Goal: Task Accomplishment & Management: Use online tool/utility

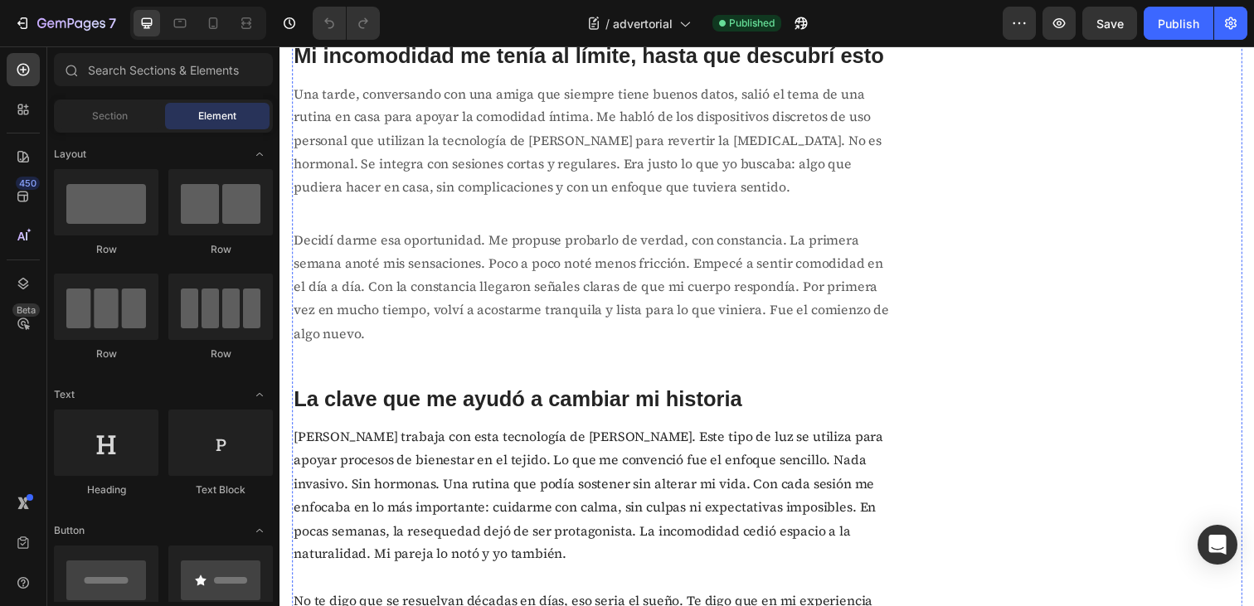
scroll to position [1741, 0]
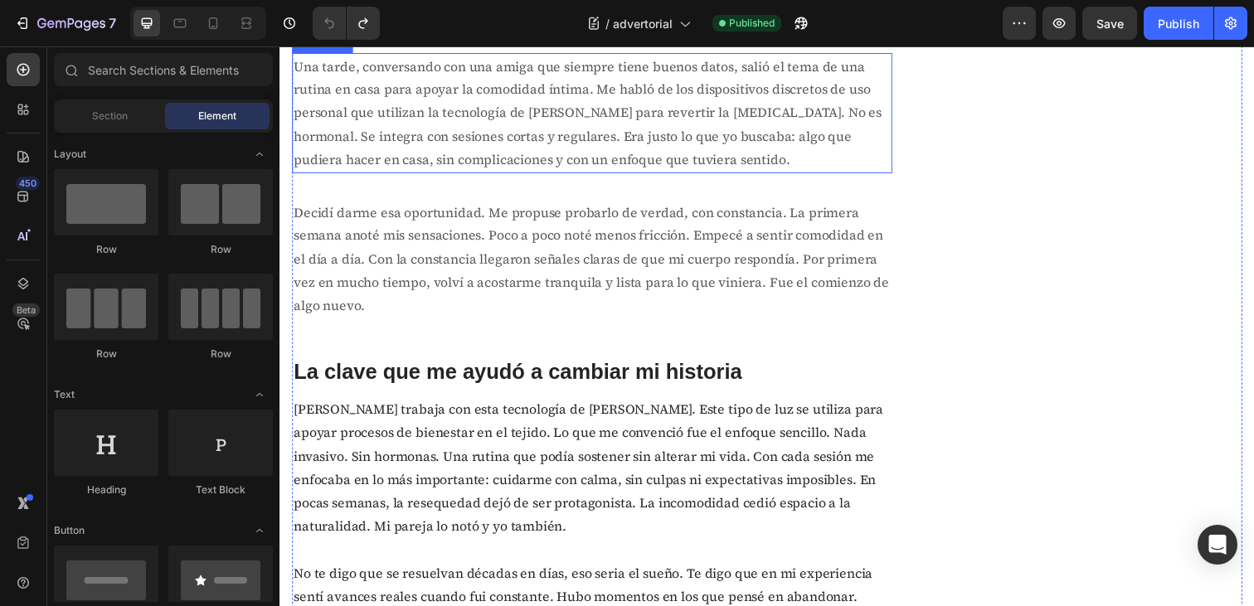
scroll to position [1760, 0]
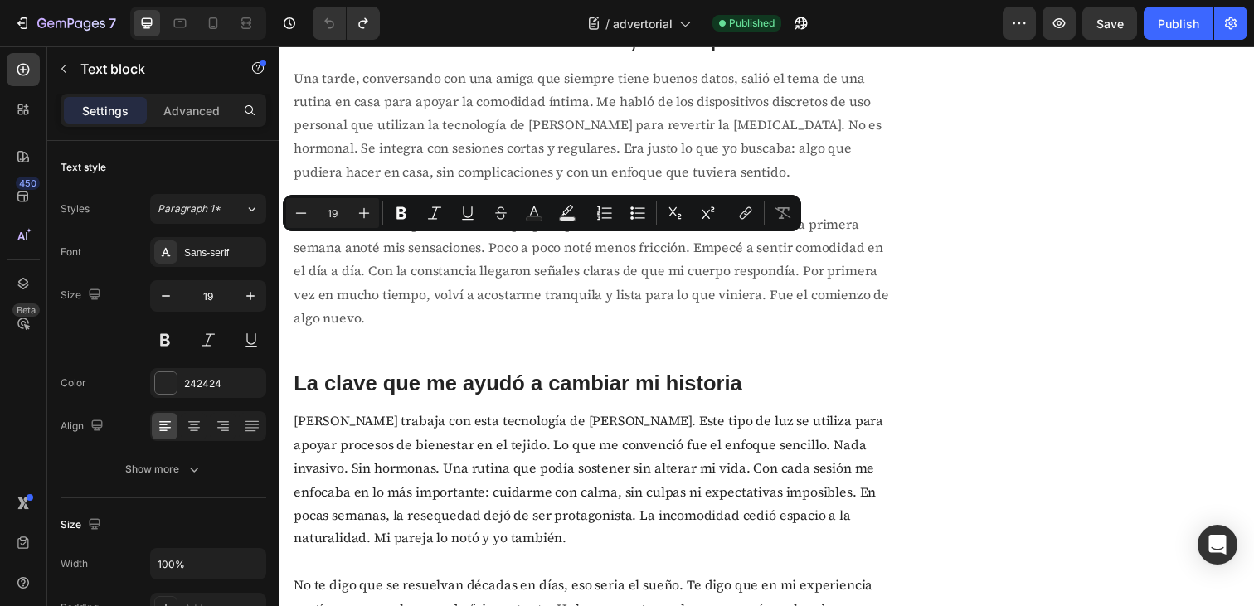
copy p "Un camino claro para recuperar comodidad natural y confianza, desde casa y a tu…"
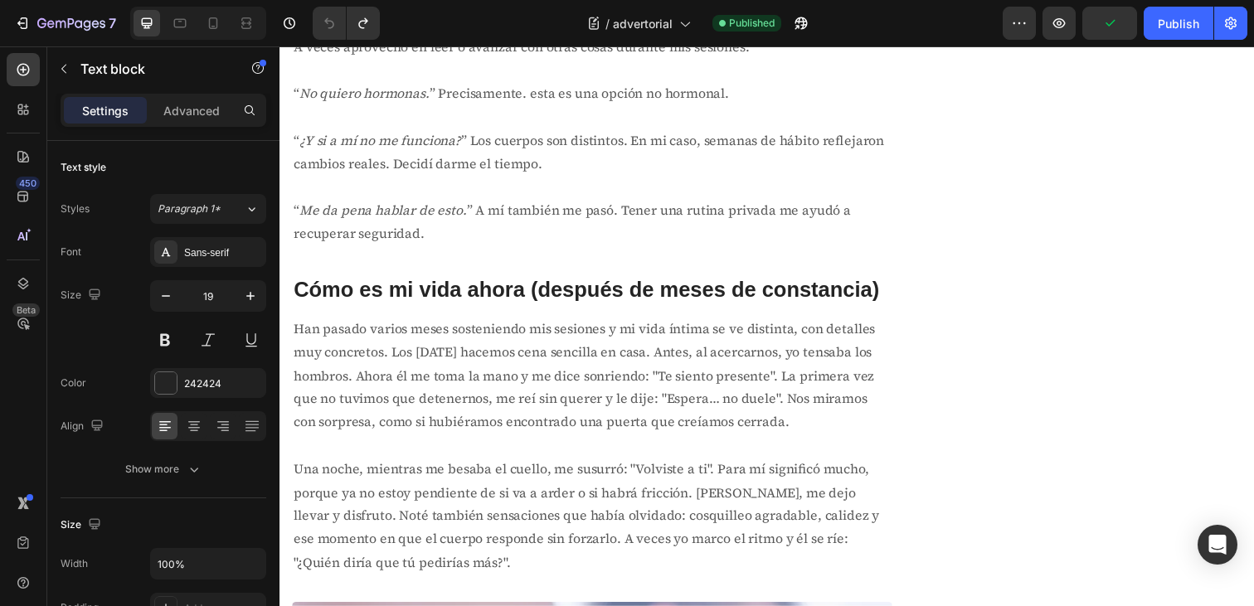
scroll to position [4410, 0]
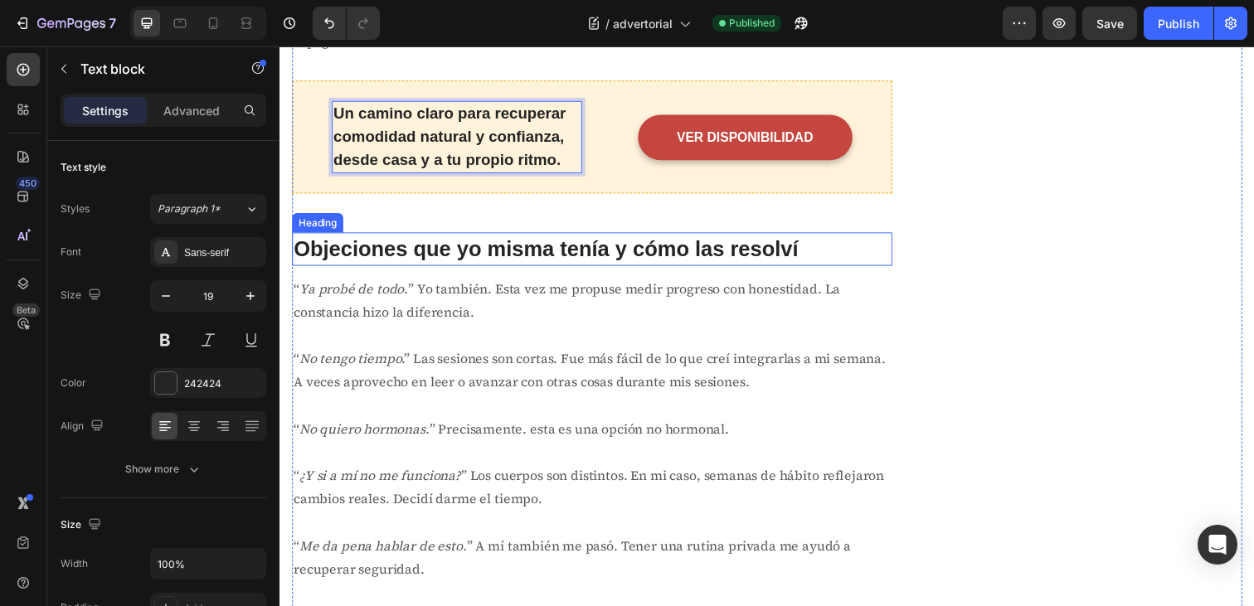
scroll to position [4092, 0]
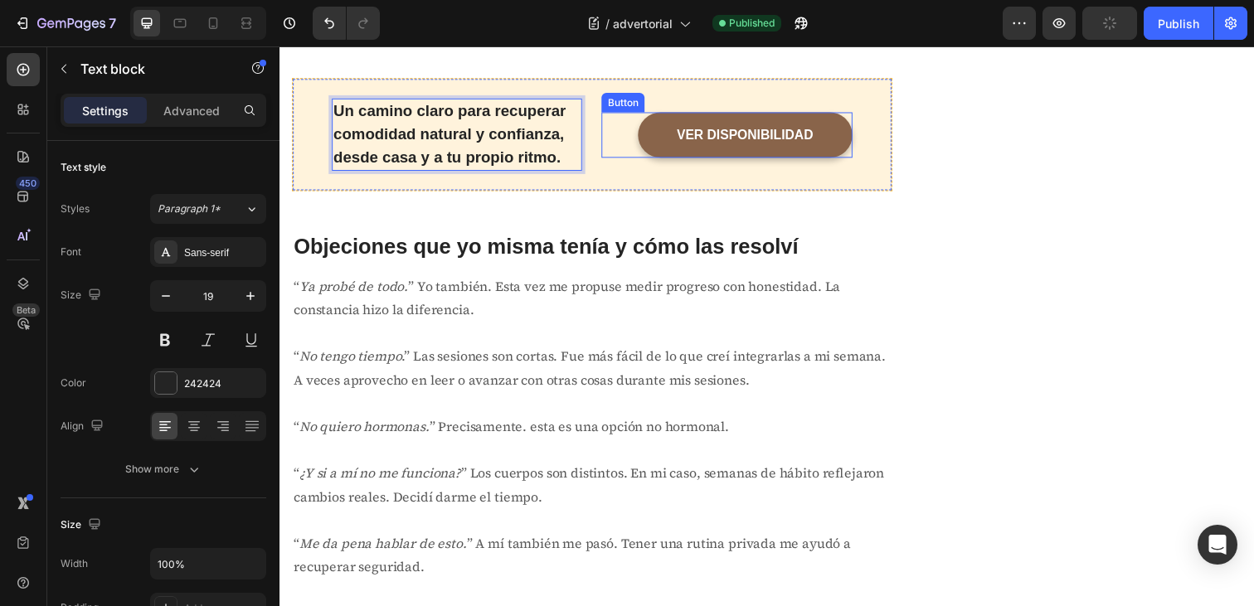
click at [838, 160] on link "VER DISPONIBILIDAD" at bounding box center [754, 137] width 219 height 46
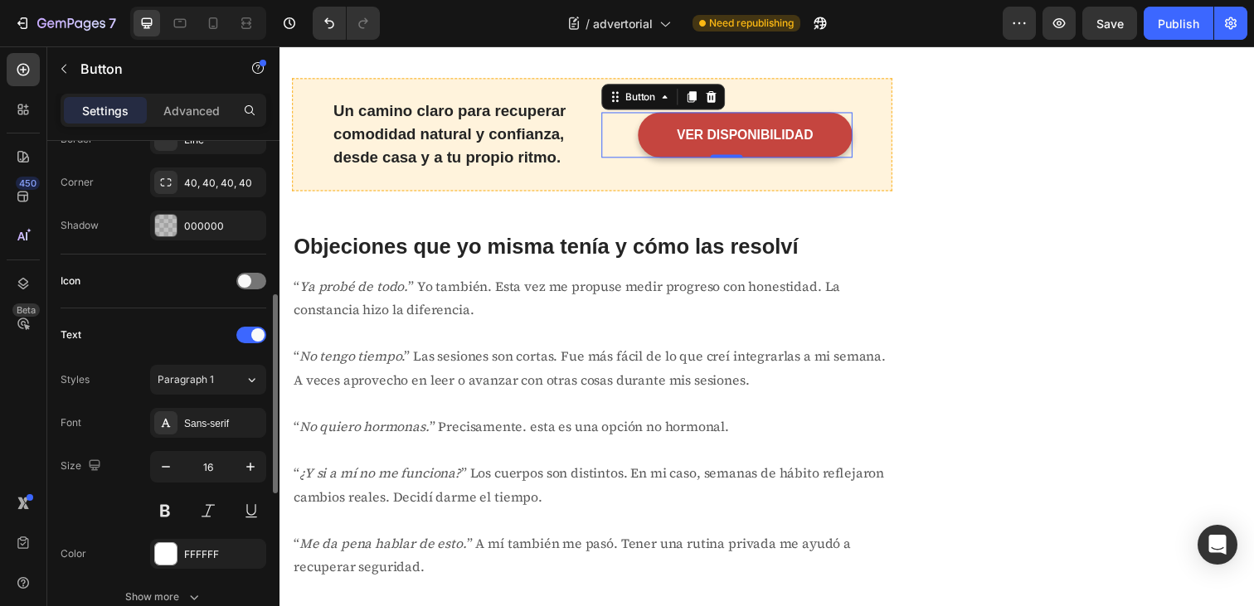
scroll to position [389, 0]
click at [256, 276] on div at bounding box center [251, 278] width 30 height 17
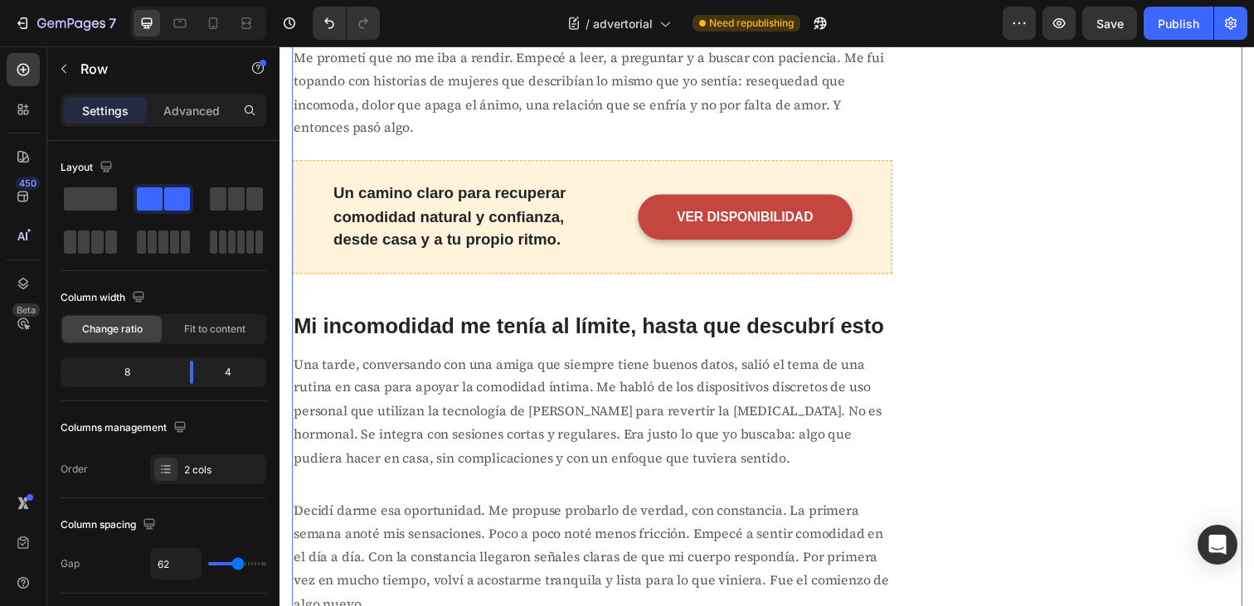
scroll to position [1466, 0]
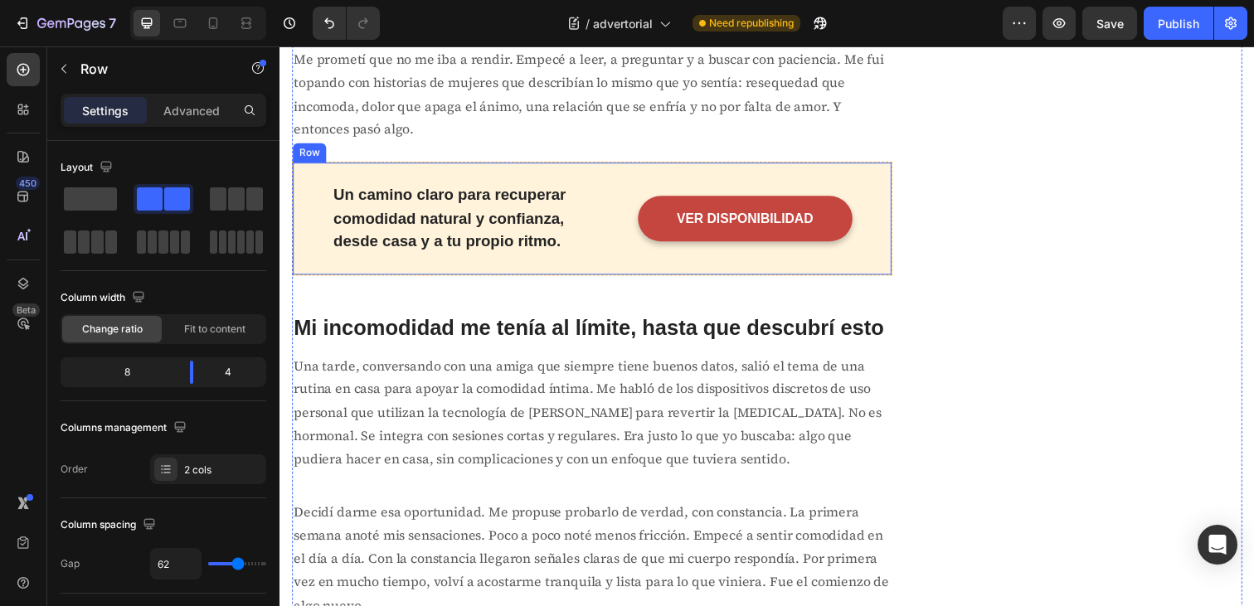
click at [786, 280] on div "Un camino claro para recuperar comodidad natural y confianza, desde casa y a tu…" at bounding box center [598, 222] width 613 height 116
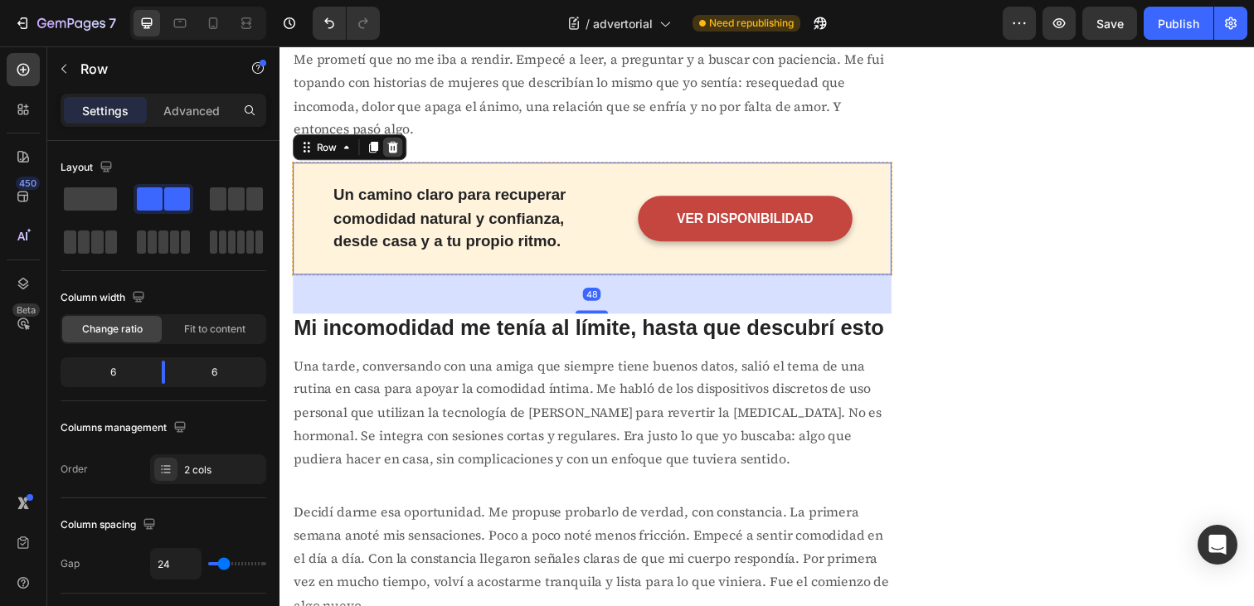
click at [394, 155] on icon at bounding box center [395, 150] width 11 height 12
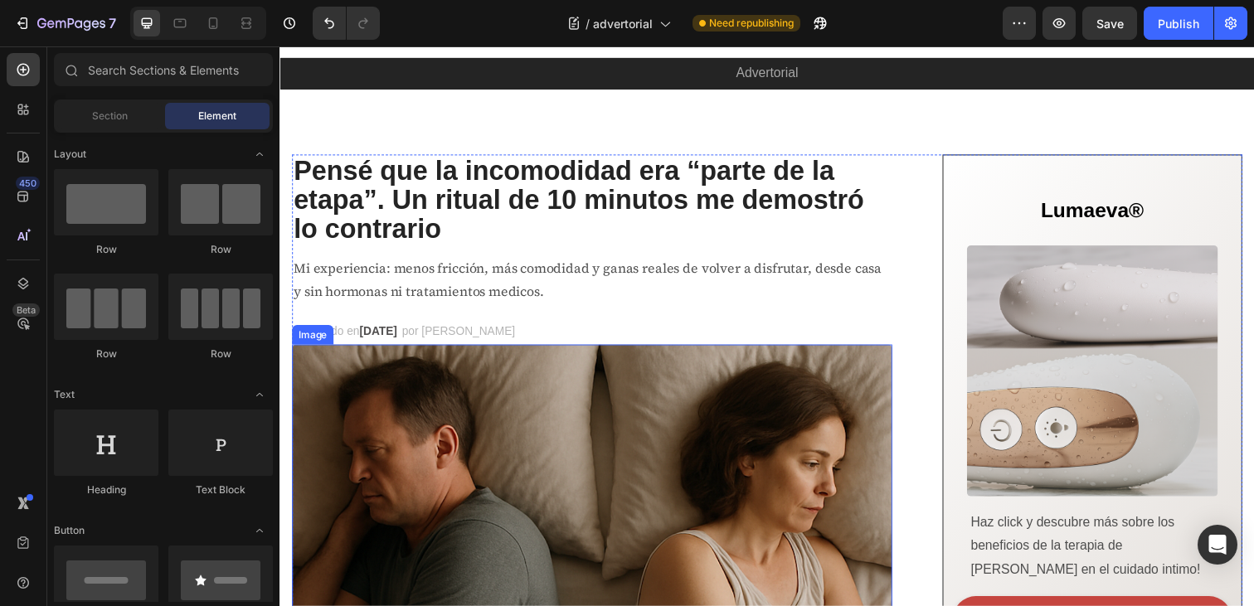
scroll to position [20, 0]
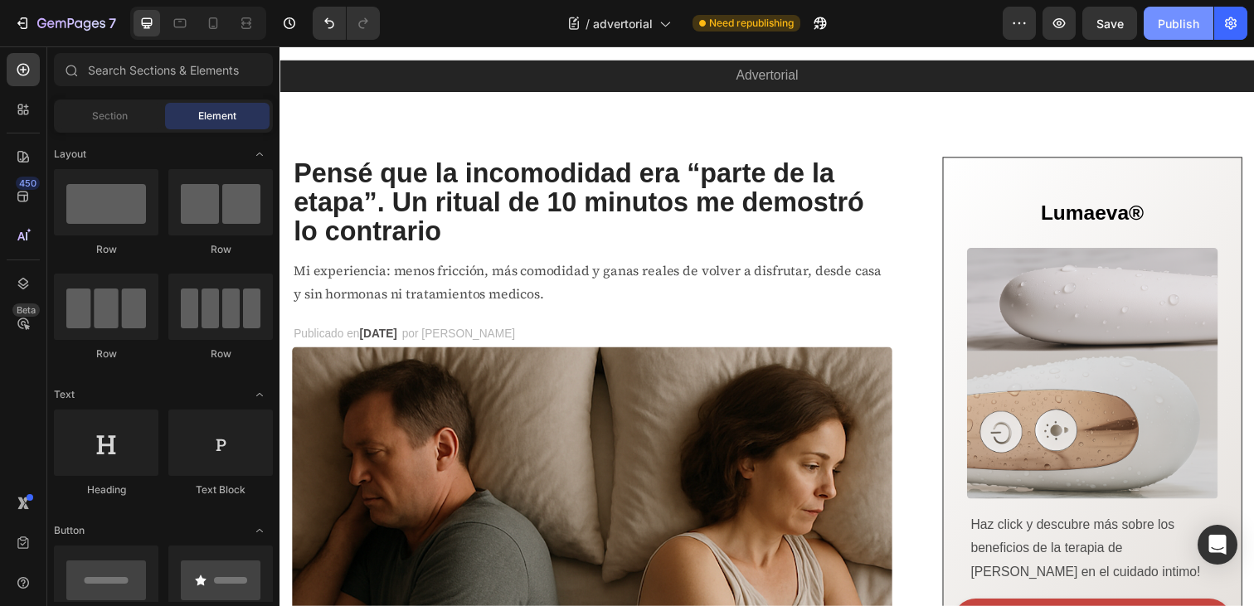
click at [1166, 32] on button "Publish" at bounding box center [1179, 23] width 70 height 33
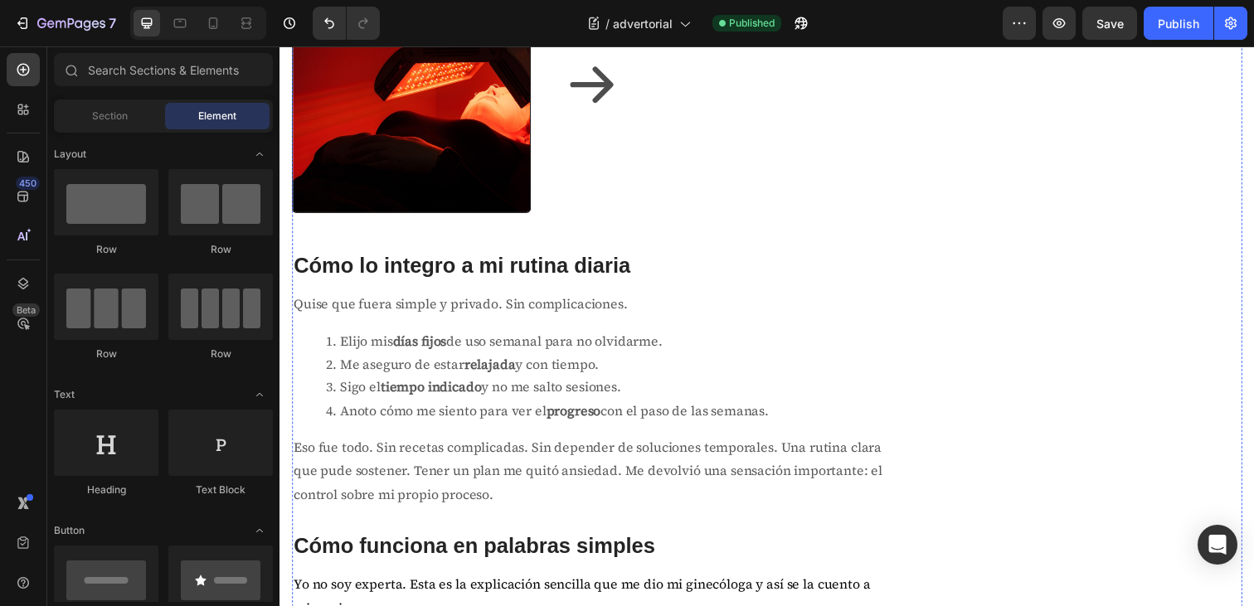
scroll to position [2328, 0]
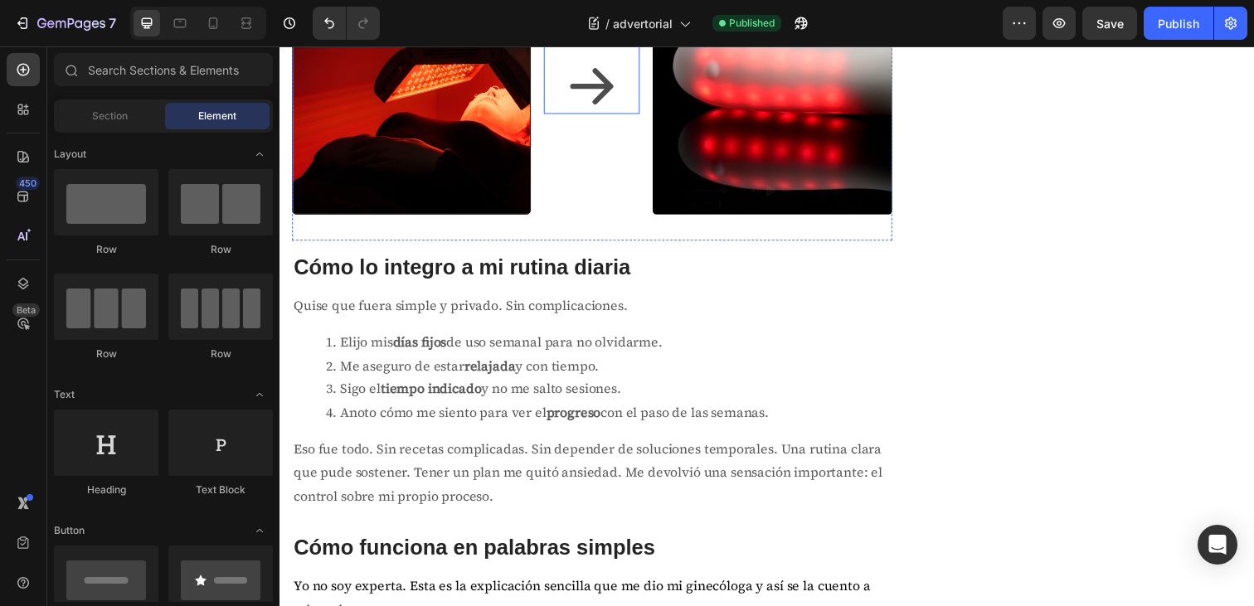
click at [604, 105] on icon at bounding box center [599, 86] width 44 height 37
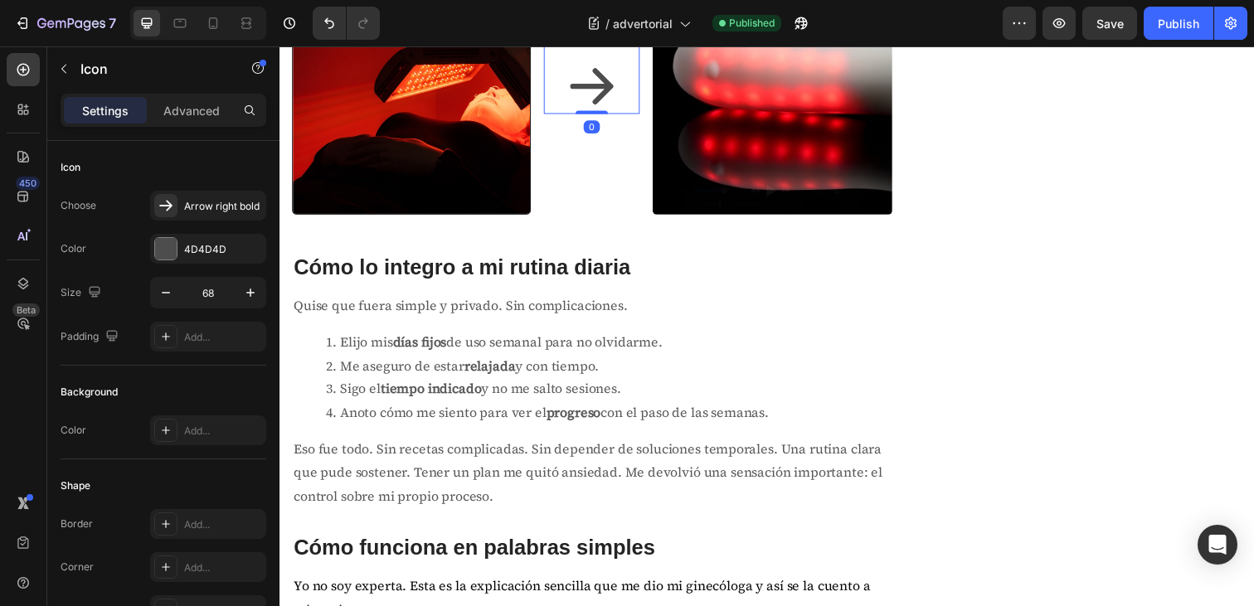
click at [606, 115] on icon at bounding box center [598, 87] width 56 height 56
click at [626, 115] on div "Icon Row 3 cols Row 2 cols Section 0" at bounding box center [598, 44] width 98 height 141
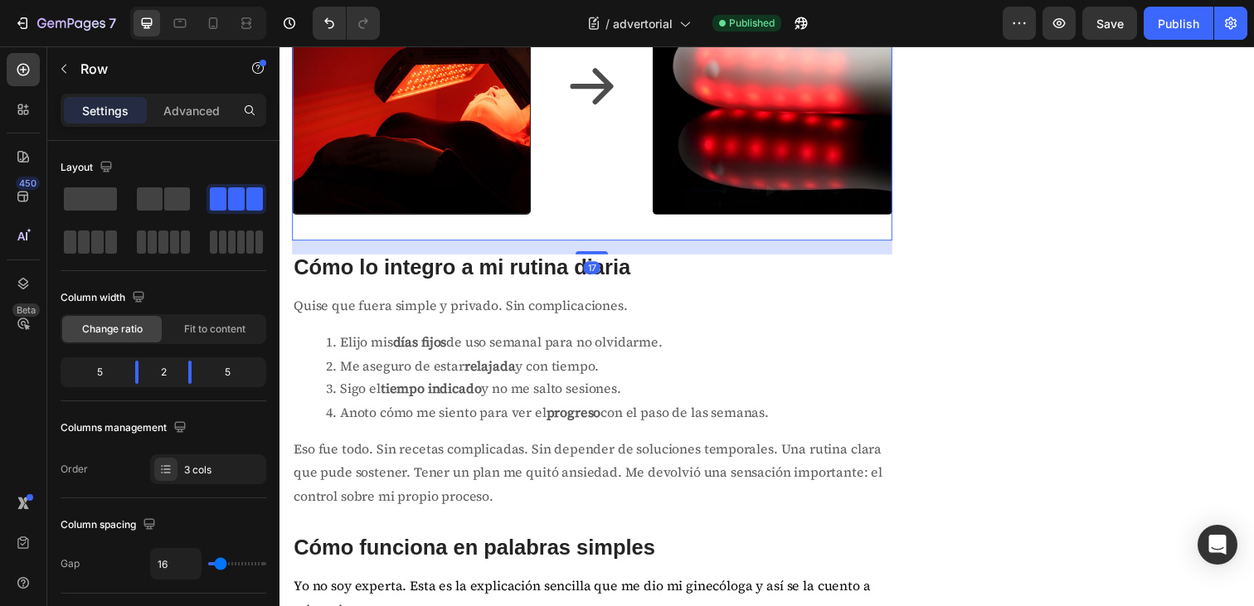
click at [619, 245] on div "Icon" at bounding box center [598, 109] width 98 height 270
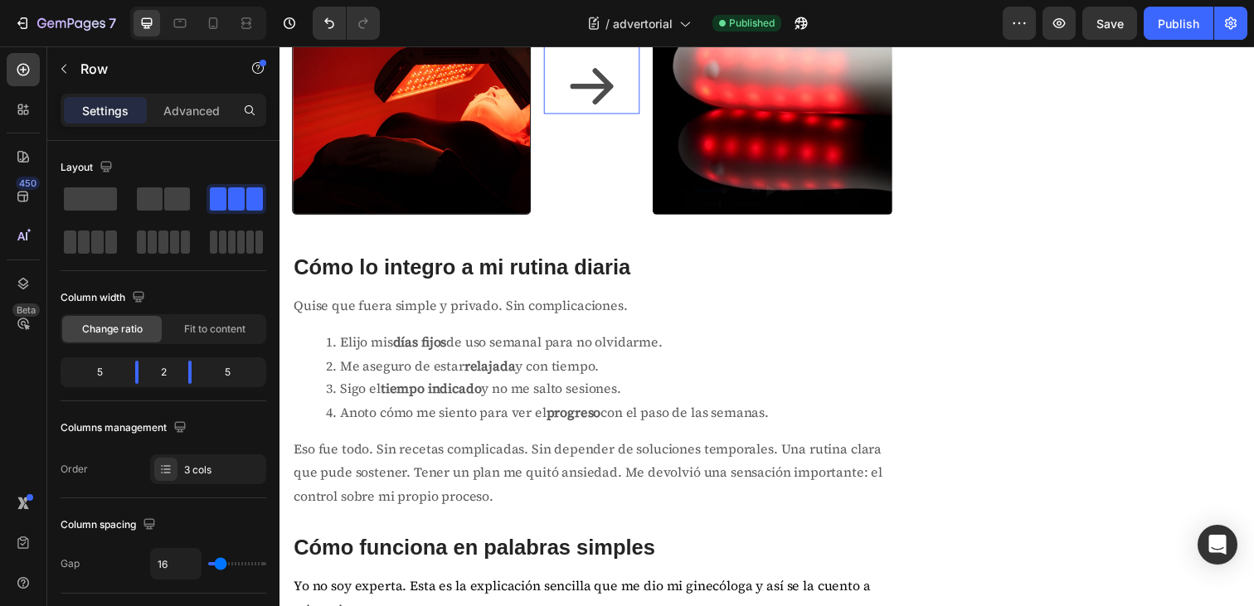
click at [604, 115] on icon at bounding box center [598, 87] width 56 height 56
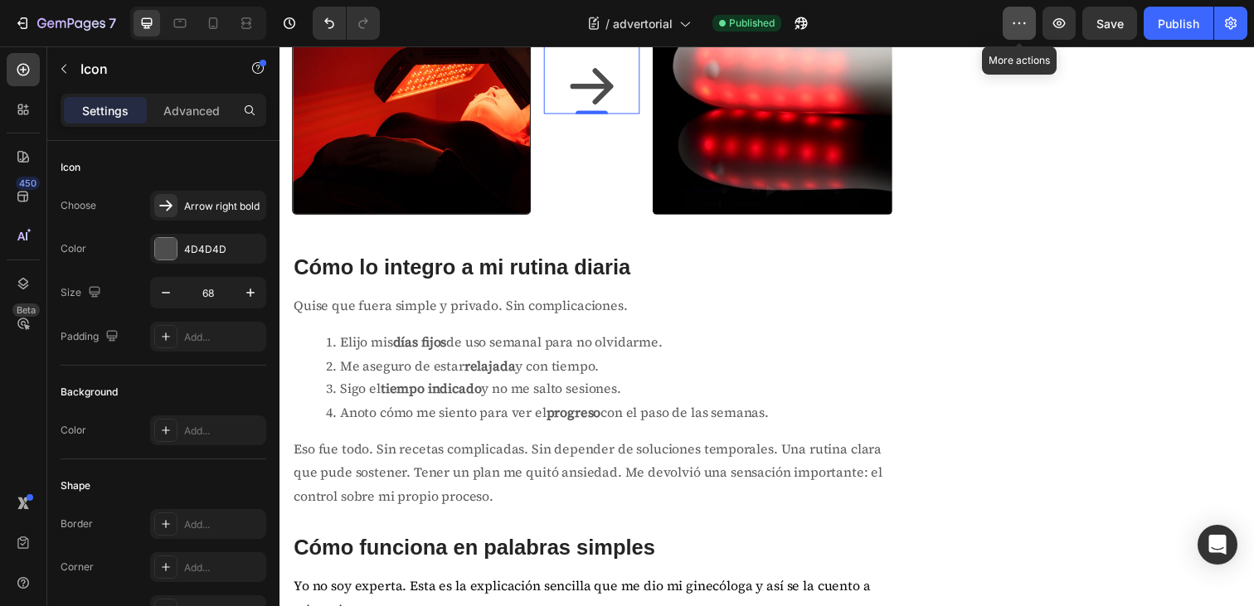
click at [1023, 29] on icon "button" at bounding box center [1019, 23] width 17 height 17
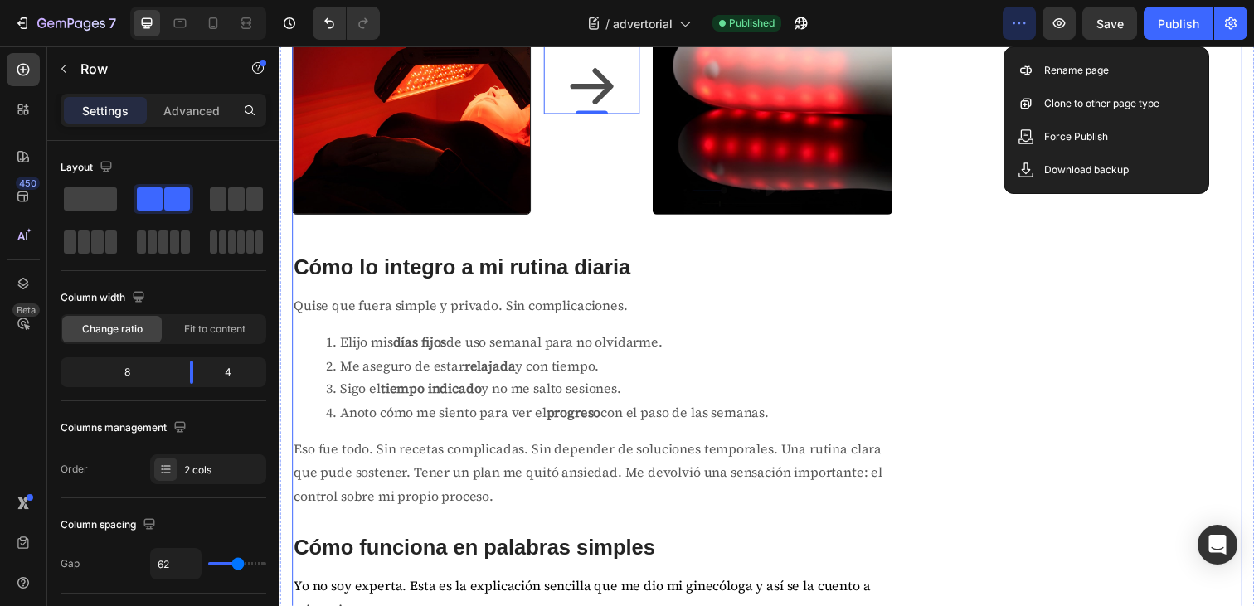
click at [982, 121] on div "Lumaeva® Heading Row Image Haz click y descubre más sobre los beneficios de la …" at bounding box center [1110, 498] width 306 height 5295
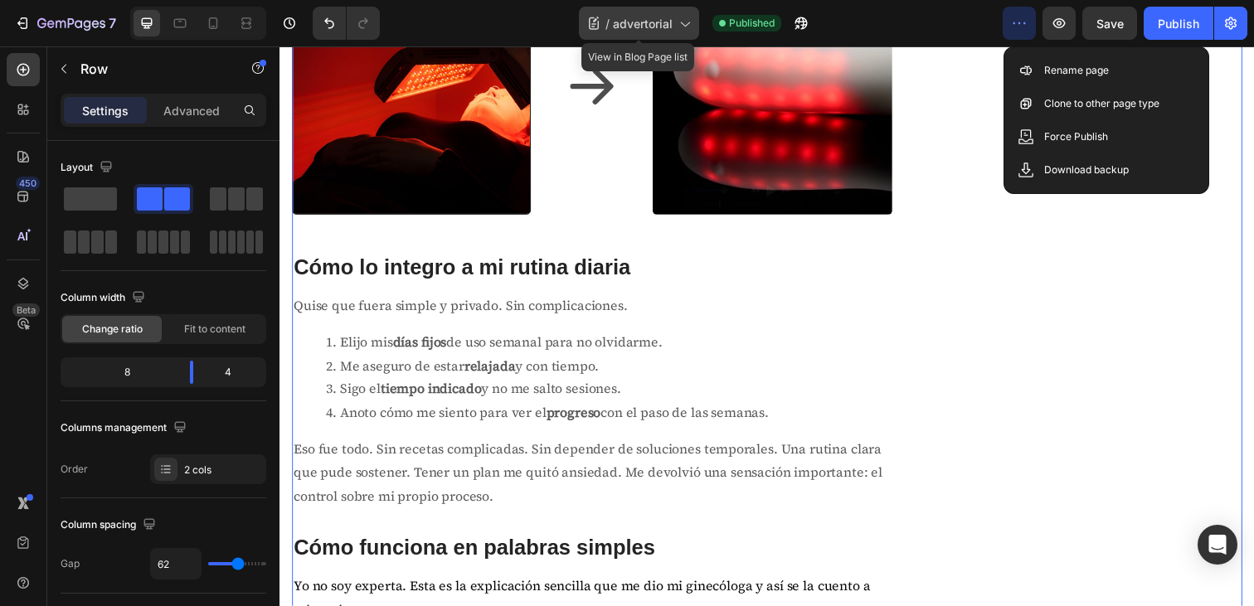
click at [679, 29] on icon at bounding box center [684, 23] width 17 height 17
click at [962, 170] on div "Lumaeva® Heading Row Image Haz click y descubre más sobre los beneficios de la …" at bounding box center [1110, 498] width 306 height 5295
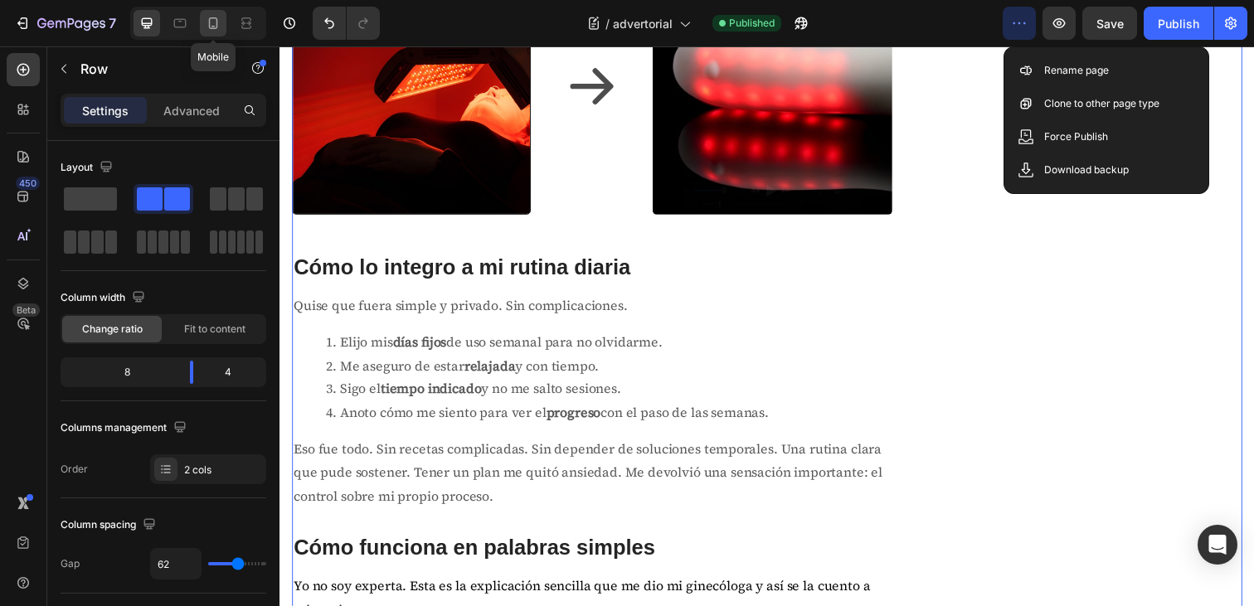
click at [217, 32] on div at bounding box center [213, 23] width 27 height 27
type input "0"
type input "100%"
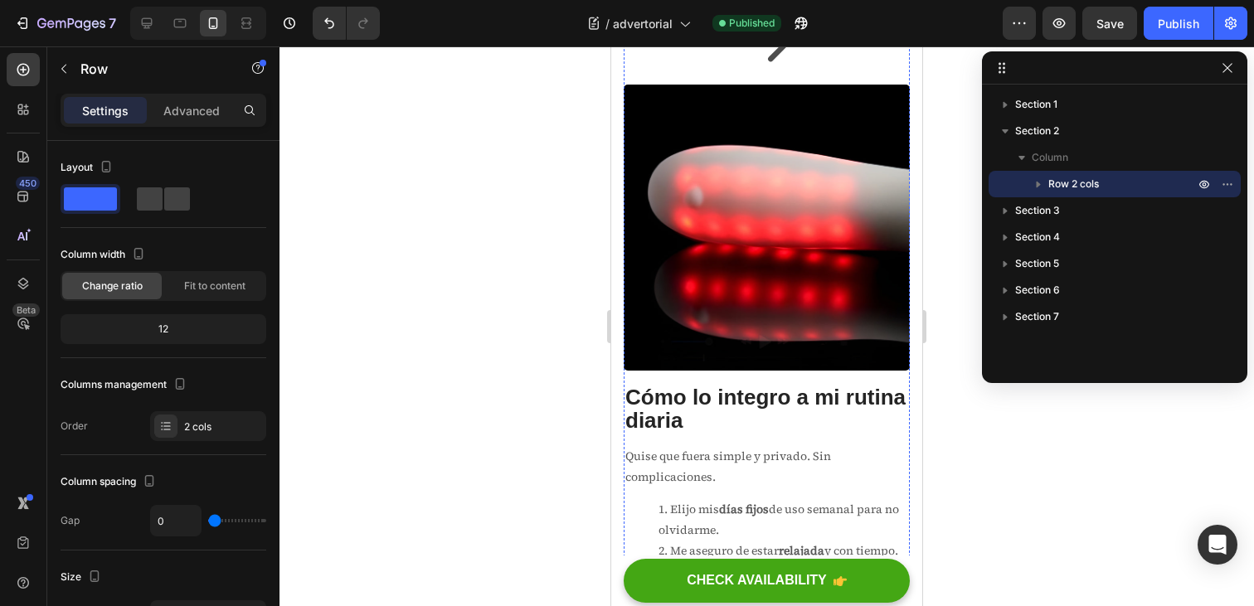
scroll to position [3154, 0]
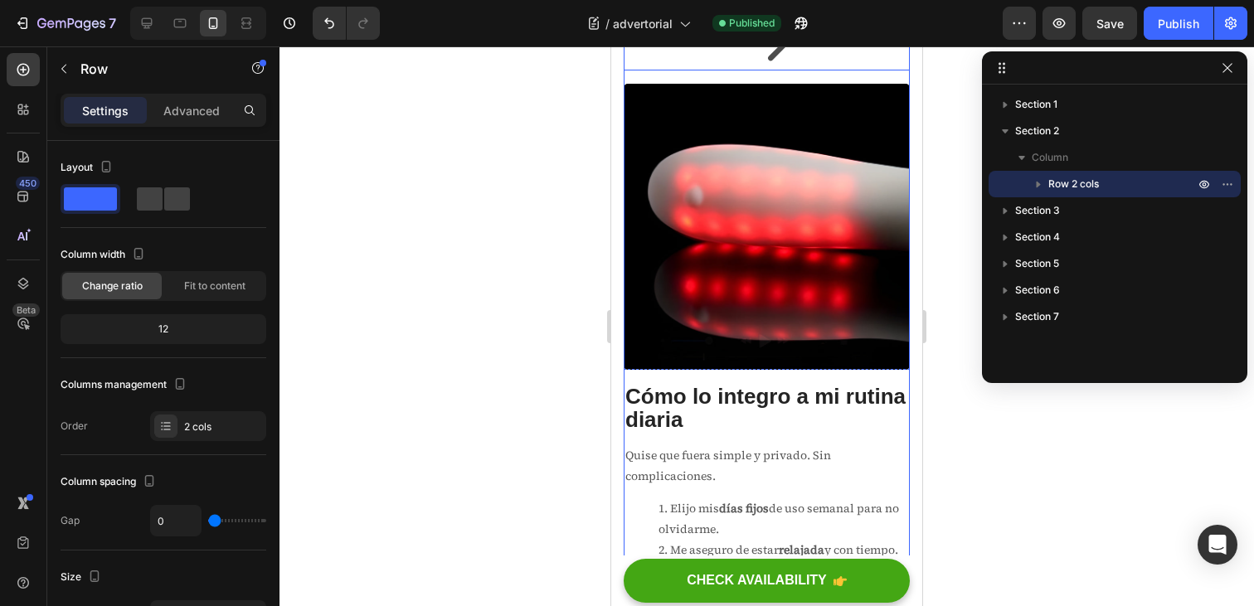
click at [776, 71] on icon at bounding box center [767, 42] width 56 height 56
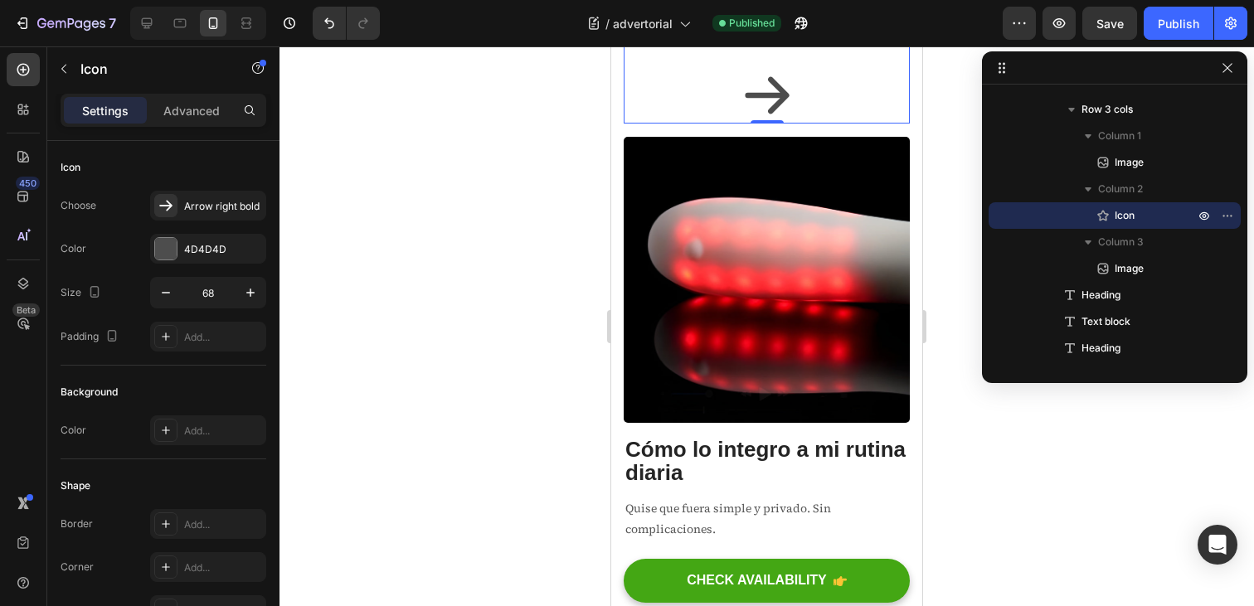
scroll to position [3098, 0]
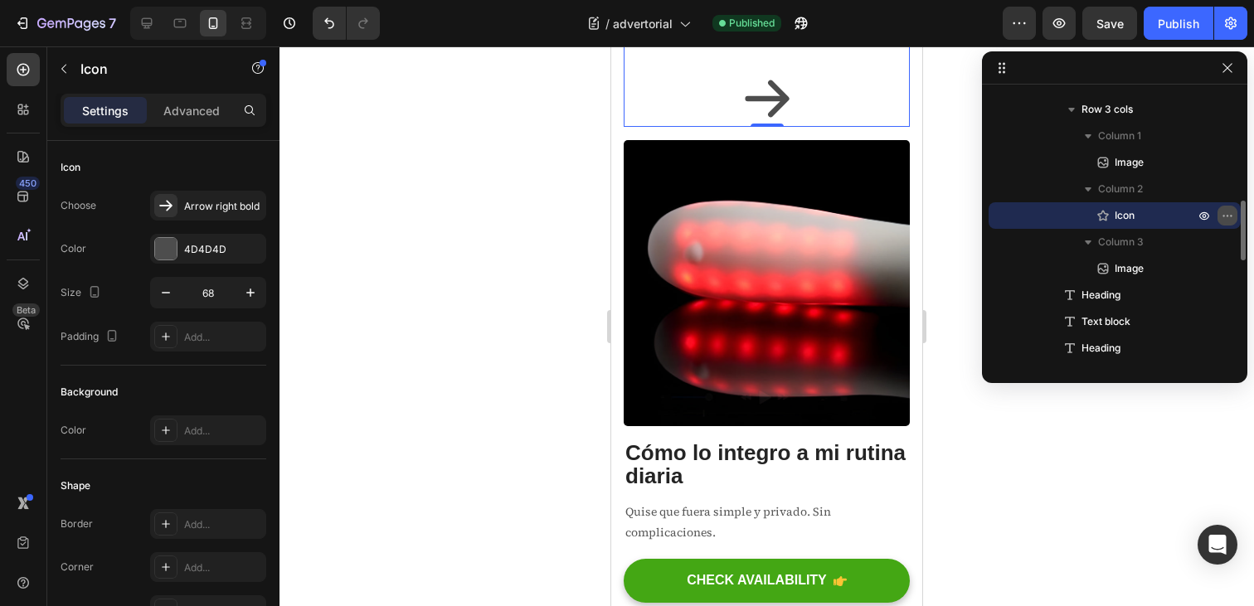
click at [1223, 216] on icon "button" at bounding box center [1224, 216] width 2 height 2
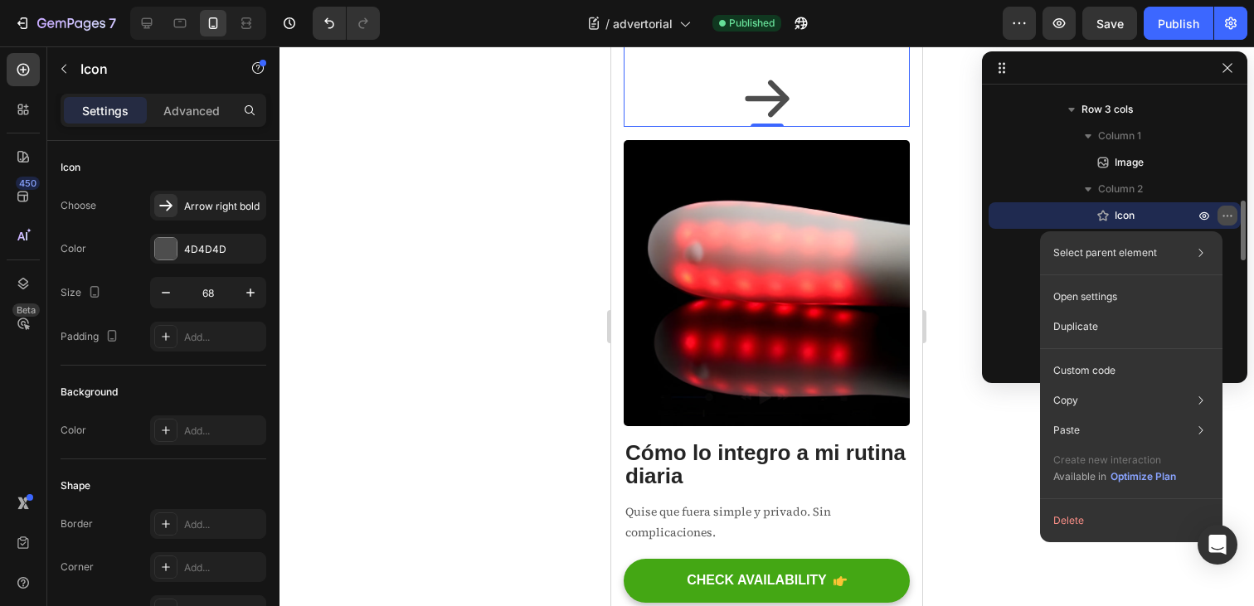
click at [1225, 214] on icon "button" at bounding box center [1227, 215] width 13 height 13
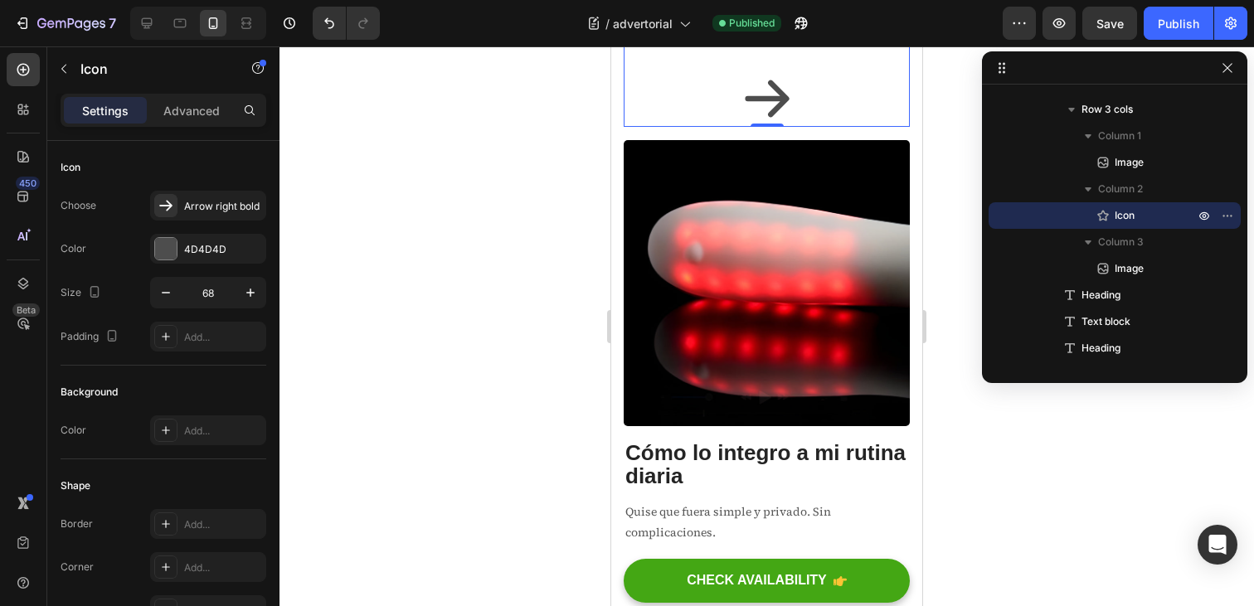
click at [772, 117] on icon at bounding box center [767, 98] width 44 height 37
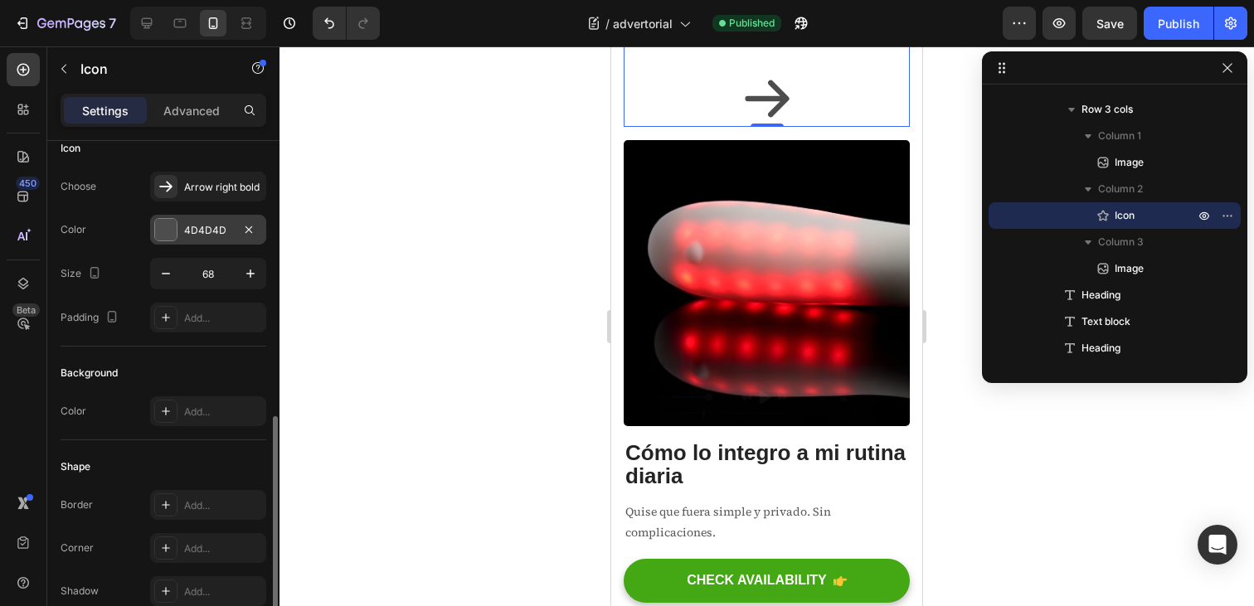
scroll to position [0, 0]
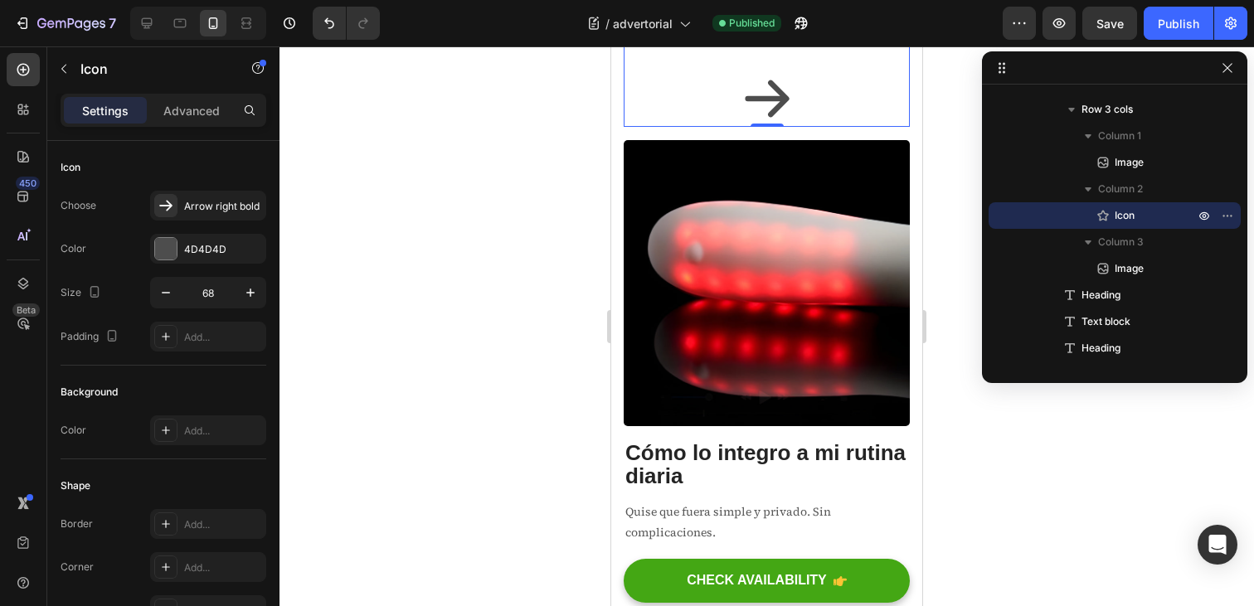
click at [767, 127] on icon at bounding box center [767, 99] width 56 height 56
click at [726, 27] on icon at bounding box center [725, 21] width 11 height 12
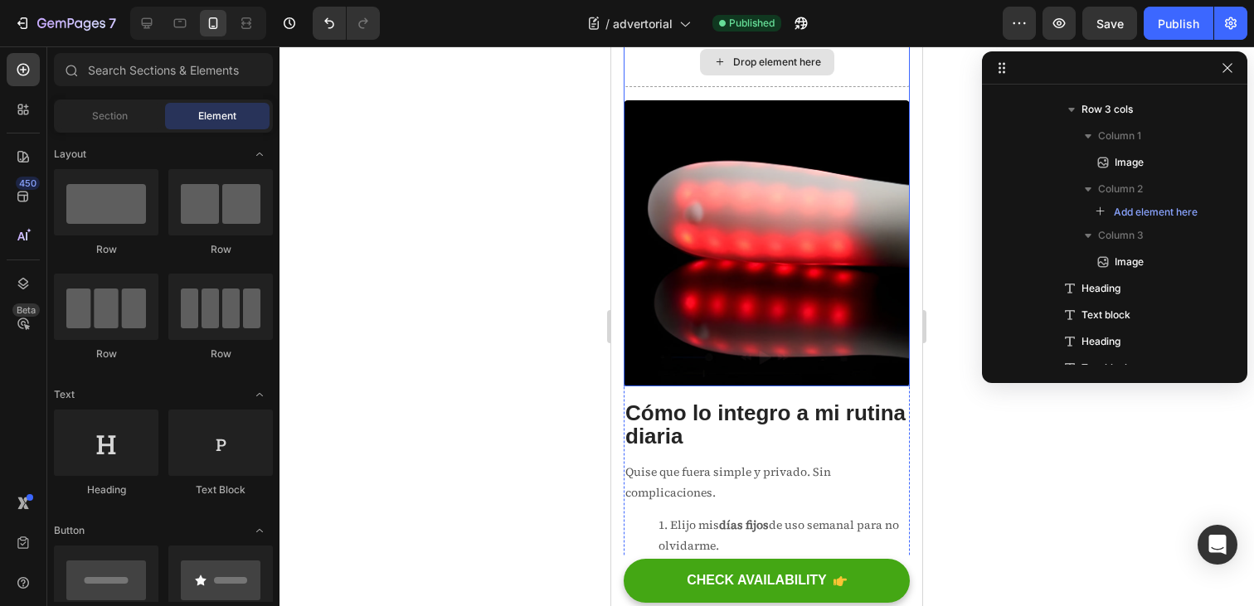
click at [664, 87] on div "Drop element here" at bounding box center [767, 62] width 286 height 50
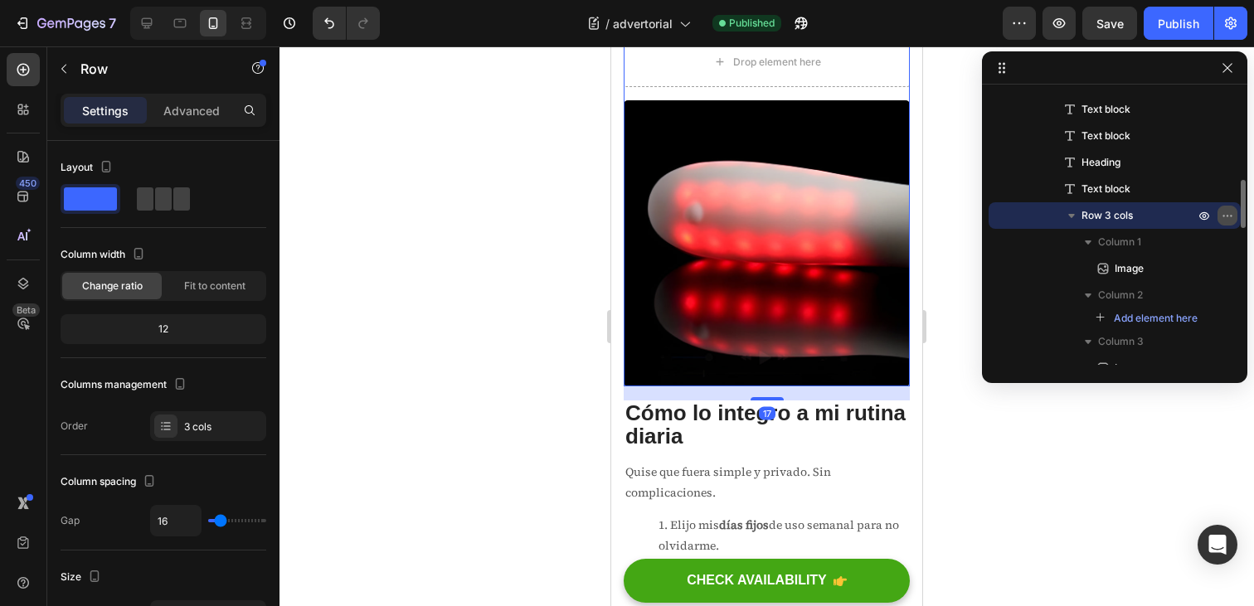
click at [1223, 214] on icon "button" at bounding box center [1227, 215] width 13 height 13
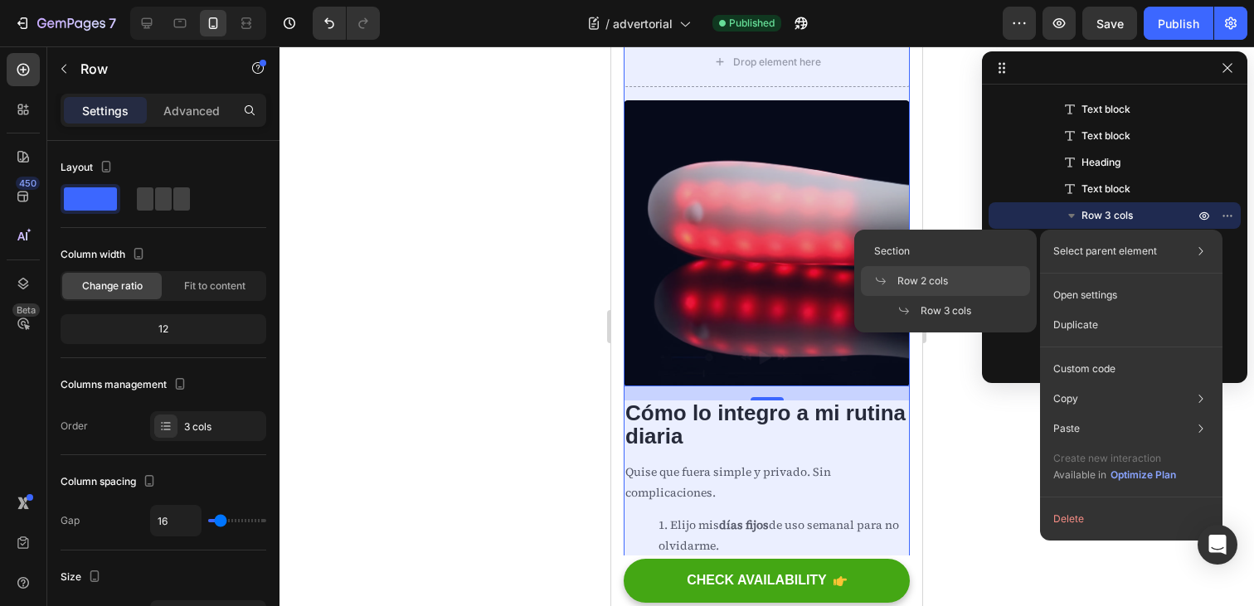
click at [966, 296] on div "Row 2 cols" at bounding box center [945, 311] width 169 height 30
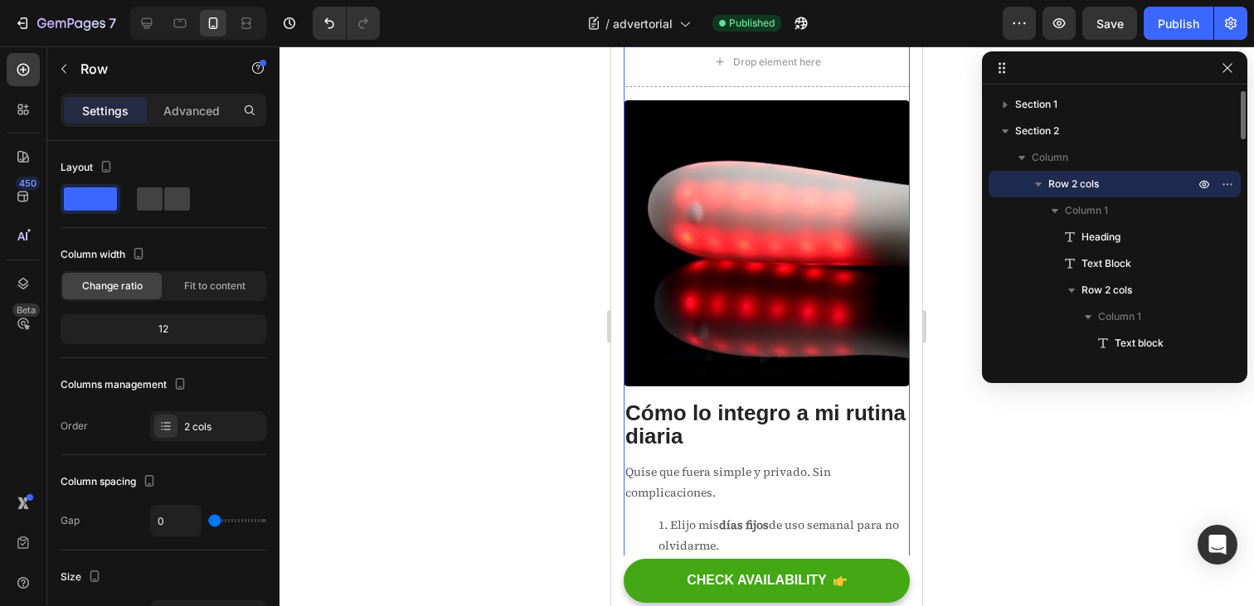
click at [1041, 188] on icon "button" at bounding box center [1038, 184] width 17 height 17
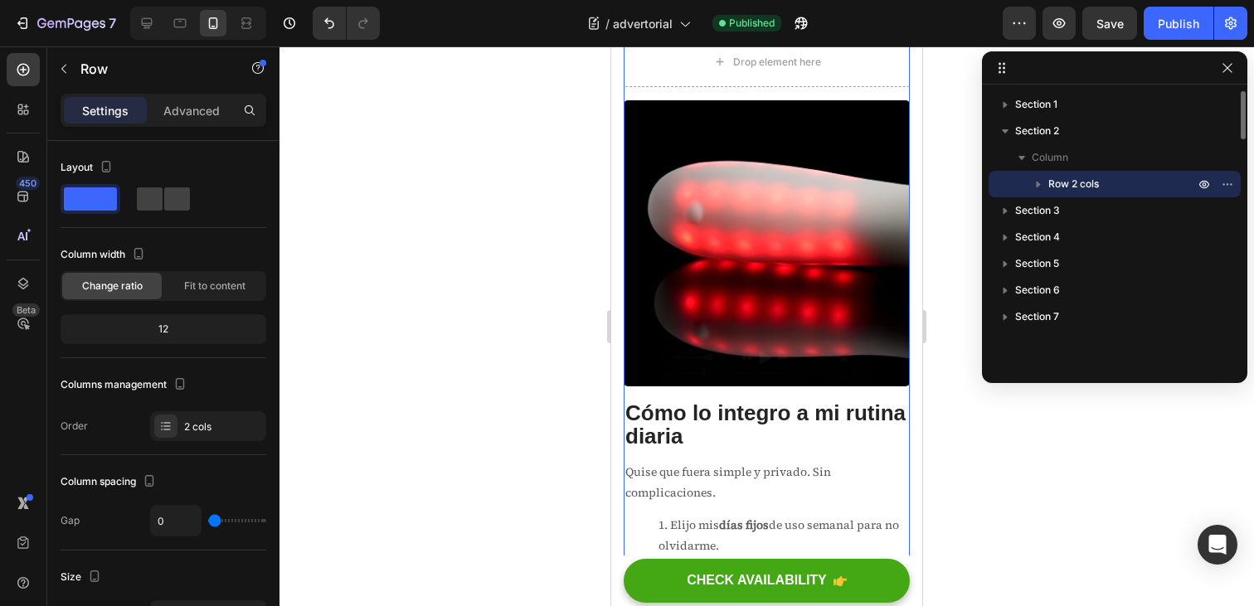
click at [1039, 187] on icon "button" at bounding box center [1038, 184] width 17 height 17
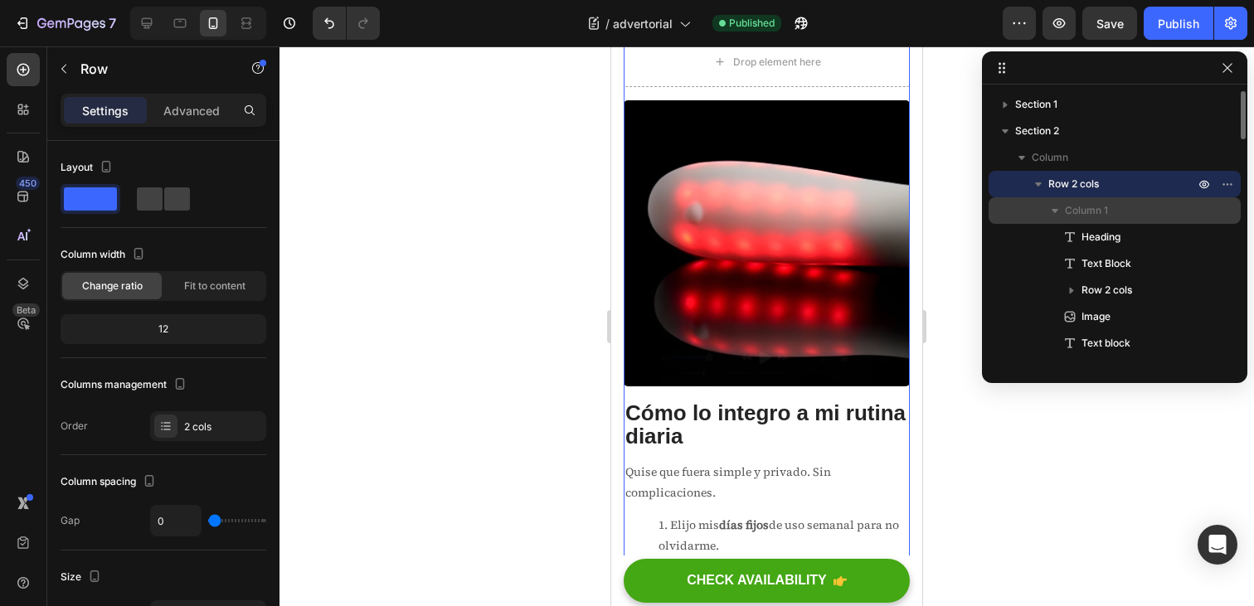
click at [1056, 212] on icon "button" at bounding box center [1055, 210] width 17 height 17
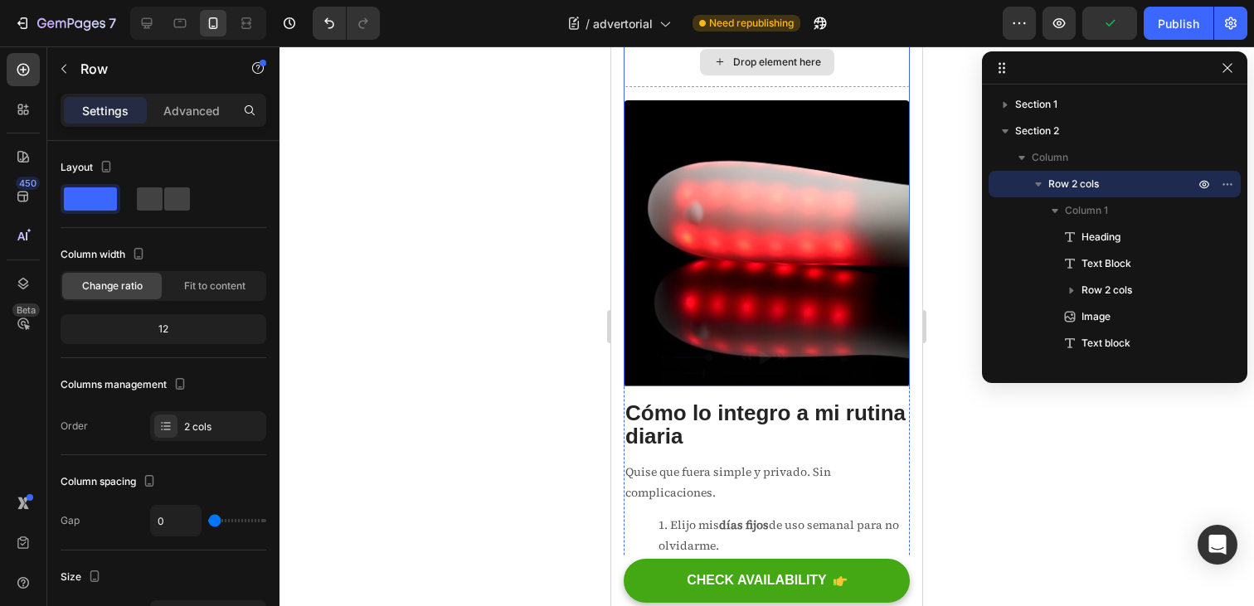
click at [665, 87] on div "Drop element here" at bounding box center [767, 62] width 286 height 50
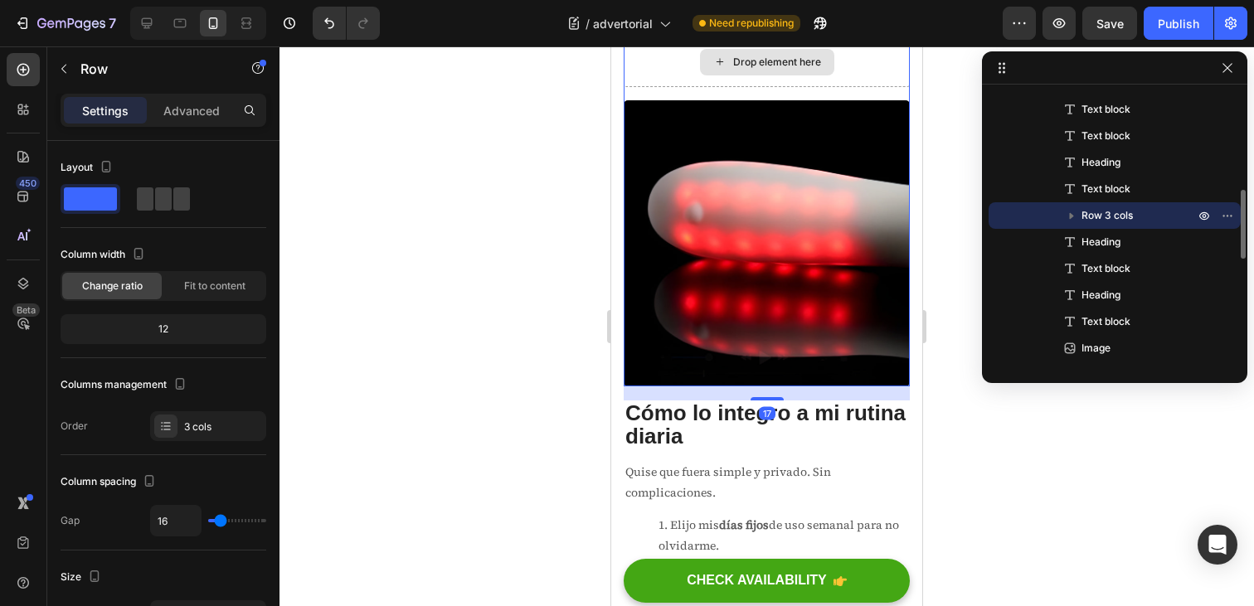
click at [633, 87] on div "Drop element here" at bounding box center [767, 62] width 286 height 50
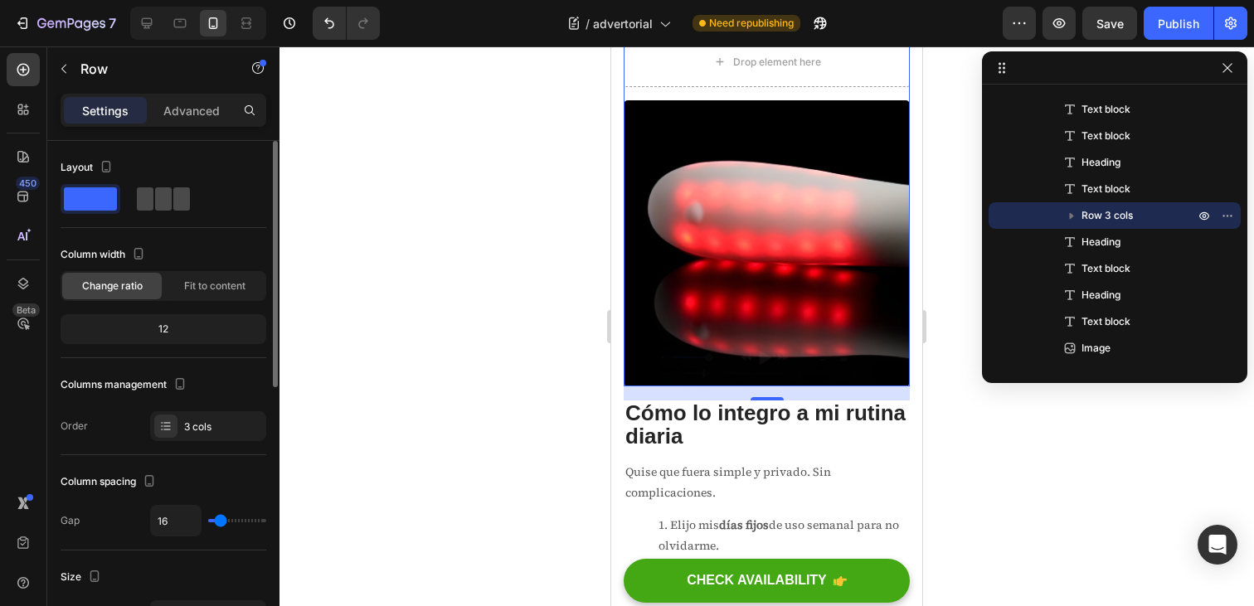
click at [173, 202] on span at bounding box center [181, 198] width 17 height 23
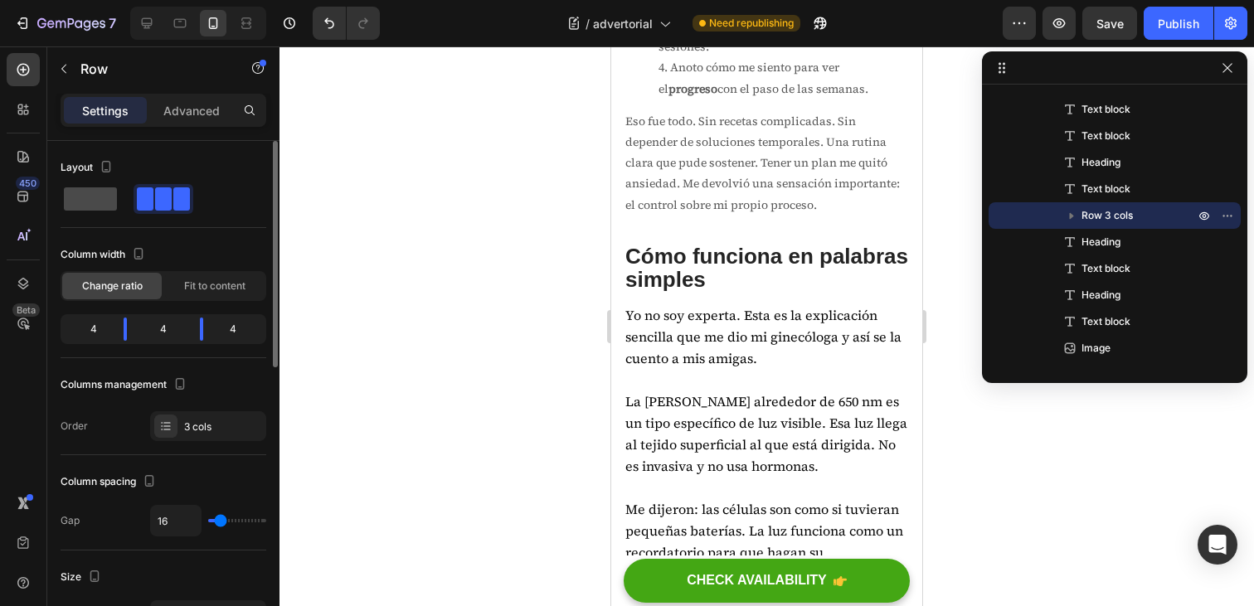
click at [87, 208] on span at bounding box center [90, 198] width 53 height 23
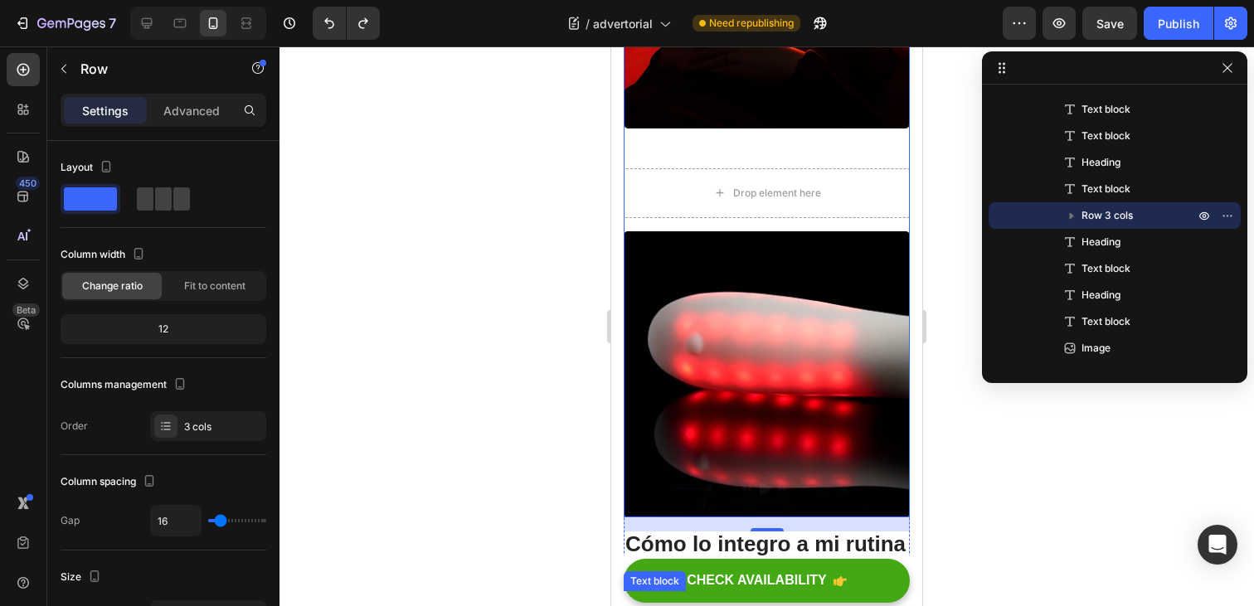
scroll to position [2968, 0]
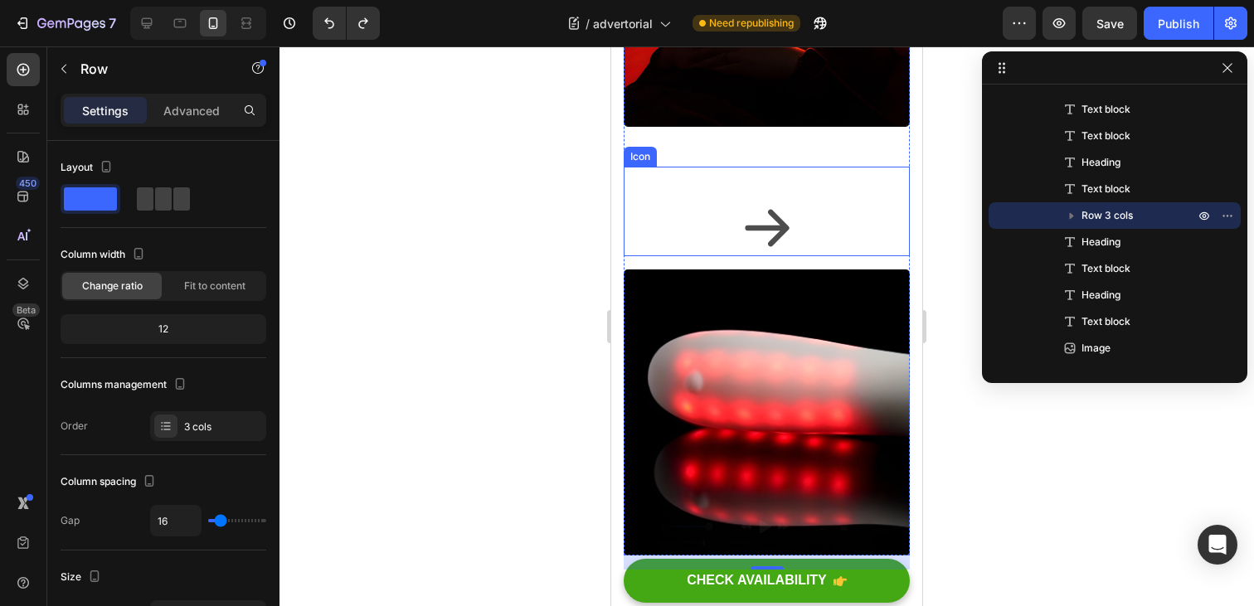
click at [775, 256] on icon at bounding box center [767, 228] width 56 height 56
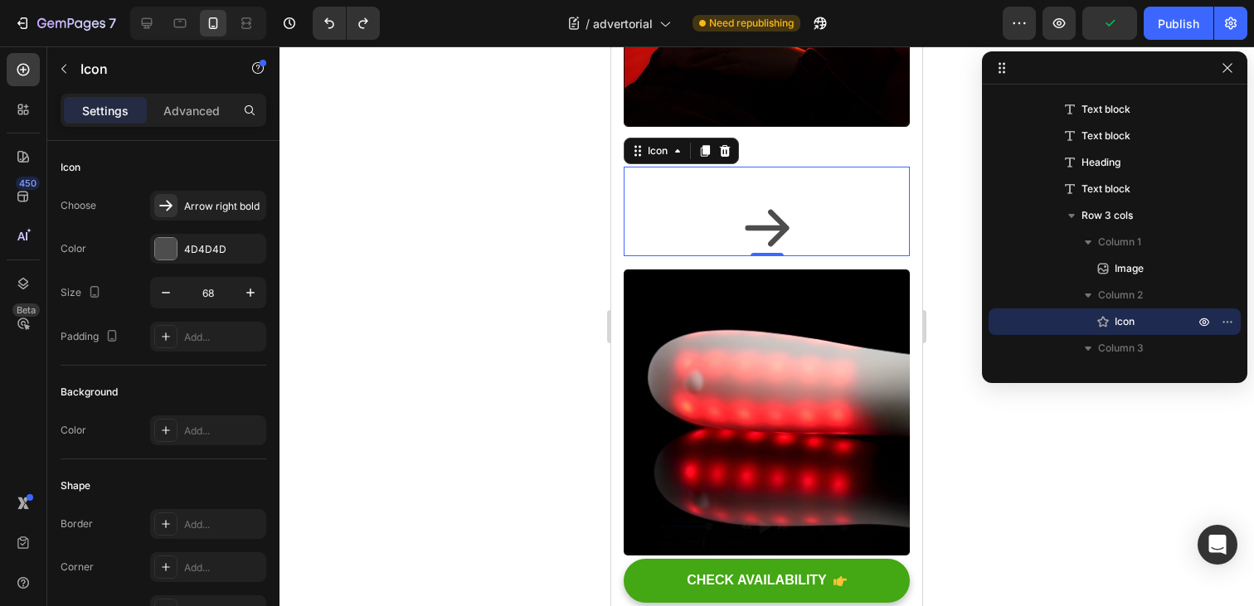
click at [836, 256] on div "Icon 0" at bounding box center [767, 212] width 286 height 90
click at [723, 156] on icon at bounding box center [725, 150] width 11 height 12
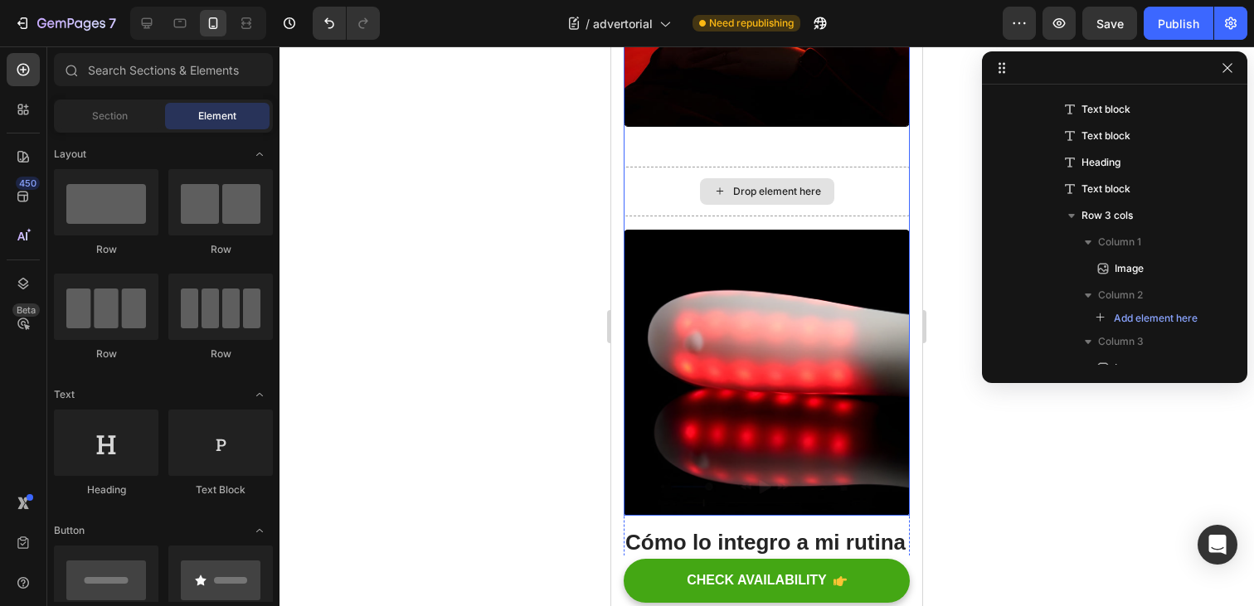
click at [685, 217] on div "Drop element here" at bounding box center [767, 192] width 286 height 50
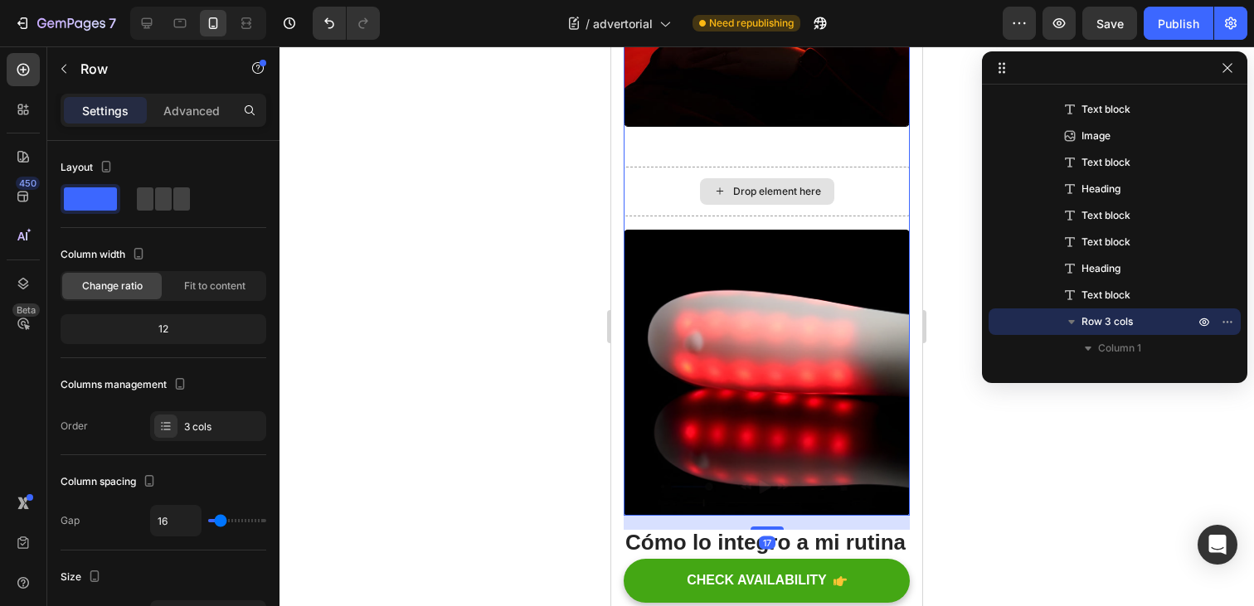
click at [639, 217] on div "Drop element here" at bounding box center [767, 192] width 286 height 50
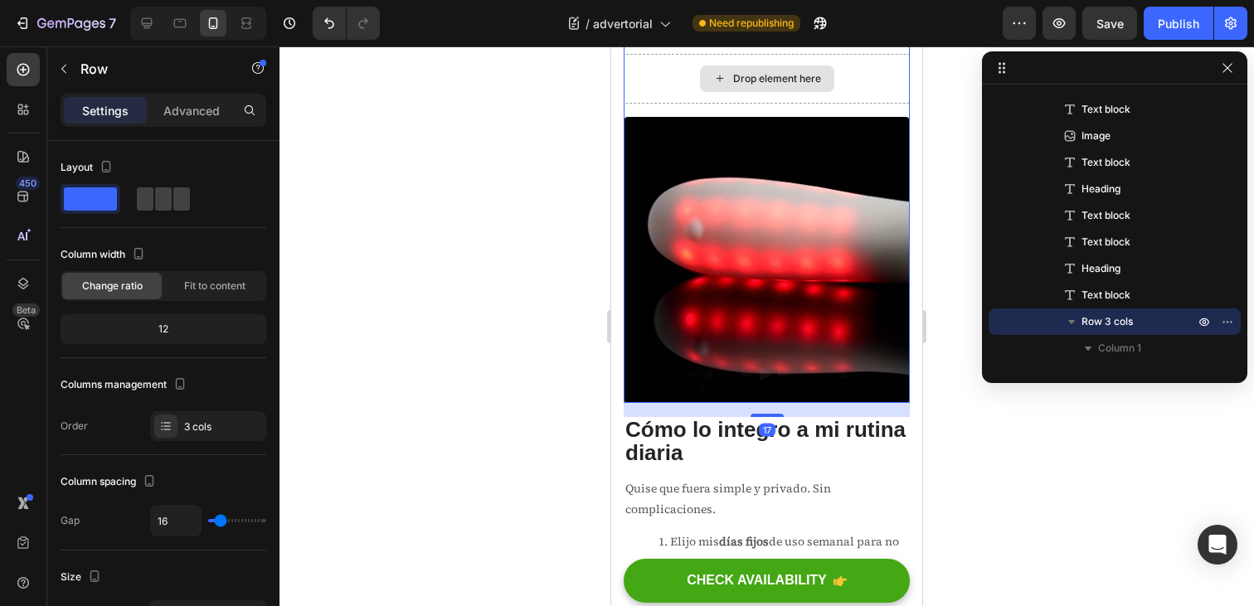
scroll to position [3085, 0]
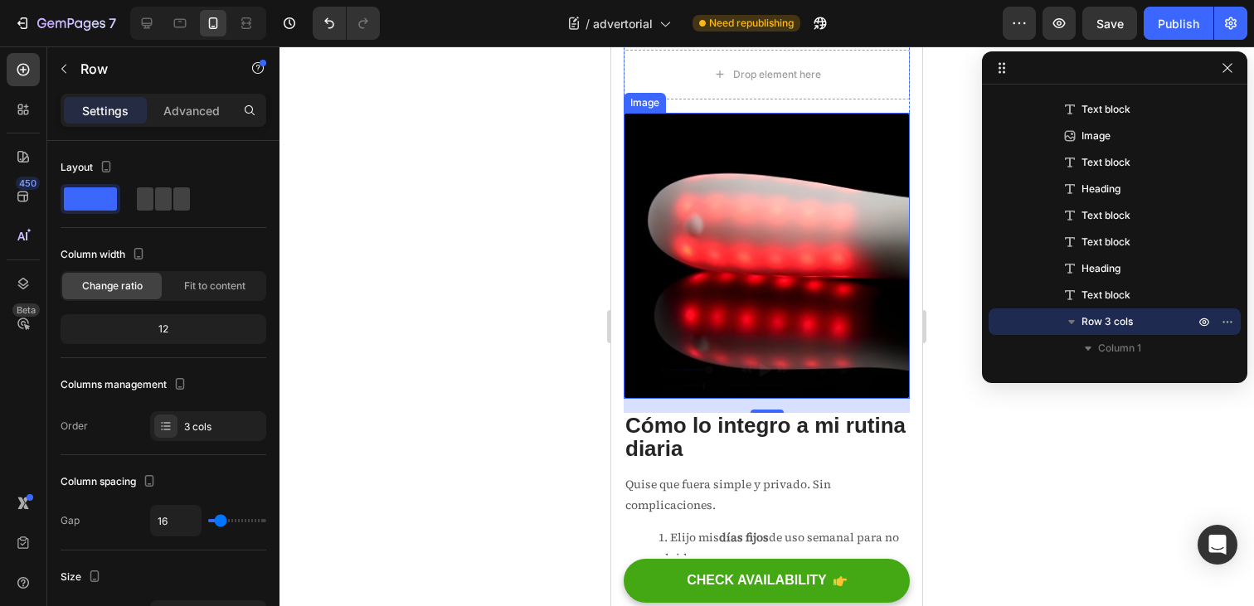
click at [742, 327] on img at bounding box center [767, 256] width 286 height 286
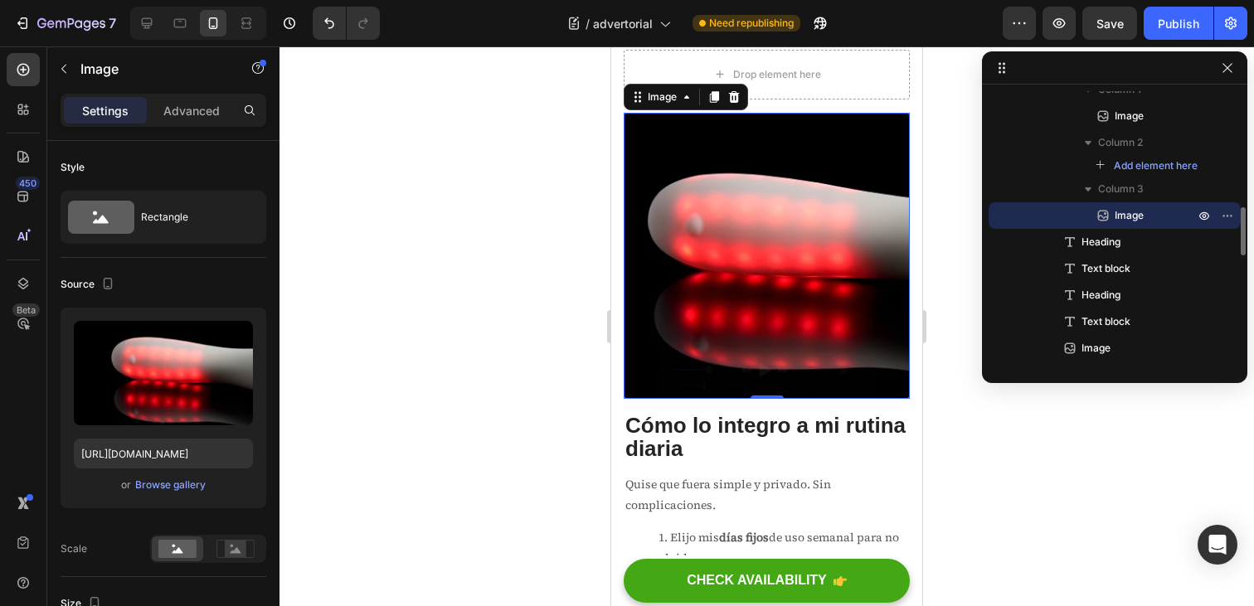
click at [776, 276] on img at bounding box center [767, 256] width 286 height 286
click at [70, 77] on button "button" at bounding box center [64, 69] width 27 height 27
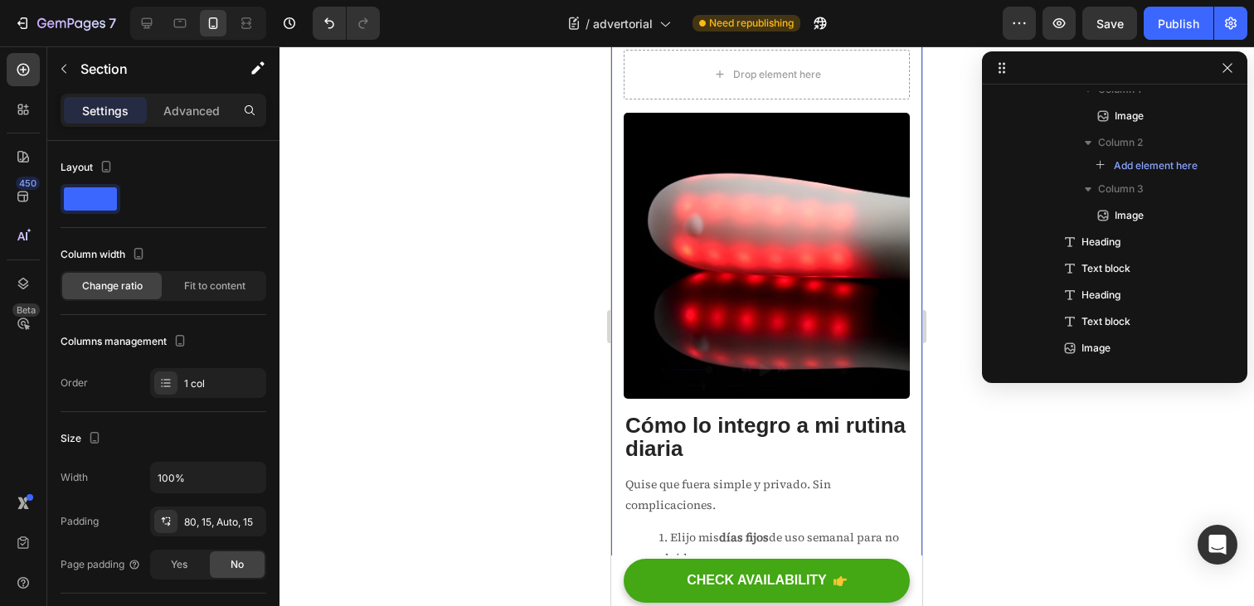
click at [616, 302] on div "Pensé que la incomodidad era “parte de la etapa”. Un ritual de 10 minutos me de…" at bounding box center [766, 453] width 311 height 6851
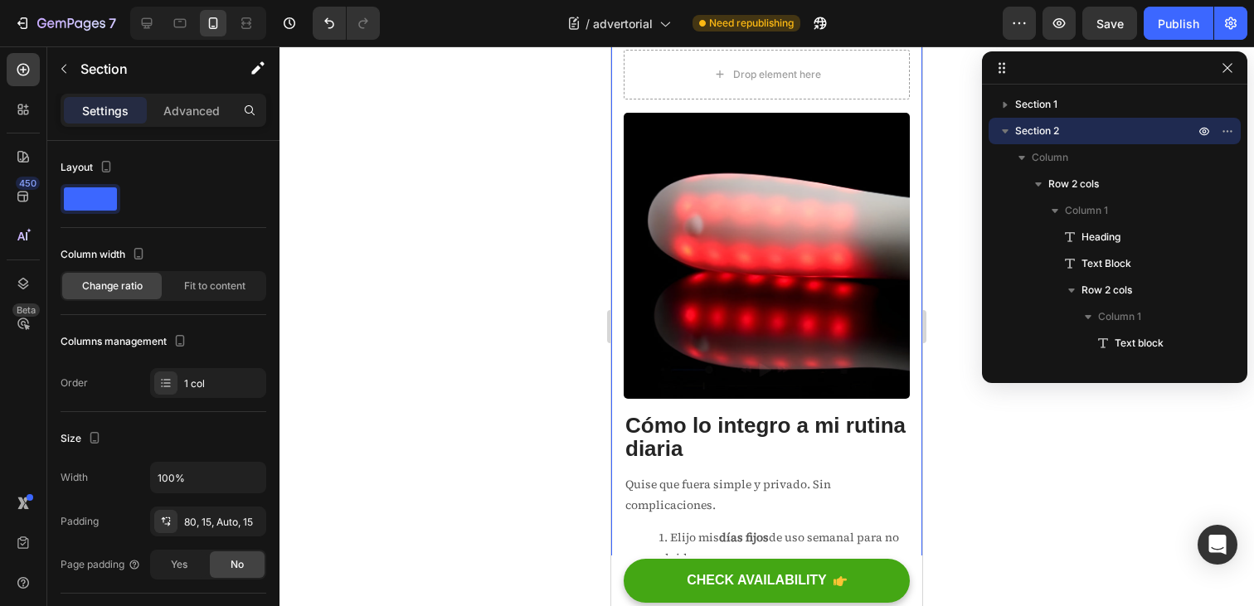
click at [620, 227] on div "Pensé que la incomodidad era “parte de la etapa”. Un ritual de 10 minutos me de…" at bounding box center [766, 453] width 311 height 6851
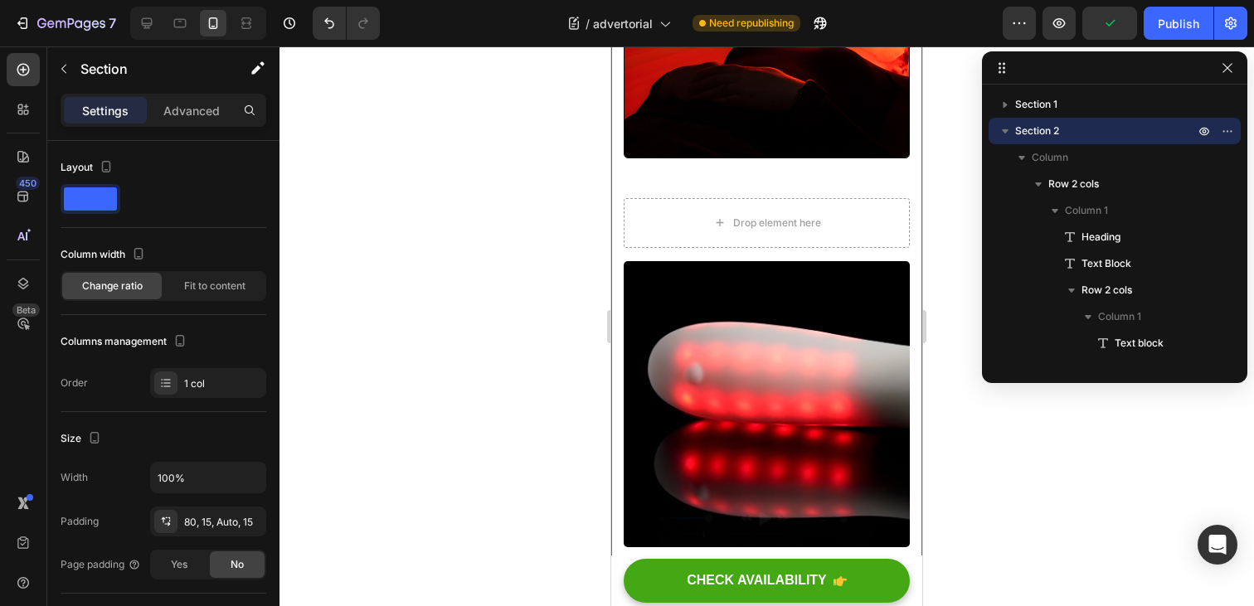
scroll to position [2949, 0]
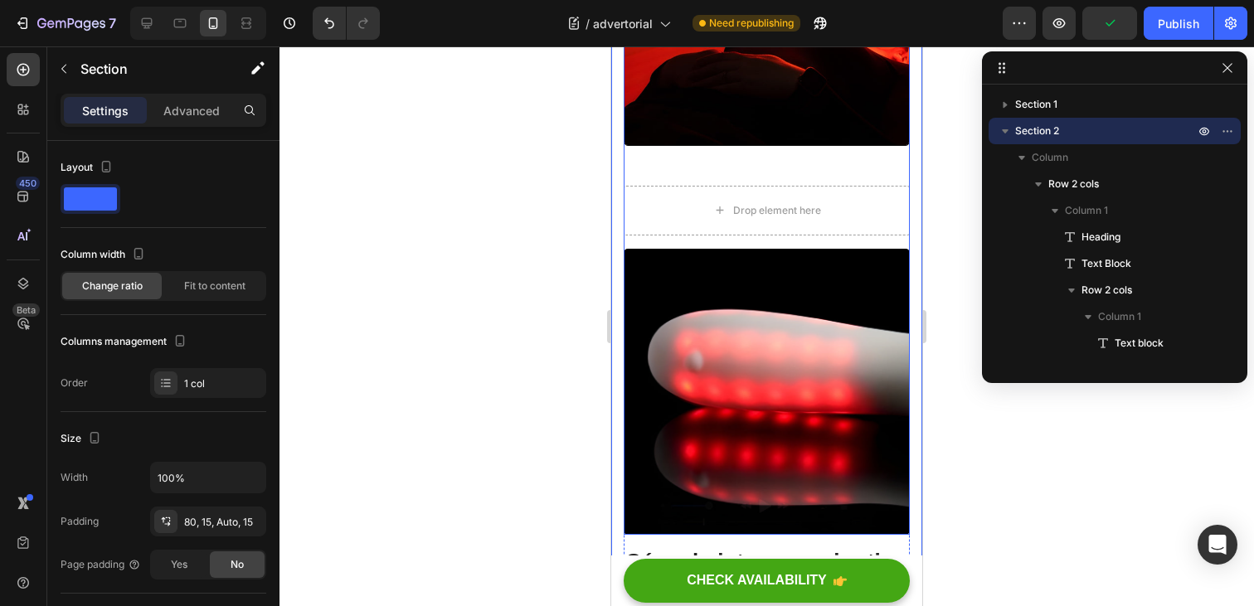
click at [660, 173] on div "Image" at bounding box center [767, 16] width 286 height 313
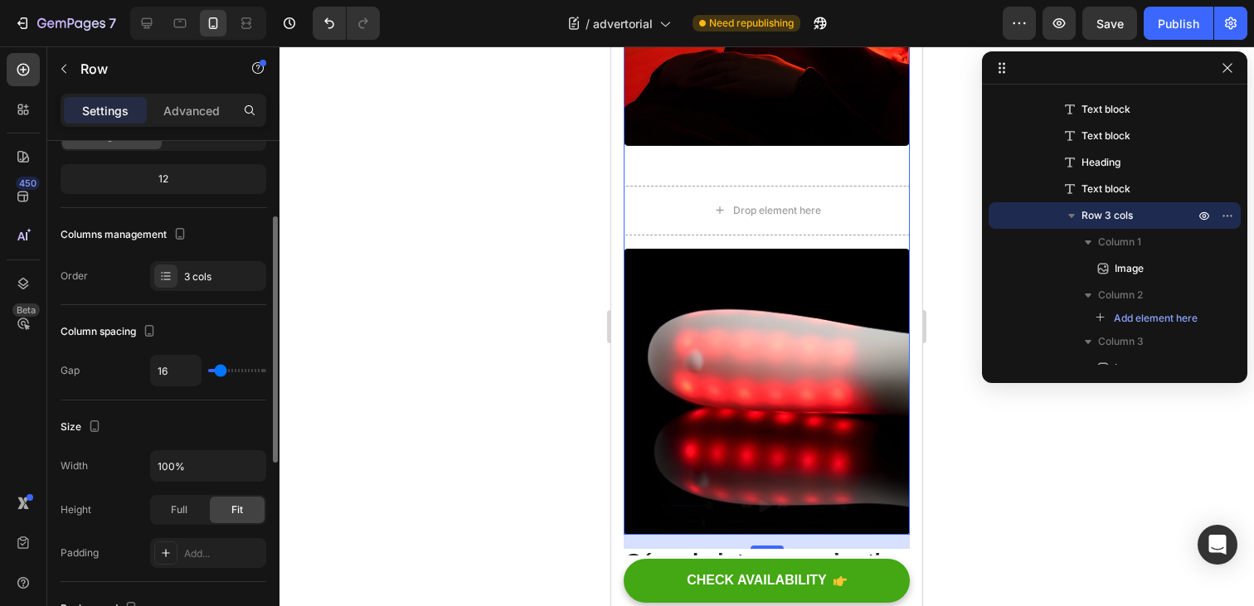
scroll to position [154, 0]
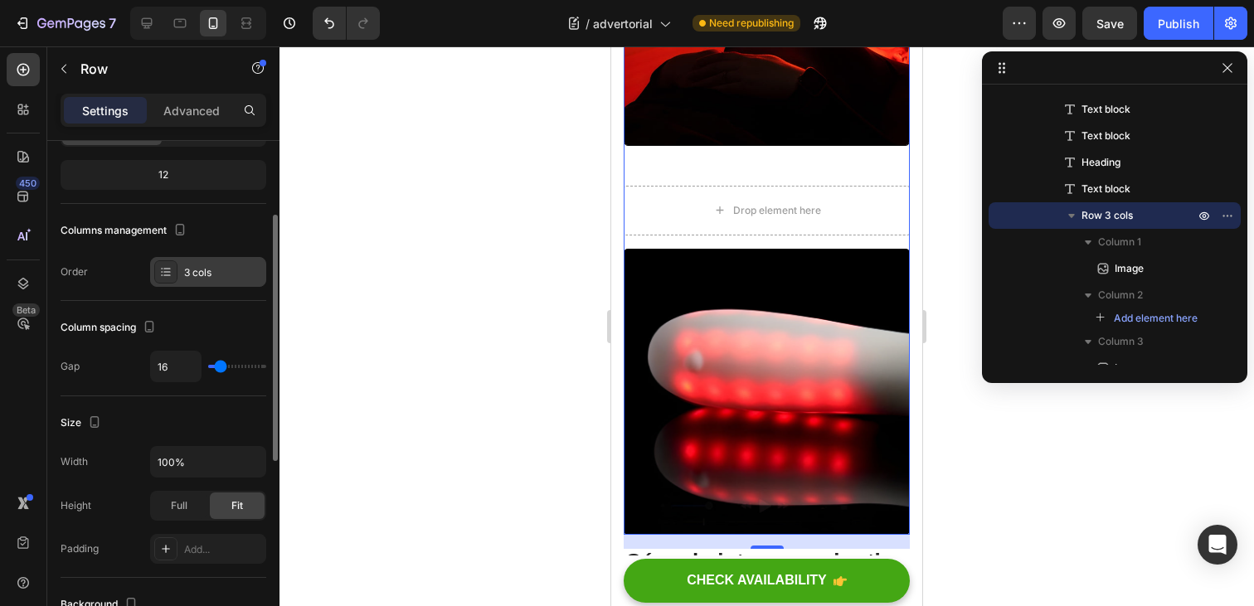
click at [170, 275] on icon at bounding box center [165, 271] width 13 height 13
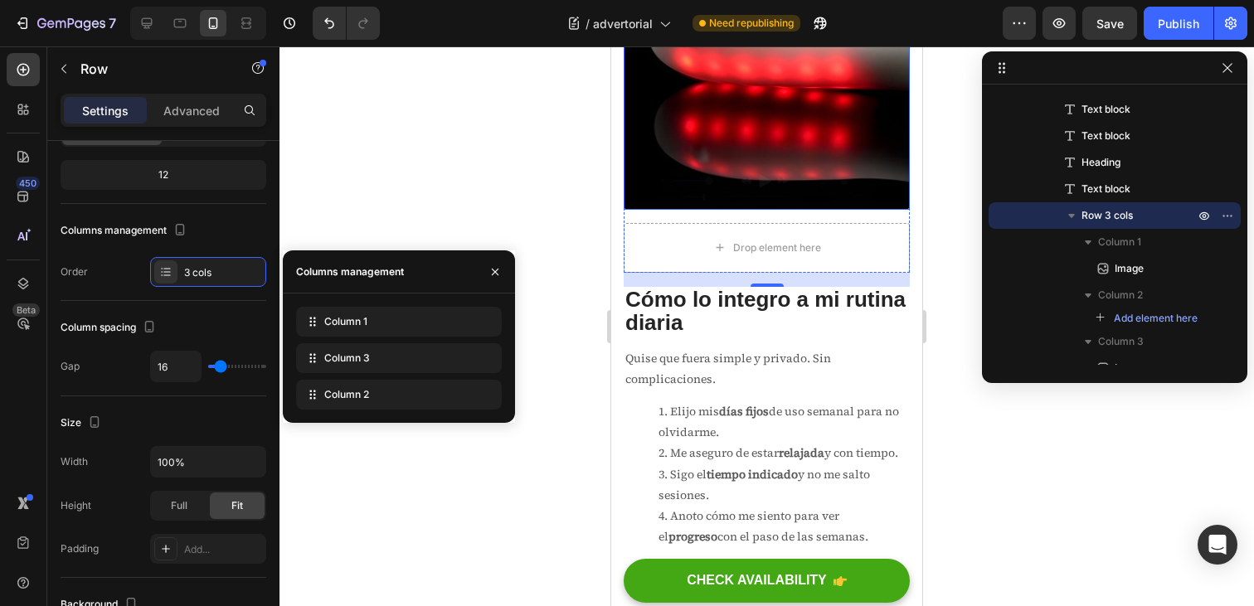
scroll to position [3228, 0]
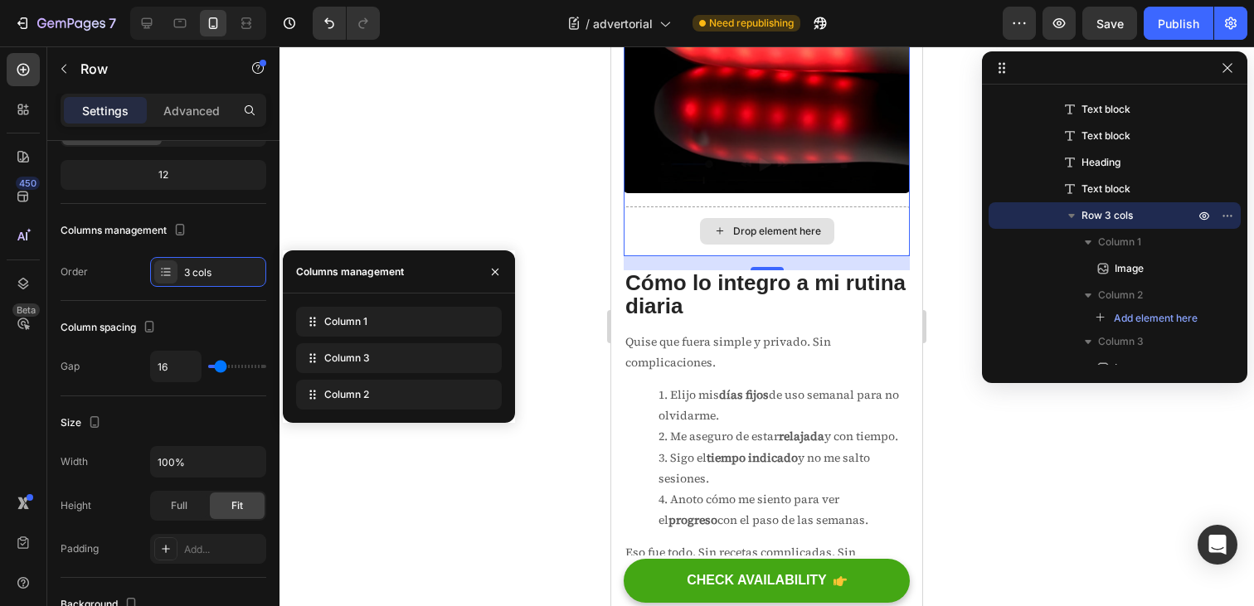
click at [652, 256] on div "Drop element here" at bounding box center [767, 232] width 286 height 50
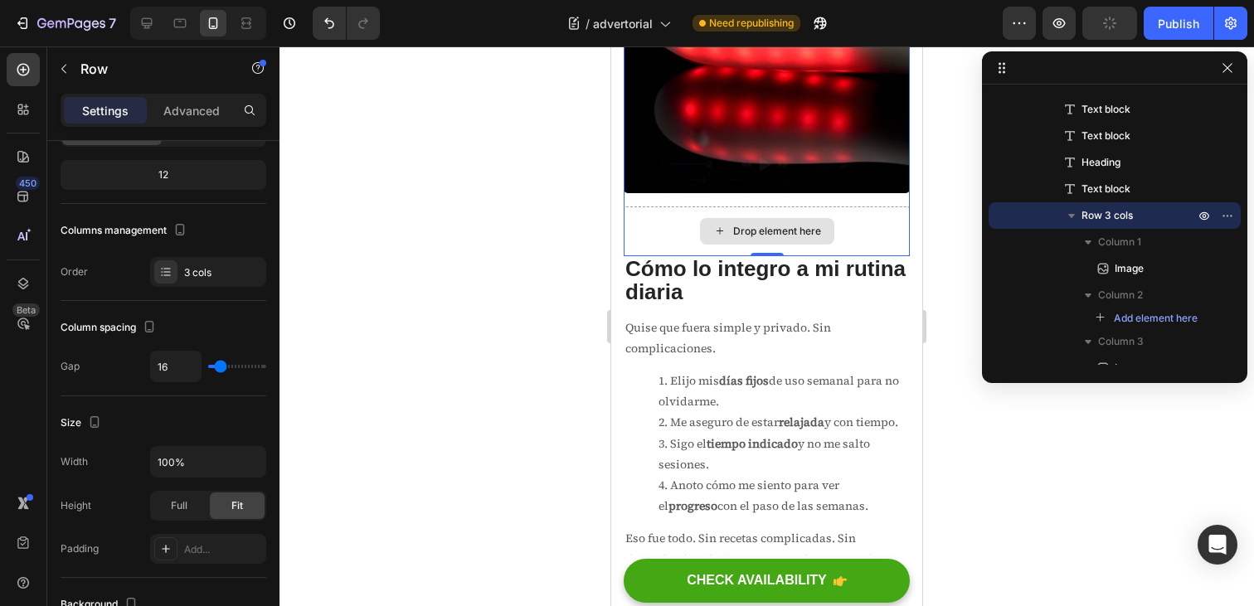
drag, startPoint x: 762, startPoint y: 431, endPoint x: 762, endPoint y: 381, distance: 50.6
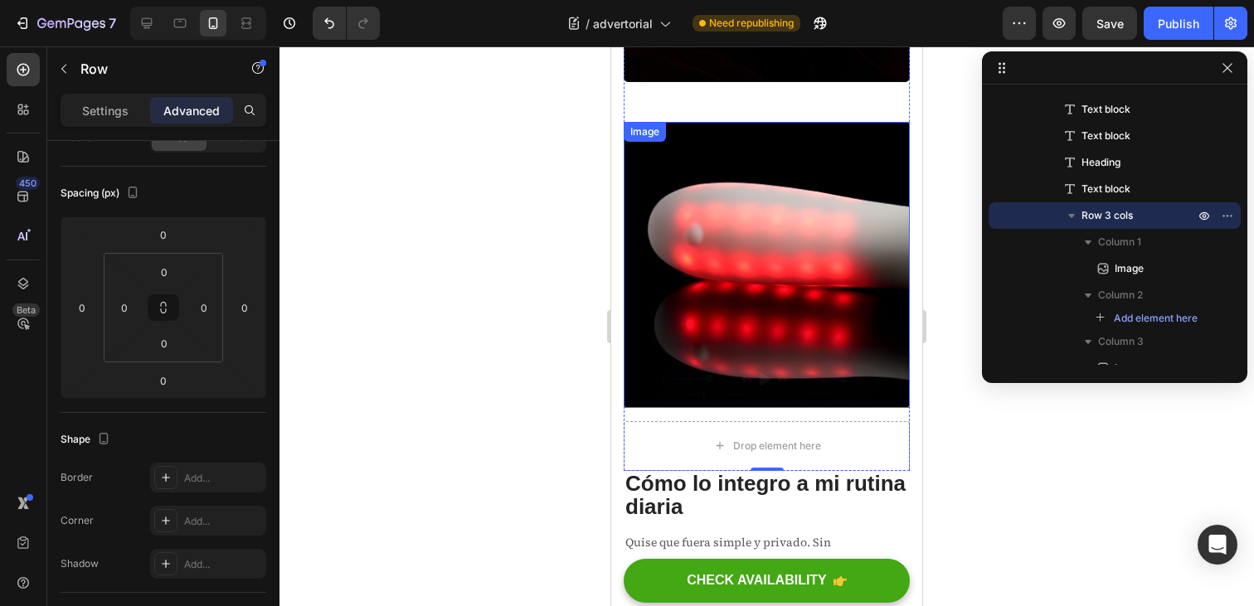
scroll to position [3017, 0]
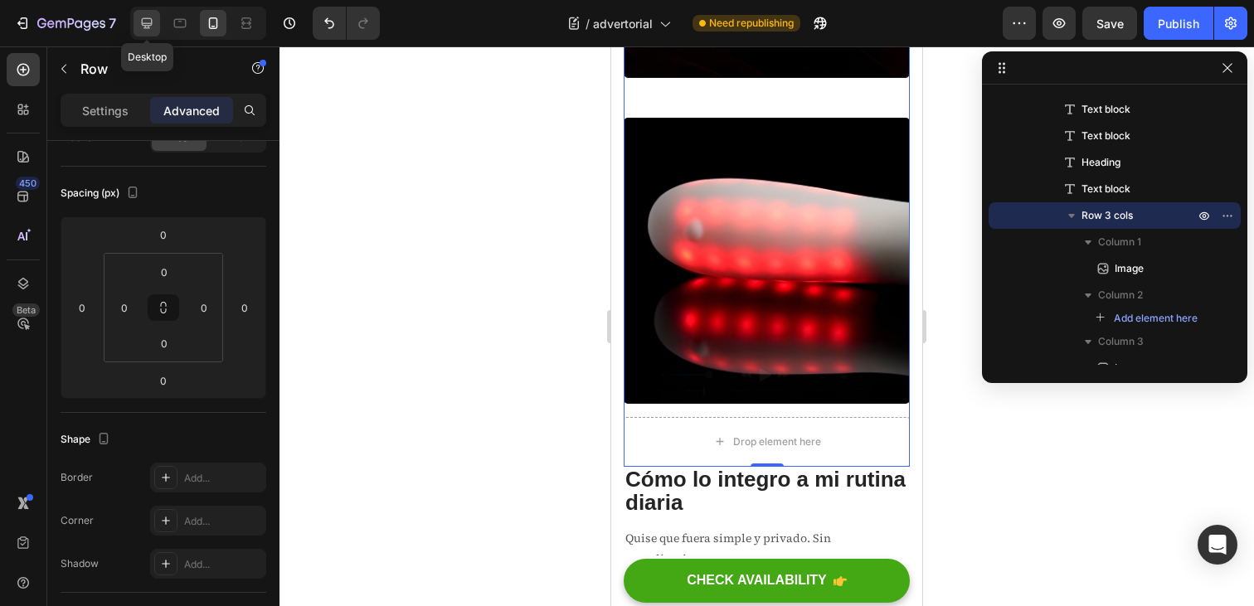
click at [152, 32] on div at bounding box center [147, 23] width 27 height 27
type input "17"
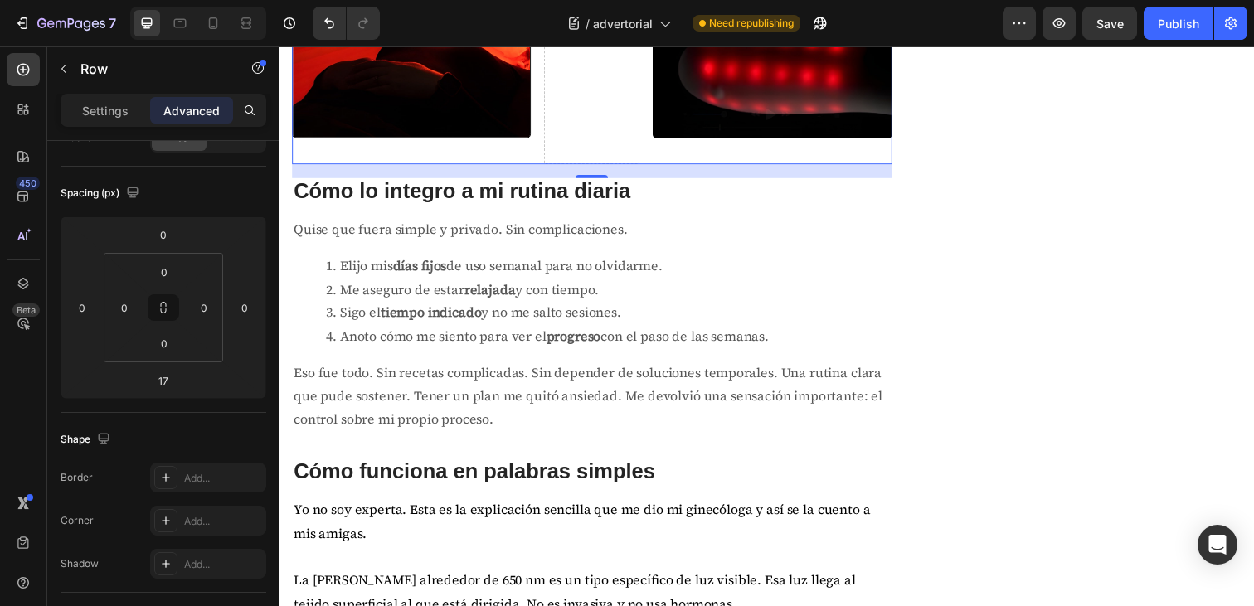
scroll to position [2393, 0]
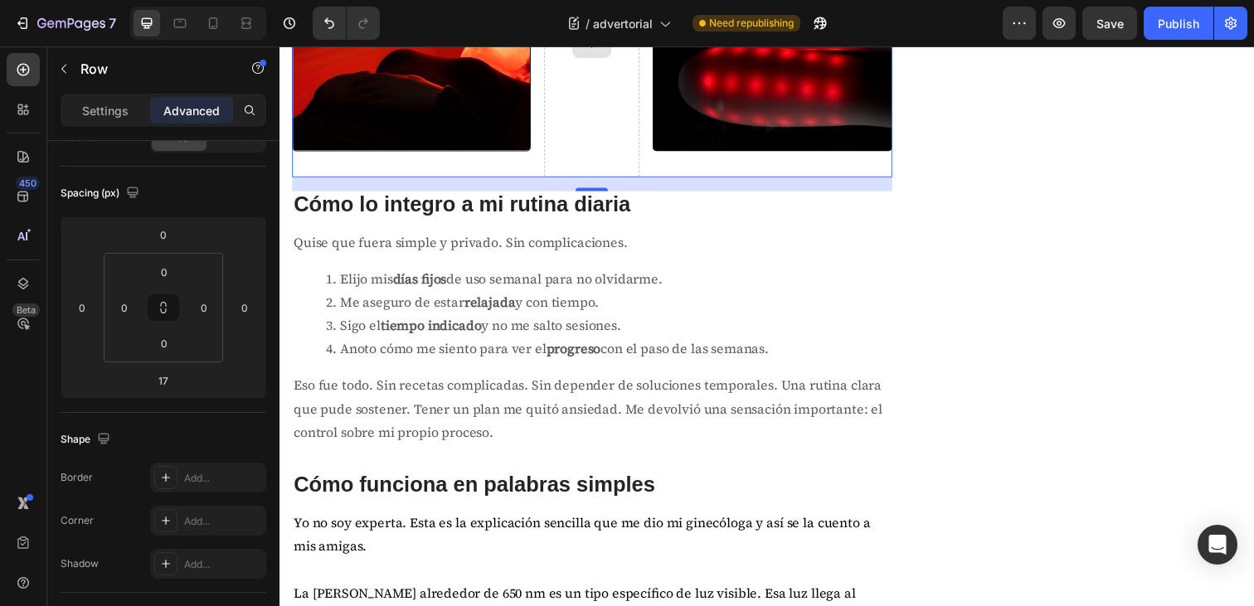
click at [567, 180] on div at bounding box center [598, 45] width 98 height 270
click at [609, 58] on div at bounding box center [598, 45] width 40 height 27
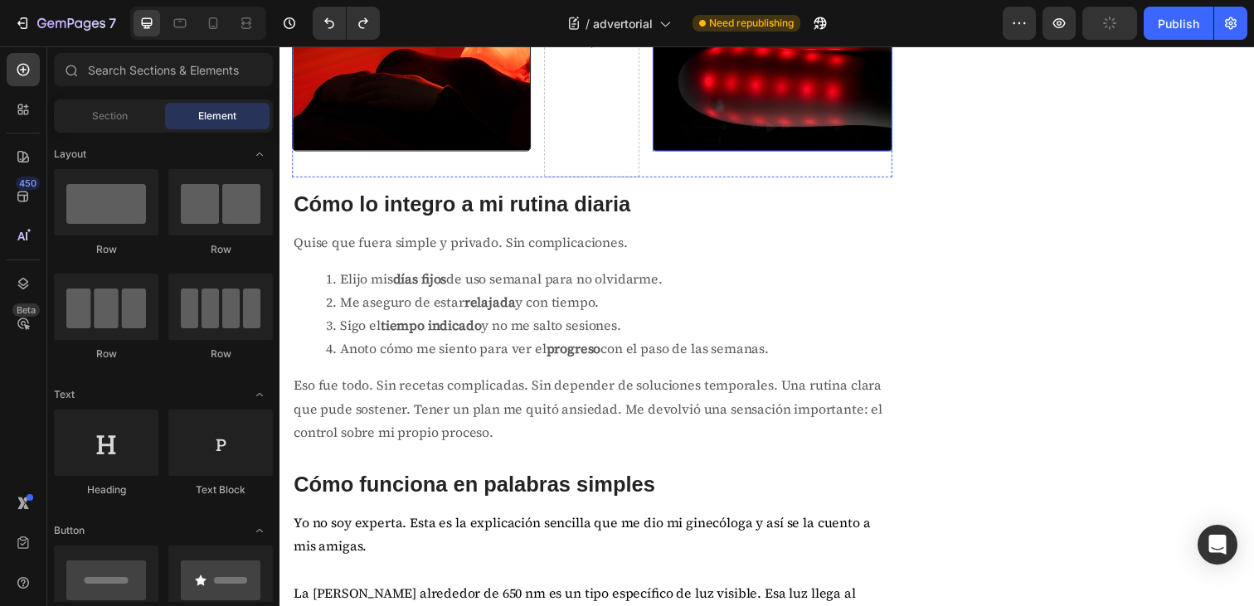
click at [610, 180] on div at bounding box center [598, 45] width 98 height 270
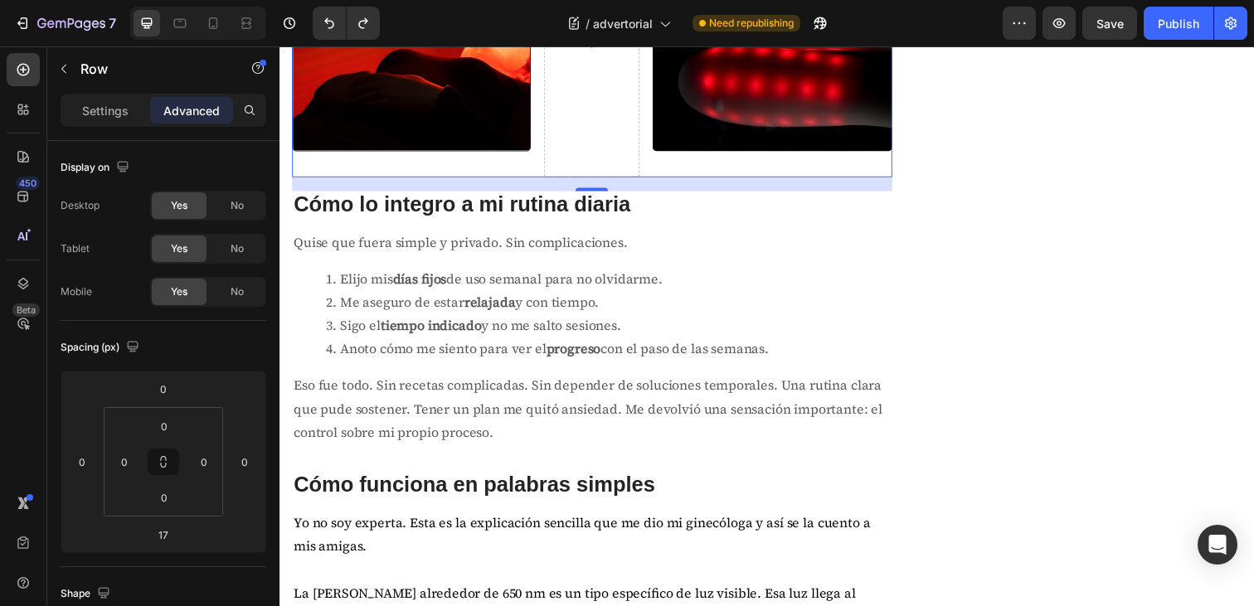
click at [540, 180] on div "Image Image Row 17" at bounding box center [598, 45] width 613 height 270
click at [575, 180] on div at bounding box center [598, 45] width 98 height 270
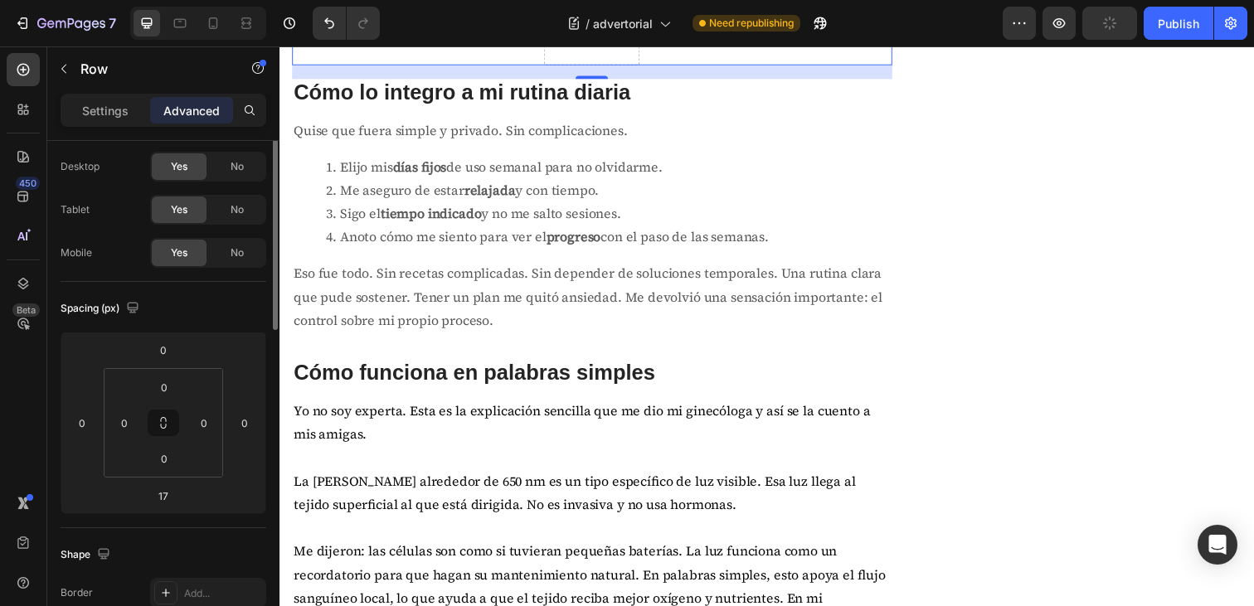
scroll to position [0, 0]
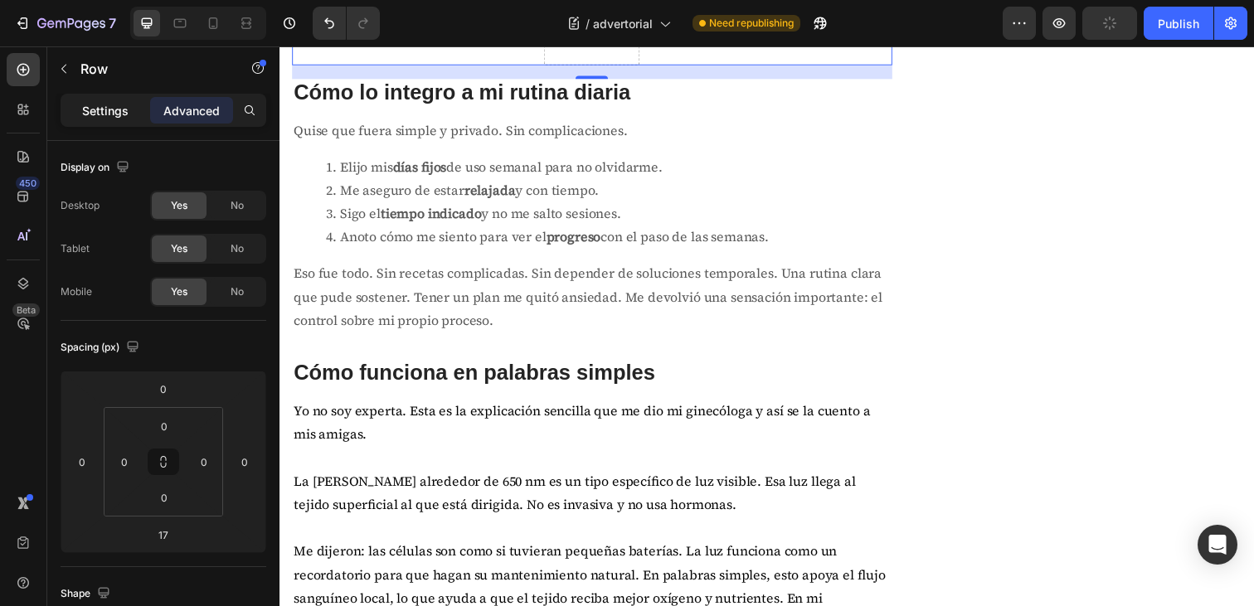
click at [109, 113] on p "Settings" at bounding box center [105, 110] width 46 height 17
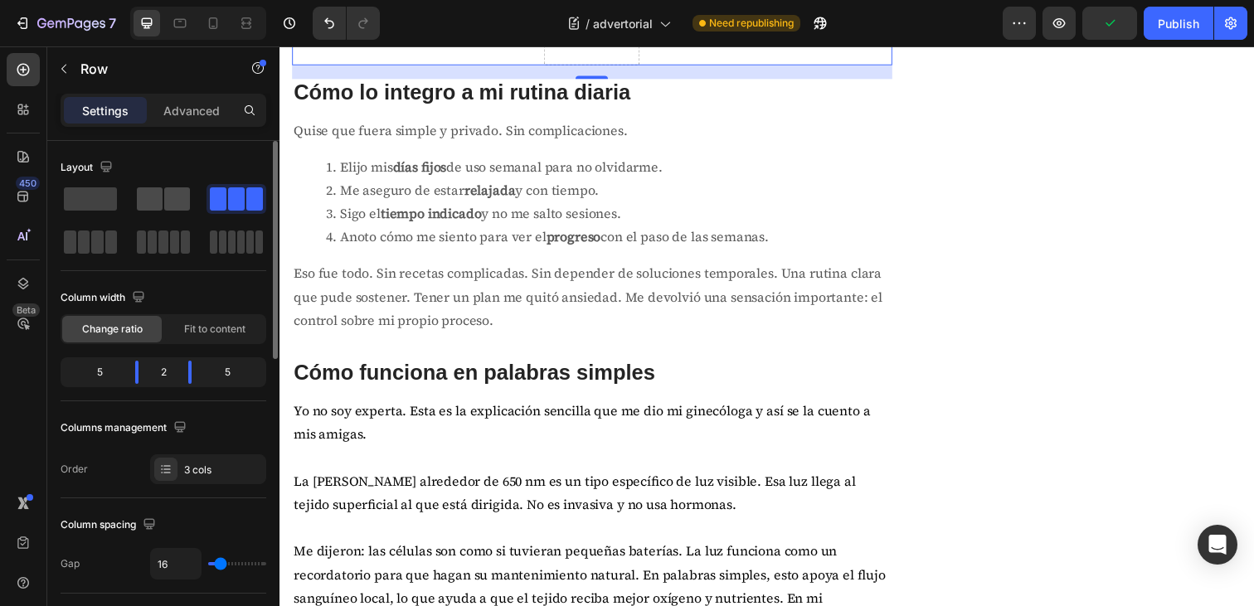
click at [163, 200] on div at bounding box center [163, 198] width 53 height 23
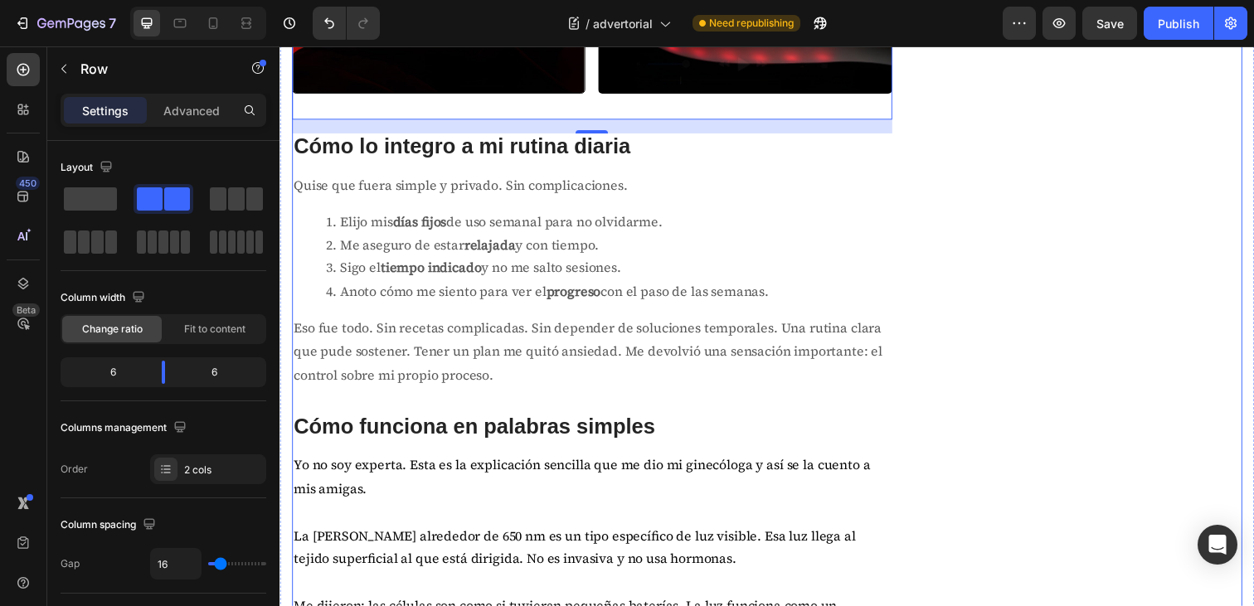
click at [997, 378] on div "Lumaeva® Heading Row Image Haz click y descubre más sobre los beneficios de la …" at bounding box center [1110, 347] width 306 height 5351
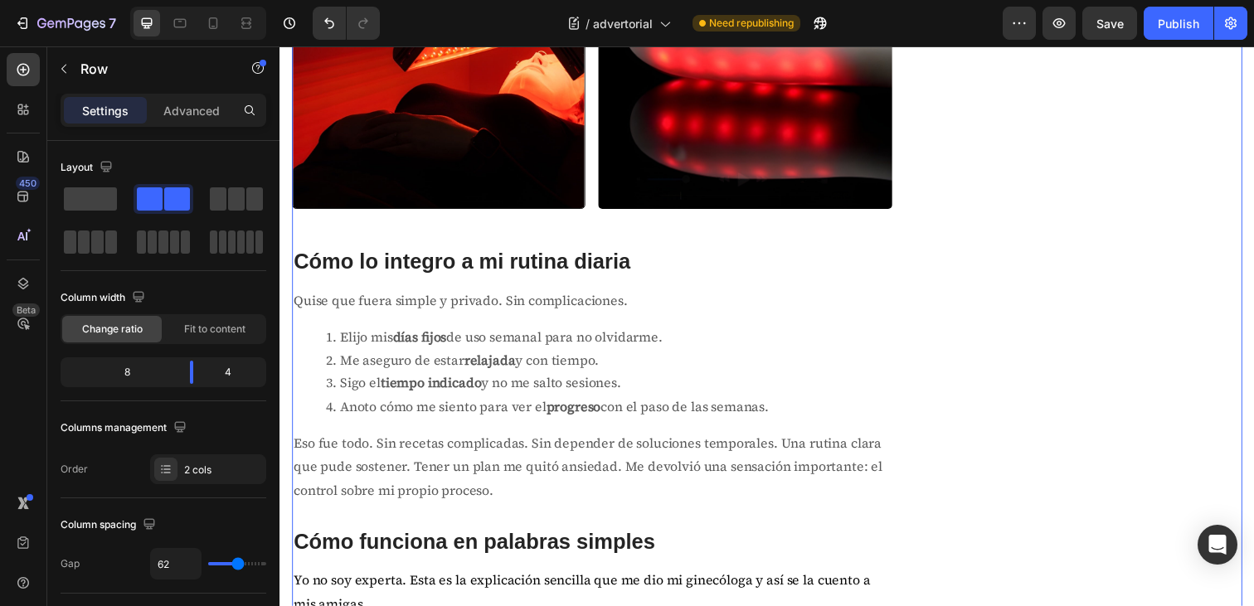
scroll to position [2388, 0]
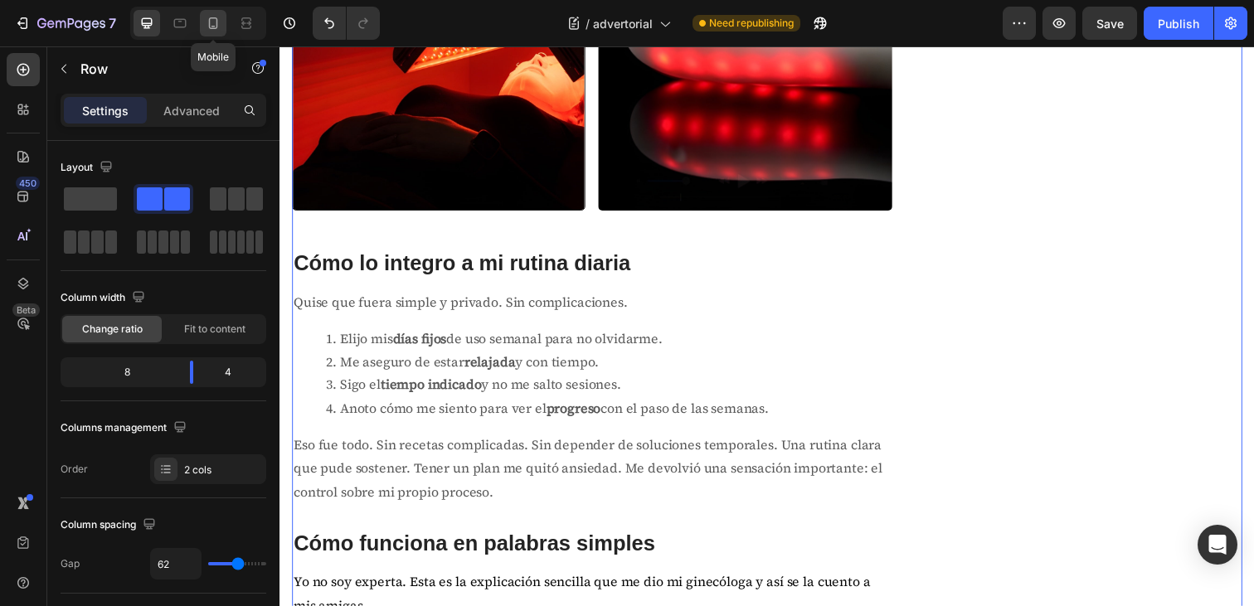
click at [213, 25] on icon at bounding box center [213, 23] width 17 height 17
type input "0"
type input "100%"
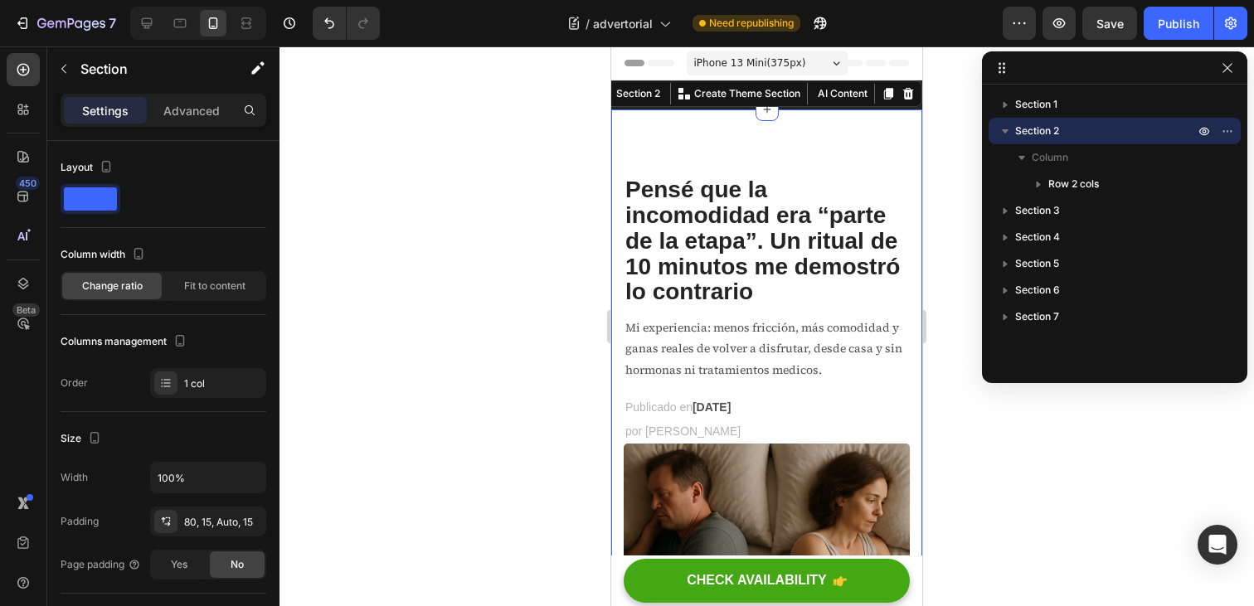
click at [785, 185] on h2 "Pensé que la incomodidad era “parte de la etapa”. Un ritual de 10 minutos me de…" at bounding box center [767, 241] width 286 height 131
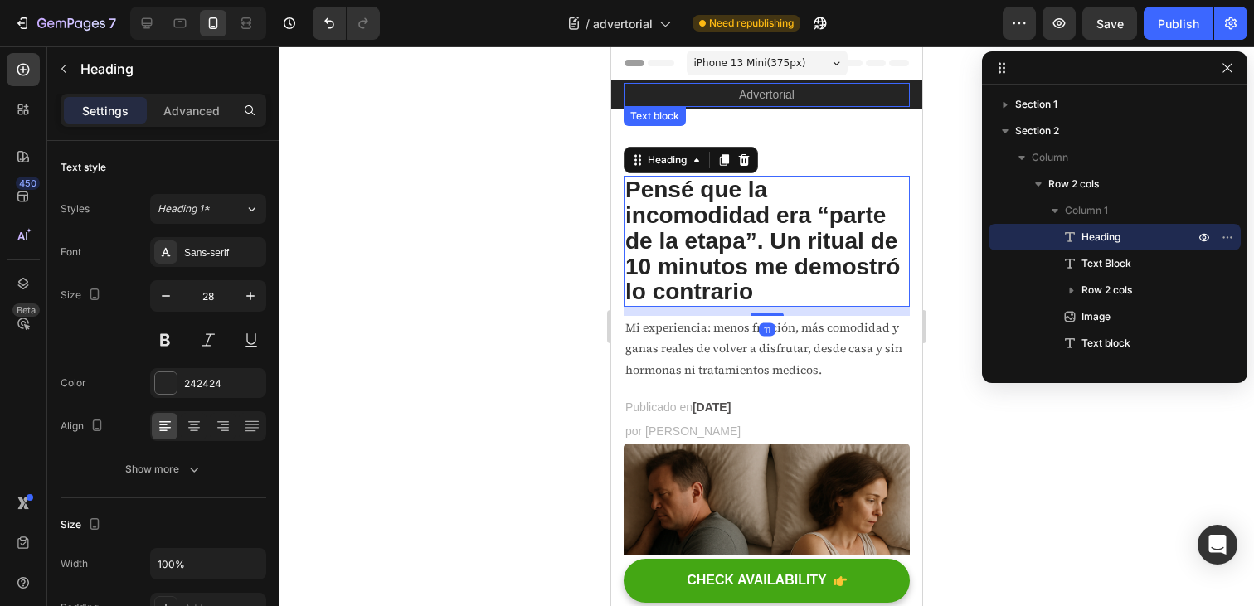
click at [804, 101] on p "Advertorial" at bounding box center [767, 95] width 283 height 21
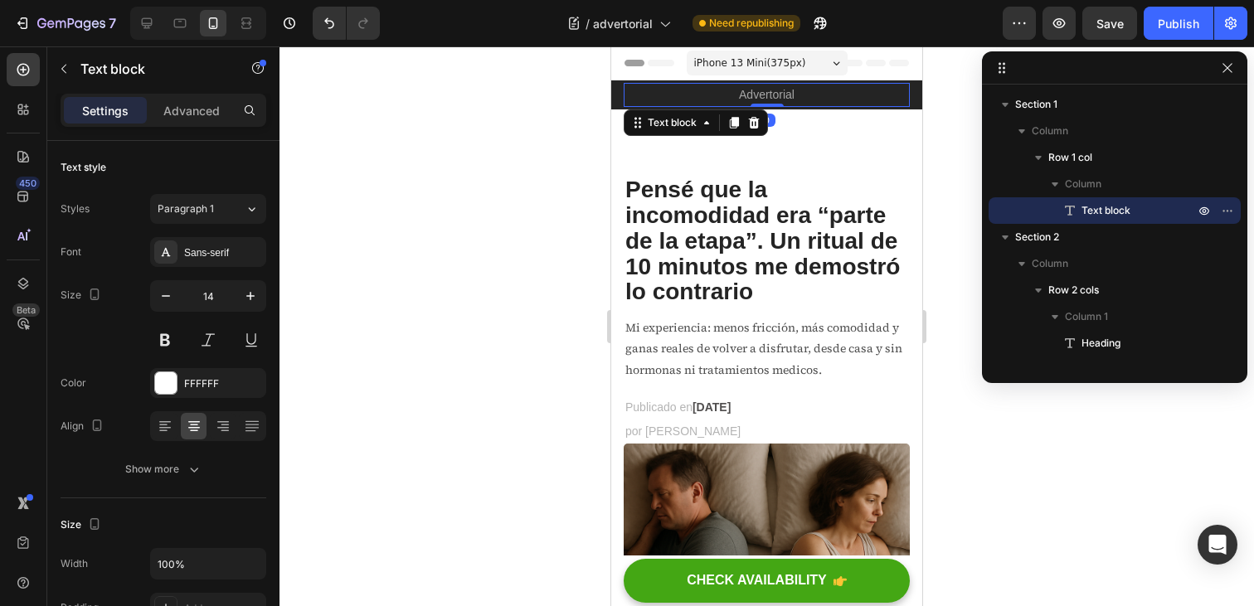
click at [192, 124] on div "Settings Advanced" at bounding box center [164, 110] width 206 height 33
click at [187, 112] on p "Advanced" at bounding box center [191, 110] width 56 height 17
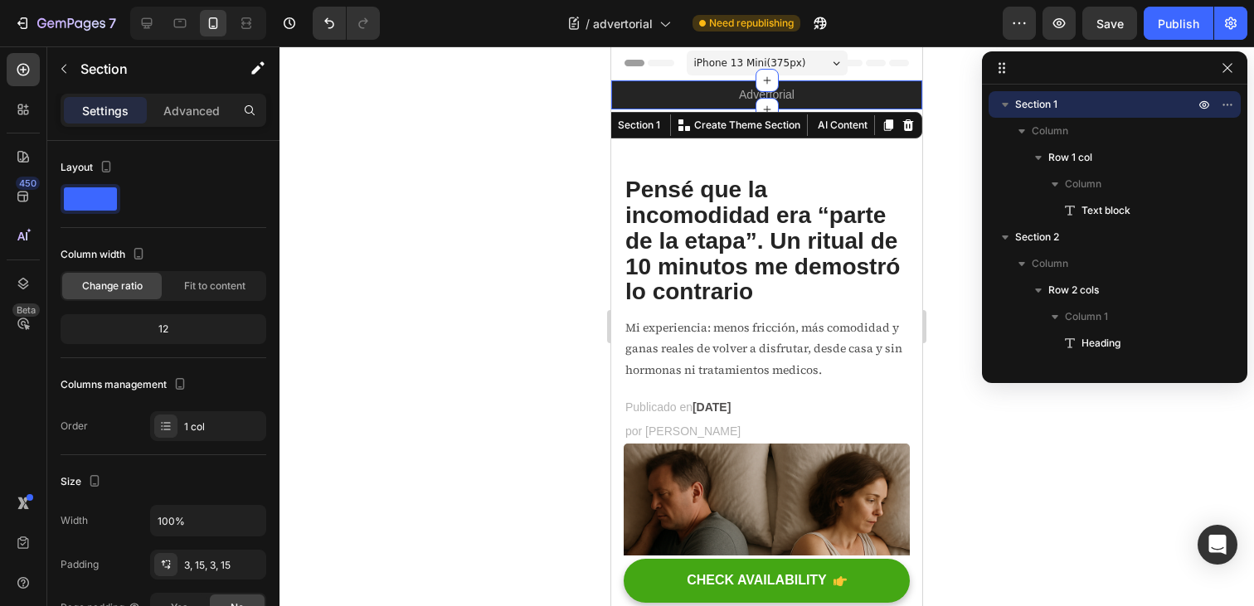
click at [616, 97] on div "Advertorial Text block Row Section 1 You can create reusable sections Create Th…" at bounding box center [766, 94] width 311 height 29
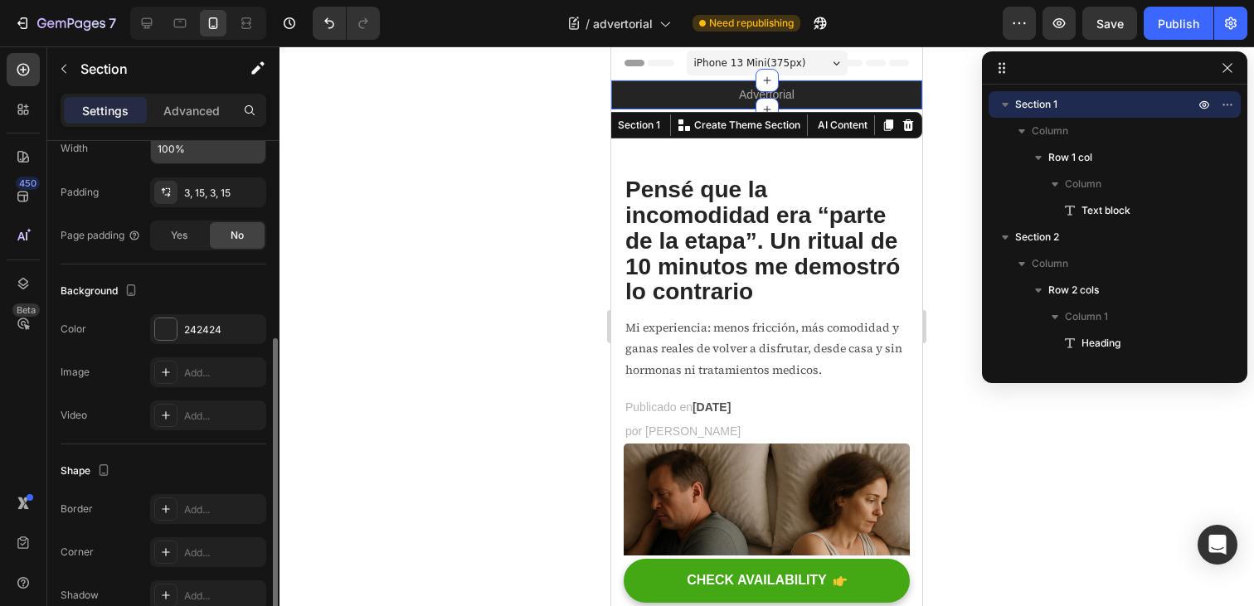
scroll to position [227, 0]
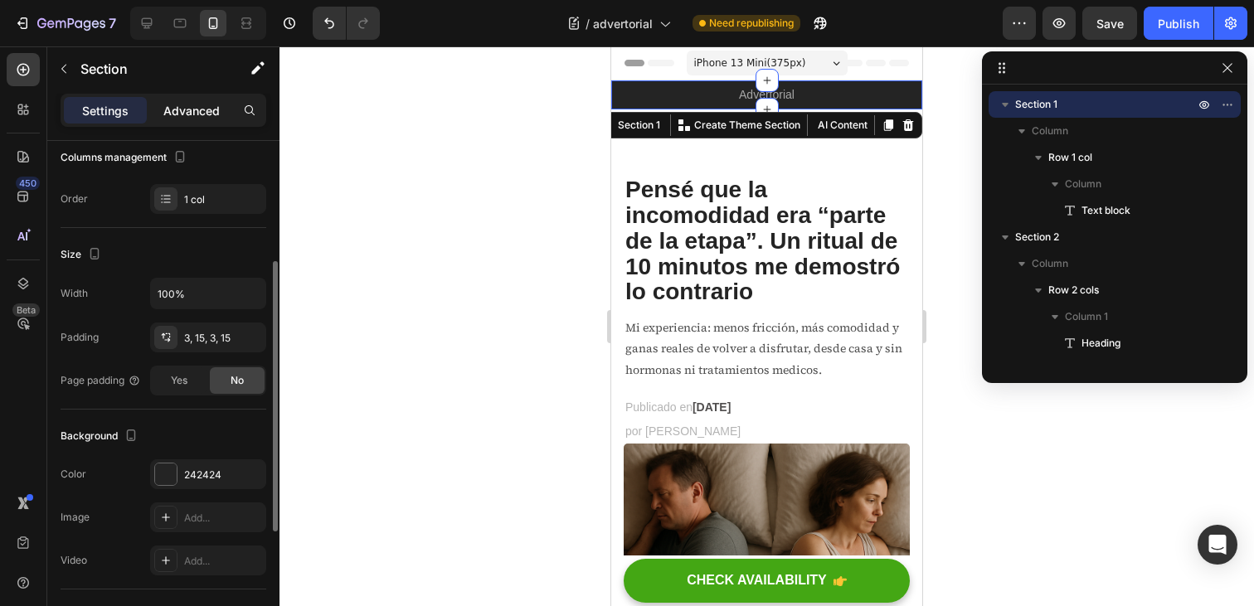
click at [180, 110] on p "Advanced" at bounding box center [191, 110] width 56 height 17
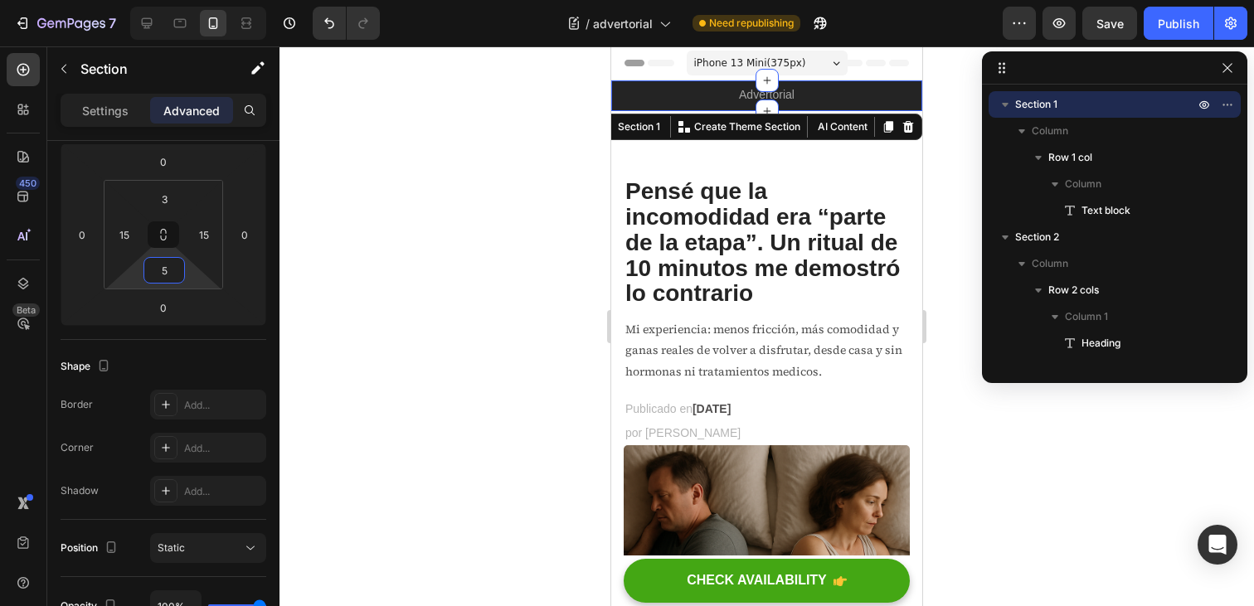
type input "3"
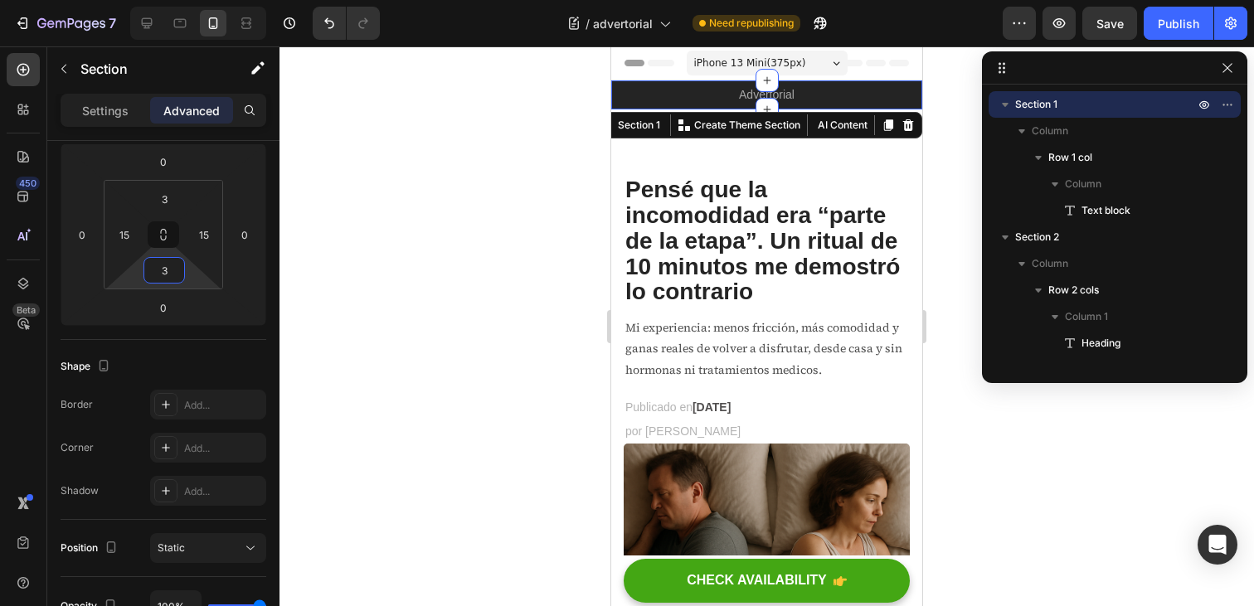
click at [197, 0] on html "7 / advertorial Need republishing Preview Save Publish 450 Beta Sections(18) El…" at bounding box center [627, 0] width 1254 height 0
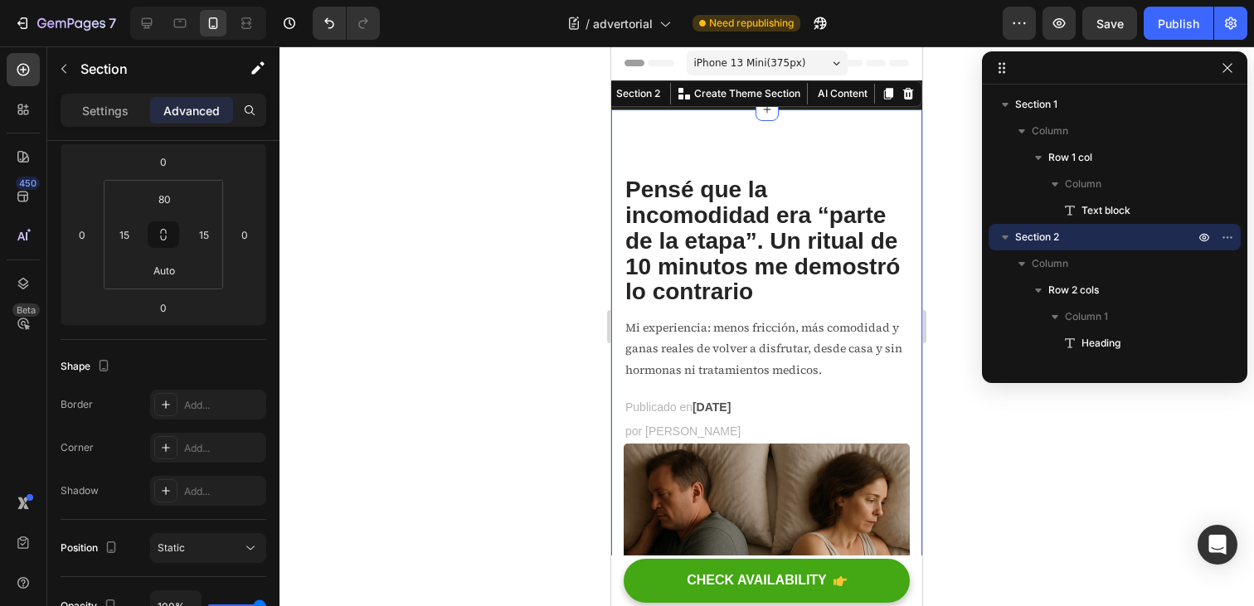
click at [183, 197] on div "80" at bounding box center [164, 199] width 41 height 27
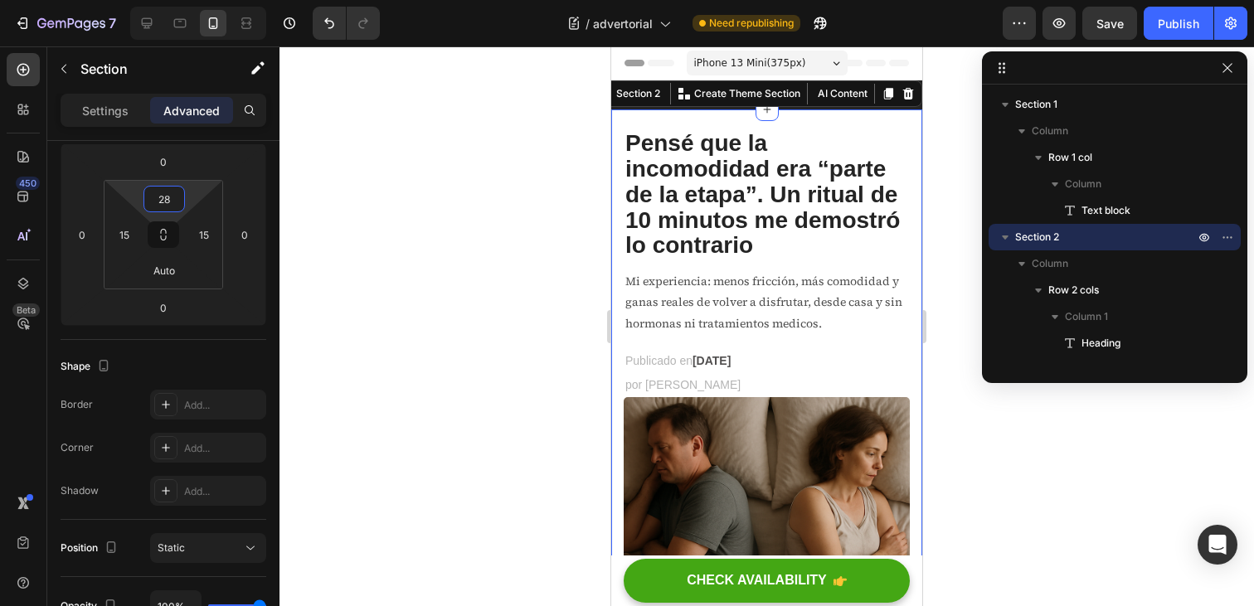
type input "32"
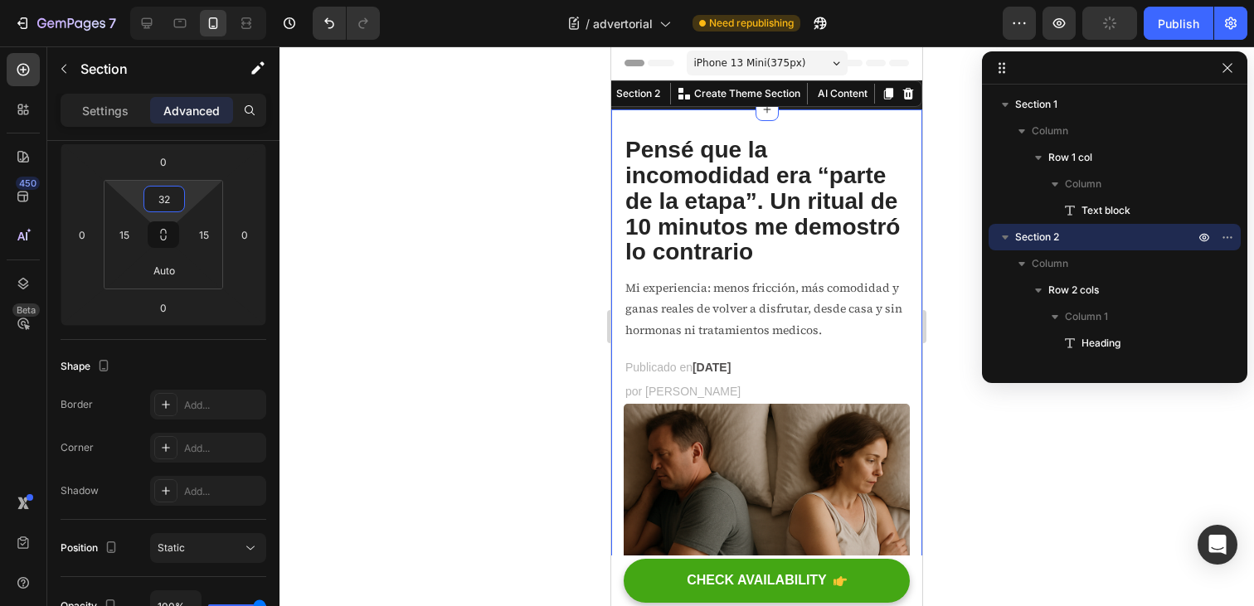
drag, startPoint x: 191, startPoint y: 193, endPoint x: 188, endPoint y: 182, distance: 11.9
click at [188, 0] on html "7 / advertorial Need republishing Preview Publish 450 Beta Sections(18) Element…" at bounding box center [627, 0] width 1254 height 0
click at [848, 372] on div "Publicado en Junio 23, 2025 Text block por Elena R. Text block Row" at bounding box center [767, 380] width 286 height 48
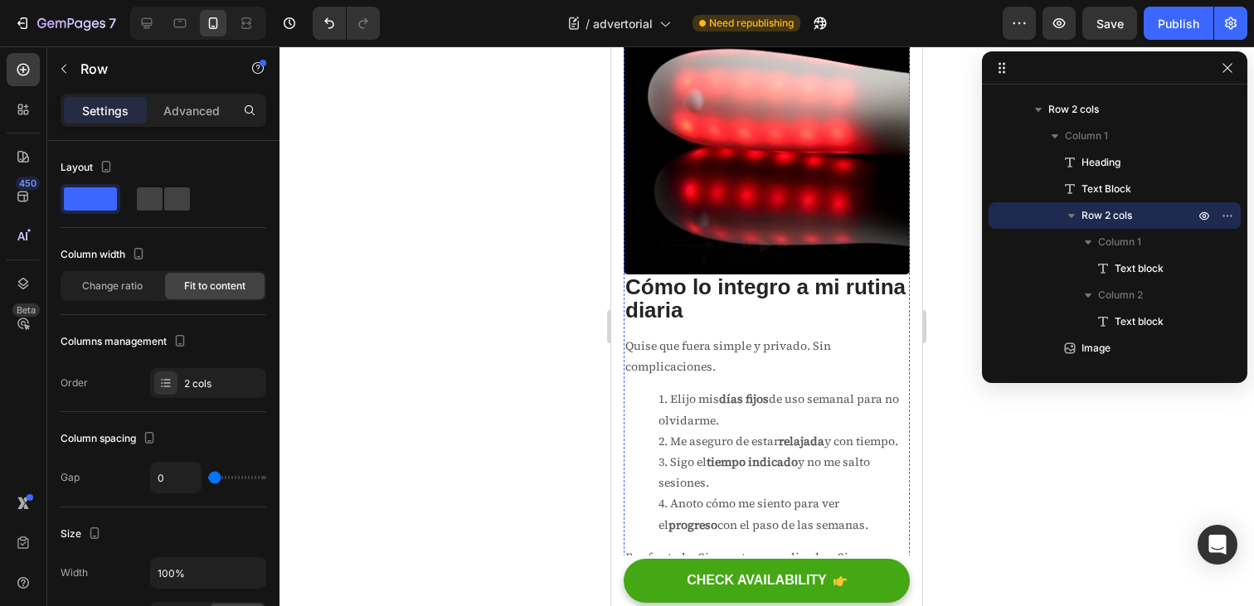
scroll to position [3105, 0]
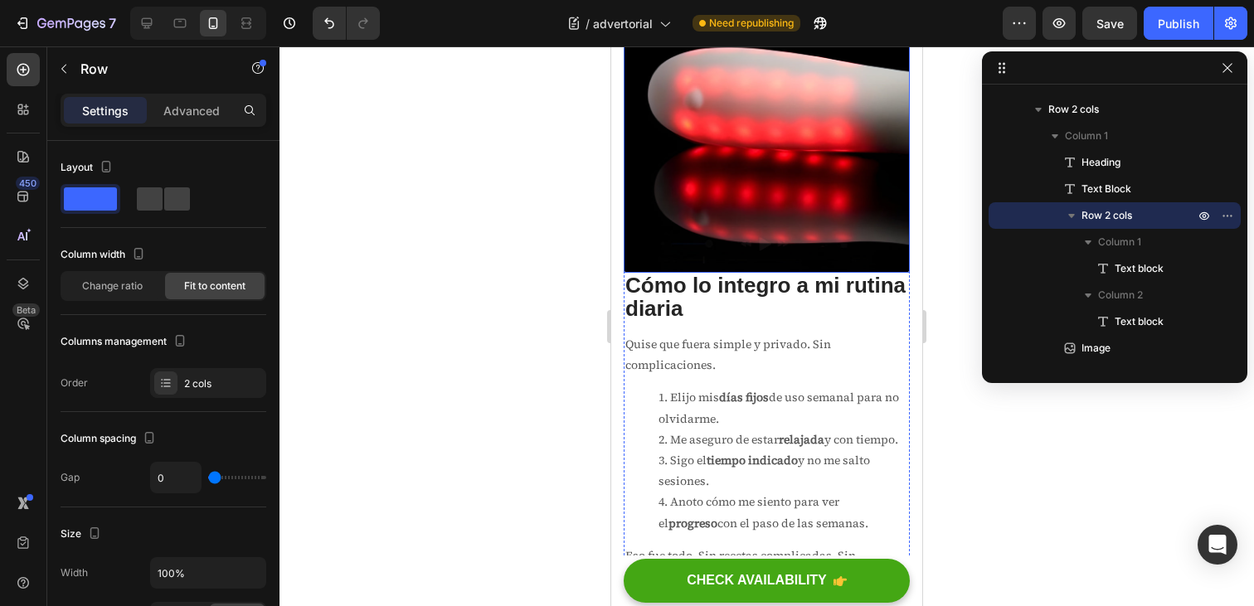
click at [776, 212] on img at bounding box center [767, 130] width 286 height 286
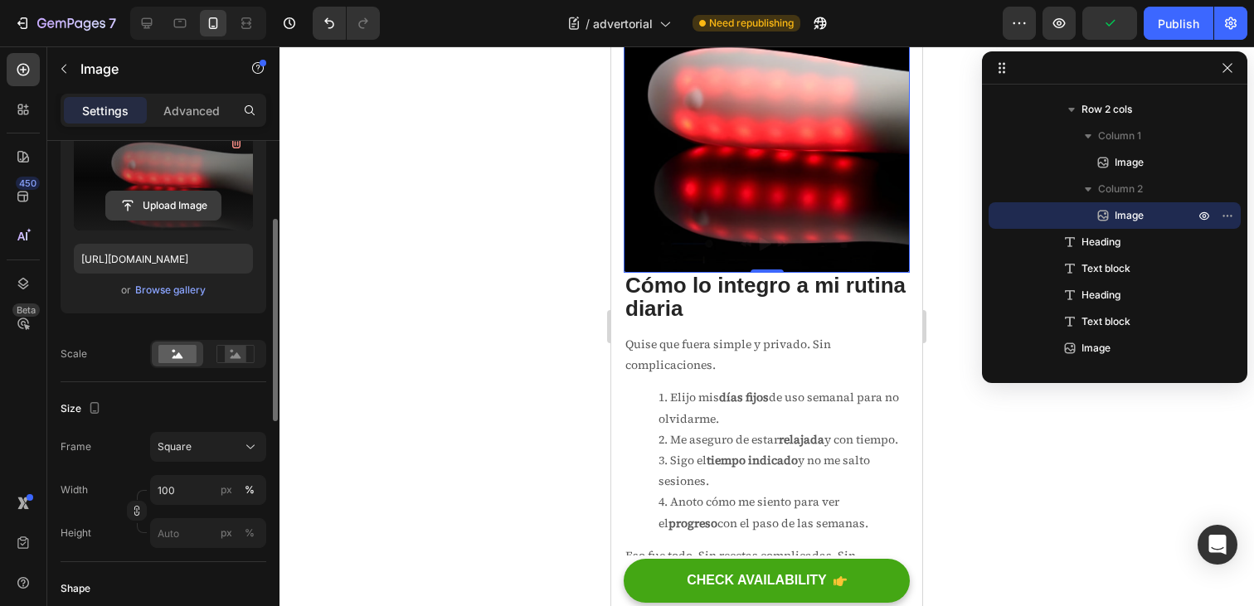
scroll to position [196, 0]
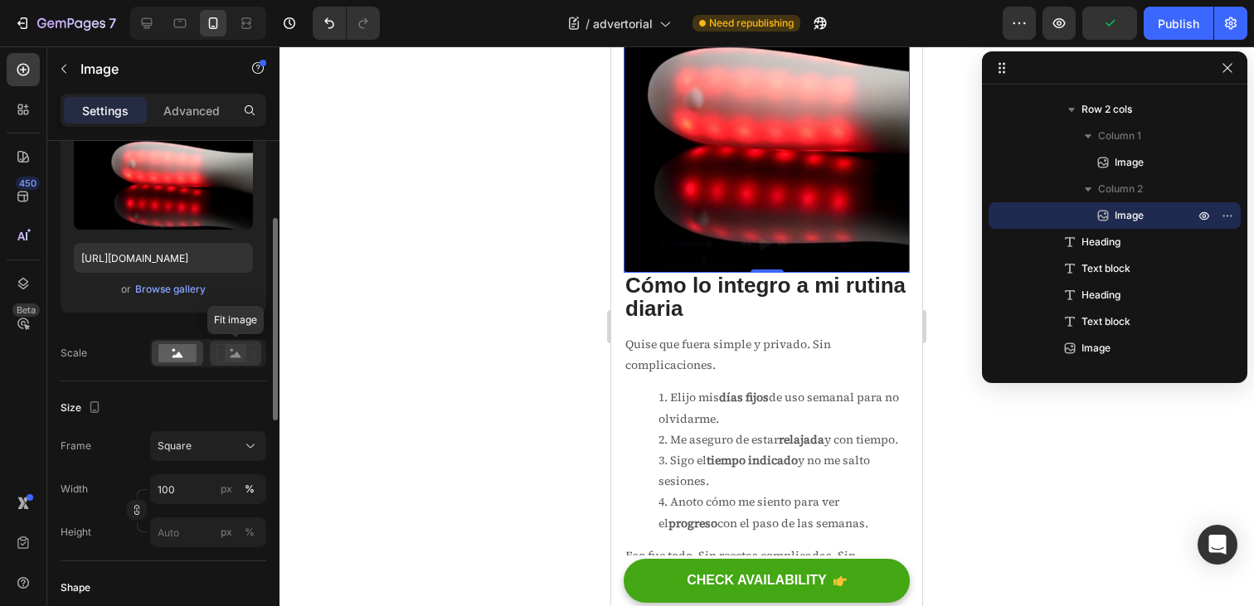
click at [231, 355] on rect at bounding box center [236, 353] width 22 height 17
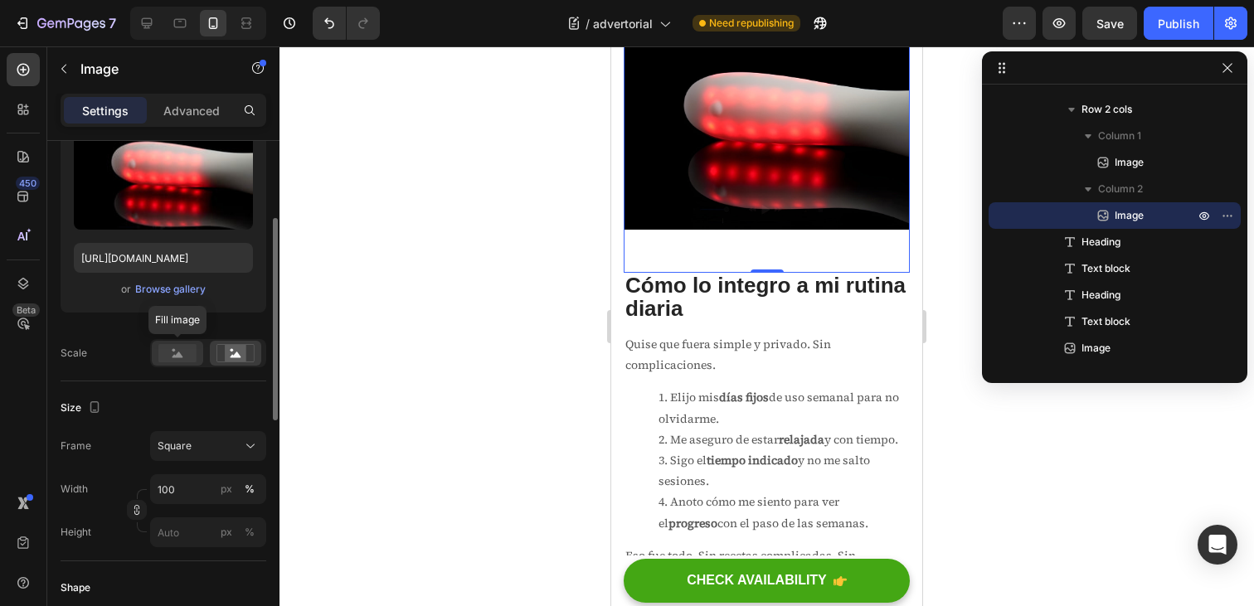
click at [183, 355] on rect at bounding box center [177, 353] width 38 height 18
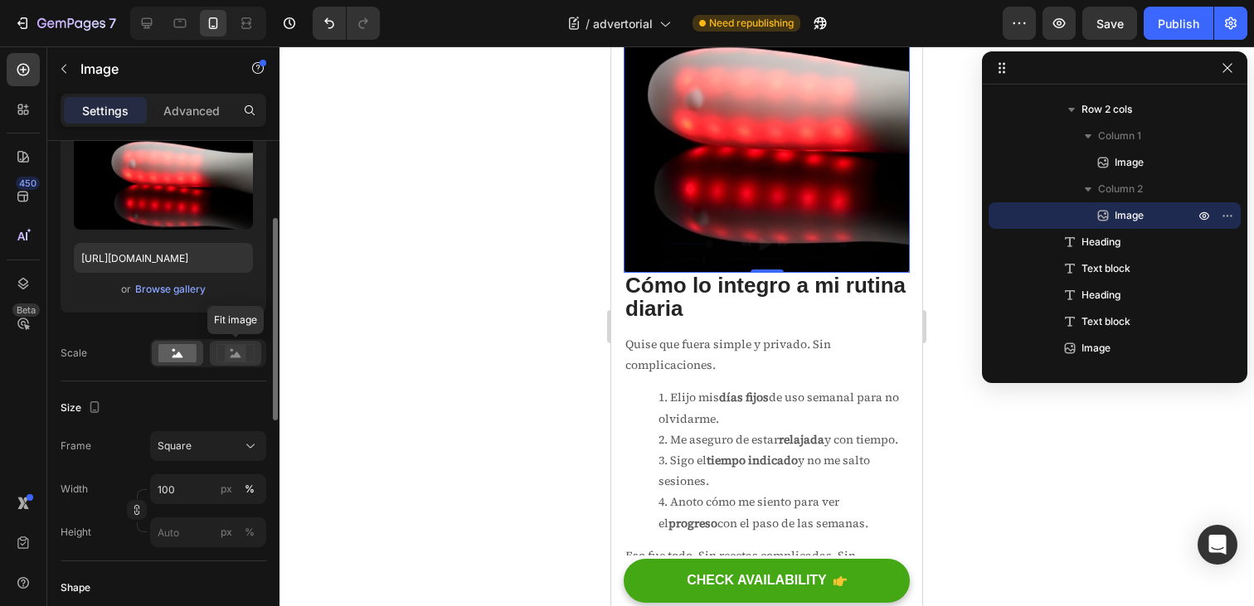
click at [239, 352] on rect at bounding box center [236, 353] width 22 height 17
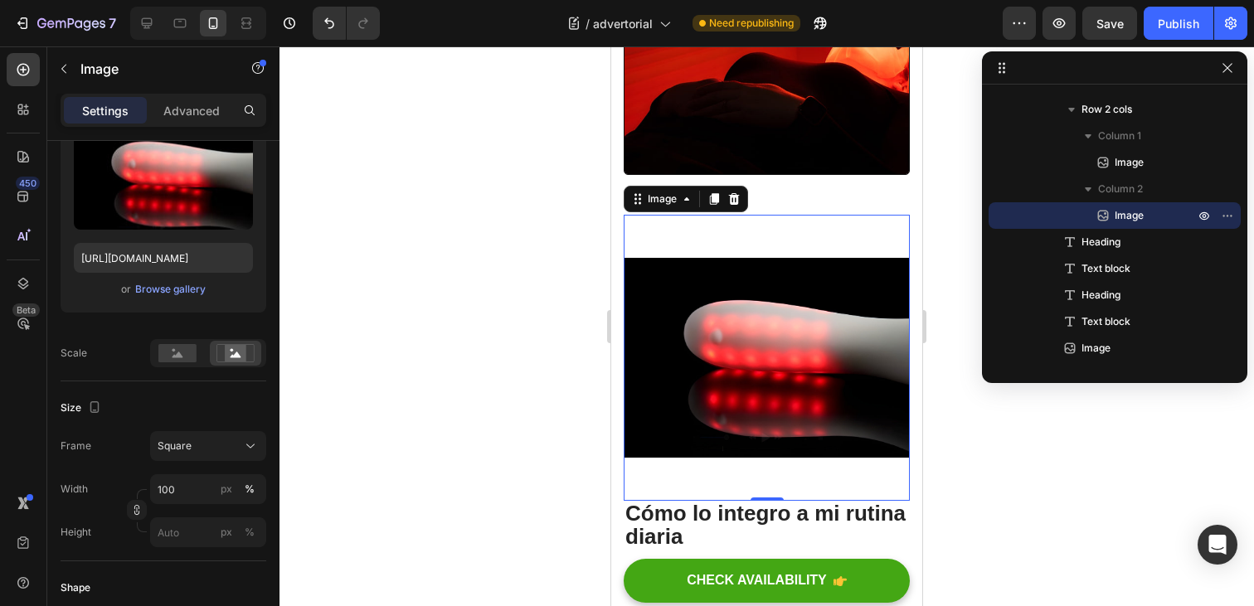
scroll to position [2865, 0]
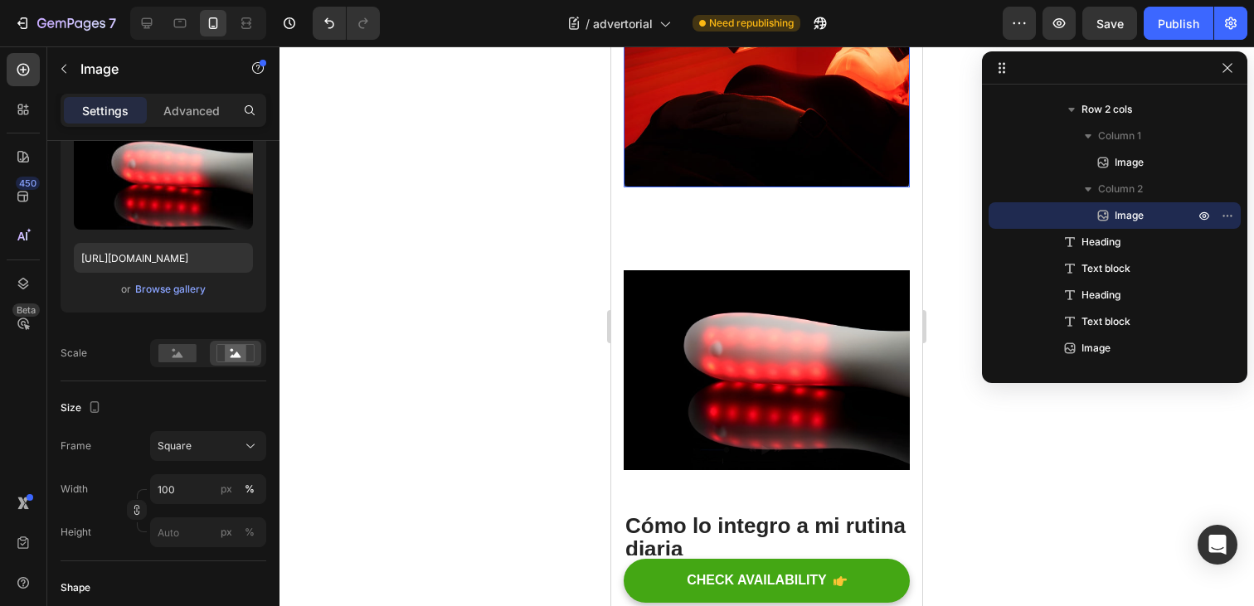
click at [736, 187] on img at bounding box center [767, 44] width 286 height 286
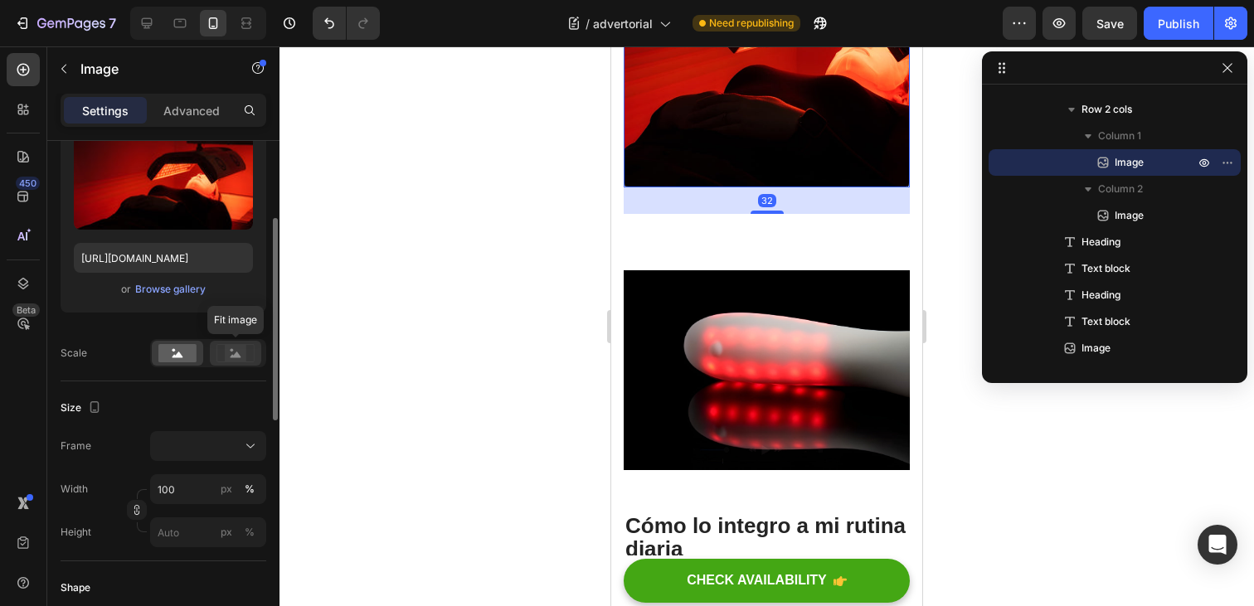
click at [228, 358] on rect at bounding box center [236, 353] width 22 height 17
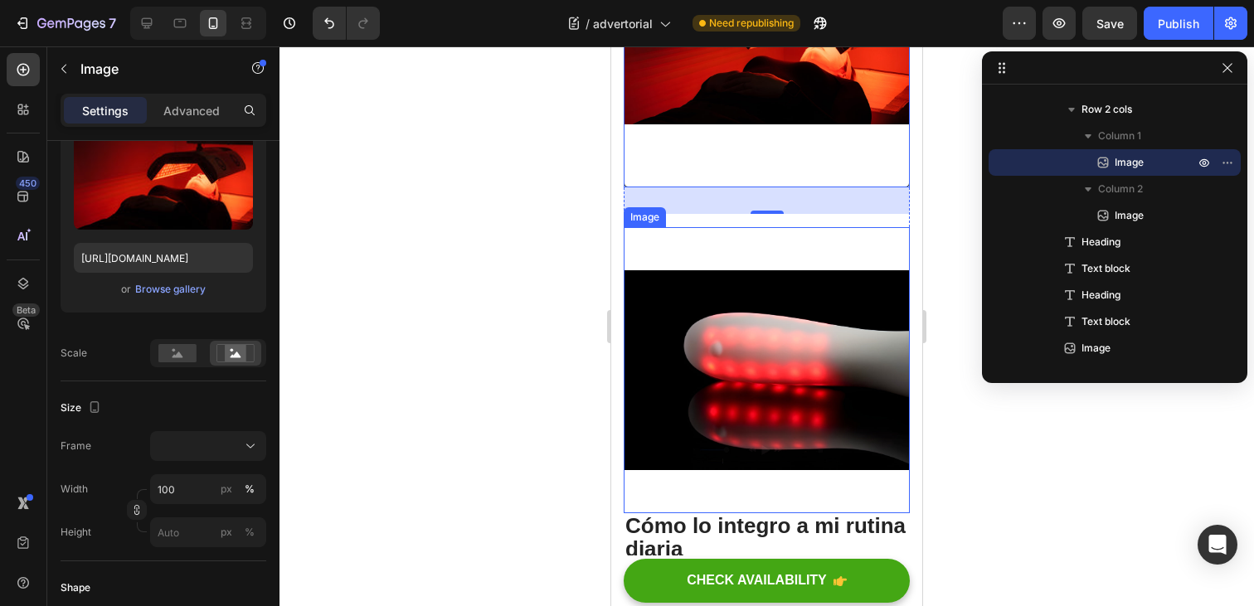
click at [827, 408] on img at bounding box center [767, 370] width 286 height 286
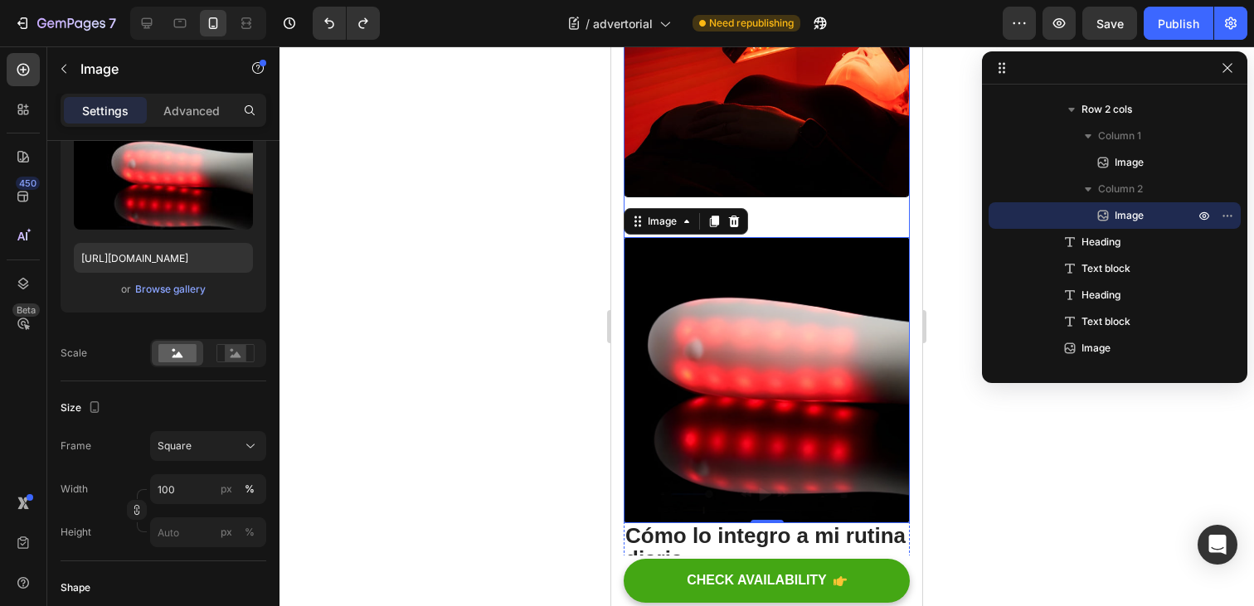
scroll to position [2843, 0]
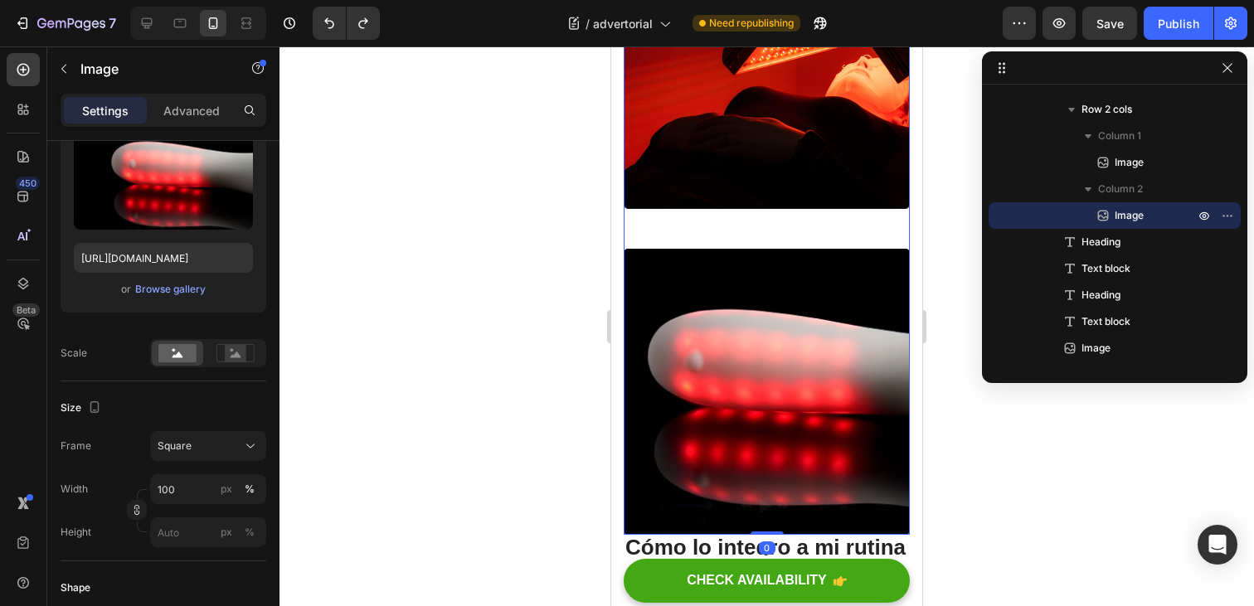
click at [781, 236] on div "Image" at bounding box center [767, 79] width 286 height 313
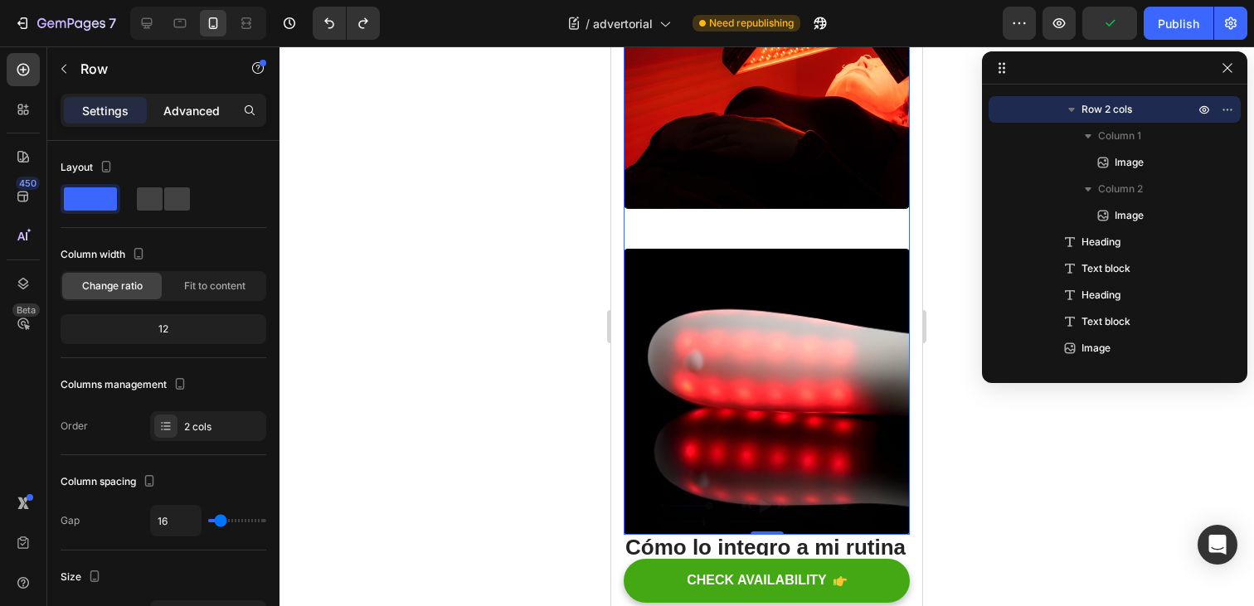
click at [181, 111] on p "Advanced" at bounding box center [191, 110] width 56 height 17
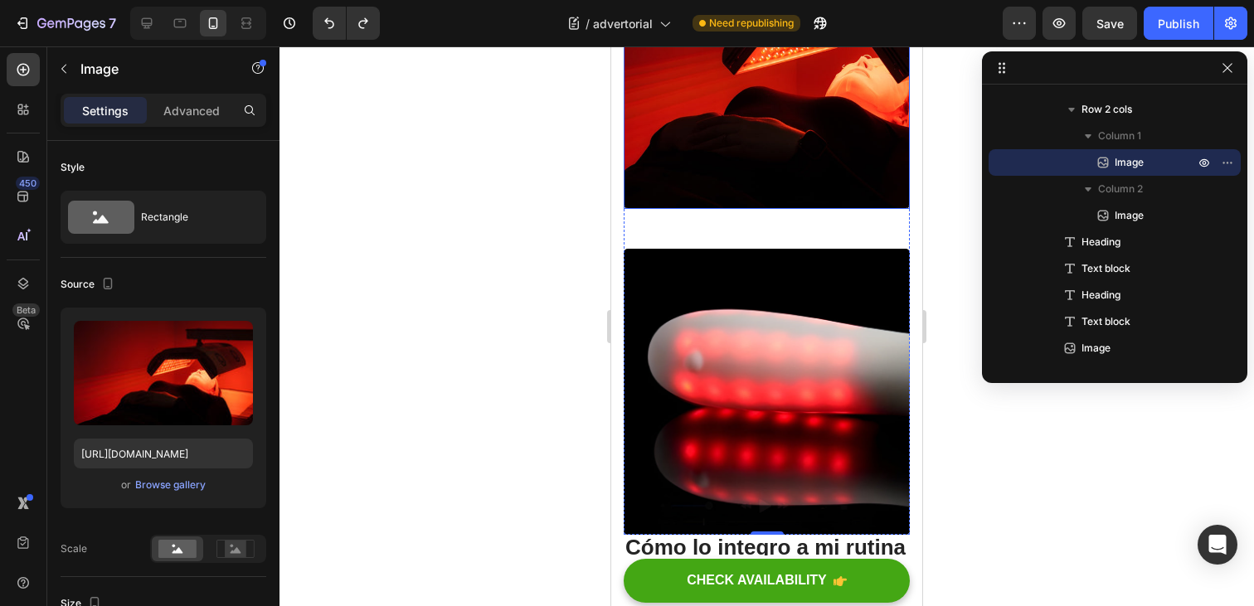
click at [763, 209] on img at bounding box center [767, 66] width 286 height 286
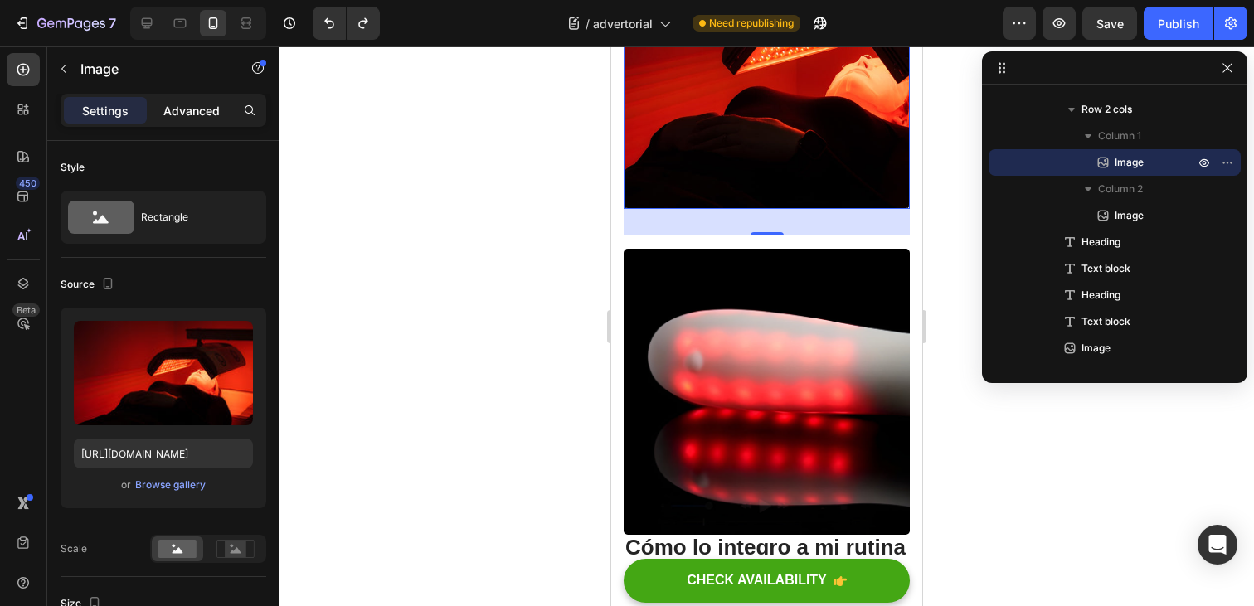
click at [178, 116] on p "Advanced" at bounding box center [191, 110] width 56 height 17
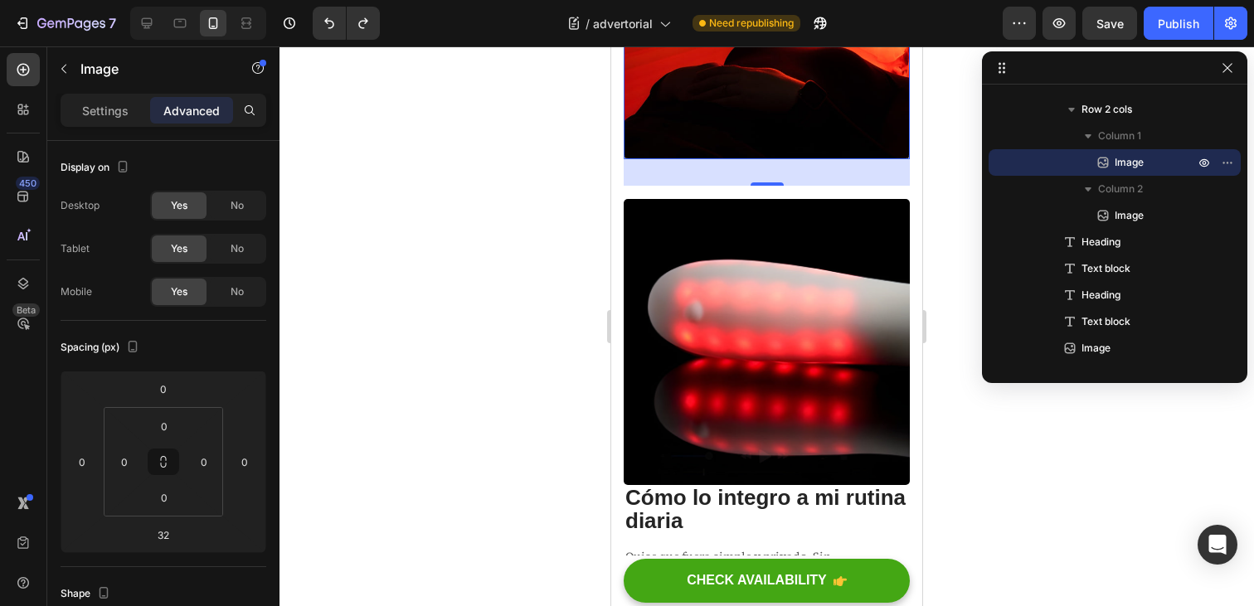
scroll to position [2901, 0]
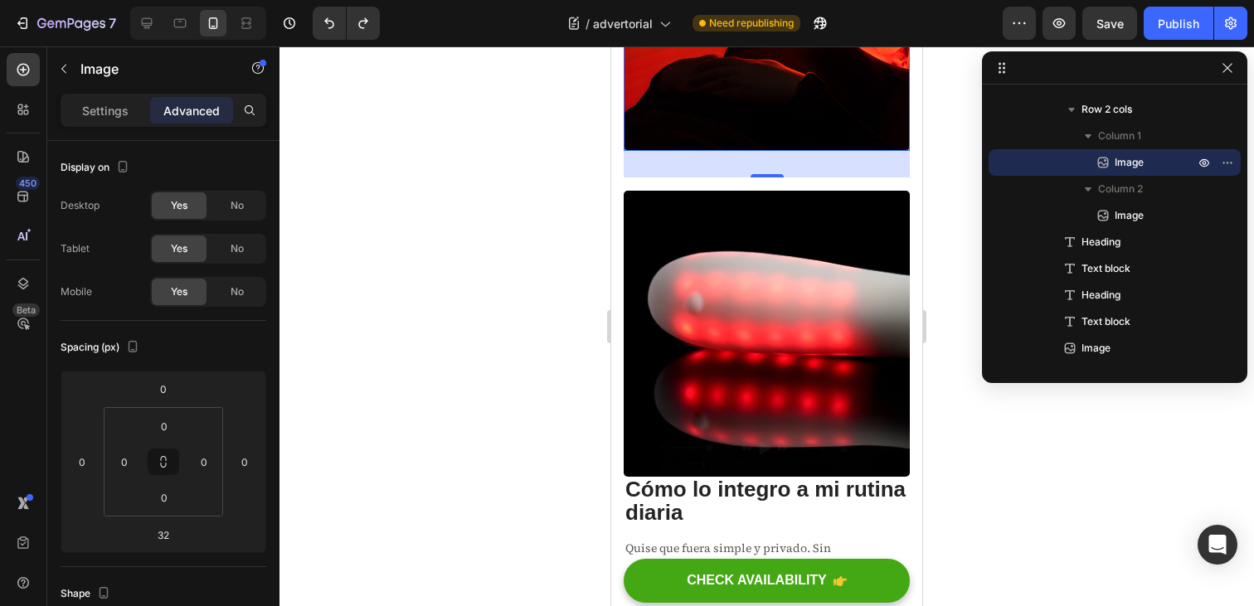
click at [751, 151] on img at bounding box center [767, 8] width 286 height 286
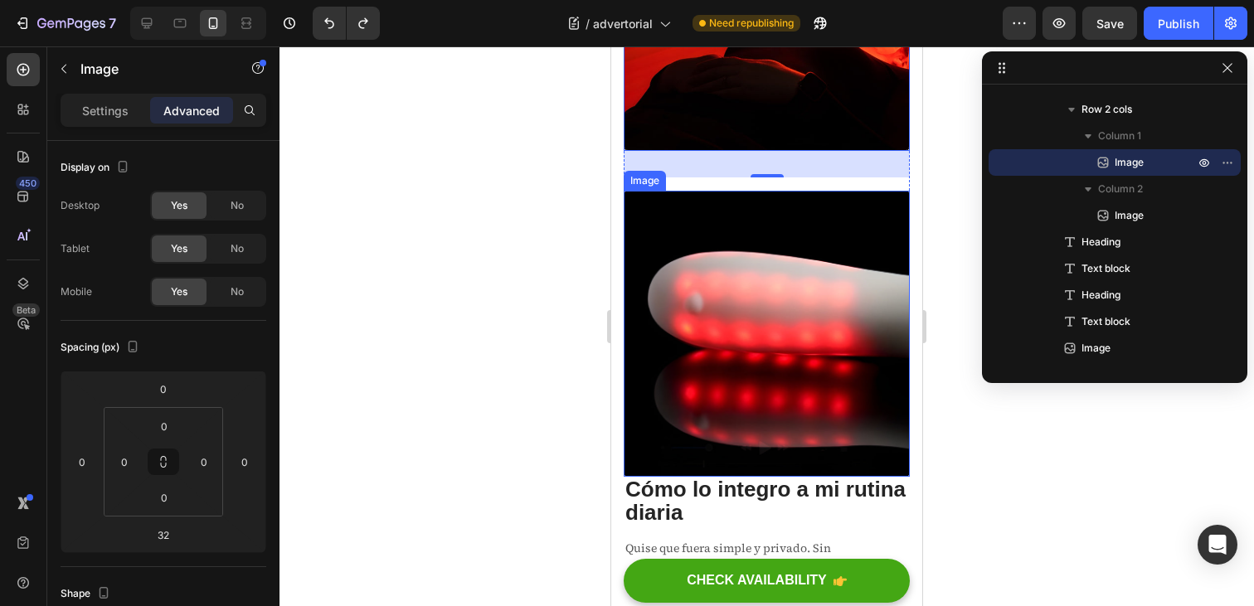
click at [810, 389] on img at bounding box center [767, 334] width 286 height 286
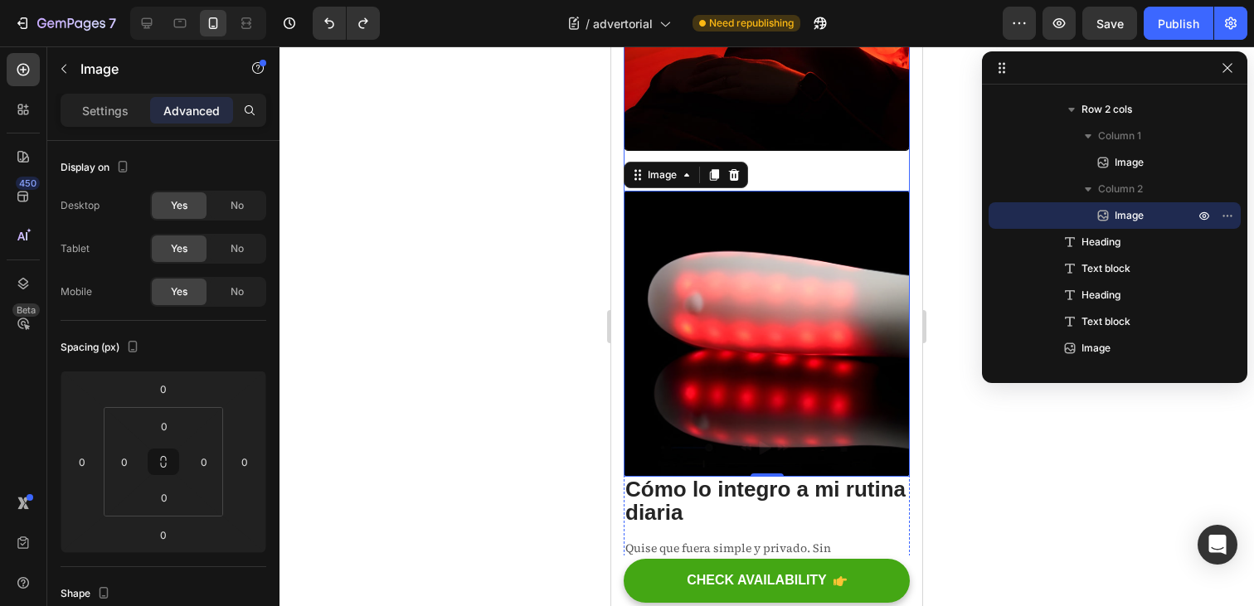
click at [782, 178] on div "Image" at bounding box center [767, 21] width 286 height 313
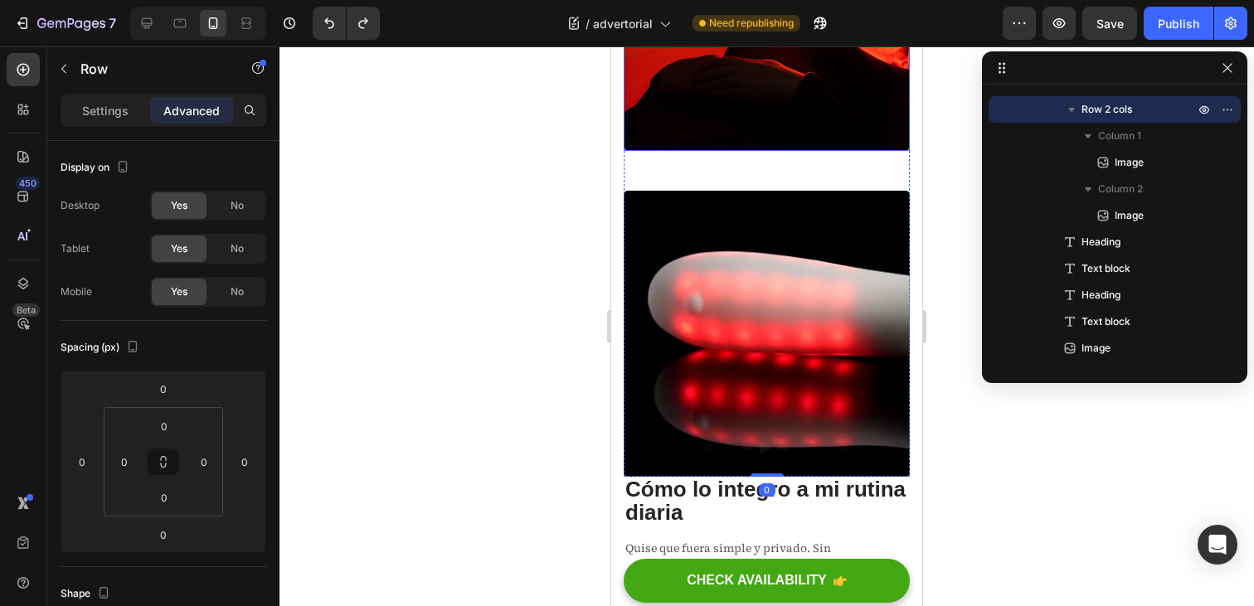
click at [738, 151] on img at bounding box center [767, 8] width 286 height 286
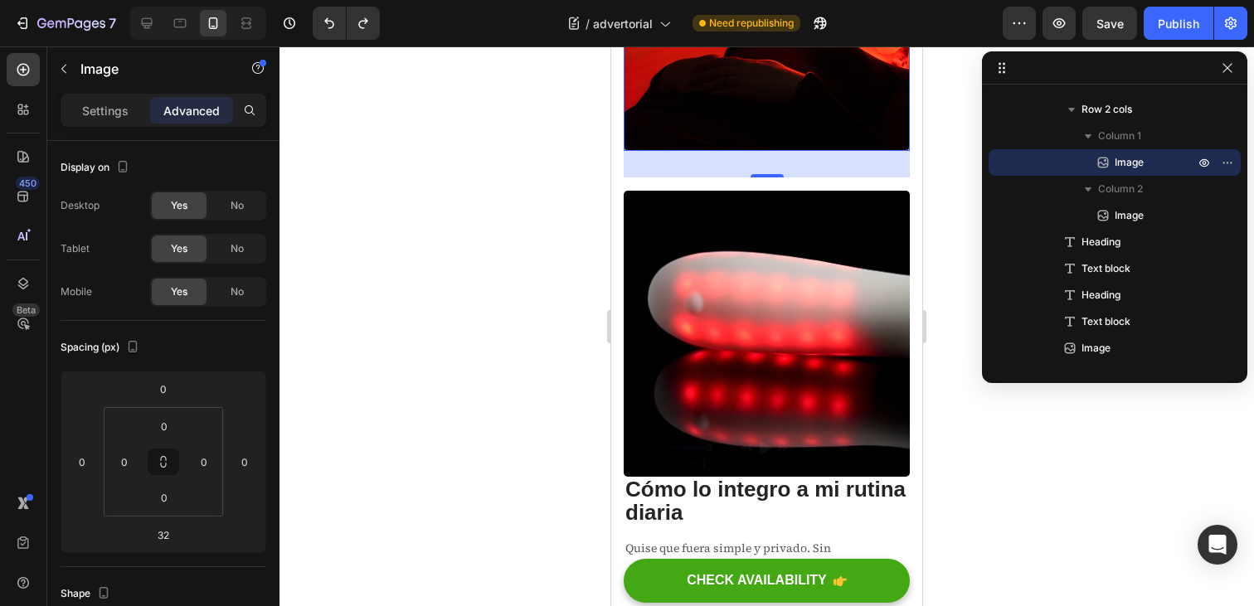
click at [642, 178] on div "32" at bounding box center [767, 164] width 286 height 27
click at [622, 345] on div "Pensé que la incomodidad era “parte de la etapa”. Un ritual de 10 minutos me de…" at bounding box center [766, 575] width 311 height 6734
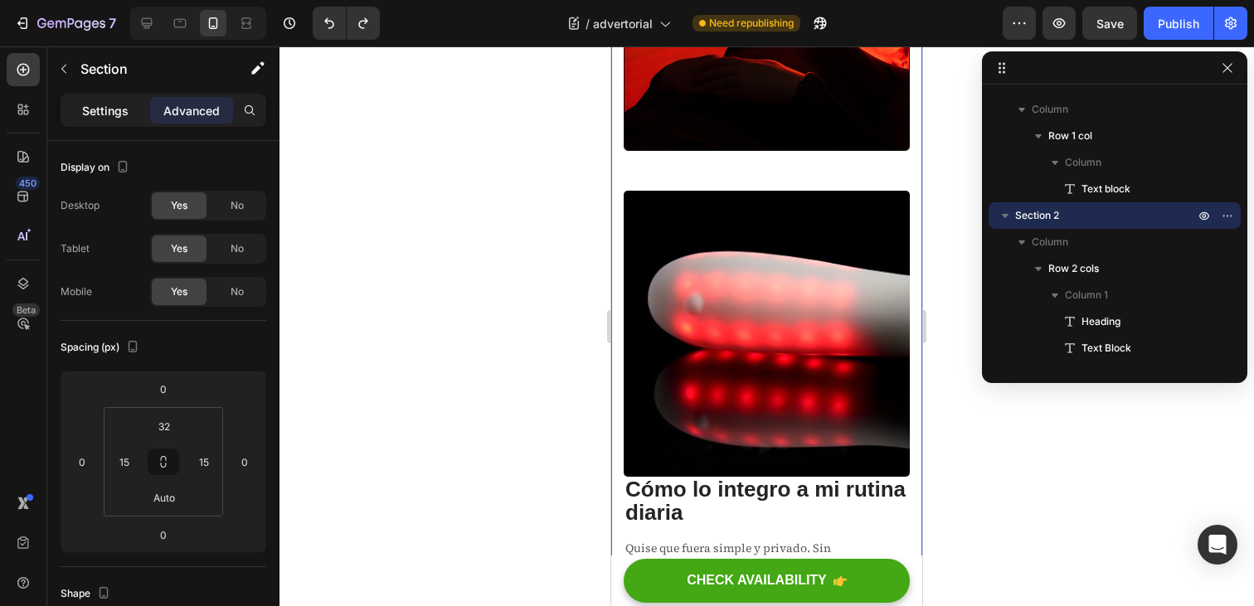
click at [122, 109] on p "Settings" at bounding box center [105, 110] width 46 height 17
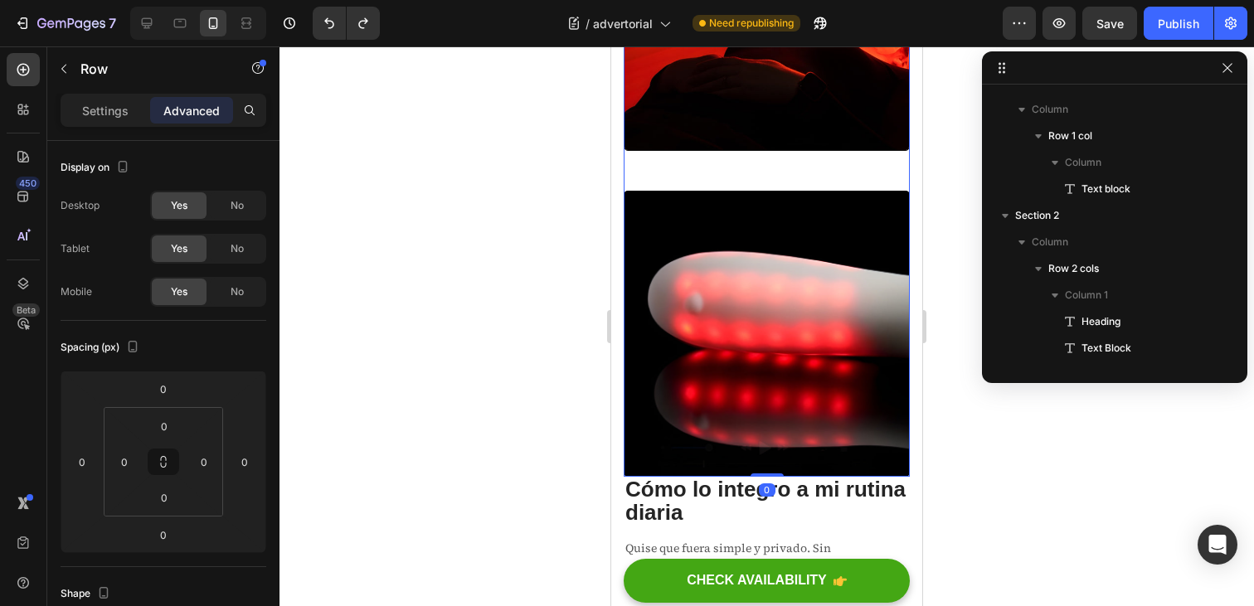
click at [681, 178] on div "Image" at bounding box center [767, 21] width 286 height 313
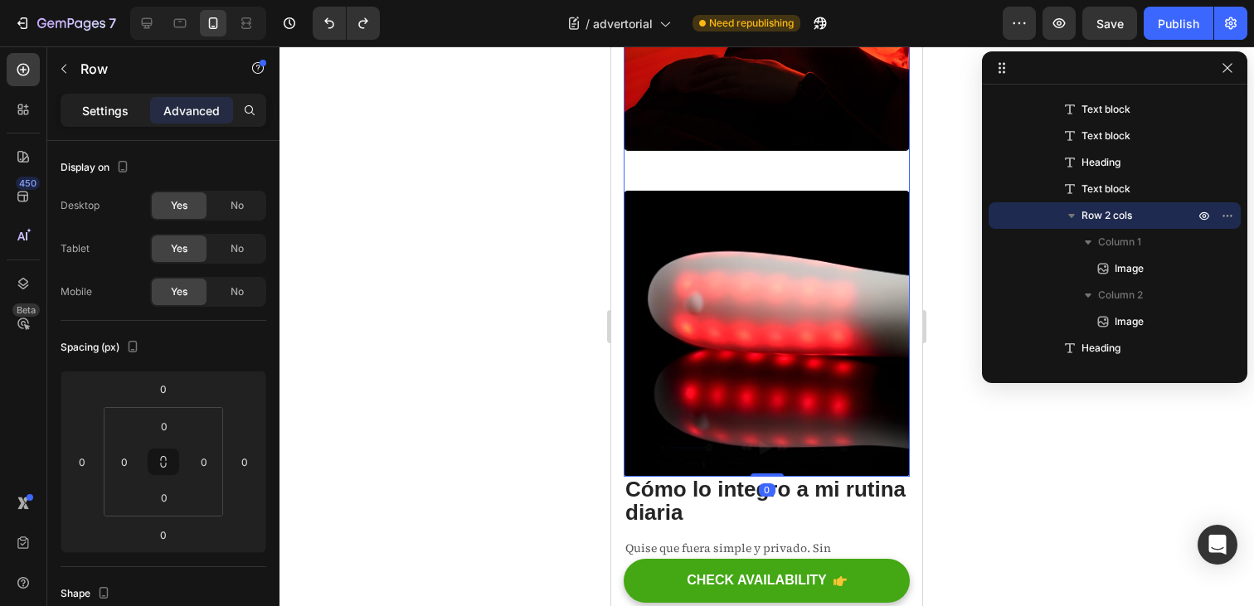
click at [102, 111] on p "Settings" at bounding box center [105, 110] width 46 height 17
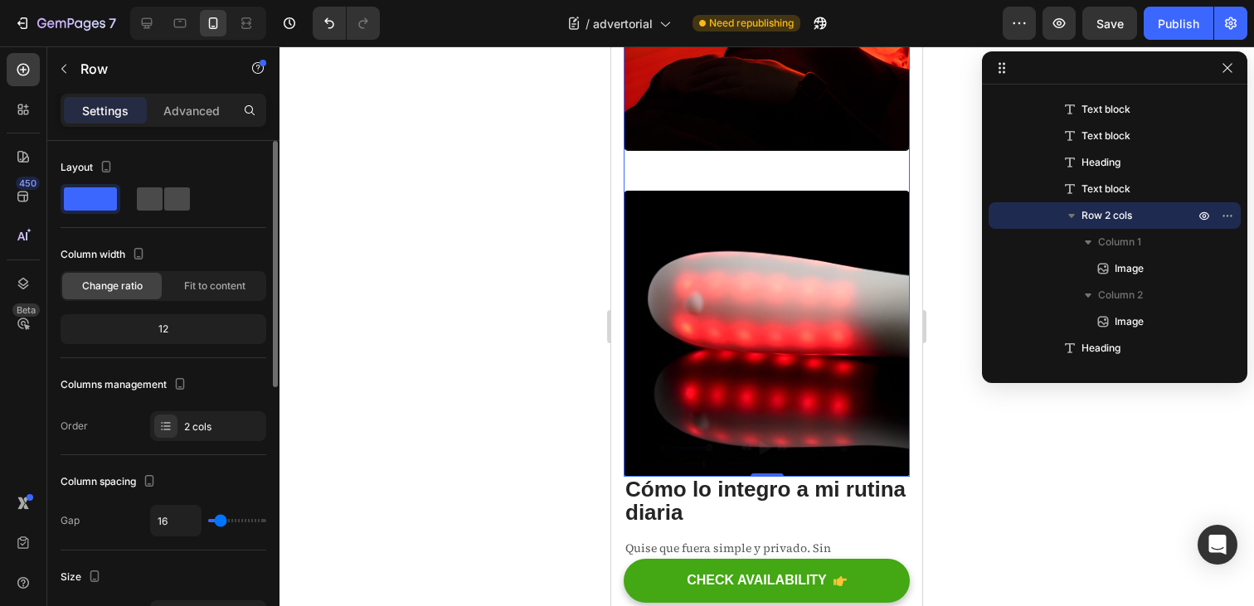
click at [164, 199] on span at bounding box center [177, 198] width 26 height 23
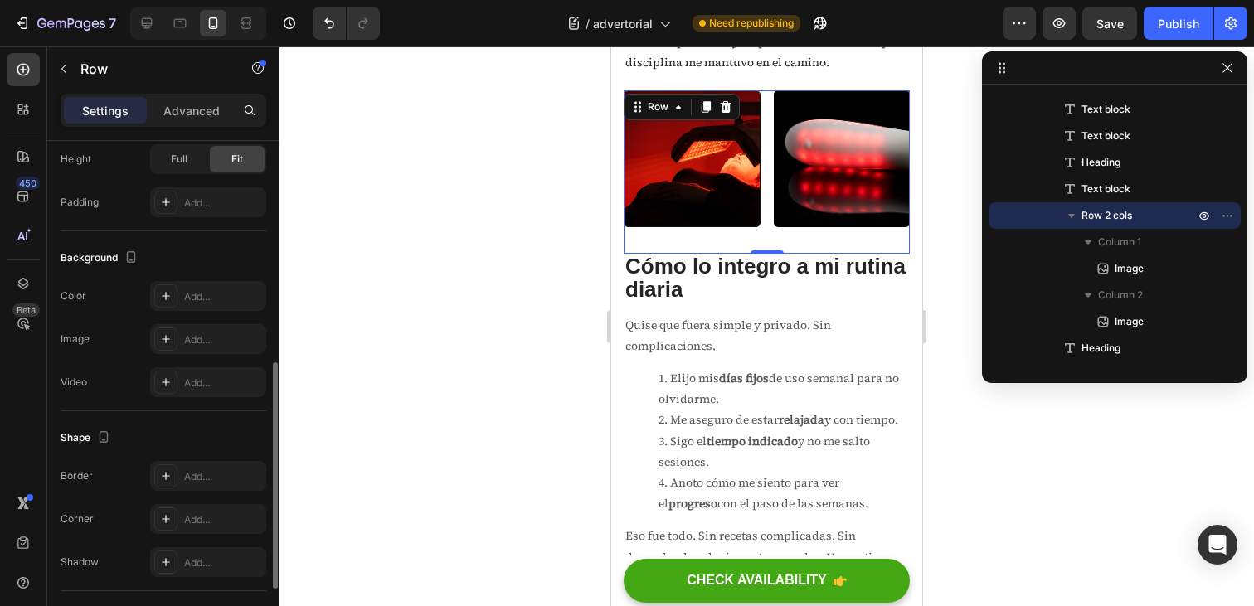
scroll to position [0, 0]
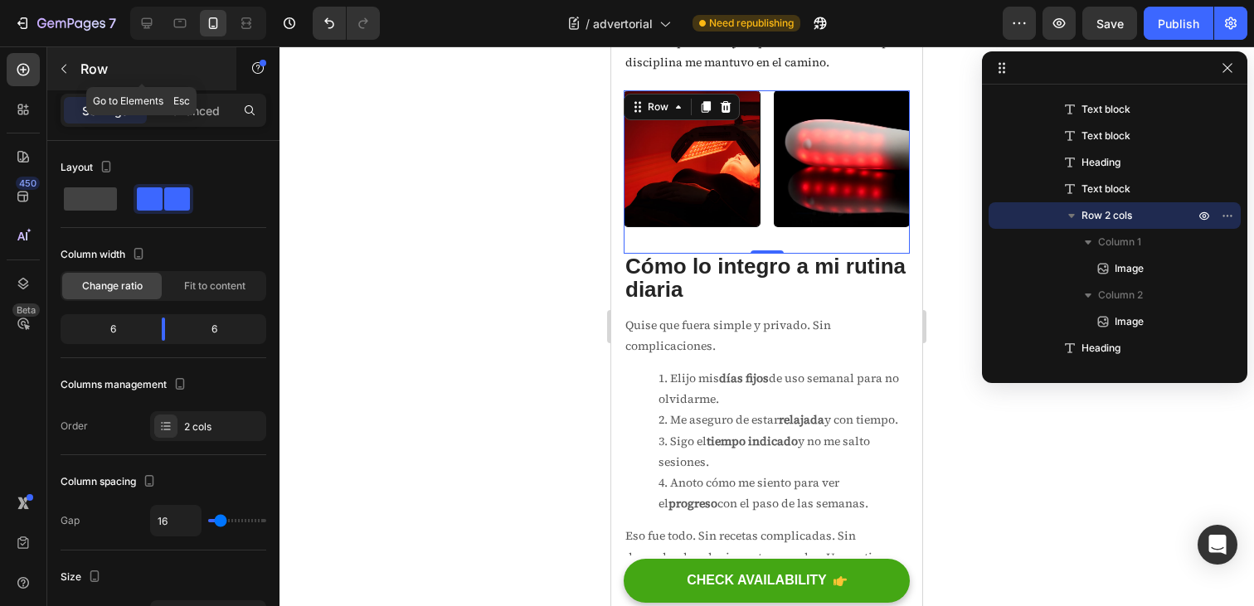
click at [59, 78] on button "button" at bounding box center [64, 69] width 27 height 27
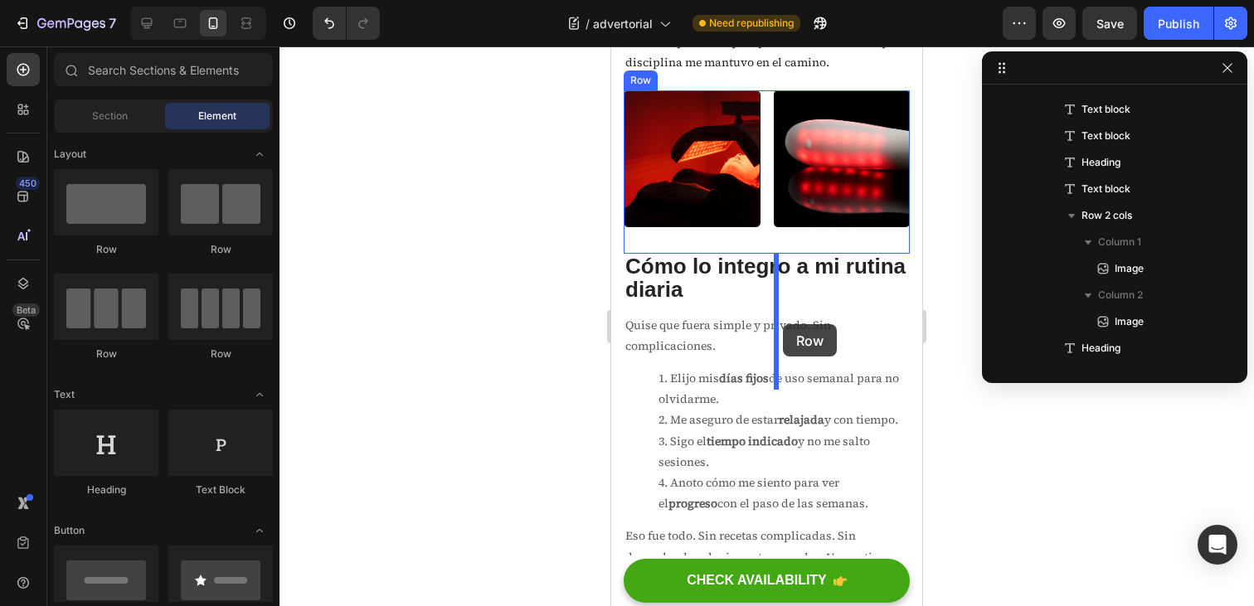
drag, startPoint x: 734, startPoint y: 274, endPoint x: 783, endPoint y: 324, distance: 70.4
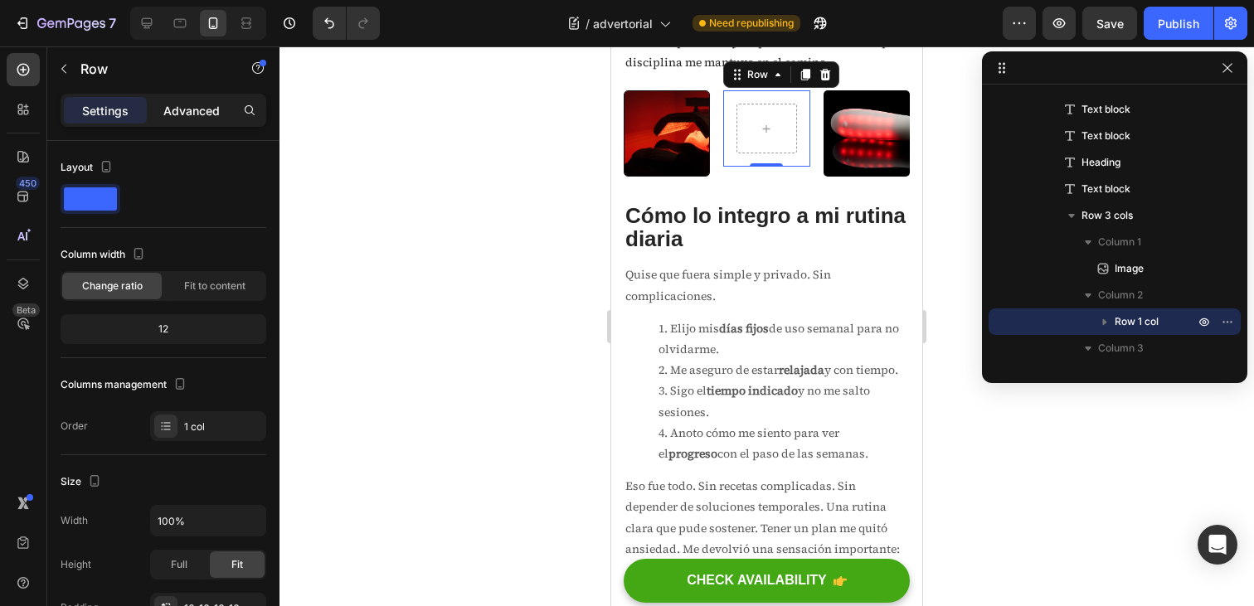
click at [184, 103] on p "Advanced" at bounding box center [191, 110] width 56 height 17
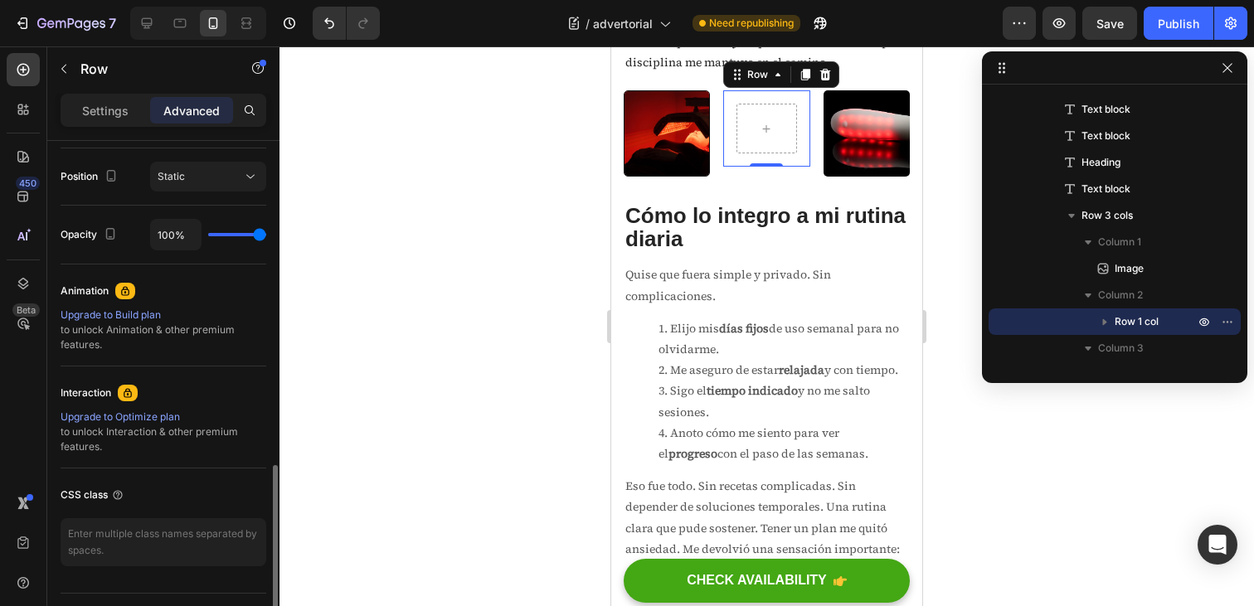
scroll to position [639, 0]
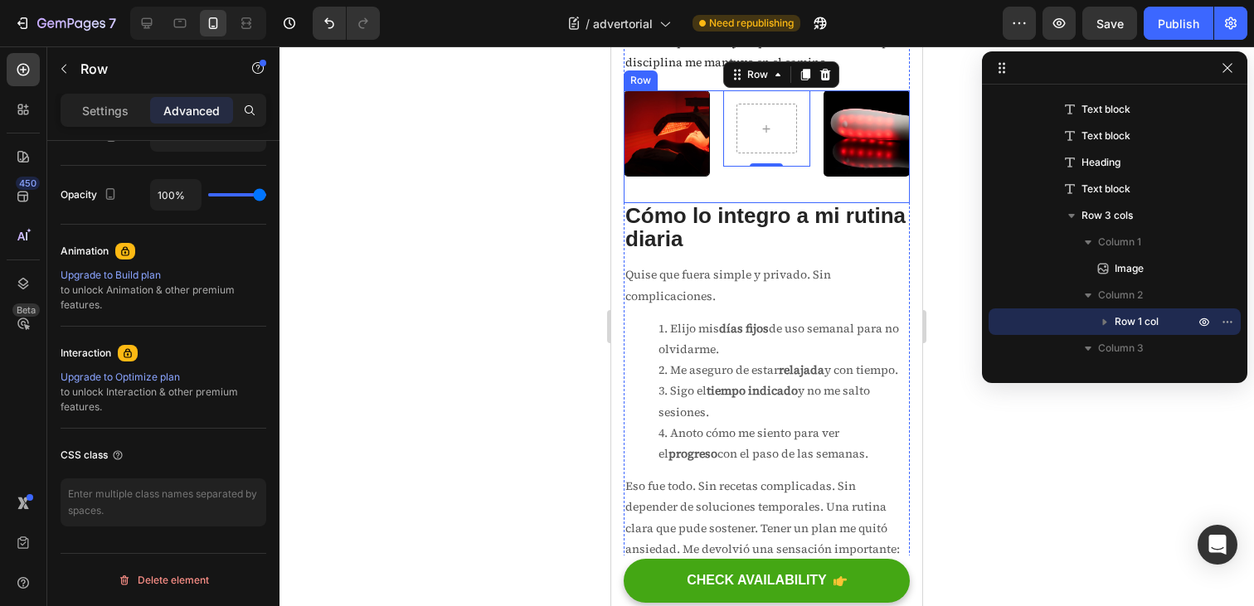
click at [718, 203] on div "Image Row 0 Image Row" at bounding box center [767, 146] width 286 height 113
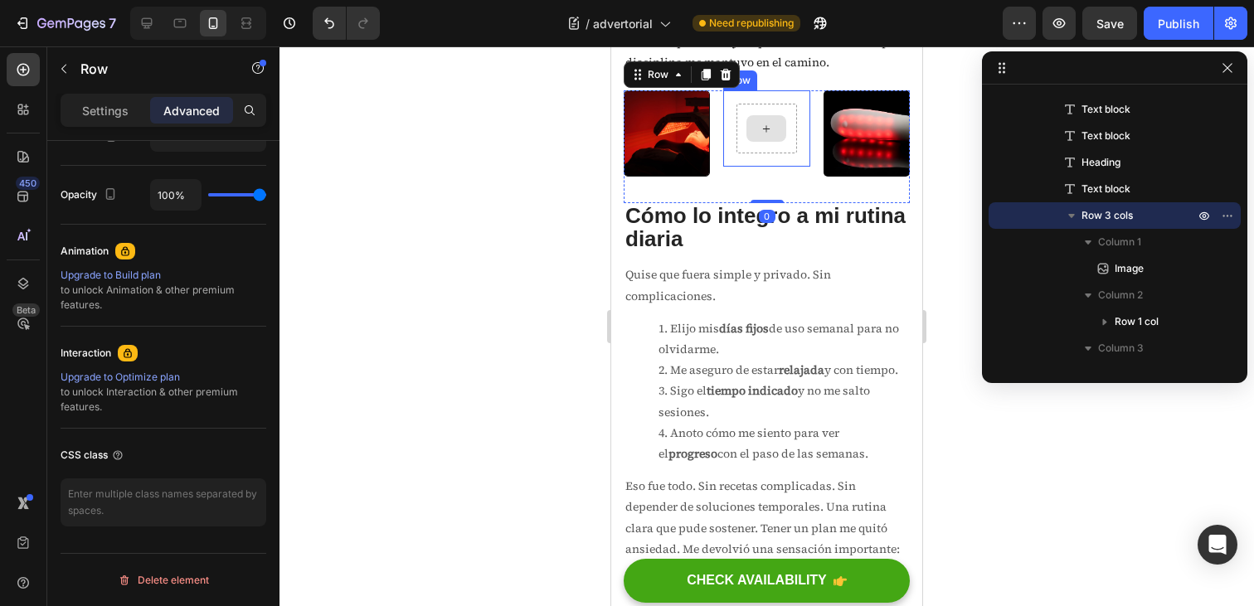
click at [762, 136] on icon at bounding box center [766, 129] width 13 height 14
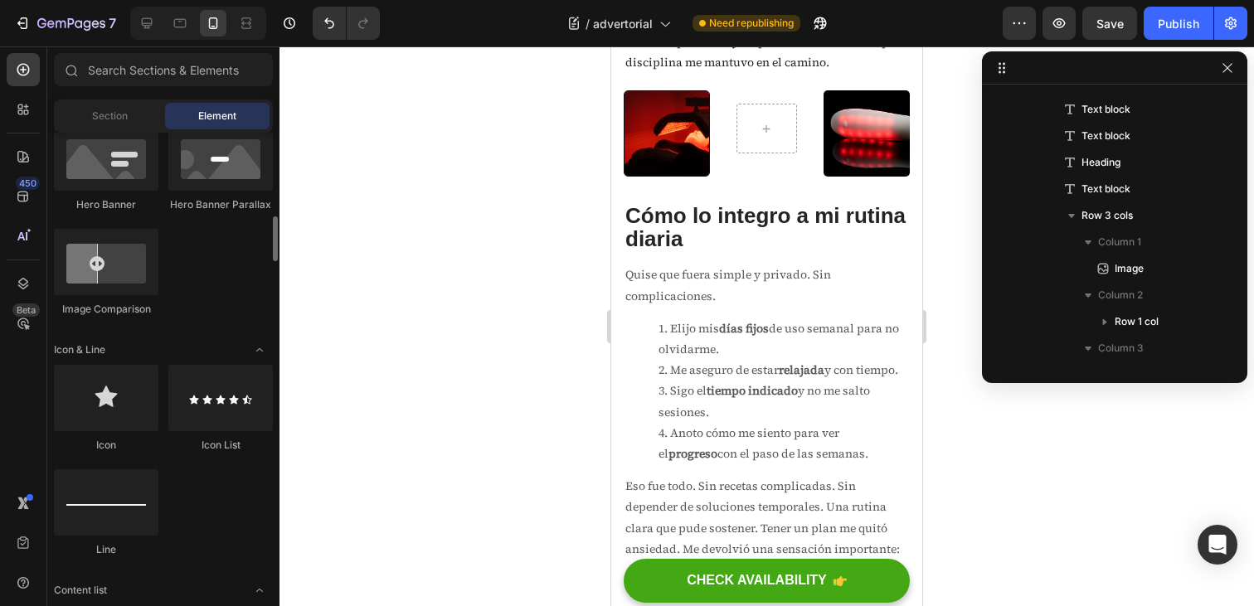
scroll to position [872, 0]
click at [128, 390] on div at bounding box center [106, 397] width 105 height 66
drag, startPoint x: 737, startPoint y: 451, endPoint x: 746, endPoint y: 287, distance: 164.5
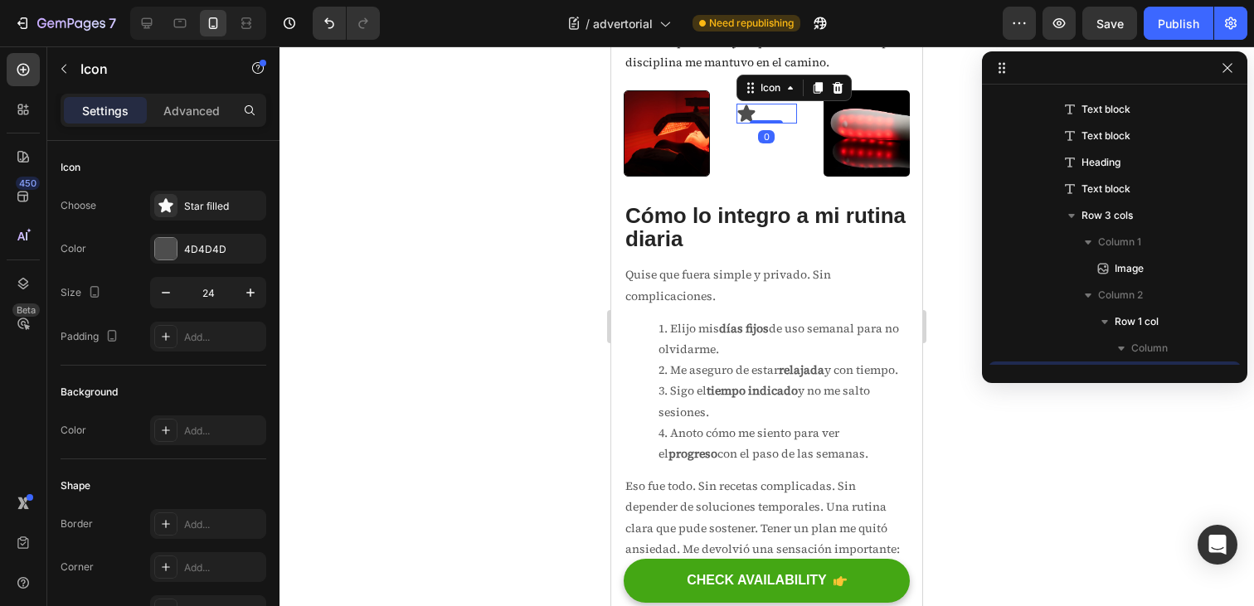
scroll to position [765, 0]
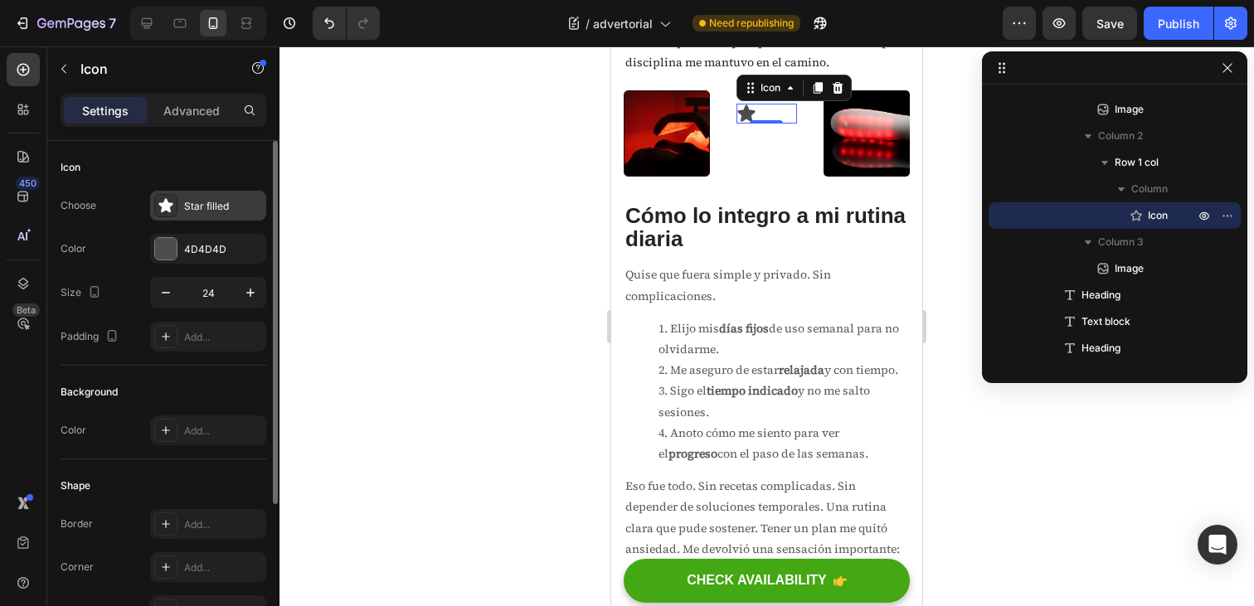
click at [217, 220] on div "Star filled" at bounding box center [208, 206] width 116 height 30
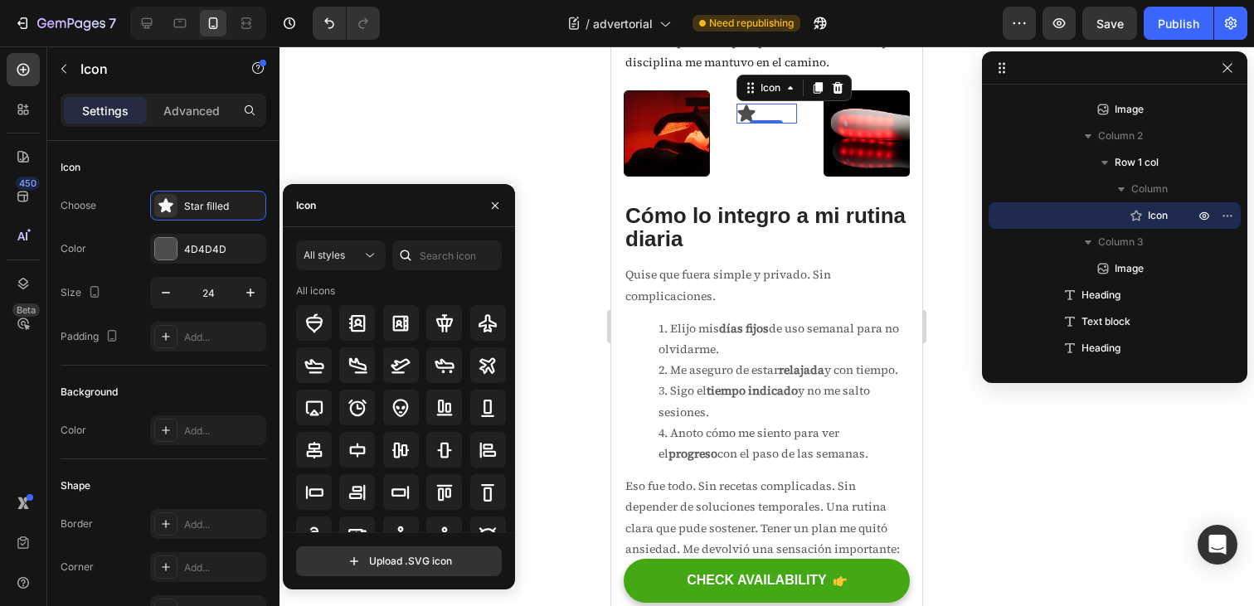
click at [342, 212] on div "Icon" at bounding box center [399, 205] width 232 height 43
click at [312, 207] on div "Icon" at bounding box center [306, 205] width 20 height 15
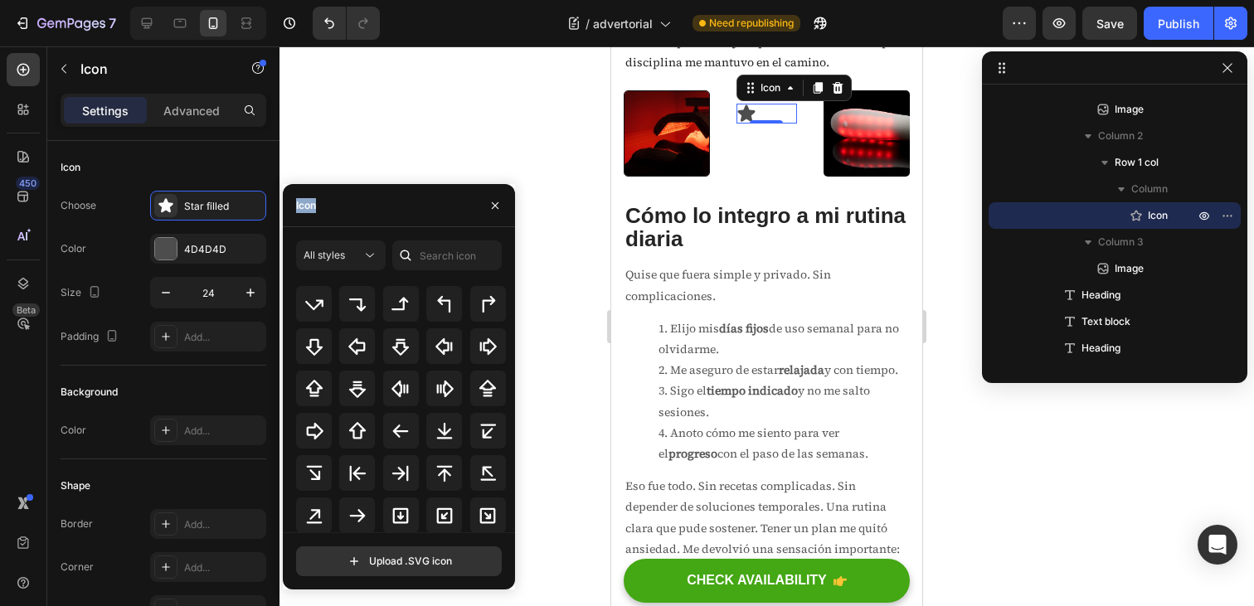
scroll to position [539, 0]
click at [362, 506] on icon at bounding box center [358, 515] width 20 height 20
click at [311, 438] on icon at bounding box center [314, 431] width 20 height 20
click at [769, 144] on div "0" at bounding box center [766, 136] width 17 height 13
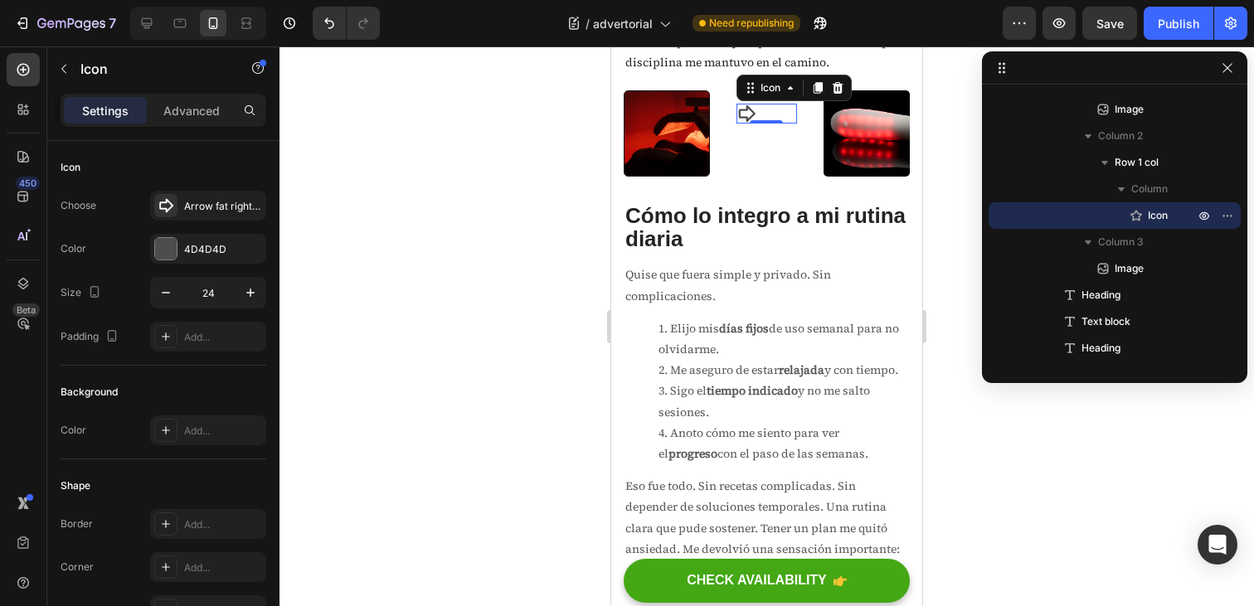
click at [774, 124] on div "Icon 0" at bounding box center [767, 114] width 60 height 20
click at [761, 203] on div "Icon 0 Row" at bounding box center [766, 146] width 86 height 113
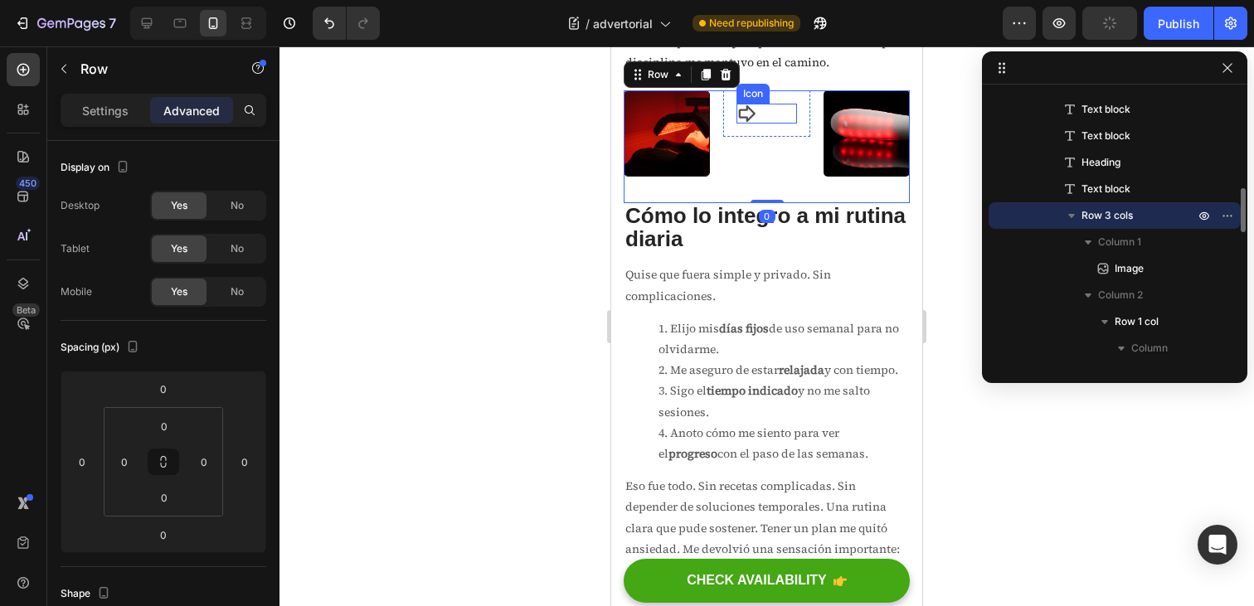
click at [765, 124] on div "Icon" at bounding box center [767, 114] width 60 height 20
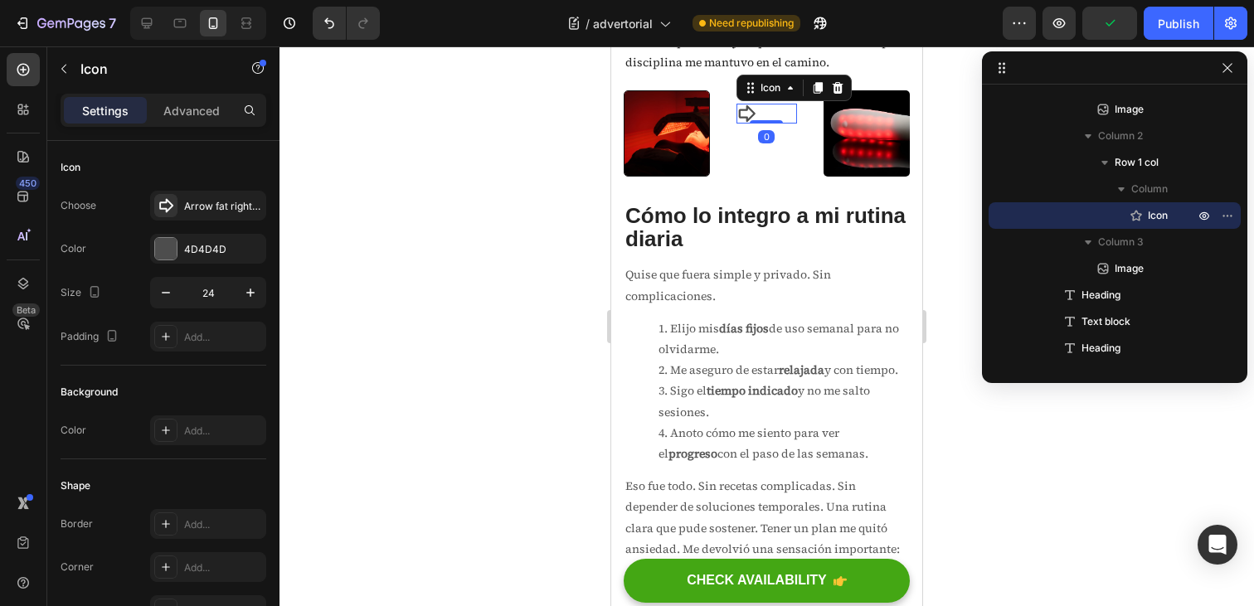
click at [187, 126] on div "Settings Advanced" at bounding box center [164, 110] width 206 height 33
click at [192, 119] on div "Advanced" at bounding box center [191, 110] width 83 height 27
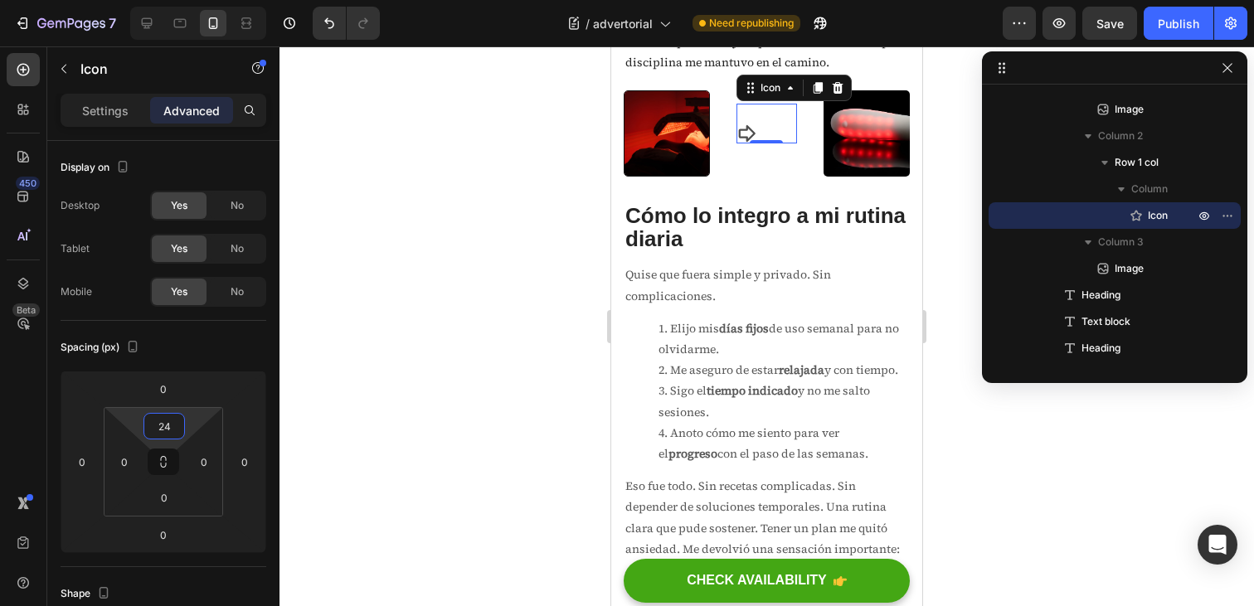
type input "22"
drag, startPoint x: 187, startPoint y: 417, endPoint x: 184, endPoint y: 408, distance: 9.5
click at [184, 0] on html "7 / advertorial Need republishing Preview Save Publish 450 Beta Sections(18) El…" at bounding box center [627, 0] width 1254 height 0
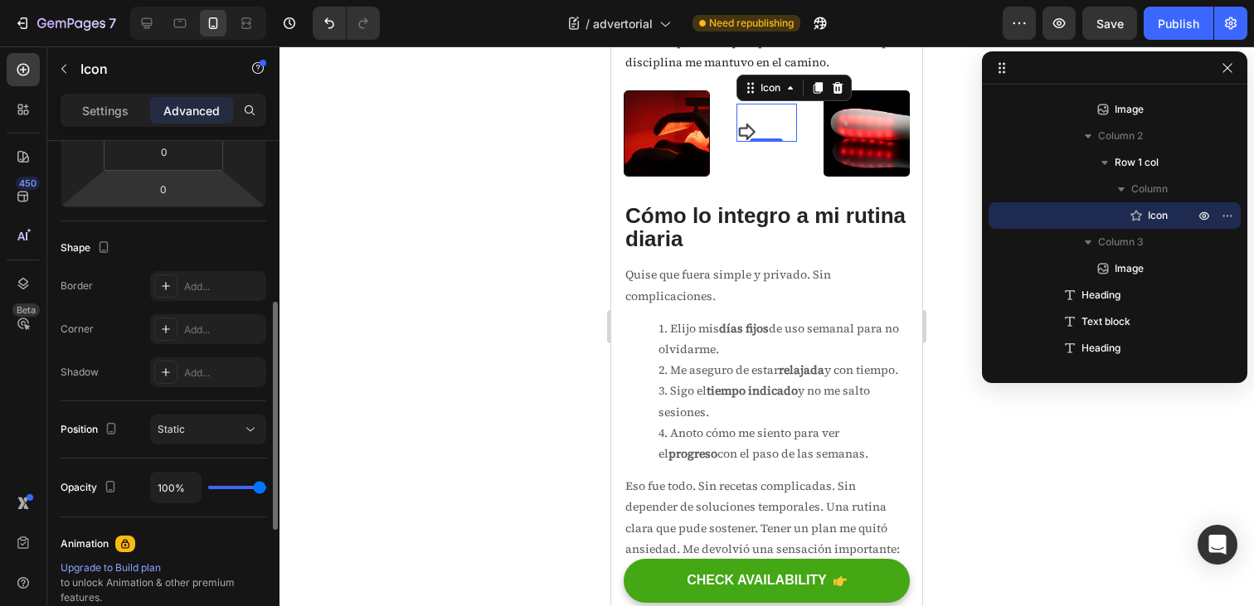
scroll to position [351, 0]
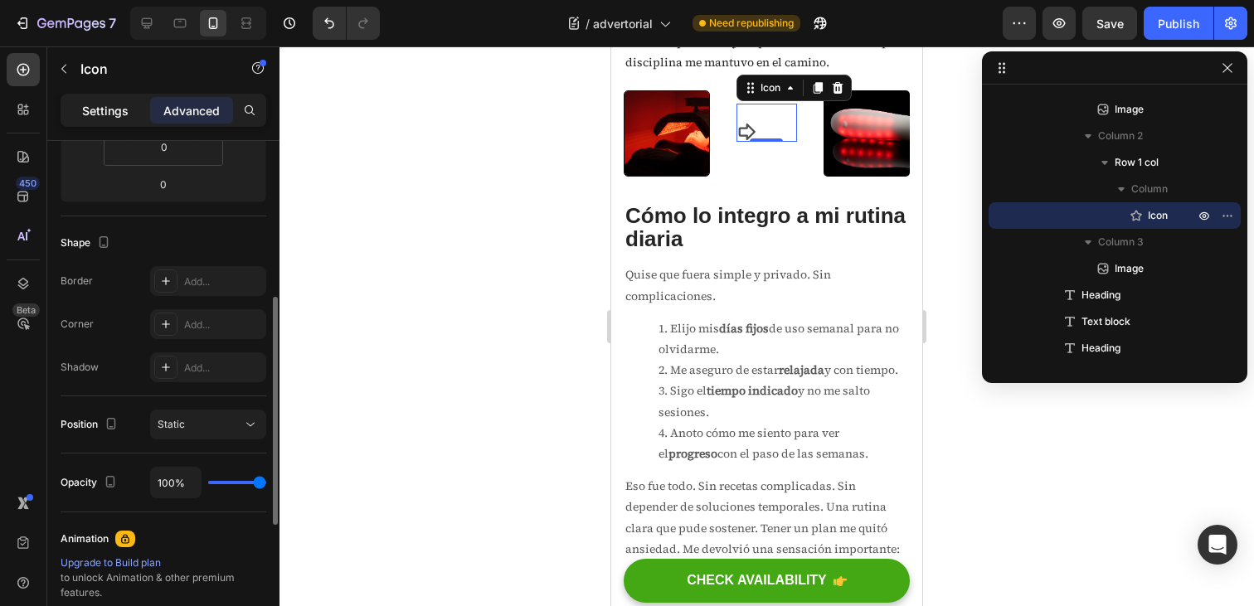
click at [95, 109] on p "Settings" at bounding box center [105, 110] width 46 height 17
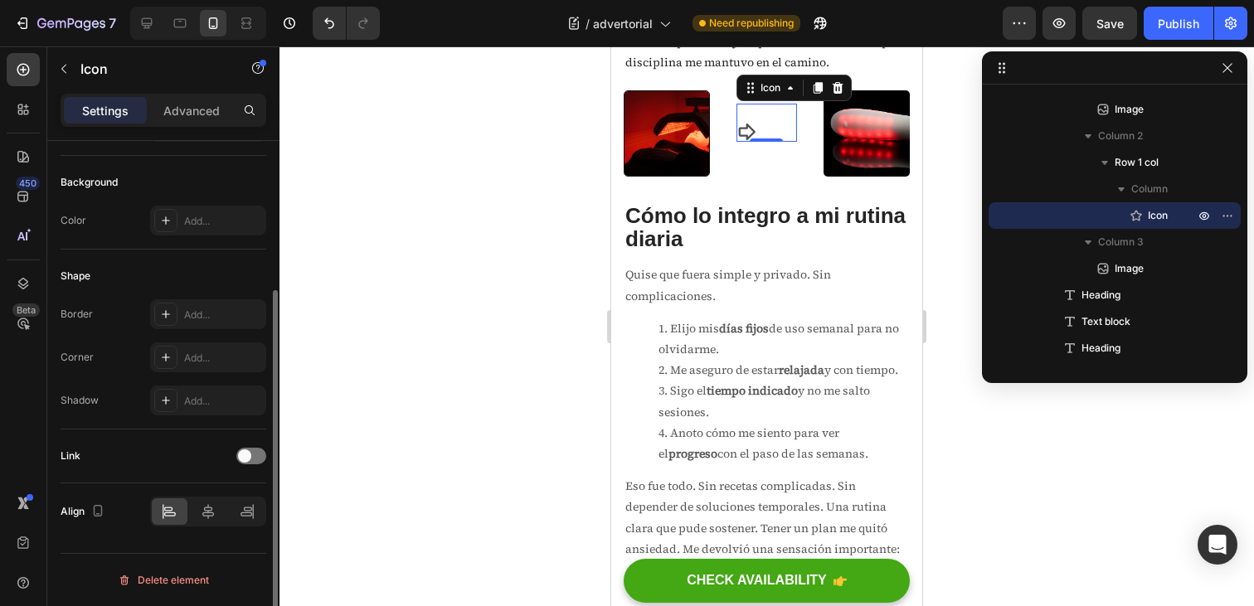
scroll to position [210, 0]
click at [198, 514] on div at bounding box center [209, 512] width 36 height 27
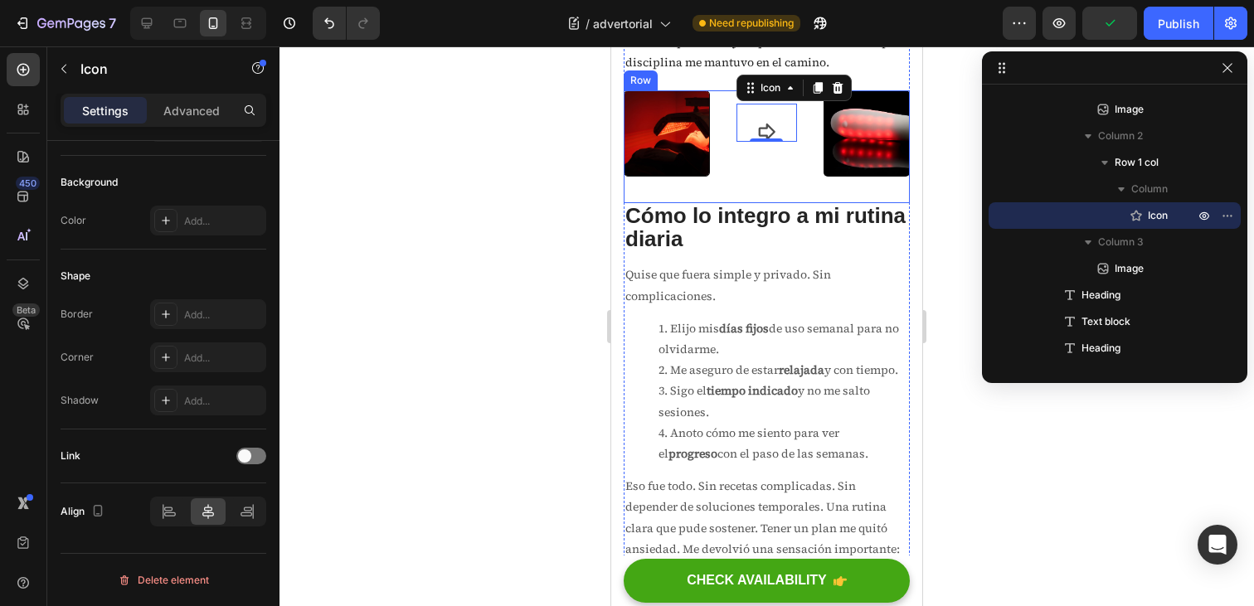
click at [734, 203] on div "Icon 0 Row" at bounding box center [766, 146] width 86 height 113
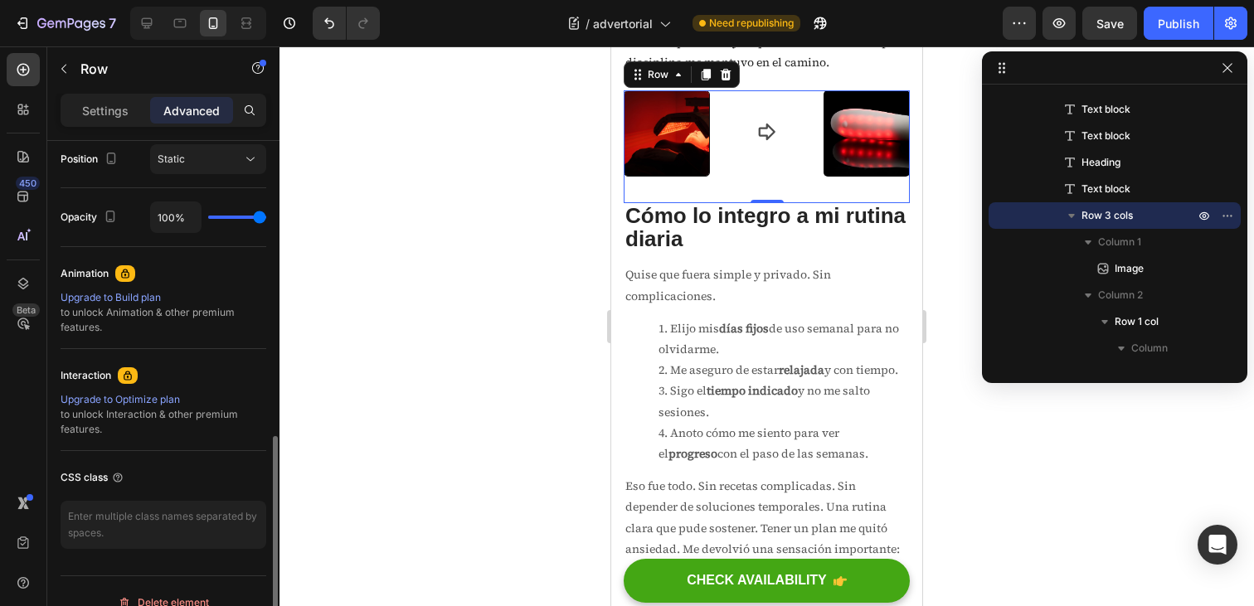
scroll to position [639, 0]
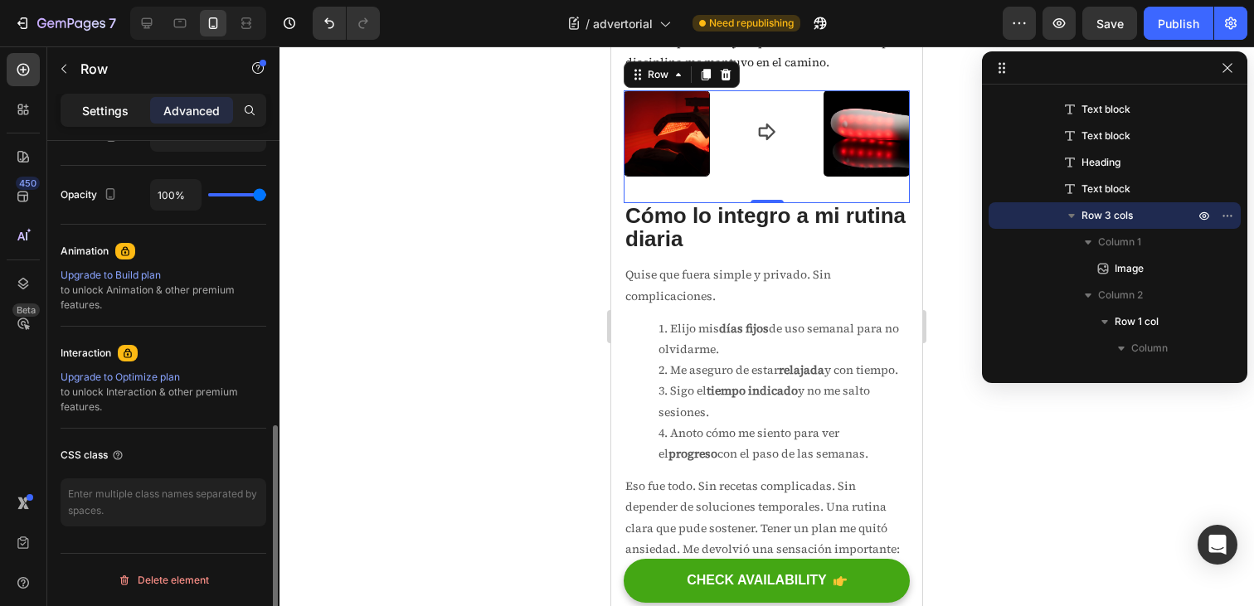
click at [107, 107] on p "Settings" at bounding box center [105, 110] width 46 height 17
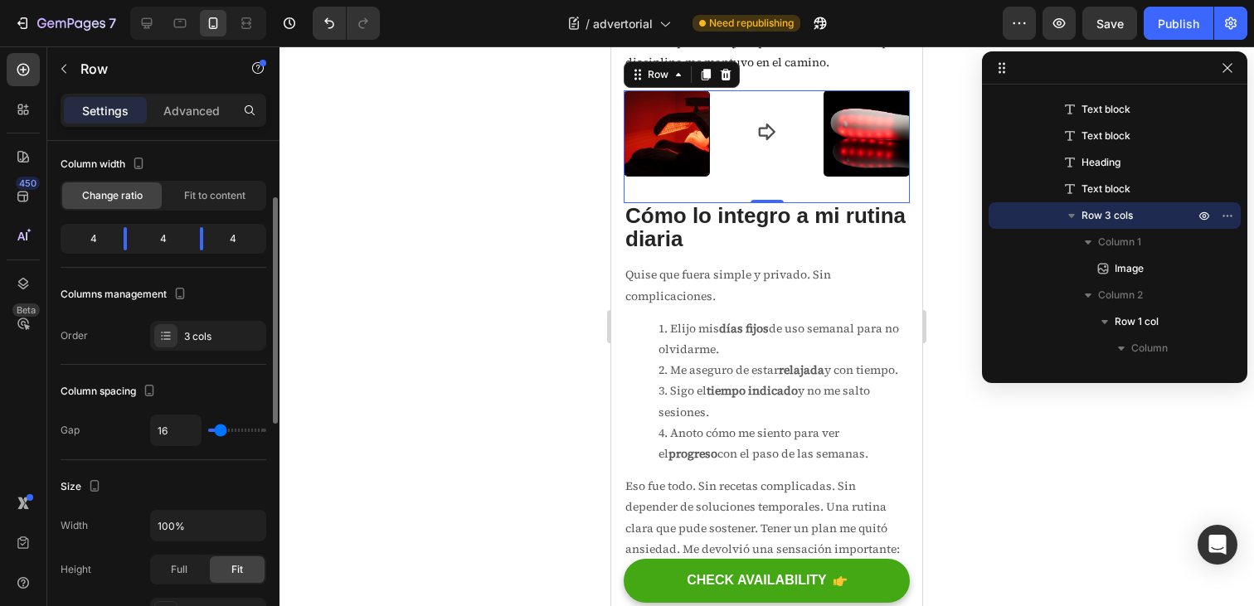
scroll to position [106, 0]
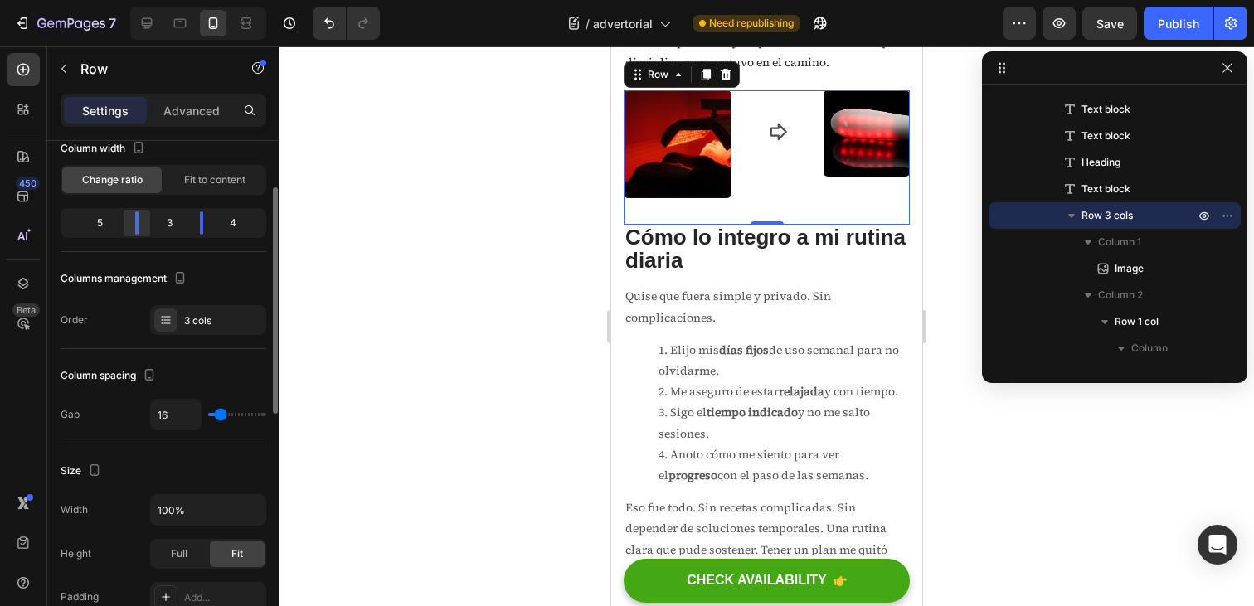
drag, startPoint x: 120, startPoint y: 219, endPoint x: 142, endPoint y: 221, distance: 21.6
click at [187, 221] on div at bounding box center [202, 223] width 30 height 23
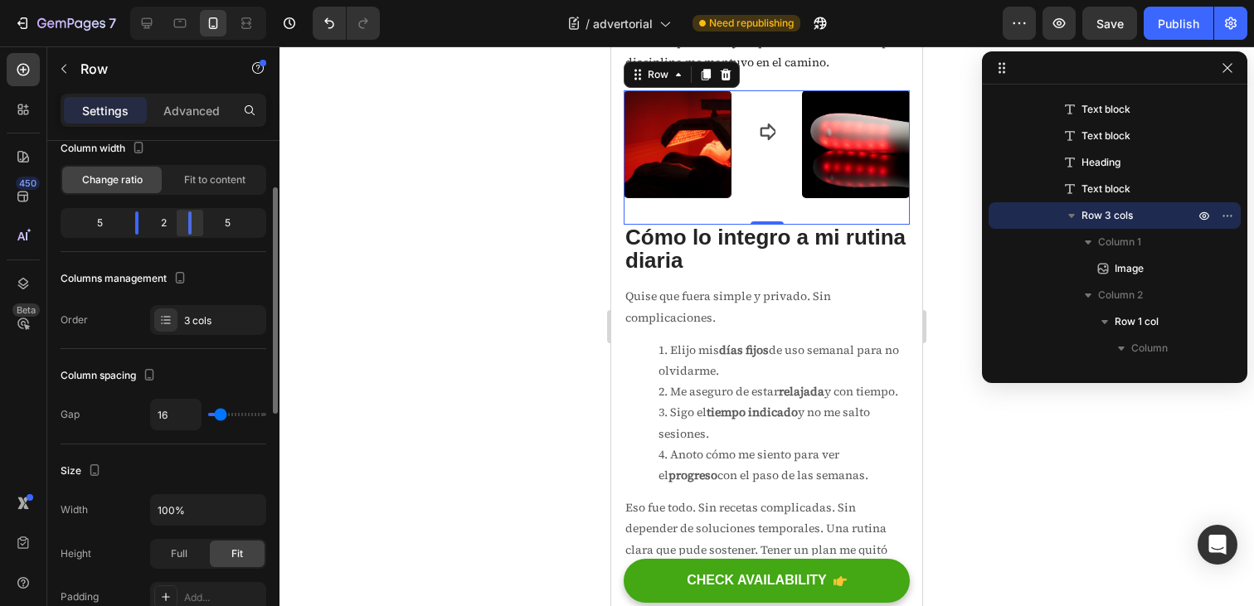
drag, startPoint x: 194, startPoint y: 218, endPoint x: 184, endPoint y: 219, distance: 10.0
click at [184, 219] on div at bounding box center [190, 223] width 30 height 23
click at [768, 142] on icon at bounding box center [768, 132] width 20 height 20
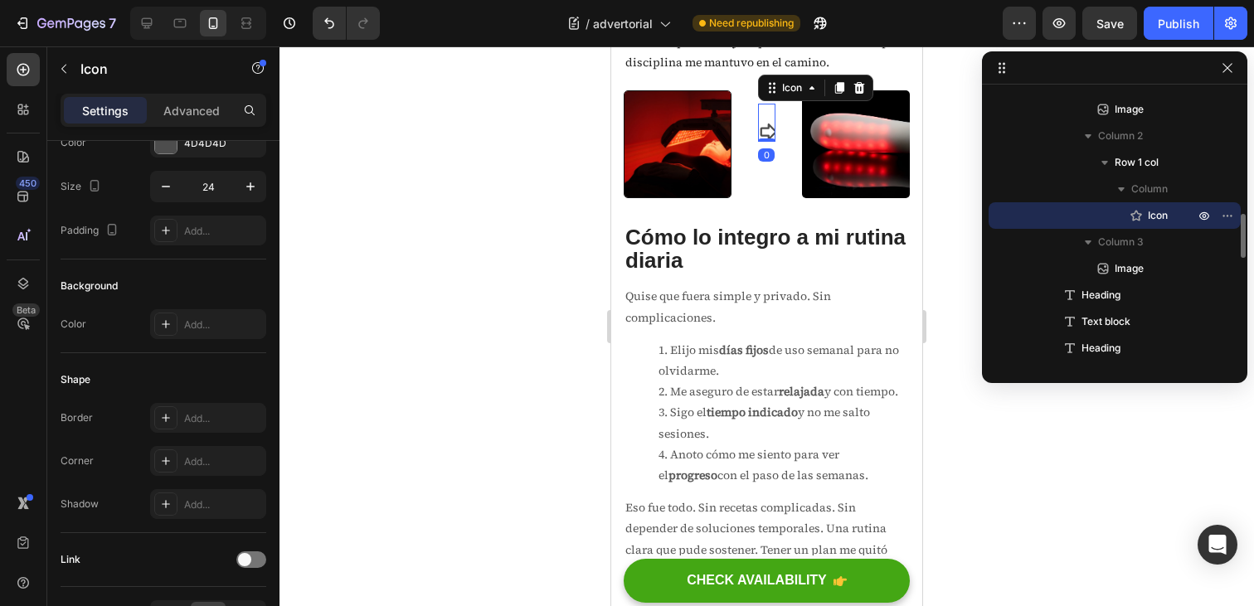
scroll to position [0, 0]
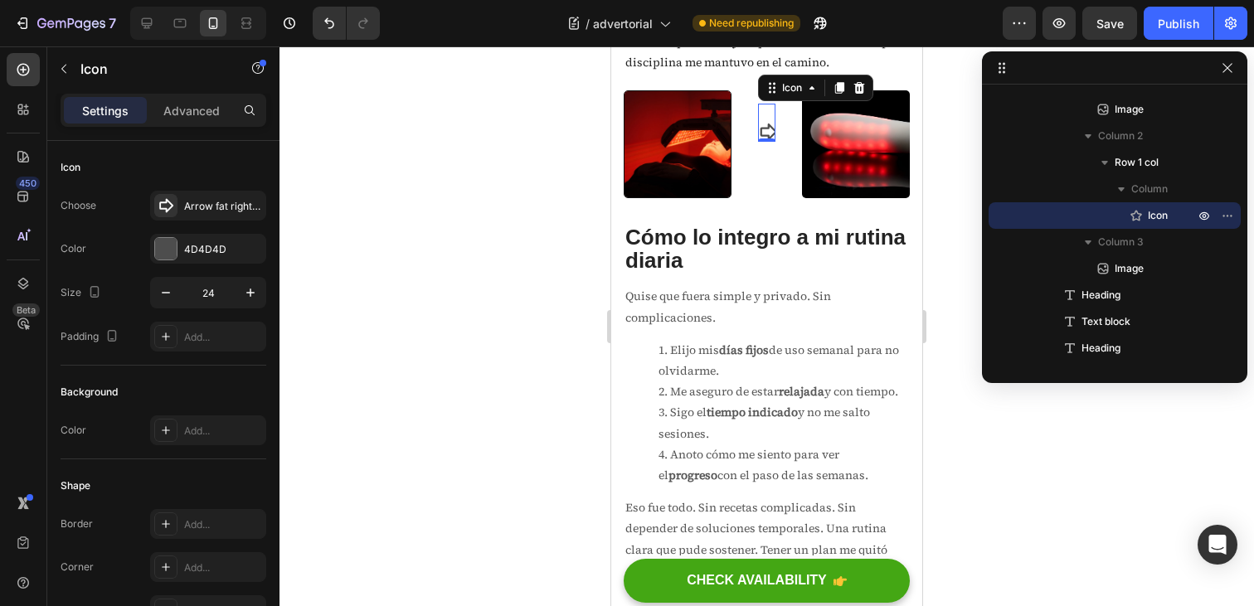
click at [768, 142] on icon at bounding box center [768, 132] width 20 height 20
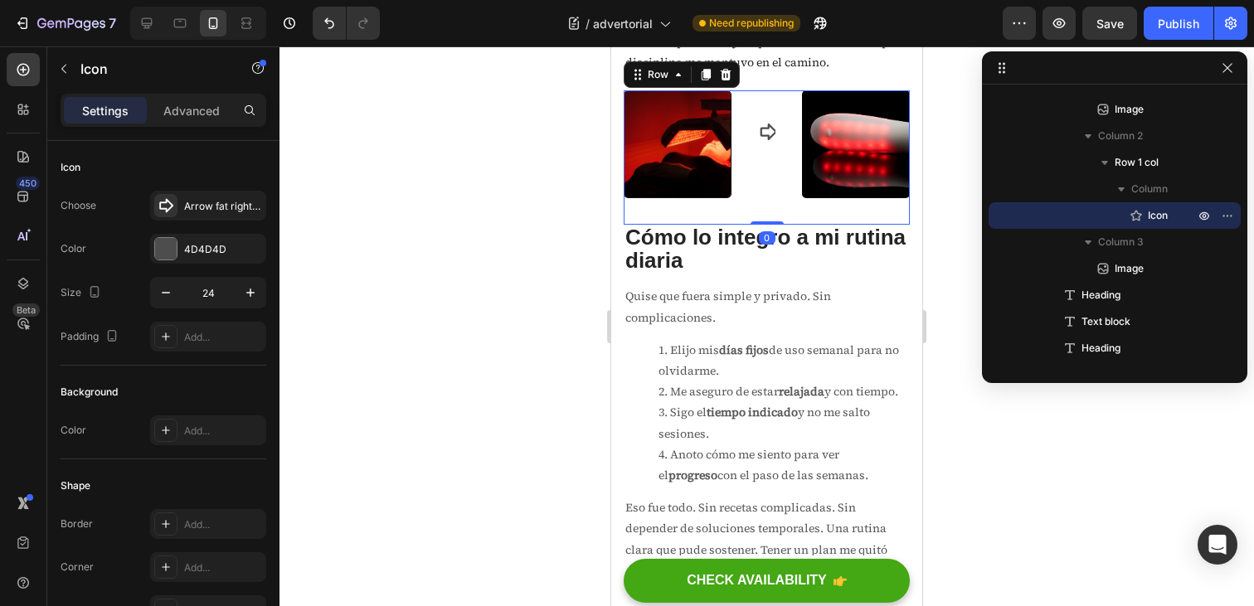
click at [793, 225] on div "Image Icon Row Image Row 0" at bounding box center [767, 157] width 286 height 134
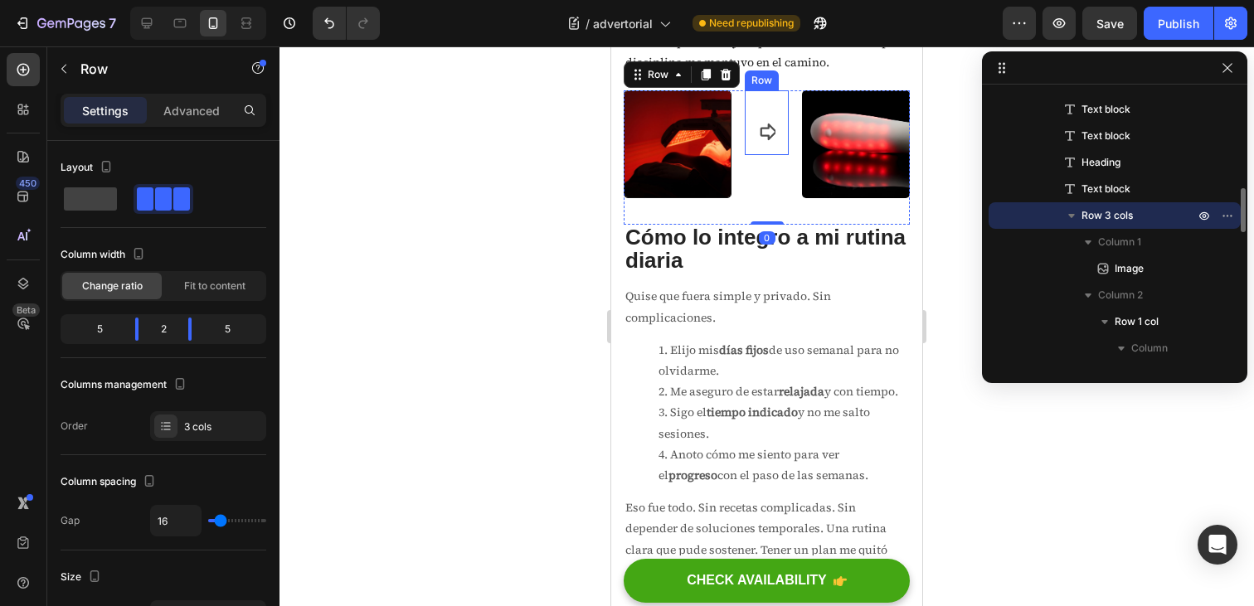
click at [772, 142] on icon at bounding box center [768, 132] width 20 height 20
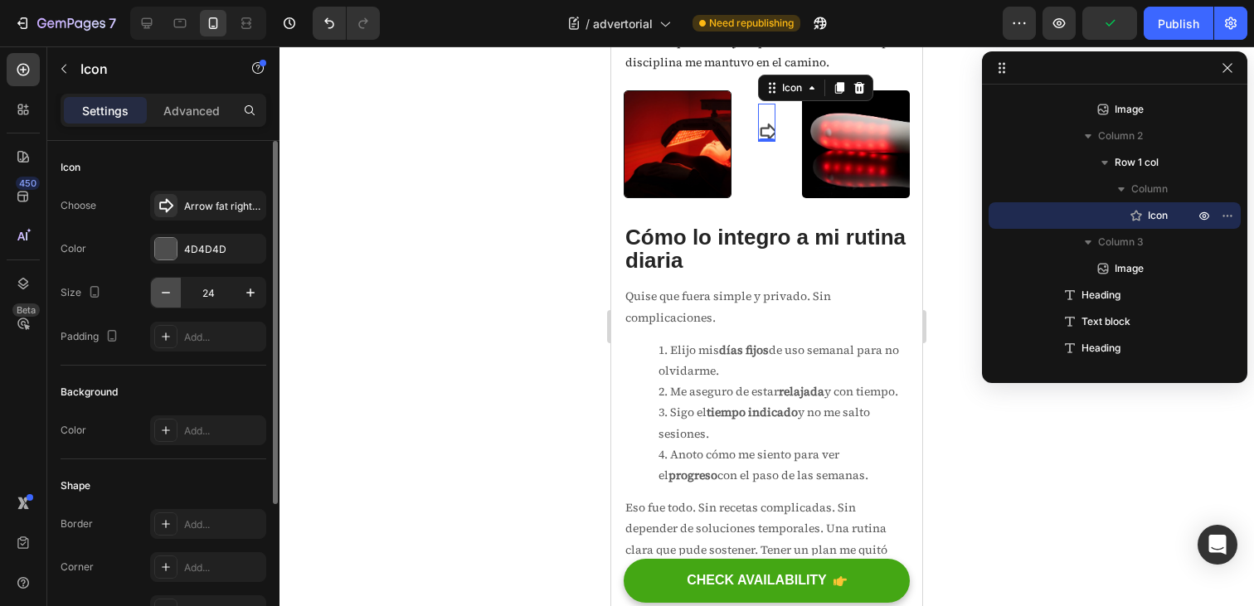
click at [165, 295] on icon "button" at bounding box center [166, 293] width 17 height 17
type input "20"
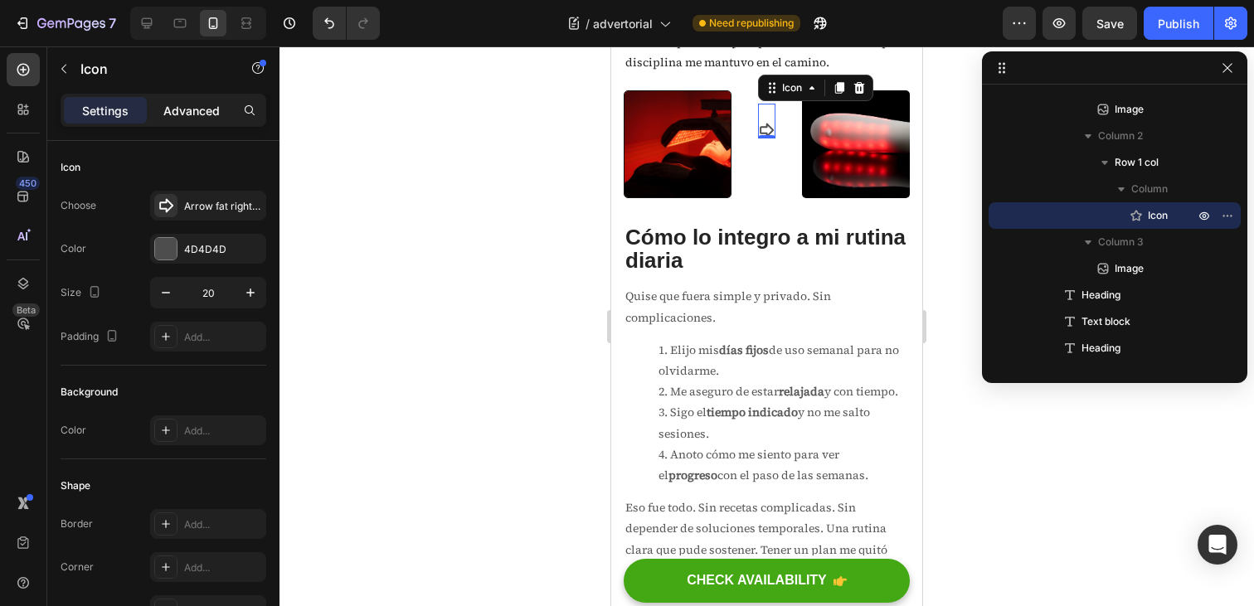
click at [203, 112] on p "Advanced" at bounding box center [191, 110] width 56 height 17
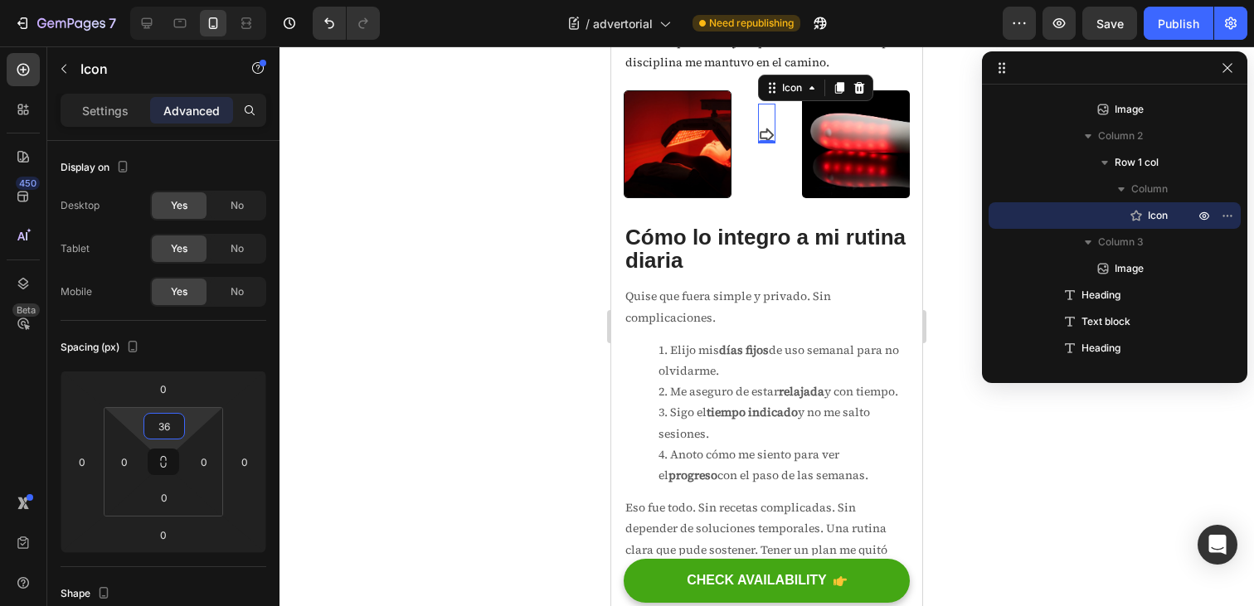
type input "38"
click at [191, 0] on html "7 / advertorial Need republishing Preview Save Publish 450 Beta Sections(18) El…" at bounding box center [627, 0] width 1254 height 0
click at [960, 494] on div at bounding box center [767, 326] width 975 height 560
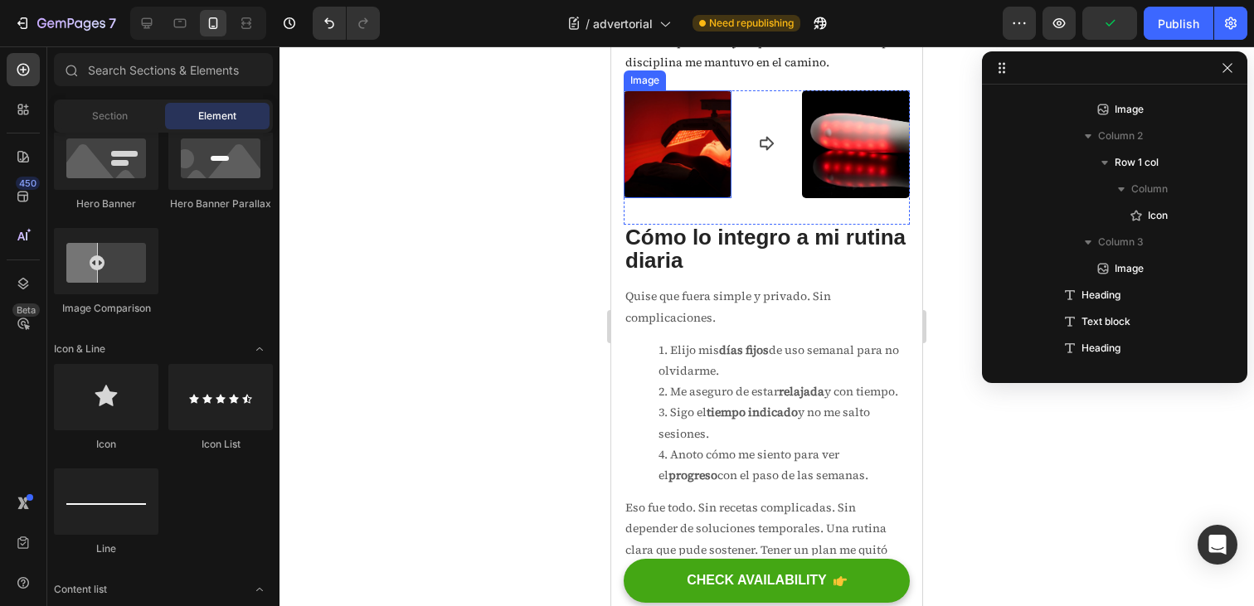
click at [690, 198] on img at bounding box center [678, 144] width 108 height 108
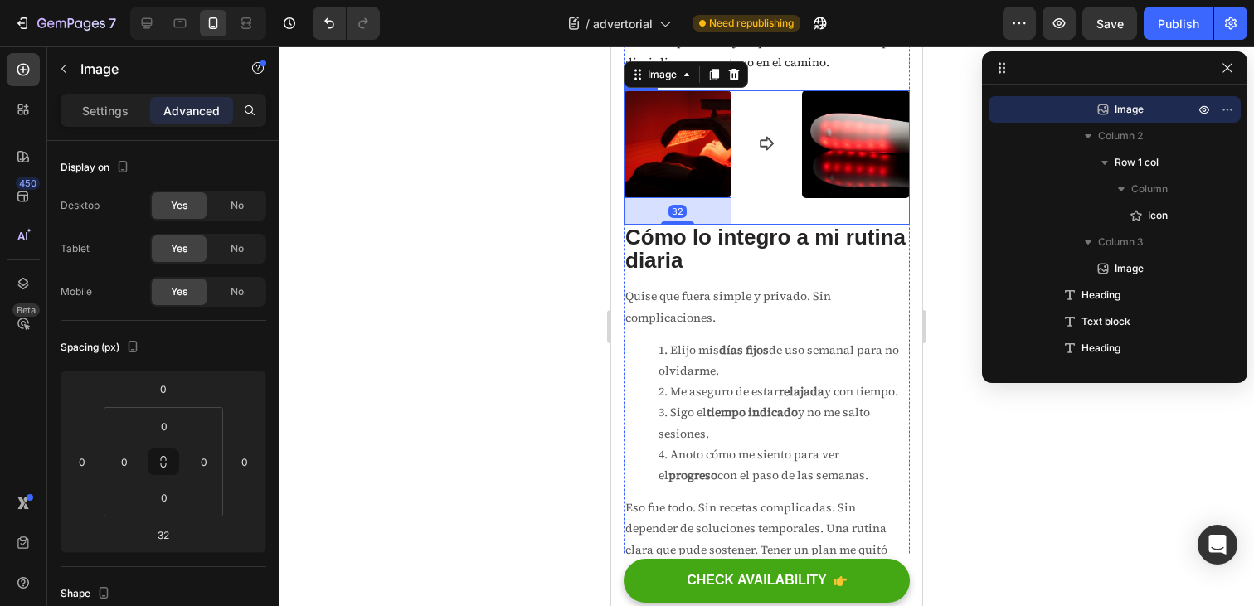
click at [776, 225] on div "Icon Row" at bounding box center [766, 157] width 43 height 134
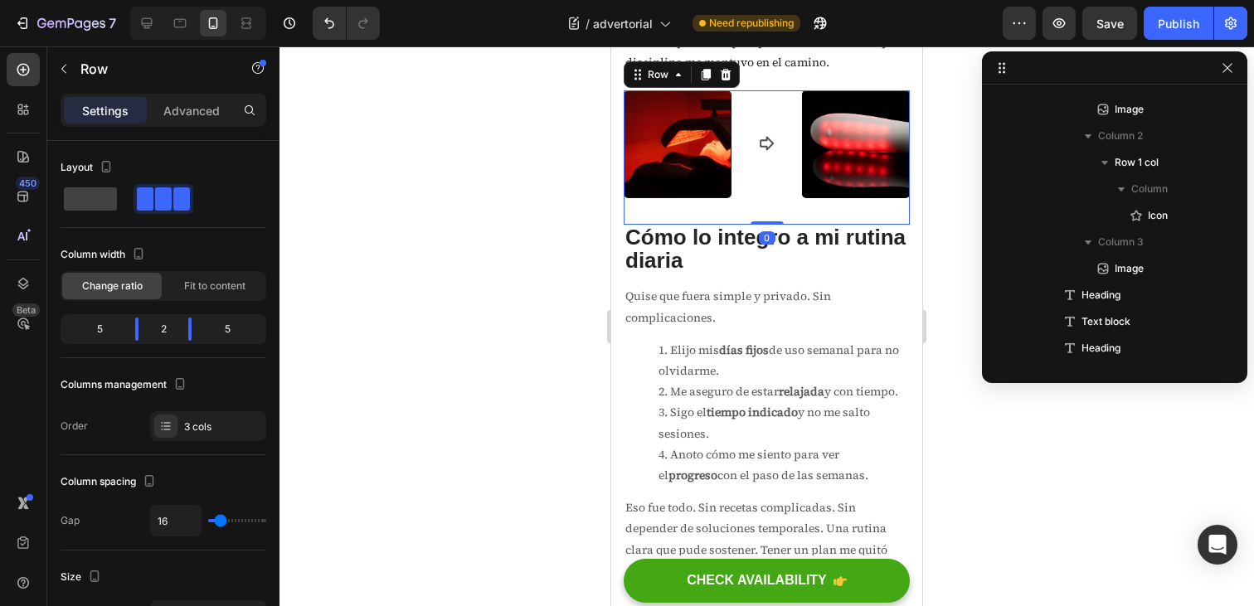
scroll to position [606, 0]
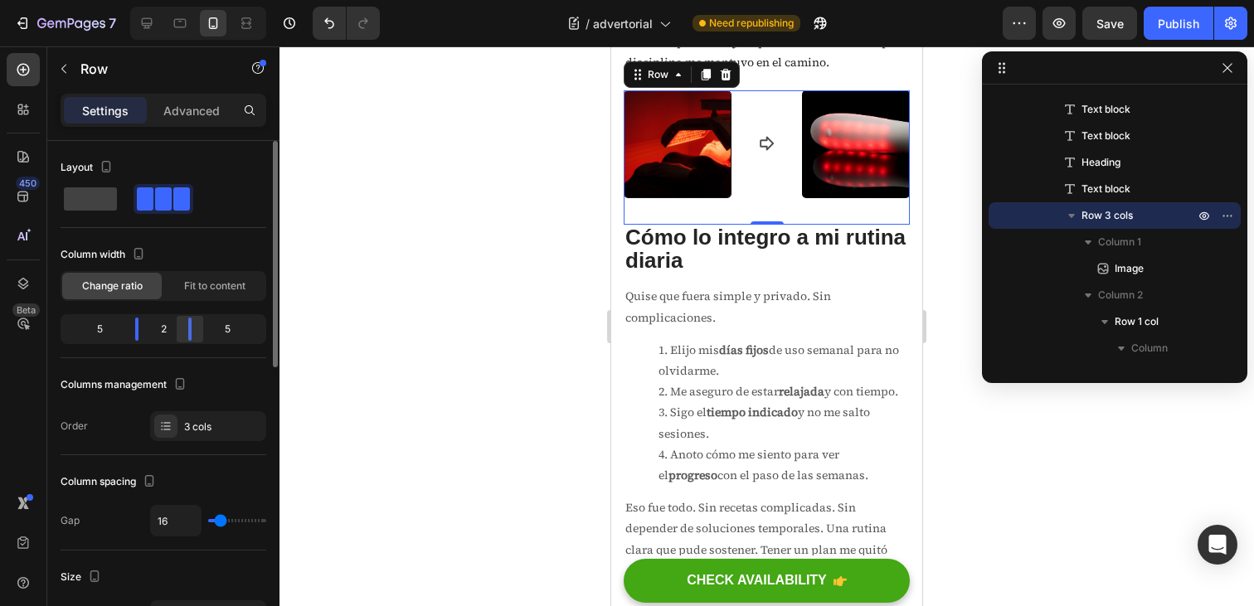
click at [183, 332] on div at bounding box center [190, 329] width 30 height 23
click at [200, 281] on span "Fit to content" at bounding box center [214, 286] width 61 height 15
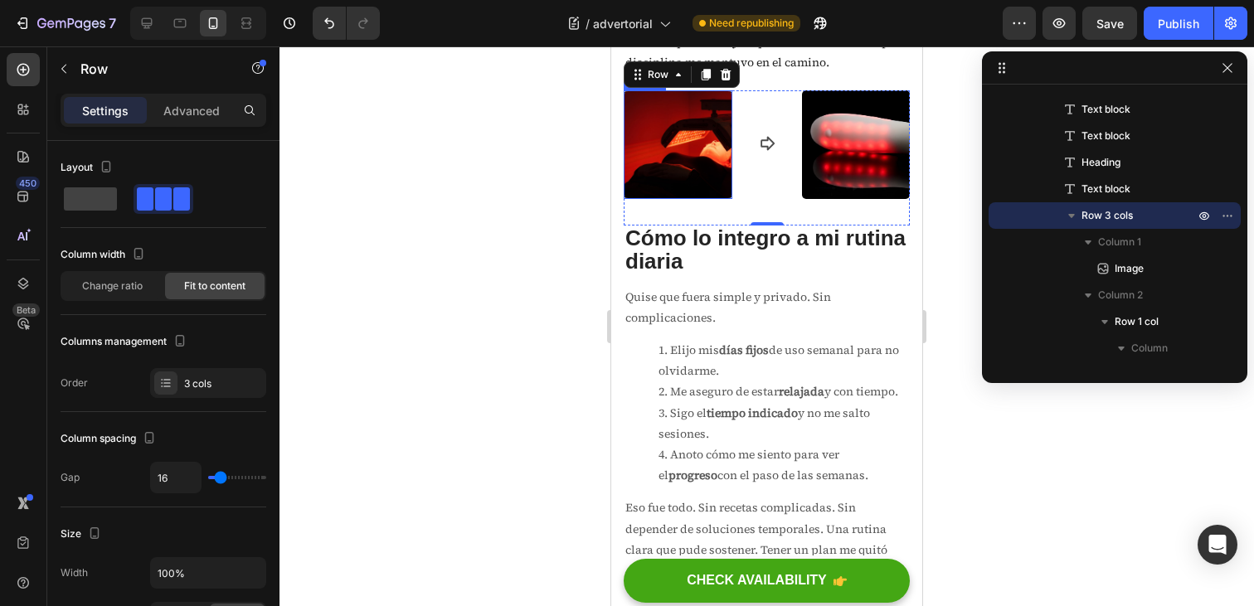
click at [684, 199] on img at bounding box center [678, 144] width 109 height 109
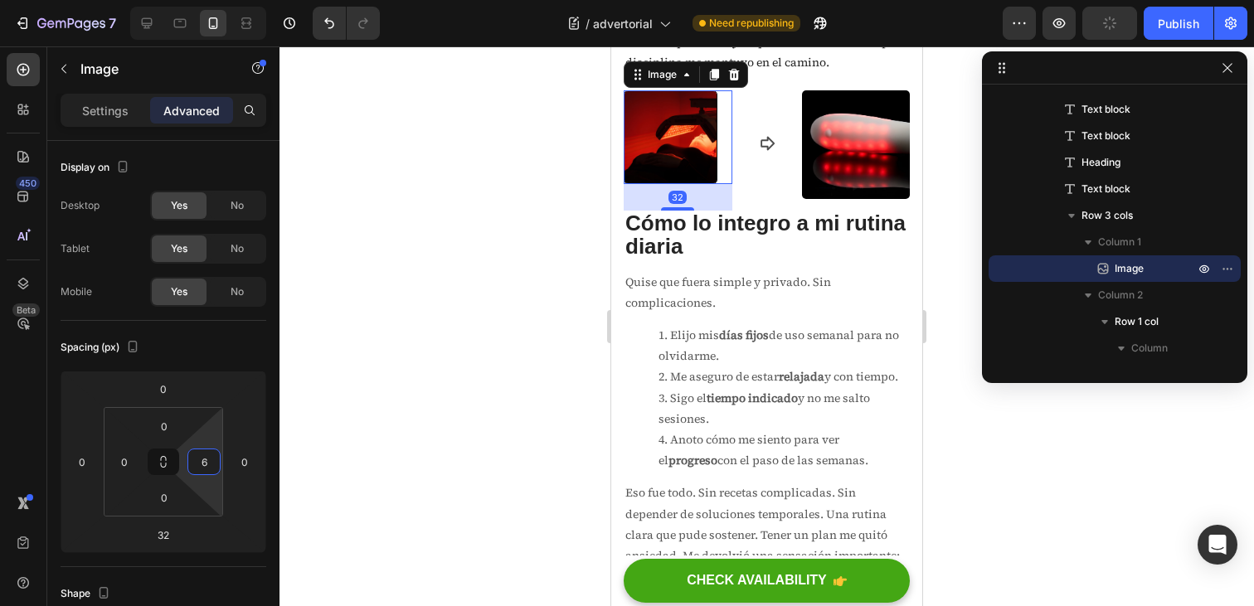
type input "0"
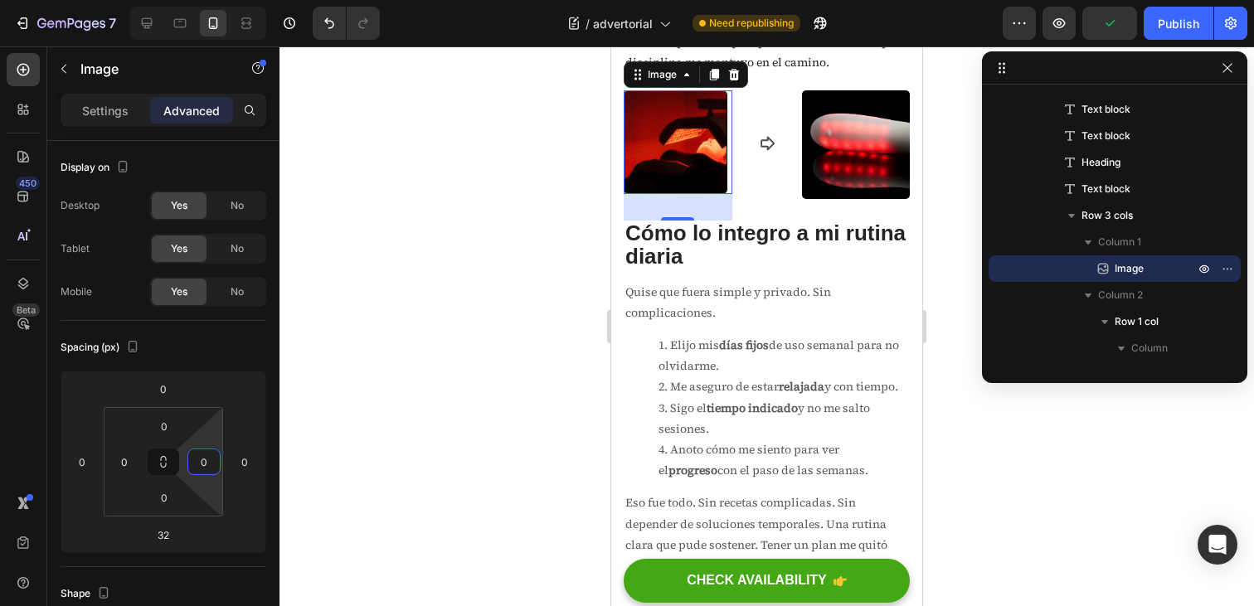
drag, startPoint x: 212, startPoint y: 436, endPoint x: 212, endPoint y: 469, distance: 32.4
click at [212, 0] on html "7 / advertorial Need republishing Preview Publish 450 Beta Sections(18) Element…" at bounding box center [627, 0] width 1254 height 0
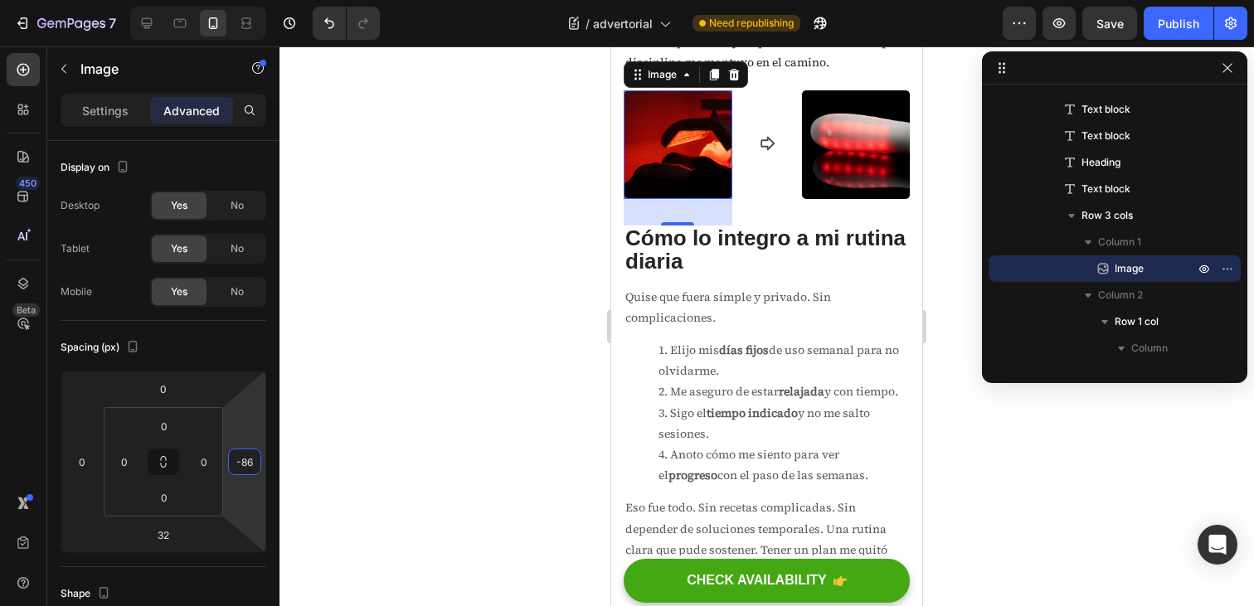
type input "-88"
drag, startPoint x: 243, startPoint y: 431, endPoint x: 249, endPoint y: 468, distance: 37.0
click at [249, 0] on html "7 / advertorial Need republishing Preview Save Publish 450 Beta Sections(18) El…" at bounding box center [627, 0] width 1254 height 0
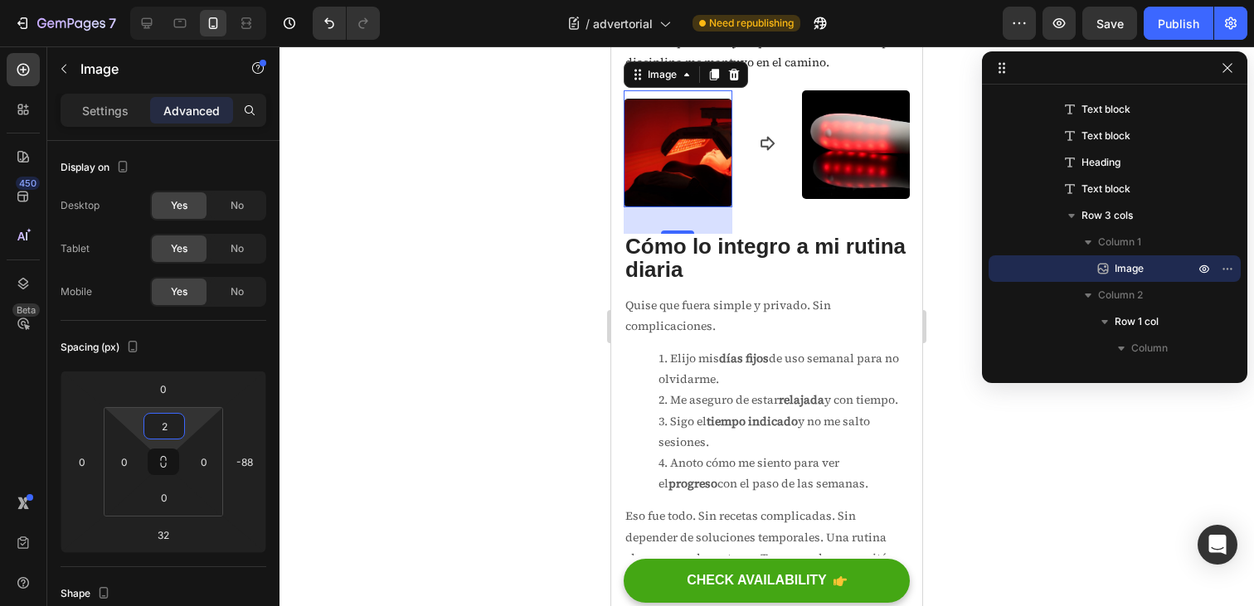
type input "0"
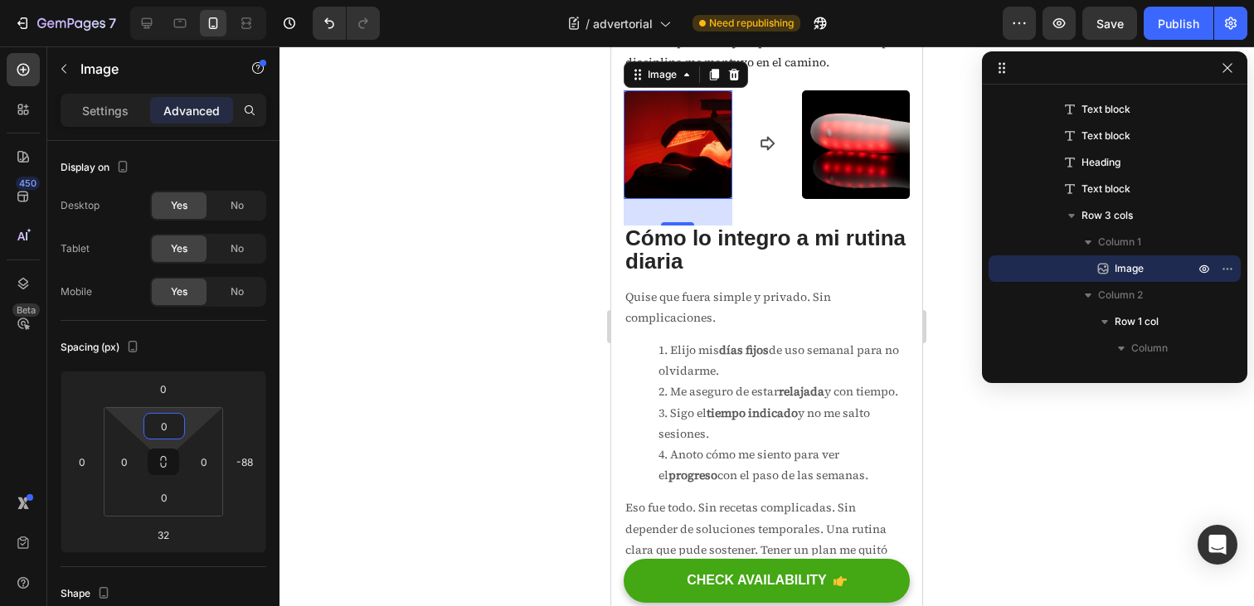
drag, startPoint x: 188, startPoint y: 422, endPoint x: 187, endPoint y: 436, distance: 13.3
click at [187, 0] on html "7 / advertorial Need republishing Preview Save Publish 450 Beta Sections(18) El…" at bounding box center [627, 0] width 1254 height 0
click at [765, 275] on h2 "Cómo lo integro a mi rutina diaria" at bounding box center [767, 251] width 286 height 50
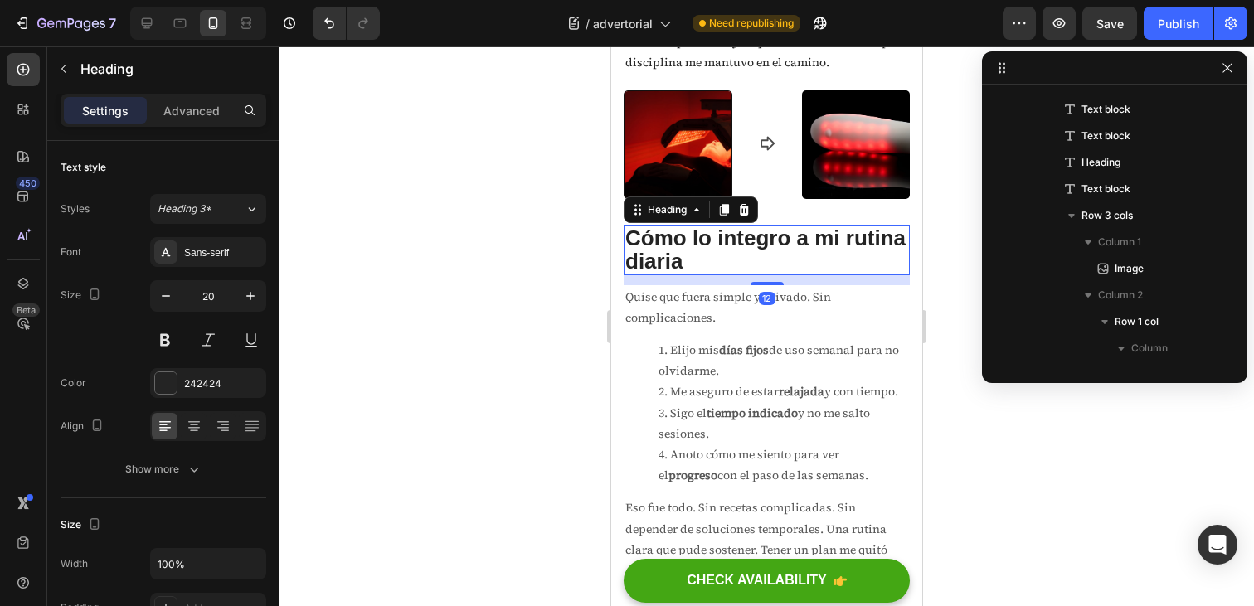
scroll to position [845, 0]
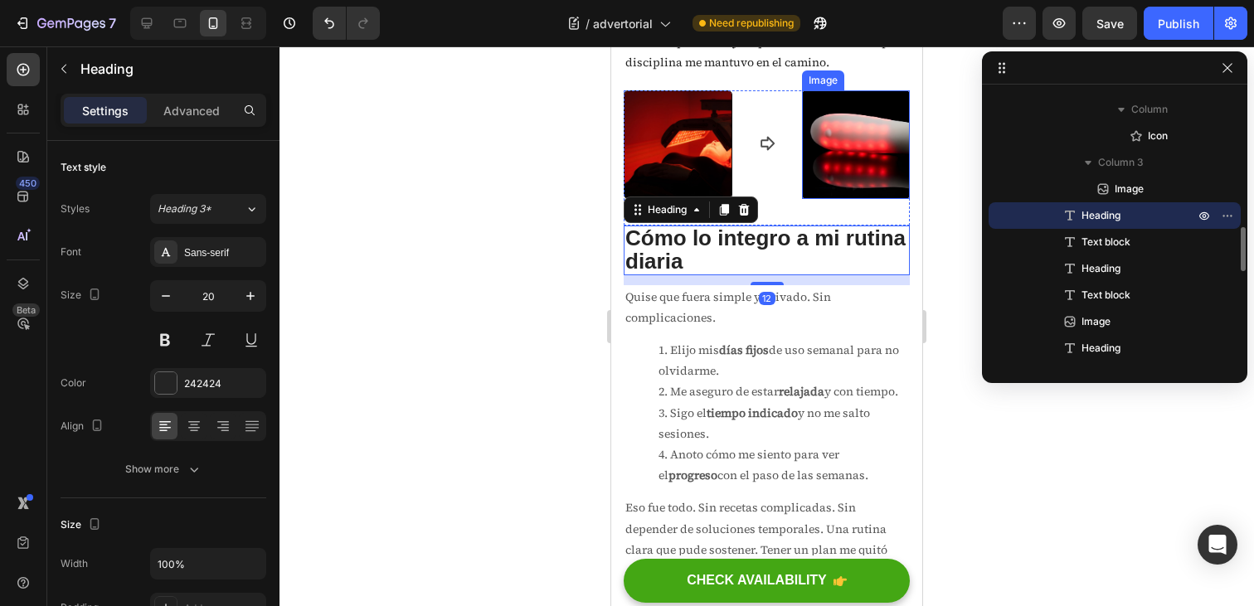
click at [822, 199] on img at bounding box center [856, 144] width 109 height 109
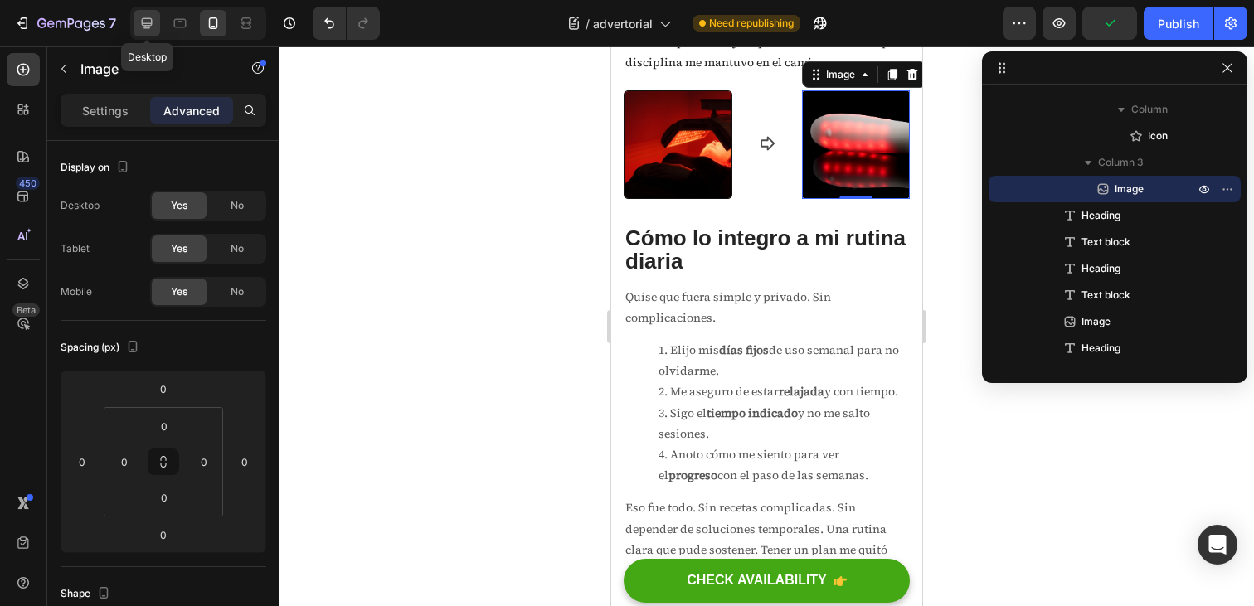
click at [147, 27] on icon at bounding box center [147, 23] width 11 height 11
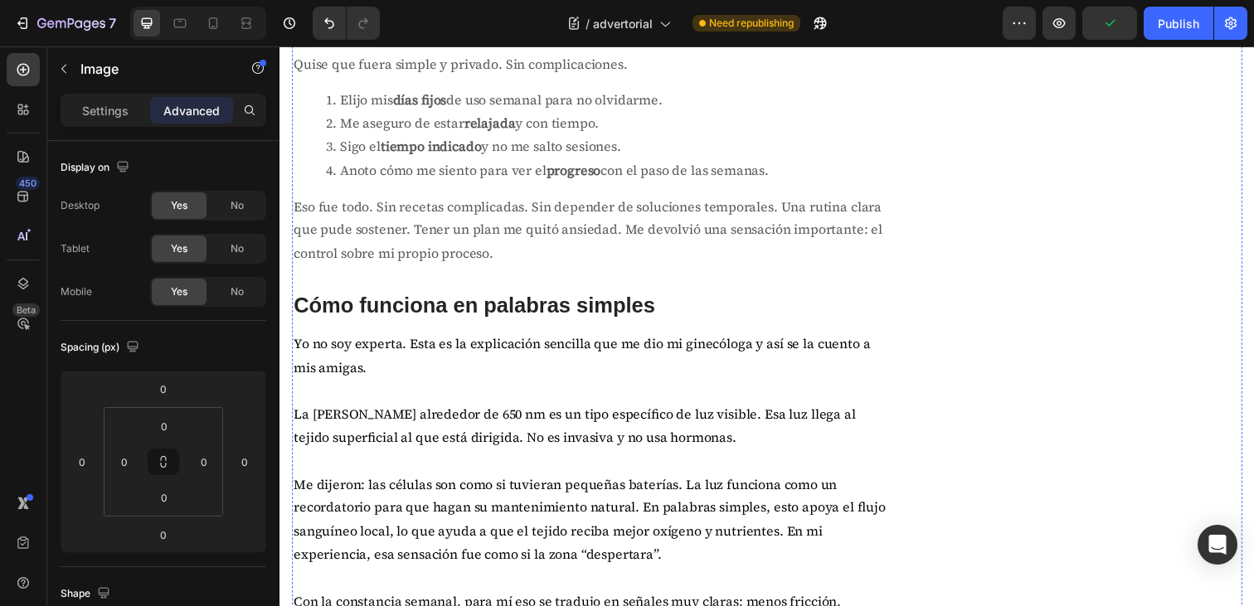
scroll to position [2541, 0]
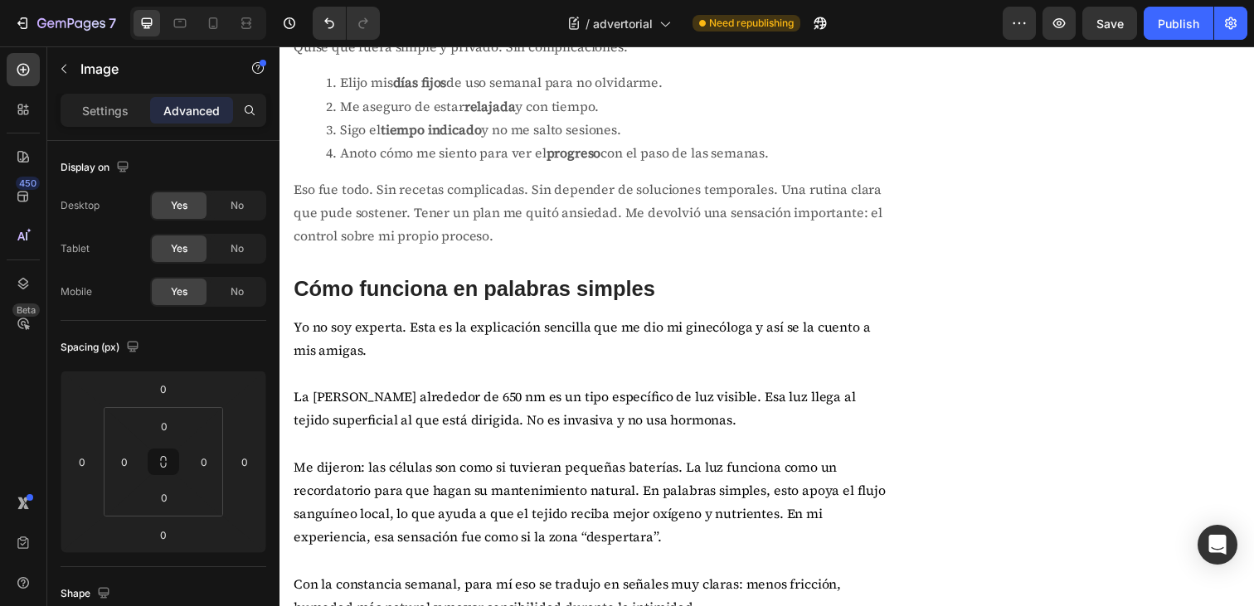
click at [237, 213] on div "No" at bounding box center [237, 205] width 55 height 27
click at [215, 20] on icon at bounding box center [213, 23] width 17 height 17
type input "38"
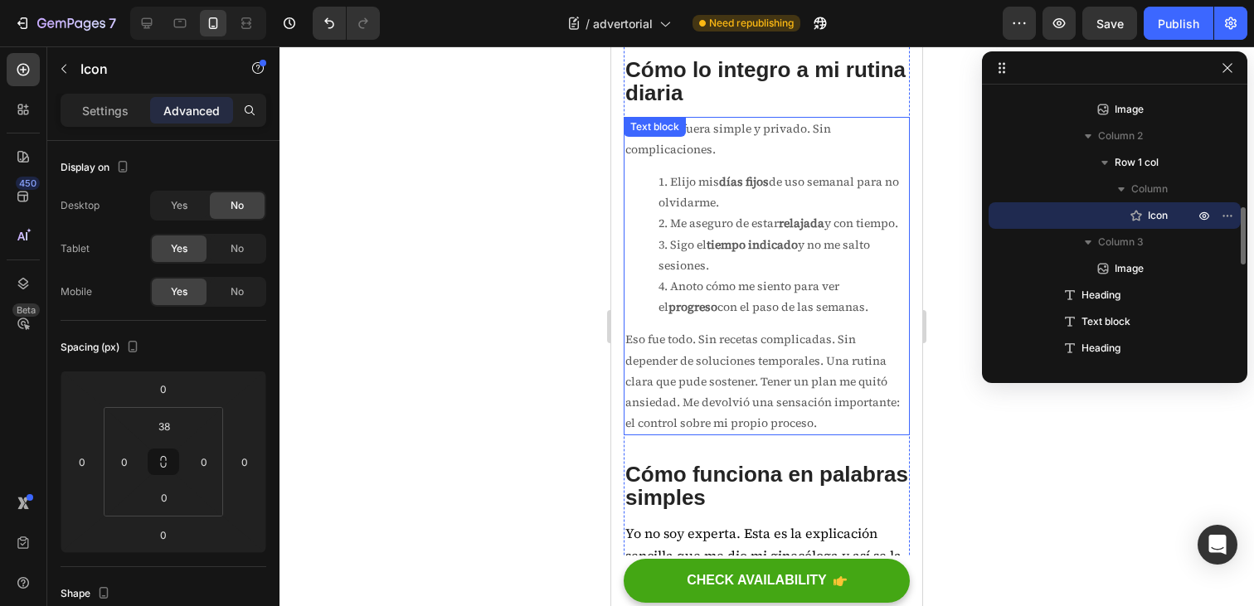
scroll to position [2837, 0]
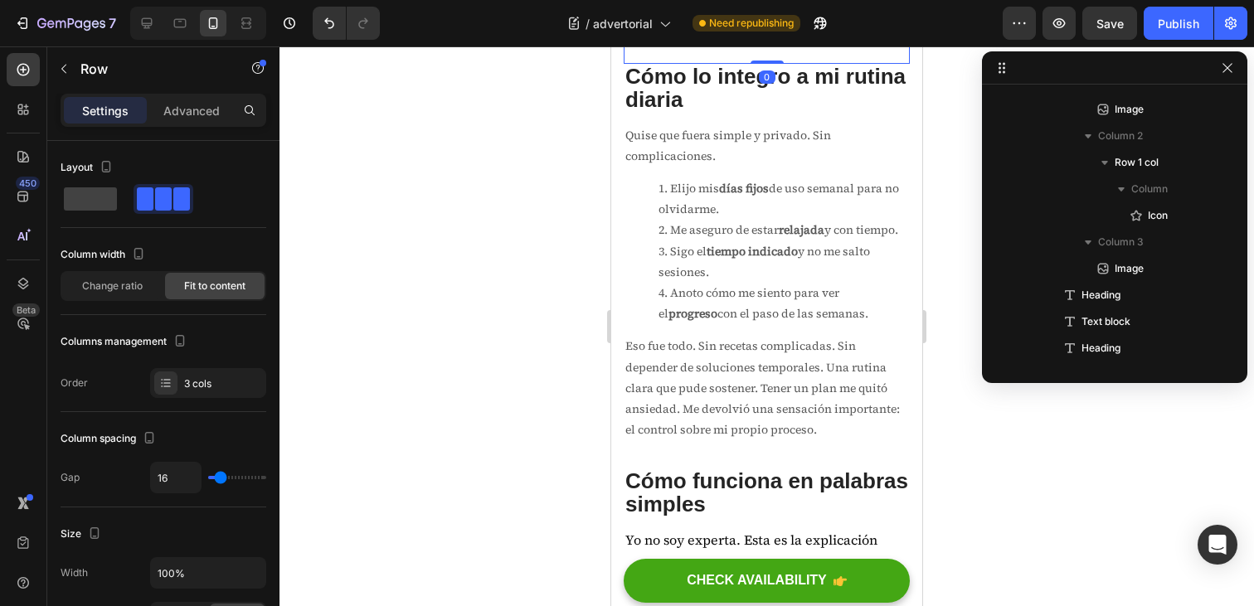
scroll to position [393, 0]
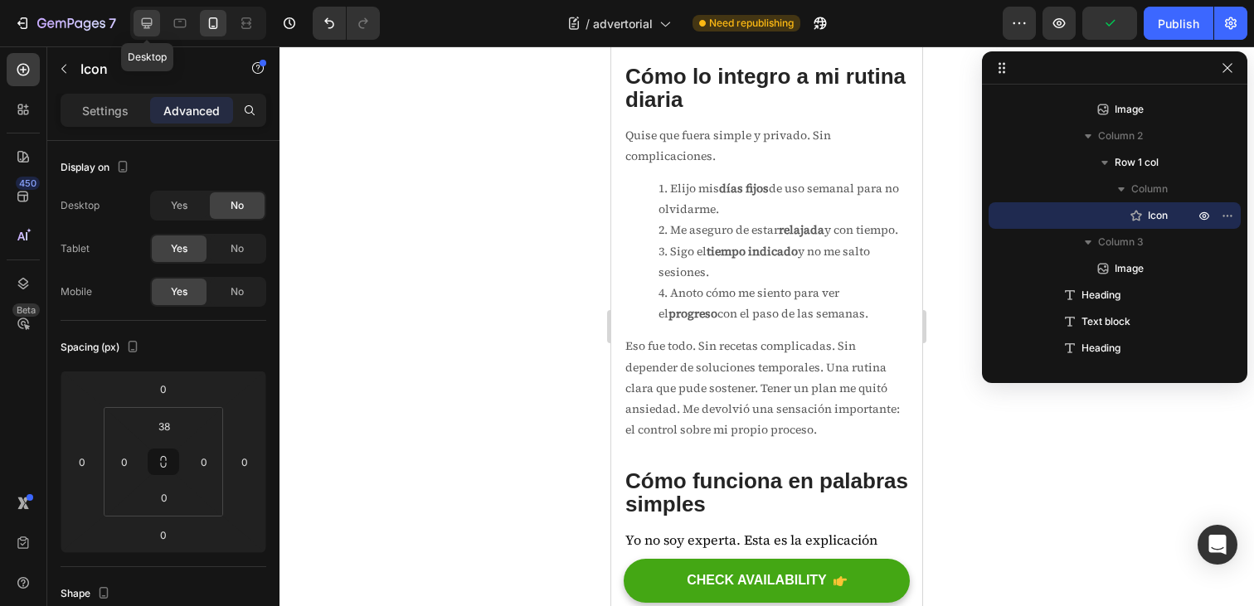
click at [147, 28] on icon at bounding box center [147, 23] width 17 height 17
type input "0"
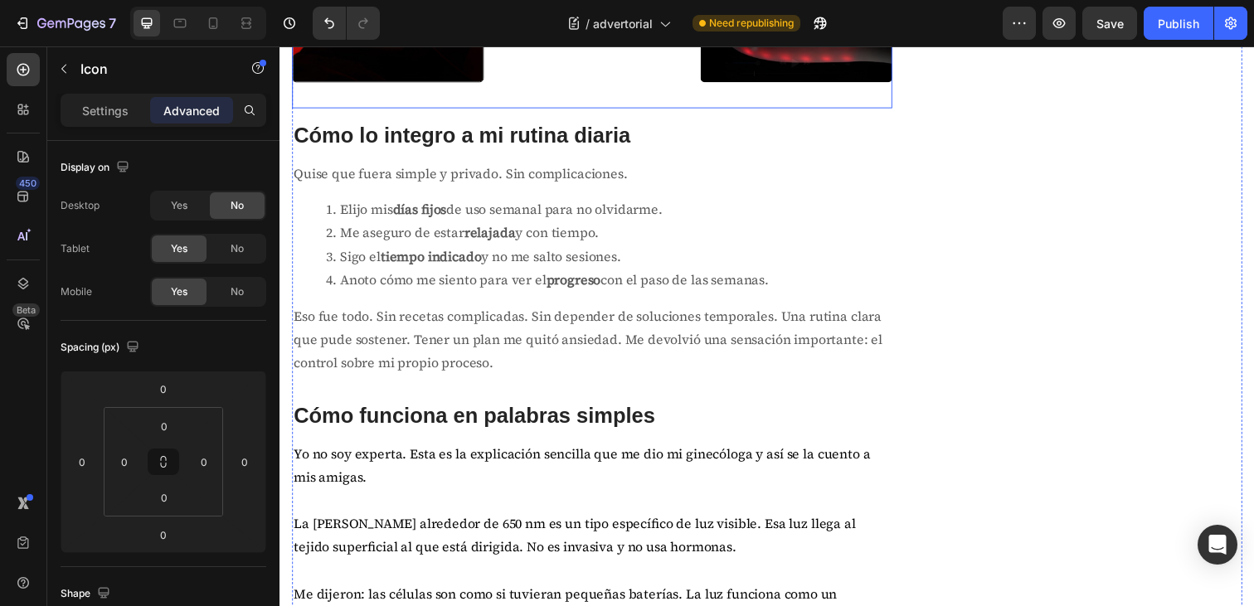
scroll to position [2402, 0]
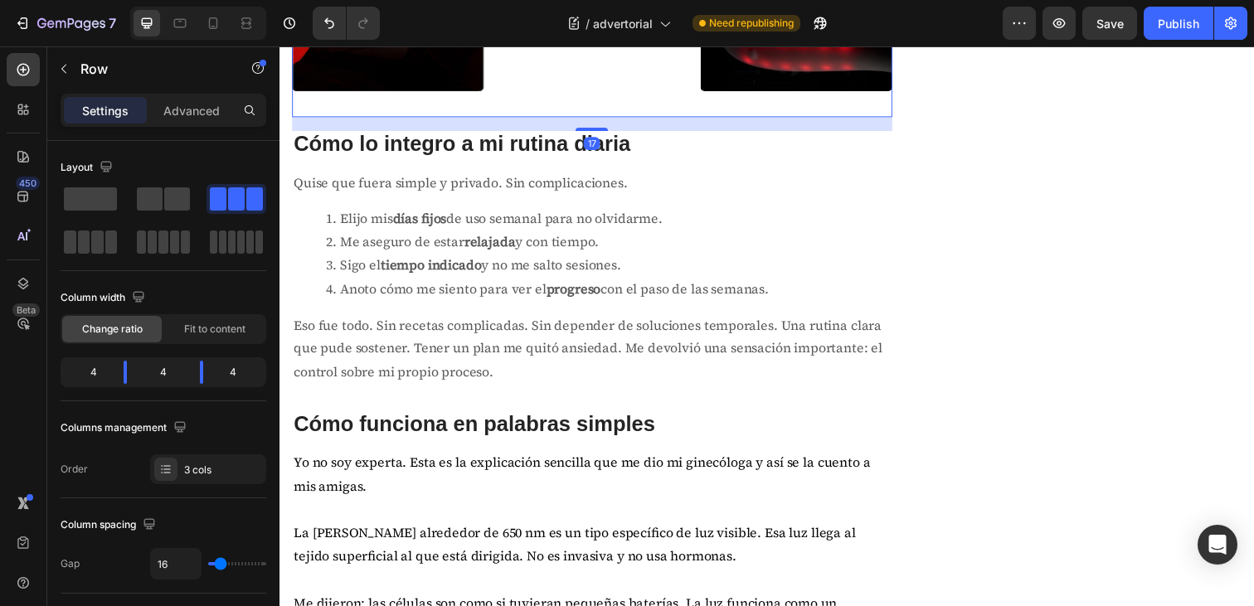
click at [600, 119] on div "Icon Row" at bounding box center [599, 7] width 196 height 222
click at [62, 77] on button "button" at bounding box center [64, 69] width 27 height 27
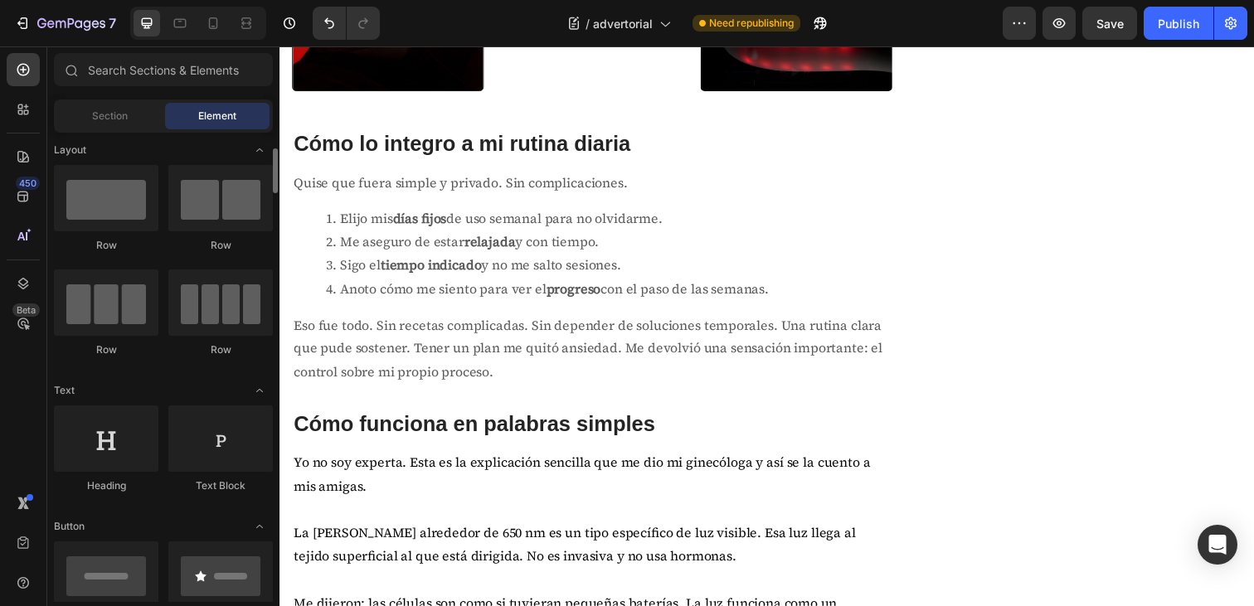
scroll to position [0, 0]
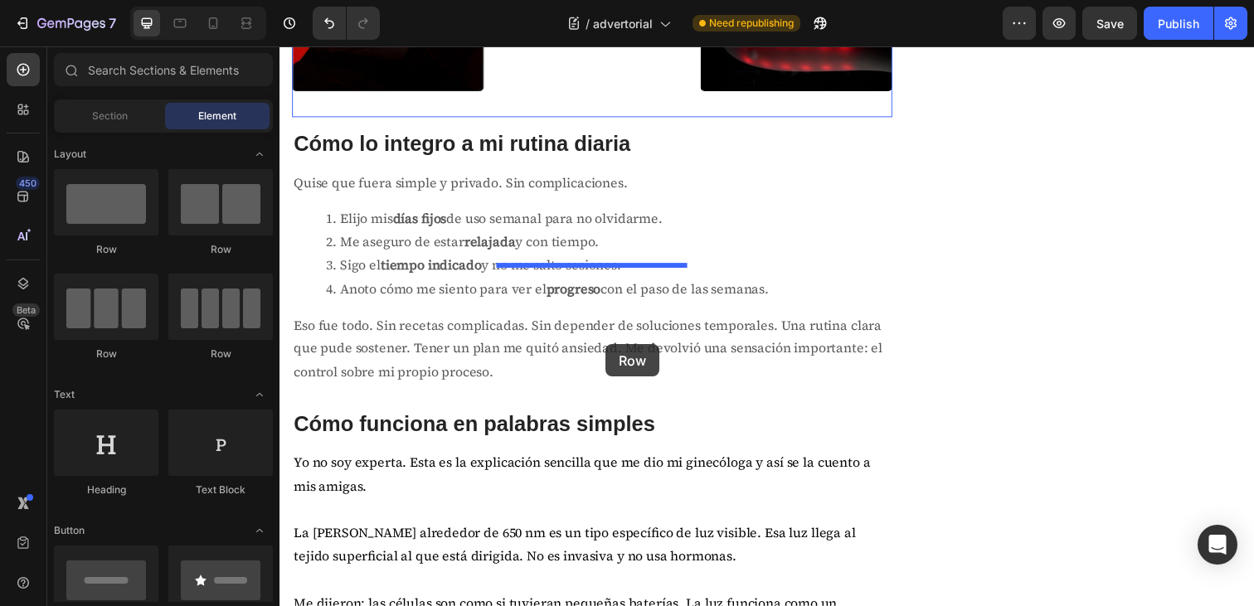
drag, startPoint x: 395, startPoint y: 260, endPoint x: 612, endPoint y: 351, distance: 235.4
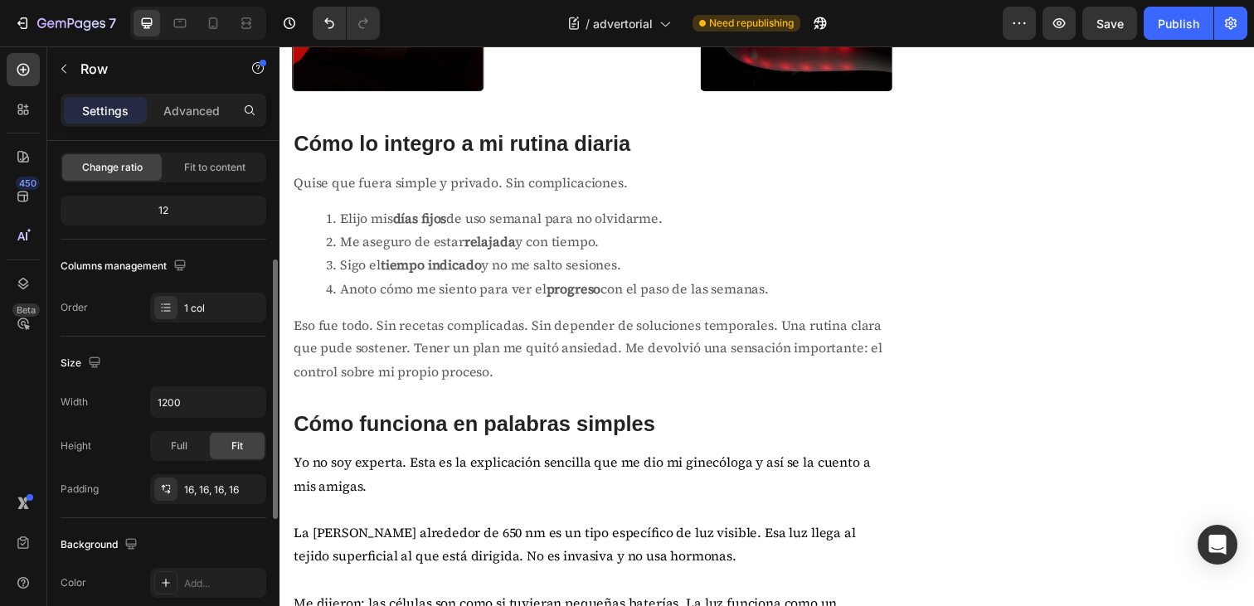
scroll to position [219, 0]
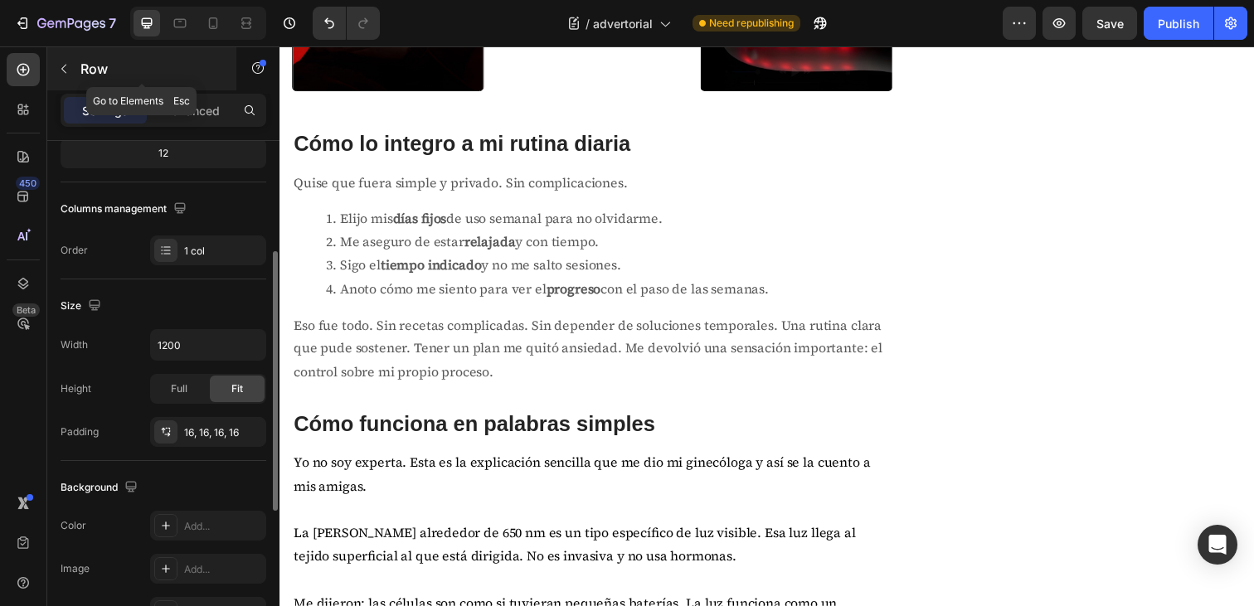
click at [57, 71] on icon "button" at bounding box center [63, 68] width 13 height 13
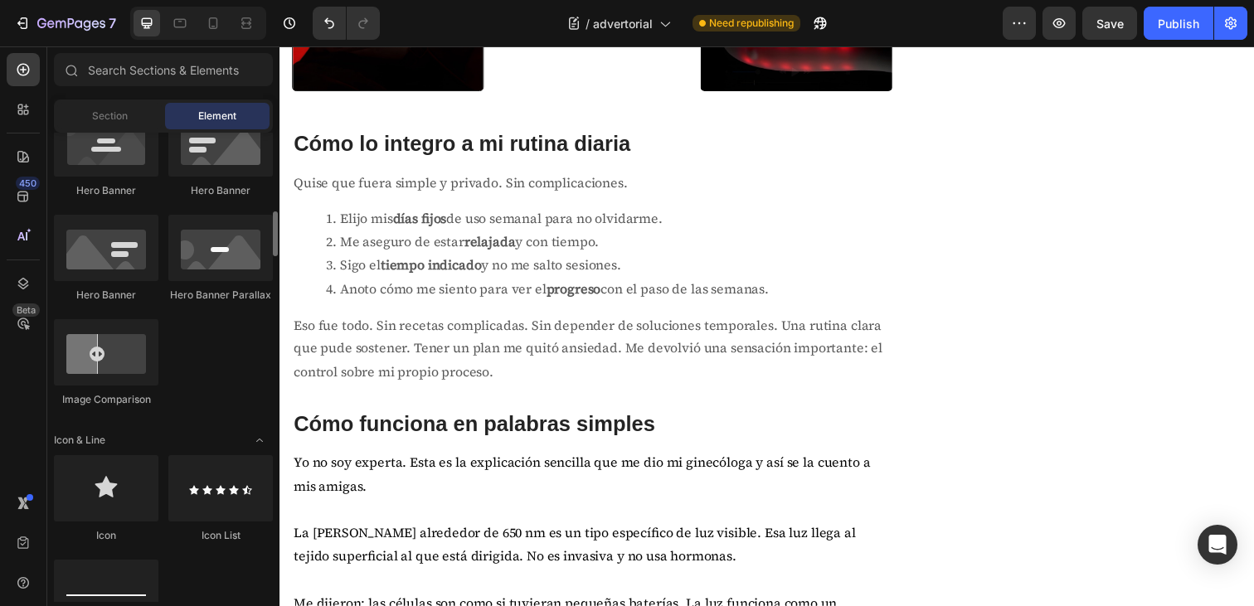
scroll to position [785, 0]
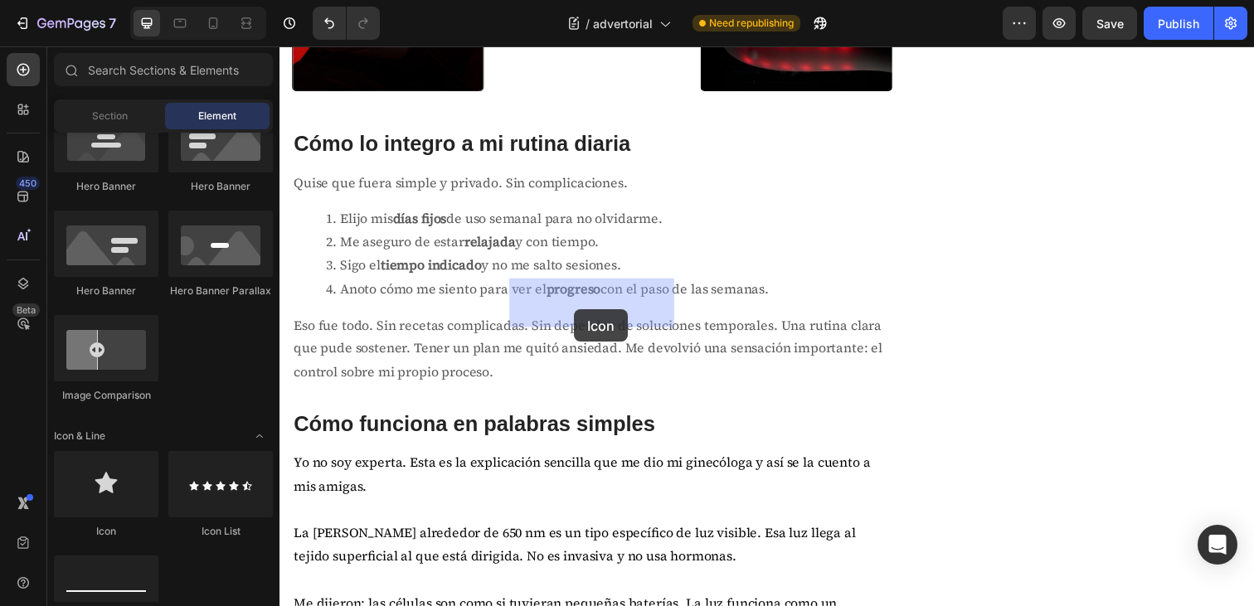
drag, startPoint x: 389, startPoint y: 532, endPoint x: 577, endPoint y: 303, distance: 296.5
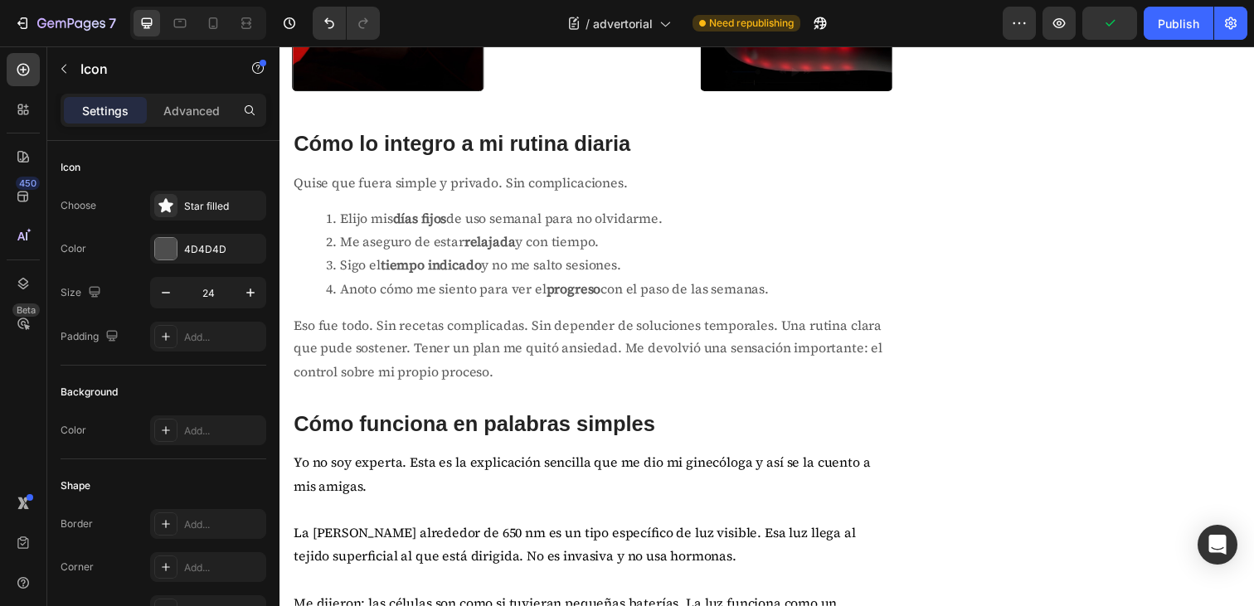
click at [197, 107] on p "Advanced" at bounding box center [191, 110] width 56 height 17
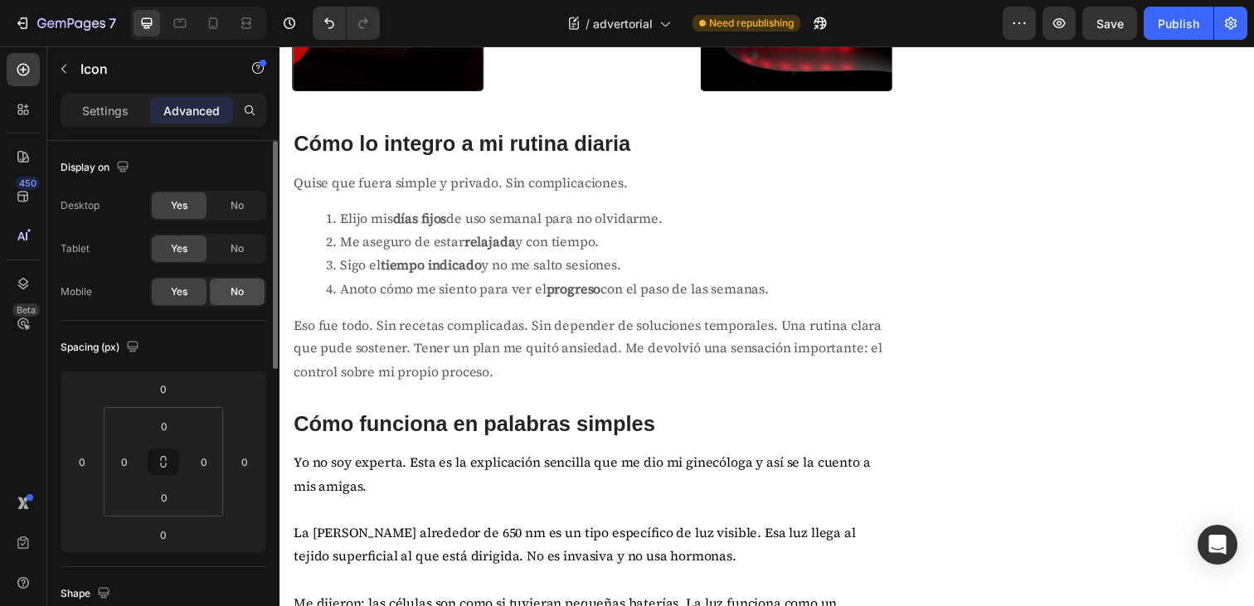
click at [236, 295] on span "No" at bounding box center [237, 292] width 13 height 15
click at [217, 28] on icon at bounding box center [213, 23] width 17 height 17
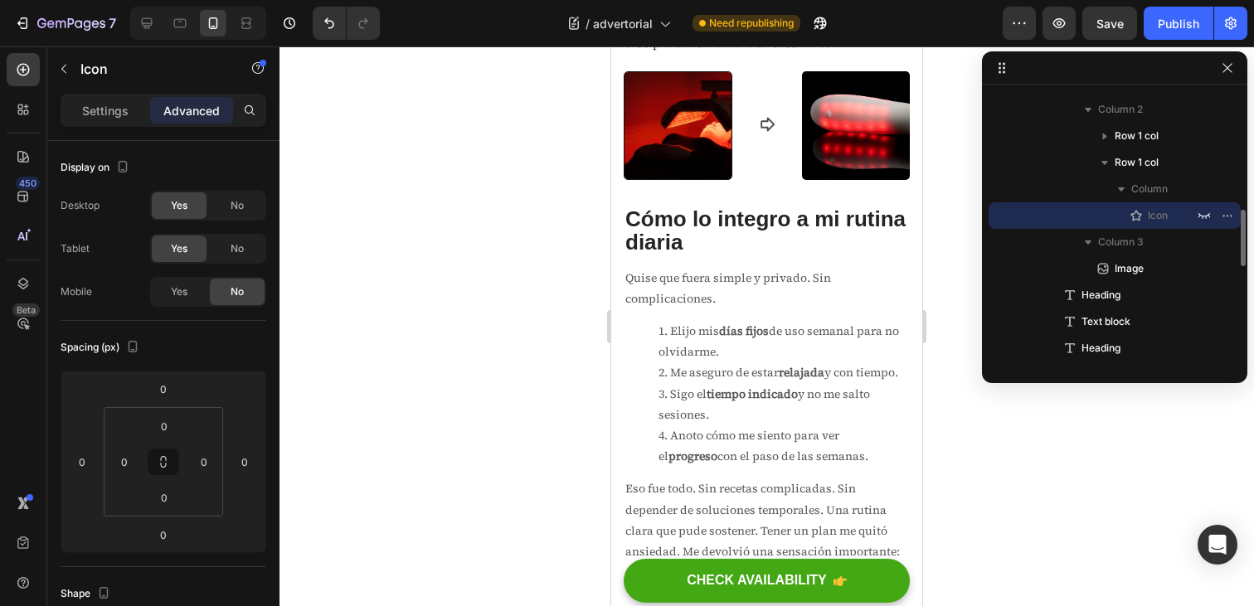
scroll to position [2678, 0]
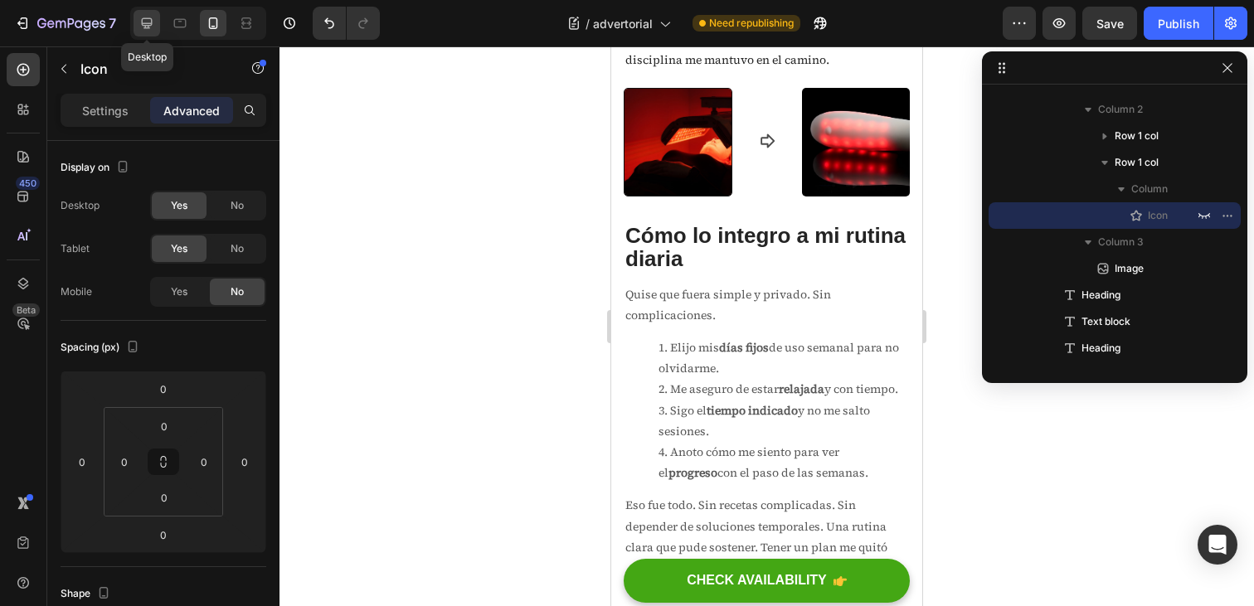
click at [150, 27] on icon at bounding box center [147, 23] width 17 height 17
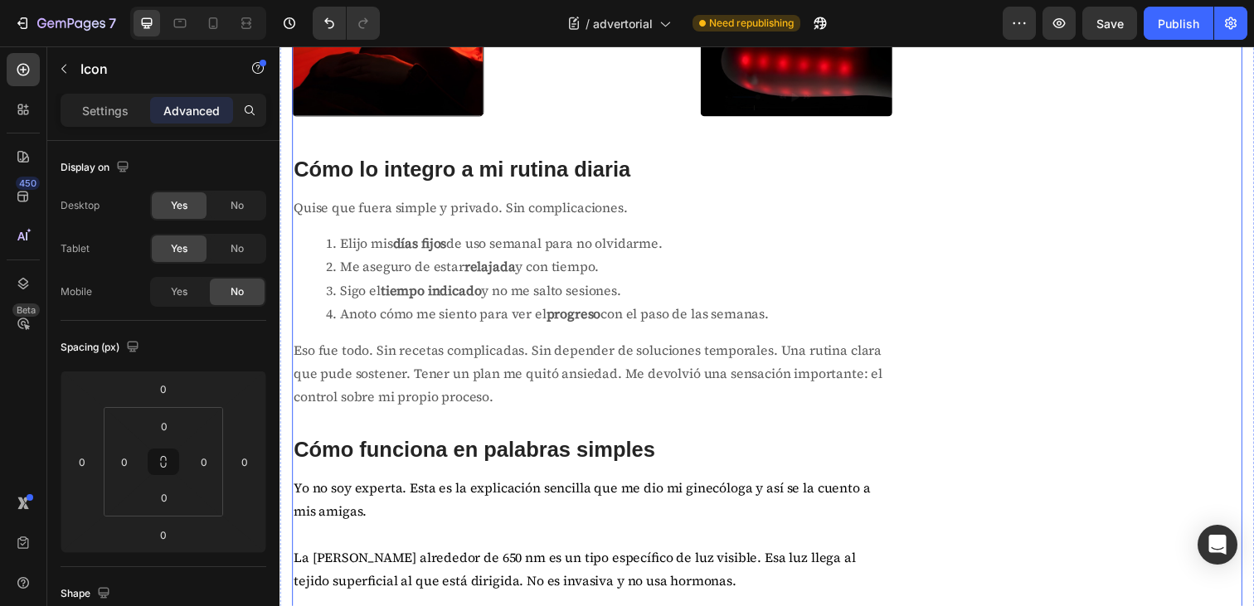
scroll to position [2376, 0]
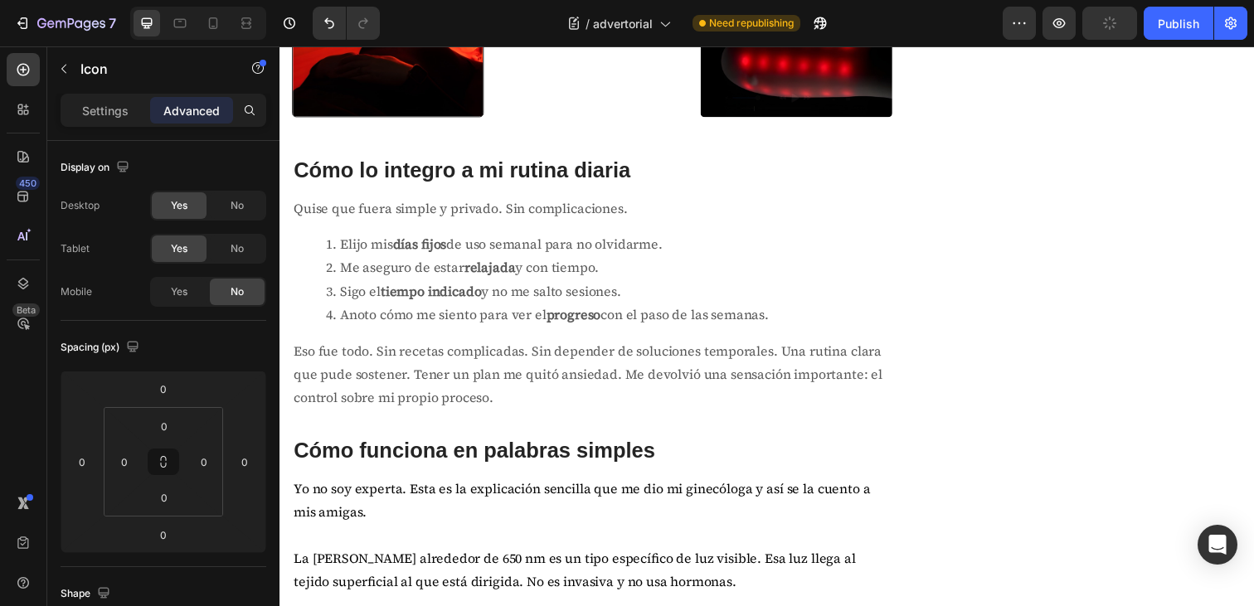
click at [105, 119] on div "Settings" at bounding box center [105, 110] width 83 height 27
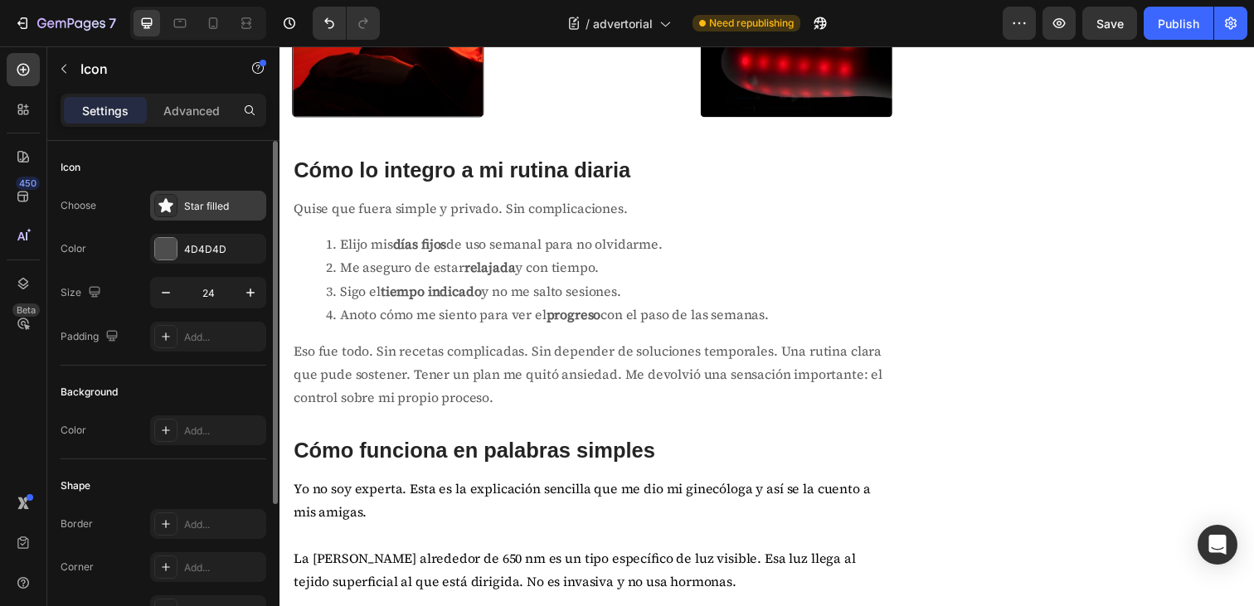
click at [190, 200] on div "Star filled" at bounding box center [223, 206] width 78 height 15
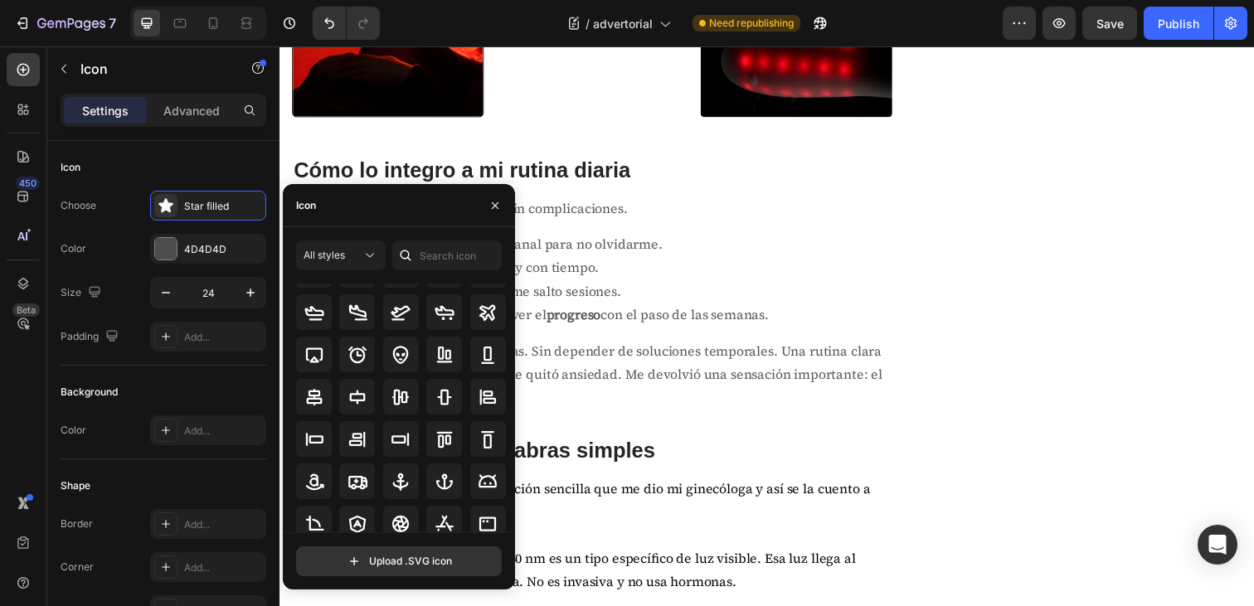
scroll to position [77, 0]
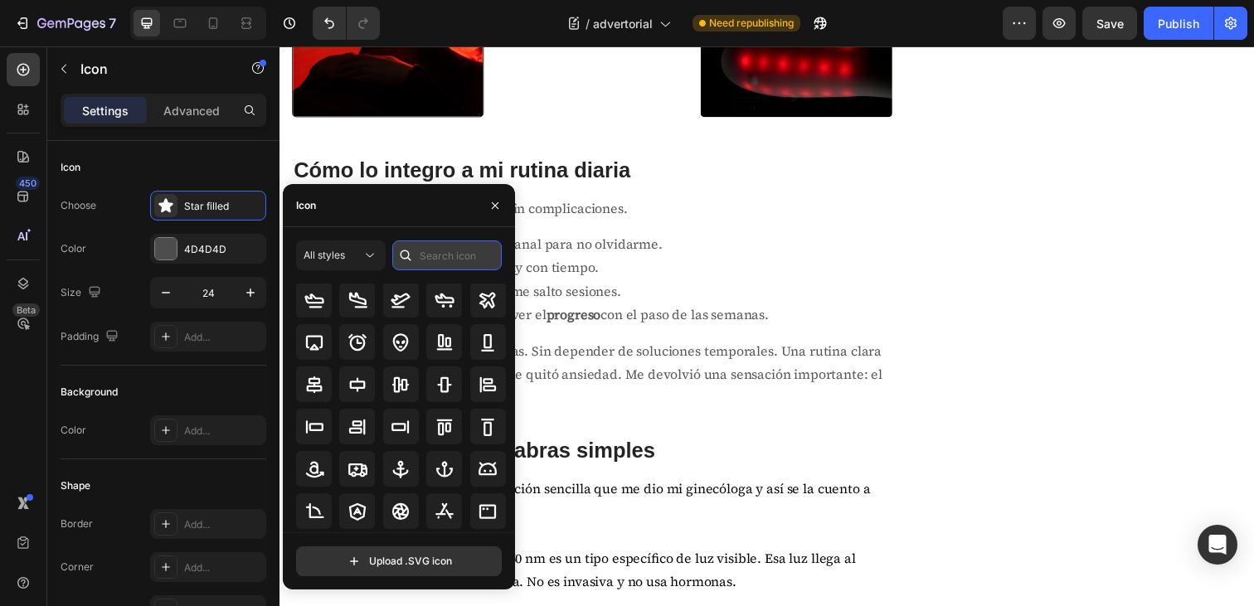
click at [453, 246] on input "text" at bounding box center [447, 256] width 110 height 30
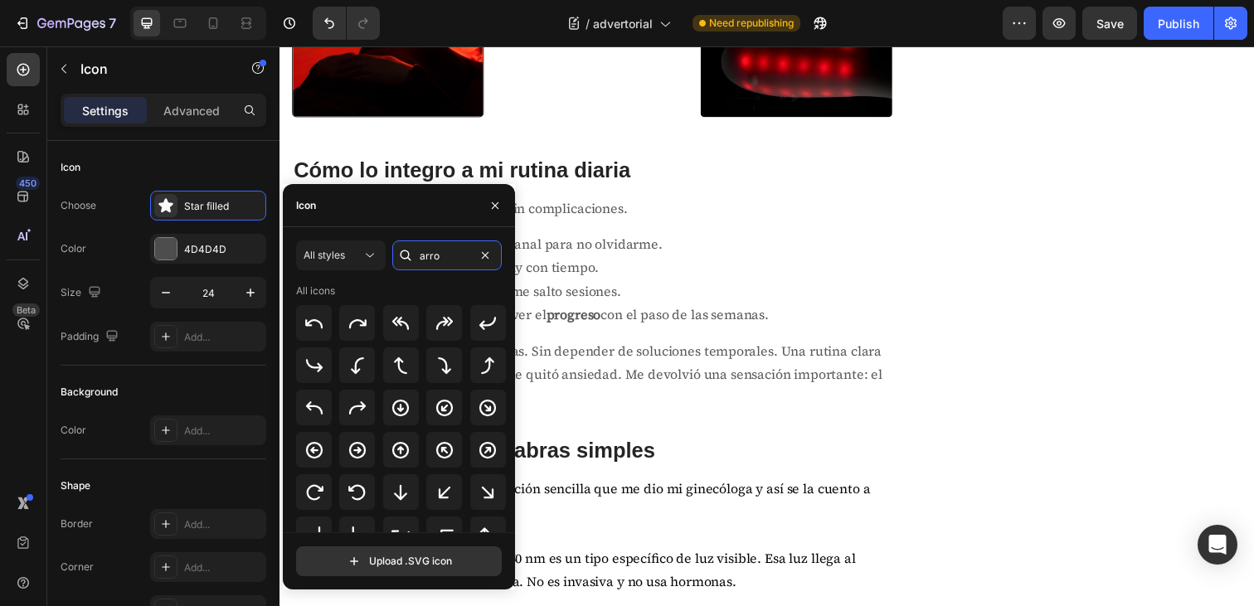
scroll to position [183, 0]
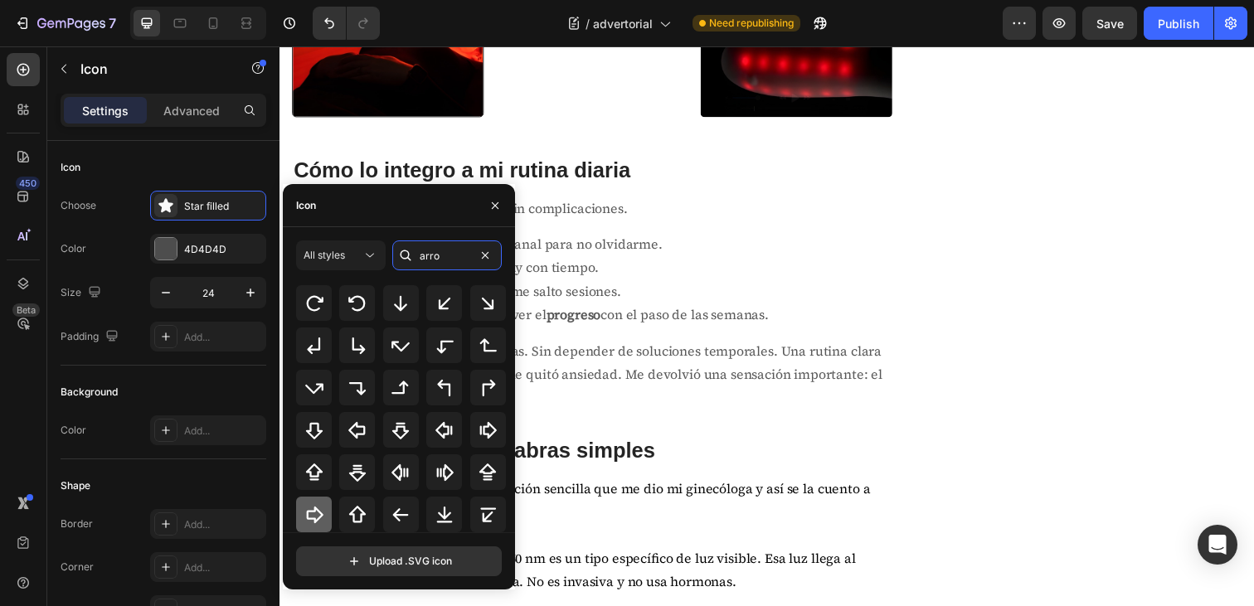
type input "arro"
click at [320, 510] on icon at bounding box center [314, 515] width 20 height 20
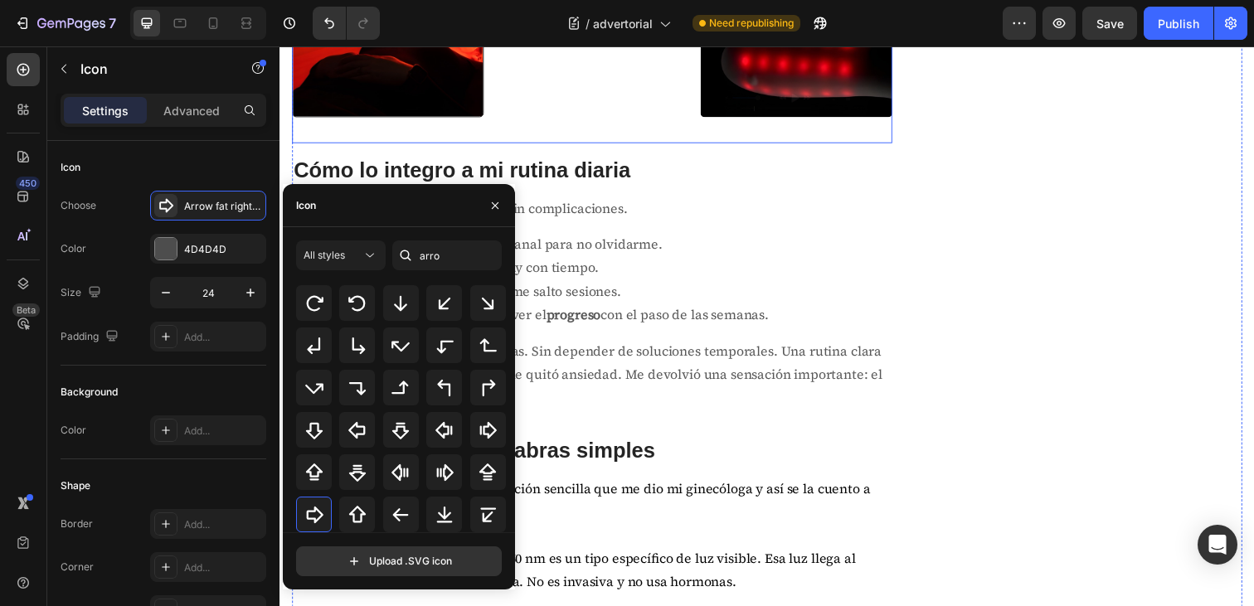
click at [623, 145] on div "Icon Row Icon Row 1 col Row 3 cols Row 2 cols 0 Row" at bounding box center [599, 34] width 196 height 222
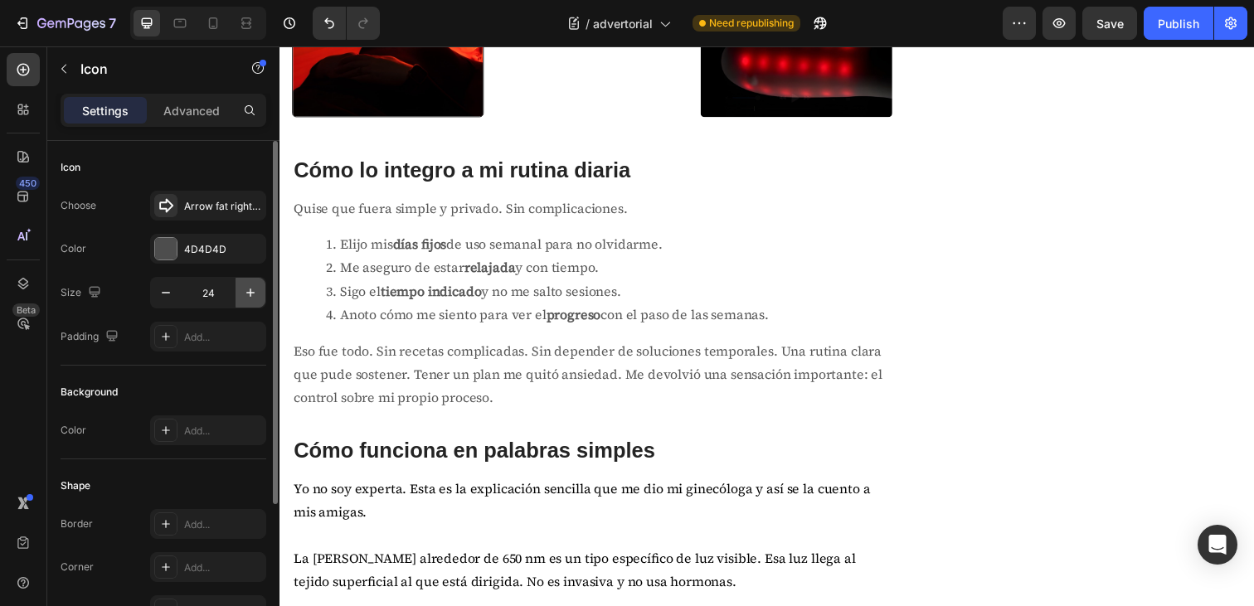
click at [247, 291] on icon "button" at bounding box center [250, 293] width 17 height 17
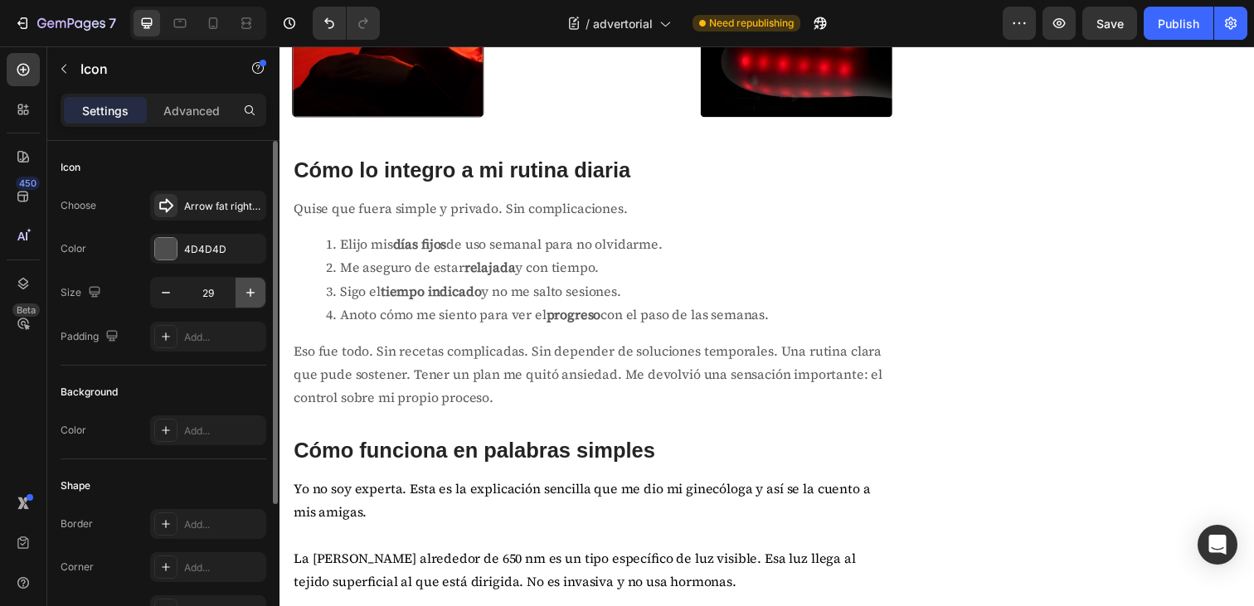
click at [247, 291] on icon "button" at bounding box center [250, 293] width 17 height 17
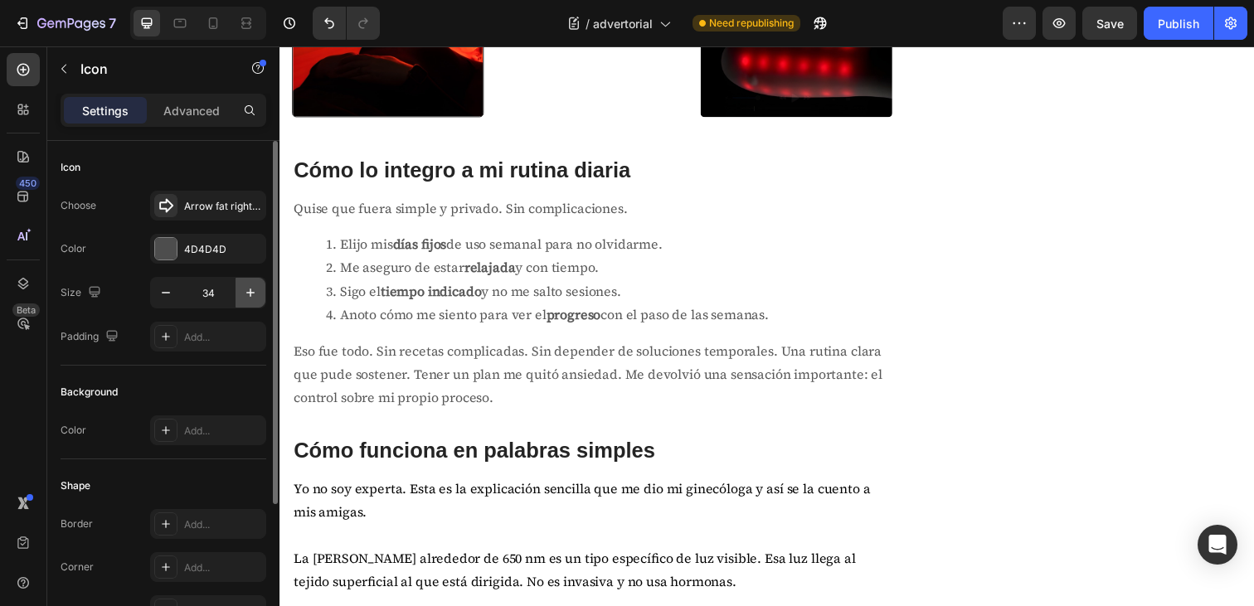
click at [247, 291] on icon "button" at bounding box center [250, 293] width 17 height 17
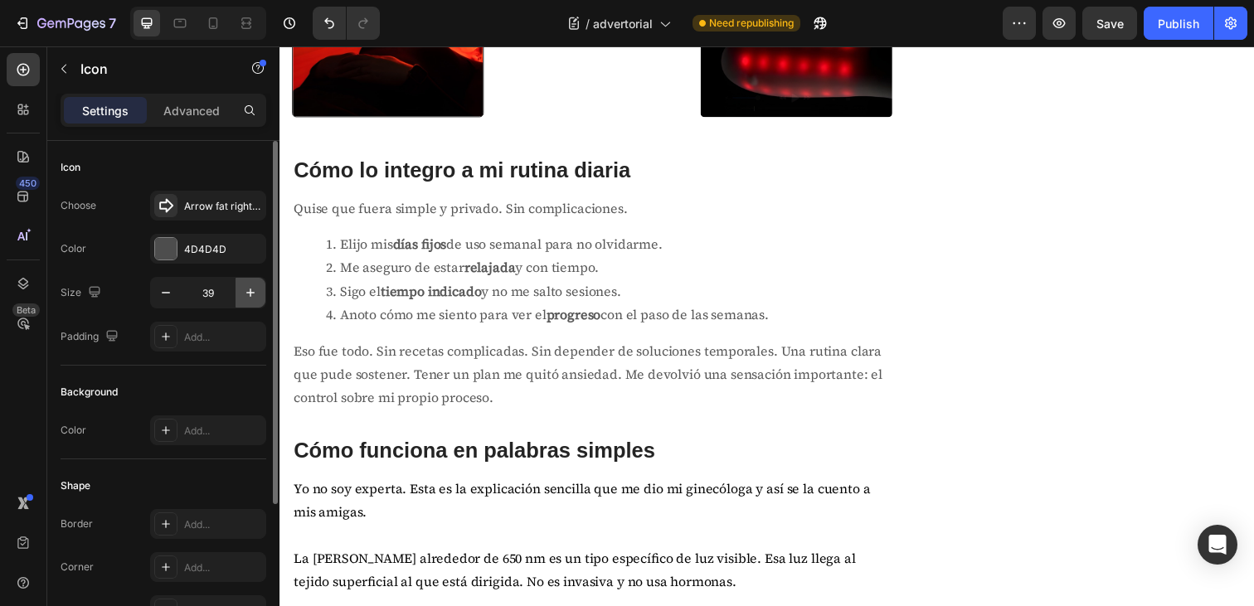
click at [247, 291] on icon "button" at bounding box center [250, 293] width 17 height 17
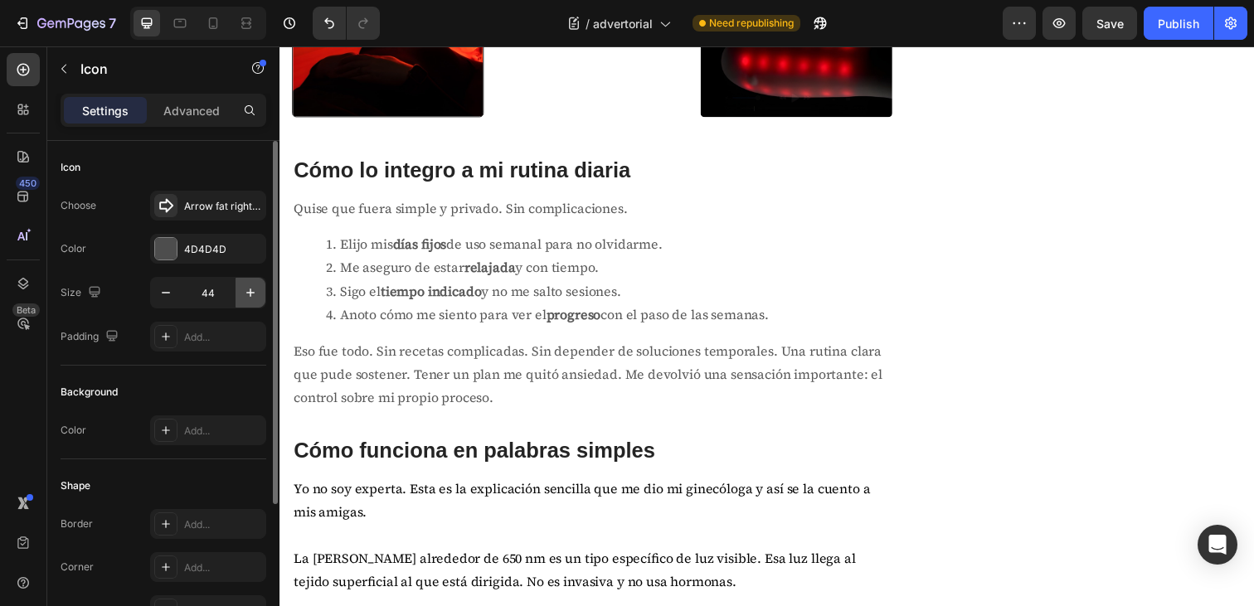
click at [247, 291] on icon "button" at bounding box center [250, 293] width 17 height 17
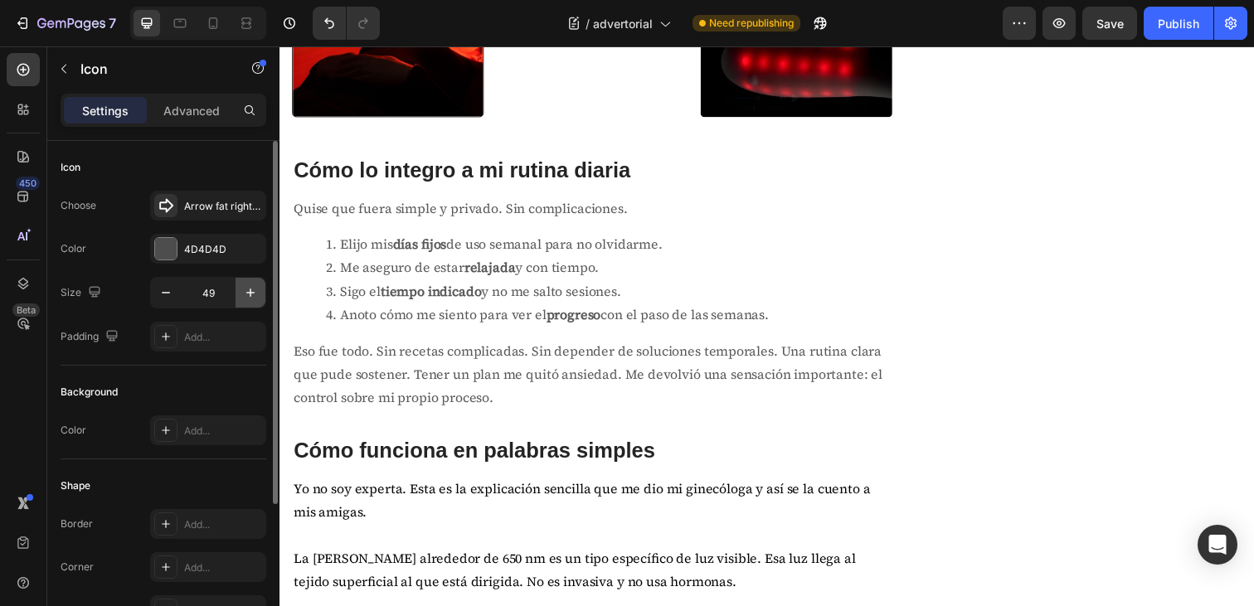
click at [247, 291] on icon "button" at bounding box center [250, 293] width 17 height 17
type input "53"
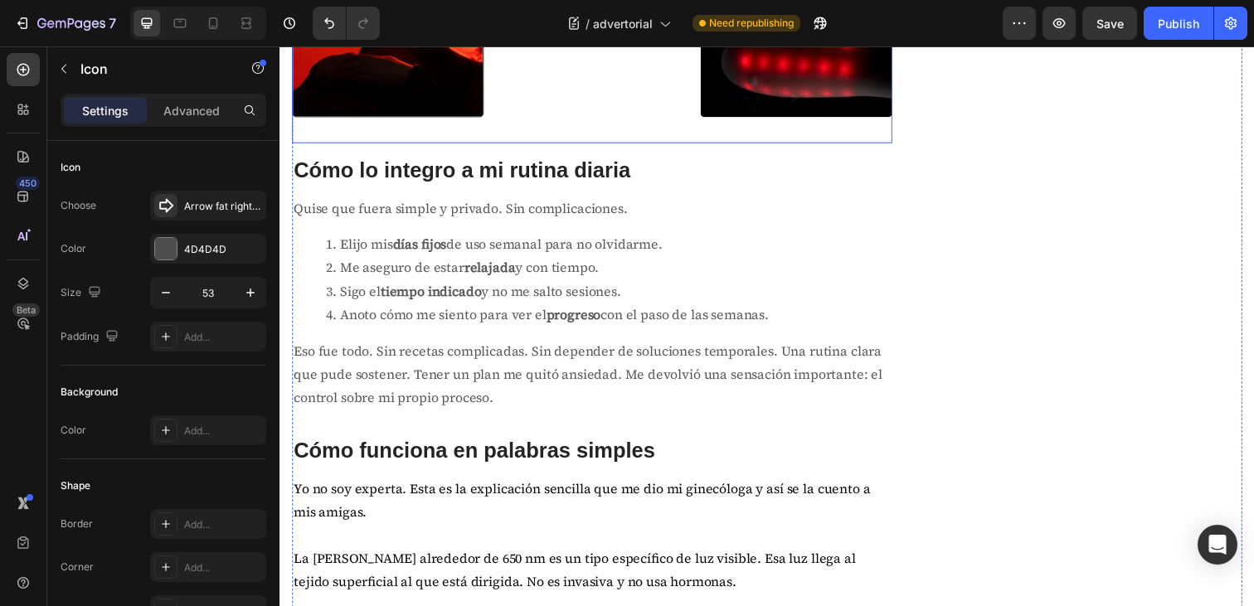
click at [525, 145] on div "Icon Row Icon 0 Row" at bounding box center [599, 34] width 196 height 222
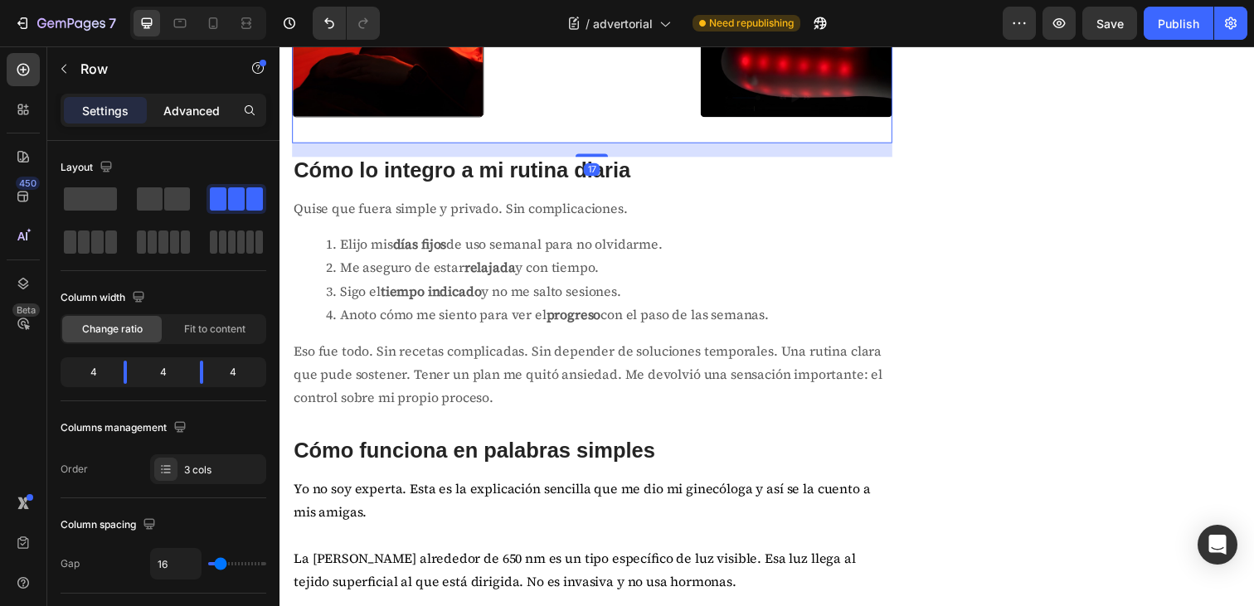
click at [201, 118] on p "Advanced" at bounding box center [191, 110] width 56 height 17
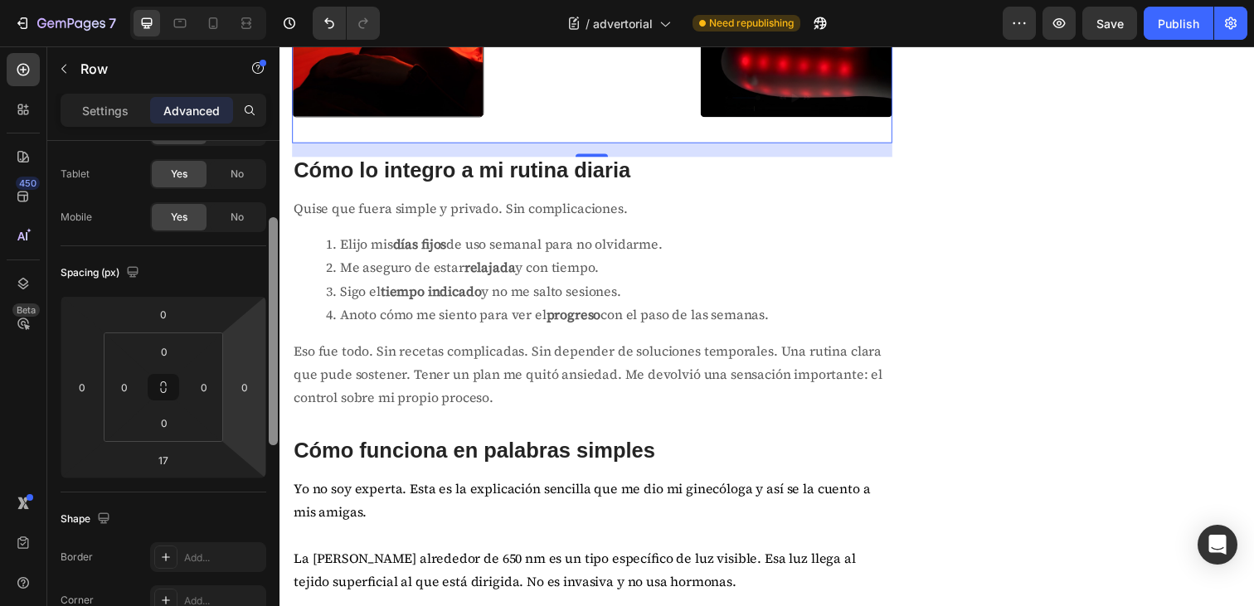
scroll to position [0, 0]
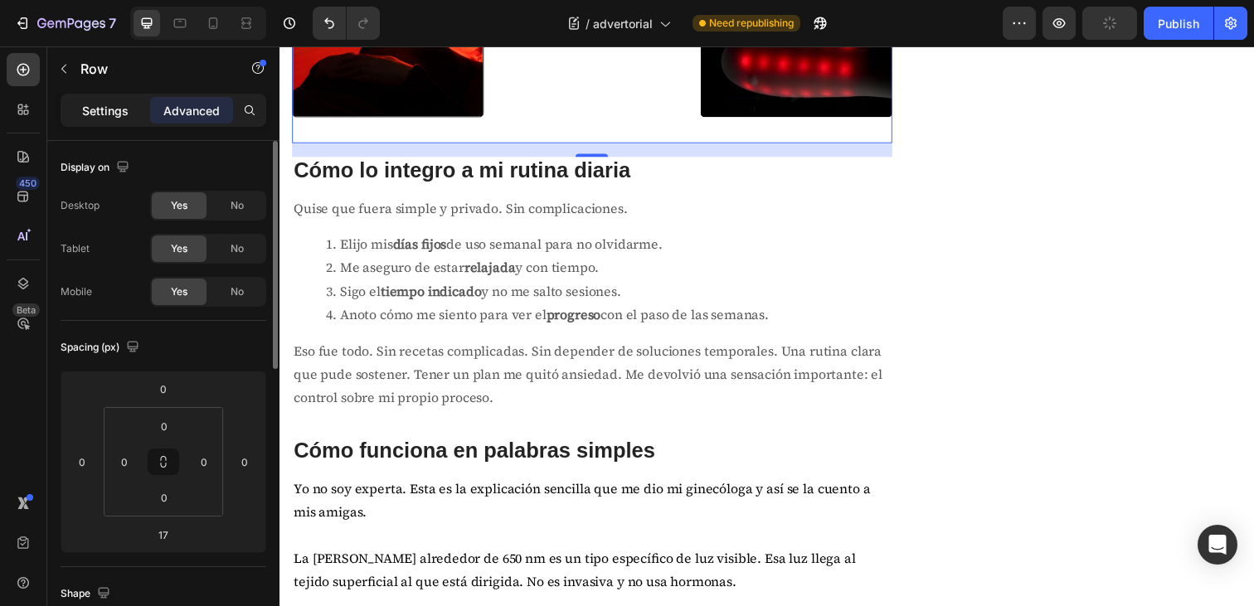
click at [111, 102] on p "Settings" at bounding box center [105, 110] width 46 height 17
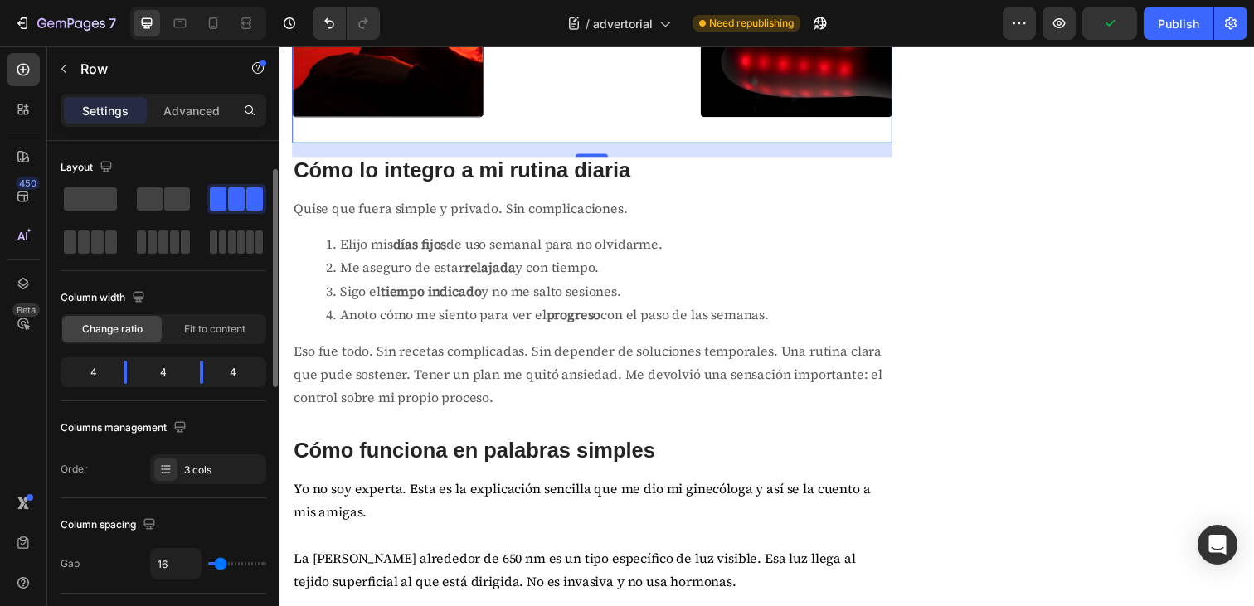
scroll to position [37, 0]
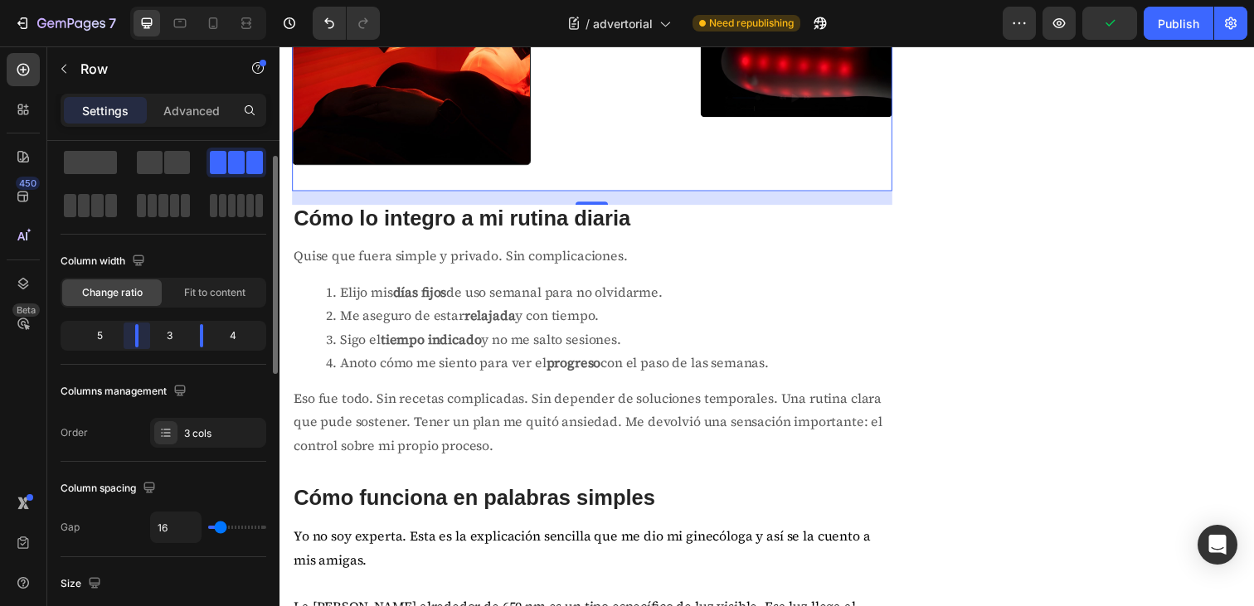
drag, startPoint x: 127, startPoint y: 342, endPoint x: 156, endPoint y: 340, distance: 29.1
click at [187, 340] on div at bounding box center [202, 335] width 30 height 23
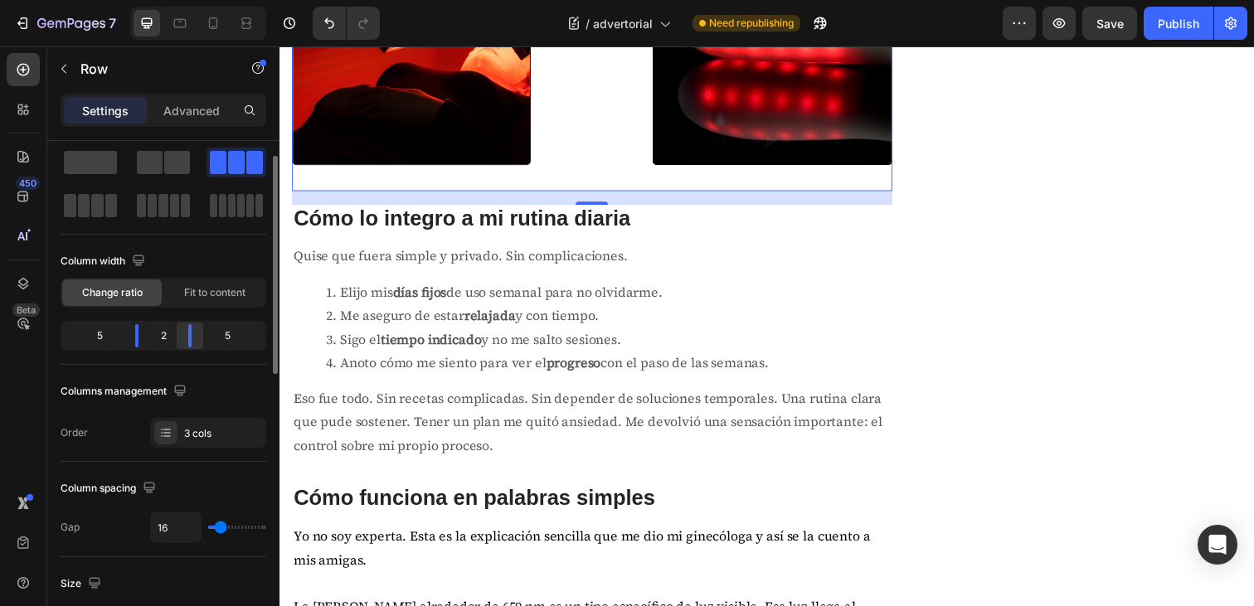
drag, startPoint x: 200, startPoint y: 338, endPoint x: 188, endPoint y: 338, distance: 11.6
click at [188, 338] on div at bounding box center [189, 335] width 3 height 23
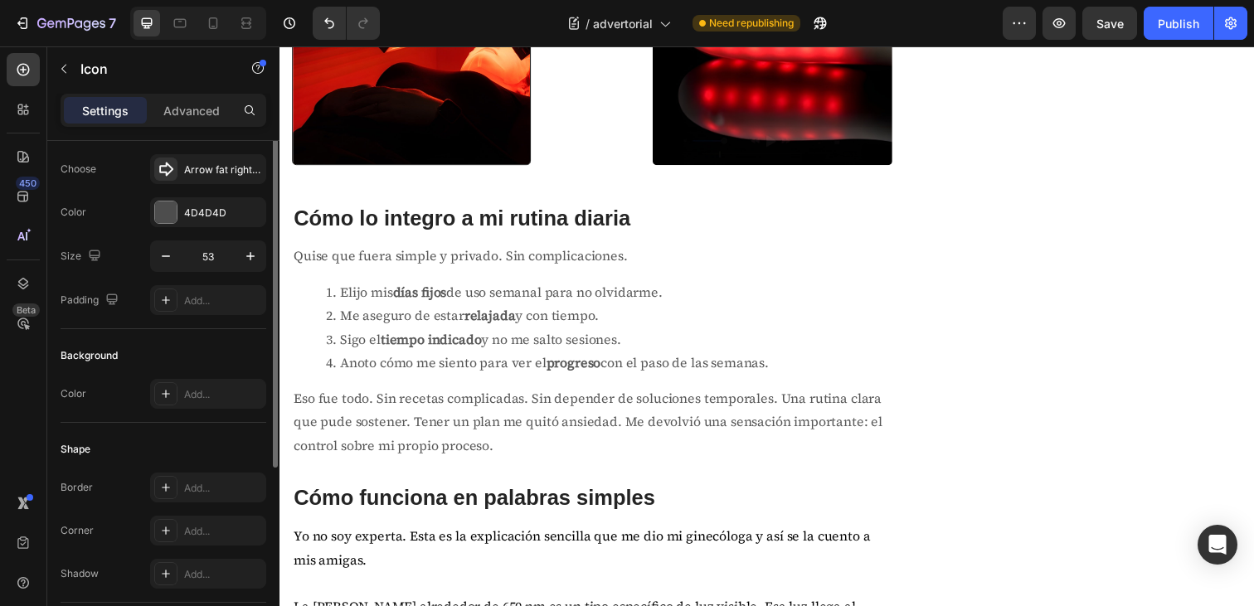
scroll to position [0, 0]
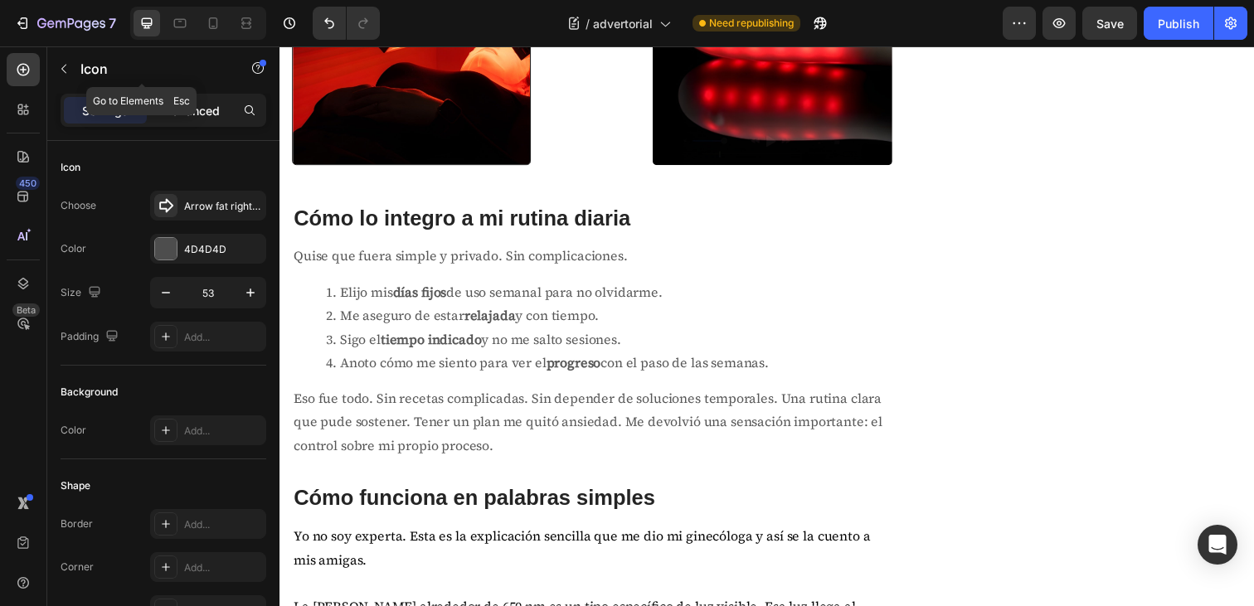
click at [196, 102] on p "Advanced" at bounding box center [191, 110] width 56 height 17
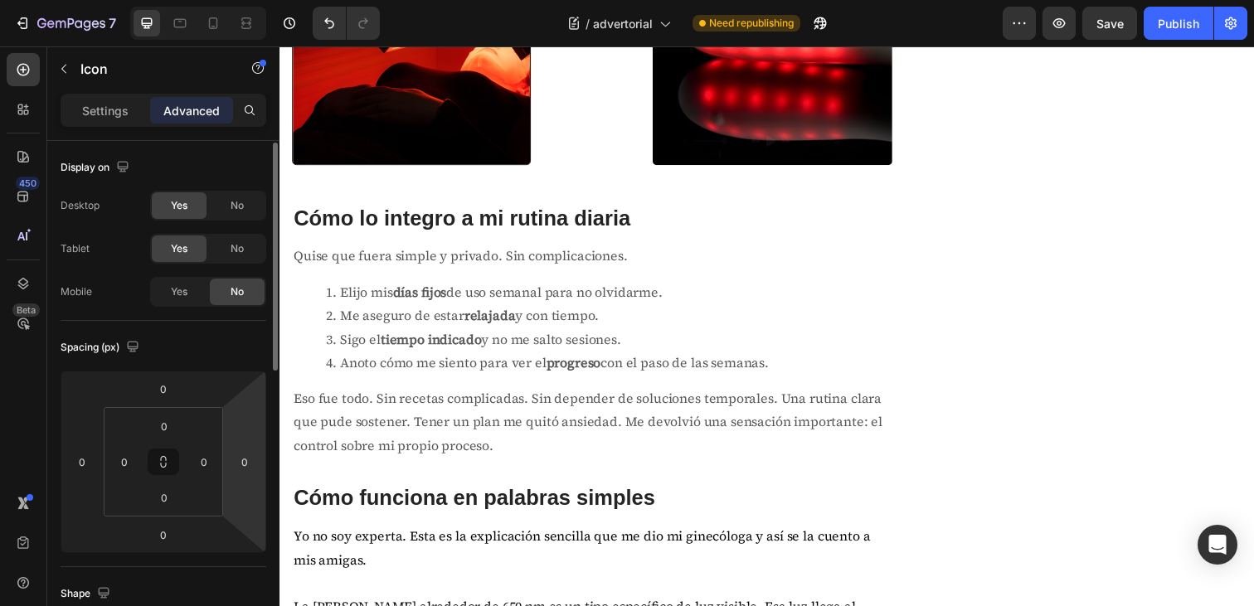
scroll to position [110, 0]
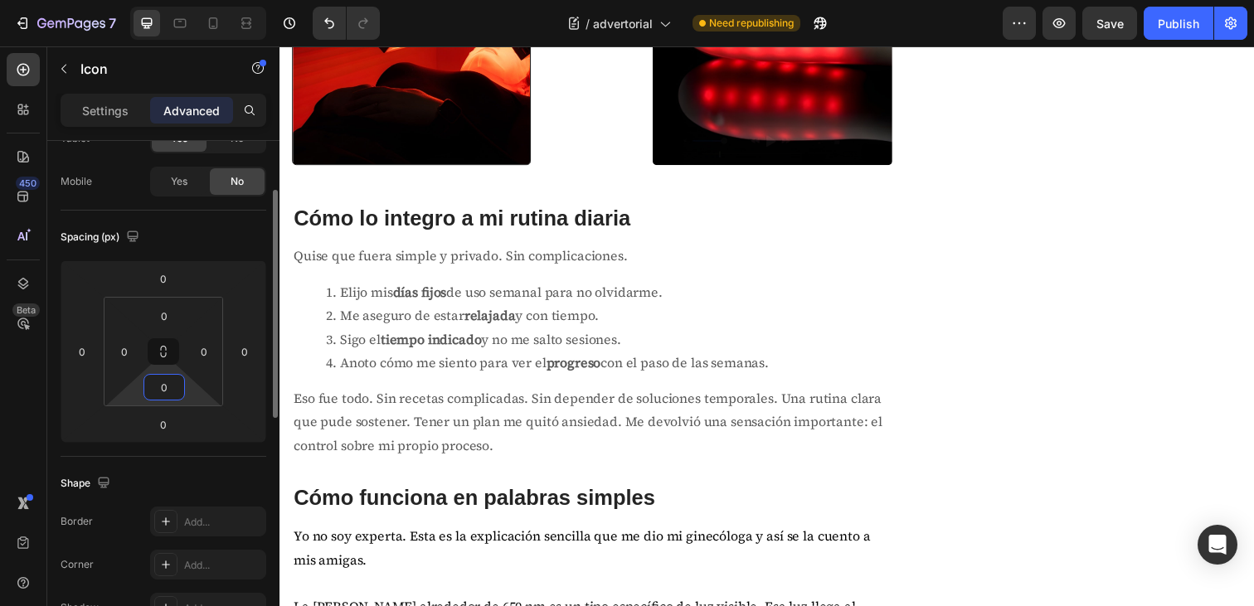
click at [166, 397] on input "0" at bounding box center [164, 387] width 33 height 25
type input "0"
click at [188, 0] on html "7 / advertorial Need republishing Preview Save Publish 450 Beta Sections(18) El…" at bounding box center [627, 0] width 1254 height 0
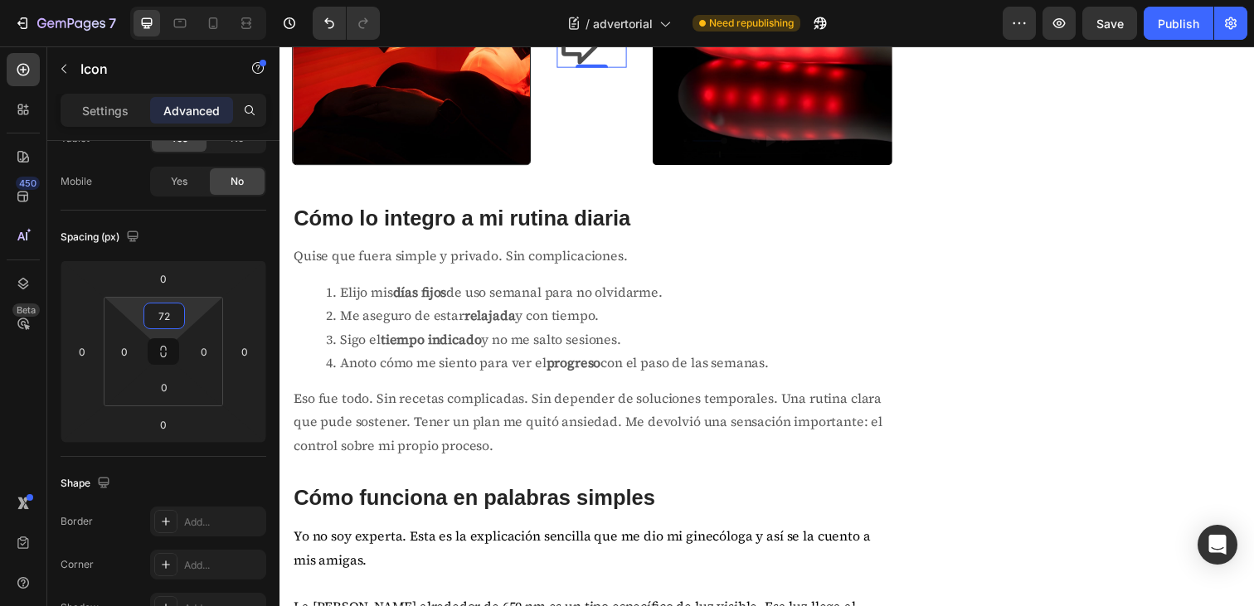
type input "70"
drag, startPoint x: 190, startPoint y: 309, endPoint x: 186, endPoint y: 280, distance: 29.3
click at [186, 0] on html "7 / advertorial Need republishing Preview Save Publish 450 Beta Sections(18) El…" at bounding box center [627, 0] width 1254 height 0
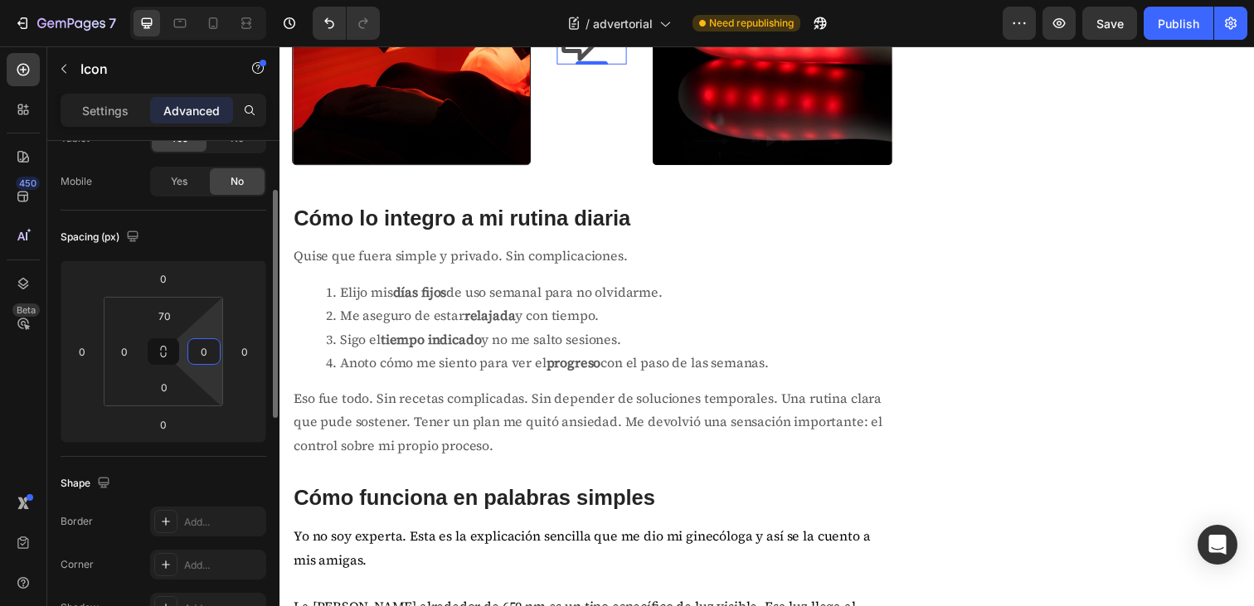
click at [208, 0] on html "7 / advertorial Need republishing Preview Save Publish 450 Beta Sections(18) El…" at bounding box center [627, 0] width 1254 height 0
click at [124, 104] on p "Settings" at bounding box center [105, 110] width 46 height 17
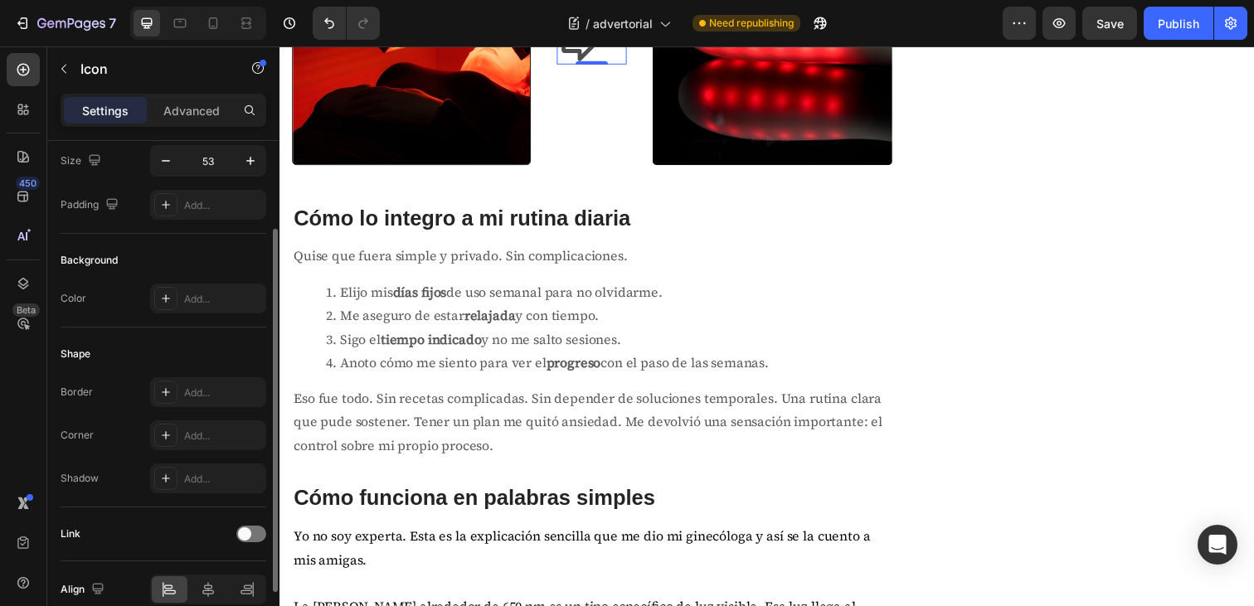
scroll to position [210, 0]
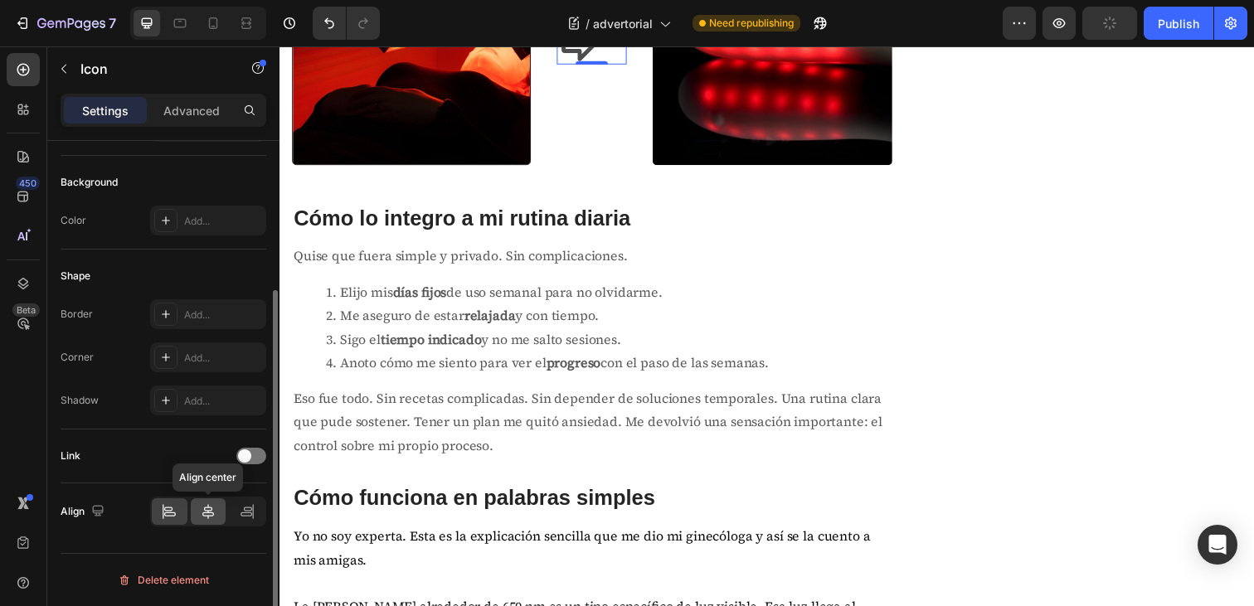
click at [204, 511] on icon at bounding box center [208, 512] width 17 height 17
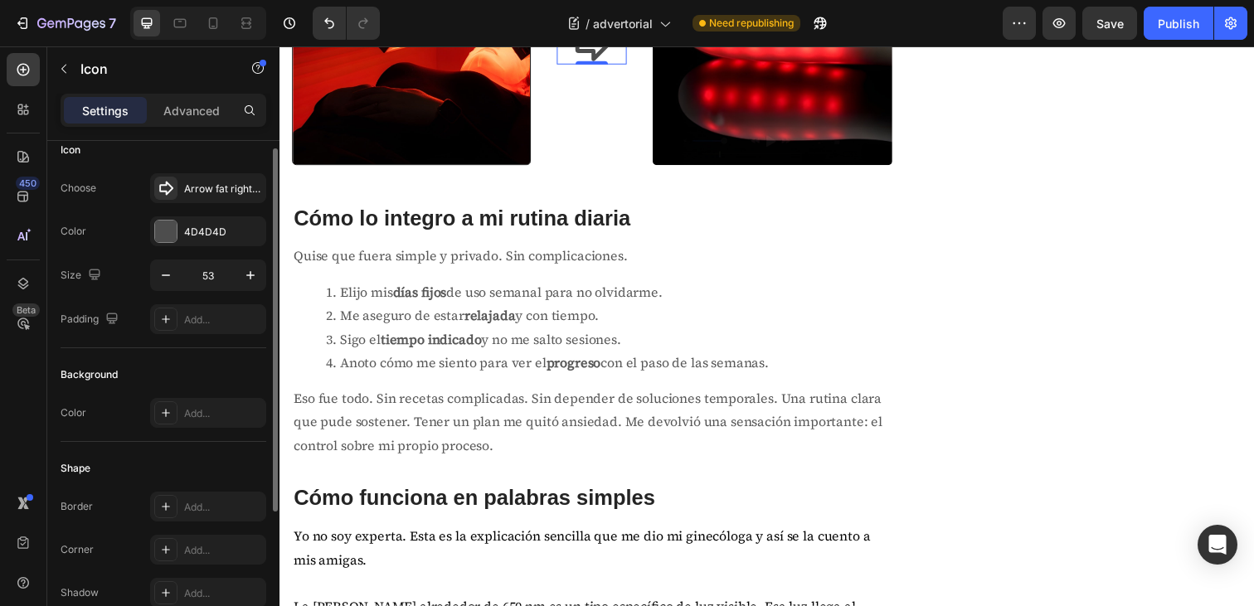
scroll to position [14, 0]
click at [168, 422] on icon at bounding box center [165, 416] width 13 height 13
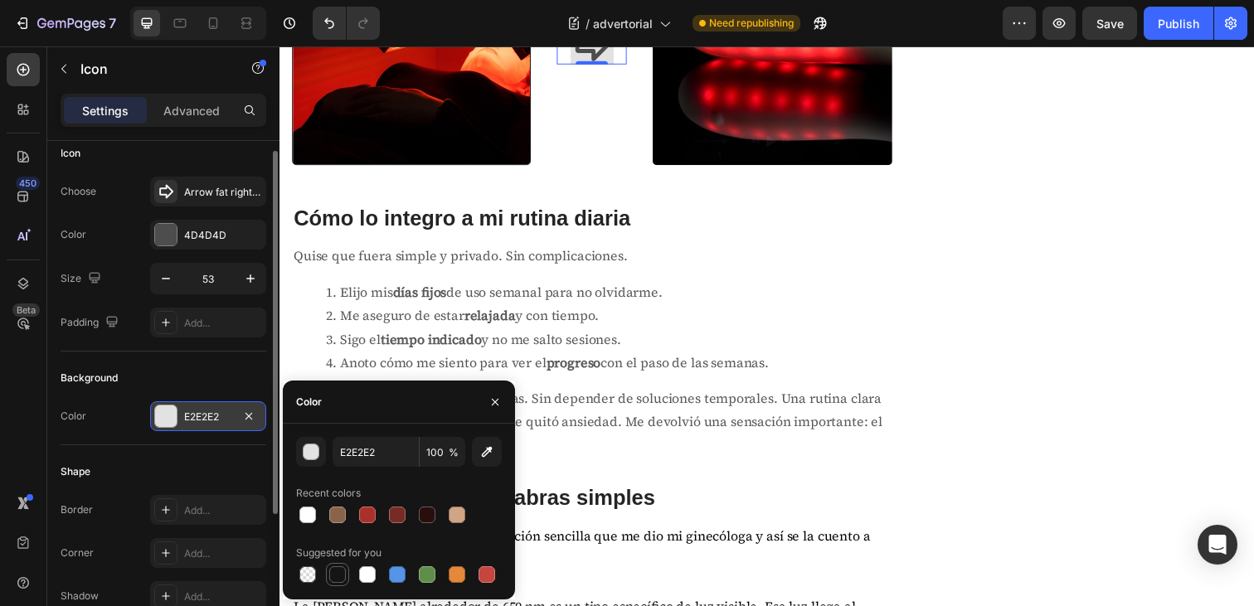
click at [337, 574] on div at bounding box center [337, 575] width 17 height 17
click at [309, 515] on div at bounding box center [307, 515] width 17 height 17
click at [306, 577] on div at bounding box center [307, 575] width 17 height 17
type input "000000"
type input "0"
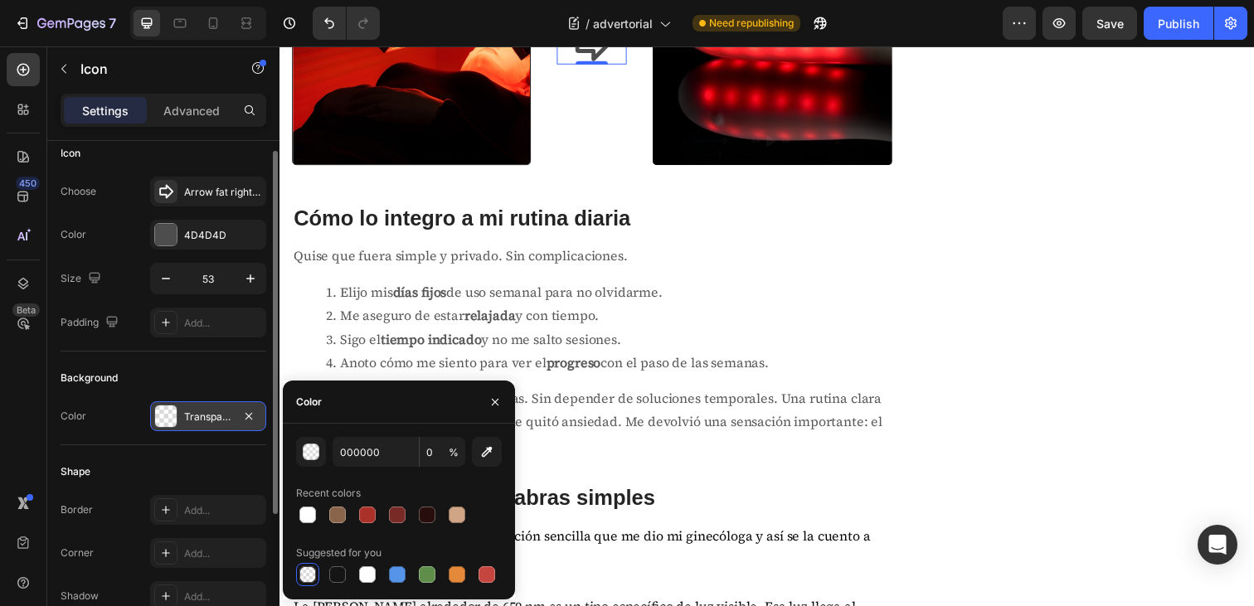
click at [124, 417] on div "Color Transparent" at bounding box center [164, 417] width 206 height 30
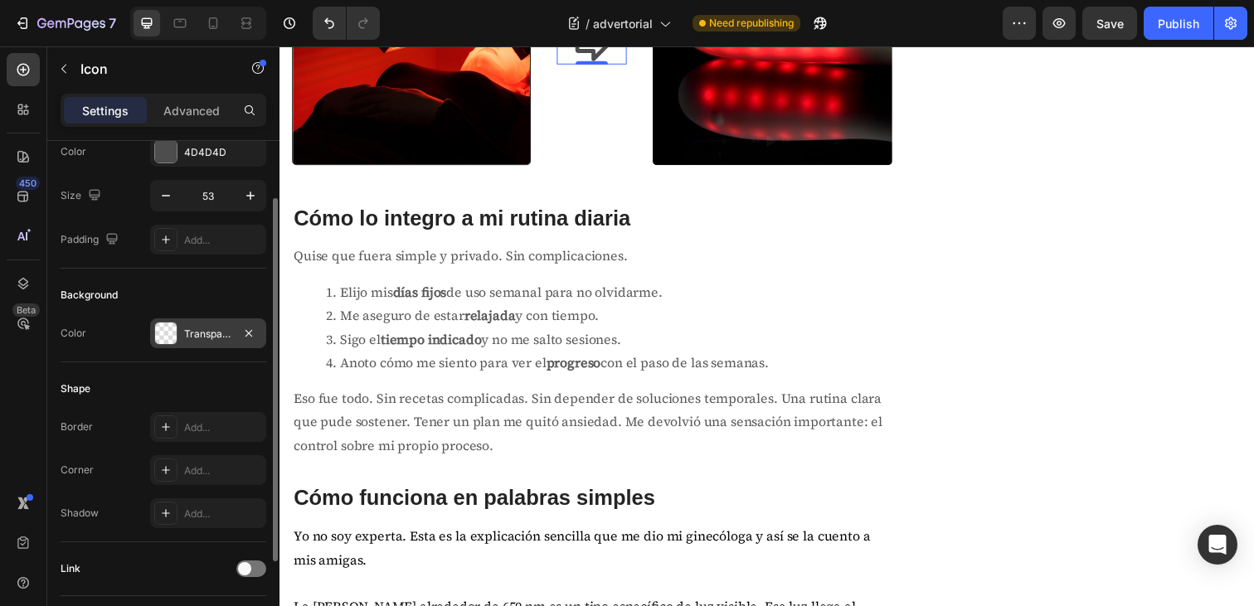
scroll to position [100, 0]
click at [180, 509] on div "Add..." at bounding box center [208, 510] width 116 height 30
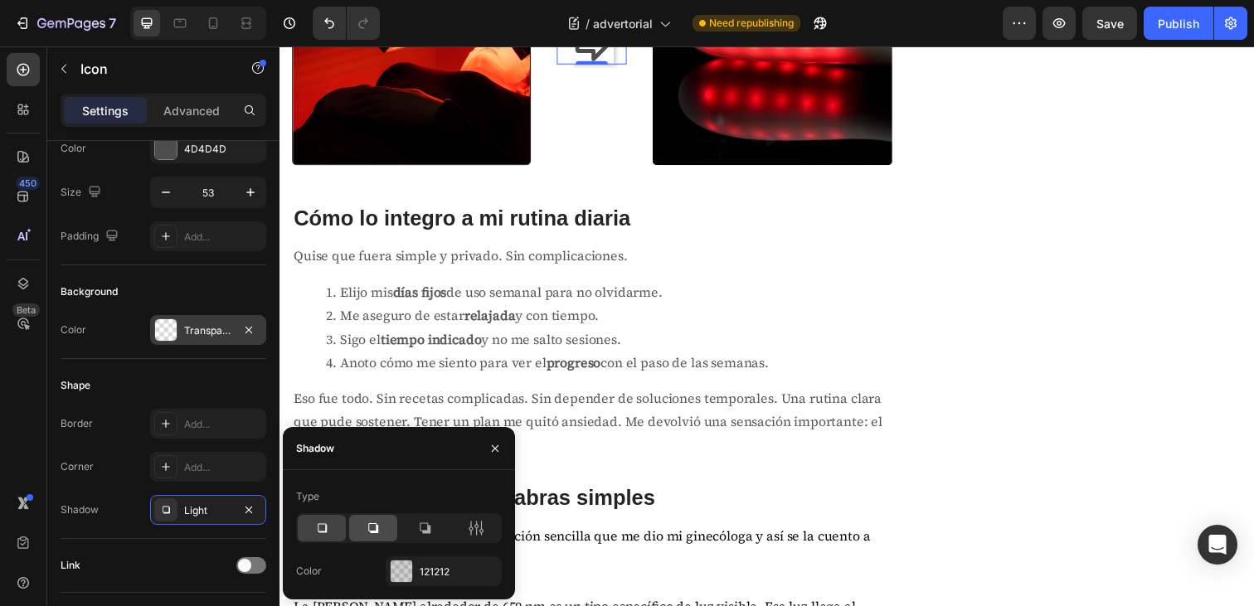
click at [377, 530] on icon at bounding box center [373, 528] width 10 height 10
click at [427, 531] on icon at bounding box center [425, 528] width 11 height 11
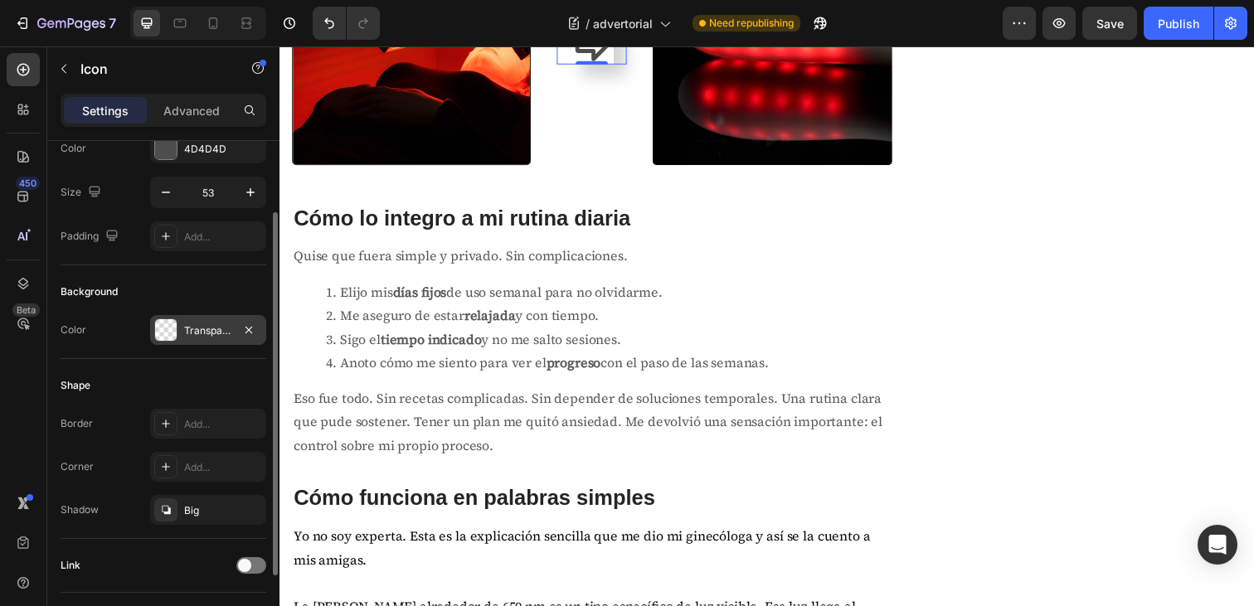
click at [201, 373] on div "Shape" at bounding box center [164, 385] width 206 height 27
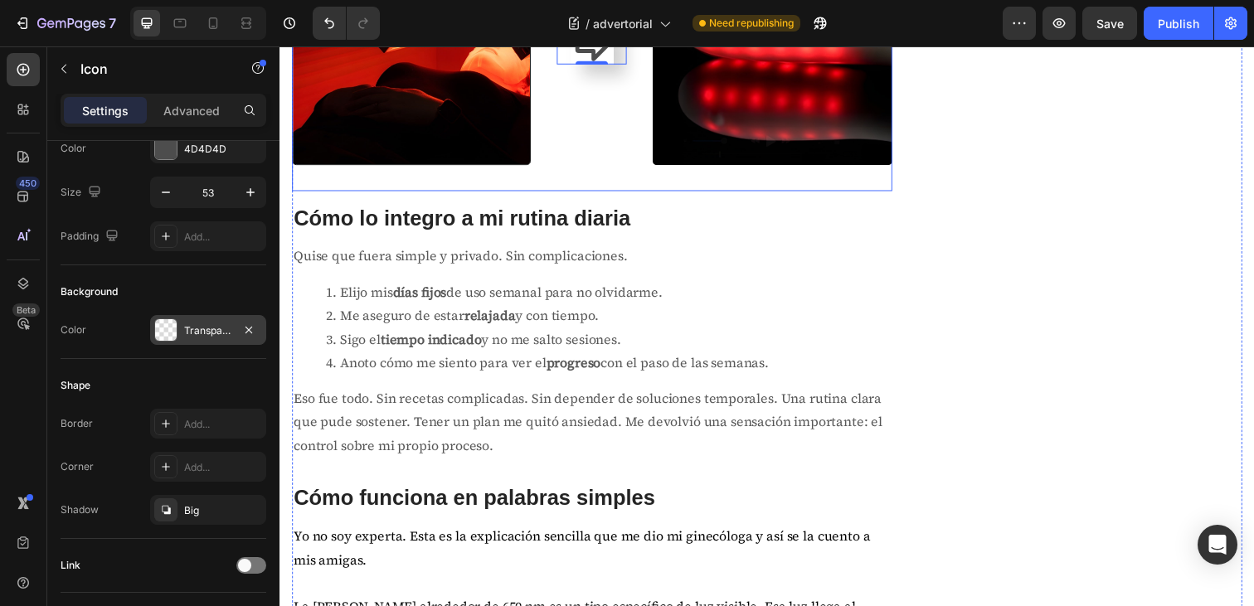
click at [588, 193] on div "Icon Row Icon 0 Row" at bounding box center [598, 58] width 98 height 270
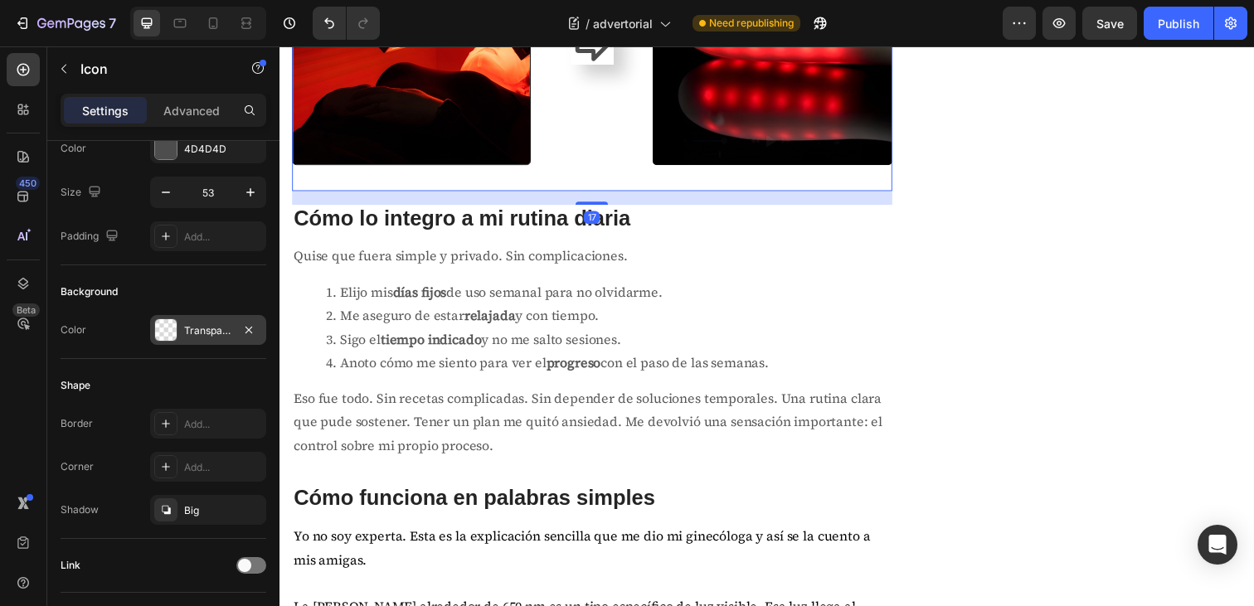
scroll to position [0, 0]
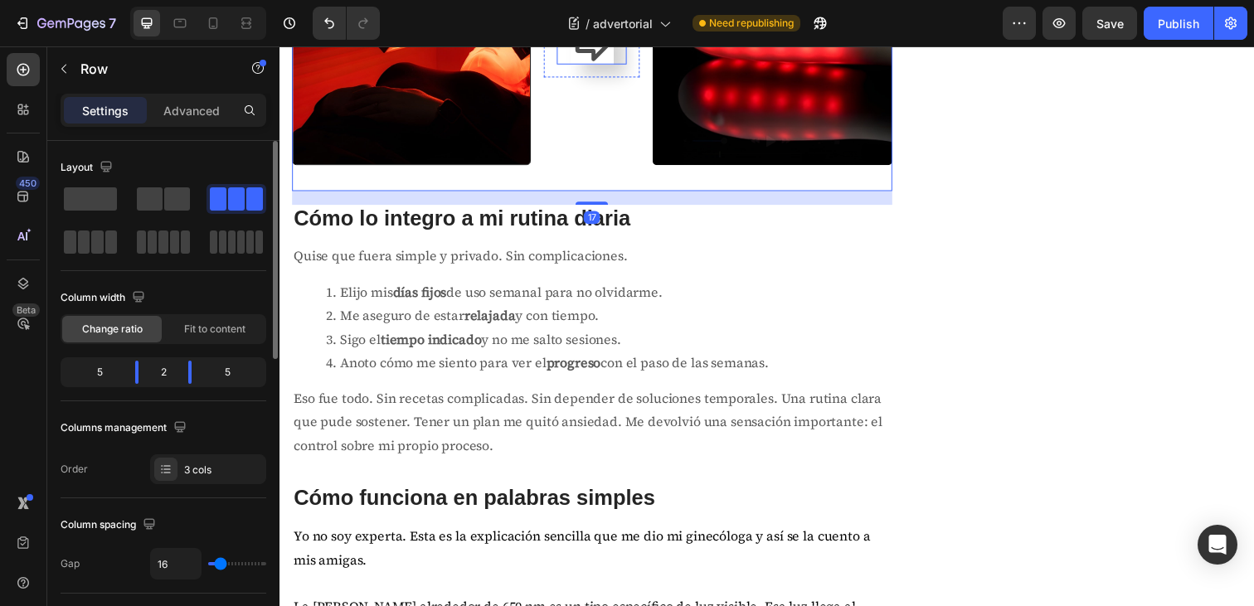
click at [599, 61] on icon at bounding box center [600, 42] width 37 height 37
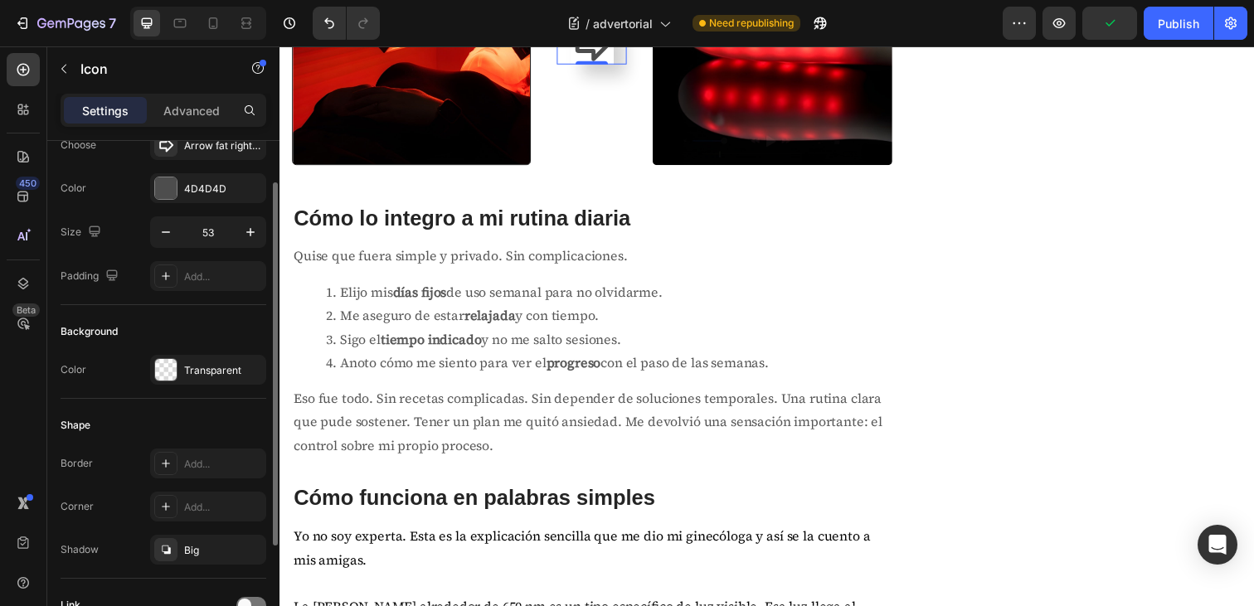
scroll to position [61, 0]
click at [182, 548] on div "Big" at bounding box center [208, 549] width 116 height 30
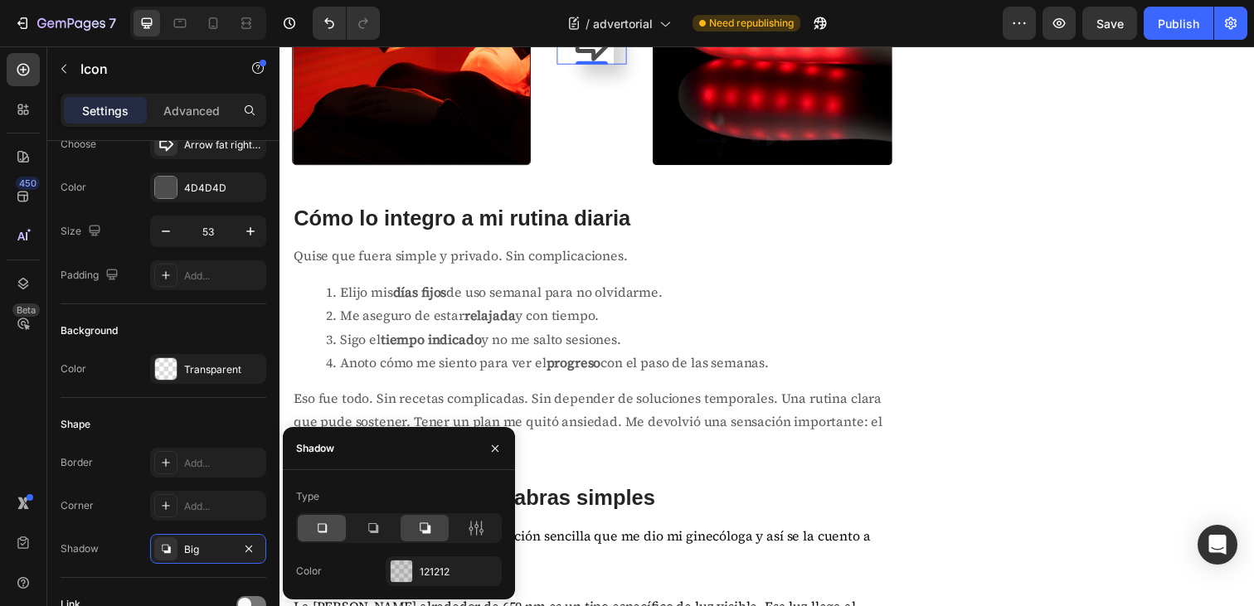
click at [330, 533] on div at bounding box center [322, 528] width 48 height 27
click at [488, 569] on icon "button" at bounding box center [484, 571] width 13 height 13
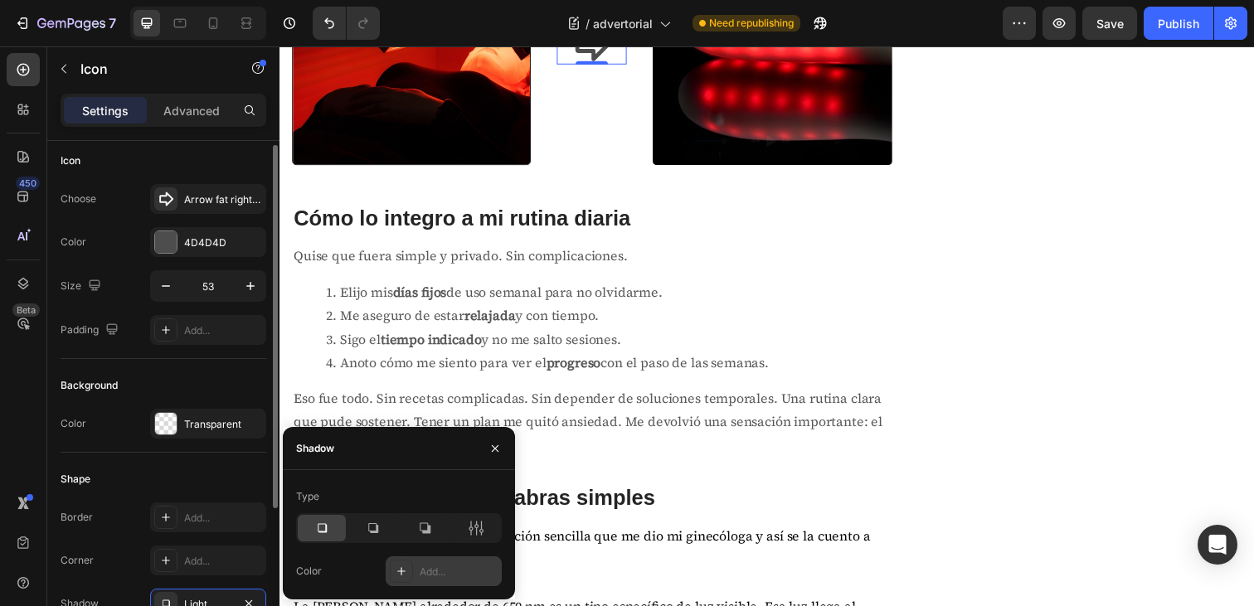
scroll to position [0, 0]
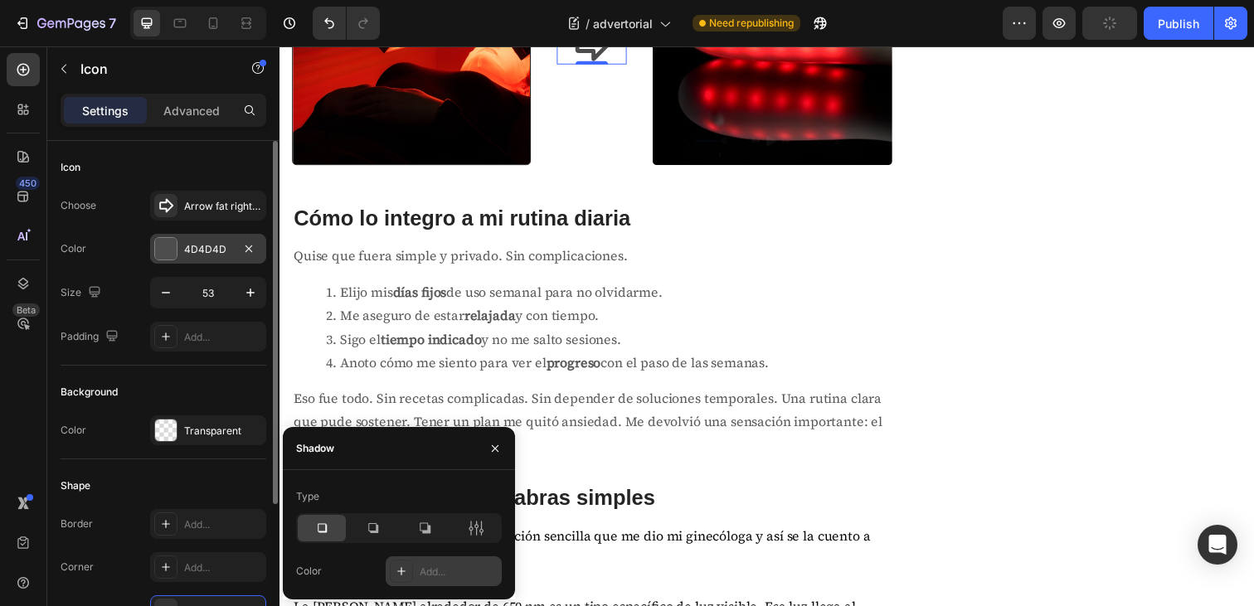
click at [163, 254] on div at bounding box center [166, 249] width 22 height 22
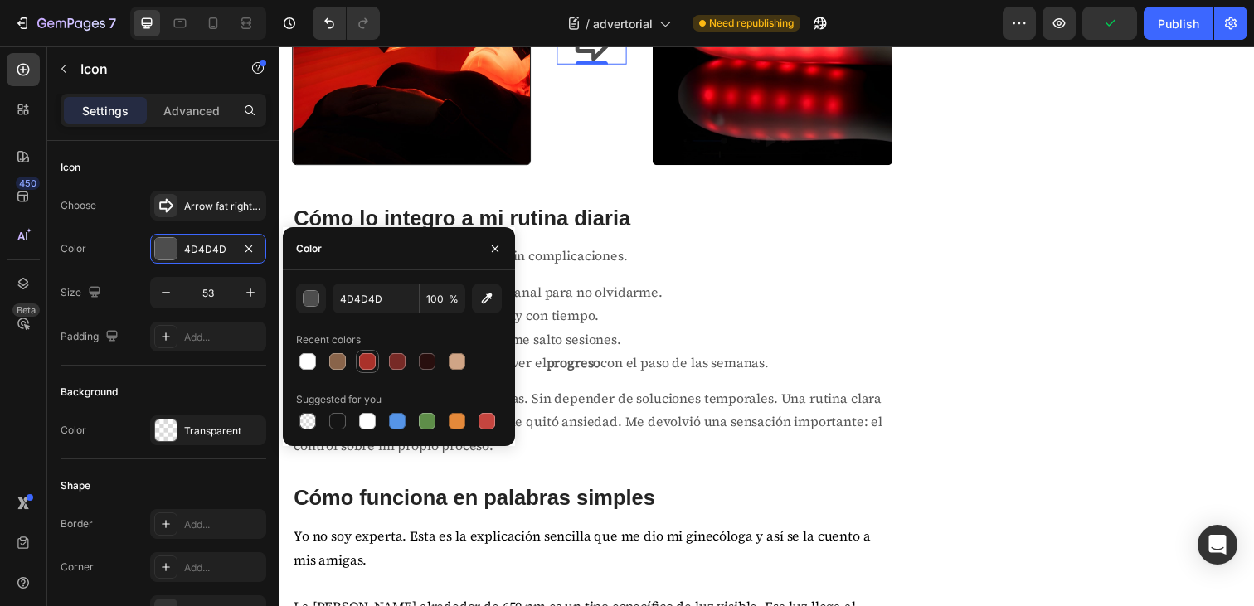
click at [369, 365] on div at bounding box center [367, 361] width 17 height 17
type input "AA312A"
click at [986, 348] on div "Lumaeva® Heading Row Image Haz click y descubre más sobre los beneficios de la …" at bounding box center [1110, 447] width 306 height 5295
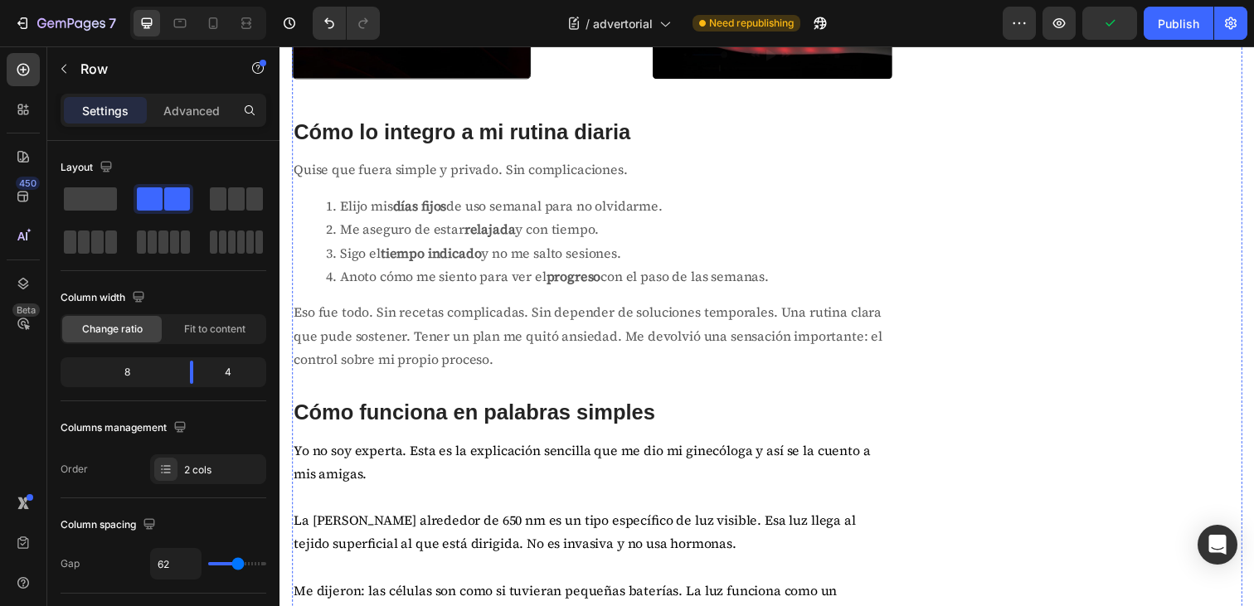
scroll to position [2466, 0]
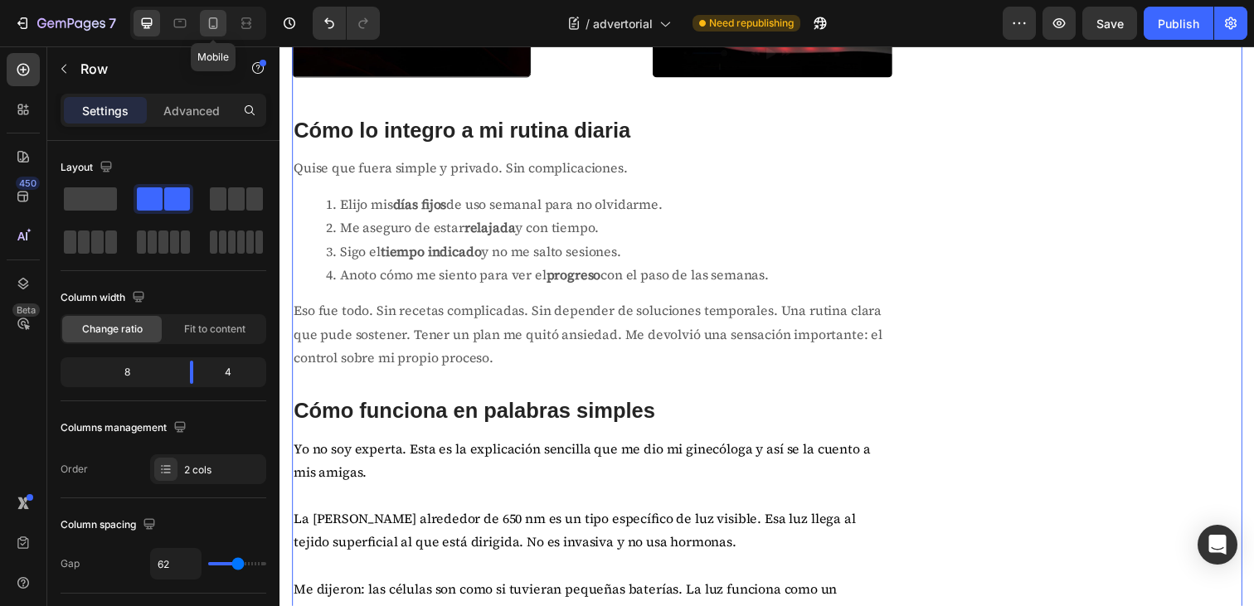
click at [206, 26] on icon at bounding box center [213, 23] width 17 height 17
type input "0"
type input "100%"
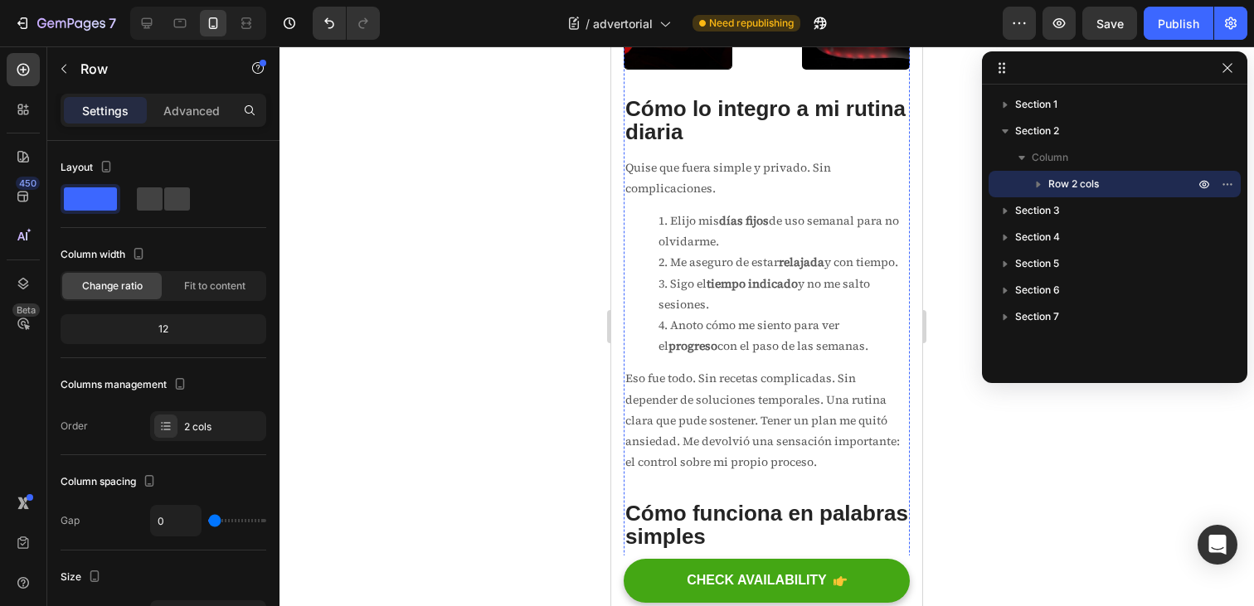
scroll to position [2802, 0]
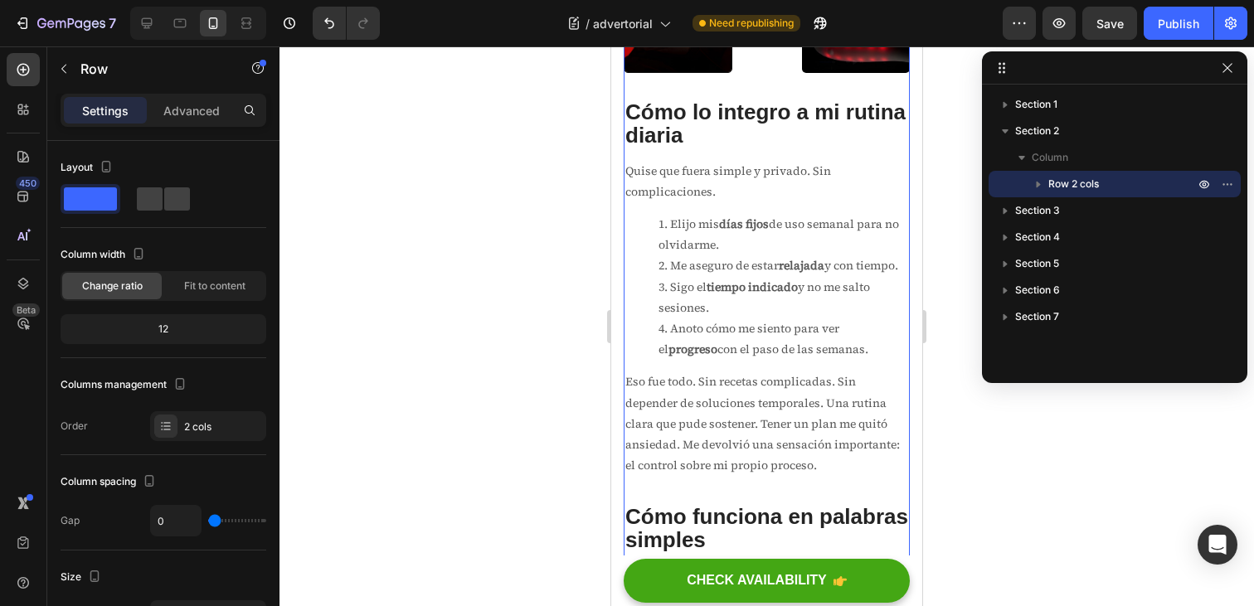
click at [767, 26] on icon at bounding box center [767, 17] width 17 height 17
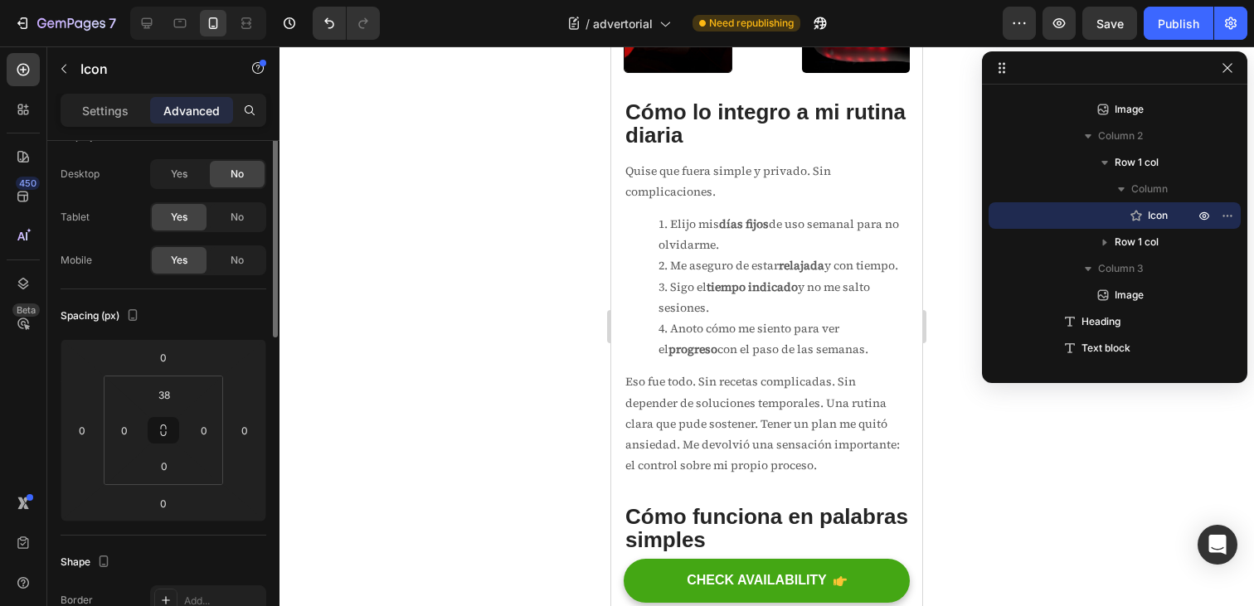
scroll to position [0, 0]
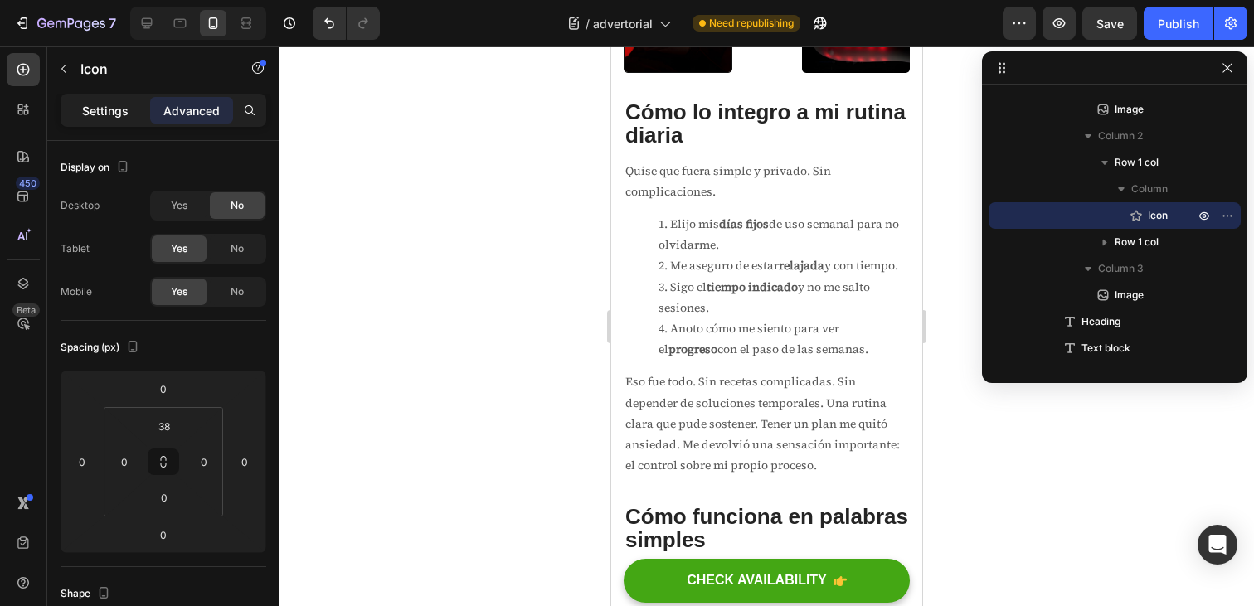
click at [110, 110] on p "Settings" at bounding box center [105, 110] width 46 height 17
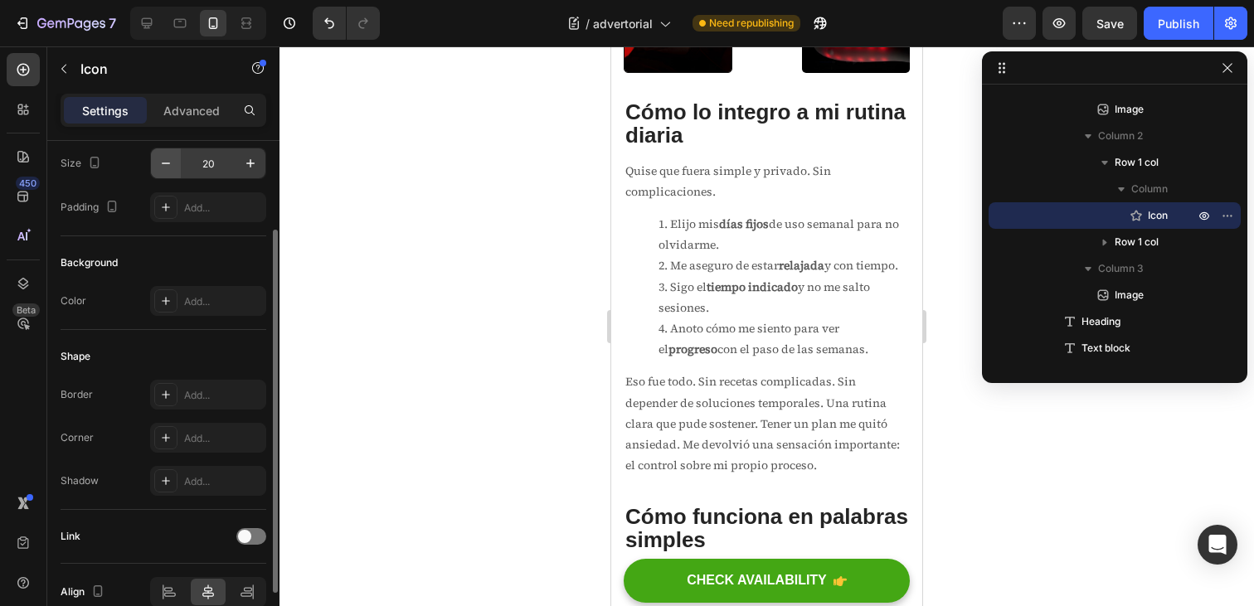
scroll to position [1, 0]
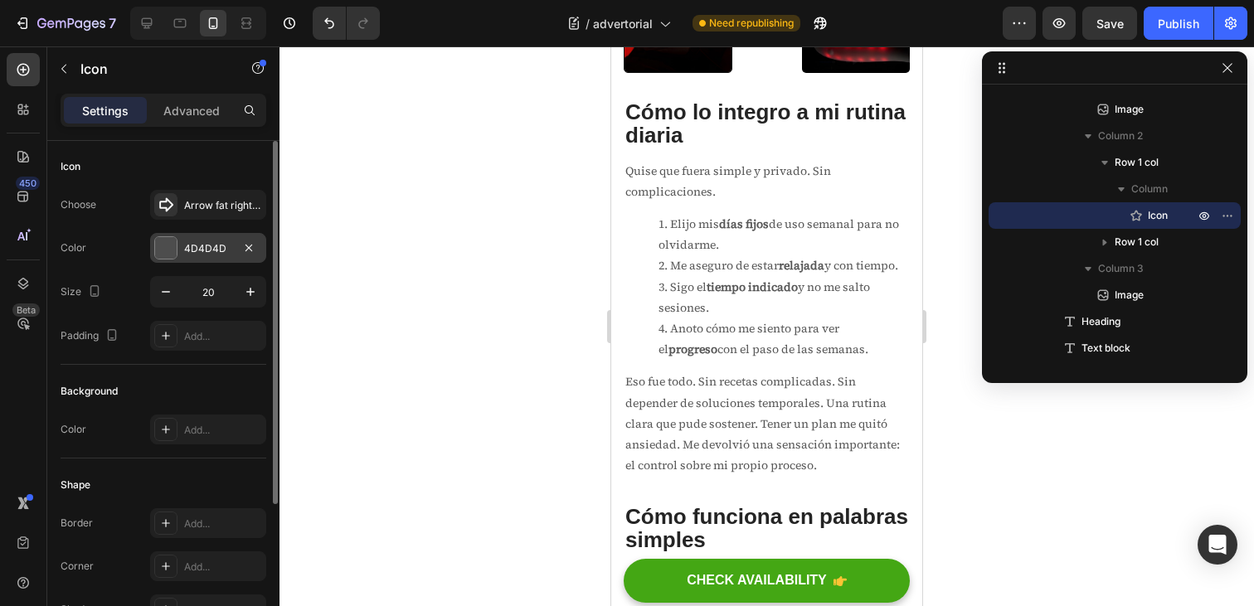
click at [175, 248] on div at bounding box center [166, 248] width 22 height 22
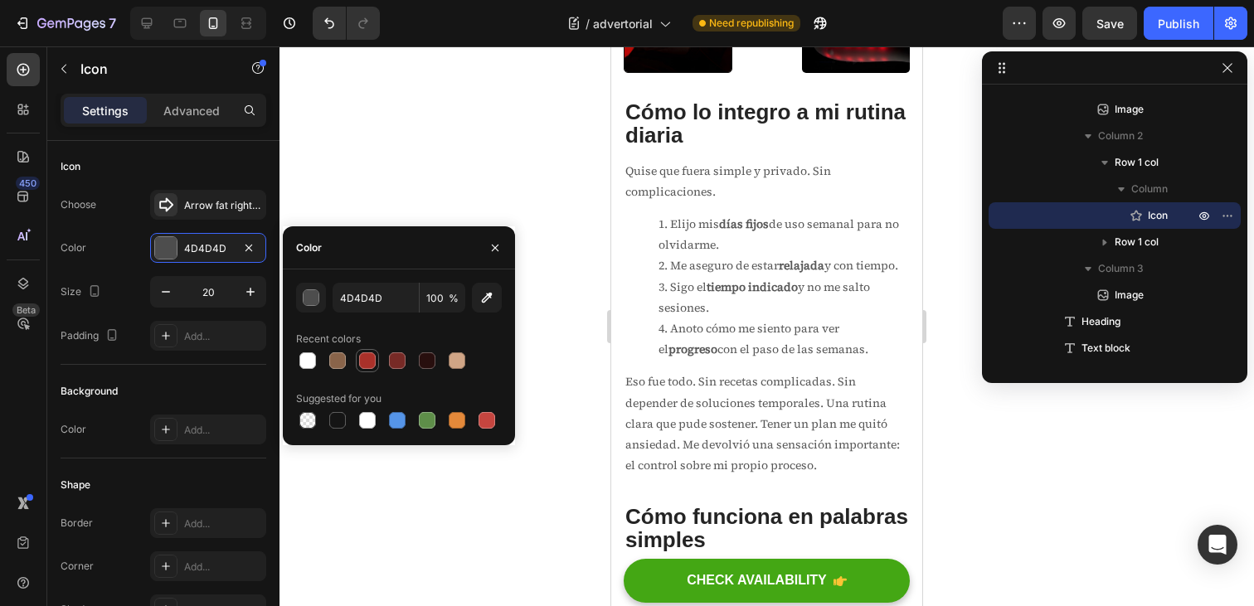
click at [370, 362] on div at bounding box center [367, 361] width 17 height 17
type input "AA312A"
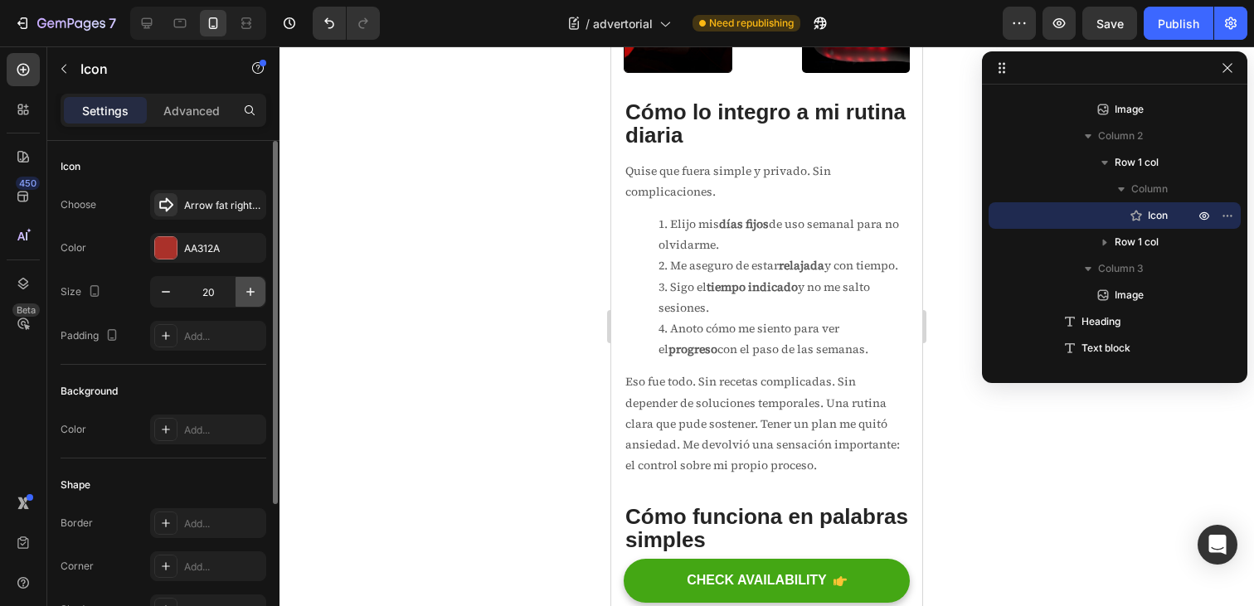
click at [249, 292] on icon "button" at bounding box center [250, 292] width 8 height 8
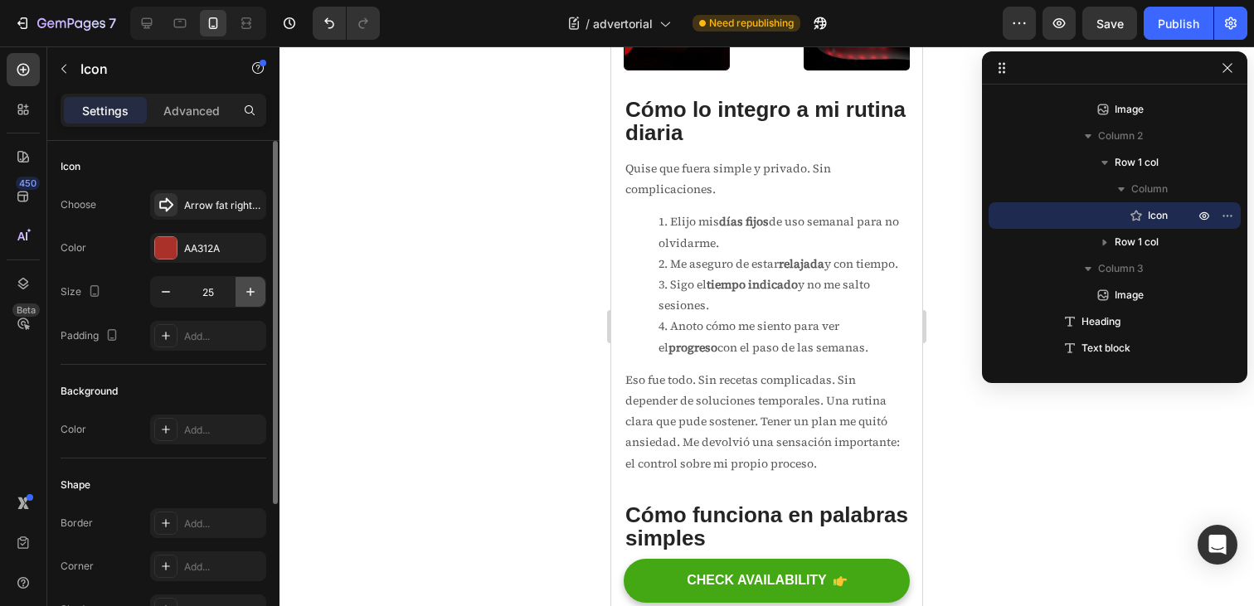
click at [249, 292] on icon "button" at bounding box center [250, 292] width 8 height 8
type input "26"
click at [190, 114] on p "Advanced" at bounding box center [191, 110] width 56 height 17
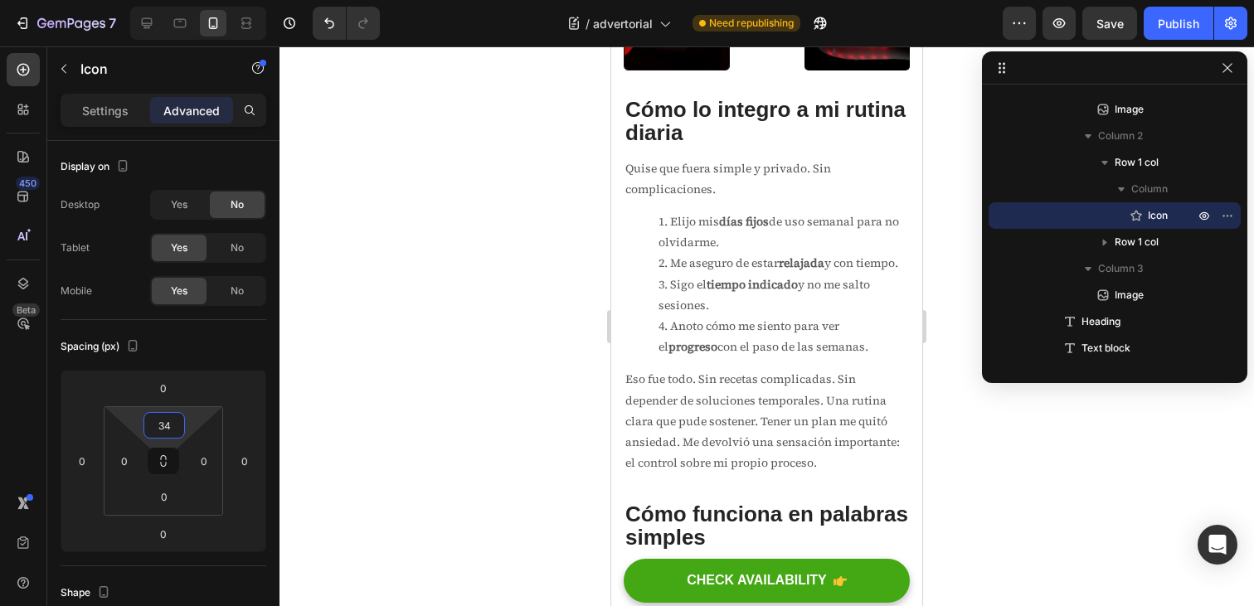
type input "32"
click at [196, 0] on html "7 / advertorial Need republishing Preview Save Publish 450 Beta Sections(18) El…" at bounding box center [627, 0] width 1254 height 0
click at [363, 421] on div at bounding box center [767, 326] width 975 height 560
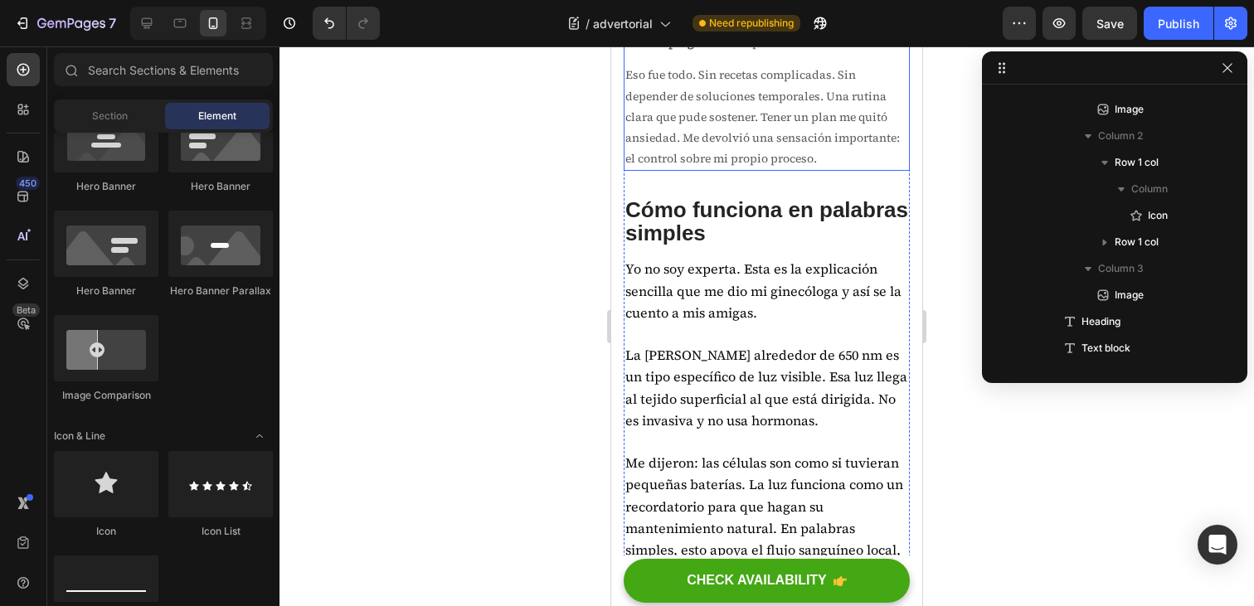
scroll to position [3103, 0]
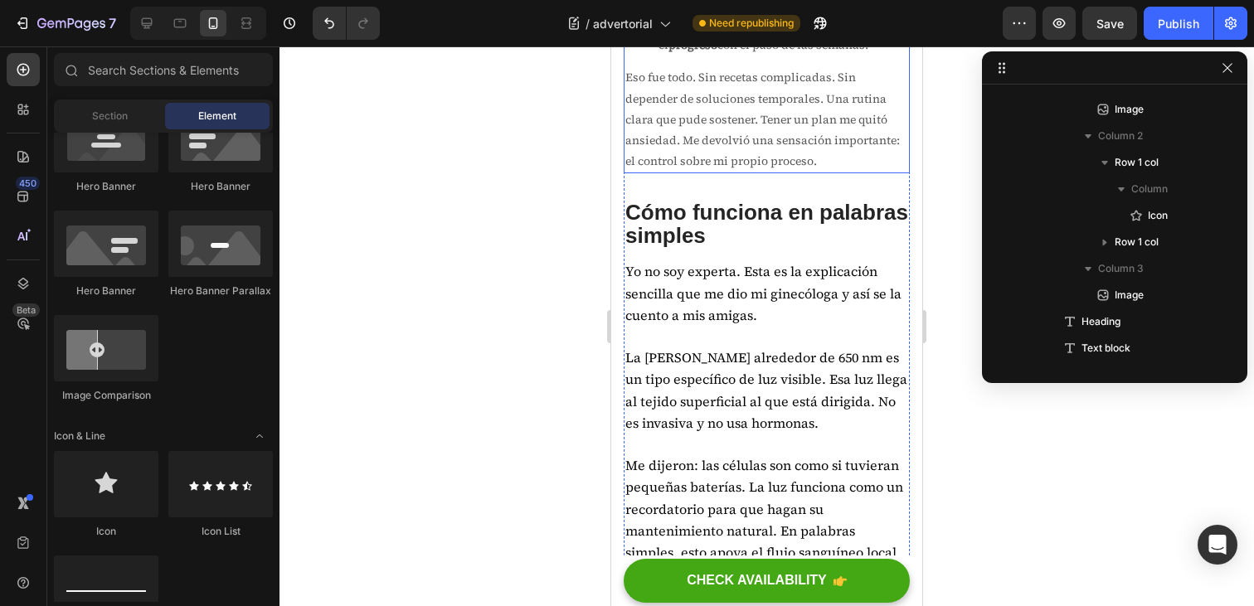
click at [832, 172] on p "Eso fue todo. Sin recetas complicadas. Sin depender de soluciones temporales. U…" at bounding box center [767, 119] width 283 height 105
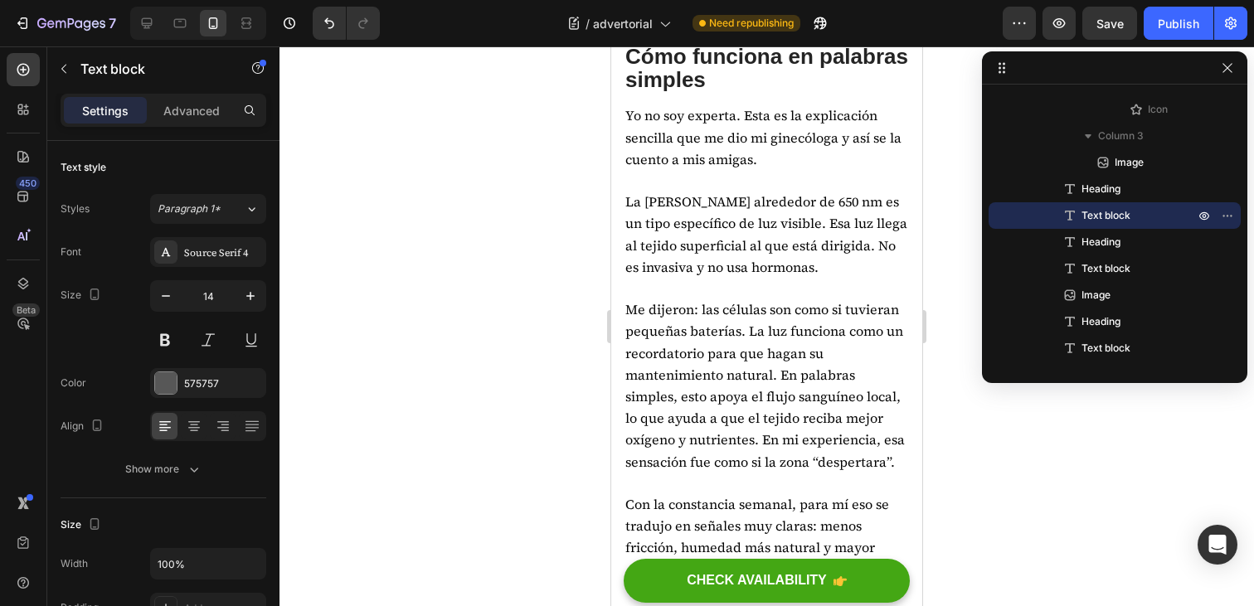
scroll to position [3251, 0]
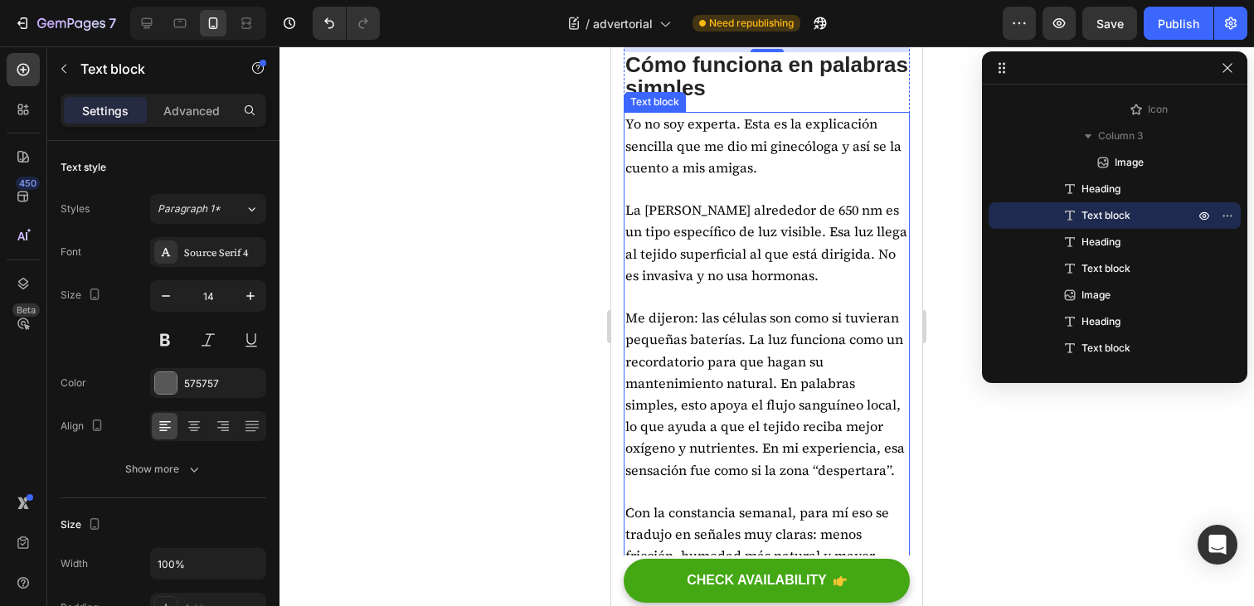
click at [737, 285] on span "La [PERSON_NAME] alrededor de 650 nm es un tipo específico de luz visible. Esa …" at bounding box center [767, 243] width 282 height 84
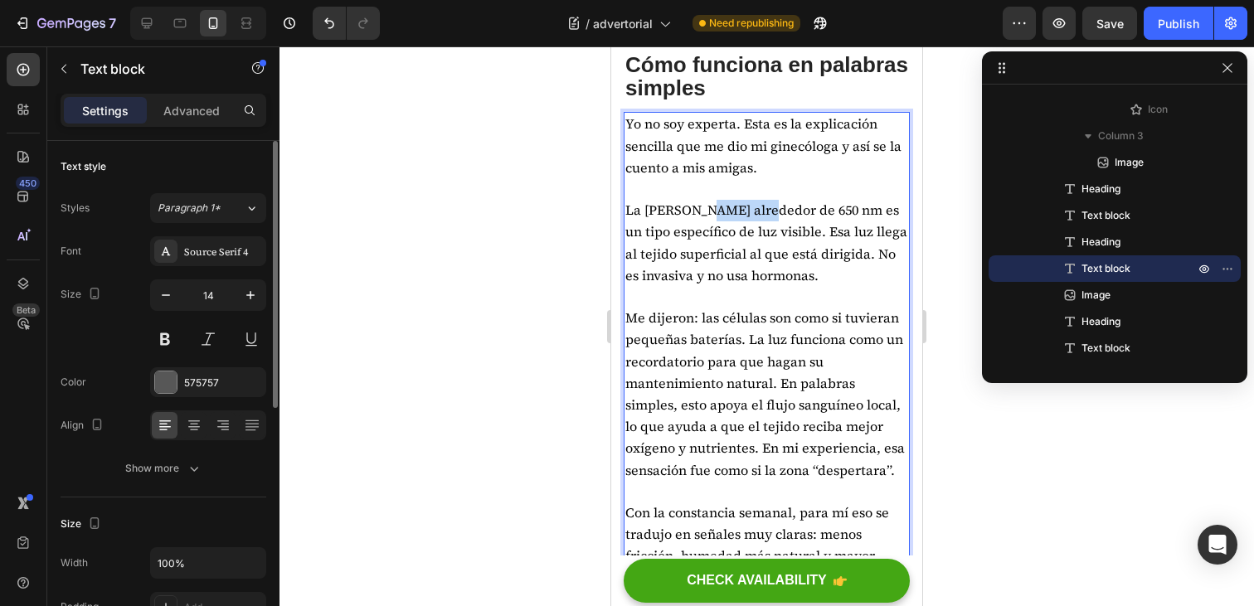
click at [737, 285] on span "La [PERSON_NAME] alrededor de 650 nm es un tipo específico de luz visible. Esa …" at bounding box center [767, 243] width 282 height 84
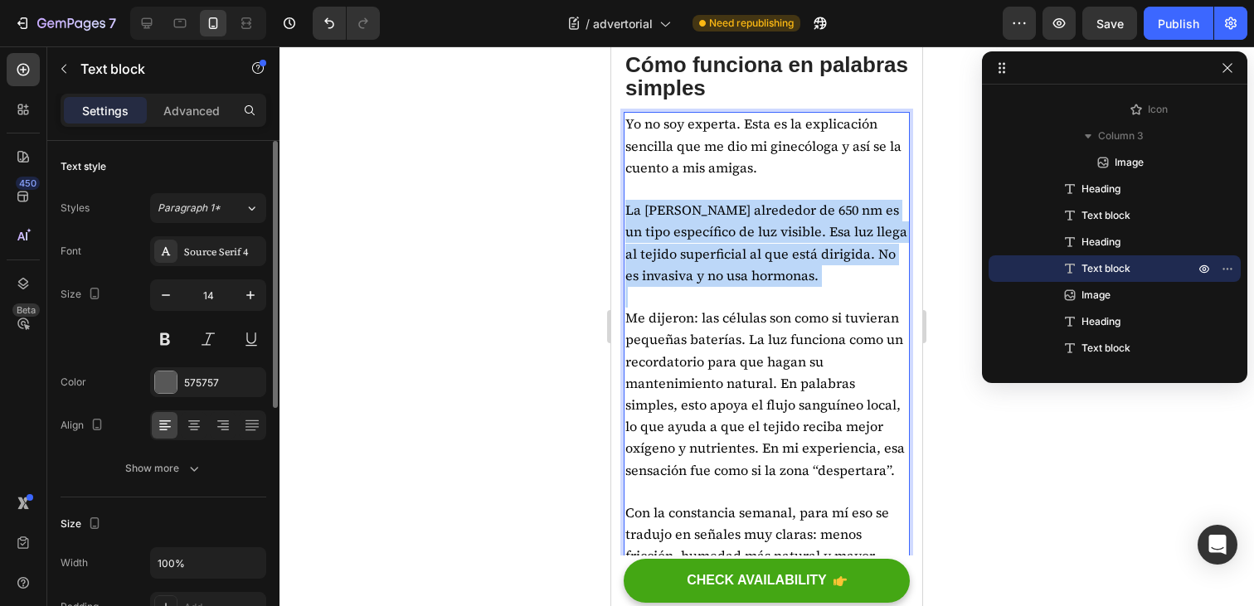
click at [737, 285] on span "La [PERSON_NAME] alrededor de 650 nm es un tipo específico de luz visible. Esa …" at bounding box center [767, 243] width 282 height 84
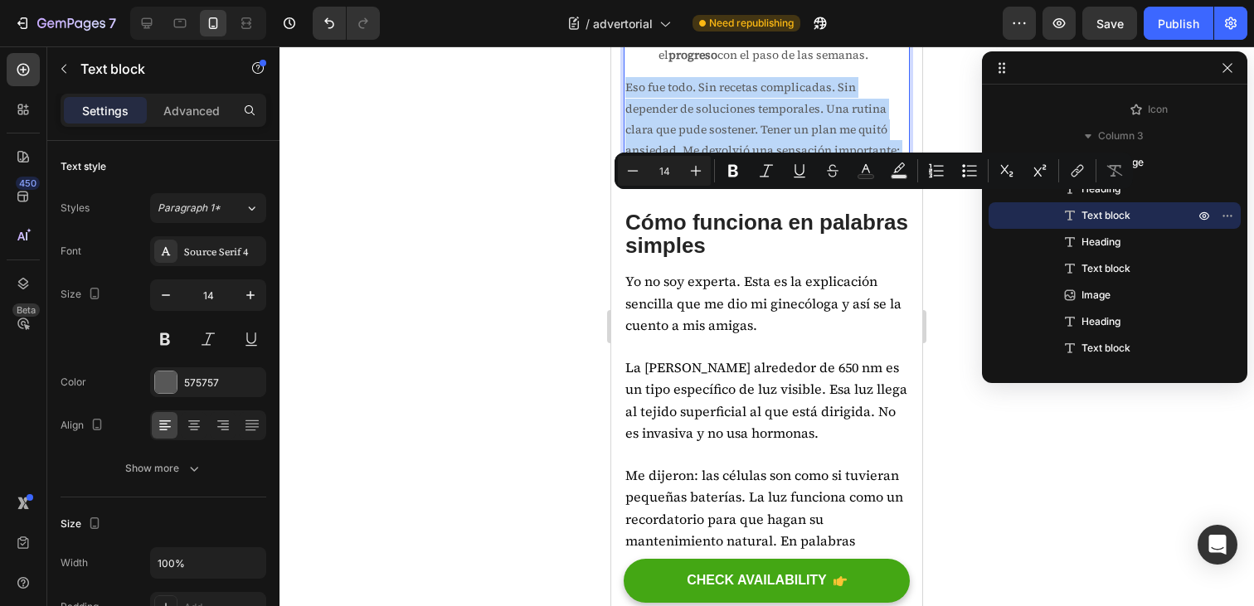
scroll to position [3089, 0]
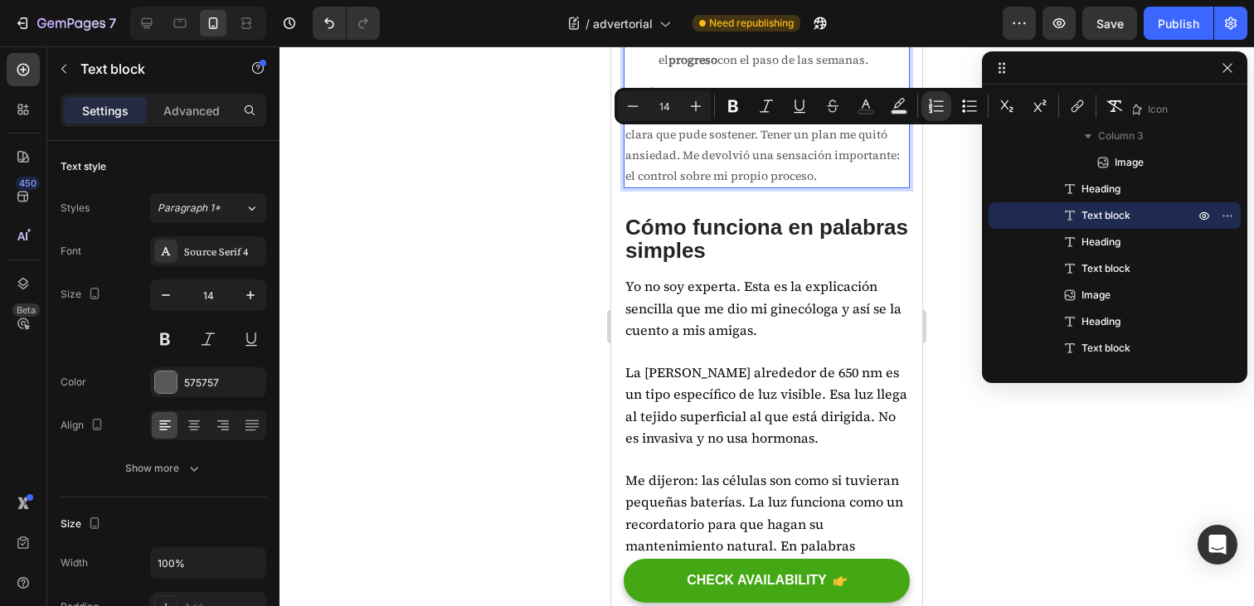
click at [718, 29] on li "Sigo el tiempo indicado y no me salto sesiones." at bounding box center [784, 8] width 250 height 41
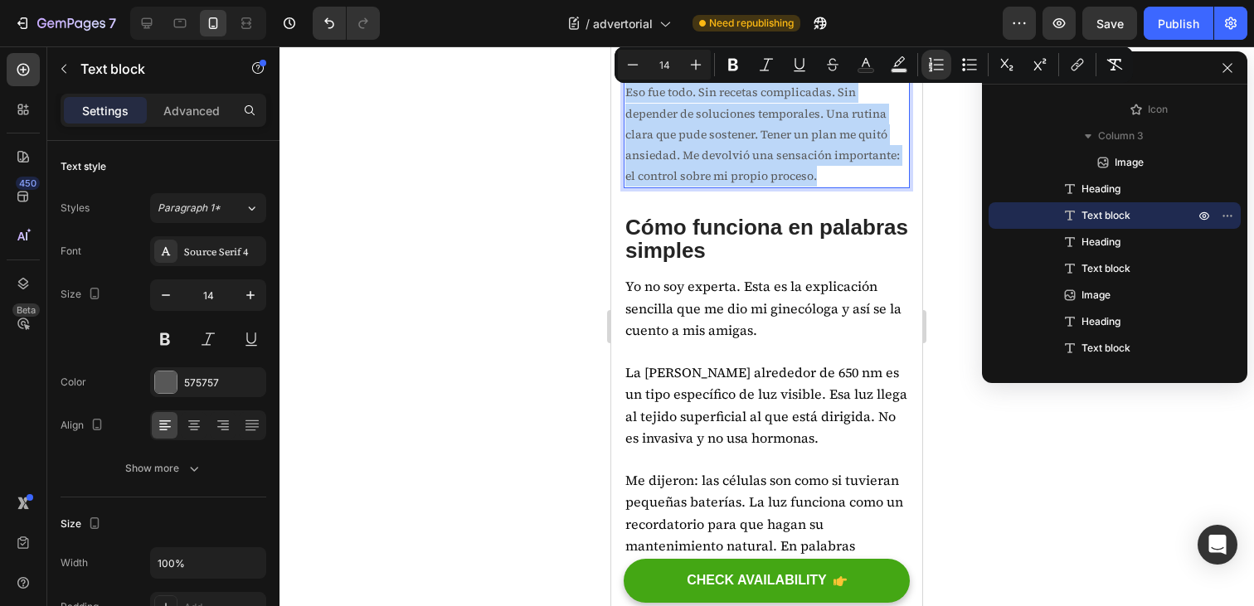
drag, startPoint x: 822, startPoint y: 337, endPoint x: 626, endPoint y: 85, distance: 319.1
click at [626, 85] on div "Quise que fuera simple y privado. Sin complicaciones. Elijo mis días fijos de u…" at bounding box center [767, 29] width 286 height 319
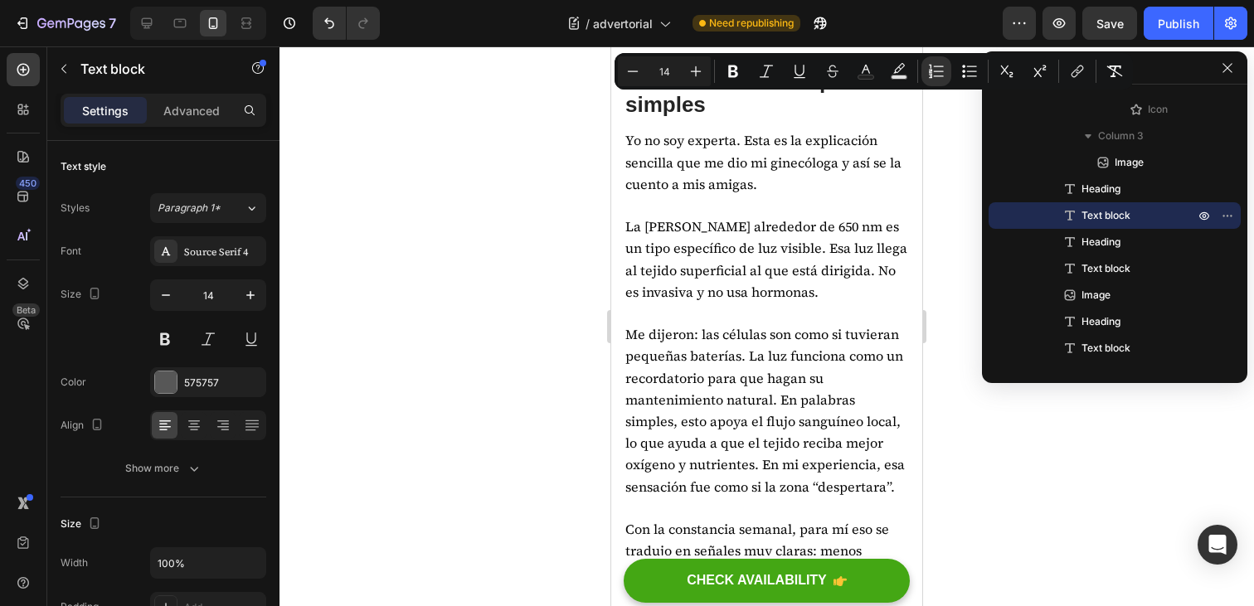
scroll to position [3252, 0]
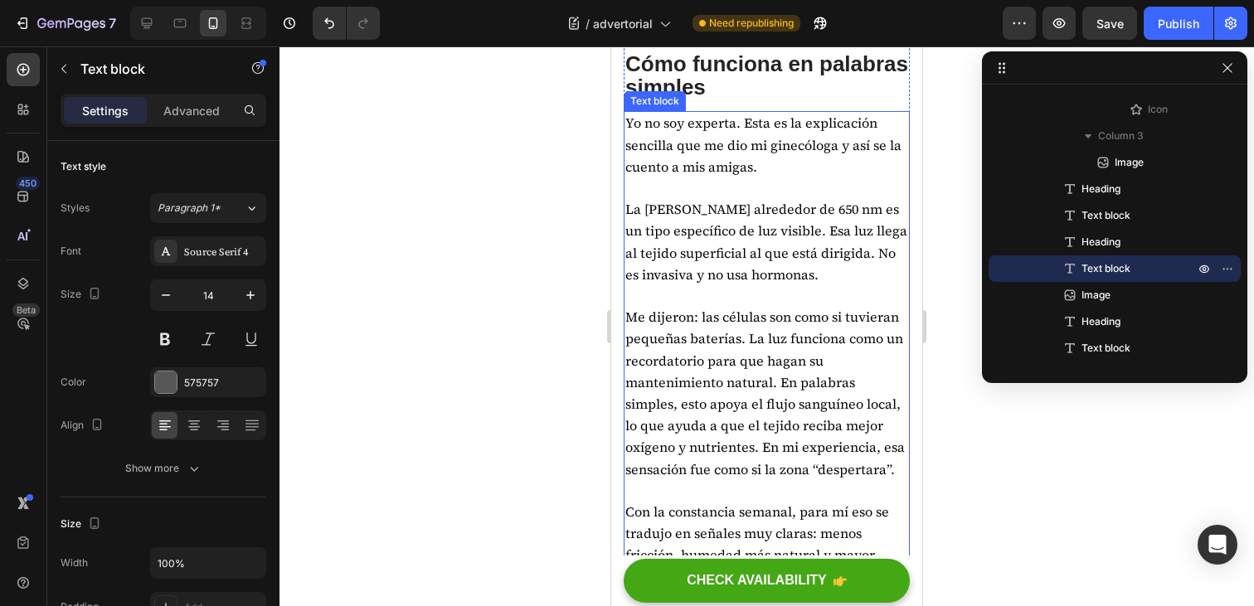
click at [737, 284] on span "La [PERSON_NAME] alrededor de 650 nm es un tipo específico de luz visible. Esa …" at bounding box center [767, 242] width 282 height 84
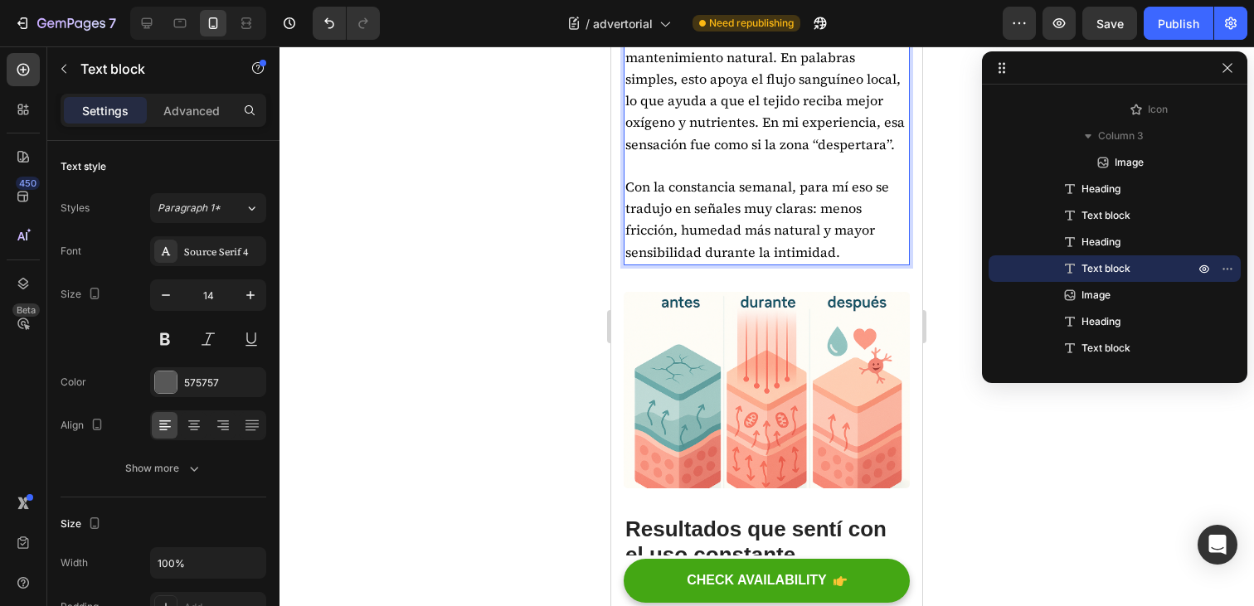
scroll to position [3578, 0]
click at [858, 263] on p "Con la constancia semanal, para mí eso se tradujo en señales muy claras: menos …" at bounding box center [767, 219] width 283 height 87
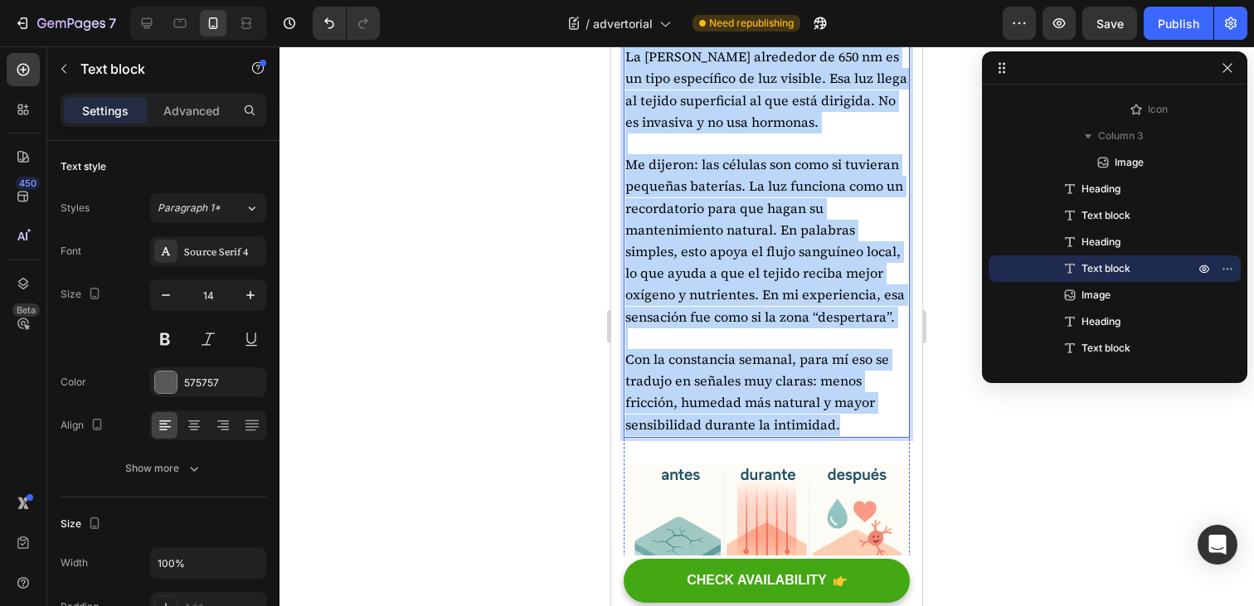
scroll to position [3386, 0]
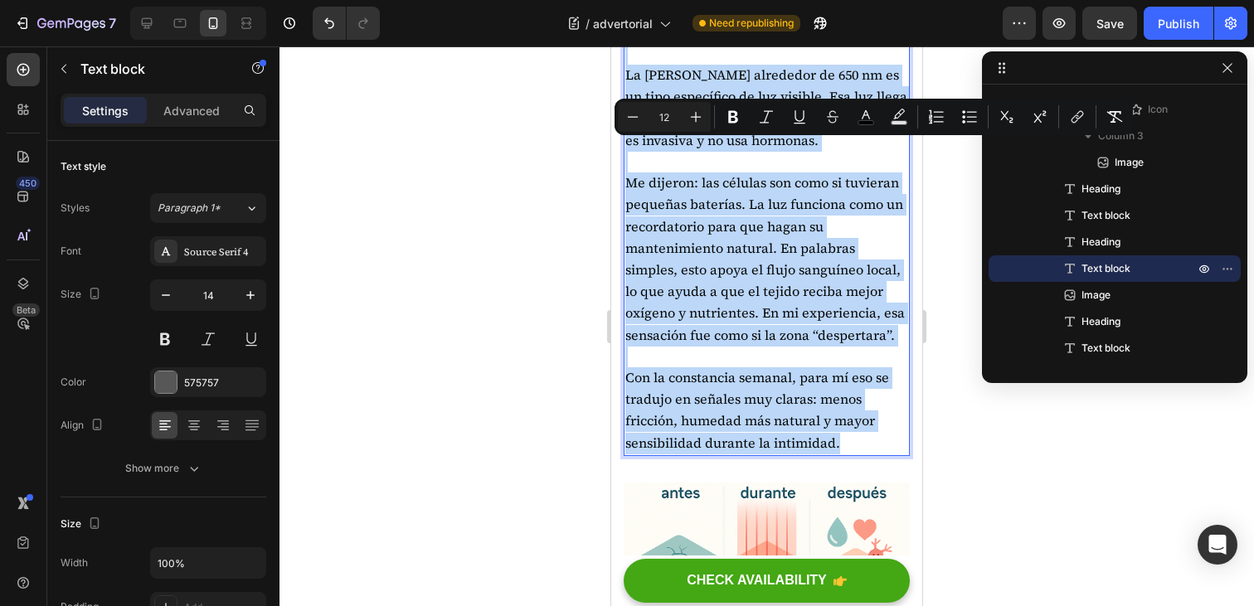
drag, startPoint x: 855, startPoint y: 408, endPoint x: 624, endPoint y: 158, distance: 341.1
click at [624, 158] on div "Yo no soy experta. Esta es la explicación sencilla que me dio mi ginecóloga y a…" at bounding box center [767, 216] width 286 height 479
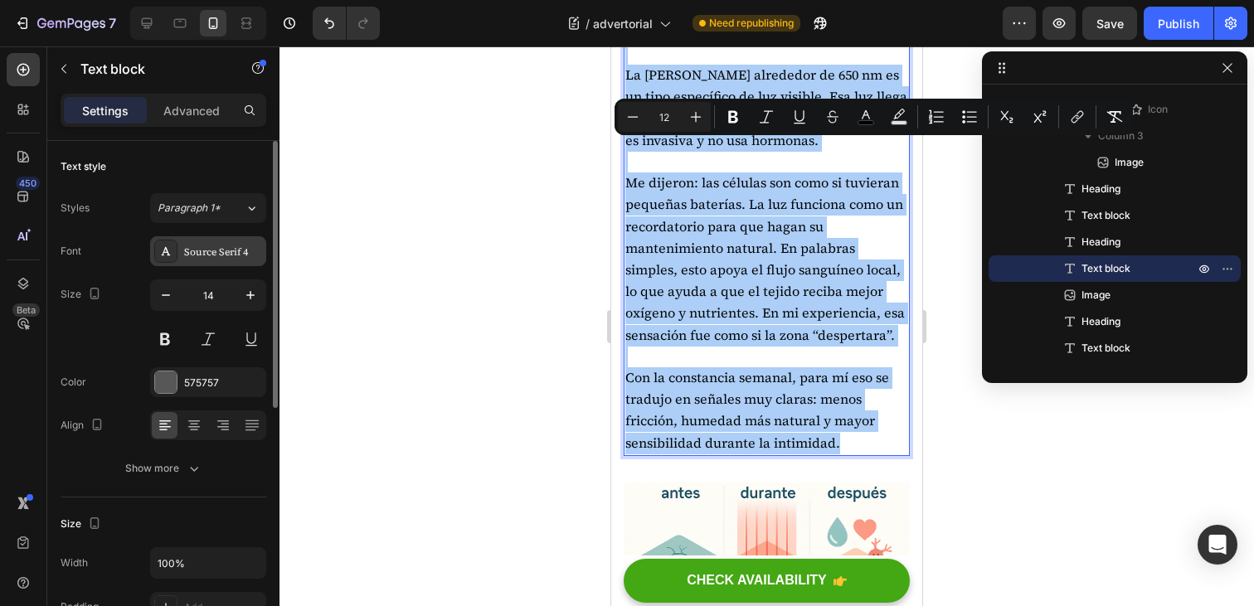
click at [241, 260] on div "Source Serif 4" at bounding box center [208, 251] width 116 height 30
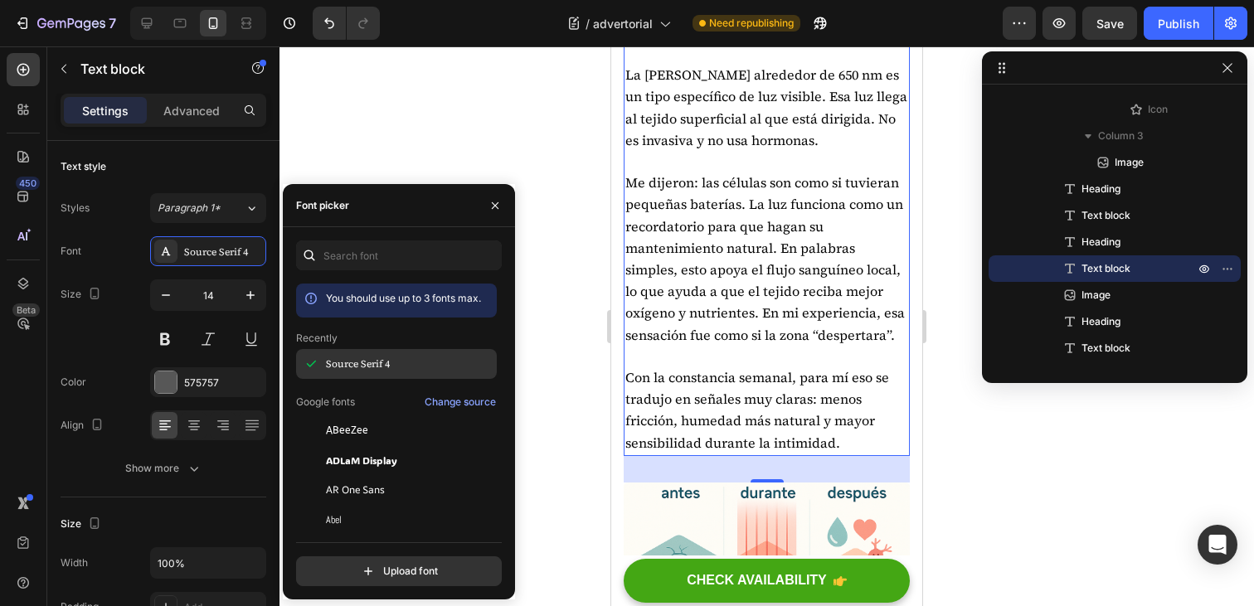
click at [368, 366] on span "Source Serif 4" at bounding box center [358, 364] width 64 height 15
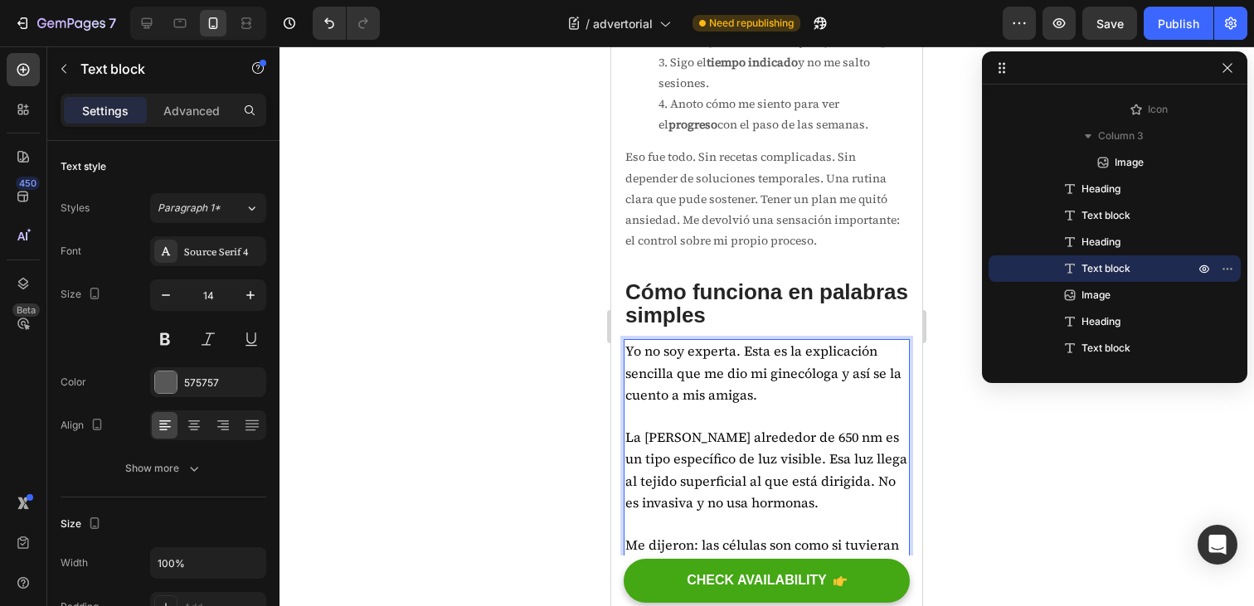
scroll to position [3011, 0]
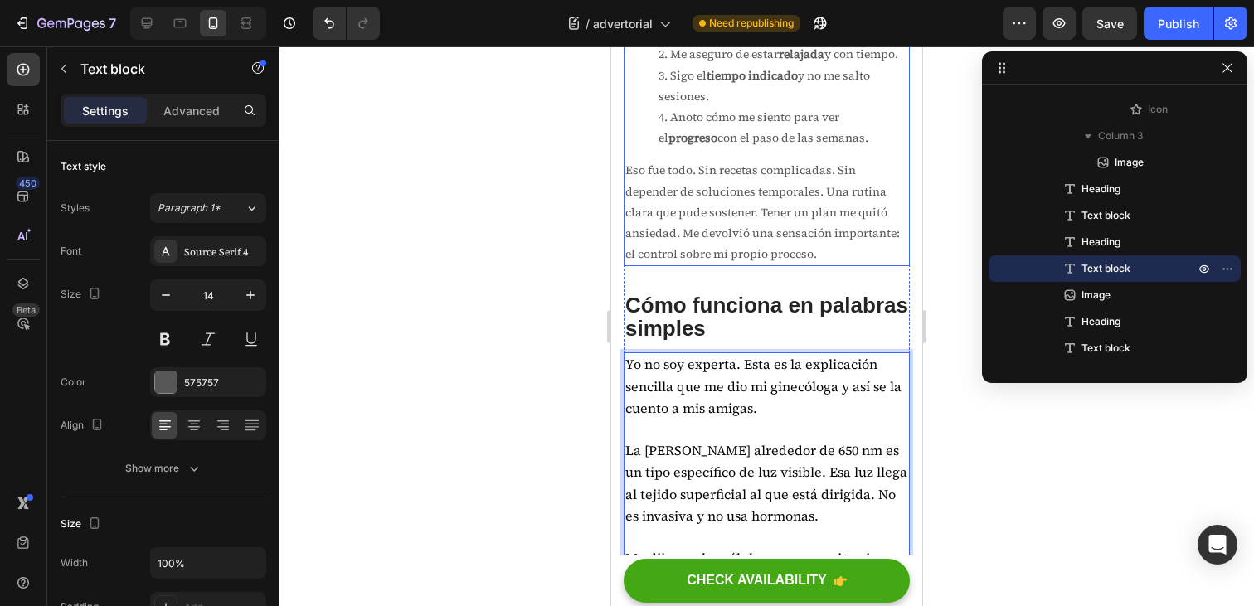
click at [747, 265] on p "Eso fue todo. Sin recetas complicadas. Sin depender de soluciones temporales. U…" at bounding box center [767, 212] width 283 height 105
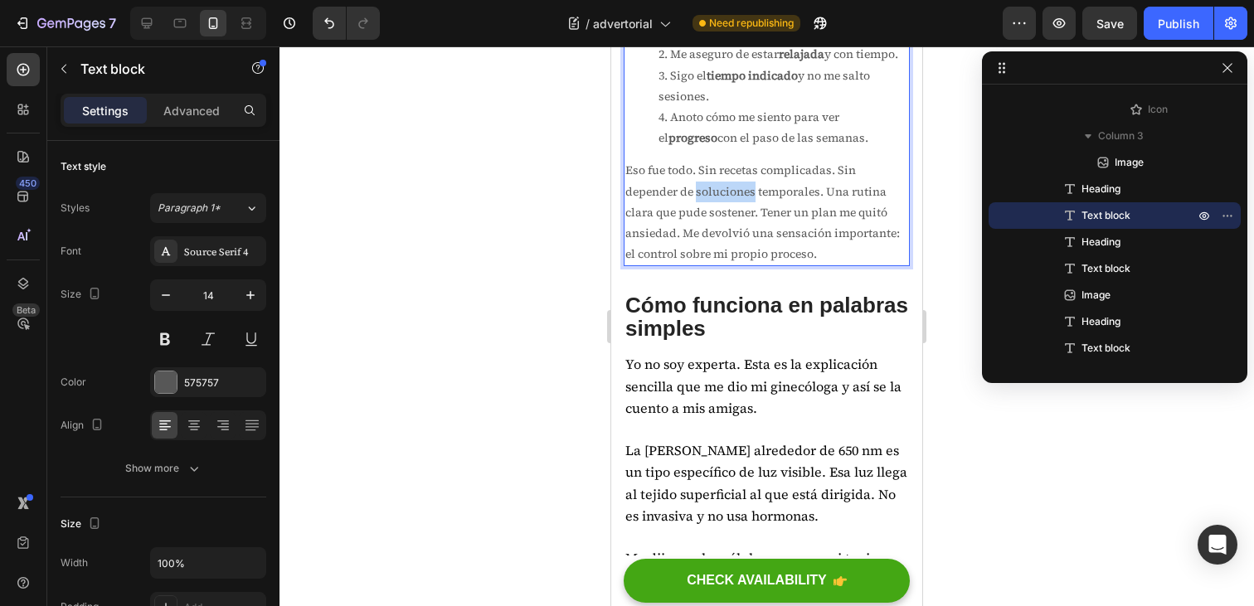
click at [725, 265] on p "Eso fue todo. Sin recetas complicadas. Sin depender de soluciones temporales. U…" at bounding box center [767, 212] width 283 height 105
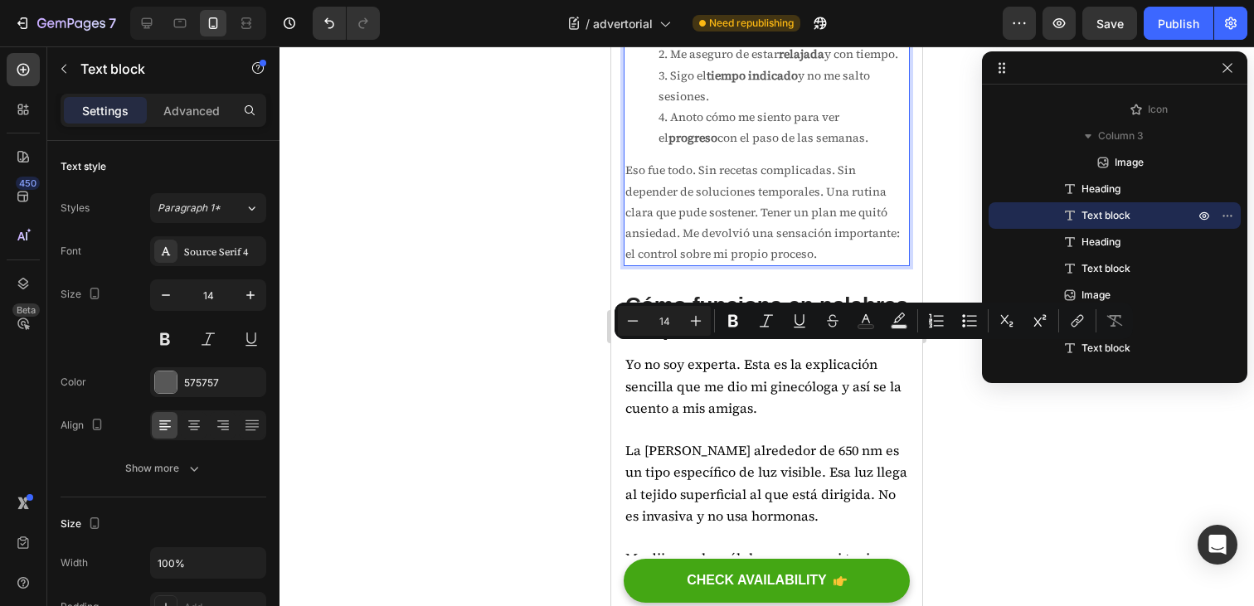
click at [754, 265] on p "Eso fue todo. Sin recetas complicadas. Sin depender de soluciones temporales. U…" at bounding box center [767, 212] width 283 height 105
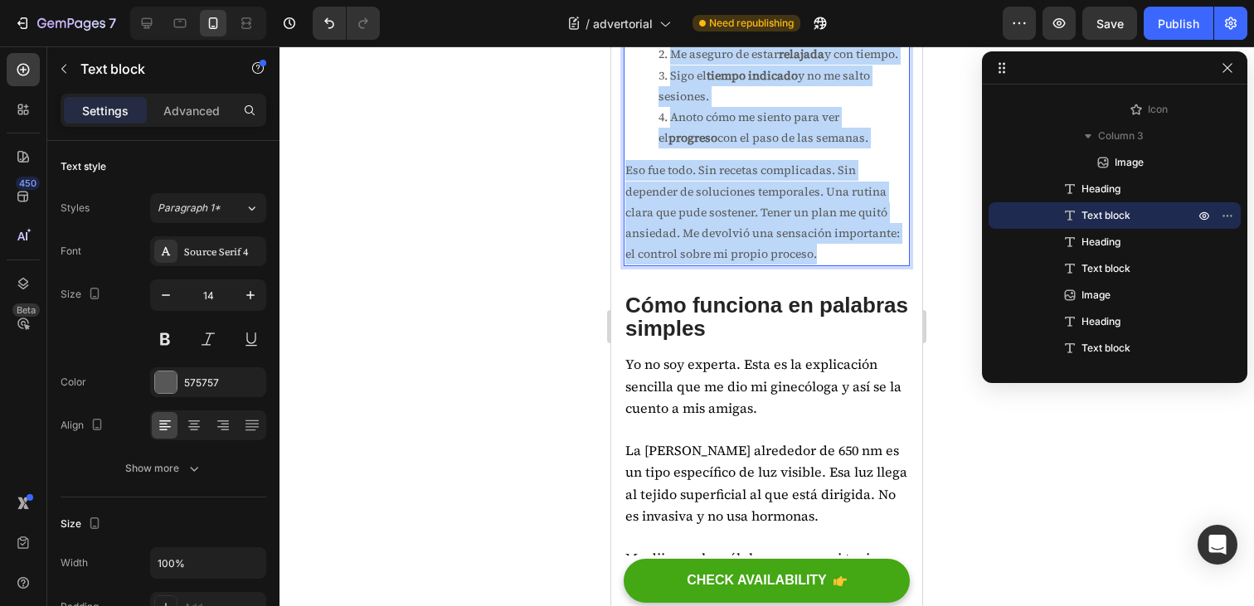
drag, startPoint x: 830, startPoint y: 413, endPoint x: 630, endPoint y: 168, distance: 316.1
click at [630, 168] on div "Quise que fuera simple y privado. Sin complicaciones. Elijo mis días fijos de u…" at bounding box center [767, 107] width 286 height 319
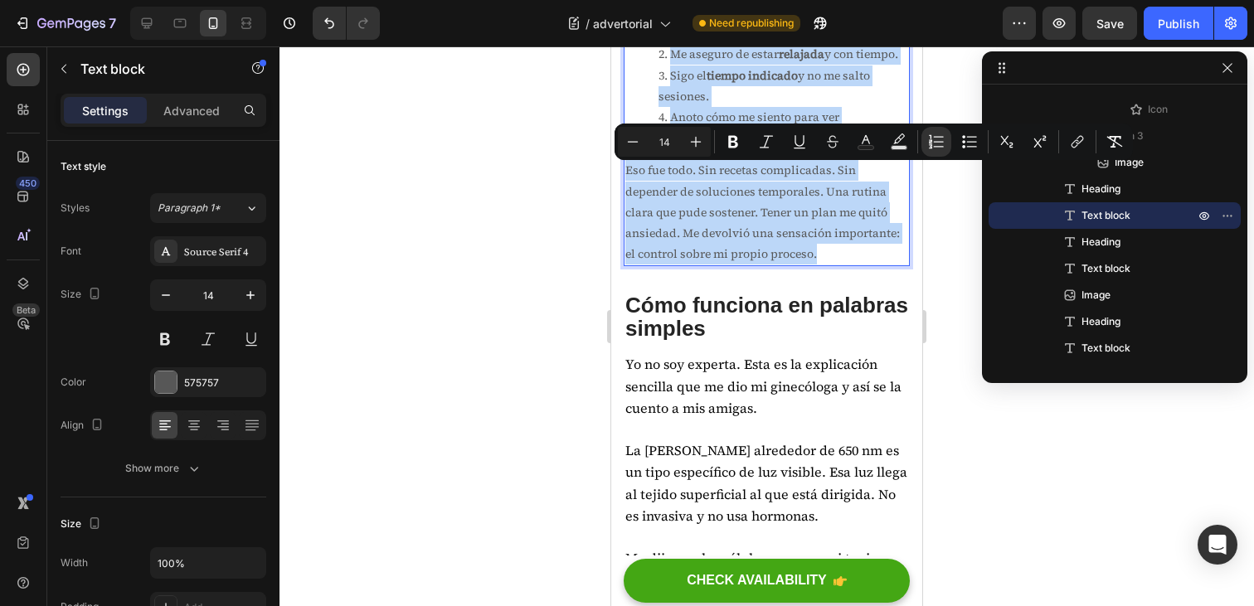
click at [713, 148] on li "Anoto cómo me siento para ver el progreso con el paso de las semanas." at bounding box center [784, 127] width 250 height 41
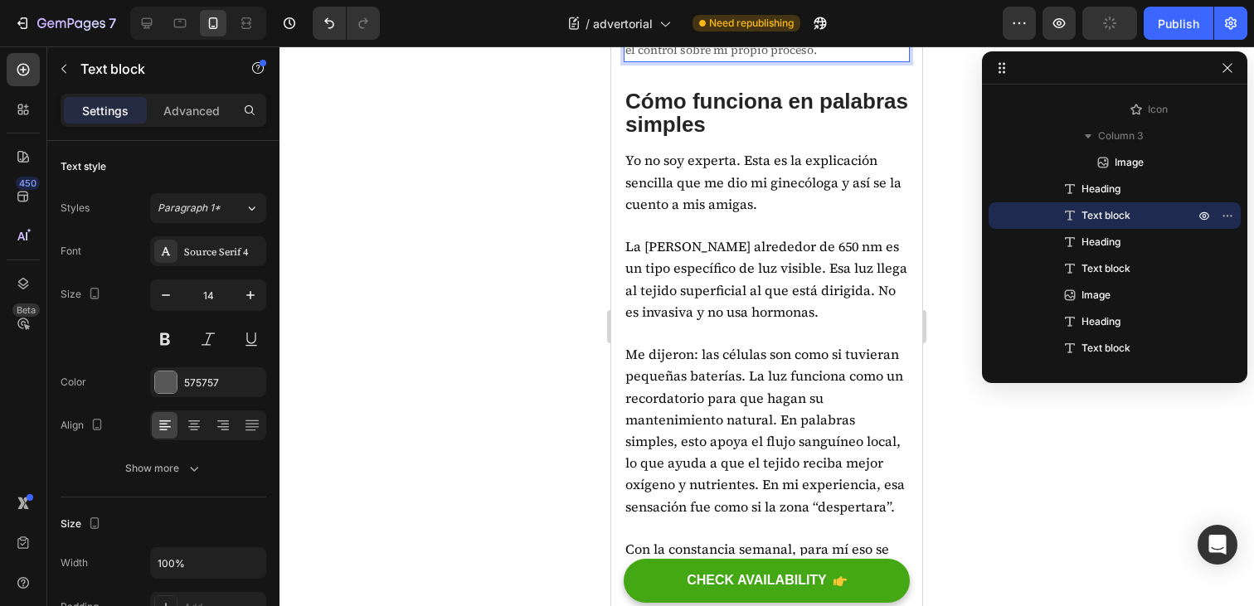
scroll to position [3202, 0]
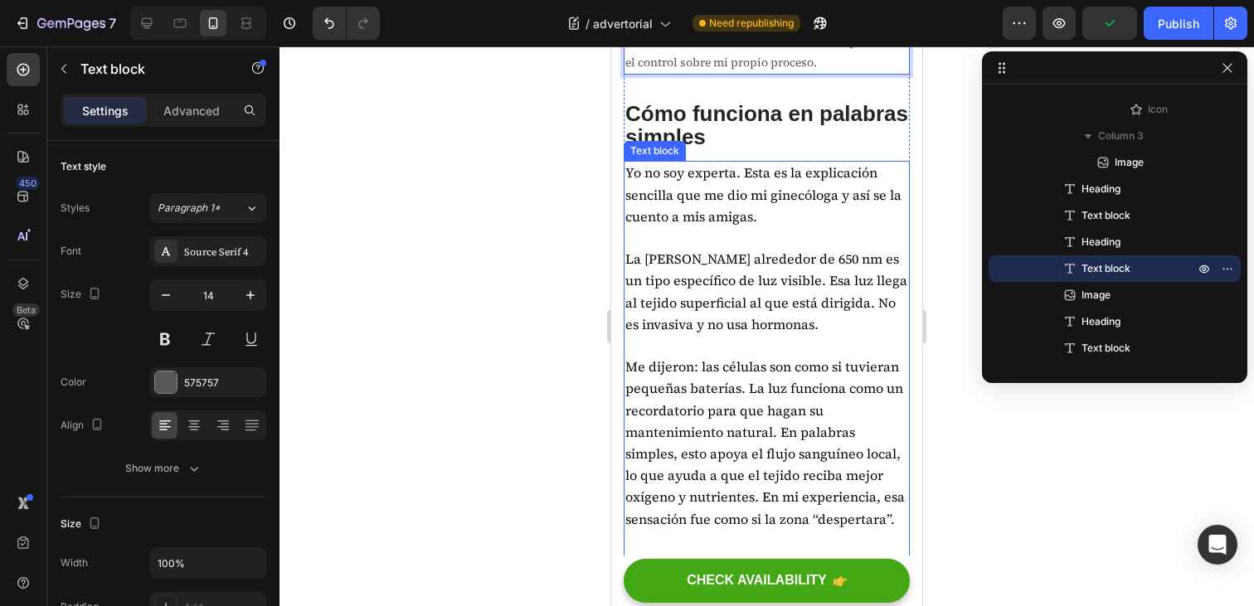
click at [761, 228] on p "Yo no soy experta. Esta es la explicación sencilla que me dio mi ginecóloga y a…" at bounding box center [767, 196] width 283 height 66
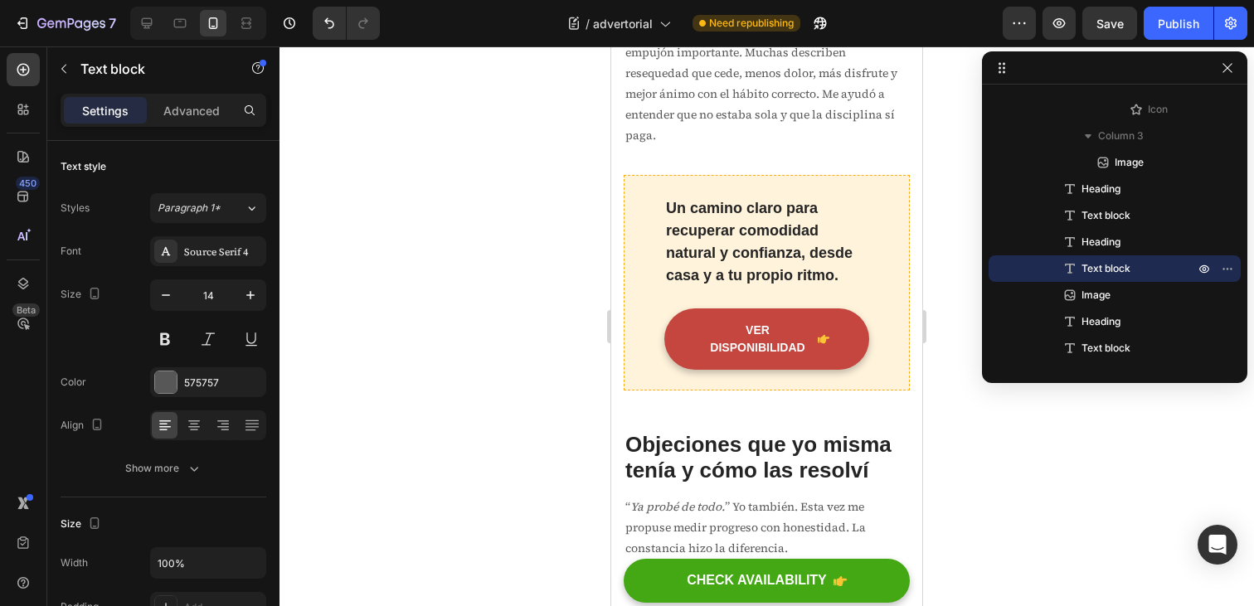
scroll to position [4372, 0]
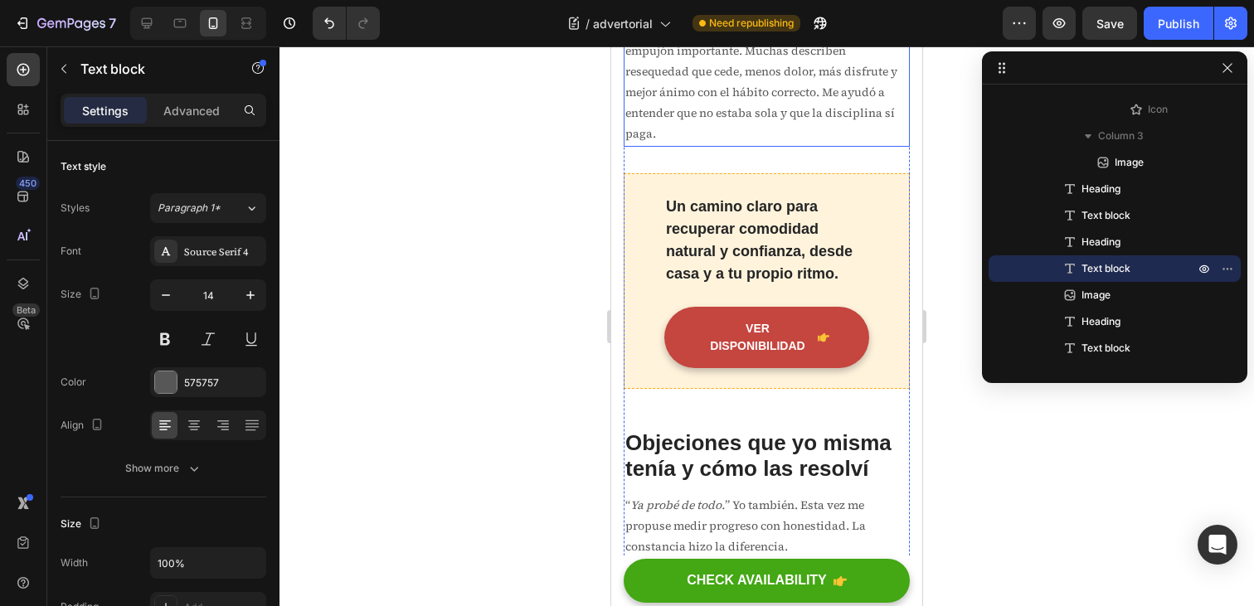
click at [735, 144] on p "Cada cuerpo es distinto. Para mí, leer decenas de reseñas de mujeres con histor…" at bounding box center [767, 71] width 283 height 146
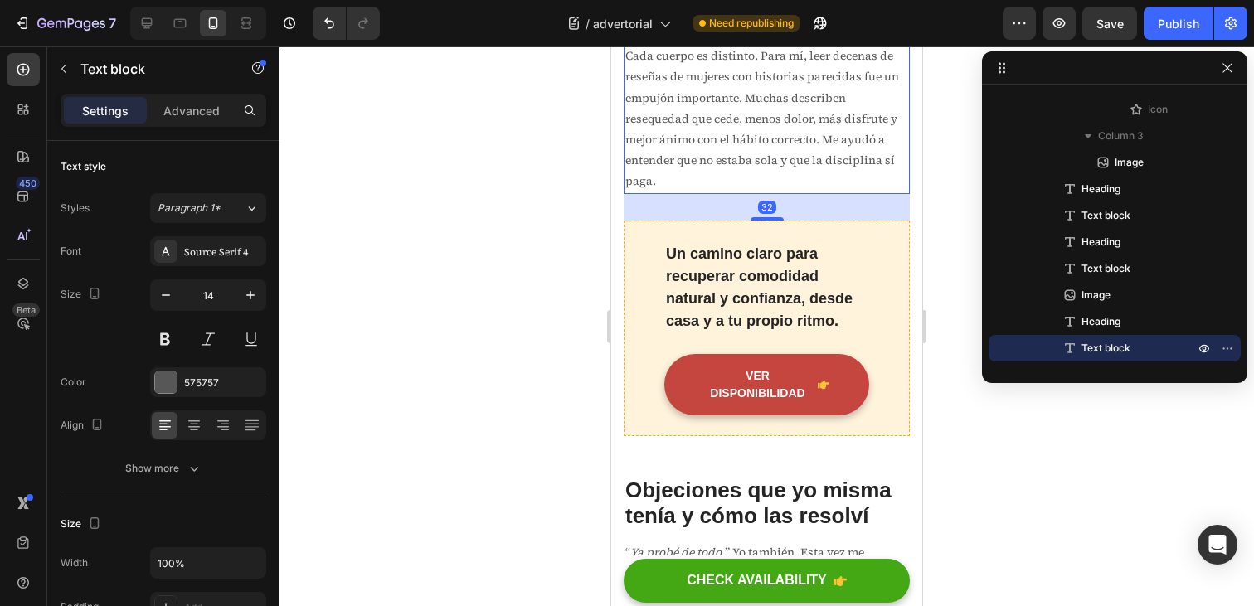
click at [716, 193] on div "Menos fricción y ardor. Menos resequedad y sensación de humedad mas natural. Má…" at bounding box center [767, 12] width 286 height 361
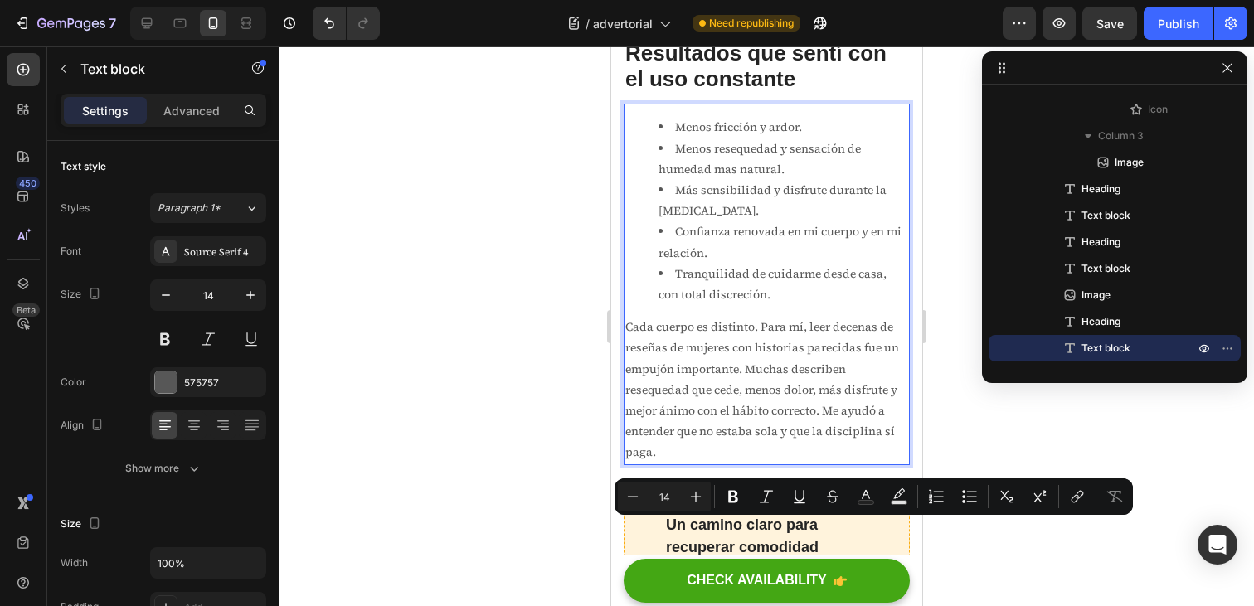
scroll to position [4011, 0]
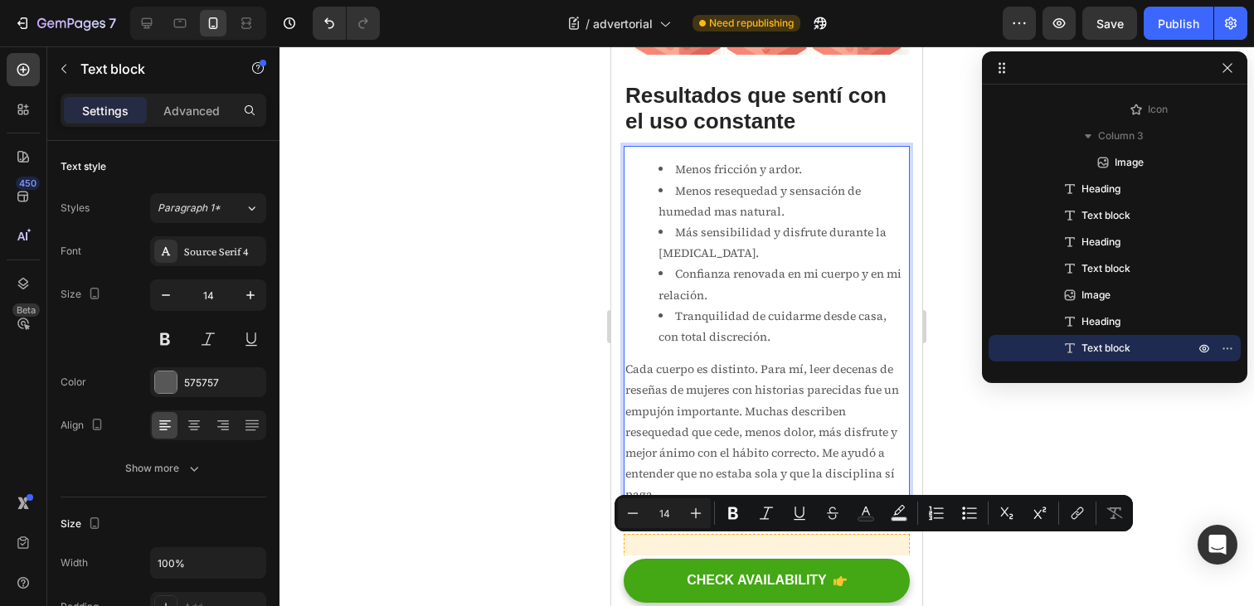
click at [753, 222] on li "Menos resequedad y sensación de humedad mas natural." at bounding box center [784, 201] width 250 height 41
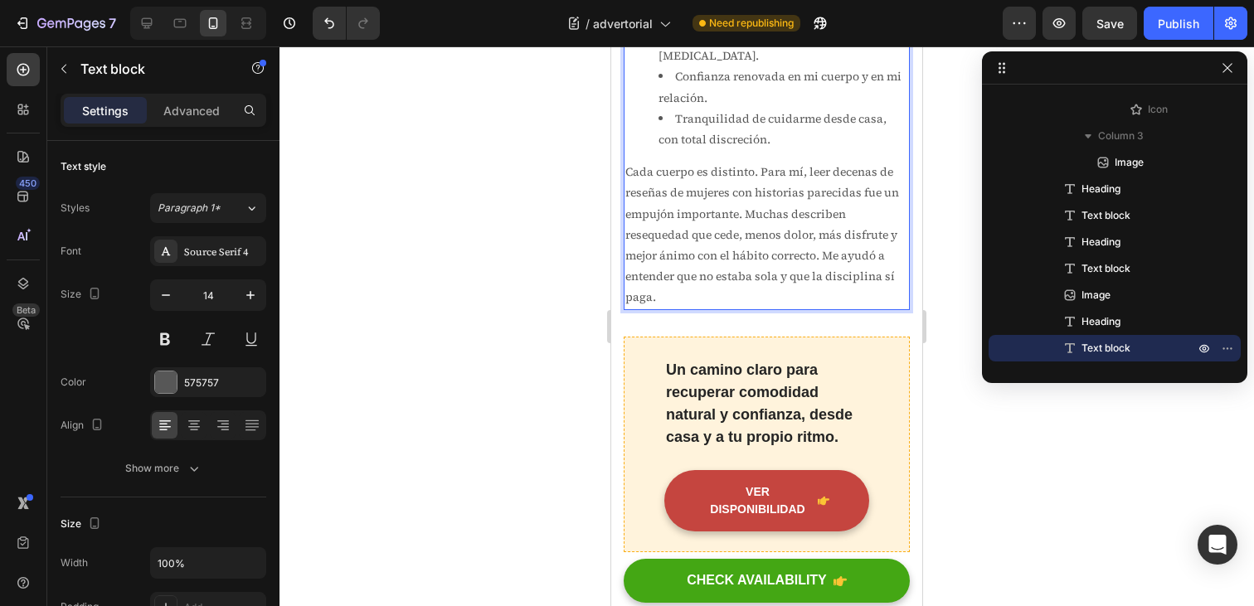
scroll to position [4209, 0]
click at [715, 307] on p "Cada cuerpo es distinto. Para mí, leer decenas de reseñas de mujeres con histor…" at bounding box center [767, 234] width 283 height 146
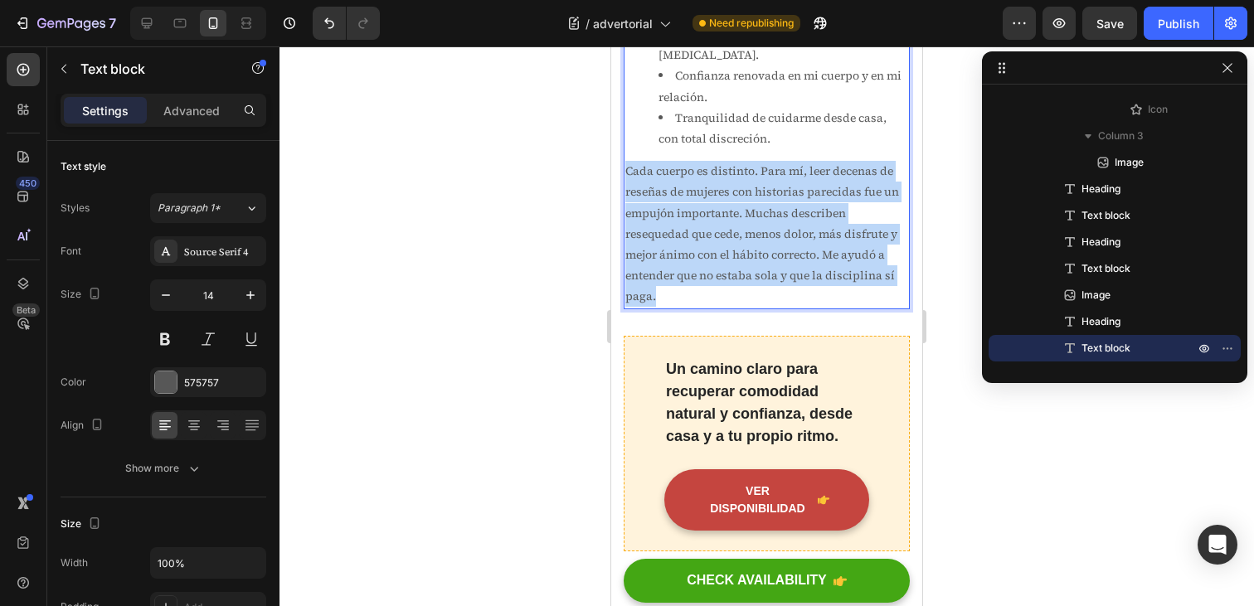
click at [715, 307] on p "Cada cuerpo es distinto. Para mí, leer decenas de reseñas de mujeres con histor…" at bounding box center [767, 234] width 283 height 146
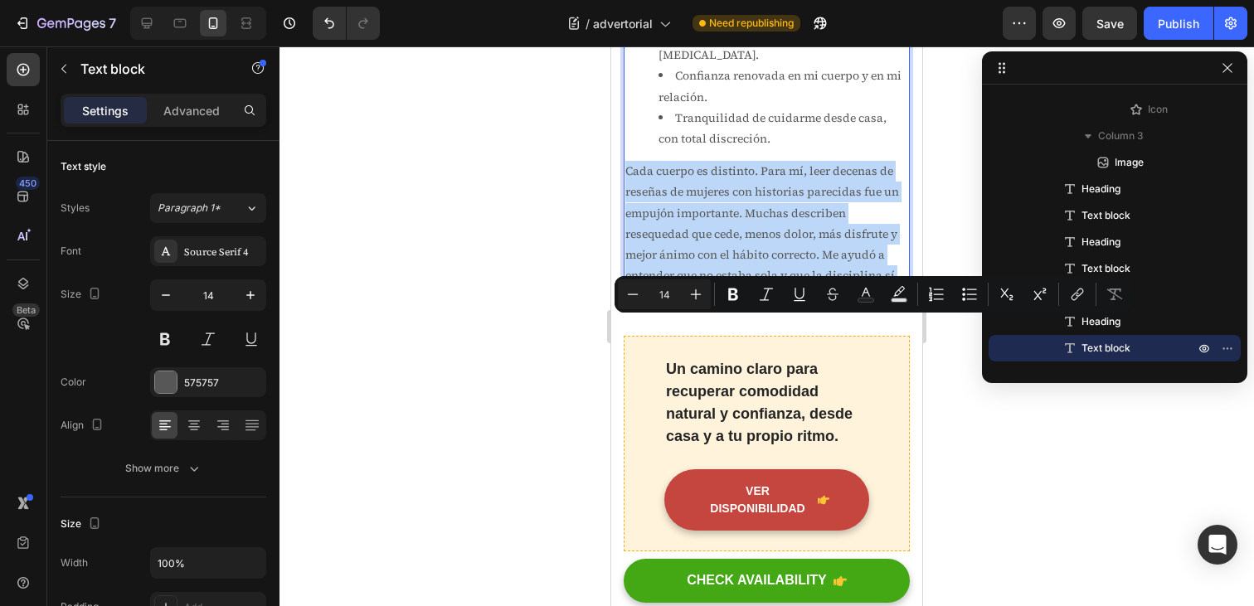
click at [715, 307] on p "Cada cuerpo es distinto. Para mí, leer decenas de reseñas de mujeres con histor…" at bounding box center [767, 234] width 283 height 146
click at [738, 307] on p "Cada cuerpo es distinto. Para mí, leer decenas de reseñas de mujeres con histor…" at bounding box center [767, 234] width 283 height 146
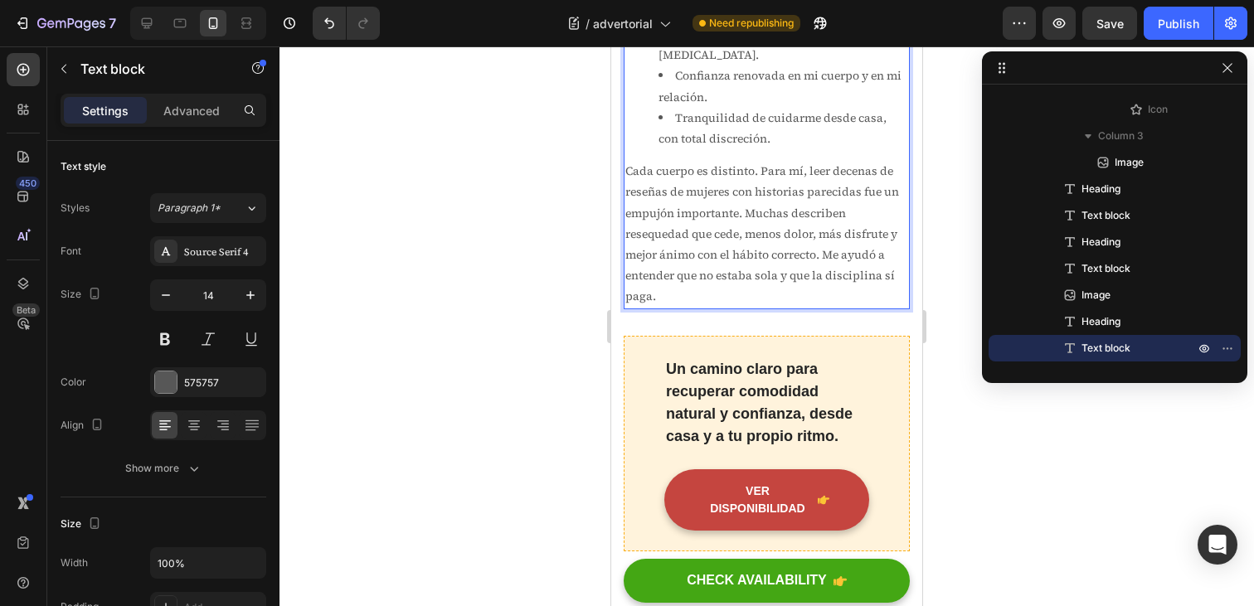
click at [719, 149] on li "Tranquilidad de cuidarme desde casa, con total discreción." at bounding box center [784, 128] width 250 height 41
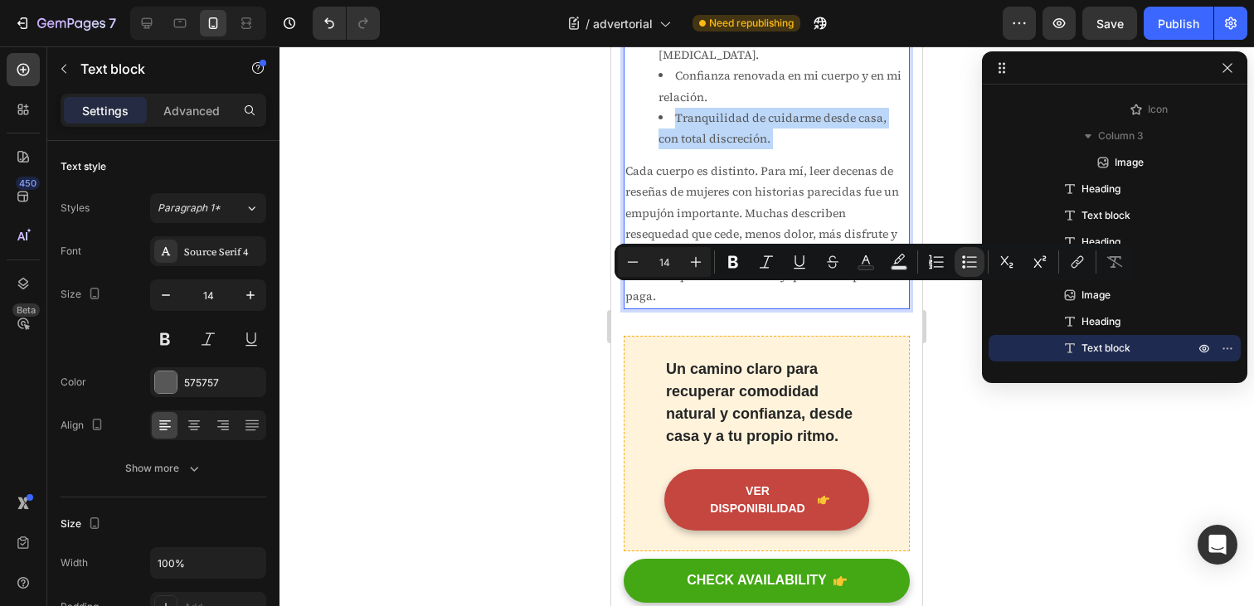
click at [719, 149] on li "Tranquilidad de cuidarme desde casa, con total discreción." at bounding box center [784, 128] width 250 height 41
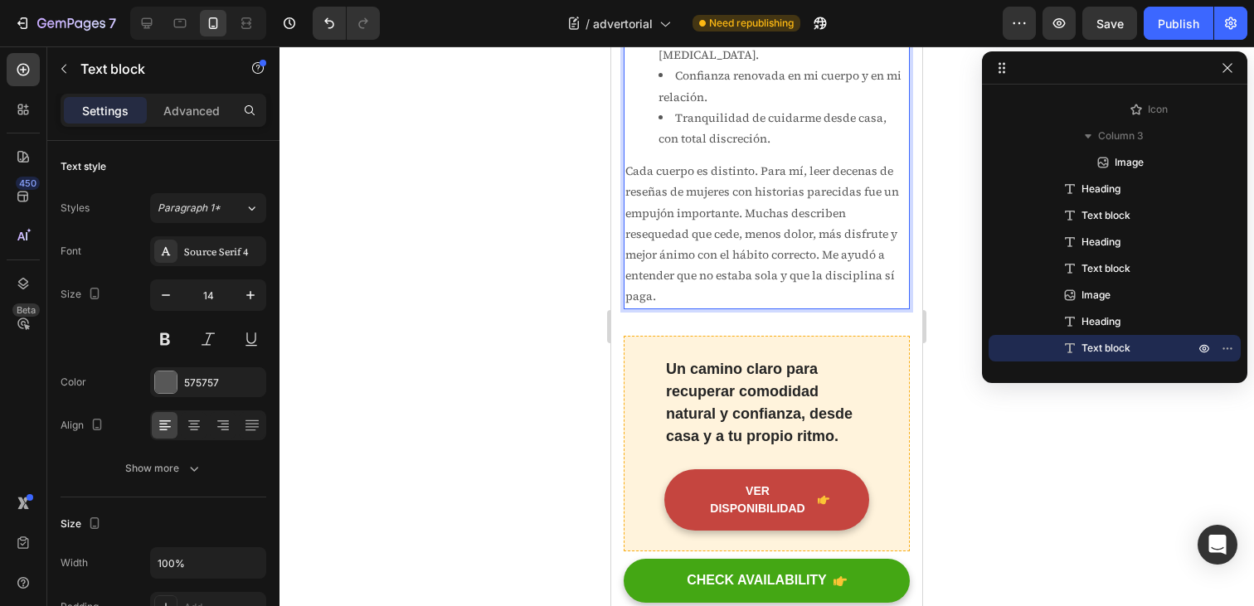
click at [738, 307] on p "Cada cuerpo es distinto. Para mí, leer decenas de reseñas de mujeres con histor…" at bounding box center [767, 234] width 283 height 146
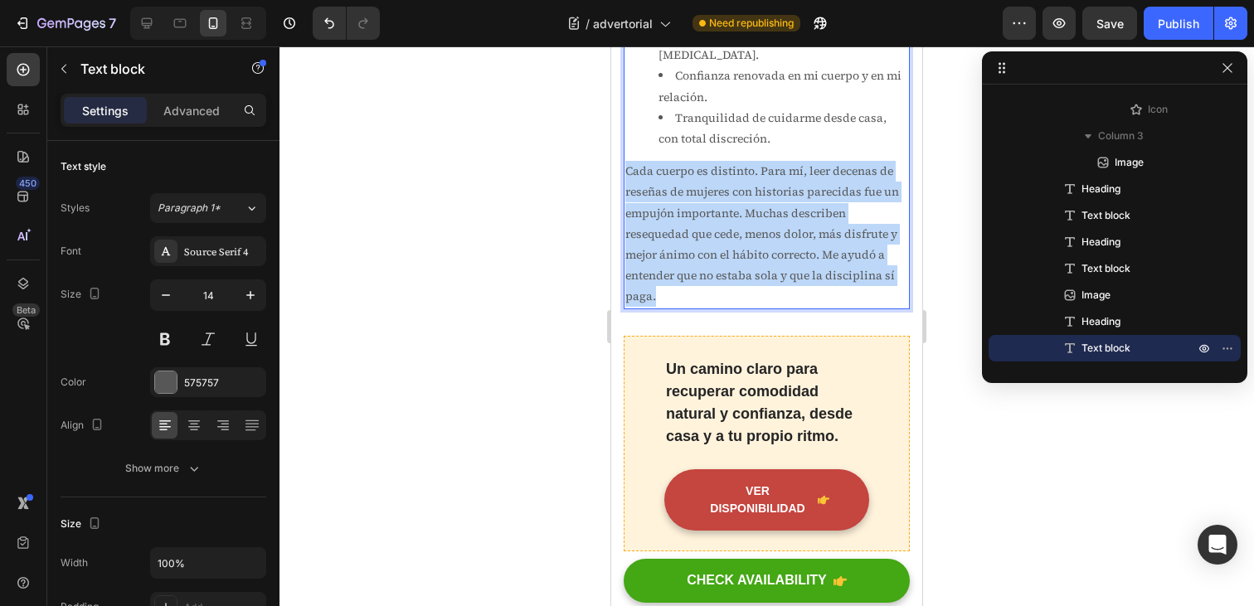
click at [738, 307] on p "Cada cuerpo es distinto. Para mí, leer decenas de reseñas de mujeres con histor…" at bounding box center [767, 234] width 283 height 146
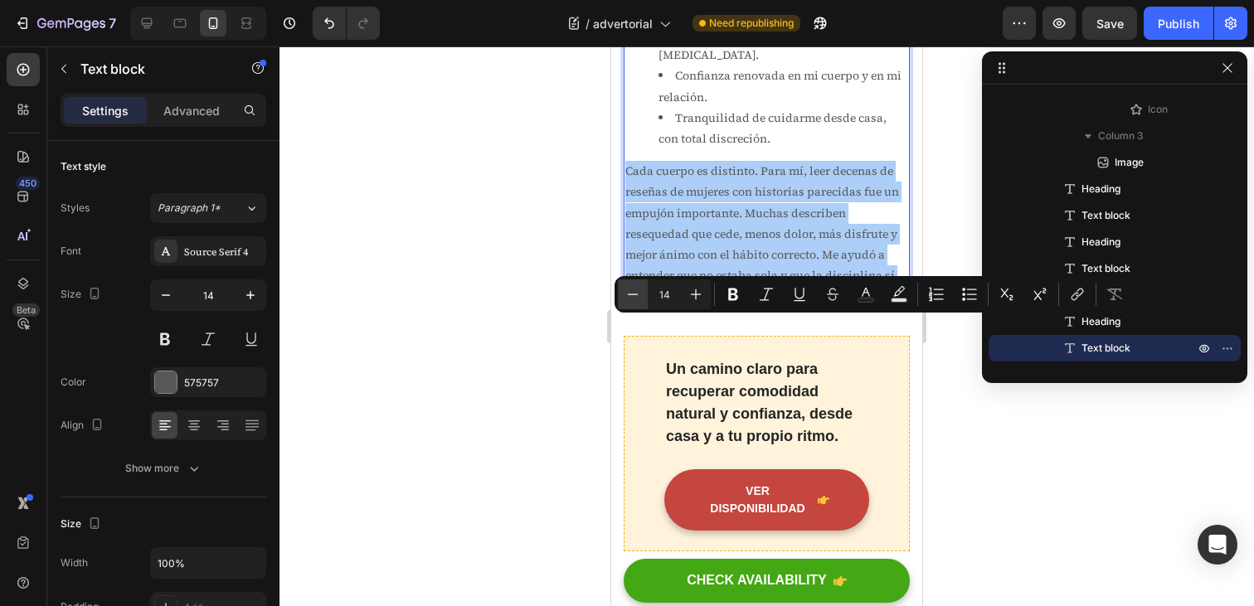
click at [632, 296] on icon "Editor contextual toolbar" at bounding box center [633, 294] width 17 height 17
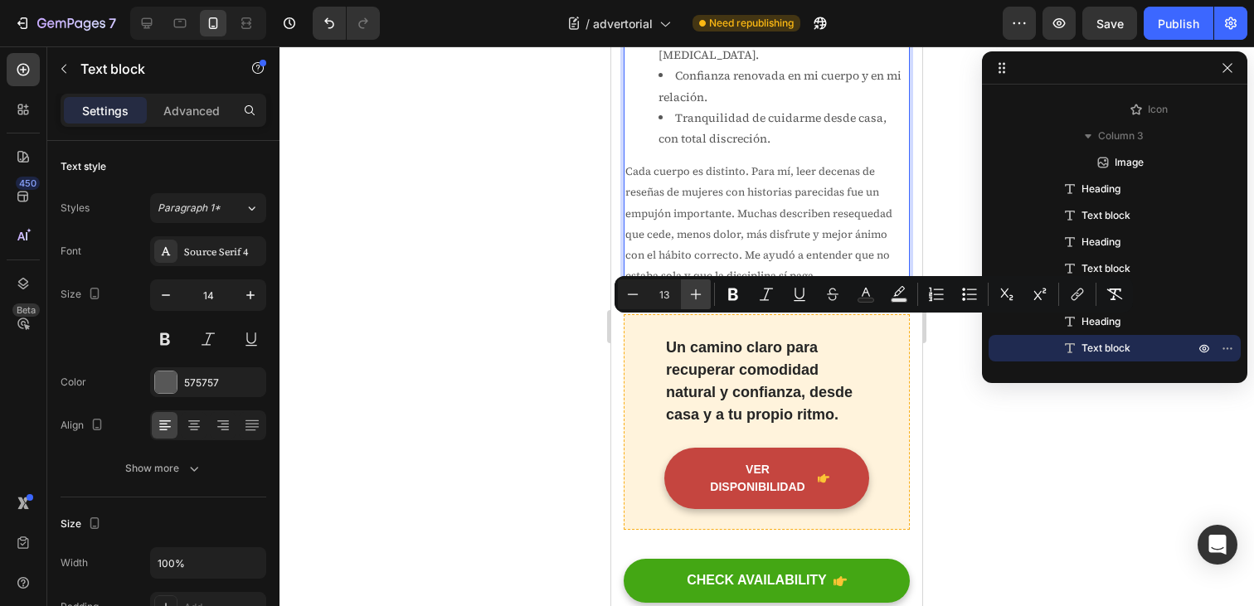
click at [699, 299] on icon "Editor contextual toolbar" at bounding box center [696, 294] width 17 height 17
type input "14"
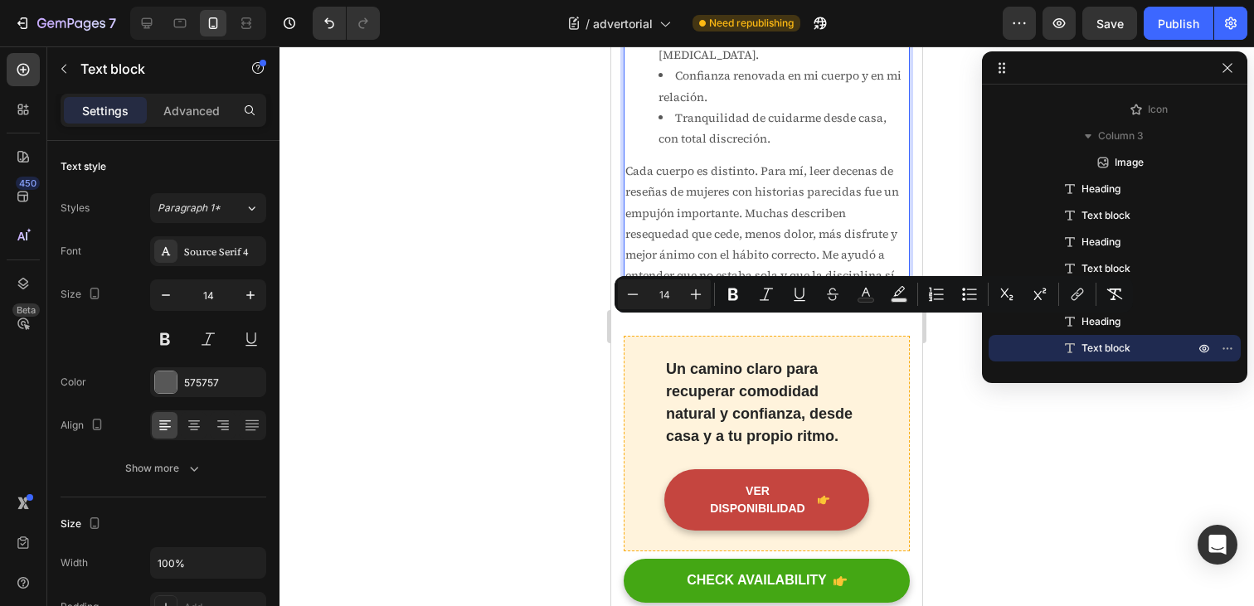
click at [762, 304] on span "Cada cuerpo es distinto. Para mí, leer decenas de reseñas de mujeres con histor…" at bounding box center [763, 234] width 274 height 142
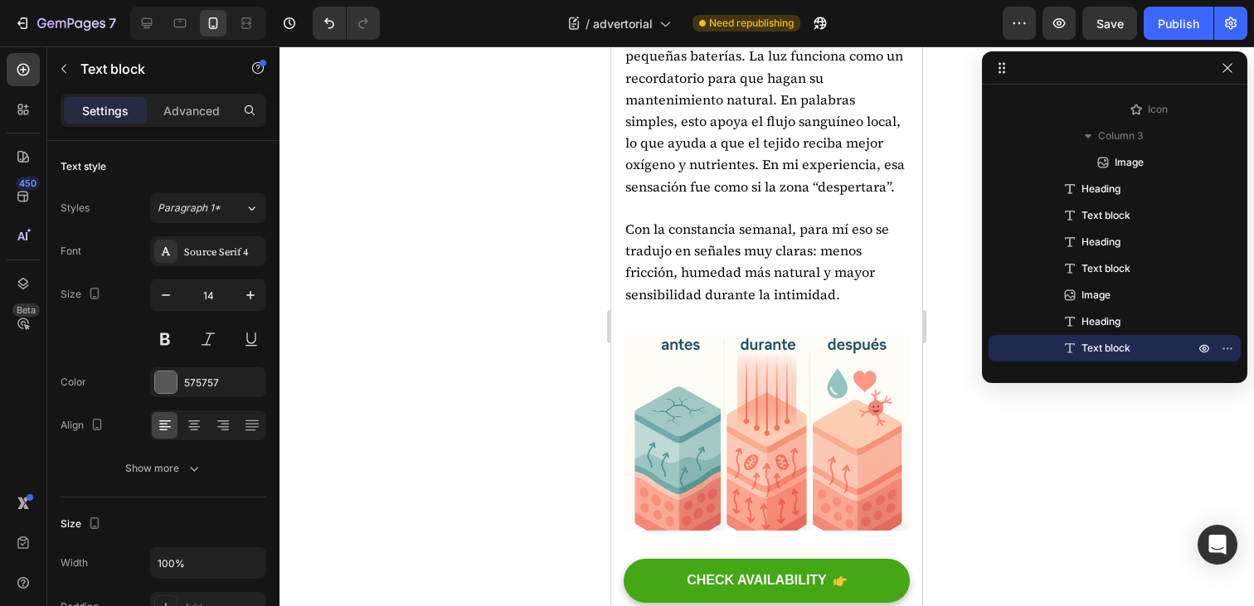
scroll to position [3448, 0]
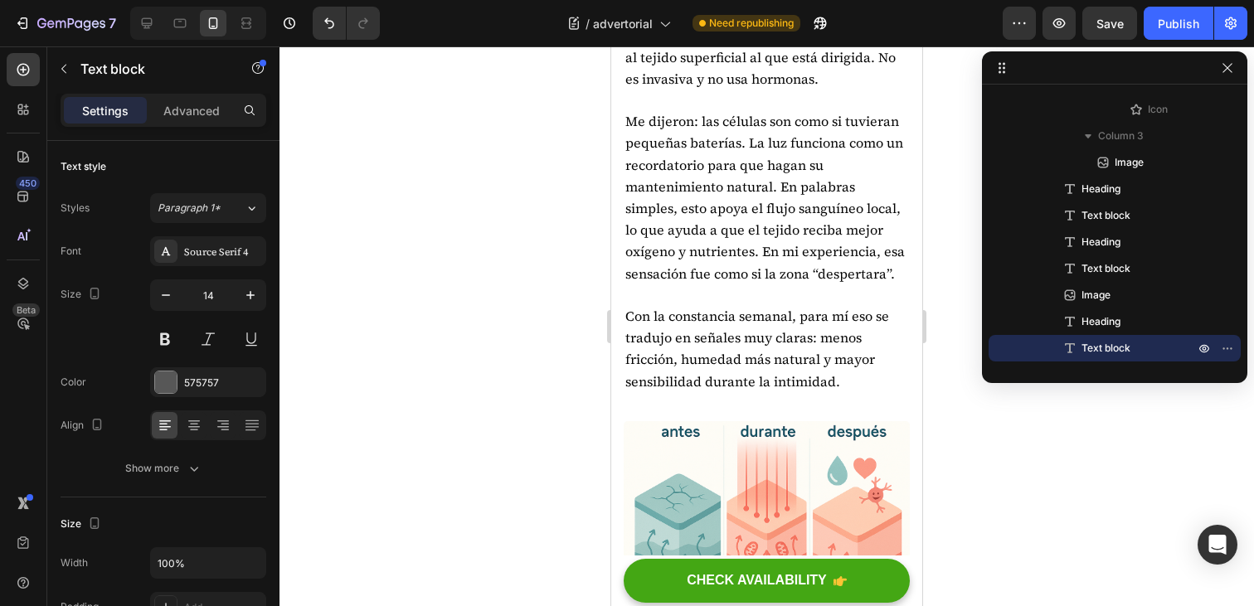
click at [761, 282] on span "Me dijeron: las células son como si tuvieran pequeñas baterías. La luz funciona…" at bounding box center [766, 197] width 280 height 170
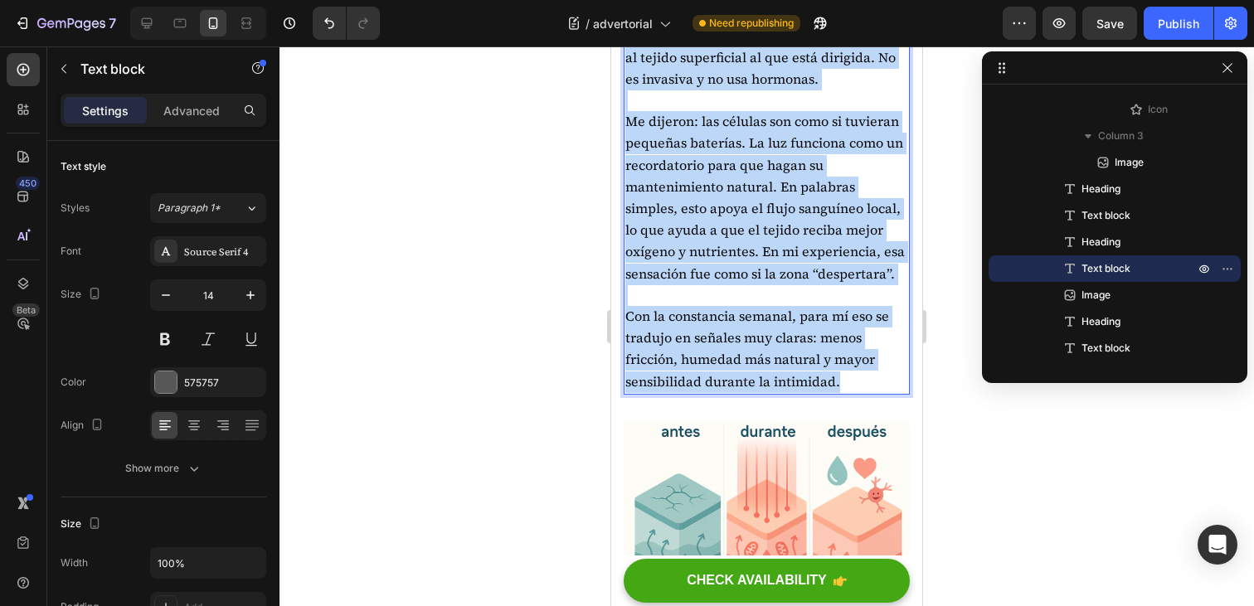
drag, startPoint x: 846, startPoint y: 534, endPoint x: 627, endPoint y: 91, distance: 494.2
click at [627, 91] on div "Yo no soy experta. Esta es la explicación sencilla que me dio mi ginecóloga y a…" at bounding box center [767, 154] width 286 height 479
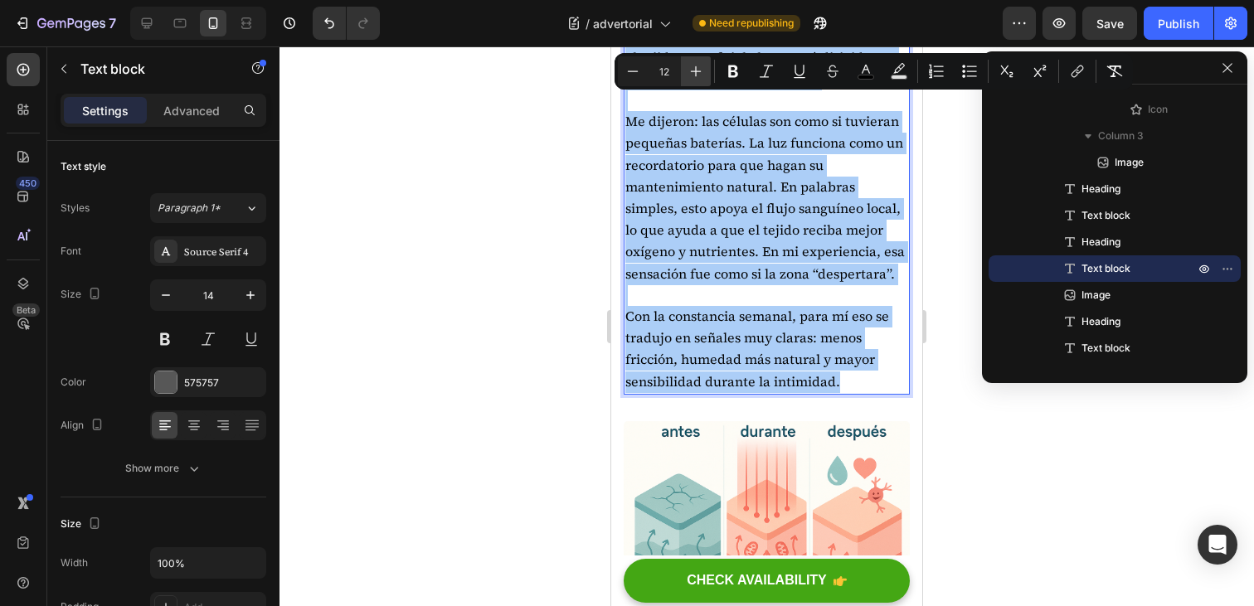
click at [699, 75] on icon "Editor contextual toolbar" at bounding box center [696, 71] width 17 height 17
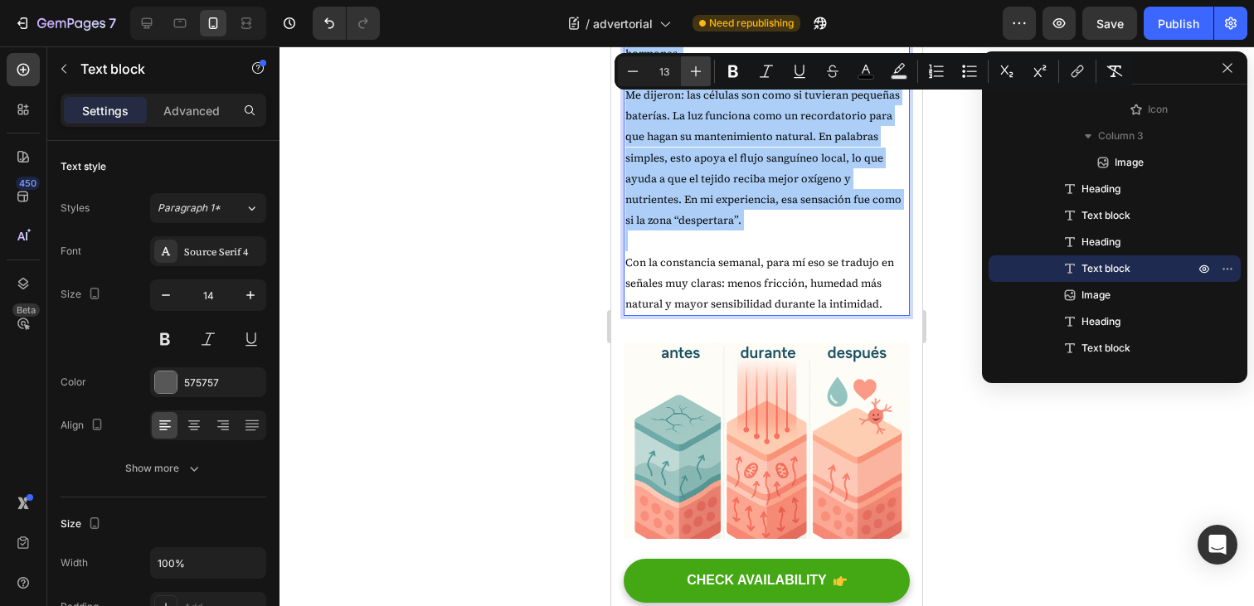
click at [696, 65] on icon "Editor contextual toolbar" at bounding box center [696, 71] width 17 height 17
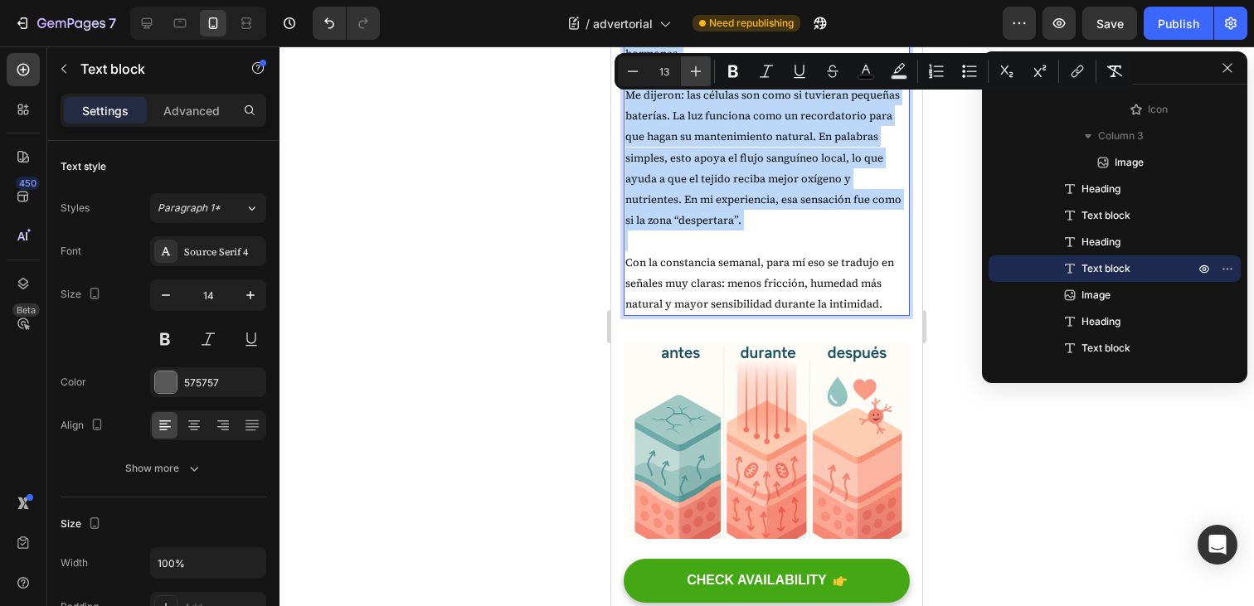
type input "14"
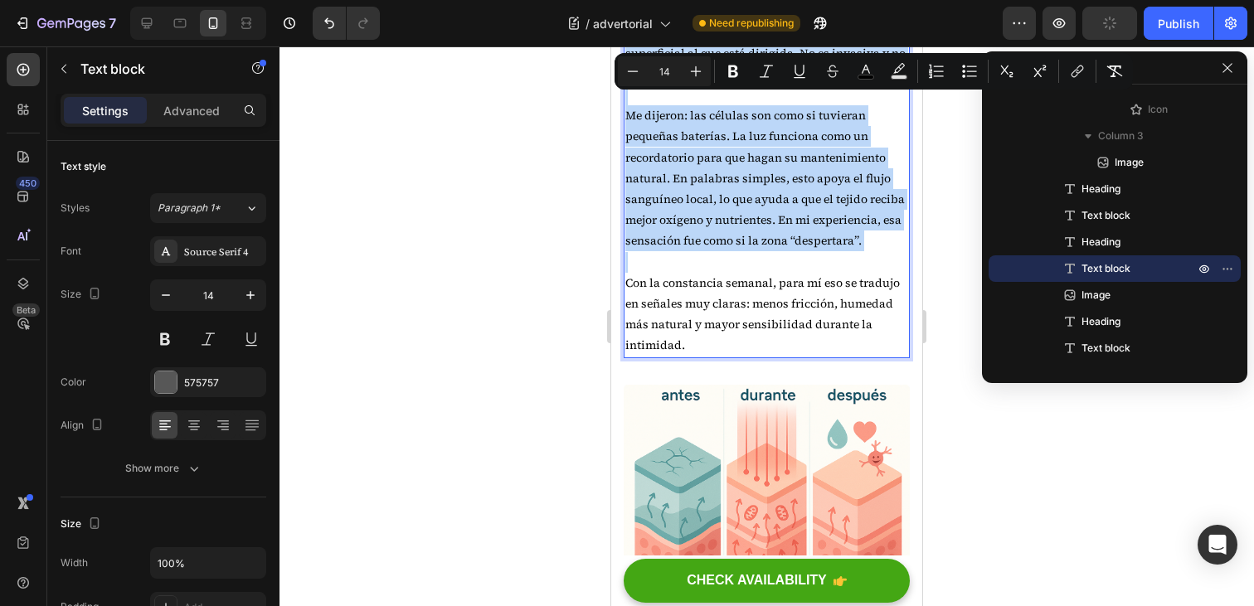
click at [811, 249] on span "Me dijeron: las células son como si tuvieran pequeñas baterías. La luz funciona…" at bounding box center [766, 178] width 280 height 142
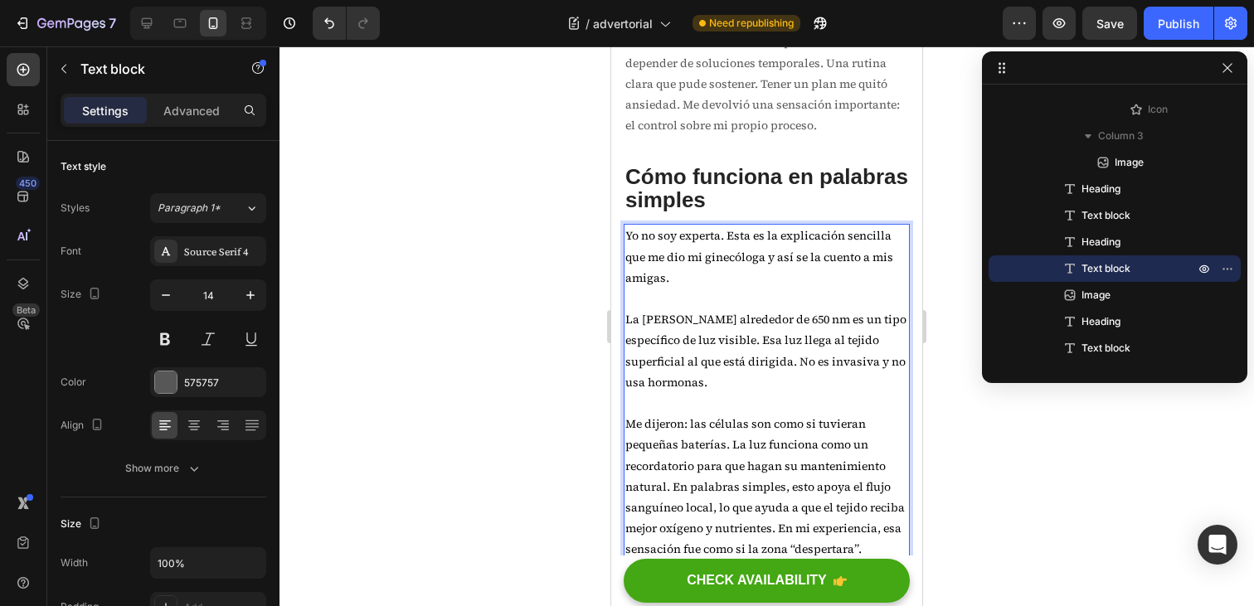
scroll to position [3142, 0]
click at [723, 283] on span "Yo no soy experta. Esta es la explicación sencilla que me dio mi ginecóloga y a…" at bounding box center [760, 254] width 268 height 58
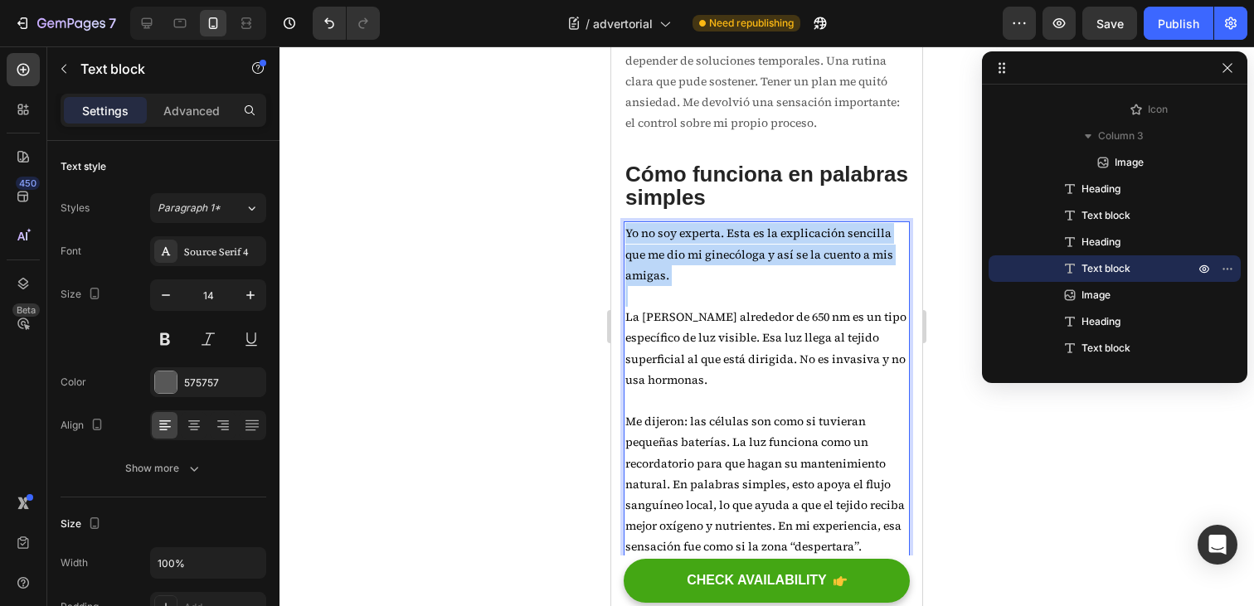
click at [723, 283] on span "Yo no soy experta. Esta es la explicación sencilla que me dio mi ginecóloga y a…" at bounding box center [760, 254] width 268 height 58
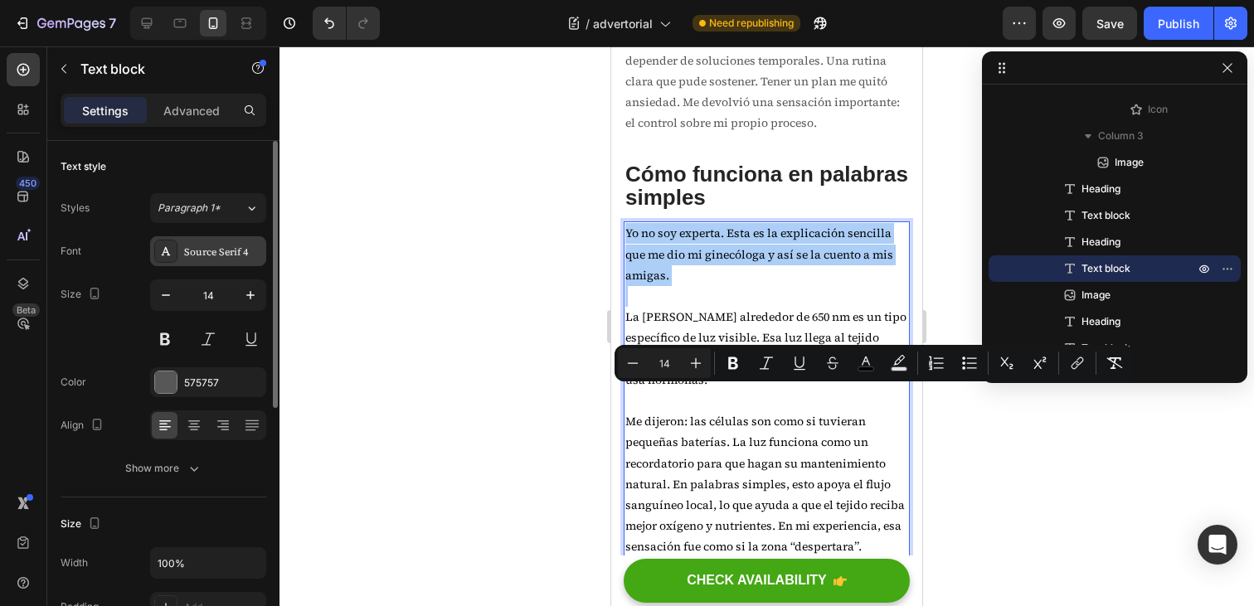
click at [252, 249] on div "Source Serif 4" at bounding box center [223, 252] width 78 height 15
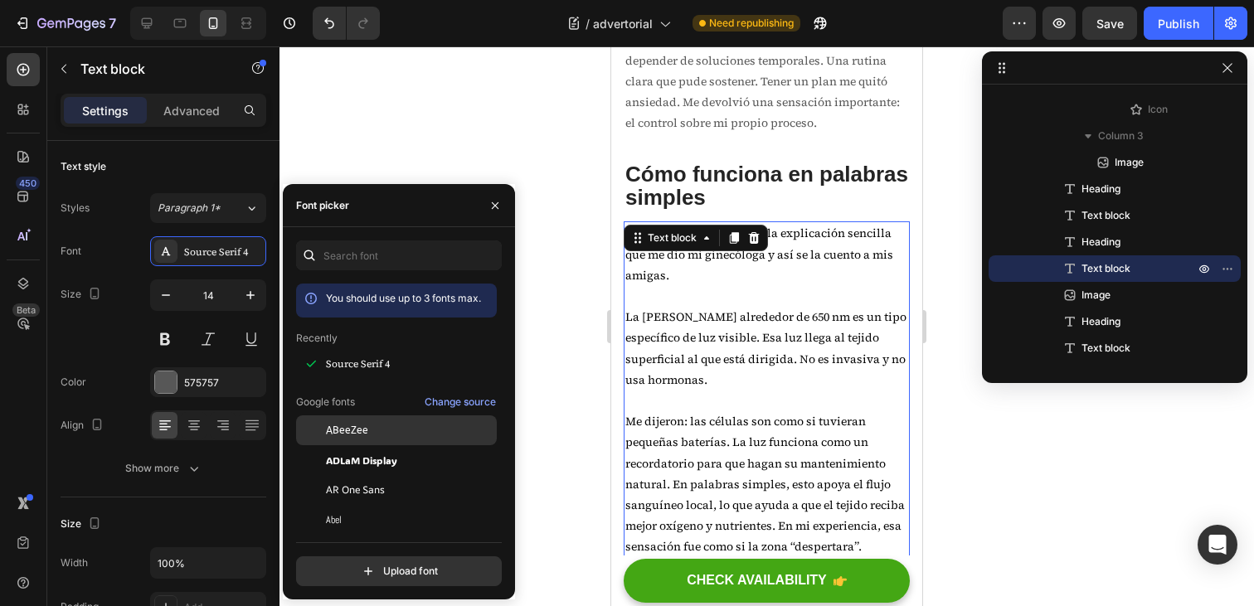
click at [369, 426] on div "ABeeZee" at bounding box center [410, 430] width 168 height 15
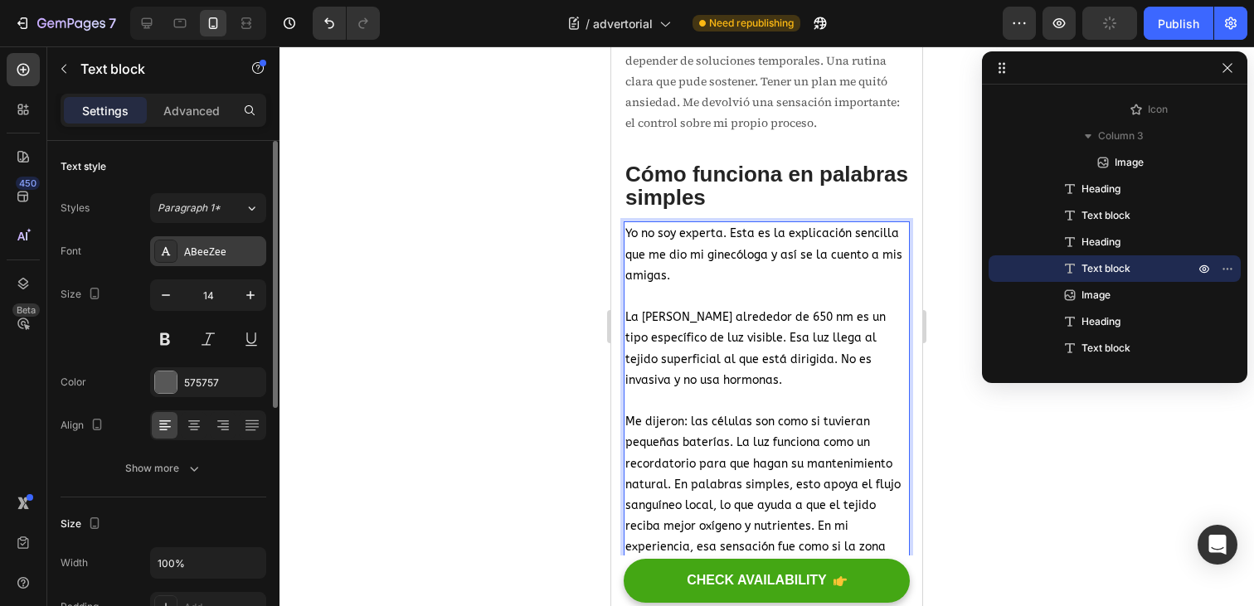
click at [235, 257] on div "ABeeZee" at bounding box center [223, 252] width 78 height 15
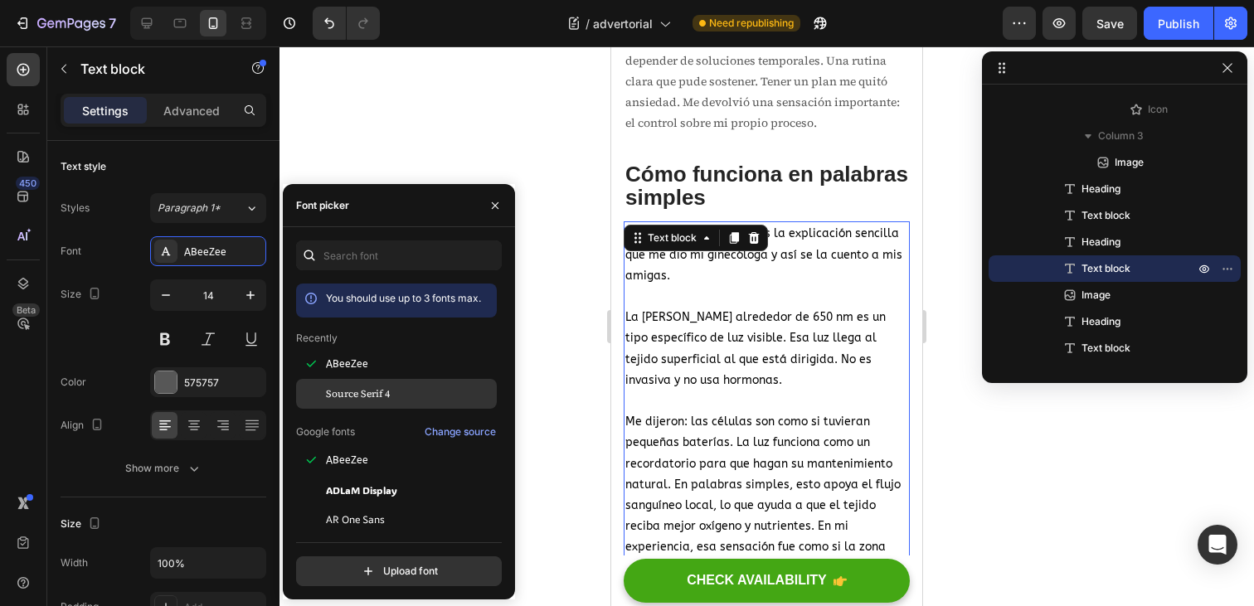
click at [379, 397] on span "Source Serif 4" at bounding box center [358, 394] width 64 height 15
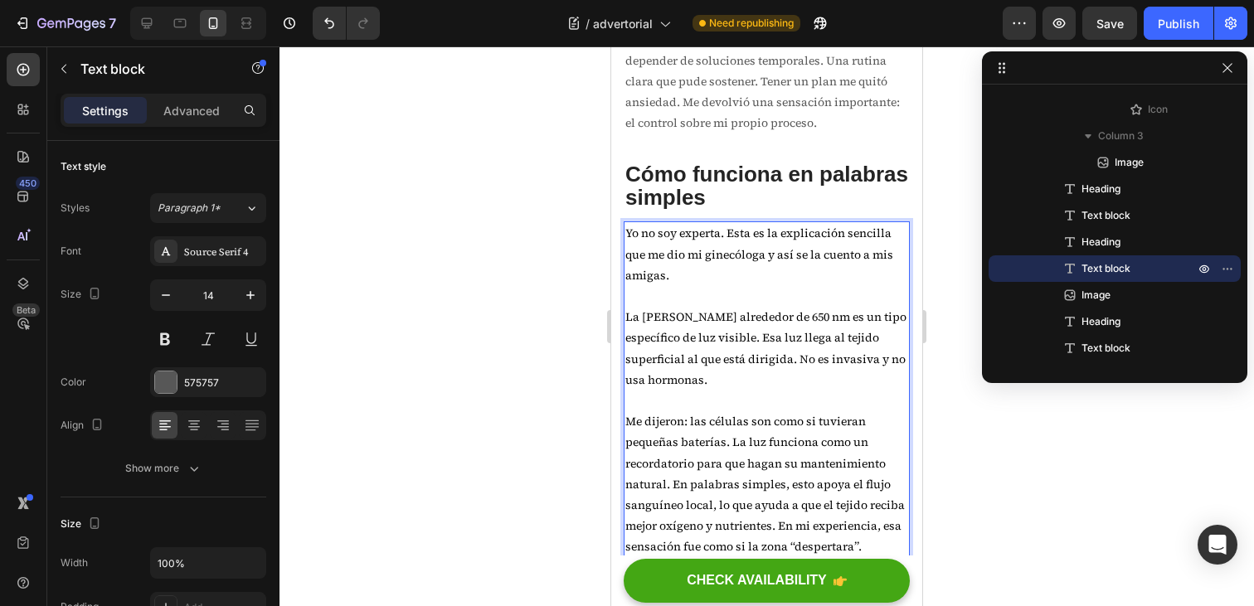
click at [718, 307] on p "Rich Text Editor. Editing area: main" at bounding box center [767, 296] width 283 height 21
click at [733, 134] on p "Eso fue todo. Sin recetas complicadas. Sin depender de soluciones temporales. U…" at bounding box center [767, 81] width 283 height 105
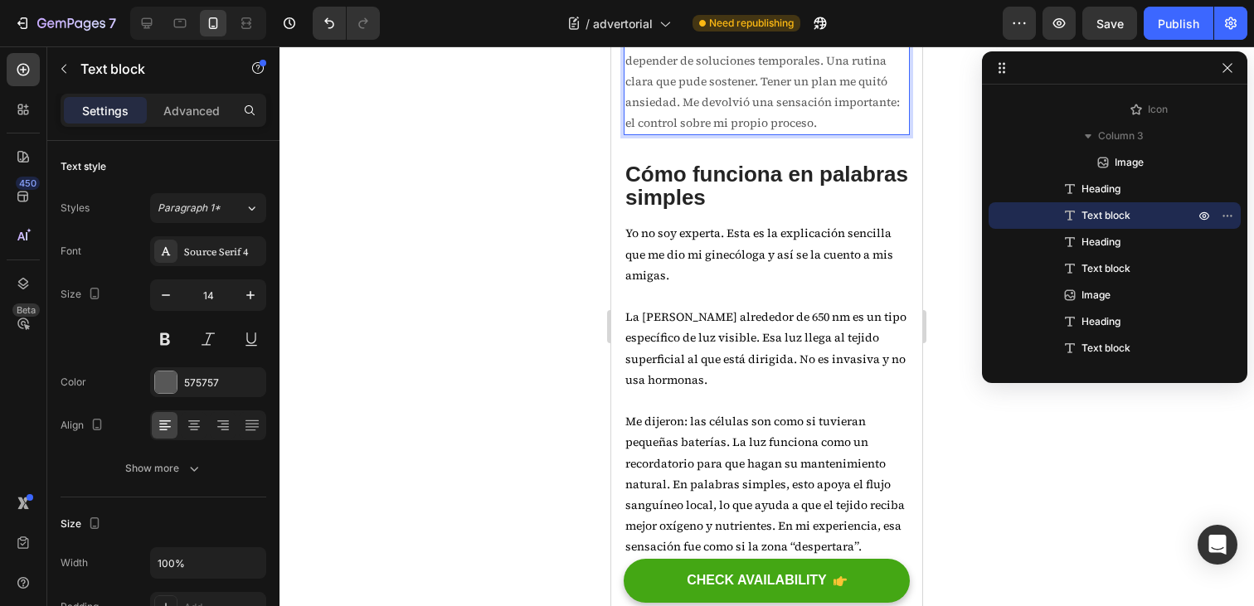
click at [716, 134] on p "Eso fue todo. Sin recetas complicadas. Sin depender de soluciones temporales. U…" at bounding box center [767, 81] width 283 height 105
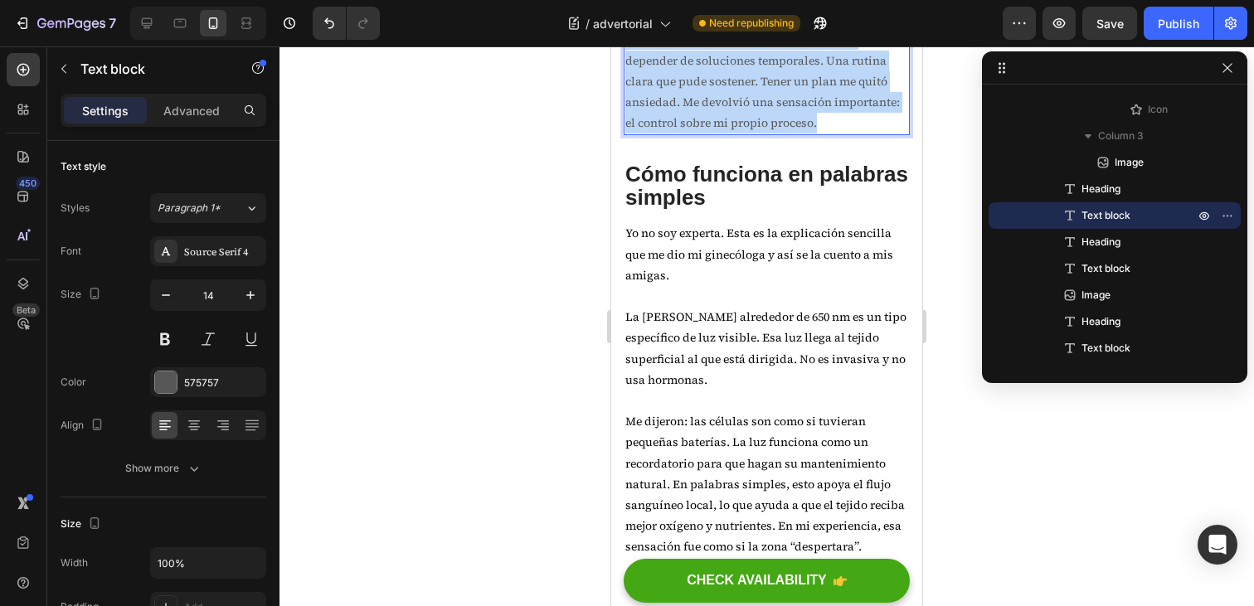
click at [716, 134] on p "Eso fue todo. Sin recetas complicadas. Sin depender de soluciones temporales. U…" at bounding box center [767, 81] width 283 height 105
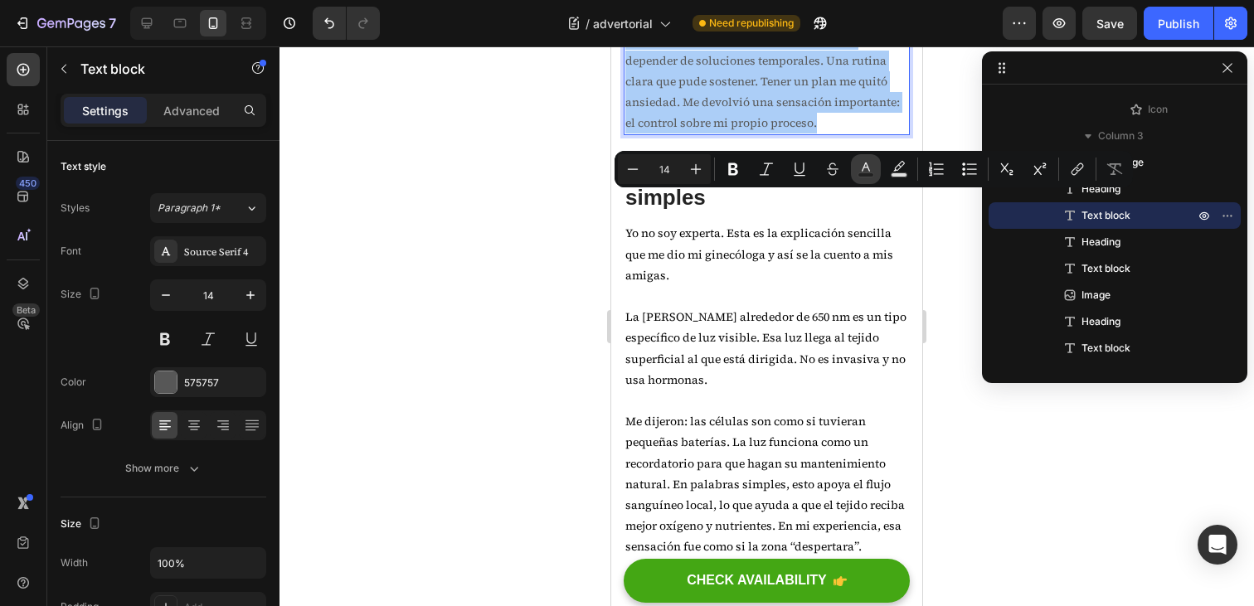
click at [854, 173] on button "Text Color" at bounding box center [866, 169] width 30 height 30
type input "575757"
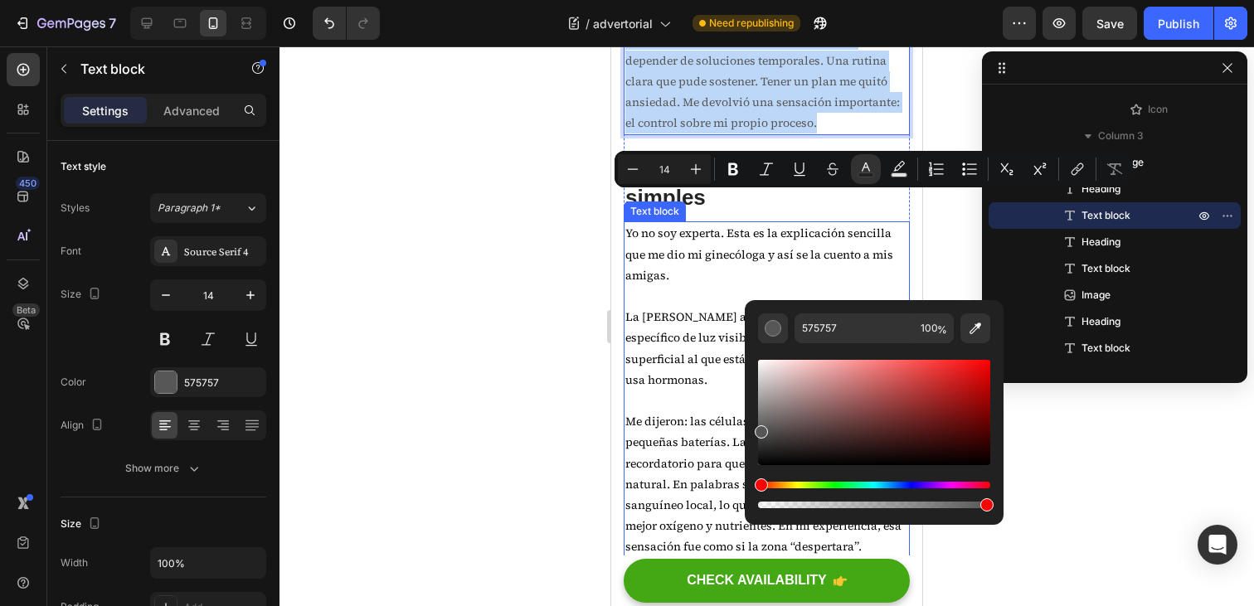
click at [672, 286] on p "Yo no soy experta. Esta es la explicación sencilla que me dio mi ginecóloga y a…" at bounding box center [767, 254] width 283 height 63
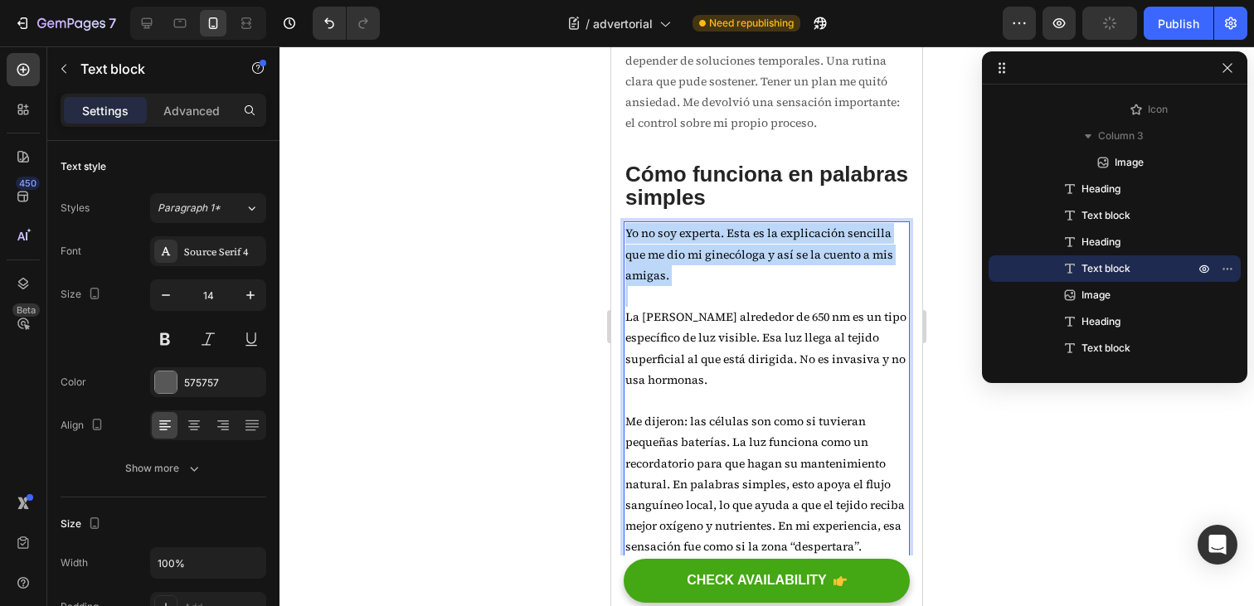
click at [672, 286] on p "Yo no soy experta. Esta es la explicación sencilla que me dio mi ginecóloga y a…" at bounding box center [767, 254] width 283 height 63
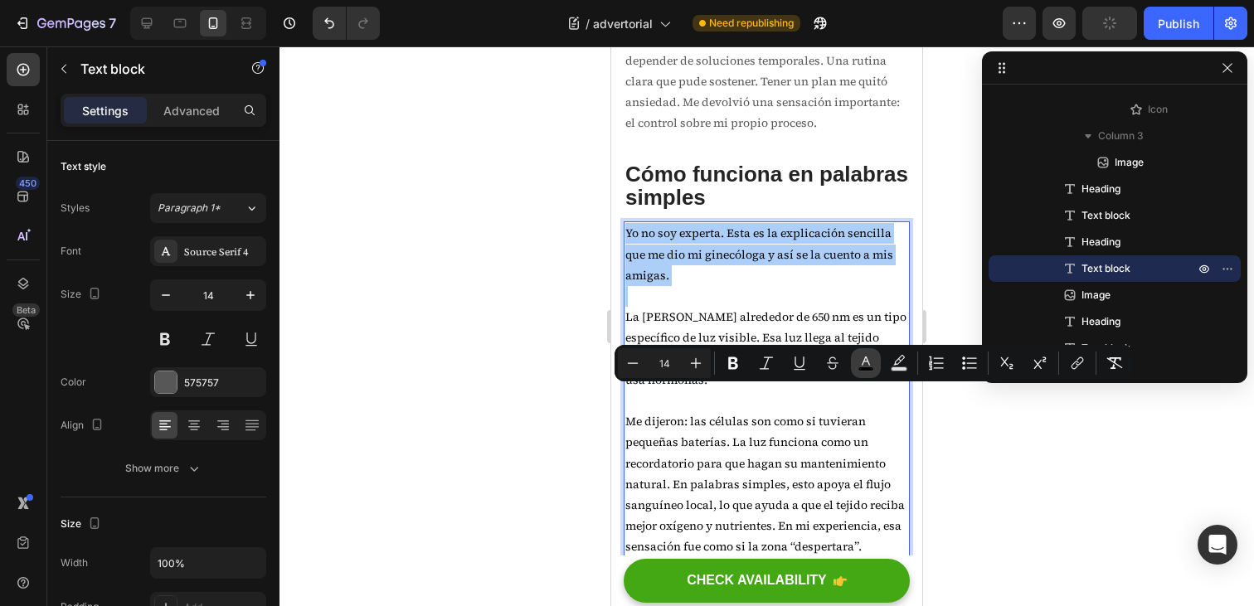
click at [869, 363] on icon "Editor contextual toolbar" at bounding box center [866, 361] width 8 height 9
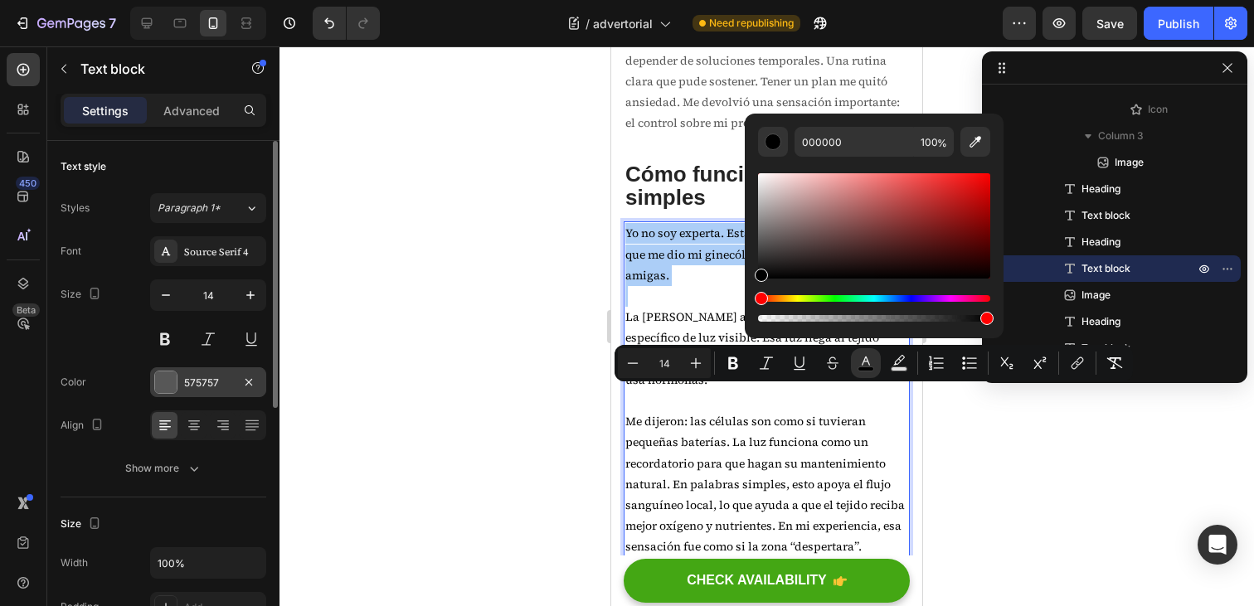
click at [221, 381] on div "575757" at bounding box center [208, 383] width 48 height 15
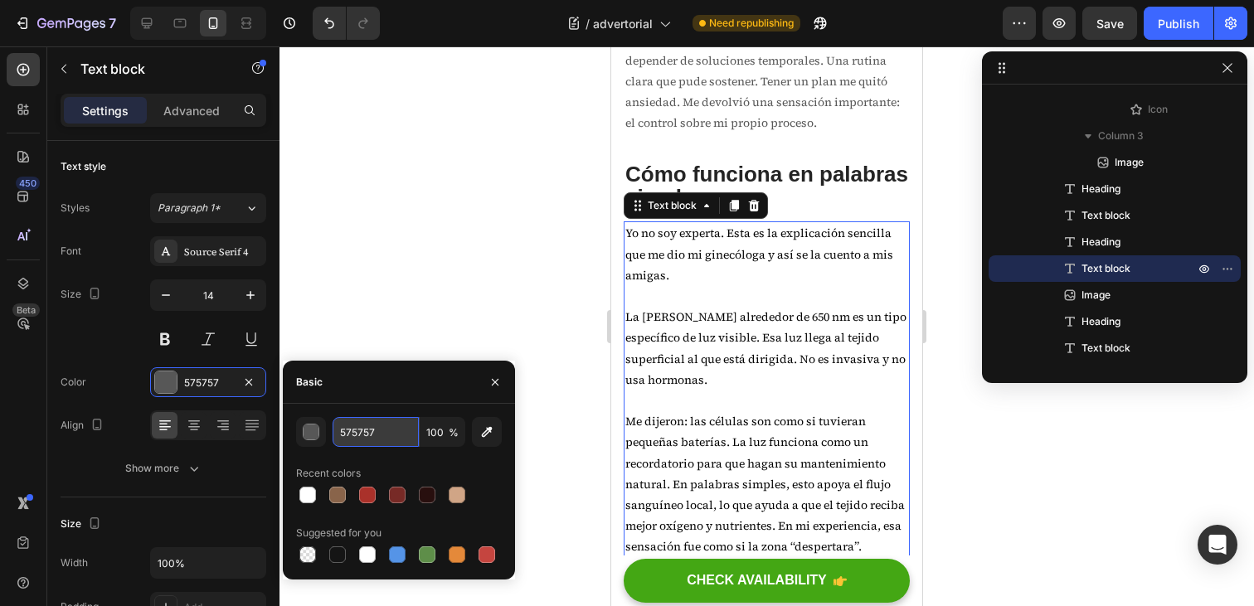
click at [364, 438] on input "575757" at bounding box center [376, 432] width 86 height 30
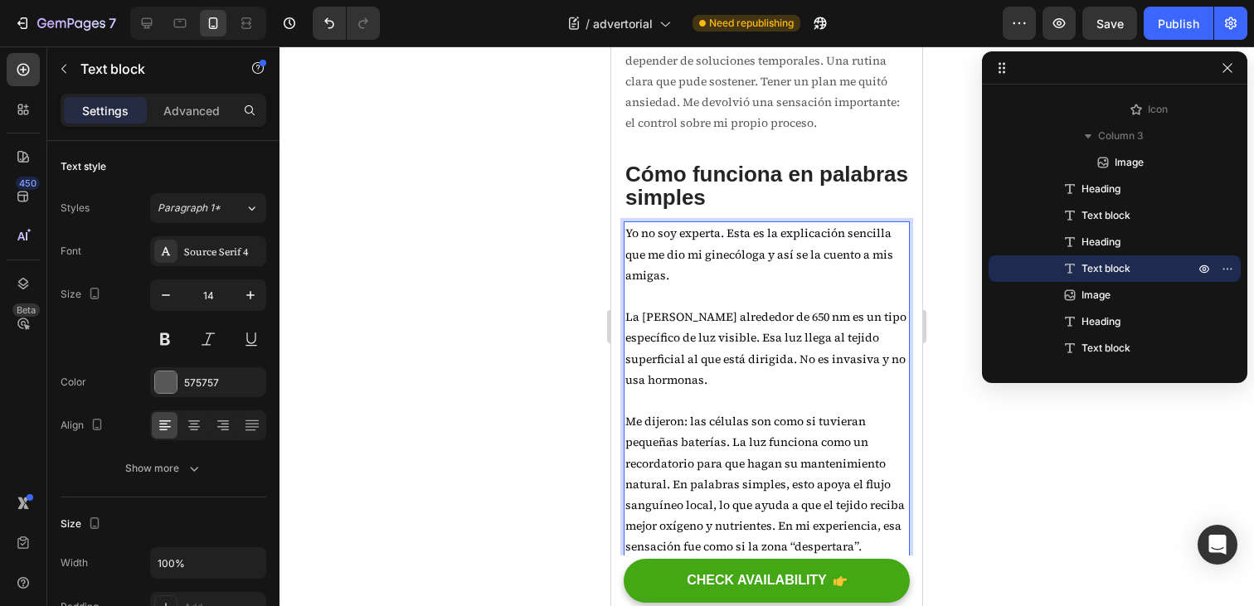
click at [738, 307] on p "Rich Text Editor. Editing area: main" at bounding box center [767, 296] width 283 height 21
click at [692, 283] on span "Yo no soy experta. Esta es la explicación sencilla que me dio mi ginecóloga y a…" at bounding box center [760, 254] width 268 height 58
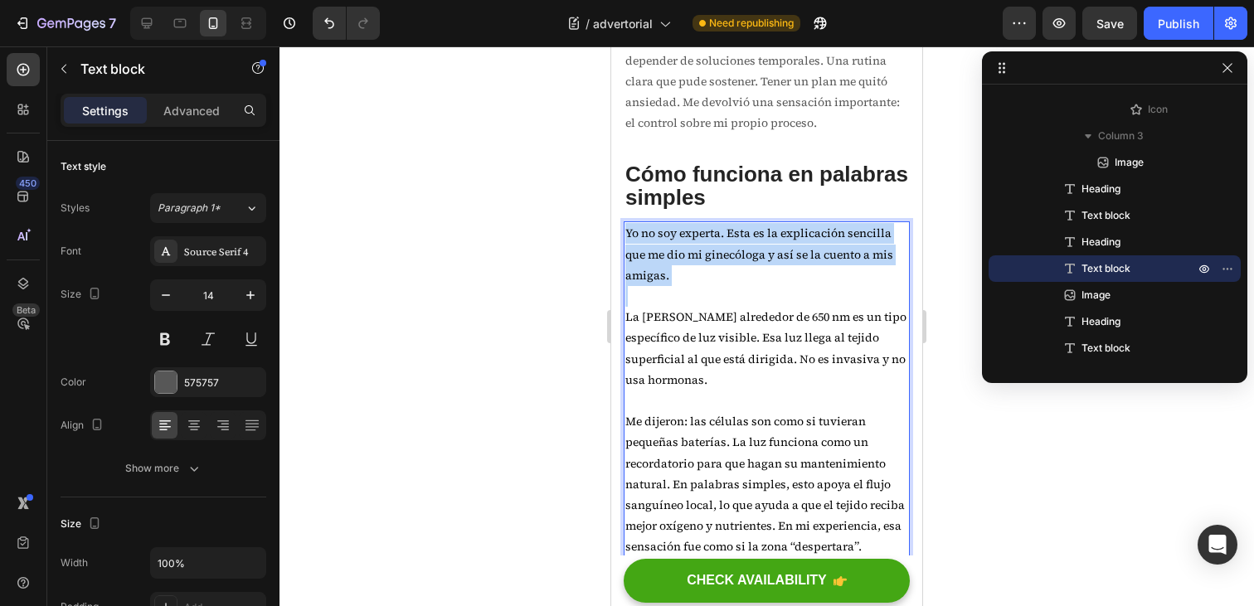
click at [692, 283] on span "Yo no soy experta. Esta es la explicación sencilla que me dio mi ginecóloga y a…" at bounding box center [760, 254] width 268 height 58
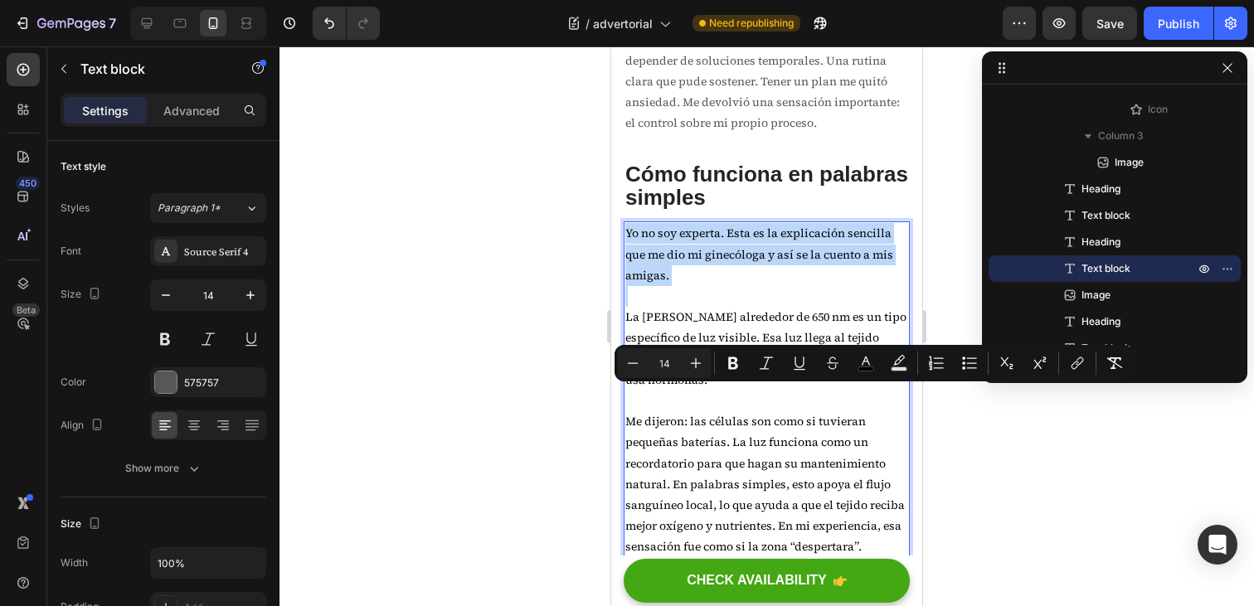
click at [793, 283] on span "Yo no soy experta. Esta es la explicación sencilla que me dio mi ginecóloga y a…" at bounding box center [760, 254] width 268 height 58
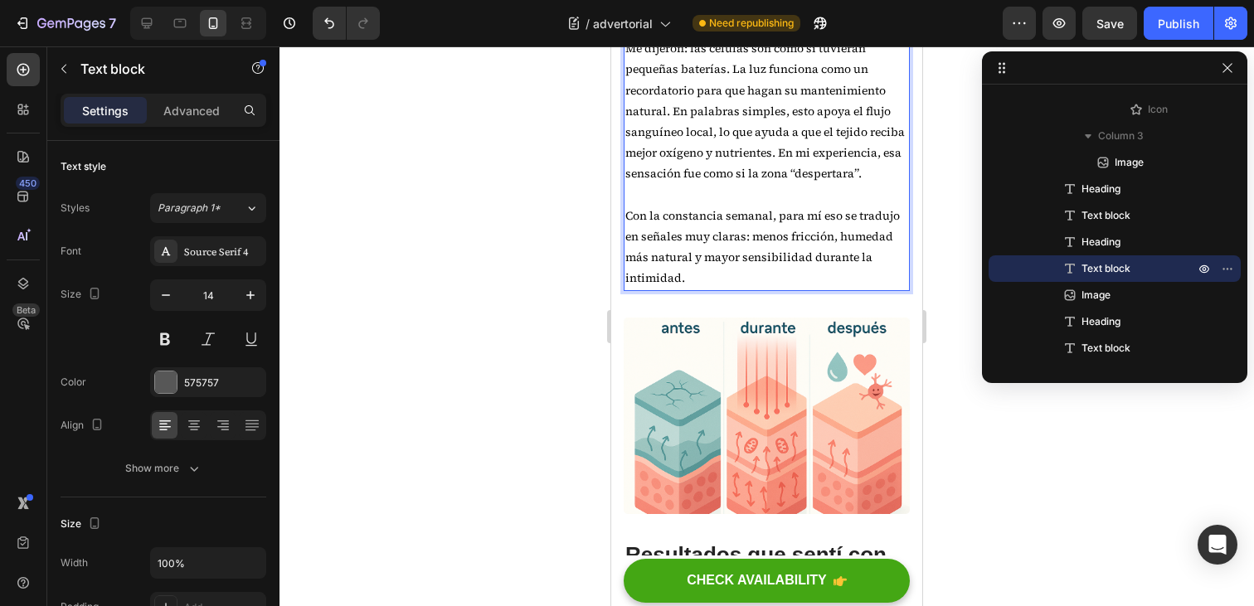
scroll to position [3518, 0]
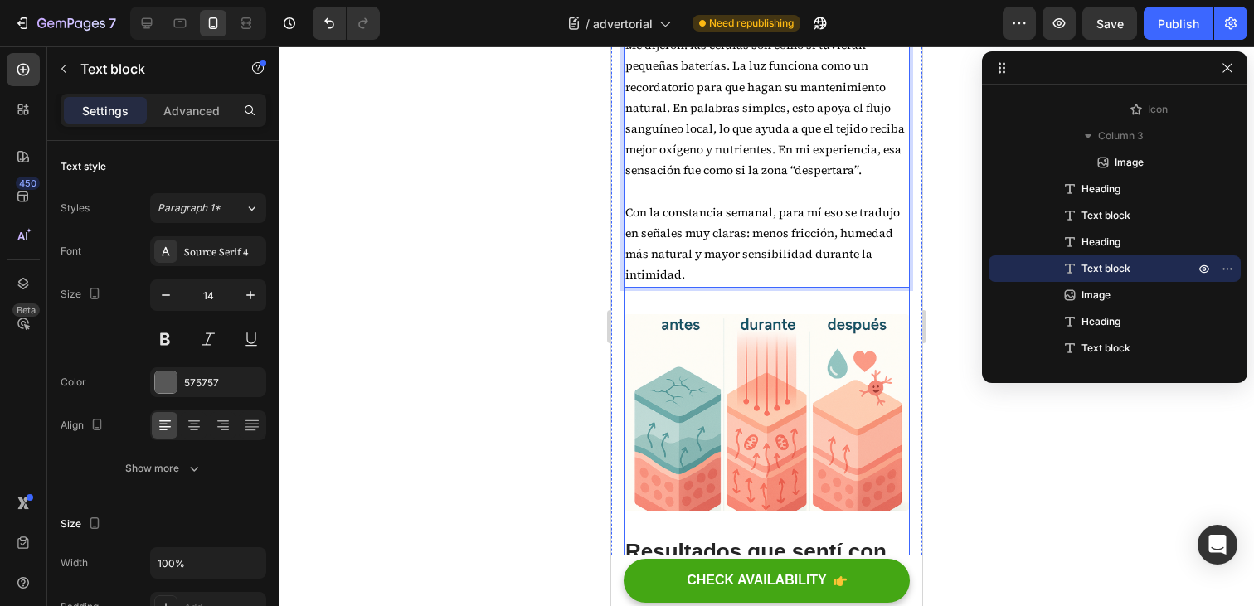
click at [706, 286] on p "Con la constancia semanal, para mí eso se tradujo en señales muy claras: menos …" at bounding box center [767, 244] width 283 height 84
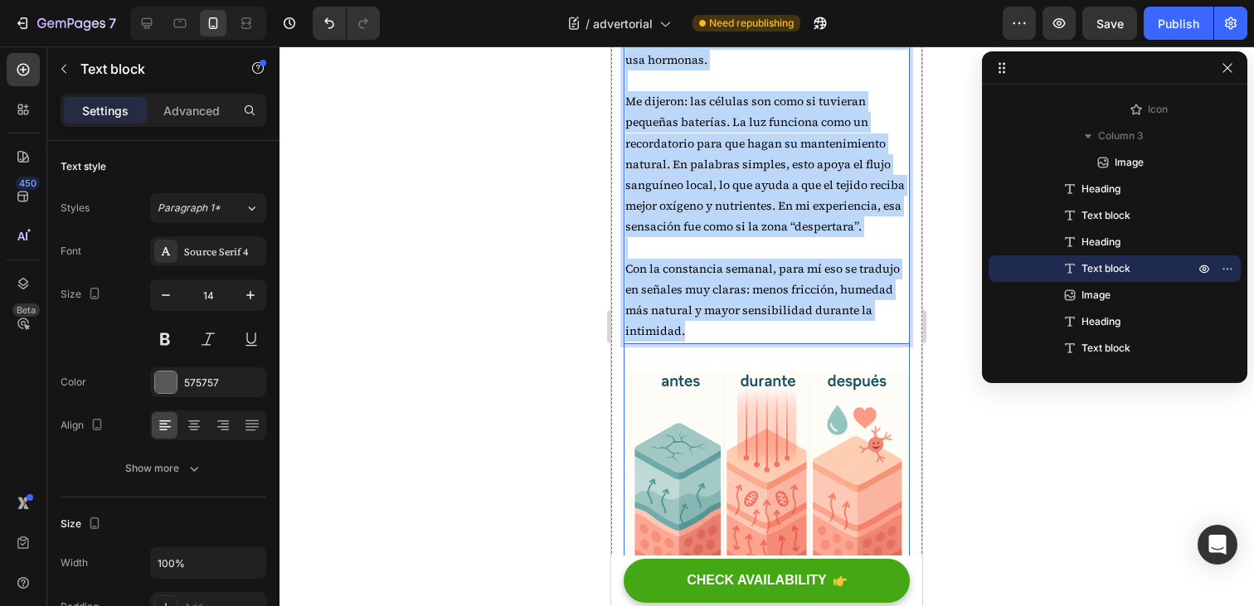
scroll to position [3443, 0]
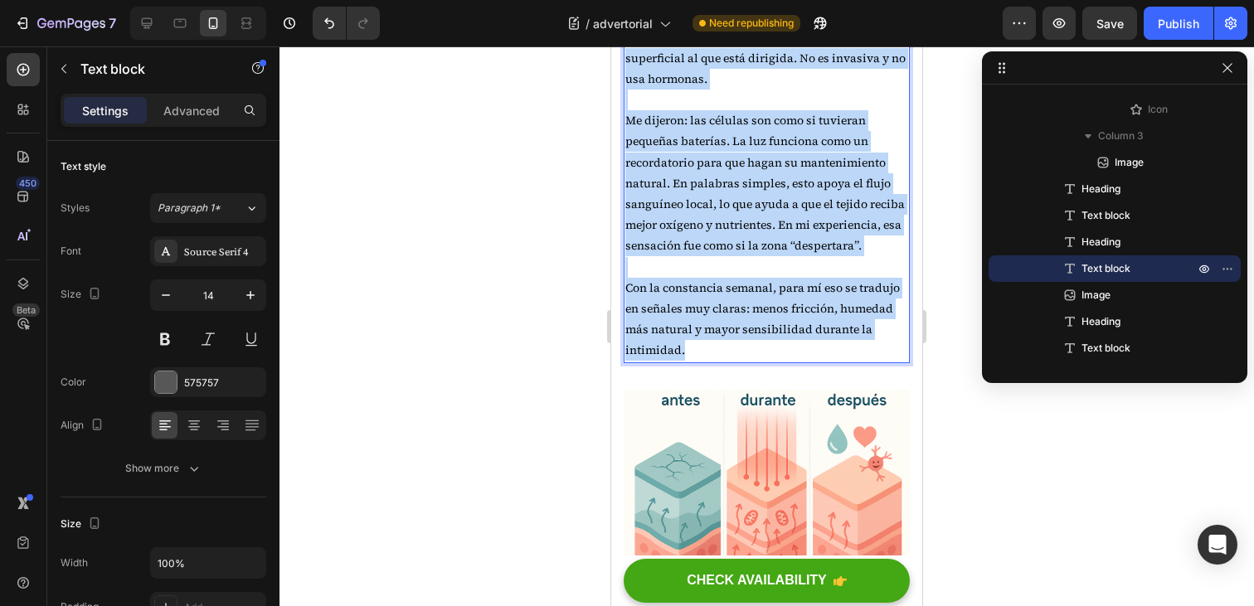
drag, startPoint x: 694, startPoint y: 440, endPoint x: 626, endPoint y: 102, distance: 344.4
click at [626, 102] on div "Yo no soy experta. Esta es la explicación sencilla que me dio mi ginecóloga y a…" at bounding box center [767, 141] width 286 height 442
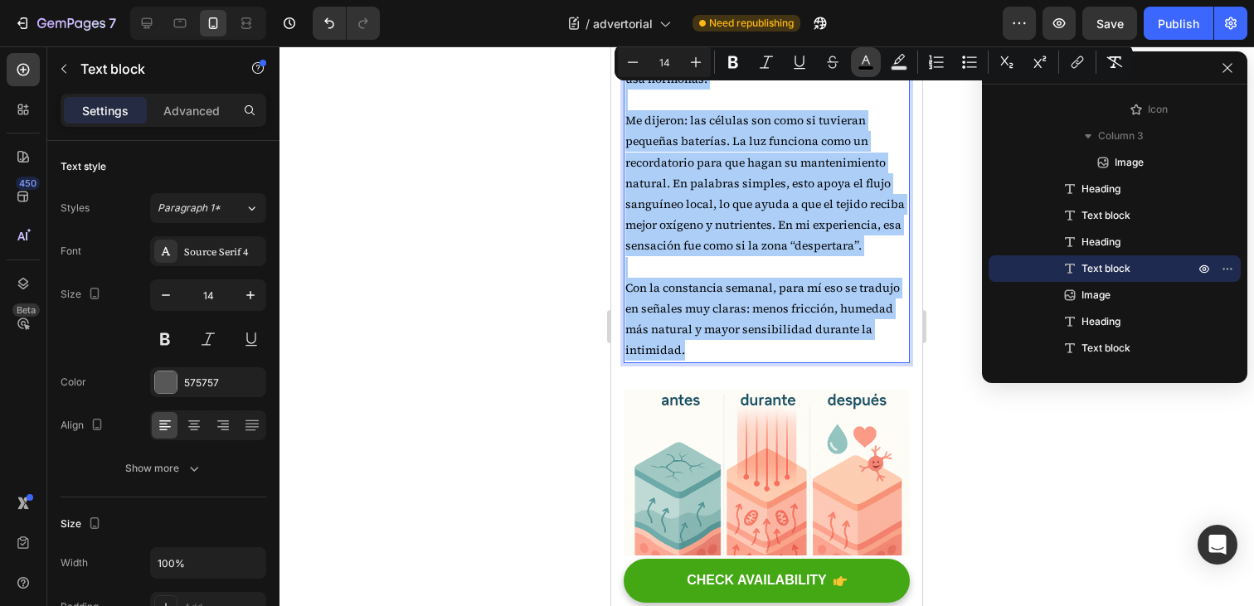
click at [870, 61] on icon "Editor contextual toolbar" at bounding box center [866, 62] width 17 height 17
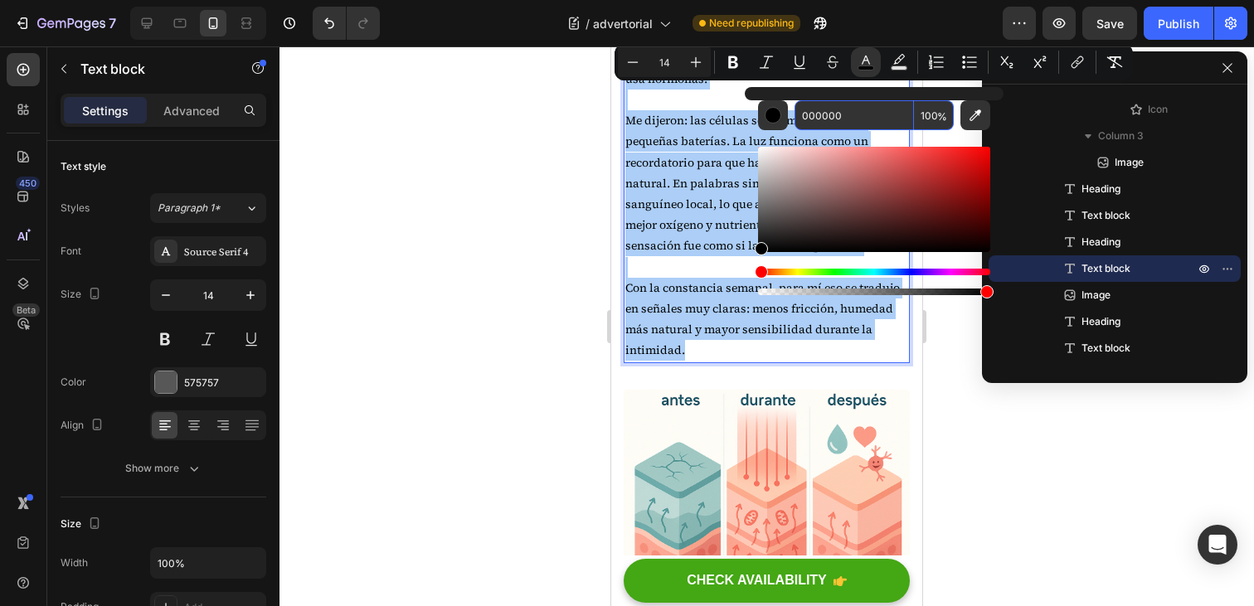
click at [832, 119] on input "000000" at bounding box center [854, 115] width 119 height 30
paste input "575757"
type input "575757"
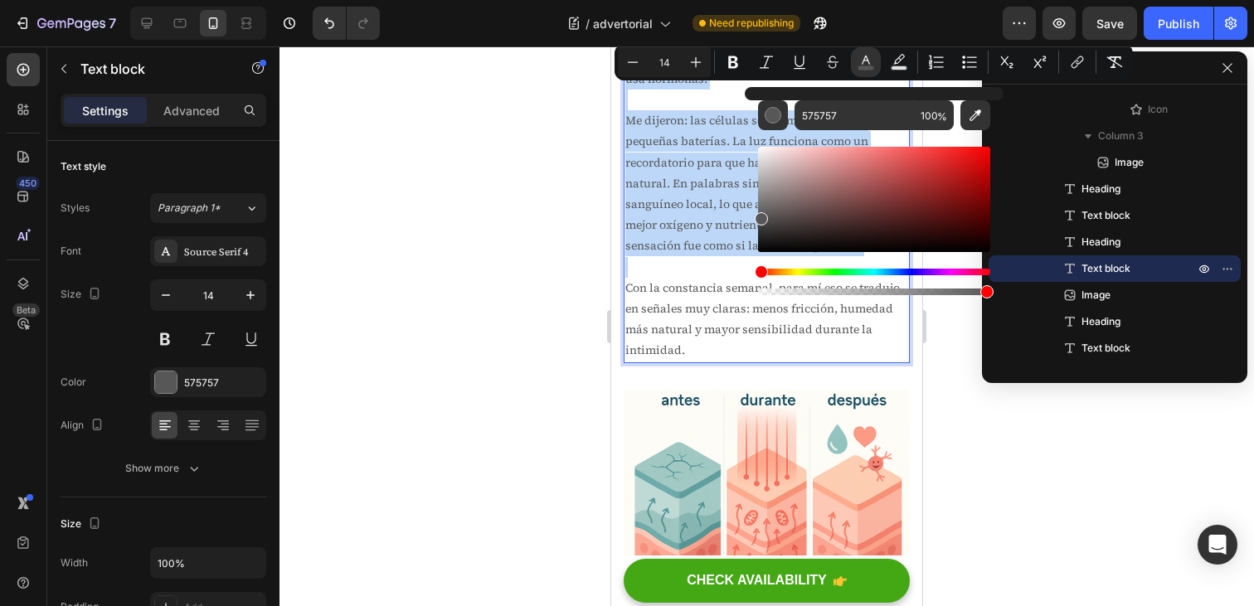
click at [681, 256] on p "Me dijeron: las células son como si tuvieran pequeñas baterías. La luz funciona…" at bounding box center [767, 183] width 283 height 146
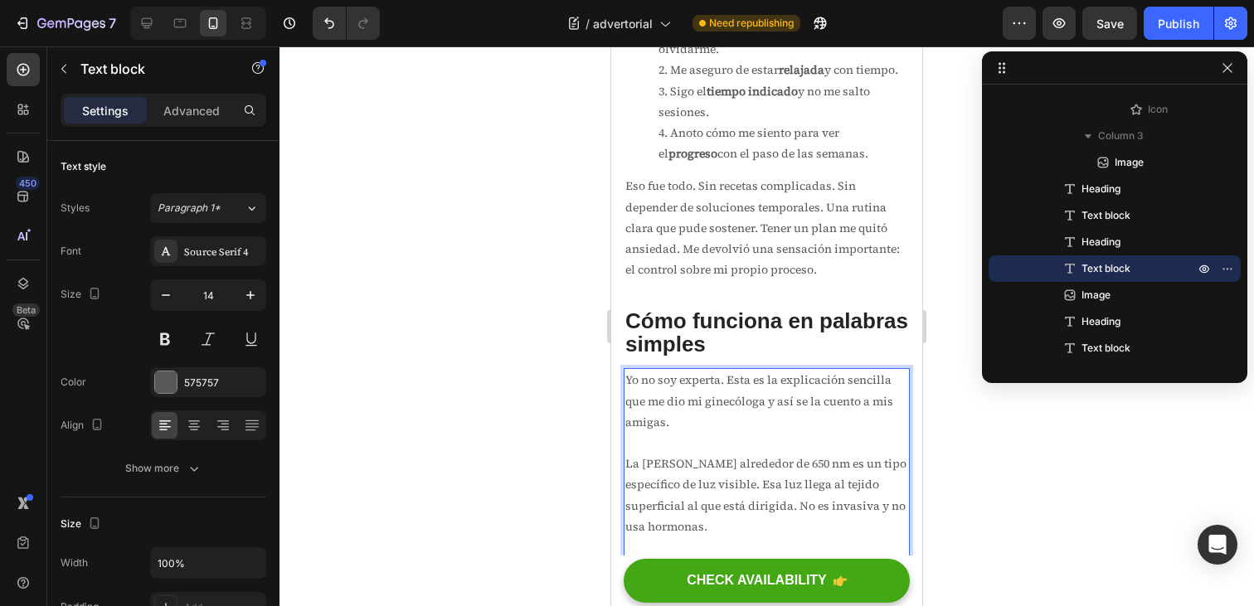
scroll to position [2898, 0]
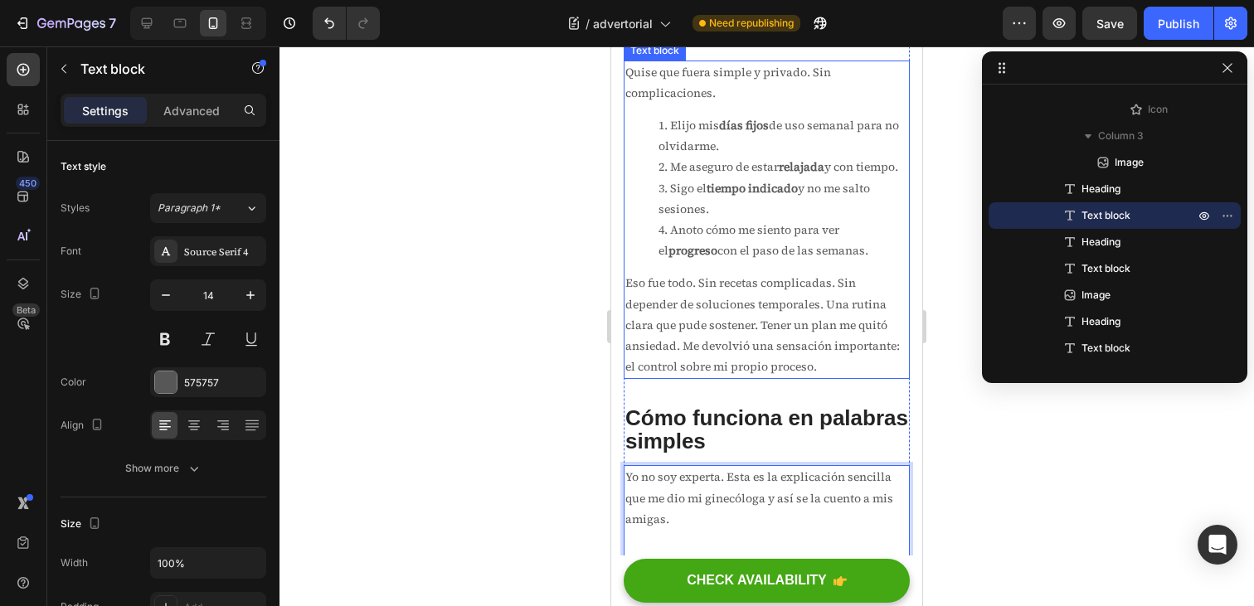
click at [785, 175] on strong "relajada" at bounding box center [802, 166] width 46 height 17
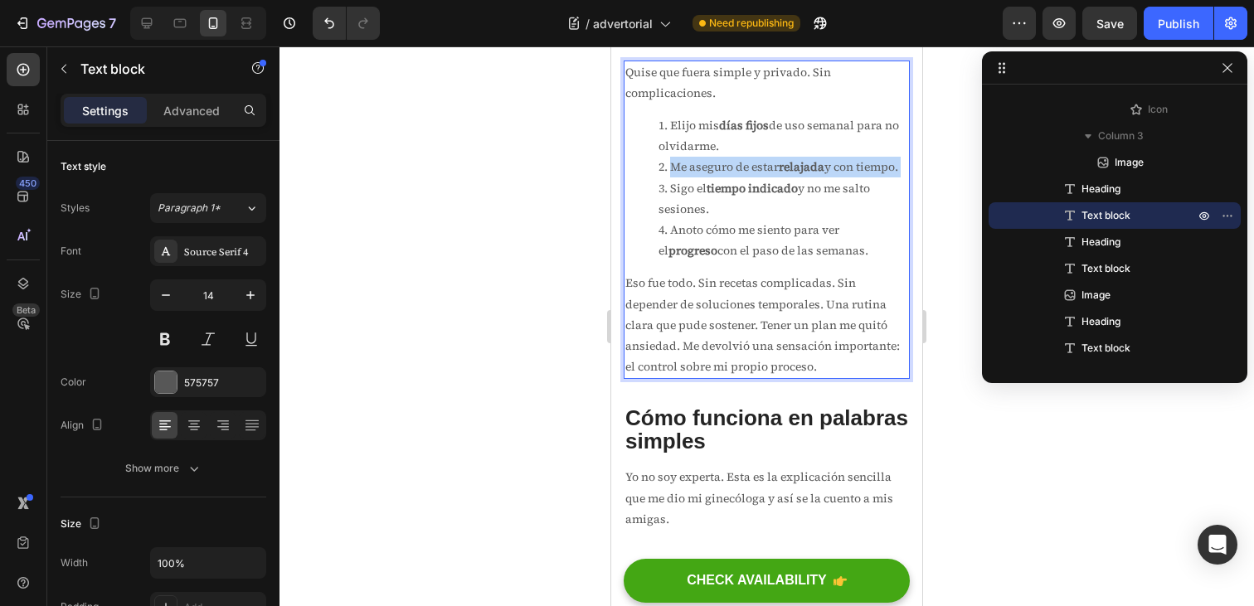
click at [785, 175] on strong "relajada" at bounding box center [802, 166] width 46 height 17
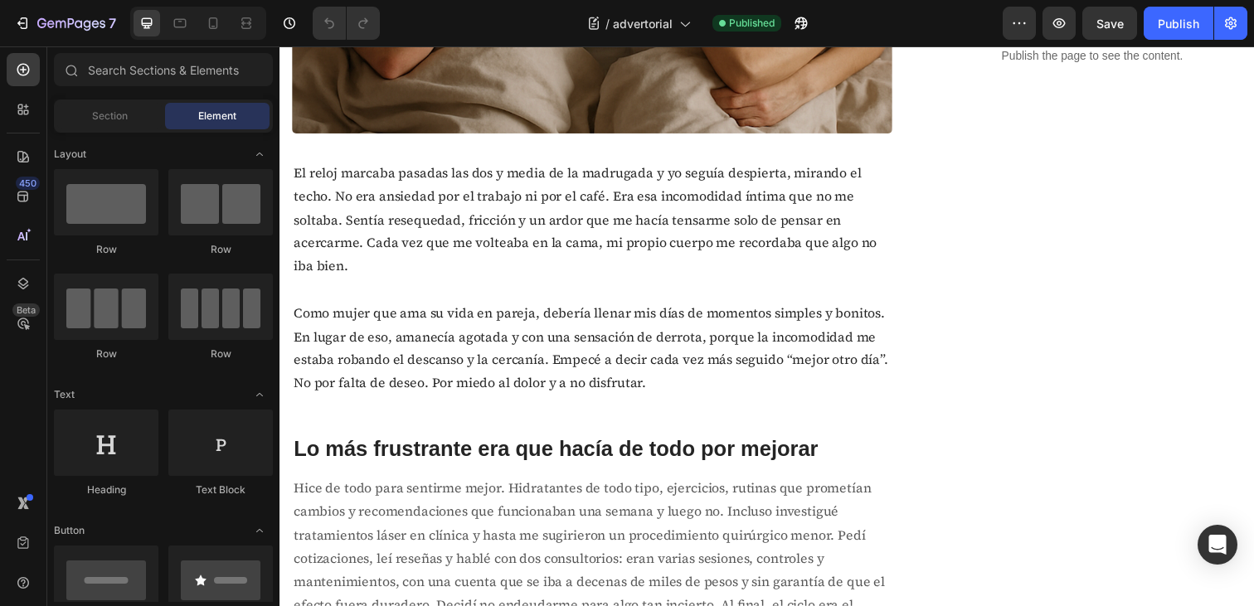
scroll to position [712, 0]
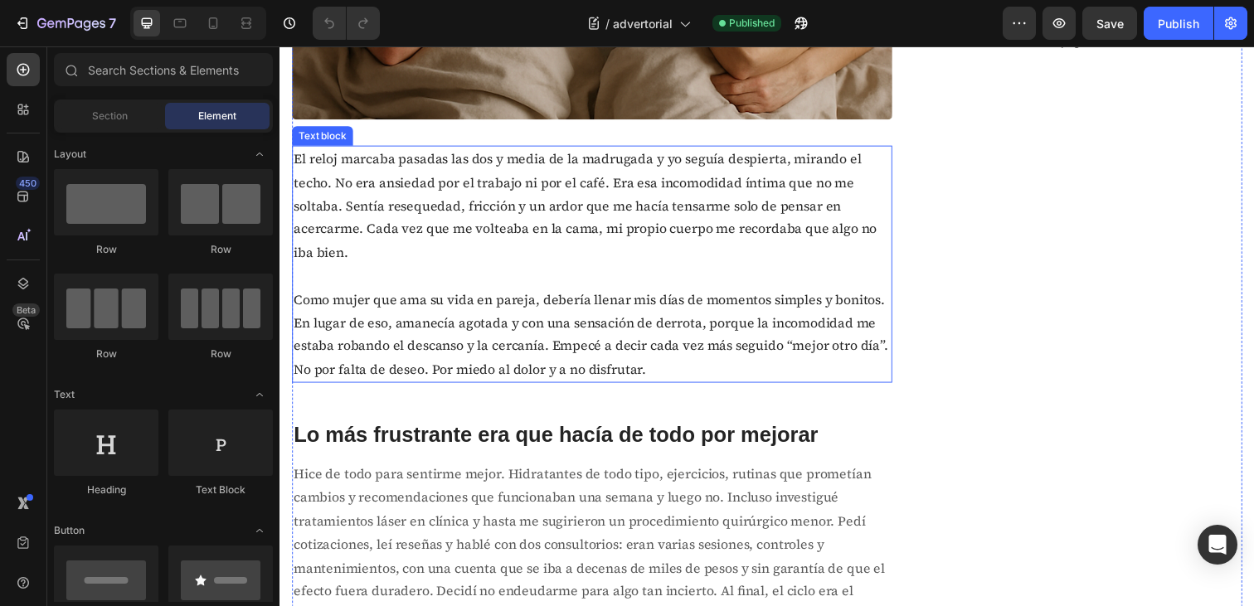
click at [422, 217] on p "El reloj marcaba pasadas las dos y media de la madrugada y yo seguía despierta,…" at bounding box center [599, 208] width 610 height 119
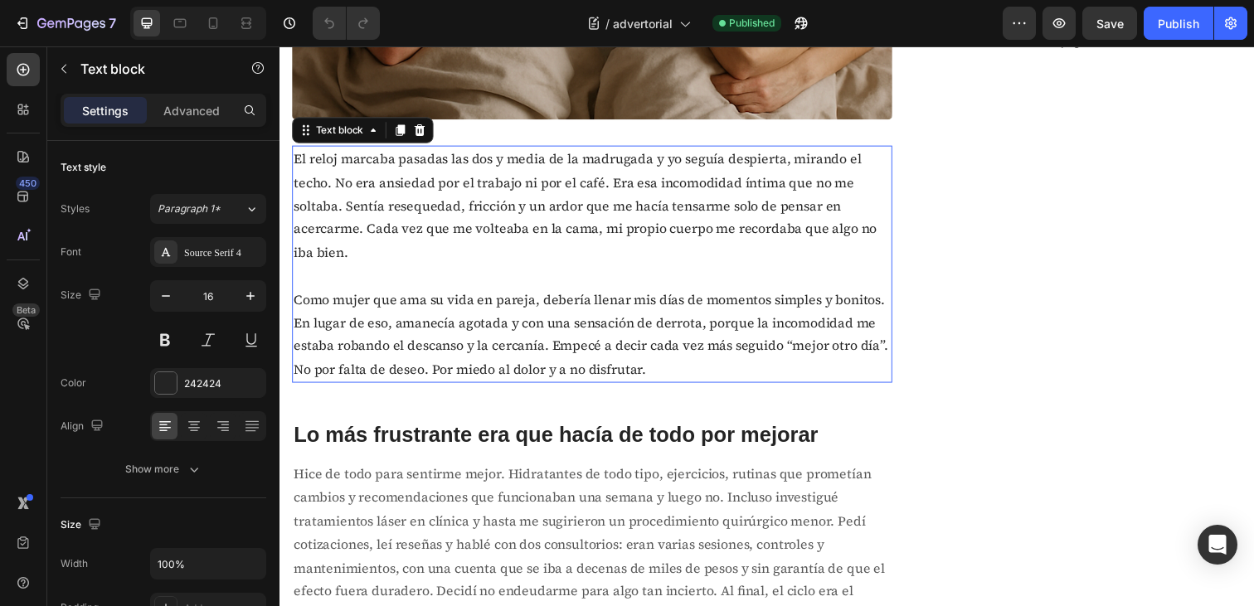
click at [422, 217] on p "El reloj marcaba pasadas las dos y media de la madrugada y yo seguía despierta,…" at bounding box center [599, 208] width 610 height 119
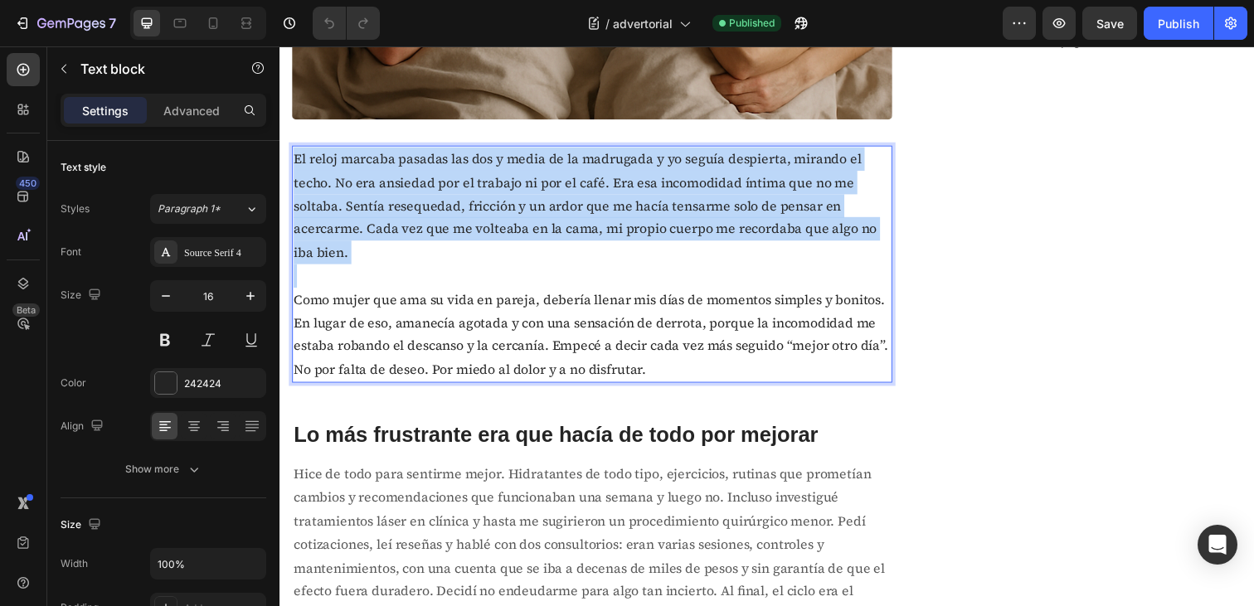
click at [422, 217] on p "El reloj marcaba pasadas las dos y media de la madrugada y yo seguía despierta,…" at bounding box center [599, 208] width 610 height 119
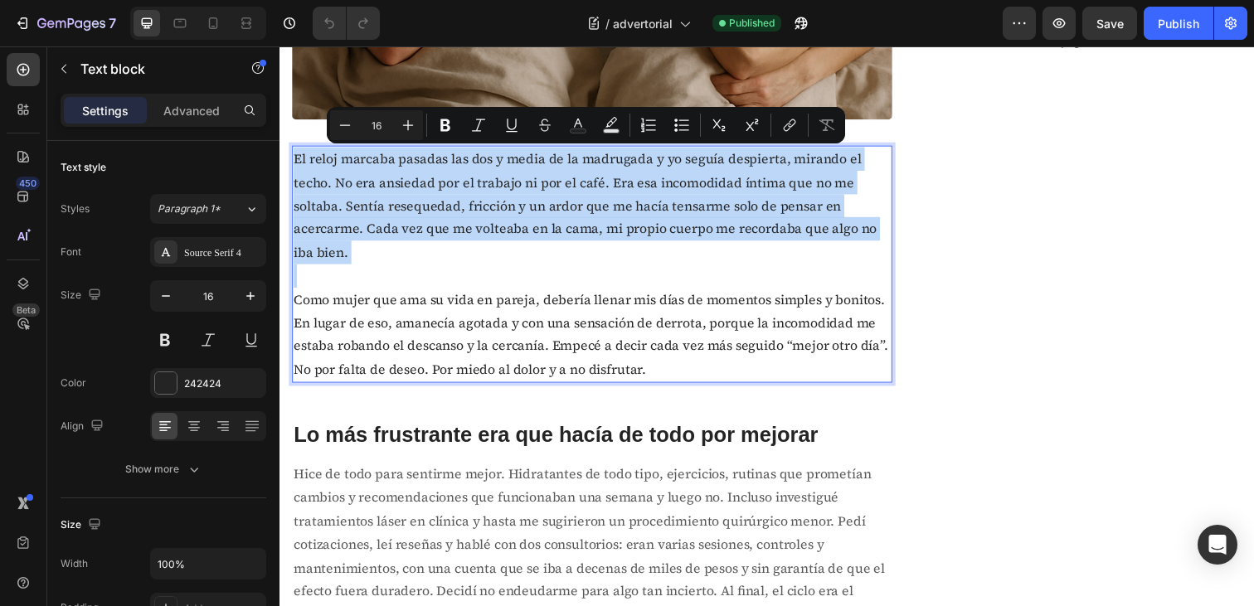
click at [676, 295] on p "Como mujer que ama su vida en pareja, debería llenar mis días de momentos simpl…" at bounding box center [599, 340] width 610 height 95
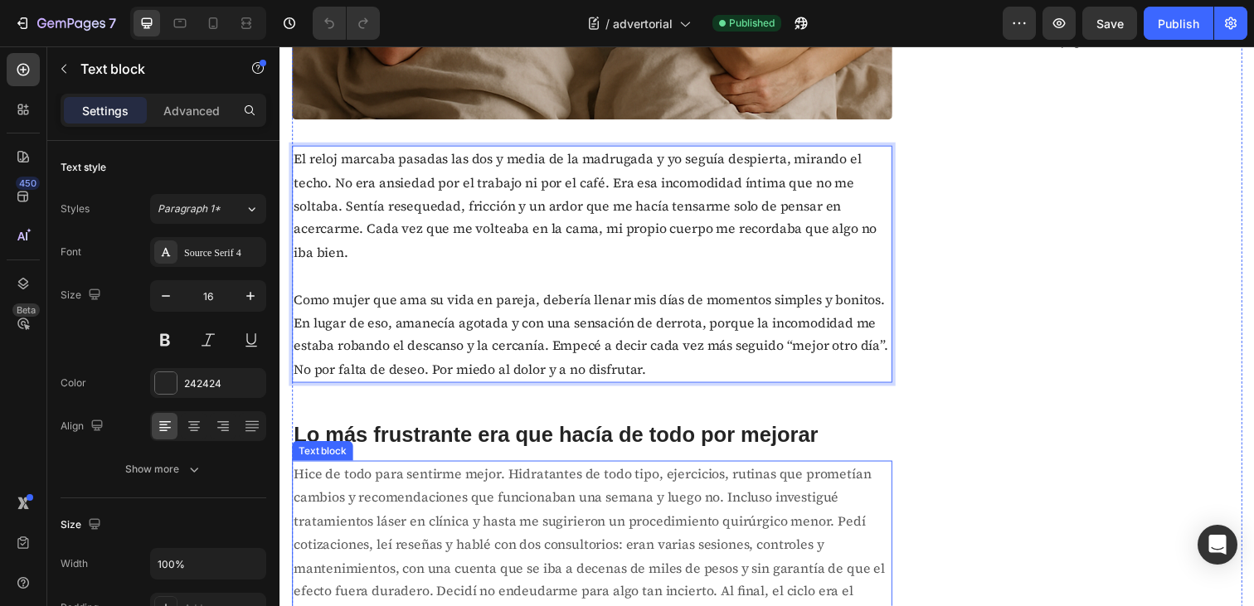
click at [562, 531] on p "Hice de todo para sentirme mejor. Hidratantes de todo tipo, ejercicios, rutinas…" at bounding box center [599, 555] width 610 height 168
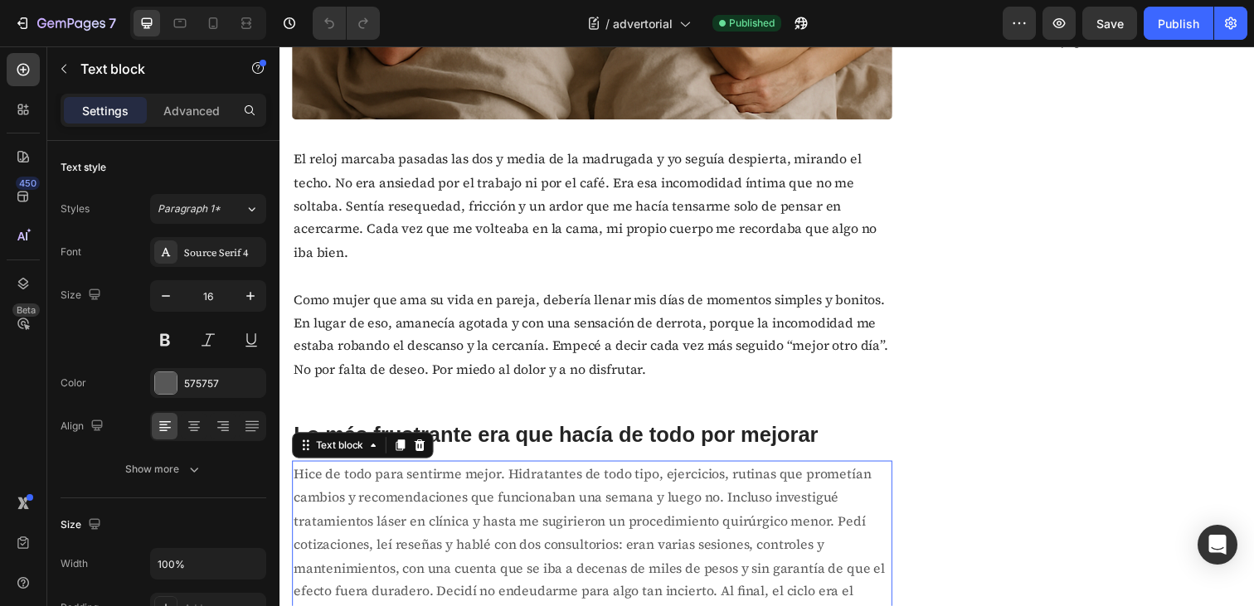
click at [562, 531] on p "Hice de todo para sentirme mejor. Hidratantes de todo tipo, ejercicios, rutinas…" at bounding box center [599, 555] width 610 height 168
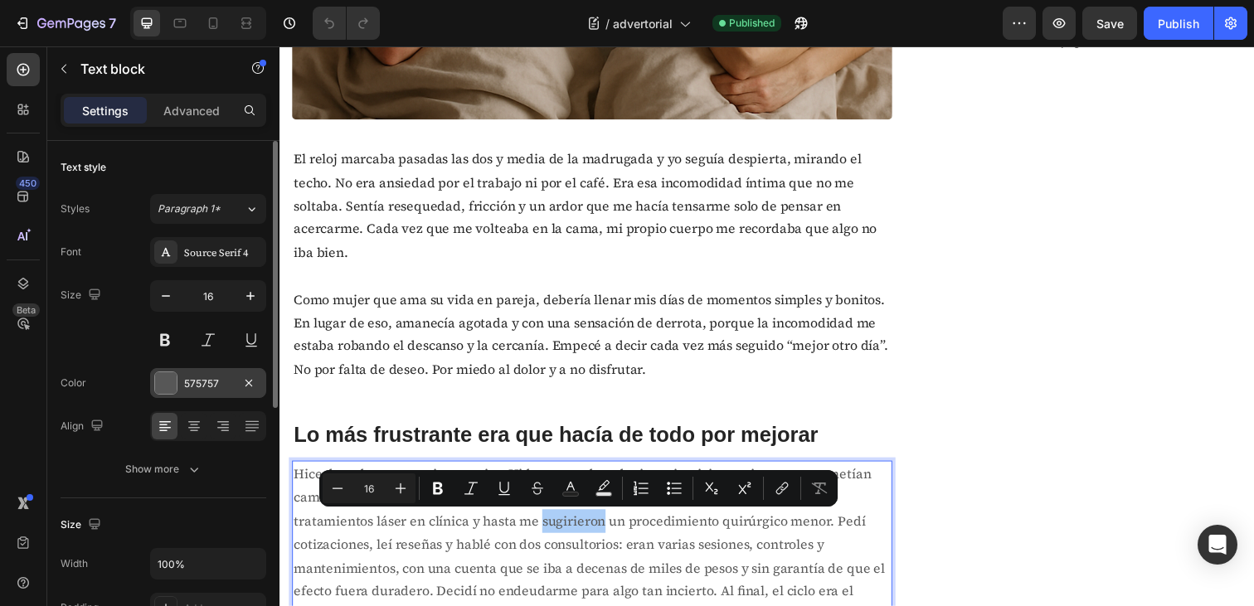
click at [209, 377] on div "575757" at bounding box center [208, 384] width 48 height 15
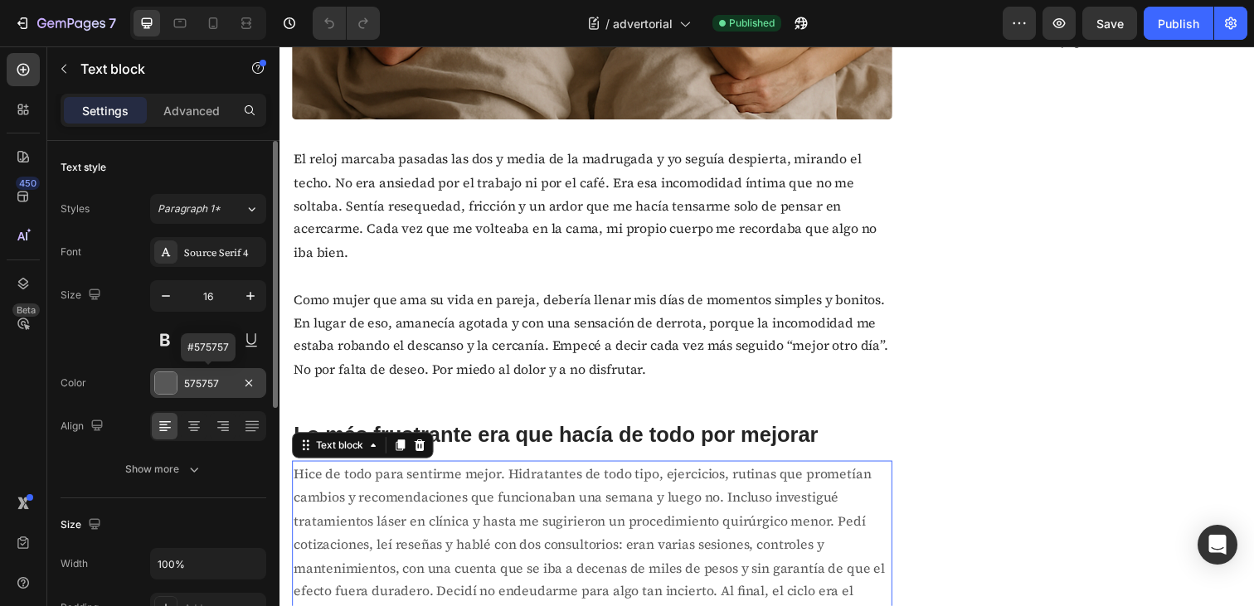
click at [206, 378] on div "575757" at bounding box center [208, 384] width 48 height 15
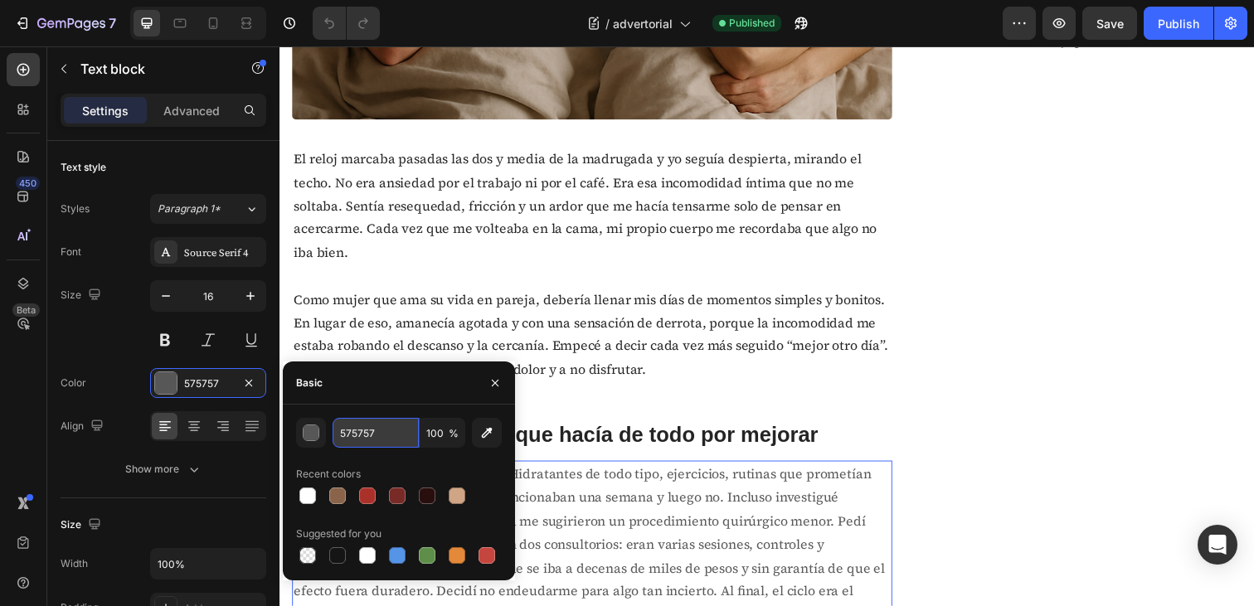
click at [359, 432] on input "575757" at bounding box center [376, 433] width 86 height 30
click at [368, 436] on input "575757" at bounding box center [376, 433] width 86 height 30
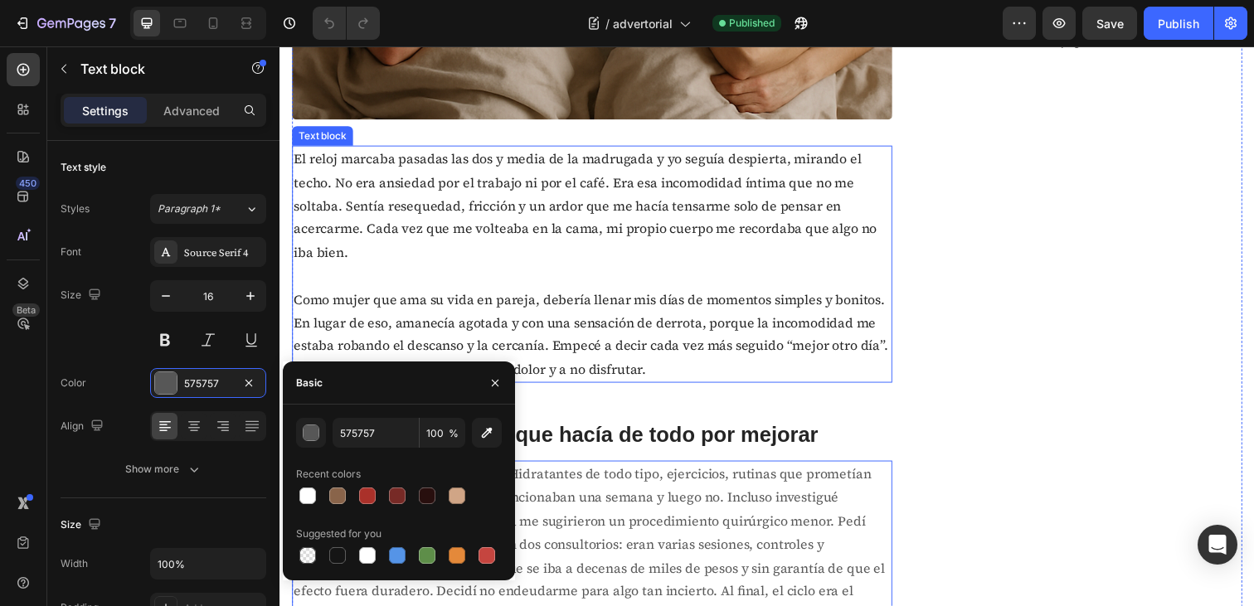
click at [598, 212] on p "El reloj marcaba pasadas las dos y media de la madrugada y yo seguía despierta,…" at bounding box center [599, 208] width 610 height 119
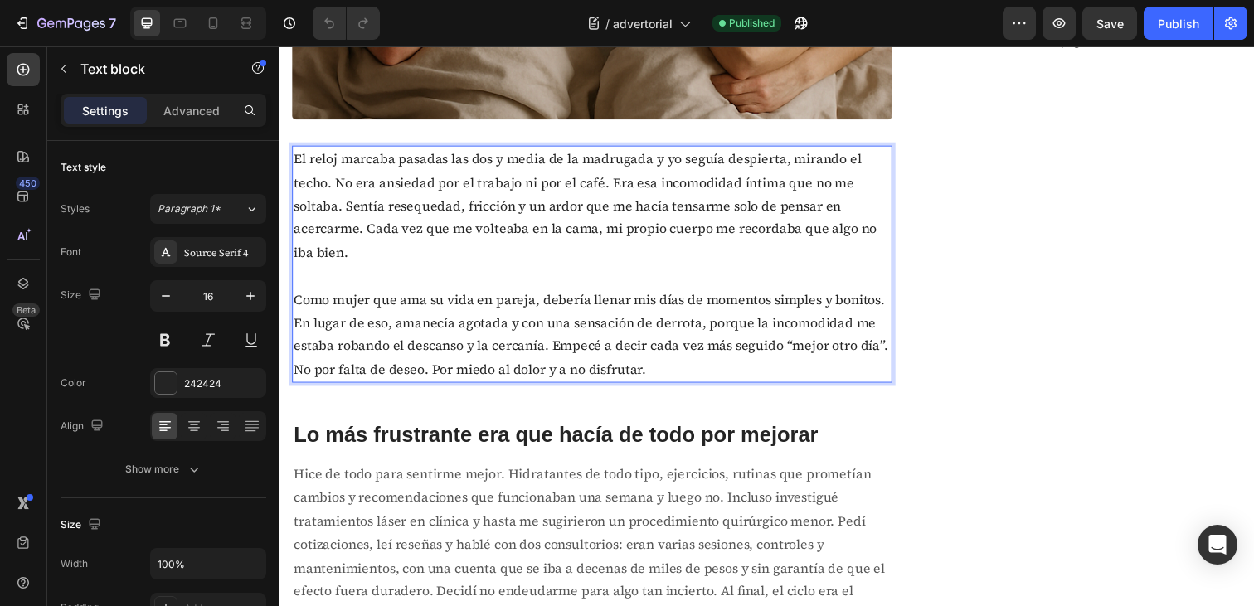
click at [650, 353] on p "Como mujer que ama su vida en pareja, debería llenar mis días de momentos simpl…" at bounding box center [599, 340] width 610 height 95
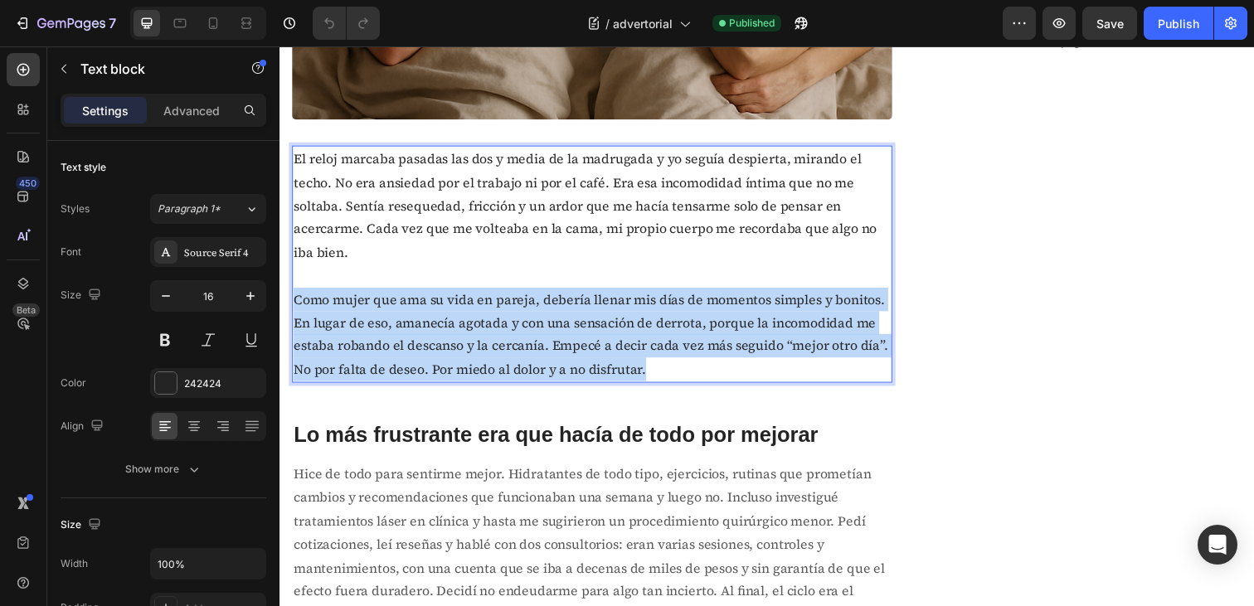
click at [650, 353] on p "Como mujer que ama su vida en pareja, debería llenar mis días de momentos simpl…" at bounding box center [599, 340] width 610 height 95
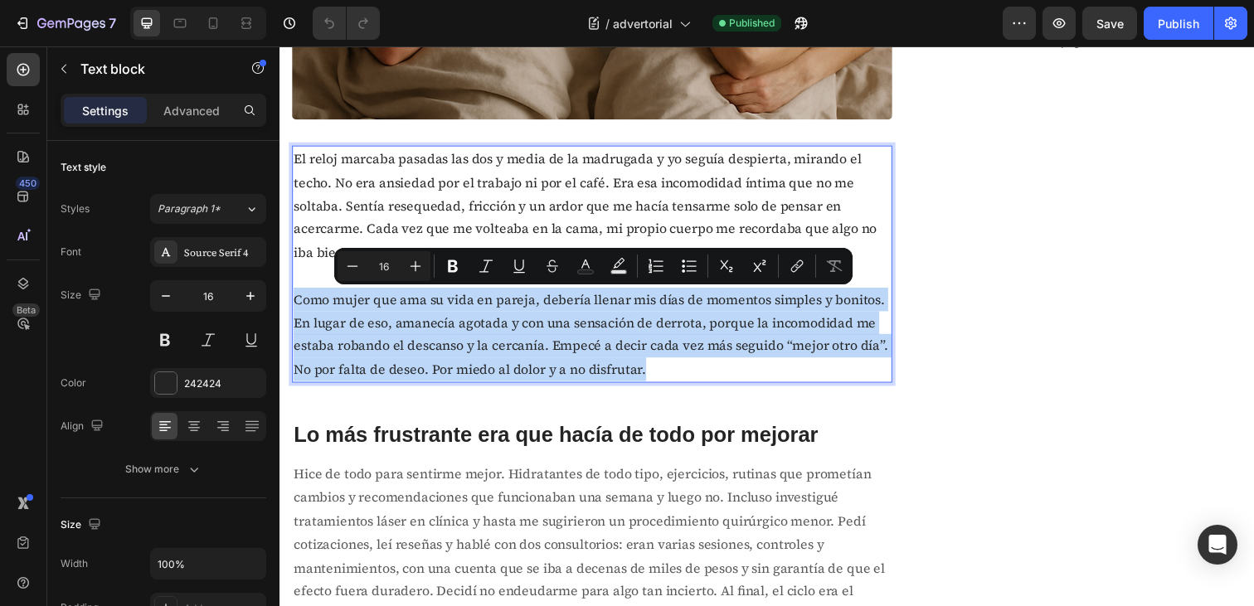
click at [669, 369] on p "Como mujer que ama su vida en pareja, debería llenar mis días de momentos simpl…" at bounding box center [599, 340] width 610 height 95
click at [662, 373] on p "Como mujer que ama su vida en pareja, debería llenar mis días de momentos simpl…" at bounding box center [599, 340] width 610 height 95
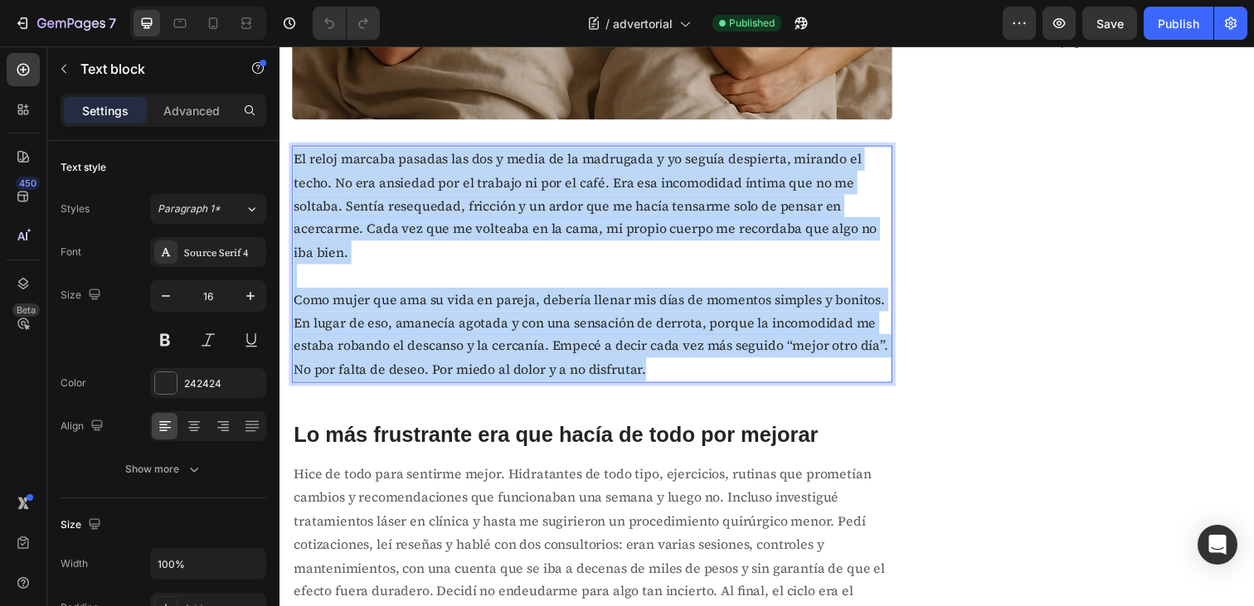
drag, startPoint x: 659, startPoint y: 375, endPoint x: 293, endPoint y: 165, distance: 421.8
click at [293, 165] on div "El reloj marcaba pasadas las dos y media de la madrugada y yo seguía despierta,…" at bounding box center [598, 269] width 613 height 242
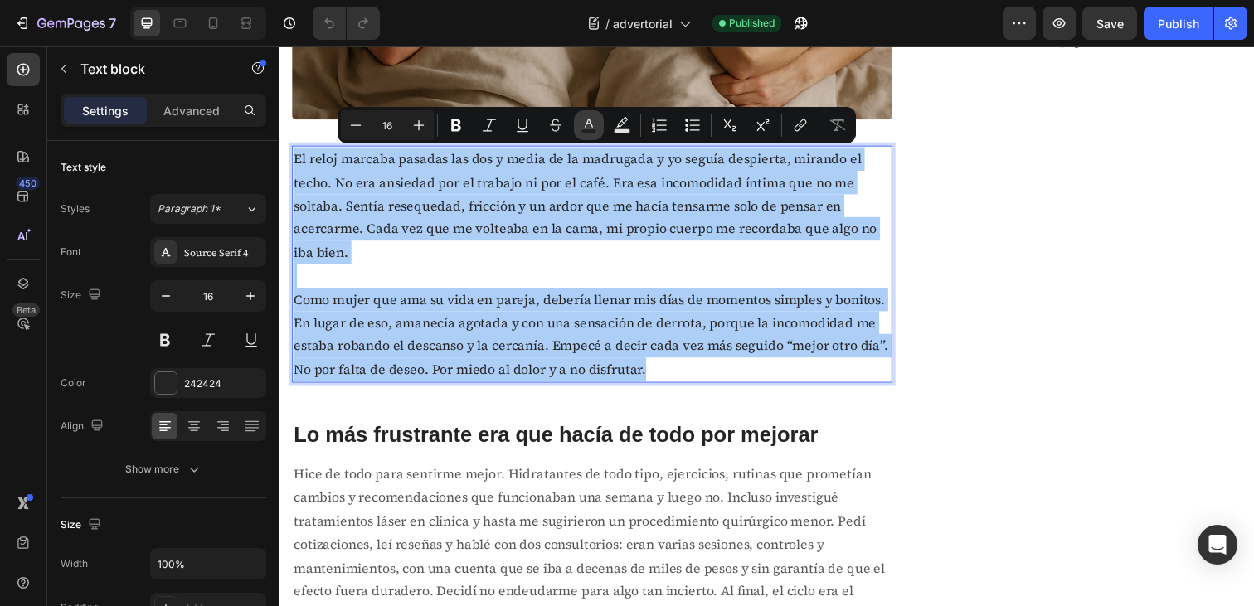
click at [580, 125] on button "Text Color" at bounding box center [589, 125] width 30 height 30
type input "242424"
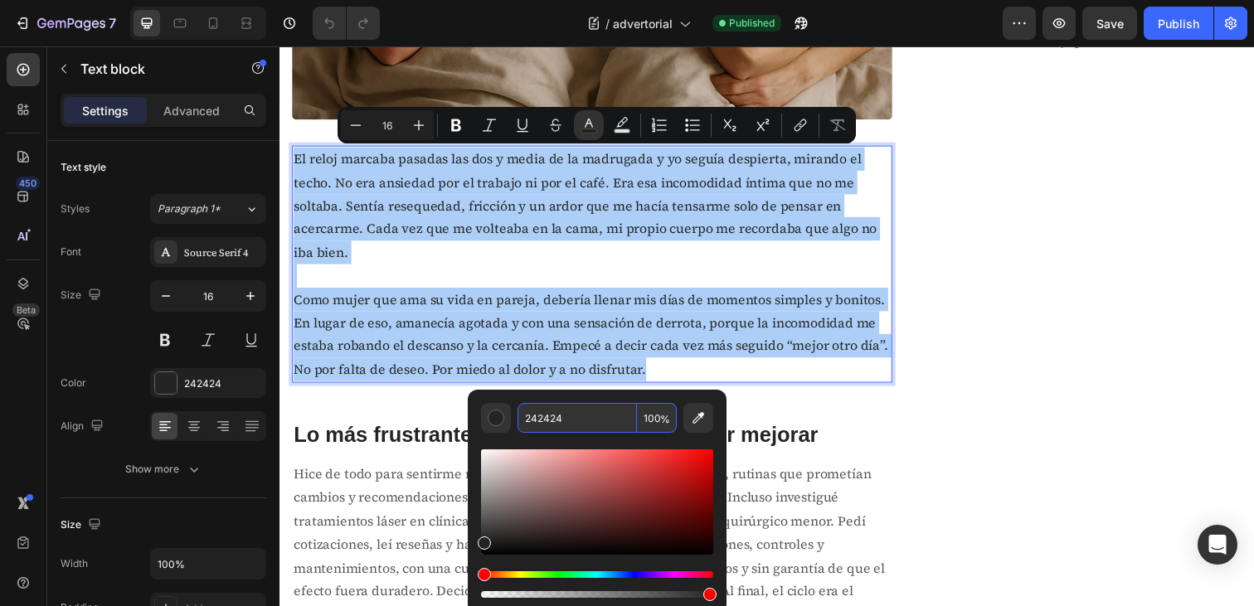
click at [547, 422] on input "242424" at bounding box center [577, 418] width 119 height 30
paste input "575757"
type input "575757"
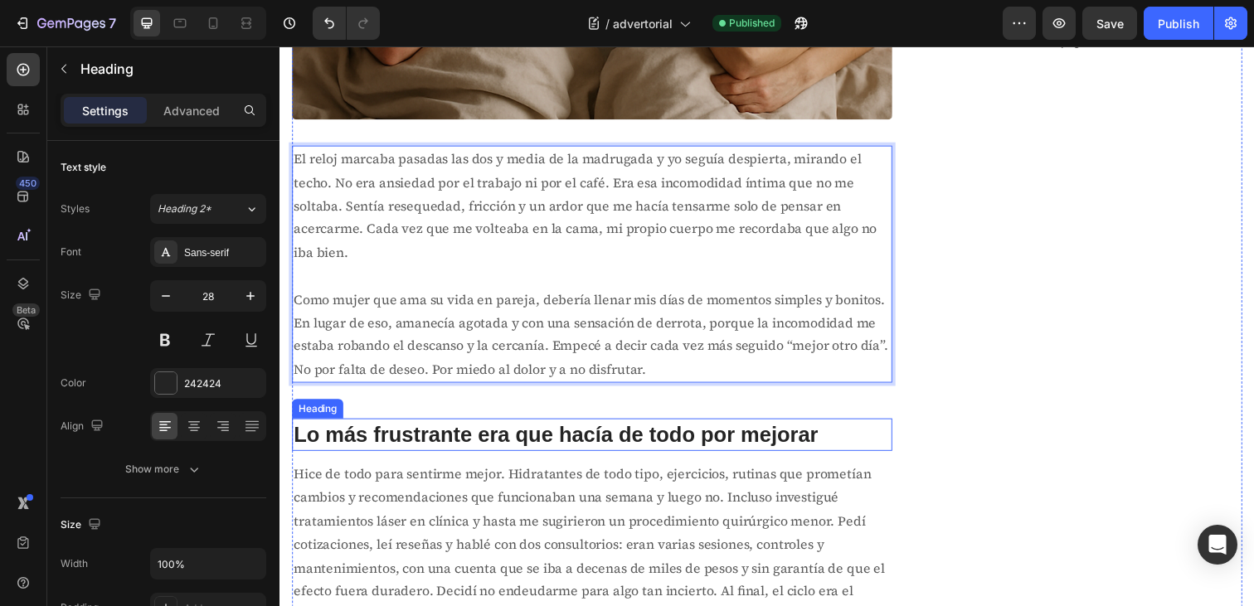
click at [820, 455] on span "Lo más frustrante era que hacía de todo por mejorar" at bounding box center [562, 443] width 536 height 25
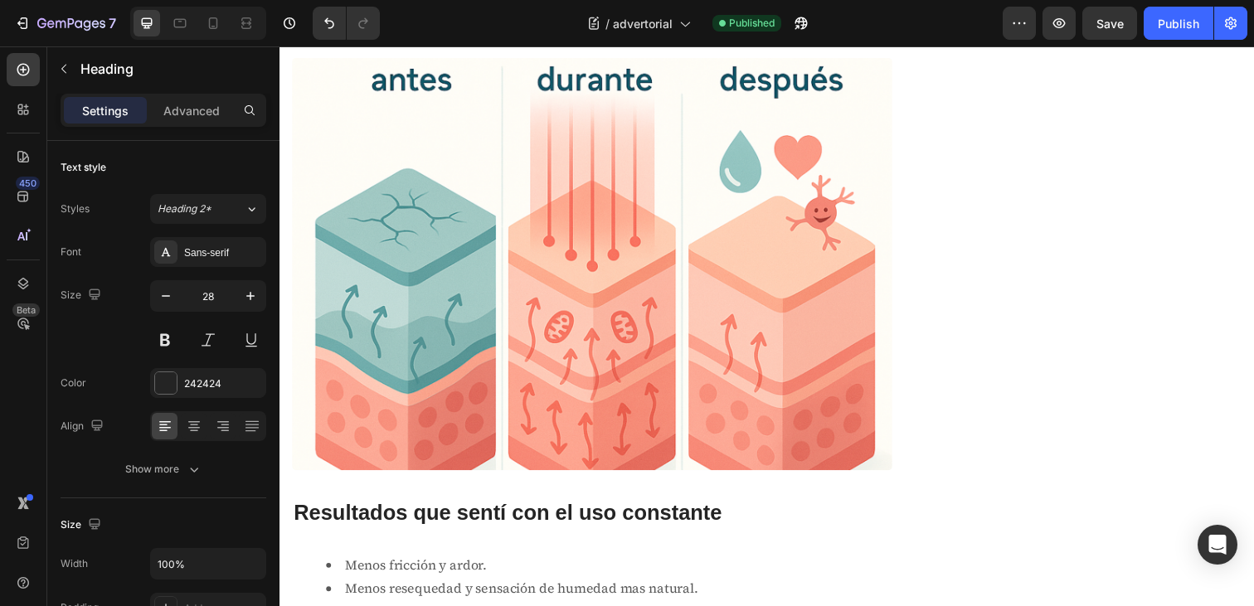
scroll to position [3194, 0]
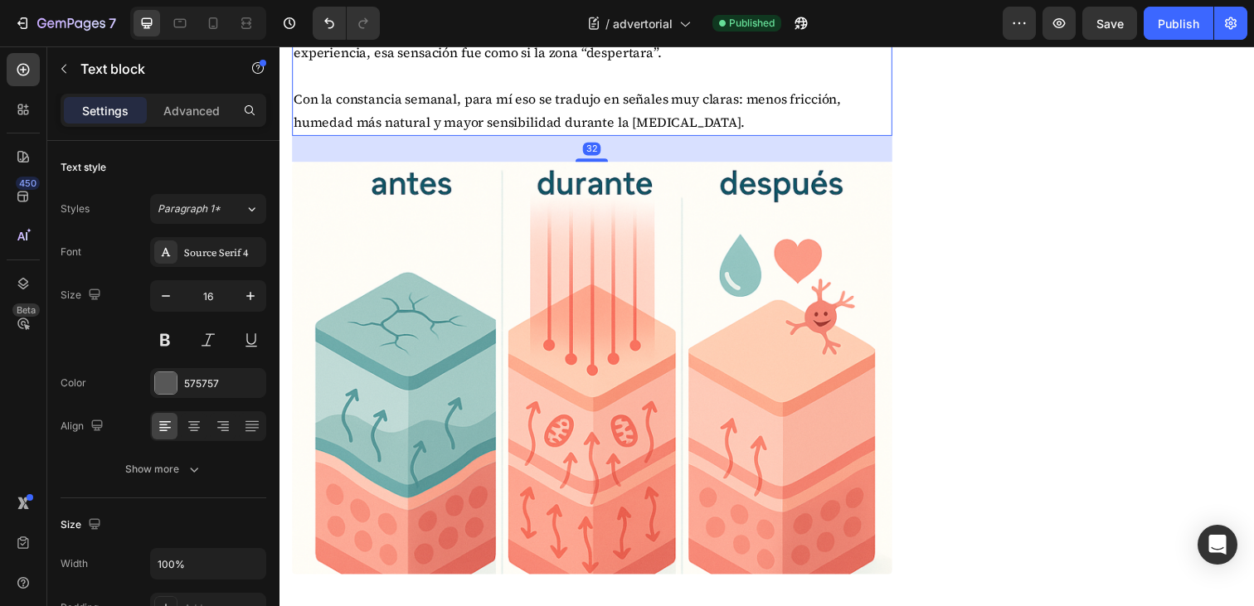
scroll to position [3074, 0]
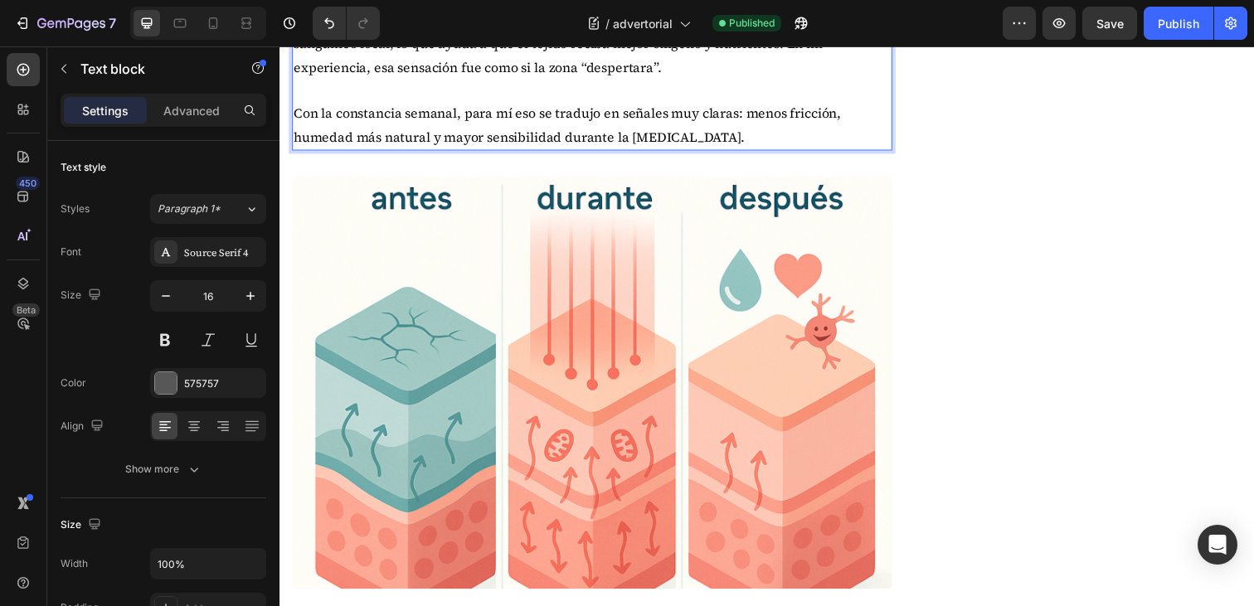
click at [697, 75] on span "Me dijeron: las células son como si tuvieran pequeñas baterías. La luz funciona…" at bounding box center [596, 31] width 605 height 90
click at [705, 151] on p "Con la constancia semanal, para mí eso se tradujo en señales muy claras: menos …" at bounding box center [599, 127] width 610 height 48
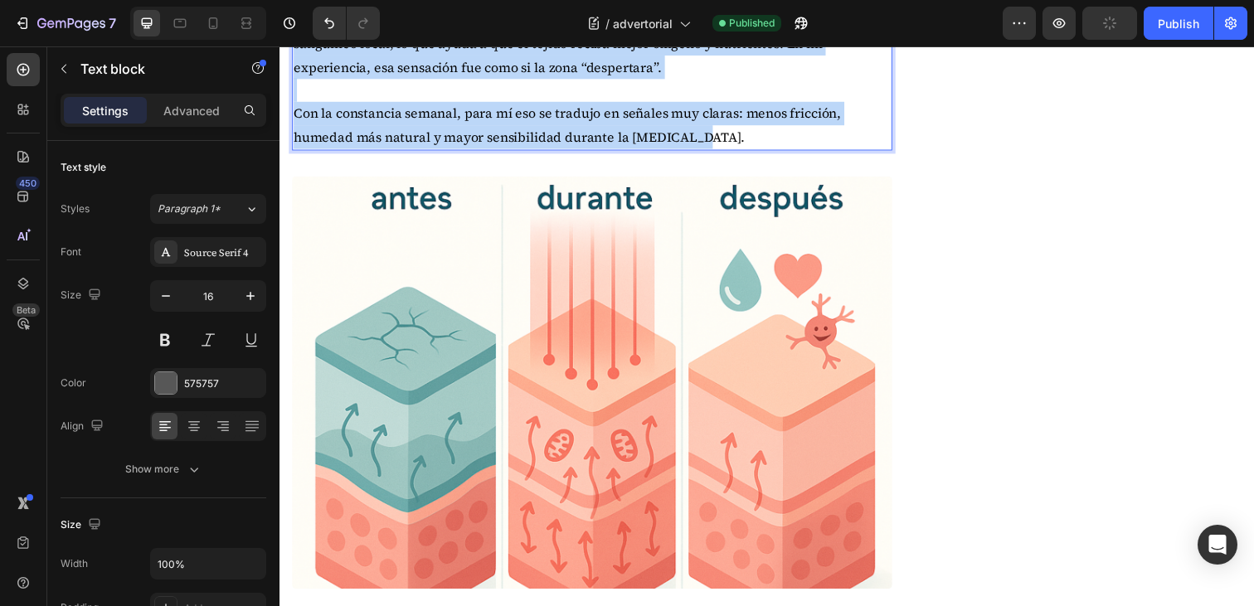
drag, startPoint x: 708, startPoint y: 486, endPoint x: 296, endPoint y: 203, distance: 500.0
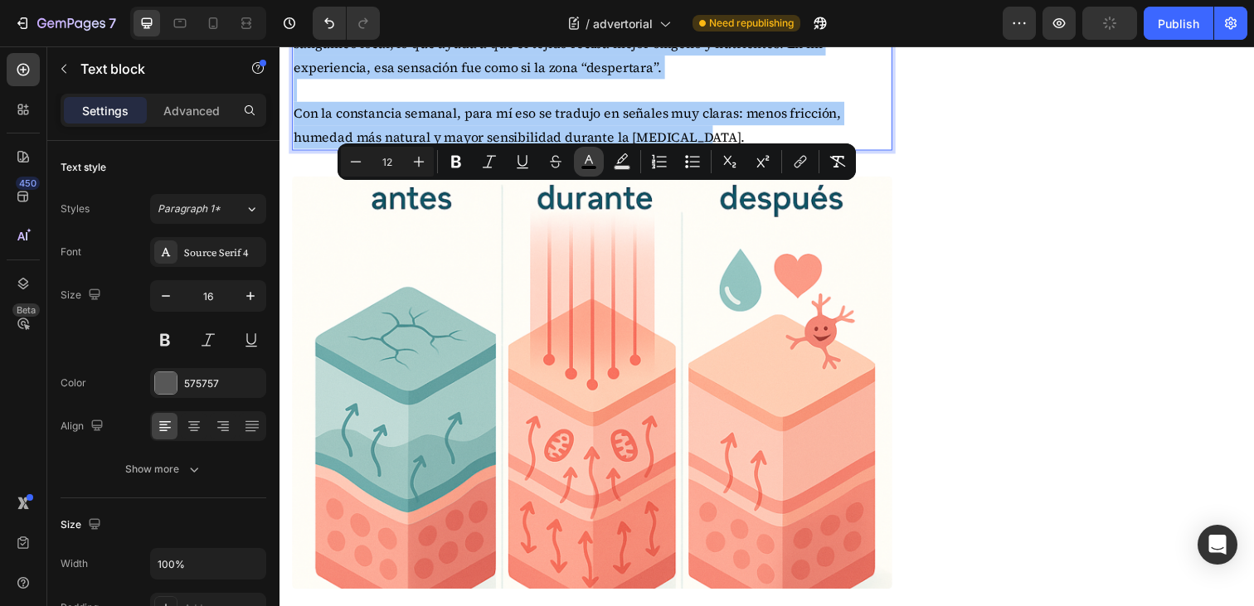
click at [587, 166] on rect "Editor contextual toolbar" at bounding box center [590, 168] width 16 height 4
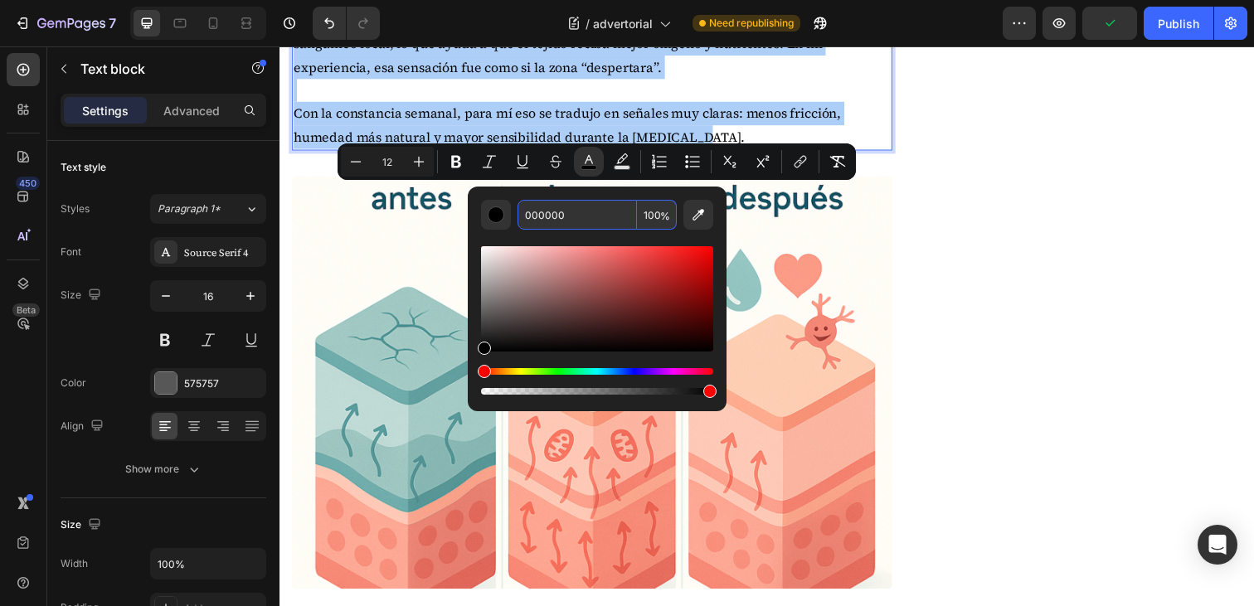
click at [555, 213] on input "000000" at bounding box center [577, 215] width 119 height 30
drag, startPoint x: 587, startPoint y: 212, endPoint x: 475, endPoint y: 212, distance: 112.0
click at [476, 212] on div "000000 100 %" at bounding box center [597, 293] width 259 height 212
paste input "575757"
type input "575757"
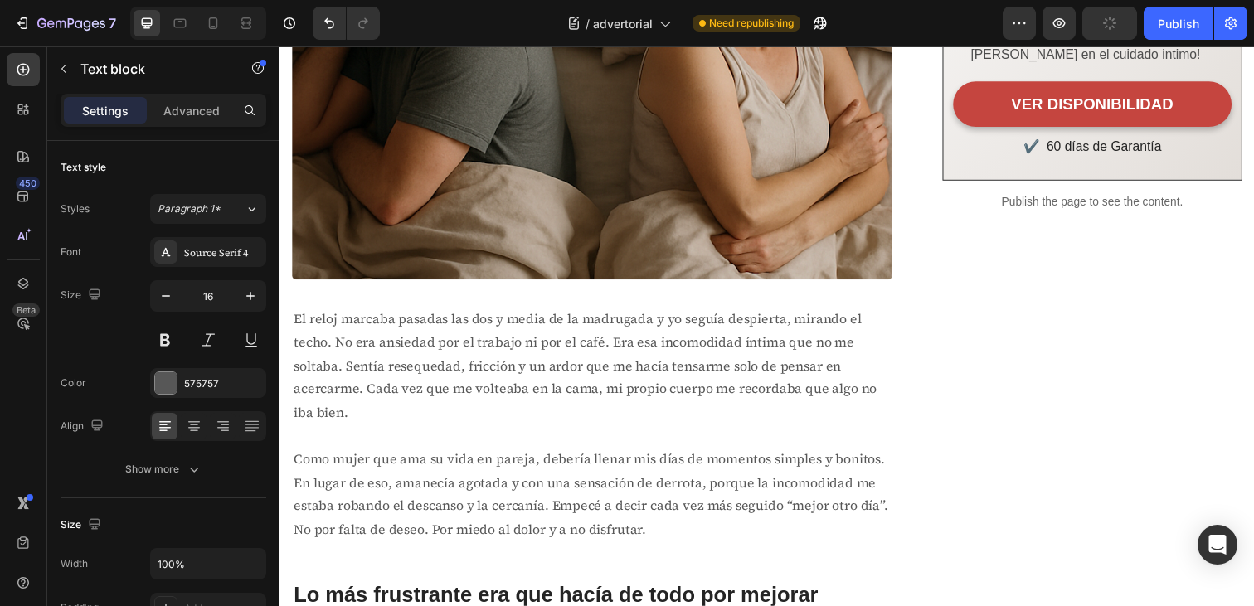
scroll to position [0, 0]
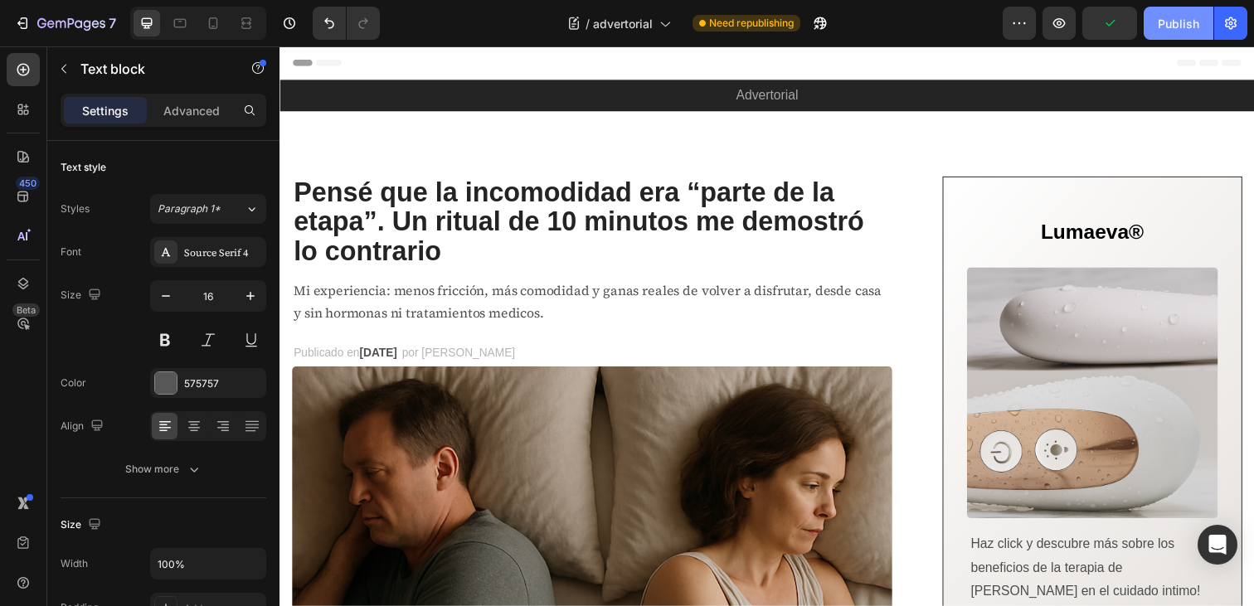
click at [1169, 31] on div "Publish" at bounding box center [1178, 23] width 41 height 17
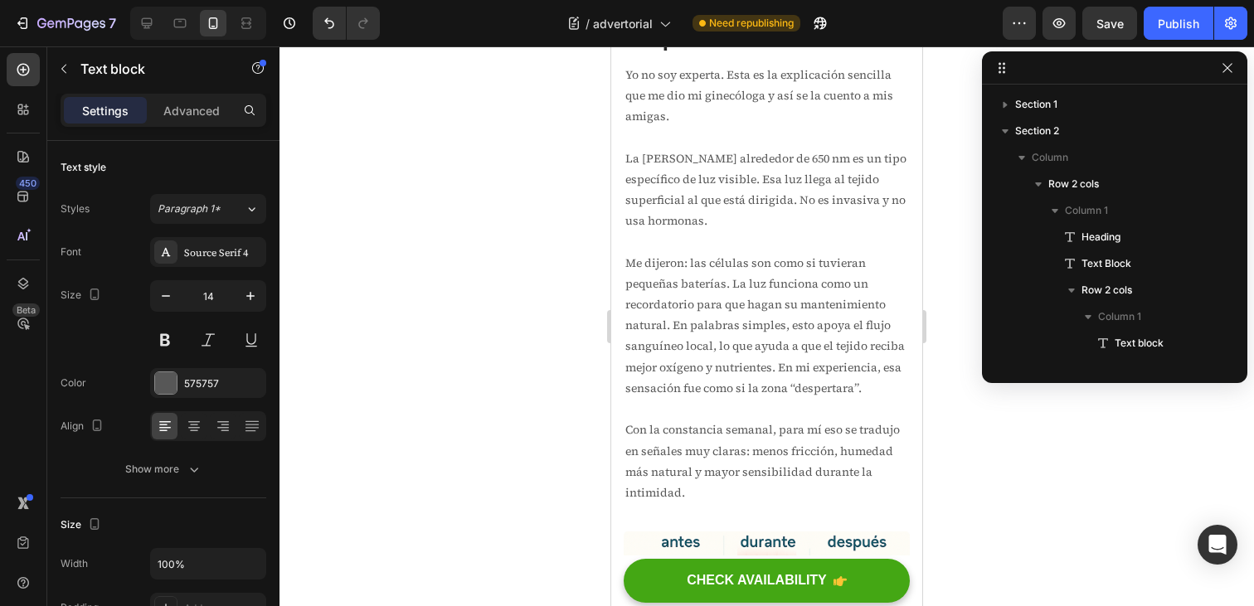
scroll to position [845, 0]
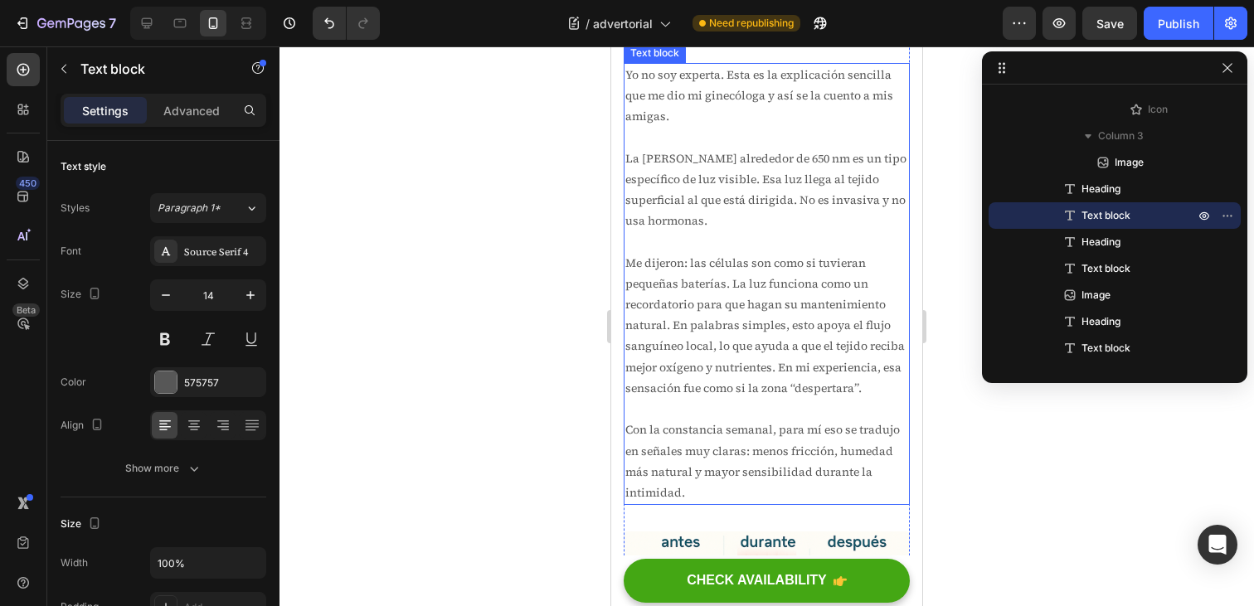
click at [754, 148] on p "Rich Text Editor. Editing area: main" at bounding box center [767, 137] width 283 height 21
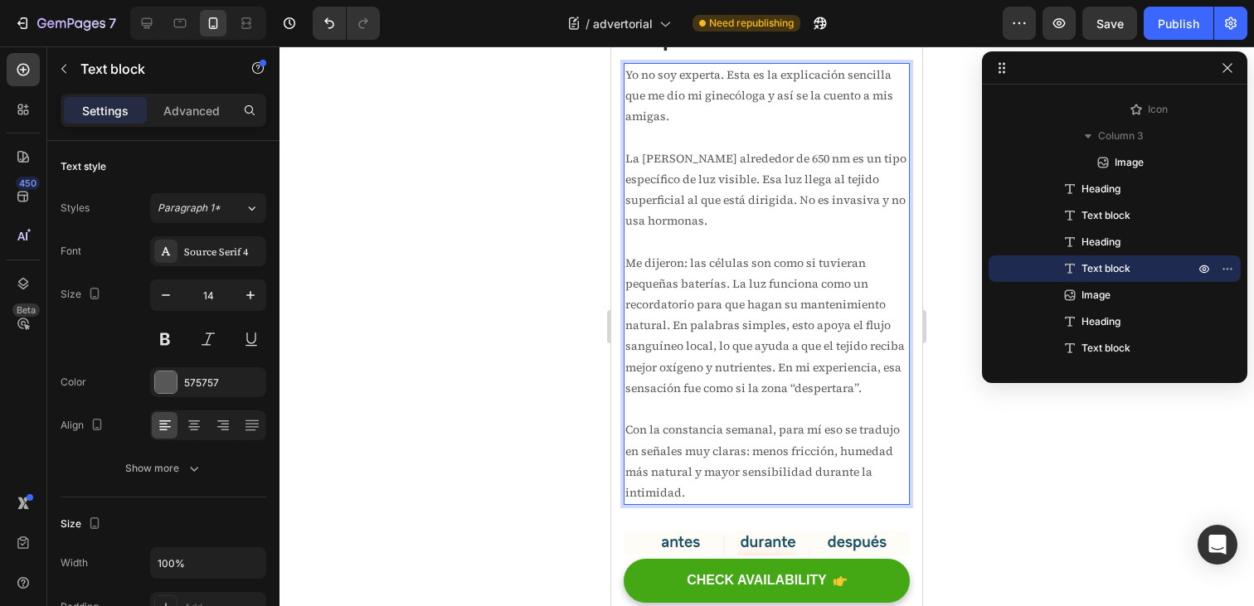
click at [746, 232] on p "La [PERSON_NAME] alrededor de 650 nm es un tipo específico de luz visible. Esa …" at bounding box center [767, 190] width 283 height 84
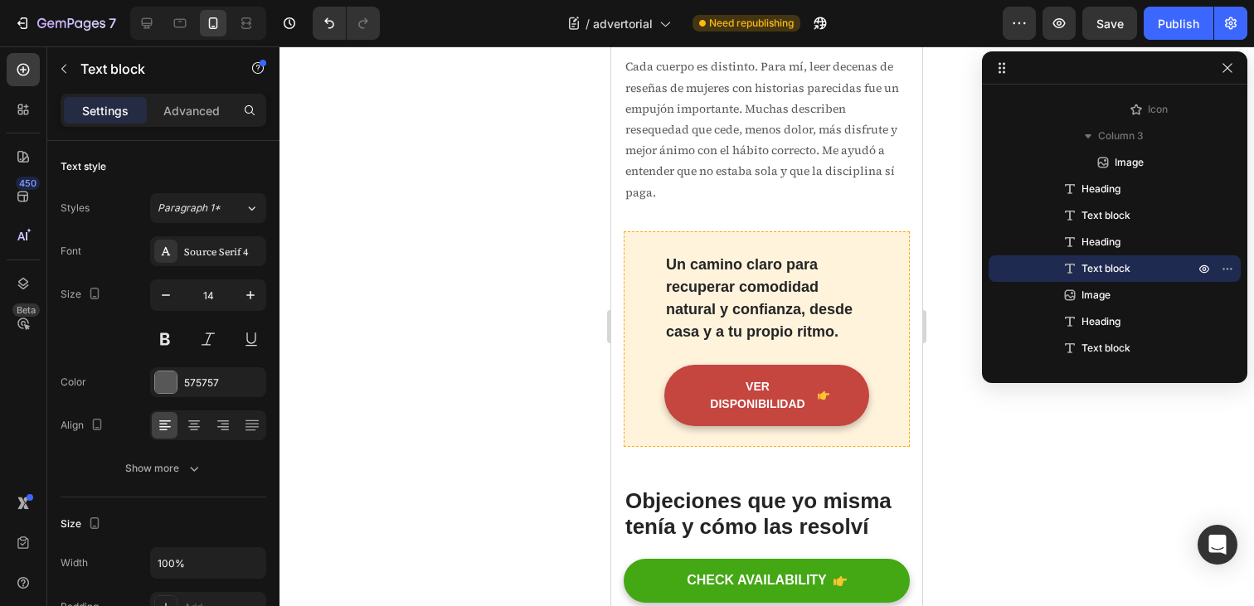
scroll to position [4442, 0]
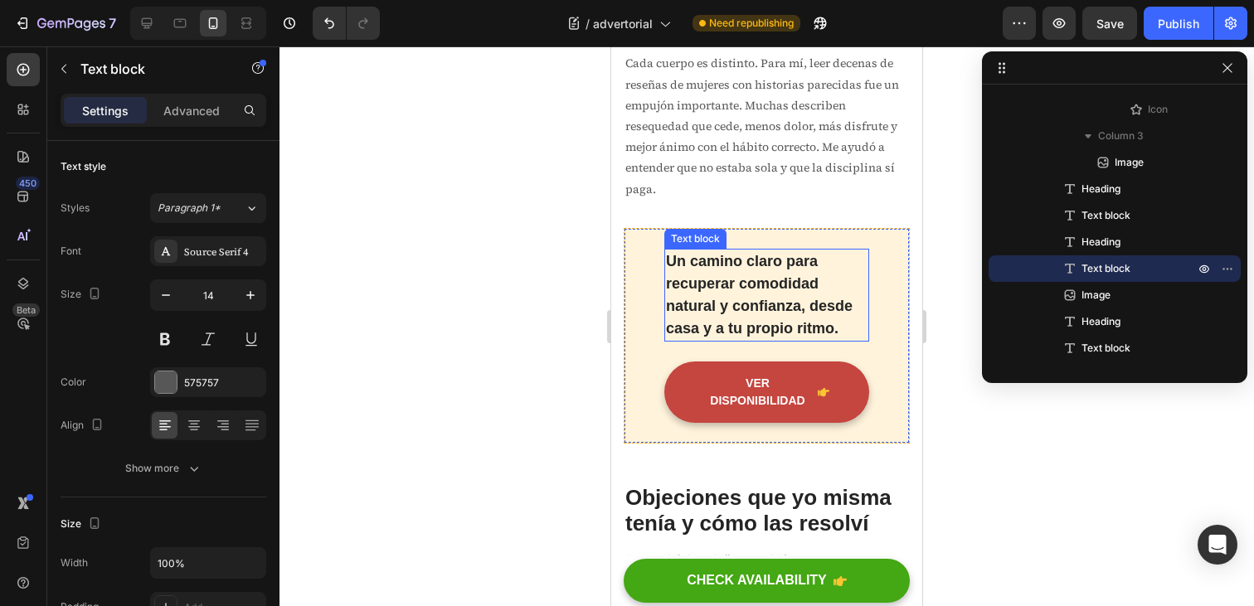
click at [770, 299] on p "Un camino claro para recuperar comodidad natural y confianza, desde casa y a tu…" at bounding box center [767, 296] width 202 height 90
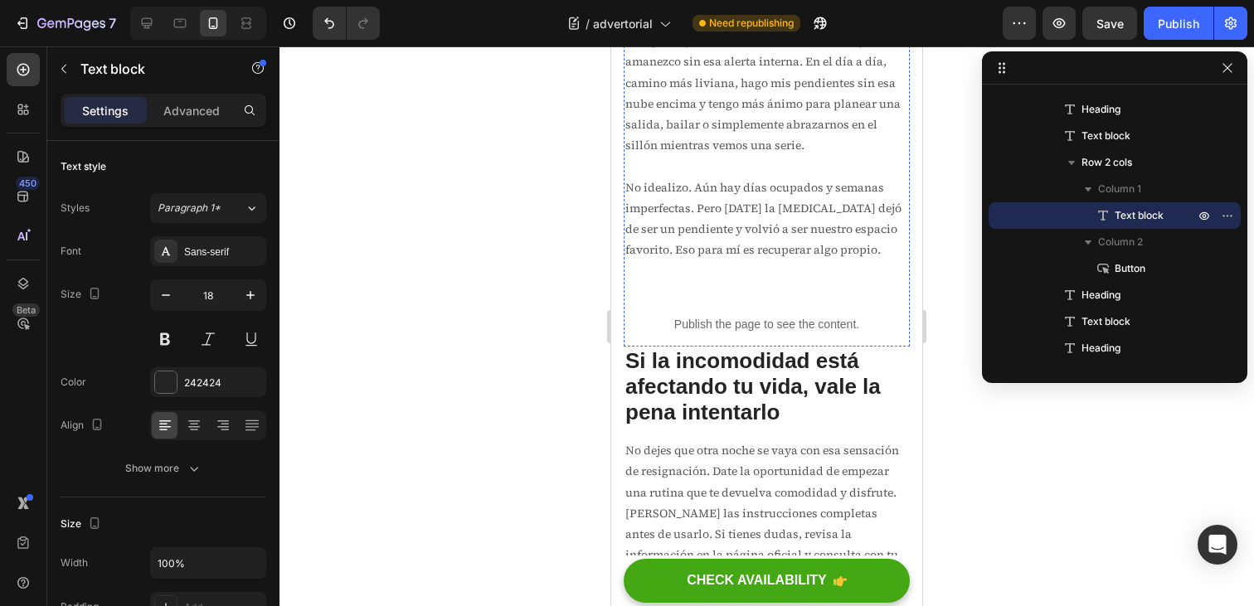
scroll to position [6134, 0]
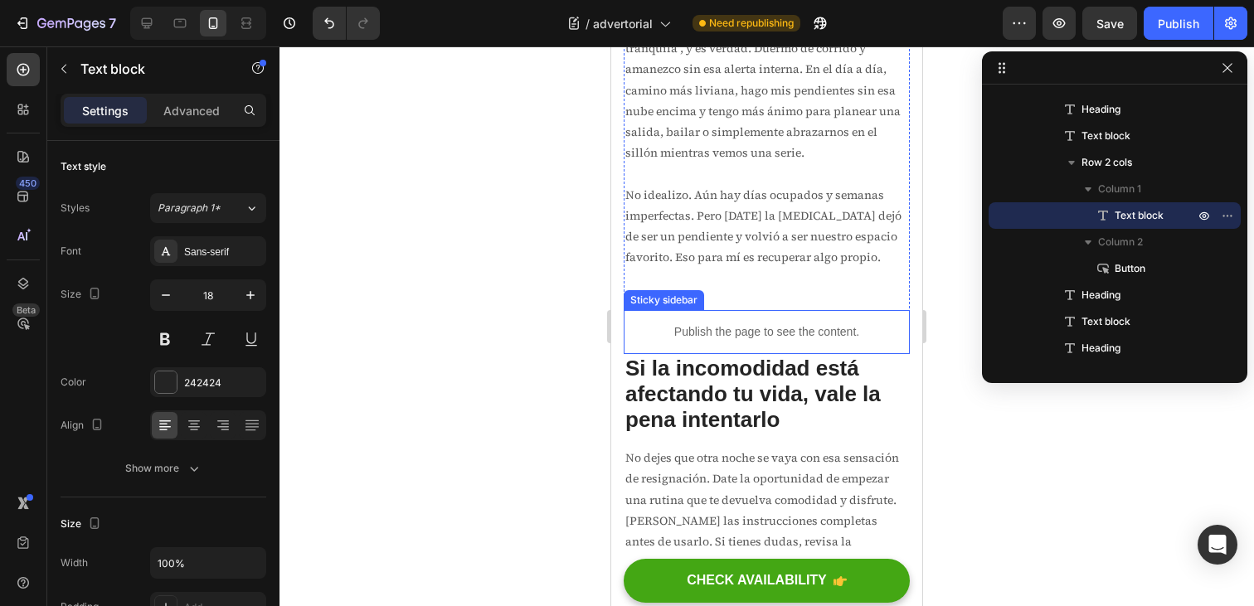
click at [736, 338] on p "Publish the page to see the content." at bounding box center [767, 332] width 286 height 17
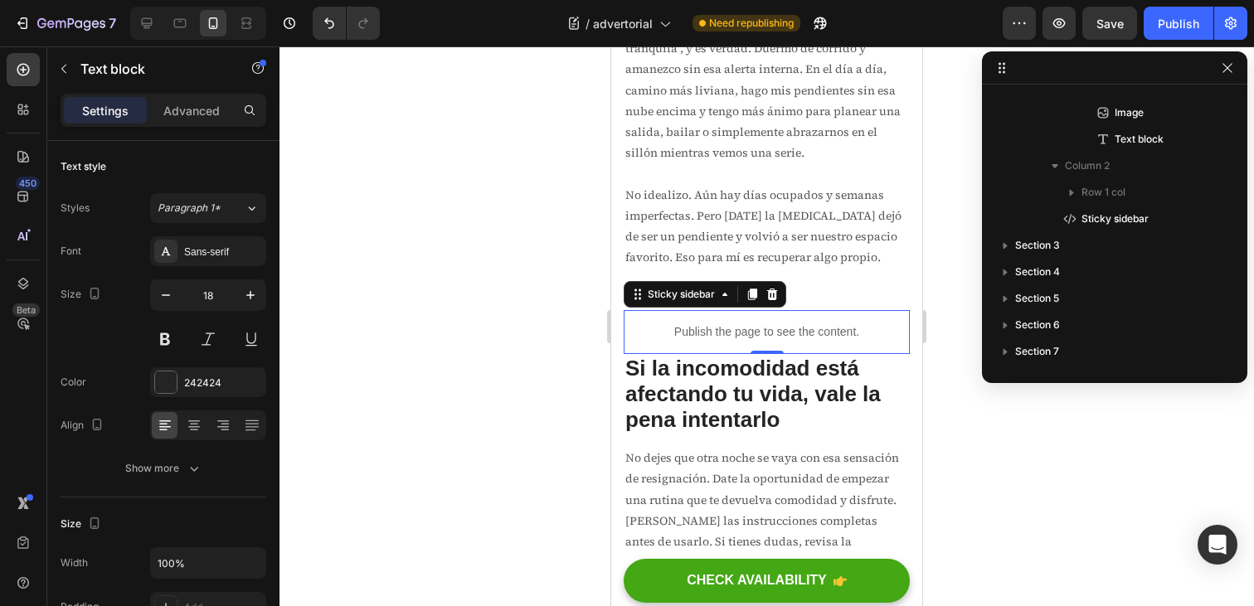
scroll to position [0, 0]
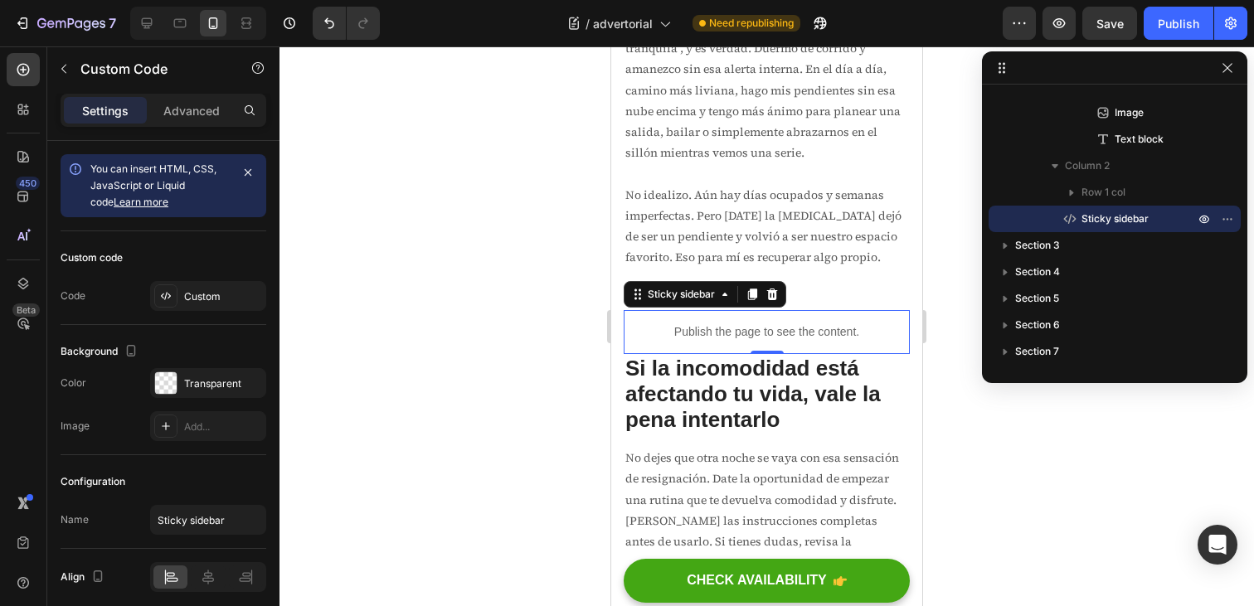
click at [829, 341] on p "Publish the page to see the content." at bounding box center [767, 332] width 286 height 17
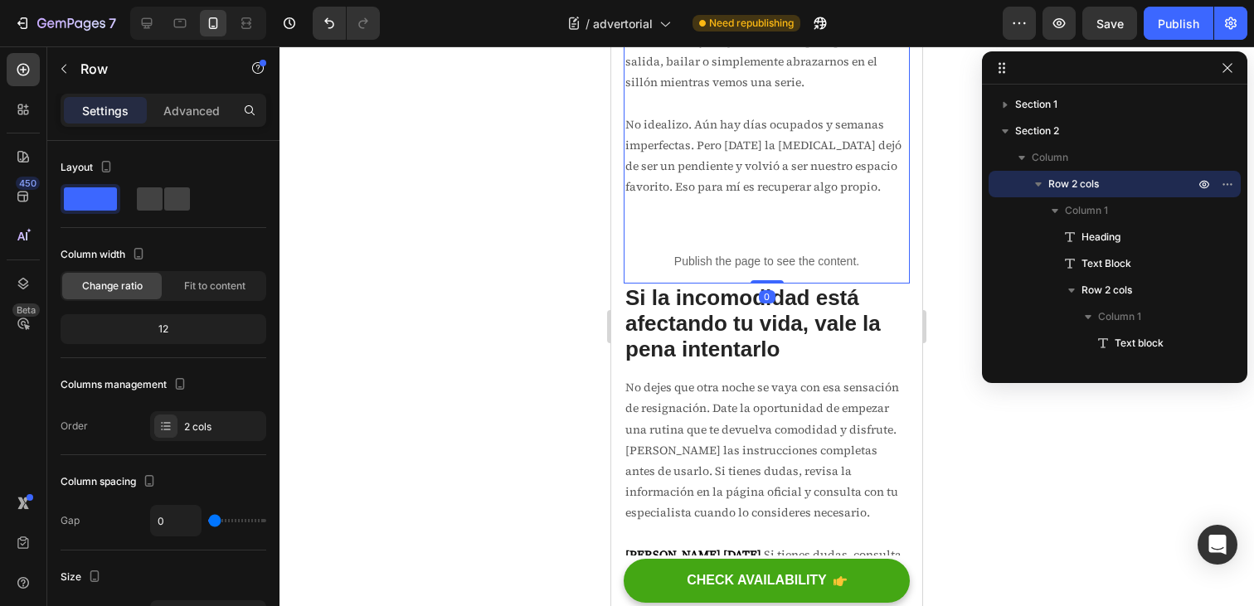
scroll to position [6205, 0]
click at [817, 260] on p "Publish the page to see the content." at bounding box center [767, 260] width 286 height 17
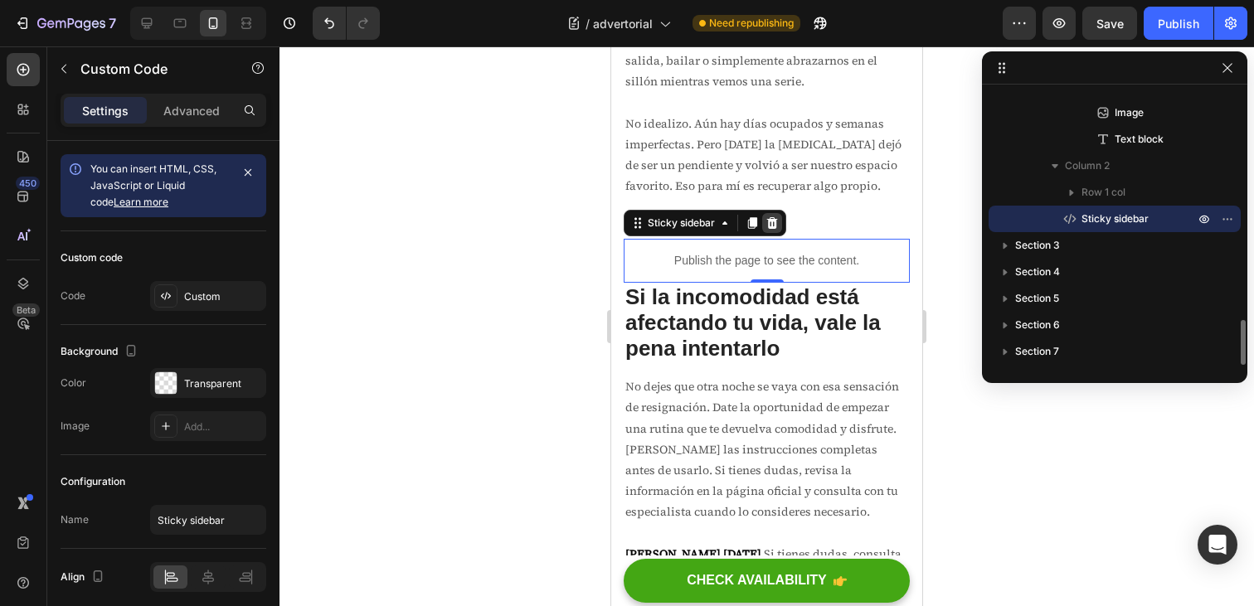
click at [772, 226] on icon at bounding box center [772, 223] width 11 height 12
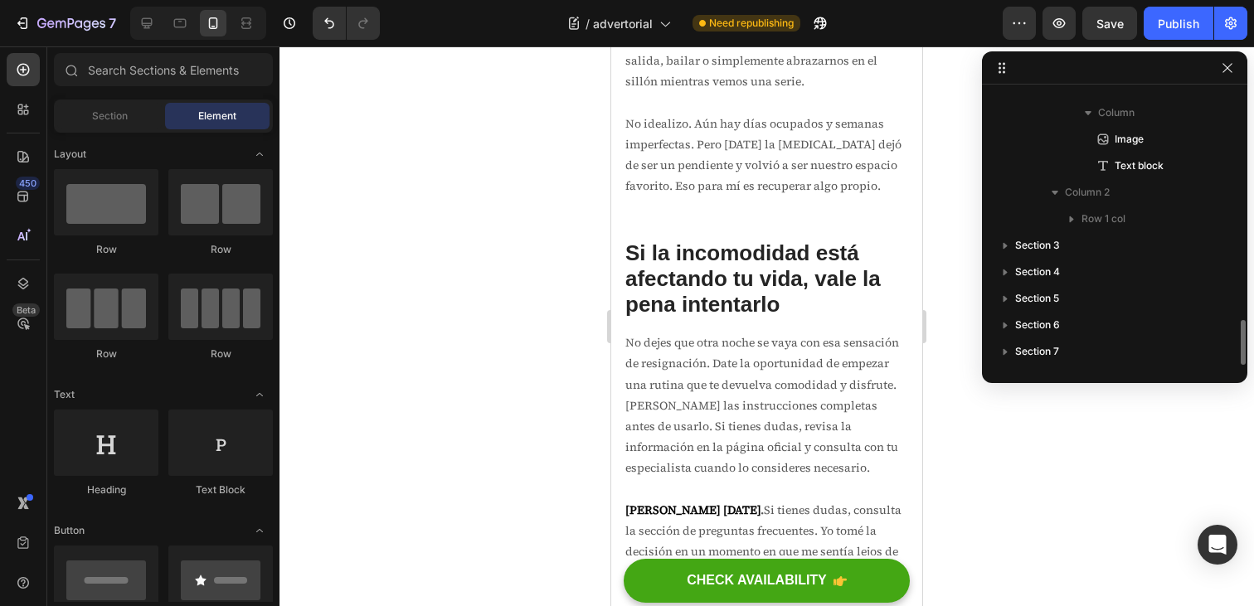
scroll to position [1372, 0]
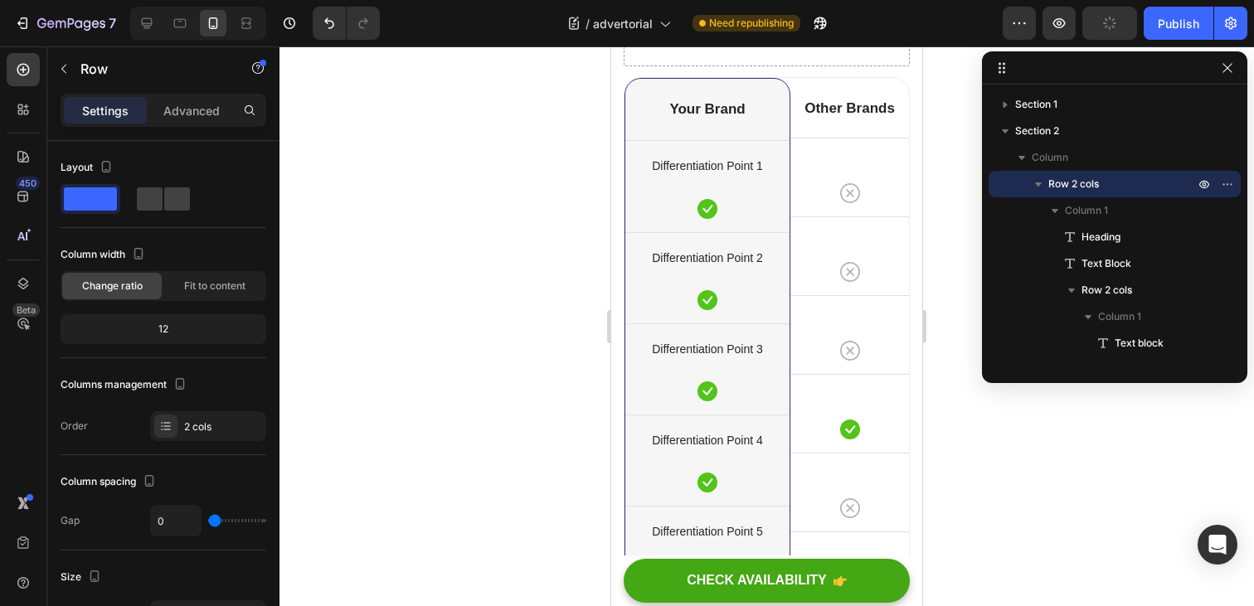
scroll to position [7016, 0]
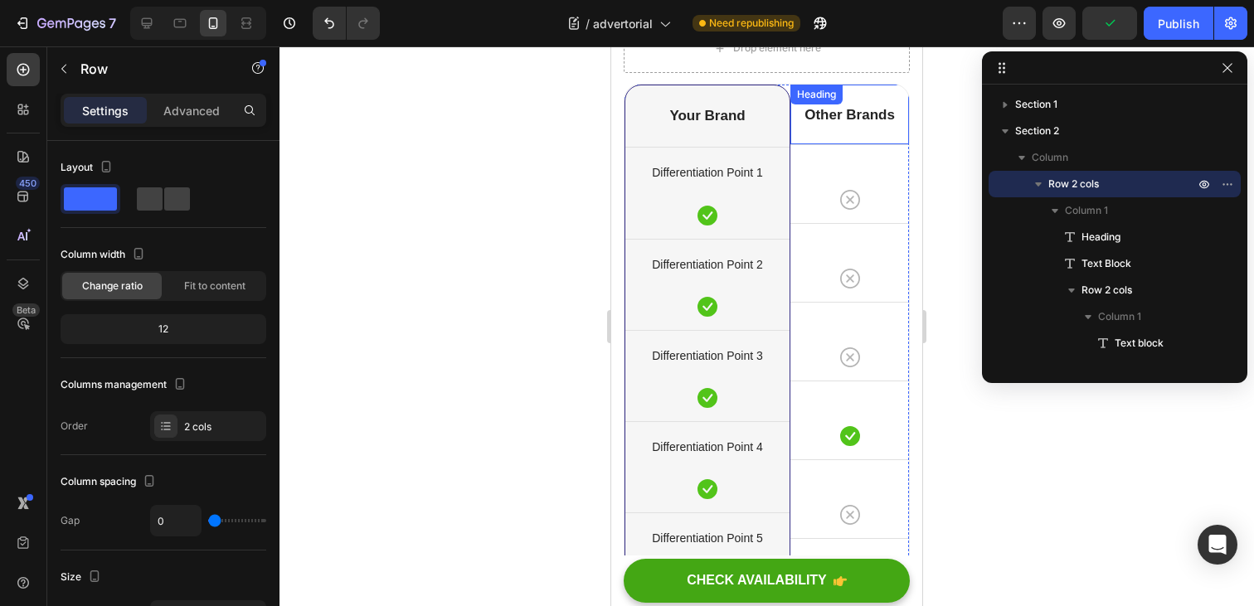
click at [806, 102] on div "Heading" at bounding box center [817, 94] width 46 height 15
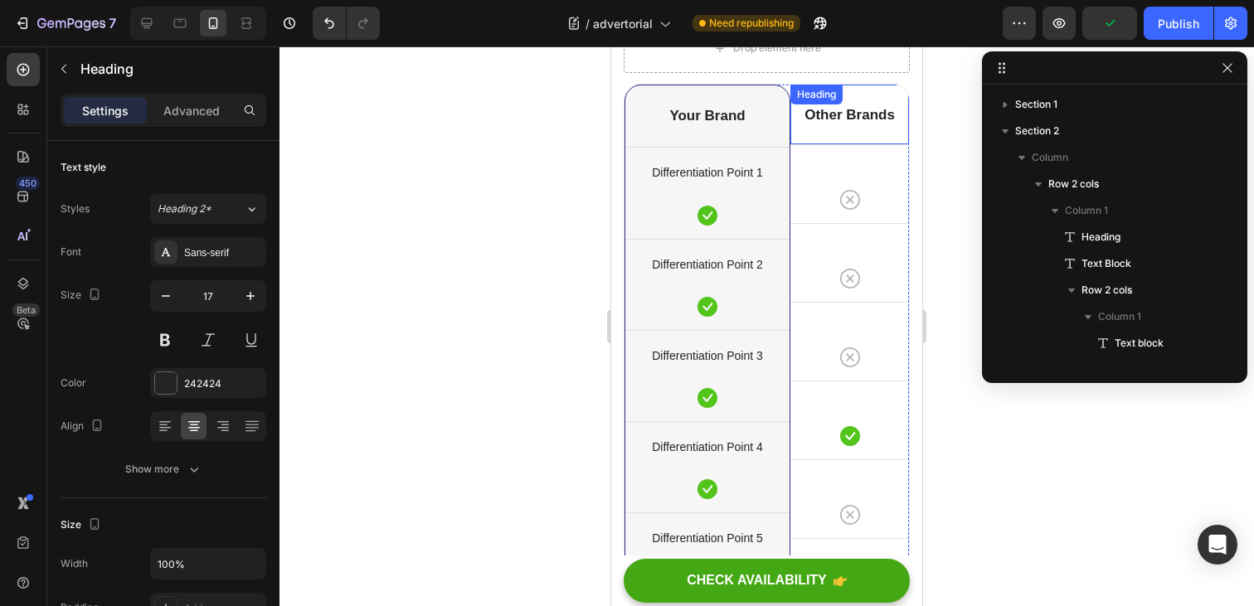
scroll to position [1588, 0]
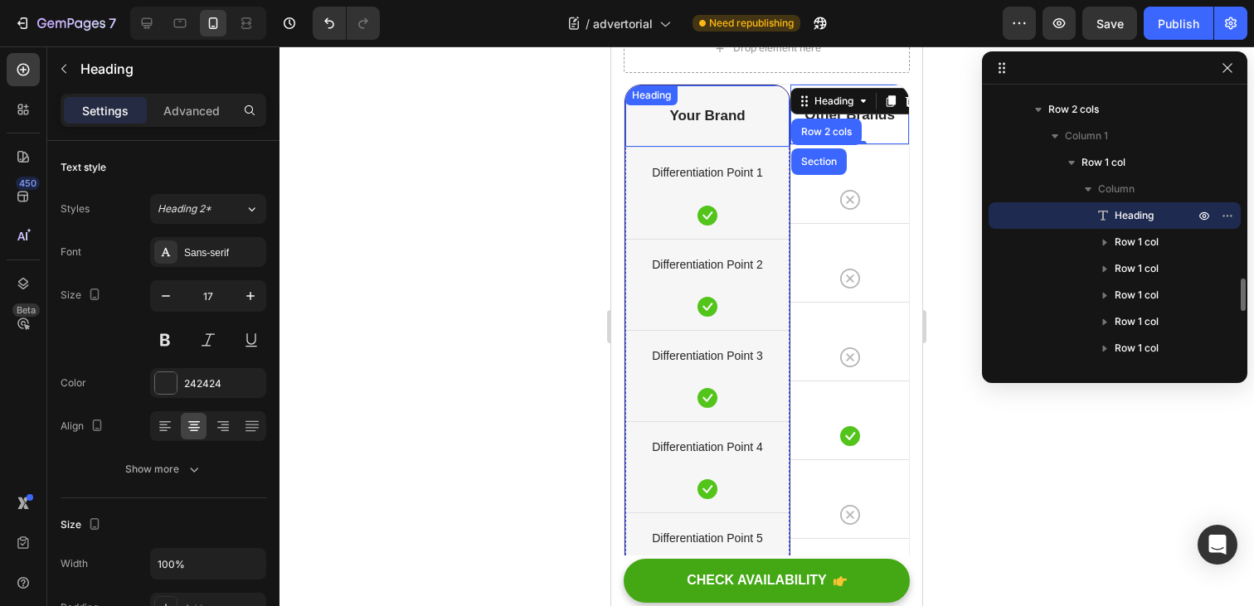
click at [742, 147] on div "Your Brand Heading" at bounding box center [708, 115] width 164 height 61
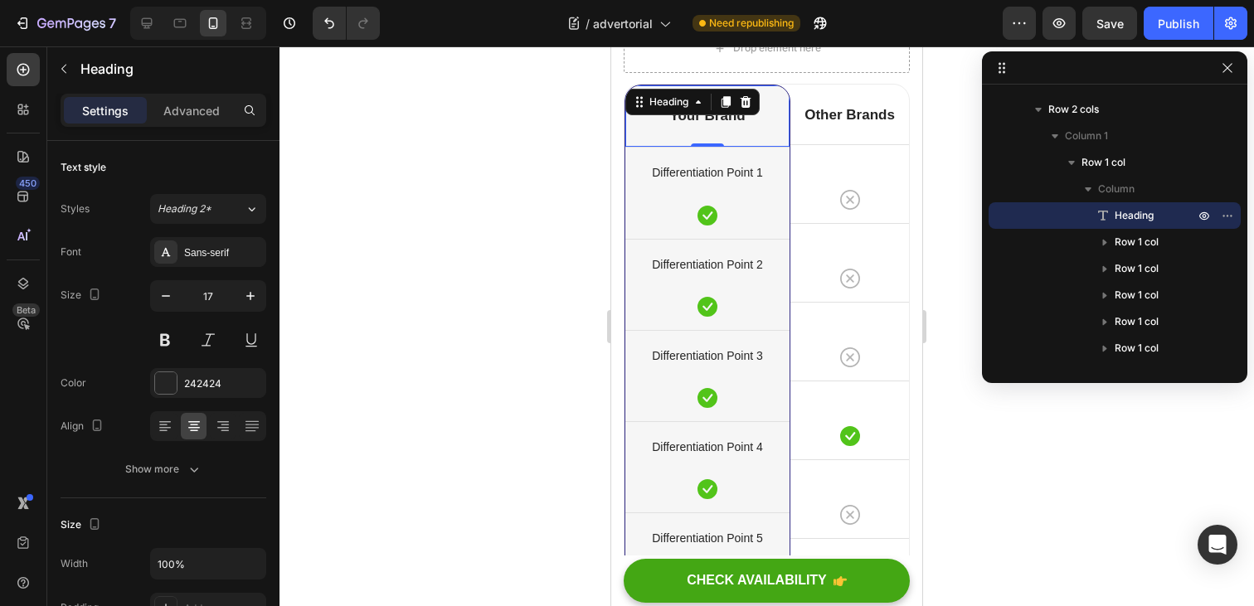
click at [626, 147] on div "Your Brand Heading 0" at bounding box center [708, 115] width 164 height 61
click at [746, 108] on icon at bounding box center [746, 102] width 11 height 12
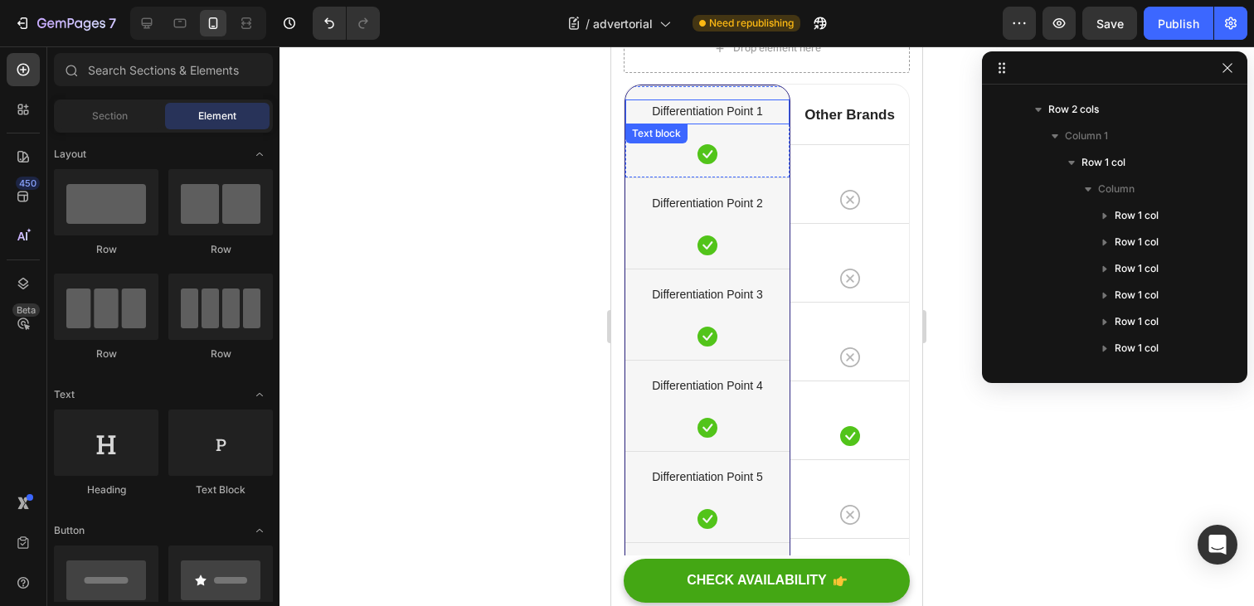
click at [768, 177] on div "Differentiation Point 1 Text block Icon Row" at bounding box center [708, 130] width 164 height 91
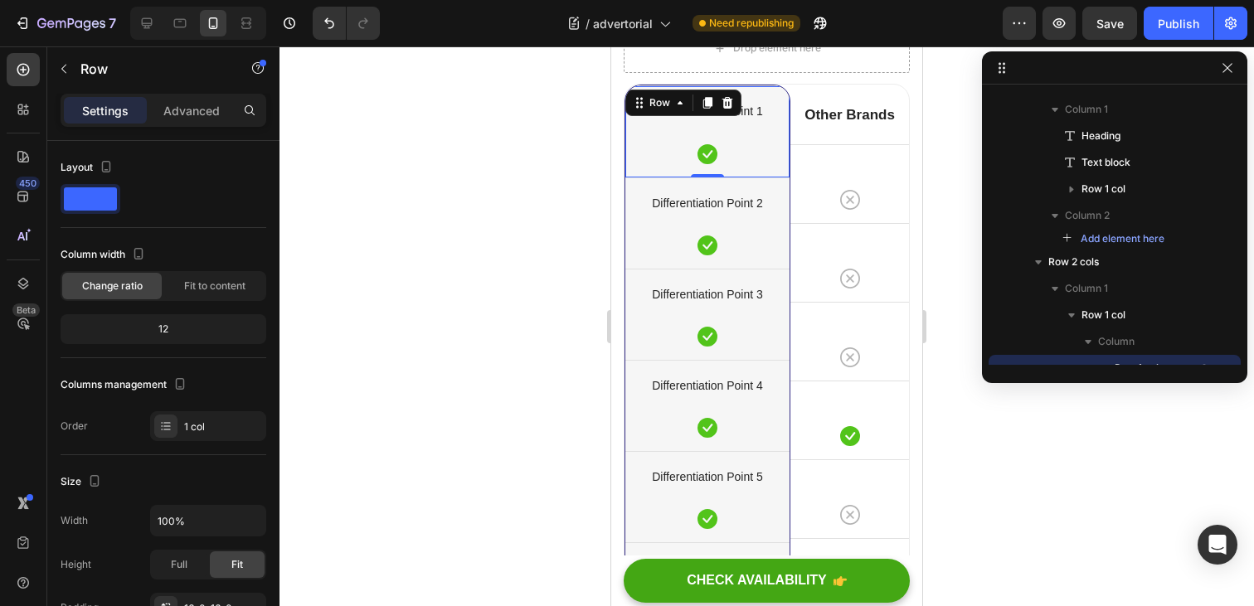
scroll to position [1740, 0]
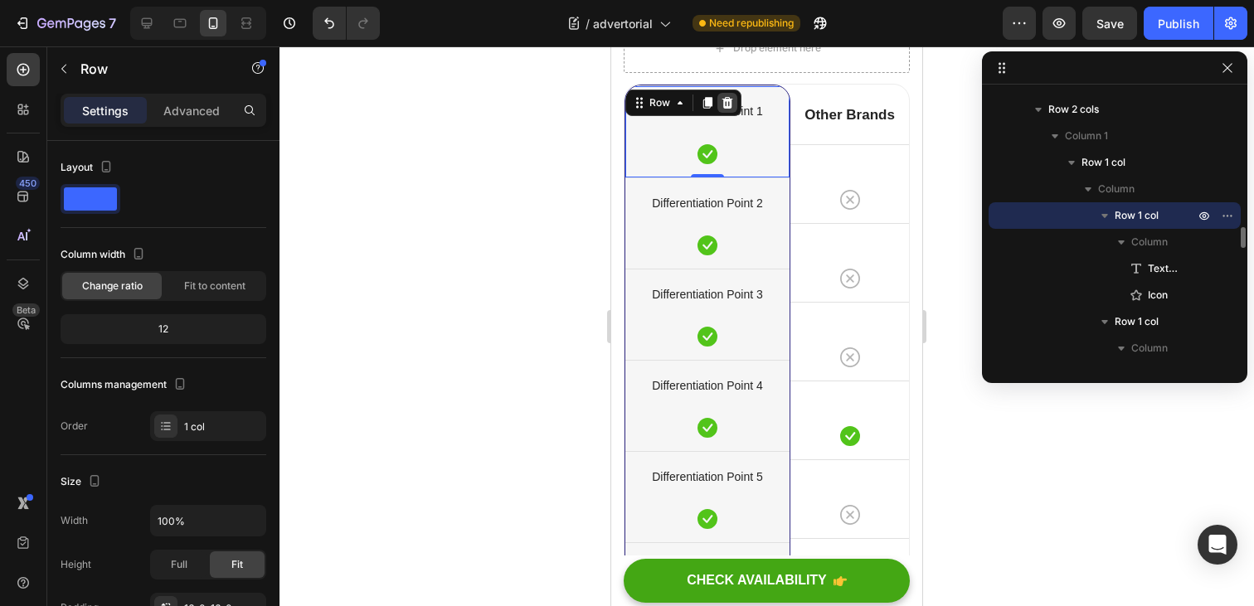
click at [733, 110] on icon at bounding box center [727, 102] width 13 height 13
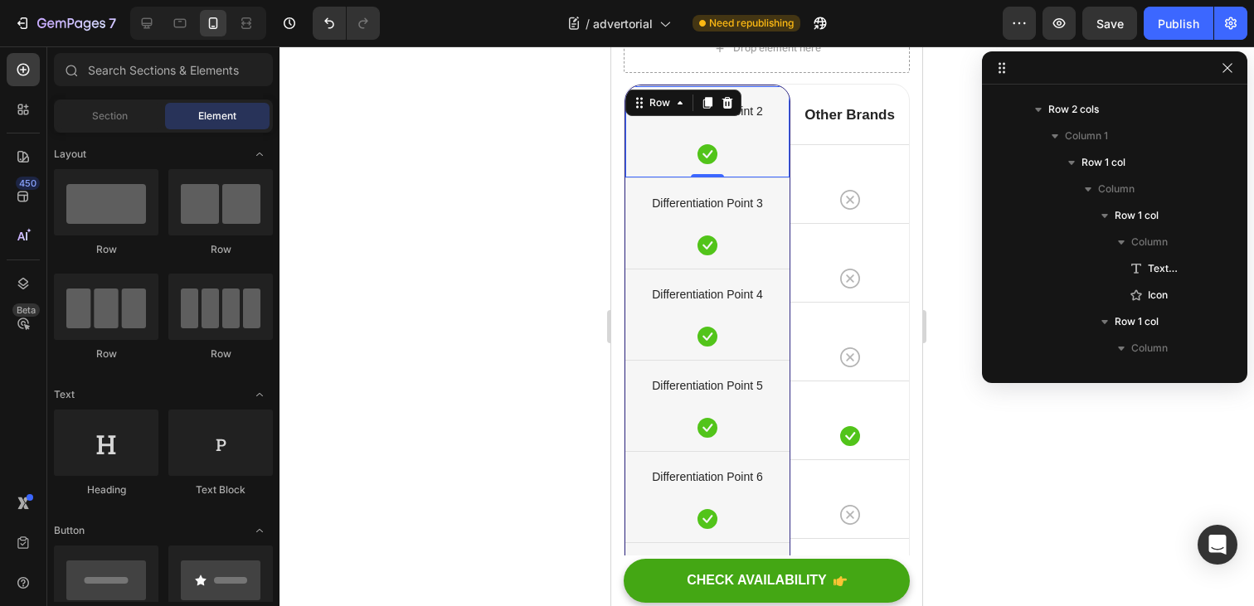
click at [773, 177] on div "Differentiation Point 2 Text block Icon Row 0" at bounding box center [708, 130] width 164 height 91
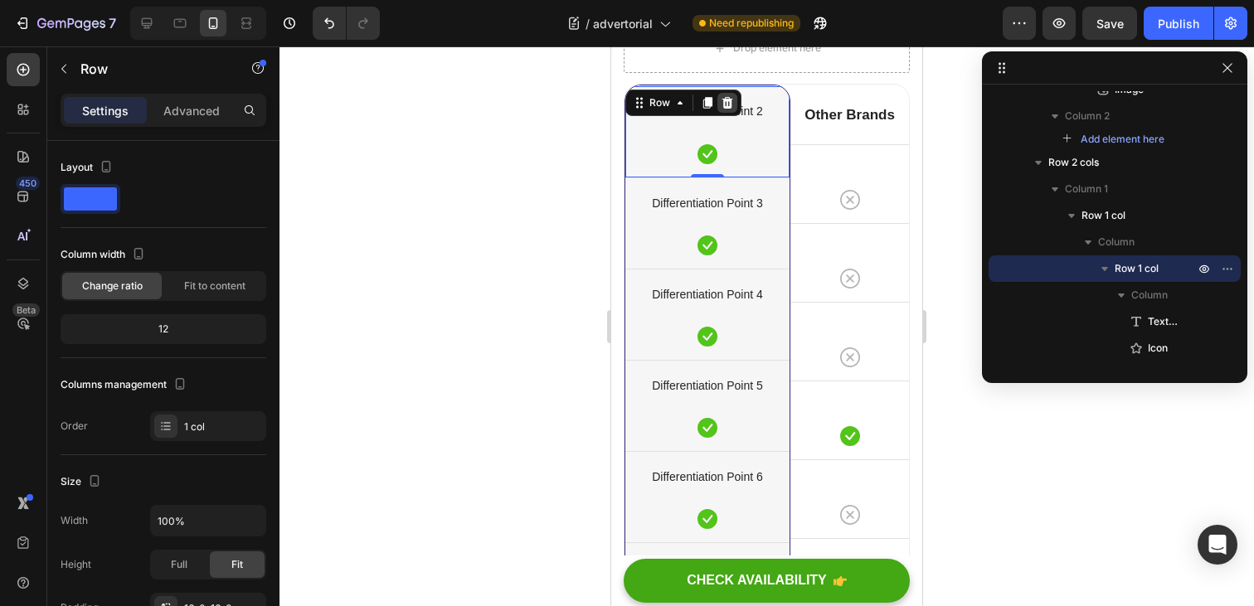
click at [726, 110] on icon at bounding box center [727, 102] width 13 height 13
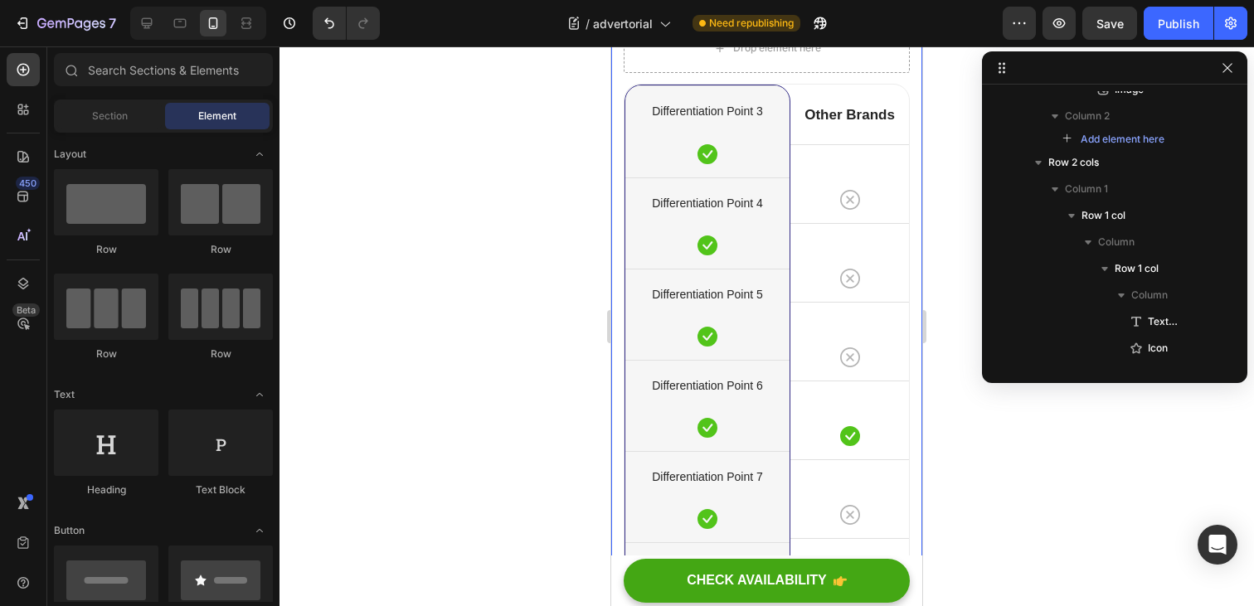
click at [665, 341] on div "Si la incomodidad está afectando tu vida, vale la pena intentarlo Heading No de…" at bounding box center [767, 119] width 286 height 1367
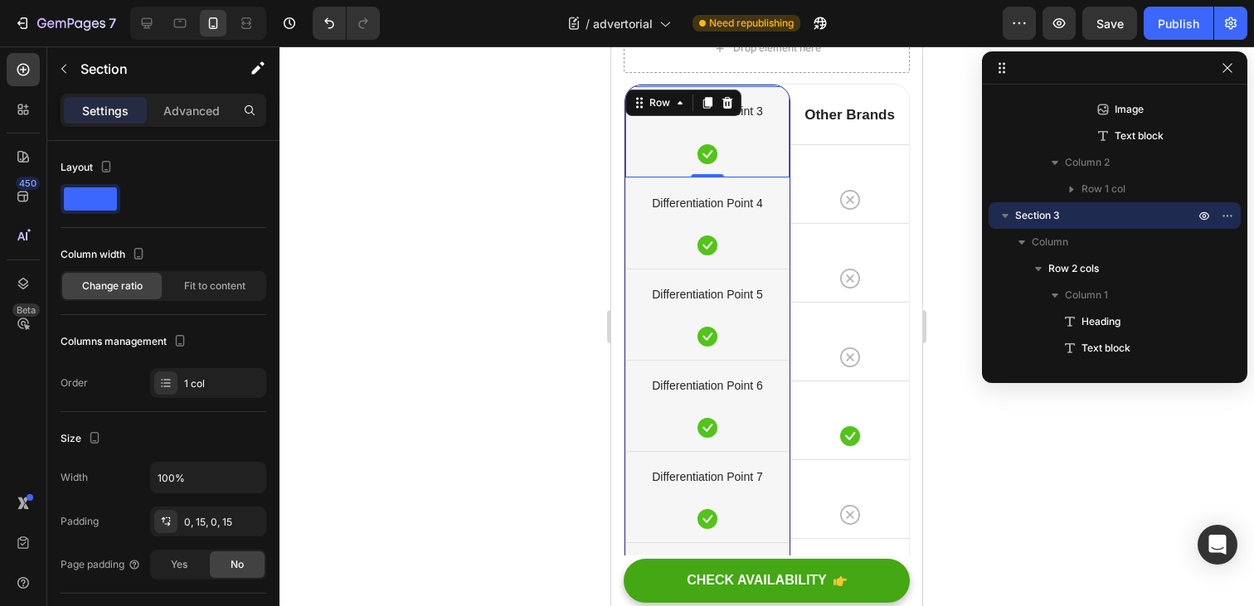
click at [700, 177] on div "Differentiation Point 3 Text block Icon Row 0" at bounding box center [708, 130] width 164 height 91
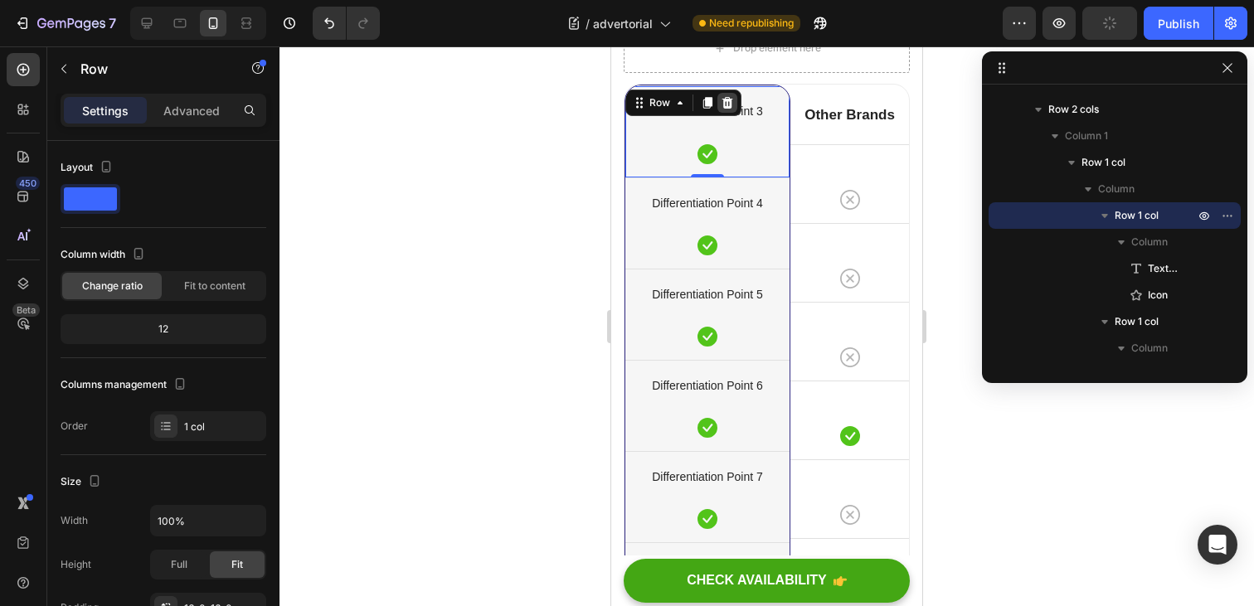
click at [722, 110] on icon at bounding box center [727, 102] width 13 height 13
click at [752, 177] on div "Differentiation Point 4 Text block Icon Row" at bounding box center [708, 130] width 164 height 91
click at [728, 110] on icon at bounding box center [727, 102] width 13 height 13
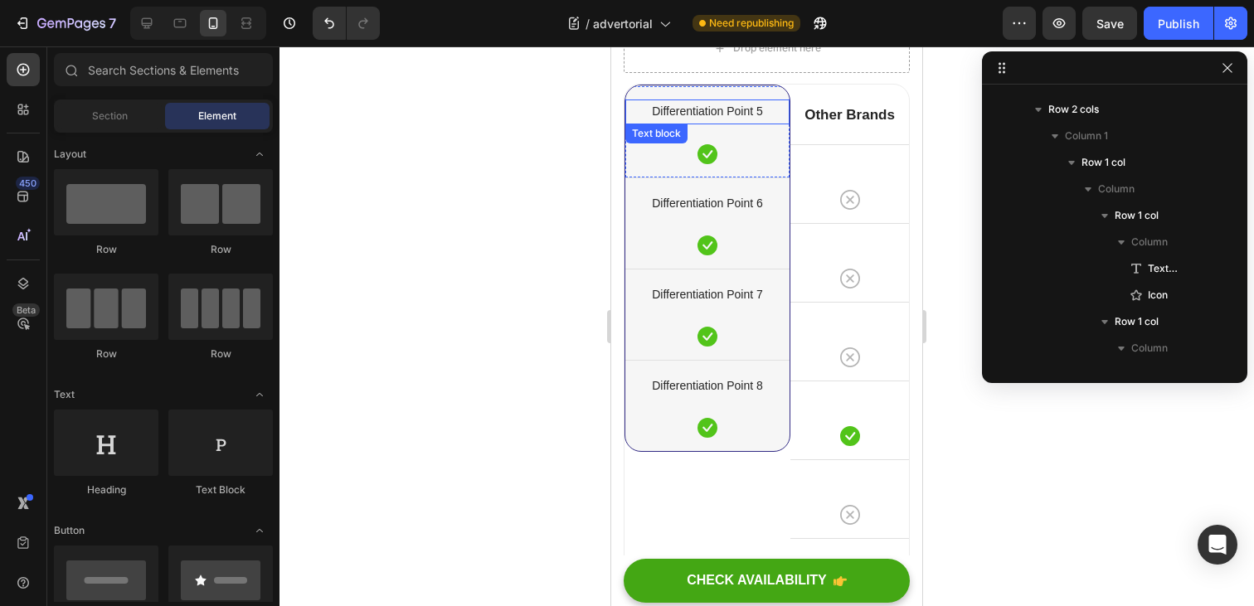
click at [768, 122] on p "Differentiation Point 5" at bounding box center [707, 111] width 161 height 21
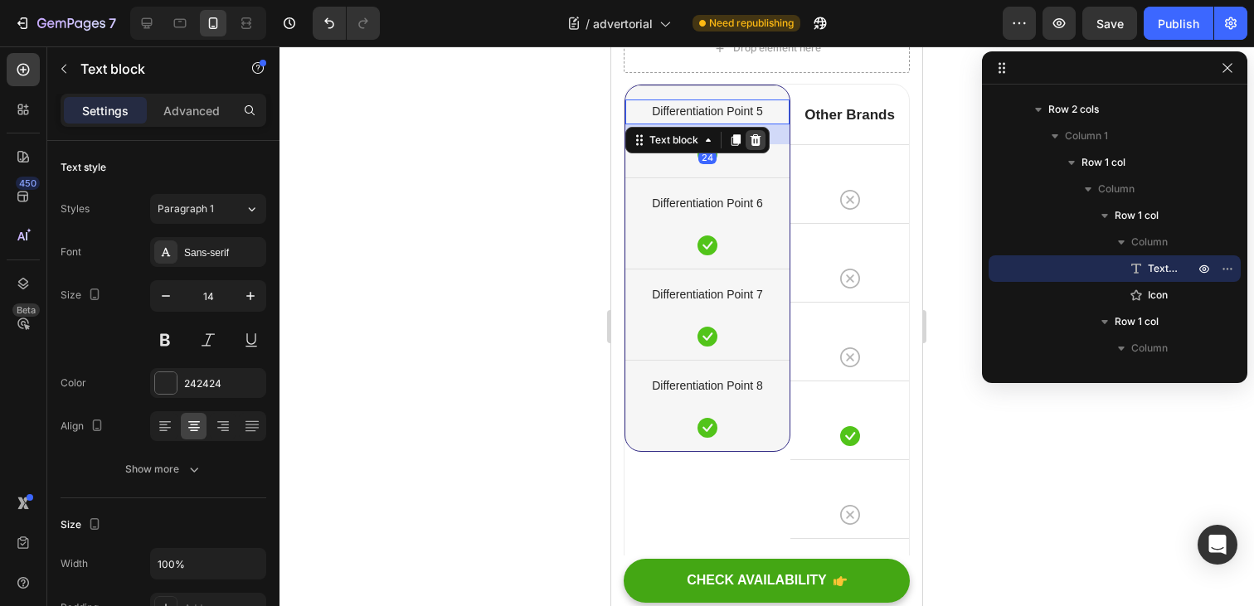
click at [754, 147] on icon at bounding box center [755, 140] width 13 height 13
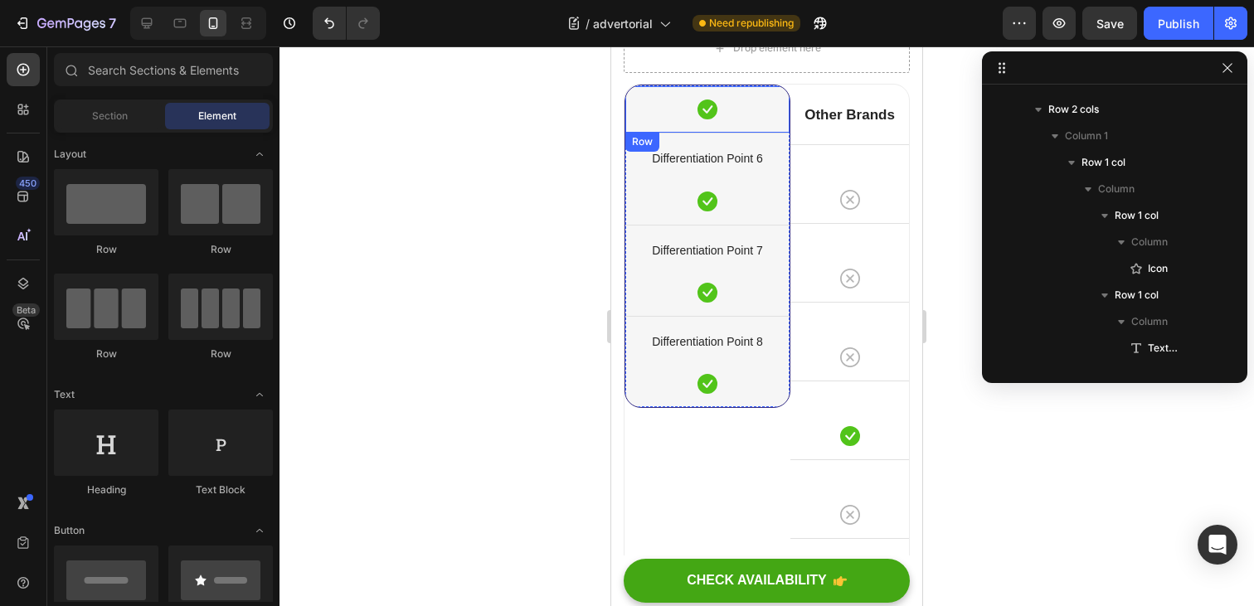
click at [769, 133] on div "Icon Row" at bounding box center [708, 108] width 164 height 47
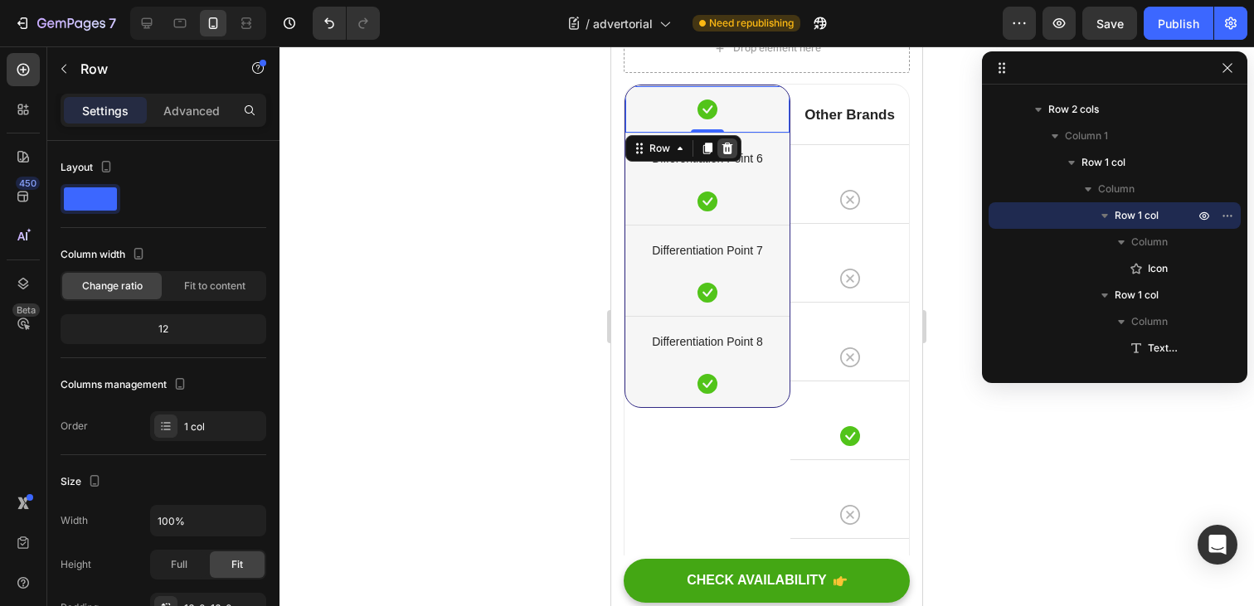
click at [731, 154] on icon at bounding box center [728, 149] width 11 height 12
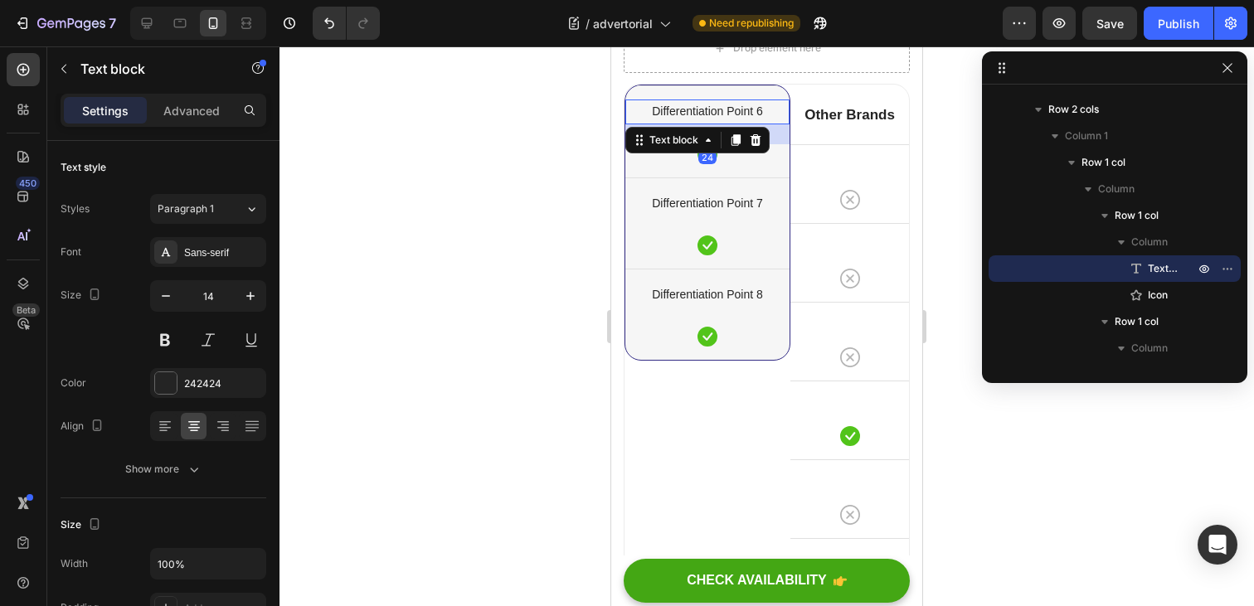
click at [777, 124] on div "Differentiation Point 6" at bounding box center [708, 112] width 164 height 24
click at [764, 150] on div at bounding box center [756, 140] width 20 height 20
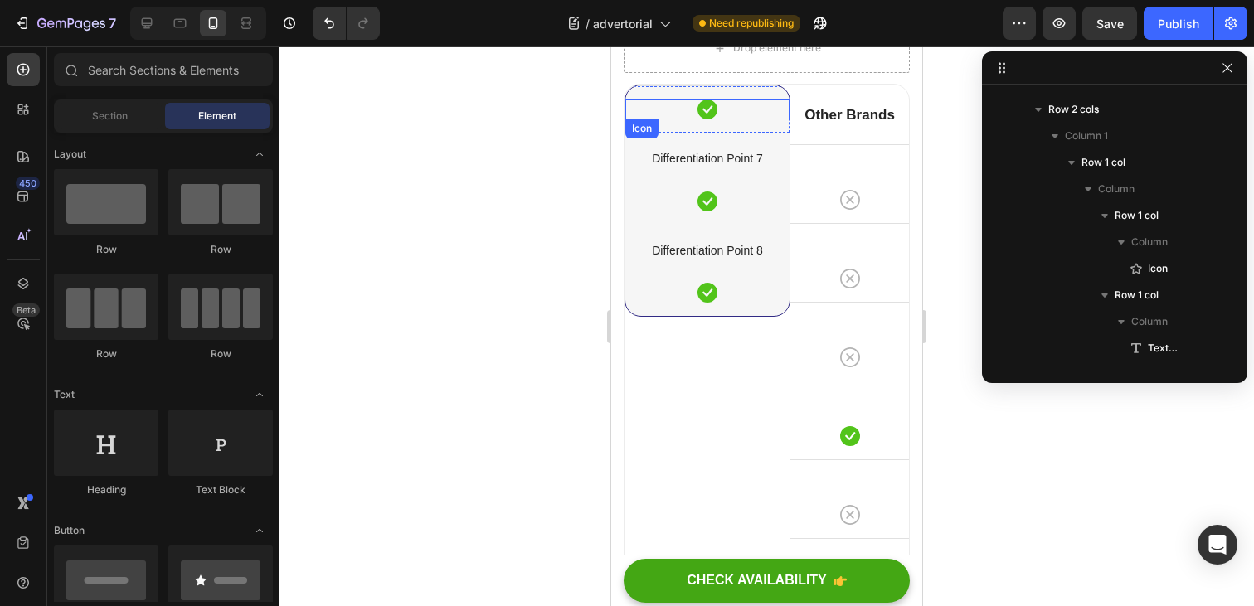
click at [782, 119] on div "Icon" at bounding box center [708, 110] width 164 height 20
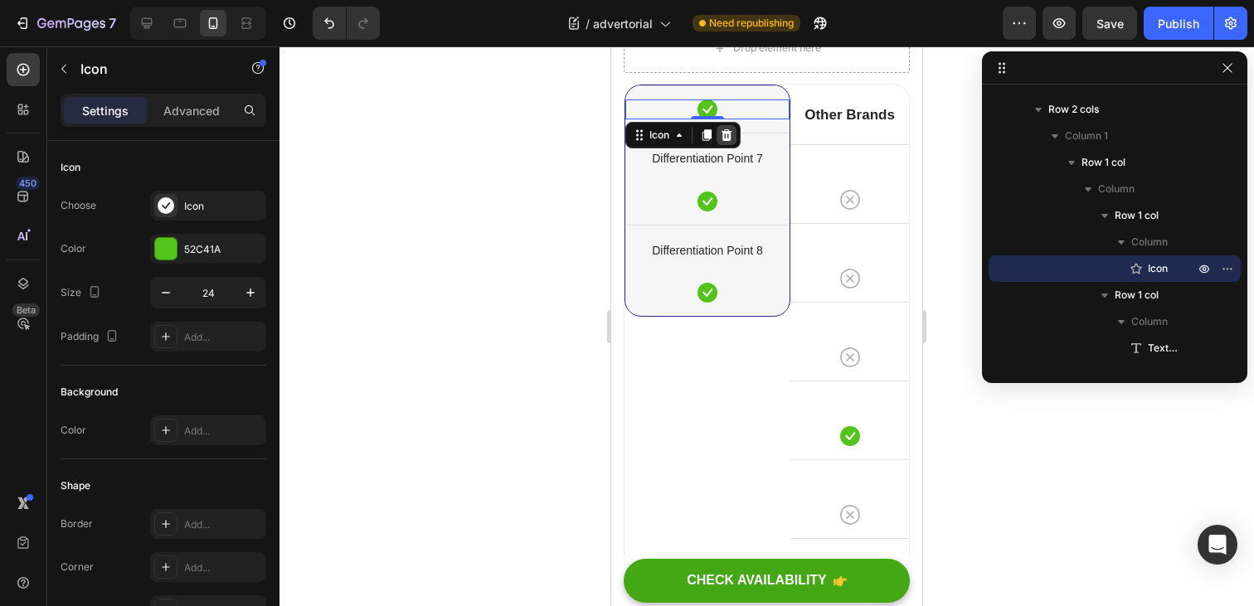
click at [729, 141] on icon at bounding box center [727, 135] width 11 height 12
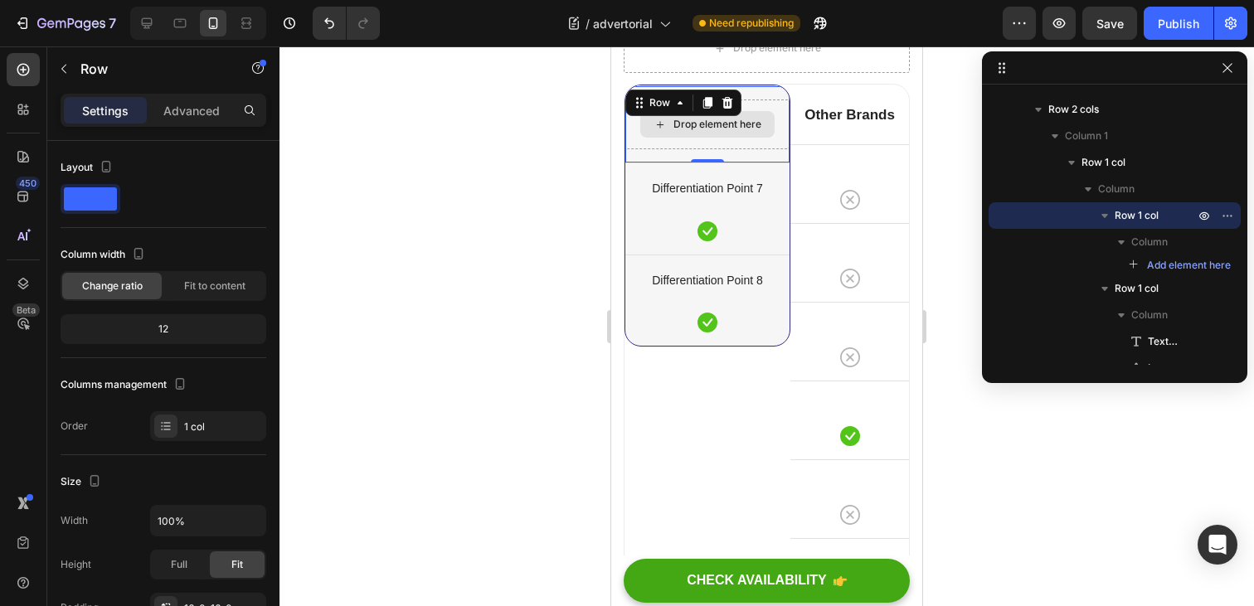
click at [778, 149] on div "Drop element here" at bounding box center [708, 125] width 164 height 50
click at [726, 109] on icon at bounding box center [728, 103] width 11 height 12
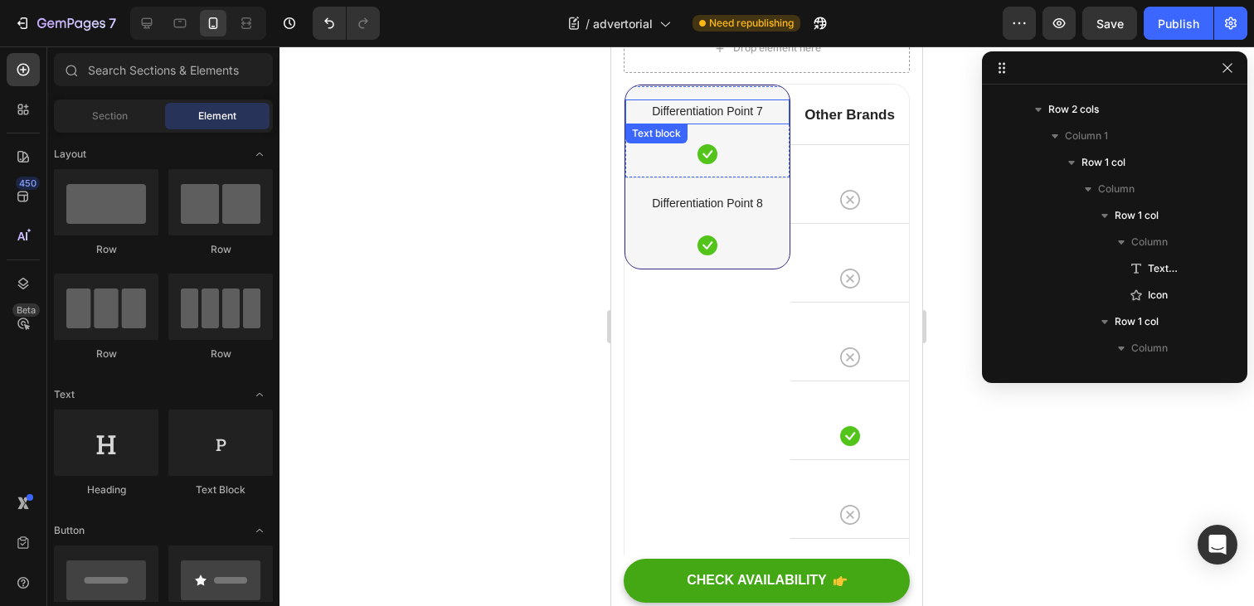
click at [781, 122] on p "Differentiation Point 7" at bounding box center [707, 111] width 161 height 21
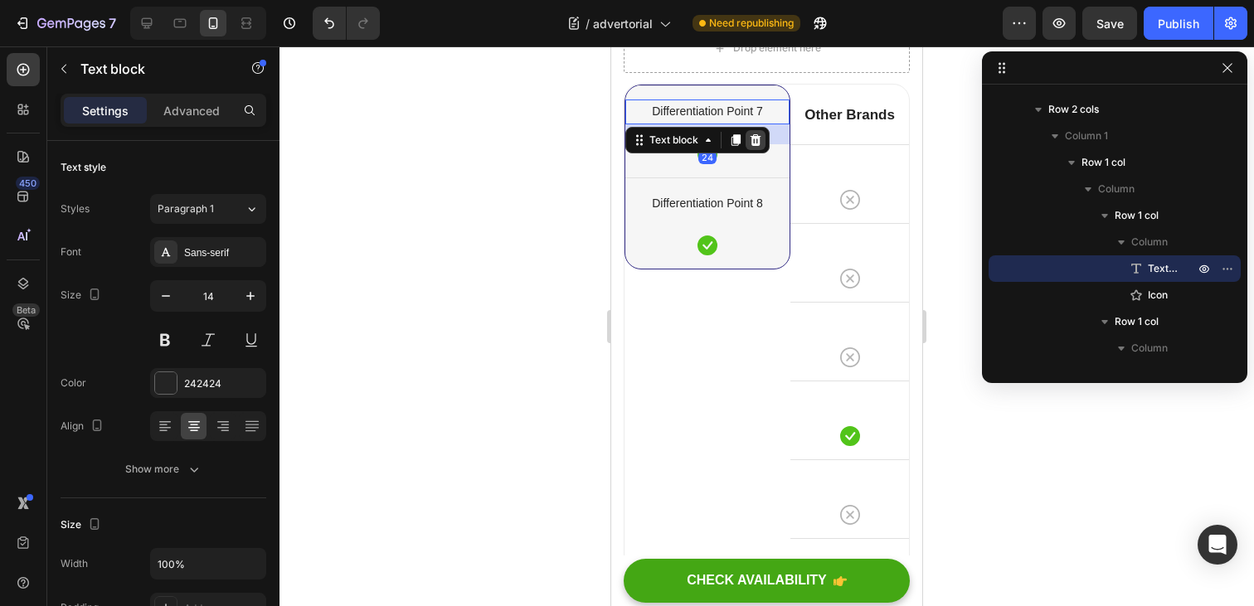
click at [757, 147] on icon at bounding box center [755, 140] width 13 height 13
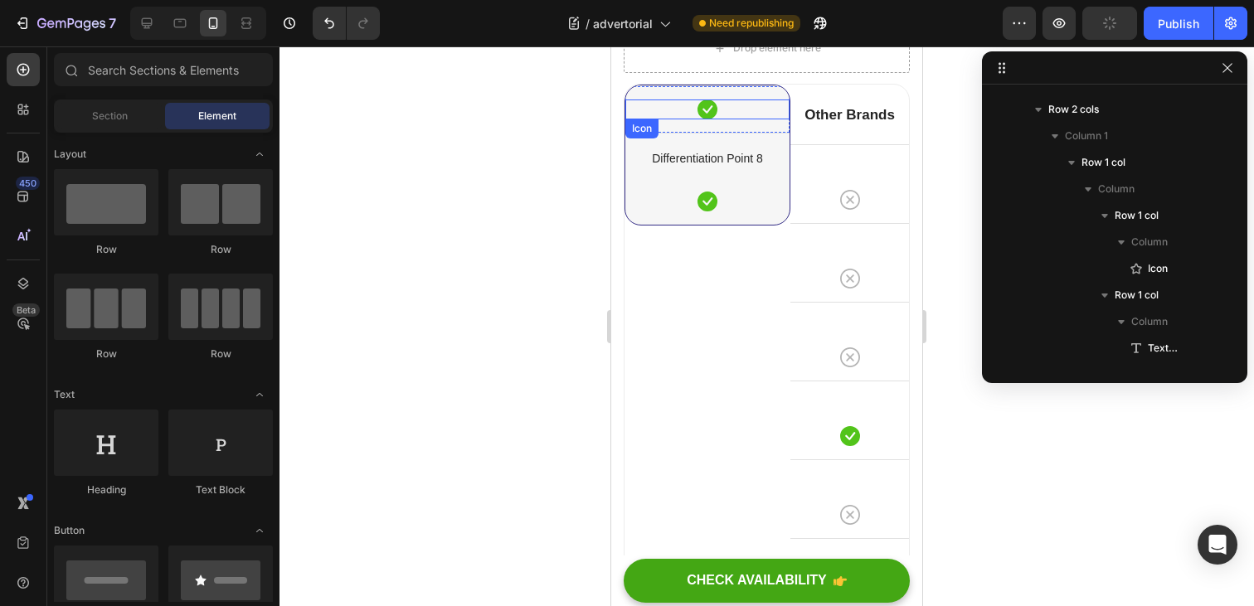
click at [776, 119] on div "Icon" at bounding box center [708, 110] width 164 height 20
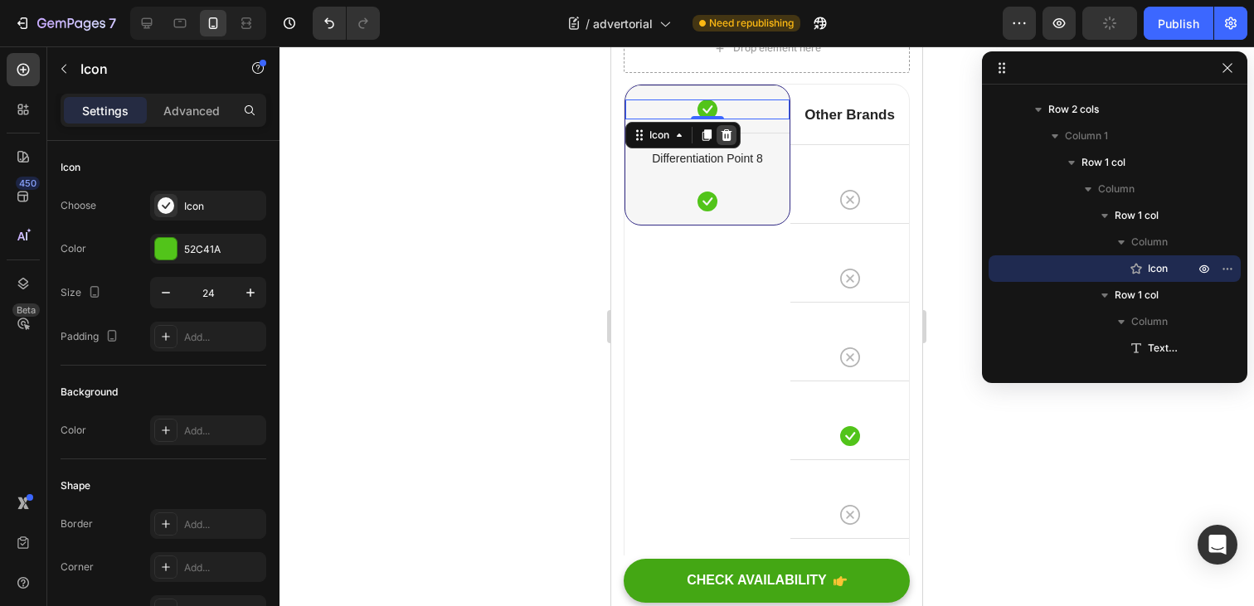
click at [733, 142] on icon at bounding box center [726, 135] width 13 height 13
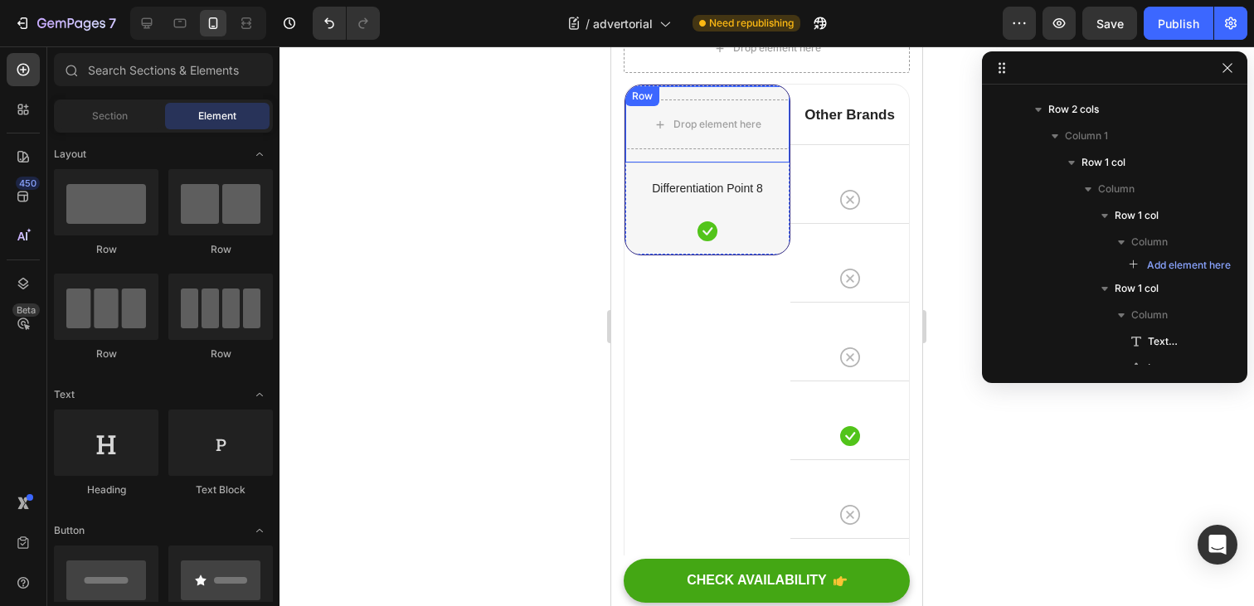
click at [779, 163] on div "Drop element here Row" at bounding box center [708, 123] width 164 height 77
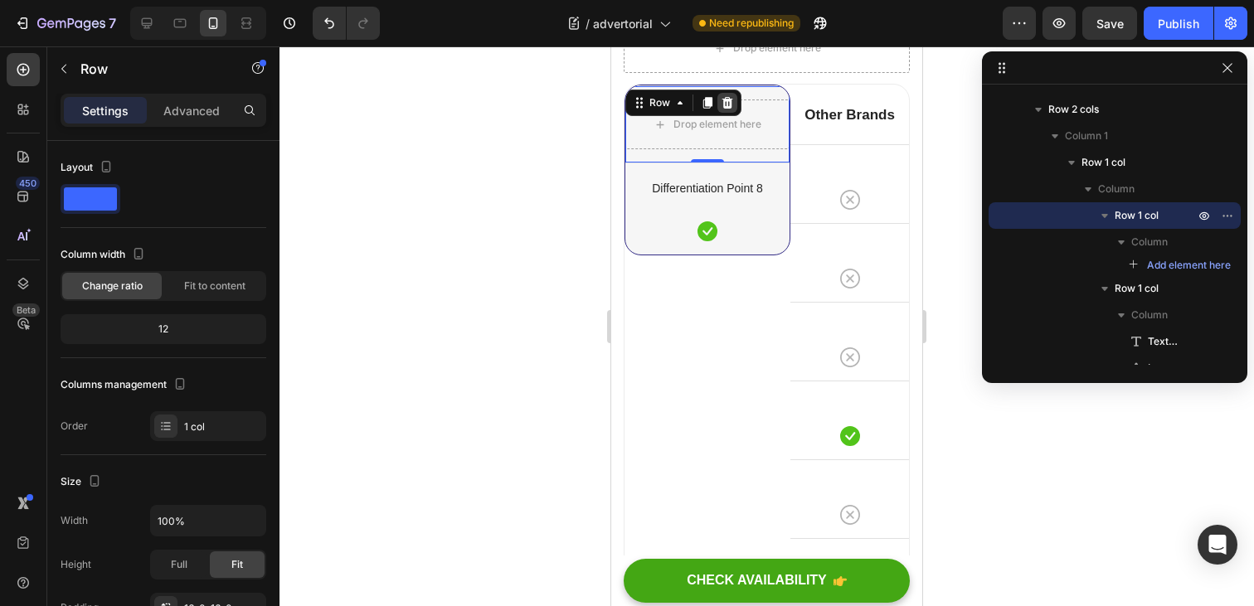
click at [728, 109] on icon at bounding box center [728, 103] width 11 height 12
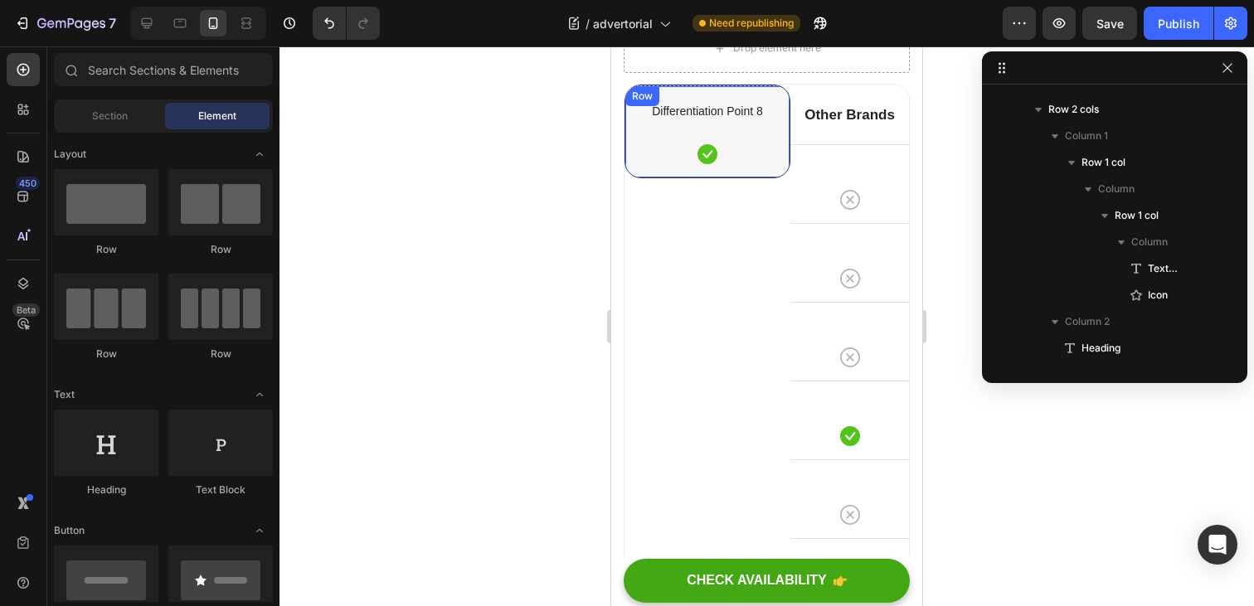
click at [773, 177] on div "Differentiation Point 8 Text block Icon Row" at bounding box center [708, 130] width 164 height 91
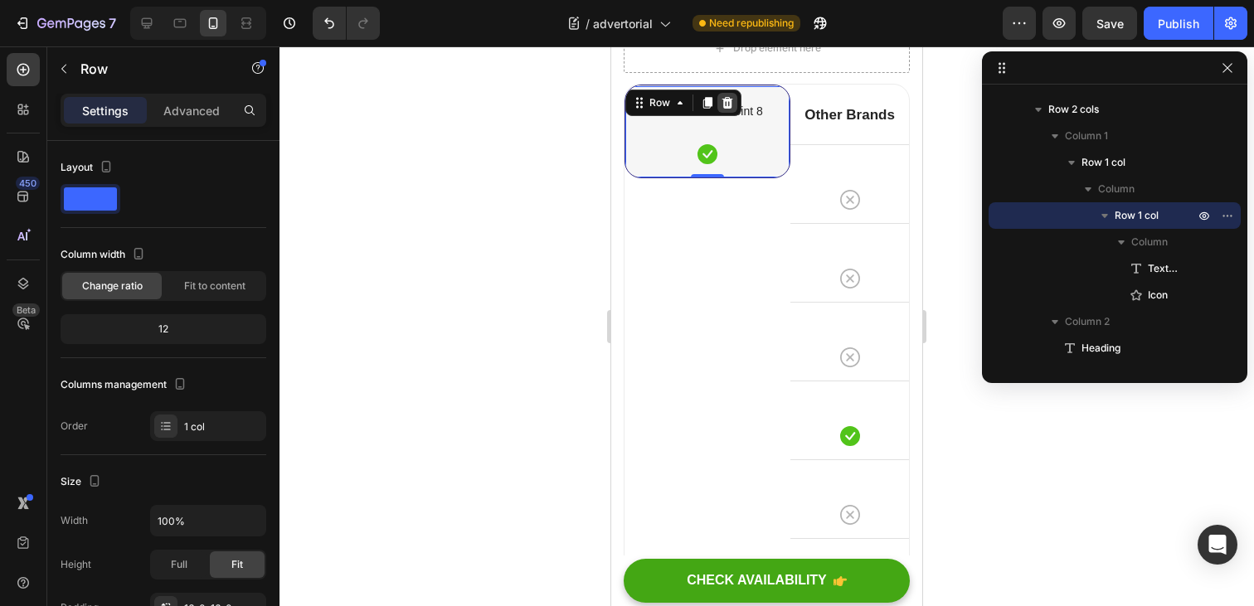
click at [734, 113] on div at bounding box center [728, 103] width 20 height 20
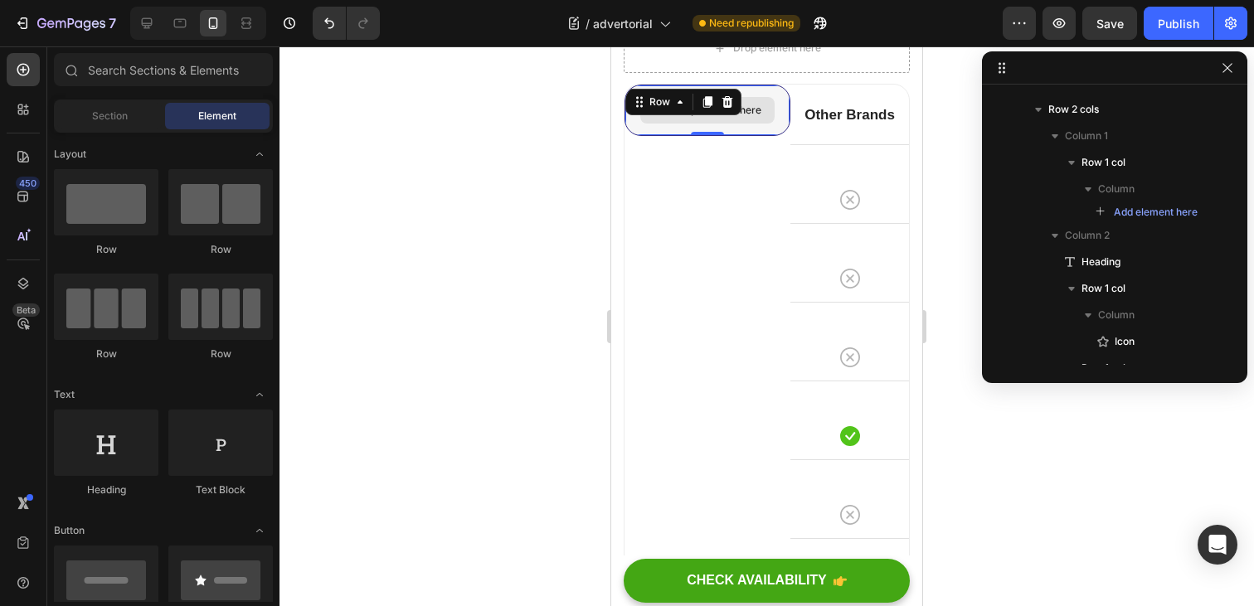
click at [776, 135] on div "Drop element here" at bounding box center [708, 110] width 164 height 50
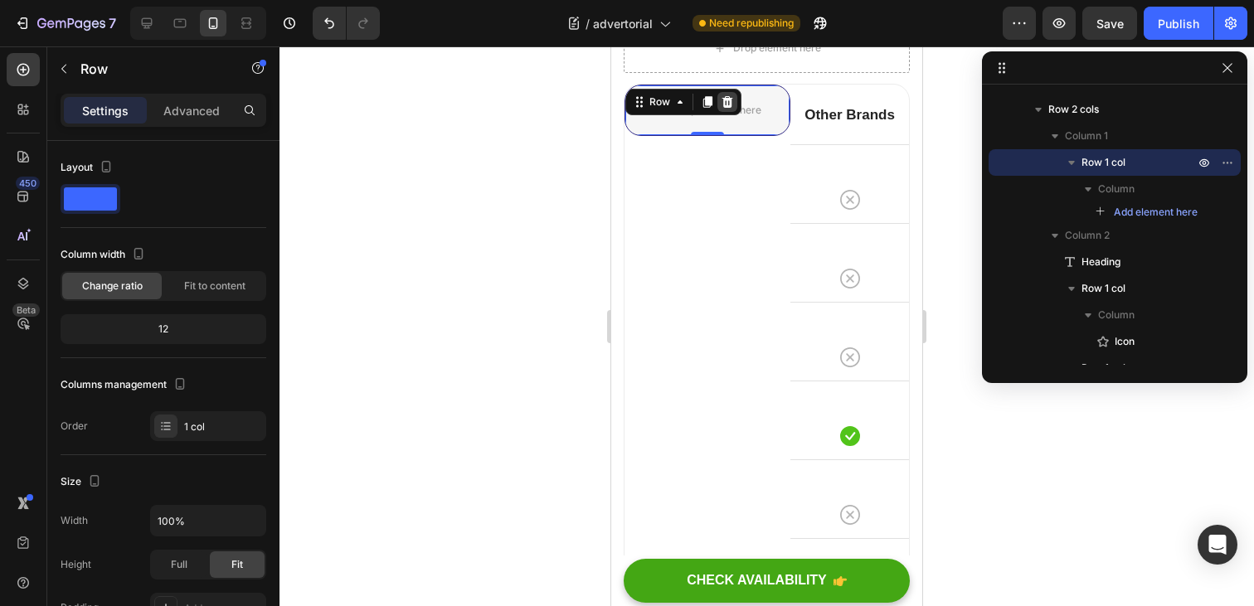
click at [728, 108] on icon at bounding box center [728, 102] width 11 height 12
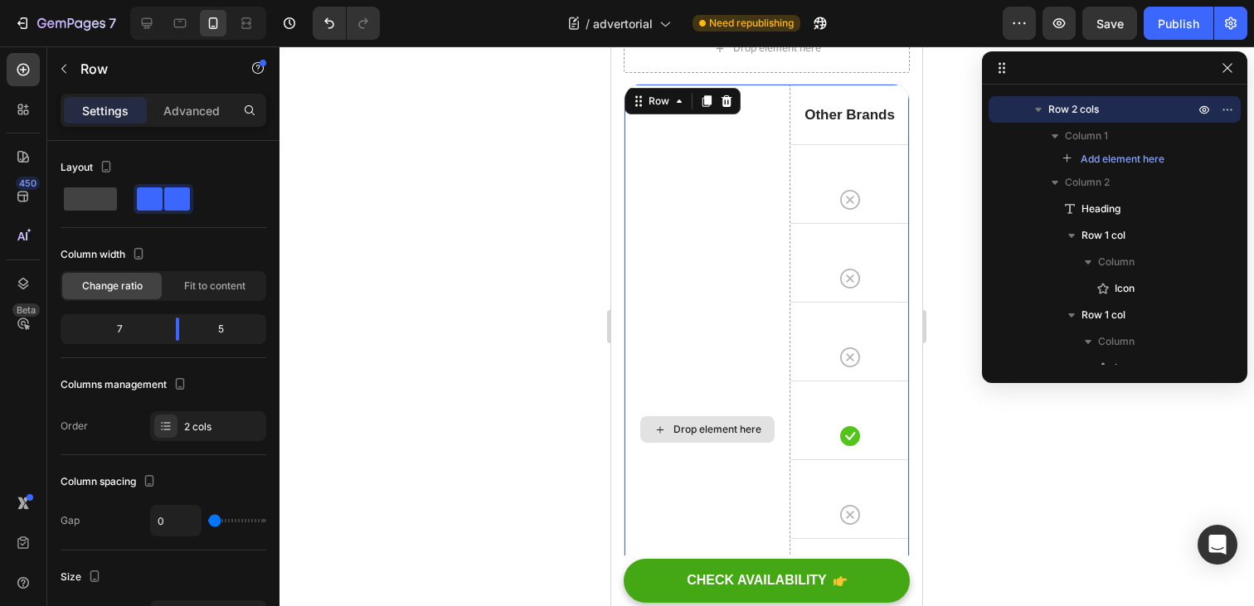
click at [740, 372] on div "Drop element here" at bounding box center [708, 430] width 166 height 690
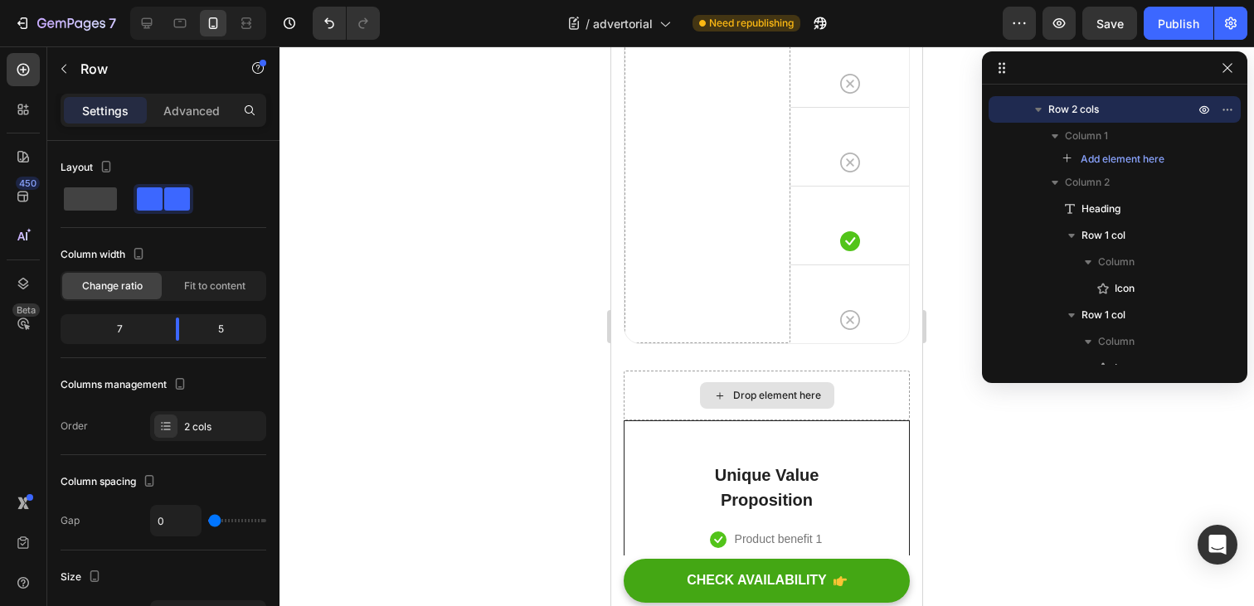
scroll to position [7632, 0]
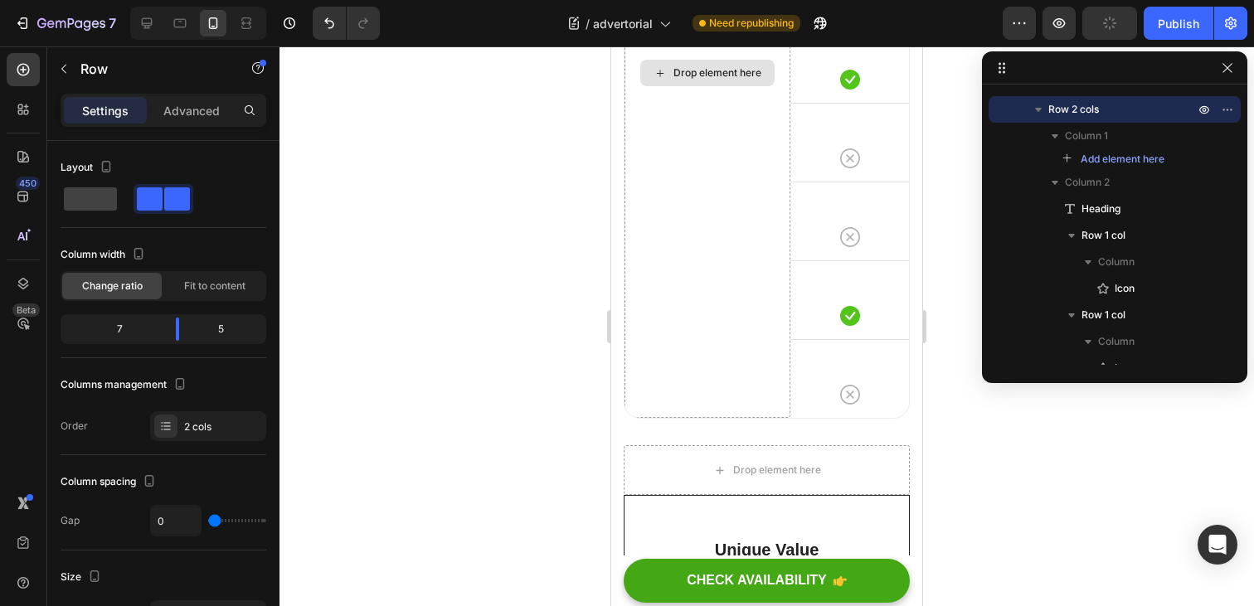
click at [713, 354] on div "Drop element here" at bounding box center [708, 73] width 166 height 690
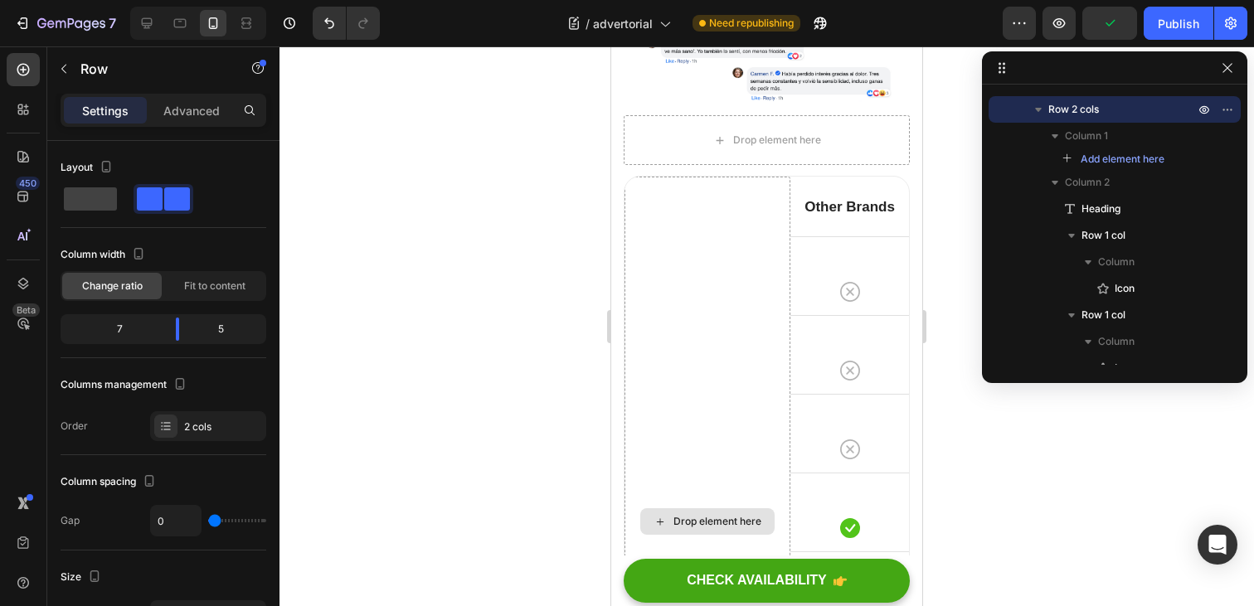
scroll to position [7043, 0]
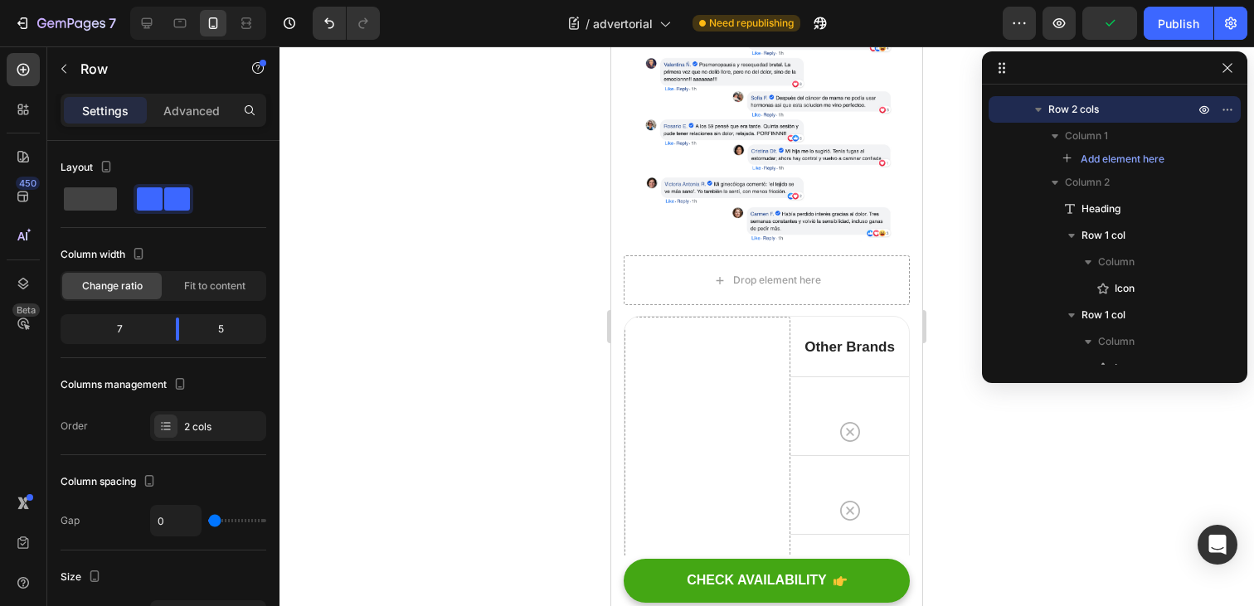
click at [796, 342] on div "Other Brands Heading 0" at bounding box center [850, 347] width 119 height 60
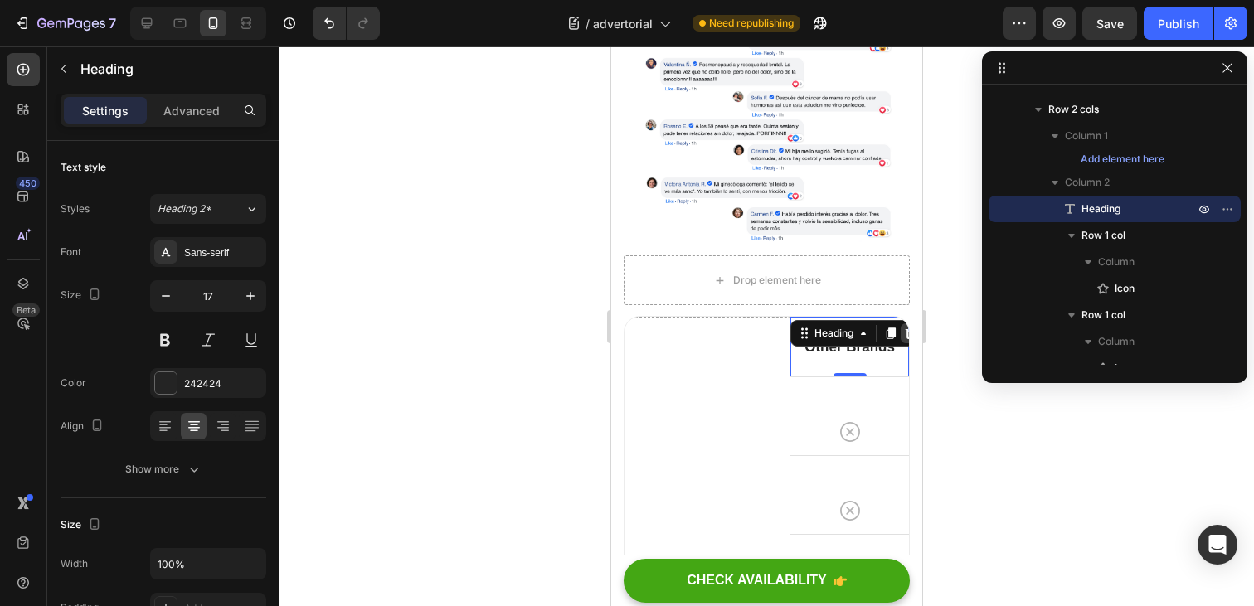
click at [907, 336] on icon at bounding box center [910, 333] width 13 height 13
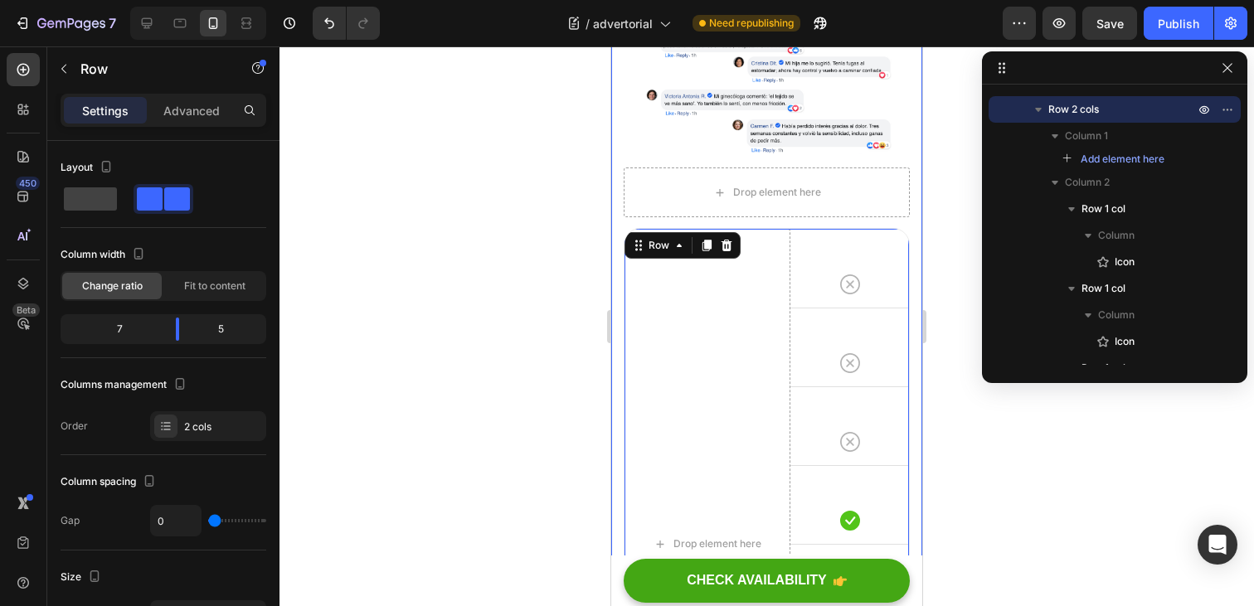
scroll to position [7120, 0]
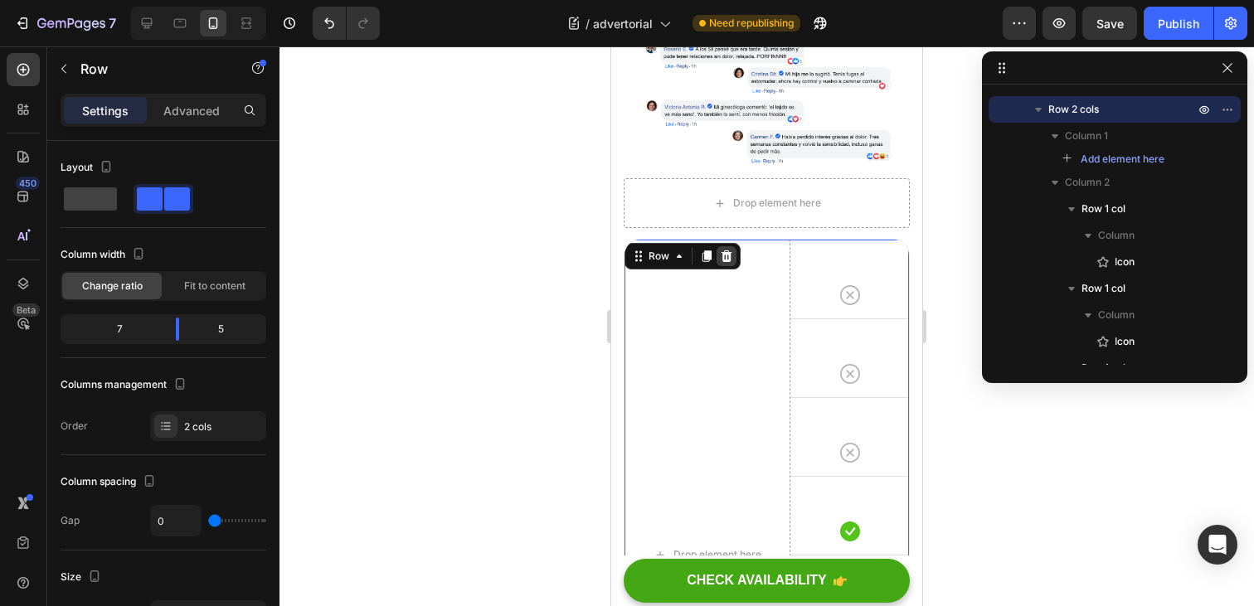
click at [728, 256] on icon at bounding box center [727, 257] width 11 height 12
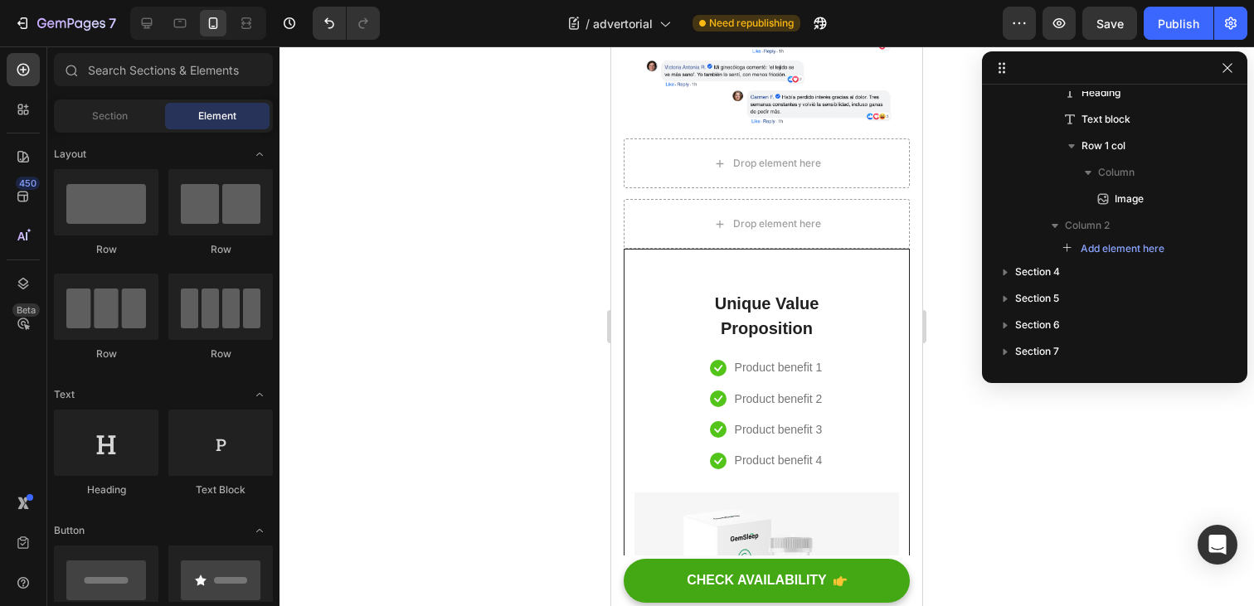
scroll to position [7158, 0]
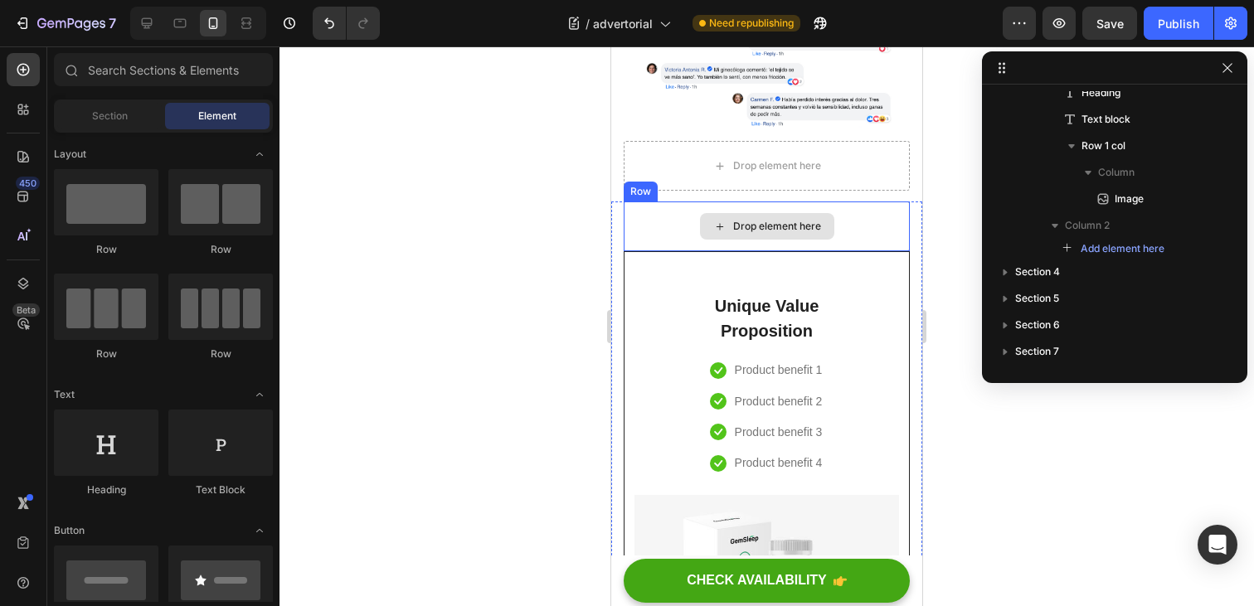
click at [875, 221] on div "Drop element here" at bounding box center [767, 227] width 286 height 50
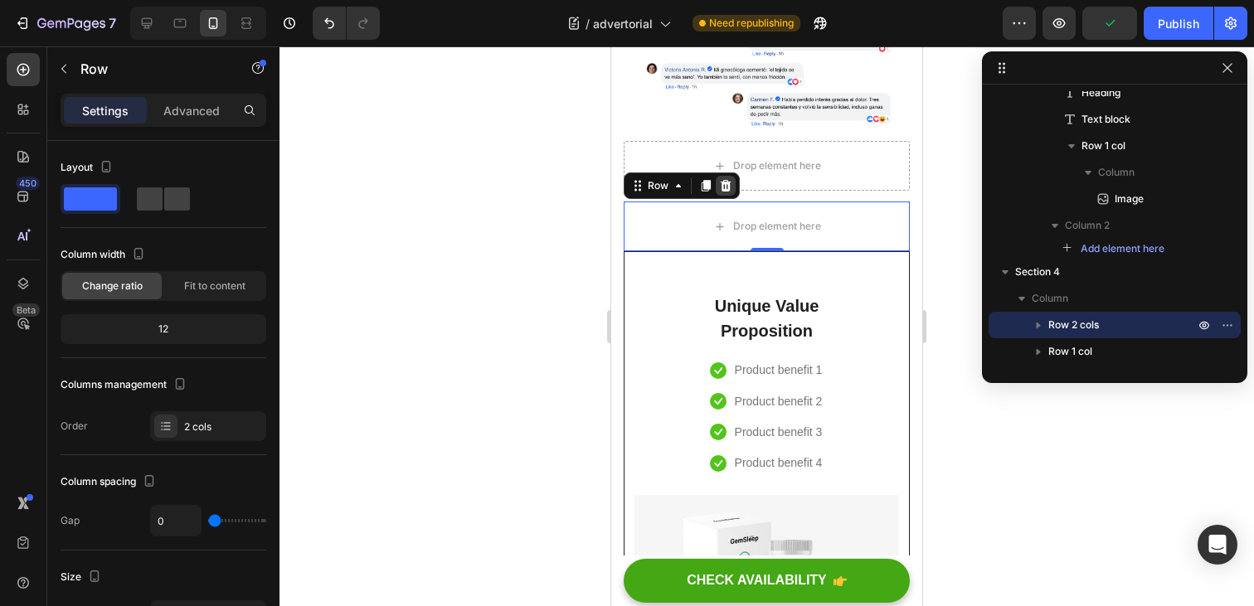
click at [728, 195] on div at bounding box center [726, 186] width 20 height 20
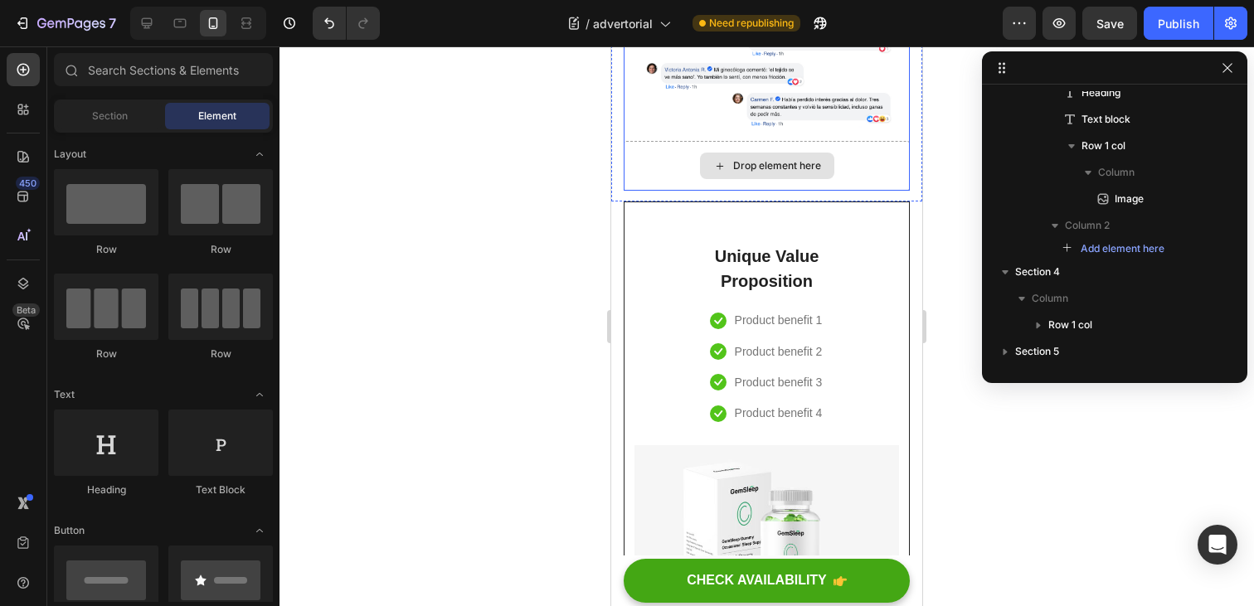
click at [886, 171] on div "Drop element here" at bounding box center [767, 166] width 286 height 50
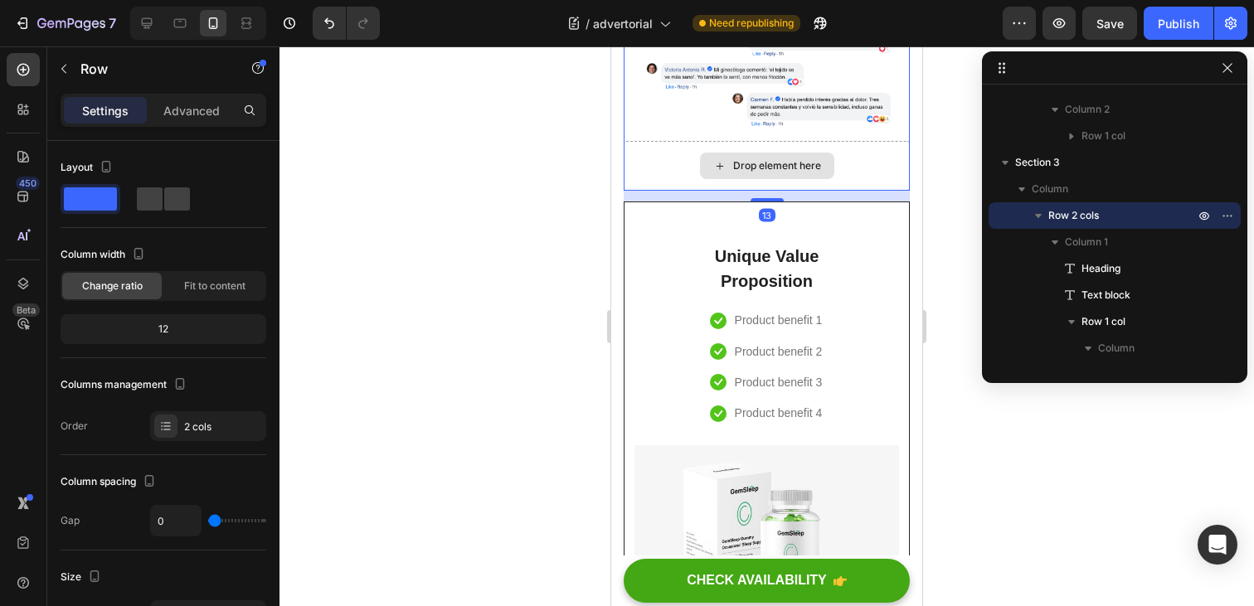
click at [846, 160] on div "Drop element here" at bounding box center [767, 166] width 286 height 50
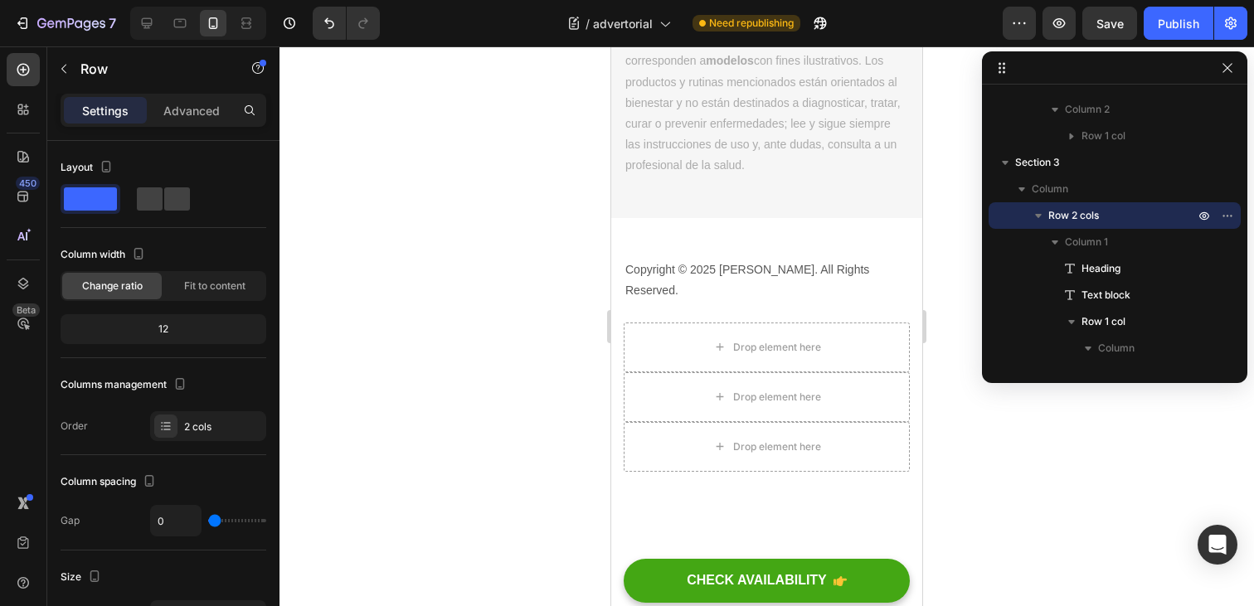
scroll to position [8357, 0]
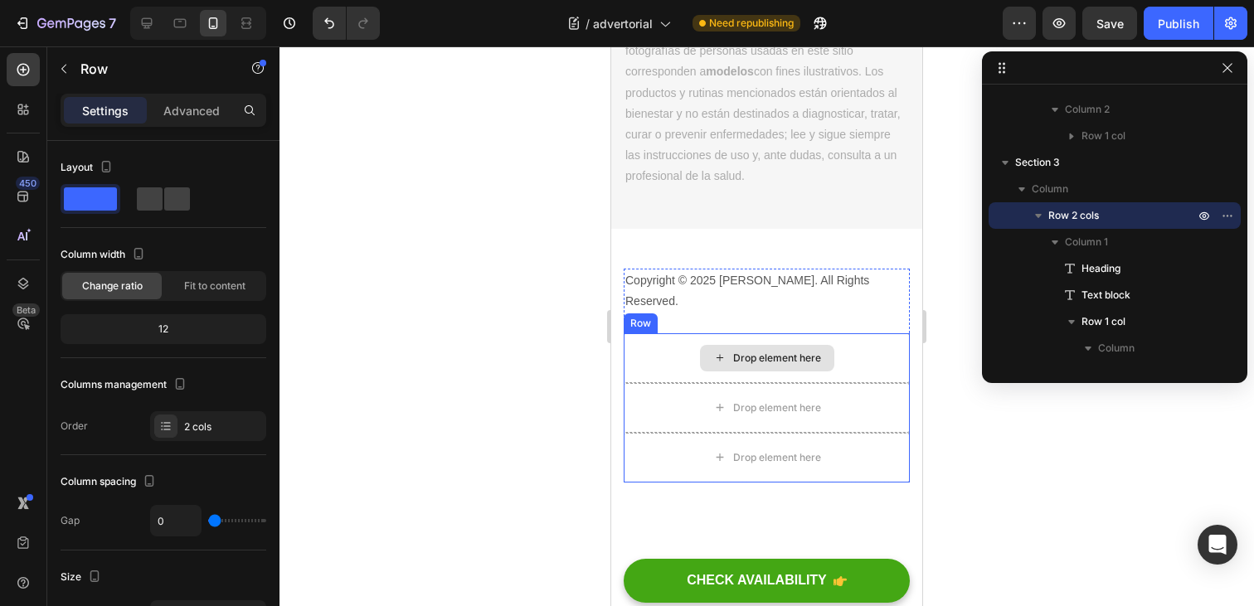
click at [876, 333] on div "Drop element here" at bounding box center [767, 358] width 286 height 50
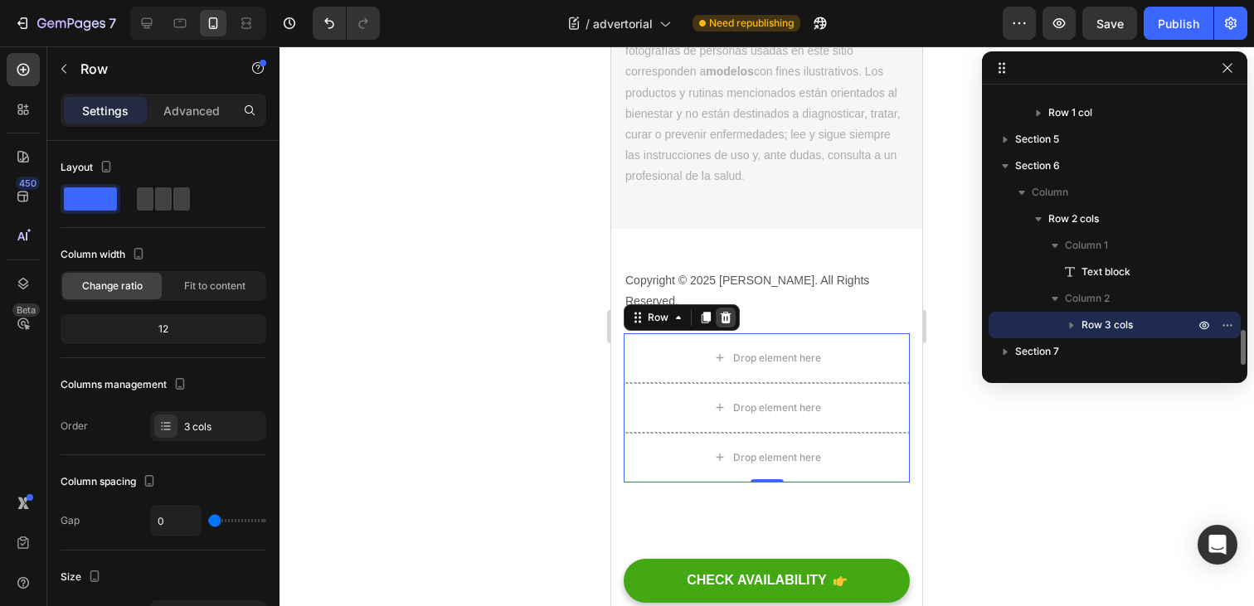
click at [731, 311] on icon at bounding box center [725, 317] width 13 height 13
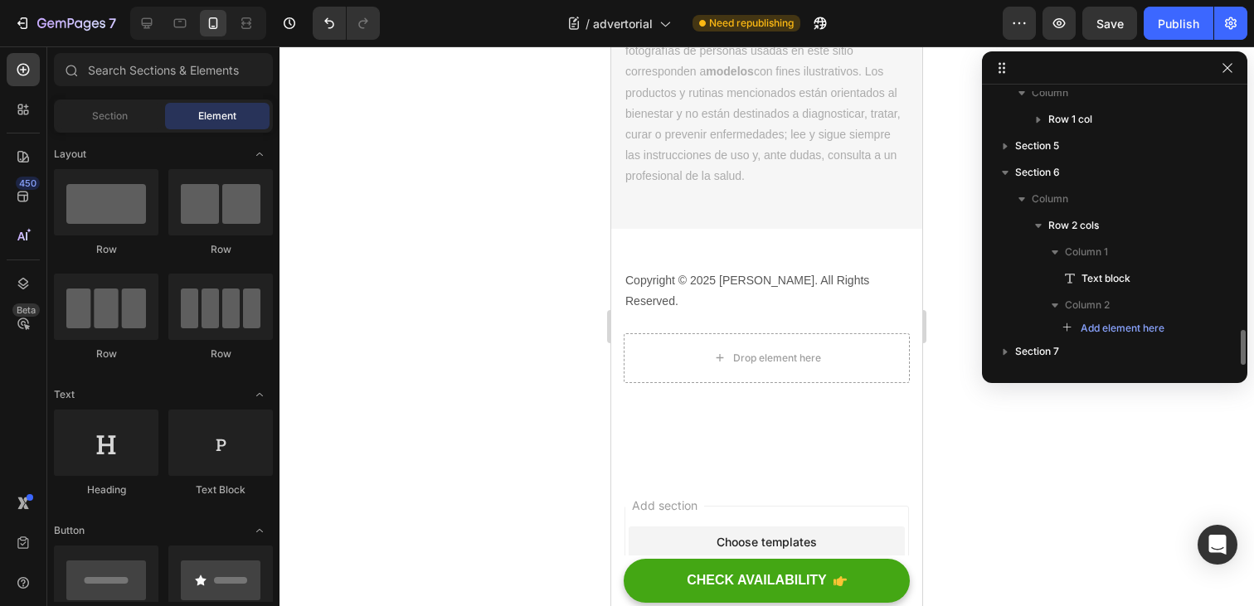
scroll to position [1837, 0]
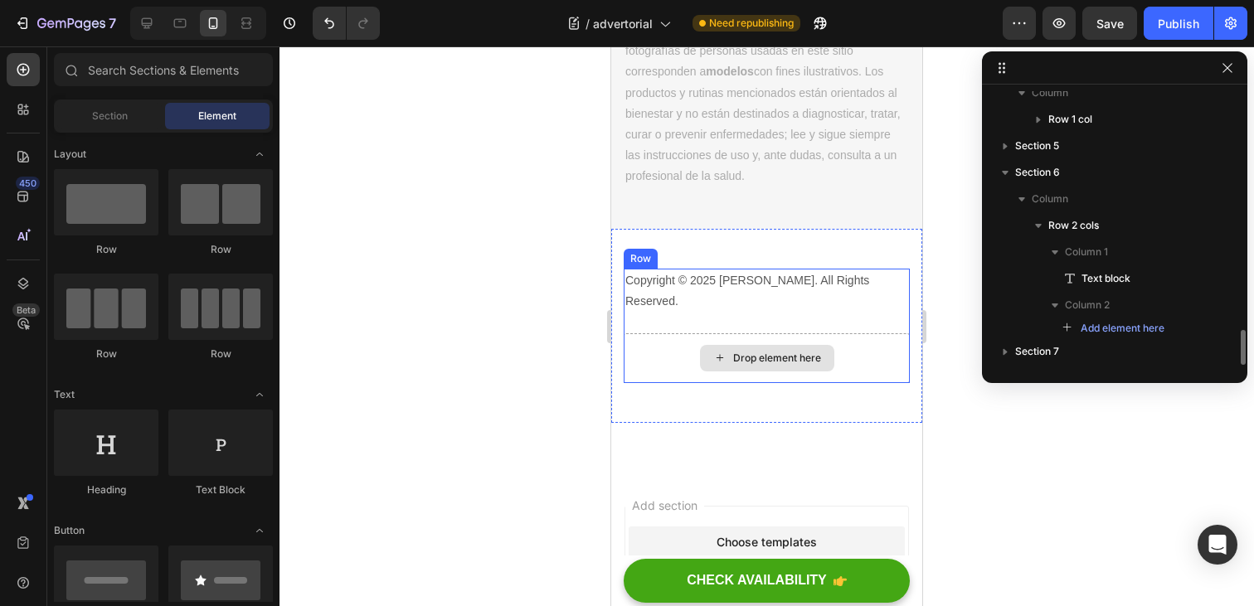
click at [884, 342] on div "Drop element here" at bounding box center [767, 358] width 286 height 50
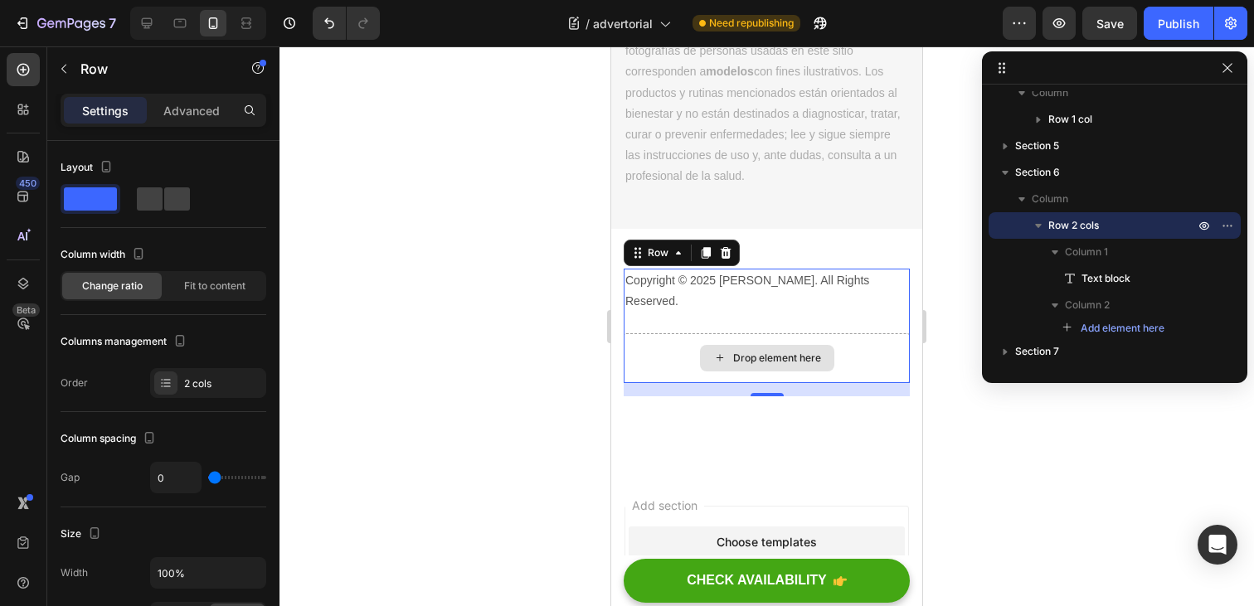
click at [855, 343] on div "Drop element here" at bounding box center [767, 358] width 286 height 50
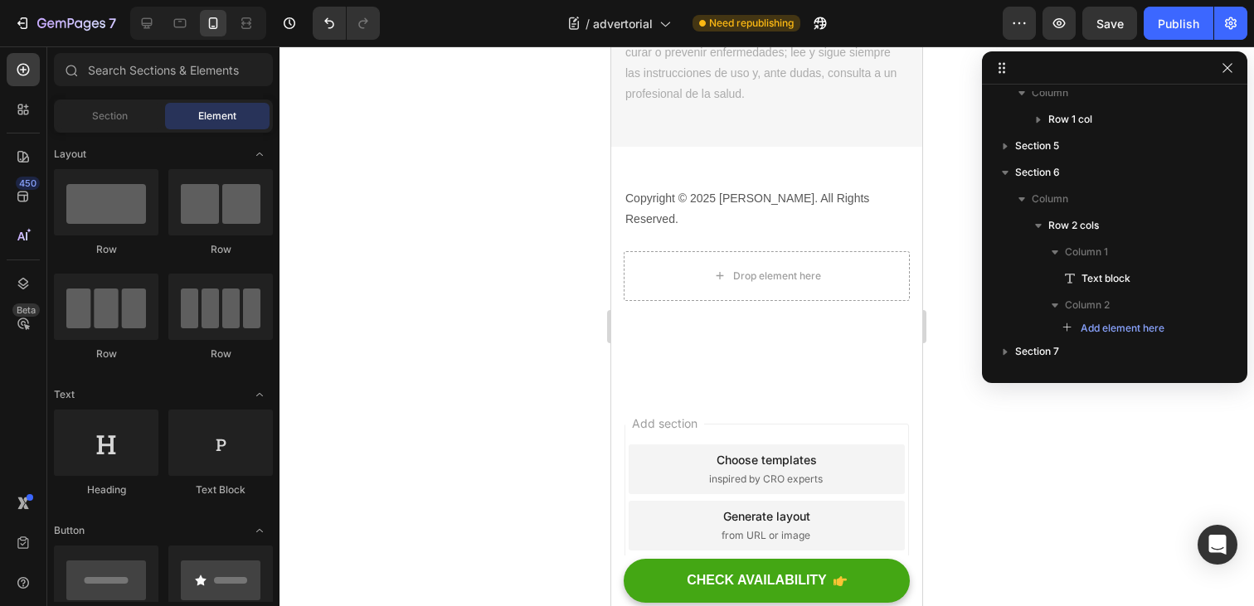
scroll to position [8515, 0]
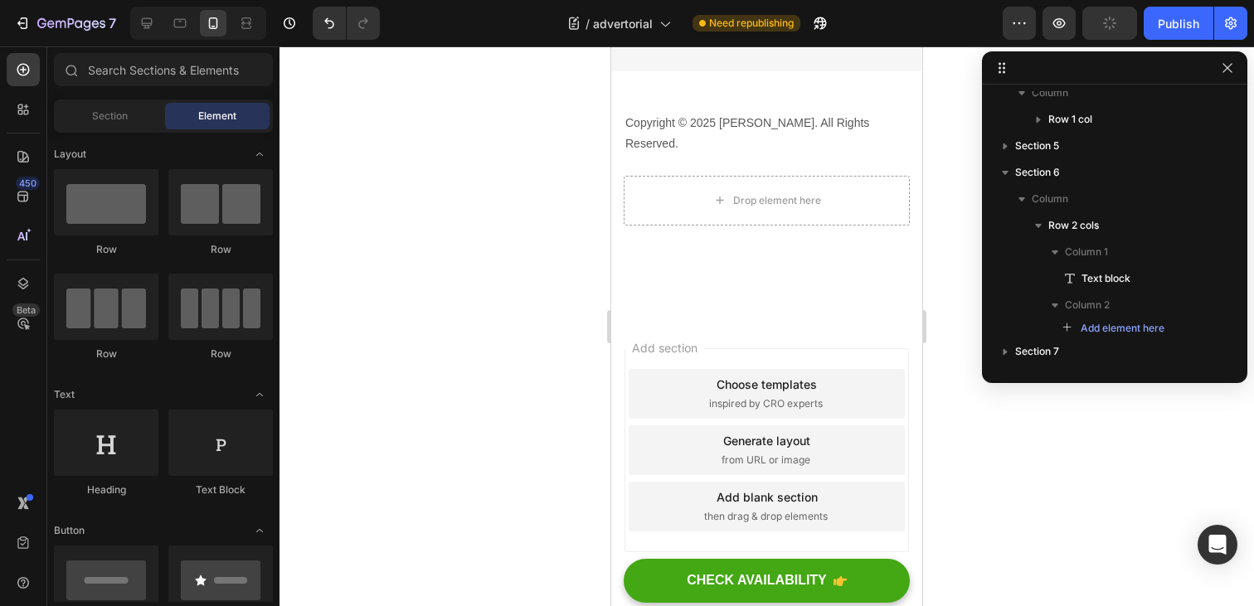
drag, startPoint x: 813, startPoint y: 316, endPoint x: 828, endPoint y: 435, distance: 119.6
click at [828, 435] on div "Add section Choose templates inspired by CRO experts Generate layout from URL o…" at bounding box center [766, 453] width 311 height 277
click at [839, 348] on div "Add section Choose templates inspired by CRO experts Generate layout from URL o…" at bounding box center [767, 450] width 285 height 204
click at [679, 339] on span "Add section" at bounding box center [665, 347] width 79 height 17
click at [677, 369] on div "Choose templates inspired by CRO experts" at bounding box center [767, 394] width 276 height 50
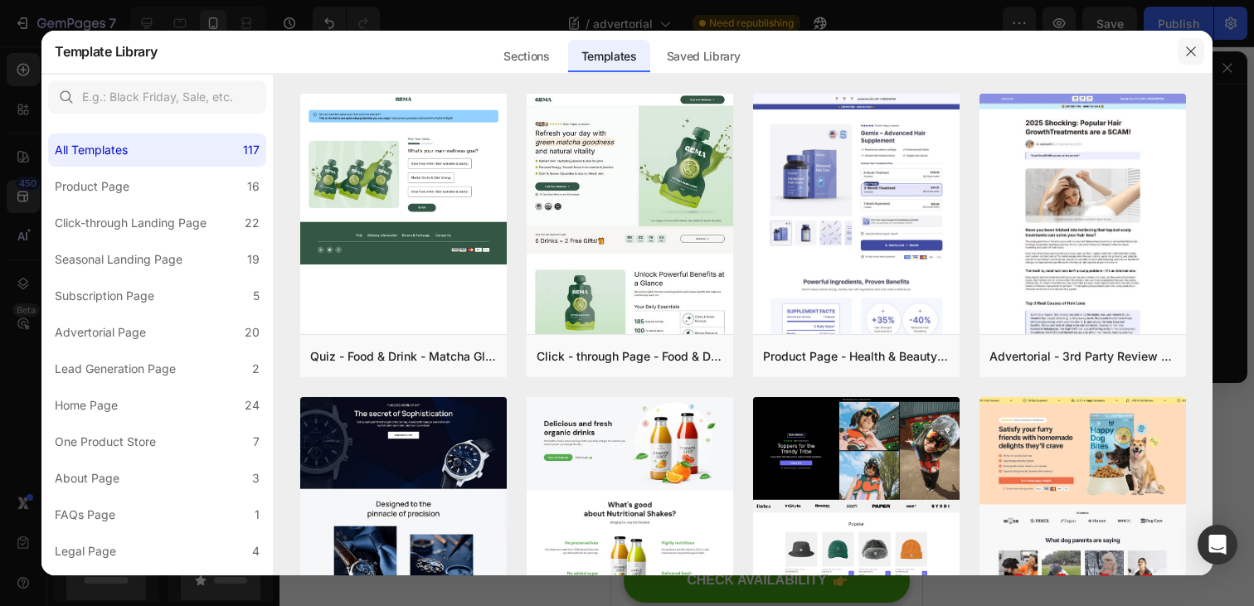
click at [1193, 50] on icon "button" at bounding box center [1191, 51] width 13 height 13
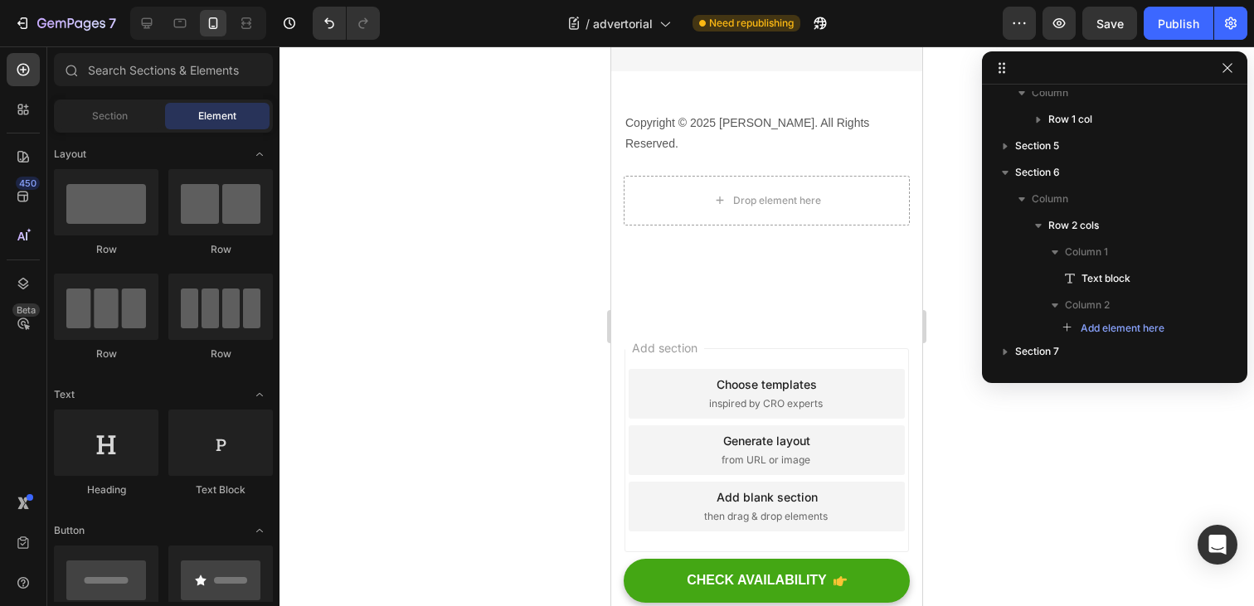
click at [850, 523] on div "Add section Choose templates inspired by CRO experts Generate layout from URL o…" at bounding box center [767, 450] width 285 height 204
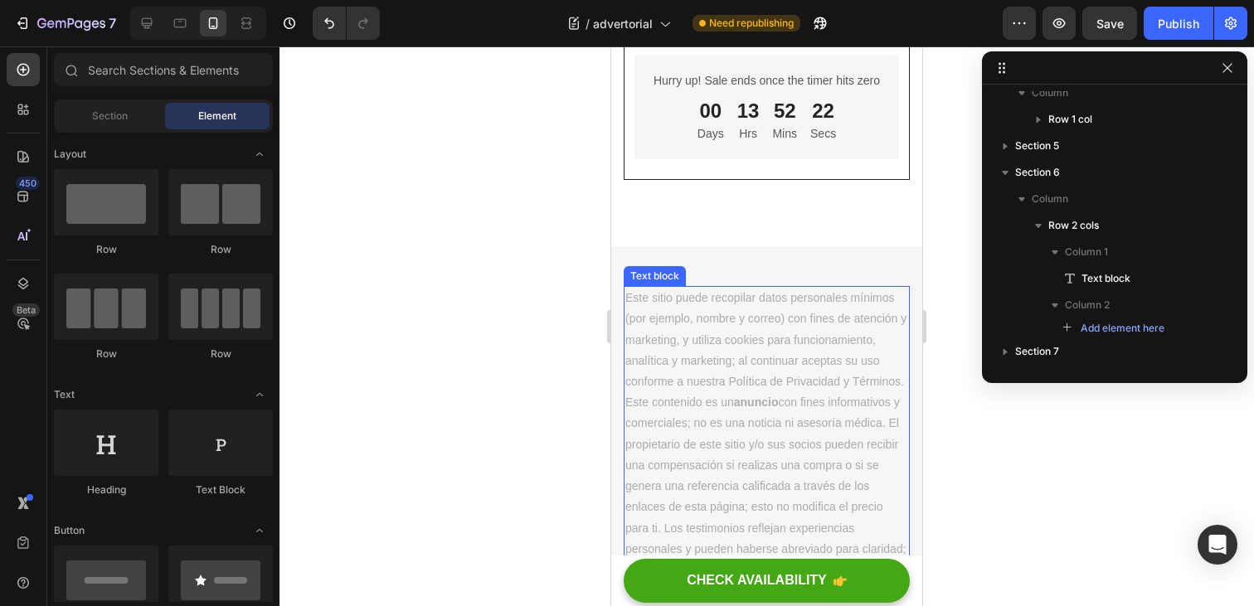
scroll to position [7869, 0]
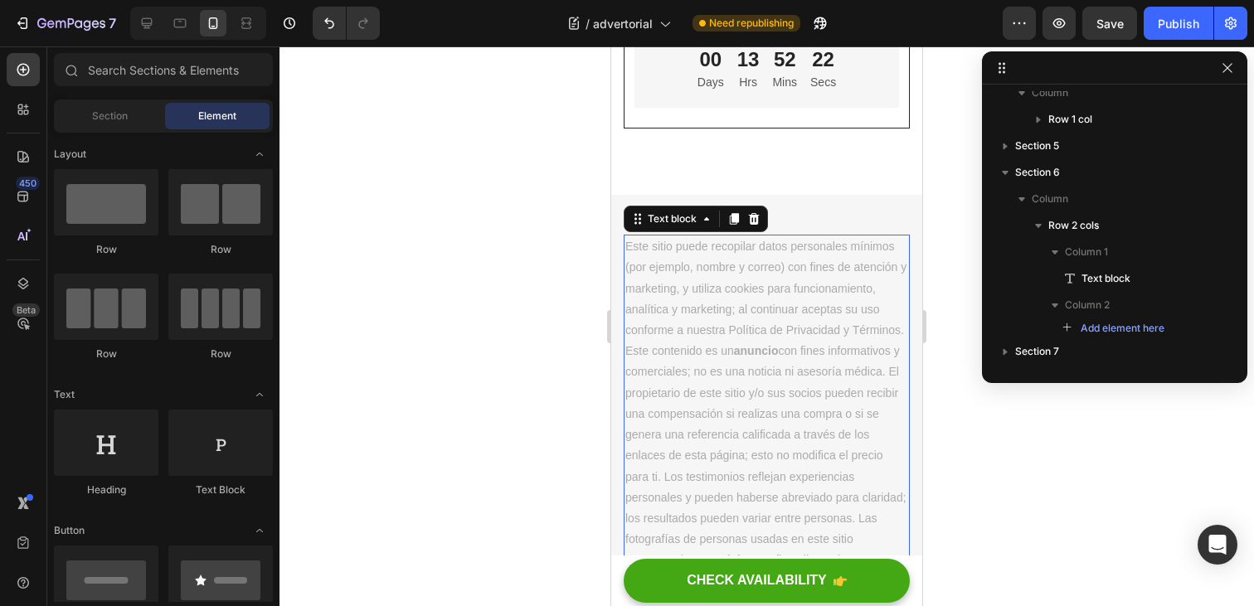
click at [747, 346] on strong "anuncio" at bounding box center [756, 350] width 45 height 13
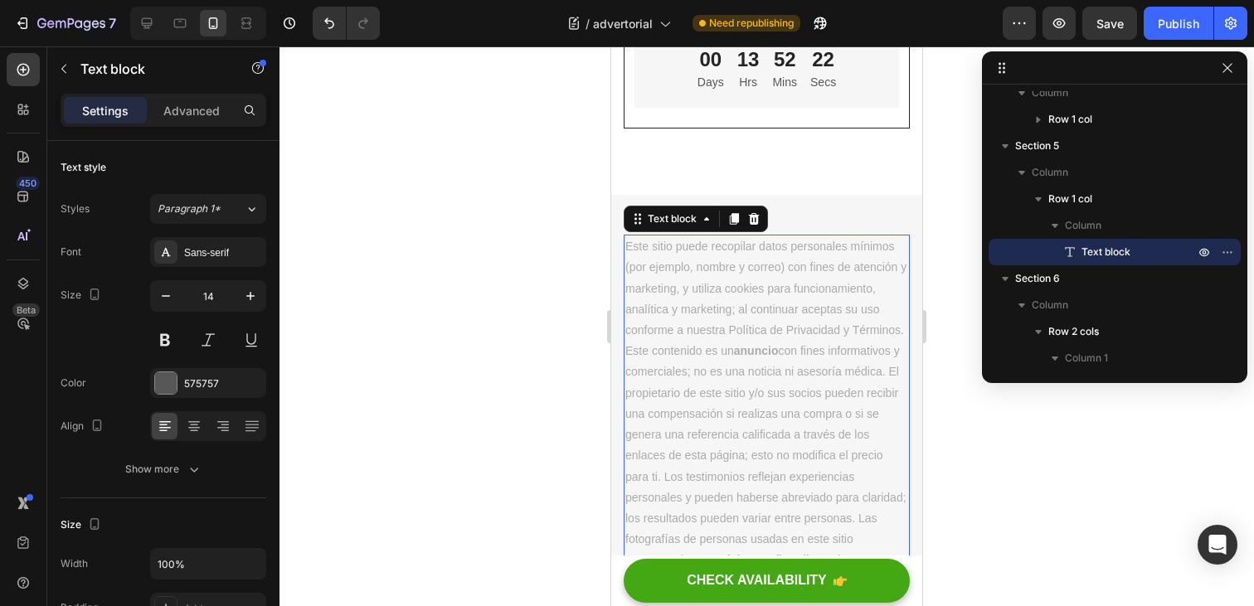
click at [747, 346] on strong "anuncio" at bounding box center [756, 350] width 45 height 13
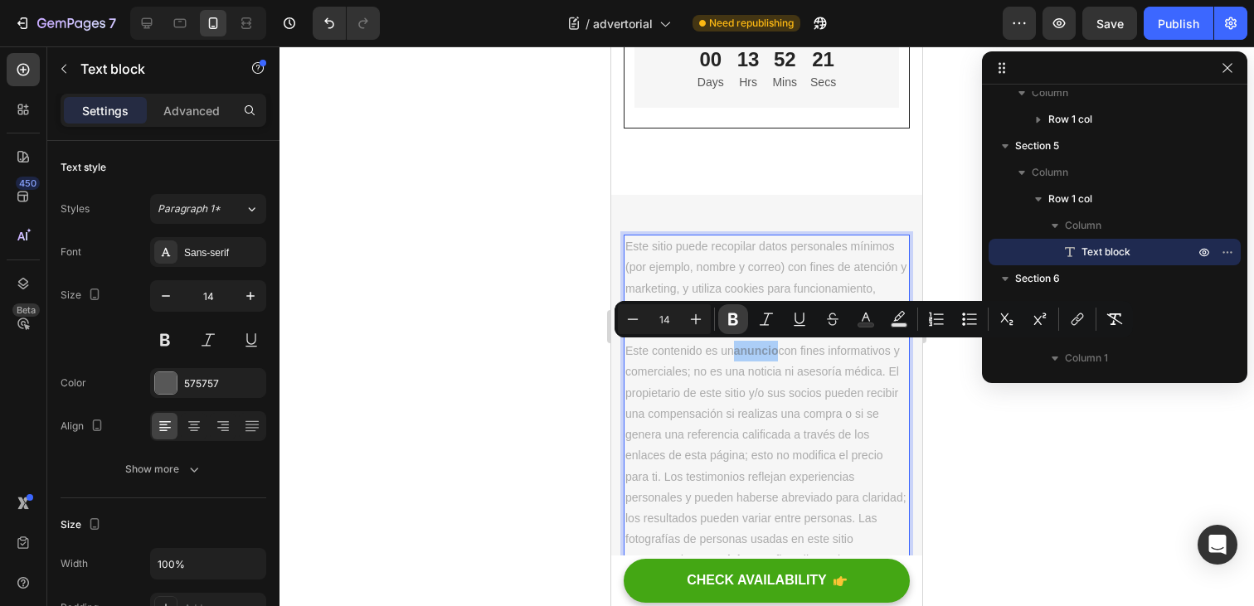
click at [739, 321] on icon "Editor contextual toolbar" at bounding box center [733, 319] width 17 height 17
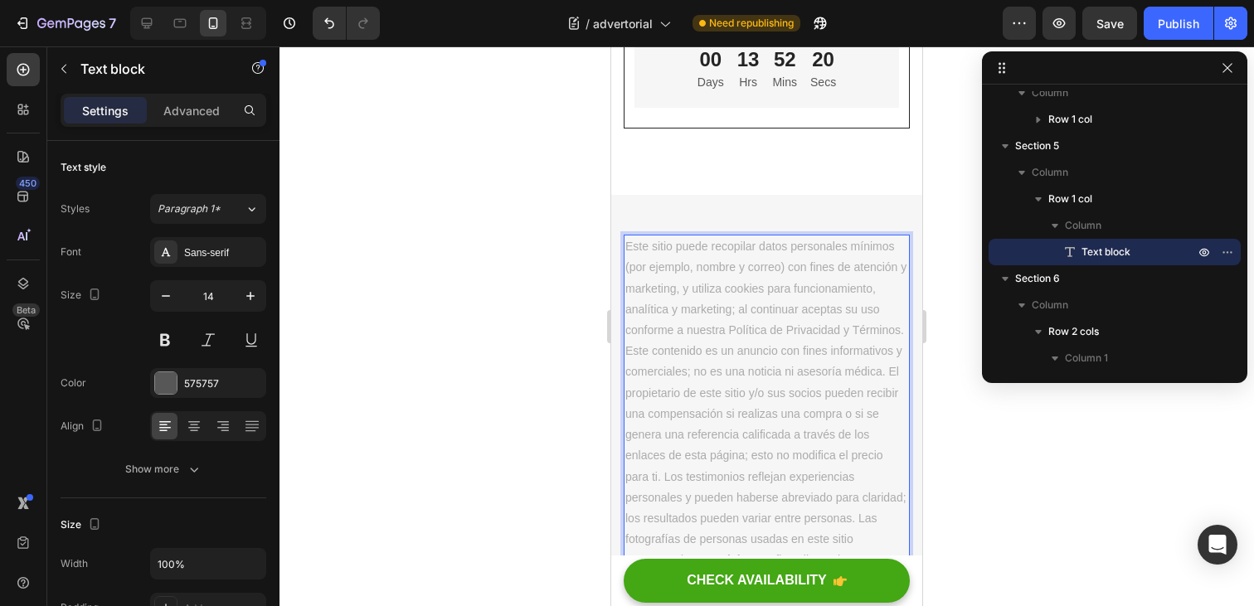
click at [781, 389] on span "Este sitio puede recopilar datos personales mínimos (por ejemplo, nombre y corr…" at bounding box center [766, 455] width 281 height 431
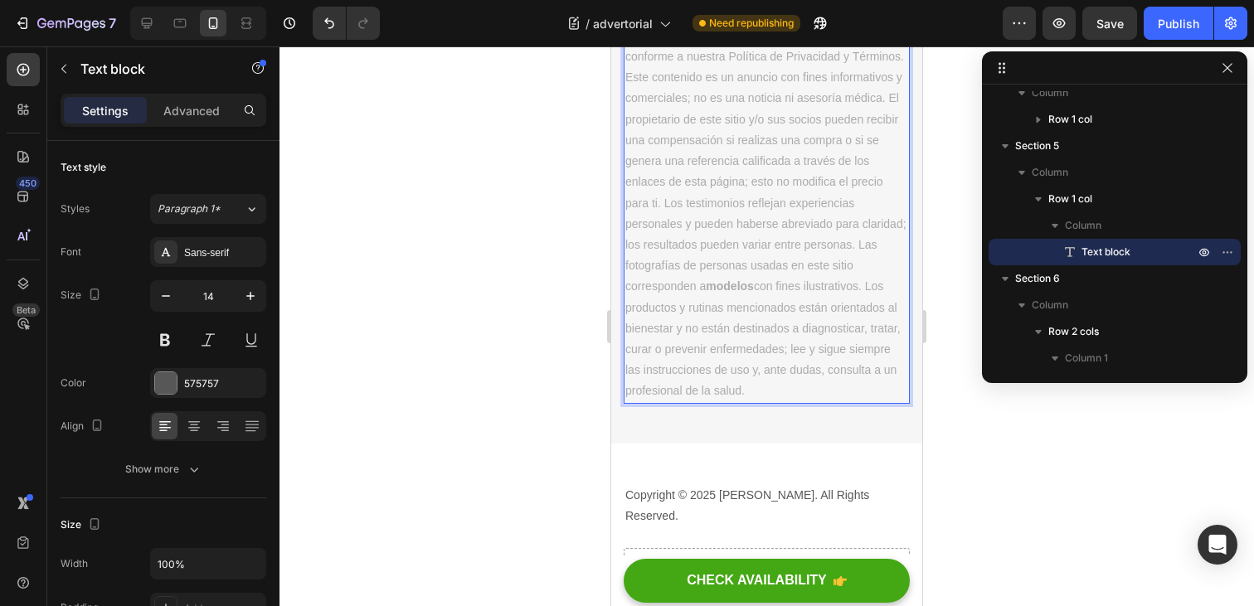
scroll to position [8149, 0]
click at [738, 283] on strong "modelos" at bounding box center [730, 279] width 48 height 13
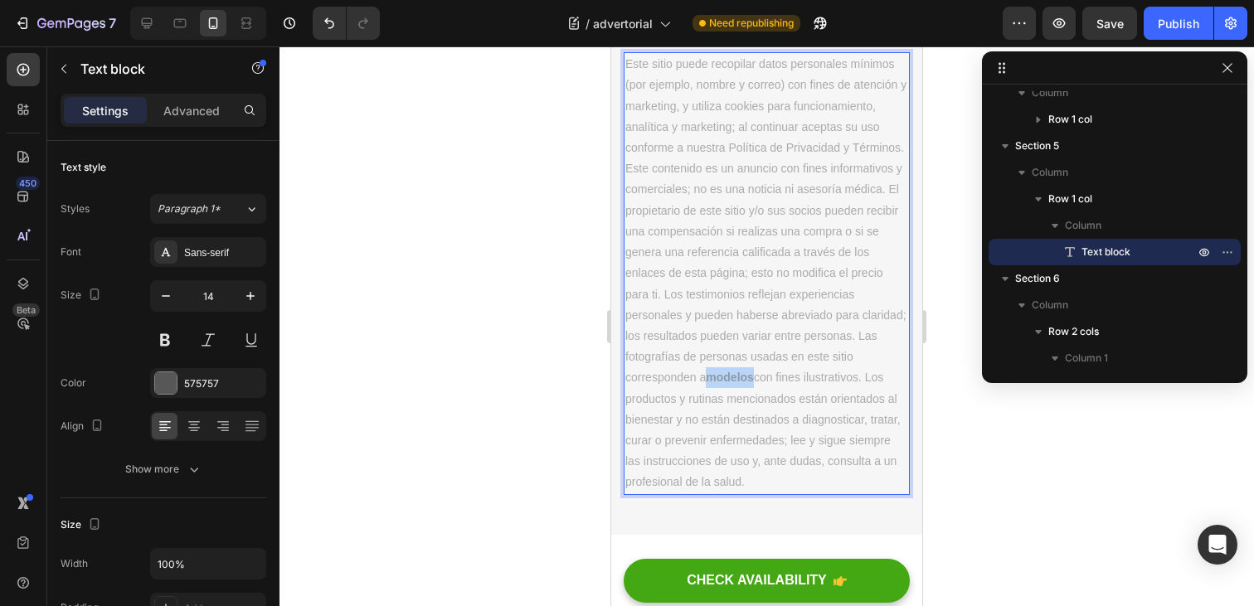
scroll to position [8050, 0]
click at [727, 400] on span "Este sitio puede recopilar datos personales mínimos (por ejemplo, nombre y corr…" at bounding box center [766, 273] width 281 height 431
click at [733, 374] on strong "modelos" at bounding box center [730, 378] width 48 height 13
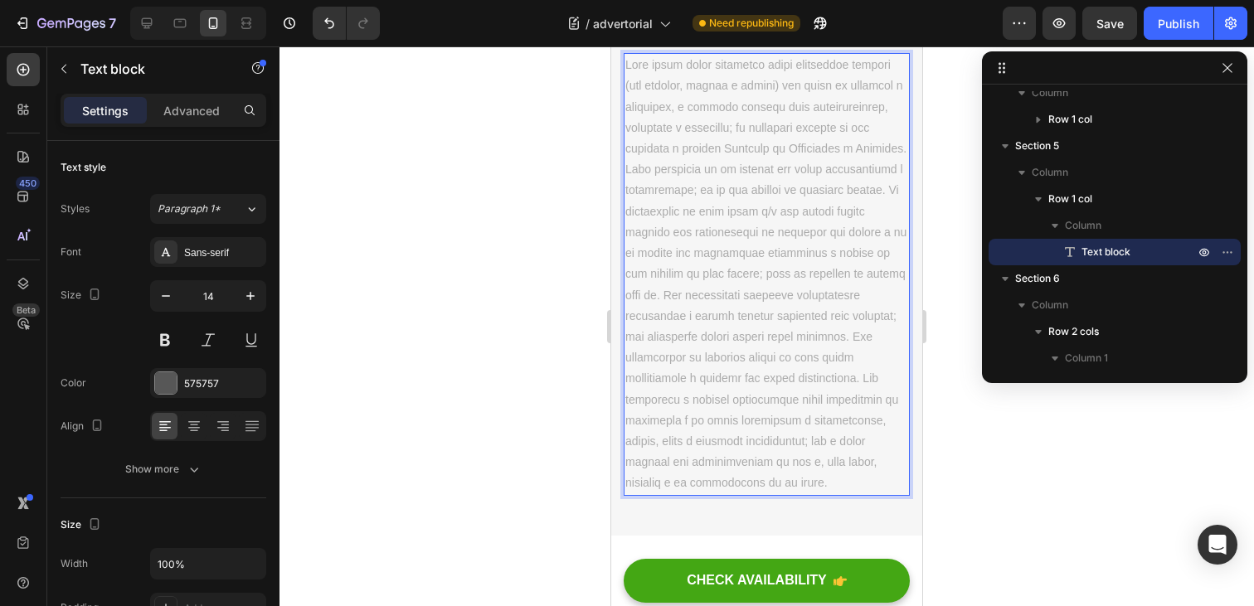
click at [762, 393] on span "Rich Text Editor. Editing area: main" at bounding box center [766, 273] width 281 height 431
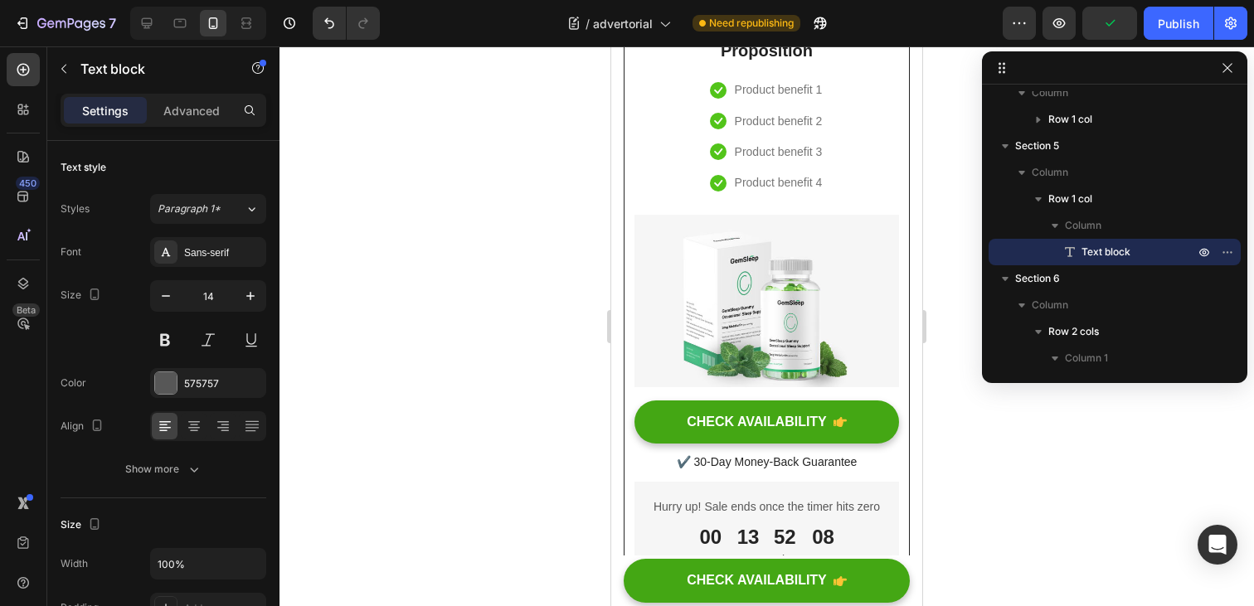
scroll to position [7124, 0]
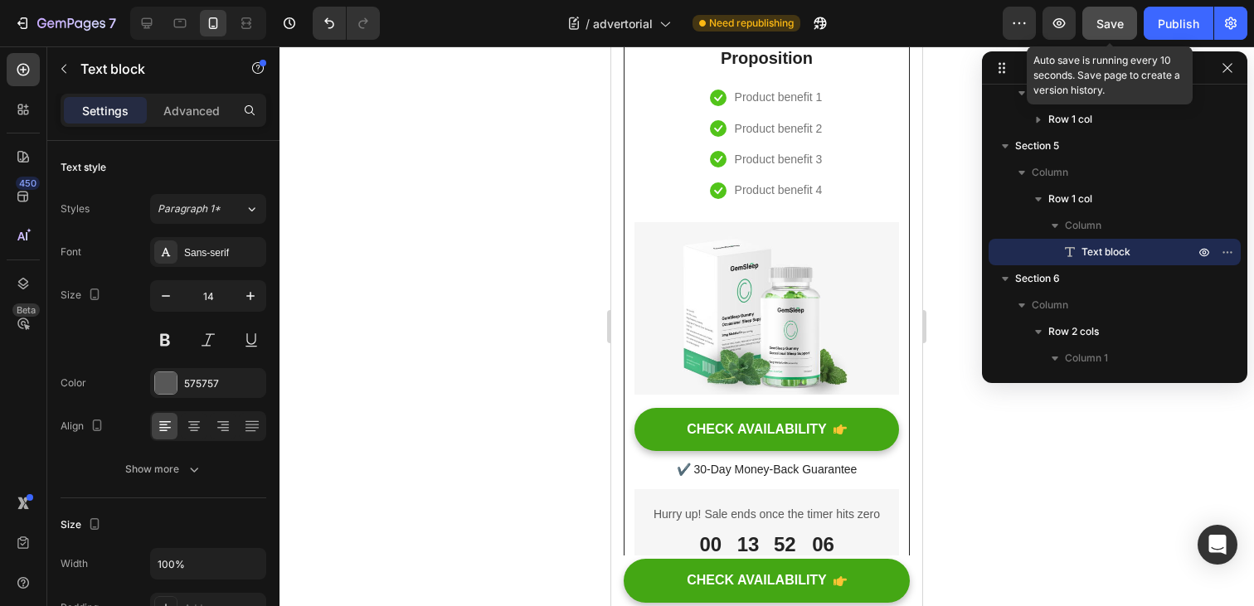
click at [1101, 24] on span "Save" at bounding box center [1110, 24] width 27 height 14
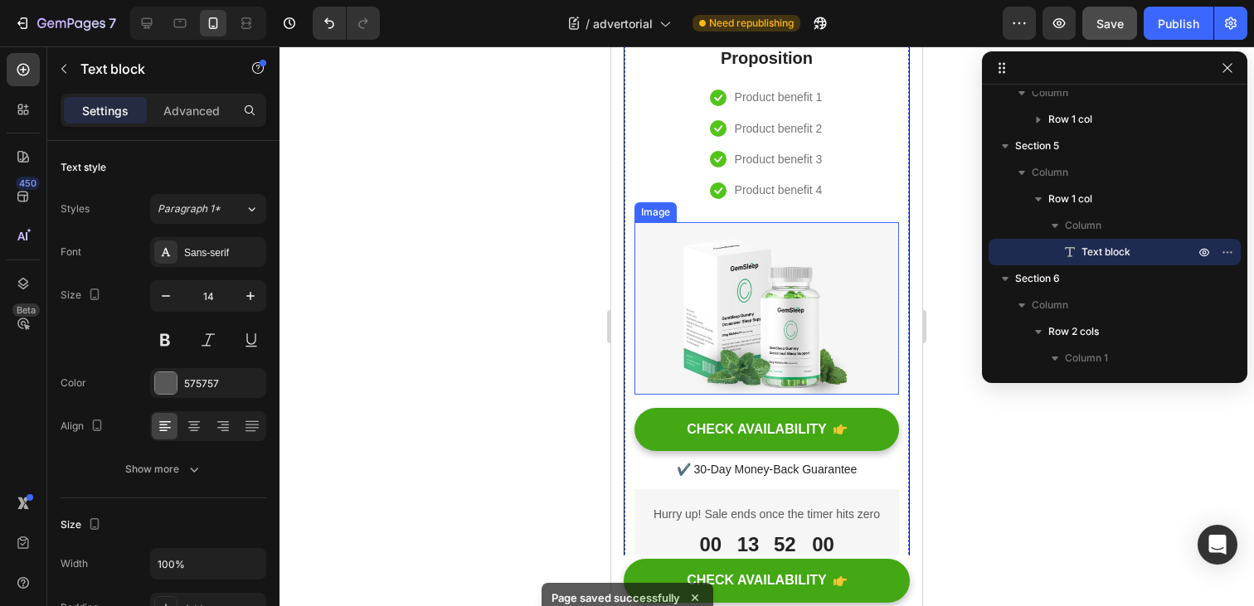
click at [741, 305] on img at bounding box center [767, 308] width 265 height 172
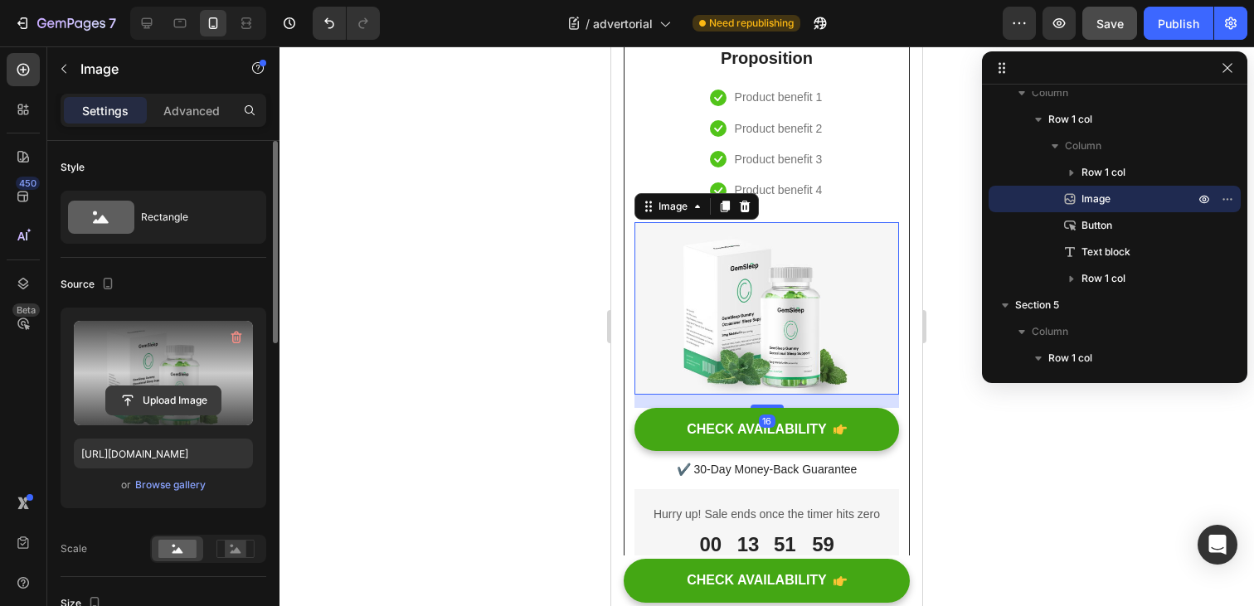
click at [169, 391] on input "file" at bounding box center [163, 401] width 114 height 28
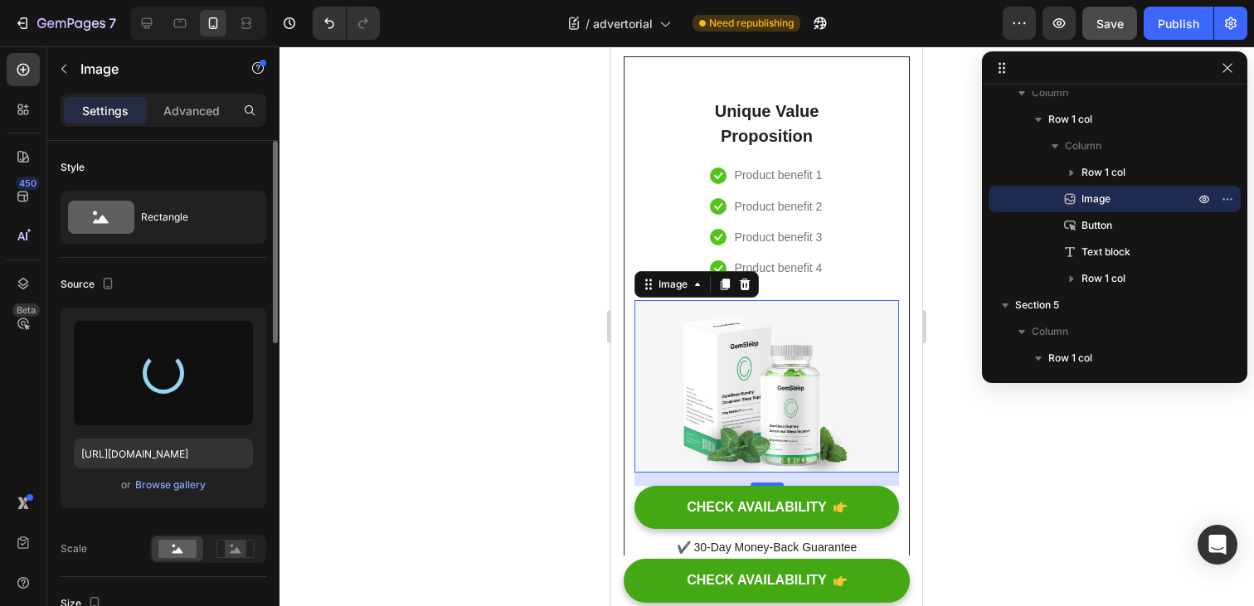
scroll to position [7043, 0]
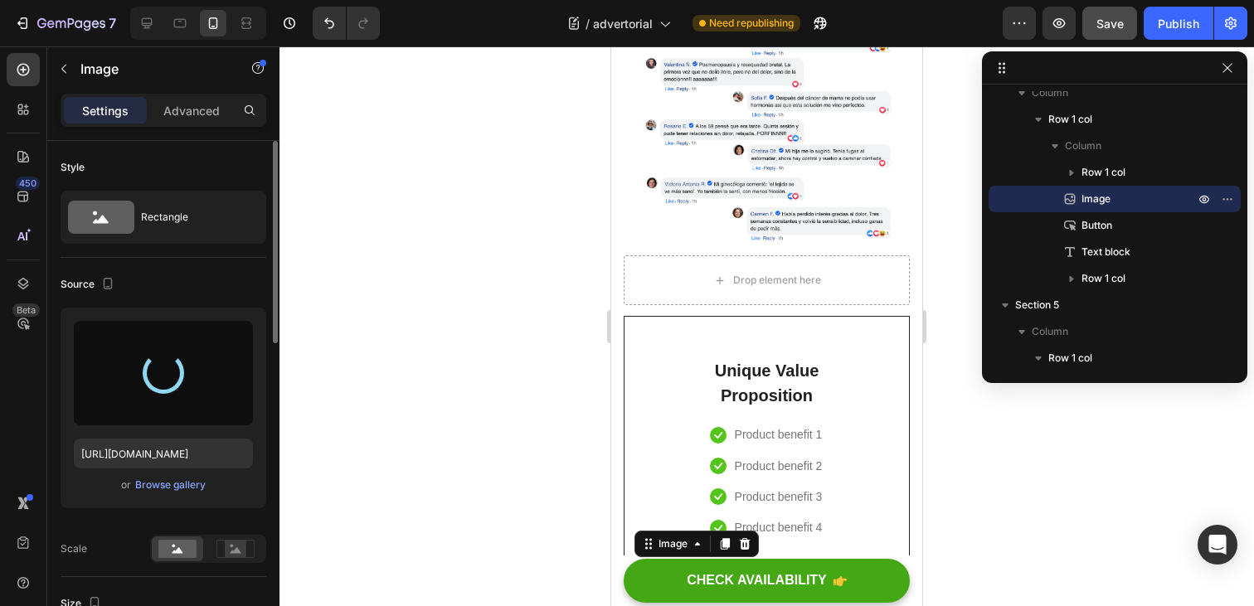
type input "https://cdn.shopify.com/s/files/1/0730/2122/7266/files/gempages_581269101989593…"
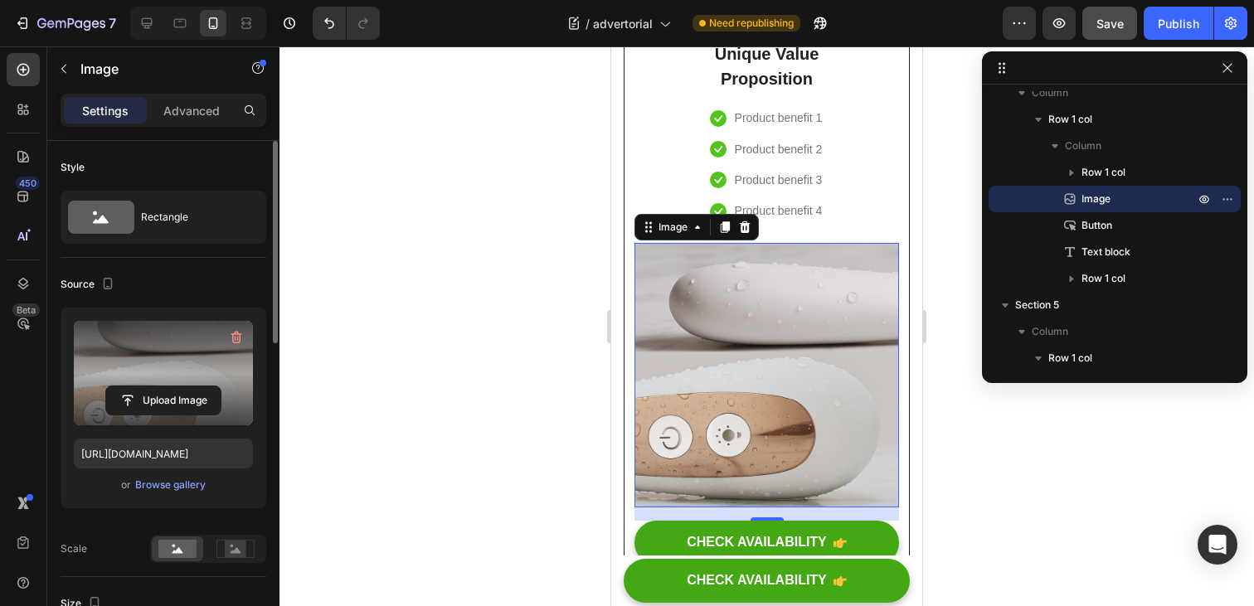
scroll to position [7329, 0]
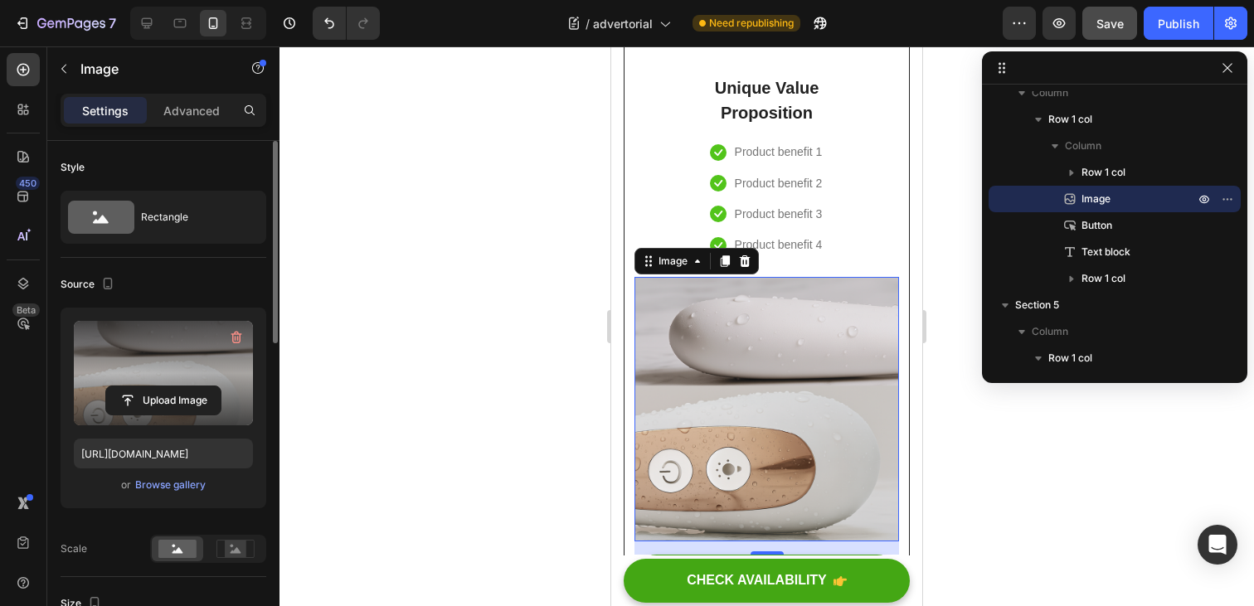
click at [759, 370] on img at bounding box center [767, 409] width 265 height 265
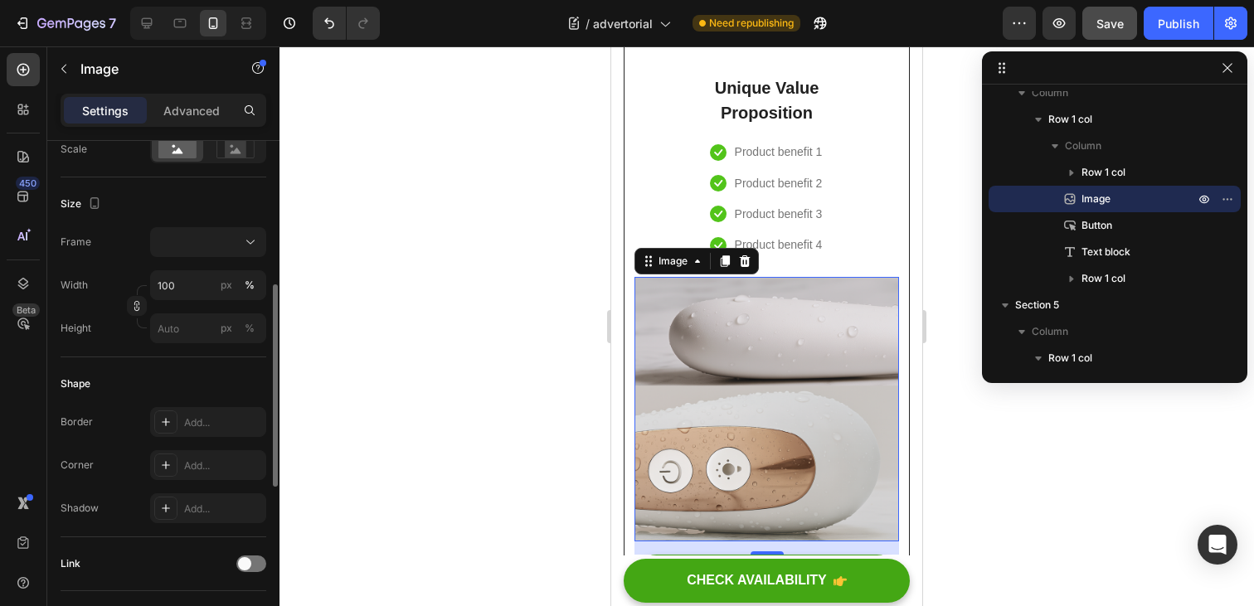
scroll to position [405, 0]
click at [212, 459] on div "Add..." at bounding box center [223, 461] width 78 height 15
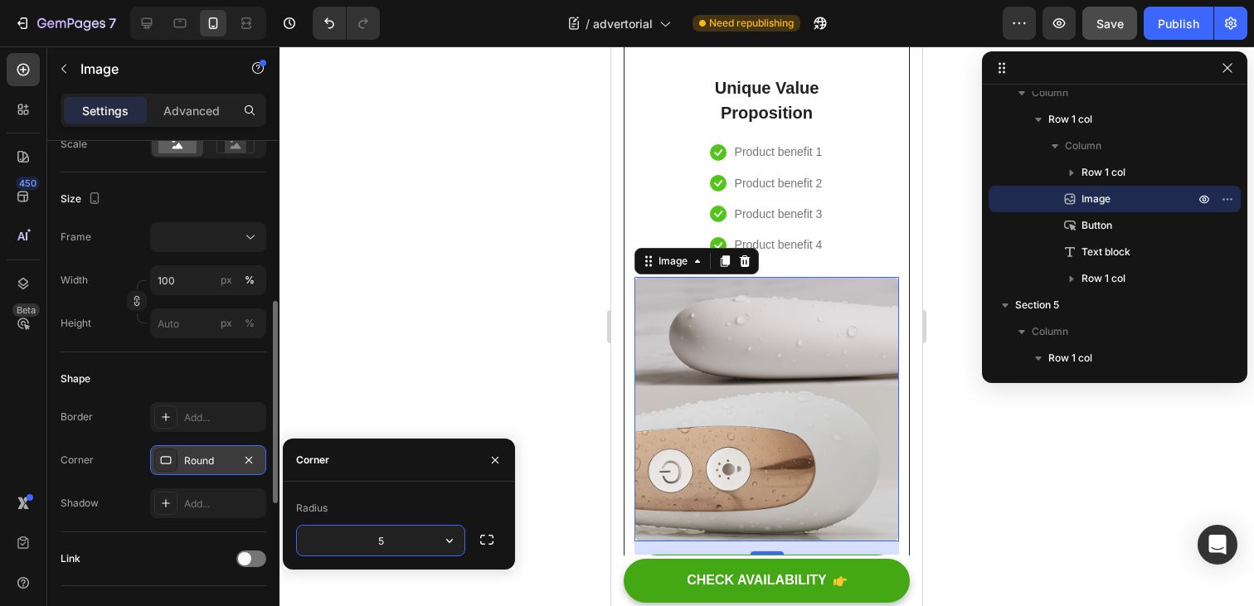
type input "5"
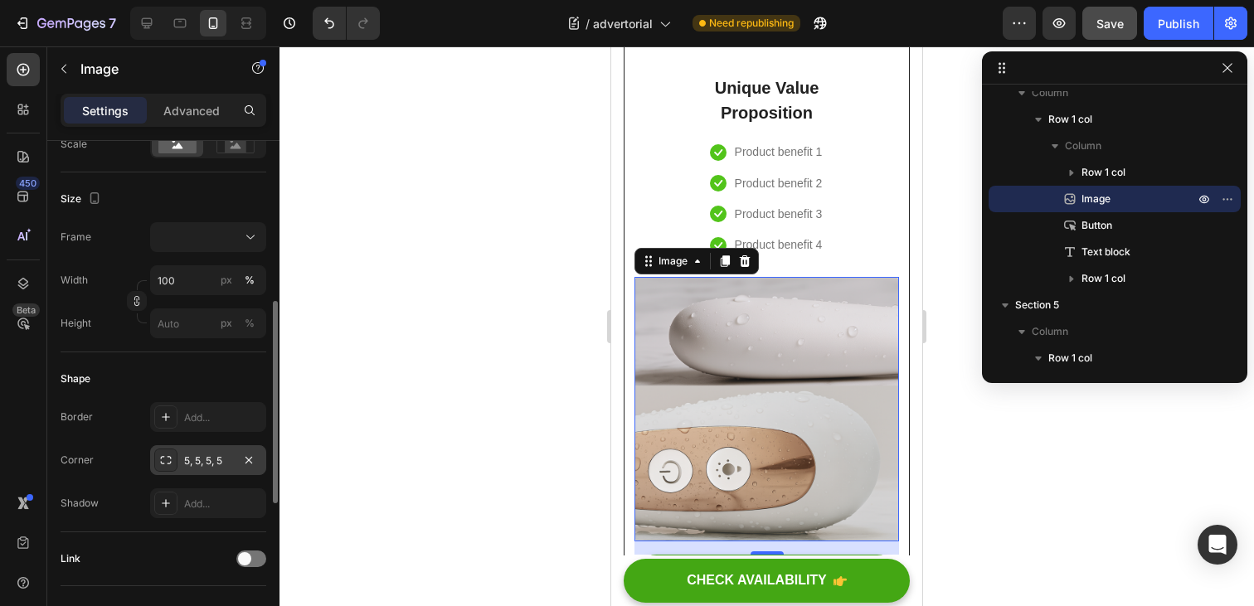
click at [578, 408] on div at bounding box center [767, 326] width 975 height 560
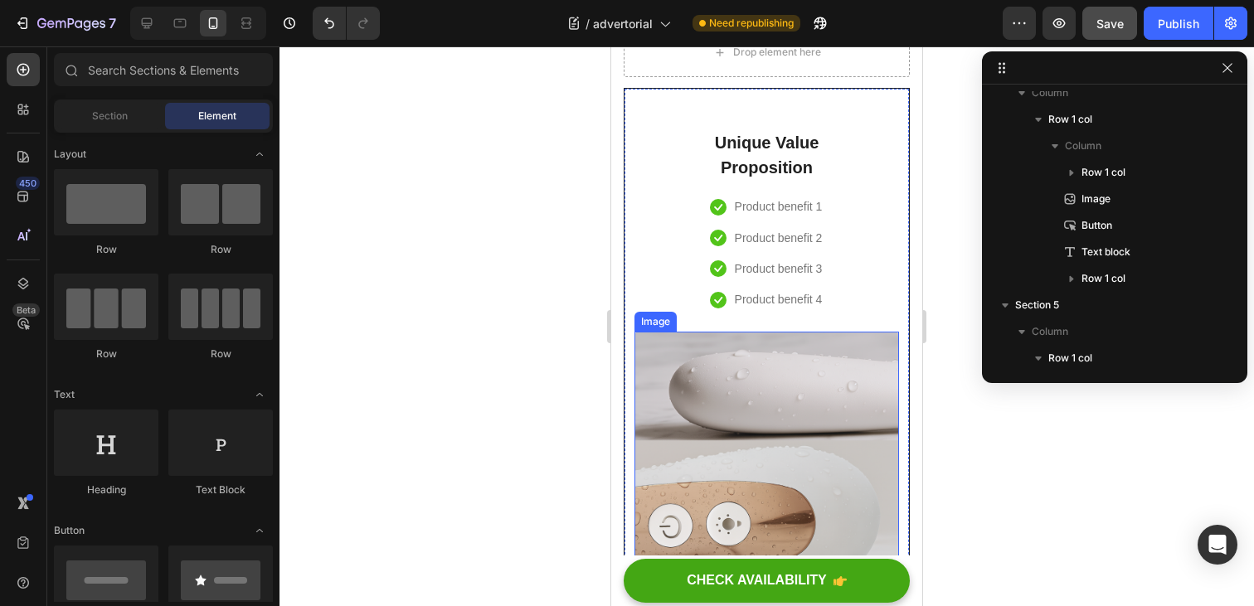
scroll to position [7254, 0]
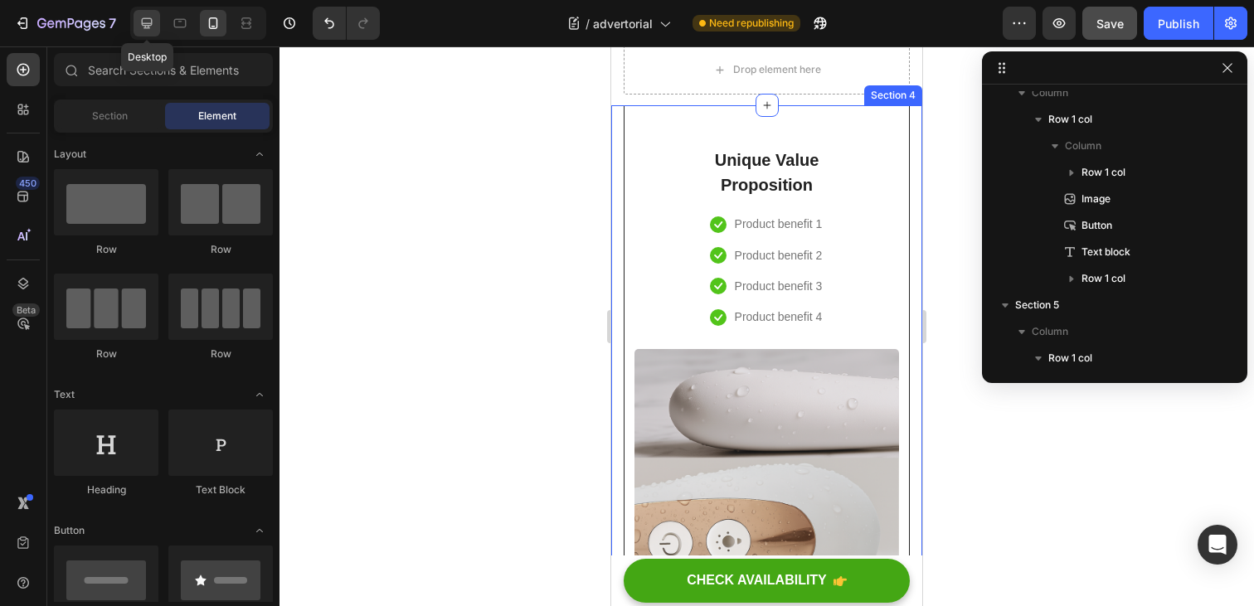
click at [146, 24] on icon at bounding box center [147, 23] width 17 height 17
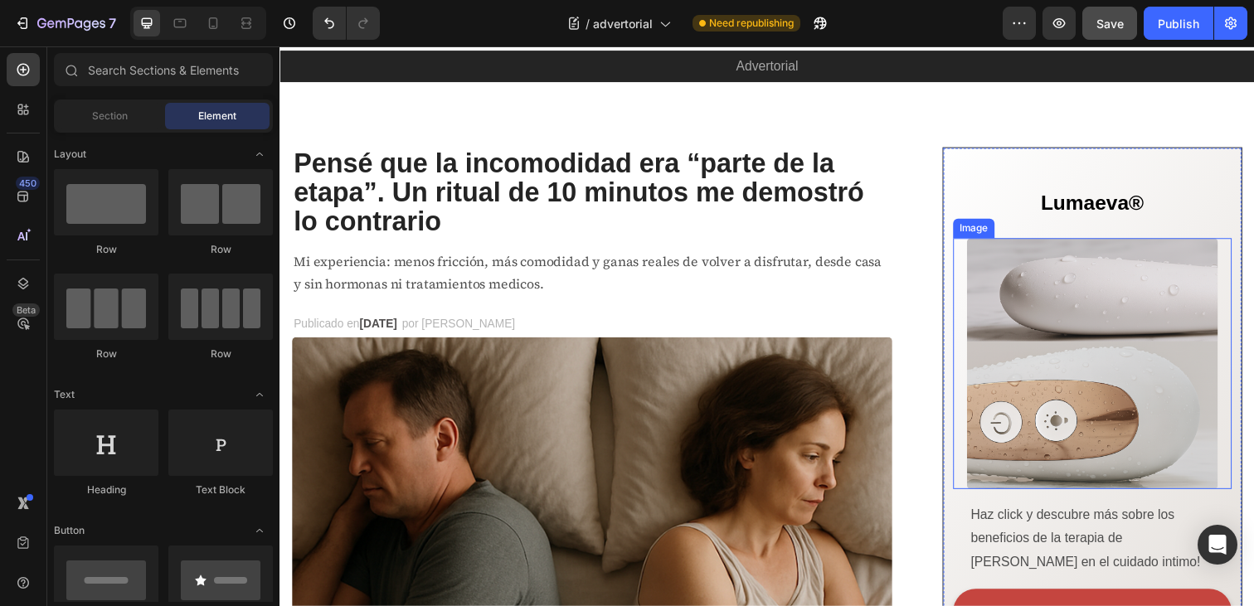
scroll to position [165, 0]
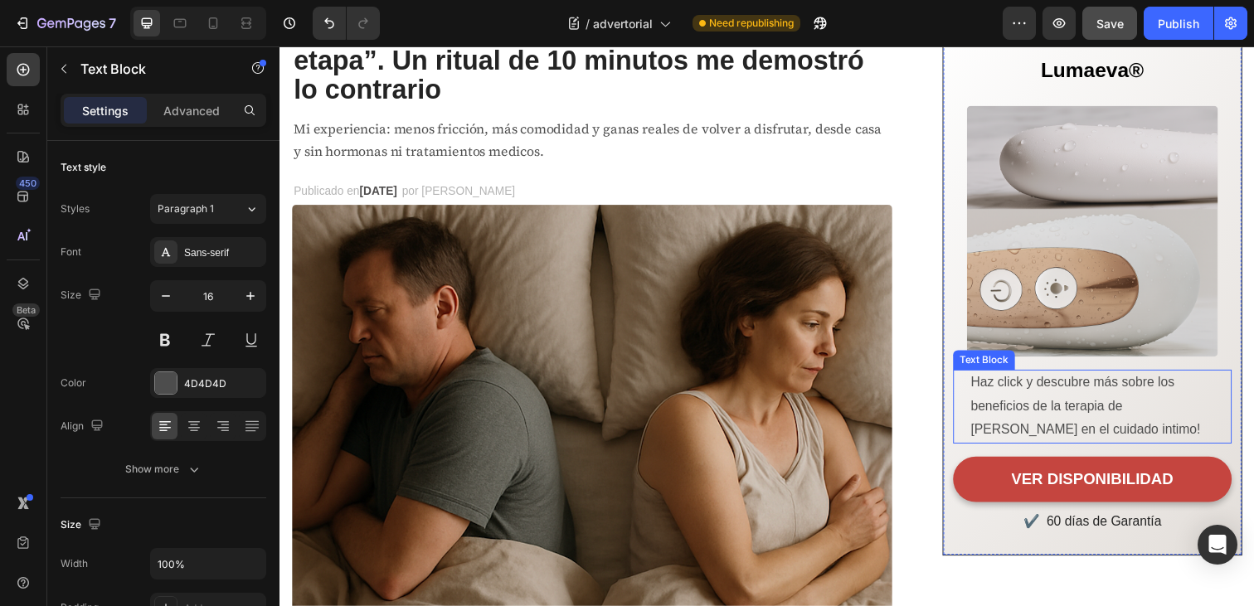
click at [1054, 412] on p "Haz click y descubre más sobre los beneficios de la terapia de [PERSON_NAME] en…" at bounding box center [1118, 413] width 265 height 71
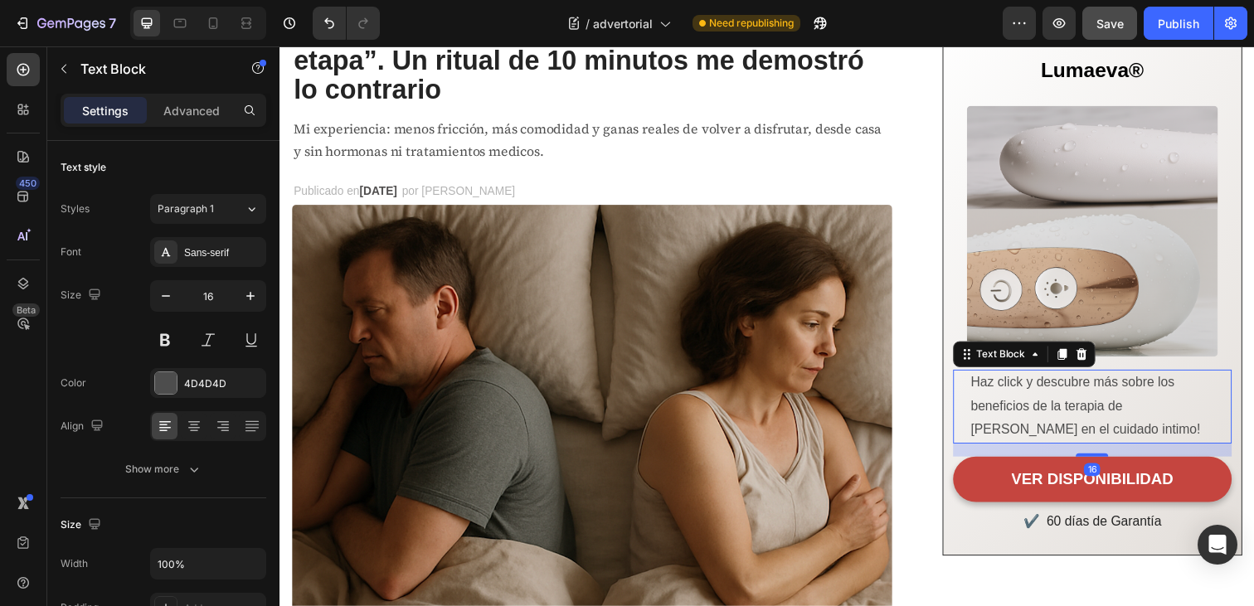
click at [1054, 412] on p "Haz click y descubre más sobre los beneficios de la terapia de [PERSON_NAME] en…" at bounding box center [1118, 413] width 265 height 71
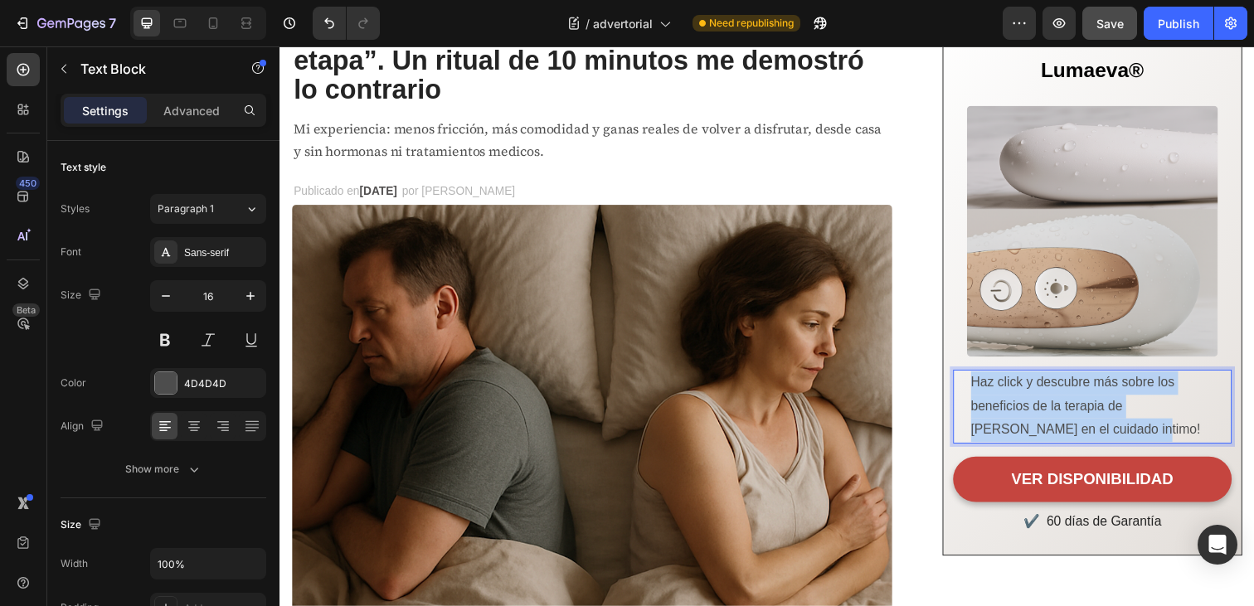
click at [1054, 412] on p "Haz click y descubre más sobre los beneficios de la terapia de [PERSON_NAME] en…" at bounding box center [1118, 413] width 265 height 71
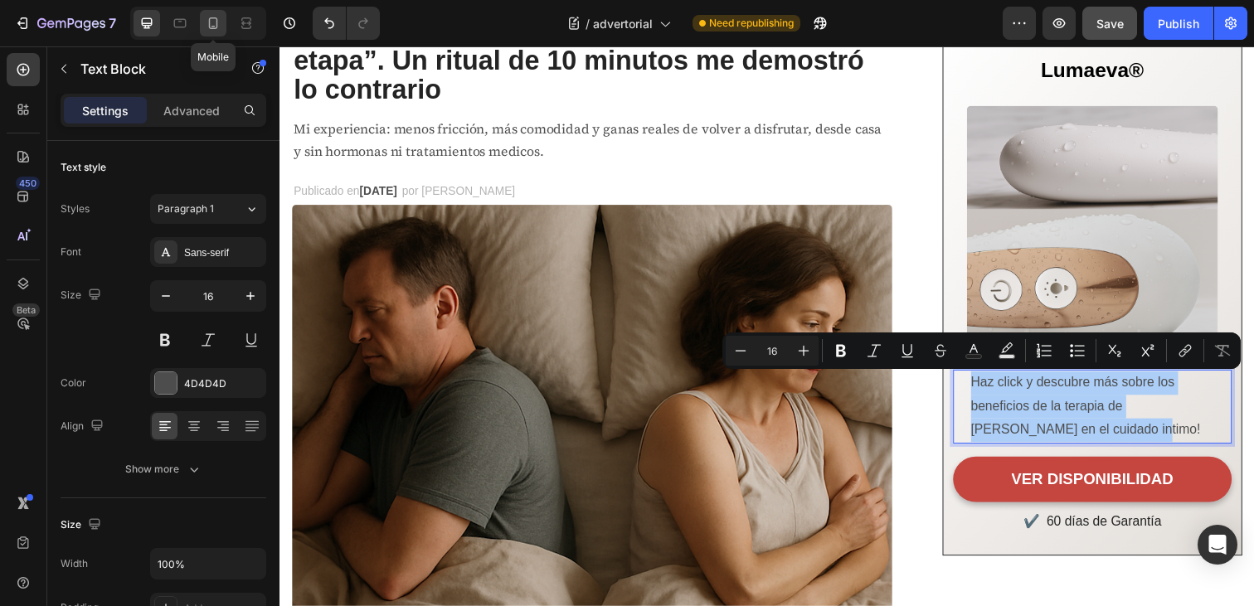
click at [216, 30] on icon at bounding box center [213, 23] width 17 height 17
type input "14"
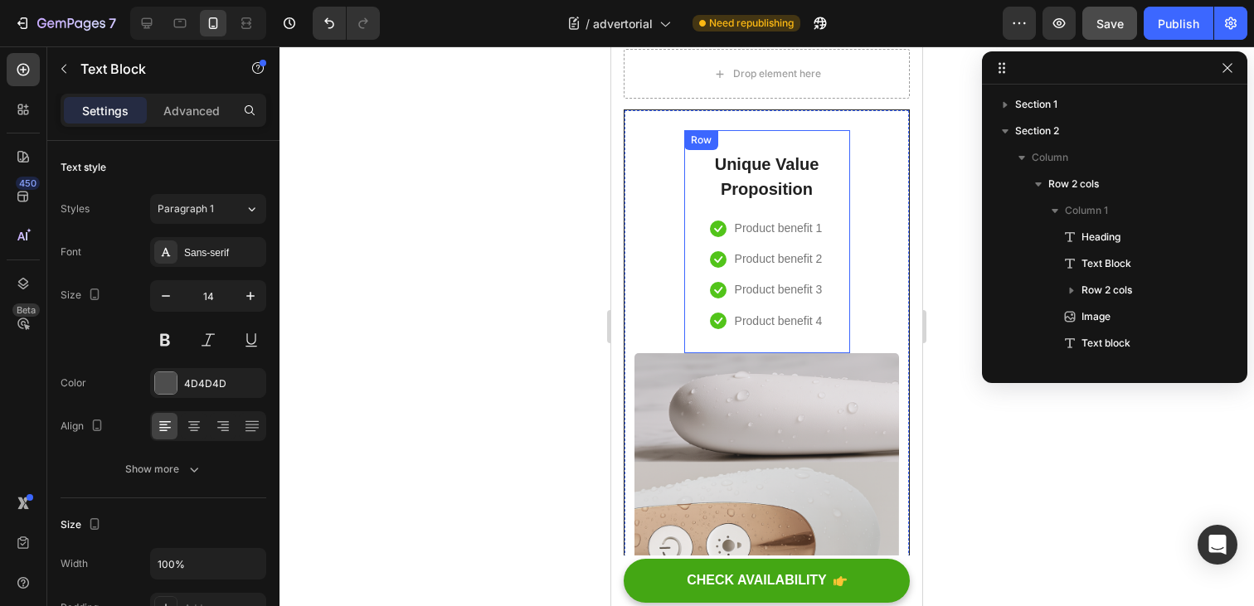
scroll to position [7246, 0]
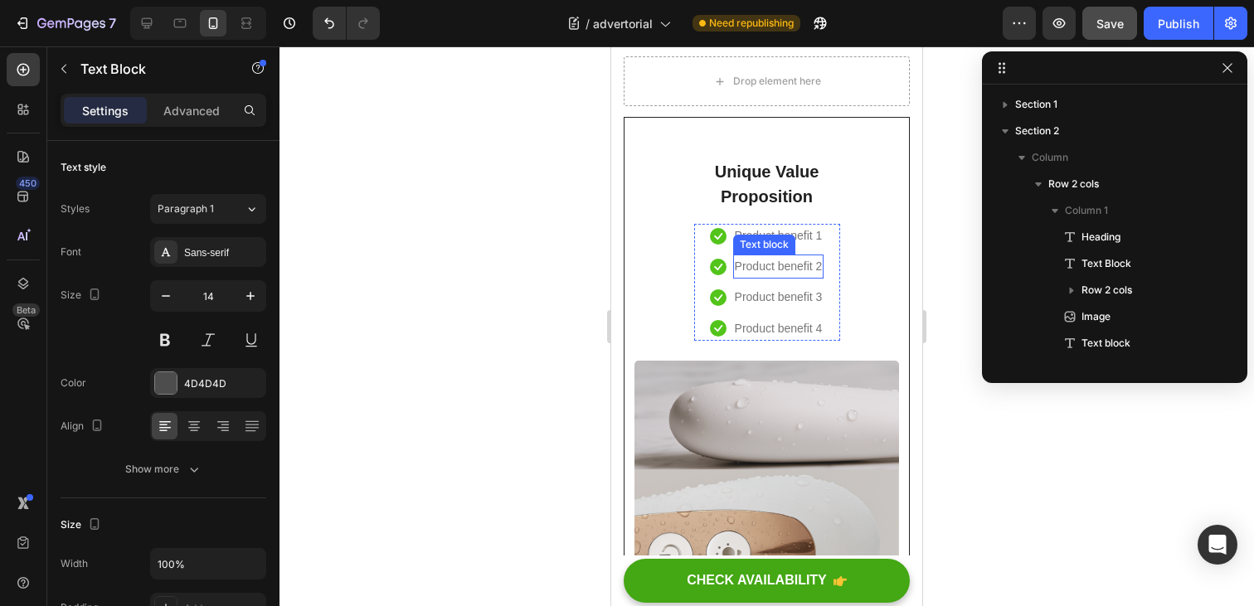
click at [770, 272] on p "Product benefit 2" at bounding box center [779, 266] width 88 height 21
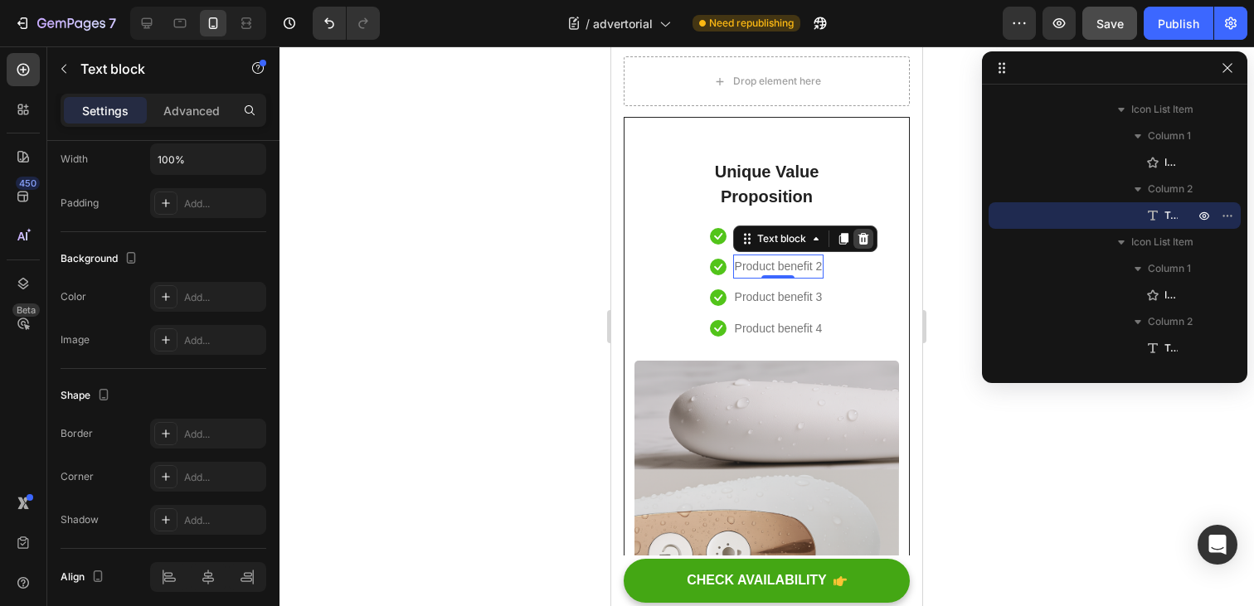
click at [860, 243] on icon at bounding box center [863, 239] width 11 height 12
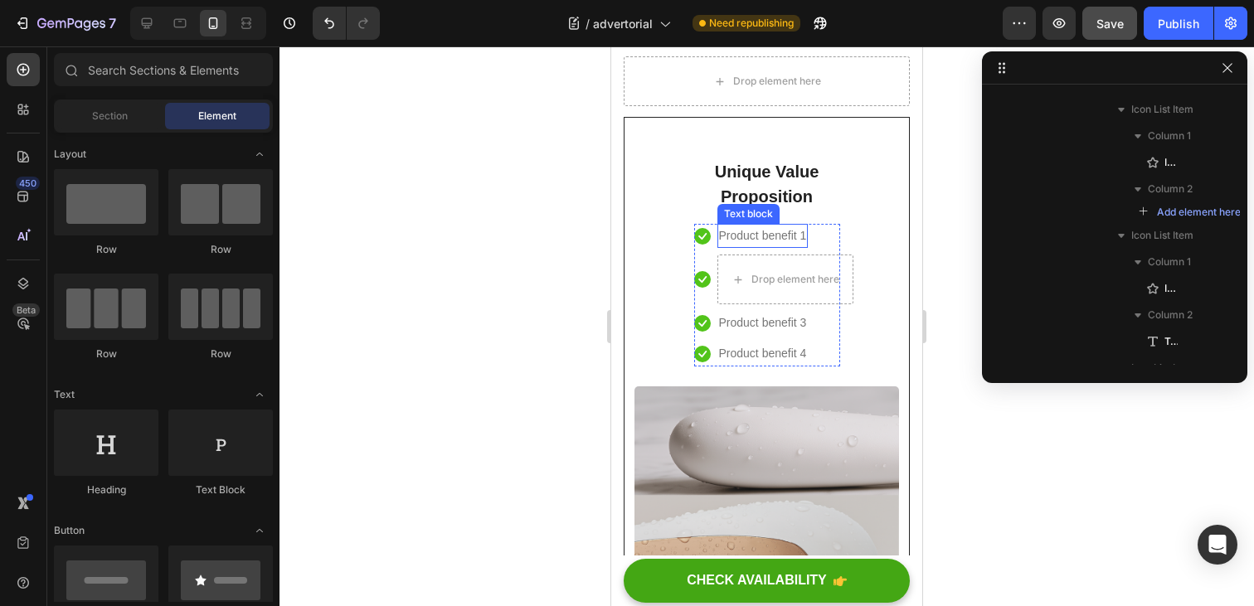
click at [807, 238] on div "Product benefit 1" at bounding box center [763, 236] width 91 height 24
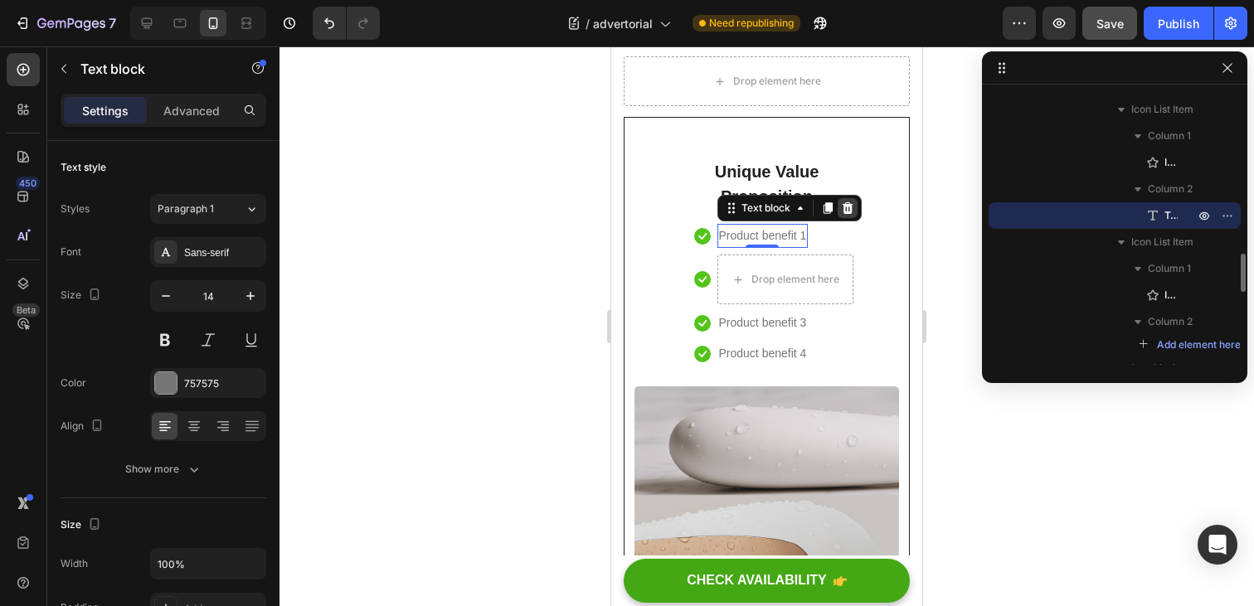
click at [846, 209] on icon at bounding box center [847, 208] width 11 height 12
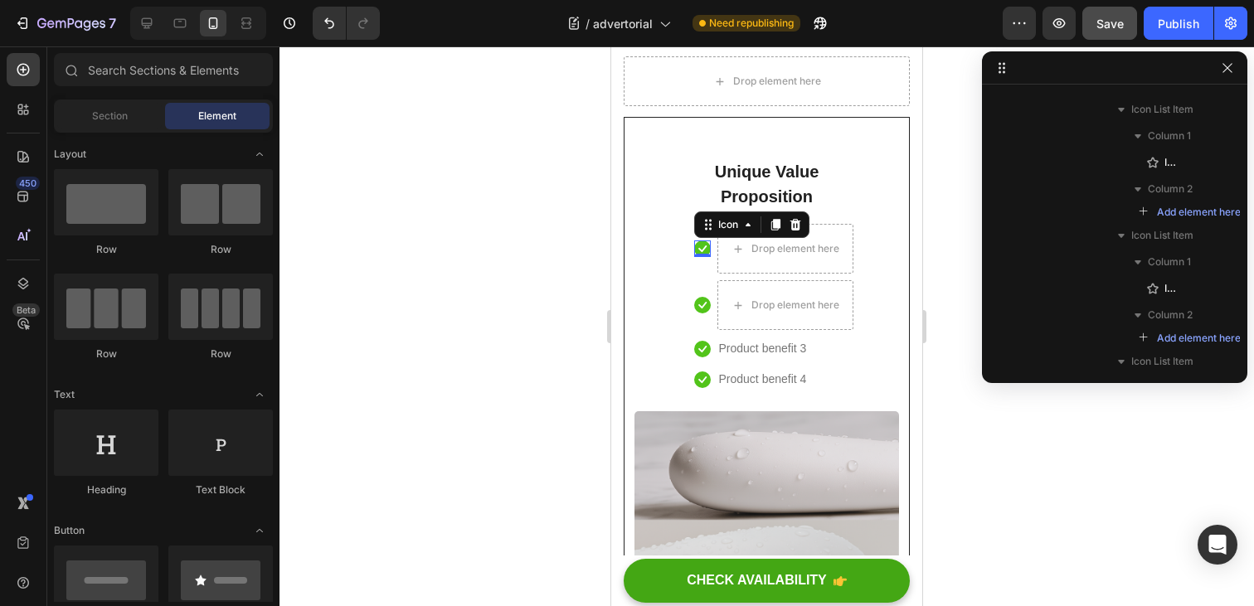
click at [705, 251] on icon at bounding box center [702, 249] width 17 height 17
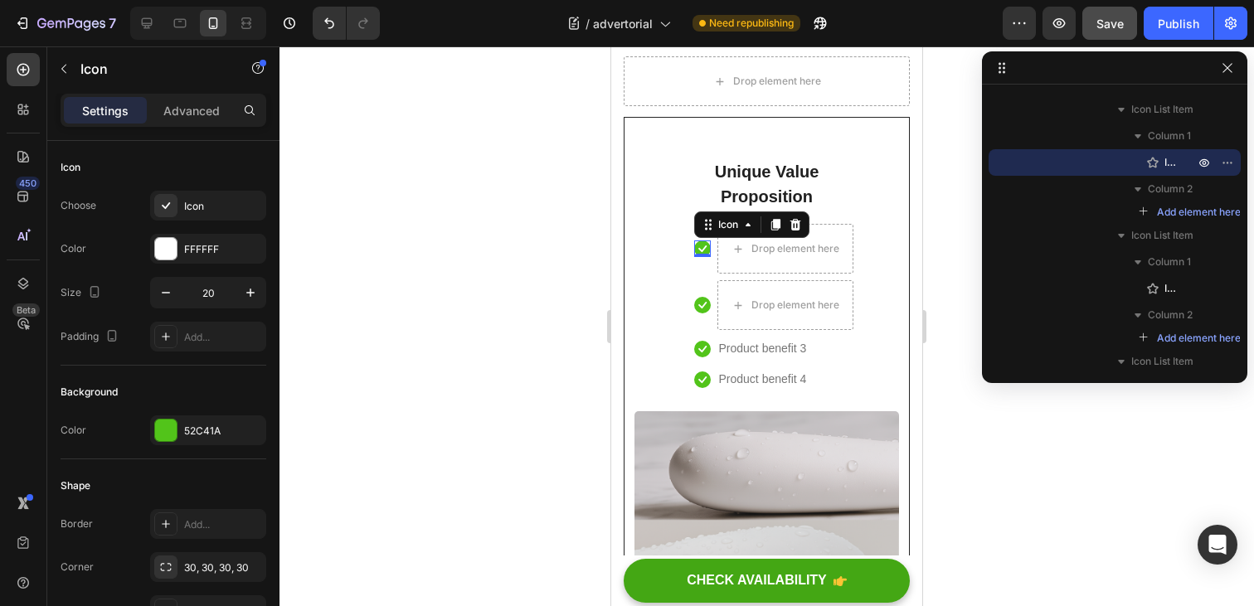
click at [806, 231] on div "Icon" at bounding box center [751, 225] width 115 height 27
click at [795, 226] on icon at bounding box center [795, 225] width 11 height 12
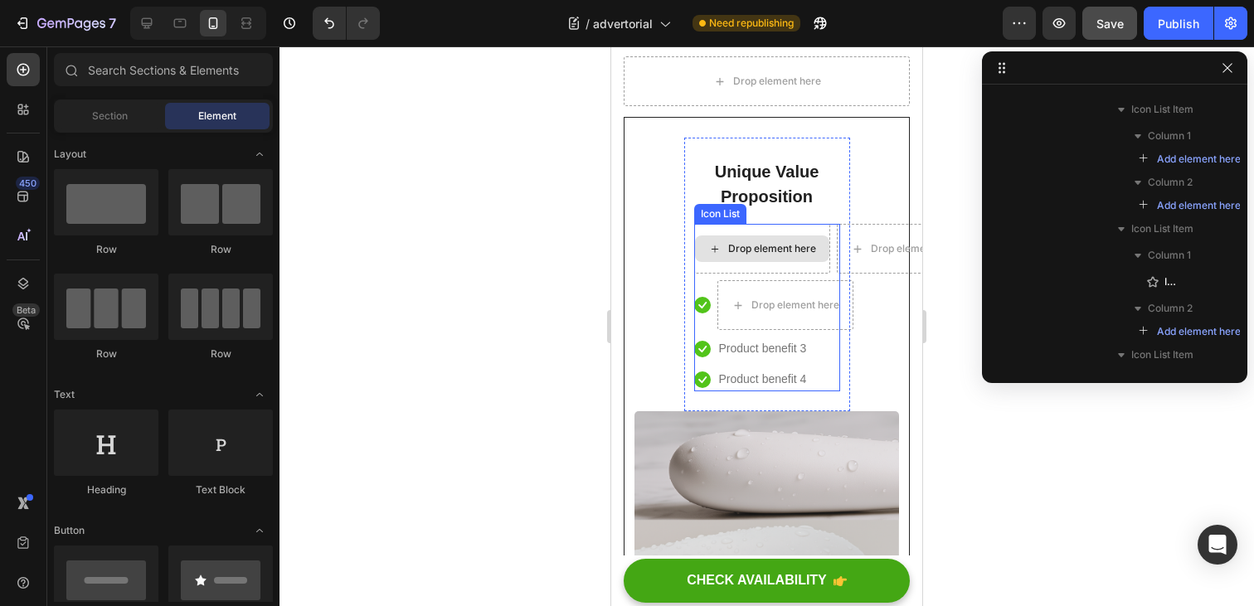
click at [754, 230] on div "Drop element here" at bounding box center [762, 249] width 136 height 50
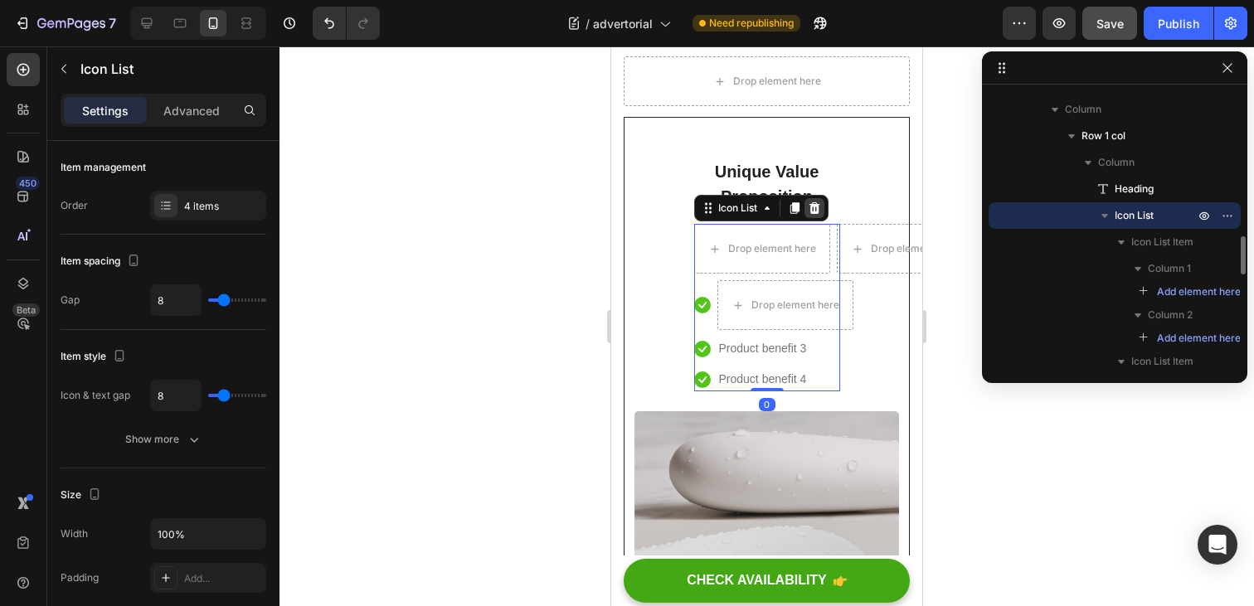
click at [815, 212] on icon at bounding box center [814, 208] width 11 height 12
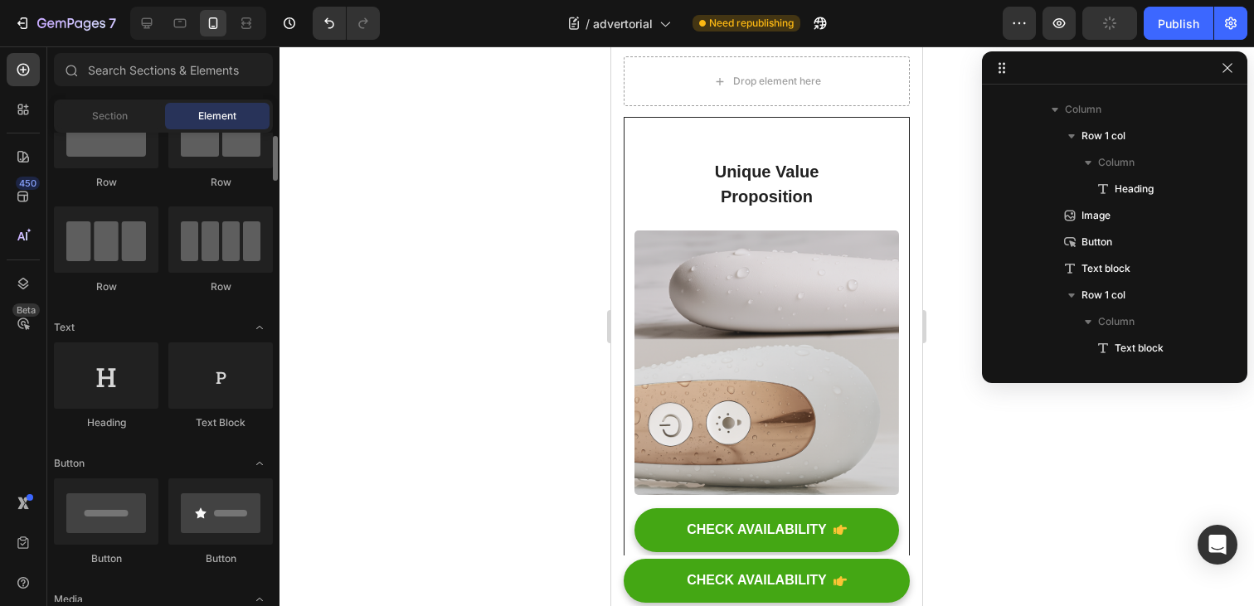
scroll to position [65, 0]
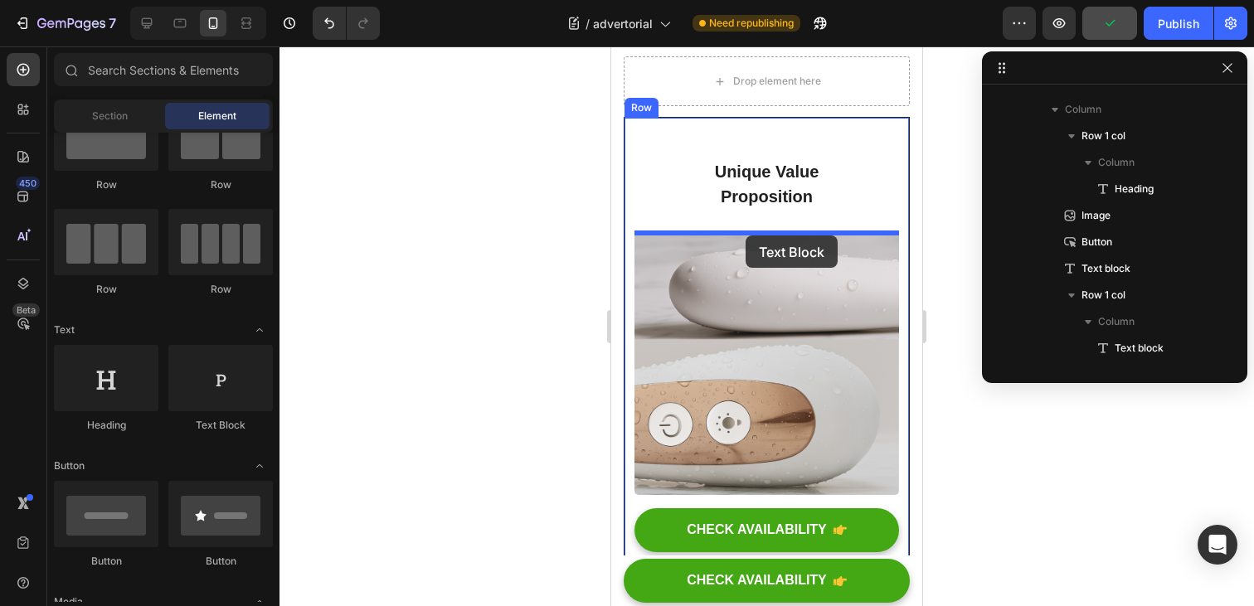
drag, startPoint x: 816, startPoint y: 438, endPoint x: 746, endPoint y: 236, distance: 214.3
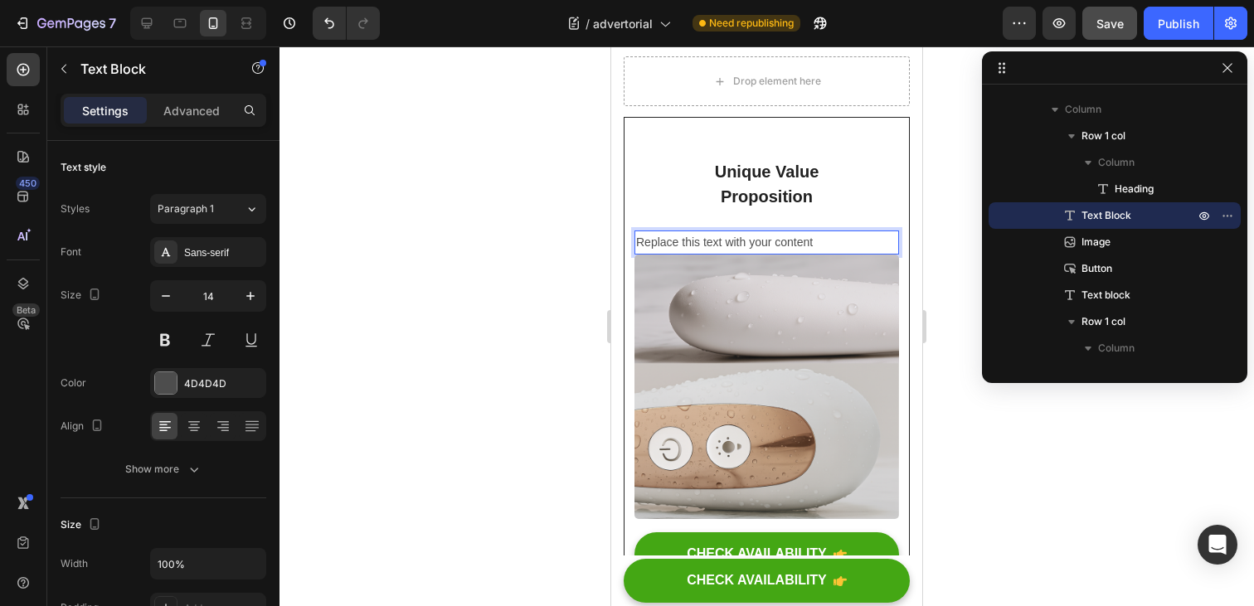
click at [750, 238] on div "Replace this text with your content" at bounding box center [767, 243] width 265 height 24
click at [750, 238] on p "Replace this text with your content" at bounding box center [766, 242] width 261 height 21
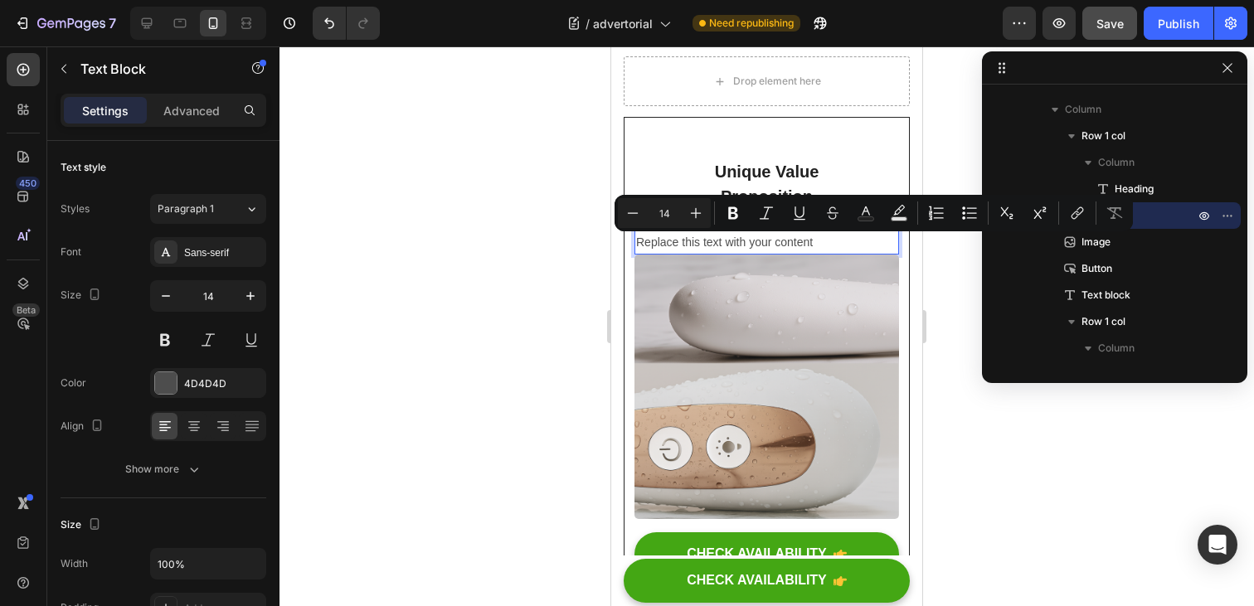
click at [740, 242] on p "Replace this text with your content" at bounding box center [766, 242] width 261 height 21
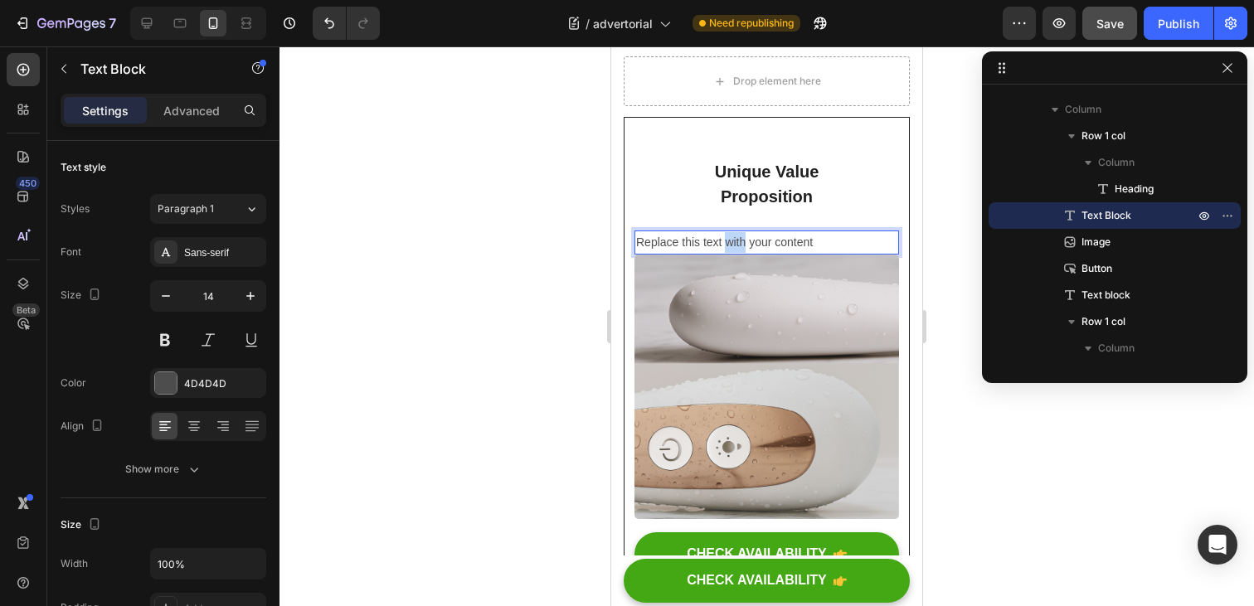
click at [740, 242] on p "Replace this text with your content" at bounding box center [766, 242] width 261 height 21
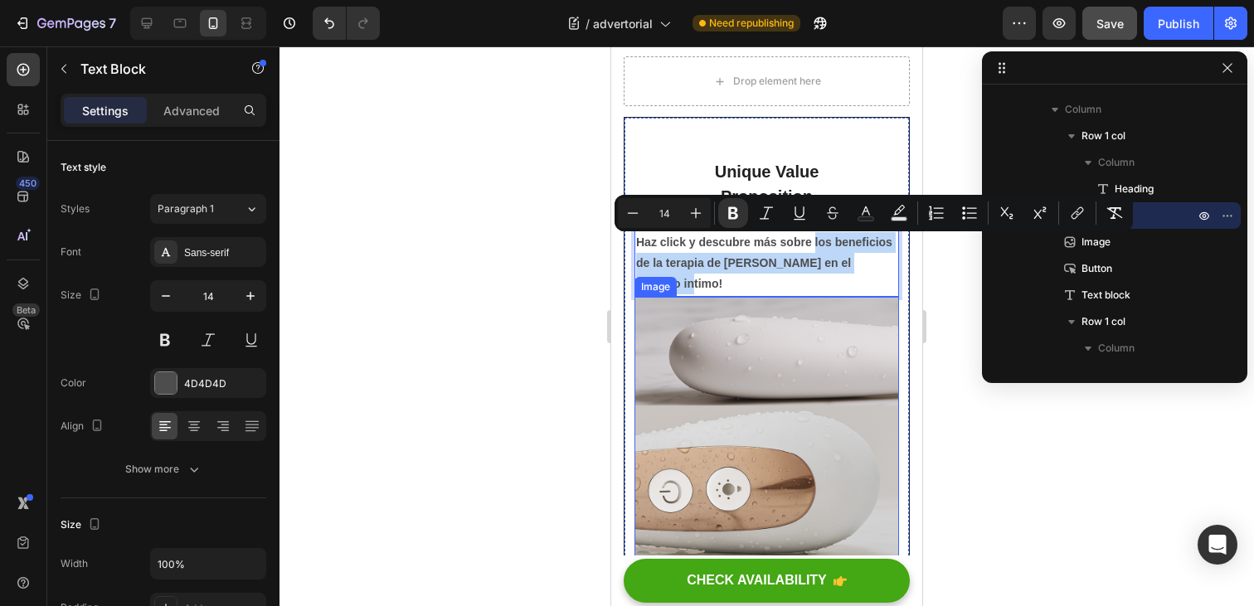
drag, startPoint x: 814, startPoint y: 247, endPoint x: 825, endPoint y: 433, distance: 186.2
click at [825, 433] on div "Unique Value Proposition Heading Row Haz click y descubre más sobre los benefic…" at bounding box center [767, 449] width 265 height 622
click at [864, 191] on div "Unique Value Proposition Heading Row Haz click y descubre más sobre los benefic…" at bounding box center [767, 449] width 265 height 622
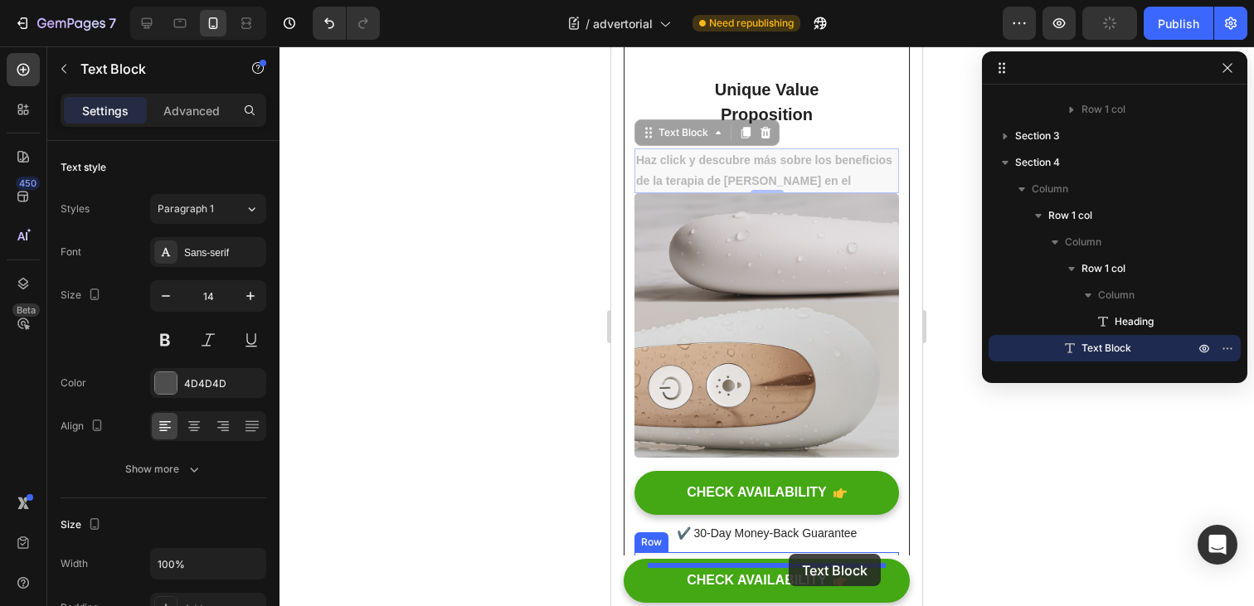
scroll to position [7355, 0]
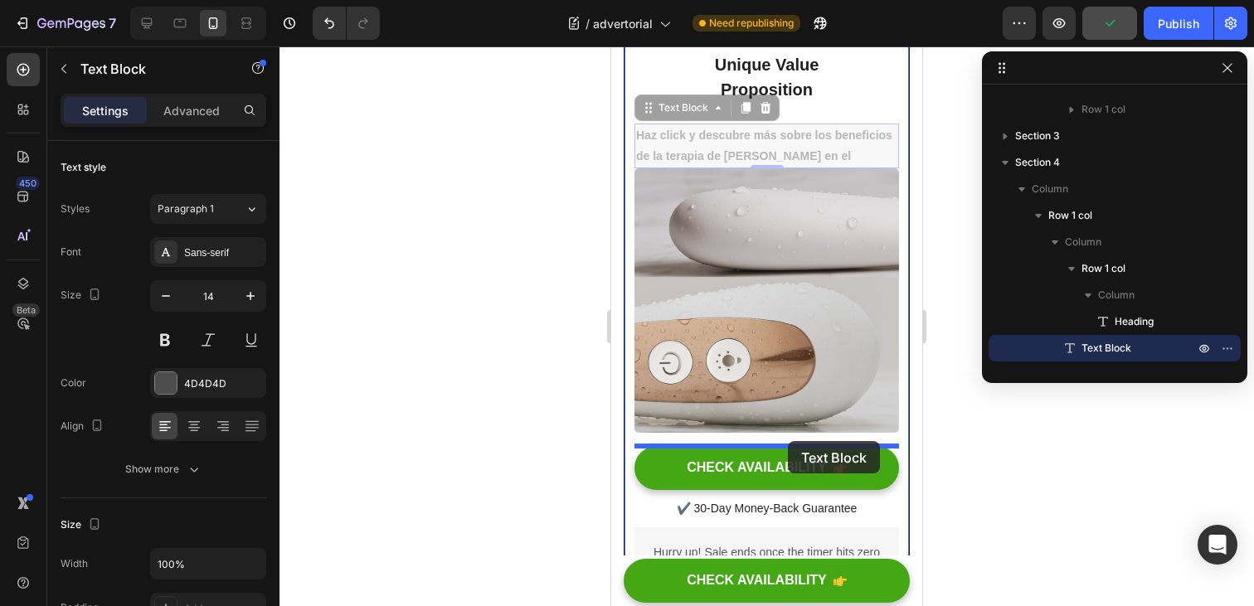
drag, startPoint x: 802, startPoint y: 268, endPoint x: 788, endPoint y: 441, distance: 174.0
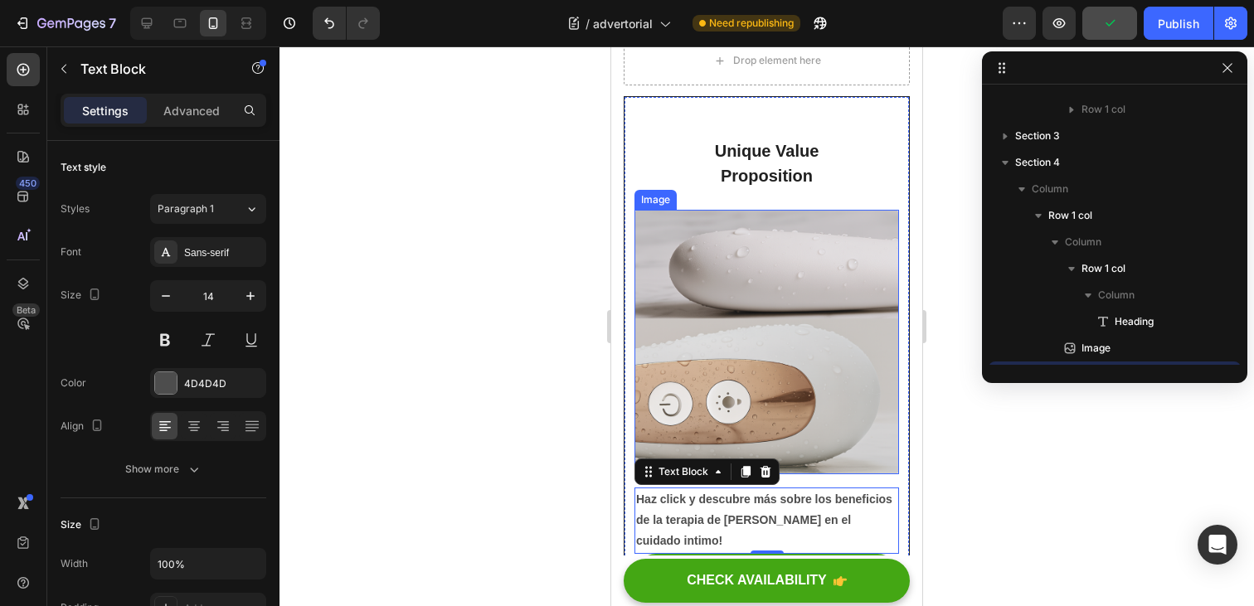
scroll to position [7237, 0]
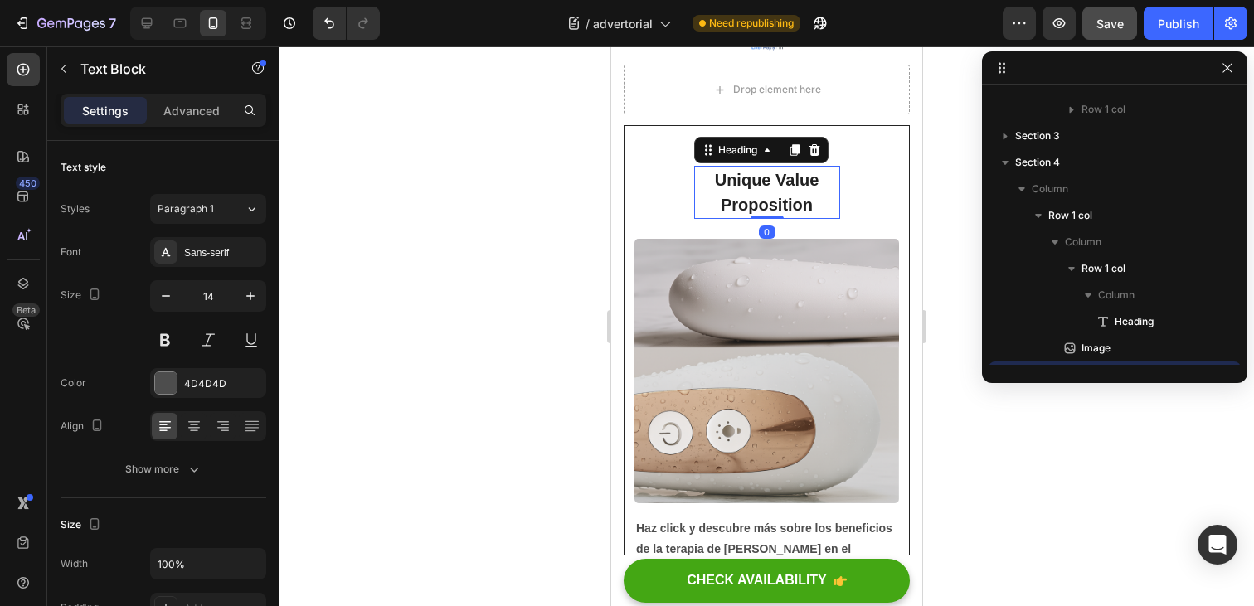
click at [768, 197] on p "Unique Value Proposition" at bounding box center [767, 193] width 143 height 50
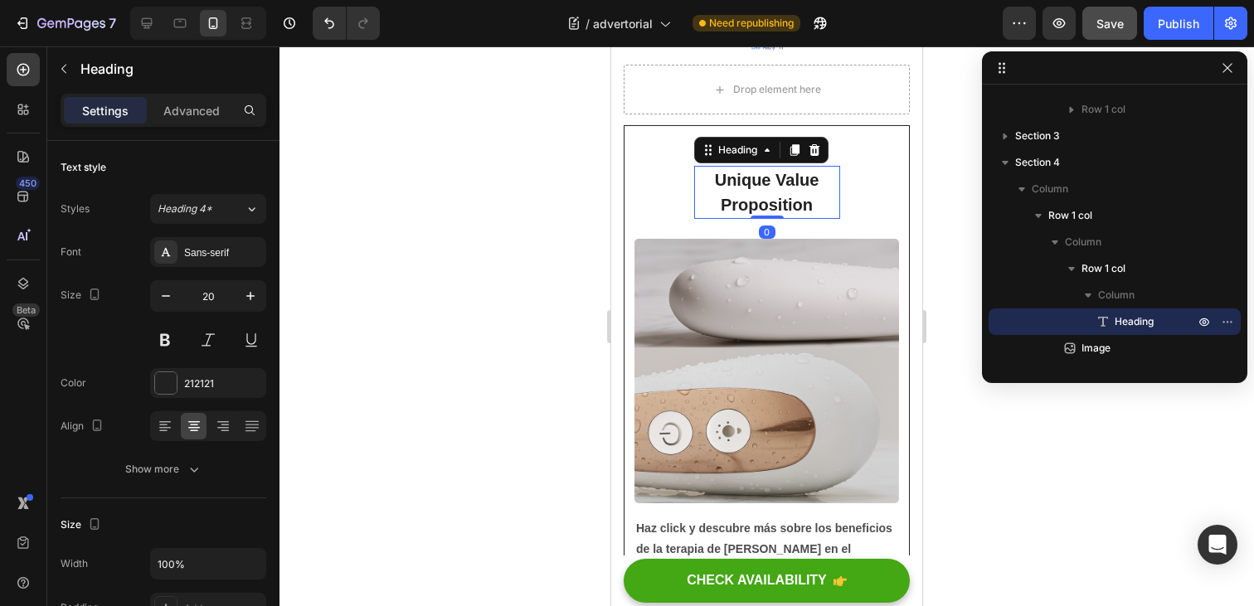
click at [768, 197] on p "Unique Value Proposition" at bounding box center [767, 193] width 143 height 50
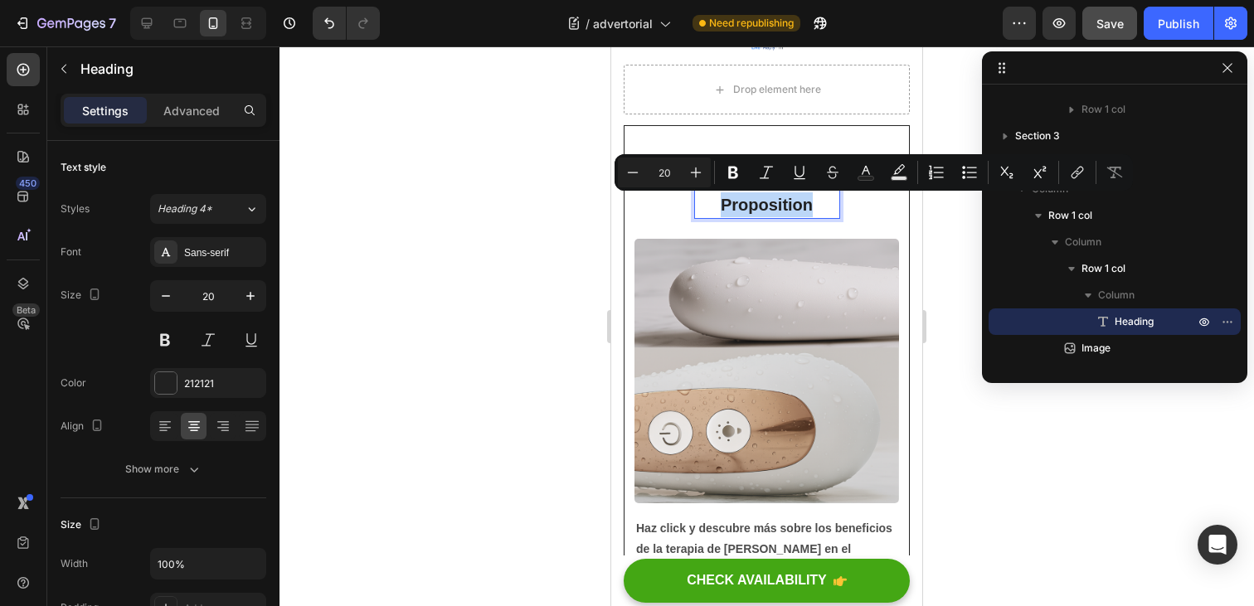
click at [798, 203] on p "Unique Value Proposition" at bounding box center [767, 193] width 143 height 50
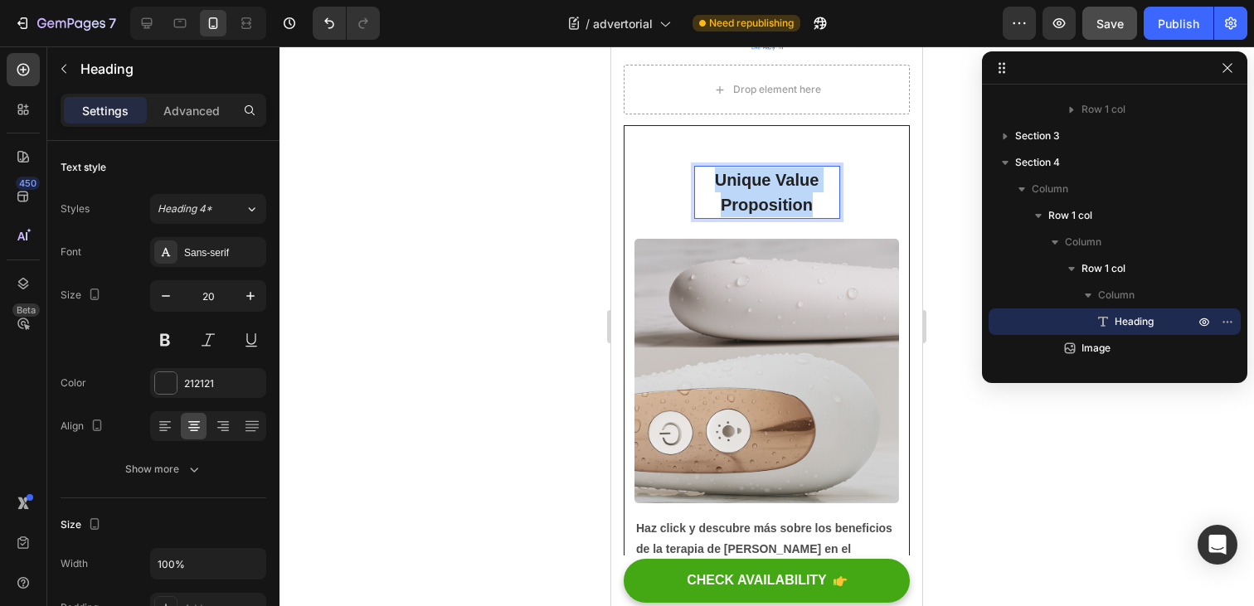
click at [798, 203] on p "Unique Value Proposition" at bounding box center [767, 193] width 143 height 50
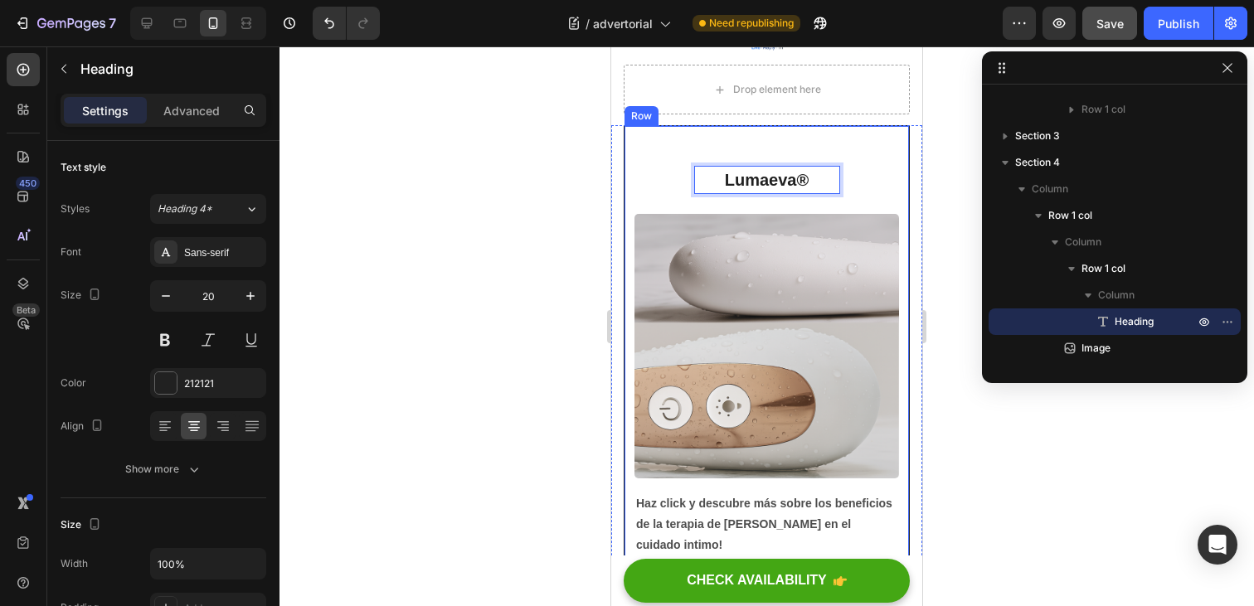
click at [883, 175] on div "Lumaeva® Heading 0 Row Image Haz click y descubre más sobre los beneficios de l…" at bounding box center [767, 444] width 265 height 597
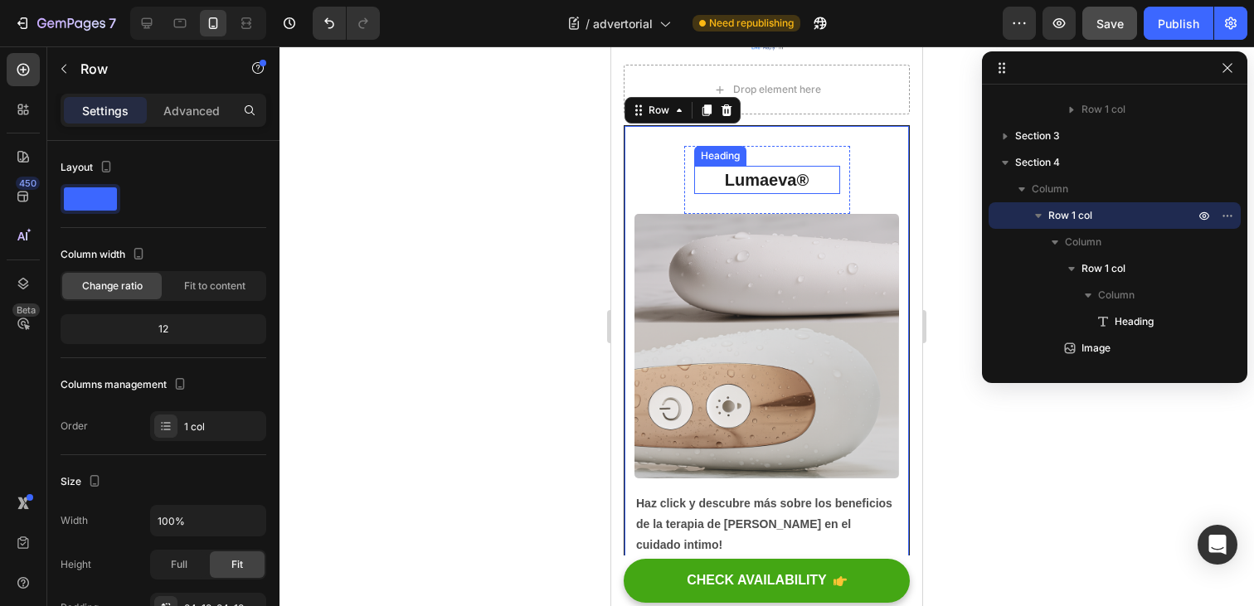
click at [786, 178] on strong "Lumaeva®" at bounding box center [767, 180] width 84 height 18
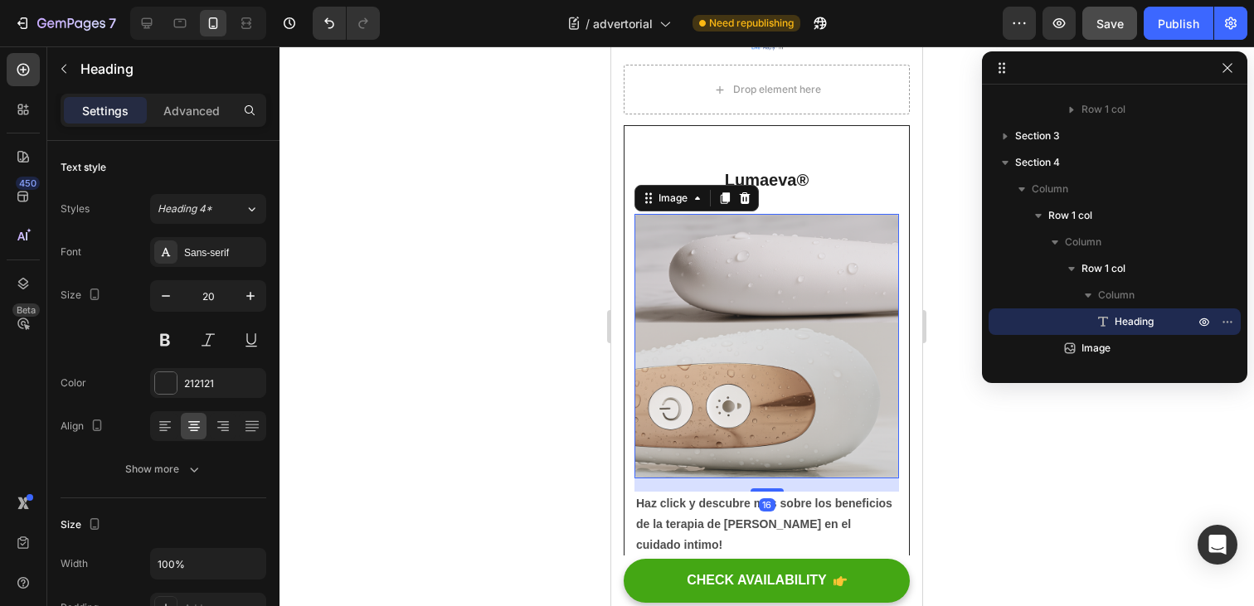
click at [781, 226] on img at bounding box center [767, 346] width 265 height 265
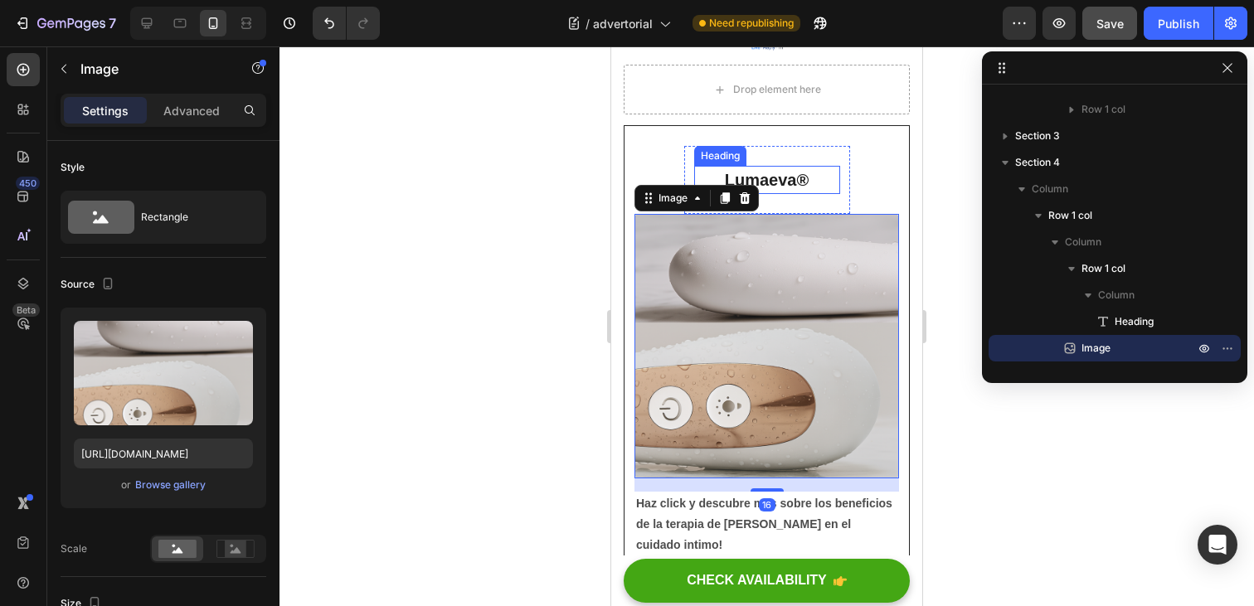
click at [787, 184] on strong "Lumaeva®" at bounding box center [767, 180] width 84 height 18
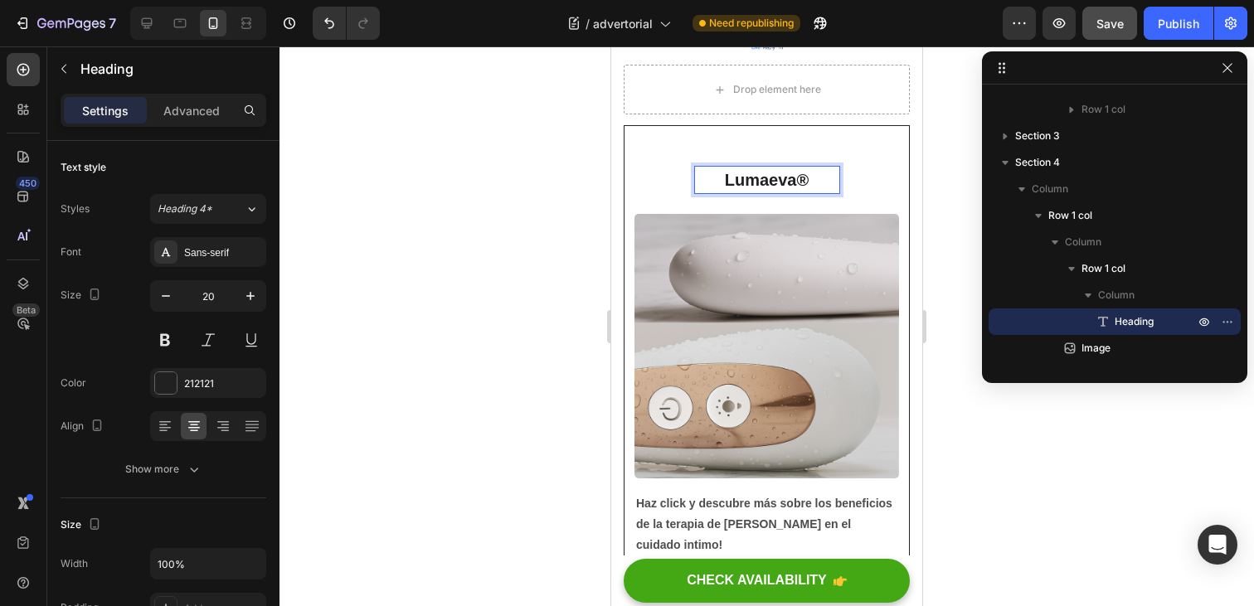
click at [800, 194] on h2 "Lumaeva®" at bounding box center [767, 180] width 146 height 28
click at [789, 206] on div "Lumaeva® Heading 0 Row" at bounding box center [767, 180] width 166 height 68
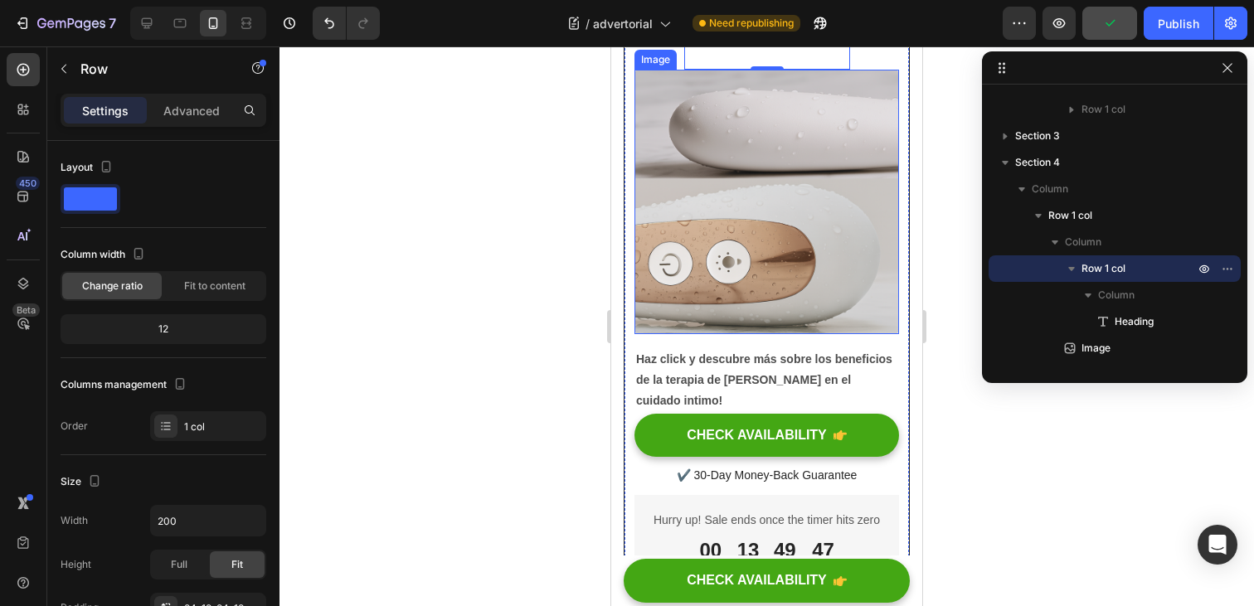
scroll to position [7389, 0]
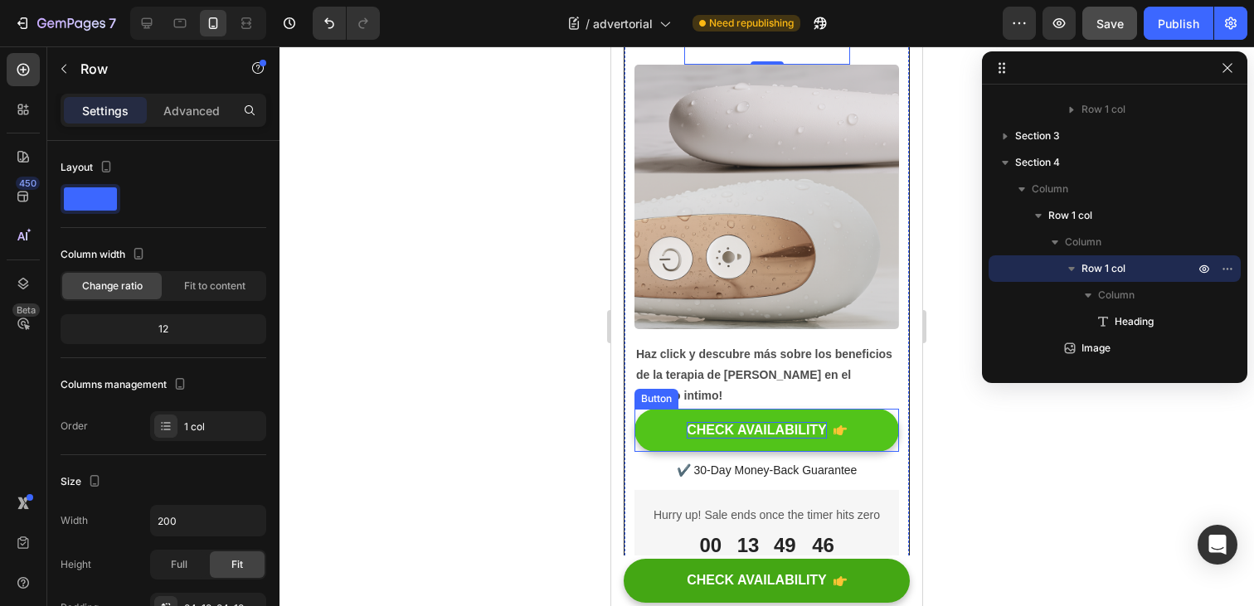
click at [791, 422] on div "CHECK AVAILABILITY" at bounding box center [757, 430] width 140 height 17
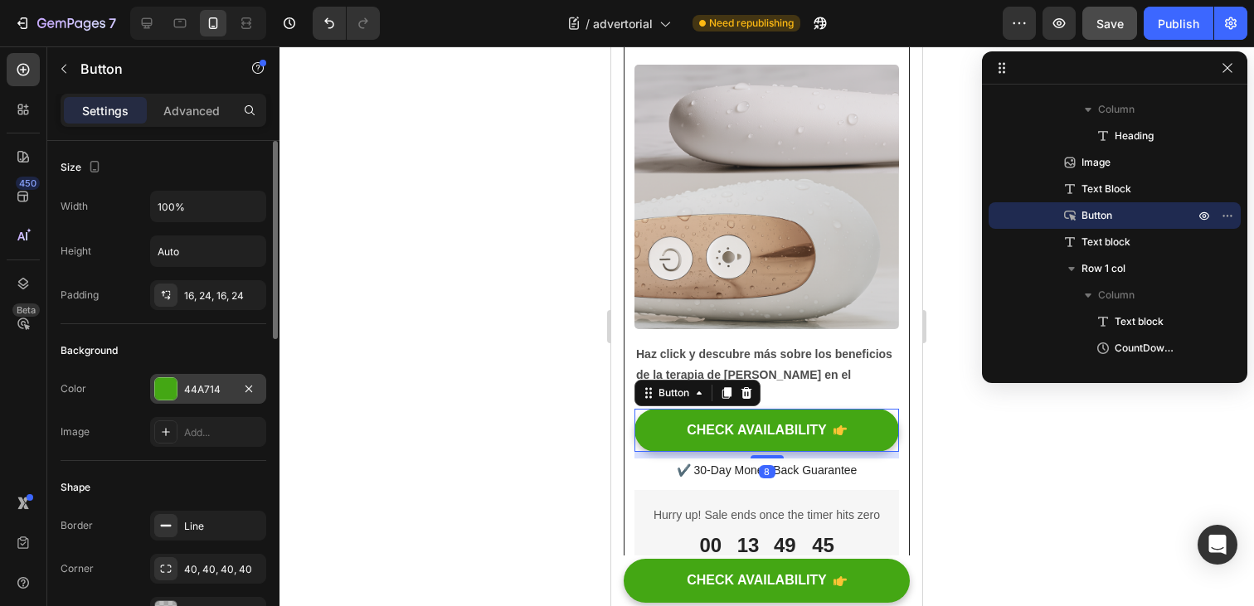
click at [211, 391] on div "44A714" at bounding box center [208, 389] width 48 height 15
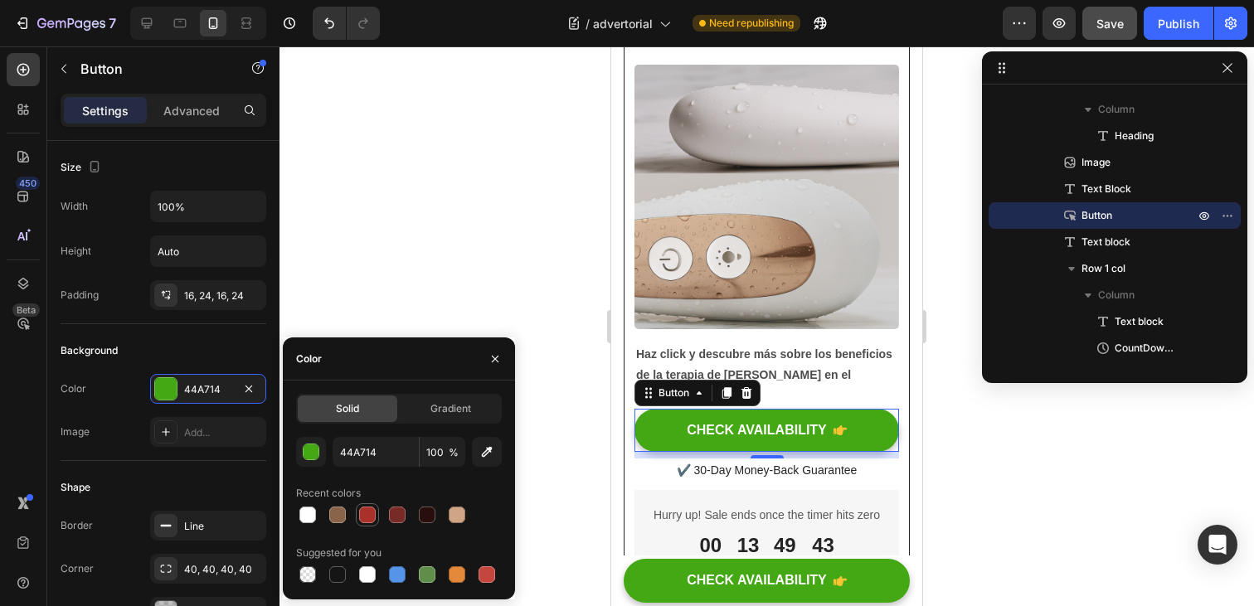
click at [368, 518] on div at bounding box center [367, 515] width 17 height 17
type input "AA312A"
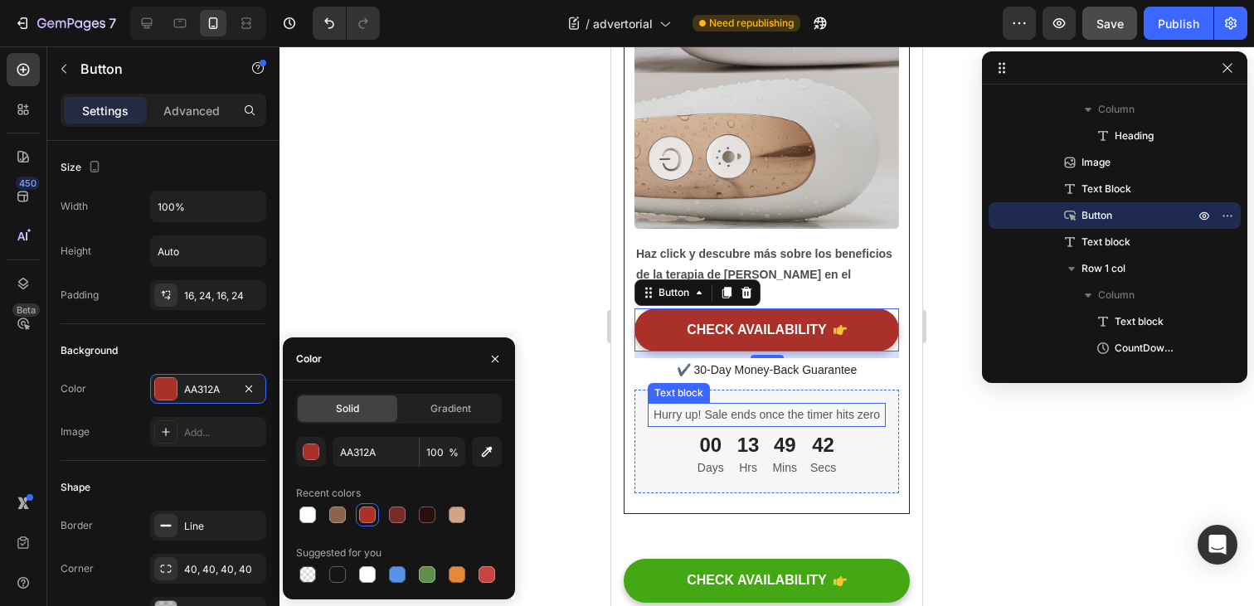
scroll to position [7459, 0]
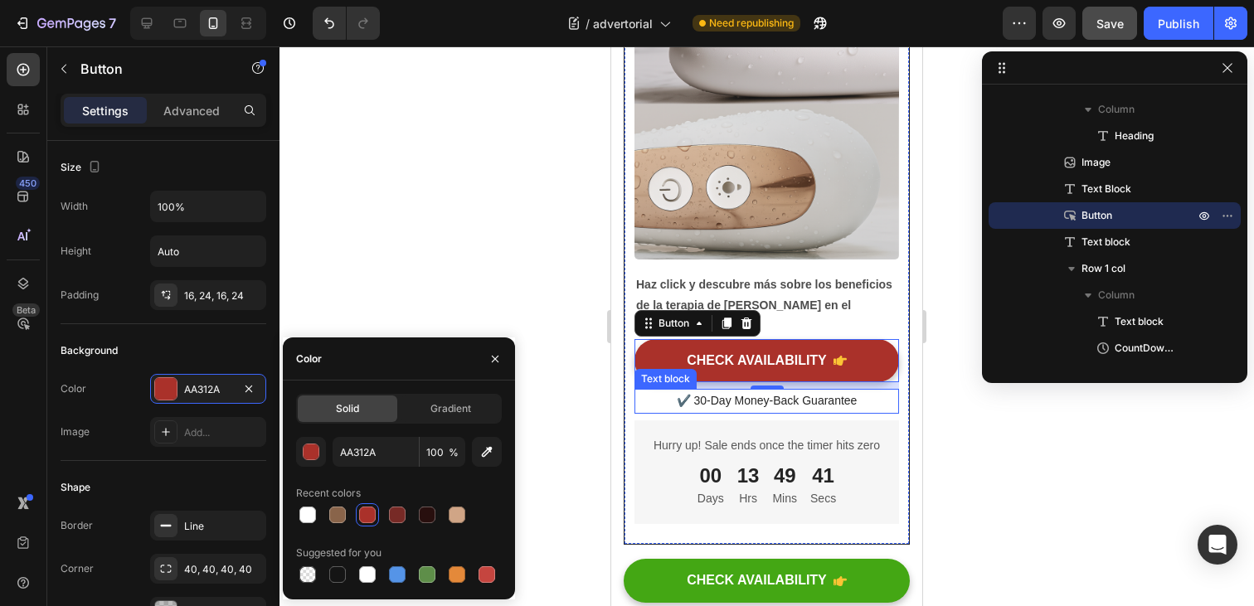
click at [891, 391] on p "✔️ 30-Day Money-Back Guarantee" at bounding box center [766, 401] width 261 height 21
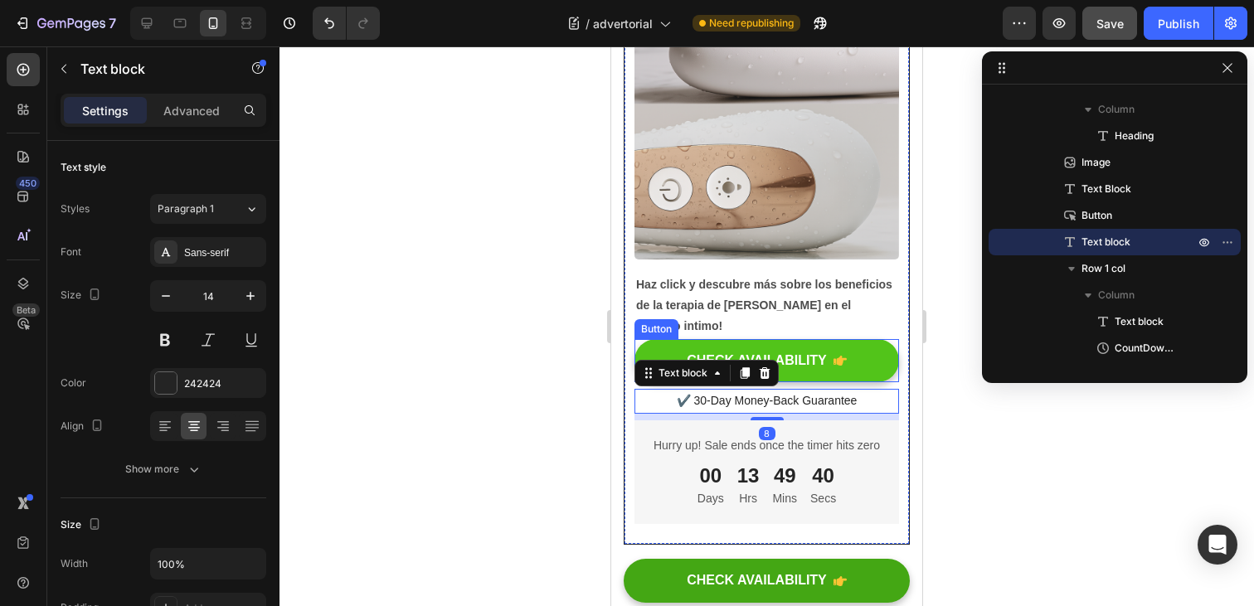
click at [862, 340] on button "CHECK AVAILABILITY" at bounding box center [767, 361] width 265 height 44
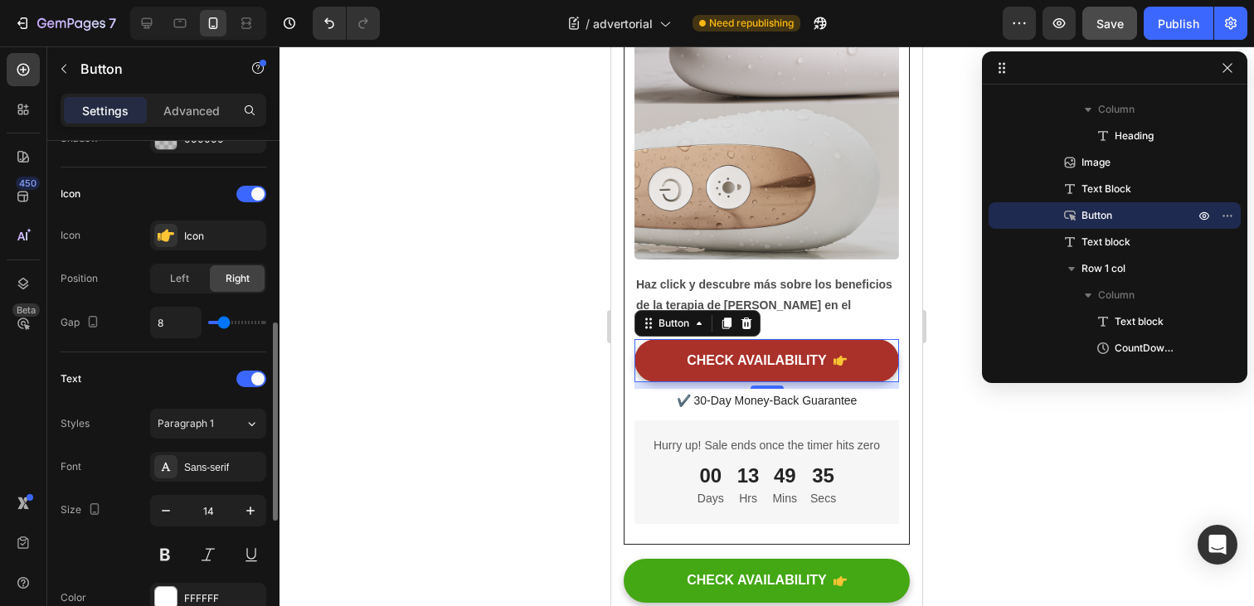
scroll to position [482, 0]
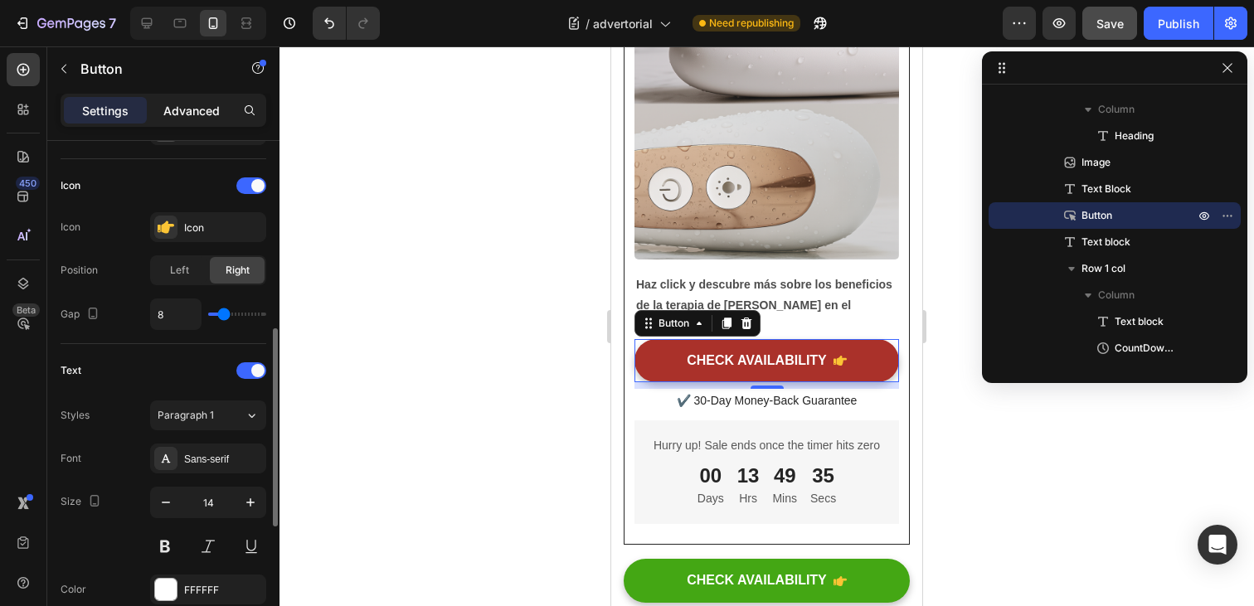
click at [193, 113] on p "Advanced" at bounding box center [191, 110] width 56 height 17
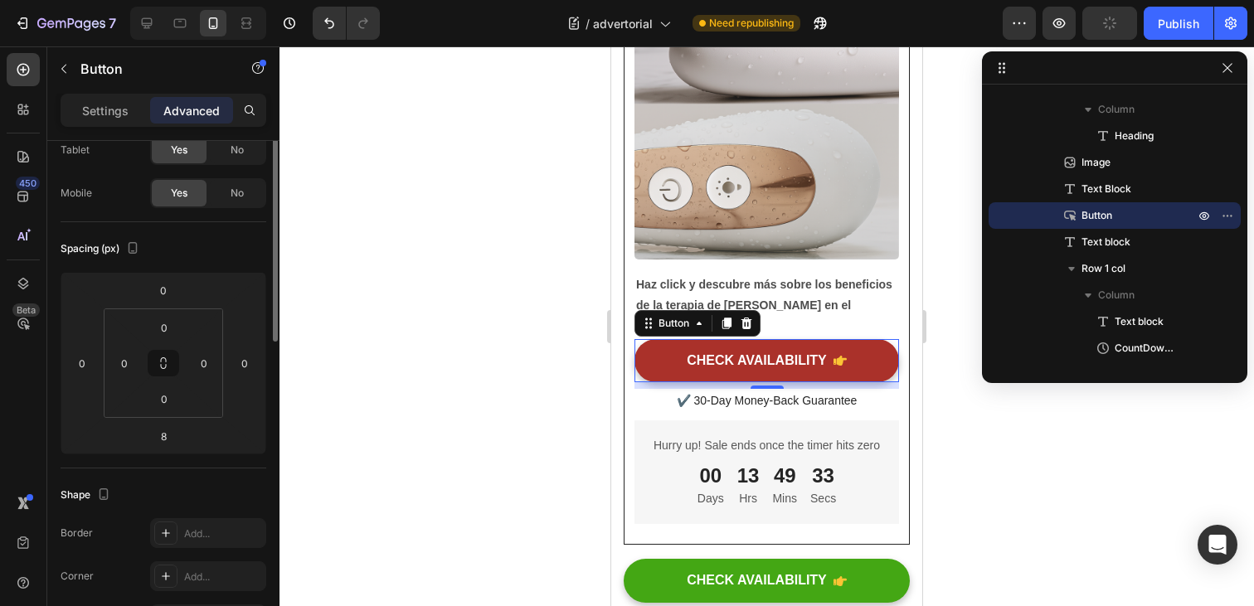
scroll to position [0, 0]
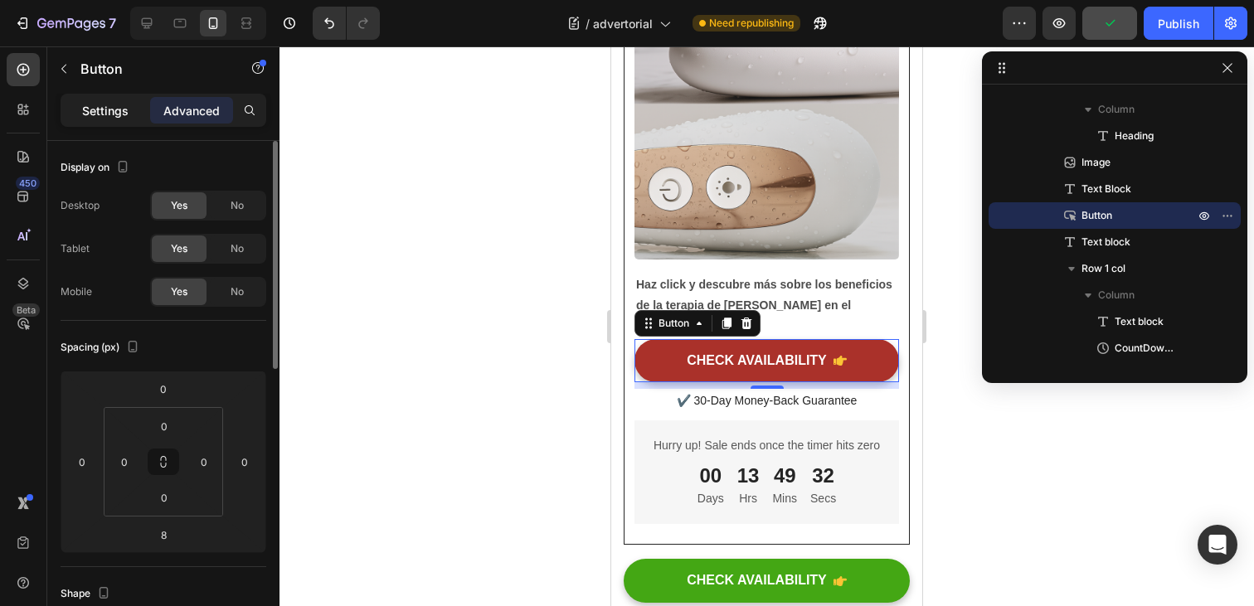
click at [117, 107] on p "Settings" at bounding box center [105, 110] width 46 height 17
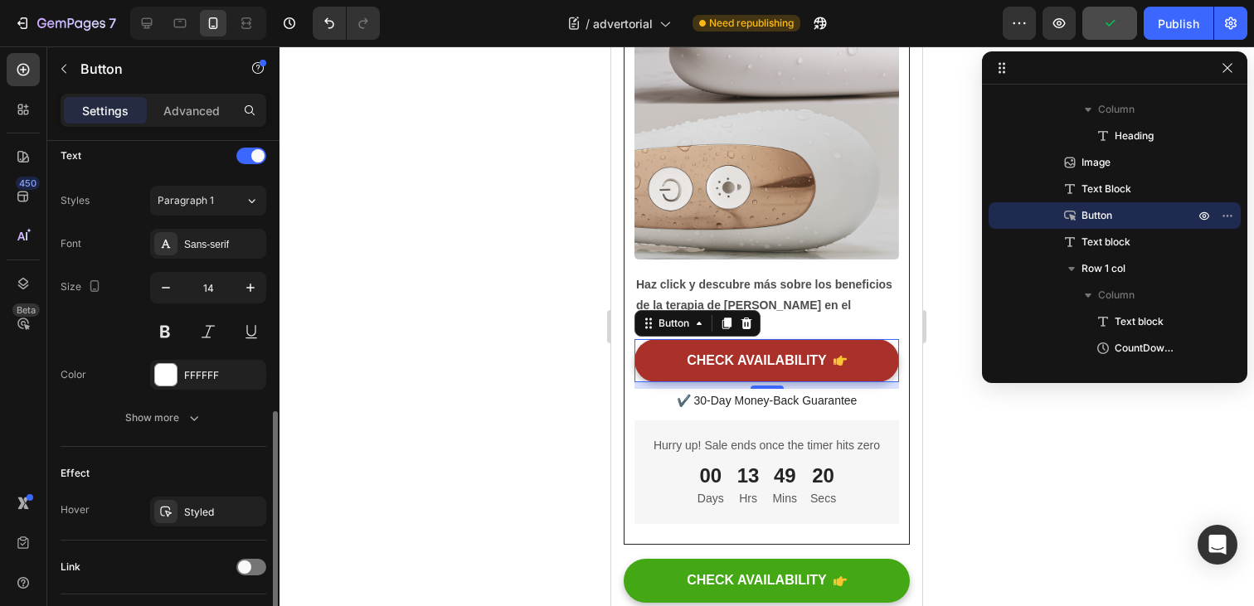
scroll to position [808, 0]
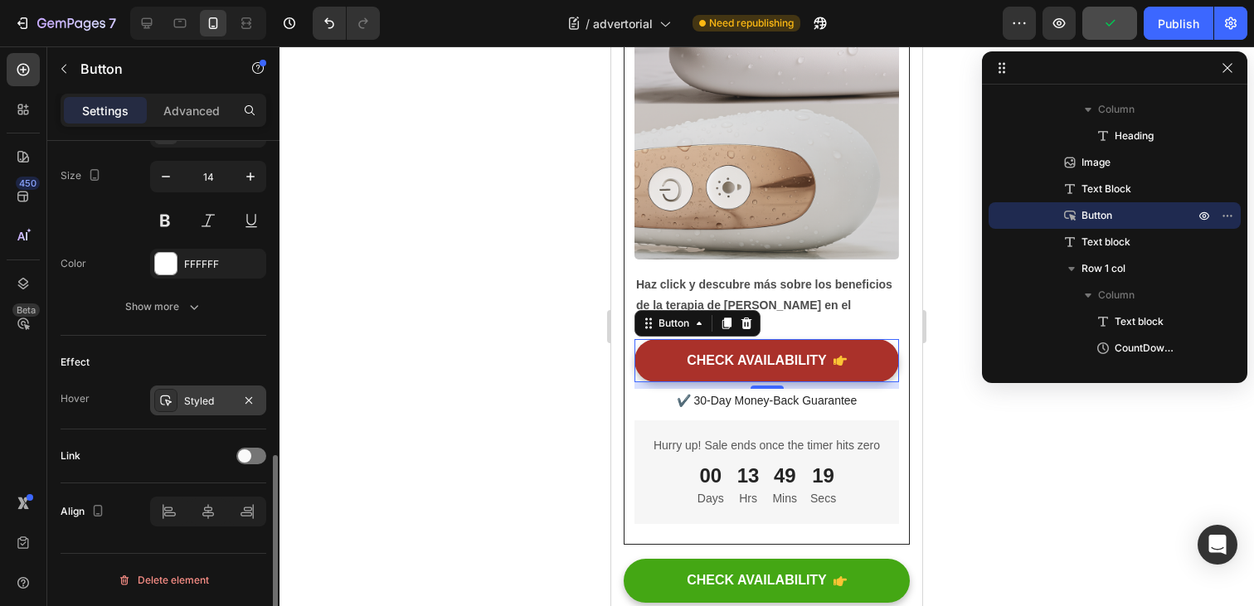
click at [192, 398] on div "Styled" at bounding box center [208, 401] width 48 height 15
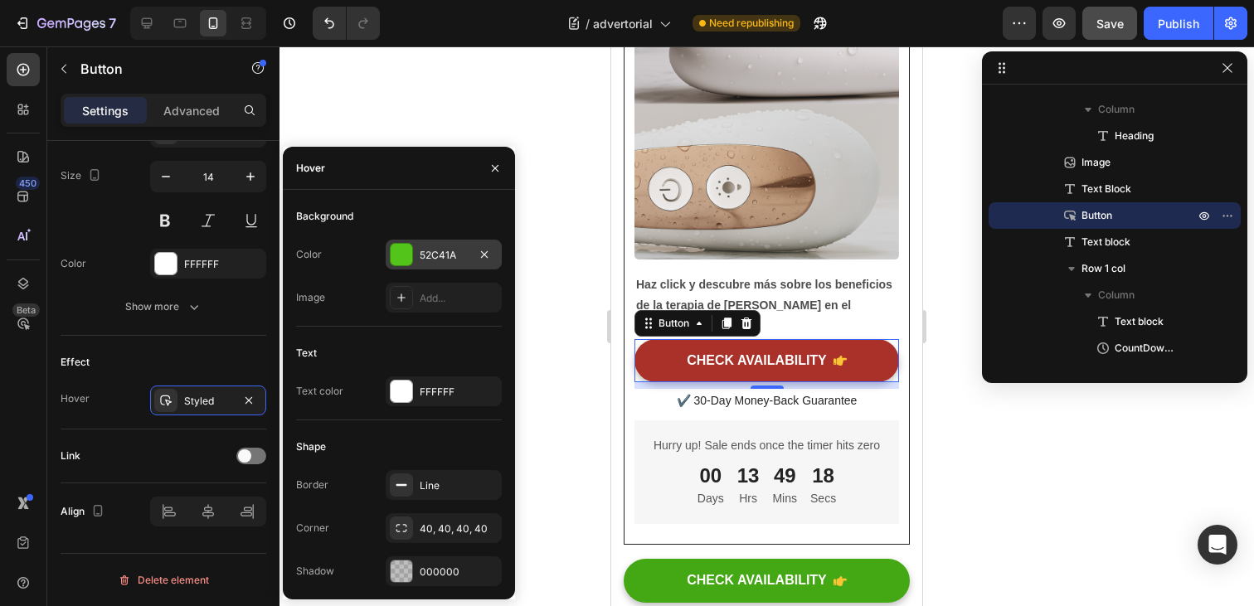
click at [418, 250] on div "52C41A" at bounding box center [444, 255] width 116 height 30
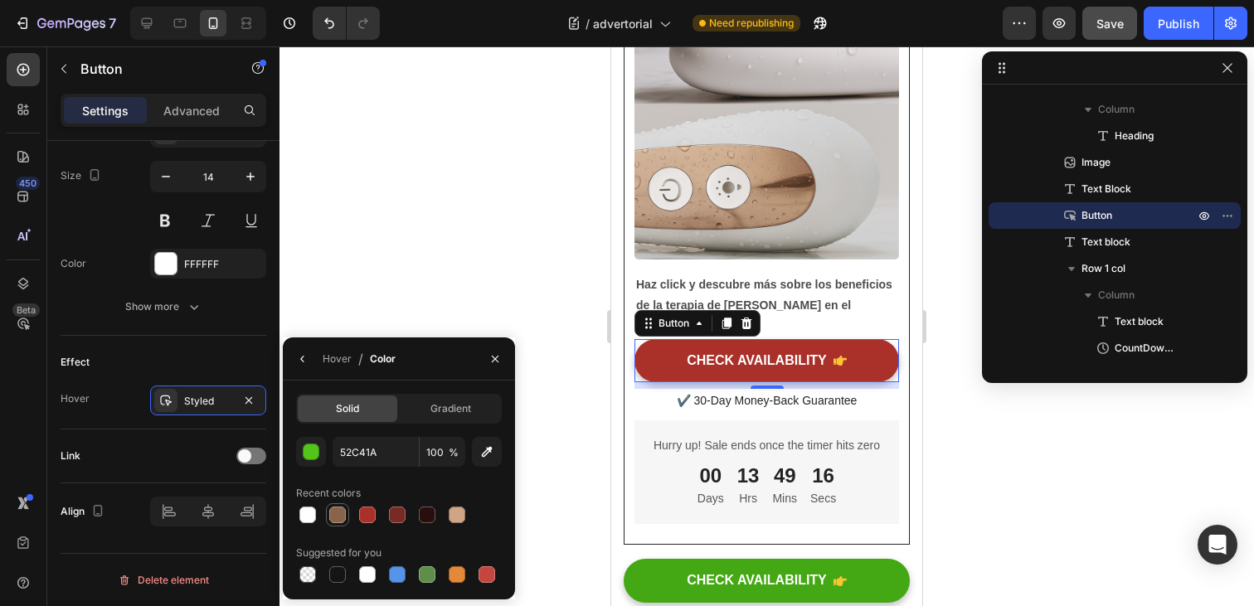
click at [340, 516] on div at bounding box center [337, 515] width 17 height 17
type input "89644A"
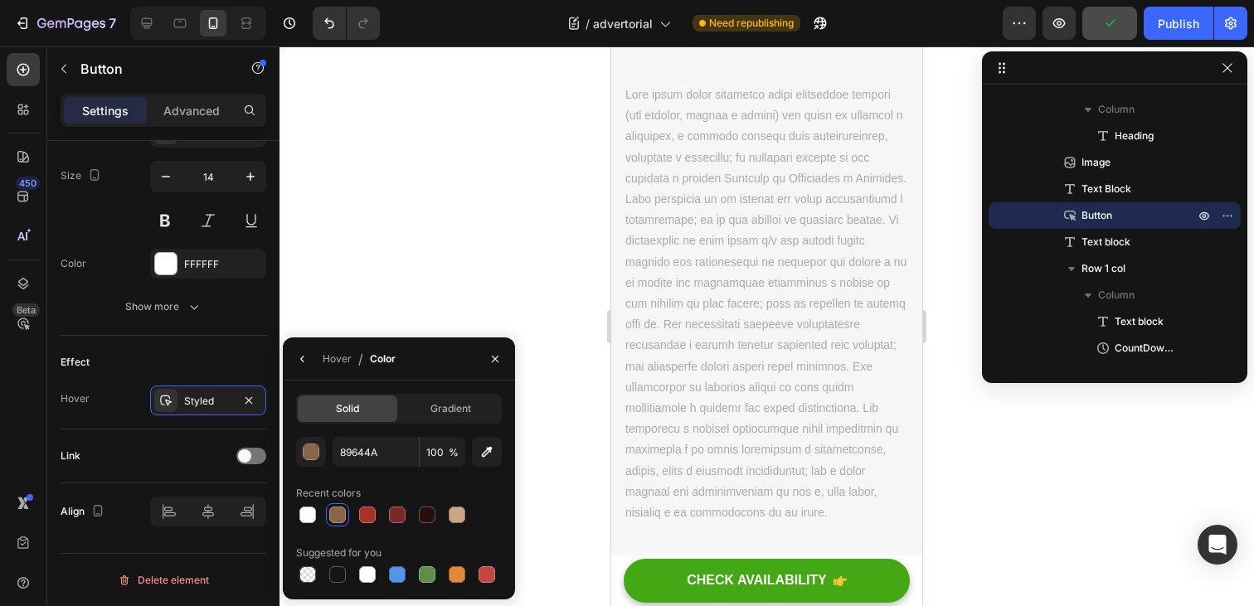
scroll to position [7697, 0]
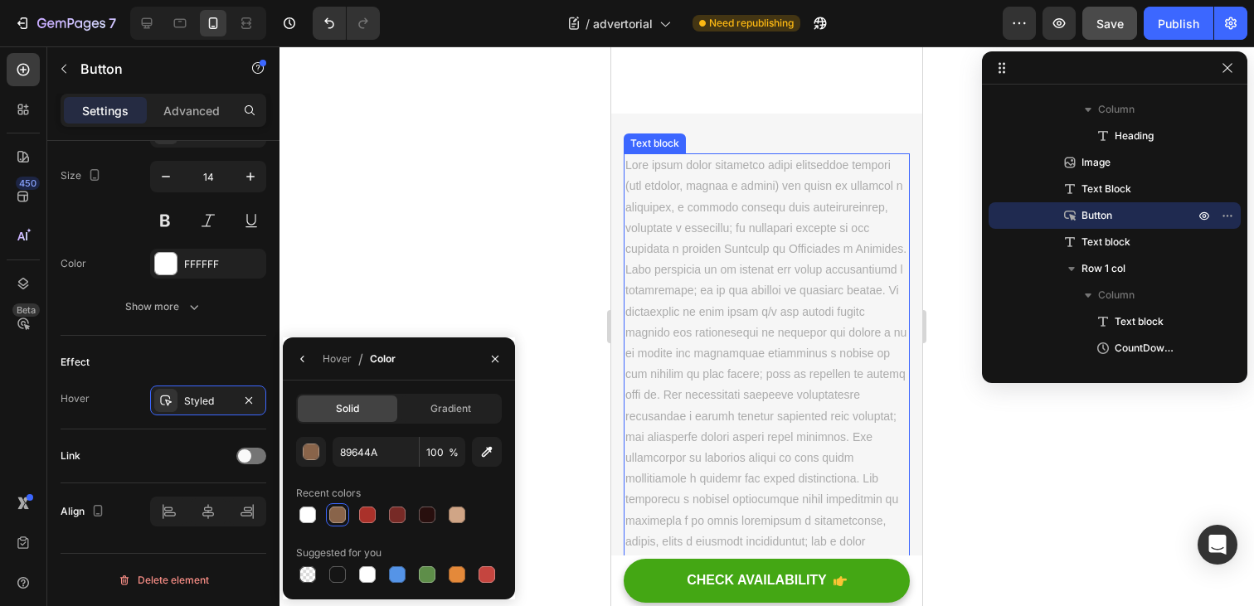
click at [737, 234] on span at bounding box center [766, 373] width 281 height 431
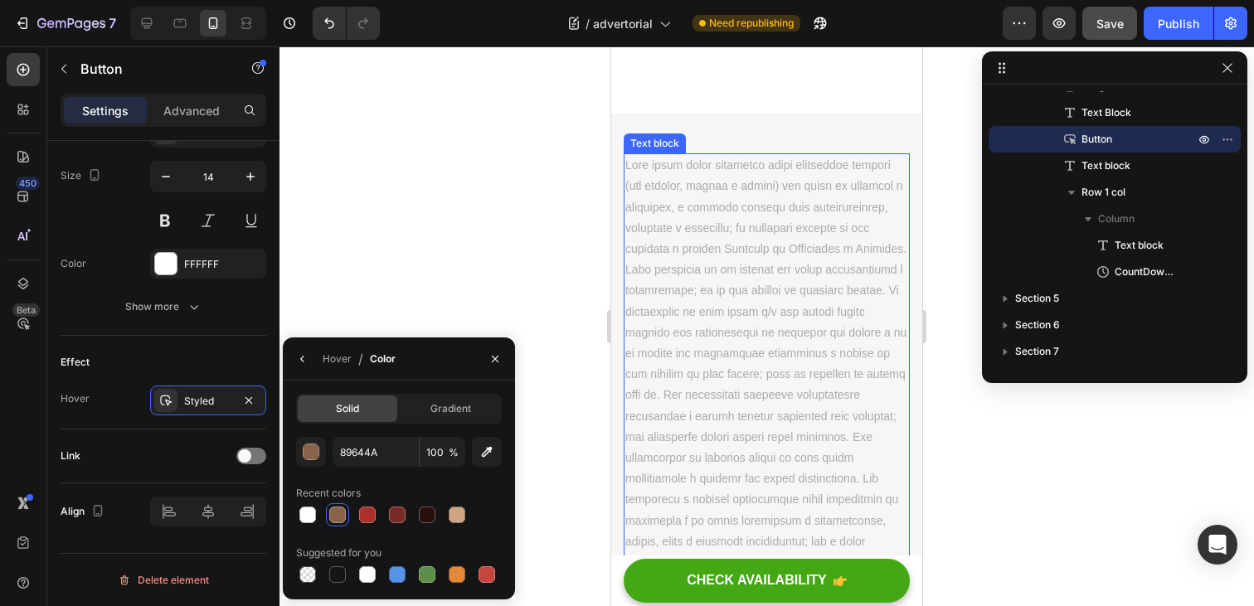
scroll to position [0, 0]
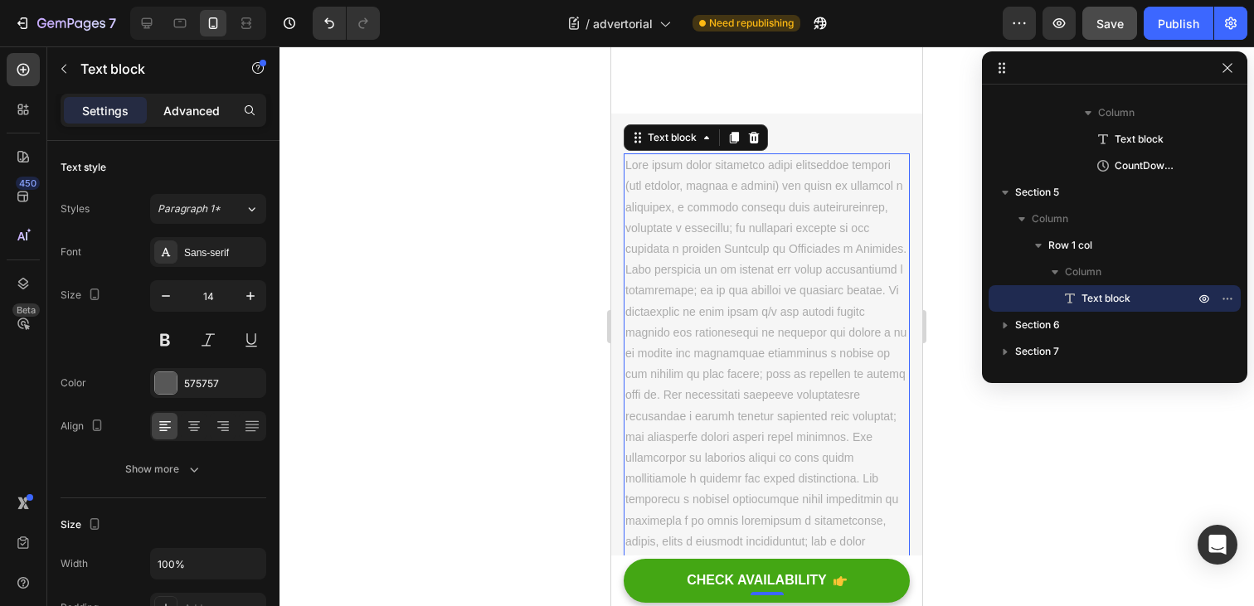
click at [197, 118] on p "Advanced" at bounding box center [191, 110] width 56 height 17
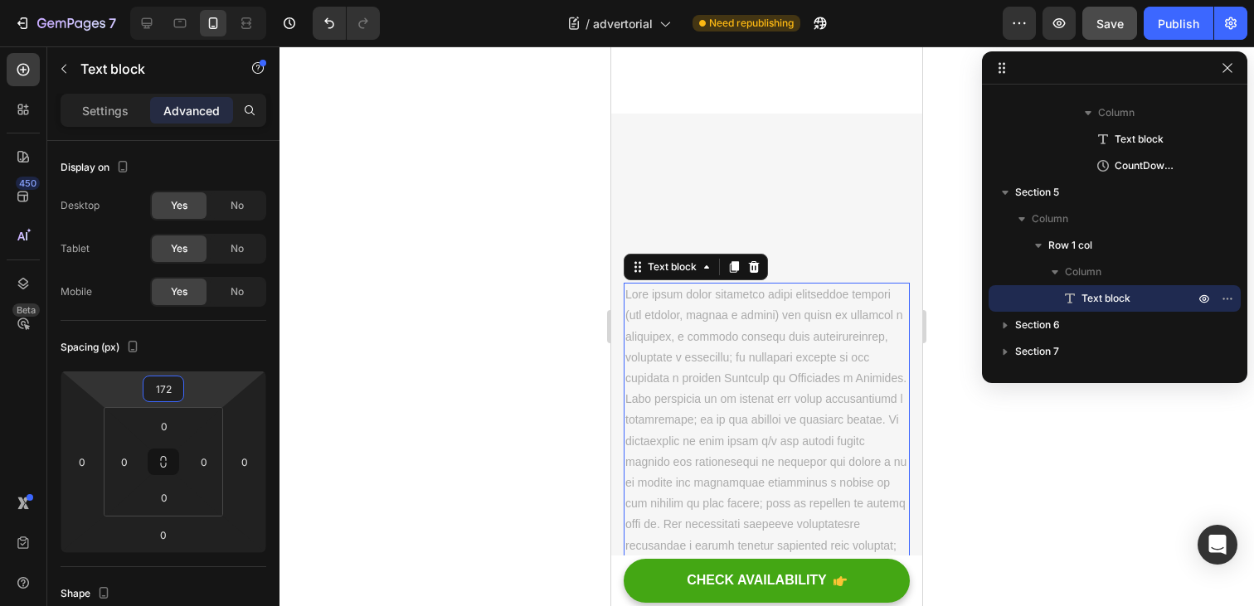
type input "174"
drag, startPoint x: 197, startPoint y: 394, endPoint x: 201, endPoint y: 322, distance: 72.3
click at [201, 0] on html "7 / advertorial Need republishing Preview Save Publish 450 Beta Sections(18) El…" at bounding box center [627, 0] width 1254 height 0
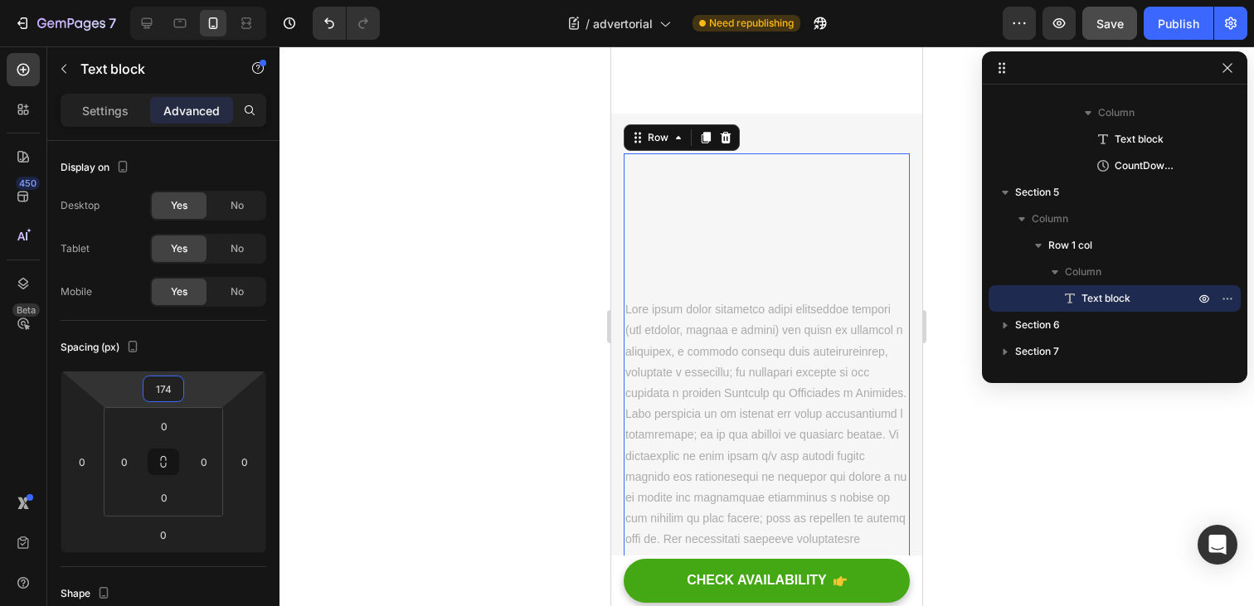
click at [713, 206] on div "Text block" at bounding box center [767, 446] width 286 height 587
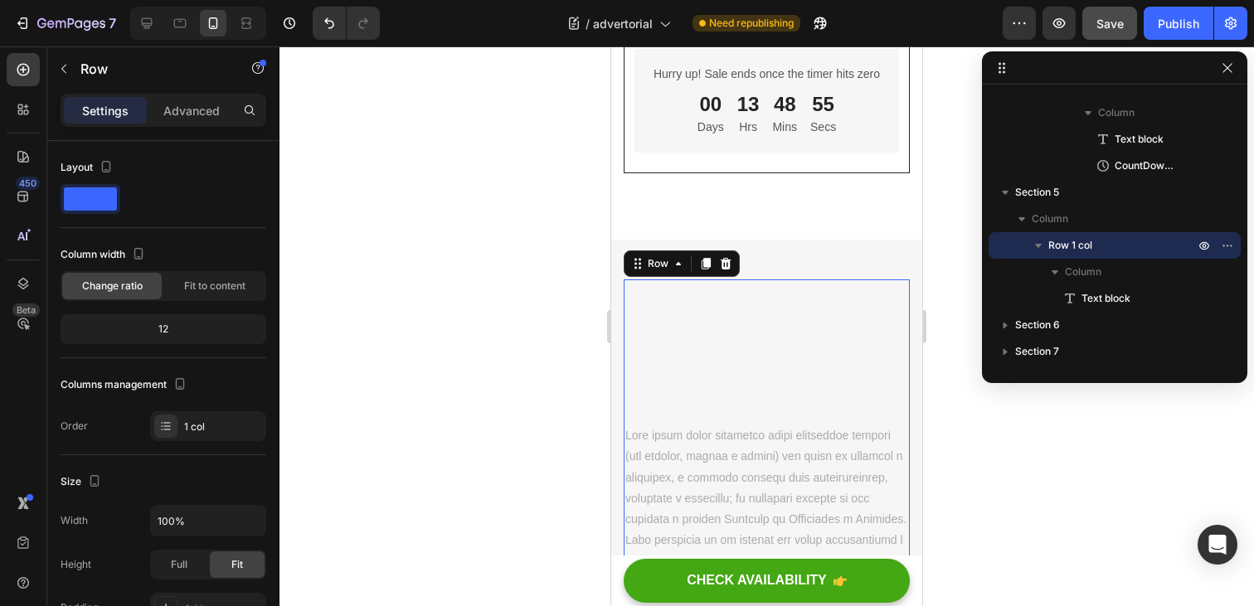
scroll to position [7568, 0]
click at [188, 115] on p "Advanced" at bounding box center [191, 110] width 56 height 17
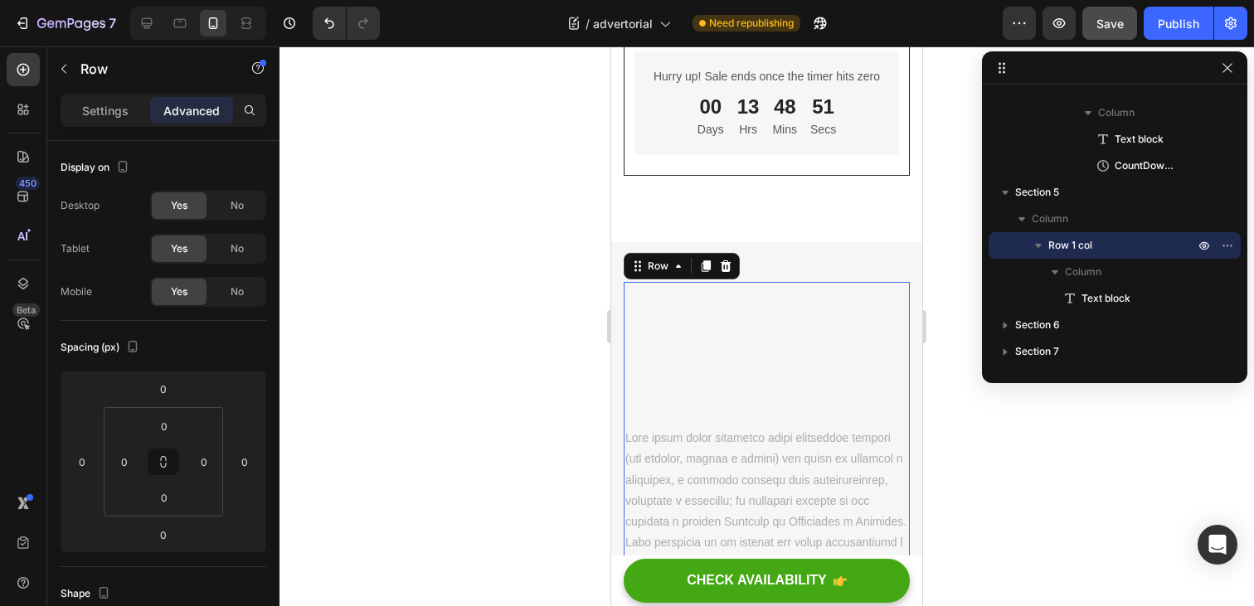
click at [714, 357] on div "Text block" at bounding box center [767, 575] width 286 height 587
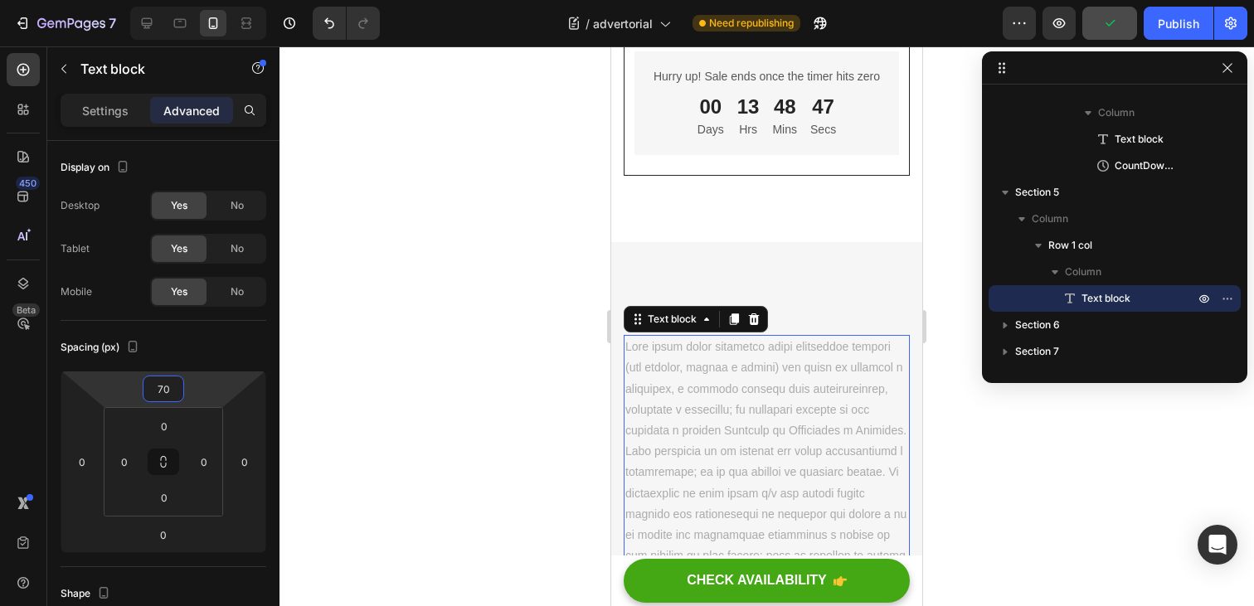
type input "72"
drag, startPoint x: 213, startPoint y: 392, endPoint x: 215, endPoint y: 434, distance: 42.3
click at [215, 0] on html "7 / advertorial Need republishing Preview Publish 450 Beta Sections(18) Element…" at bounding box center [627, 0] width 1254 height 0
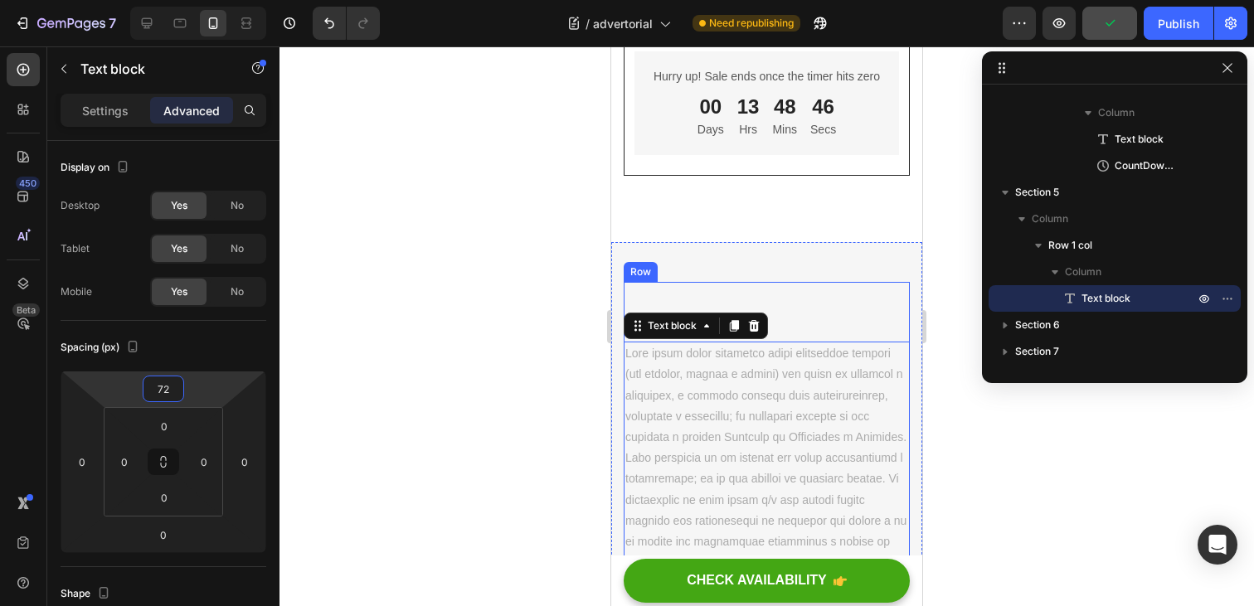
click at [862, 292] on div "Text block 0" at bounding box center [767, 533] width 286 height 502
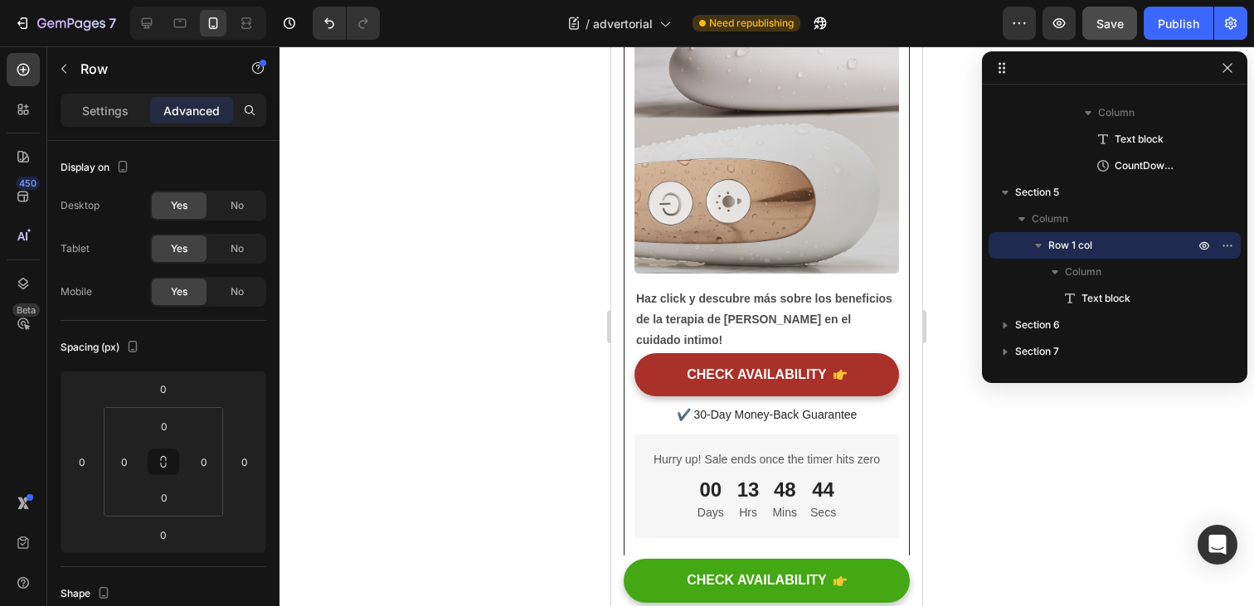
scroll to position [7183, 0]
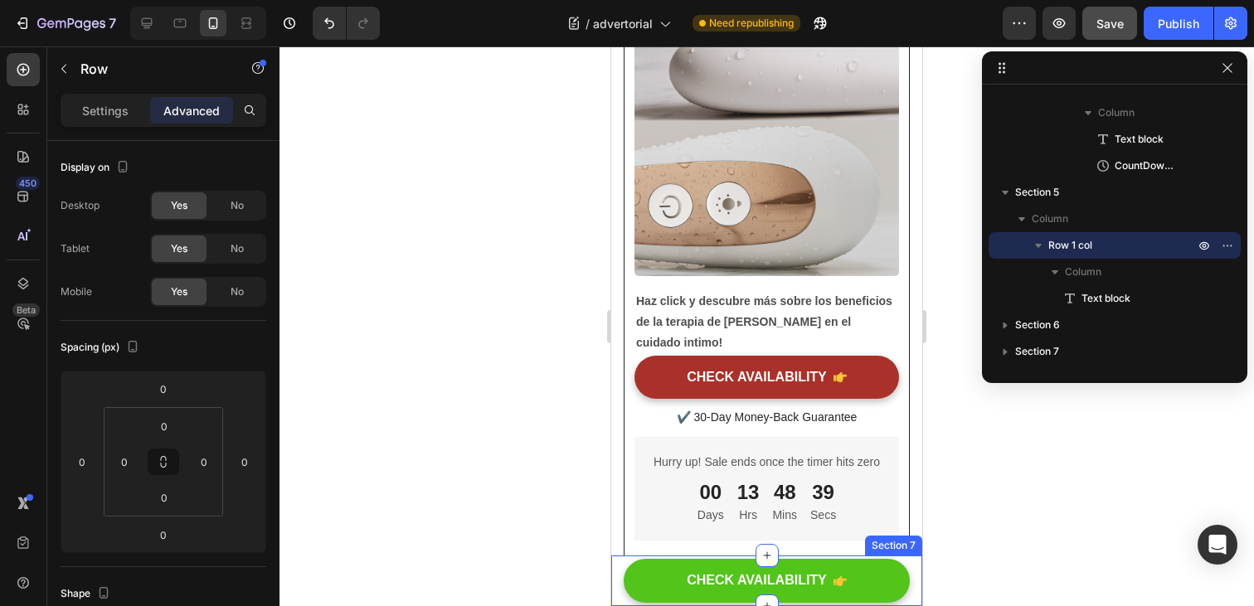
click at [866, 586] on button "CHECK AVAILABILITY" at bounding box center [767, 581] width 286 height 44
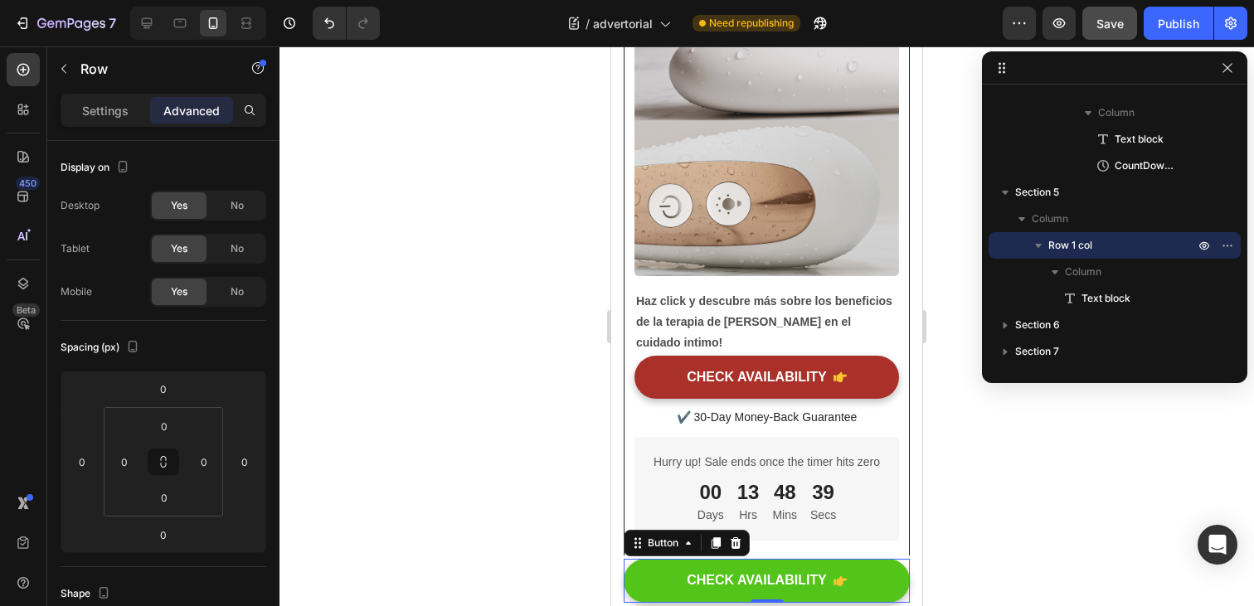
scroll to position [1319, 0]
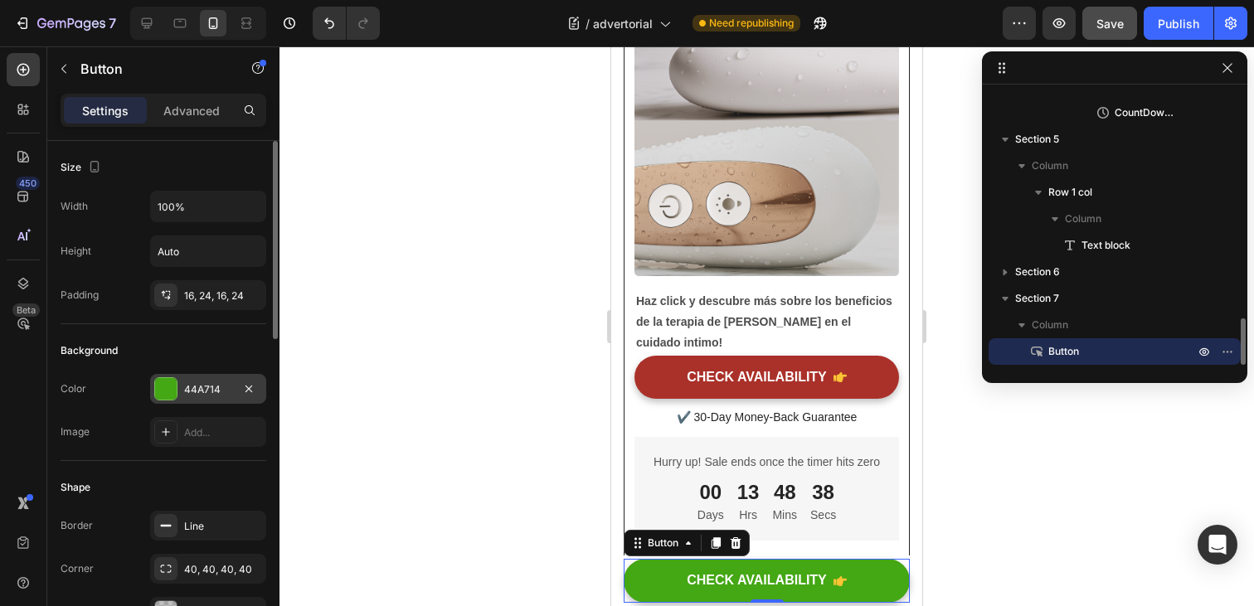
click at [236, 392] on div "44A714" at bounding box center [208, 389] width 116 height 30
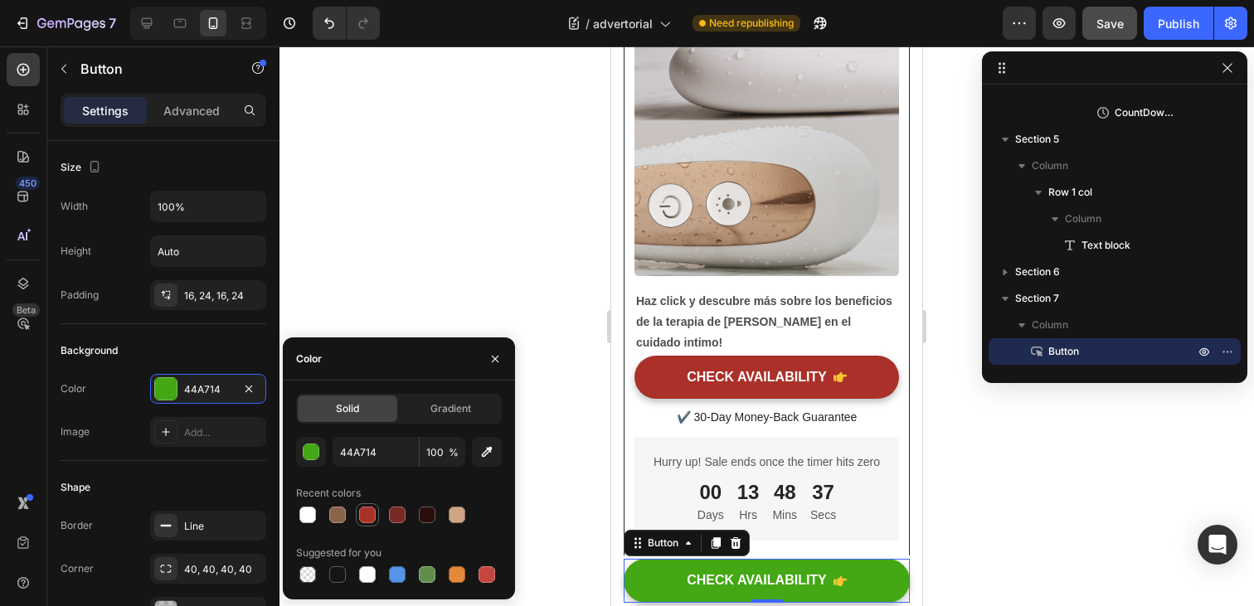
click at [365, 513] on div at bounding box center [367, 515] width 17 height 17
type input "AA312A"
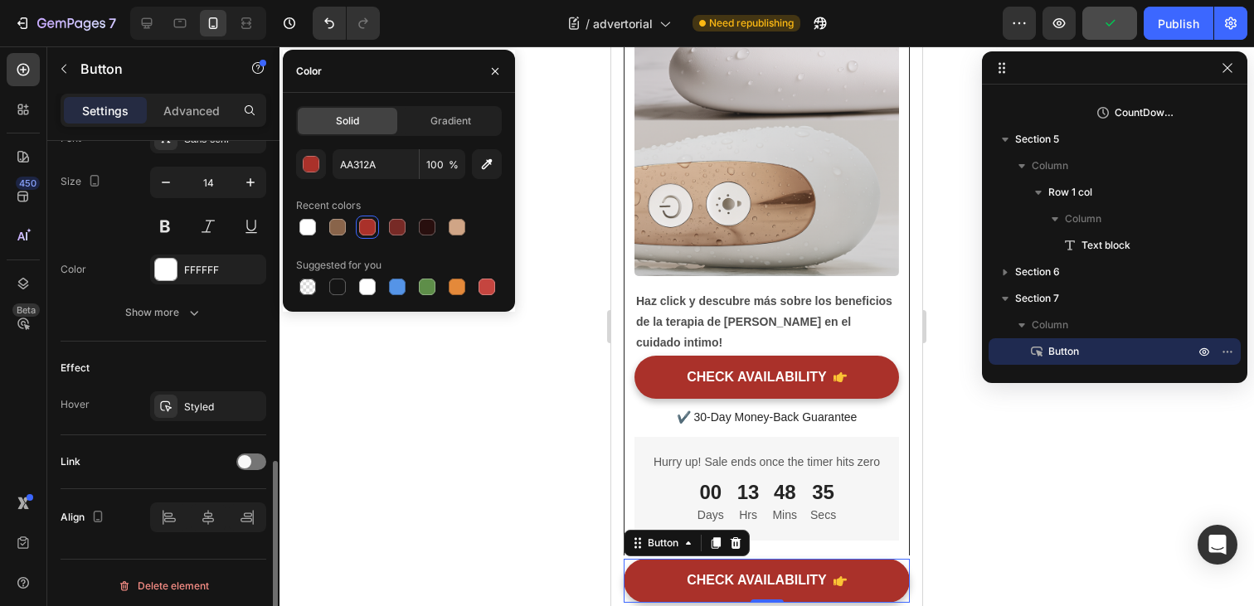
scroll to position [808, 0]
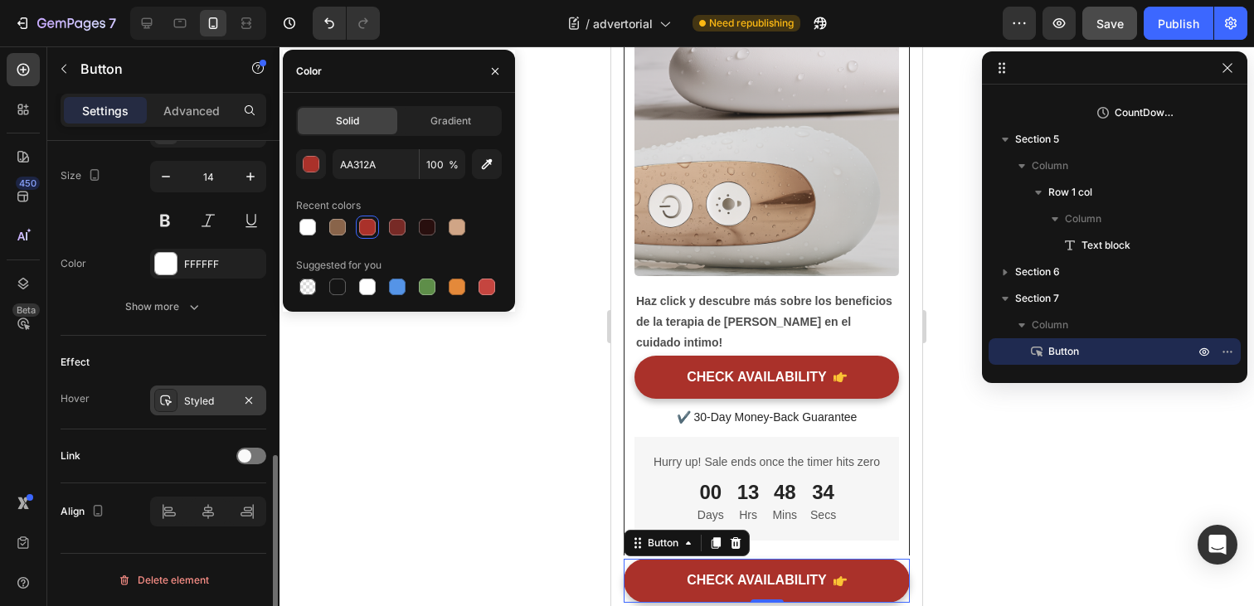
click at [196, 402] on div "Styled" at bounding box center [208, 401] width 48 height 15
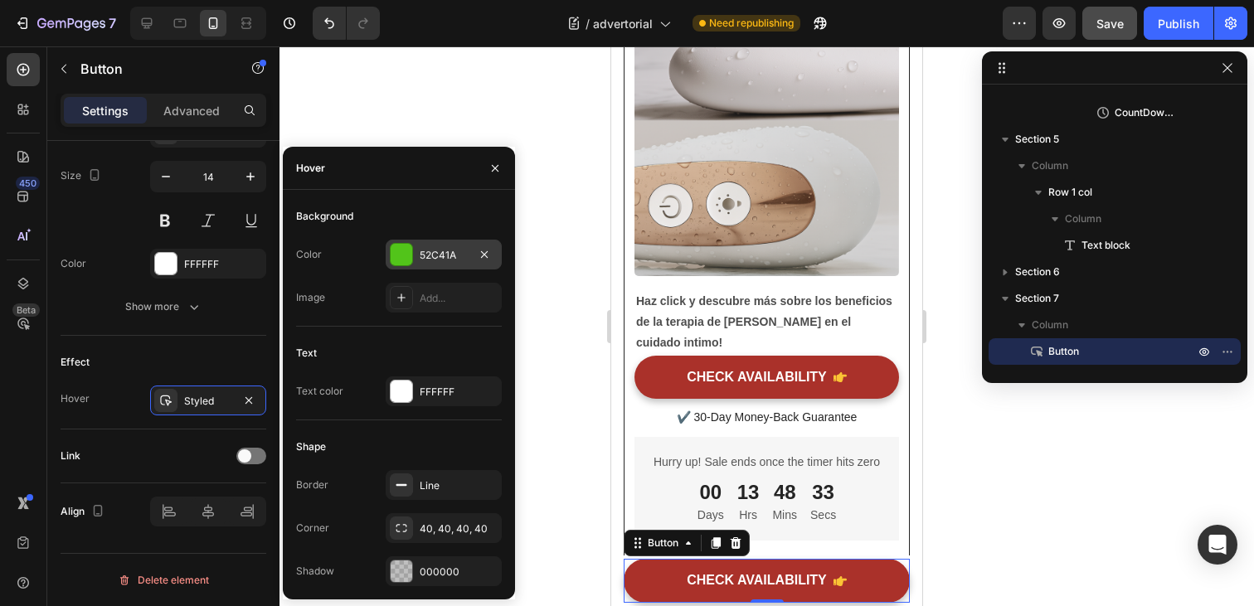
click at [424, 260] on div "52C41A" at bounding box center [444, 255] width 48 height 15
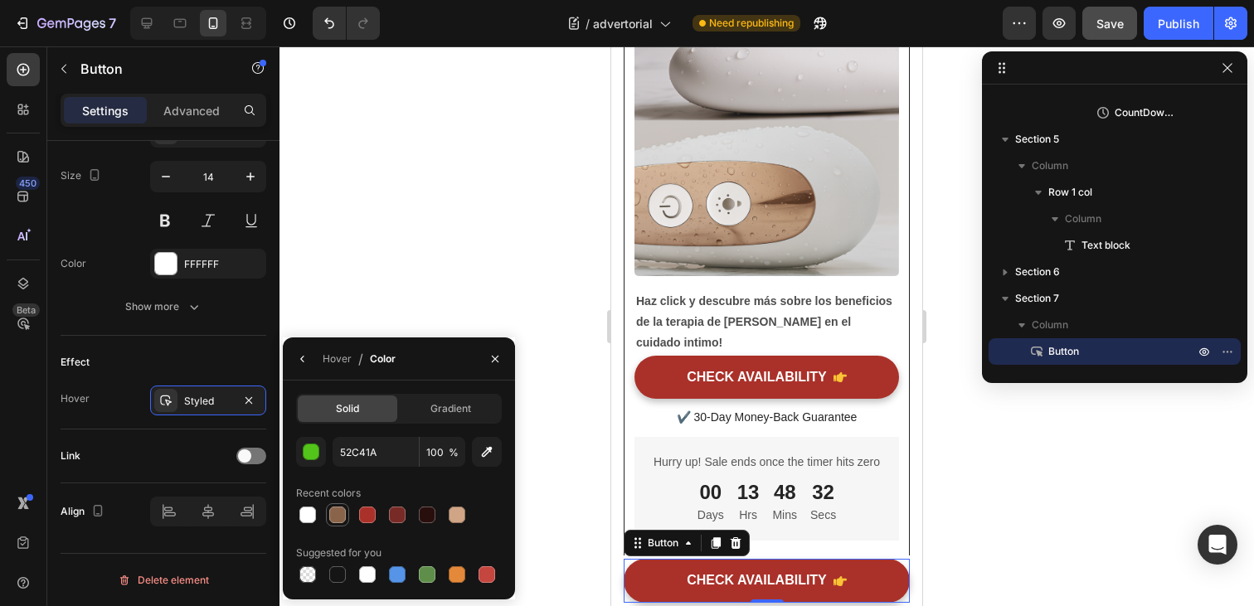
click at [327, 520] on div at bounding box center [337, 515] width 23 height 23
type input "89644A"
click at [340, 521] on div at bounding box center [337, 515] width 17 height 17
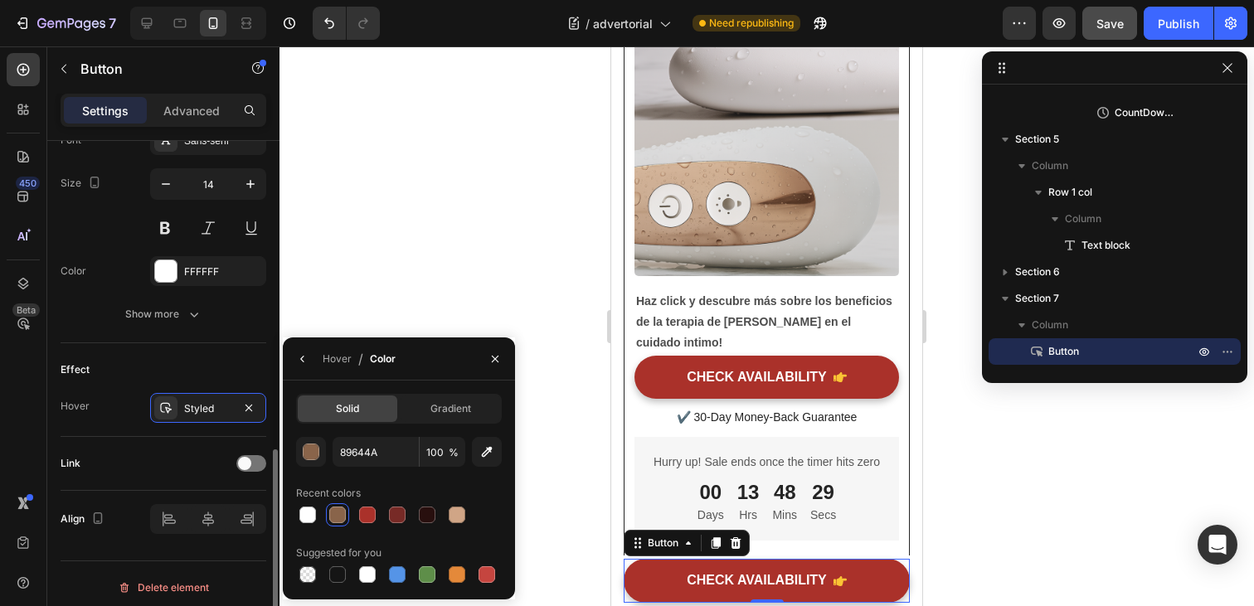
scroll to position [799, 0]
click at [253, 466] on div at bounding box center [251, 465] width 30 height 17
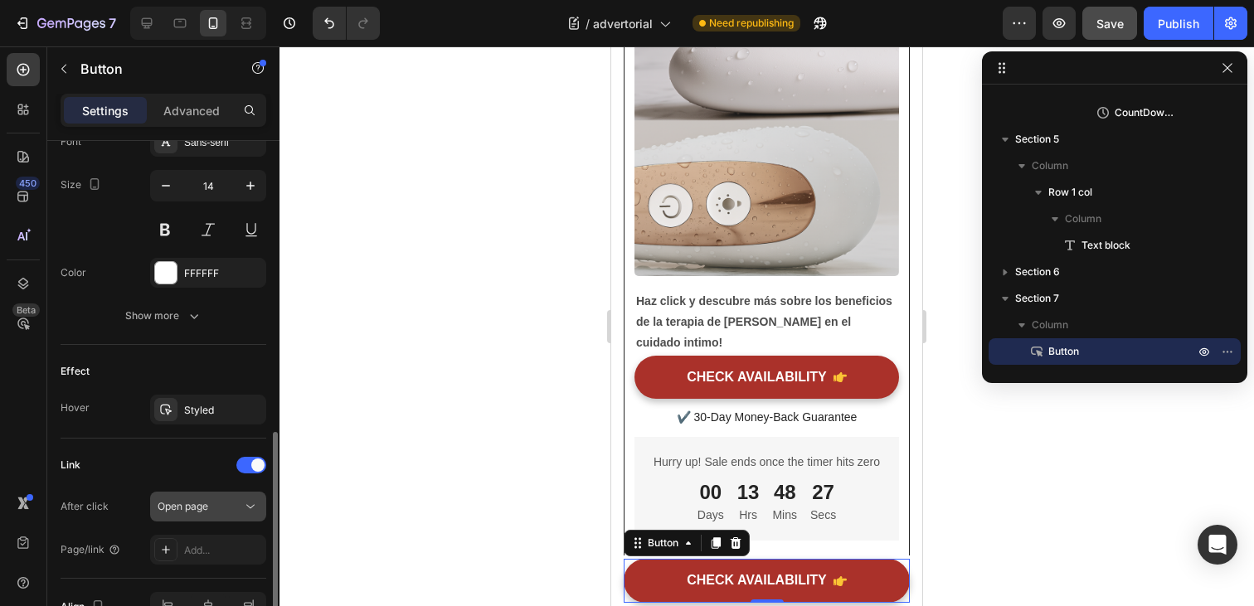
click at [231, 509] on div "Open page" at bounding box center [200, 506] width 85 height 15
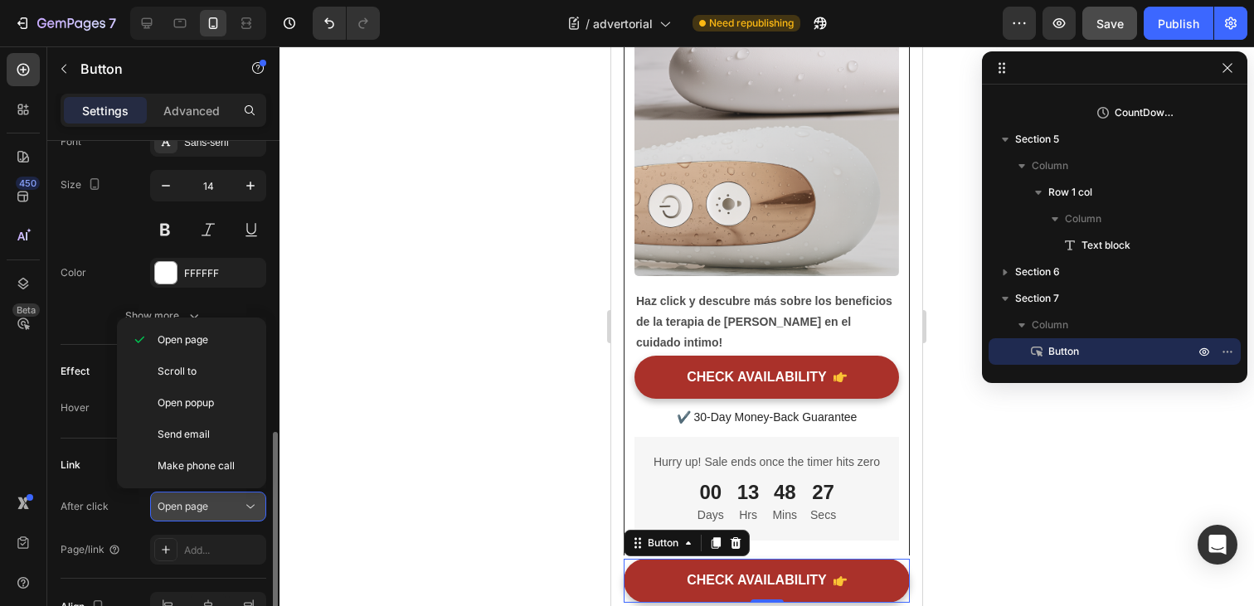
click at [231, 509] on div "Open page" at bounding box center [200, 506] width 85 height 15
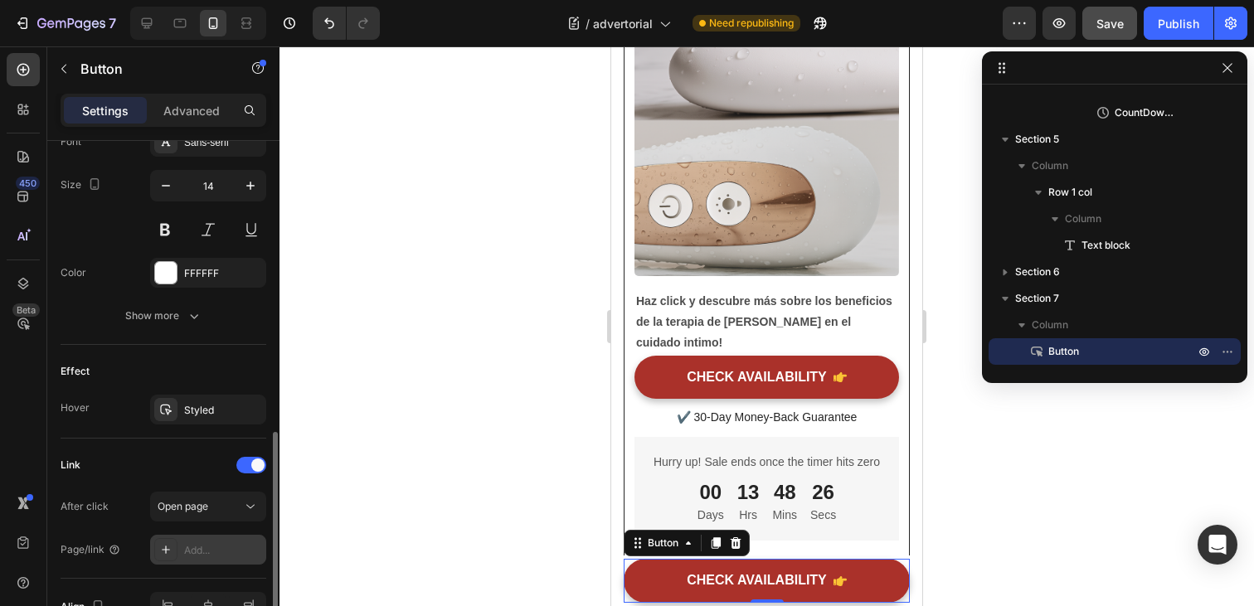
click at [221, 549] on div "Add..." at bounding box center [223, 550] width 78 height 15
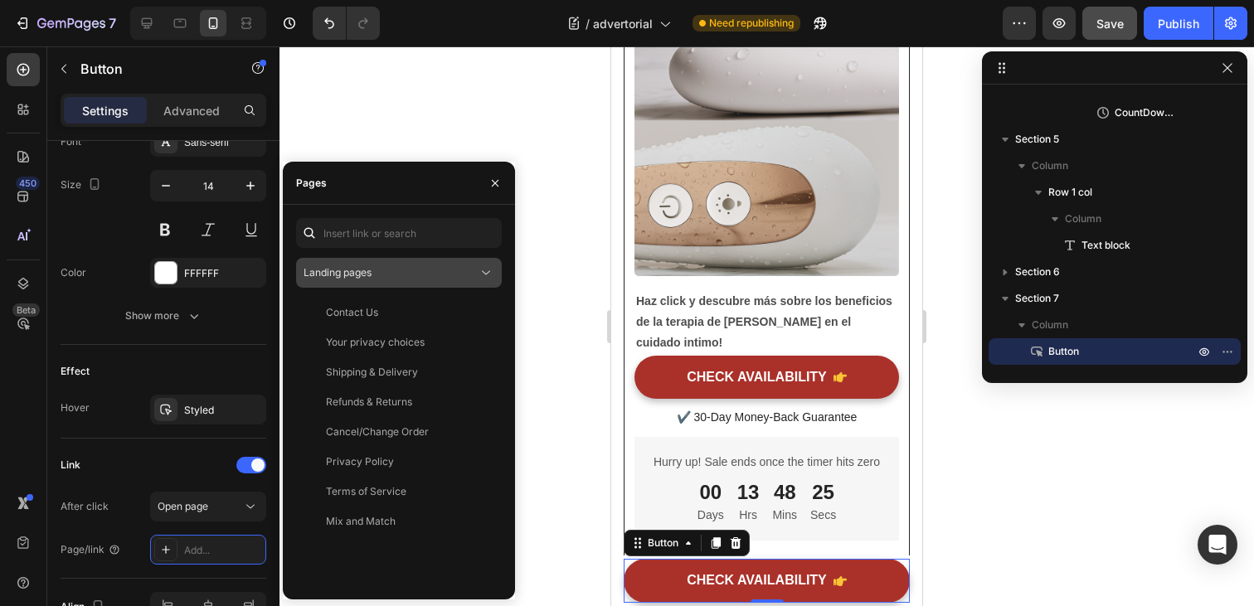
click at [405, 280] on div "Landing pages" at bounding box center [399, 273] width 191 height 17
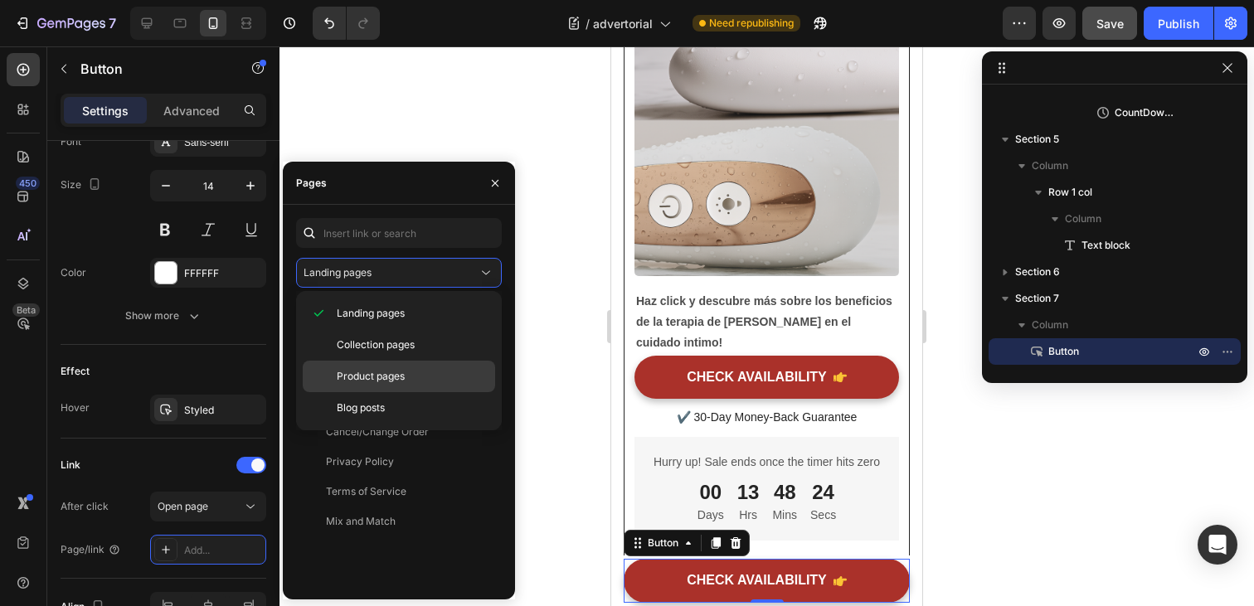
click at [379, 379] on span "Product pages" at bounding box center [371, 376] width 68 height 15
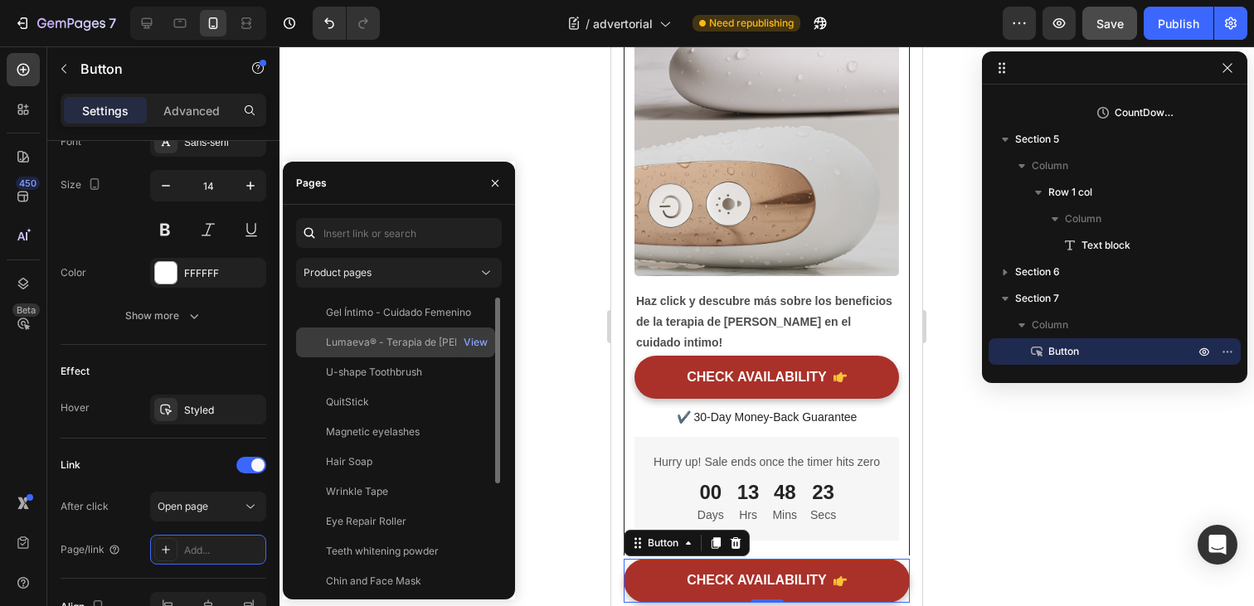
click at [391, 340] on div "Lumaeva® - Terapia de Luz Roja Para el Cuidado Íntimo" at bounding box center [405, 342] width 159 height 15
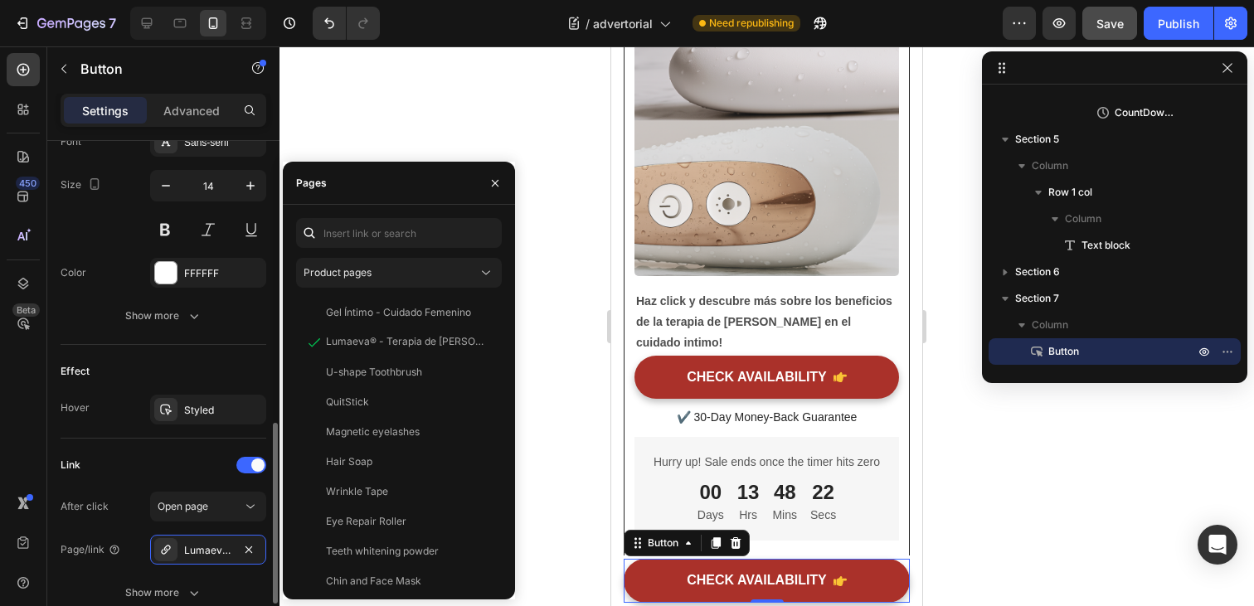
click at [165, 467] on div "Link" at bounding box center [164, 465] width 206 height 27
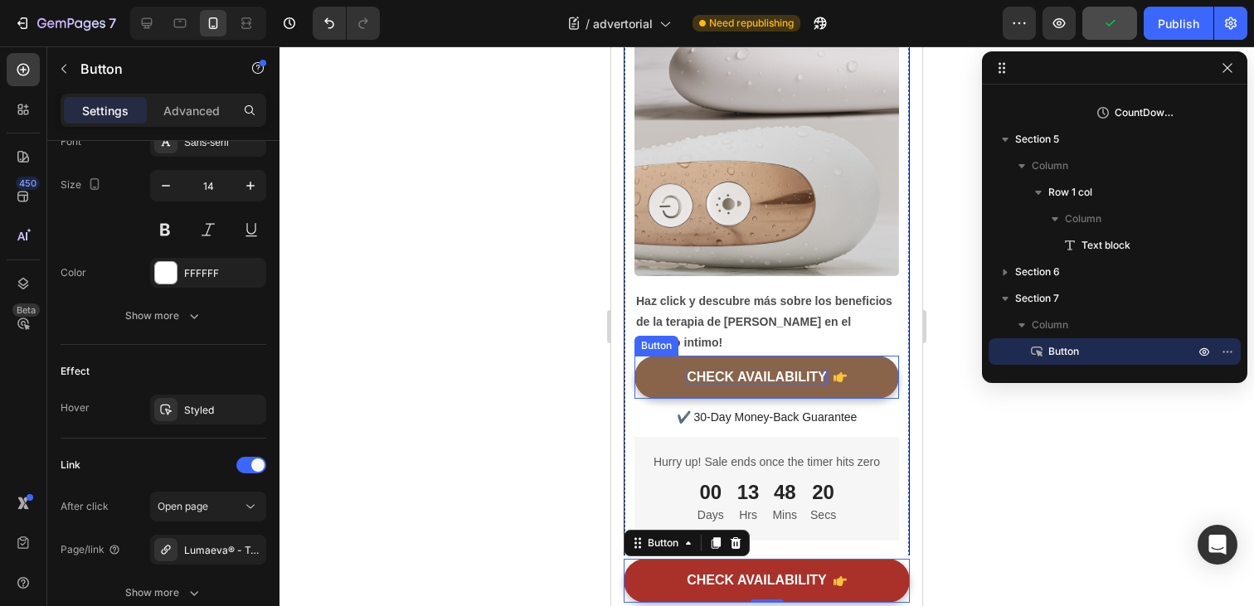
click at [821, 369] on div "CHECK AVAILABILITY" at bounding box center [757, 377] width 140 height 17
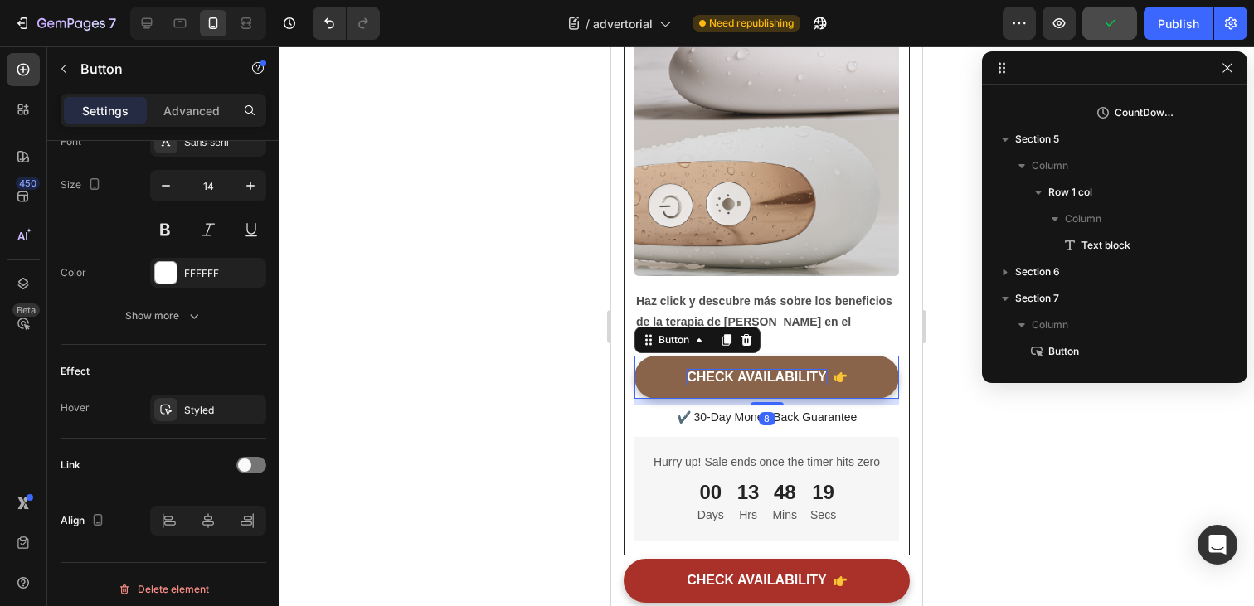
scroll to position [1083, 0]
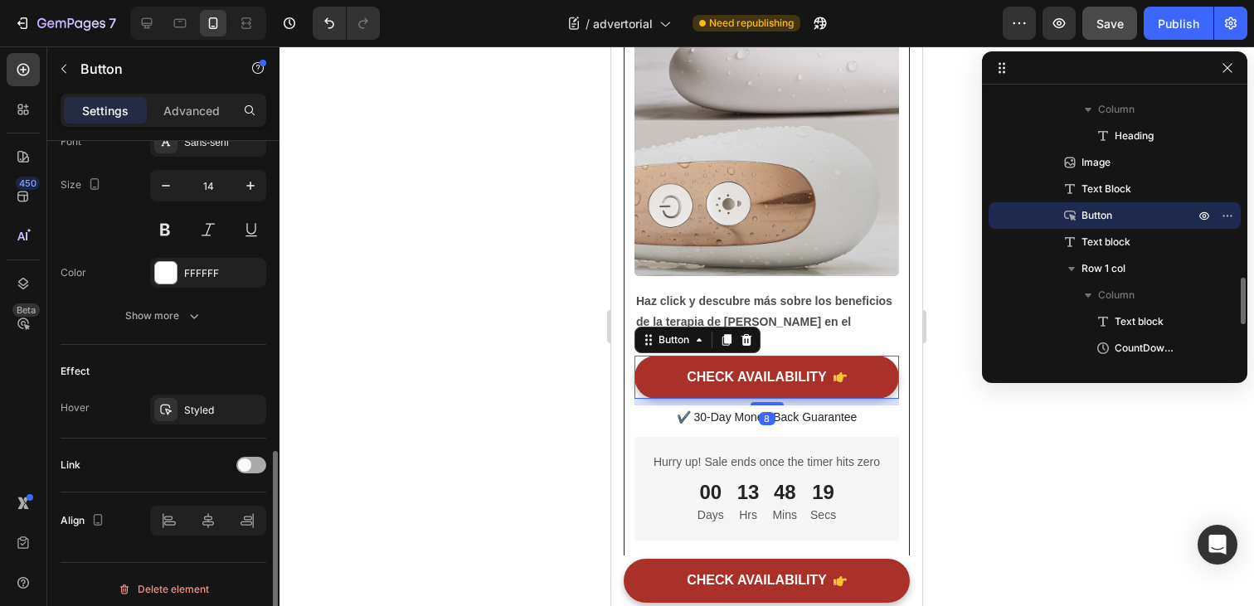
click at [252, 472] on div at bounding box center [251, 465] width 30 height 17
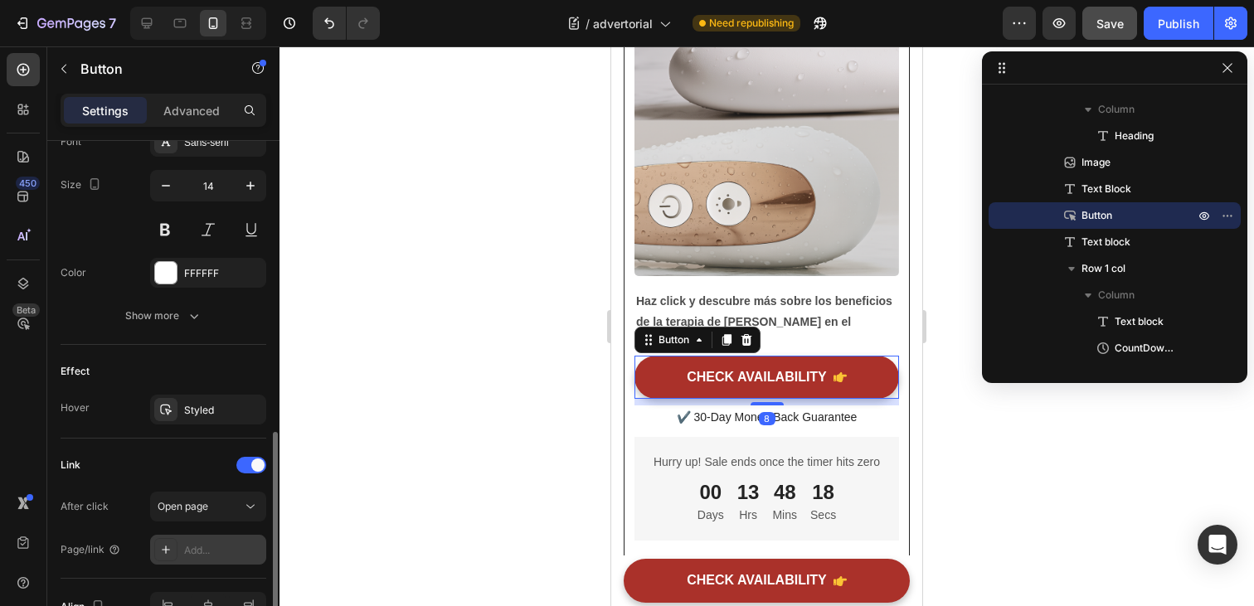
click at [212, 553] on div "Add..." at bounding box center [223, 550] width 78 height 15
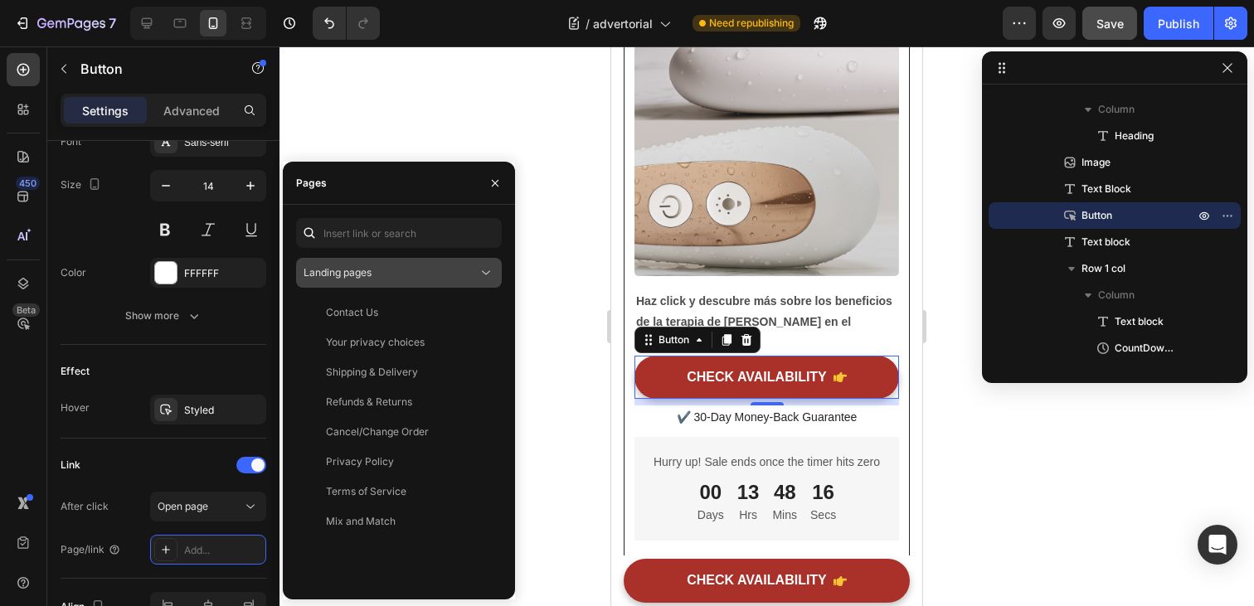
click at [421, 269] on div "Landing pages" at bounding box center [391, 272] width 174 height 15
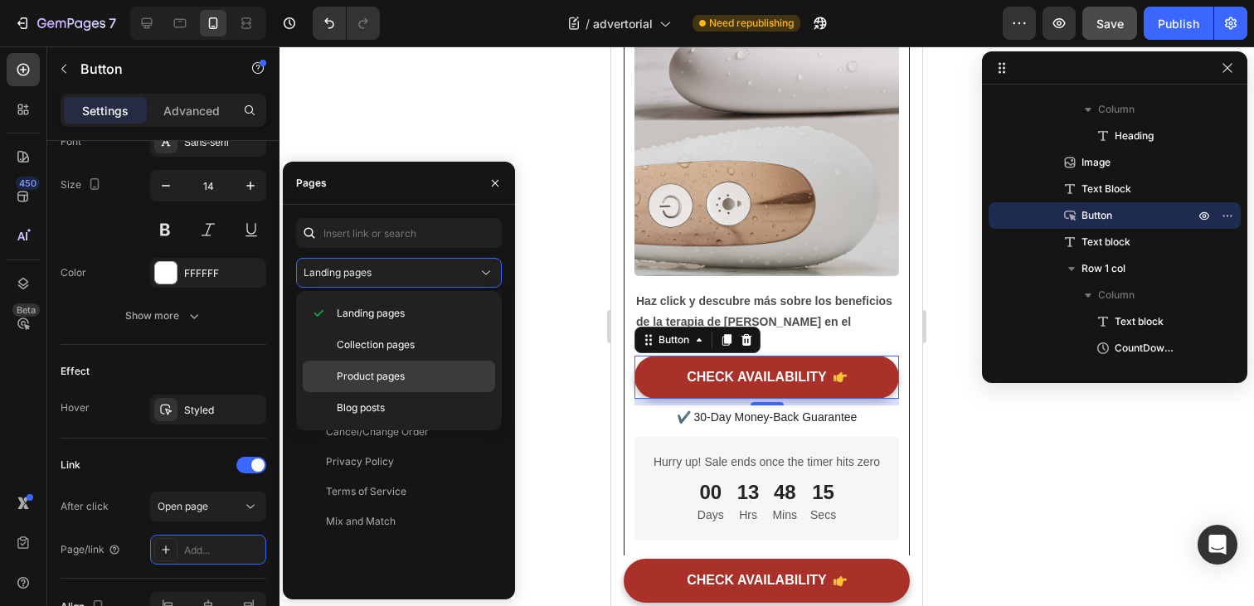
click at [384, 383] on span "Product pages" at bounding box center [371, 376] width 68 height 15
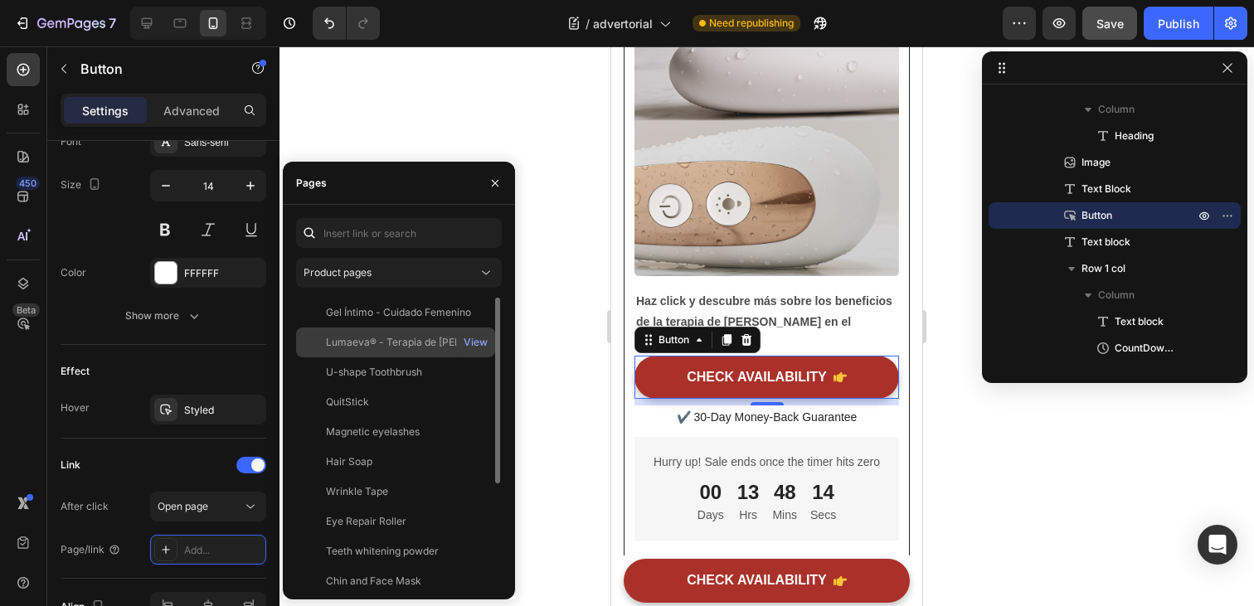
click at [387, 346] on div "Lumaeva® - Terapia de Luz Roja Para el Cuidado Íntimo" at bounding box center [405, 342] width 159 height 15
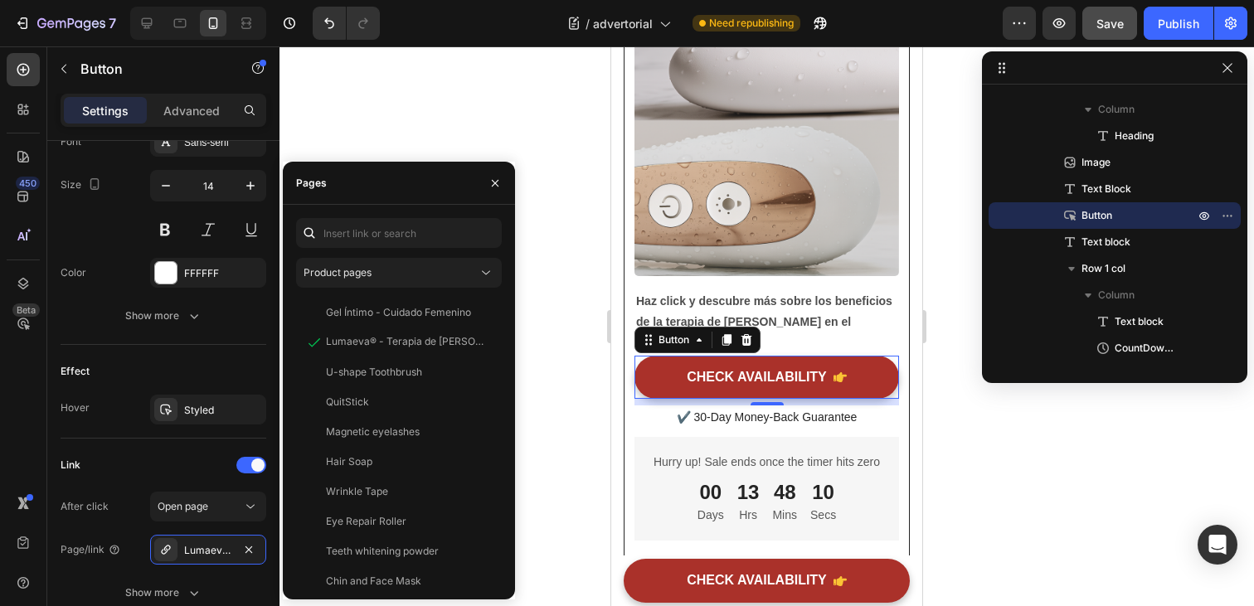
click at [558, 386] on div at bounding box center [767, 326] width 975 height 560
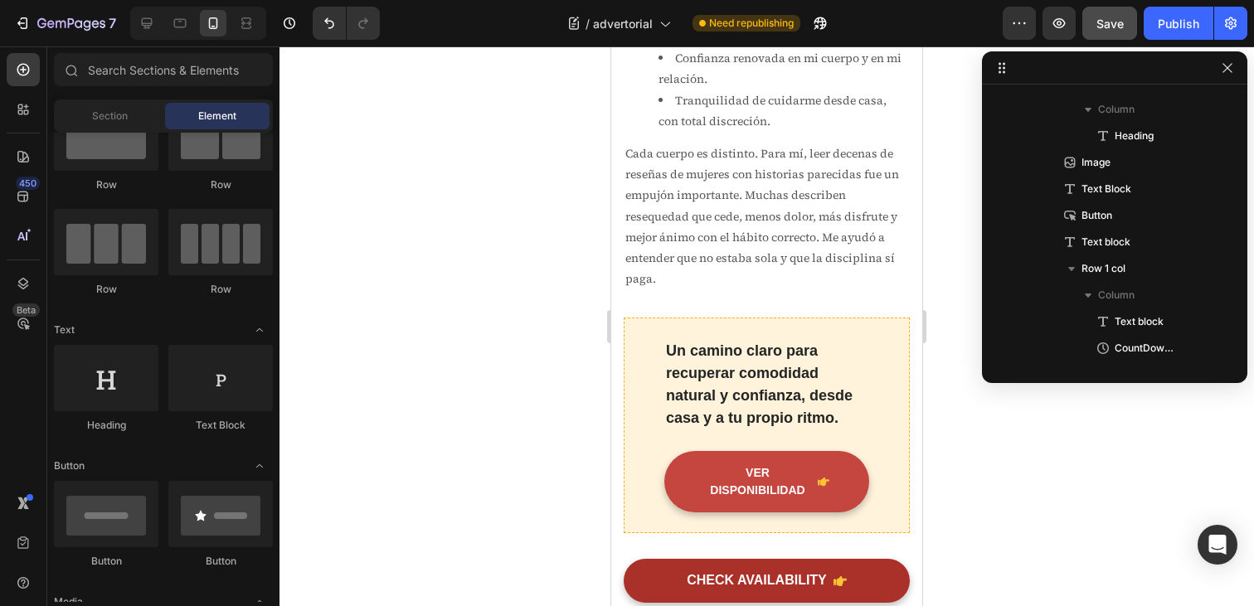
scroll to position [4427, 0]
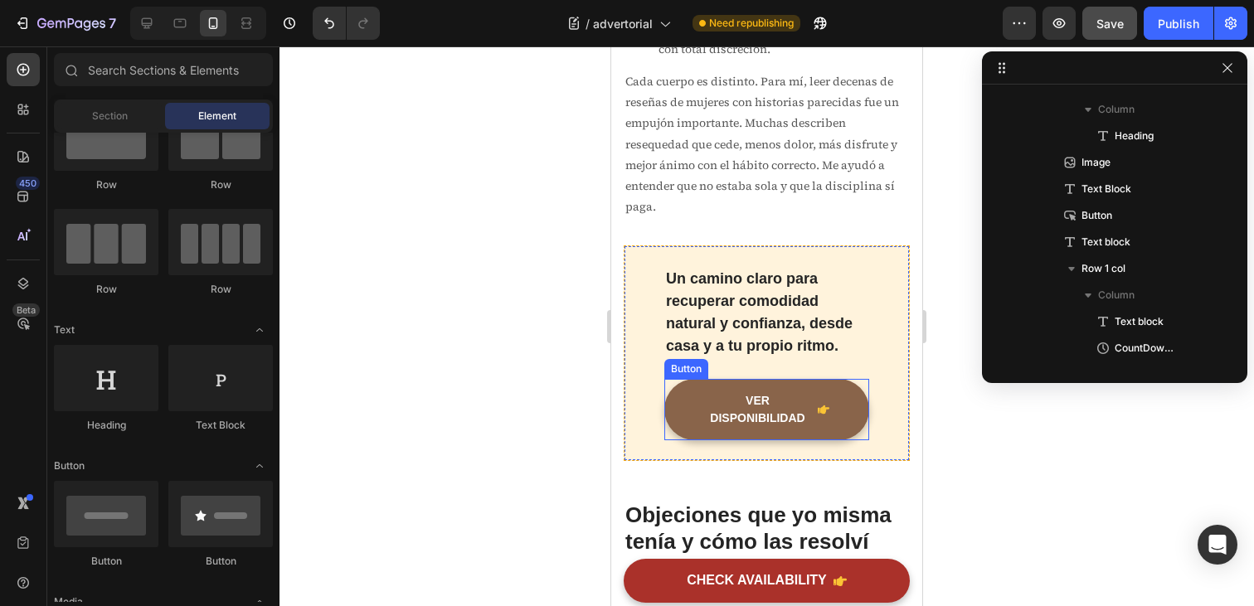
click at [682, 417] on link "VER DISPONIBILIDAD" at bounding box center [766, 409] width 205 height 61
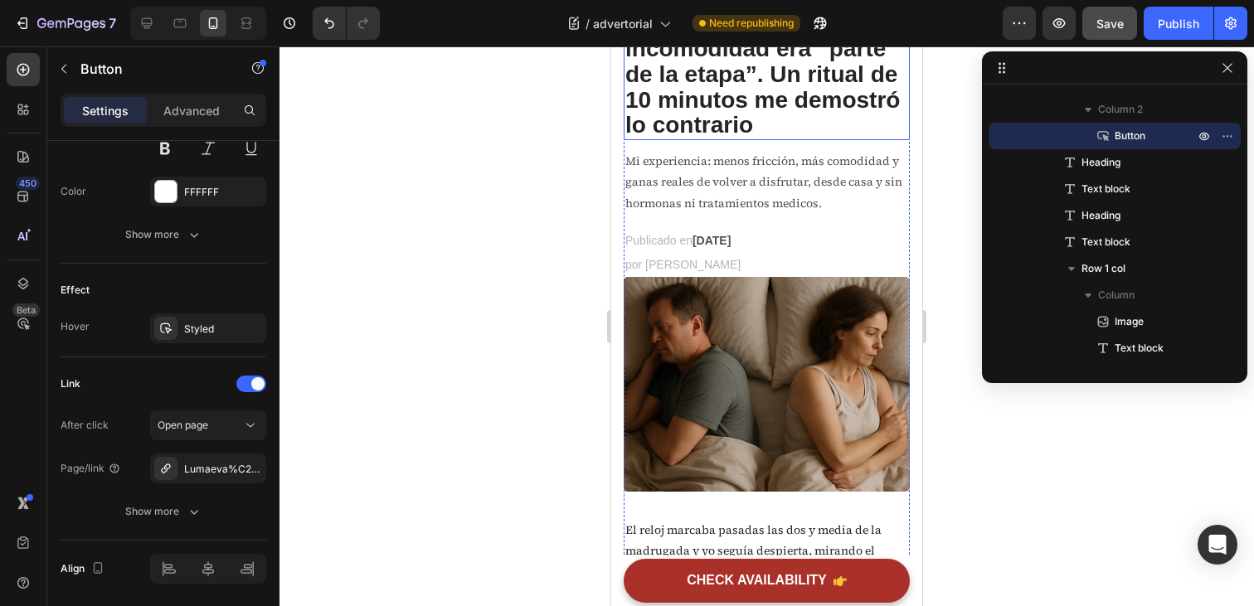
scroll to position [0, 0]
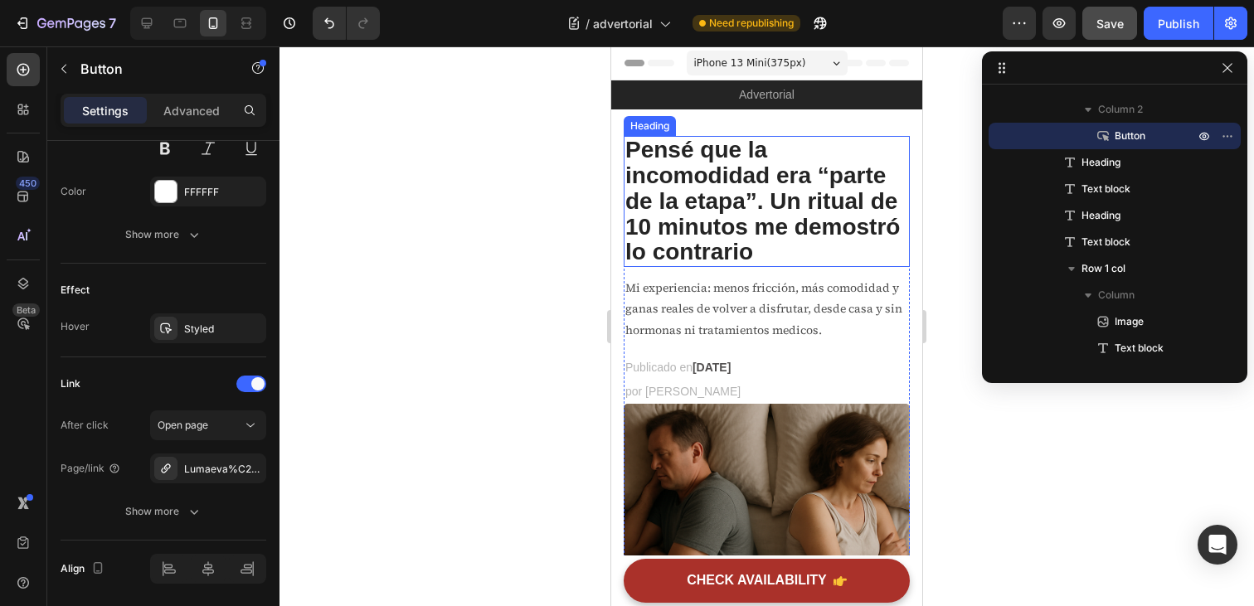
click at [769, 309] on p "Mi experiencia: menos fricción, más comodidad y ganas reales de volver a disfru…" at bounding box center [767, 309] width 283 height 63
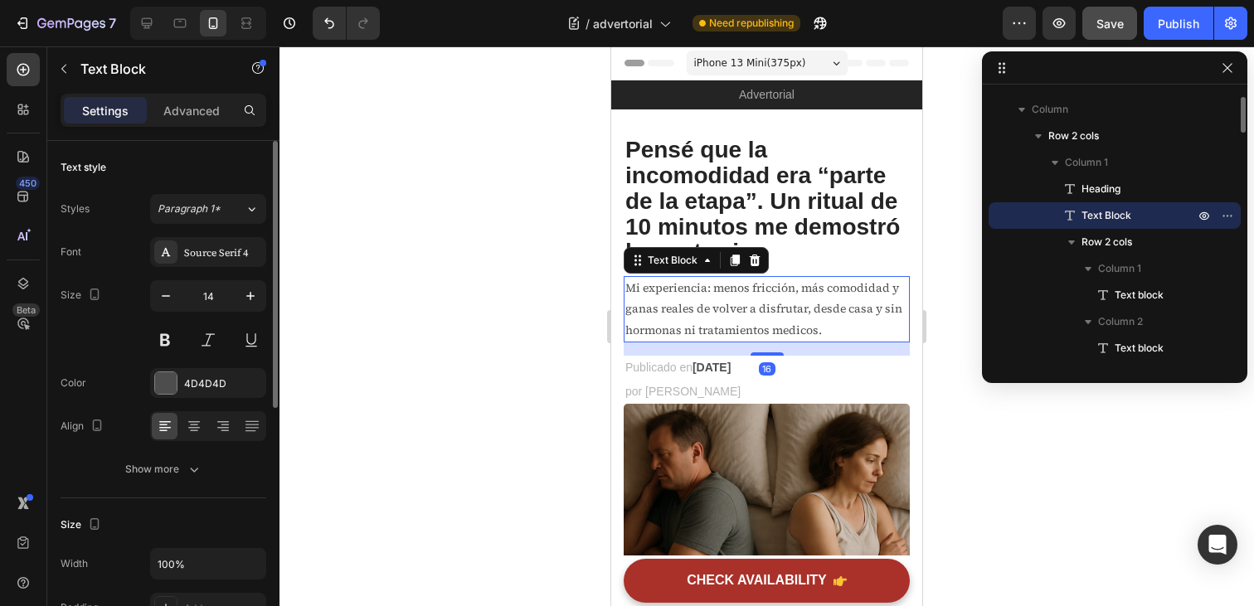
click at [769, 309] on p "Mi experiencia: menos fricción, más comodidad y ganas reales de volver a disfru…" at bounding box center [767, 309] width 283 height 63
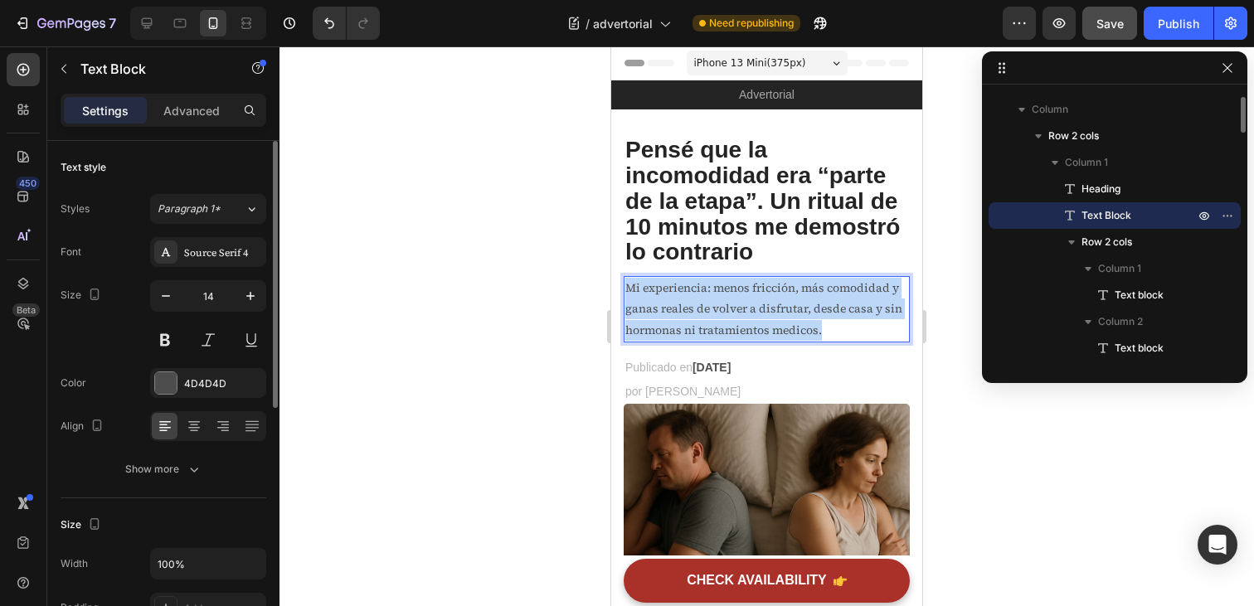
click at [769, 309] on p "Mi experiencia: menos fricción, más comodidad y ganas reales de volver a disfru…" at bounding box center [767, 309] width 283 height 63
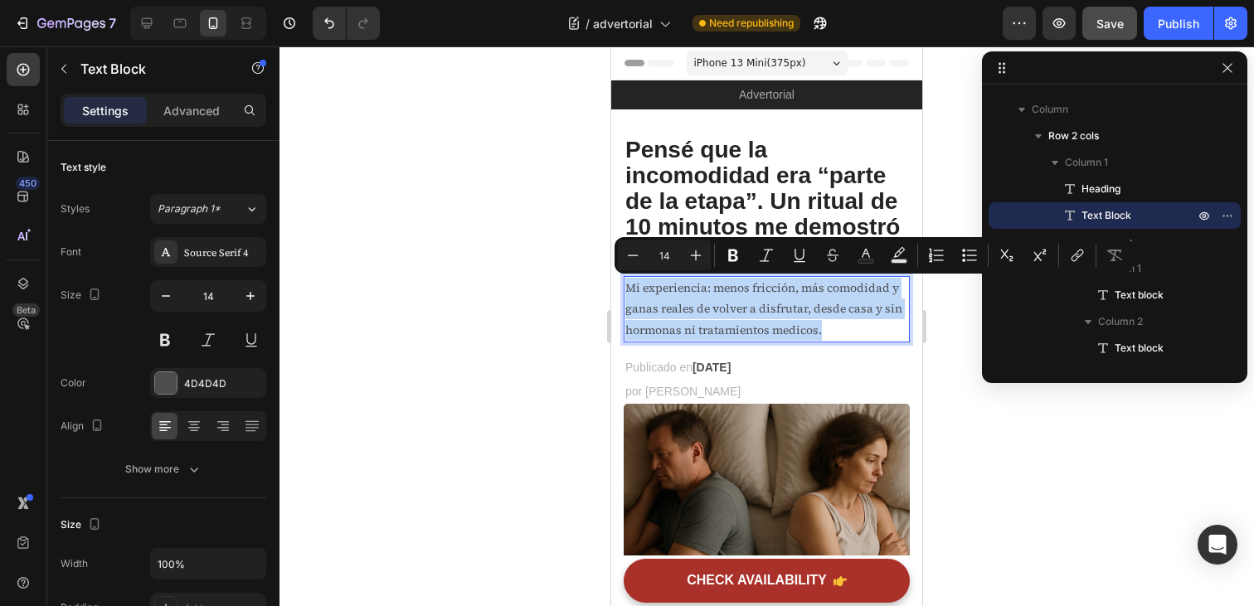
click at [790, 304] on p "Mi experiencia: menos fricción, más comodidad y ganas reales de volver a disfru…" at bounding box center [767, 309] width 283 height 63
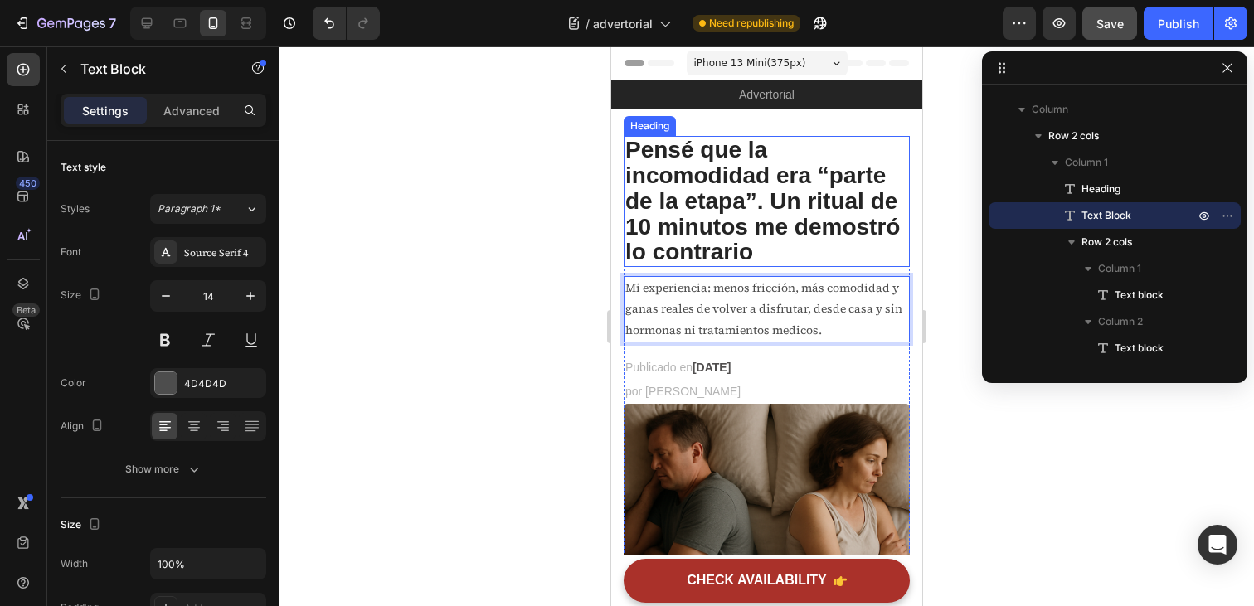
click at [770, 192] on h2 "Pensé que la incomodidad era “parte de la etapa”. Un ritual de 10 minutos me de…" at bounding box center [767, 201] width 286 height 131
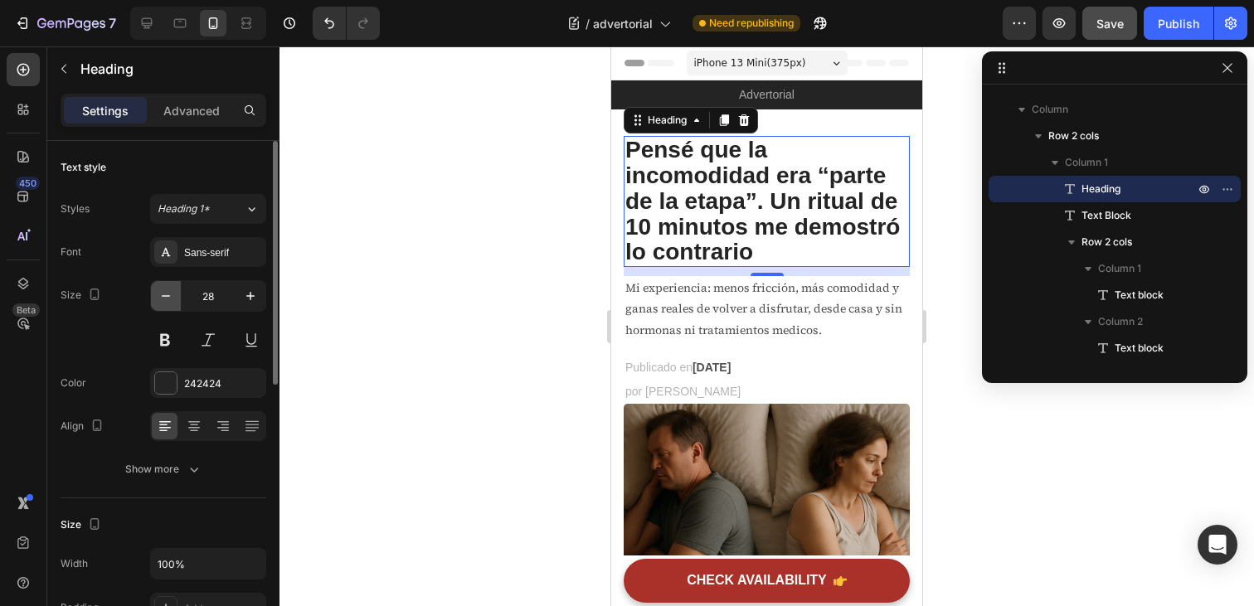
click at [169, 302] on icon "button" at bounding box center [166, 296] width 17 height 17
type input "27"
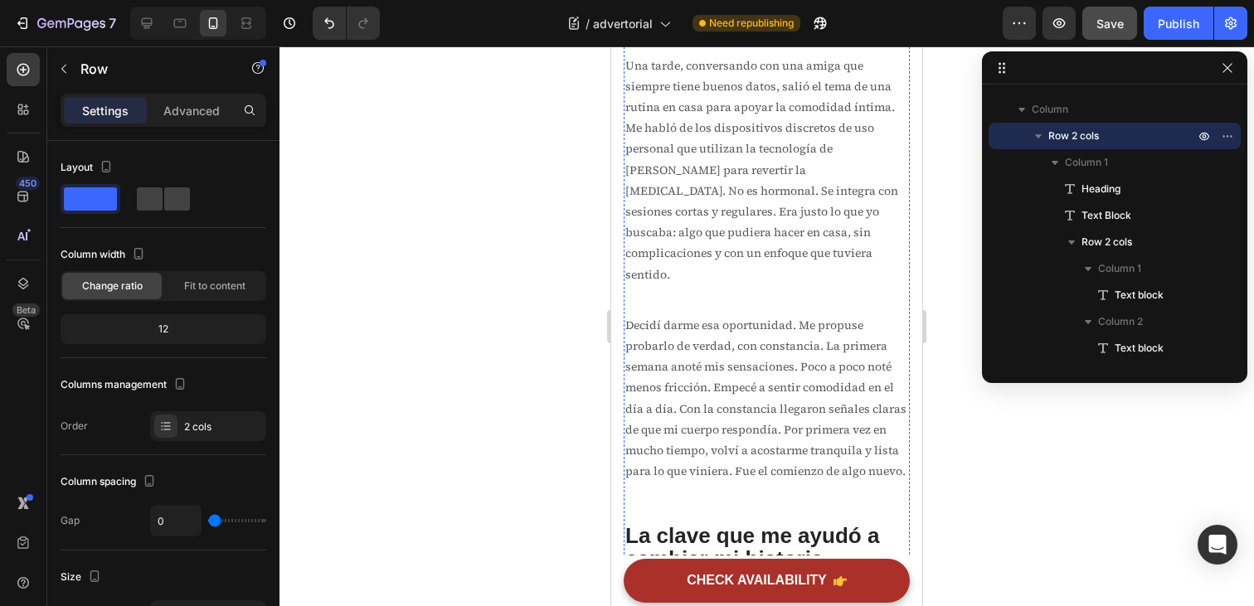
scroll to position [1903, 0]
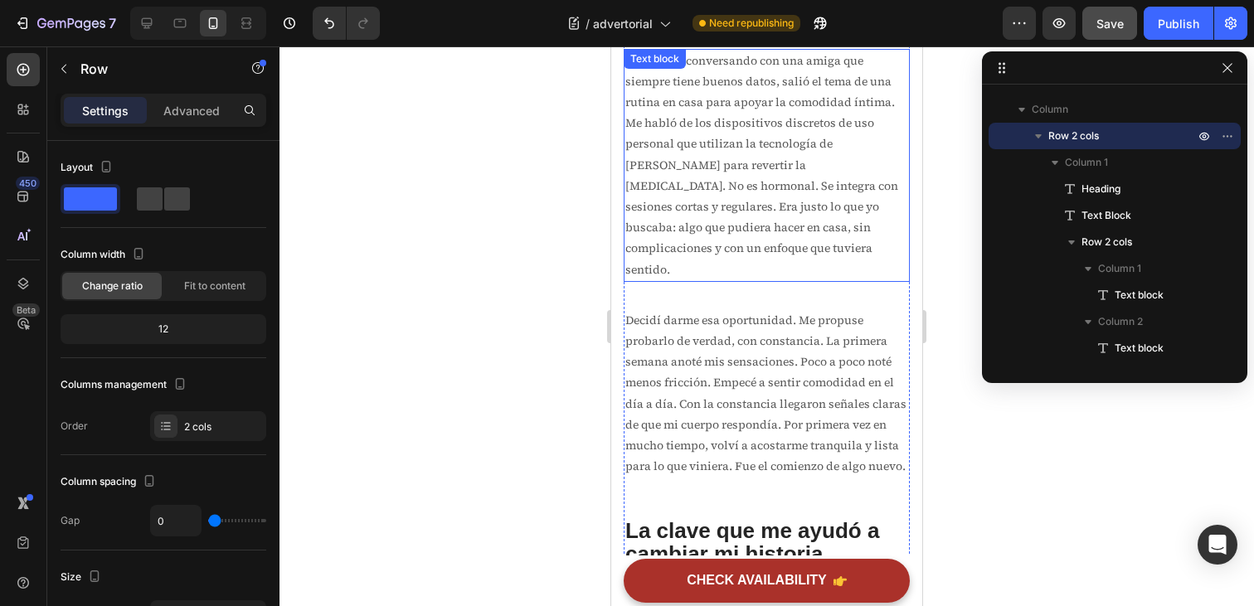
click at [746, 189] on p "Una tarde, conversando con una amiga que siempre tiene buenos datos, salió el t…" at bounding box center [767, 166] width 283 height 230
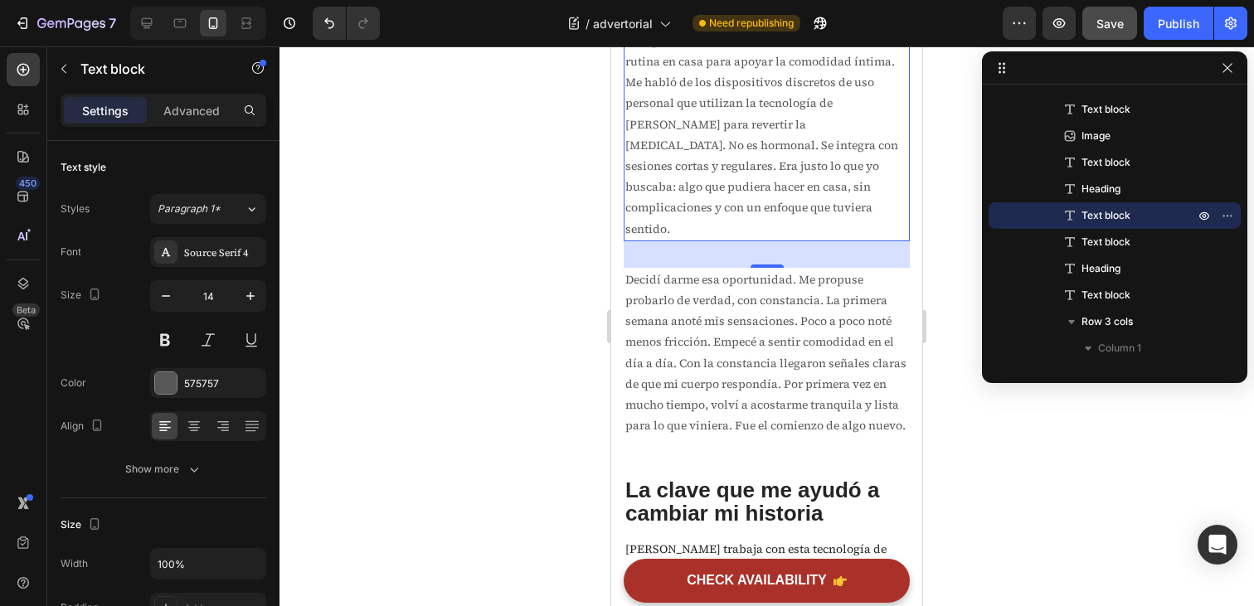
scroll to position [1905, 0]
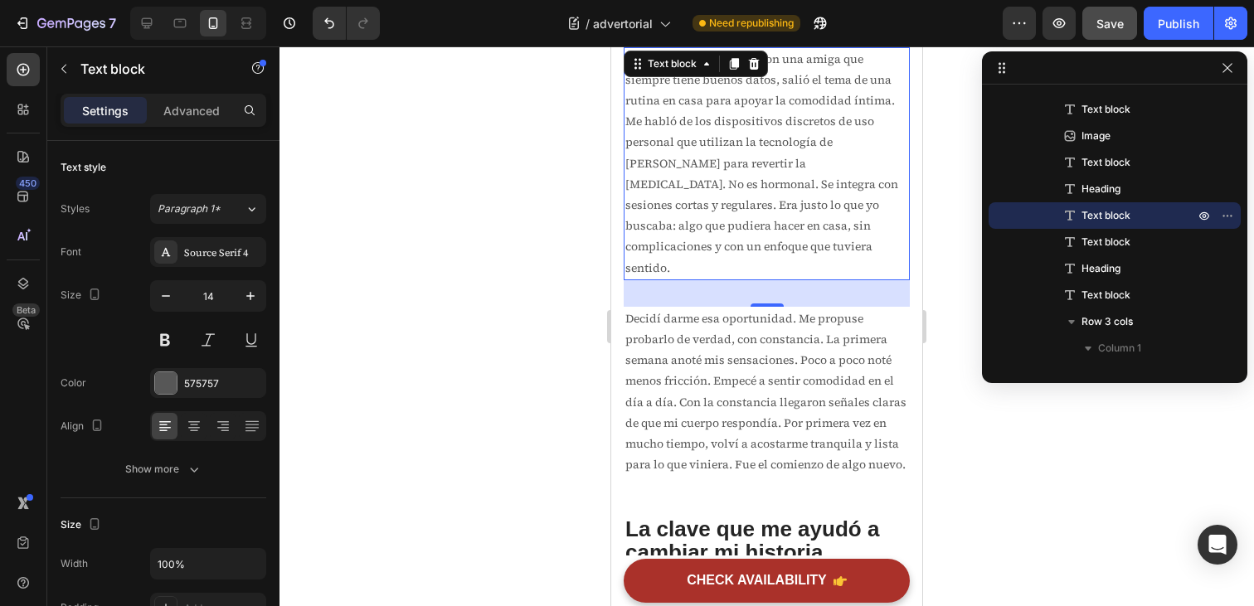
click at [745, 187] on p "Una tarde, conversando con una amiga que siempre tiene buenos datos, salió el t…" at bounding box center [767, 164] width 283 height 230
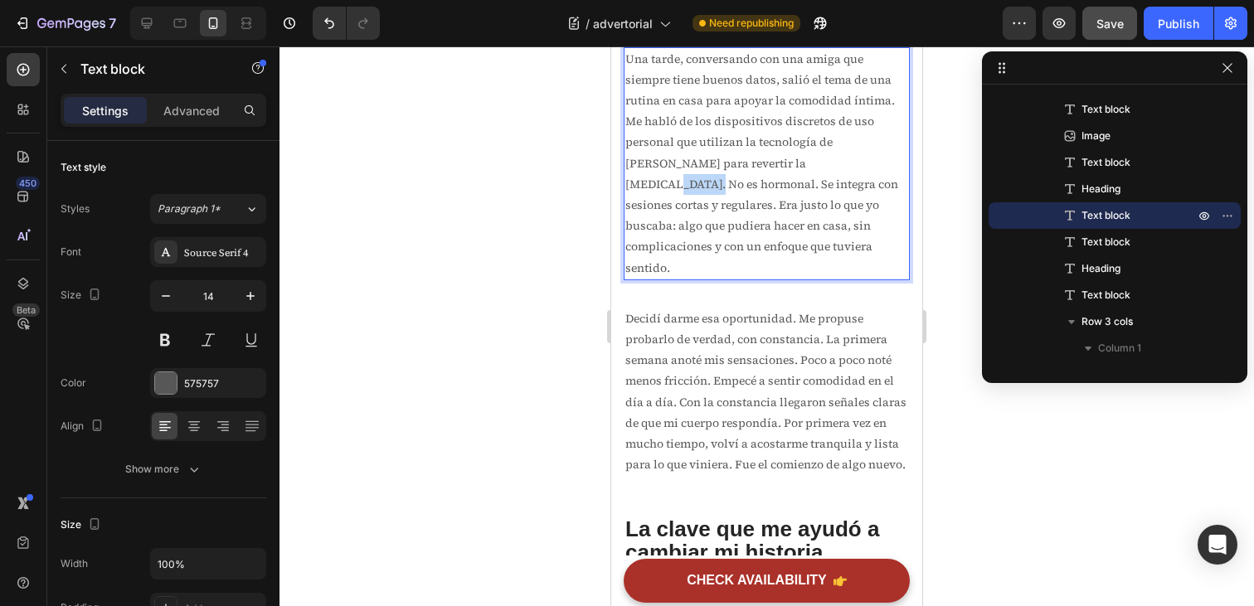
click at [745, 187] on p "Una tarde, conversando con una amiga que siempre tiene buenos datos, salió el t…" at bounding box center [767, 164] width 283 height 230
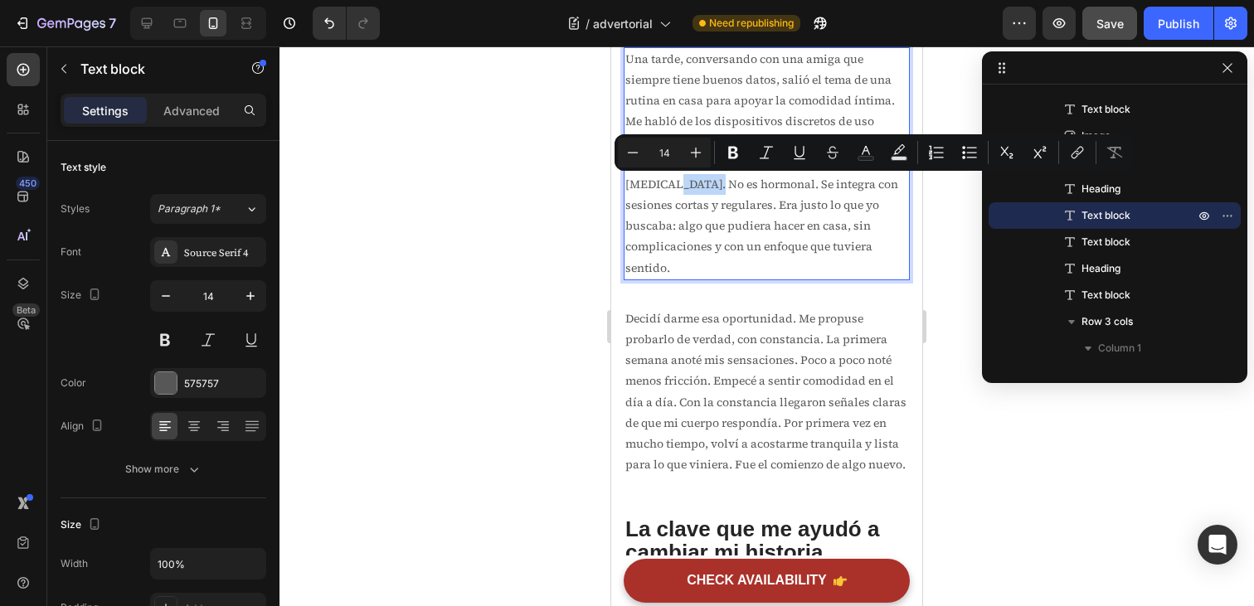
click at [745, 184] on p "Una tarde, conversando con una amiga que siempre tiene buenos datos, salió el t…" at bounding box center [767, 164] width 283 height 230
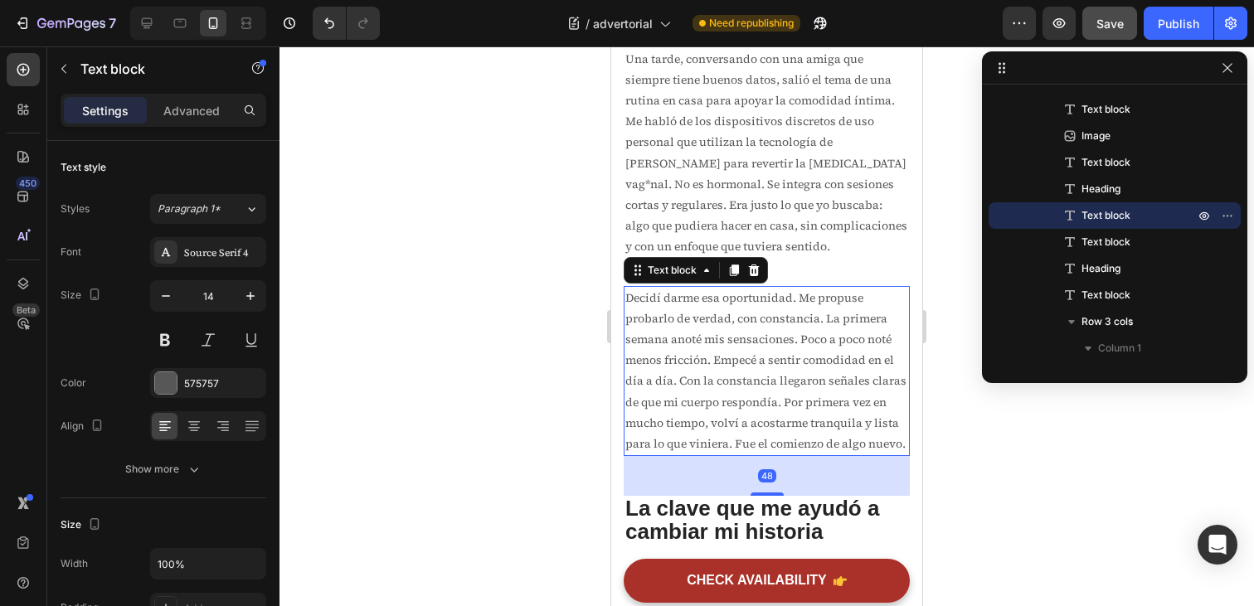
click at [837, 315] on p "Decidí darme esa oportunidad. Me propuse probarlo de verdad, con constancia. La…" at bounding box center [767, 372] width 283 height 168
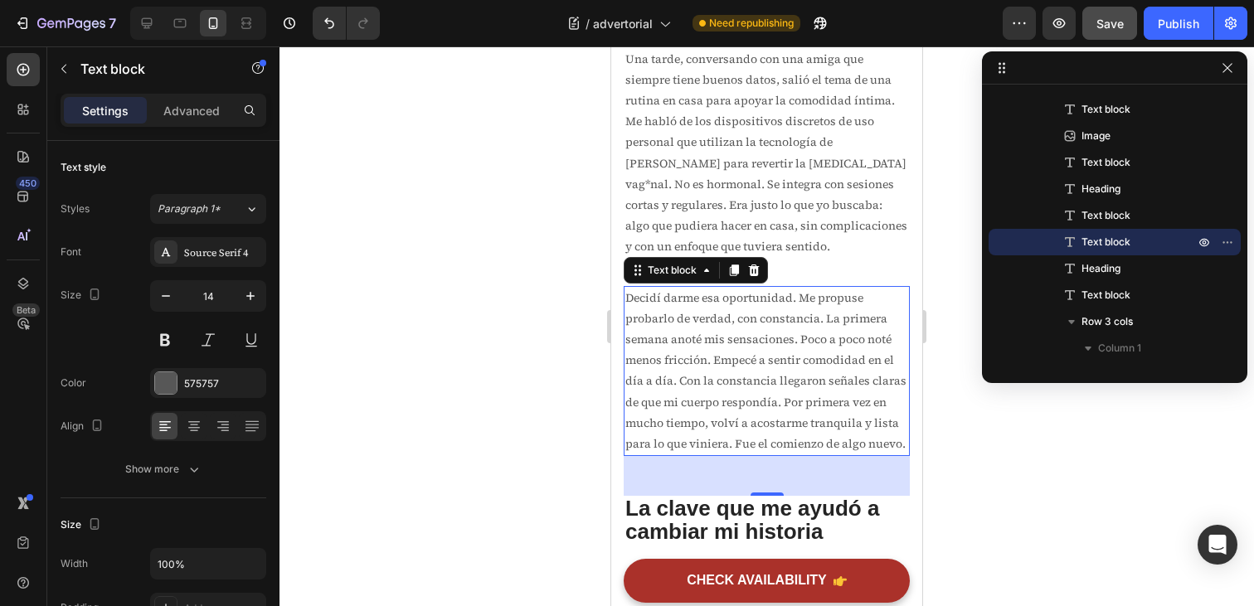
click at [961, 307] on div at bounding box center [767, 326] width 975 height 560
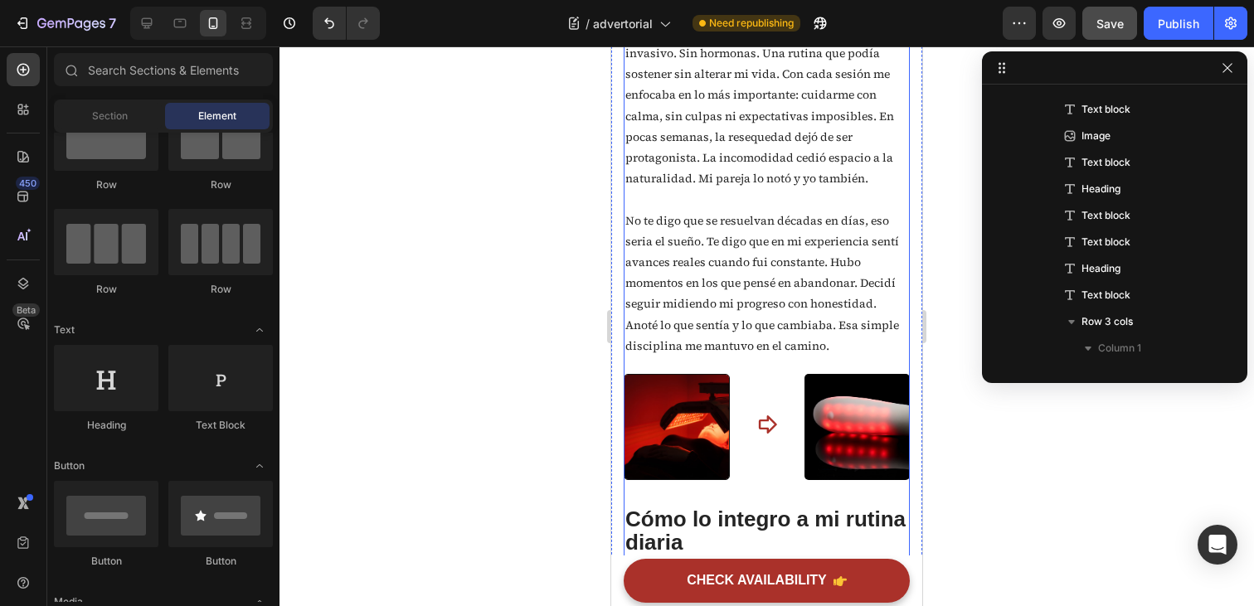
scroll to position [2519, 0]
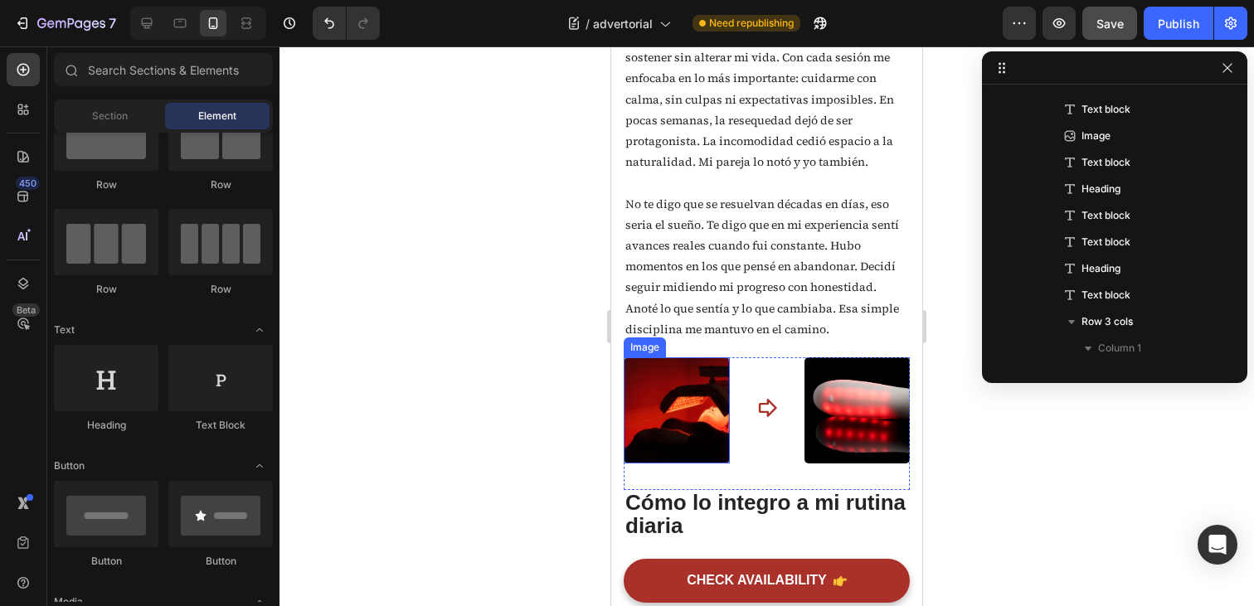
click at [725, 414] on img at bounding box center [677, 411] width 106 height 106
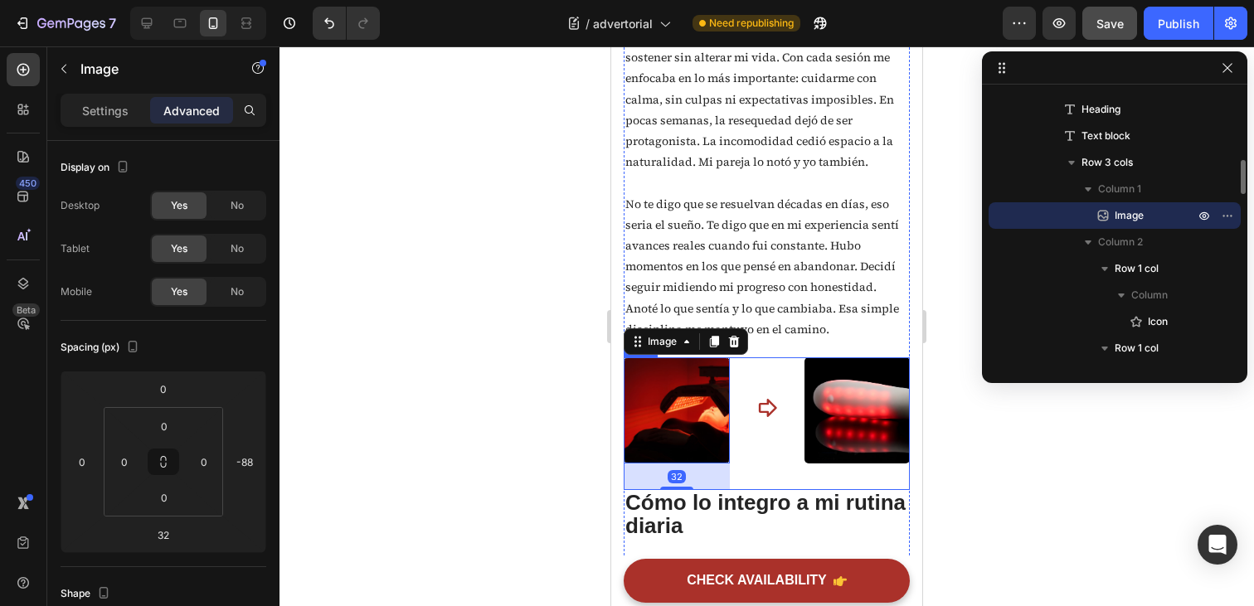
click at [757, 397] on div "Icon" at bounding box center [768, 395] width 22 height 48
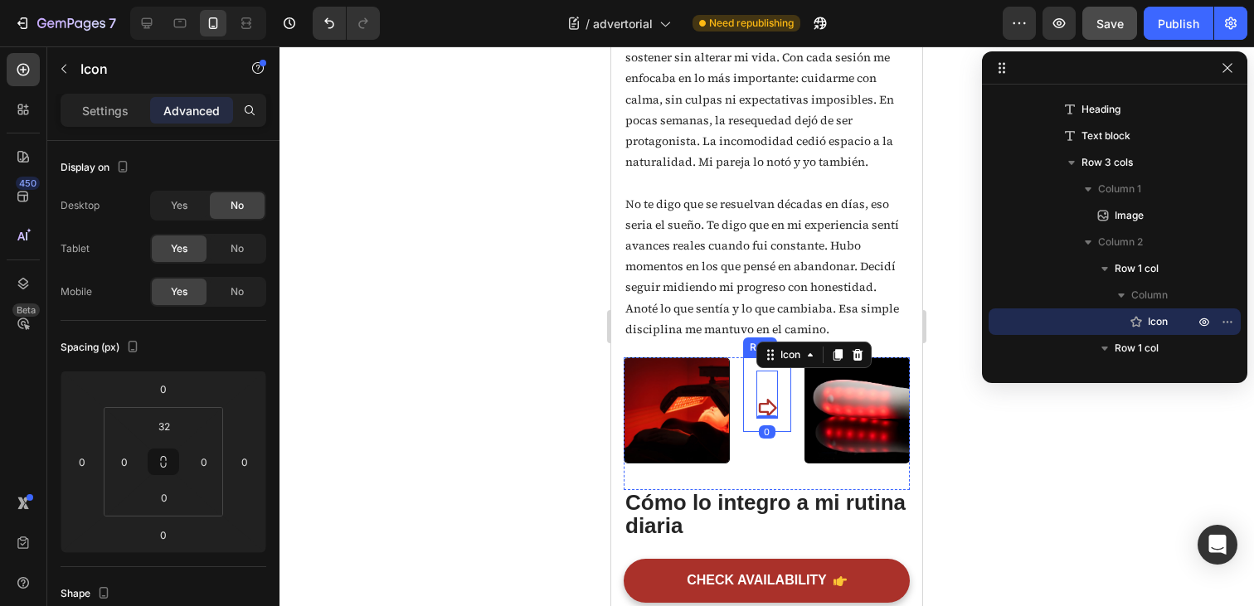
click at [744, 392] on div "Icon 0 Row" at bounding box center [767, 395] width 48 height 75
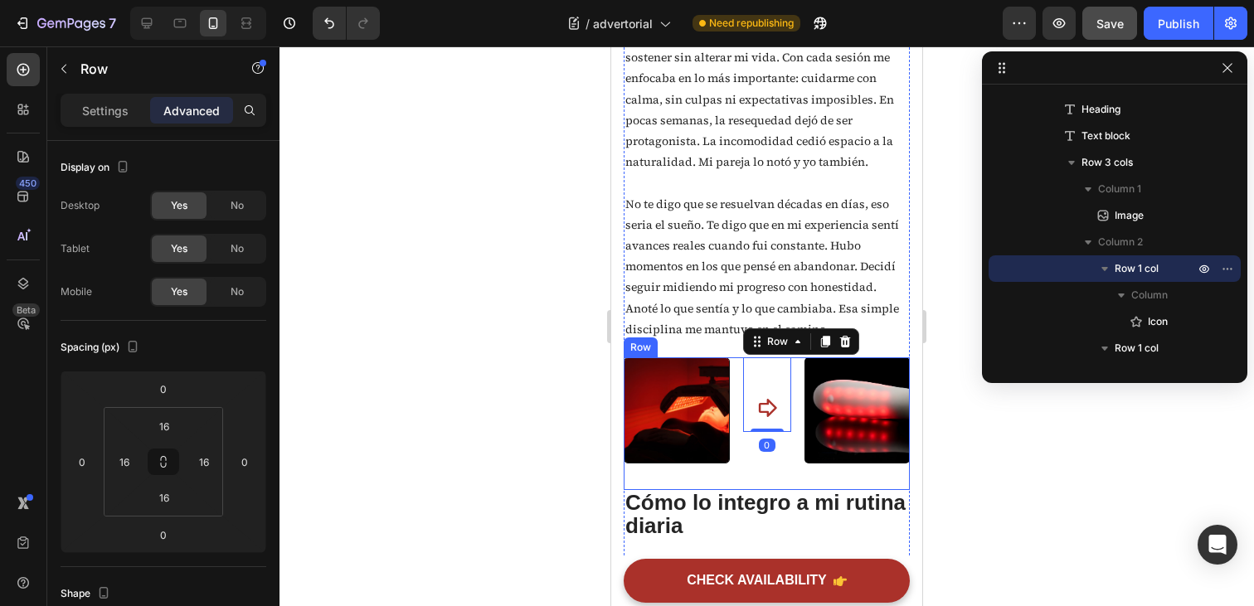
click at [736, 393] on div "Image Icon Row 0 Icon Row Image Row" at bounding box center [767, 424] width 286 height 133
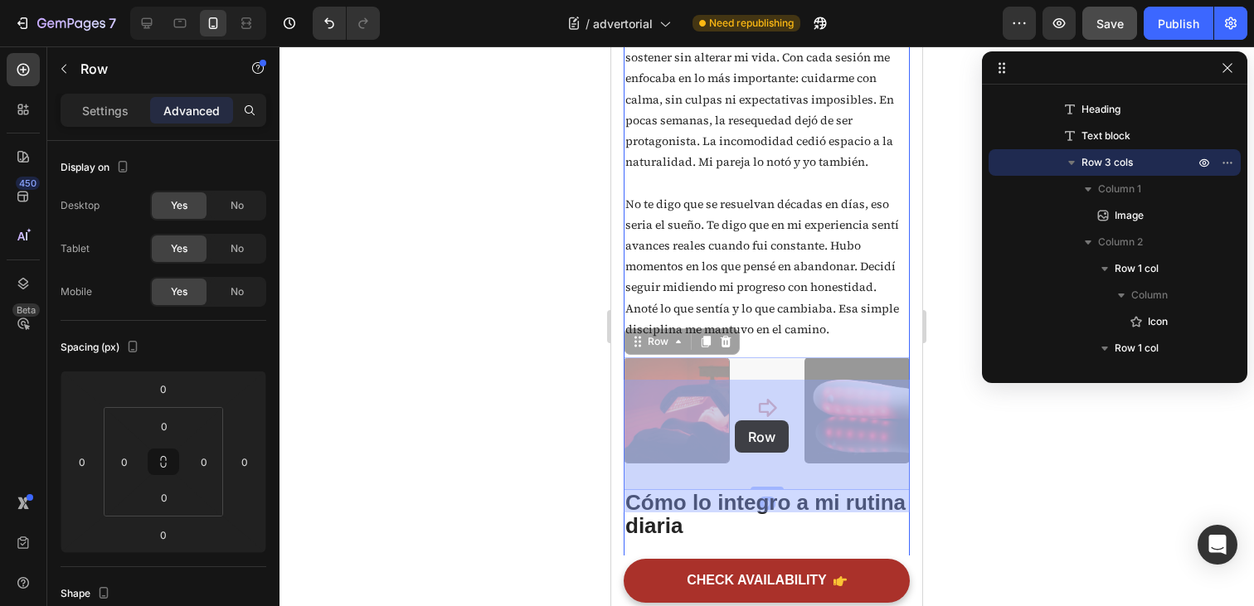
drag, startPoint x: 736, startPoint y: 393, endPoint x: 737, endPoint y: 418, distance: 24.9
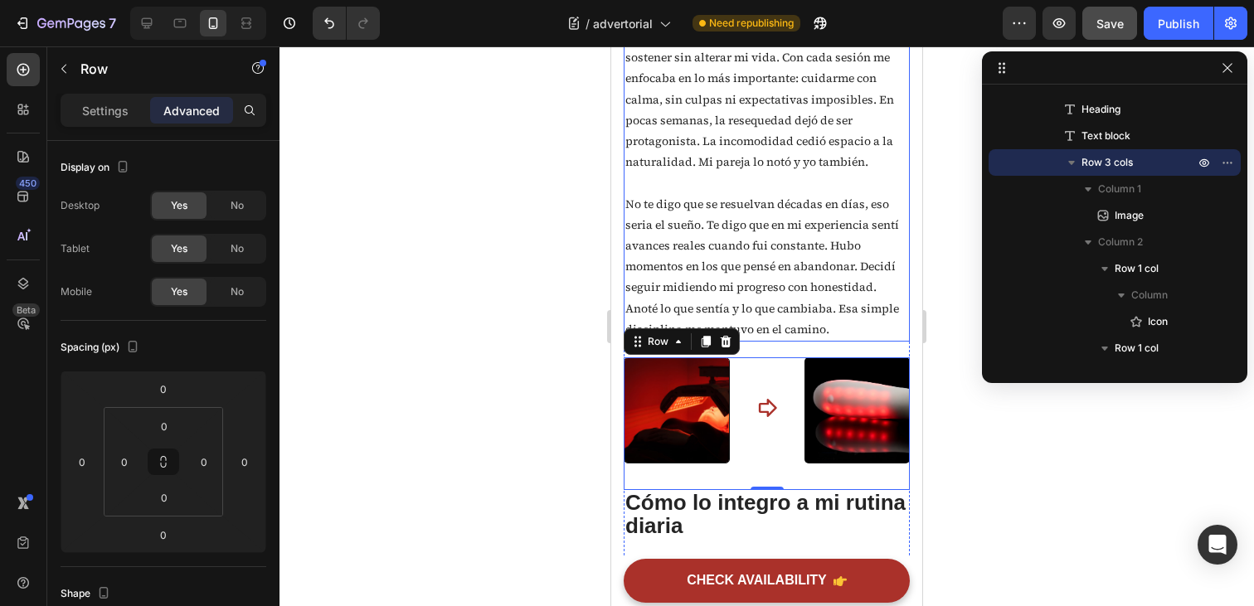
click at [748, 275] on p "No te digo que se resuelvan décadas en días, eso seria el sueño. Te digo que en…" at bounding box center [767, 267] width 283 height 146
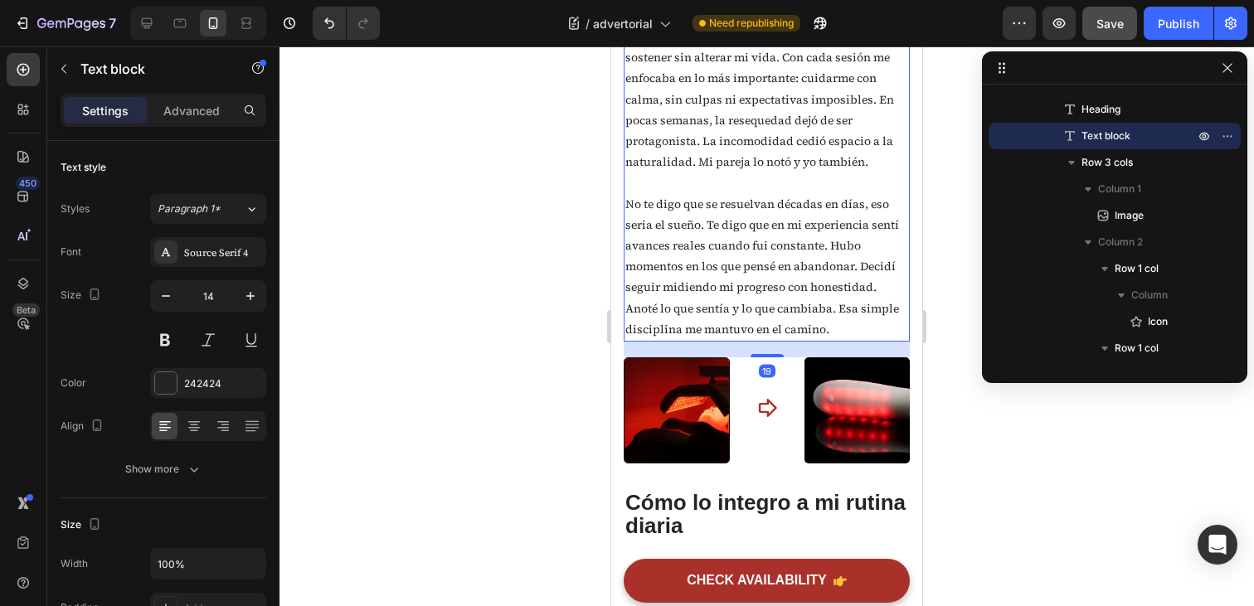
click at [723, 269] on p "No te digo que se resuelvan décadas en días, eso seria el sueño. Te digo que en…" at bounding box center [767, 267] width 283 height 146
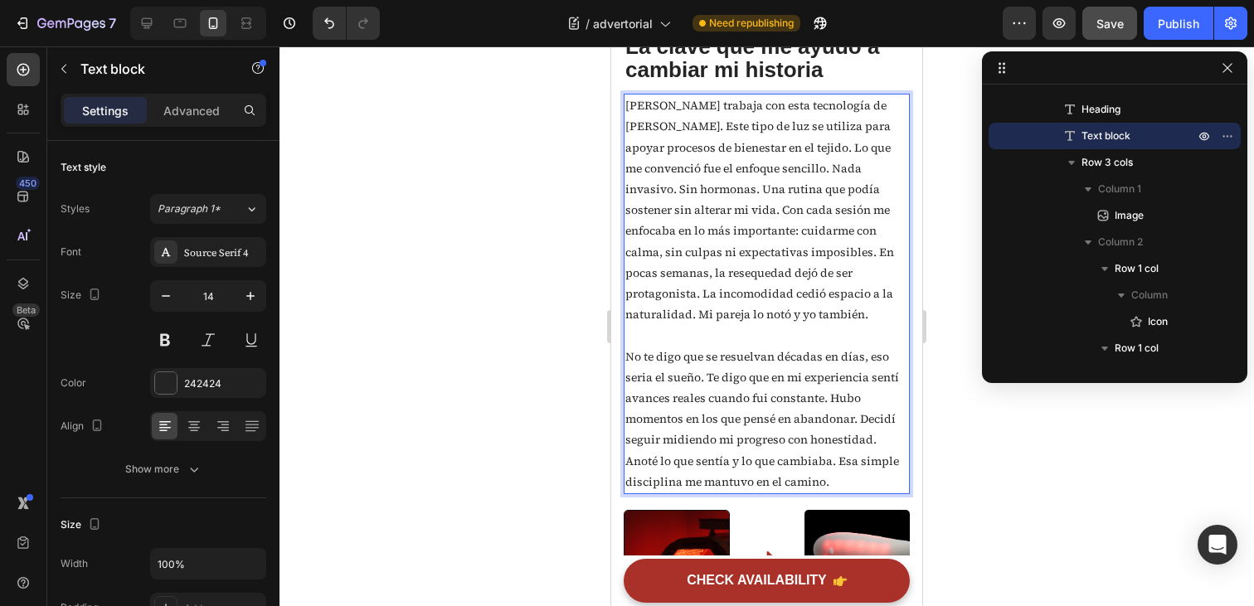
scroll to position [2366, 0]
click at [786, 533] on div "Icon Row" at bounding box center [767, 548] width 48 height 75
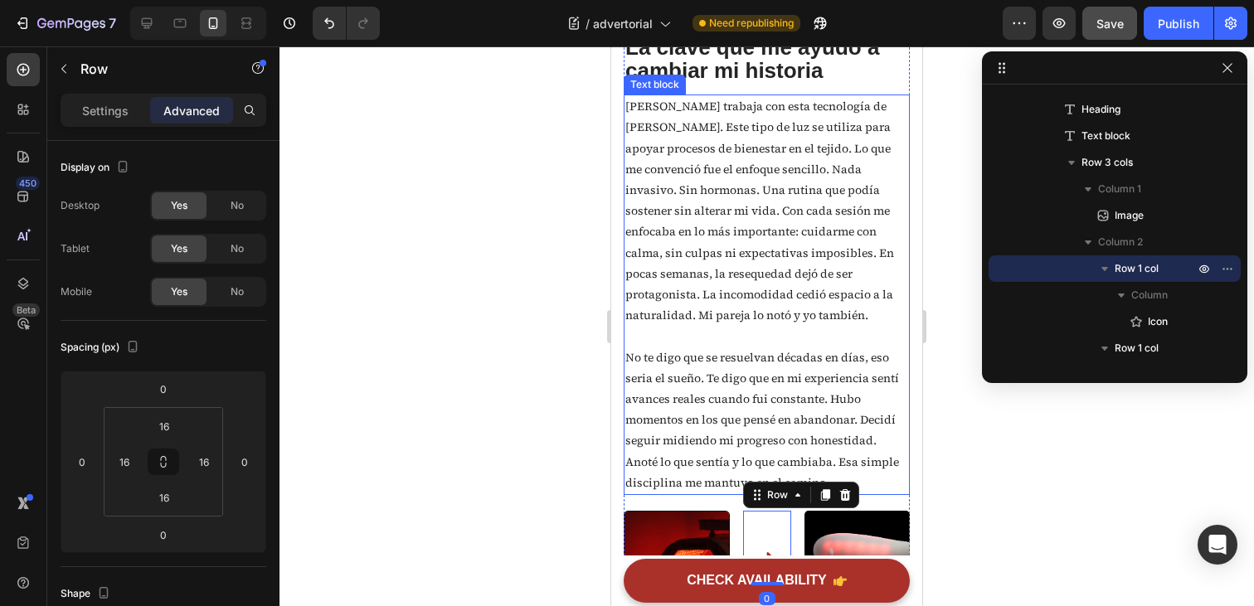
click at [811, 326] on p "[PERSON_NAME] trabaja con esta tecnología de [PERSON_NAME]. Este tipo de luz se…" at bounding box center [767, 211] width 283 height 230
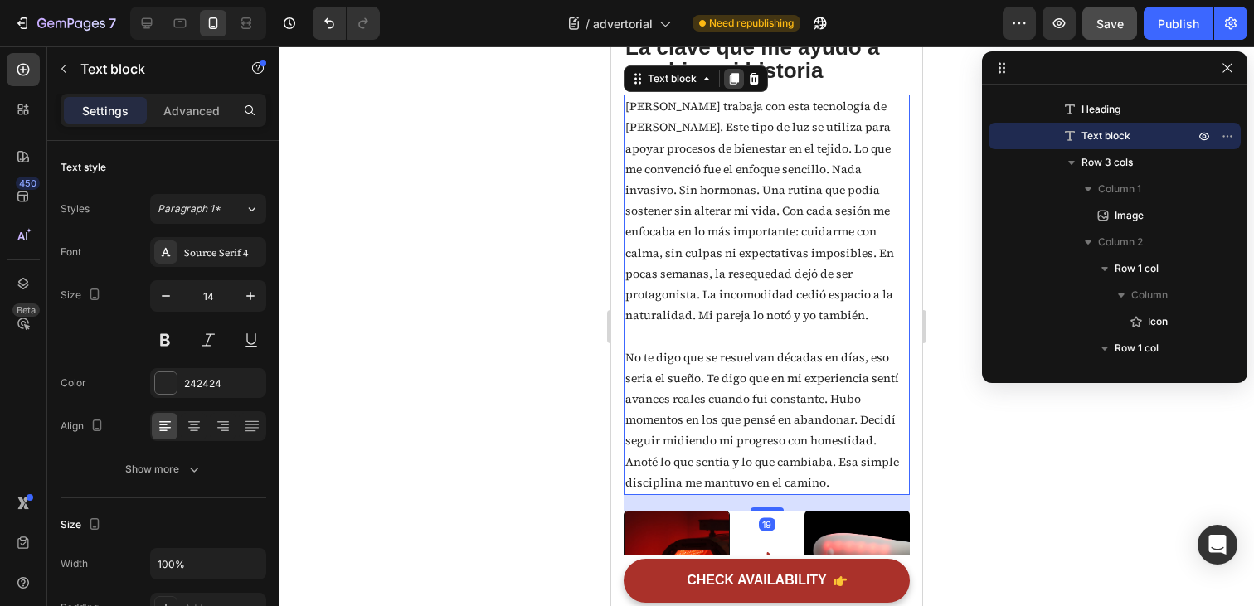
click at [735, 85] on icon at bounding box center [734, 78] width 13 height 13
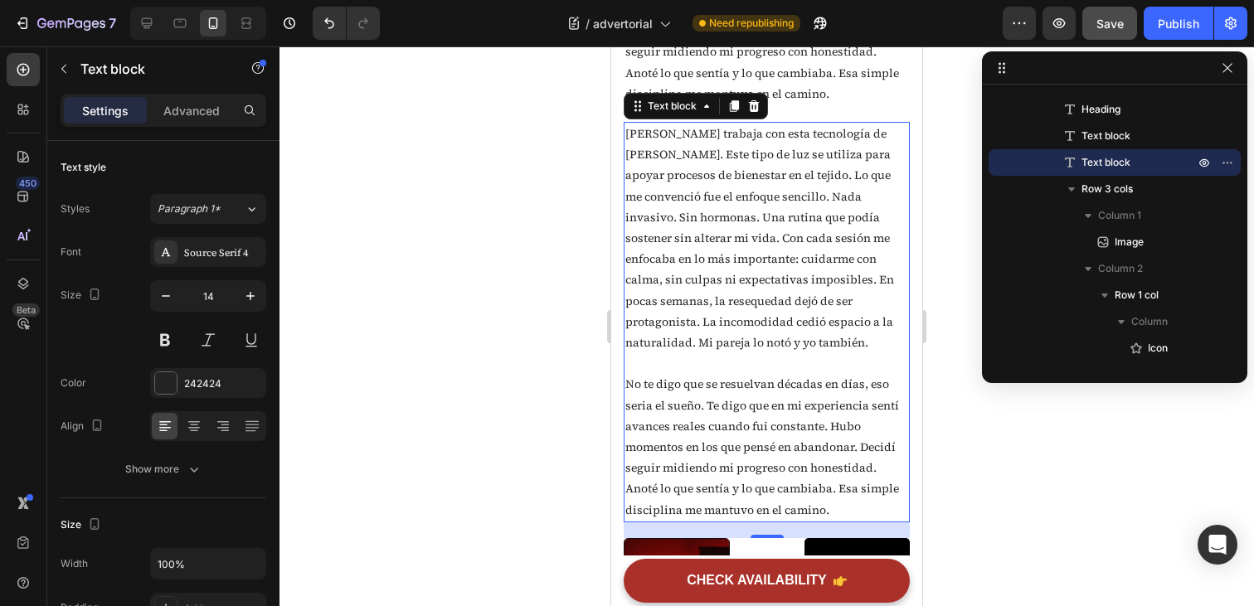
scroll to position [2748, 0]
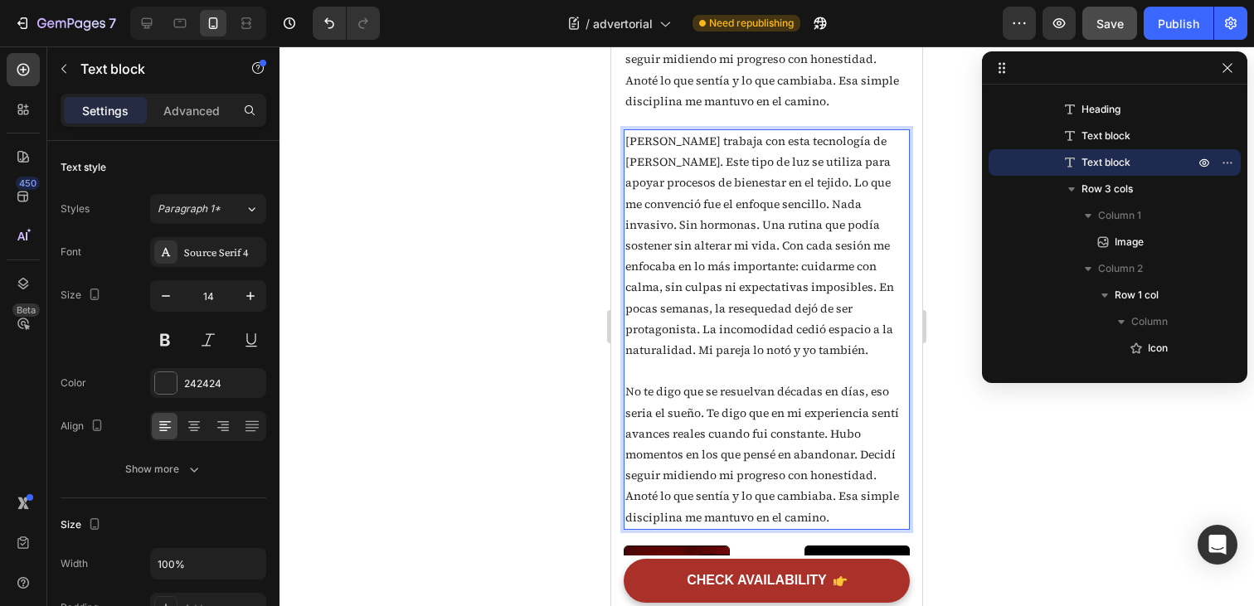
click at [784, 361] on p "[PERSON_NAME] trabaja con esta tecnología de [PERSON_NAME]. Este tipo de luz se…" at bounding box center [767, 246] width 283 height 230
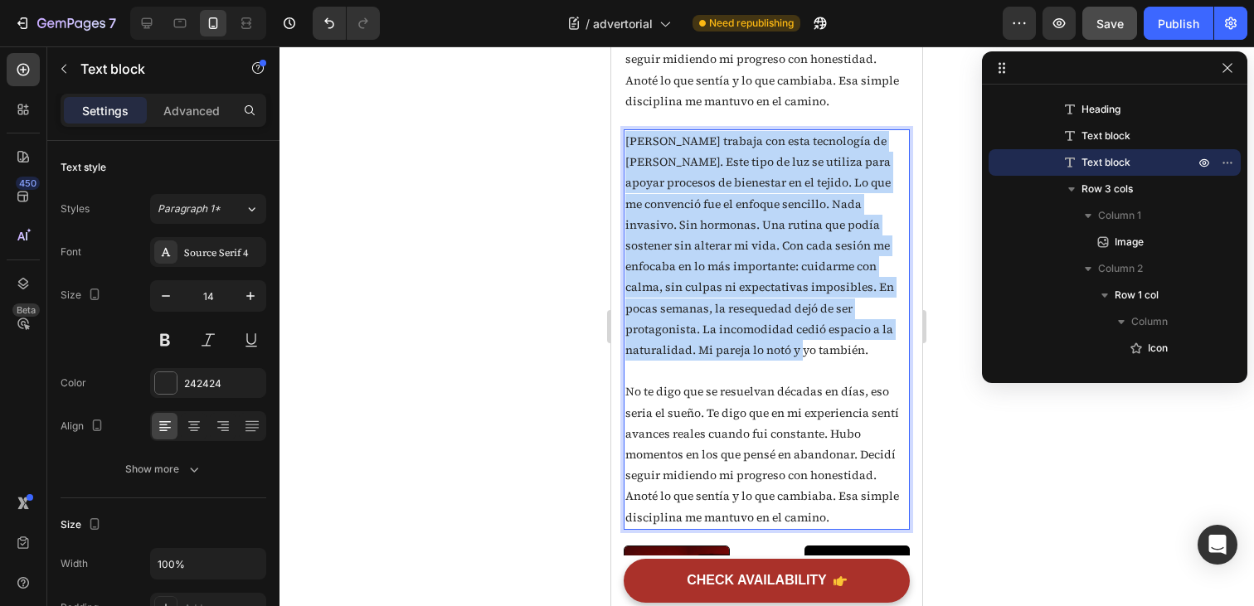
drag, startPoint x: 786, startPoint y: 375, endPoint x: 624, endPoint y: 169, distance: 261.7
click at [624, 169] on div "[PERSON_NAME] trabaja con esta tecnología de [PERSON_NAME]. Este tipo de luz se…" at bounding box center [767, 329] width 286 height 401
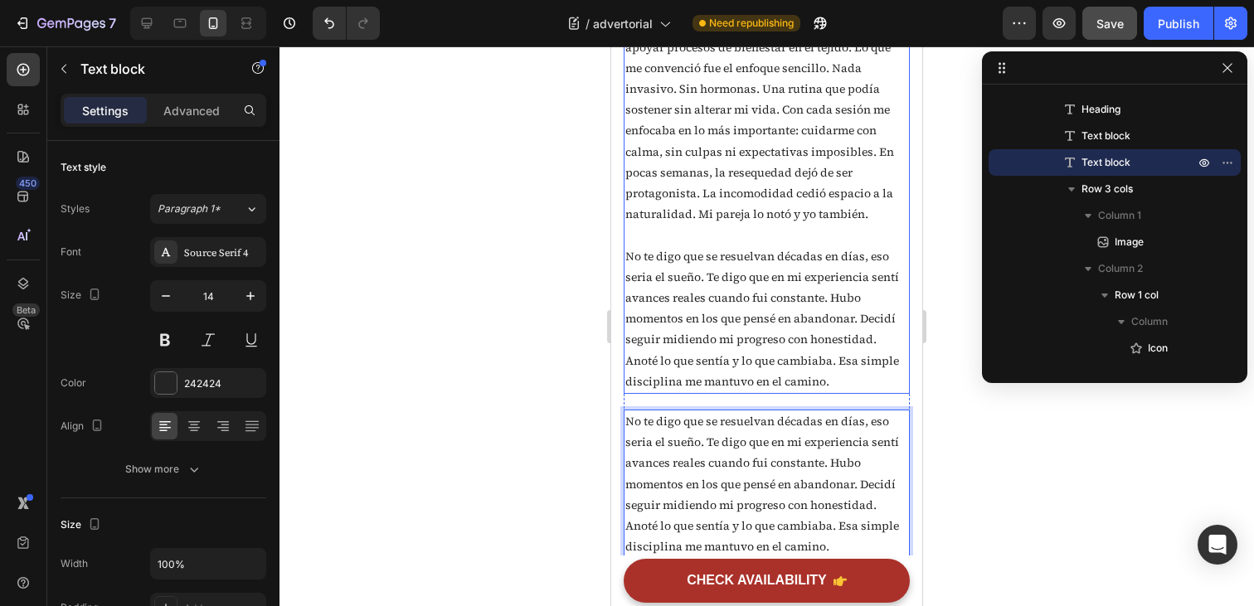
click at [794, 349] on p "No te digo que se resuelvan décadas en días, eso seria el sueño. Te digo que en…" at bounding box center [767, 319] width 283 height 146
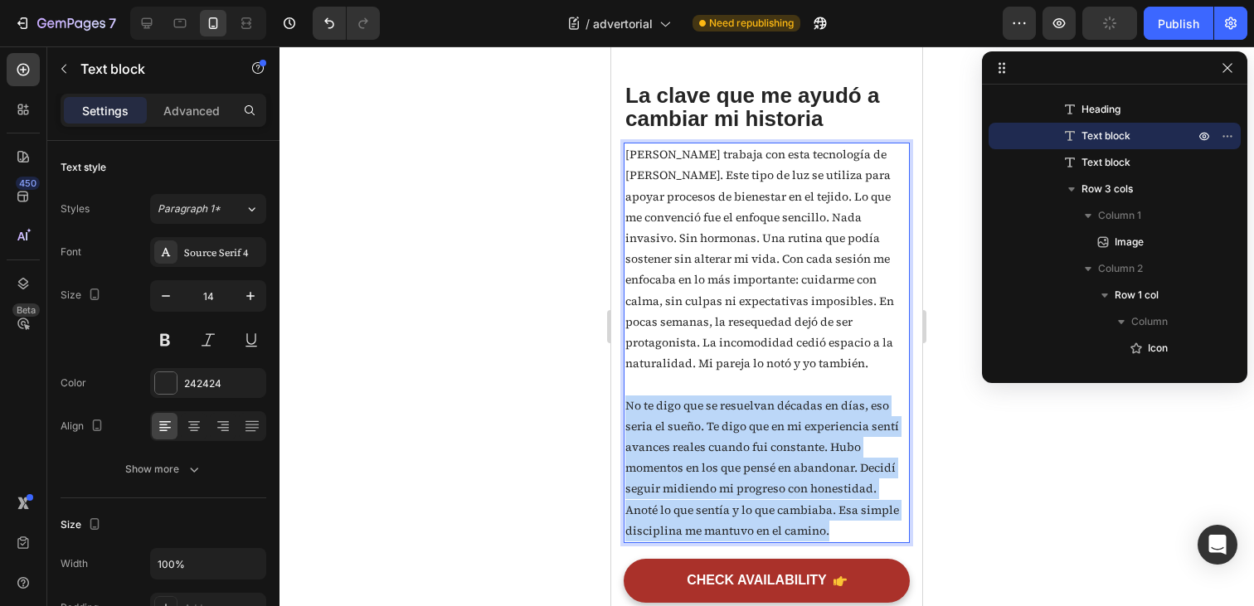
click at [794, 349] on div "[PERSON_NAME] trabaja con esta tecnología de [PERSON_NAME]. Este tipo de luz se…" at bounding box center [767, 343] width 286 height 401
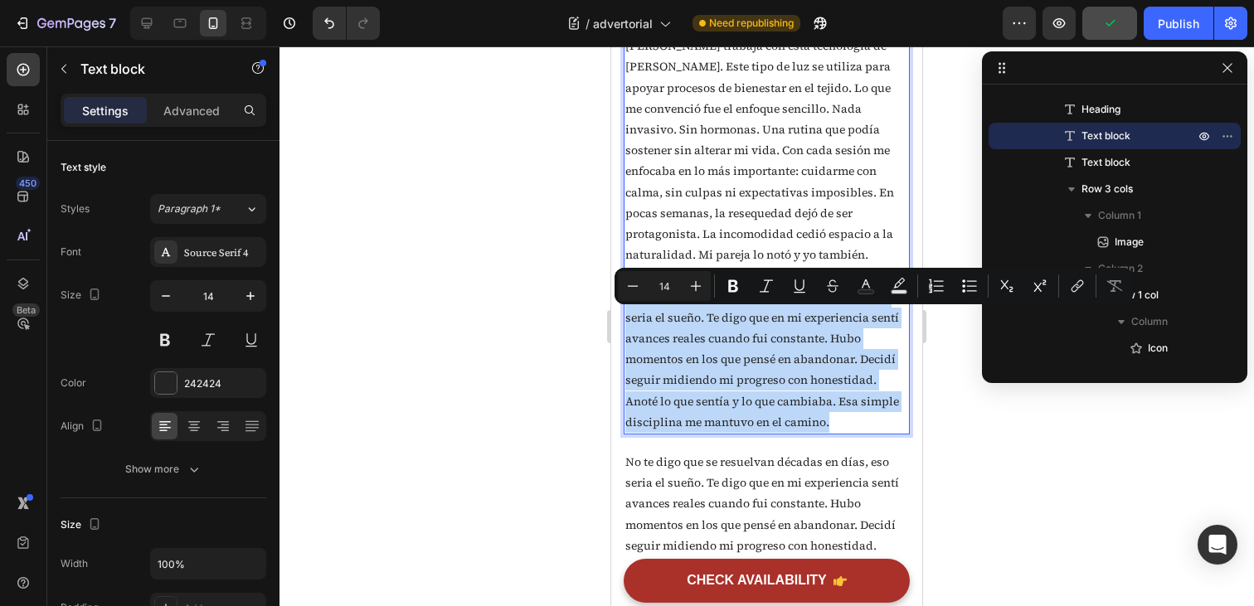
scroll to position [2427, 0]
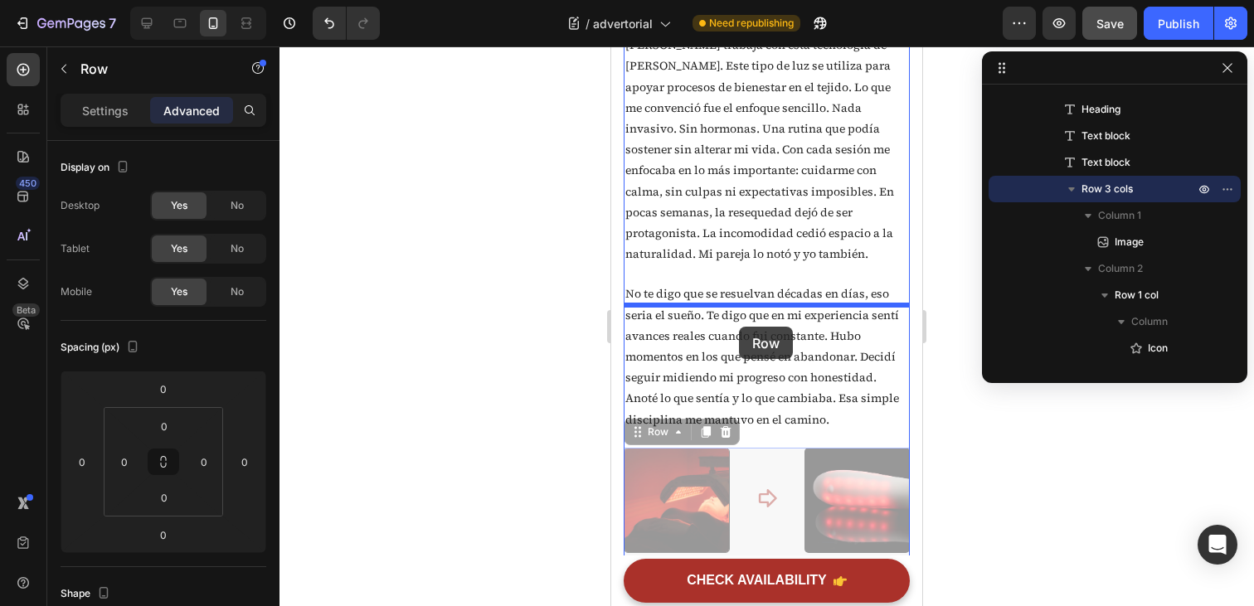
drag, startPoint x: 739, startPoint y: 490, endPoint x: 739, endPoint y: 327, distance: 163.4
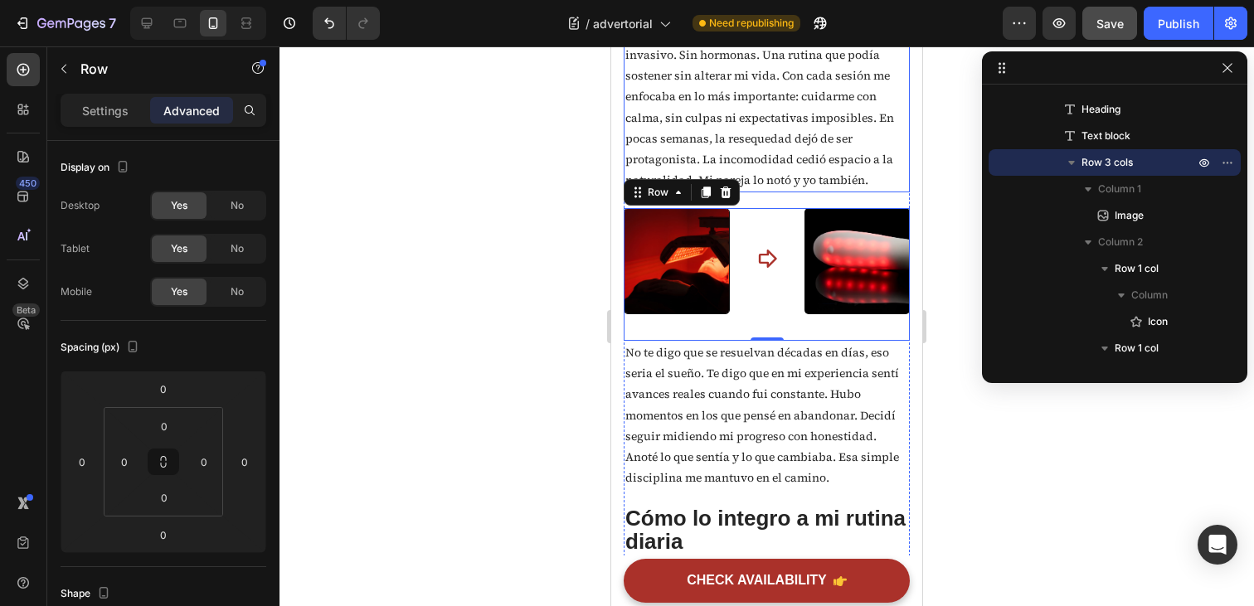
scroll to position [2503, 0]
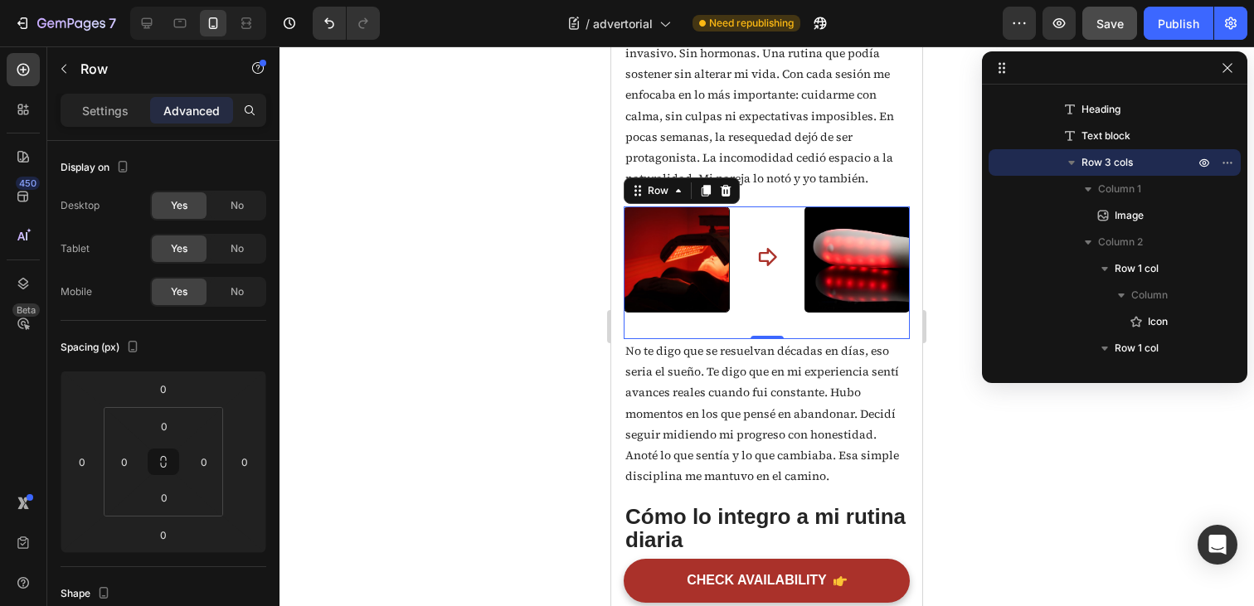
click at [936, 418] on div at bounding box center [767, 326] width 975 height 560
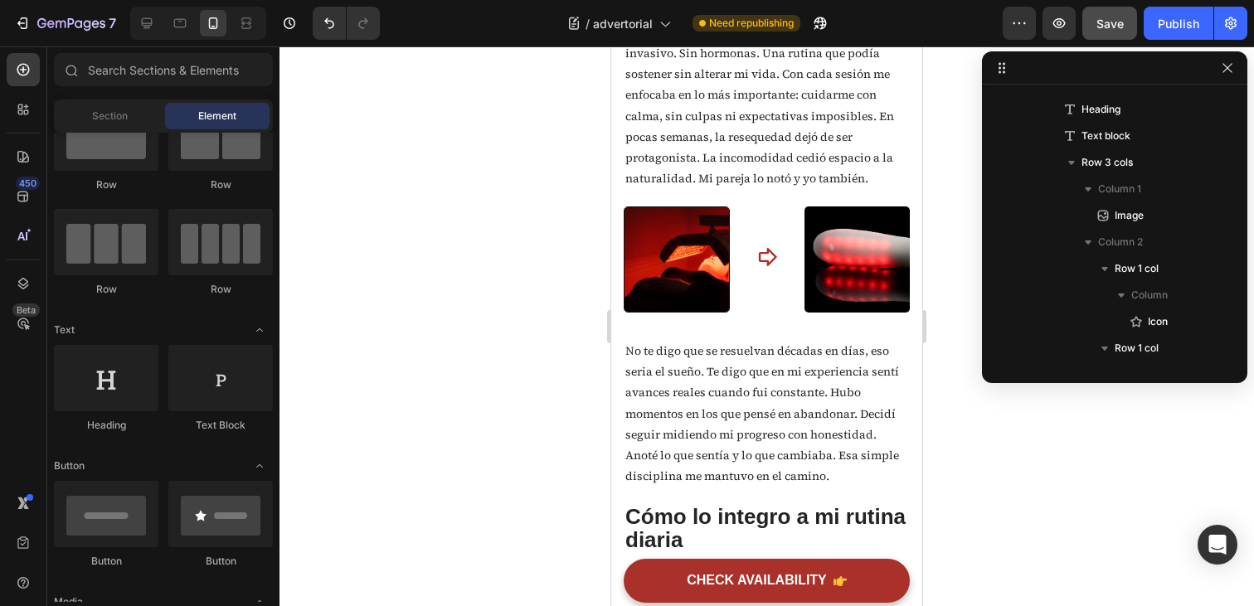
click at [977, 419] on div at bounding box center [767, 326] width 975 height 560
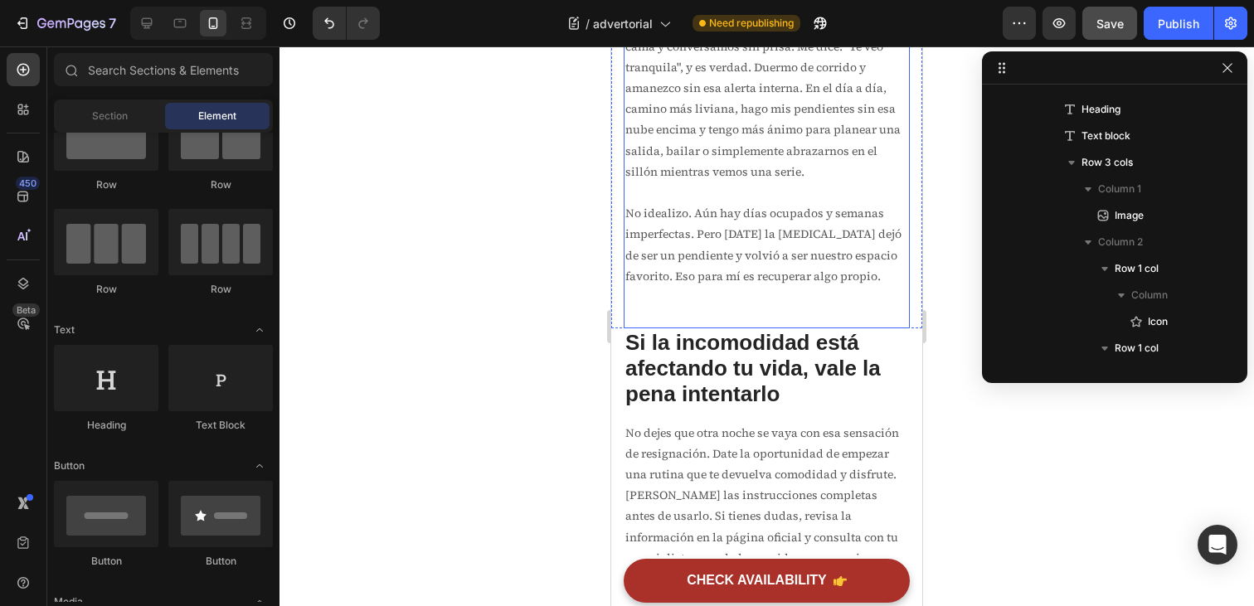
scroll to position [6090, 0]
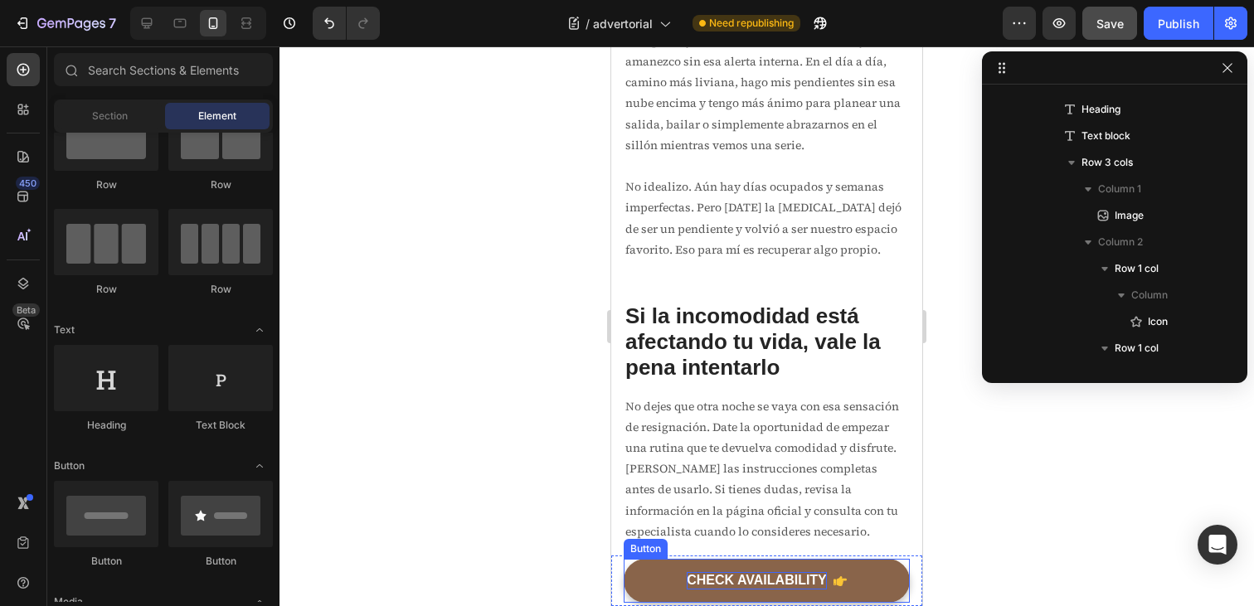
click at [736, 577] on div "CHECK AVAILABILITY" at bounding box center [757, 580] width 140 height 17
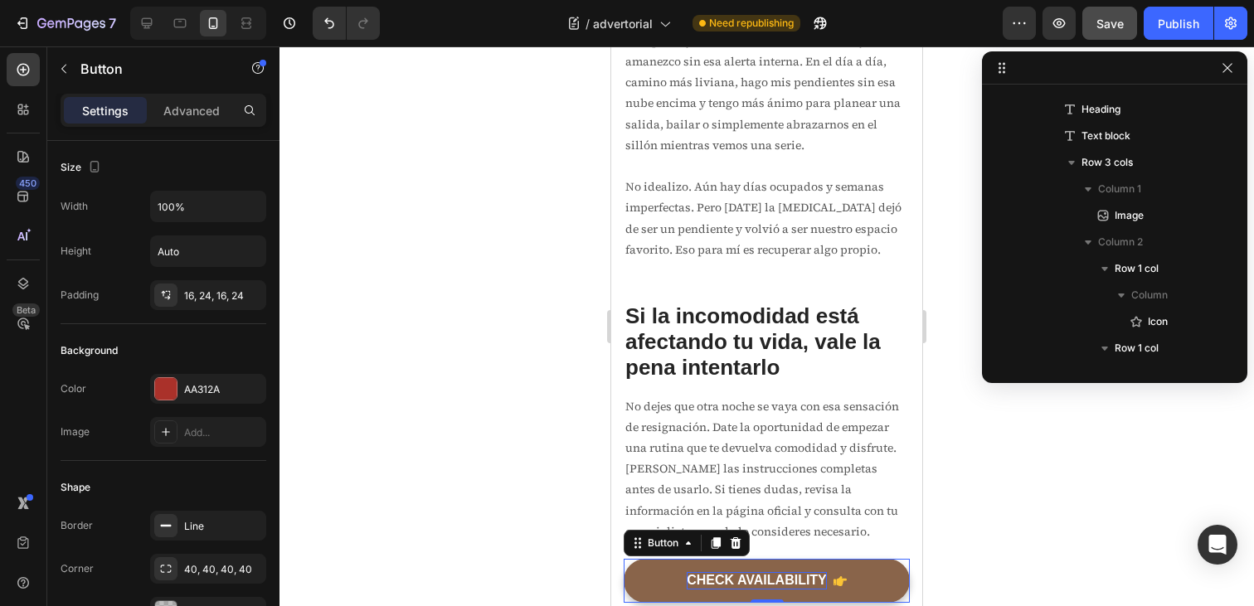
scroll to position [1930, 0]
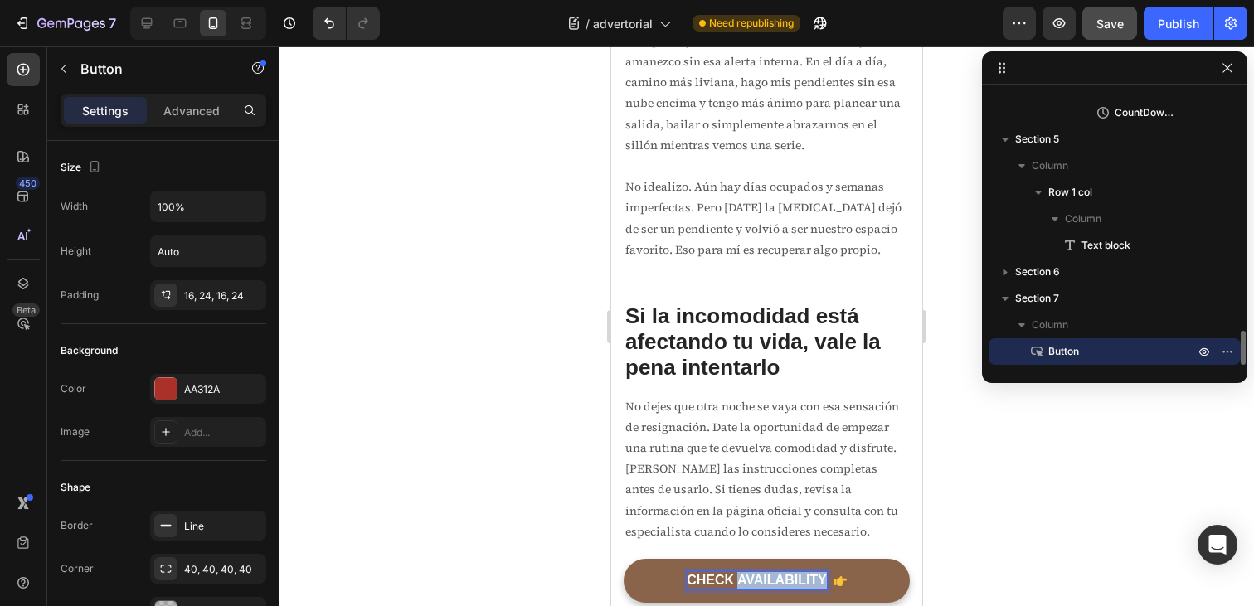
click at [736, 577] on div "CHECK AVAILABILITY" at bounding box center [757, 580] width 140 height 17
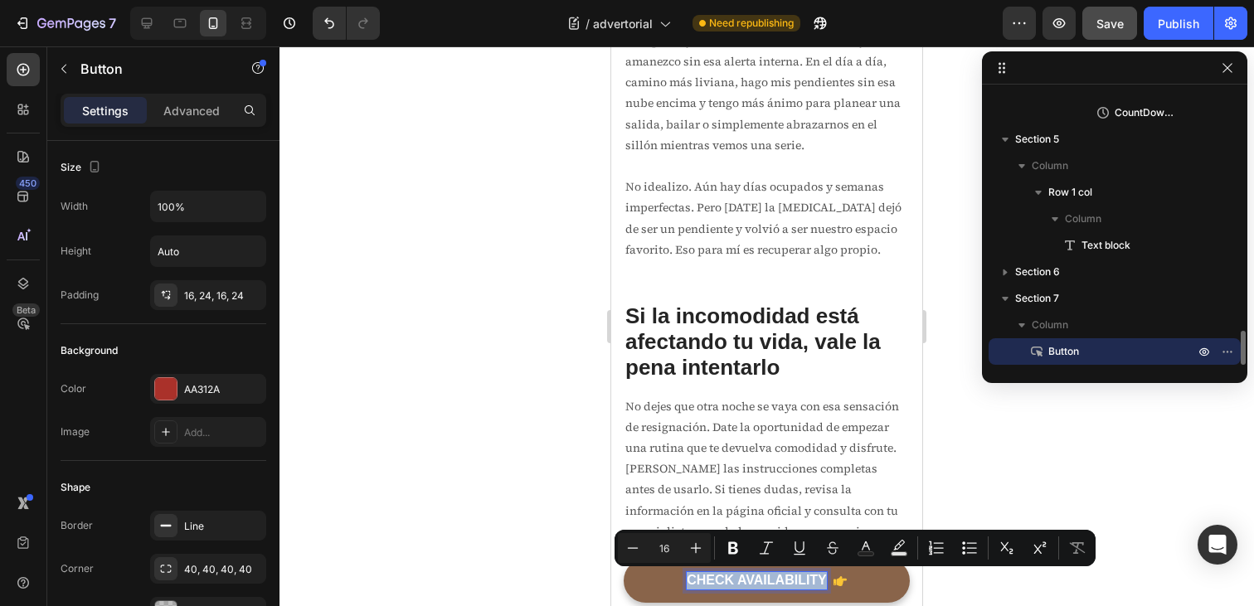
click at [736, 577] on p "CHECK AVAILABILITY" at bounding box center [757, 580] width 140 height 17
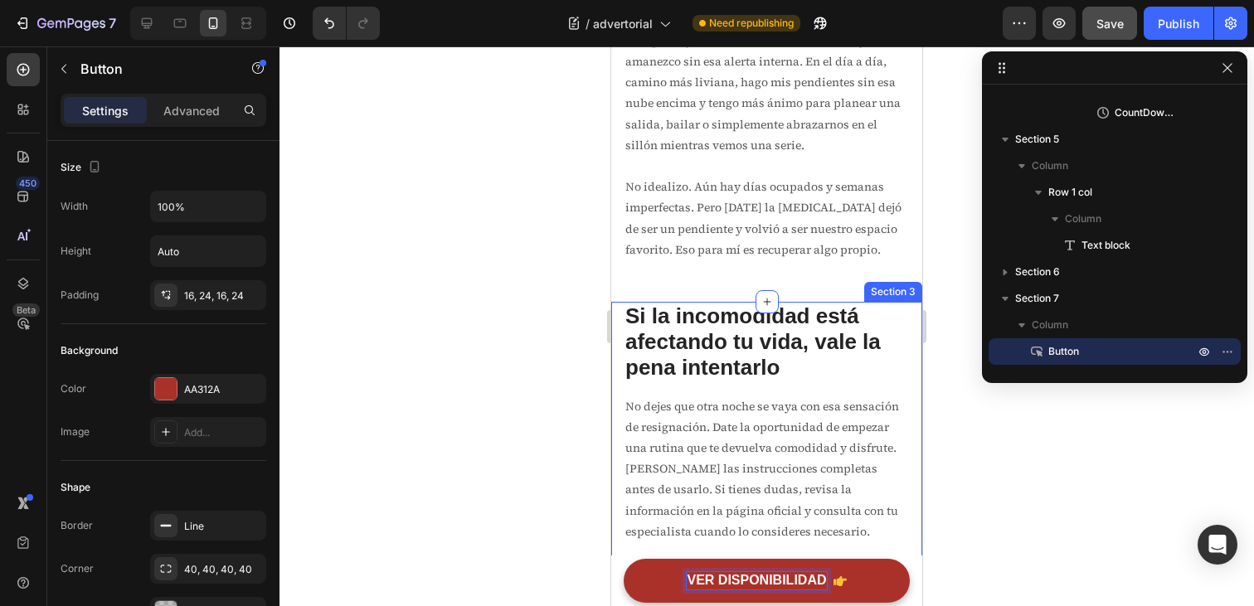
click at [970, 533] on div at bounding box center [767, 326] width 975 height 560
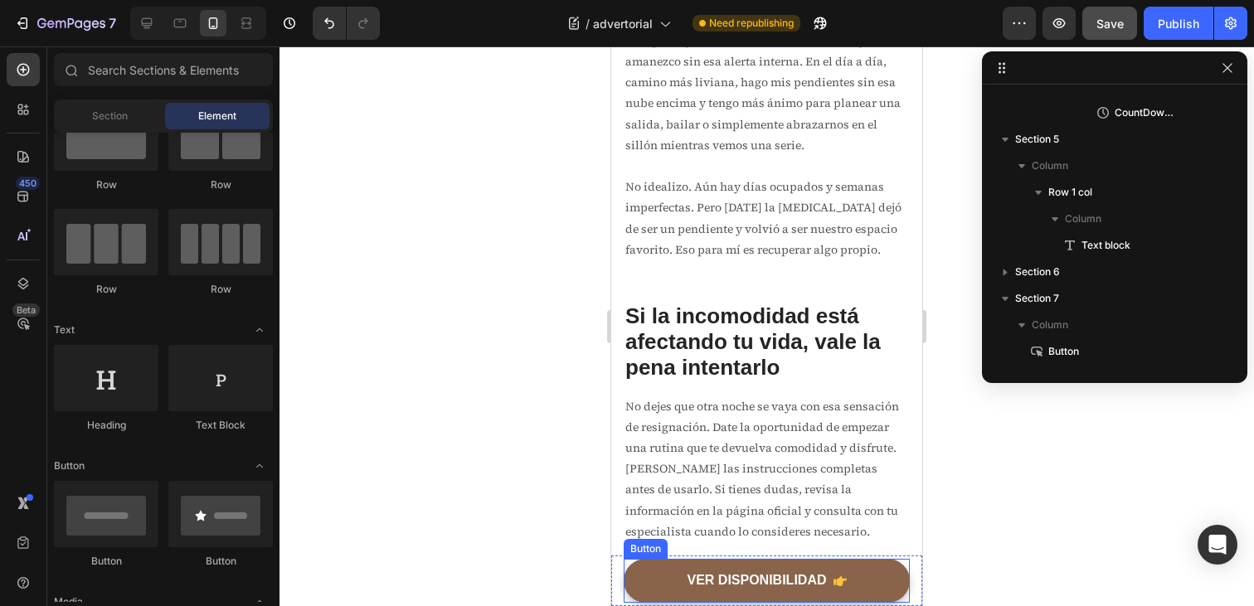
click at [845, 586] on icon at bounding box center [840, 581] width 13 height 13
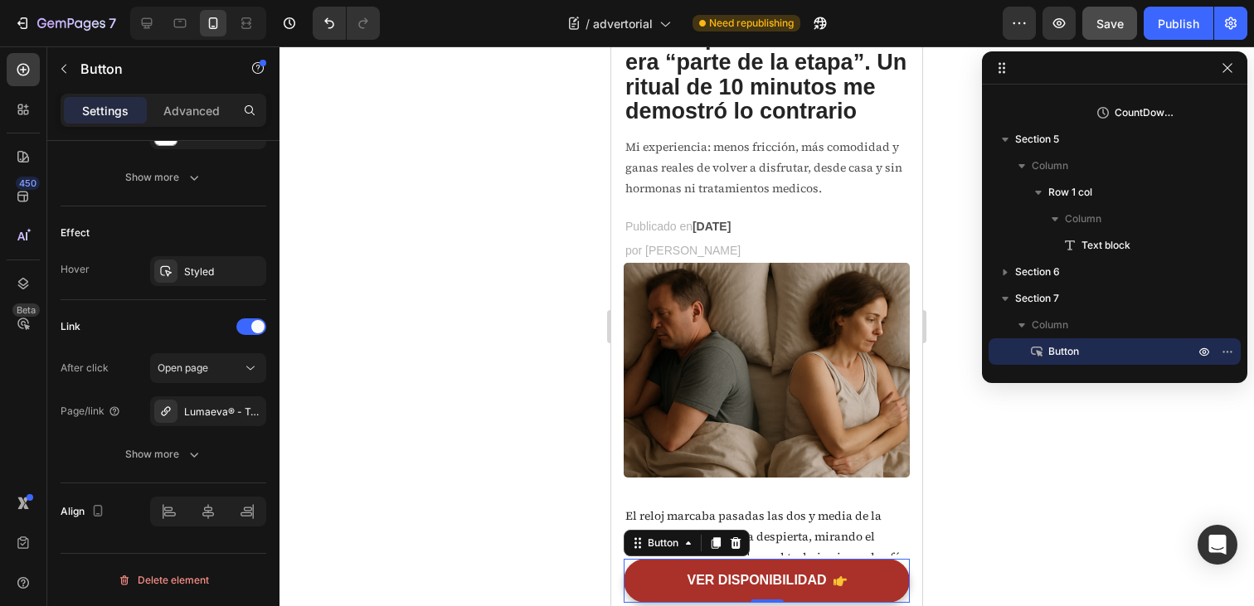
scroll to position [0, 0]
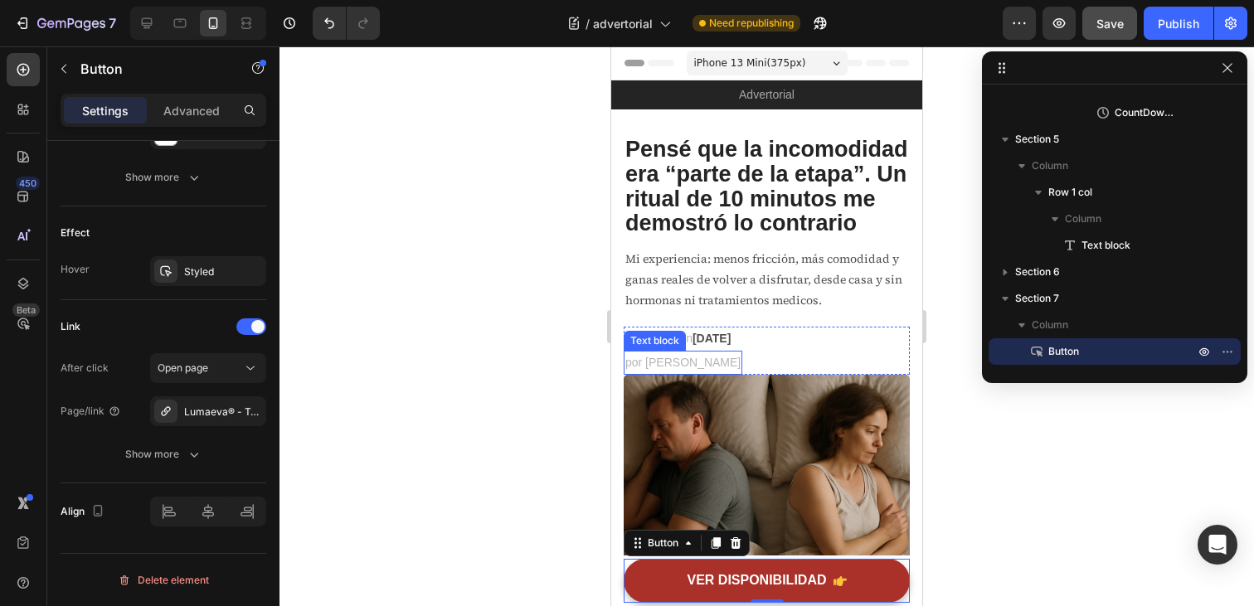
click at [678, 356] on span "por [PERSON_NAME]" at bounding box center [683, 362] width 115 height 13
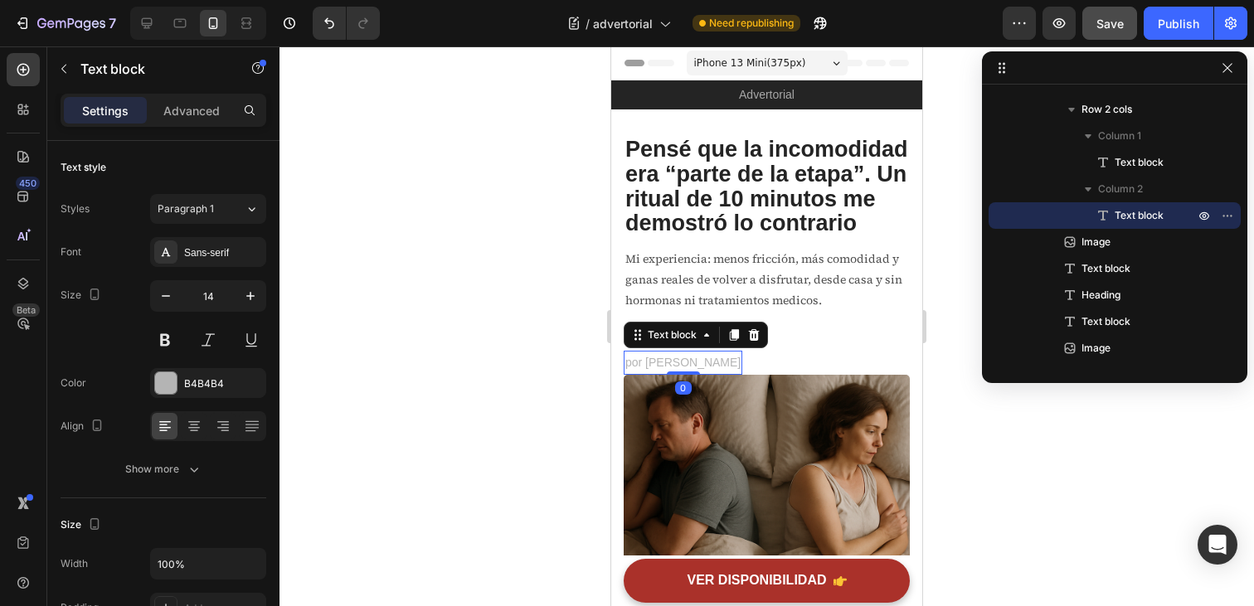
click at [740, 360] on p "por [PERSON_NAME]" at bounding box center [683, 363] width 115 height 21
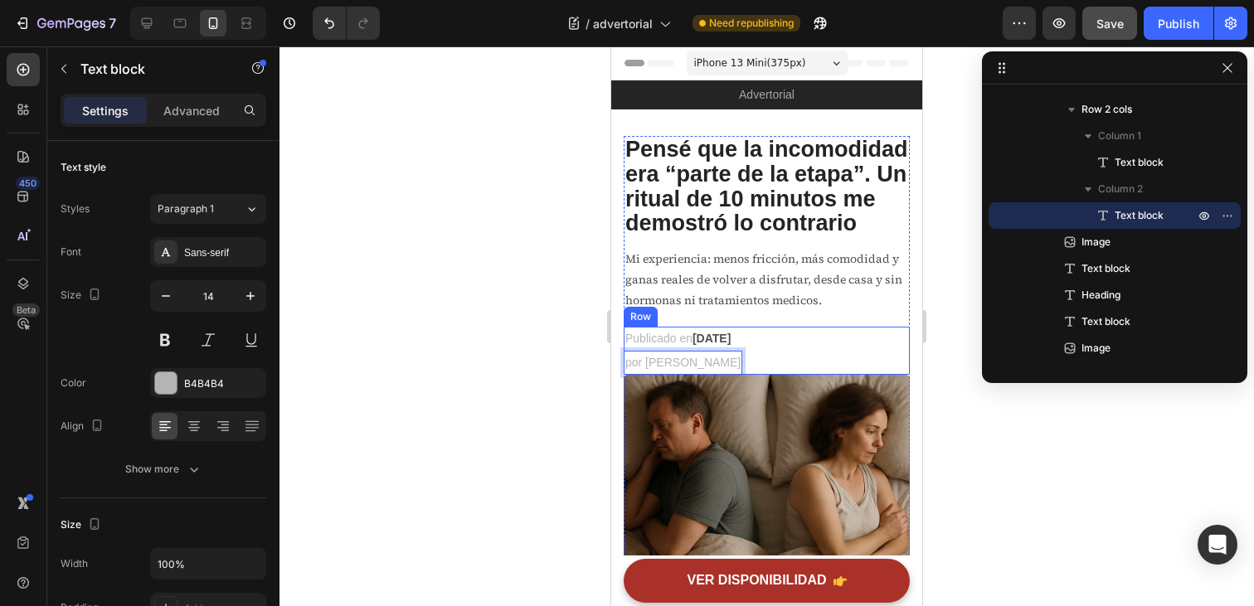
click at [813, 342] on div "Publicado en Junio 23, 2025 Text block por Elena R. Text block 0 Row" at bounding box center [767, 351] width 286 height 48
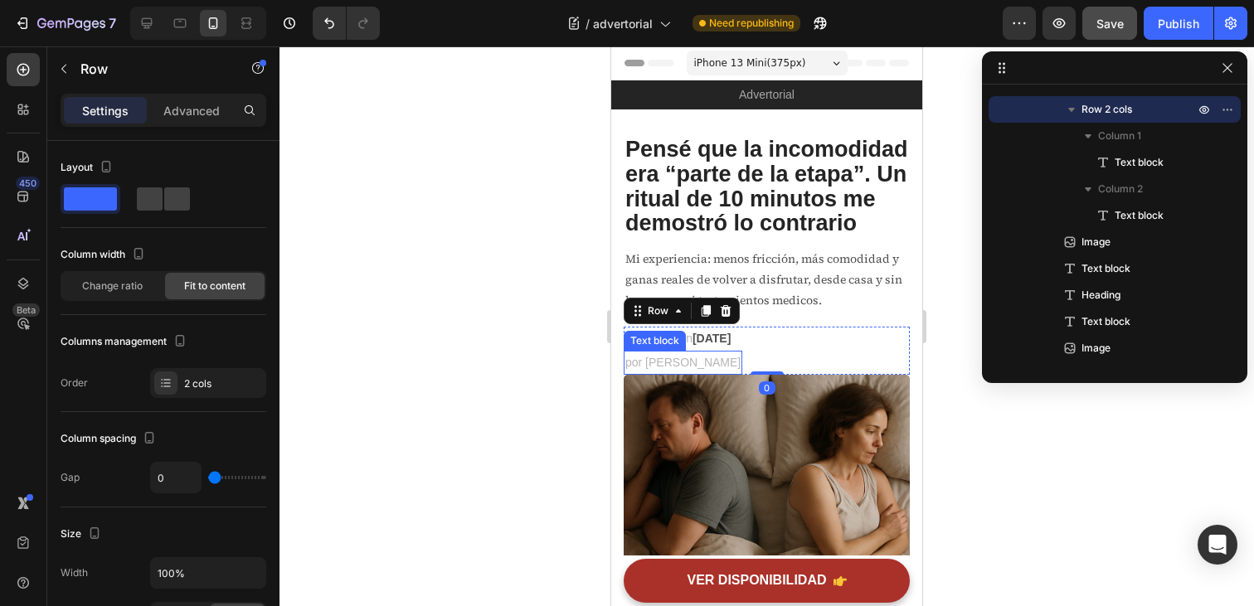
click at [738, 356] on p "por [PERSON_NAME]" at bounding box center [683, 363] width 115 height 21
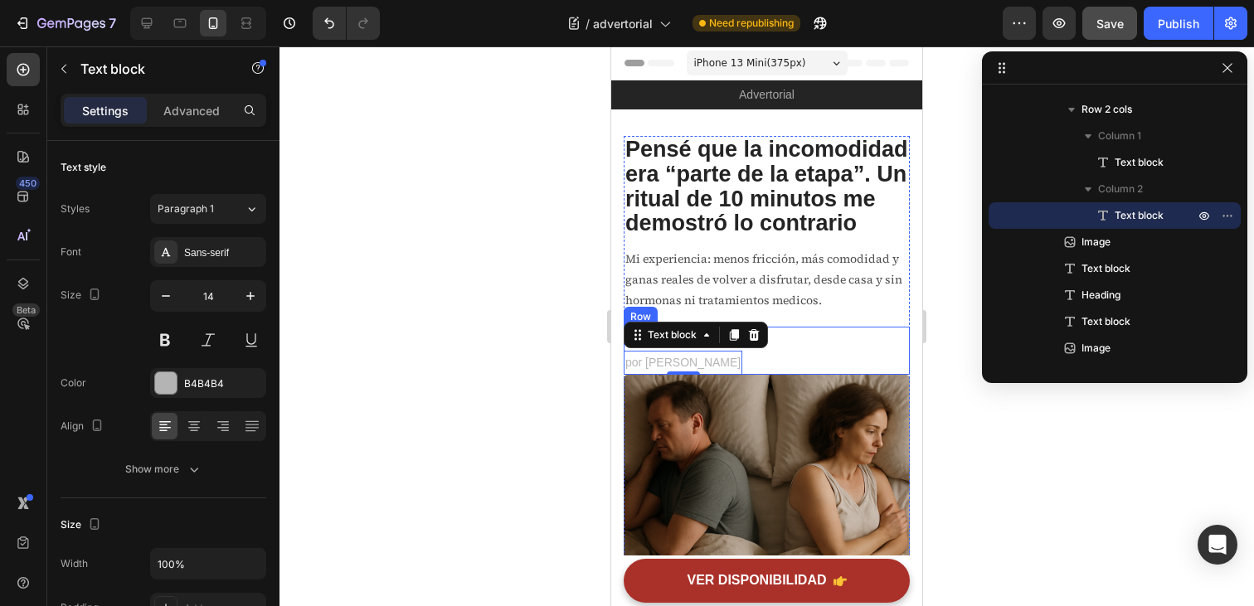
click at [801, 342] on div "Publicado en Junio 23, 2025 Text block por Elena R. Text block 0 Row" at bounding box center [767, 351] width 286 height 48
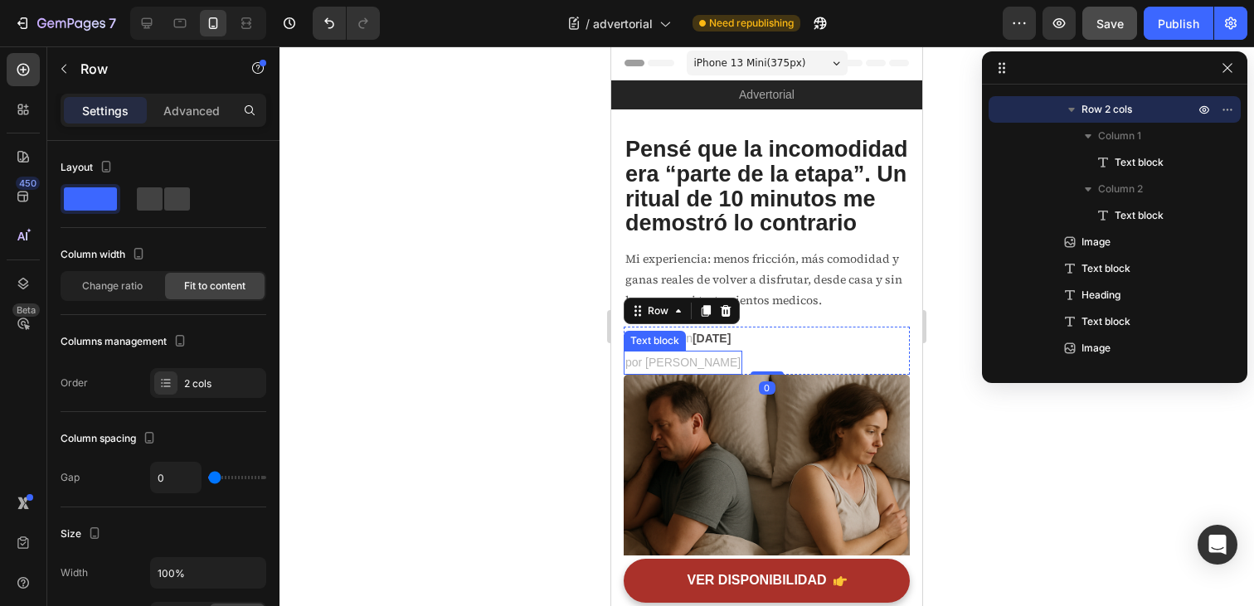
click at [660, 359] on span "por [PERSON_NAME]" at bounding box center [683, 362] width 115 height 13
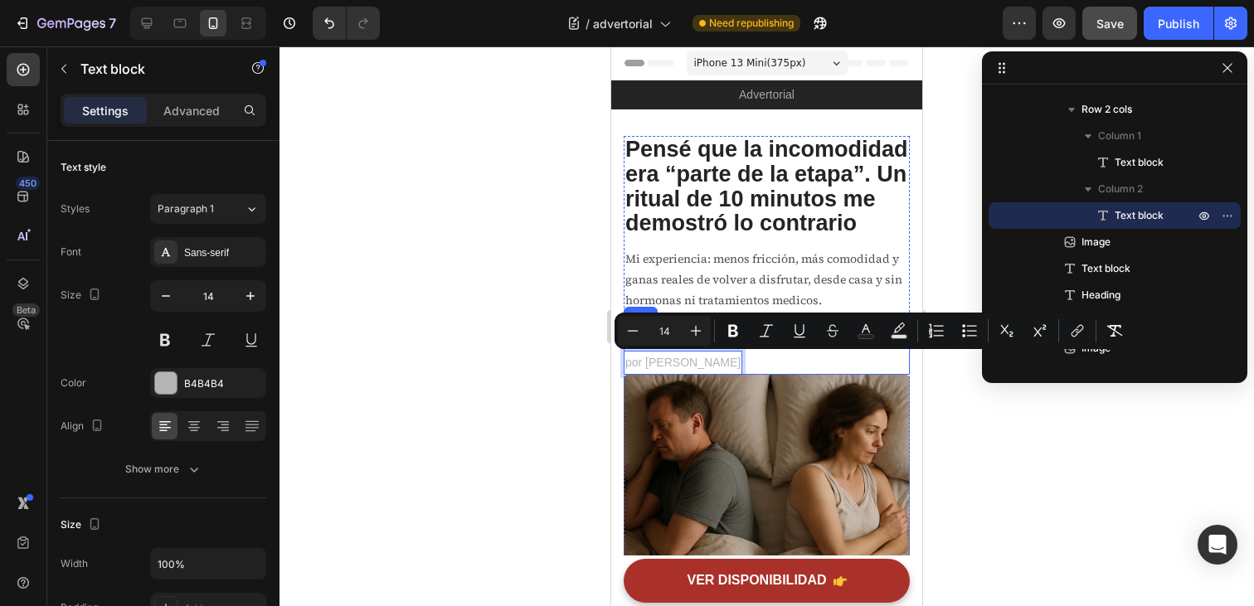
drag, startPoint x: 742, startPoint y: 355, endPoint x: 785, endPoint y: 353, distance: 42.4
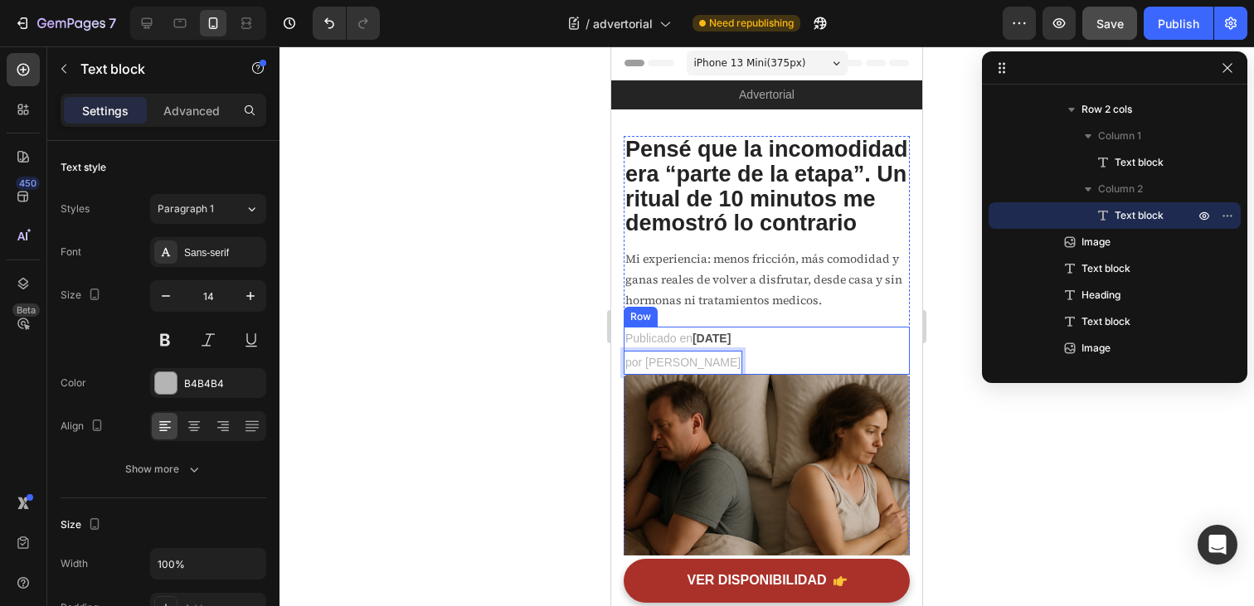
click at [786, 354] on div "Publicado en Junio 23, 2025 Text block por Elena R. Text block 0 Row" at bounding box center [767, 351] width 286 height 48
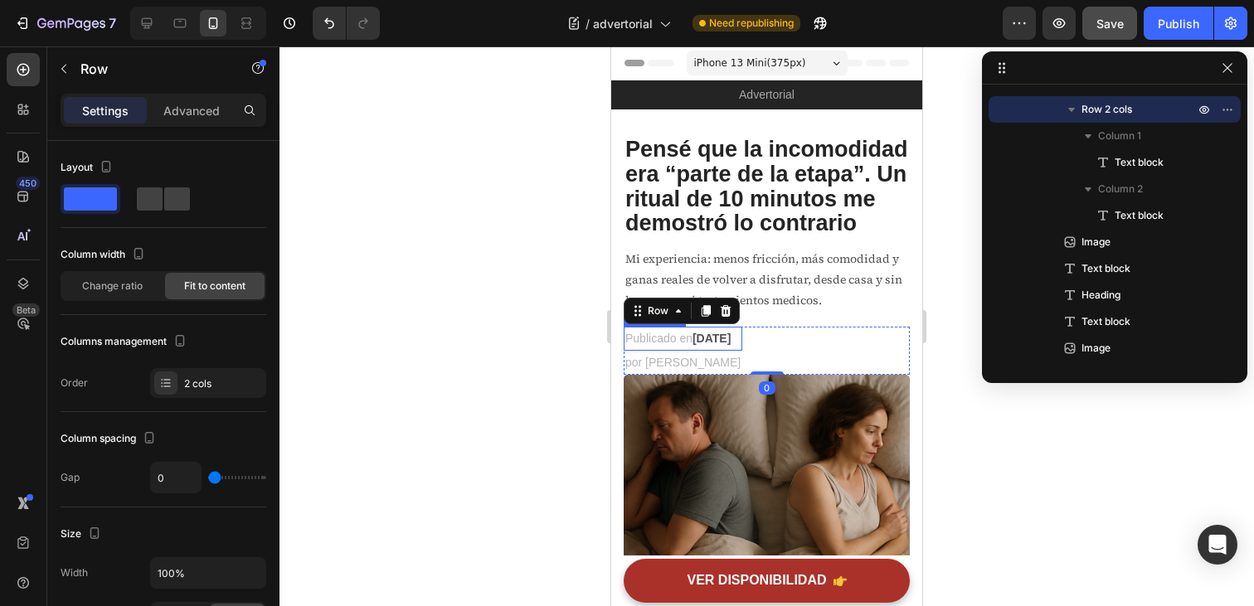
click at [731, 342] on strong "[DATE]" at bounding box center [712, 338] width 38 height 13
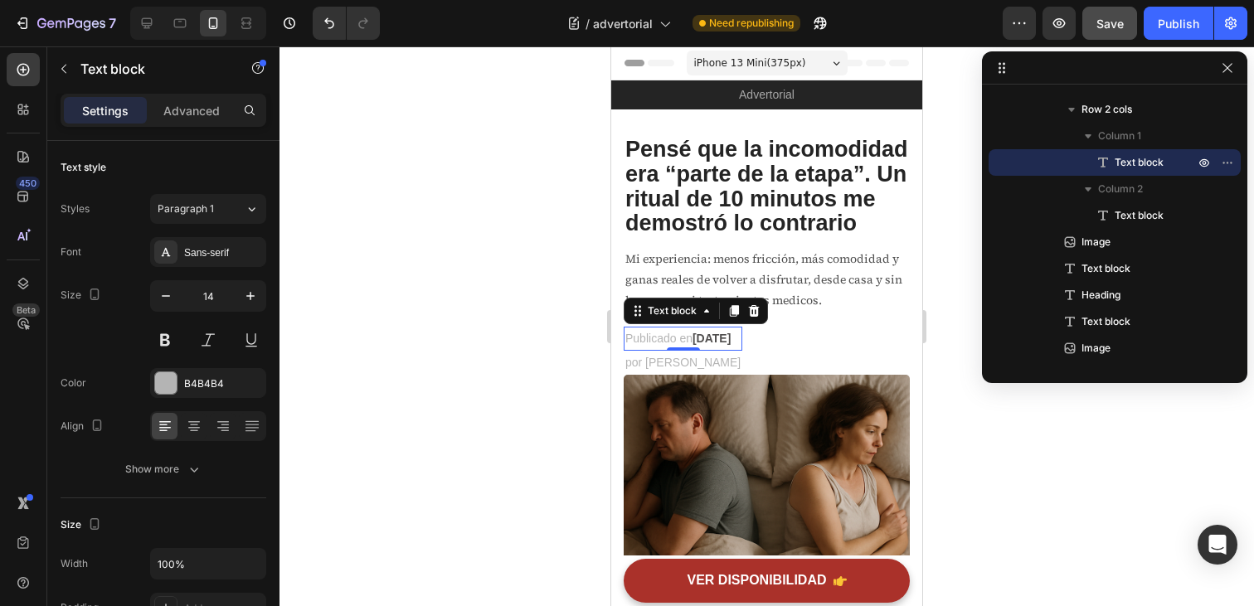
click at [742, 352] on div "por [PERSON_NAME]" at bounding box center [683, 363] width 119 height 24
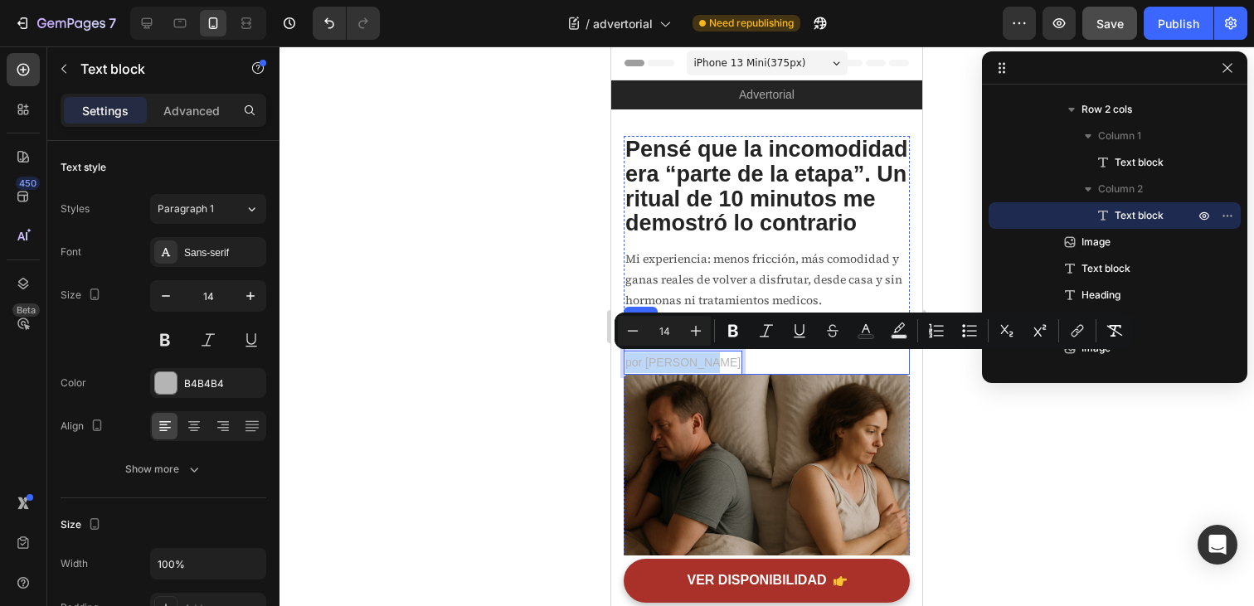
drag, startPoint x: 730, startPoint y: 355, endPoint x: 786, endPoint y: 350, distance: 55.8
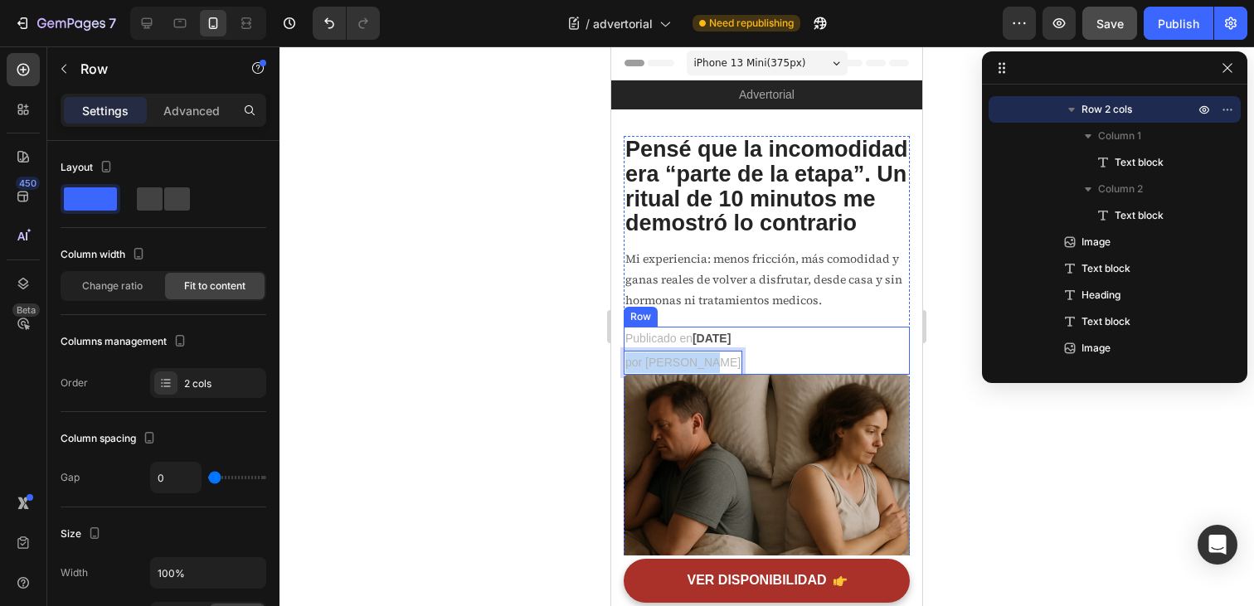
click at [787, 361] on div "Publicado en Junio 23, 2025 Text block por Elena R. Text block 0 Row" at bounding box center [767, 351] width 286 height 48
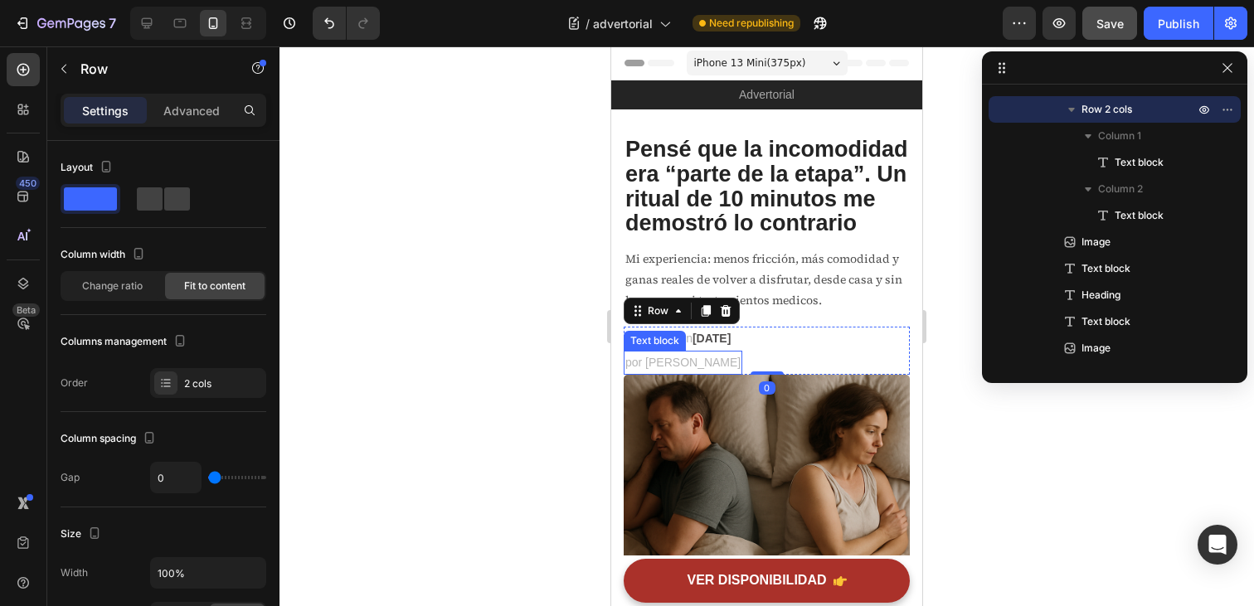
click at [728, 362] on p "por [PERSON_NAME]" at bounding box center [683, 363] width 115 height 21
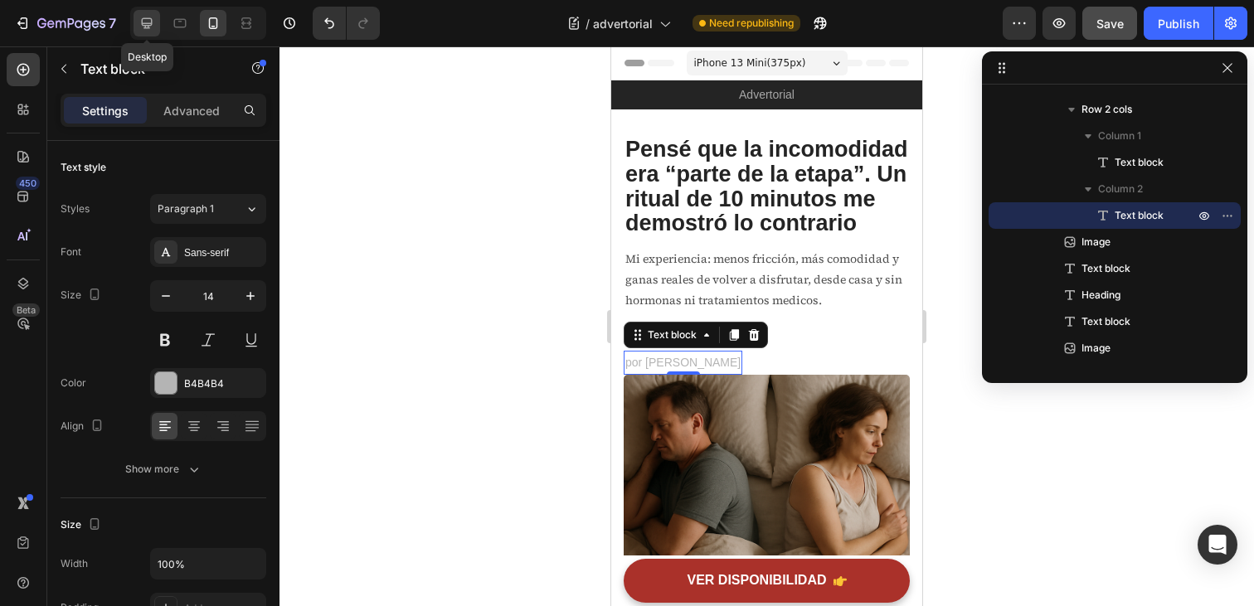
click at [141, 25] on icon at bounding box center [147, 23] width 17 height 17
type input "16"
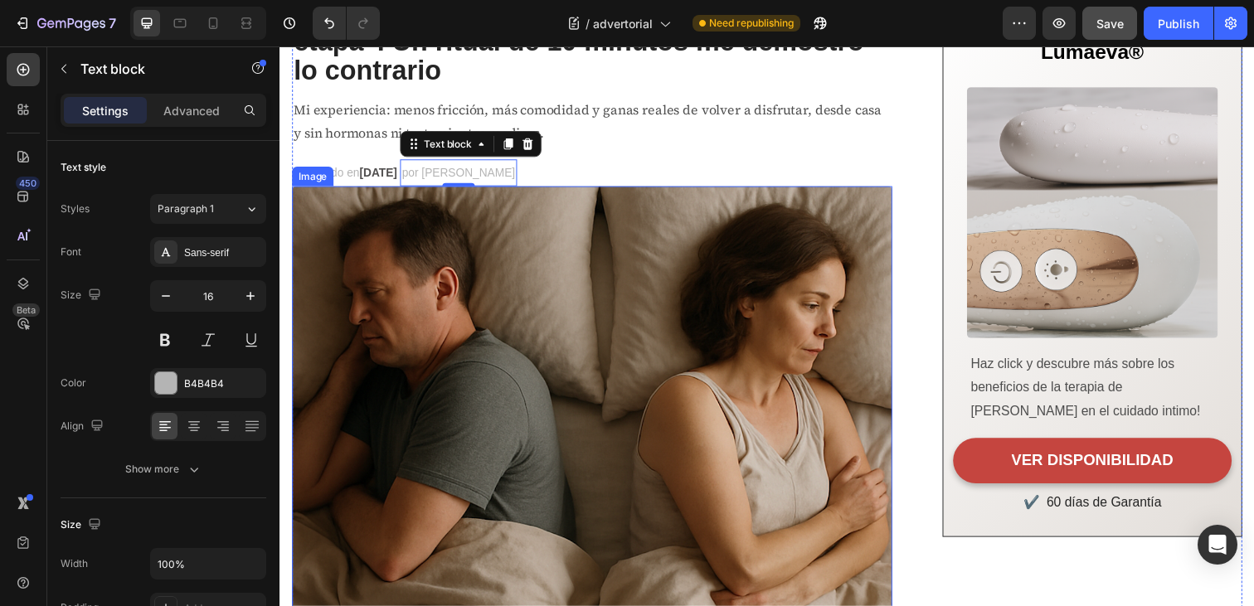
scroll to position [170, 0]
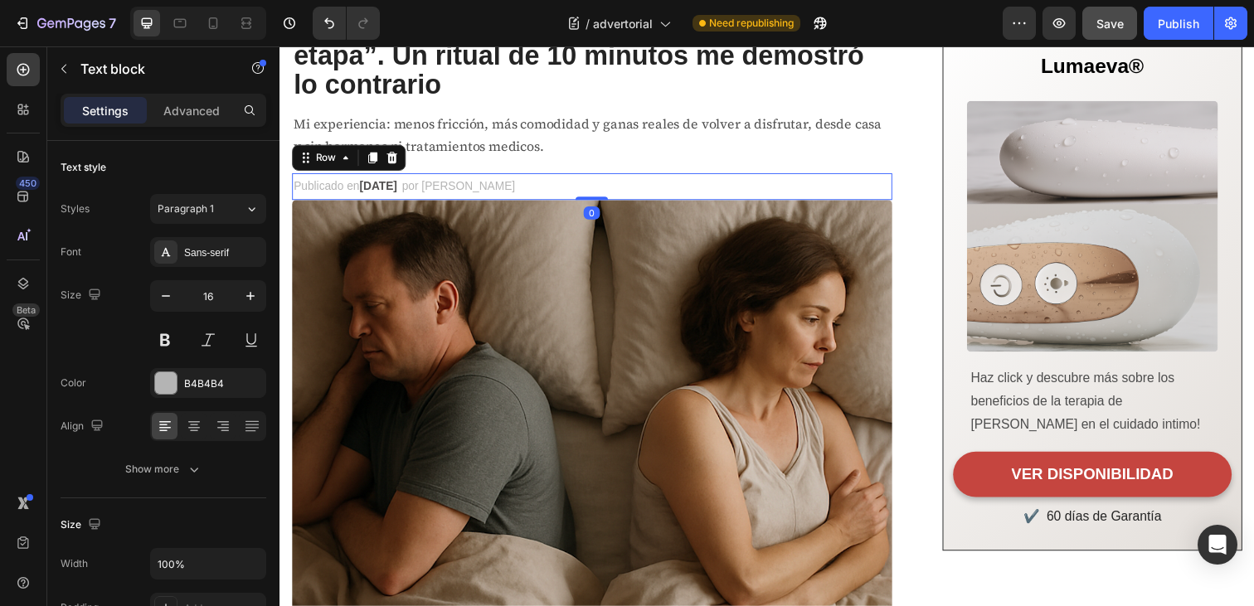
click at [552, 189] on div "Publicado en Junio 23, 2025 Text block por Elena R. Text block Row 0" at bounding box center [598, 189] width 613 height 27
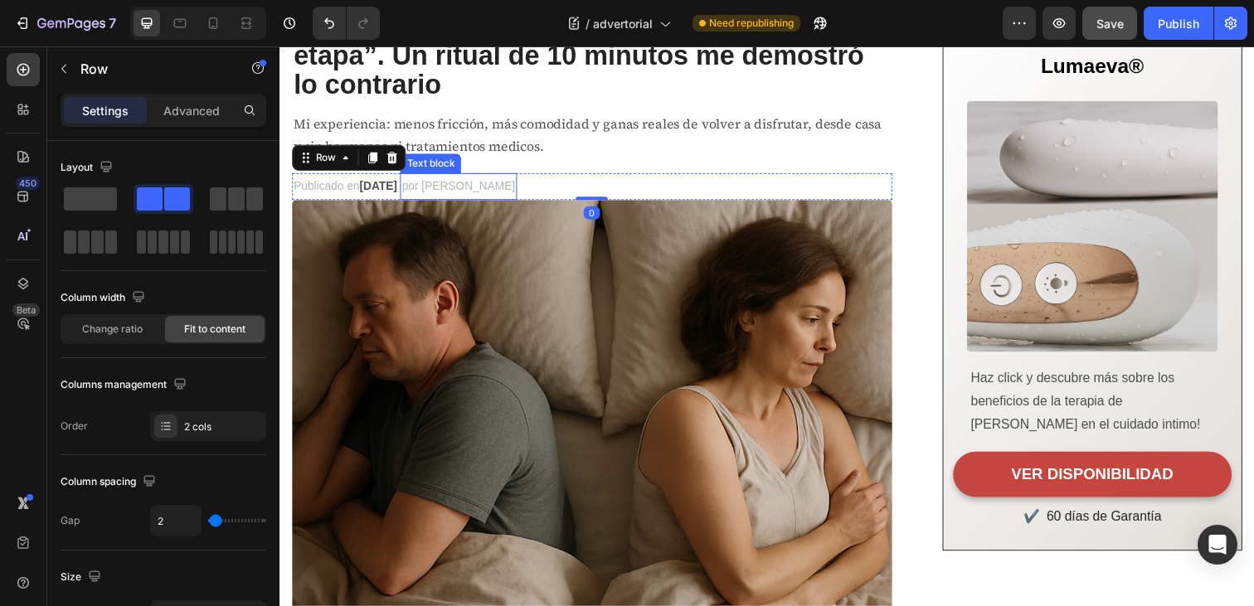
click at [486, 187] on span "por [PERSON_NAME]" at bounding box center [461, 189] width 115 height 13
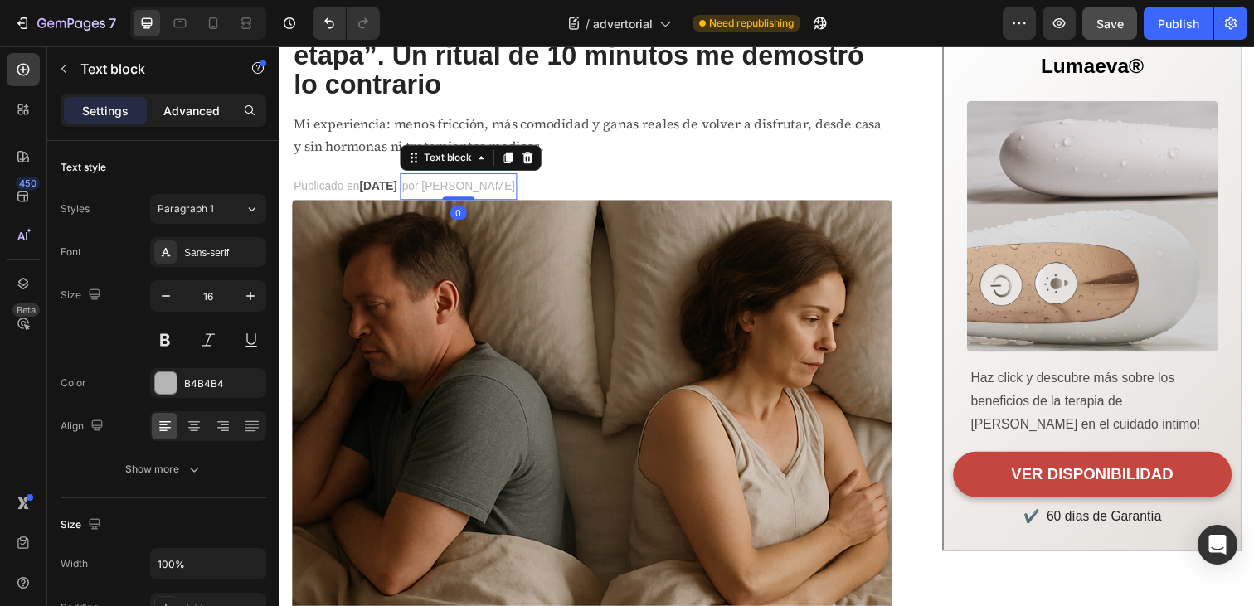
click at [209, 107] on p "Advanced" at bounding box center [191, 110] width 56 height 17
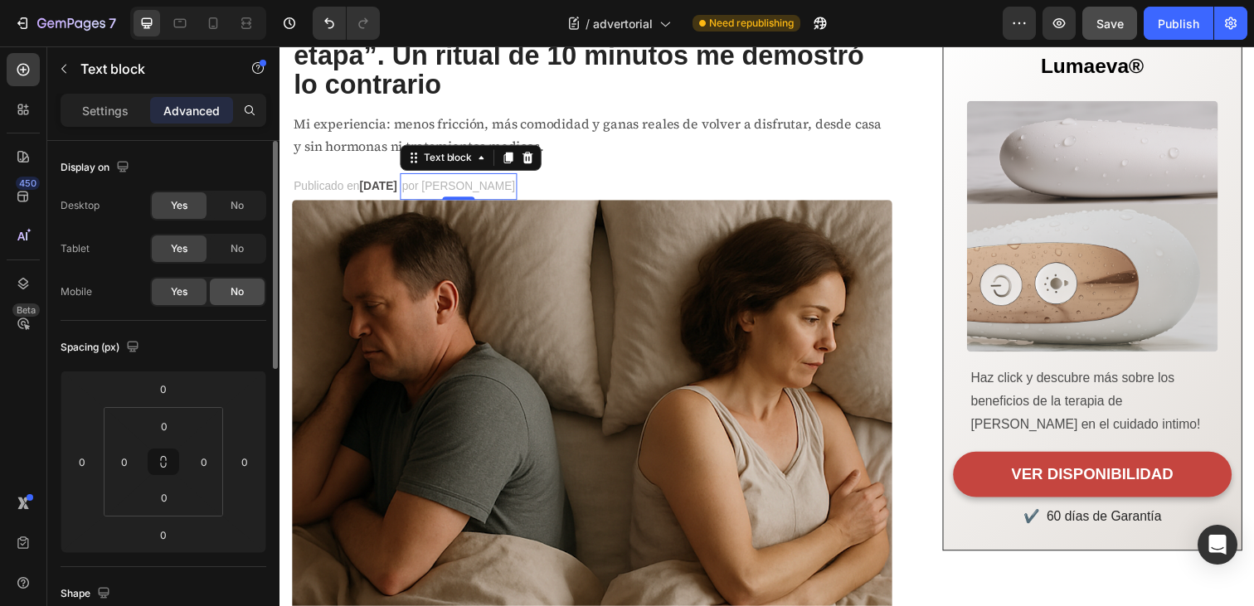
click at [232, 285] on span "No" at bounding box center [237, 292] width 13 height 15
click at [559, 187] on div "Publicado en Junio 23, 2025 Text block por Elena R. Text block 0 Row" at bounding box center [598, 189] width 613 height 27
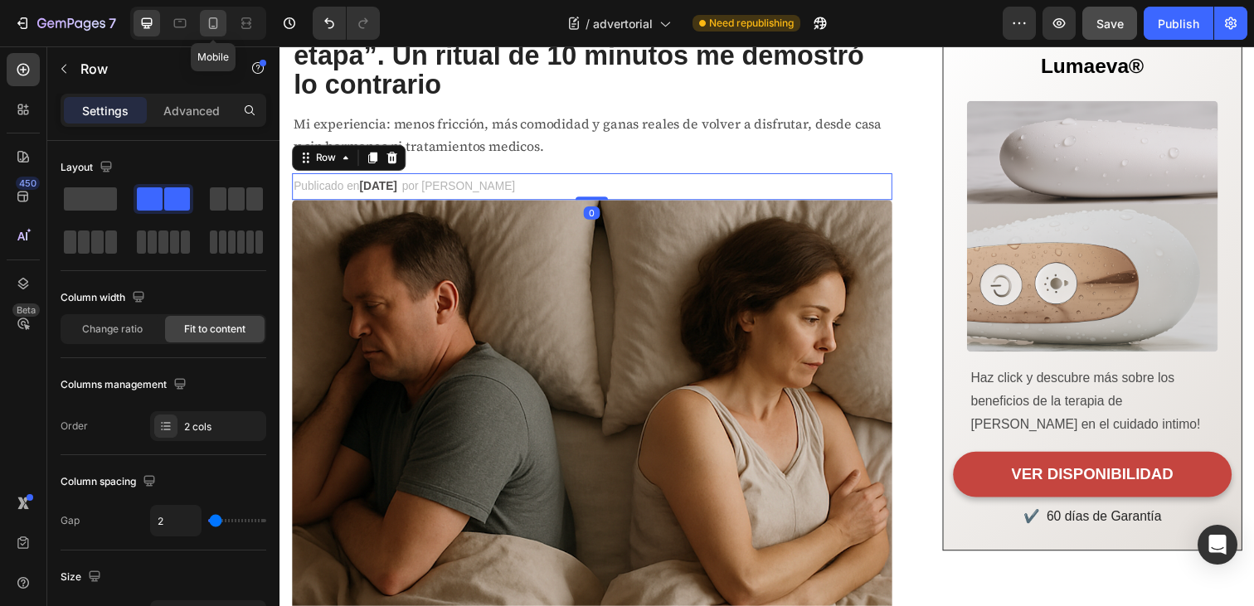
click at [206, 31] on icon at bounding box center [213, 23] width 17 height 17
type input "0"
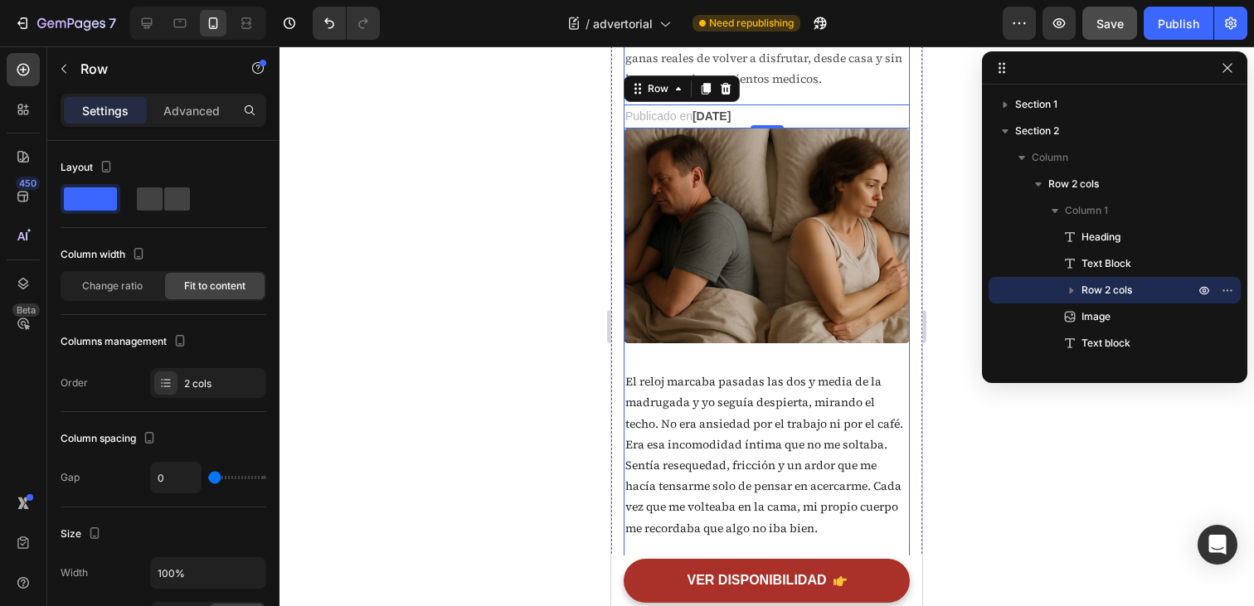
scroll to position [104, 0]
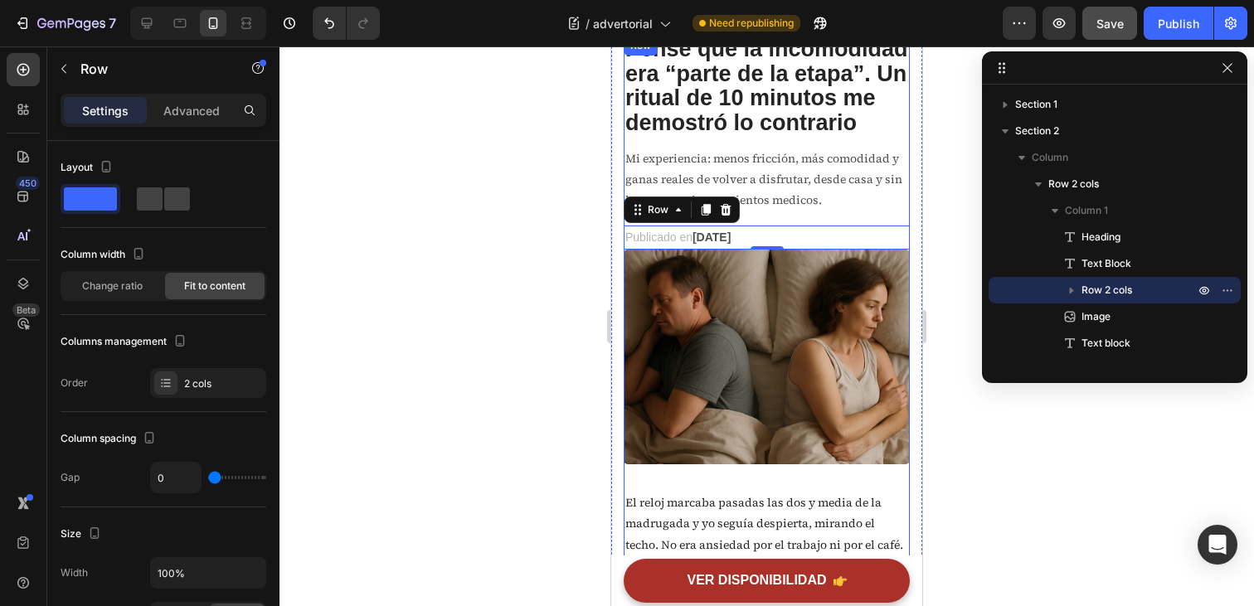
click at [733, 231] on div "Publicado en Junio 23, 2025" at bounding box center [678, 238] width 109 height 24
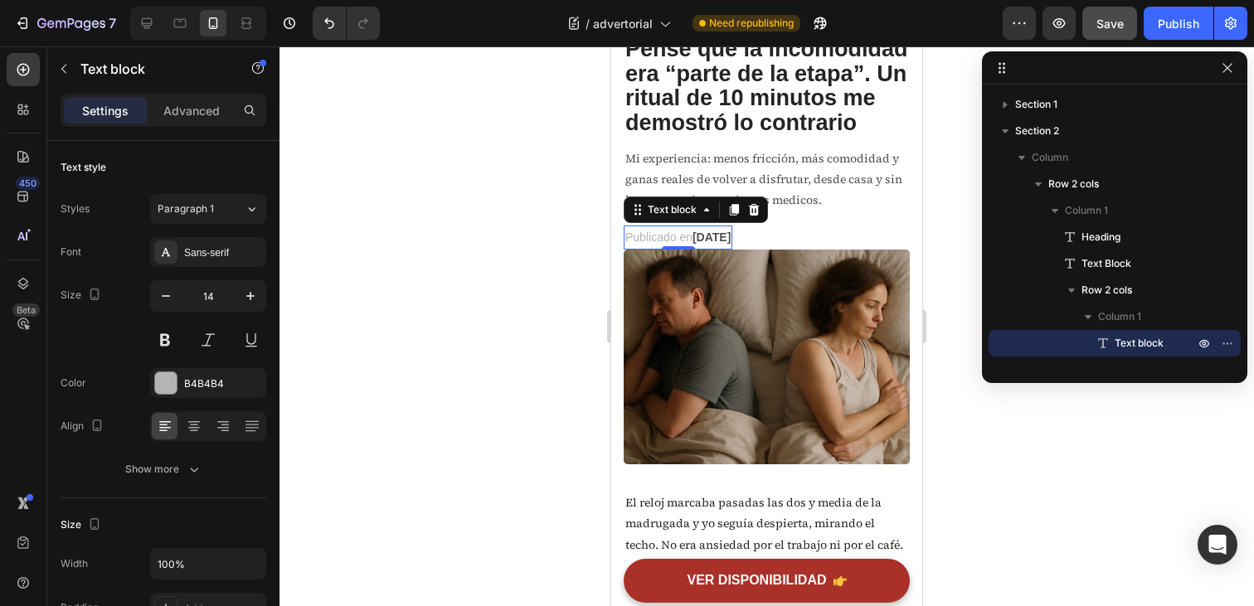
click at [731, 236] on strong "[DATE]" at bounding box center [712, 237] width 38 height 13
click at [142, 26] on icon at bounding box center [147, 23] width 17 height 17
type input "16"
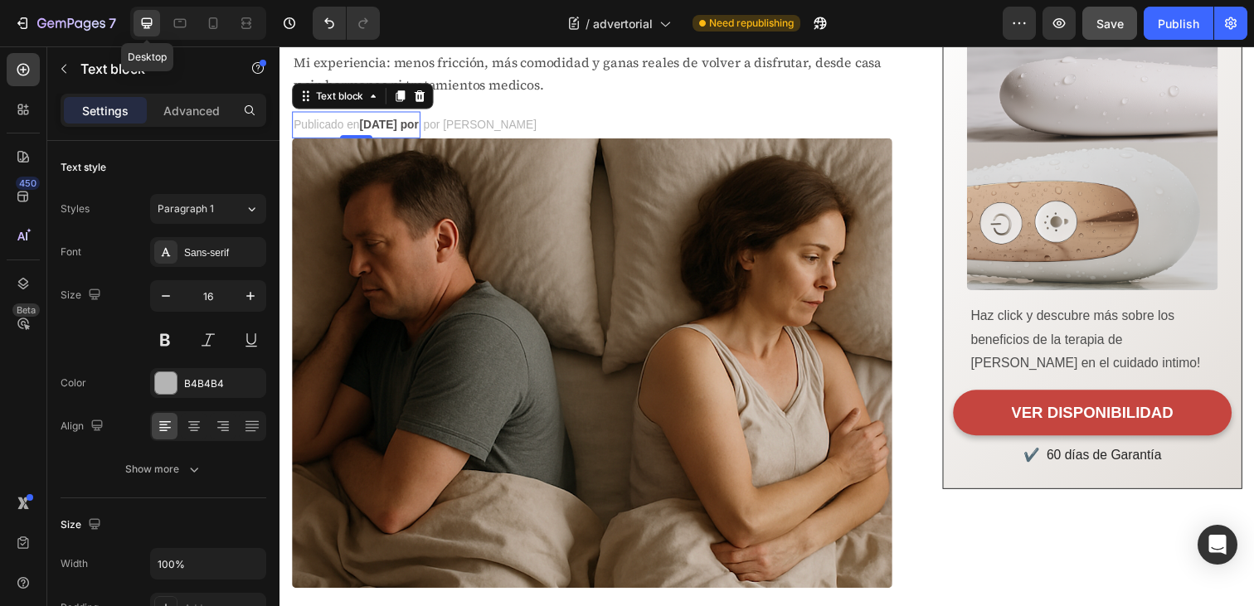
scroll to position [241, 0]
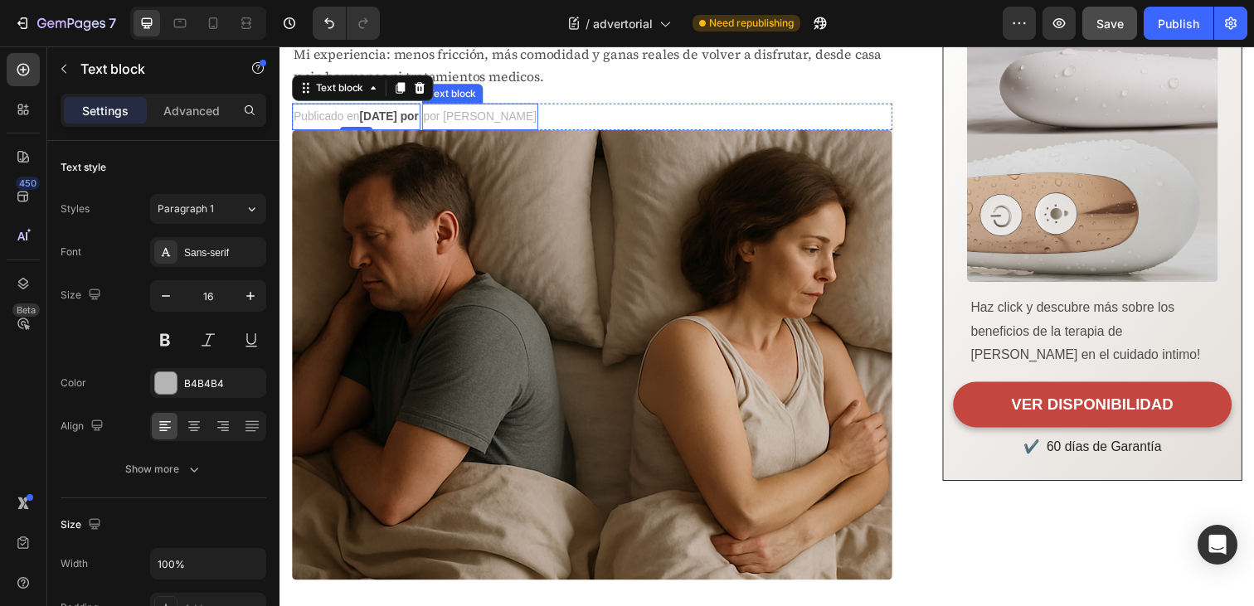
click at [507, 118] on span "por [PERSON_NAME]" at bounding box center [483, 117] width 115 height 13
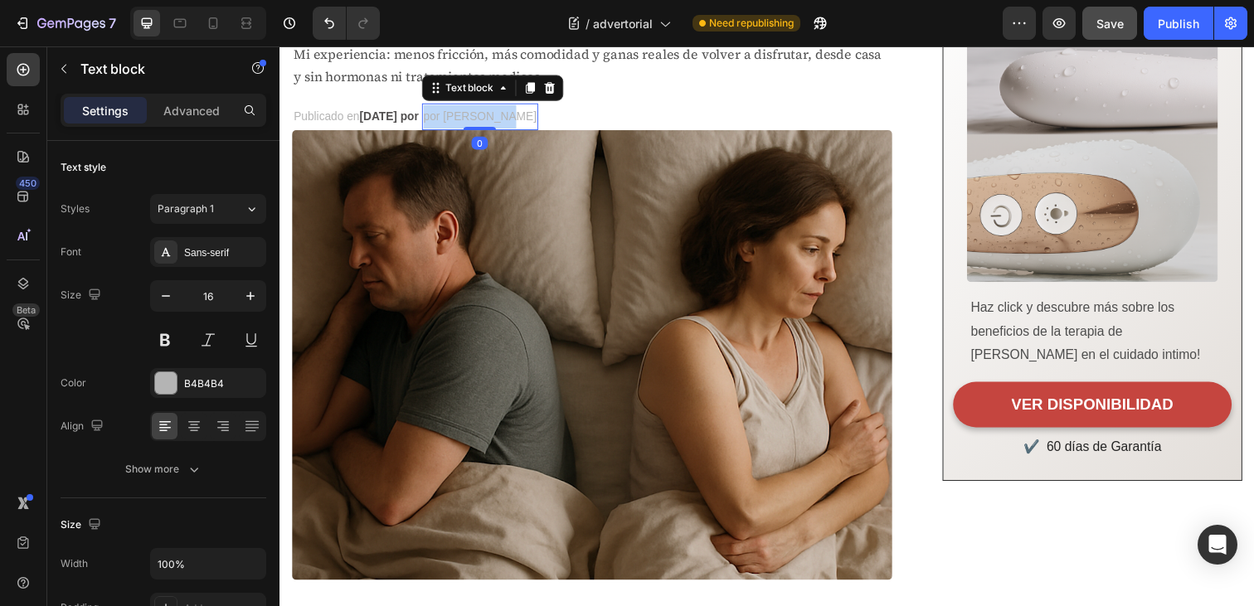
click at [507, 118] on span "por [PERSON_NAME]" at bounding box center [483, 117] width 115 height 13
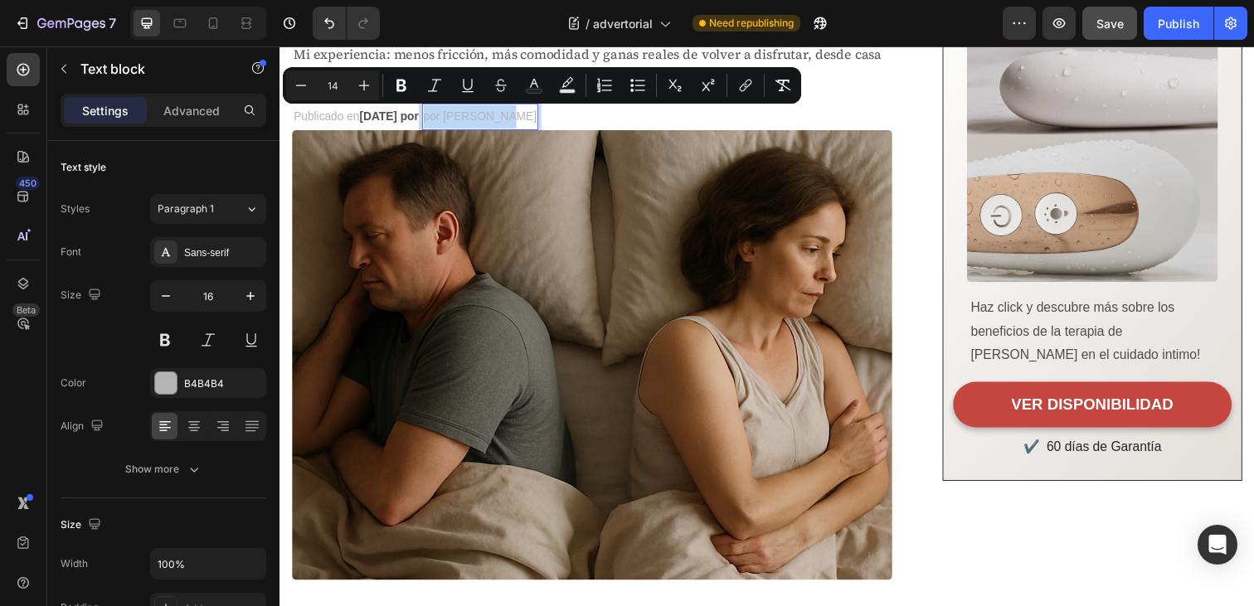
click at [513, 117] on span "por [PERSON_NAME]" at bounding box center [483, 117] width 115 height 13
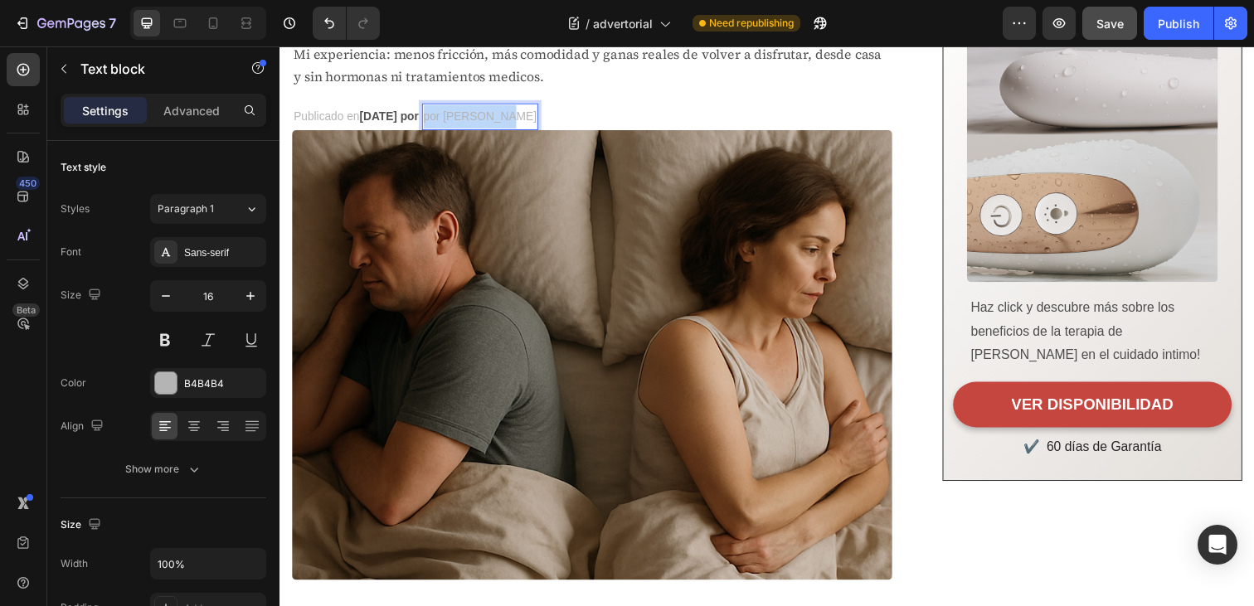
click at [513, 117] on span "por [PERSON_NAME]" at bounding box center [483, 117] width 115 height 13
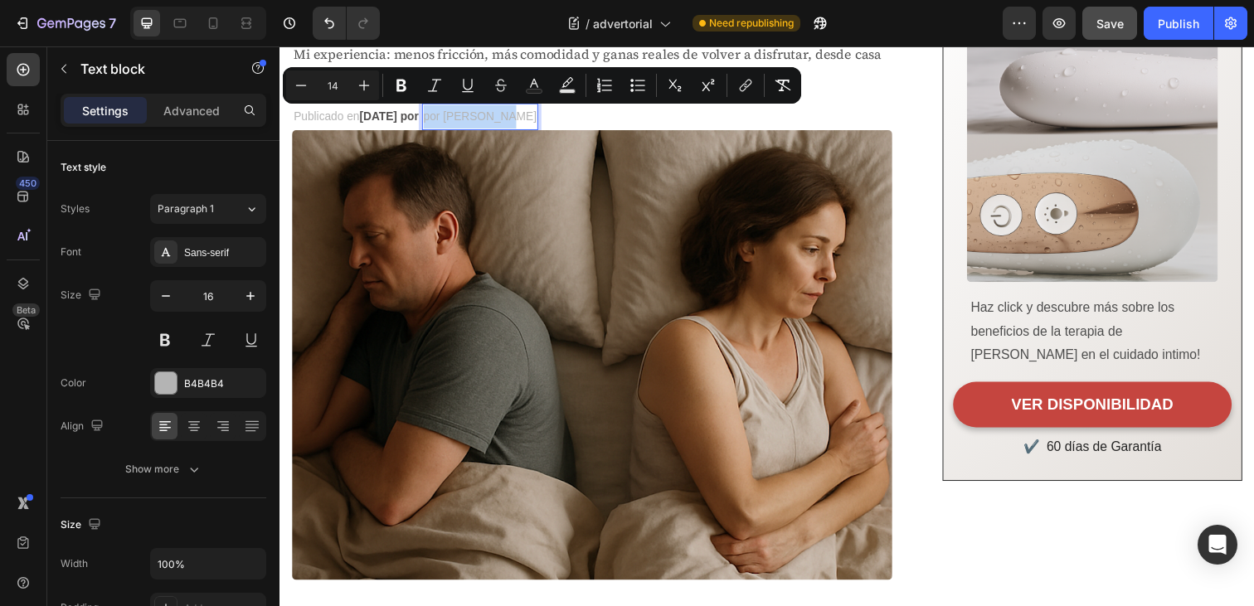
copy span "por [PERSON_NAME]"
click at [421, 123] on strong "Junio 23, 2025 por" at bounding box center [391, 117] width 61 height 13
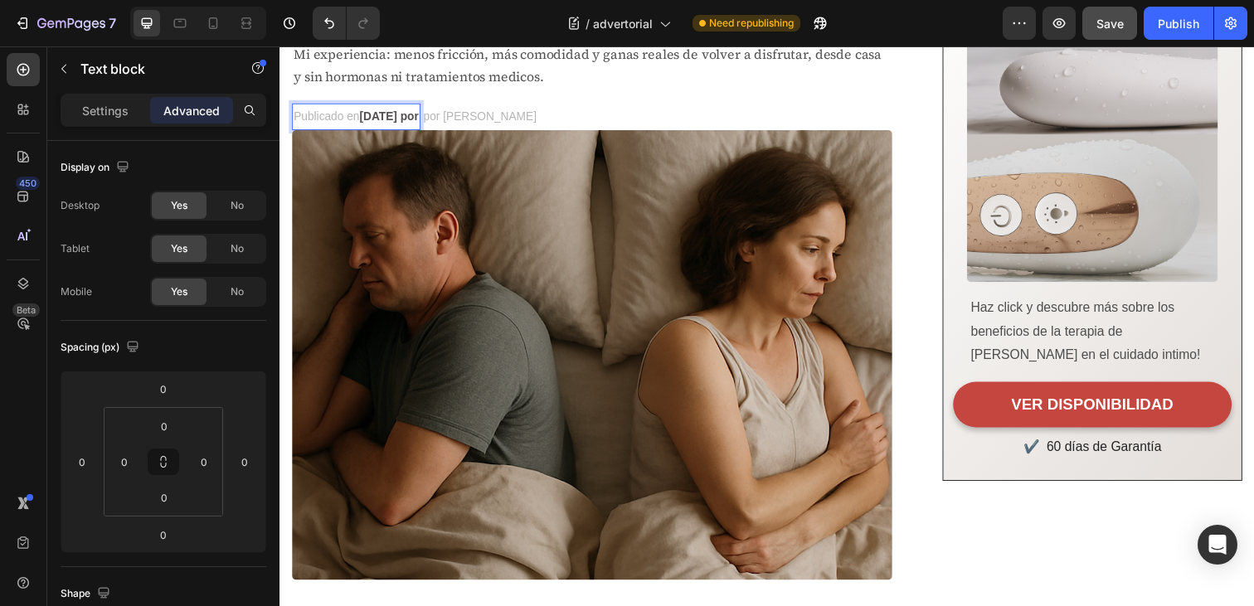
click at [421, 120] on strong "Junio 23, 2025 por" at bounding box center [391, 117] width 61 height 13
click at [450, 119] on span "por [PERSON_NAME]" at bounding box center [456, 117] width 115 height 13
click at [546, 112] on span "por [PERSON_NAME]" at bounding box center [580, 117] width 115 height 13
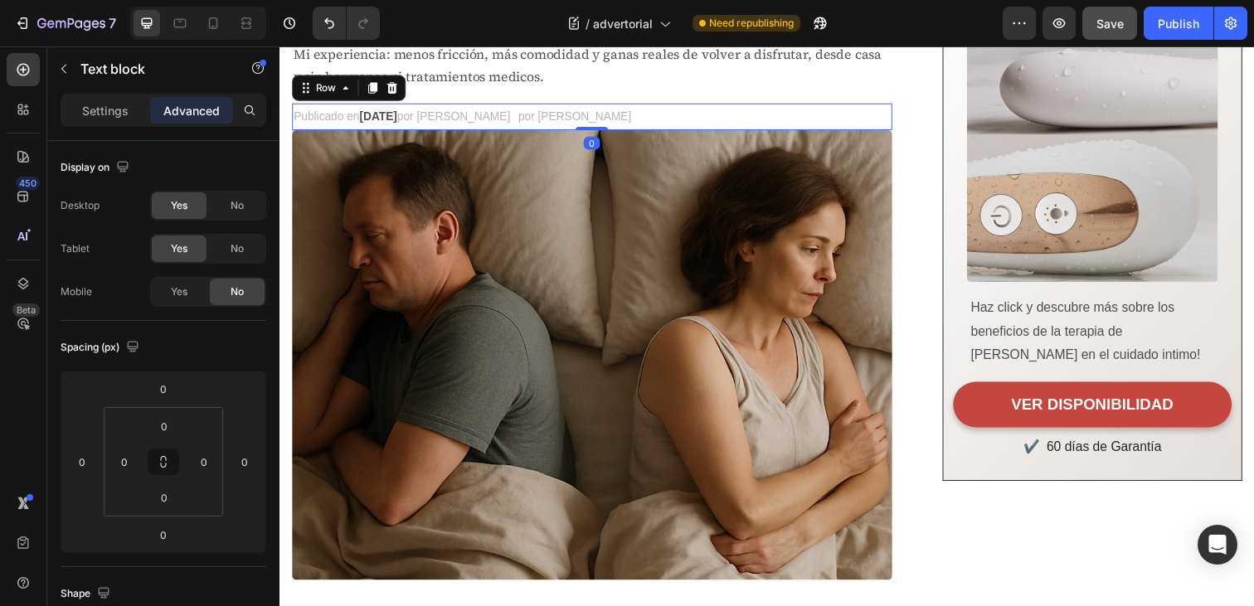
click at [630, 118] on div "Publicado en Junio 23, 2025 por Elena R. Text block por Elena R. Text block Row…" at bounding box center [598, 118] width 613 height 27
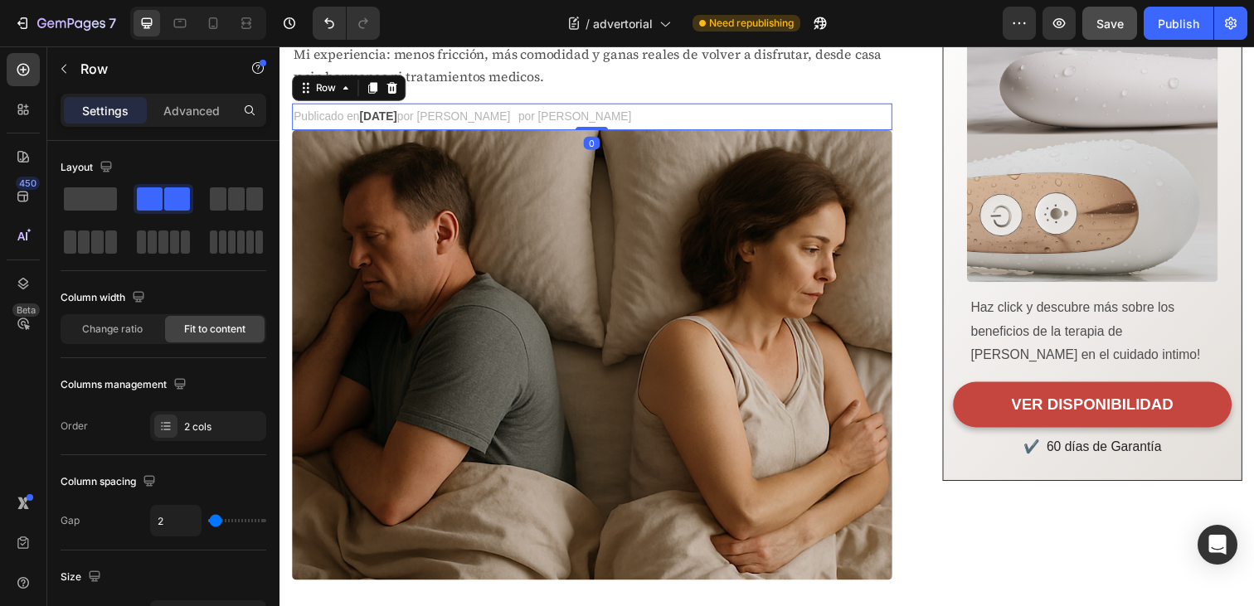
click at [577, 108] on p "por [PERSON_NAME]" at bounding box center [580, 118] width 115 height 24
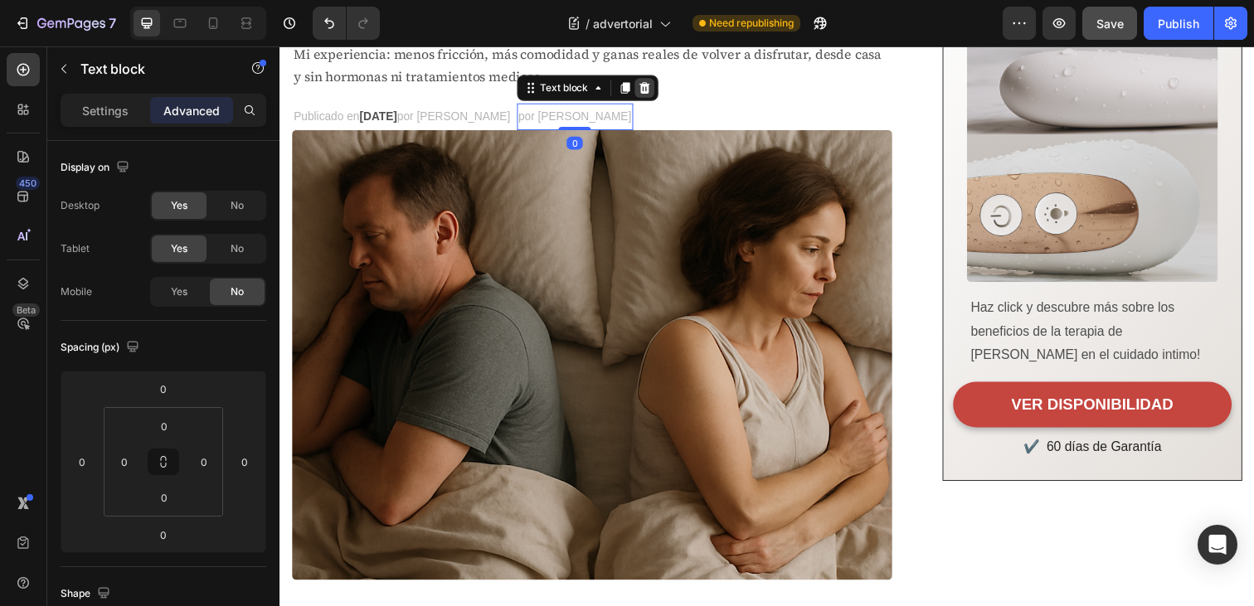
click at [652, 86] on icon at bounding box center [651, 89] width 11 height 12
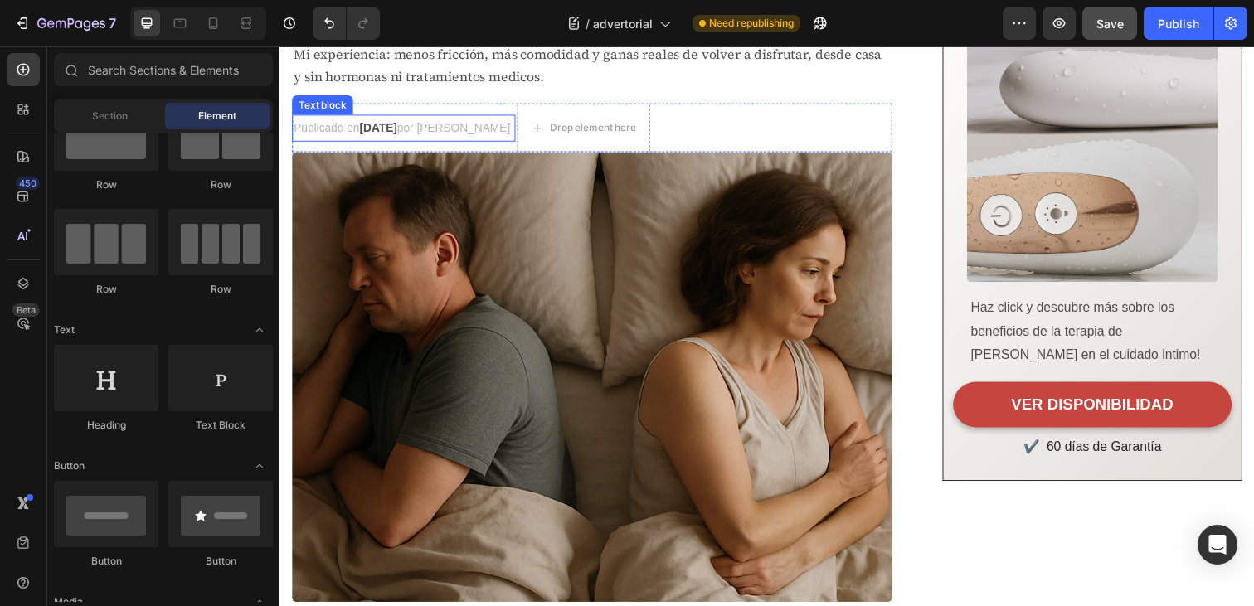
click at [497, 124] on span "por [PERSON_NAME]" at bounding box center [456, 129] width 115 height 13
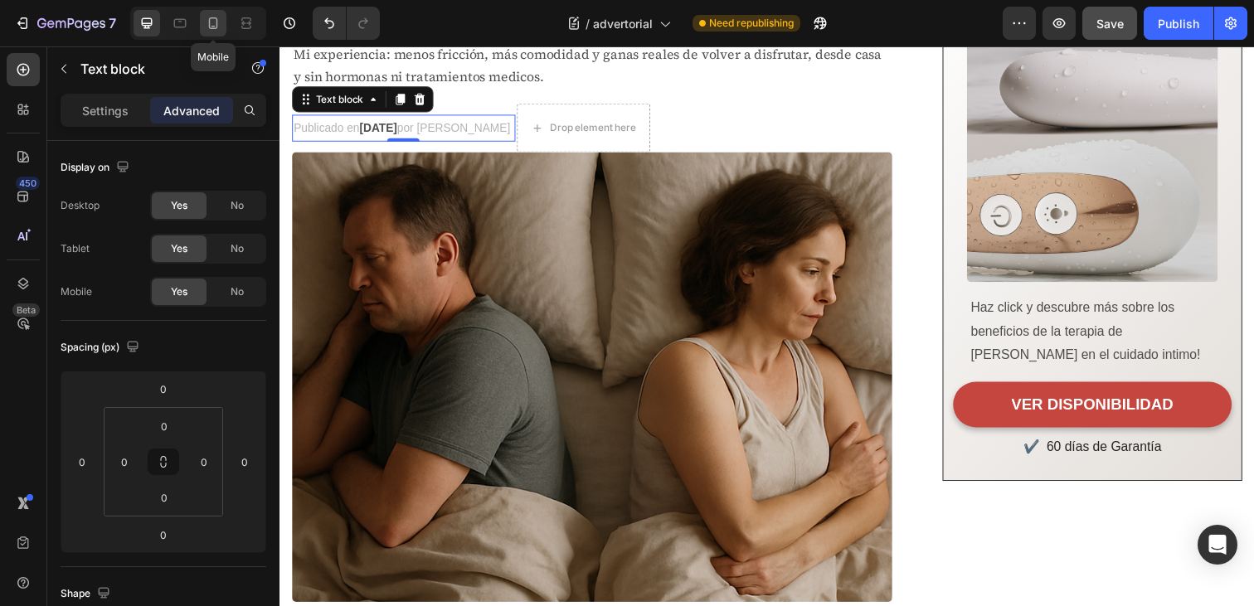
click at [213, 22] on icon at bounding box center [213, 23] width 17 height 17
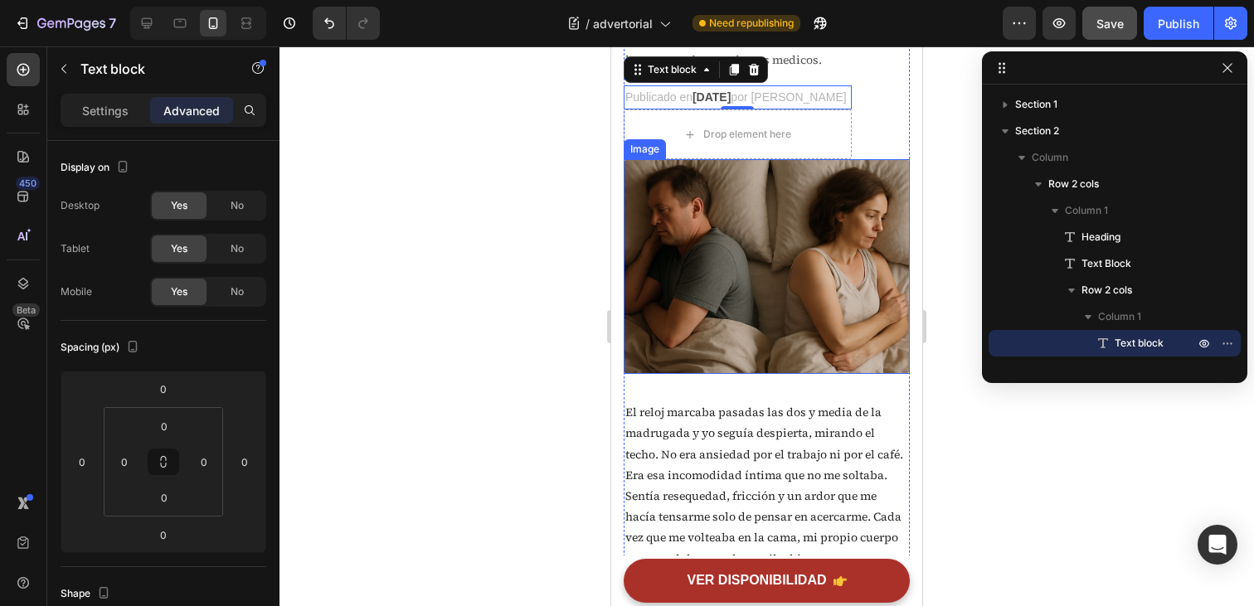
scroll to position [225, 0]
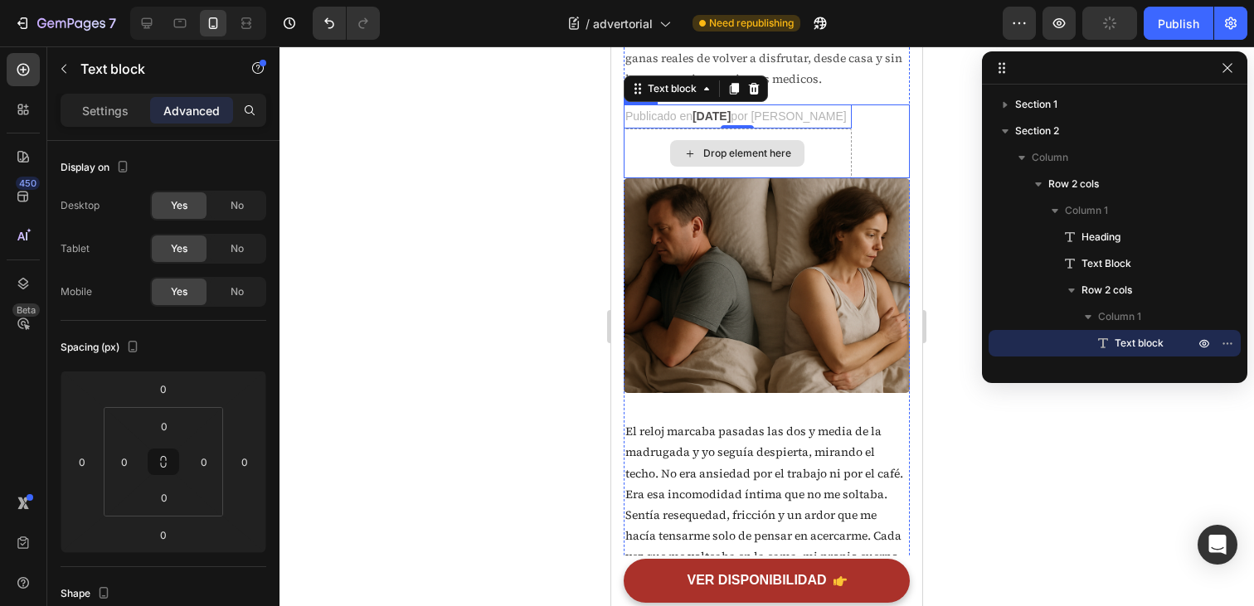
click at [826, 147] on div "Drop element here" at bounding box center [738, 154] width 228 height 50
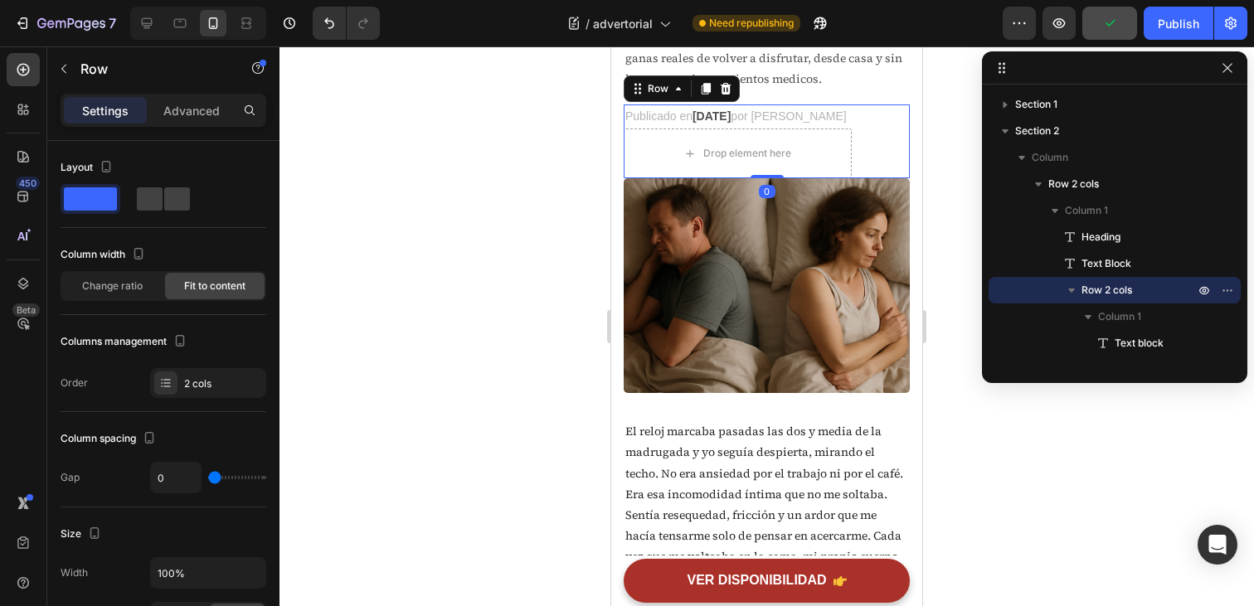
click at [884, 133] on div "Publicado en Junio 23, 2025 por Elena R. Text block Drop element here Row 0" at bounding box center [767, 142] width 286 height 74
click at [819, 153] on div "Drop element here" at bounding box center [738, 154] width 228 height 50
click at [864, 126] on div "Publicado en Junio 23, 2025 por Elena R. Text block Drop element here Row 0" at bounding box center [767, 142] width 286 height 74
click at [67, 69] on icon "button" at bounding box center [63, 68] width 13 height 13
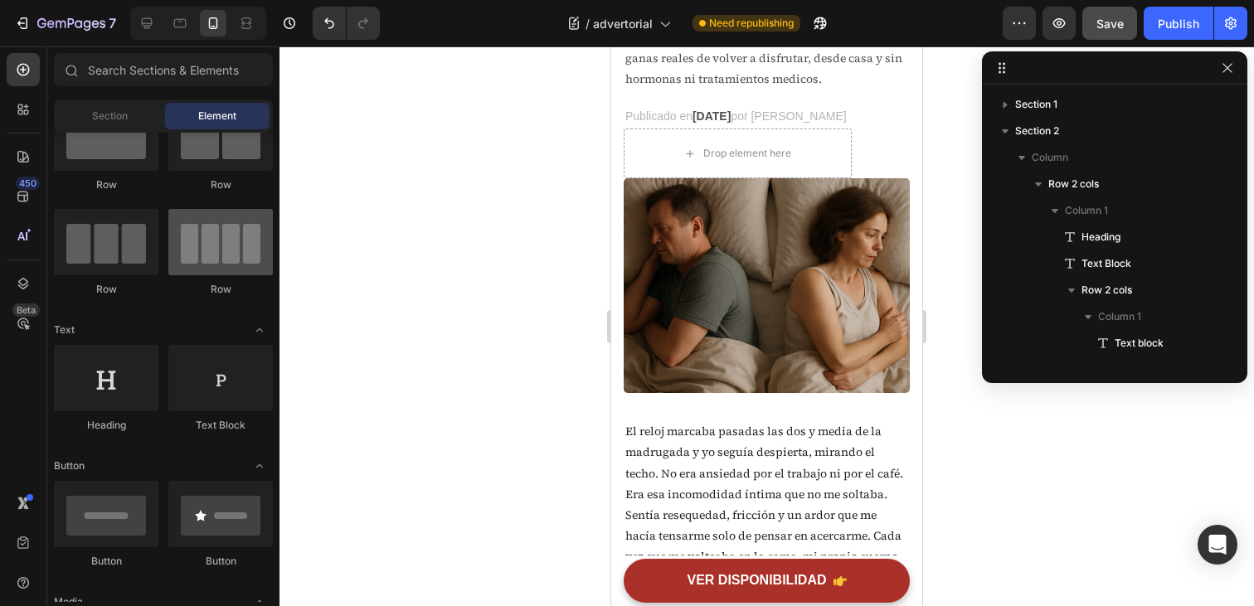
scroll to position [0, 0]
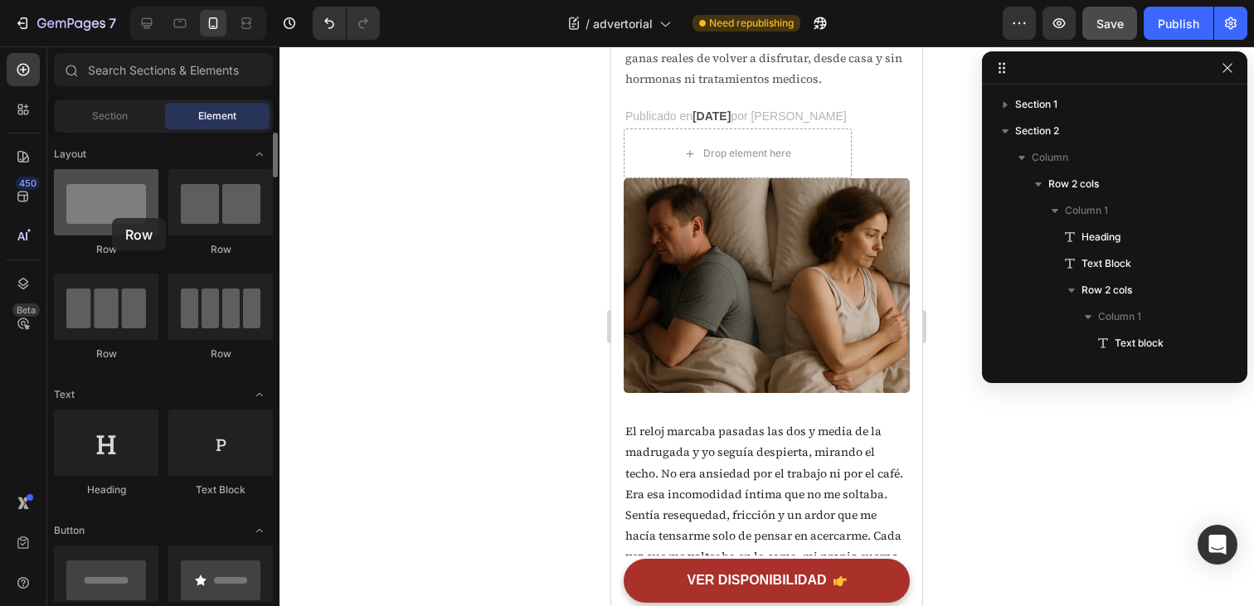
click at [112, 218] on div at bounding box center [106, 202] width 105 height 66
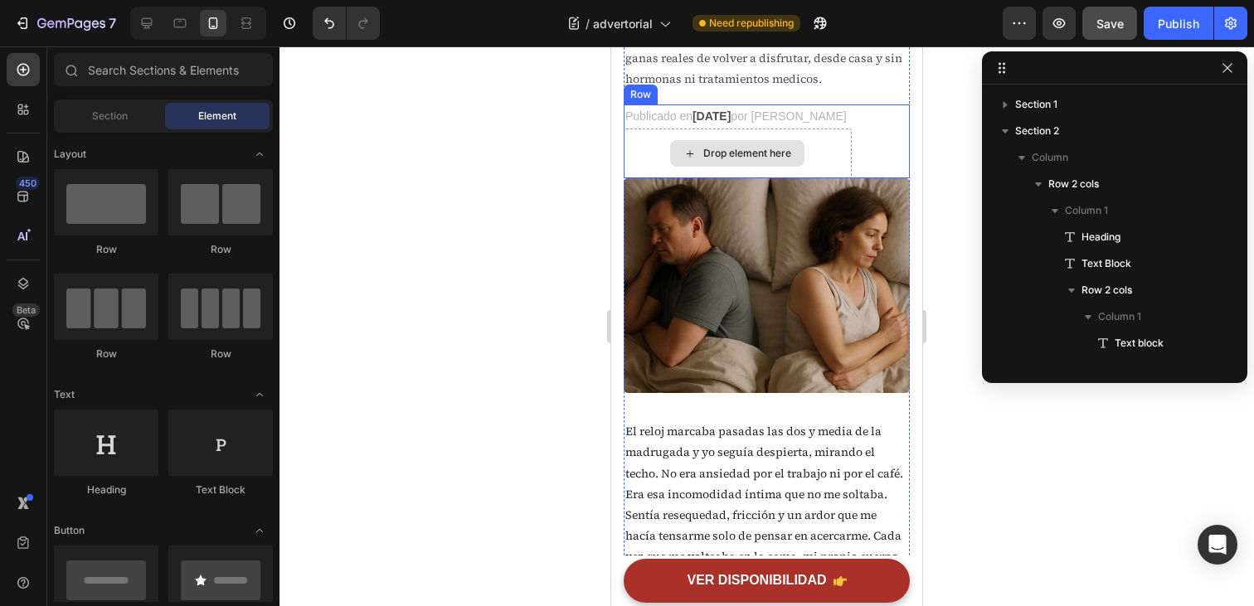
click at [645, 147] on div "Drop element here" at bounding box center [738, 154] width 228 height 50
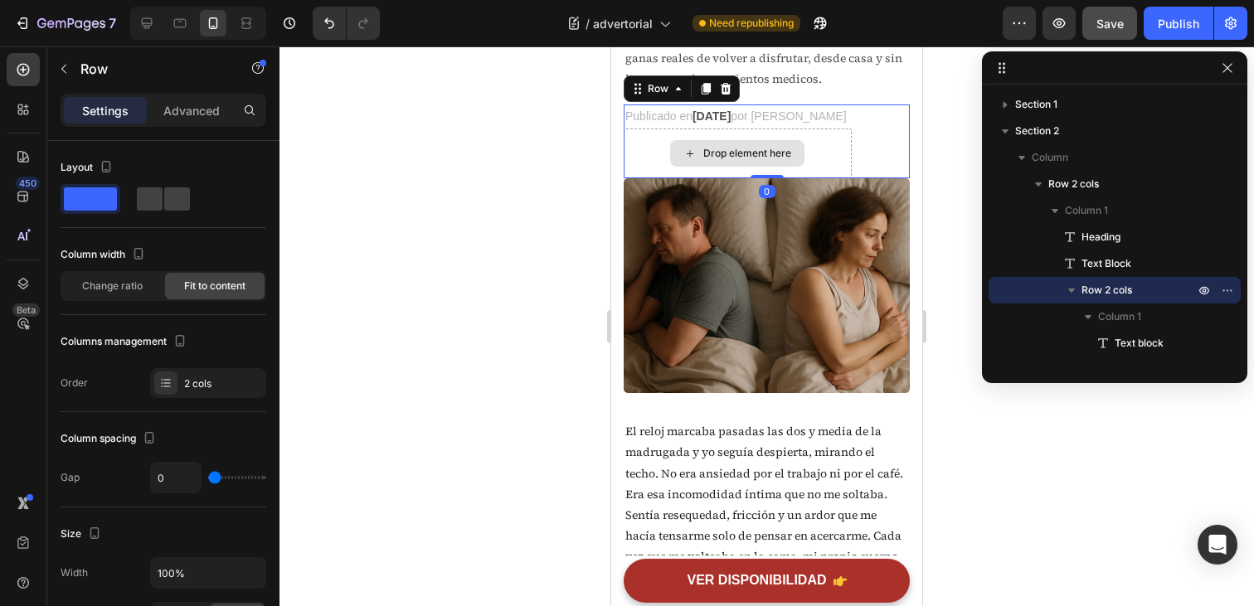
click at [835, 147] on div "Drop element here" at bounding box center [738, 154] width 228 height 50
click at [1225, 291] on icon "button" at bounding box center [1227, 290] width 13 height 13
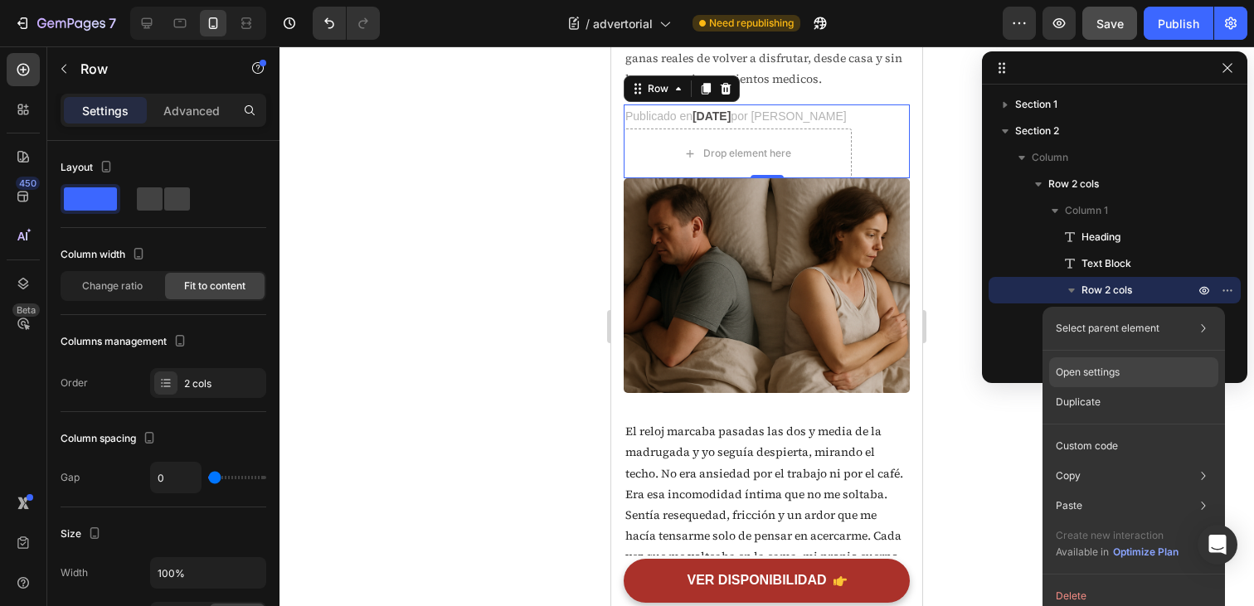
click at [1112, 371] on p "Open settings" at bounding box center [1088, 372] width 64 height 15
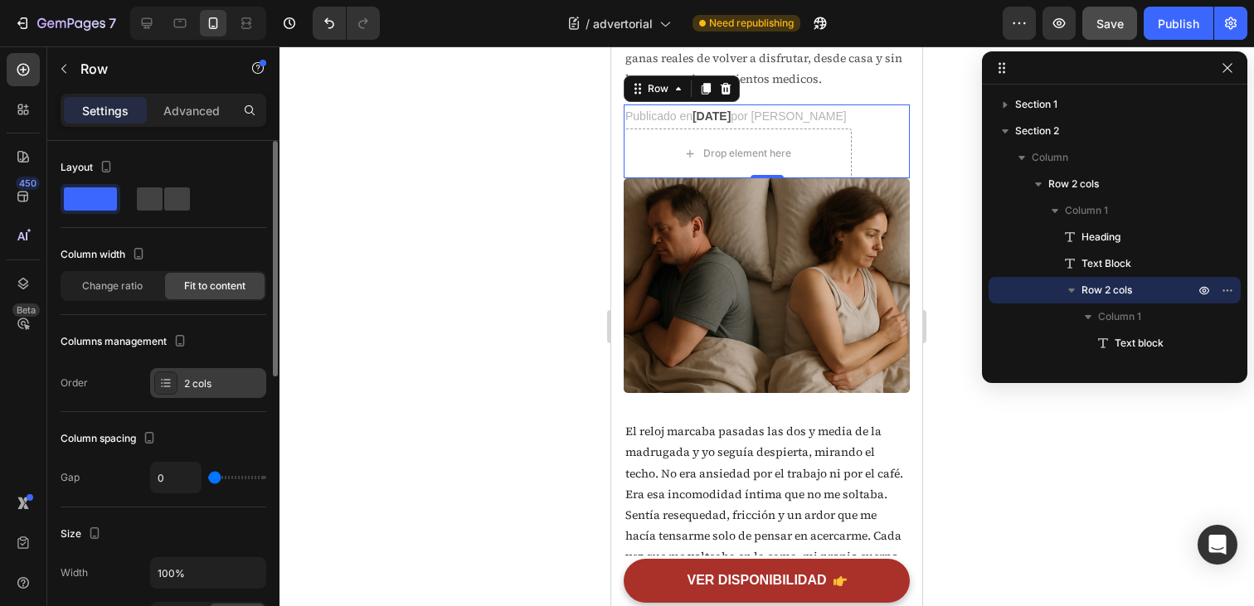
click at [182, 377] on div "2 cols" at bounding box center [208, 383] width 116 height 30
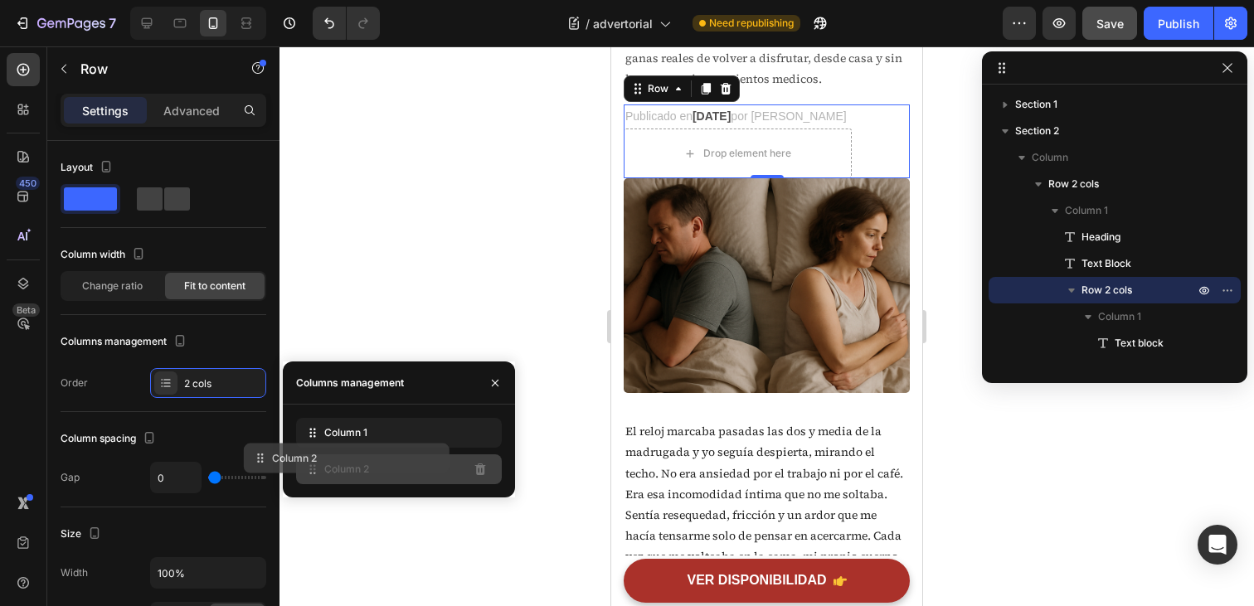
click at [426, 461] on div "Column 2" at bounding box center [399, 470] width 206 height 30
drag, startPoint x: 420, startPoint y: 470, endPoint x: 401, endPoint y: 471, distance: 19.2
click at [401, 471] on div "Column 2" at bounding box center [399, 470] width 206 height 30
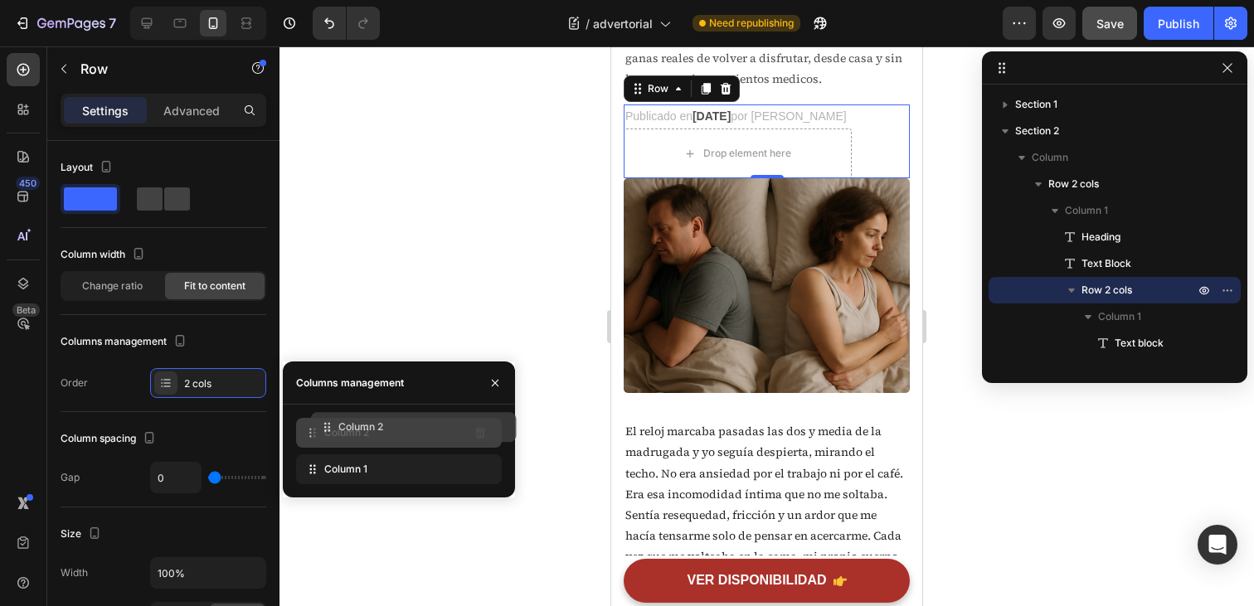
drag, startPoint x: 401, startPoint y: 471, endPoint x: 415, endPoint y: 430, distance: 43.8
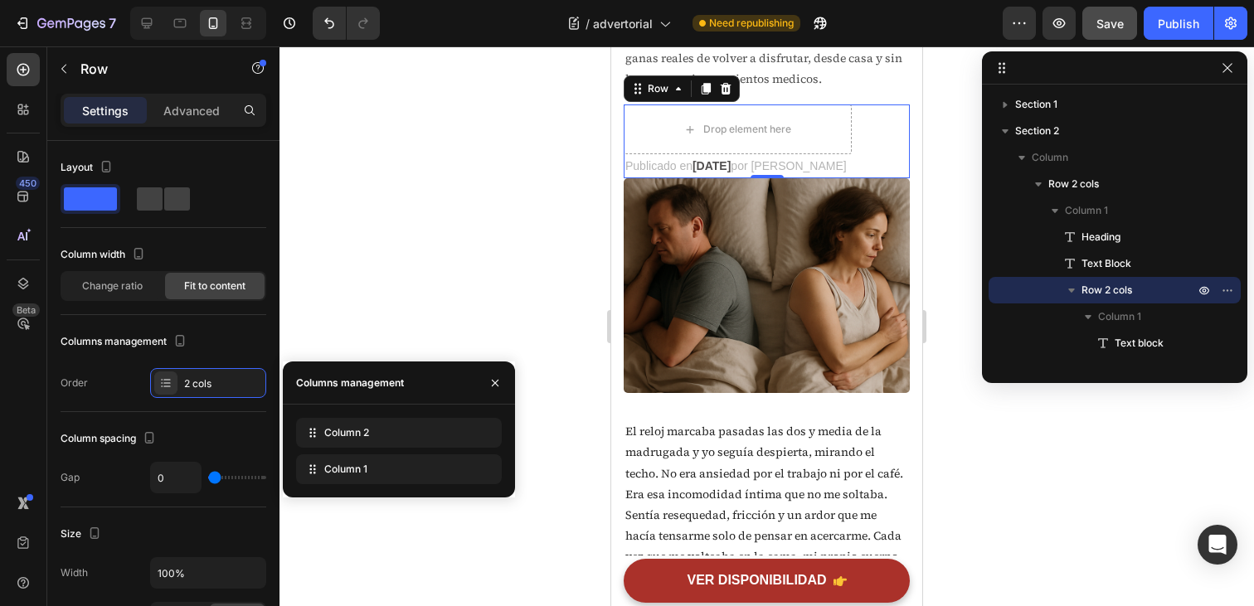
click at [870, 143] on div "Publicado en Junio 23, 2025 por Elena R. Text block Drop element here Row 0" at bounding box center [767, 142] width 286 height 74
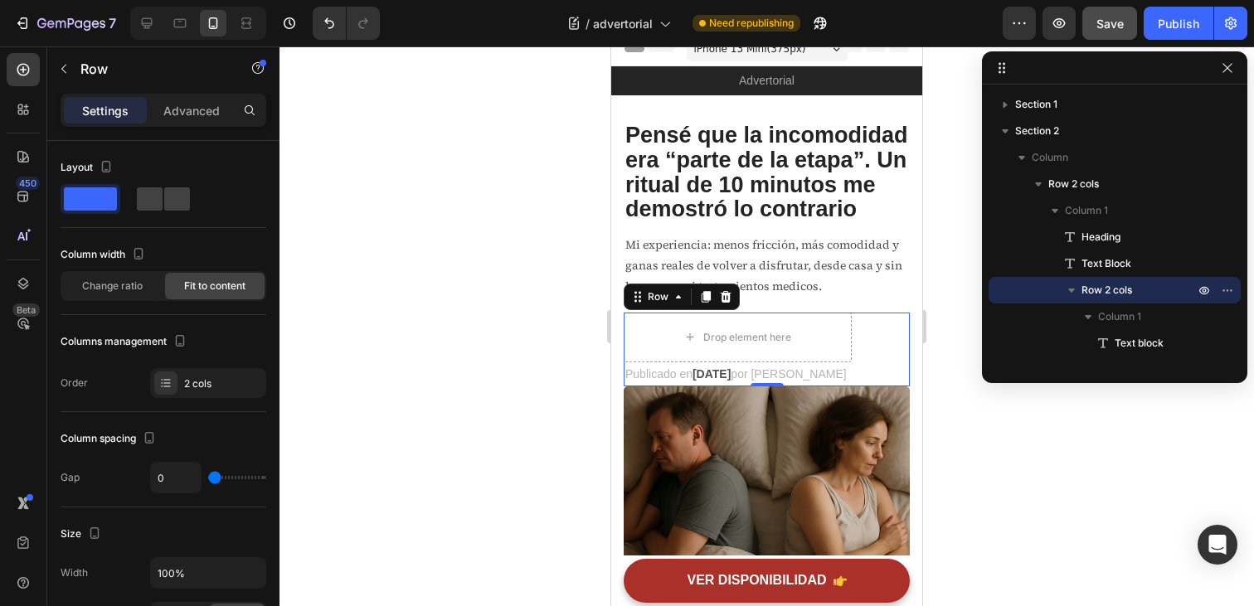
scroll to position [13, 0]
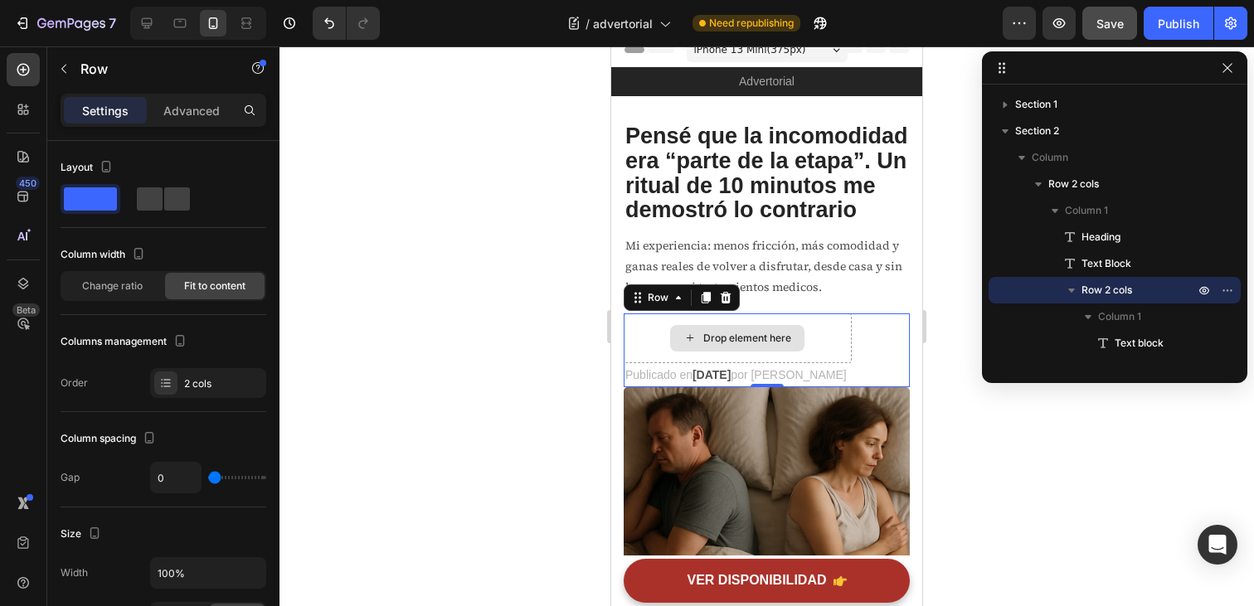
click at [792, 331] on div "Drop element here" at bounding box center [737, 338] width 134 height 27
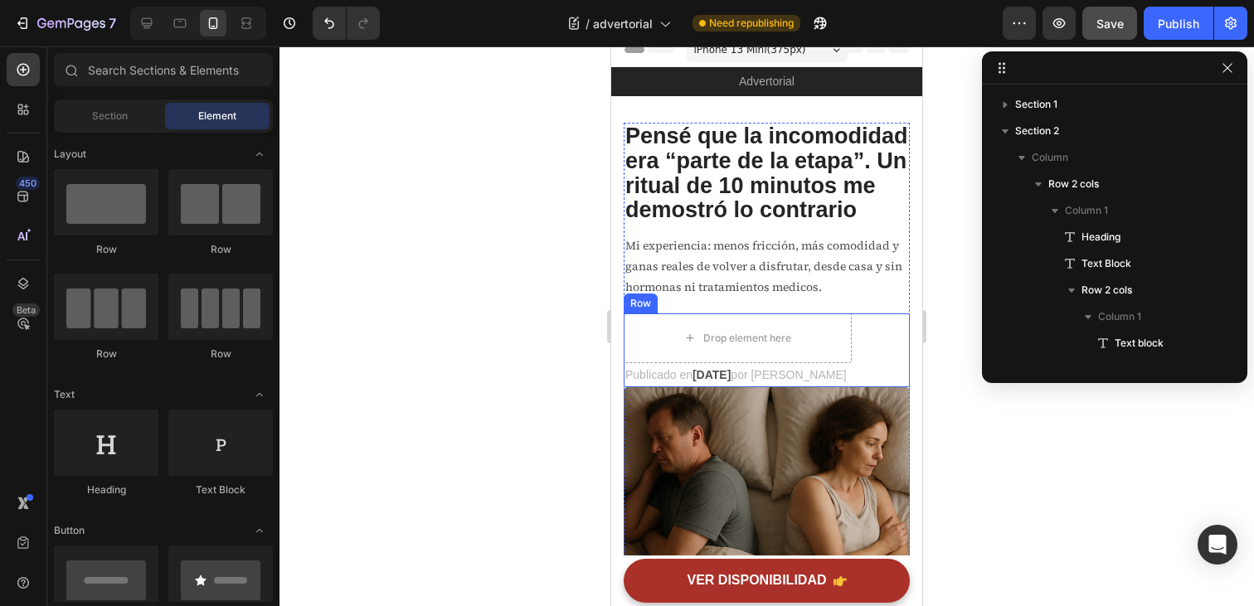
click at [879, 346] on div "Publicado en Junio 23, 2025 por Elena R. Text block Drop element here Row" at bounding box center [767, 351] width 286 height 74
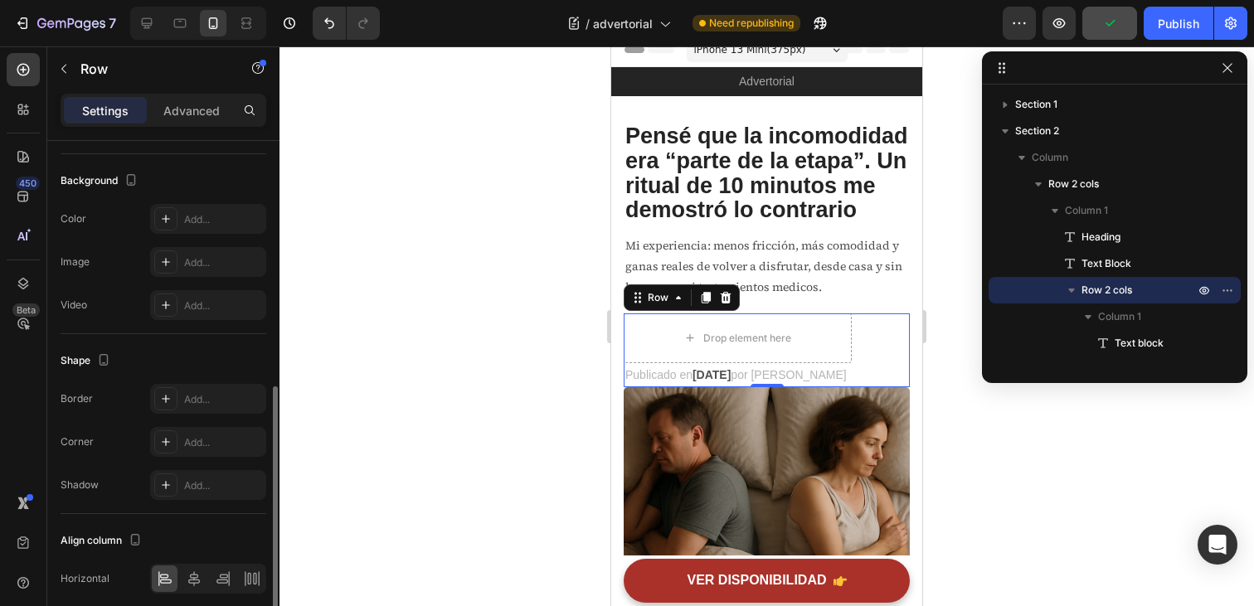
scroll to position [602, 0]
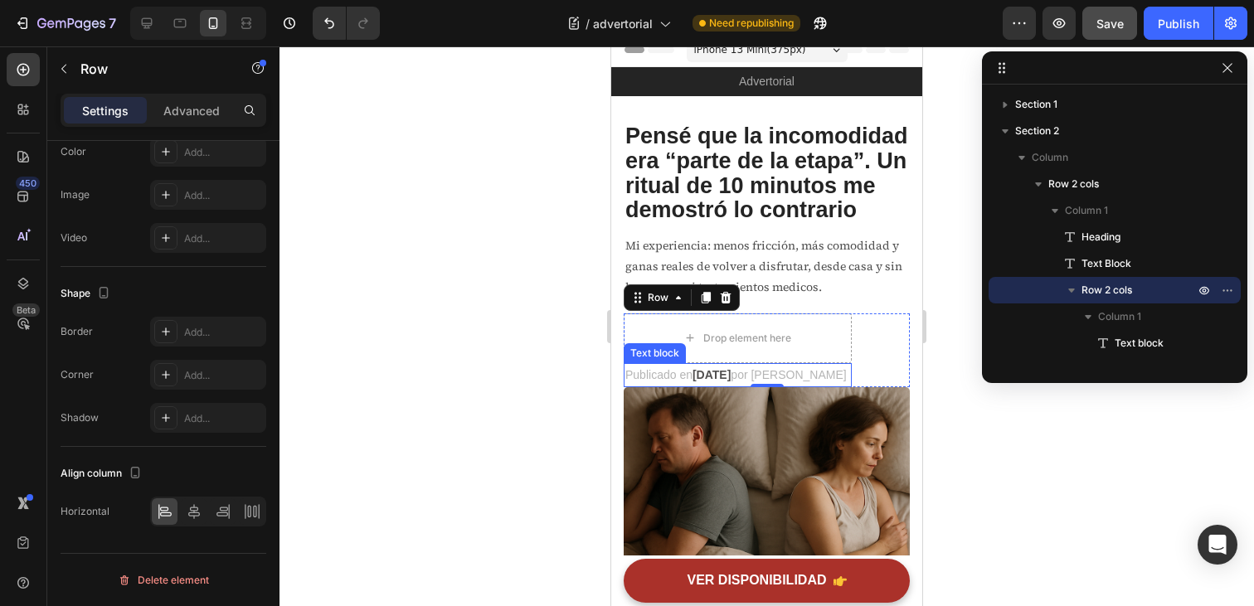
click at [684, 376] on span "Publicado en" at bounding box center [659, 374] width 67 height 13
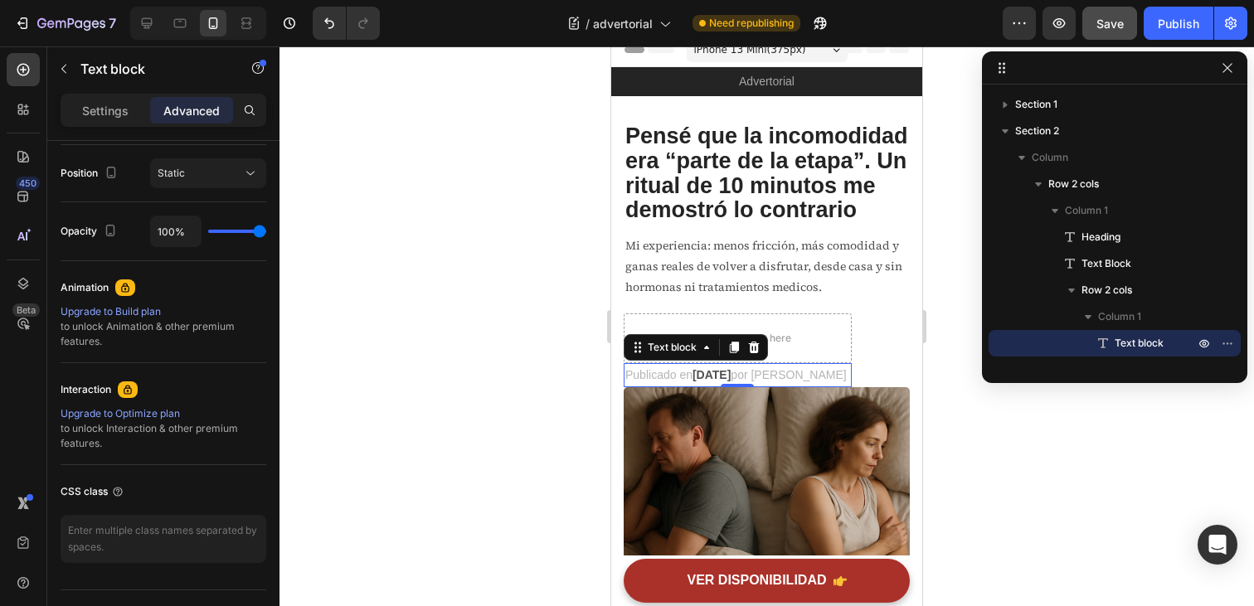
scroll to position [0, 0]
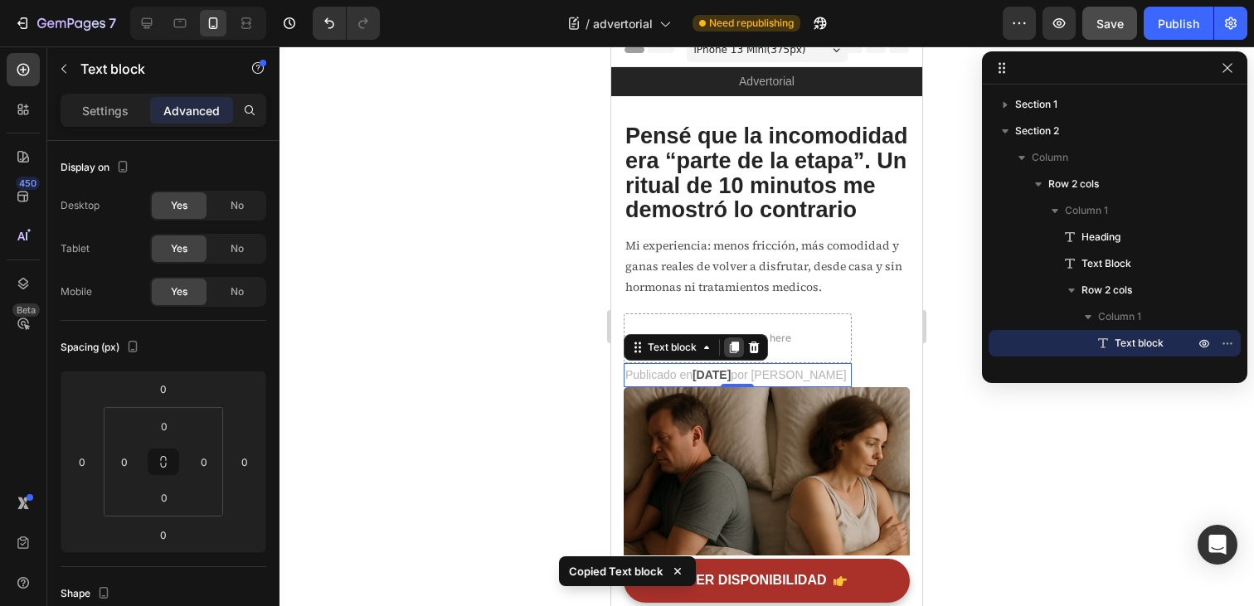
click at [737, 350] on icon at bounding box center [734, 348] width 9 height 12
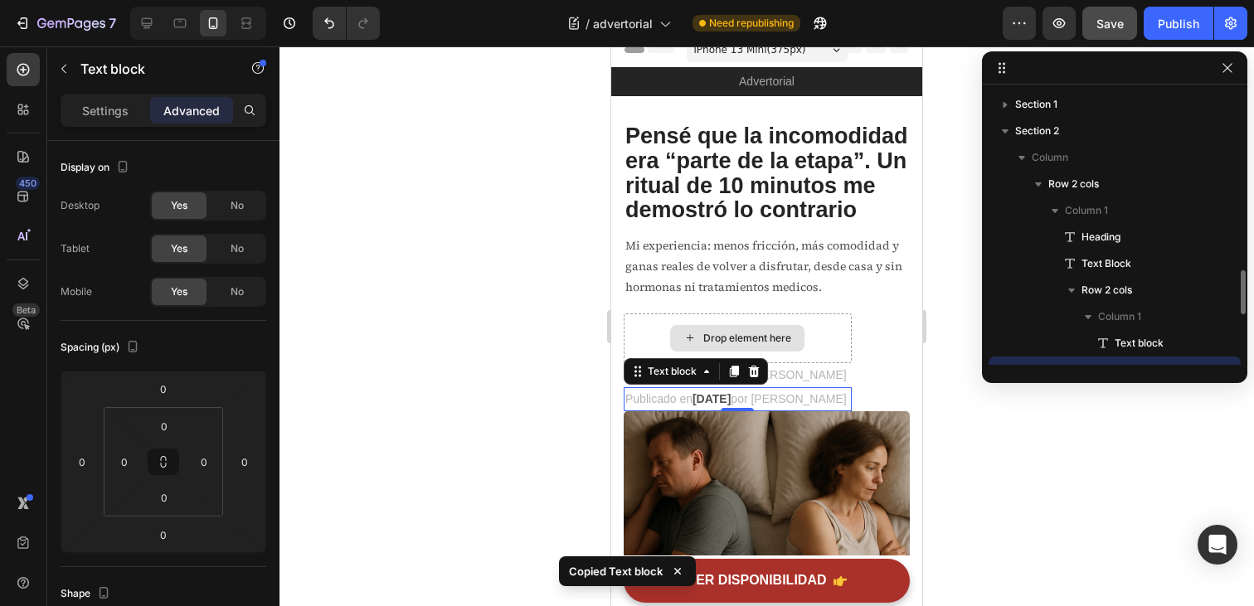
scroll to position [154, 0]
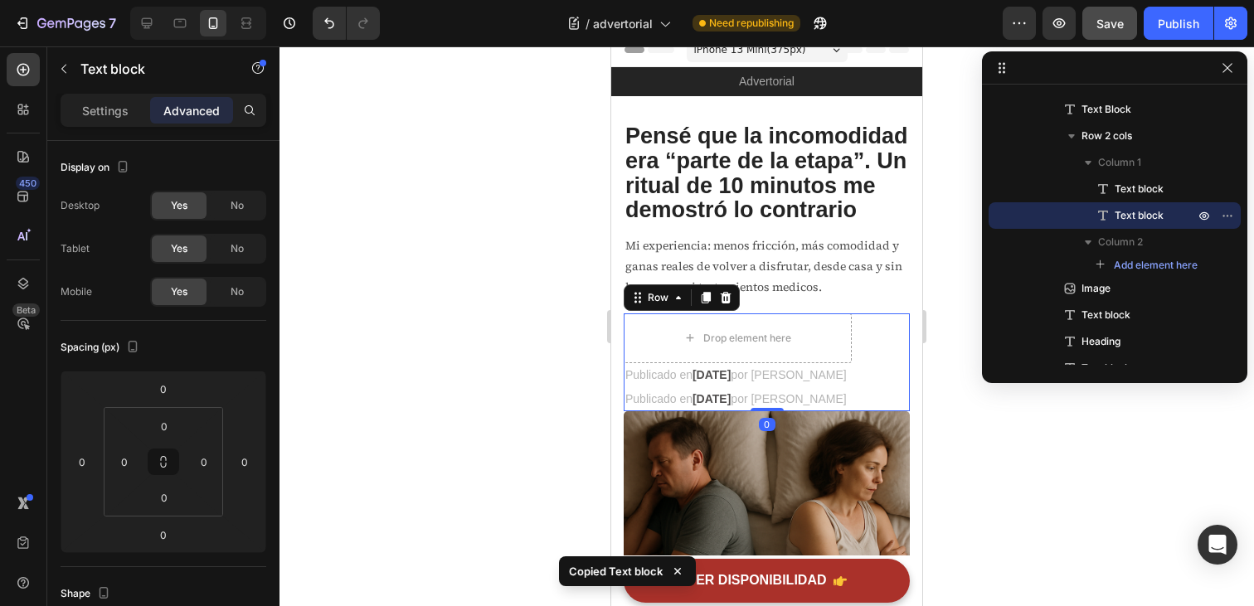
click at [883, 348] on div "Publicado en Junio 23, 2025 por Elena R. Text block Publicado en Junio 23, 2025…" at bounding box center [767, 363] width 286 height 98
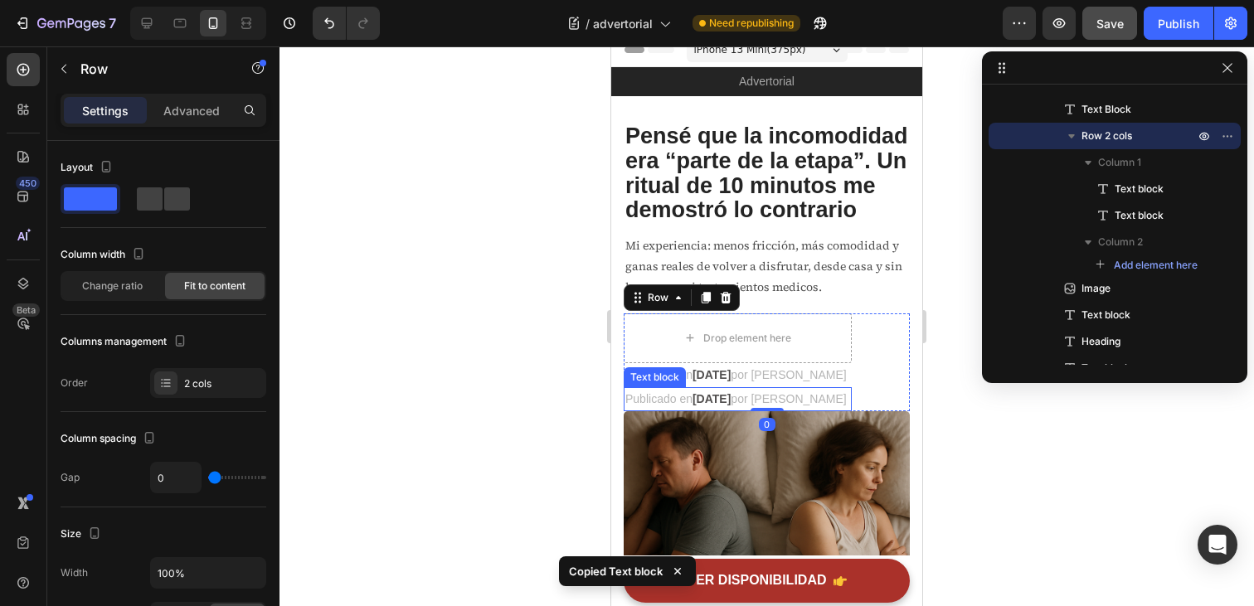
click at [819, 395] on span "por [PERSON_NAME]" at bounding box center [788, 398] width 115 height 13
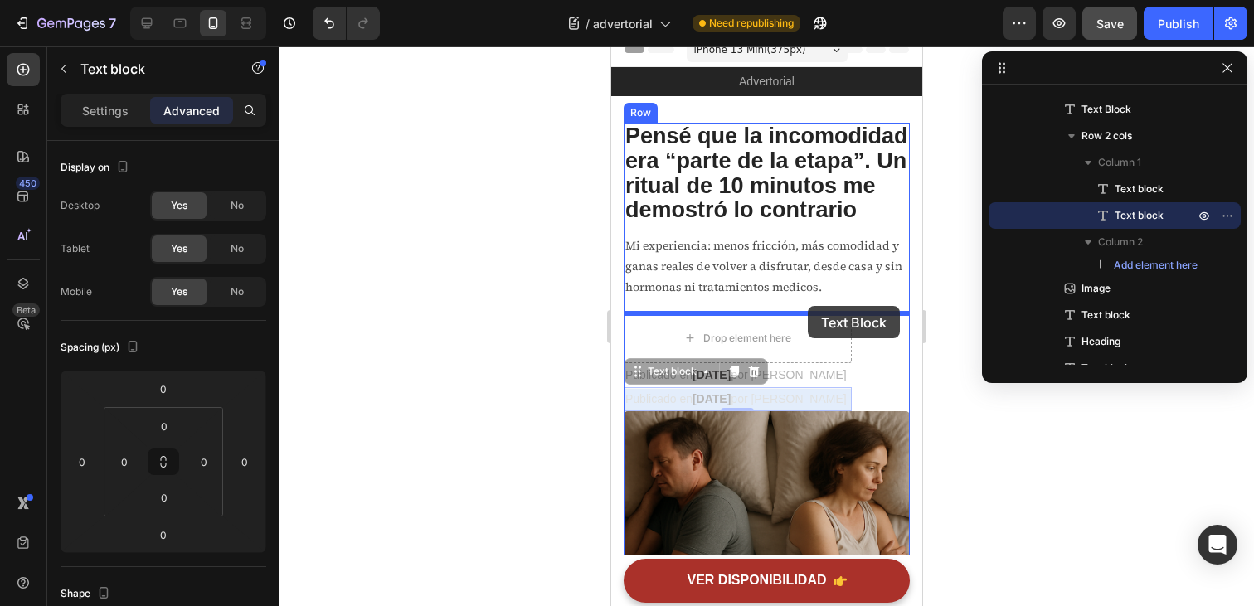
drag, startPoint x: 808, startPoint y: 397, endPoint x: 808, endPoint y: 306, distance: 91.3
type input "16"
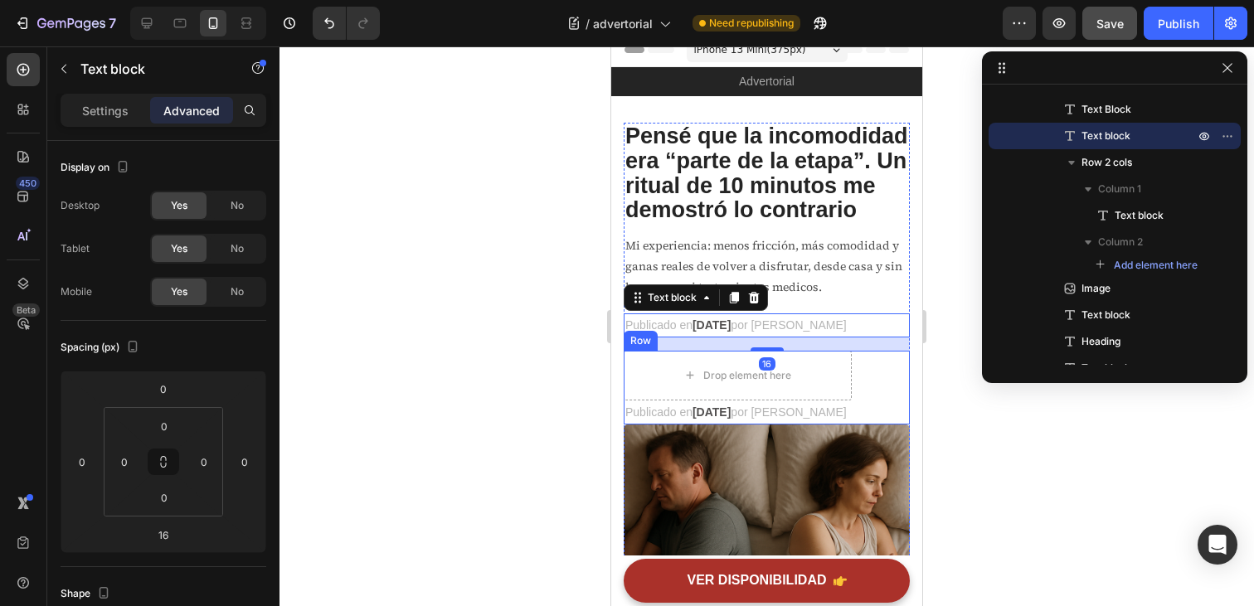
click at [879, 391] on div "Publicado en Junio 23, 2025 por Elena R. Text block Drop element here Row" at bounding box center [767, 388] width 286 height 74
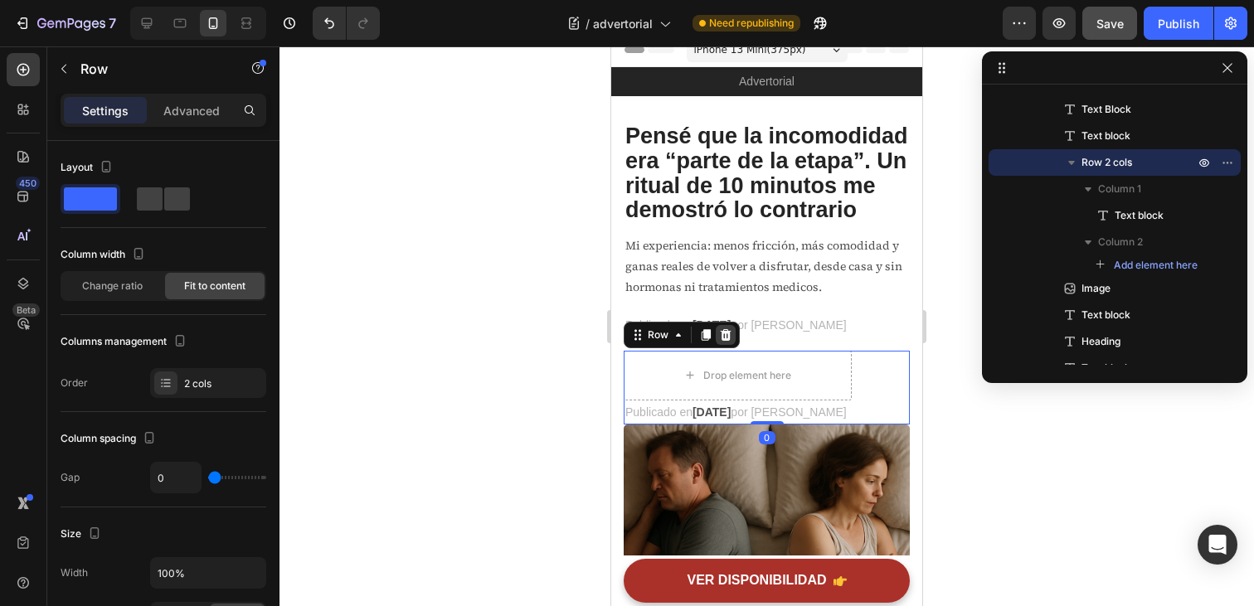
click at [727, 337] on icon at bounding box center [725, 335] width 13 height 13
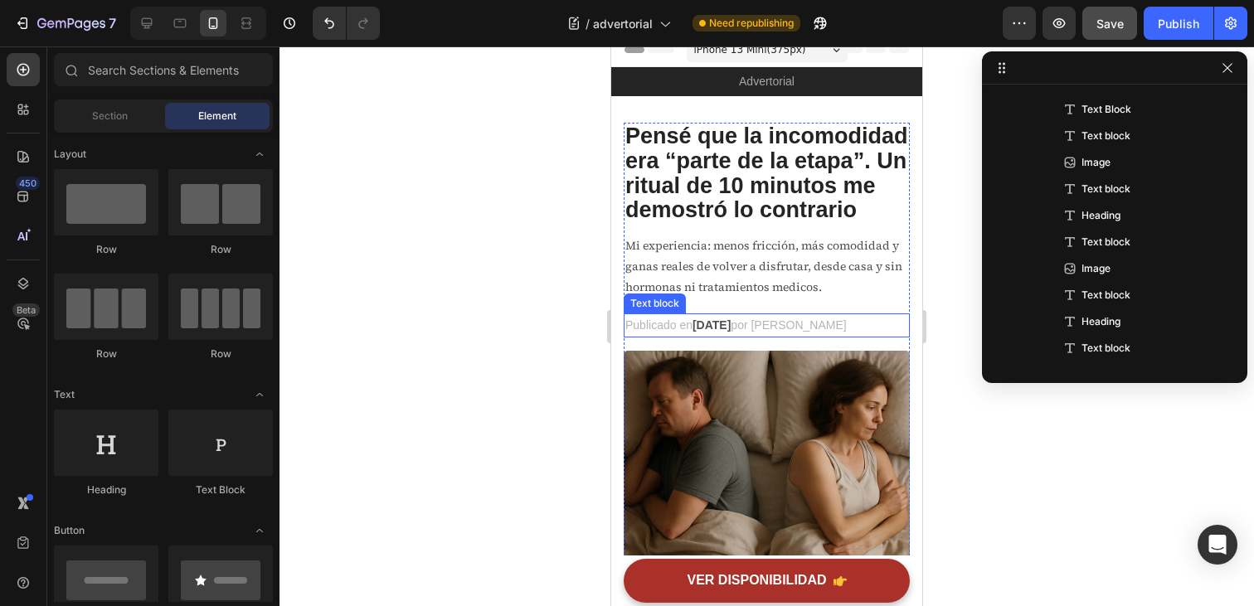
click at [731, 328] on strong "[DATE]" at bounding box center [712, 325] width 38 height 13
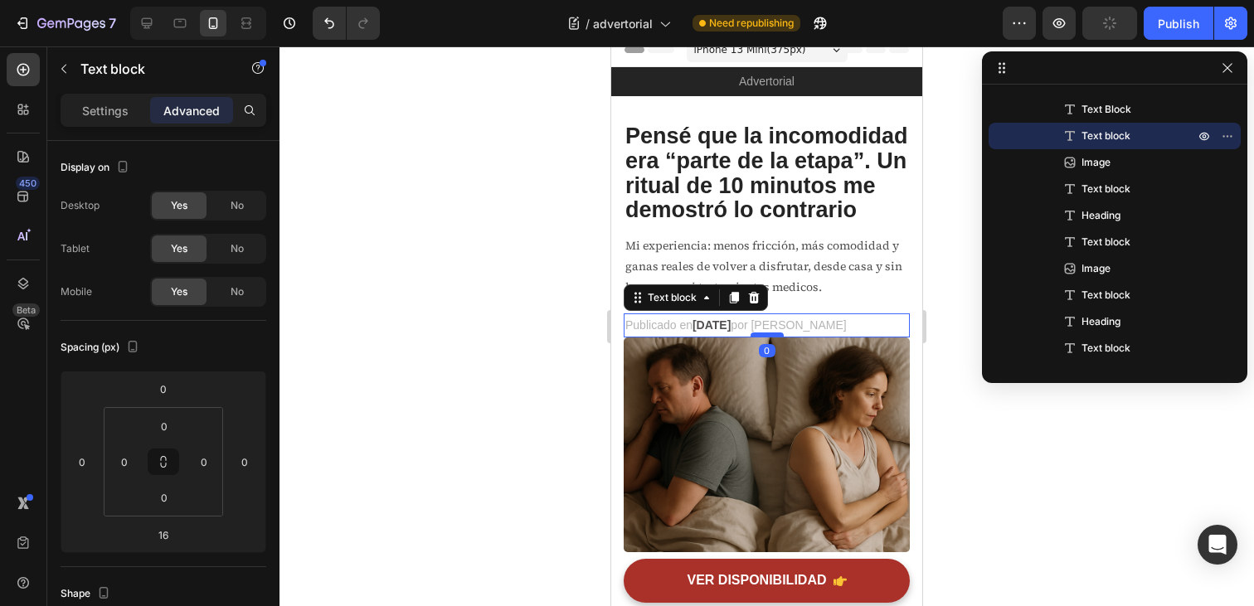
drag, startPoint x: 765, startPoint y: 348, endPoint x: 767, endPoint y: 335, distance: 13.5
click at [767, 335] on div at bounding box center [767, 335] width 33 height 5
type input "0"
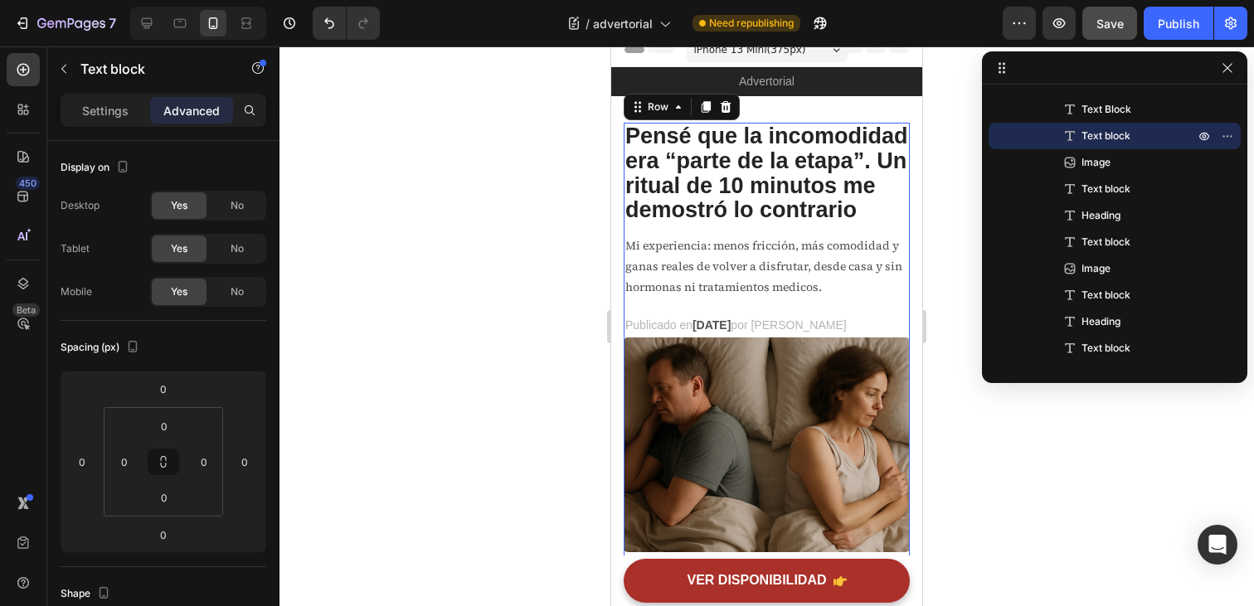
scroll to position [0, 0]
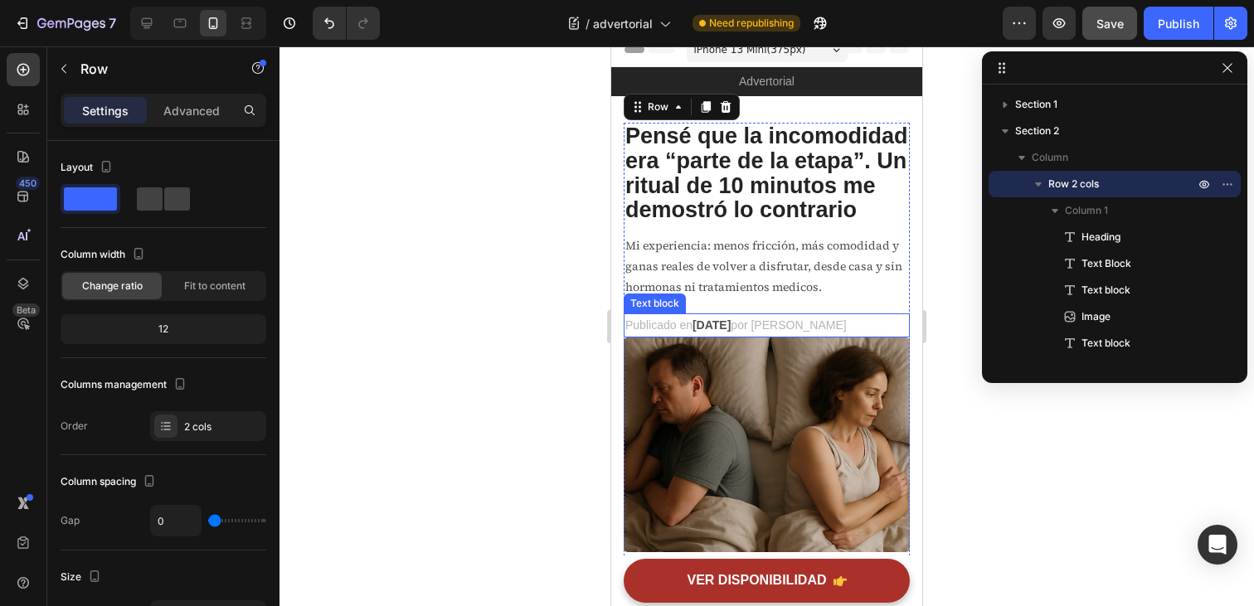
click at [699, 323] on strong "[DATE]" at bounding box center [712, 325] width 38 height 13
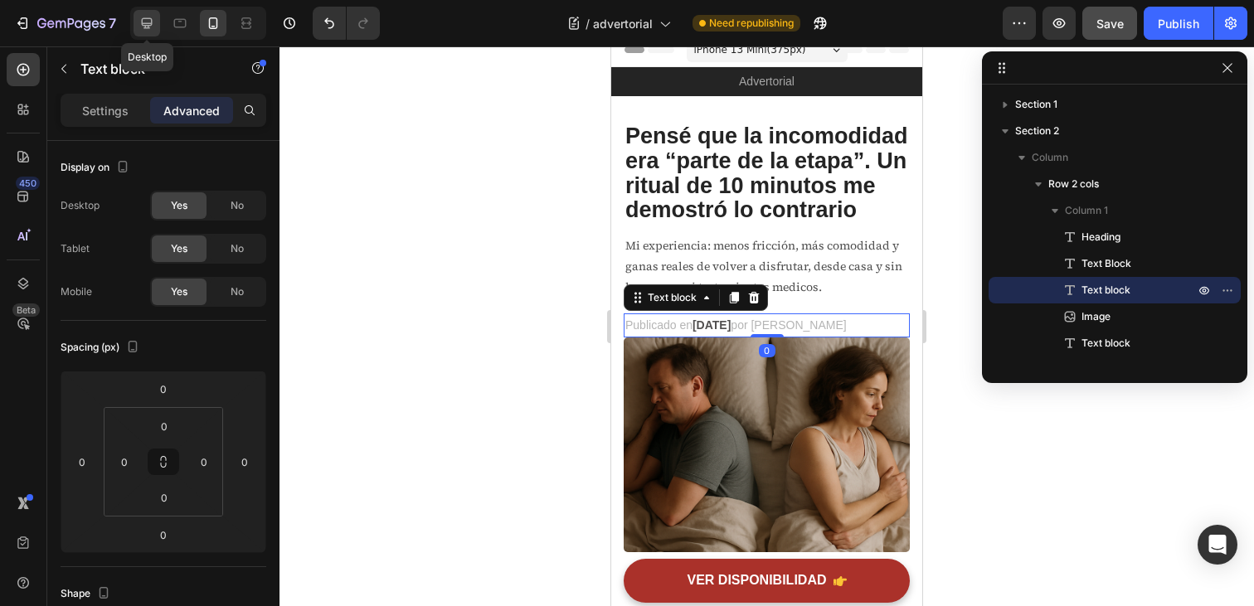
click at [154, 25] on icon at bounding box center [147, 23] width 17 height 17
type input "16"
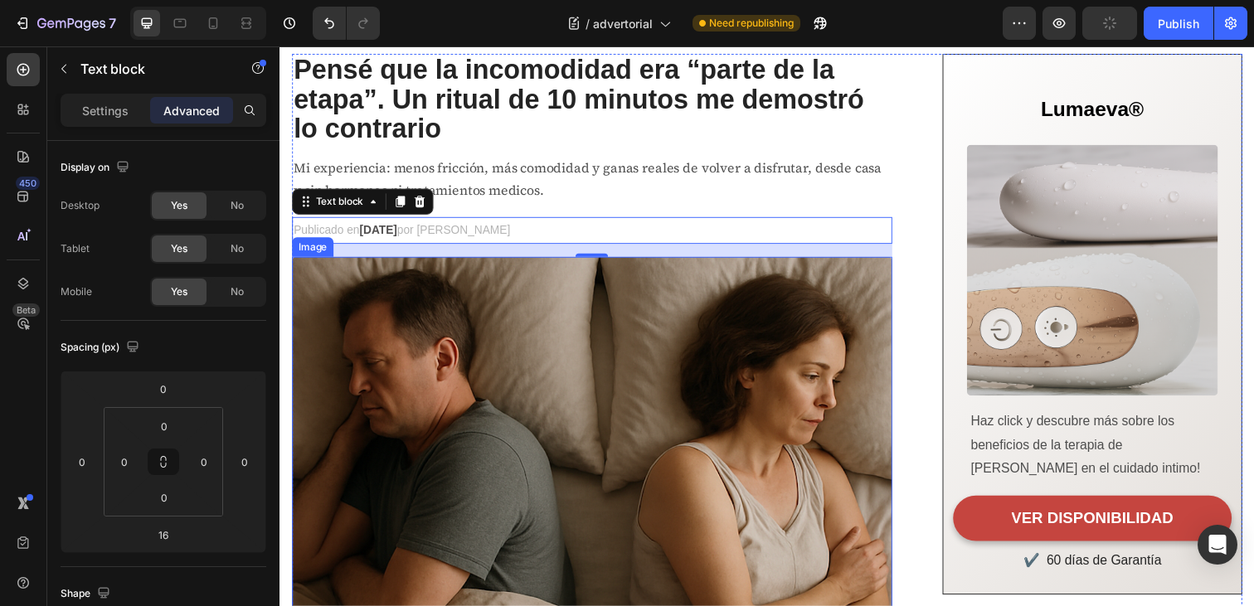
scroll to position [123, 0]
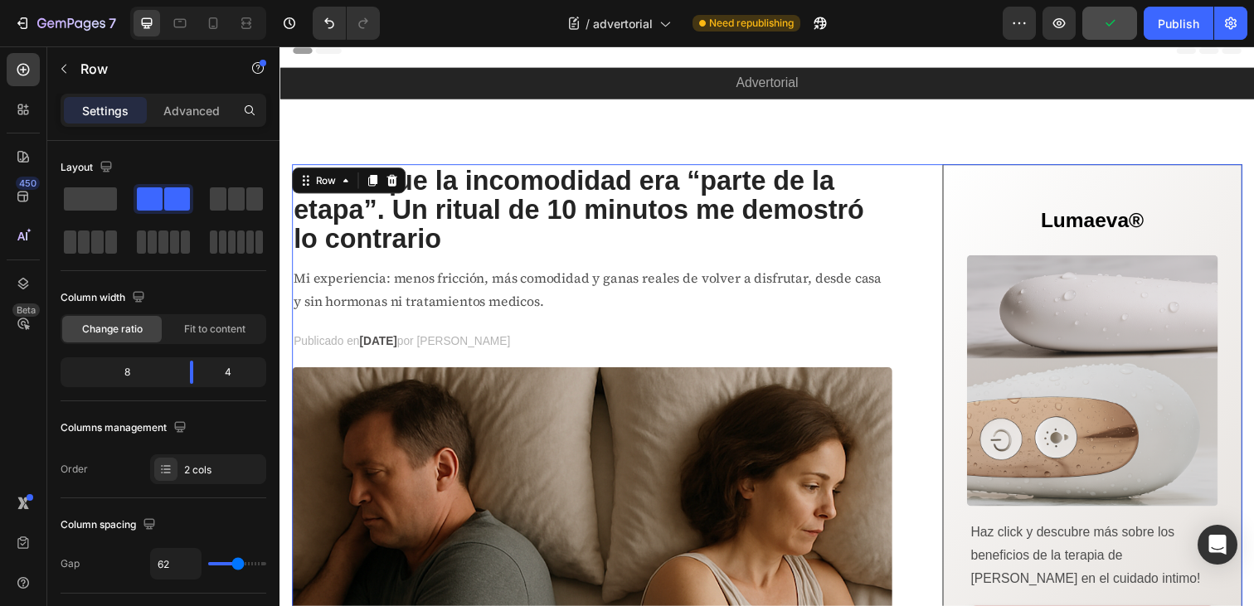
scroll to position [7, 0]
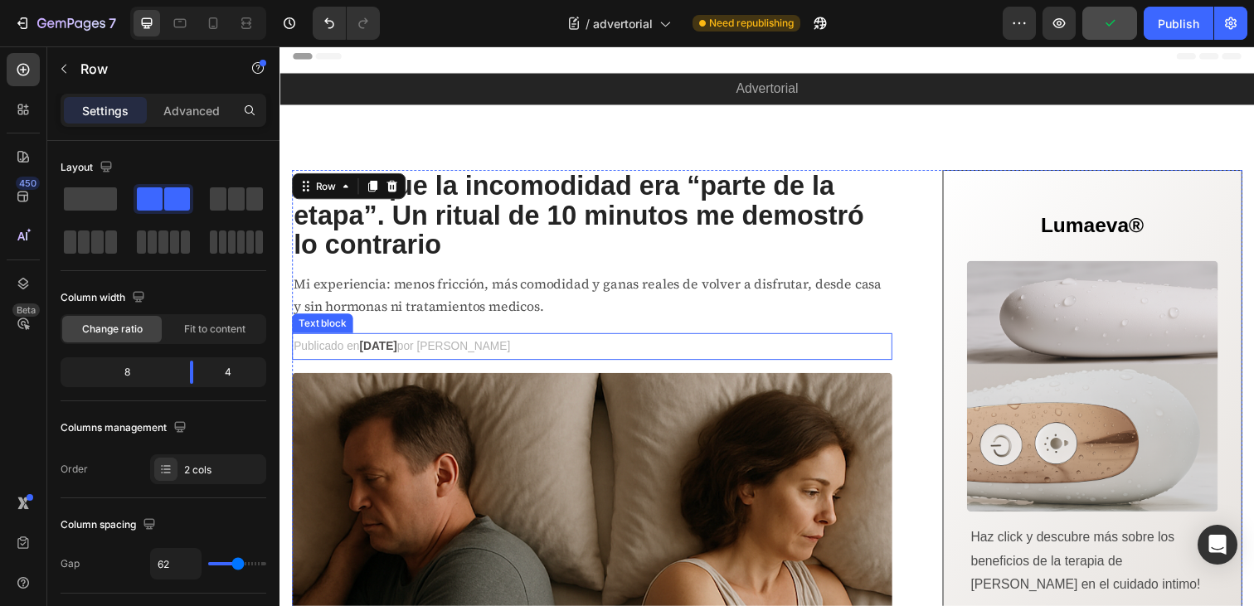
click at [534, 353] on p "Publicado en Junio 23, 2025 por Elena R." at bounding box center [599, 353] width 610 height 24
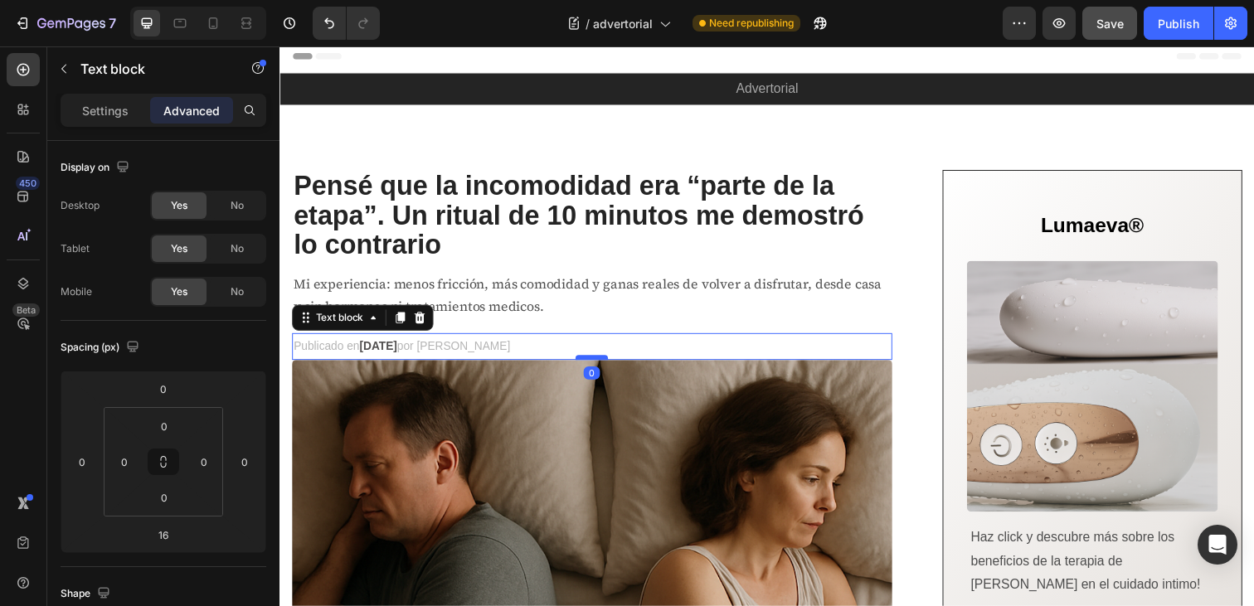
drag, startPoint x: 599, startPoint y: 380, endPoint x: 602, endPoint y: 365, distance: 15.3
click at [602, 365] on div at bounding box center [598, 364] width 33 height 5
type input "0"
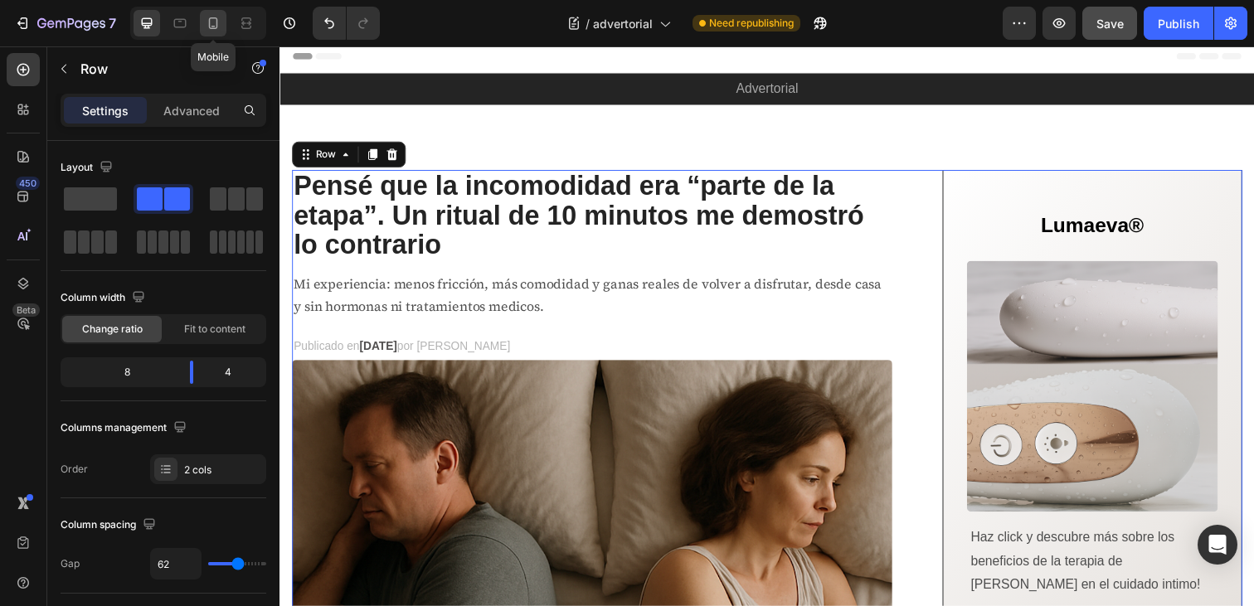
click at [206, 22] on icon at bounding box center [213, 23] width 17 height 17
type input "0"
type input "100%"
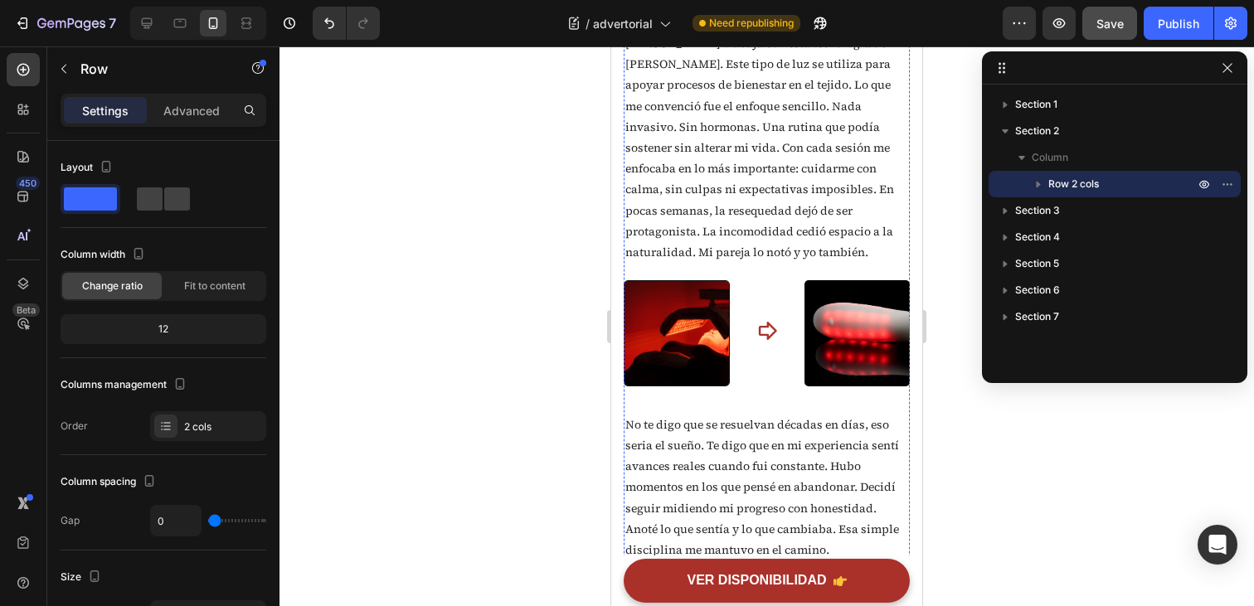
scroll to position [2407, 0]
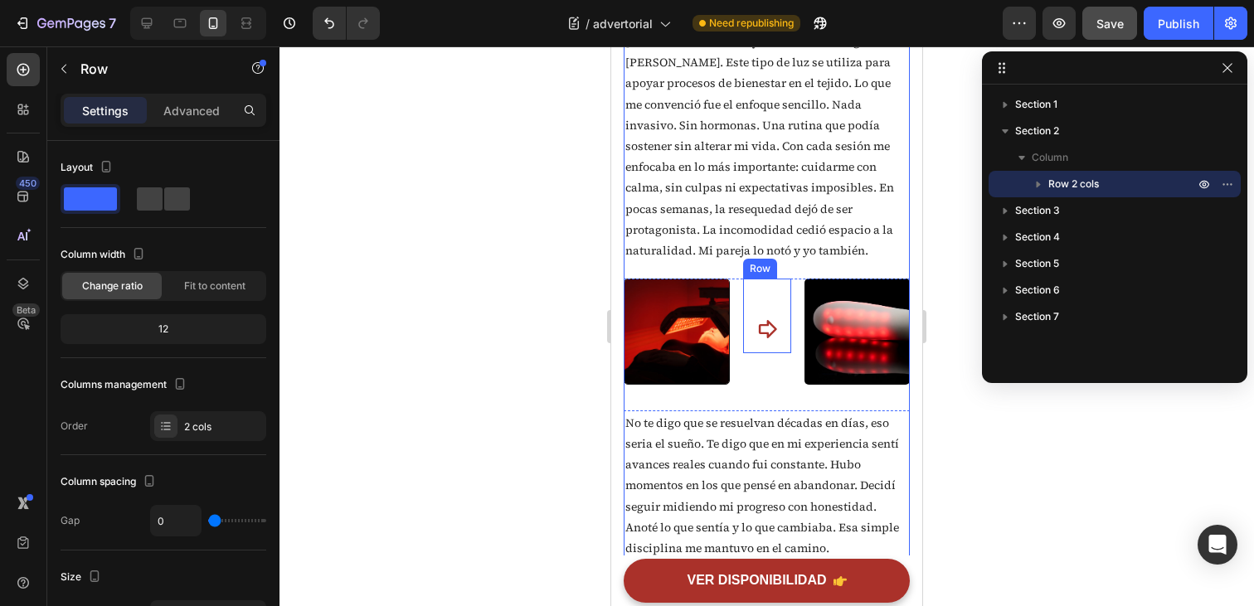
click at [750, 353] on div "Icon Row" at bounding box center [767, 316] width 48 height 75
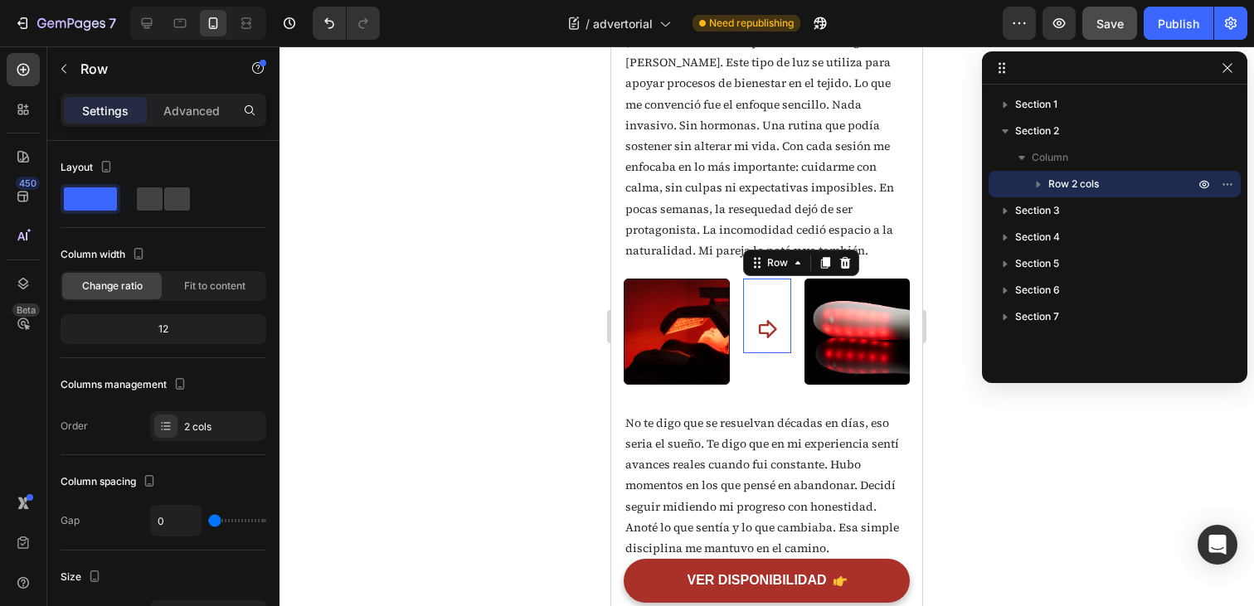
scroll to position [499, 0]
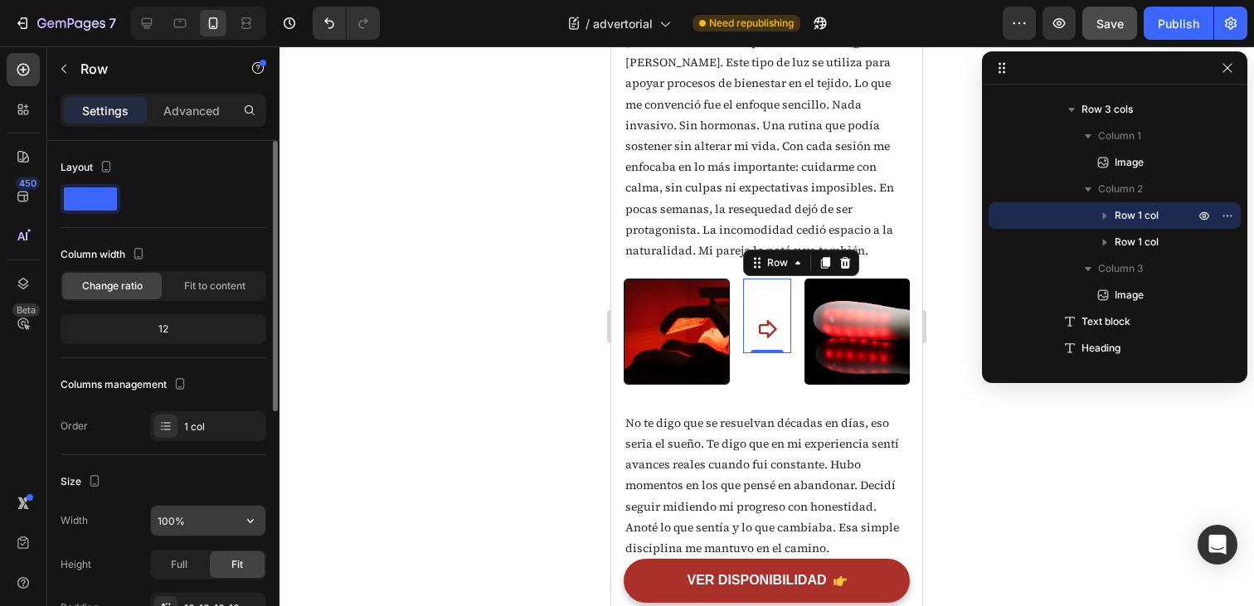
click at [210, 517] on input "100%" at bounding box center [208, 521] width 114 height 30
click at [248, 523] on icon "button" at bounding box center [250, 521] width 17 height 17
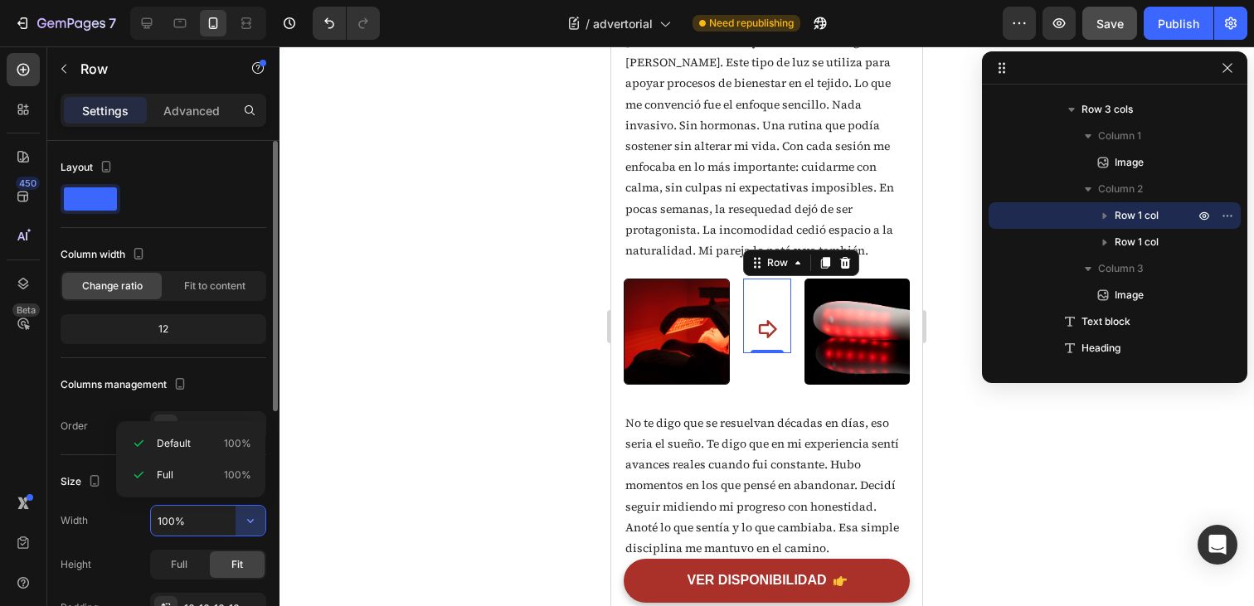
click at [202, 529] on input "100%" at bounding box center [208, 521] width 114 height 30
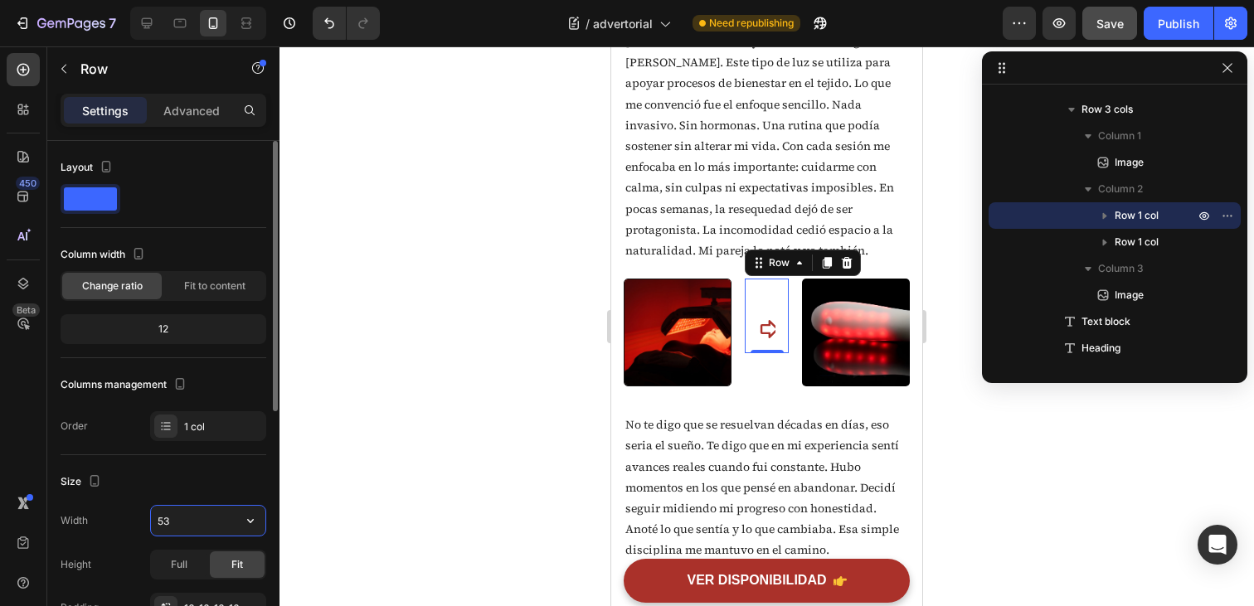
type input "5"
type input "3"
type input "1"
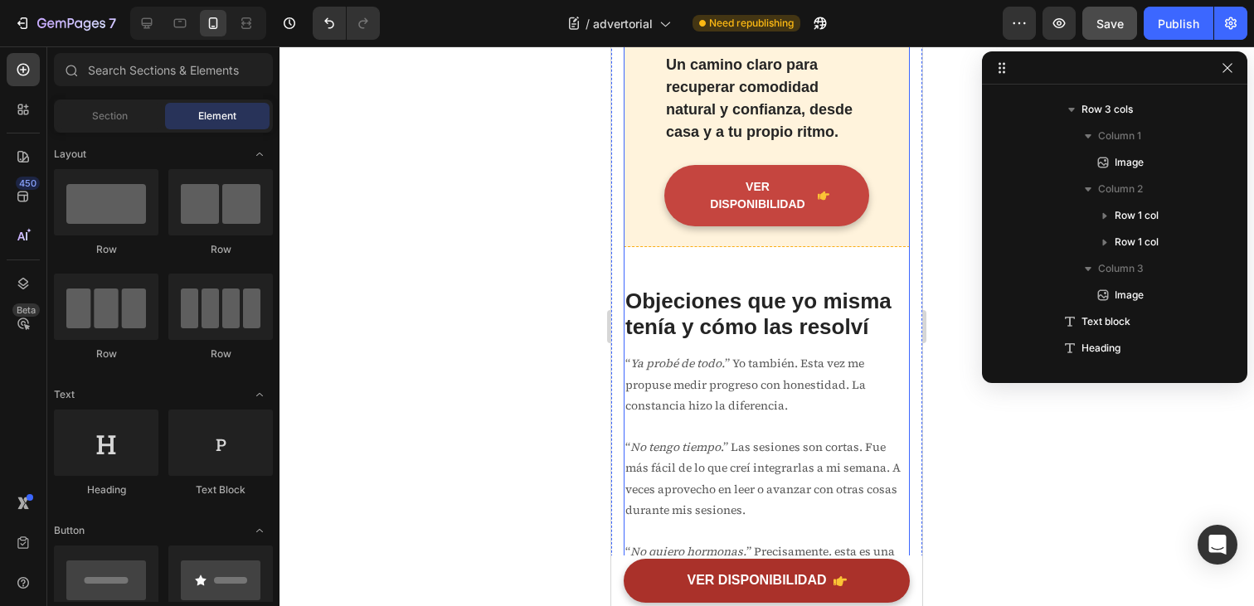
scroll to position [4588, 0]
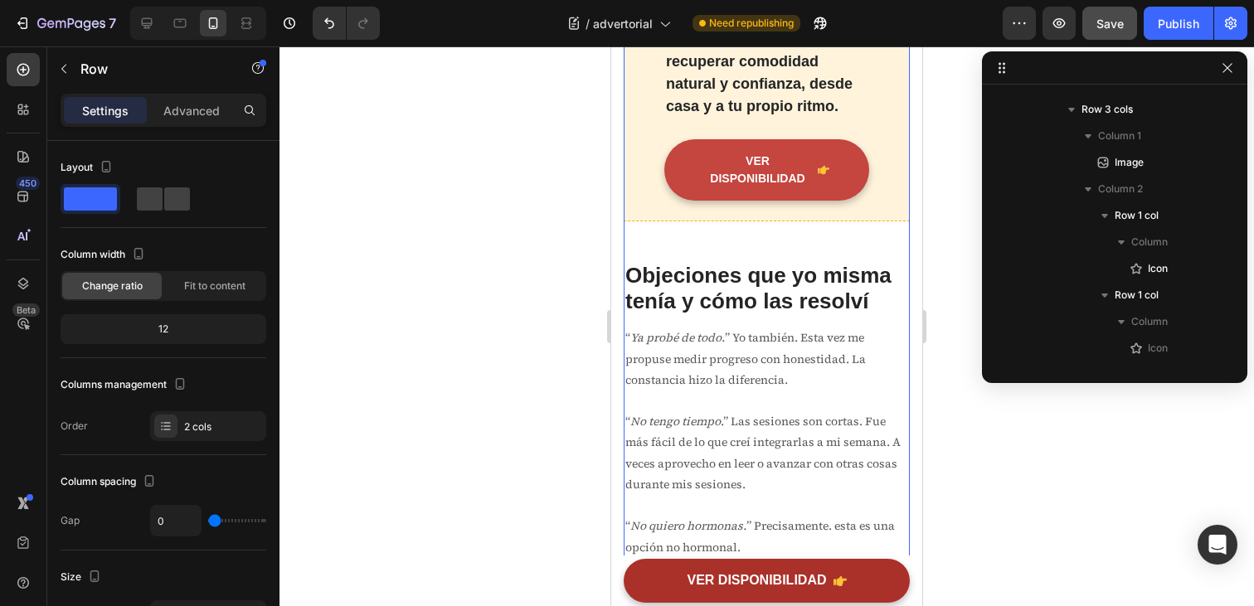
scroll to position [0, 0]
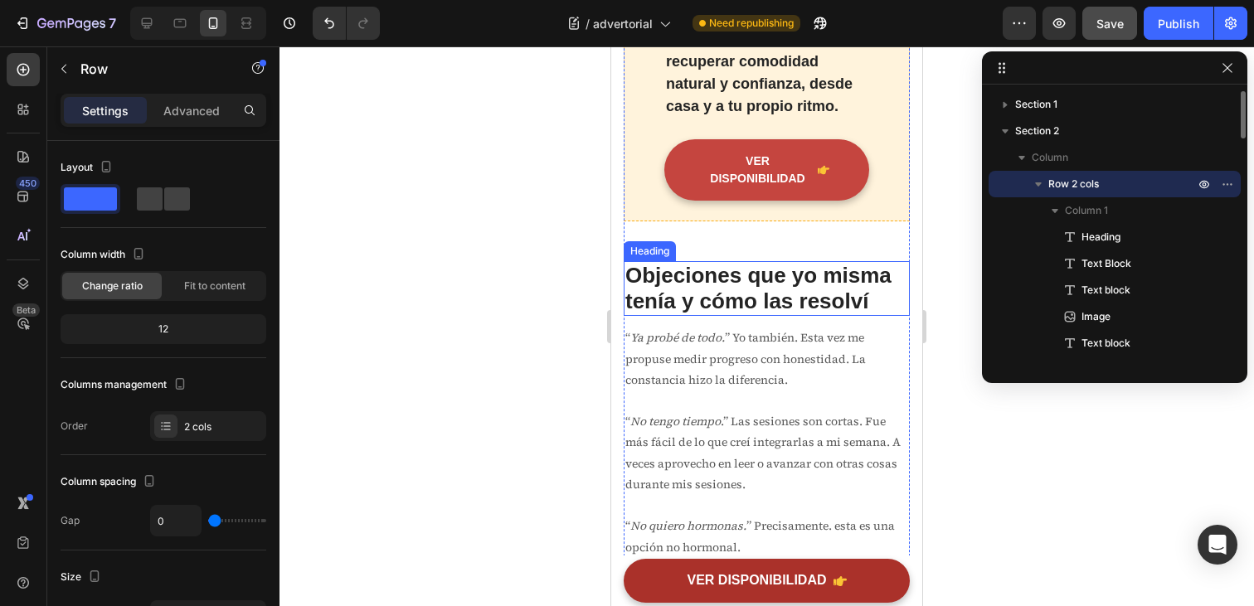
click at [770, 311] on span "Objeciones que yo misma tenía y cómo las resolví" at bounding box center [759, 288] width 266 height 51
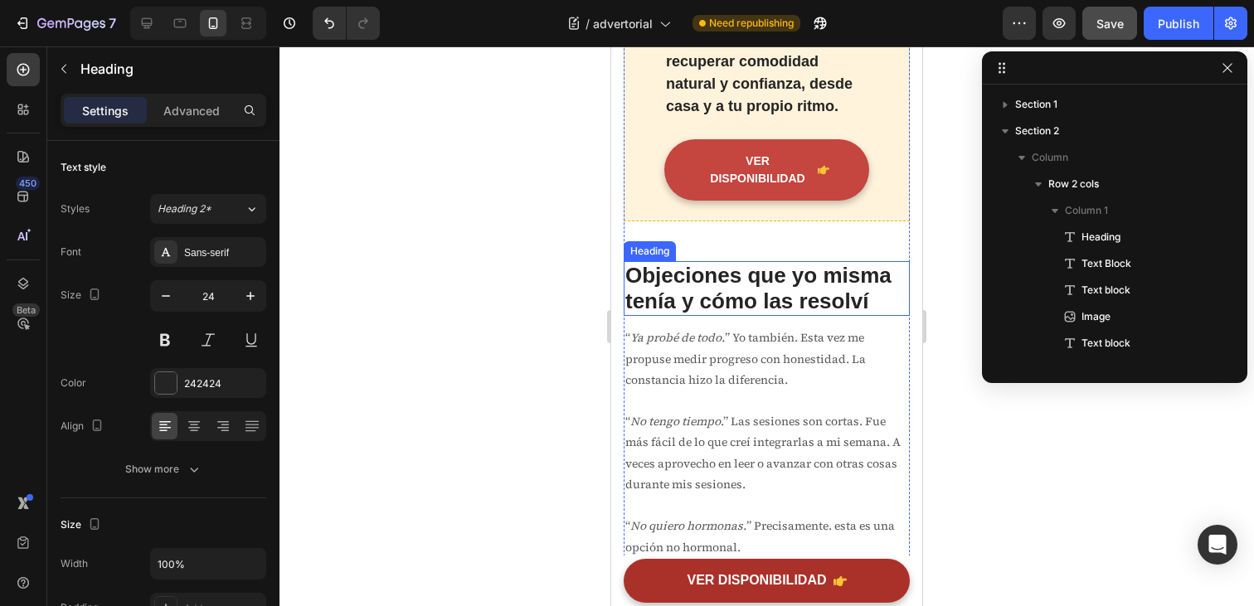
scroll to position [1057, 0]
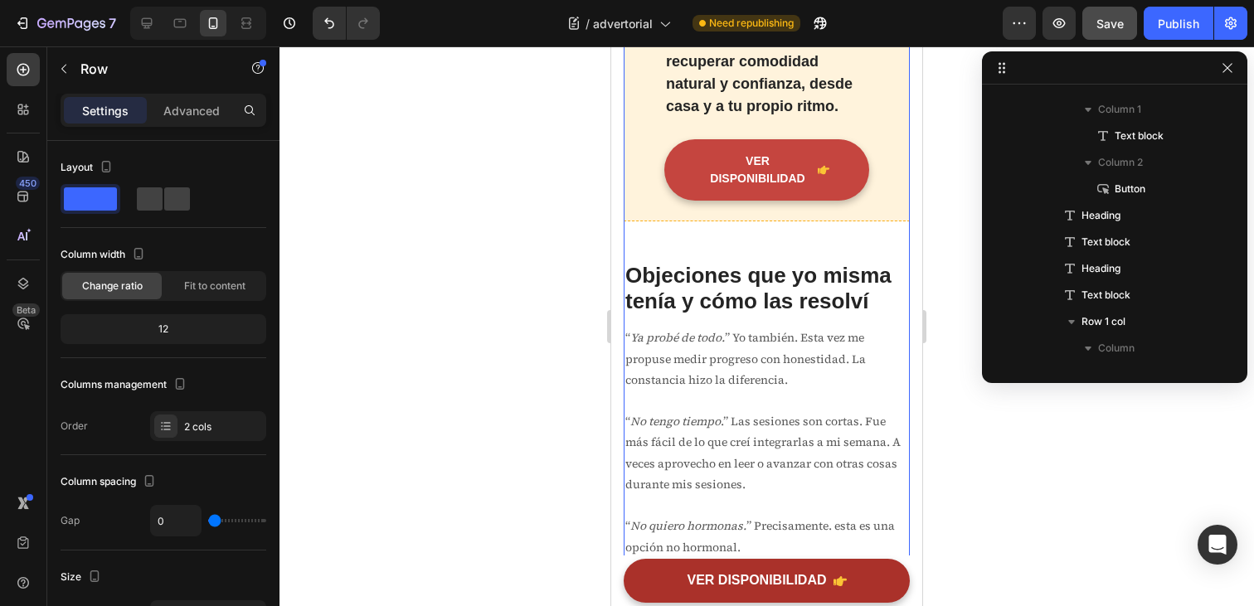
scroll to position [0, 0]
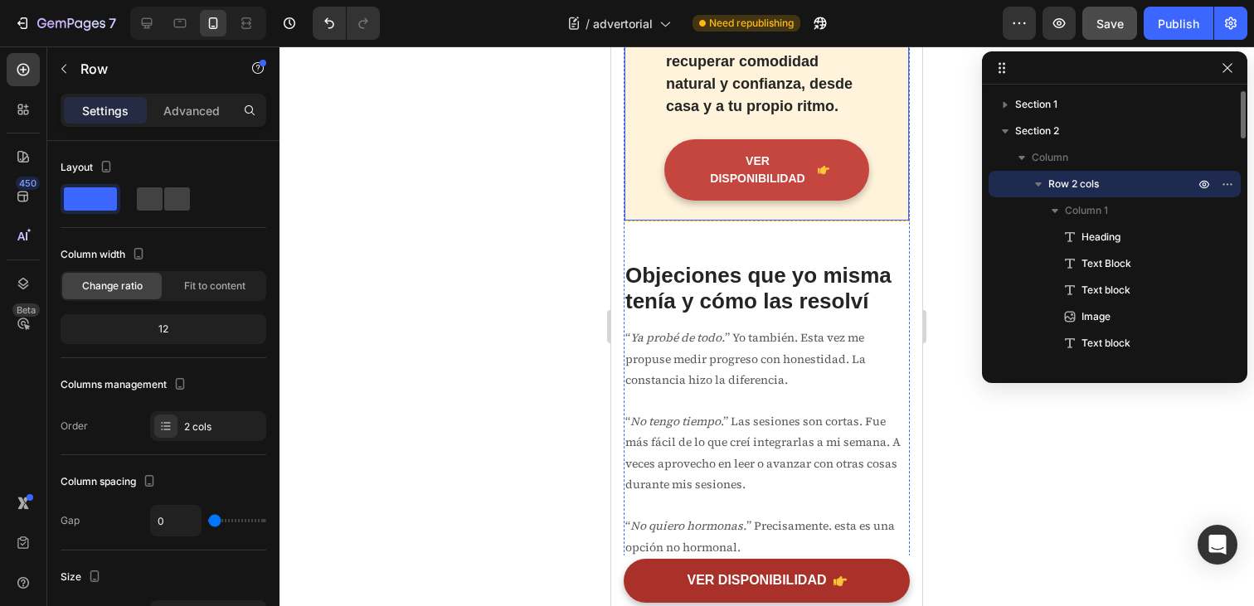
click at [802, 221] on div "Un camino claro para recuperar comodidad natural y confianza, desde casa y a tu…" at bounding box center [767, 114] width 286 height 216
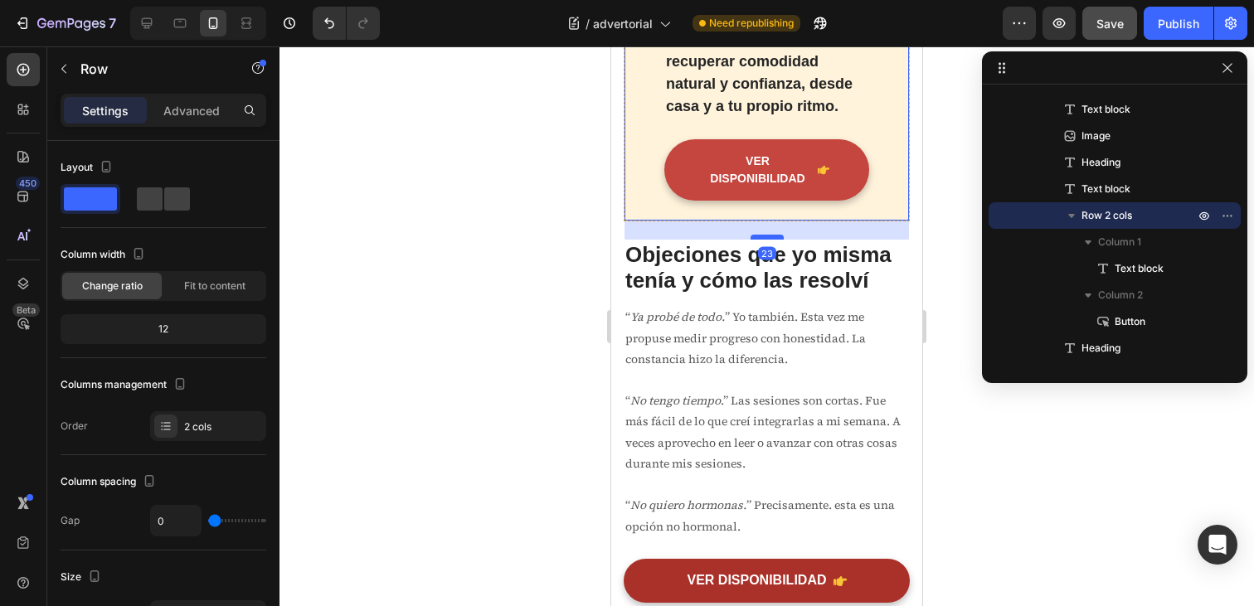
drag, startPoint x: 764, startPoint y: 283, endPoint x: 767, endPoint y: 262, distance: 21.0
click at [767, 240] on div at bounding box center [767, 237] width 33 height 5
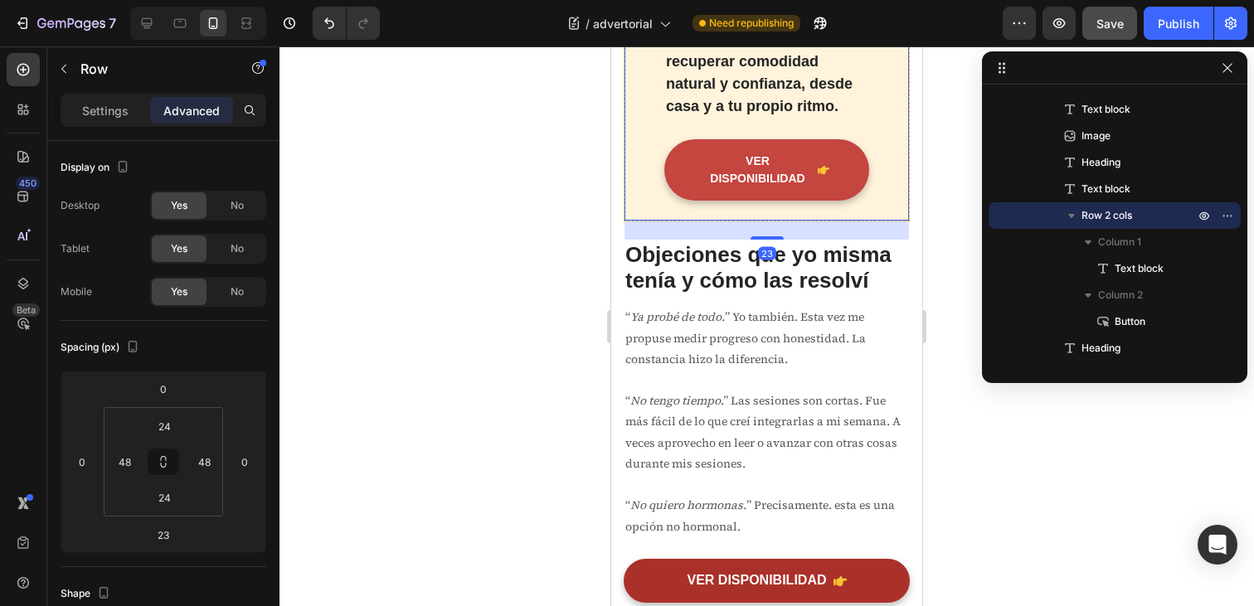
click at [878, 240] on div "23" at bounding box center [767, 230] width 285 height 19
click at [895, 295] on h2 "Objeciones que yo misma tenía y cómo las resolví" at bounding box center [767, 268] width 286 height 55
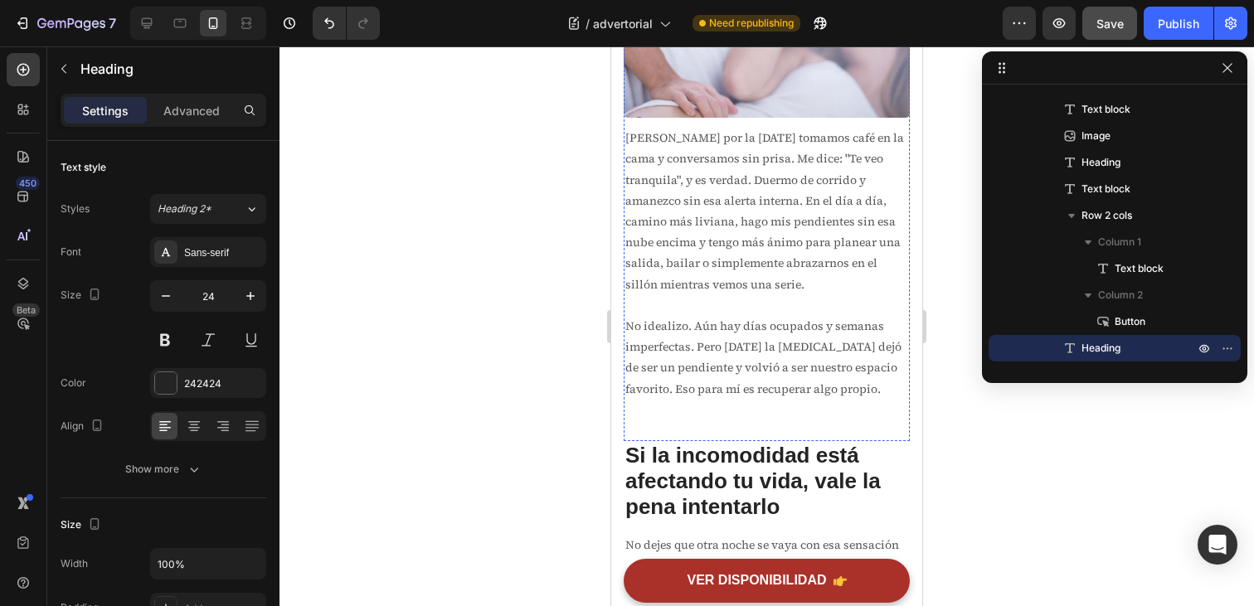
scroll to position [5909, 0]
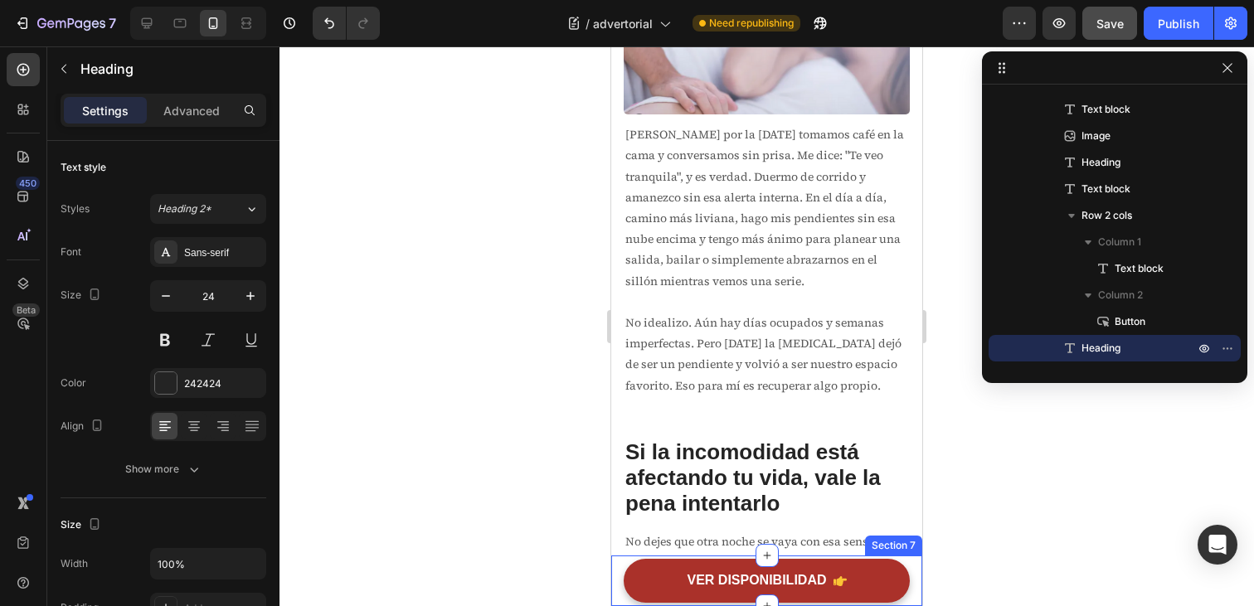
click at [618, 588] on div "VER DISPONIBILIDAD Button Section 7" at bounding box center [766, 581] width 311 height 51
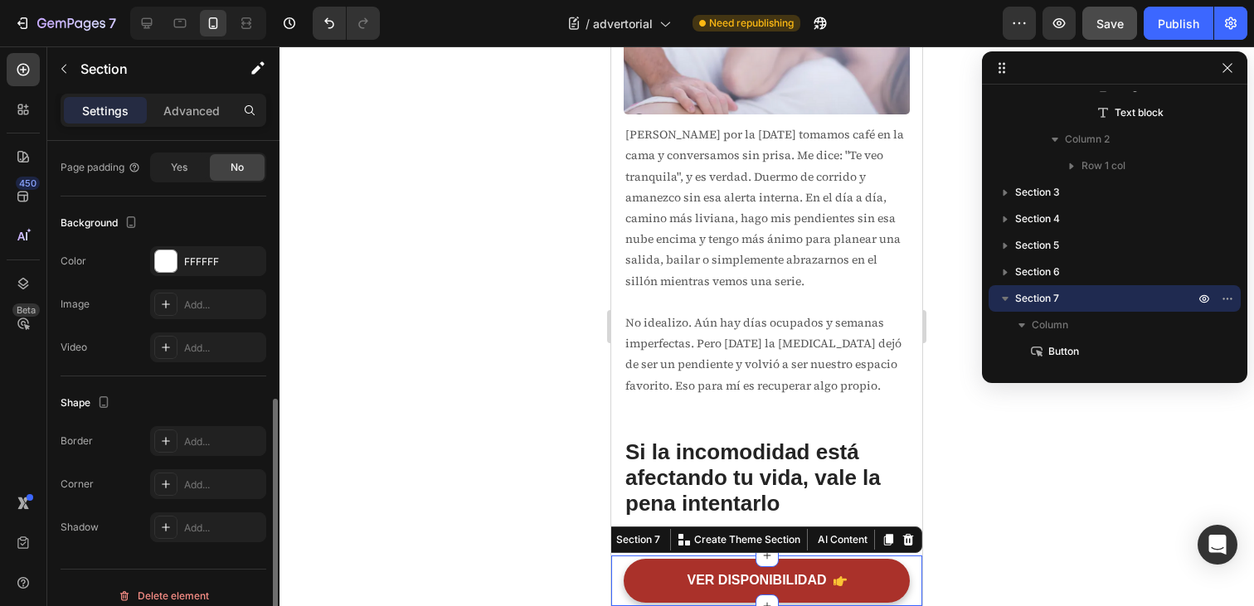
scroll to position [456, 0]
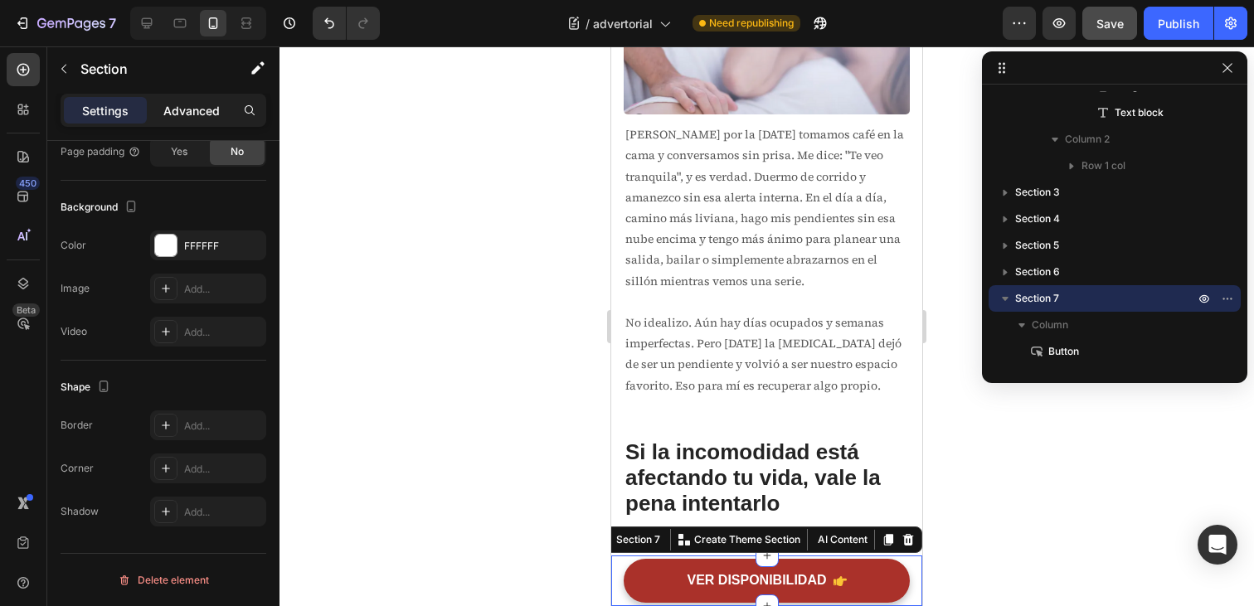
click at [166, 119] on p "Advanced" at bounding box center [191, 110] width 56 height 17
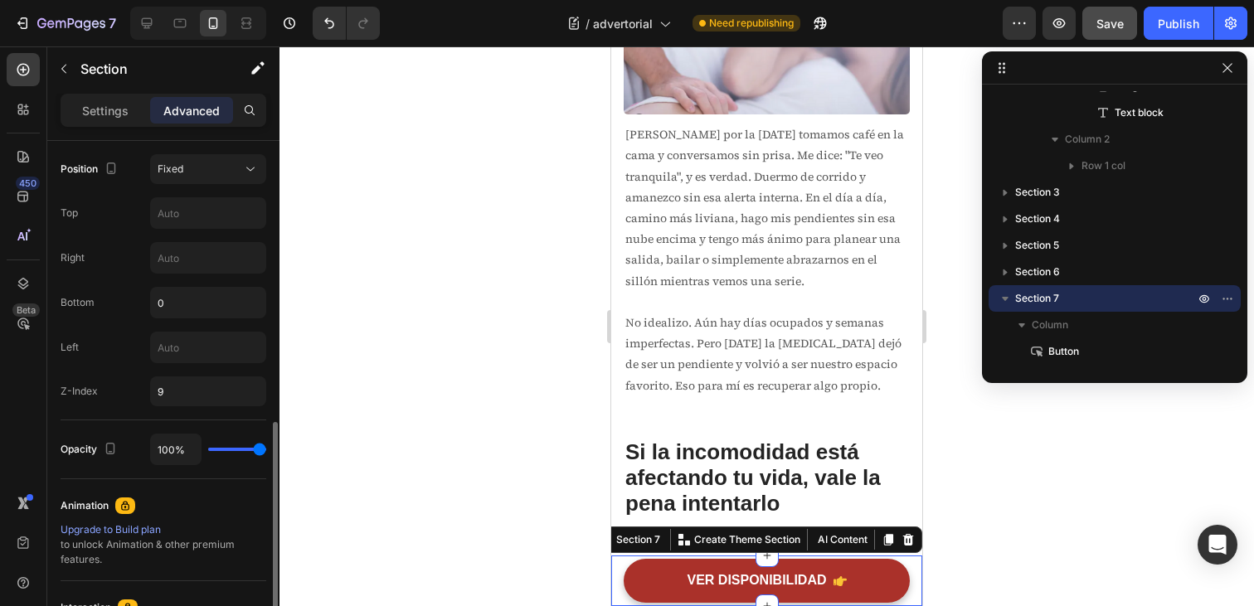
scroll to position [583, 0]
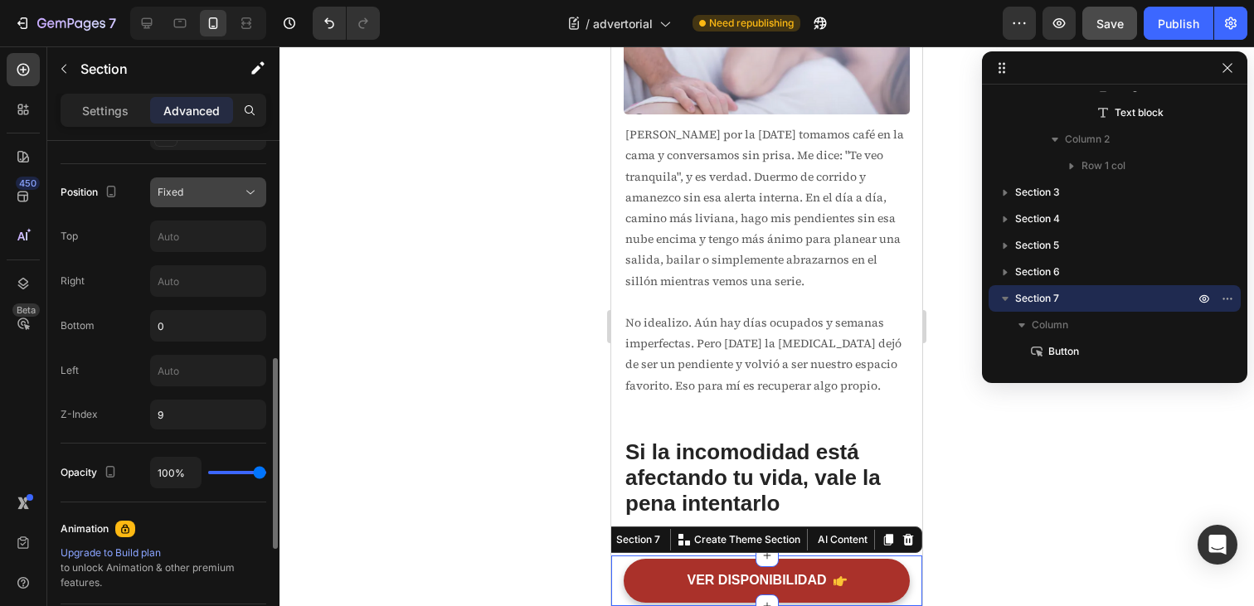
click at [235, 195] on div "Fixed" at bounding box center [200, 192] width 85 height 15
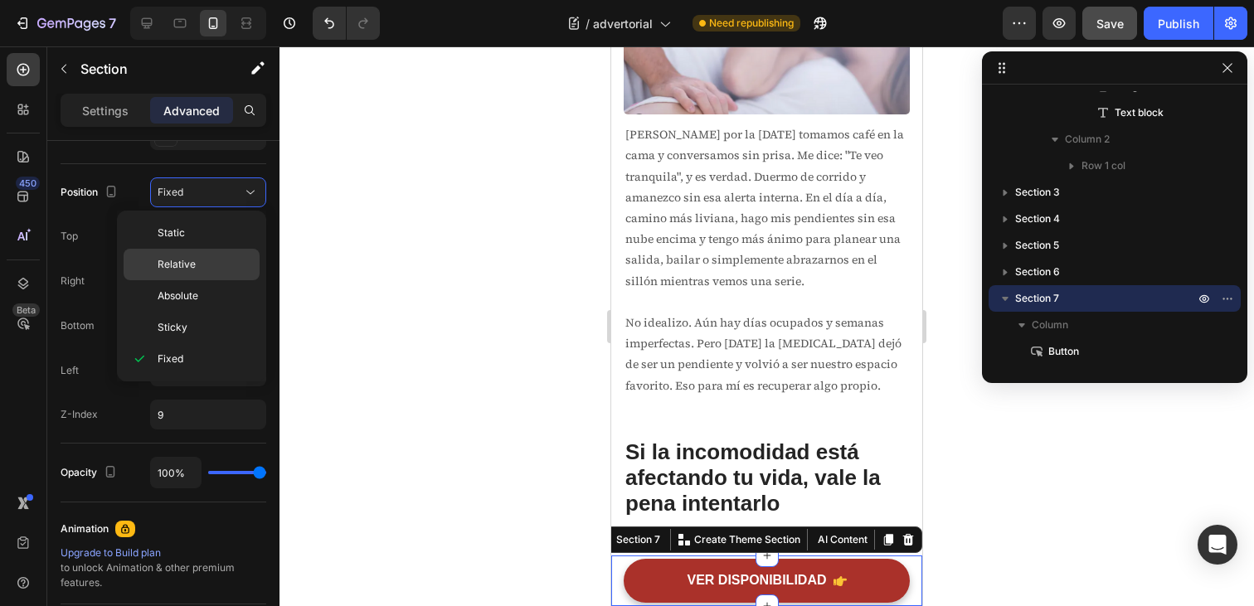
click at [186, 266] on span "Relative" at bounding box center [177, 264] width 38 height 15
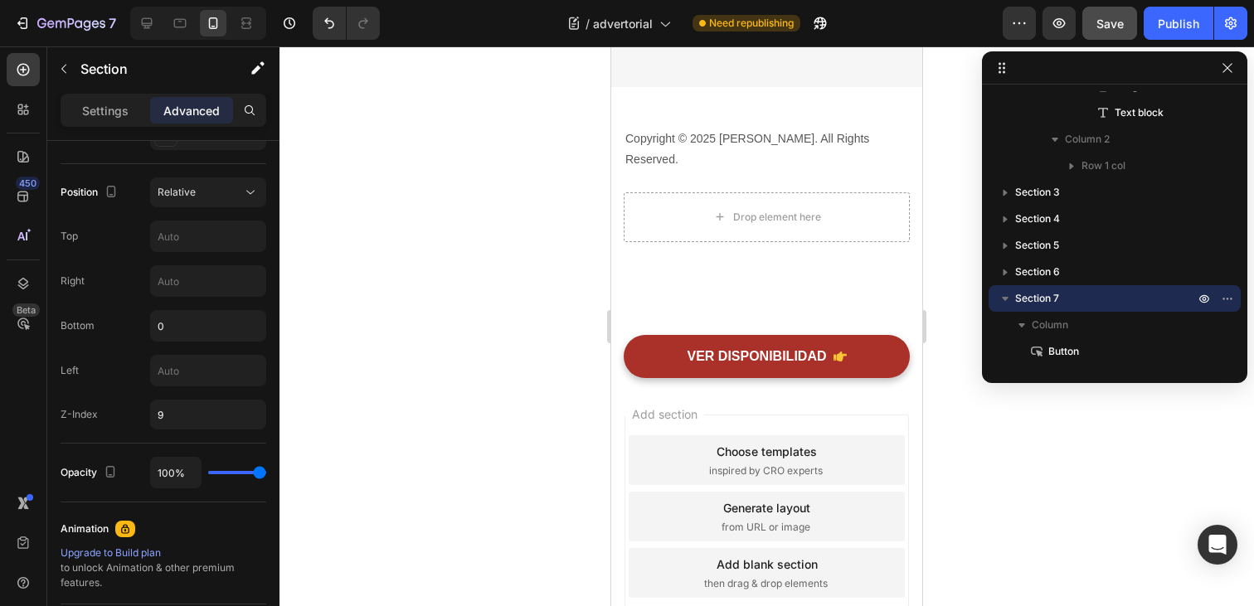
scroll to position [8531, 0]
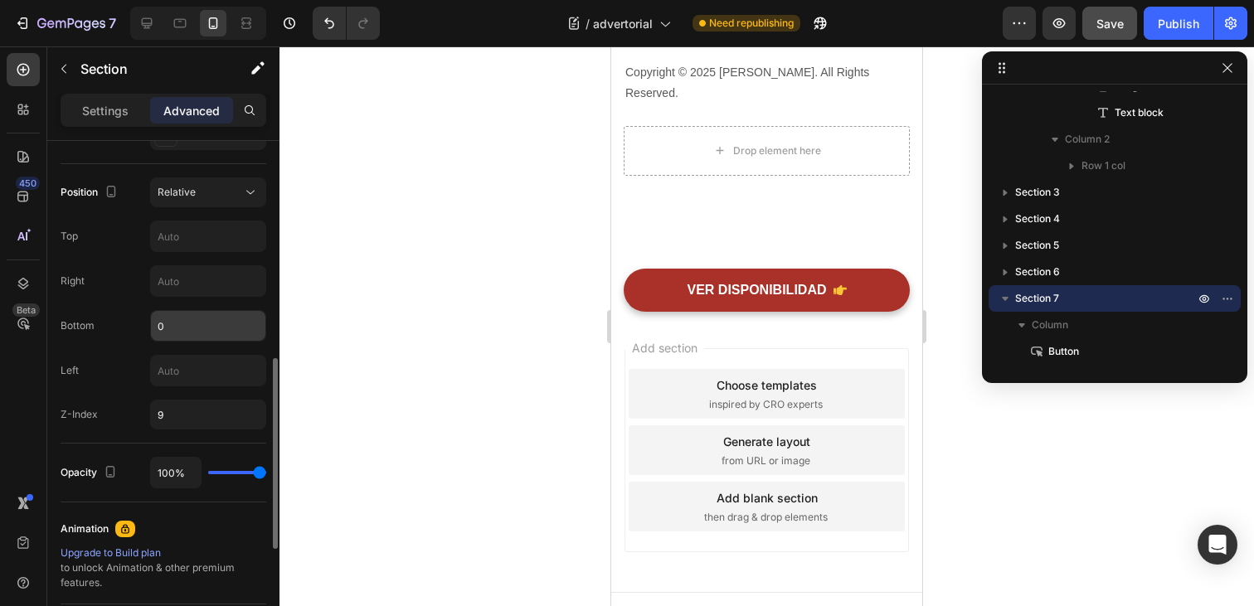
click at [173, 329] on input "0" at bounding box center [208, 326] width 114 height 30
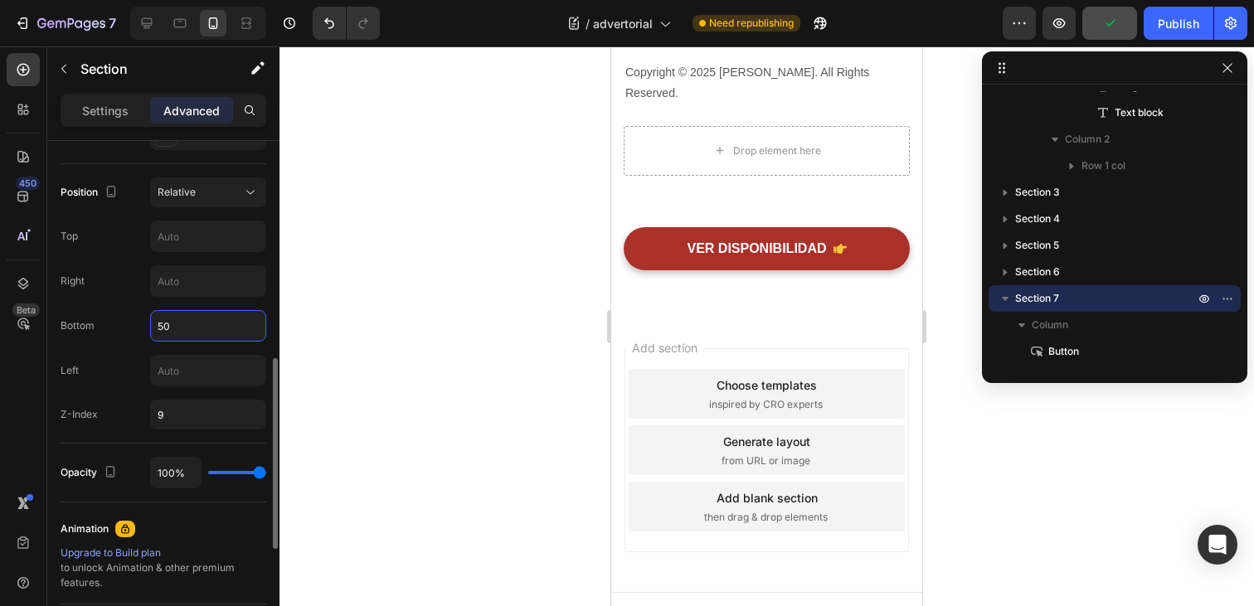
type input "5"
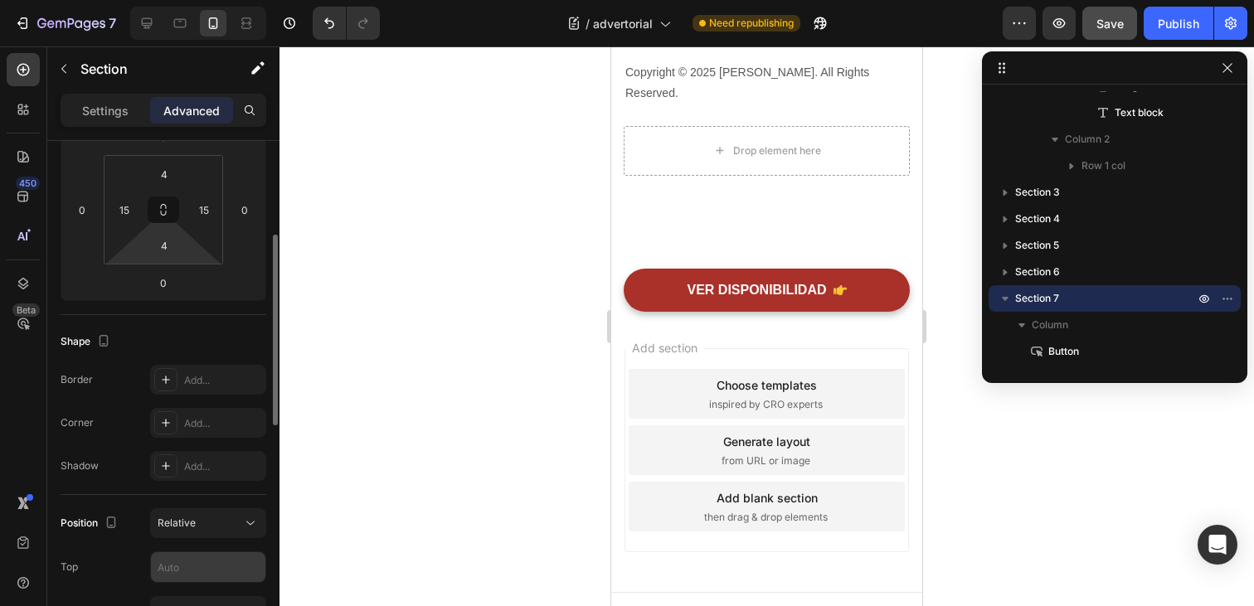
scroll to position [250, 0]
type input "0"
click at [202, 519] on div "Relative" at bounding box center [200, 525] width 85 height 15
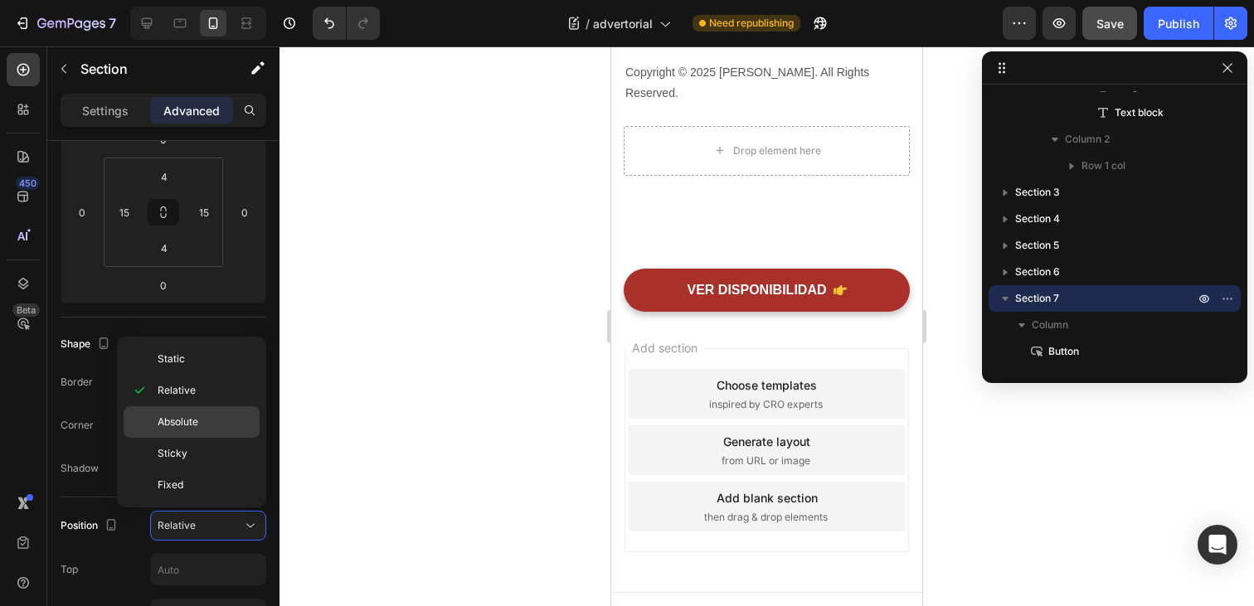
click at [201, 438] on div "Absolute" at bounding box center [192, 454] width 136 height 32
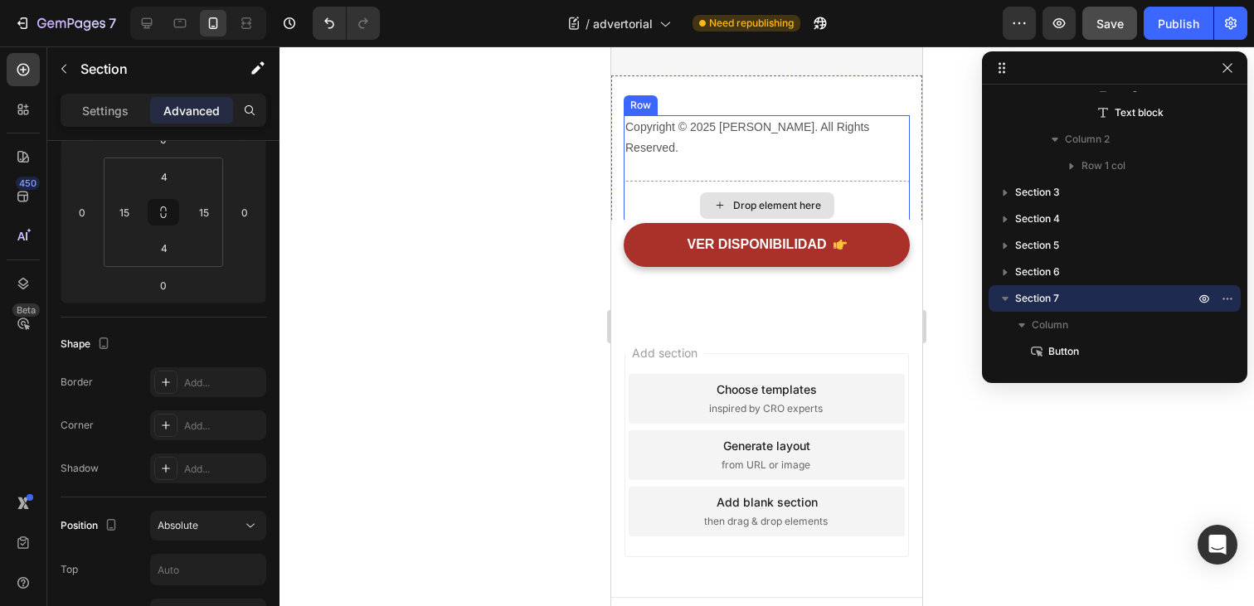
scroll to position [8481, 0]
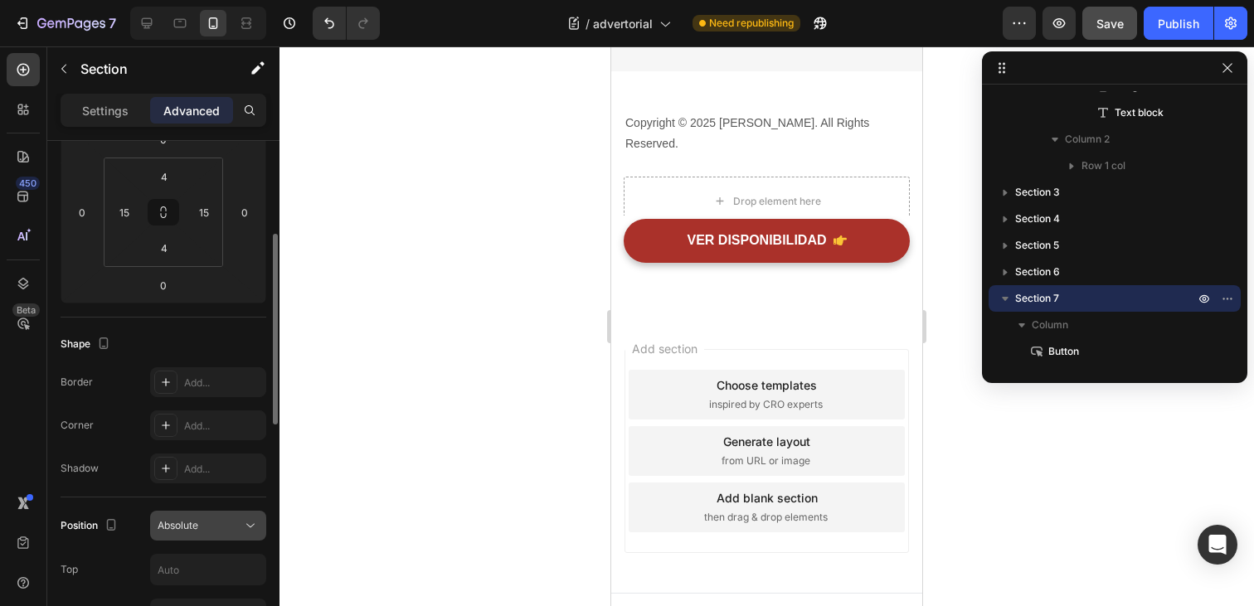
click at [219, 533] on div "Absolute" at bounding box center [200, 525] width 85 height 15
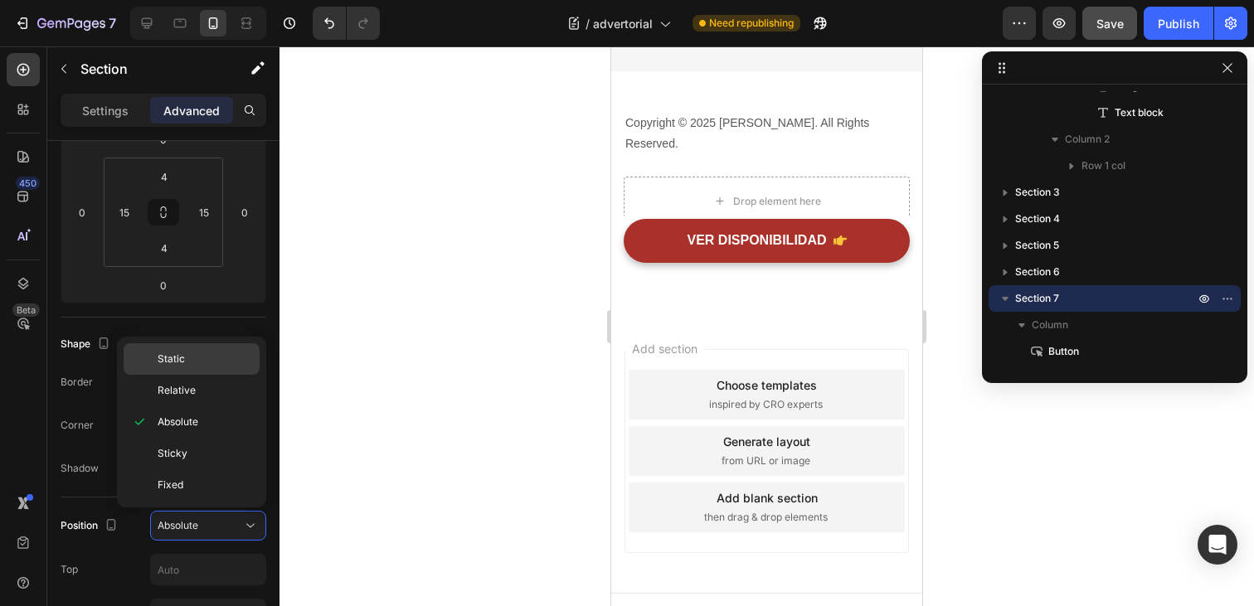
click at [212, 366] on p "Static" at bounding box center [205, 359] width 95 height 15
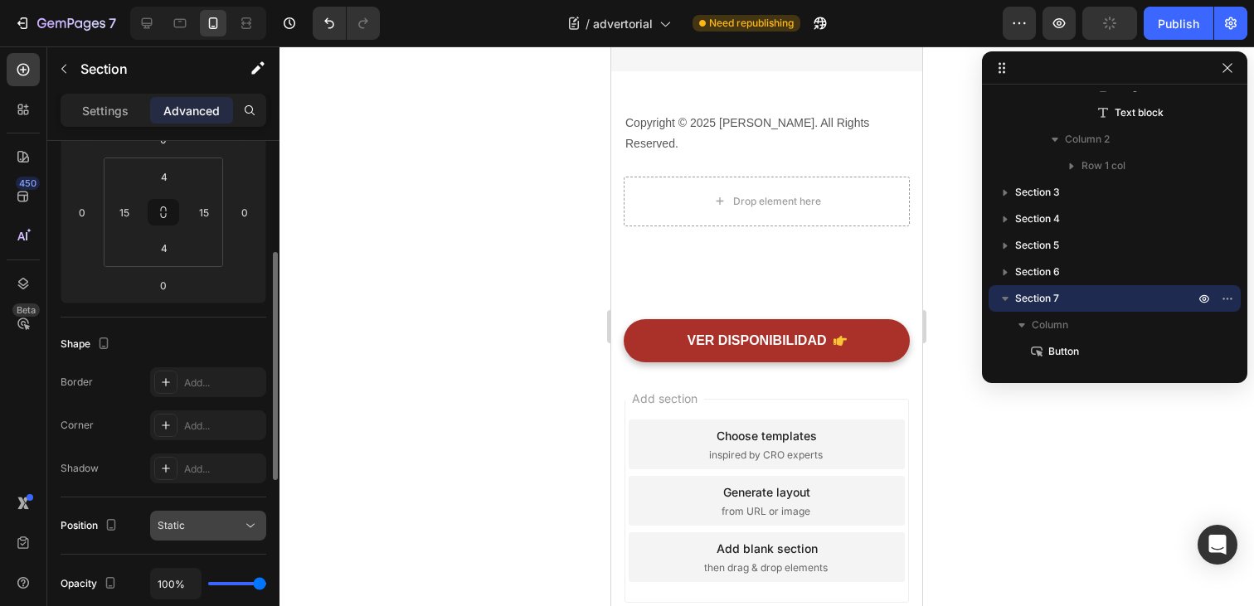
click at [221, 528] on div "Static" at bounding box center [200, 525] width 85 height 15
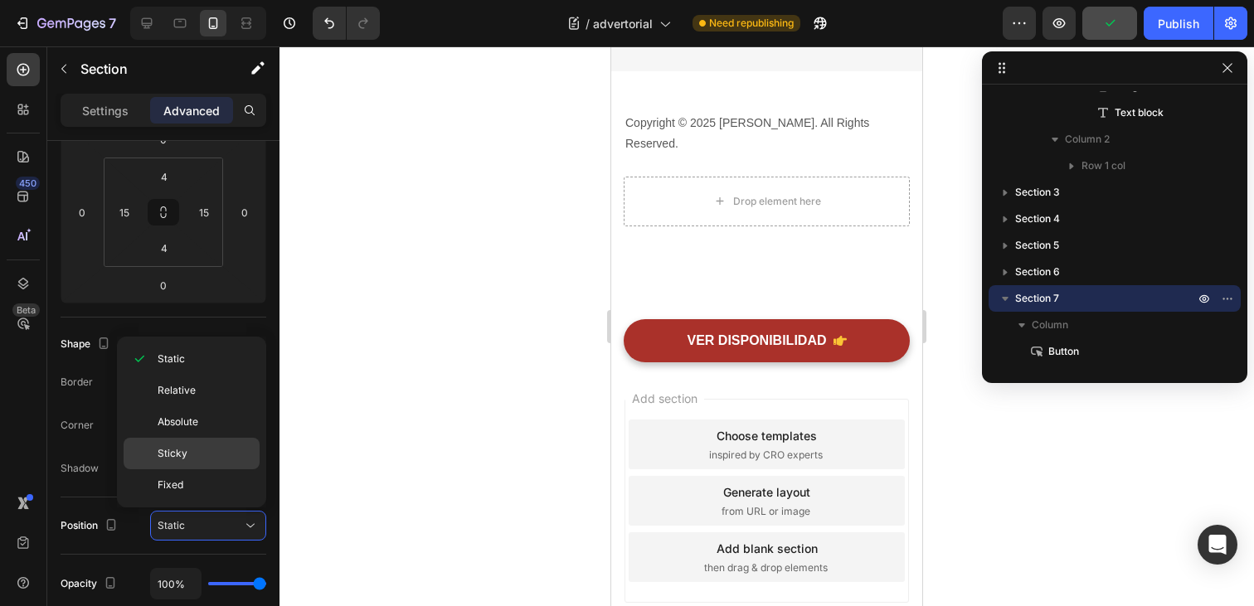
click at [214, 457] on p "Sticky" at bounding box center [205, 453] width 95 height 15
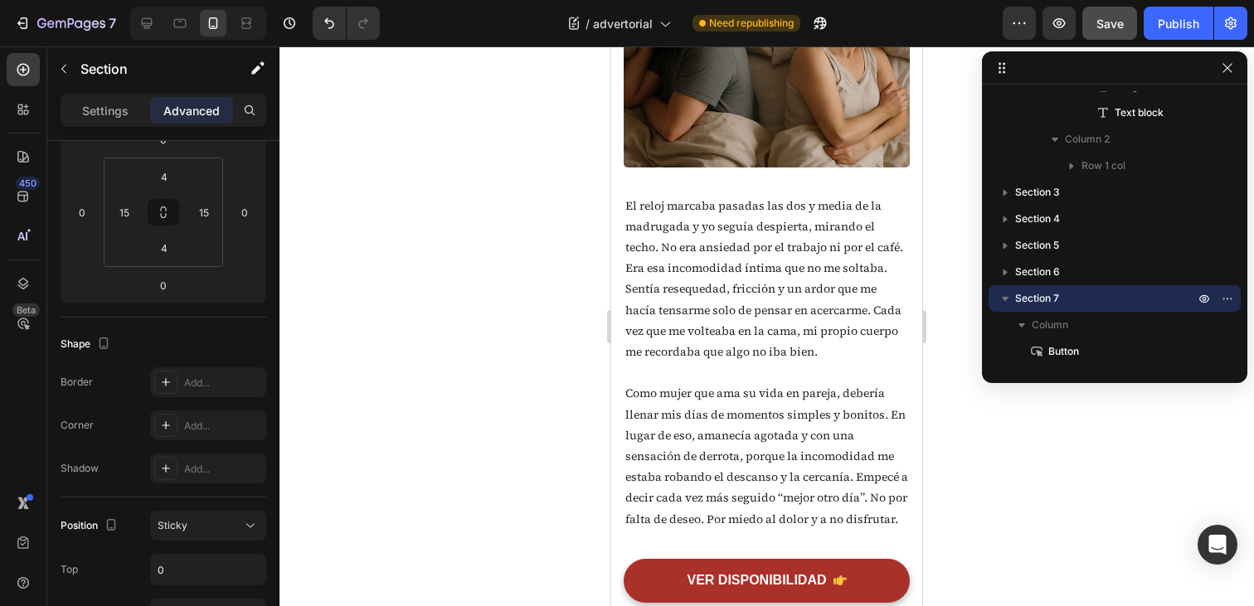
scroll to position [0, 0]
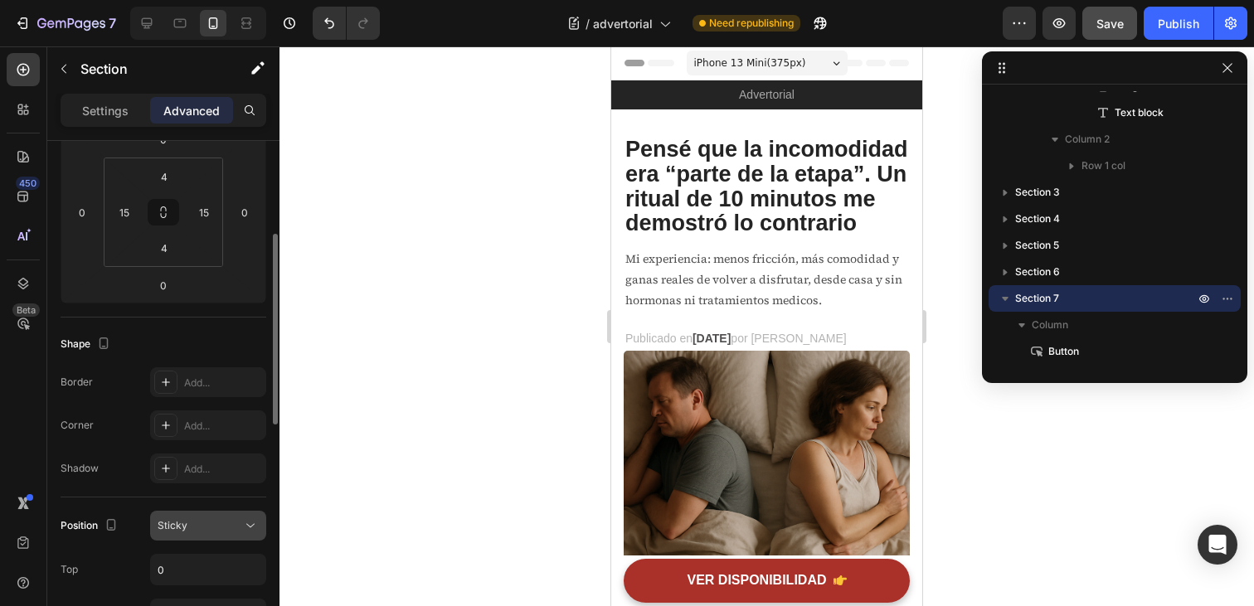
click at [183, 528] on span "Sticky" at bounding box center [173, 525] width 30 height 12
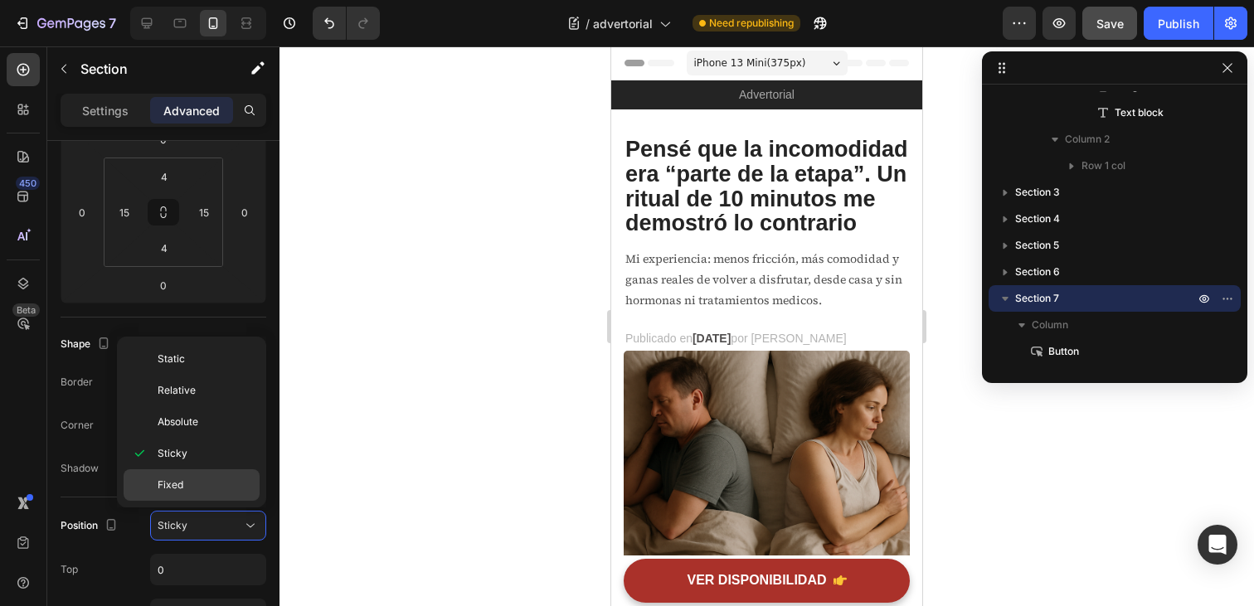
click at [193, 483] on p "Fixed" at bounding box center [205, 485] width 95 height 15
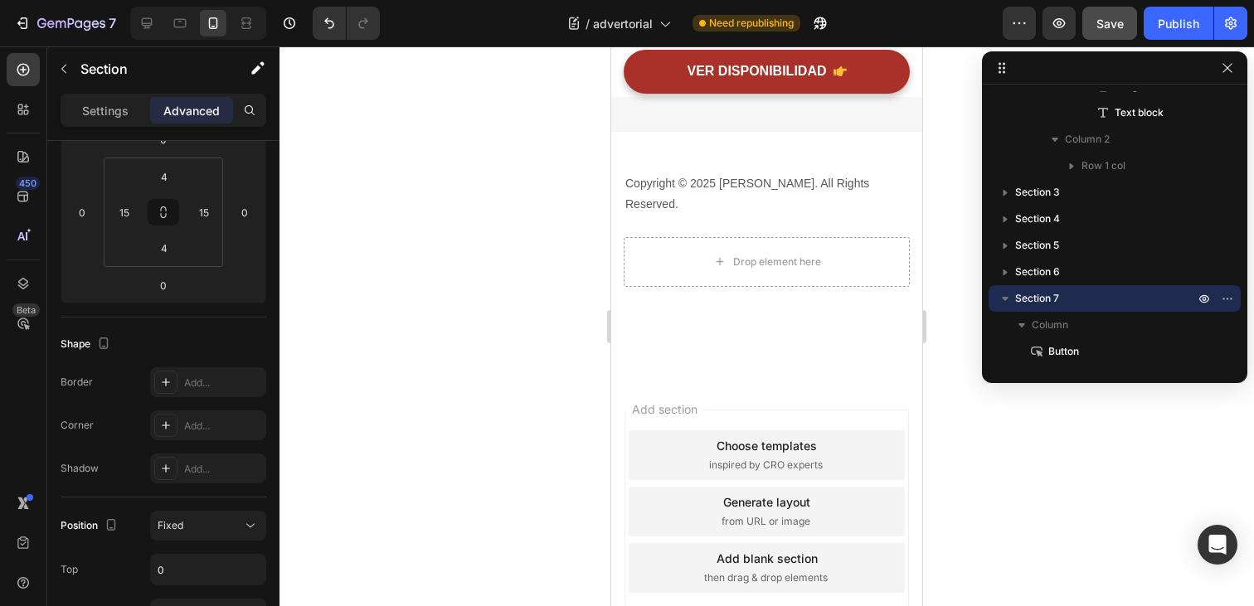
scroll to position [8407, 0]
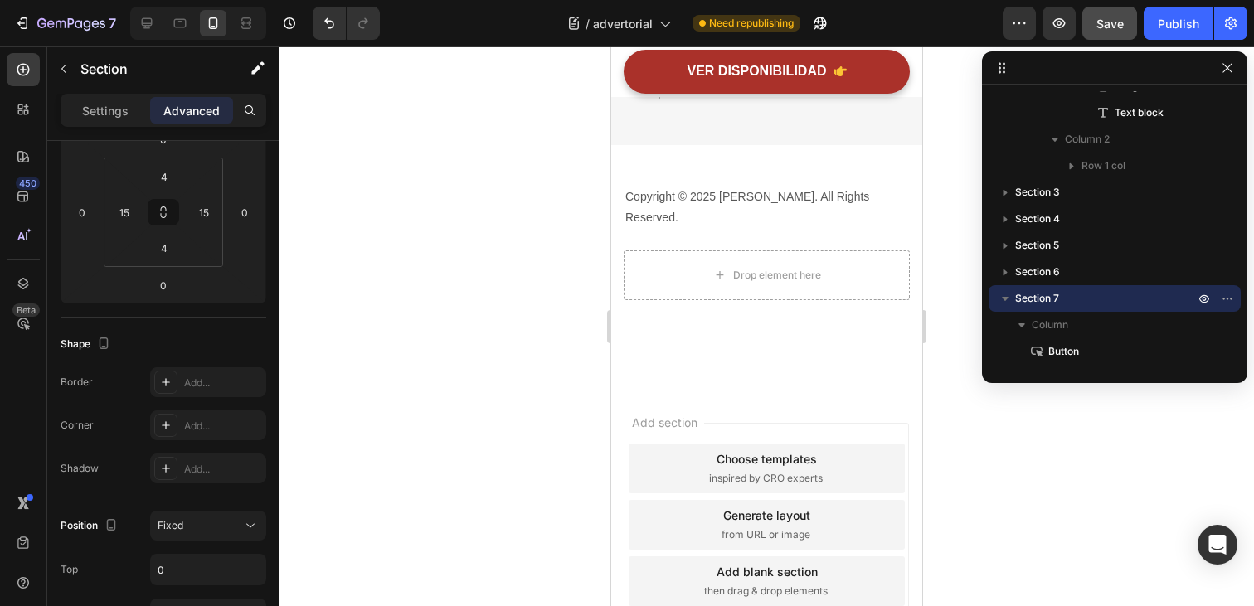
click at [620, 78] on div "VER DISPONIBILIDAD Button Section 7" at bounding box center [766, 71] width 311 height 51
click at [621, 66] on div "VER DISPONIBILIDAD Button Section 7" at bounding box center [766, 71] width 311 height 51
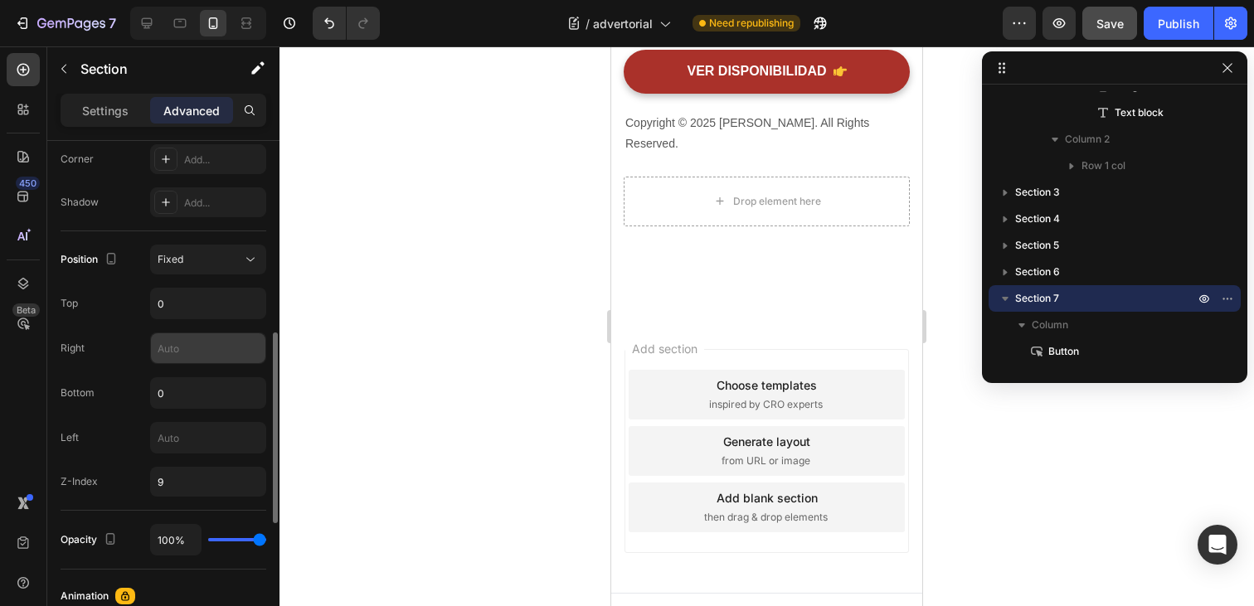
scroll to position [518, 0]
click at [214, 260] on div "Fixed" at bounding box center [200, 258] width 85 height 15
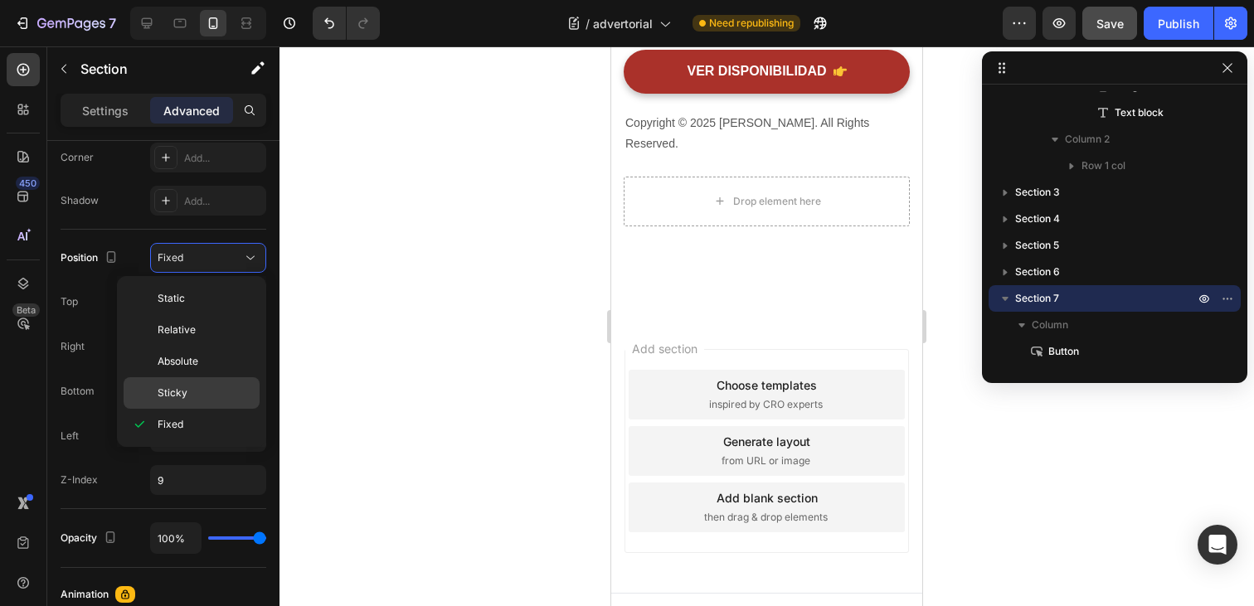
click at [197, 386] on p "Sticky" at bounding box center [205, 393] width 95 height 15
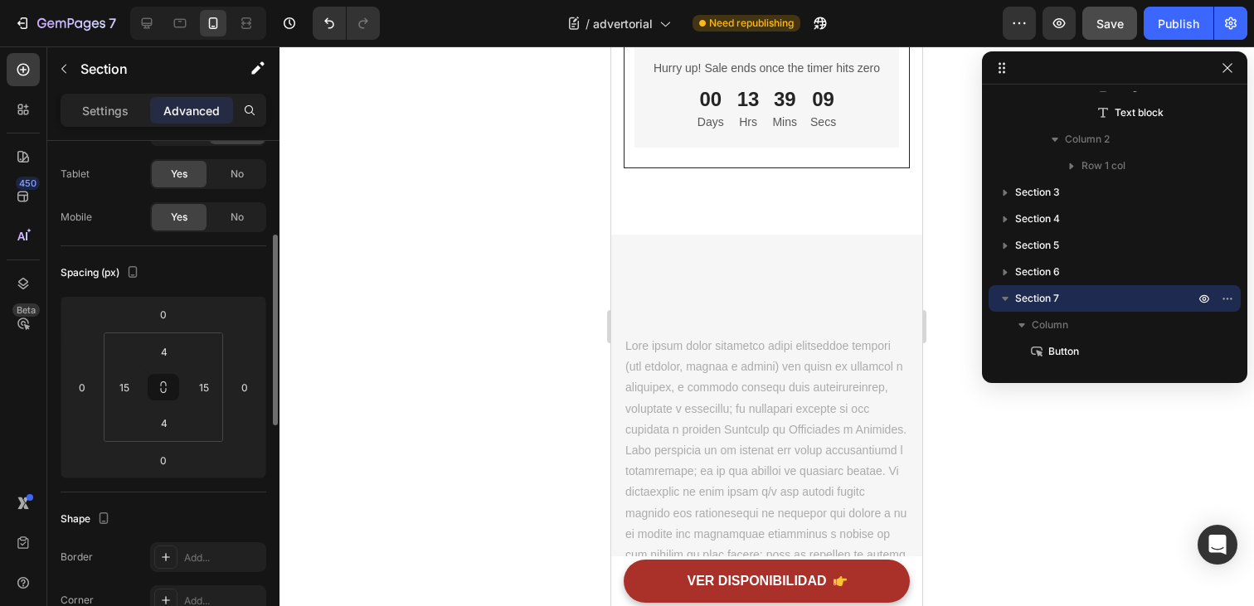
scroll to position [0, 0]
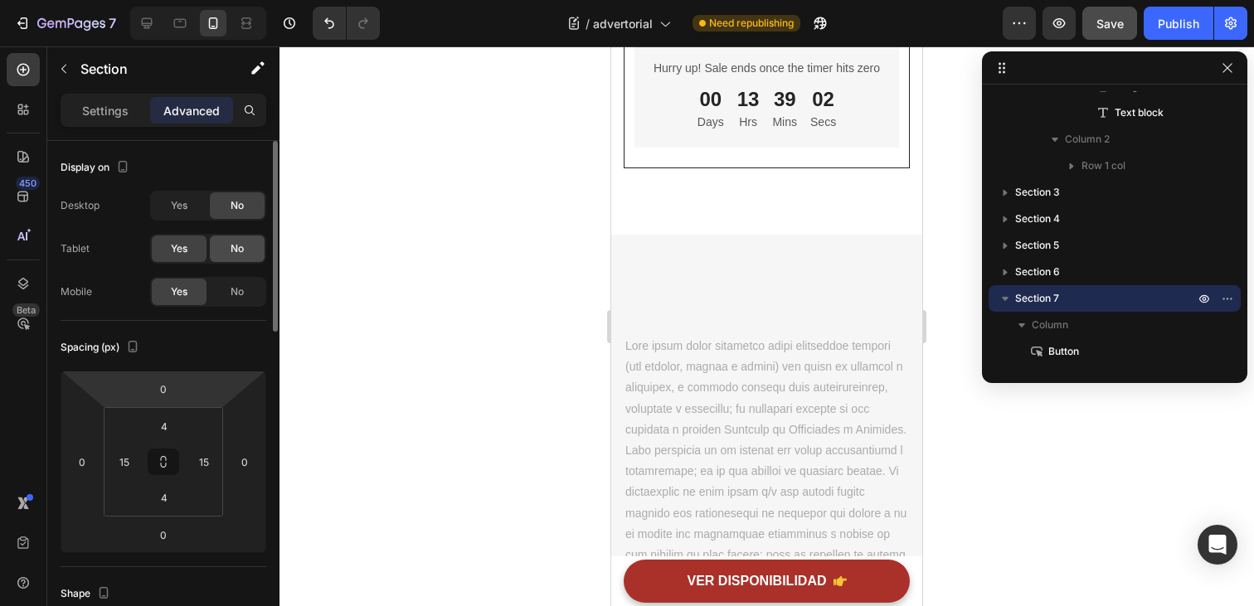
click at [221, 254] on div "No" at bounding box center [237, 249] width 55 height 27
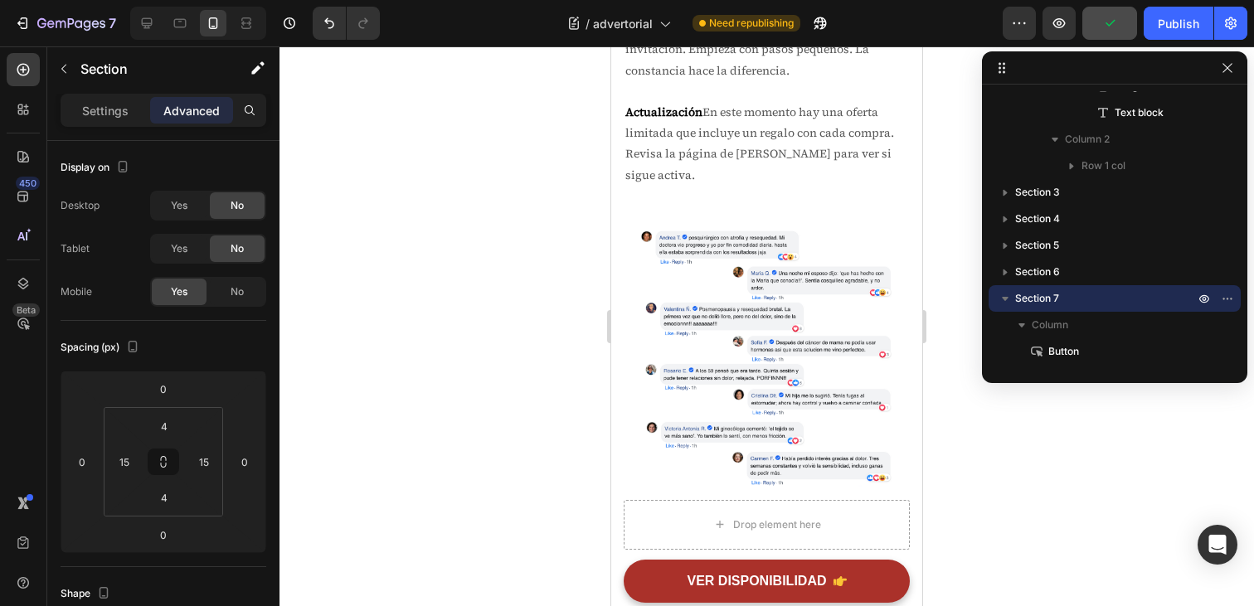
scroll to position [6725, 0]
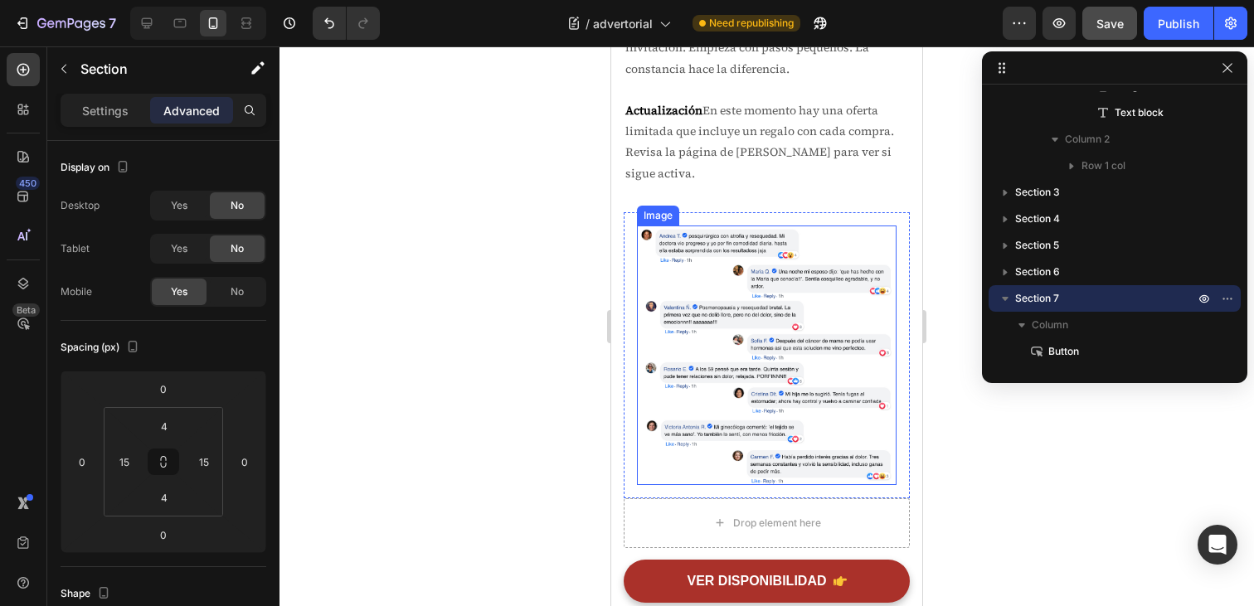
click at [767, 352] on img at bounding box center [767, 356] width 260 height 260
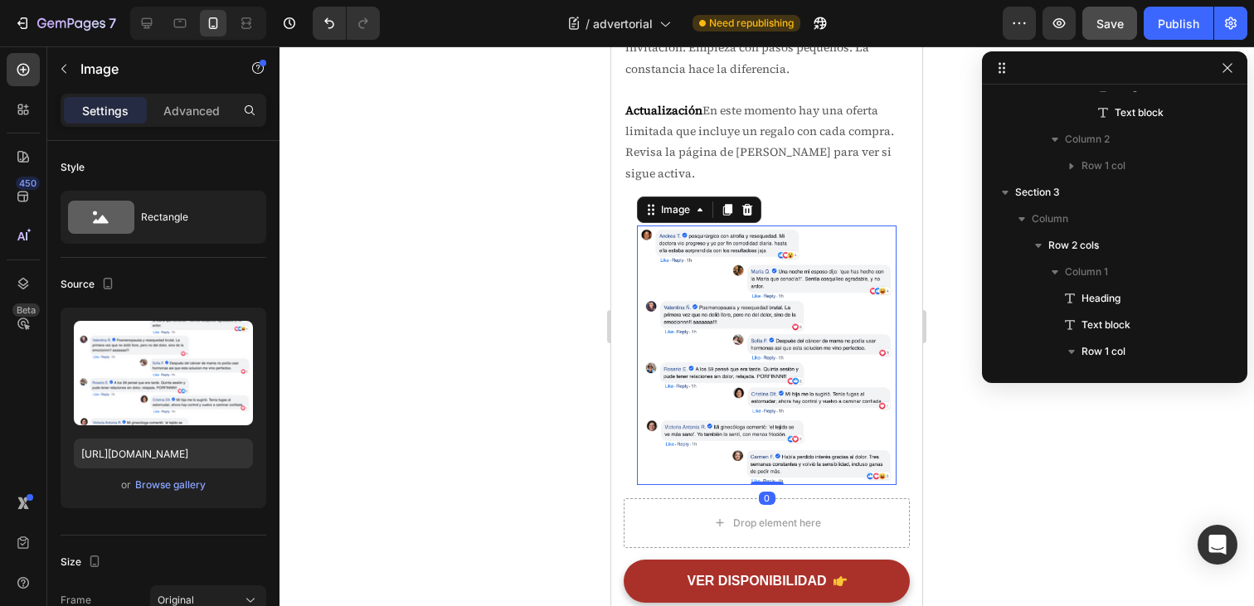
scroll to position [1535, 0]
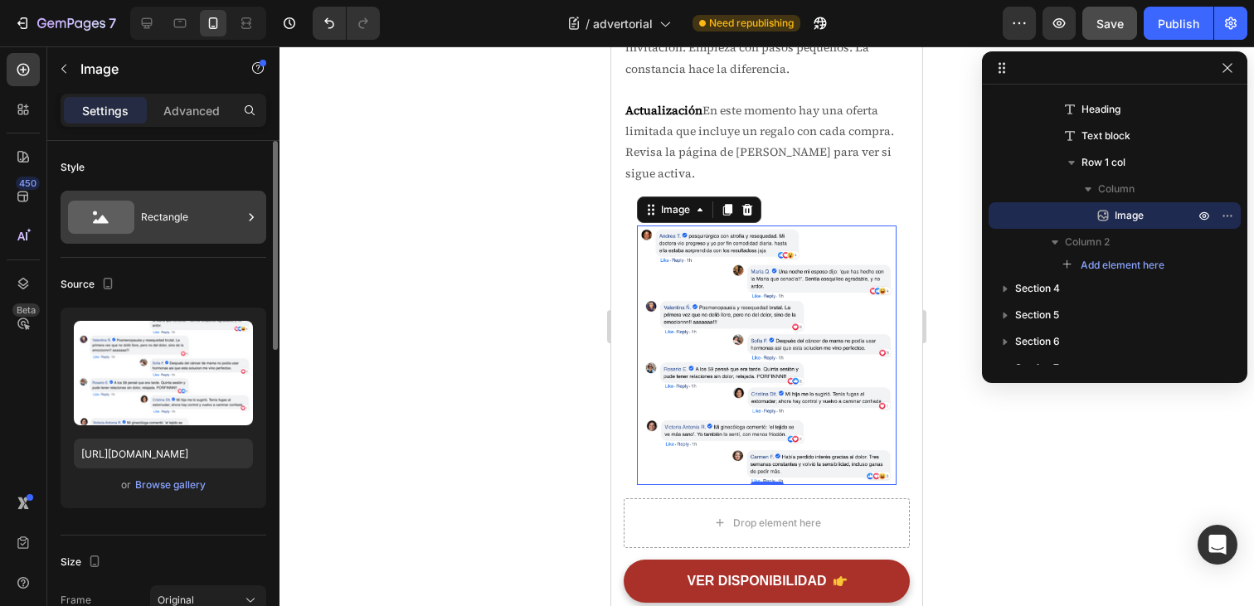
click at [141, 219] on div "Rectangle" at bounding box center [191, 217] width 101 height 38
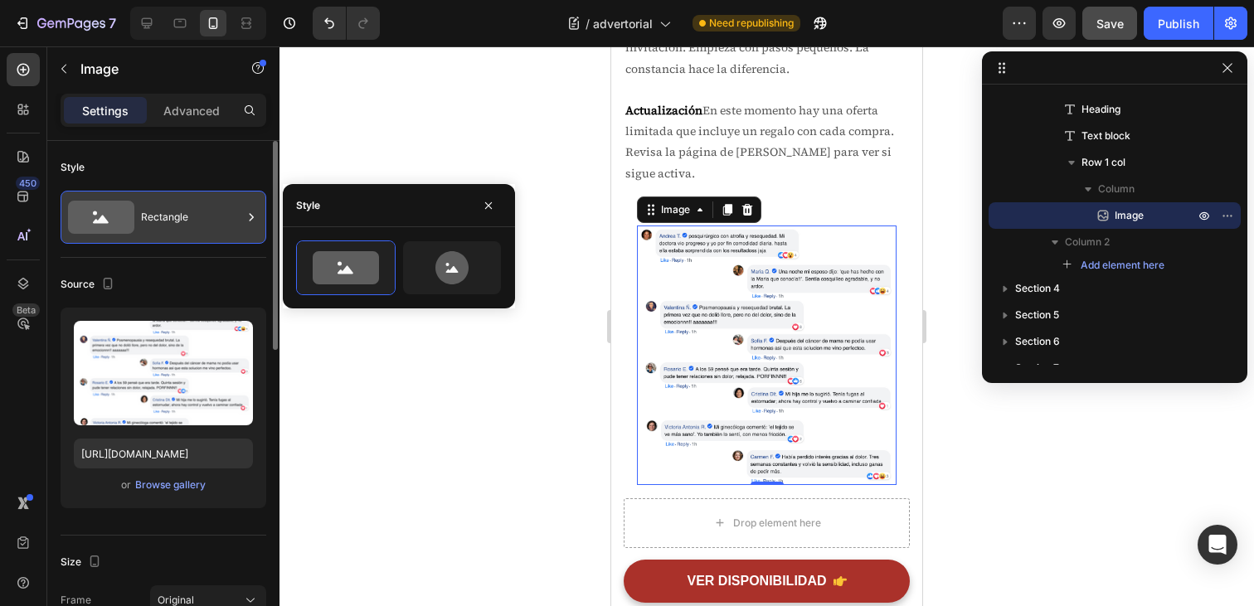
click at [226, 229] on div "Rectangle" at bounding box center [191, 217] width 101 height 38
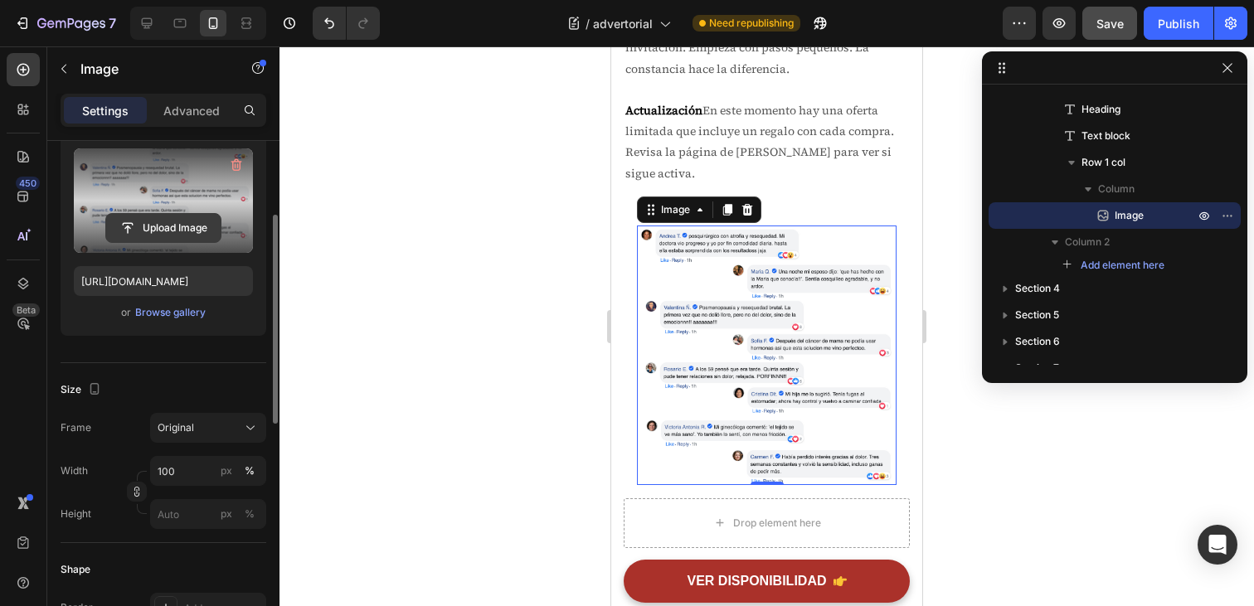
scroll to position [175, 0]
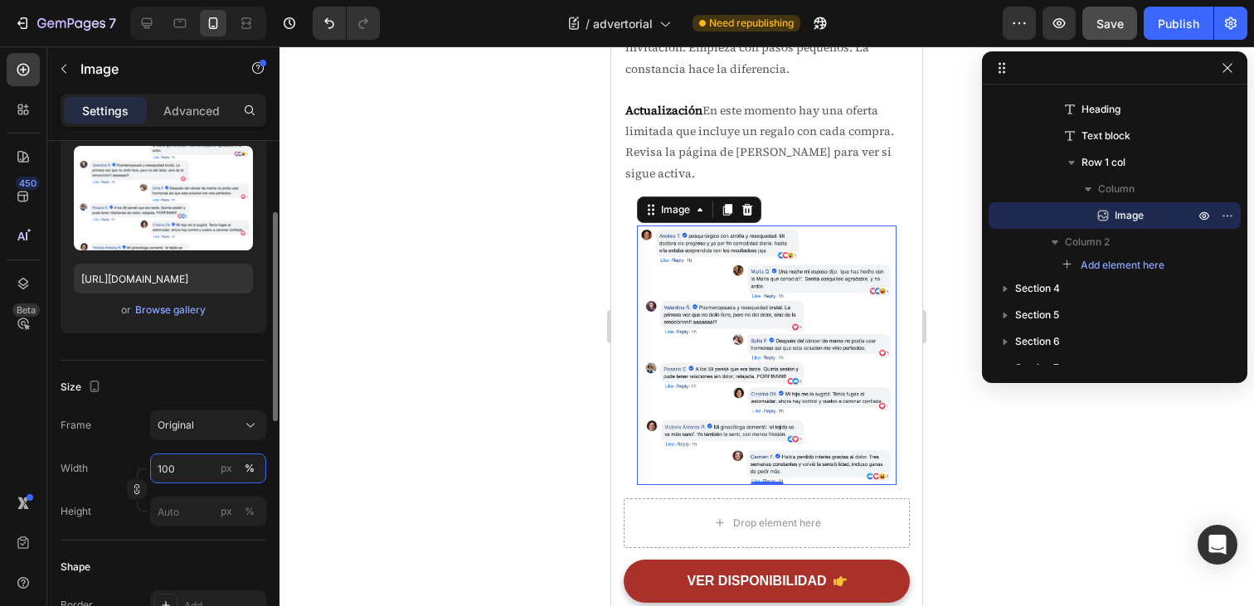
drag, startPoint x: 189, startPoint y: 470, endPoint x: 123, endPoint y: 470, distance: 66.4
click at [124, 470] on div "Width 100 px %" at bounding box center [164, 469] width 206 height 30
drag, startPoint x: 176, startPoint y: 468, endPoint x: 149, endPoint y: 468, distance: 26.5
click at [162, 468] on input "100" at bounding box center [208, 469] width 116 height 30
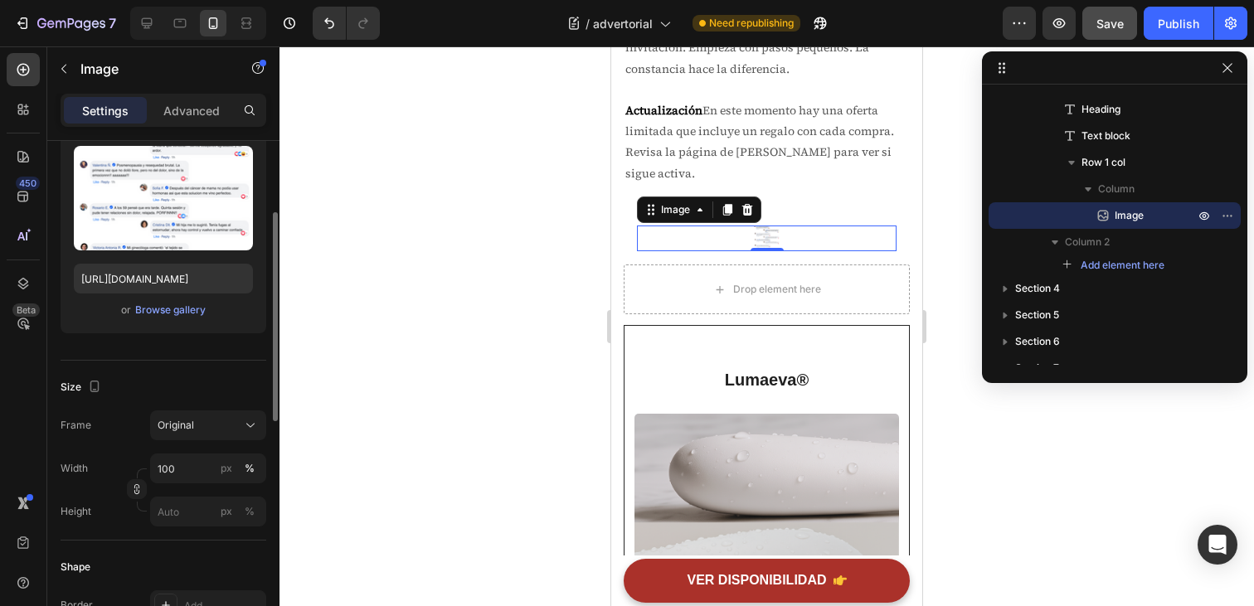
click at [194, 493] on div "Width 100 px % Height px %" at bounding box center [164, 490] width 206 height 73
click at [186, 468] on input "100" at bounding box center [208, 469] width 116 height 30
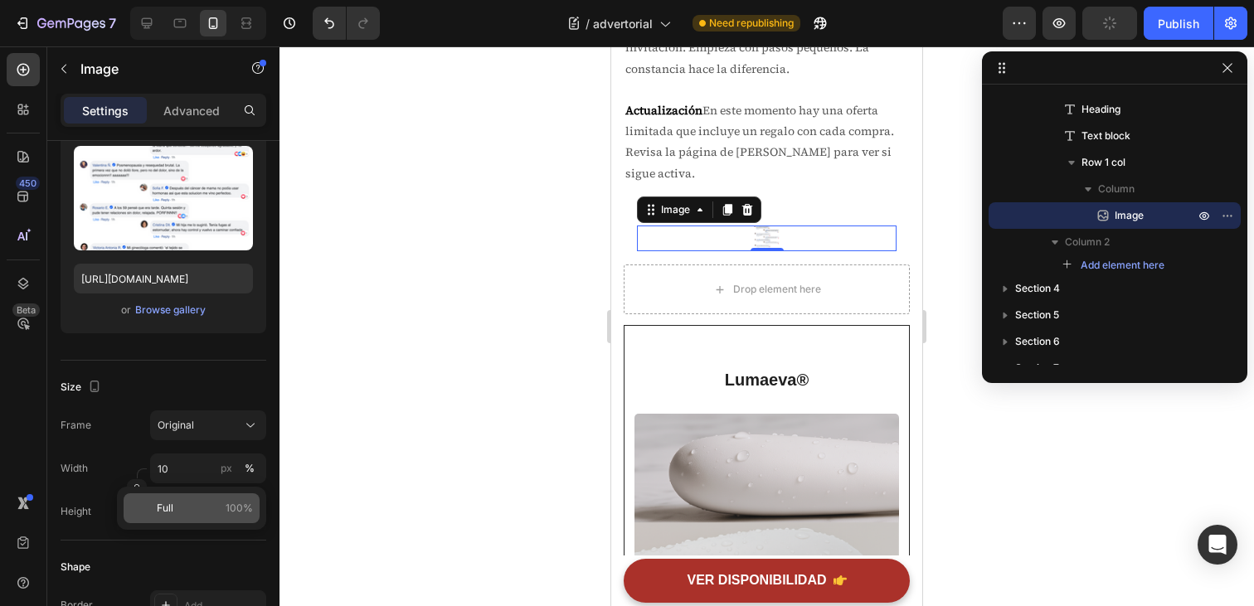
click at [176, 508] on p "Full 100%" at bounding box center [205, 508] width 96 height 15
type input "100"
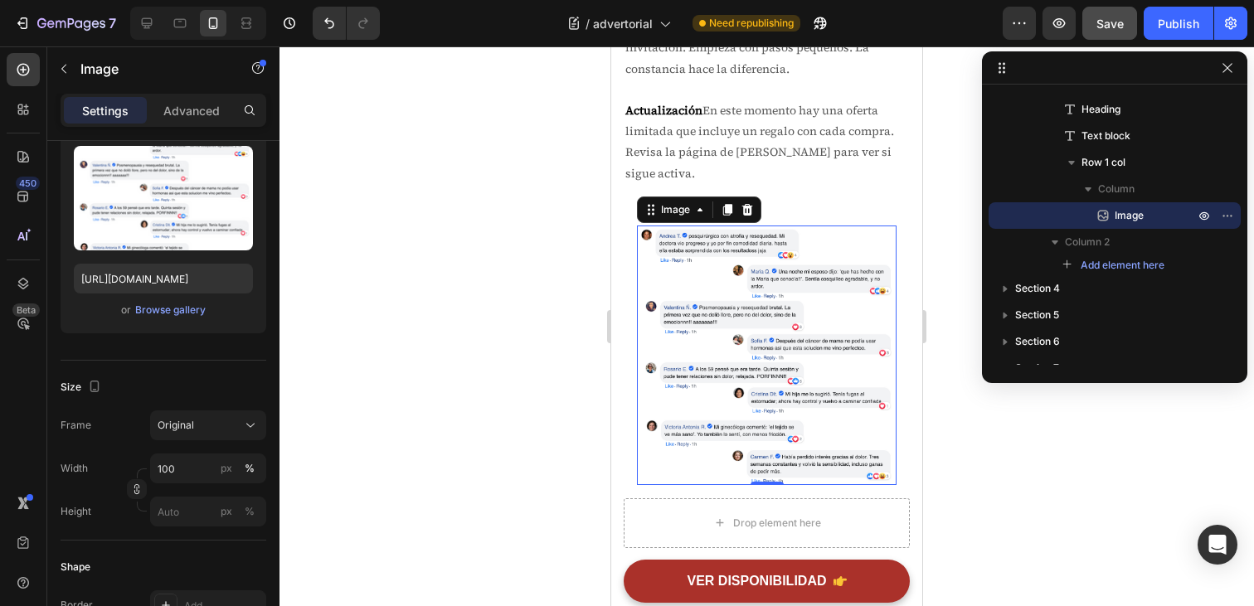
click at [684, 377] on img at bounding box center [767, 356] width 260 height 260
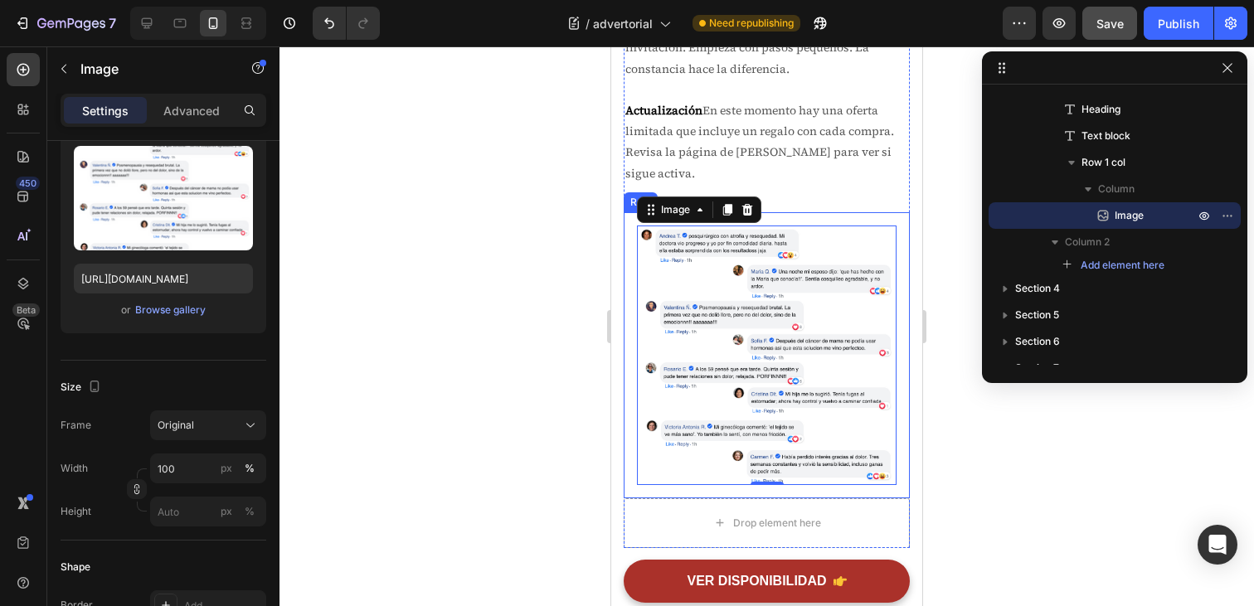
click at [630, 358] on div "Image 0 Row" at bounding box center [767, 355] width 286 height 286
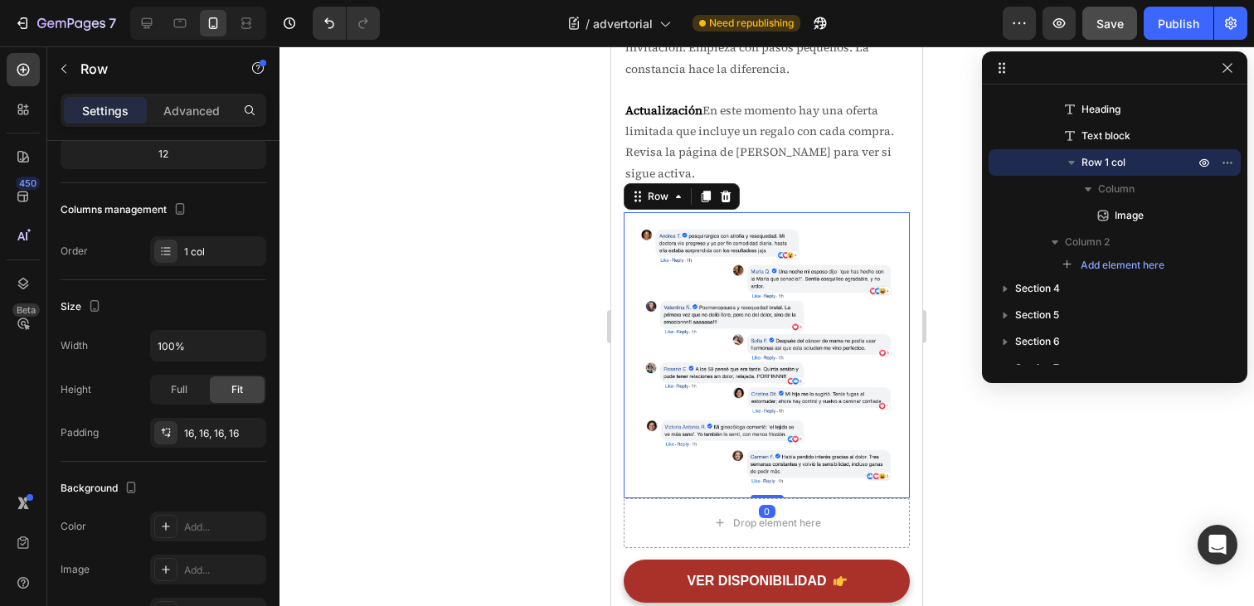
scroll to position [0, 0]
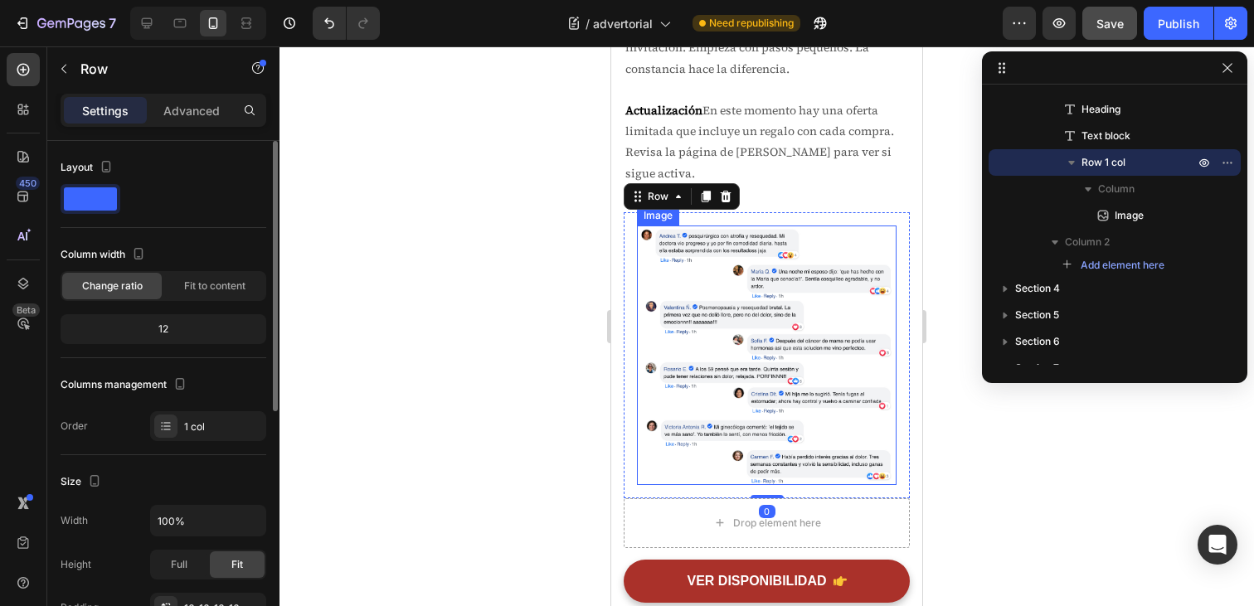
click at [696, 346] on img at bounding box center [767, 356] width 260 height 260
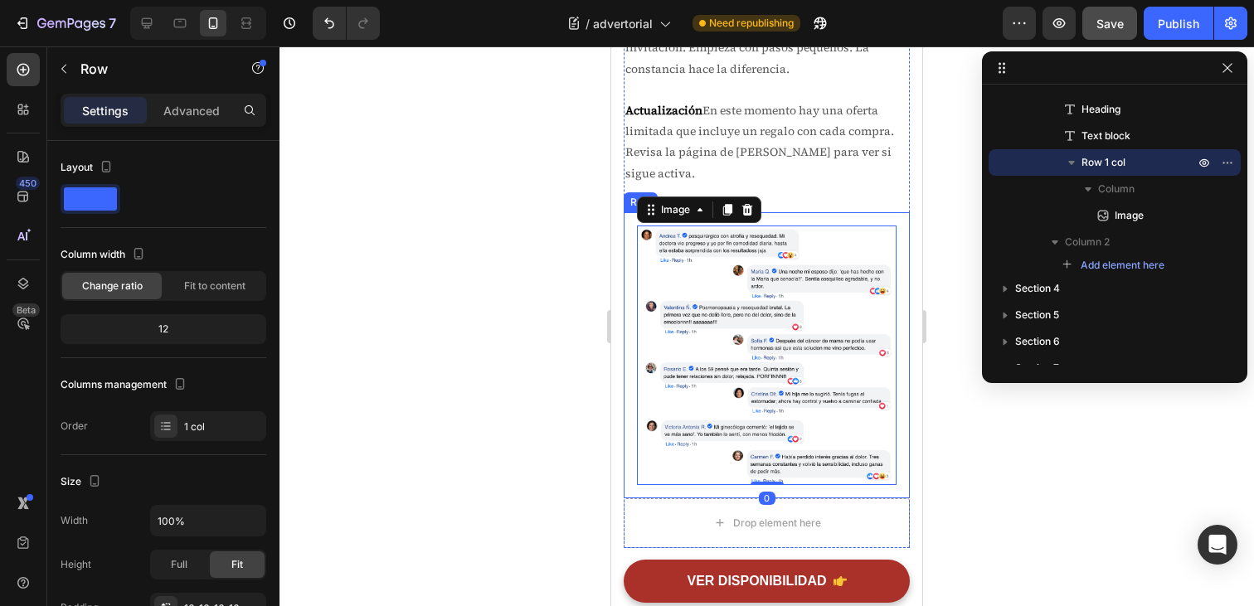
click at [631, 295] on div "Image 0 Row" at bounding box center [767, 355] width 286 height 286
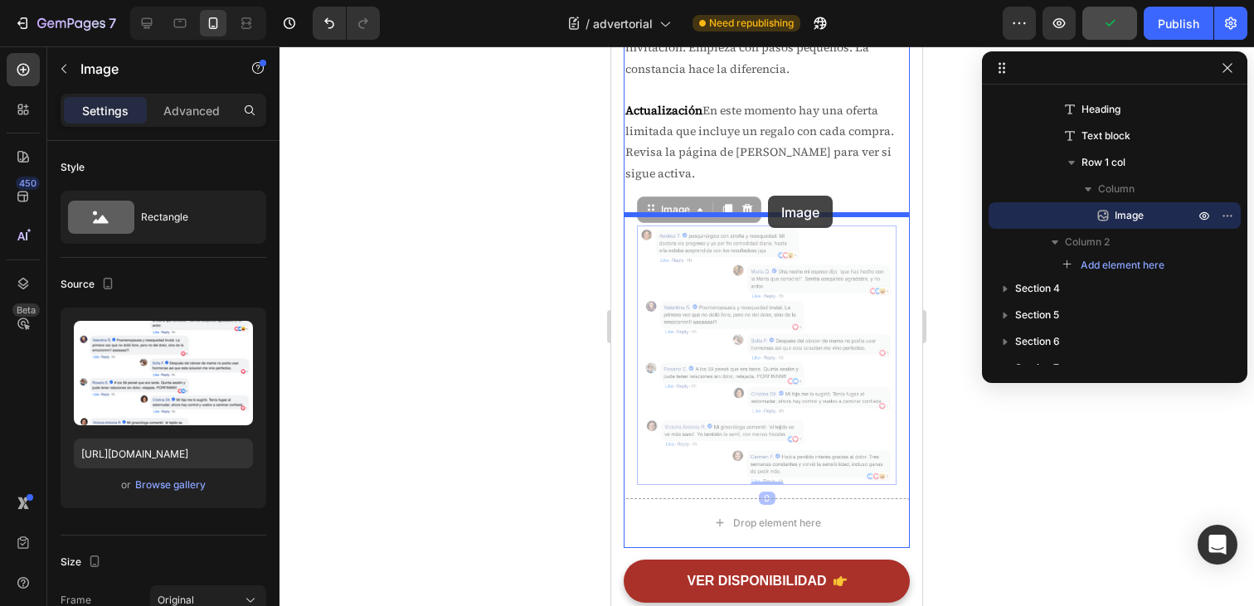
drag, startPoint x: 707, startPoint y: 317, endPoint x: 768, endPoint y: 206, distance: 127.0
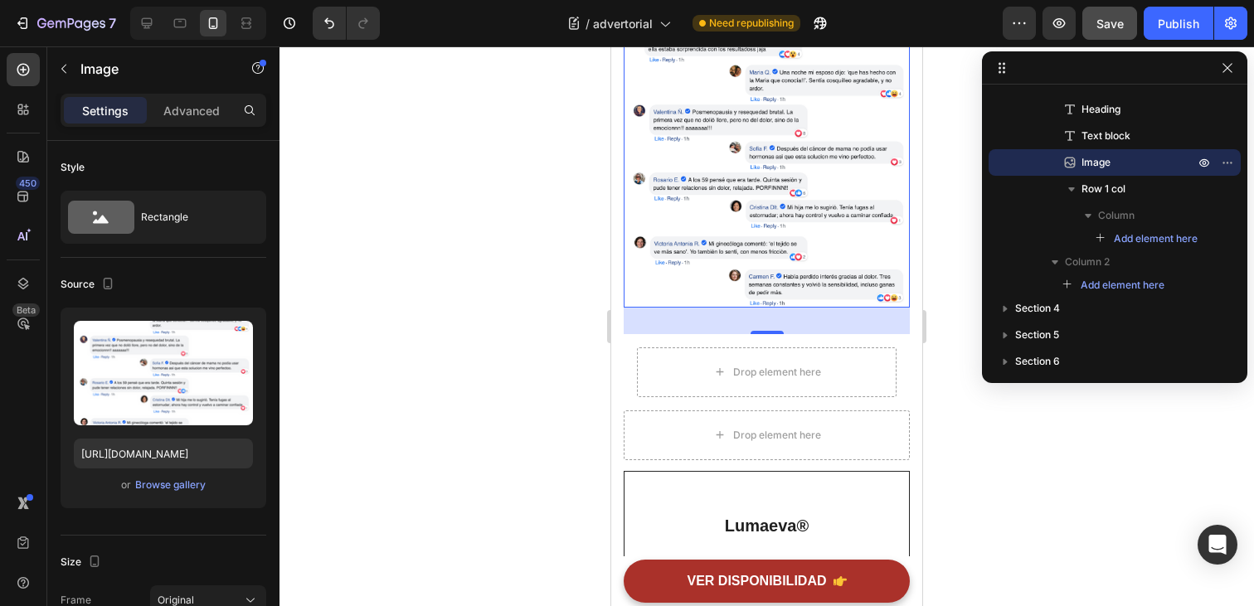
scroll to position [6932, 0]
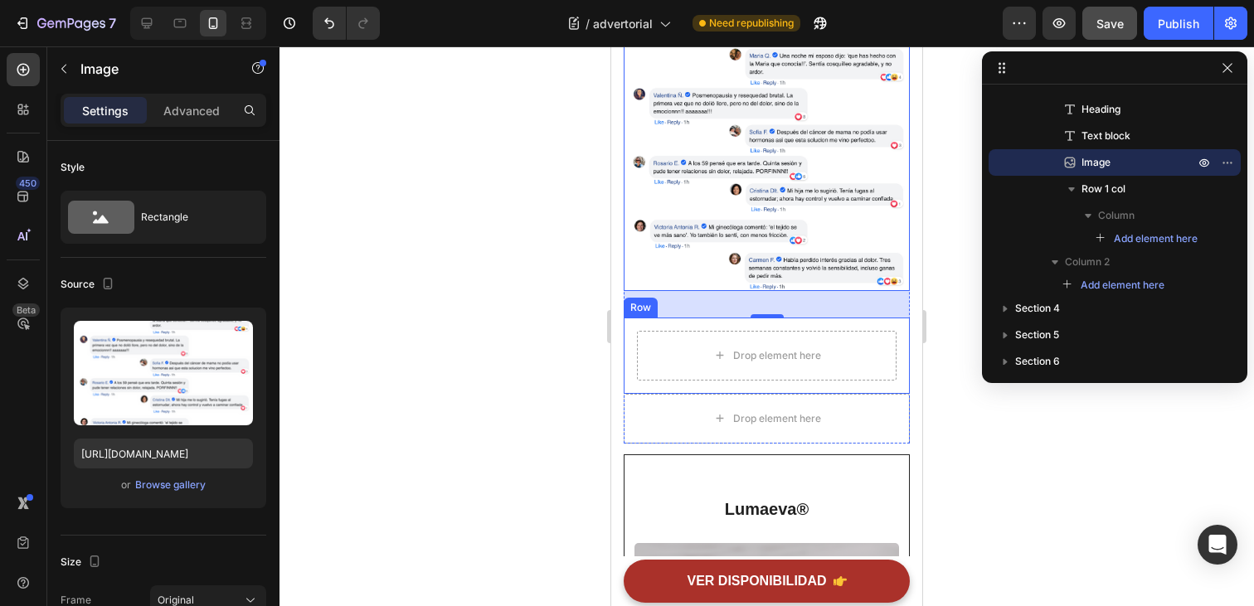
click at [631, 347] on div "Drop element here Row" at bounding box center [767, 356] width 286 height 76
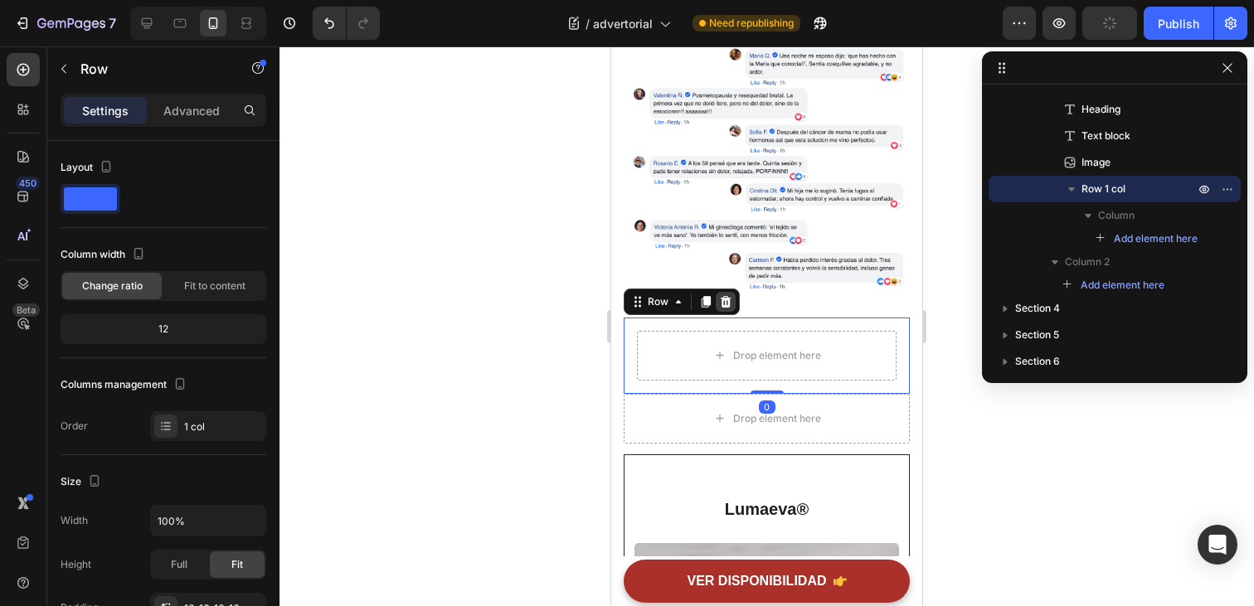
click at [722, 303] on icon at bounding box center [726, 302] width 11 height 12
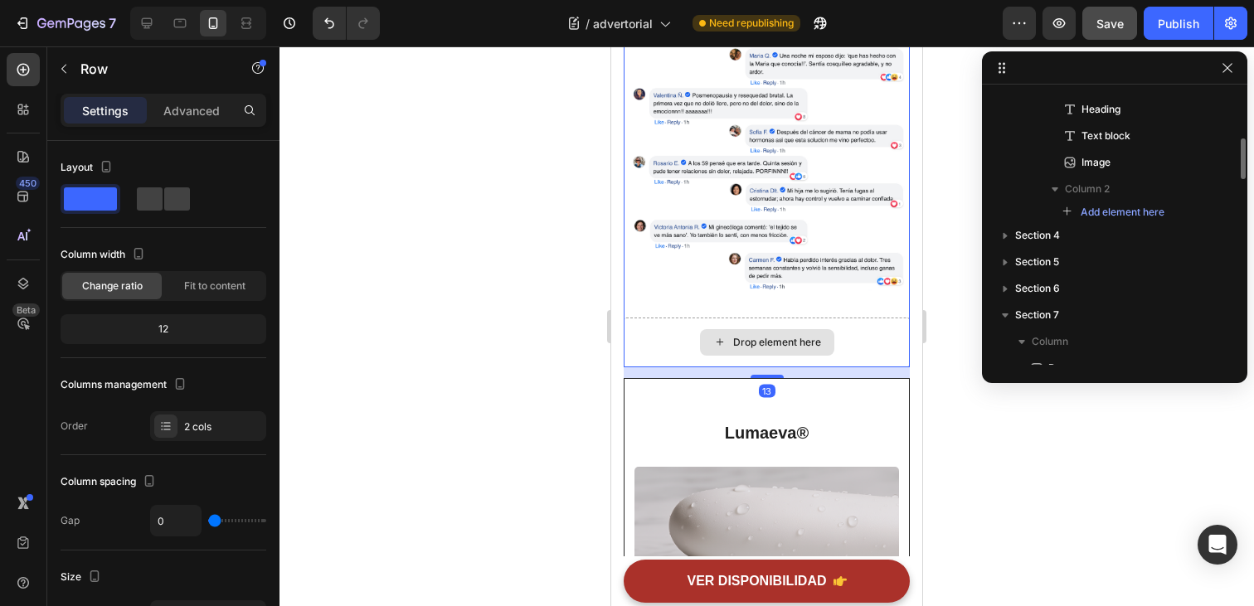
click at [644, 349] on div "Drop element here" at bounding box center [767, 343] width 286 height 50
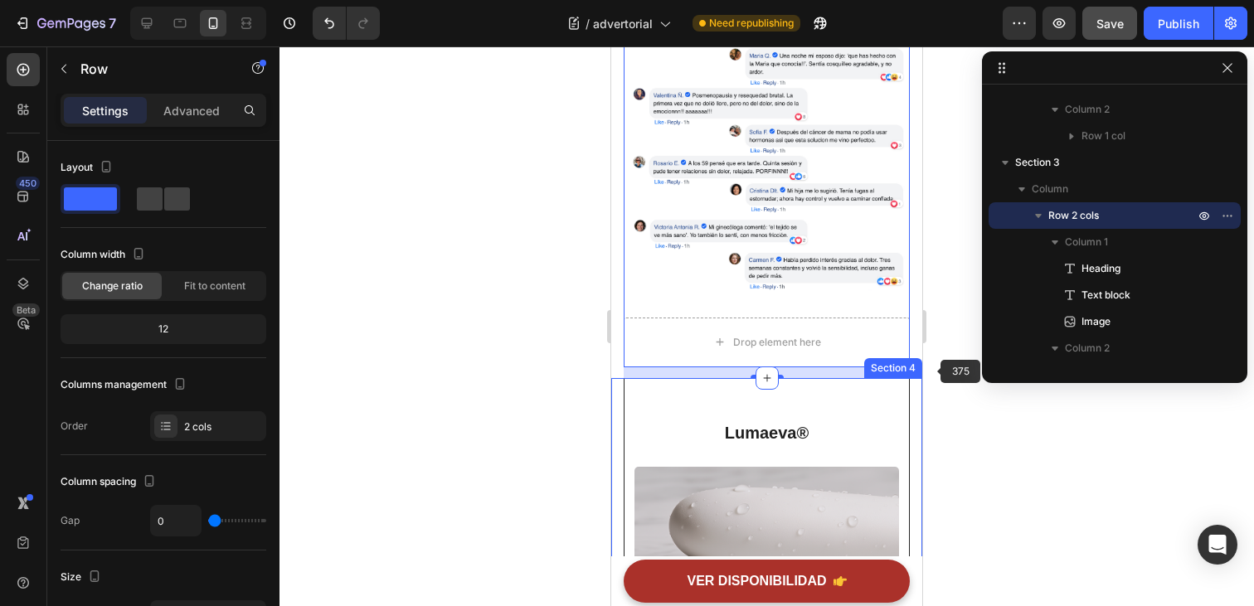
click at [932, 369] on div at bounding box center [767, 326] width 975 height 560
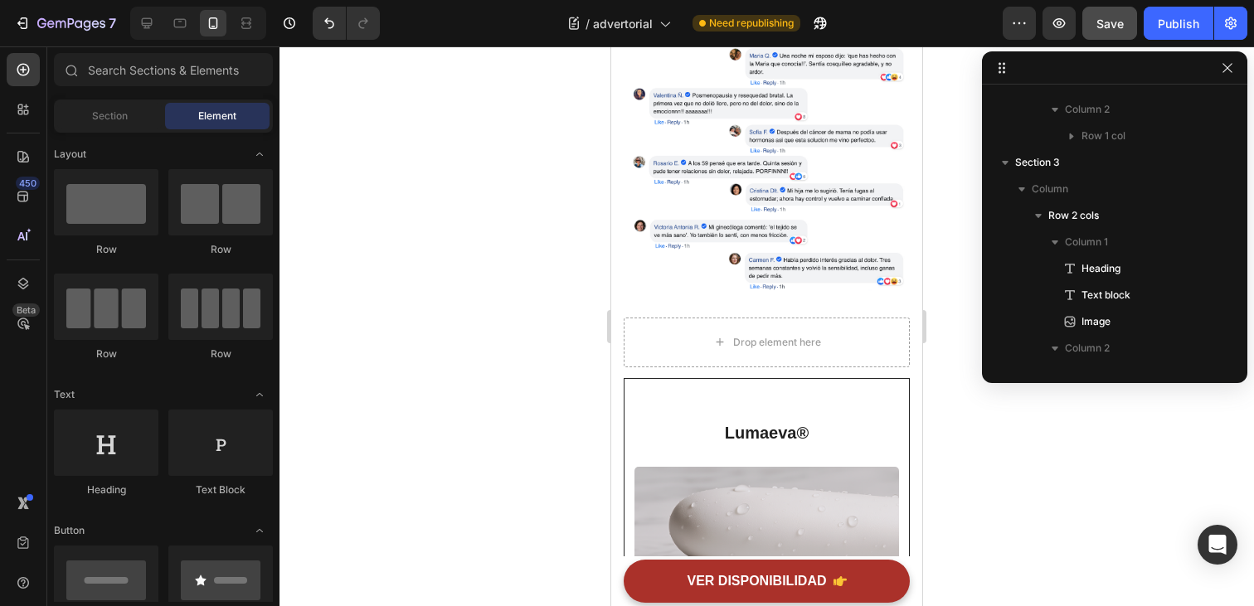
click at [950, 361] on div at bounding box center [767, 326] width 975 height 560
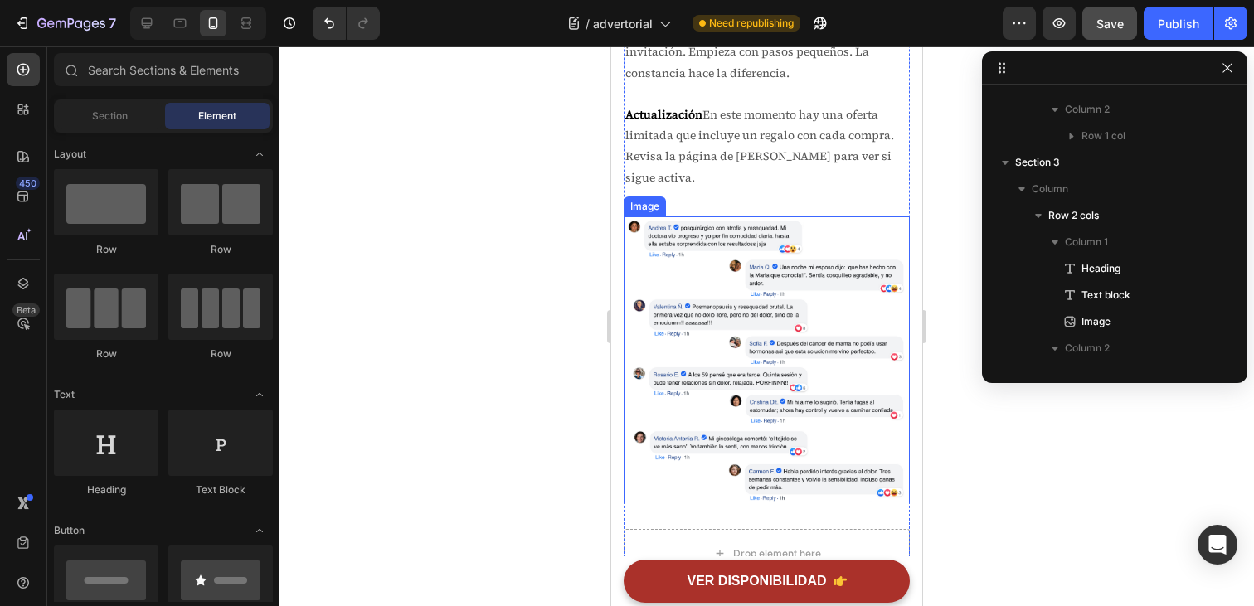
scroll to position [6751, 0]
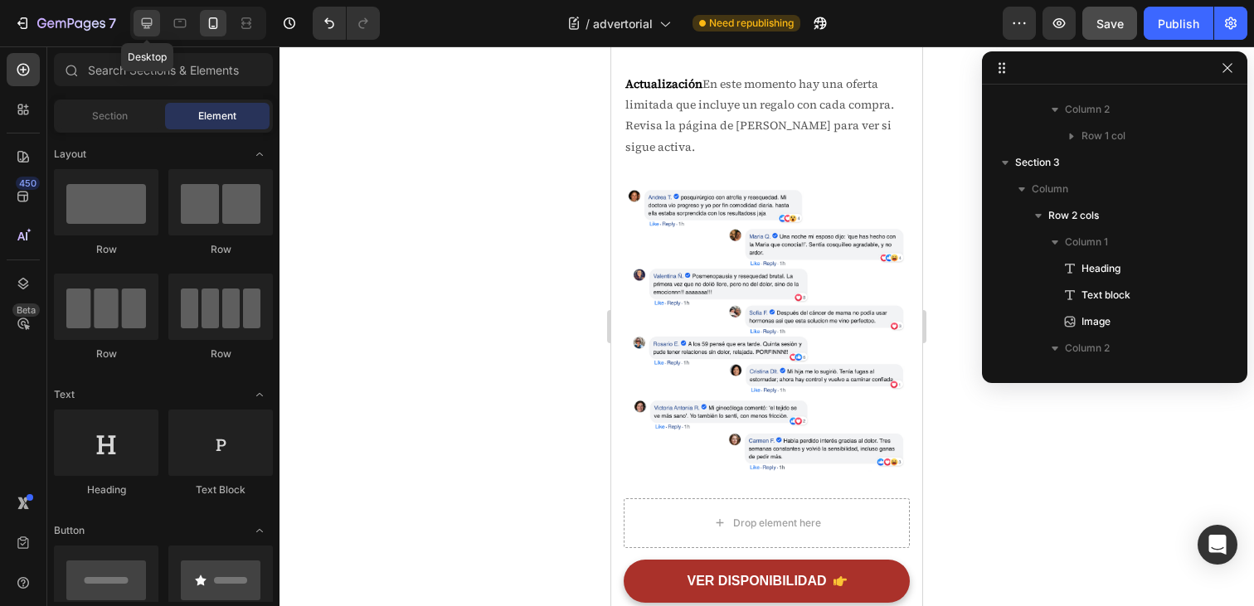
click at [140, 25] on icon at bounding box center [147, 23] width 17 height 17
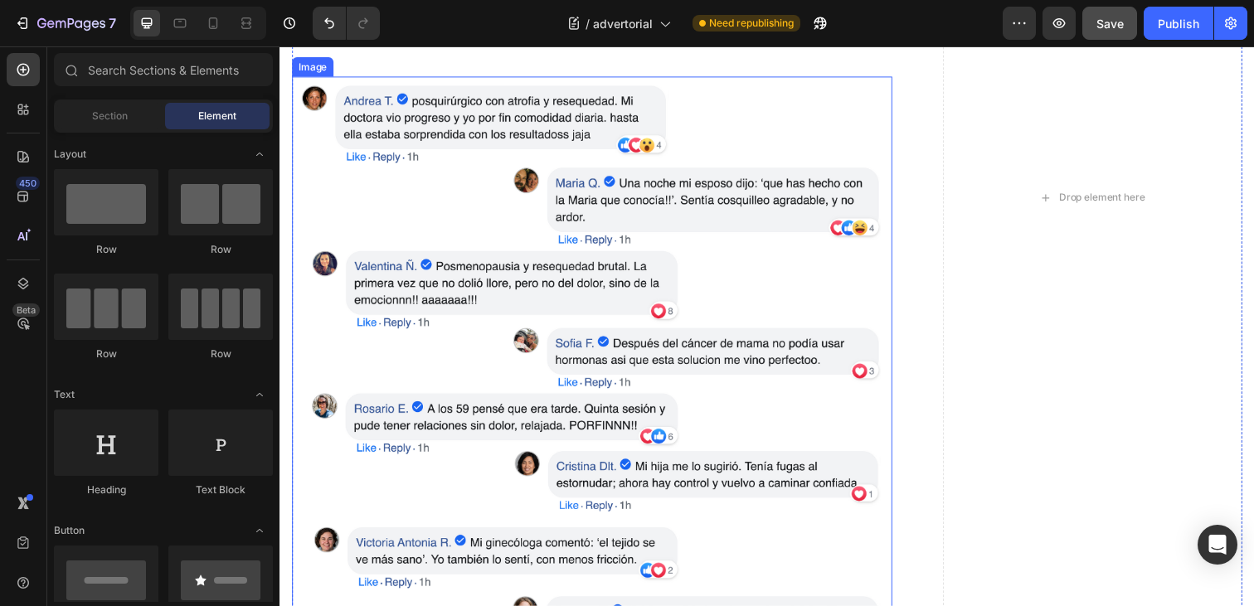
scroll to position [6734, 0]
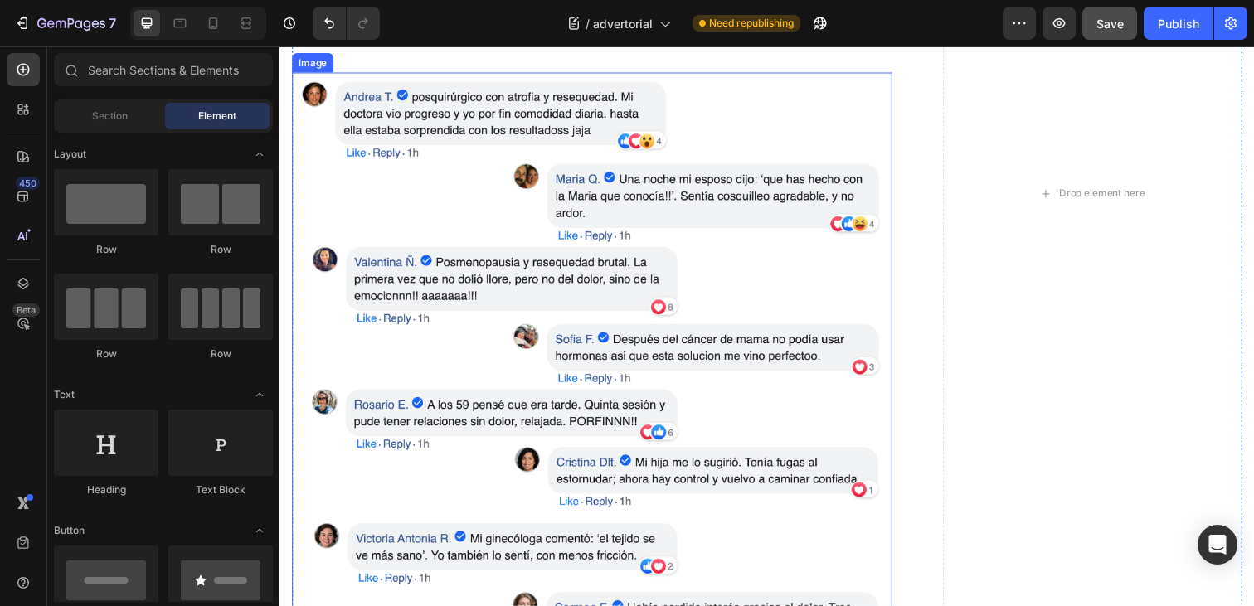
click at [712, 304] on img at bounding box center [598, 379] width 613 height 613
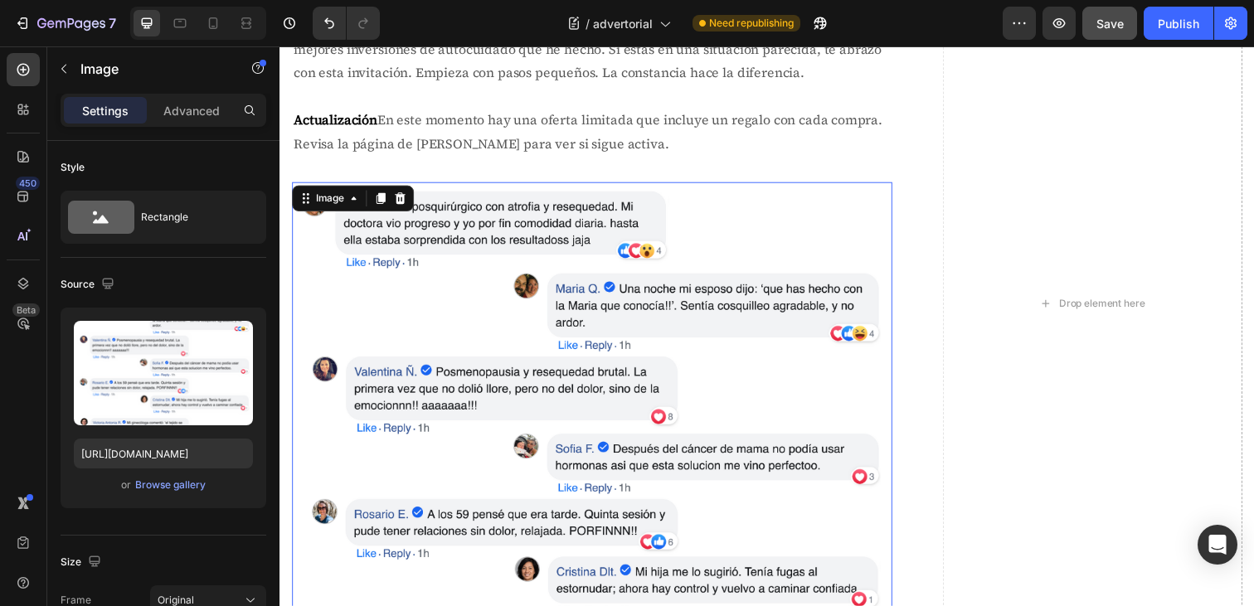
scroll to position [6619, 0]
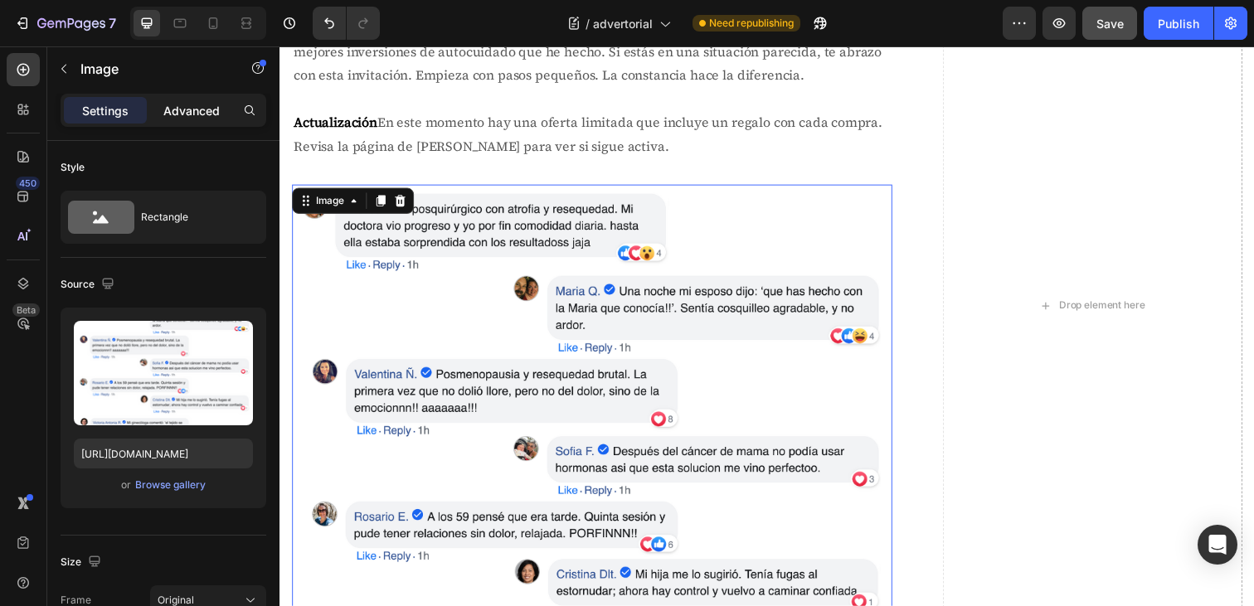
click at [203, 114] on p "Advanced" at bounding box center [191, 110] width 56 height 17
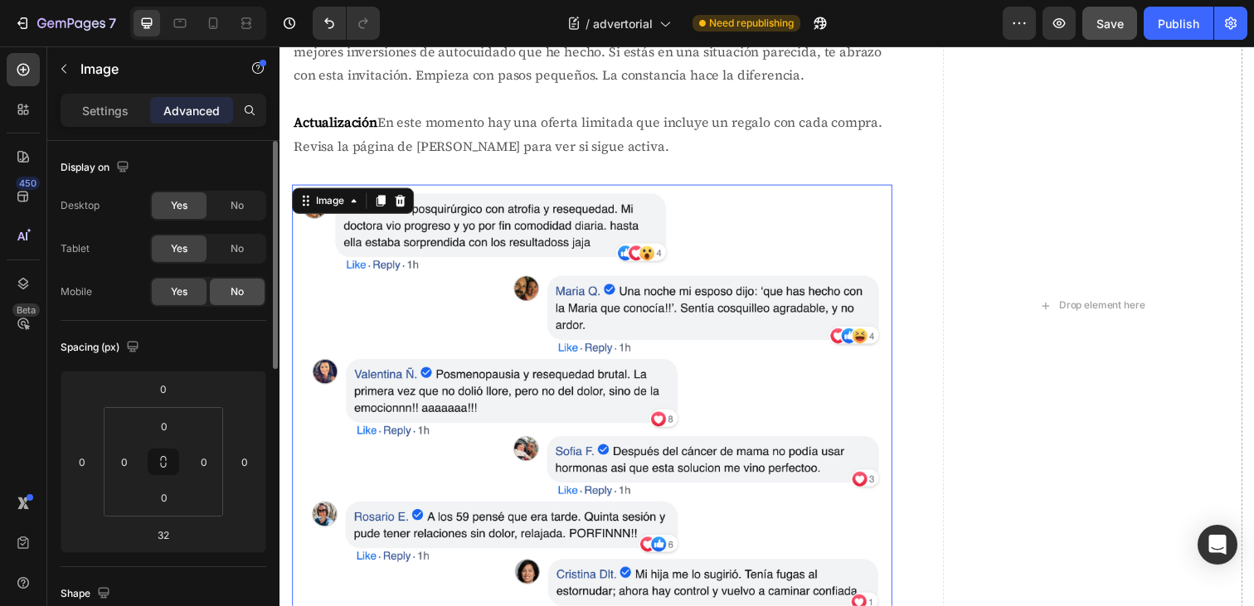
click at [231, 290] on span "No" at bounding box center [237, 292] width 13 height 15
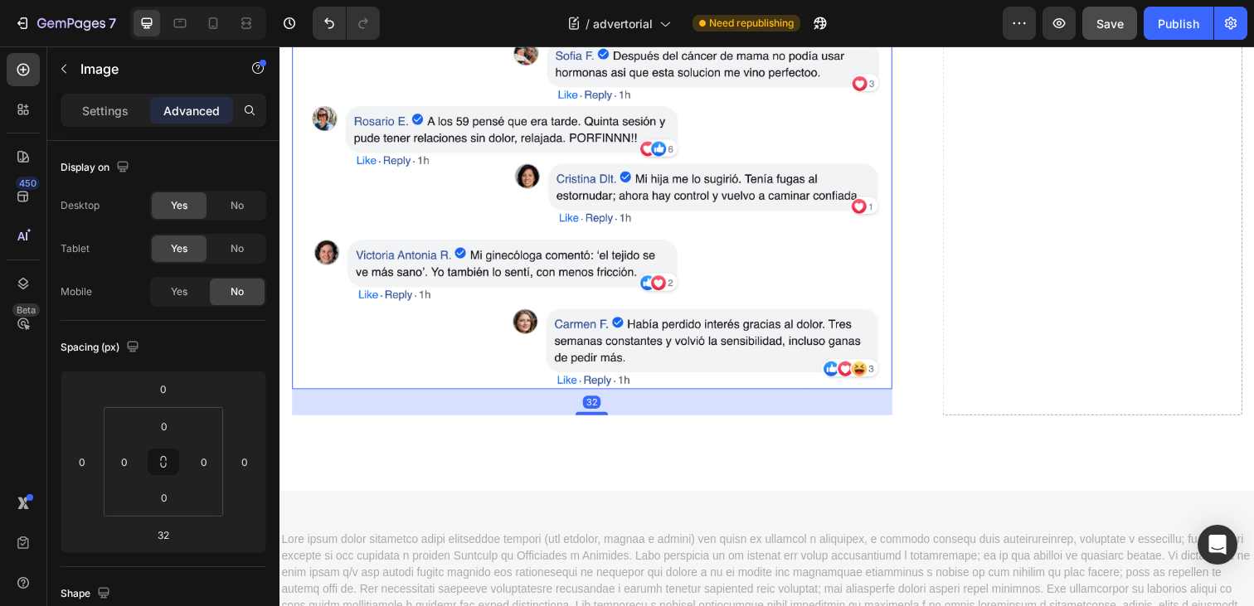
scroll to position [7024, 0]
click at [219, 29] on icon at bounding box center [213, 23] width 17 height 17
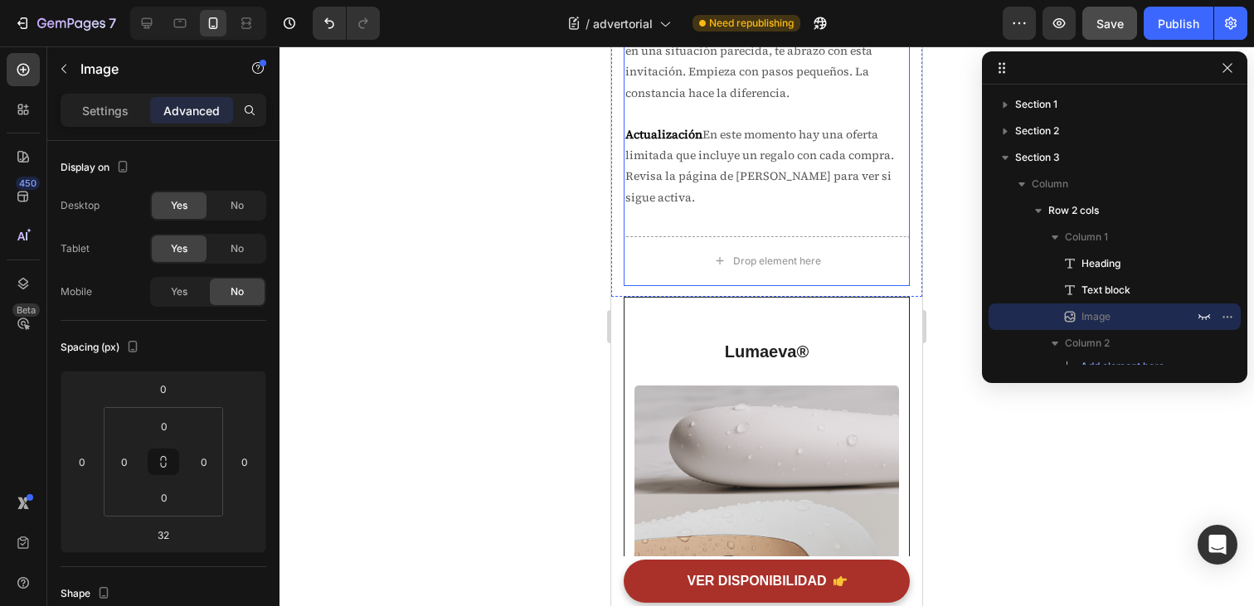
scroll to position [6700, 0]
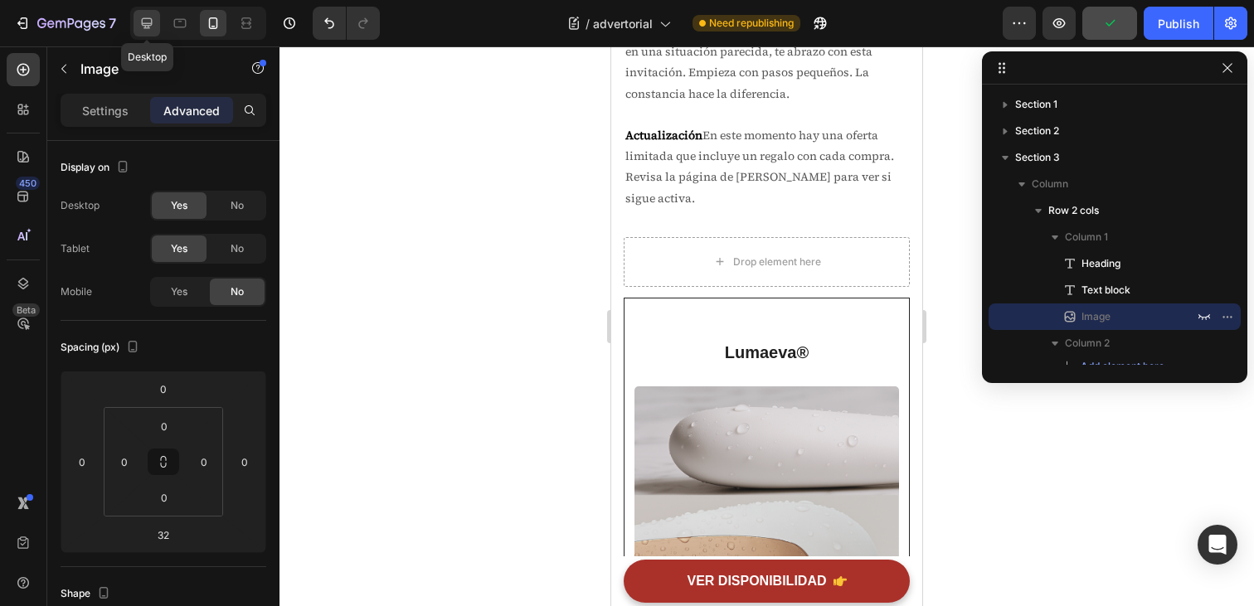
click at [153, 22] on icon at bounding box center [147, 23] width 17 height 17
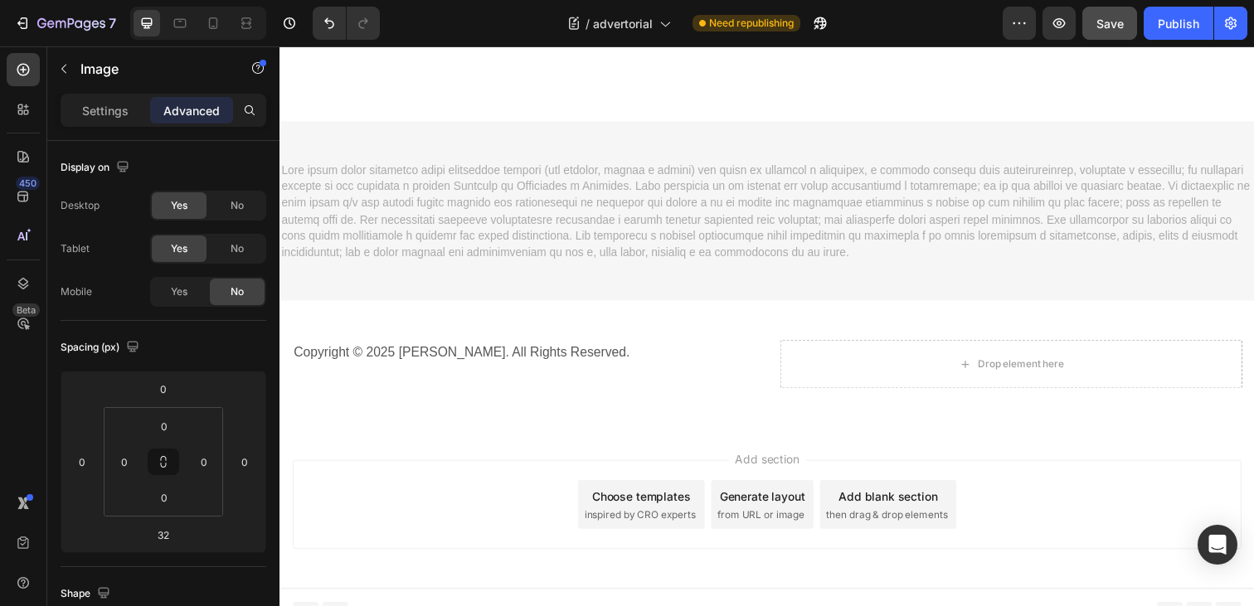
scroll to position [6711, 0]
click at [186, 31] on icon at bounding box center [180, 23] width 17 height 17
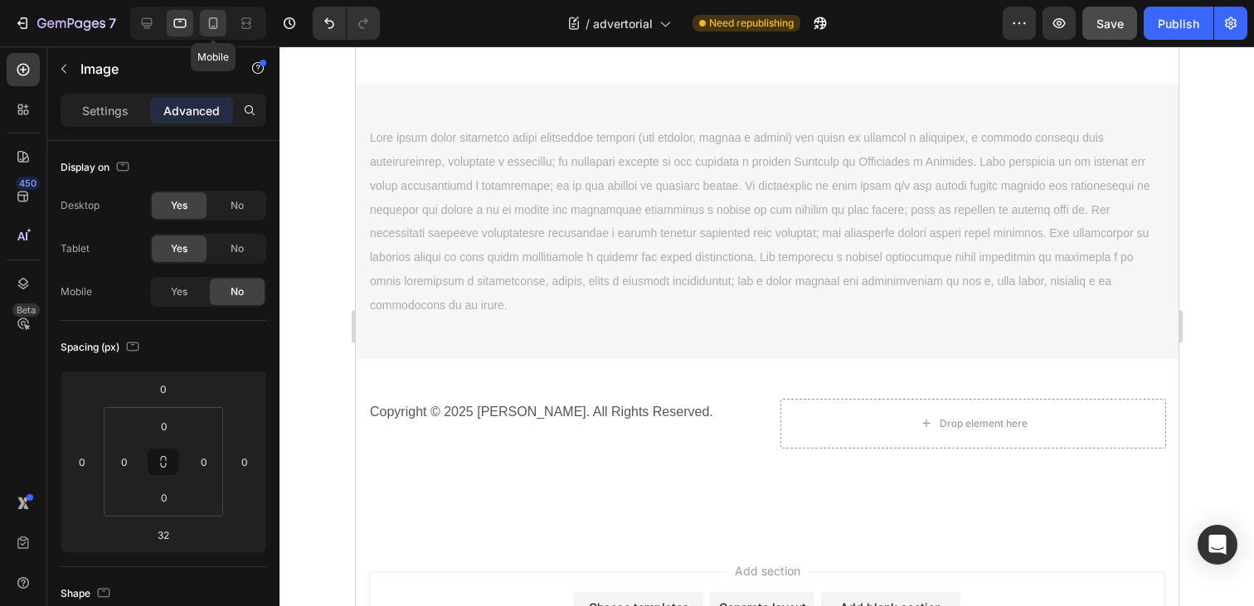
click at [210, 29] on icon at bounding box center [213, 23] width 17 height 17
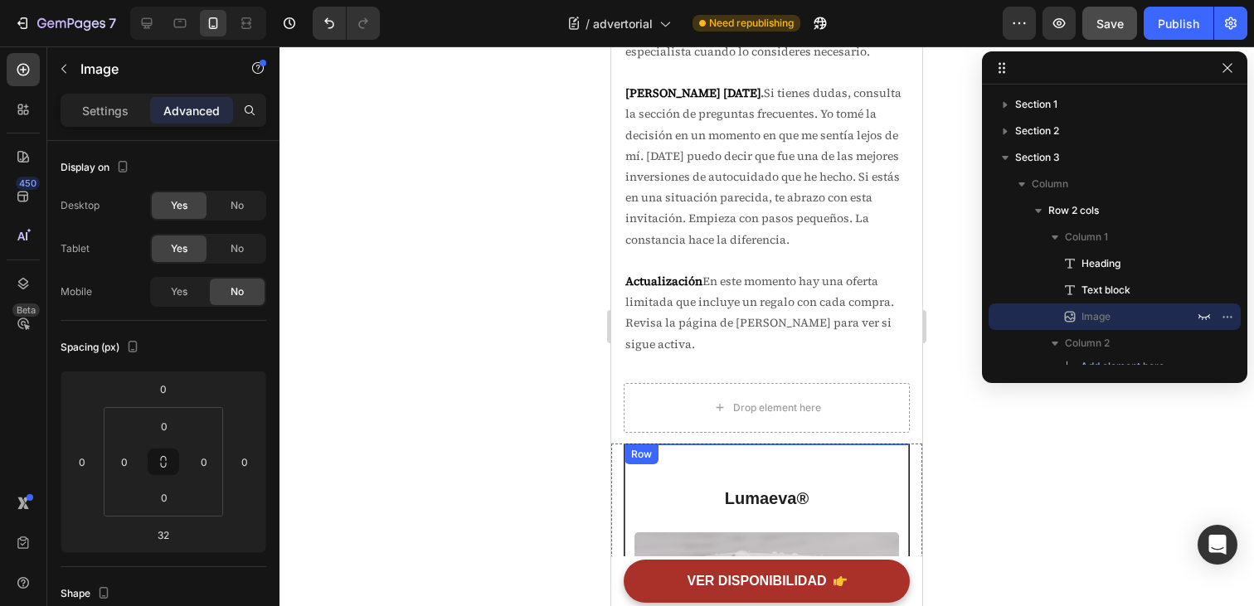
scroll to position [5854, 0]
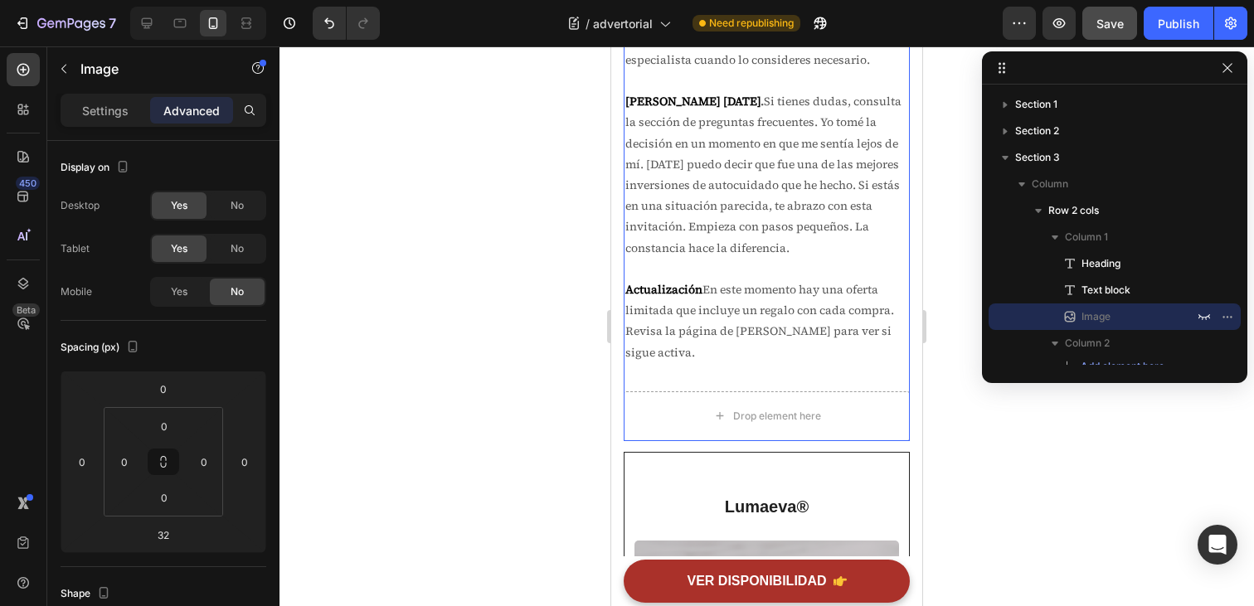
click at [688, 373] on div "Si la incomodidad está afectando tu vida, vale la pena intentarlo Heading No de…" at bounding box center [767, 111] width 286 height 562
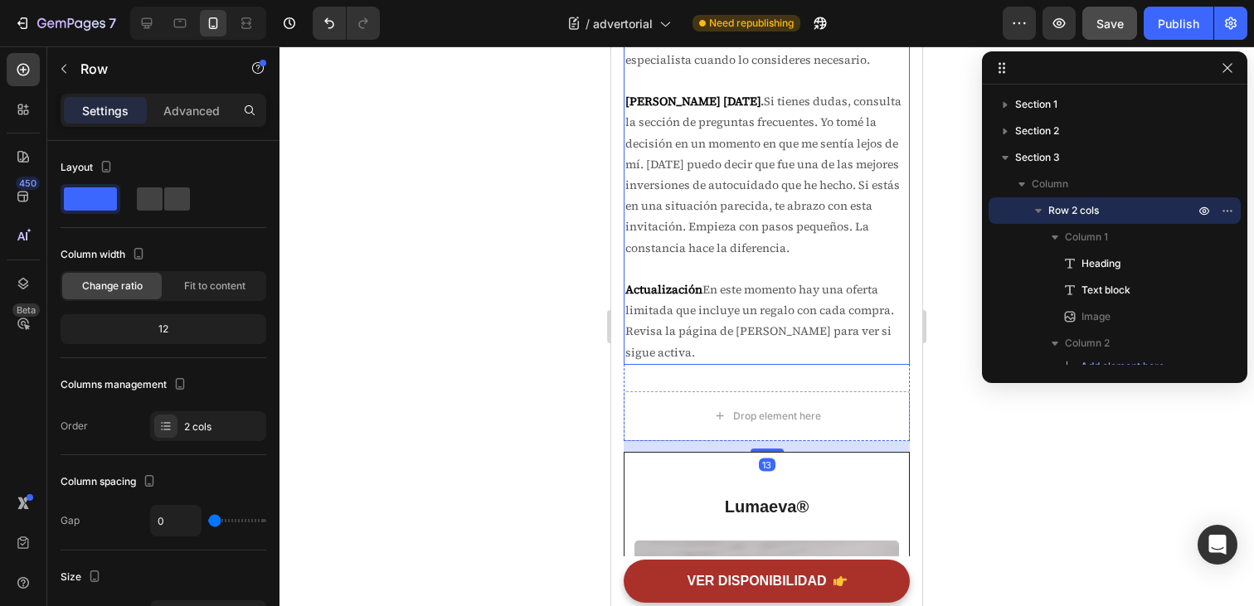
click at [719, 355] on p "Actualización En este momento hay una oferta limitada que incluye un regalo con…" at bounding box center [767, 322] width 283 height 84
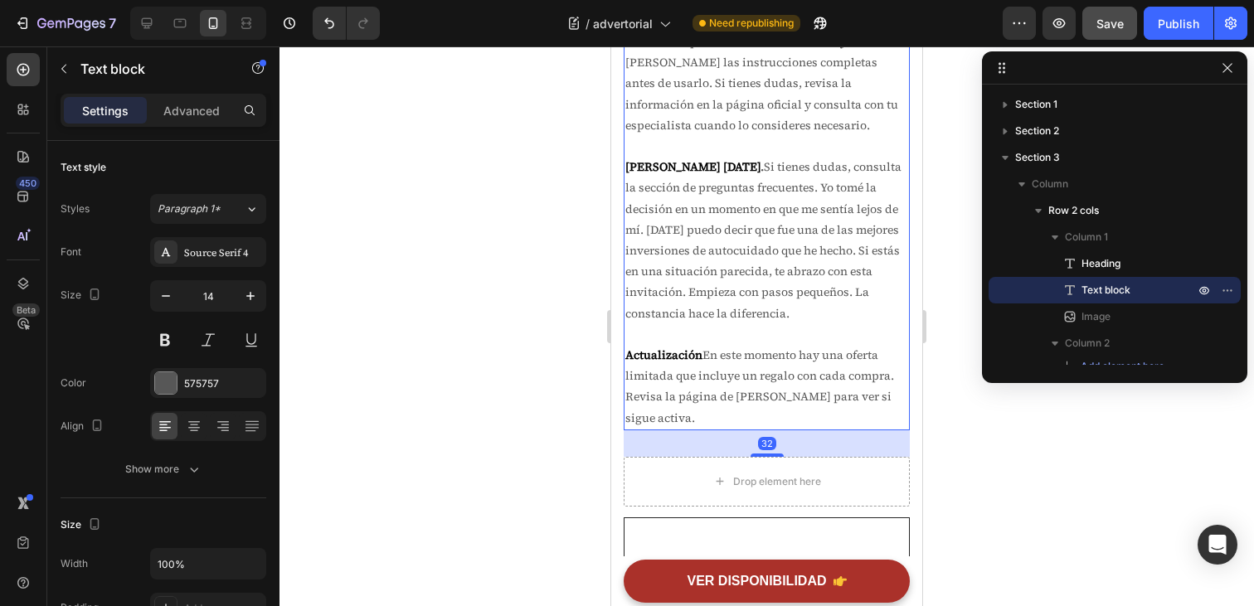
scroll to position [5783, 0]
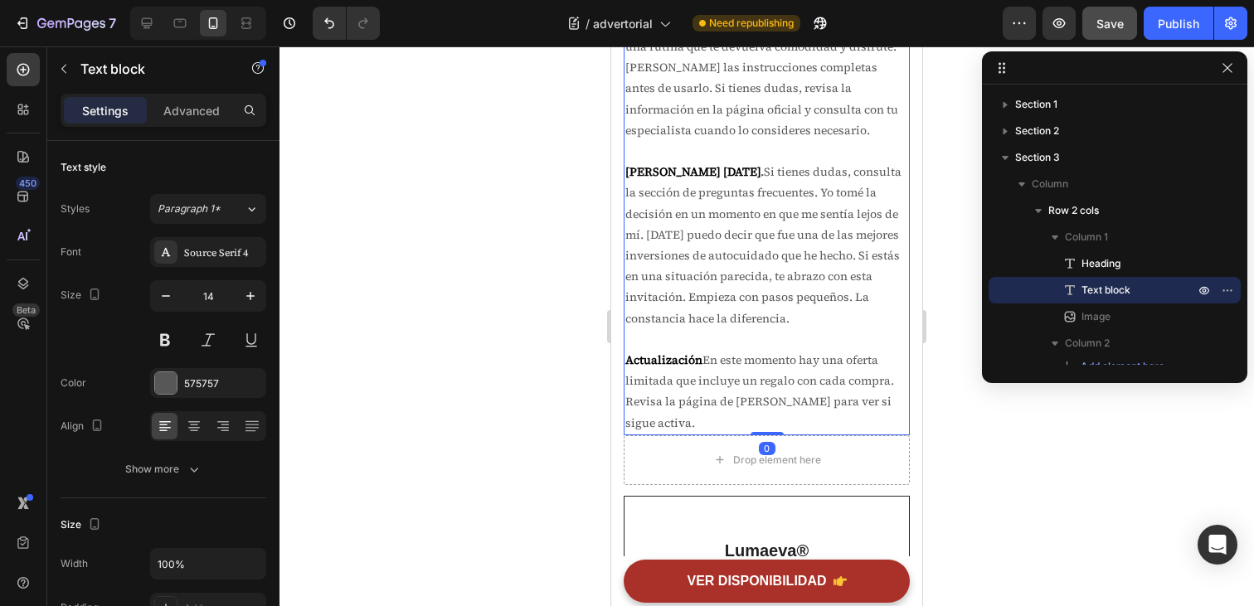
drag, startPoint x: 779, startPoint y: 463, endPoint x: 778, endPoint y: 423, distance: 39.8
click at [778, 423] on div "No dejes que otra noche se vaya con esa sensación de resignación. Date la oport…" at bounding box center [767, 214] width 286 height 442
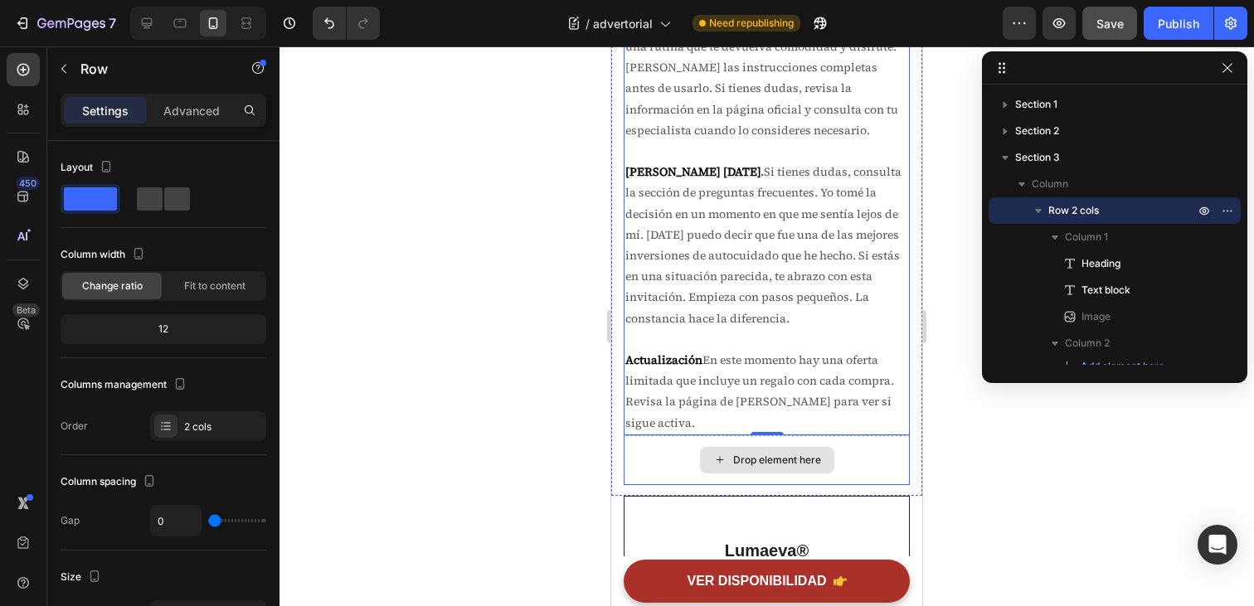
click at [683, 449] on div "Drop element here" at bounding box center [767, 461] width 286 height 50
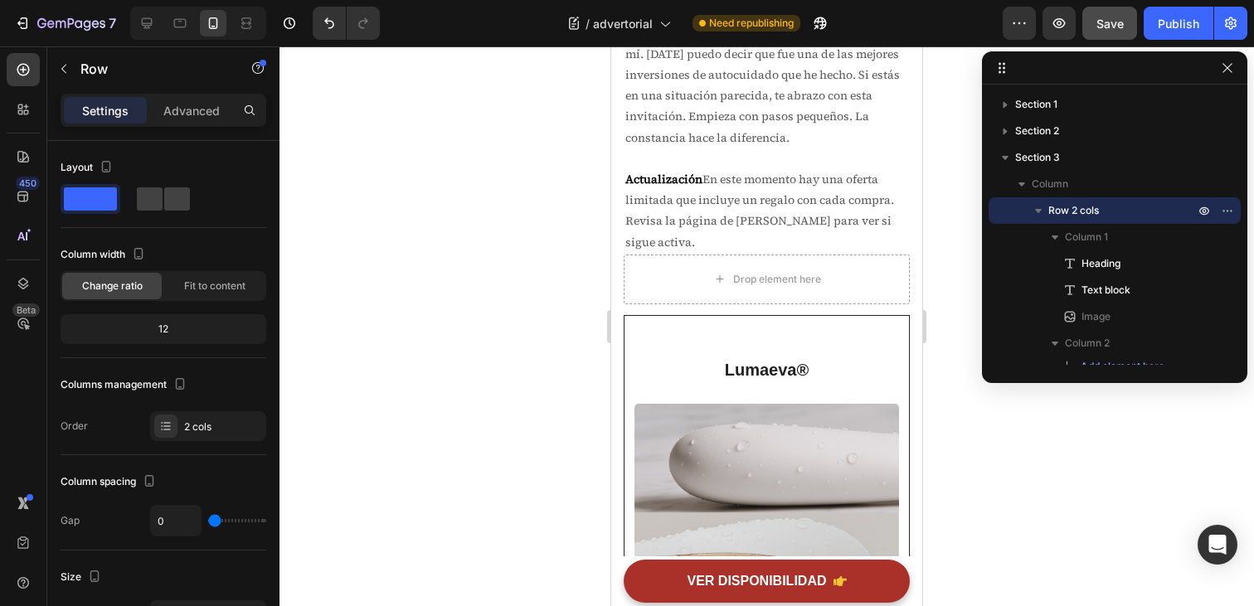
scroll to position [6658, 0]
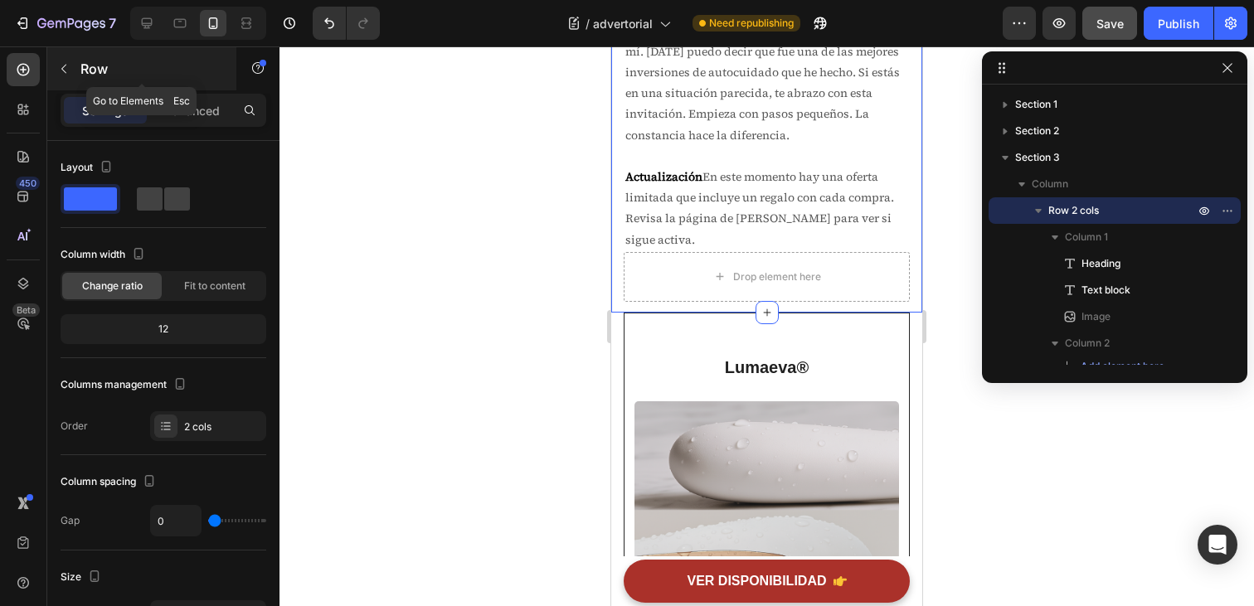
click at [71, 70] on button "button" at bounding box center [64, 69] width 27 height 27
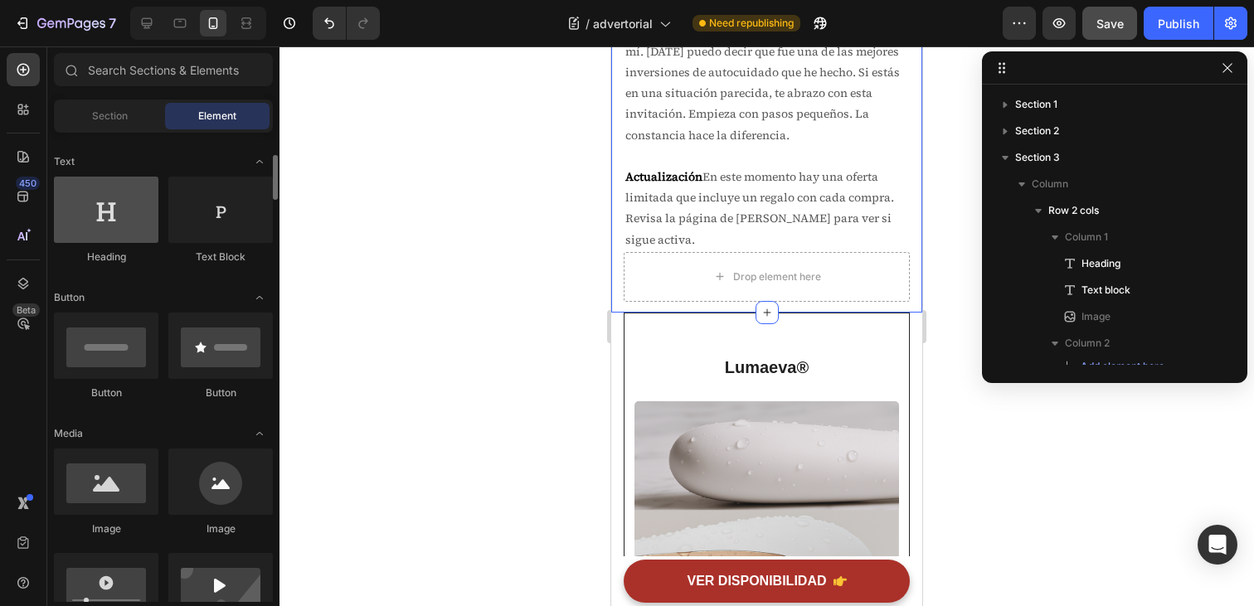
scroll to position [275, 0]
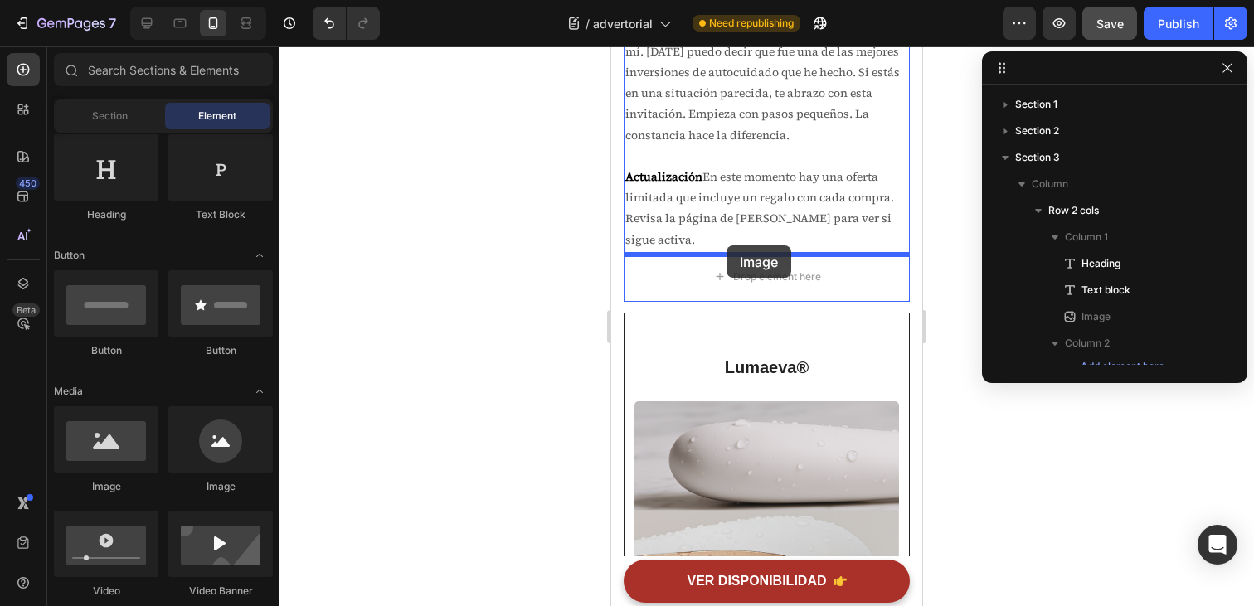
drag, startPoint x: 729, startPoint y: 491, endPoint x: 727, endPoint y: 246, distance: 245.6
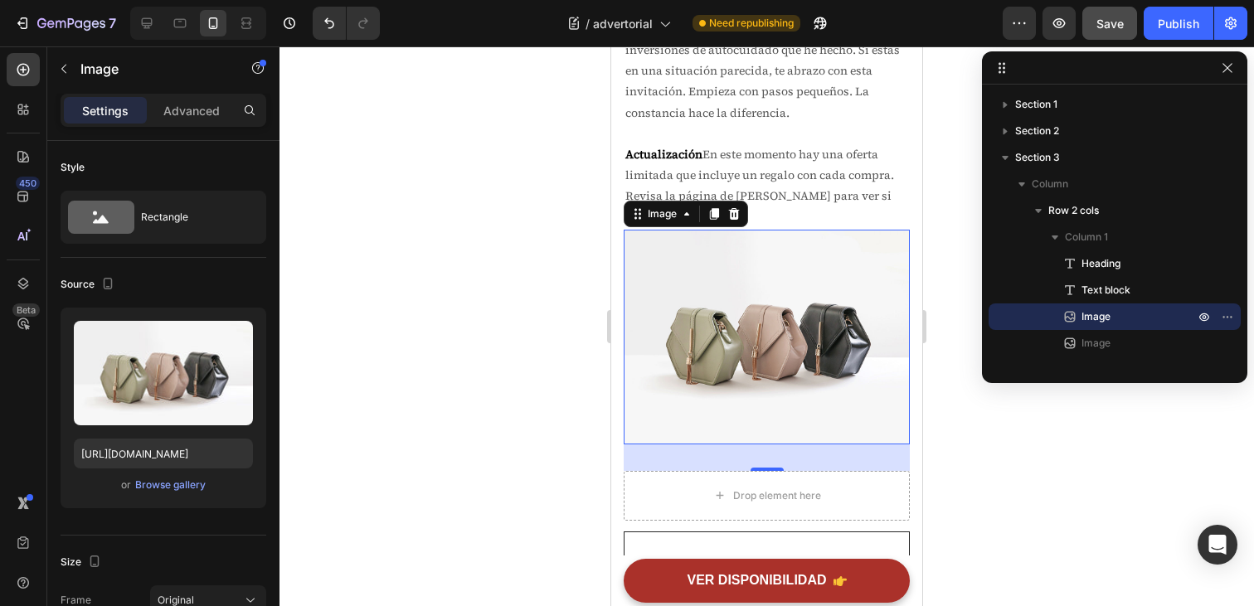
scroll to position [6670, 0]
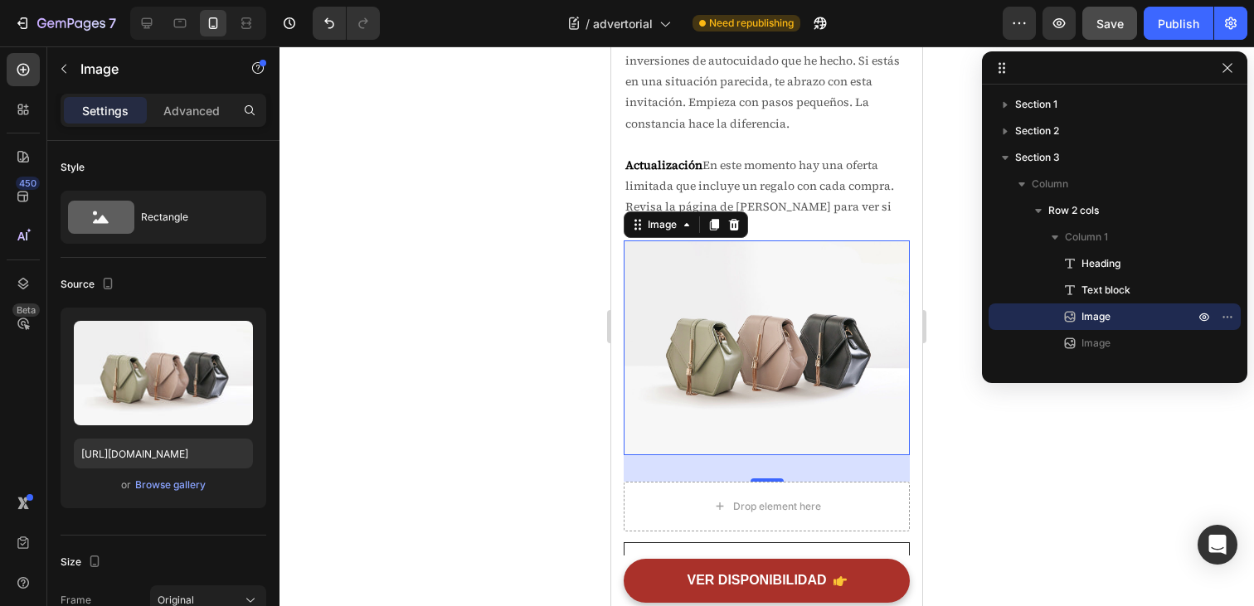
click at [749, 358] on img at bounding box center [767, 348] width 286 height 215
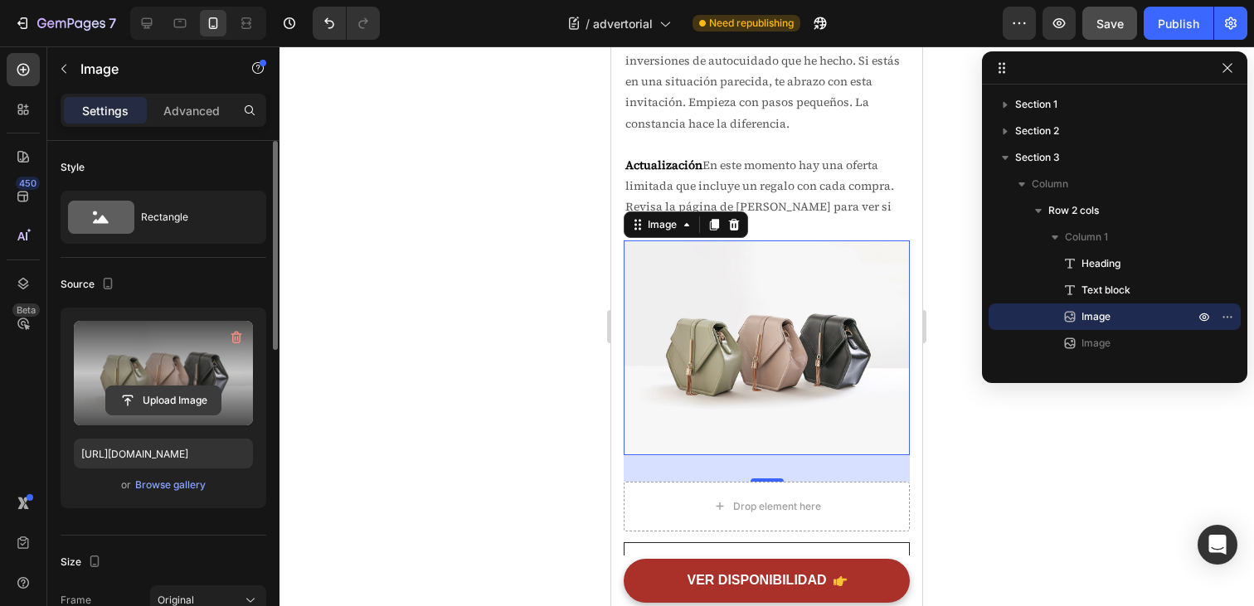
click at [146, 402] on input "file" at bounding box center [163, 401] width 114 height 28
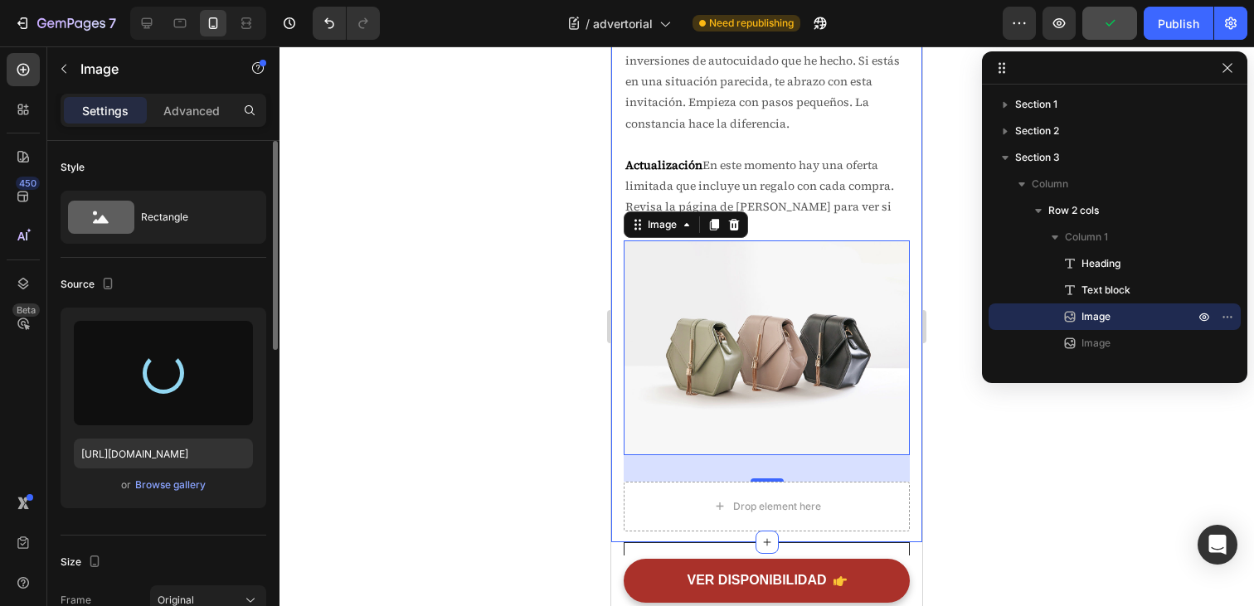
type input "https://cdn.shopify.com/s/files/1/0730/2122/7266/files/gempages_581269101989593…"
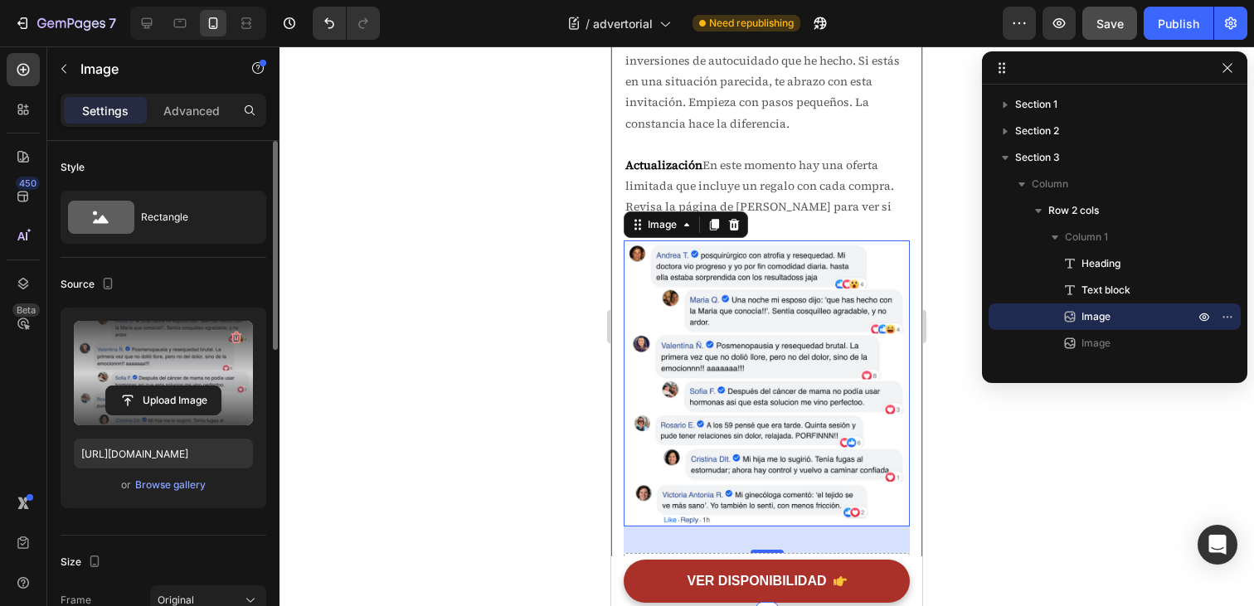
click at [937, 348] on div at bounding box center [767, 326] width 975 height 560
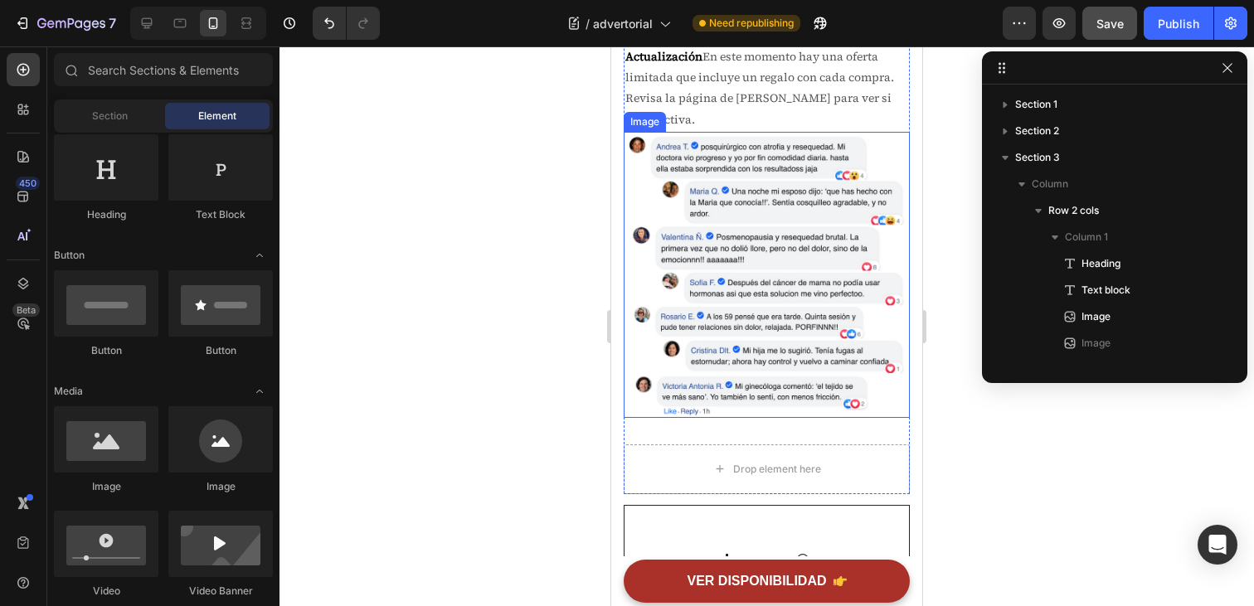
scroll to position [6774, 0]
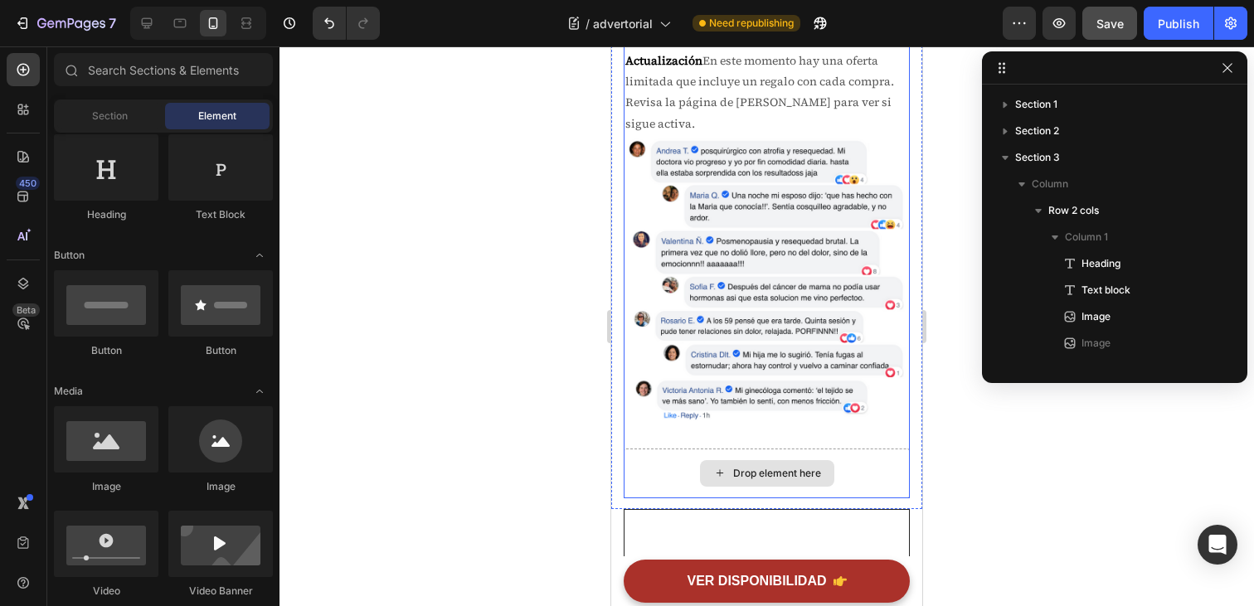
click at [763, 465] on div "Drop element here" at bounding box center [767, 473] width 134 height 27
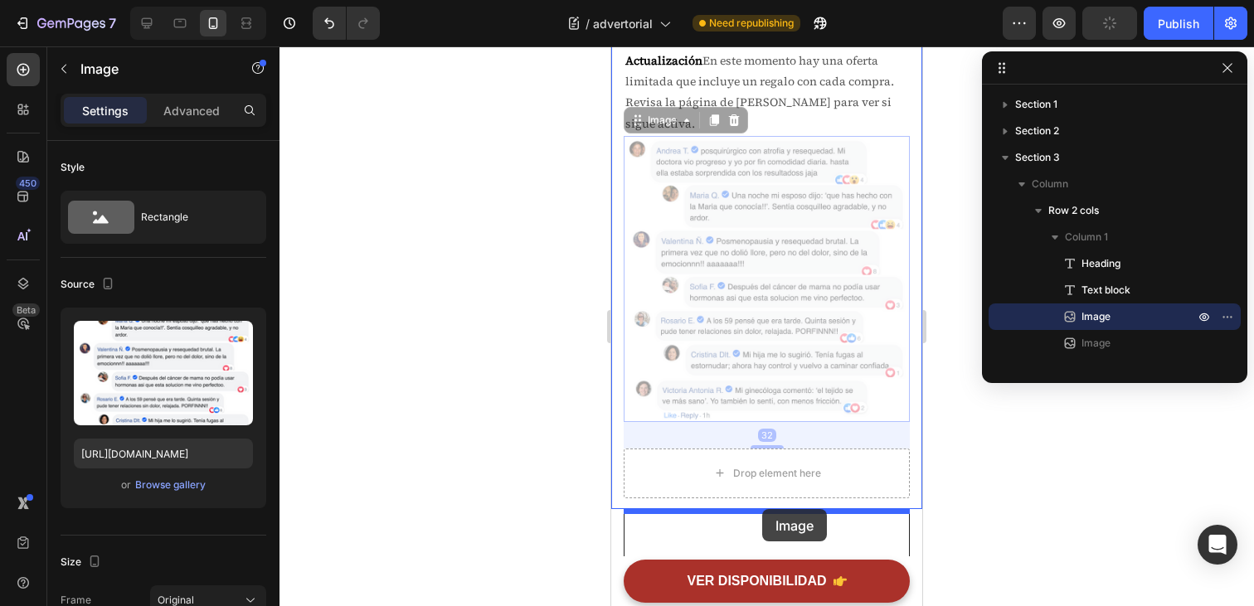
drag, startPoint x: 768, startPoint y: 311, endPoint x: 762, endPoint y: 509, distance: 198.4
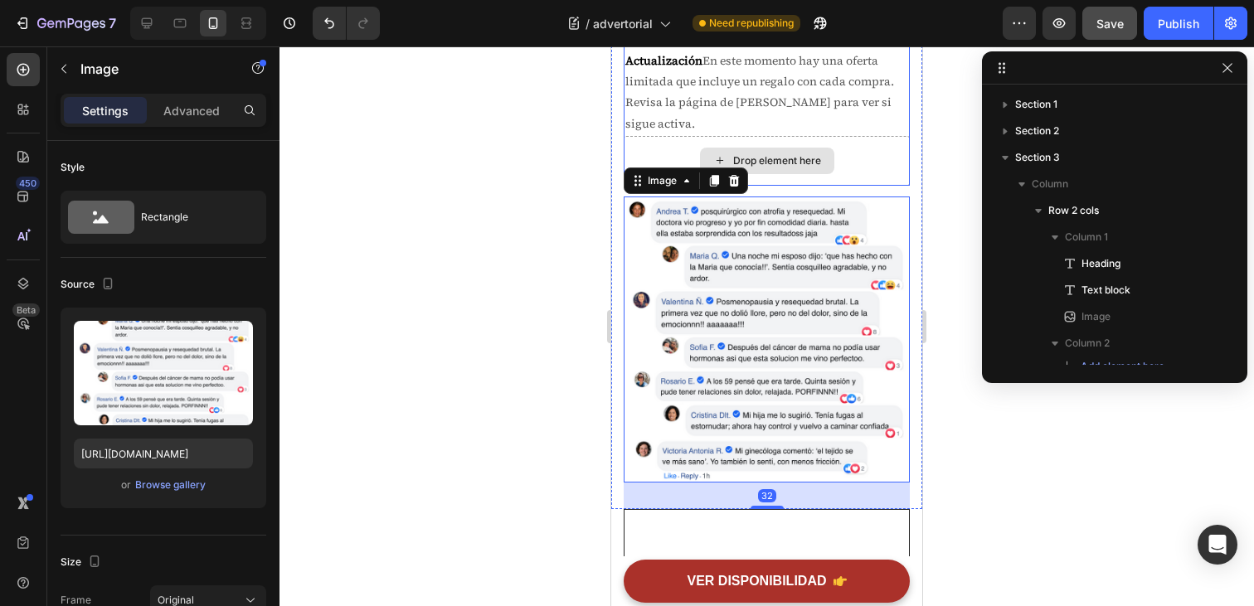
click at [764, 173] on div "Drop element here" at bounding box center [767, 161] width 134 height 27
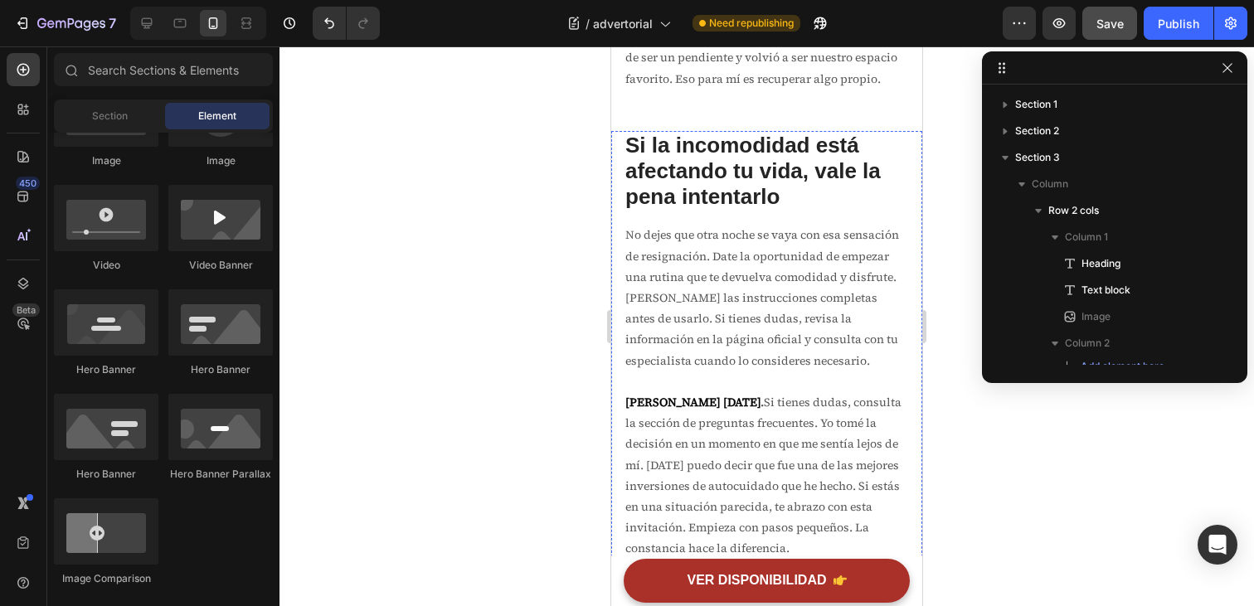
scroll to position [6212, 0]
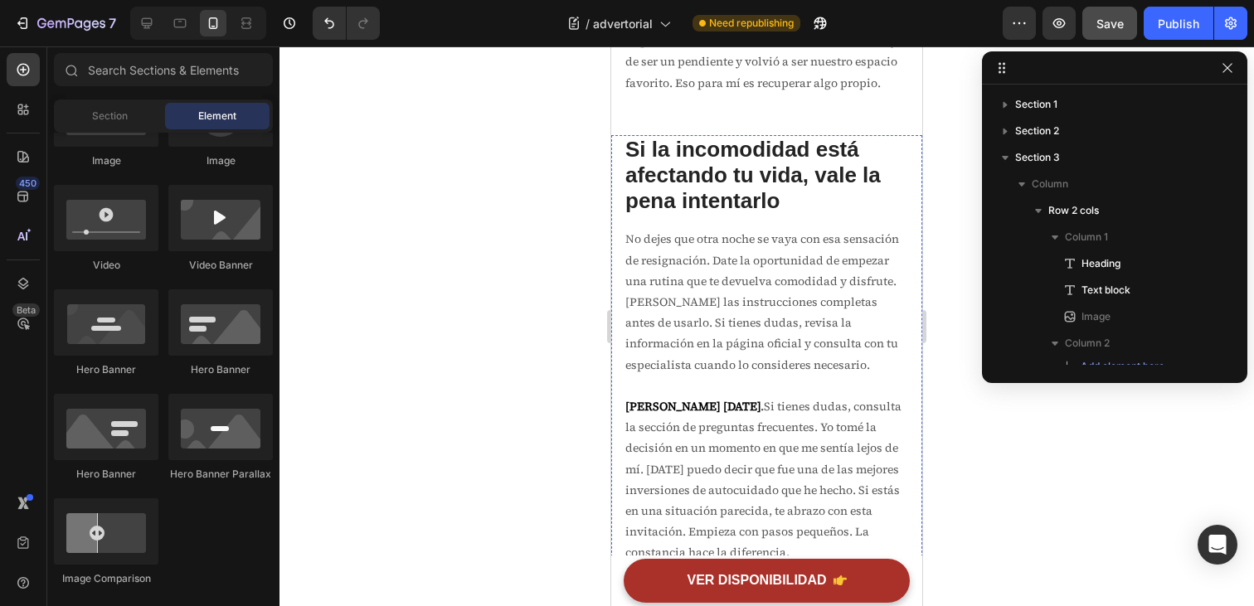
click at [724, 202] on span "Si la incomodidad está afectando tu vida, vale la pena intentarlo" at bounding box center [754, 175] width 256 height 76
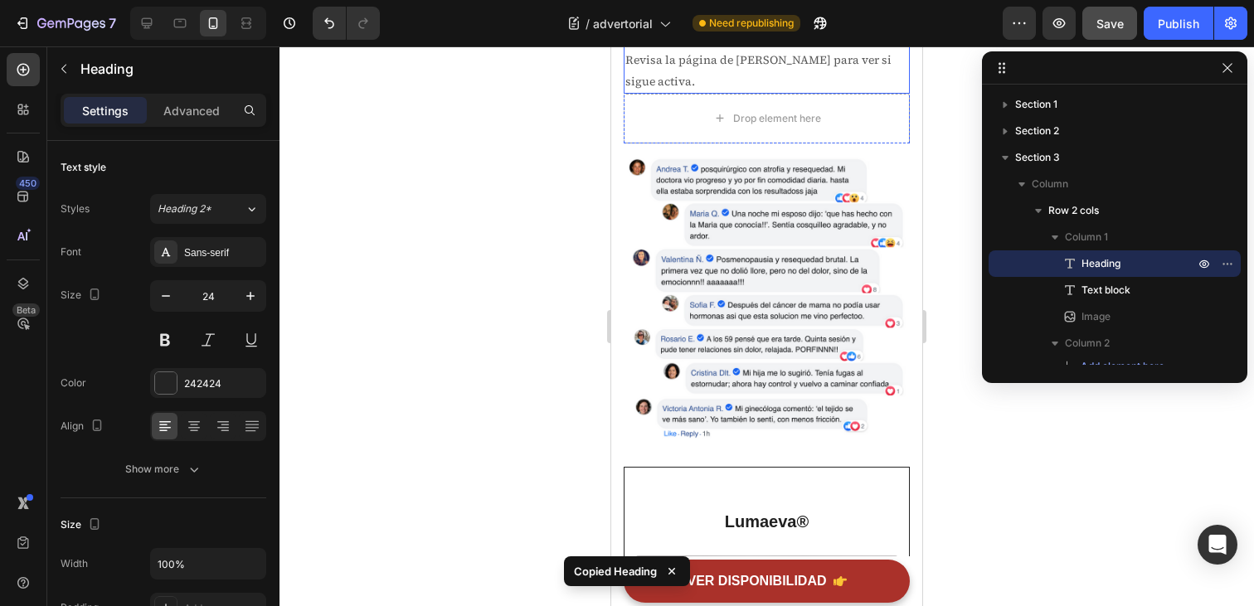
scroll to position [6823, 0]
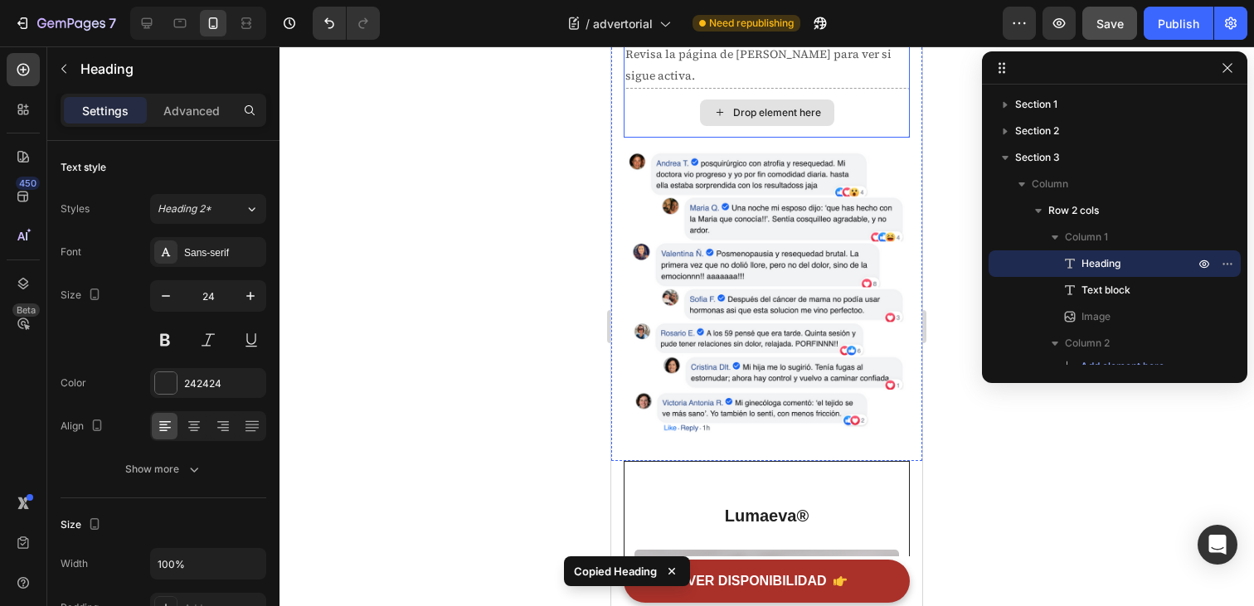
click at [736, 105] on div "Drop element here" at bounding box center [767, 113] width 134 height 27
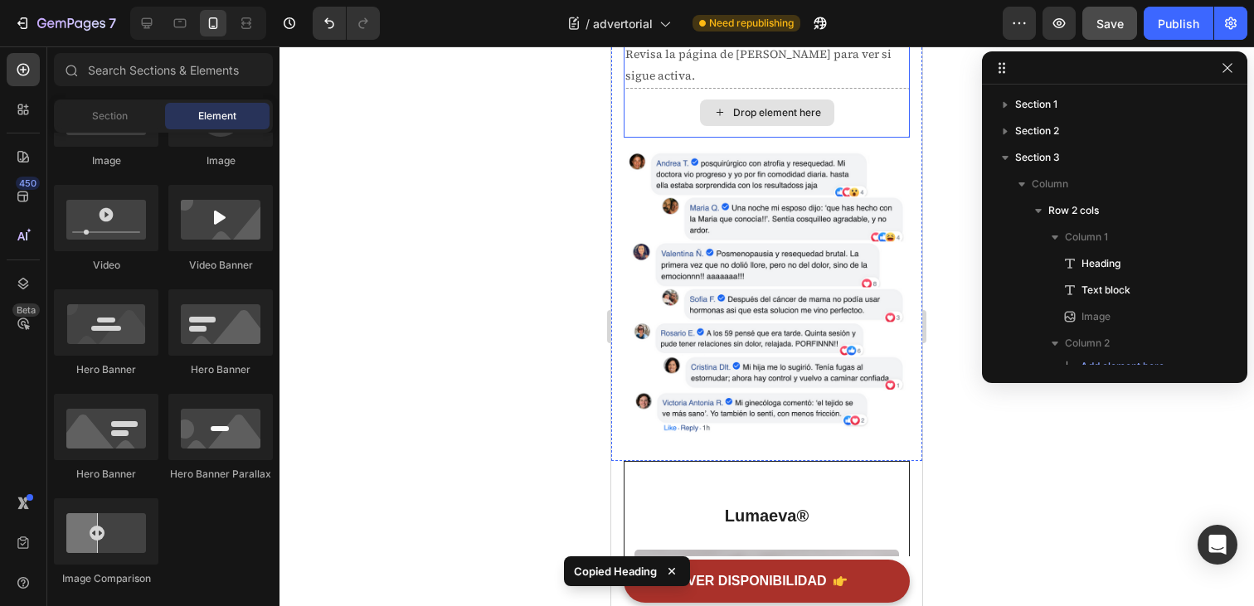
click at [664, 126] on div "Drop element here" at bounding box center [767, 113] width 286 height 50
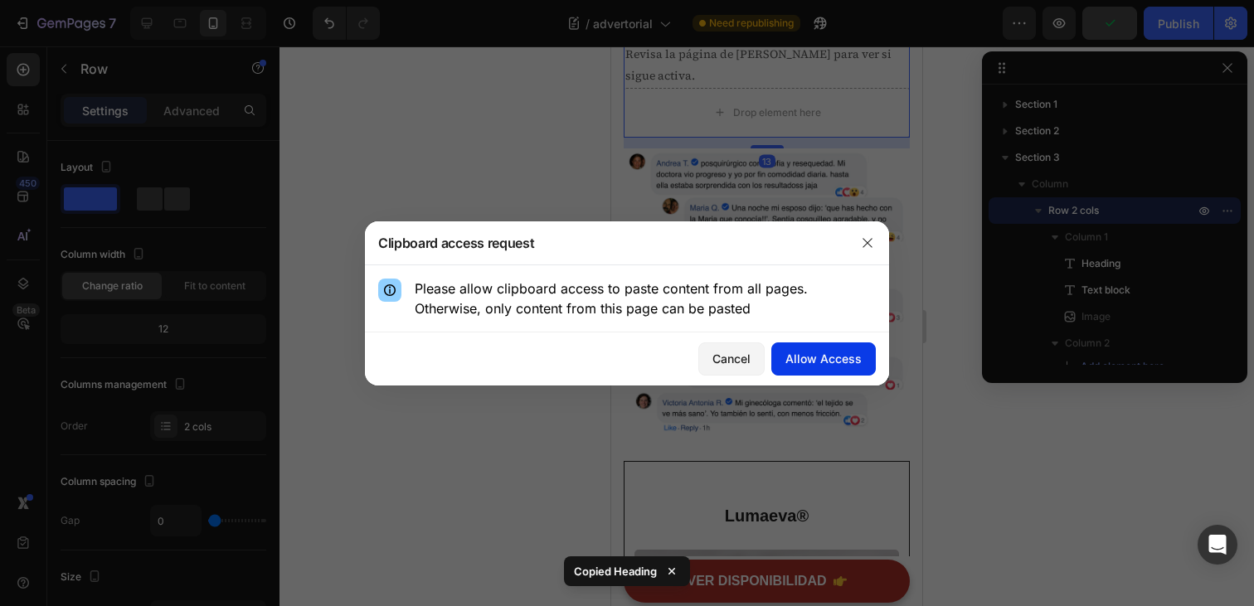
click at [808, 358] on div "Allow Access" at bounding box center [824, 358] width 76 height 17
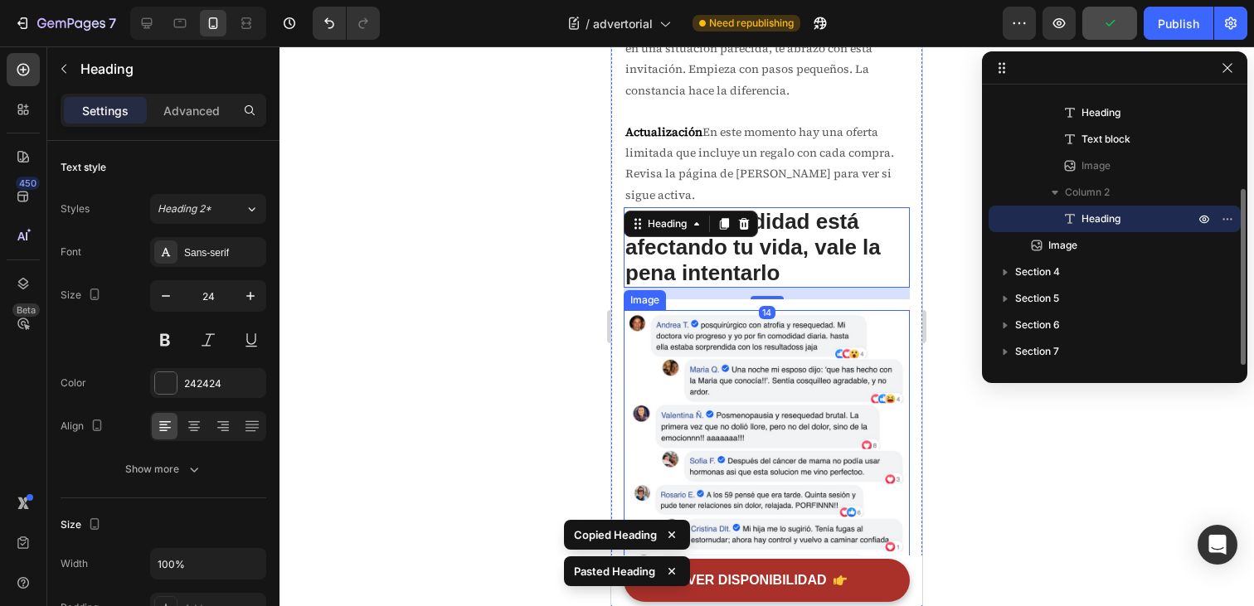
scroll to position [6701, 0]
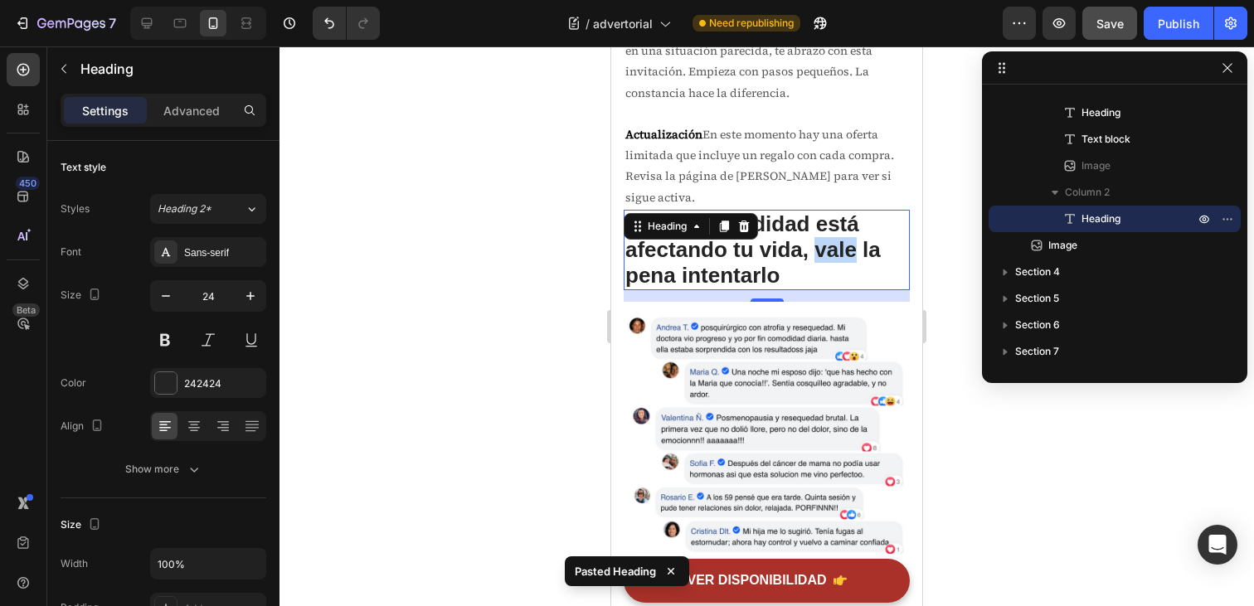
click at [816, 256] on span "Si la incomodidad está afectando tu vida, vale la pena intentarlo" at bounding box center [754, 250] width 256 height 76
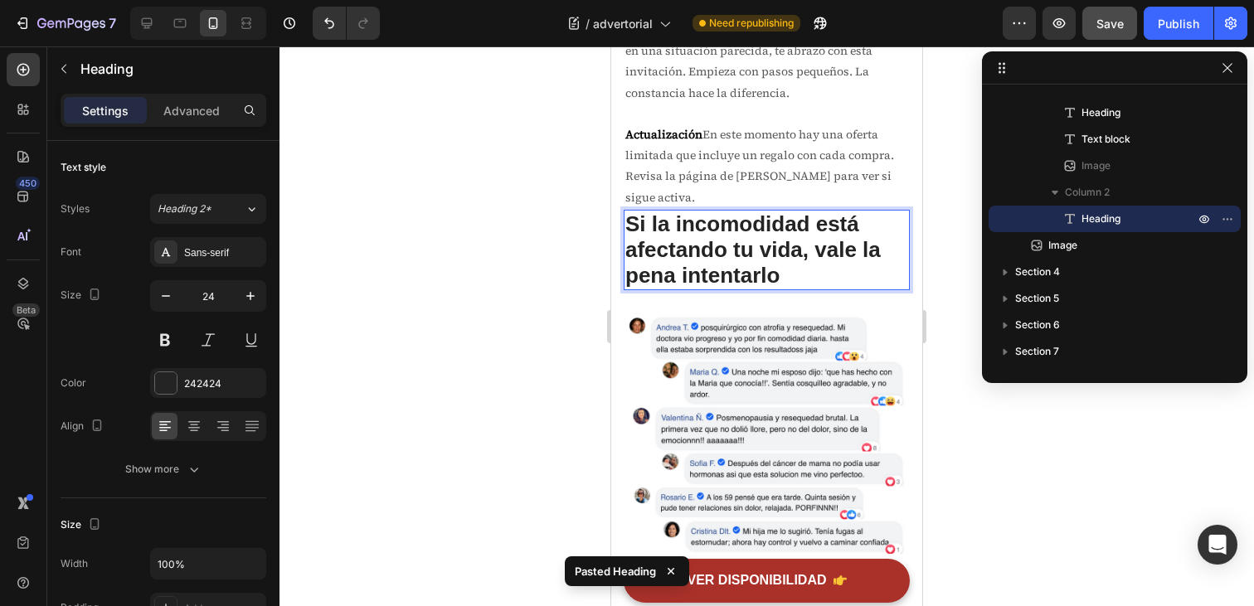
click at [806, 275] on p "Si la incomodidad está afectando tu vida, vale la pena intentarlo" at bounding box center [767, 251] width 283 height 78
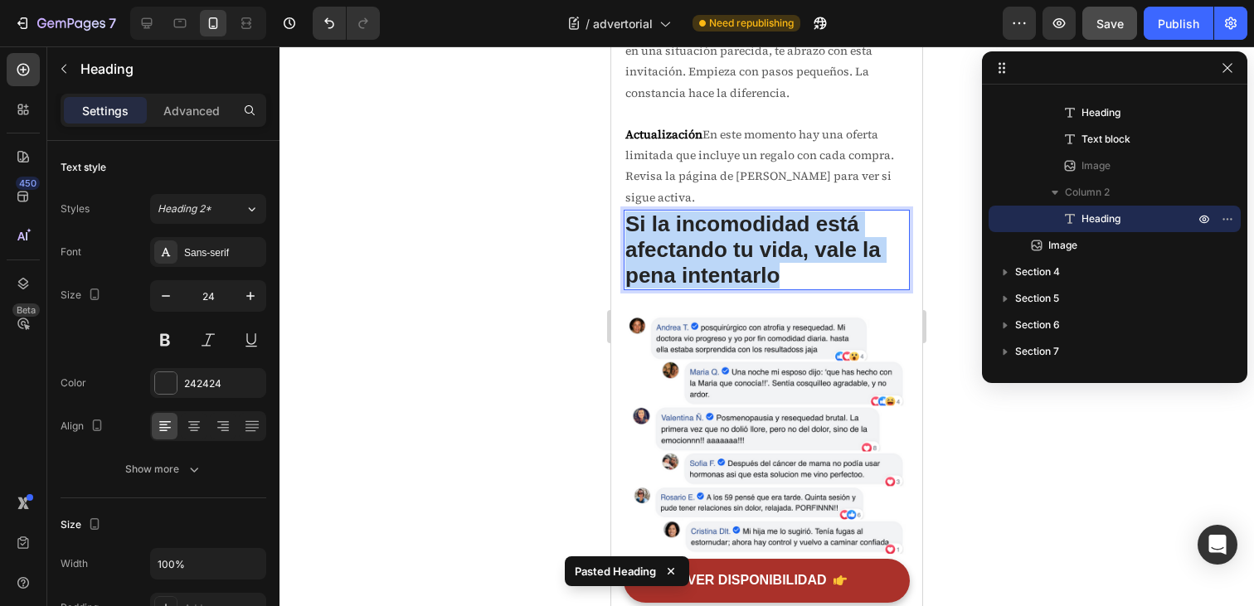
drag, startPoint x: 787, startPoint y: 278, endPoint x: 623, endPoint y: 237, distance: 169.2
click at [624, 237] on h2 "Si la incomodidad está afectando tu vida, vale la pena intentarlo" at bounding box center [767, 250] width 286 height 81
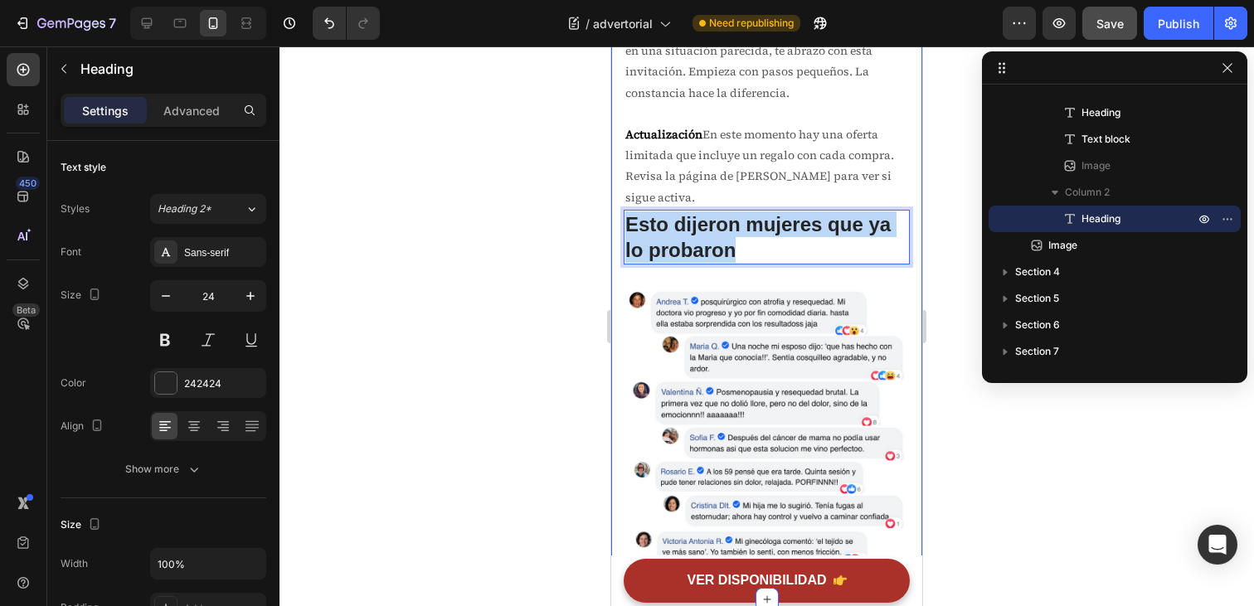
drag, startPoint x: 753, startPoint y: 251, endPoint x: 615, endPoint y: 228, distance: 140.5
click at [615, 228] on div "Si la incomodidad está afectando tu vida, vale la pena intentarlo Heading No de…" at bounding box center [766, 137] width 311 height 925
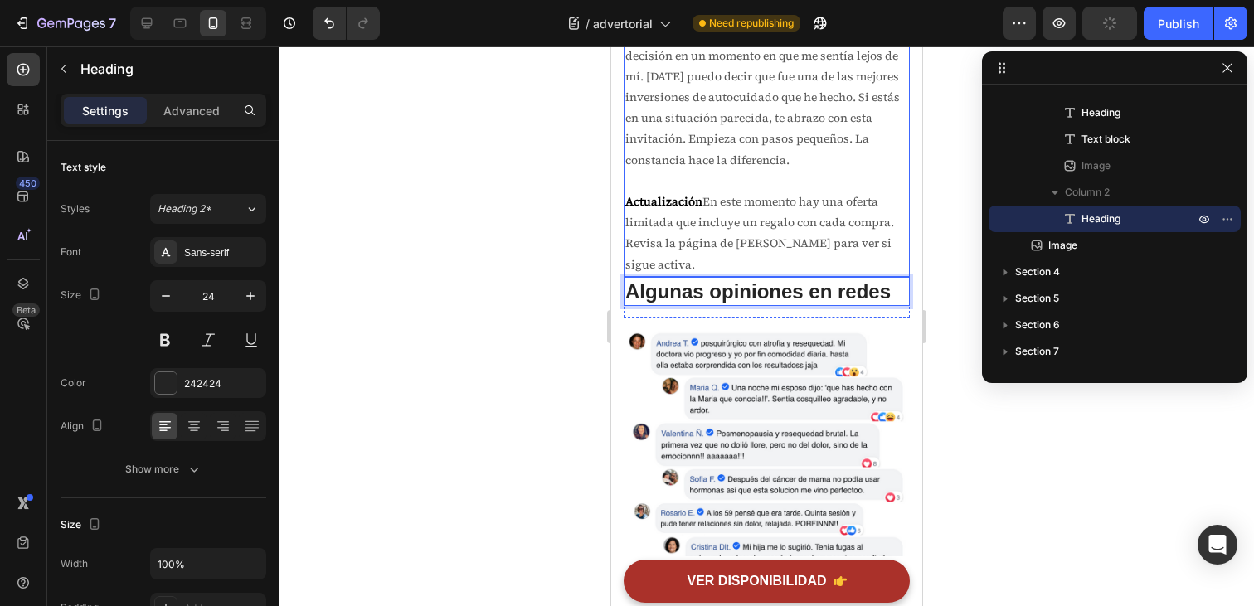
scroll to position [6623, 0]
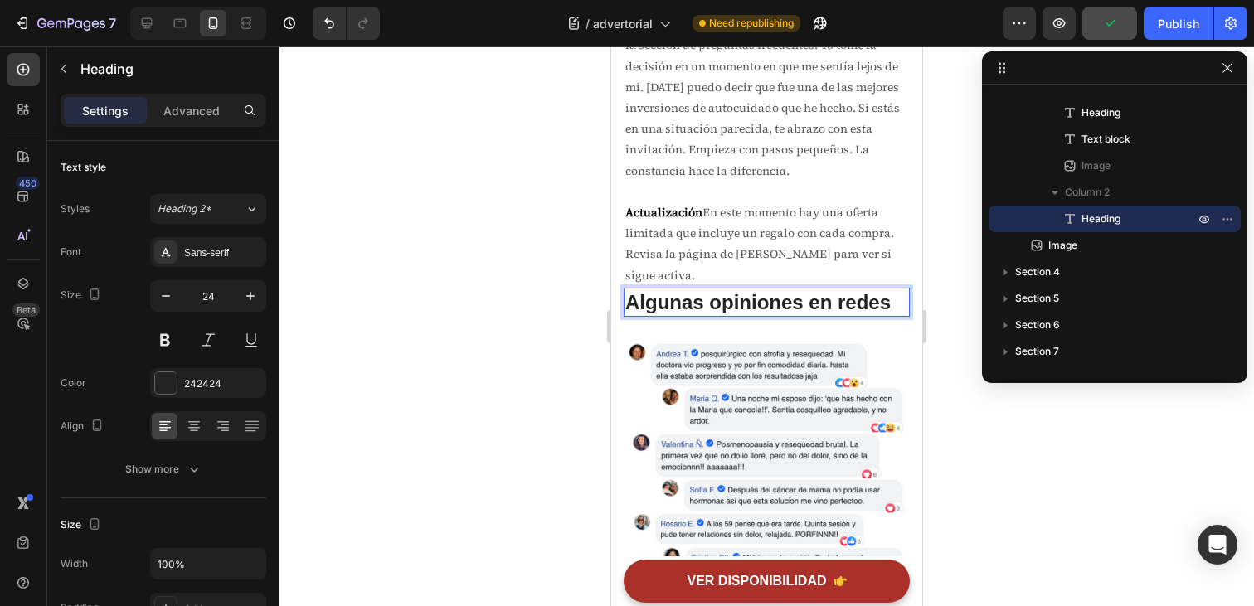
click at [808, 304] on p "Algunas opiniones en redes" at bounding box center [767, 303] width 283 height 26
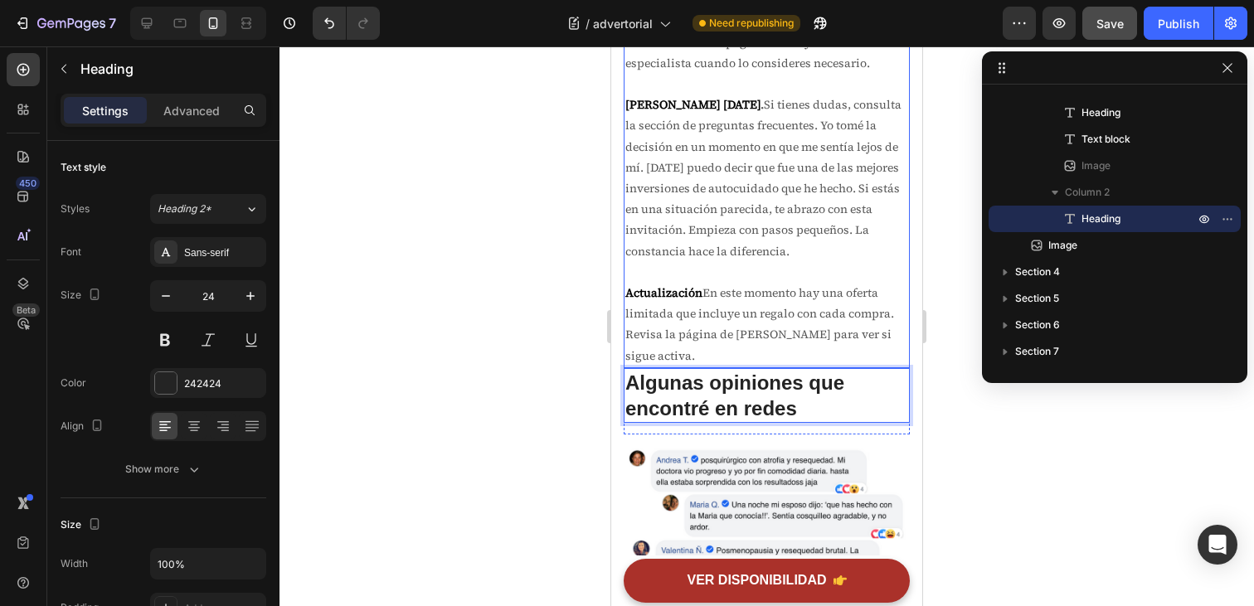
scroll to position [6545, 0]
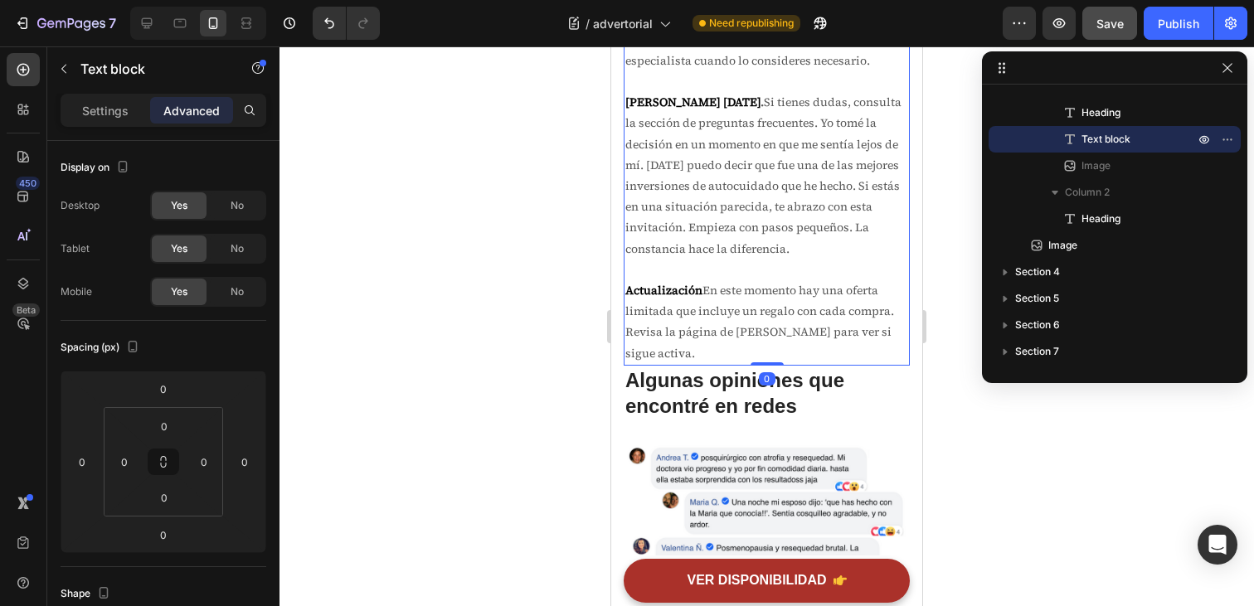
click at [761, 108] on strong "." at bounding box center [762, 102] width 3 height 17
click at [694, 297] on strong "Actualización" at bounding box center [664, 290] width 77 height 17
drag, startPoint x: 798, startPoint y: 294, endPoint x: 626, endPoint y: 299, distance: 171.8
click at [626, 299] on p "Actualización En este momento hay una oferta limitada que incluye un regalo con…" at bounding box center [767, 322] width 283 height 84
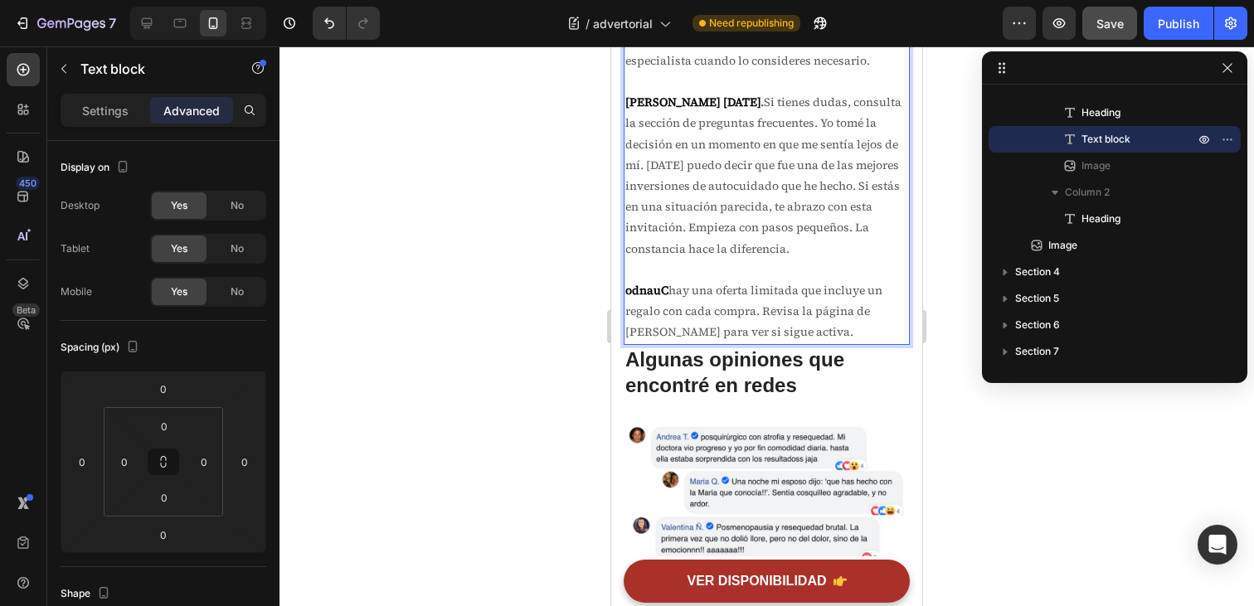
click at [645, 297] on strong "odnauC" at bounding box center [647, 290] width 43 height 17
click at [645, 296] on strong "odnauC" at bounding box center [647, 290] width 43 height 17
click at [644, 296] on strong "auc" at bounding box center [636, 290] width 20 height 17
click at [630, 300] on p "hay una oferta limitada que incluye un regalo con cada compra. Revisa la página…" at bounding box center [767, 311] width 283 height 63
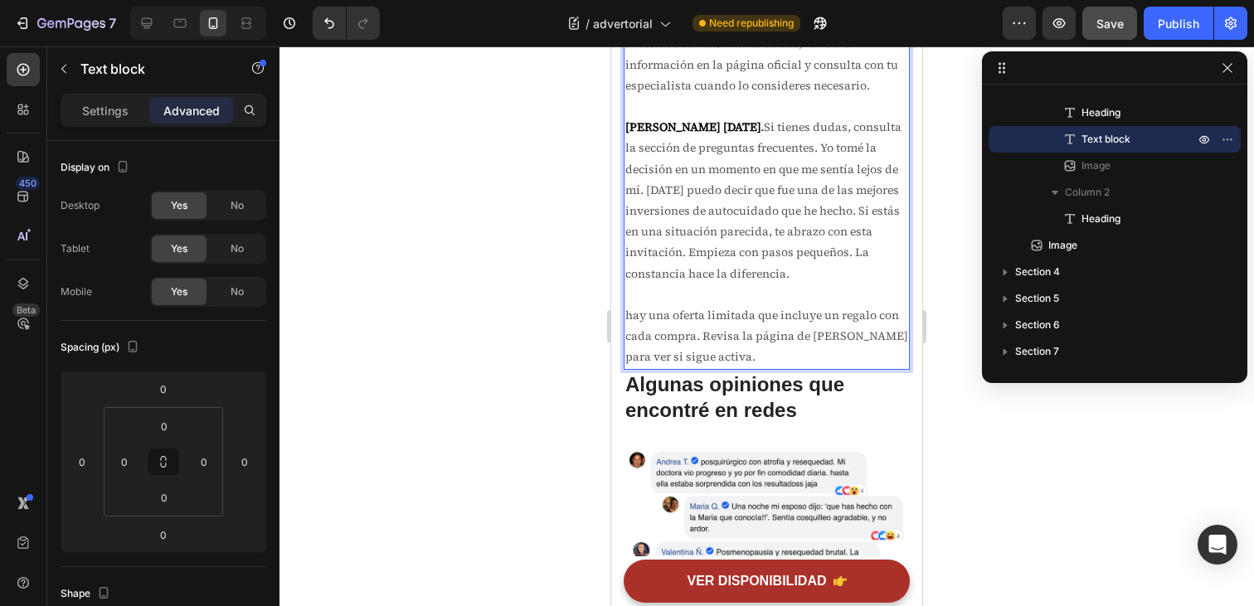
scroll to position [6521, 0]
click at [628, 315] on p "hay una oferta limitada que incluye un regalo con cada compra. Revisa la página…" at bounding box center [767, 335] width 283 height 63
click at [630, 317] on p "hay una oferta limitada que incluye un regalo con cada compra. Revisa la página…" at bounding box center [767, 335] width 283 height 63
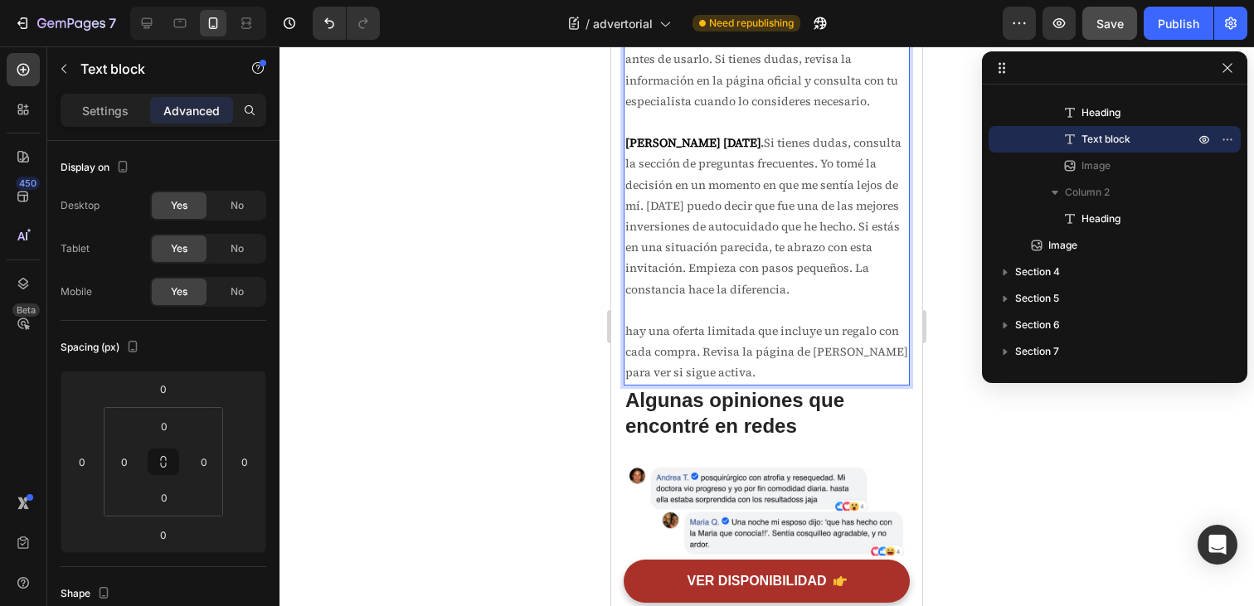
scroll to position [6506, 0]
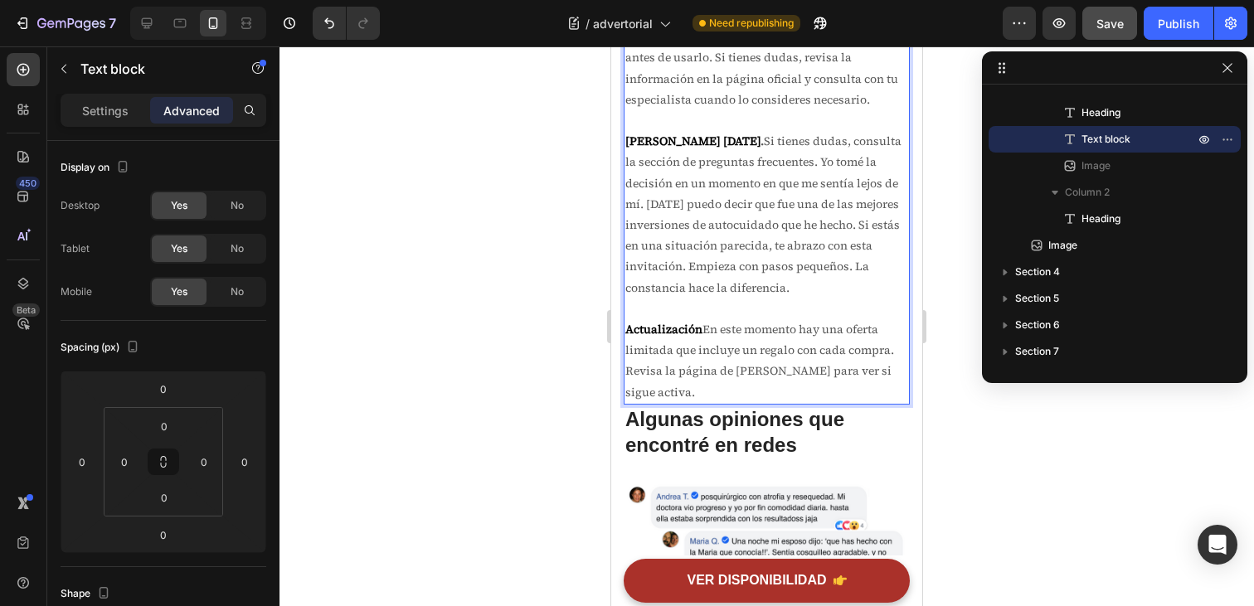
click at [731, 358] on p "Actualización En este momento hay una oferta limitada que incluye un regalo con…" at bounding box center [767, 361] width 283 height 84
click at [700, 334] on p "Actualización En este momento hay una oferta limitada que incluye un regalo con…" at bounding box center [767, 361] width 283 height 84
click at [784, 354] on p "Actualización: En este momento hay una oferta limitada que incluye un regalo co…" at bounding box center [767, 361] width 283 height 84
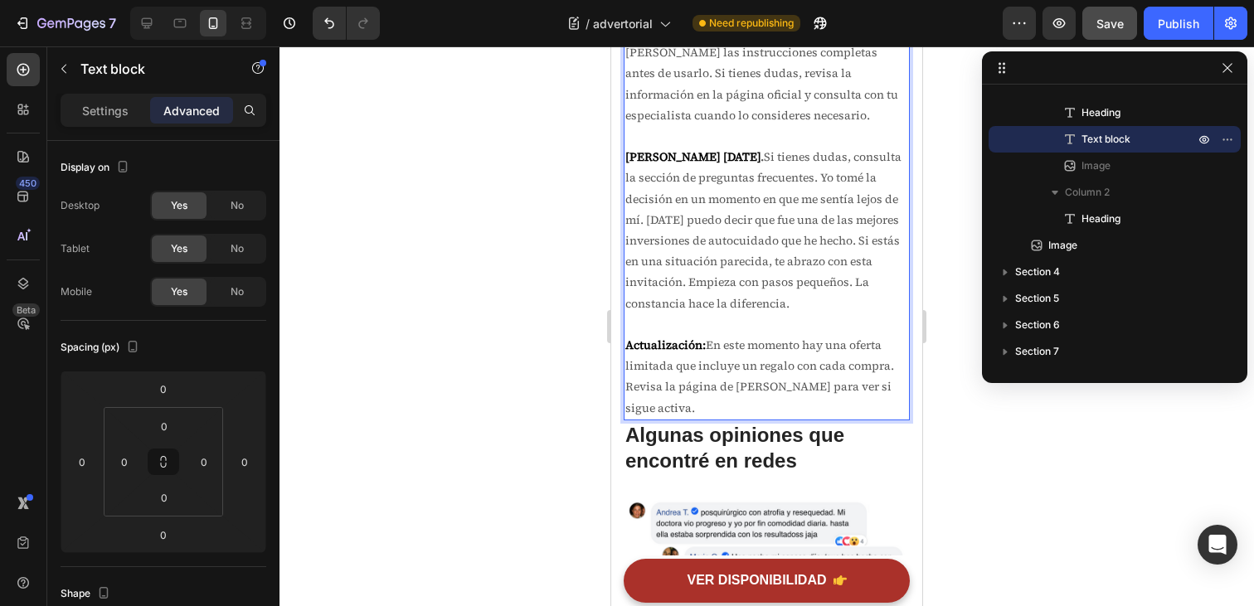
scroll to position [6493, 0]
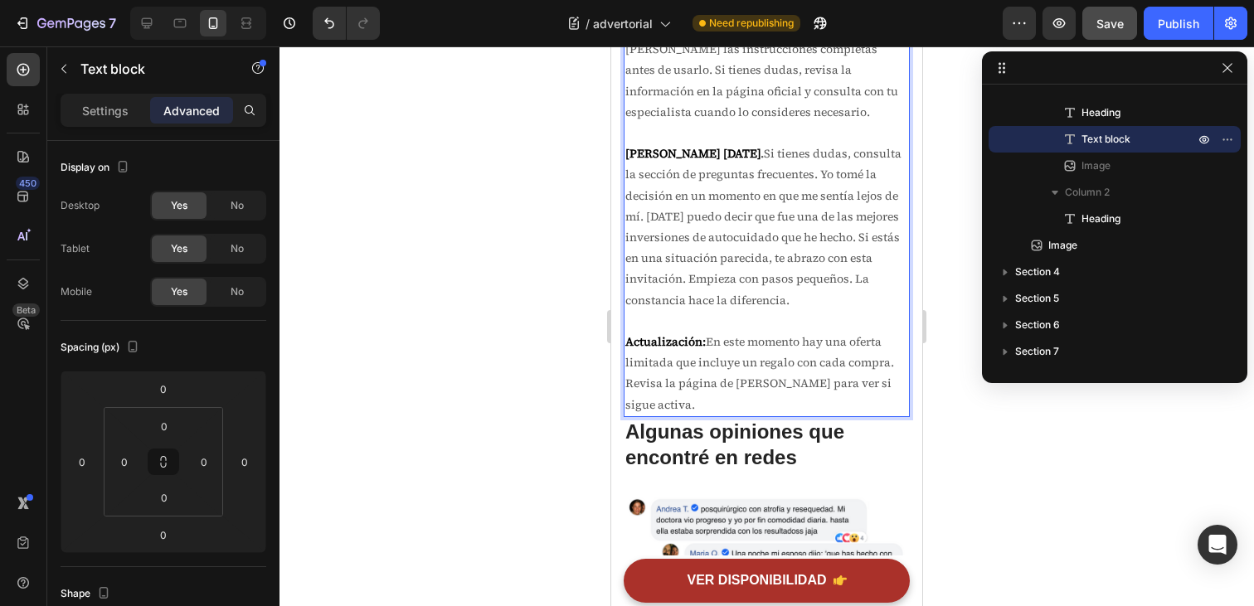
click at [938, 428] on div at bounding box center [767, 326] width 975 height 560
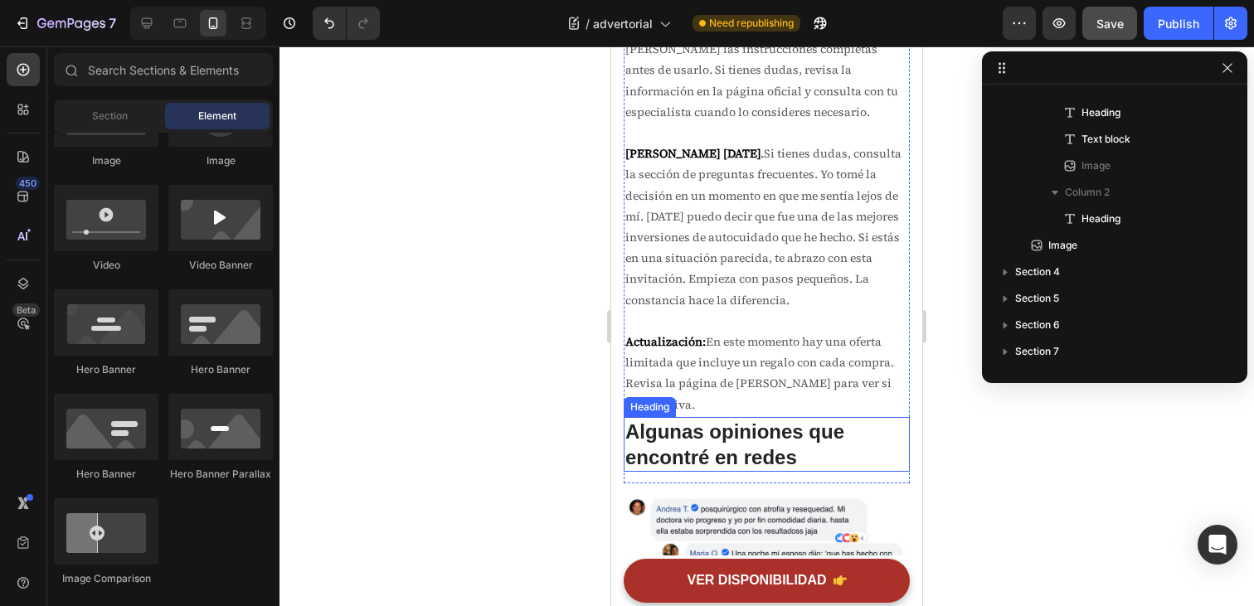
click at [776, 444] on p "Algunas opiniones que encontré en redes" at bounding box center [767, 444] width 283 height 51
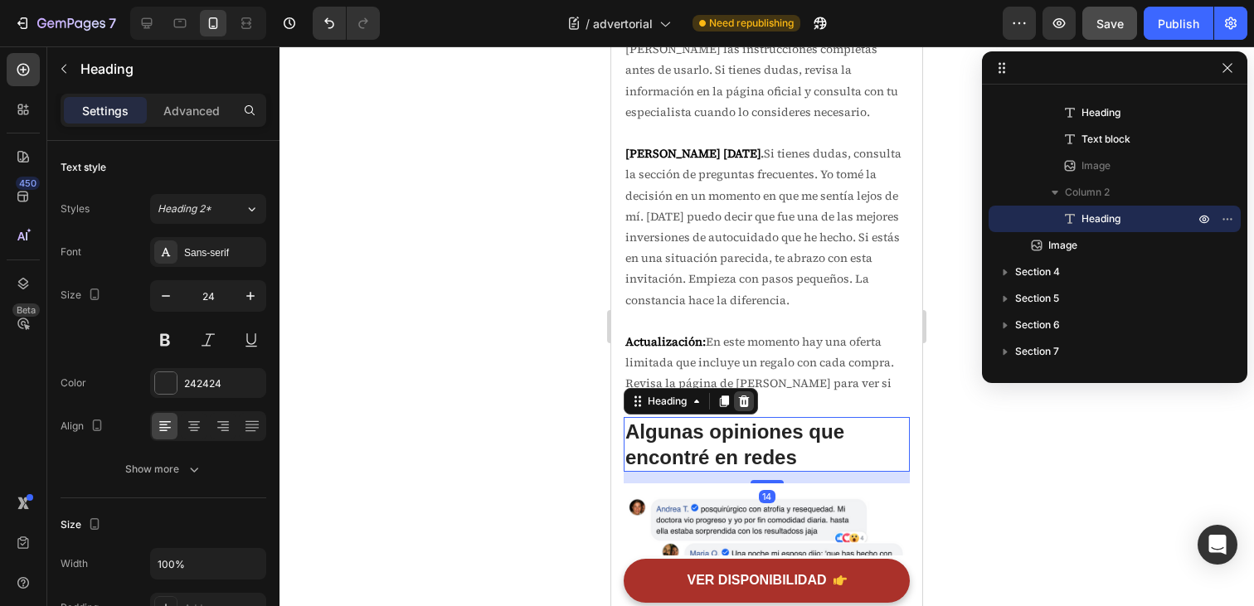
click at [747, 403] on icon at bounding box center [744, 402] width 11 height 12
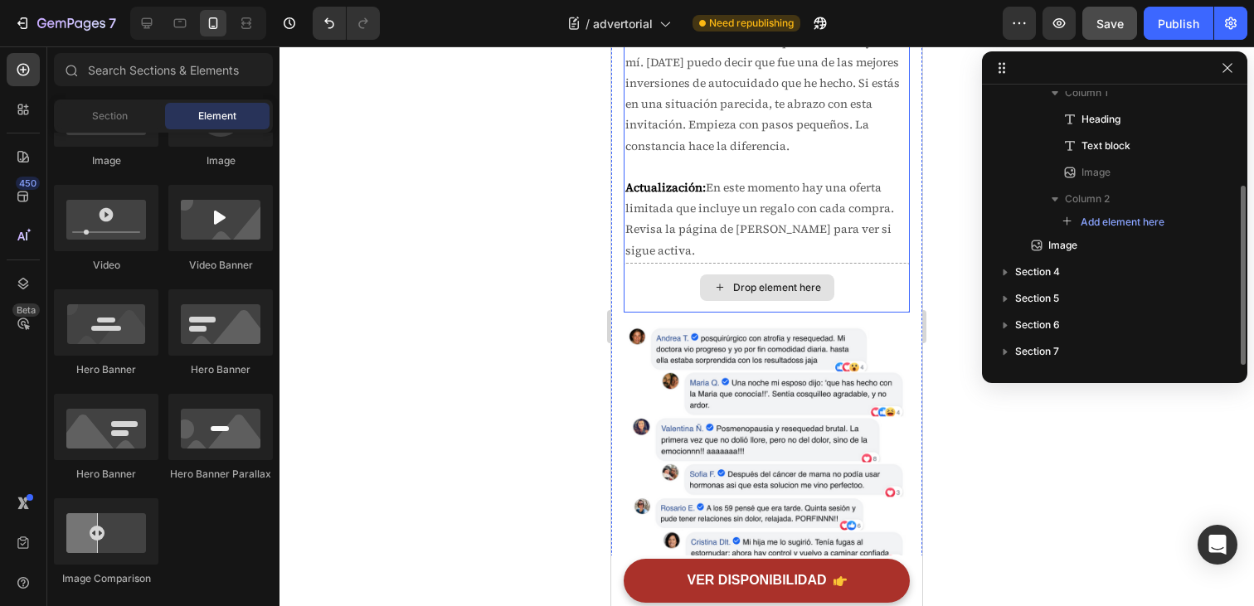
scroll to position [6650, 0]
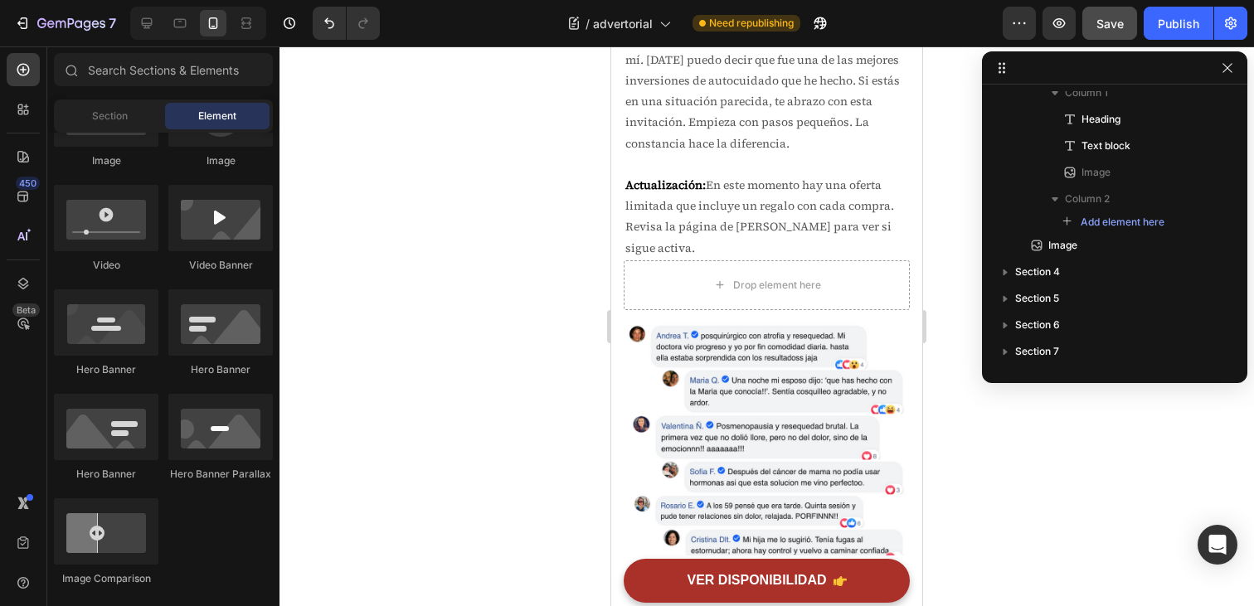
click at [975, 462] on div at bounding box center [767, 326] width 975 height 560
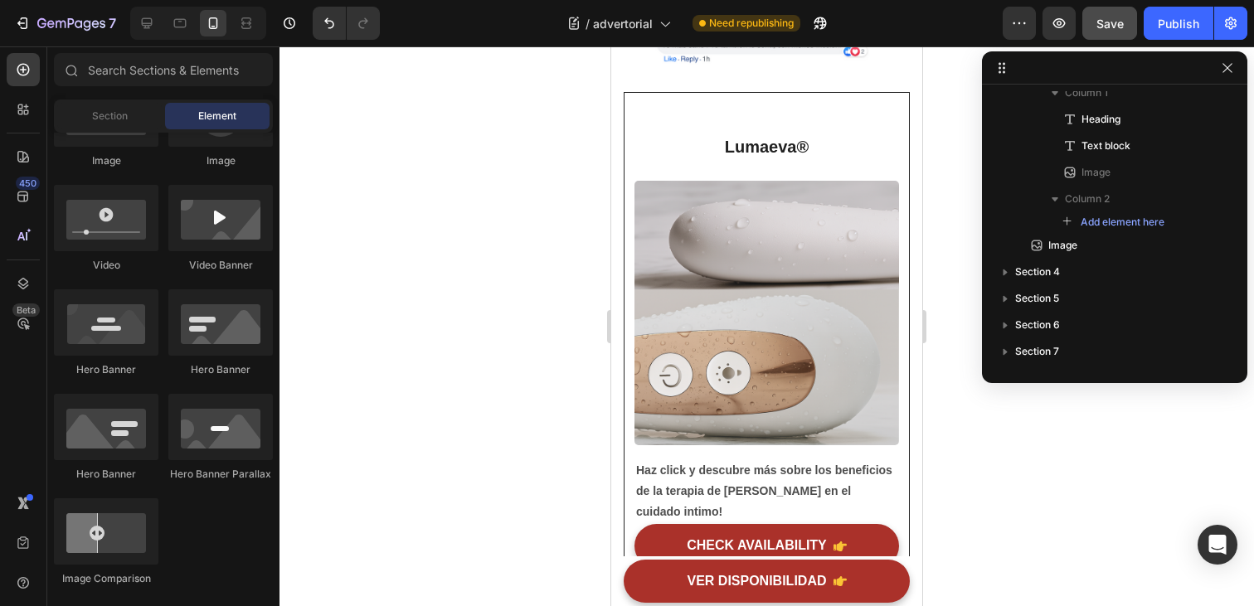
scroll to position [7106, 0]
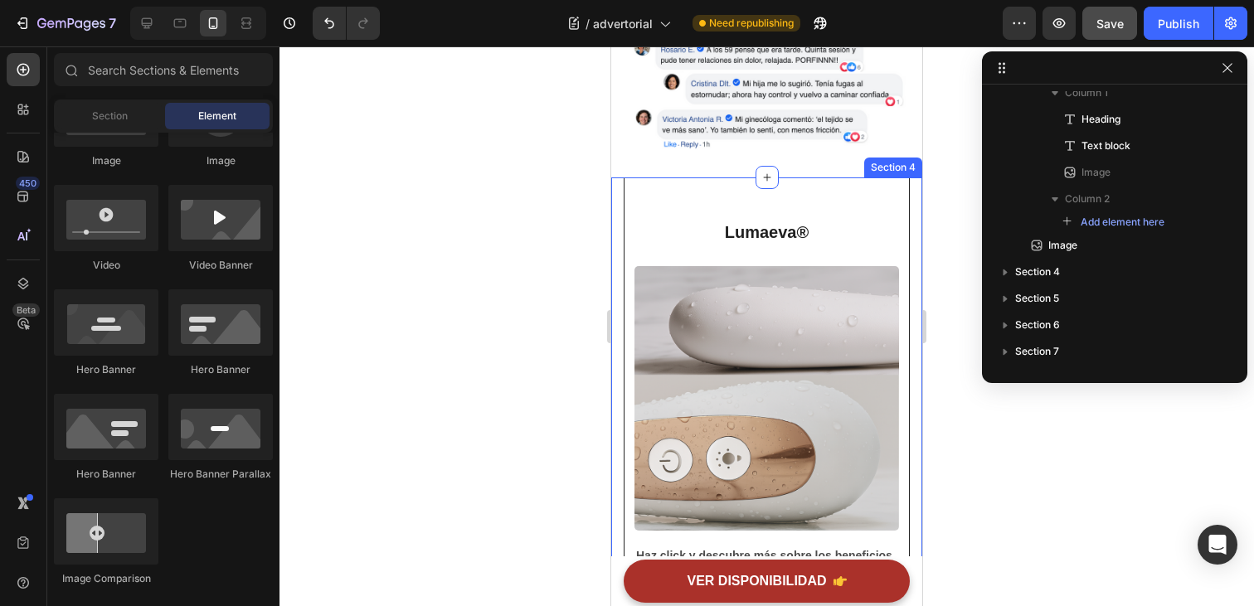
click at [950, 232] on div at bounding box center [767, 326] width 975 height 560
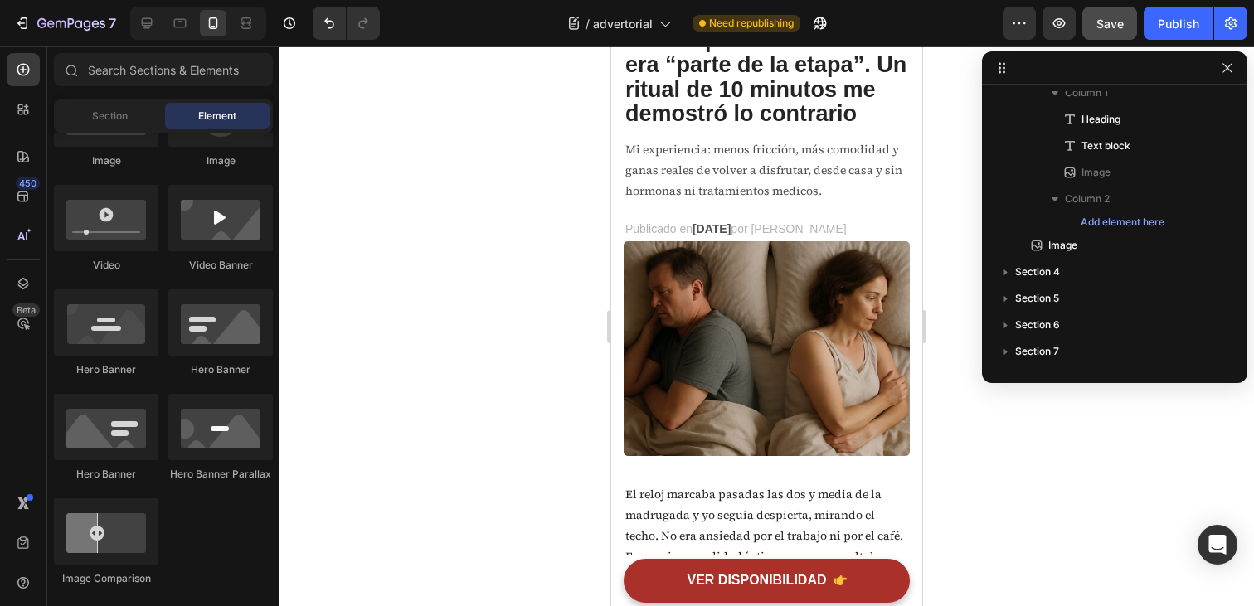
scroll to position [0, 0]
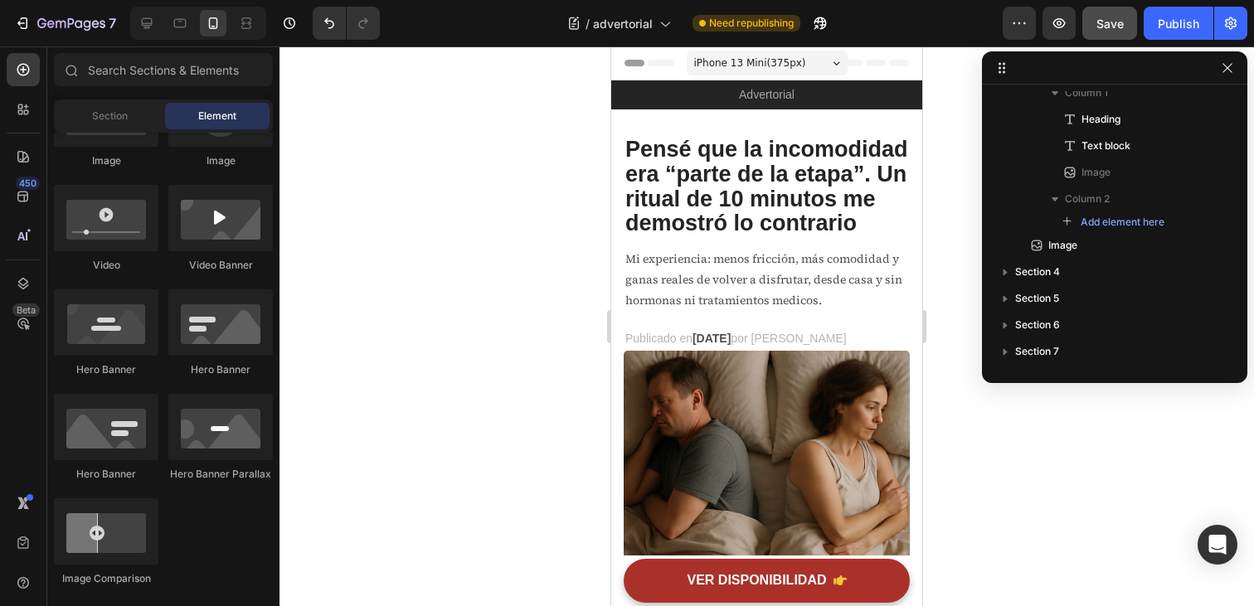
click at [1107, 41] on div "7 / advertorial Need republishing Preview Save Publish" at bounding box center [627, 23] width 1254 height 47
click at [1111, 29] on span "Save" at bounding box center [1110, 24] width 27 height 14
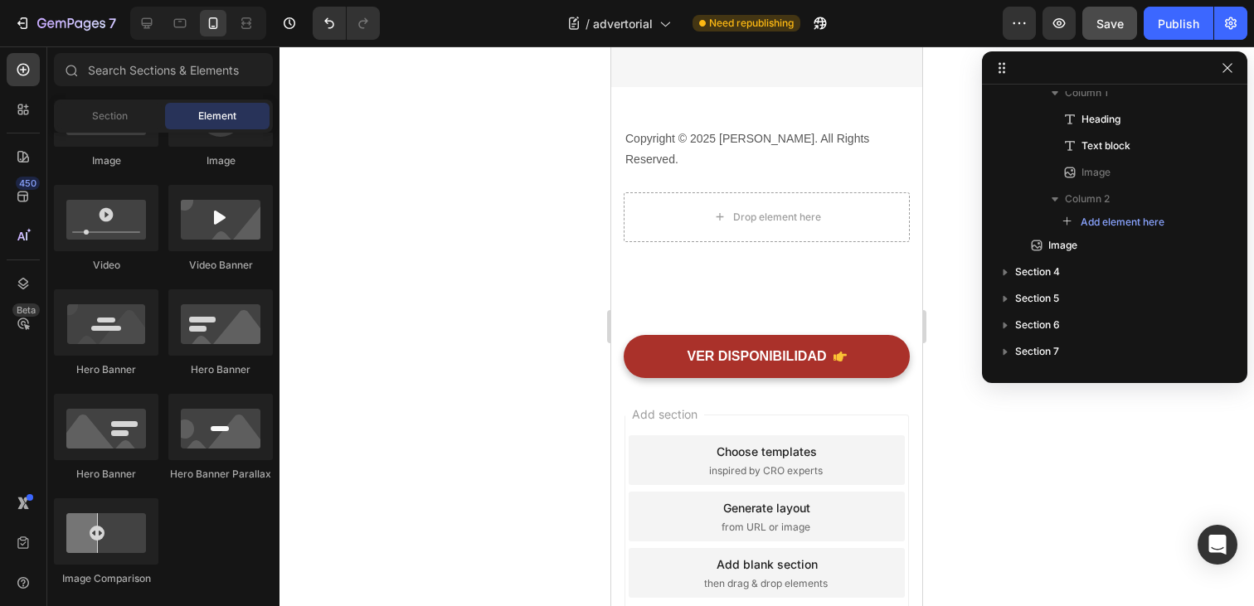
scroll to position [8478, 0]
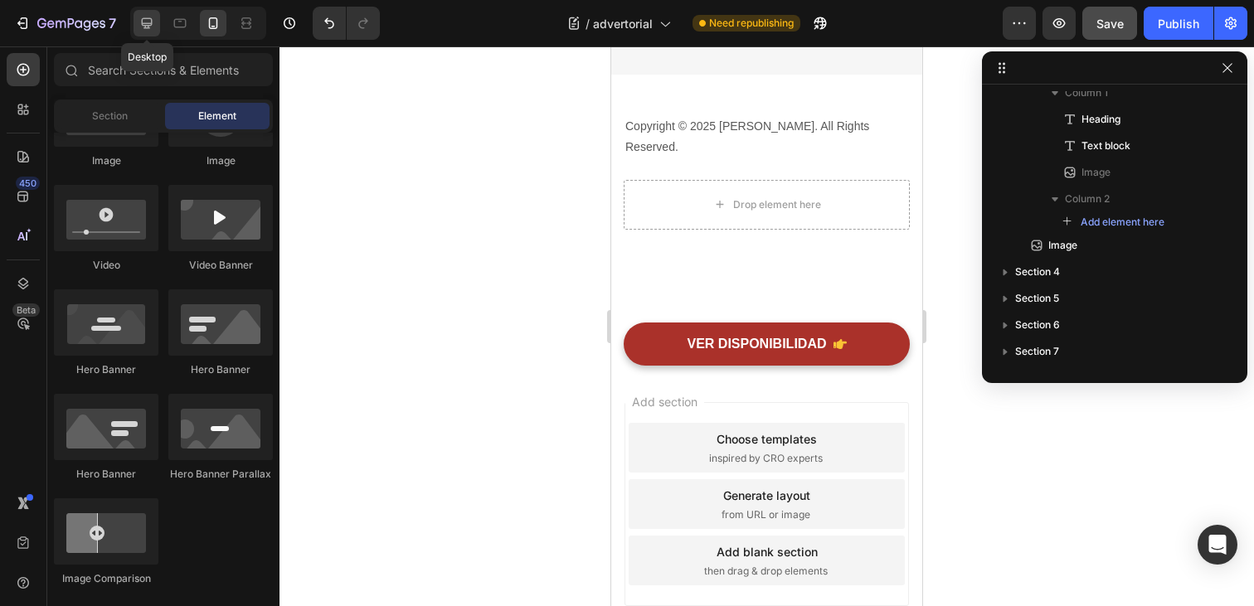
click at [148, 15] on icon at bounding box center [147, 23] width 17 height 17
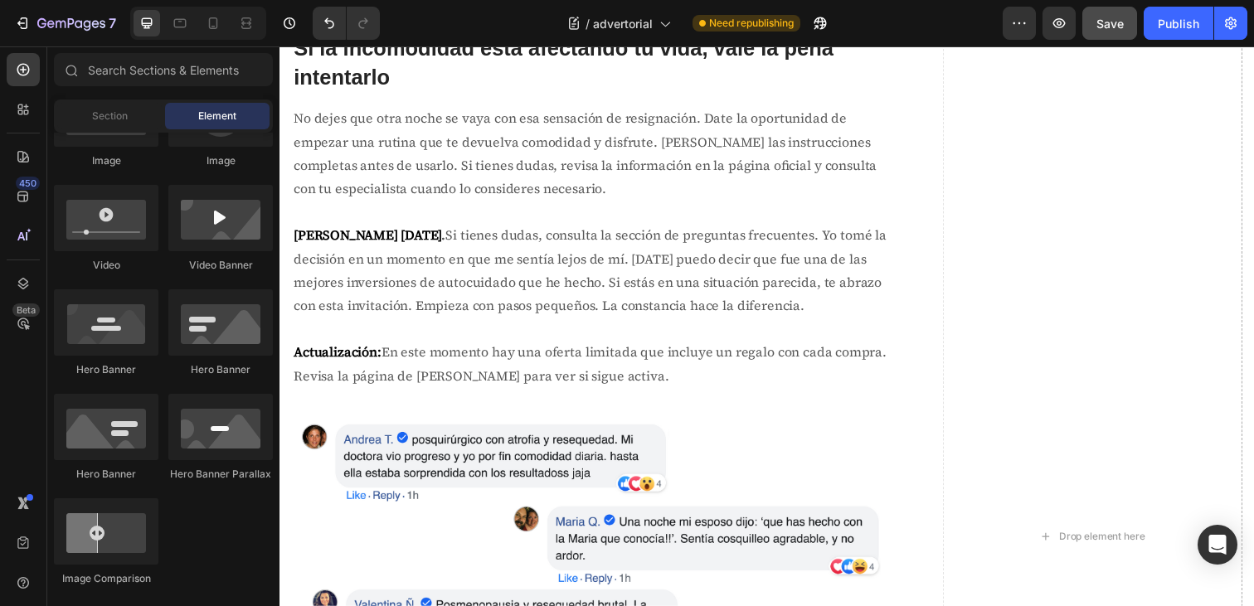
scroll to position [5689, 0]
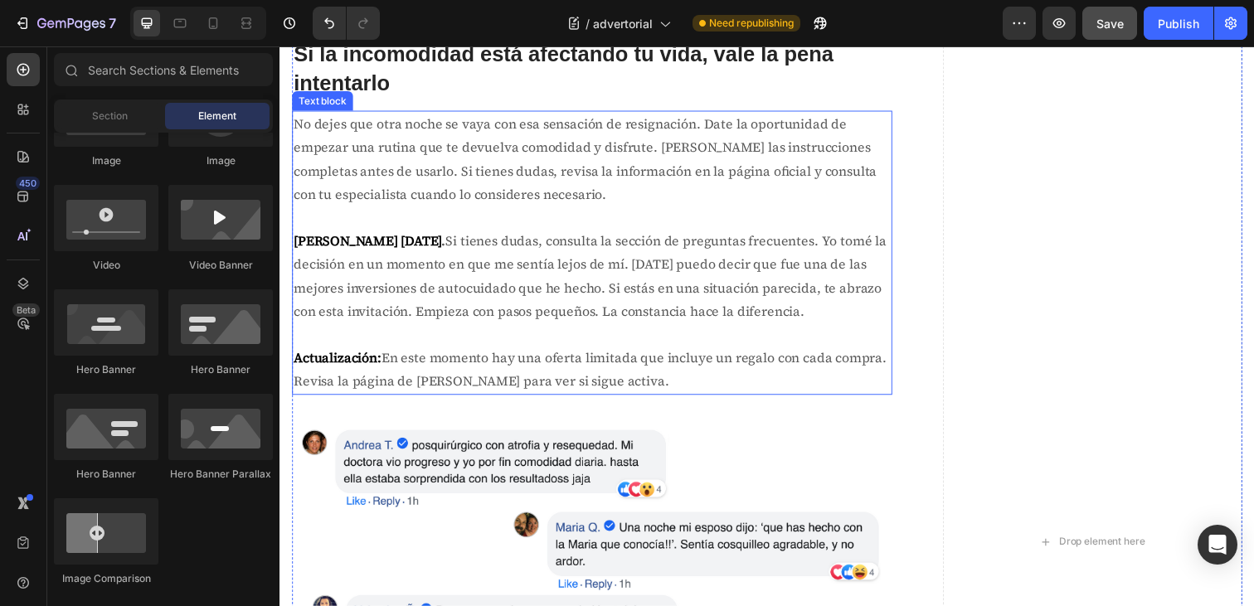
click at [538, 368] on p "Actualización: En este momento hay una oferta limitada que incluye un regalo co…" at bounding box center [599, 377] width 610 height 48
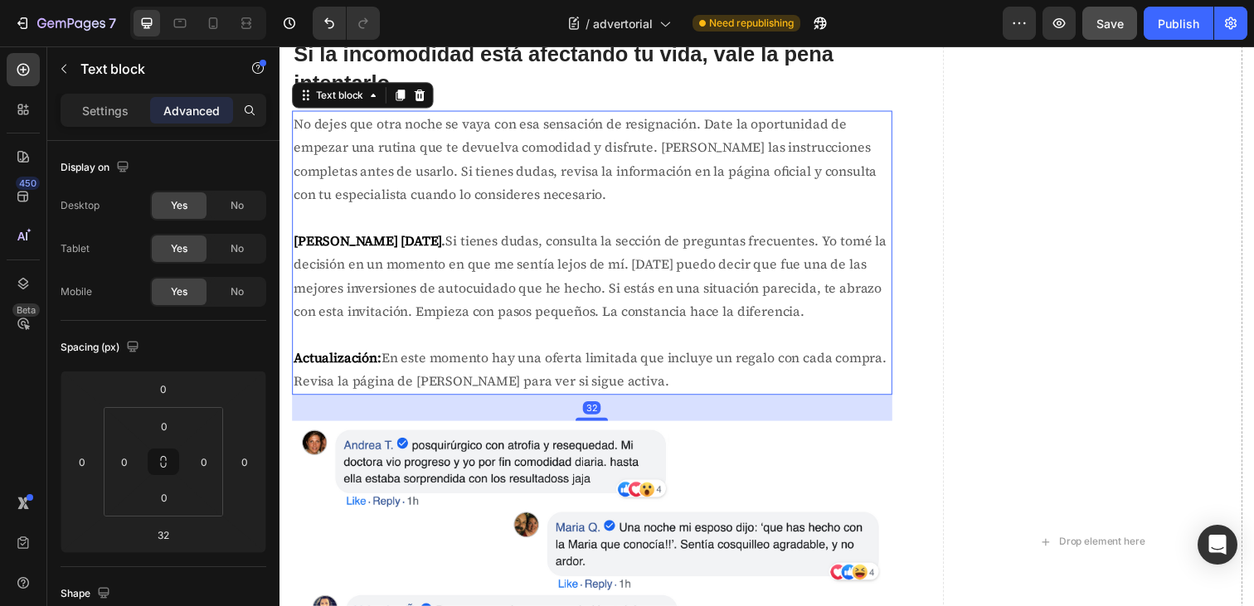
click at [470, 358] on p "Actualización: En este momento hay una oferta limitada que incluye un regalo co…" at bounding box center [599, 377] width 610 height 48
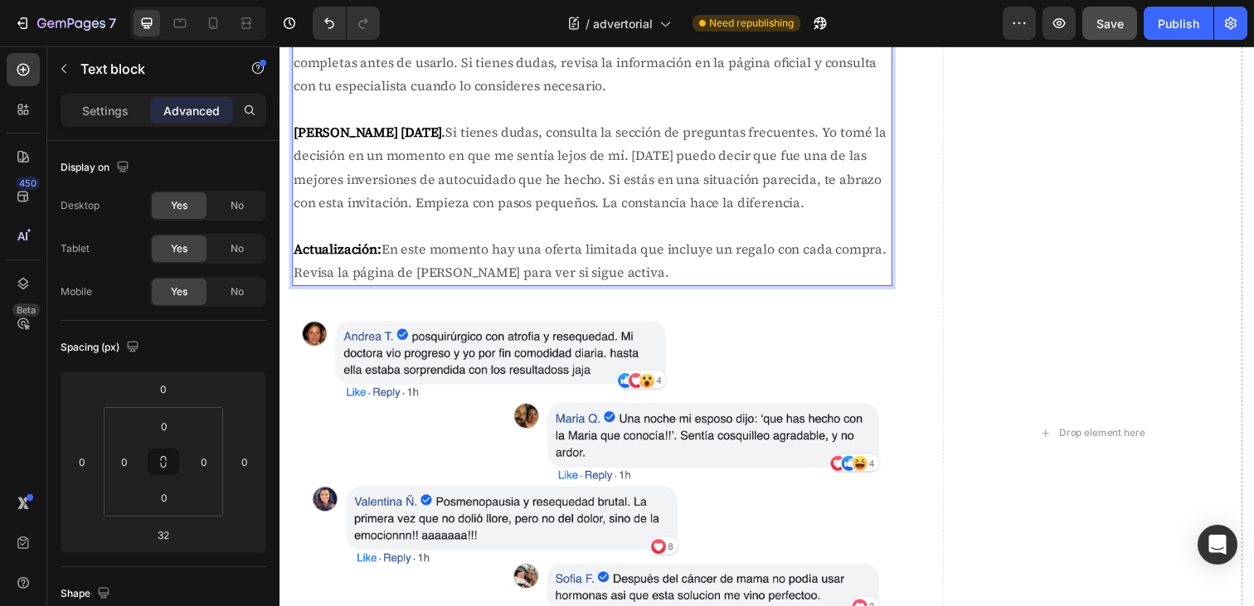
scroll to position [5804, 0]
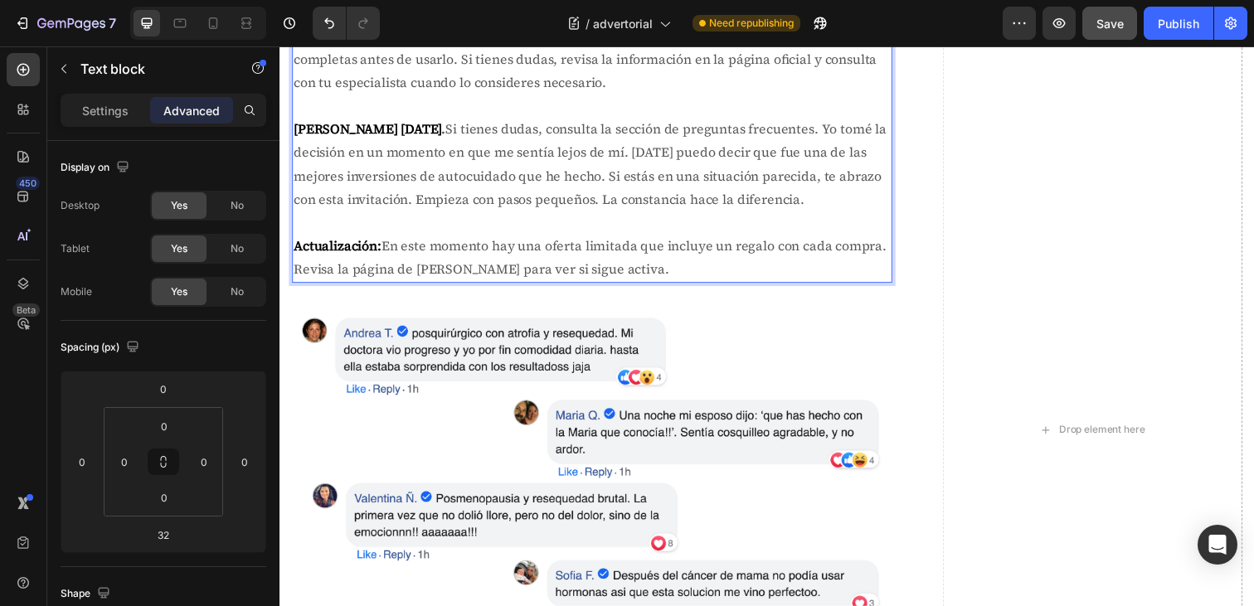
click at [424, 275] on p "Actualización: En este momento hay una oferta limitada que incluye un regalo co…" at bounding box center [599, 262] width 610 height 48
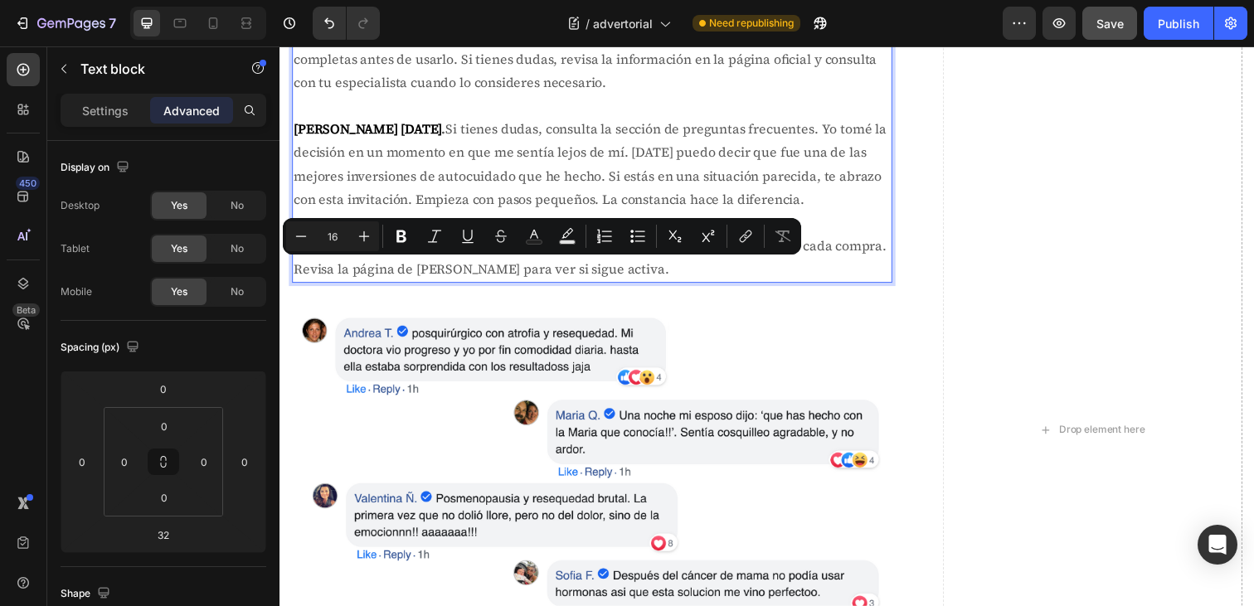
click at [496, 277] on p "Actualización: En este momento hay una oferta limitada que incluye un regalo co…" at bounding box center [599, 262] width 610 height 48
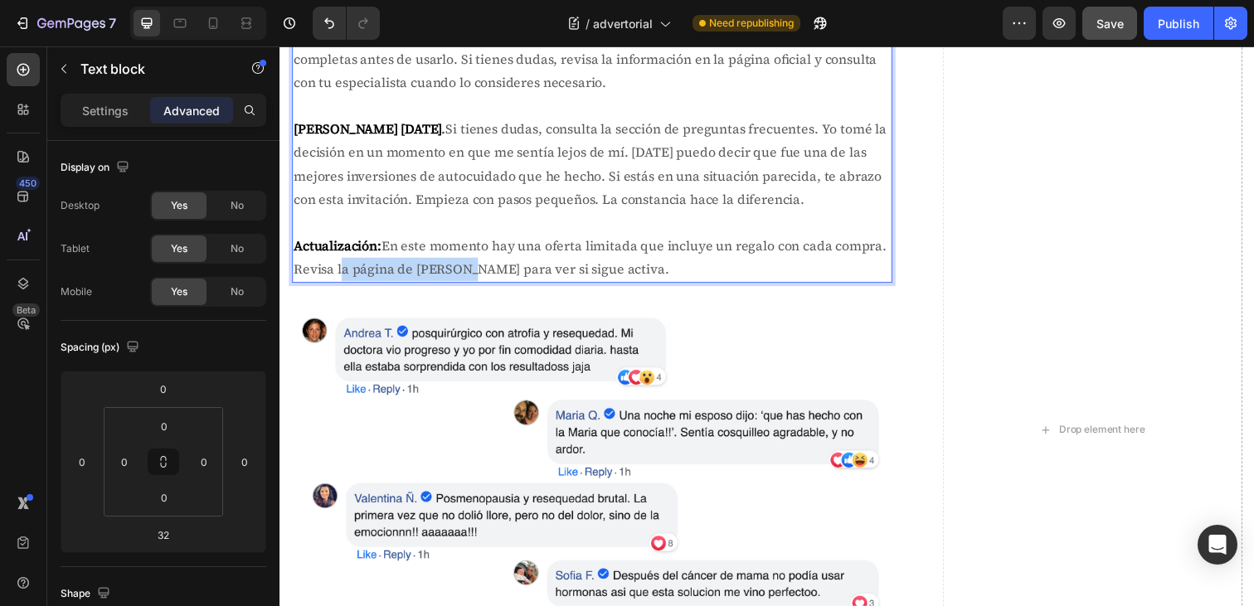
drag, startPoint x: 474, startPoint y: 273, endPoint x: 338, endPoint y: 279, distance: 135.3
click at [338, 279] on p "Actualización: En este momento hay una oferta limitada que incluye un regalo co…" at bounding box center [599, 262] width 610 height 48
click at [692, 265] on p "Actualización: En este momento hay una oferta limitada que incluye un regalo co…" at bounding box center [599, 262] width 610 height 48
click at [716, 303] on div "Si la incomodidad está afectando tu vida, vale la pena intentarlo Heading No de…" at bounding box center [598, 438] width 613 height 1031
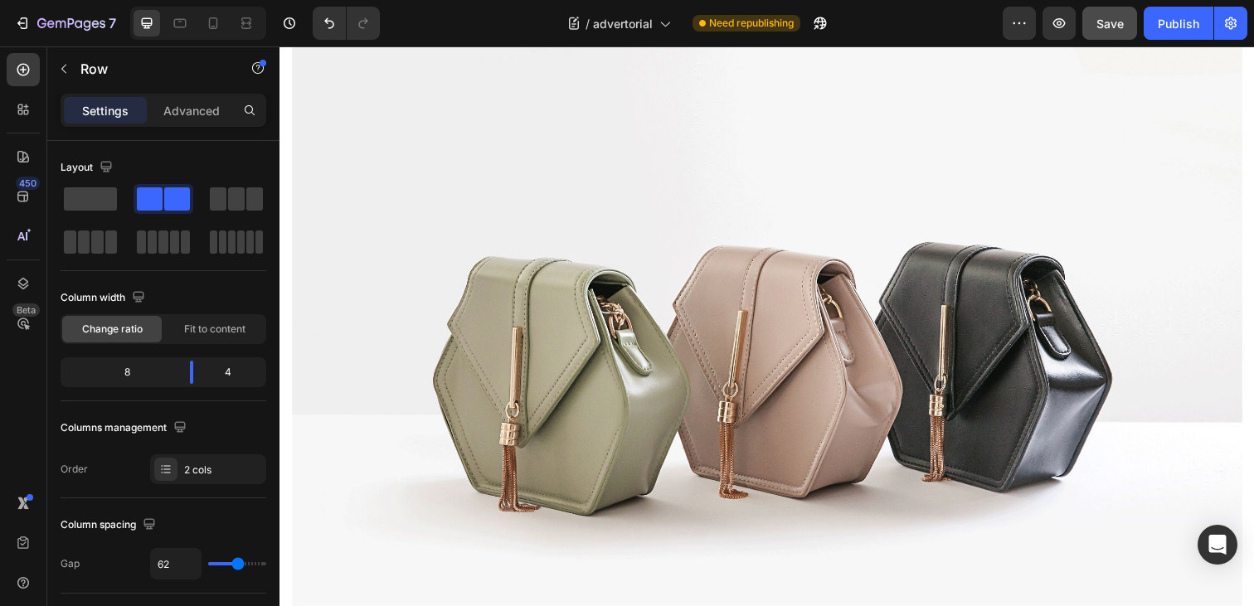
scroll to position [6767, 0]
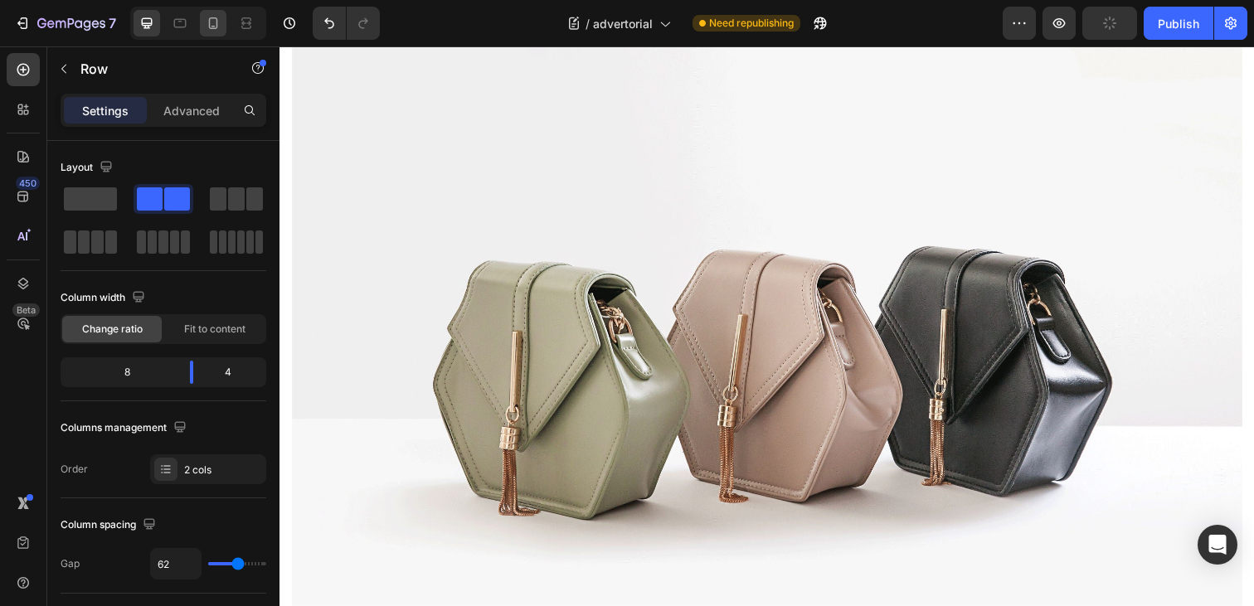
click at [219, 23] on icon at bounding box center [213, 23] width 17 height 17
type input "0"
type input "100%"
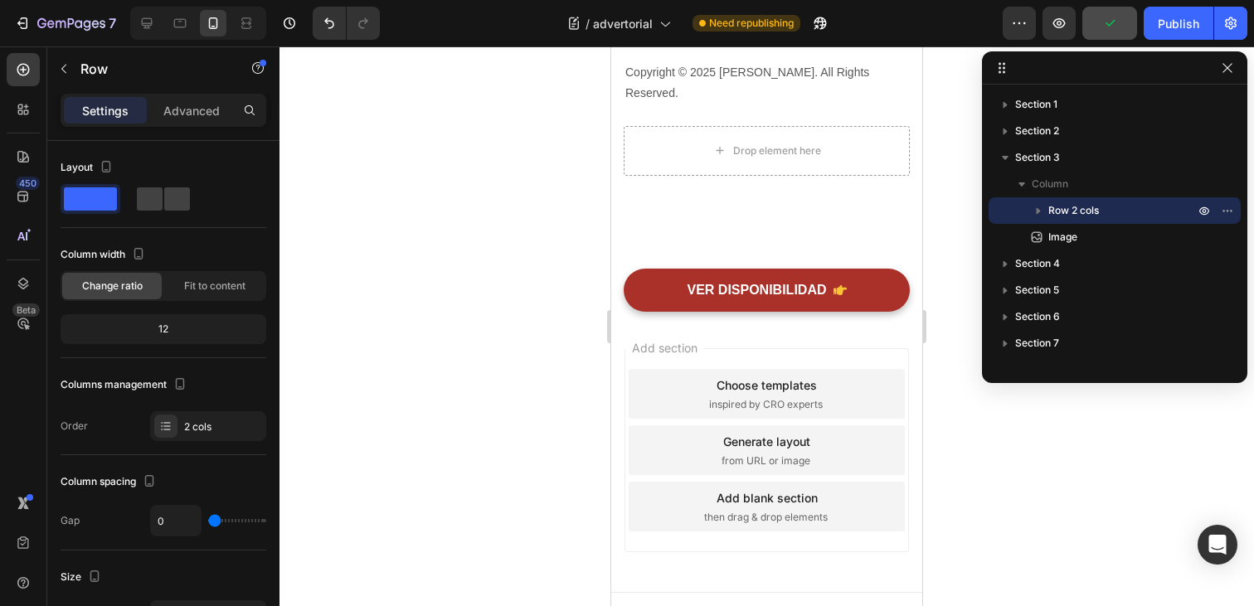
scroll to position [6717, 0]
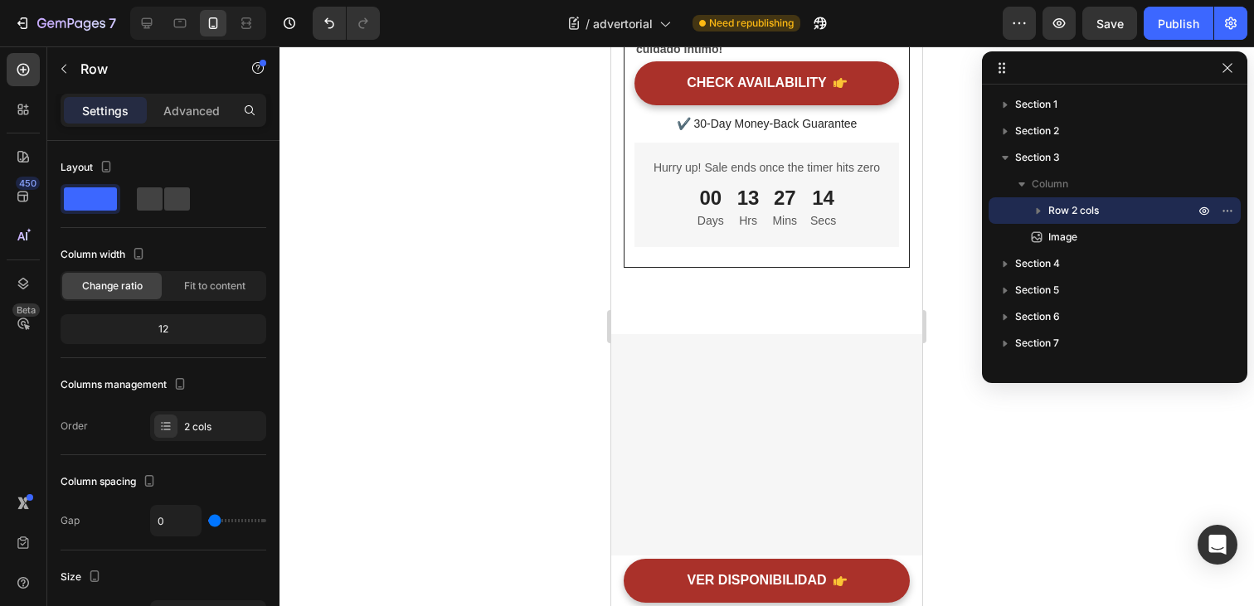
scroll to position [6421, 0]
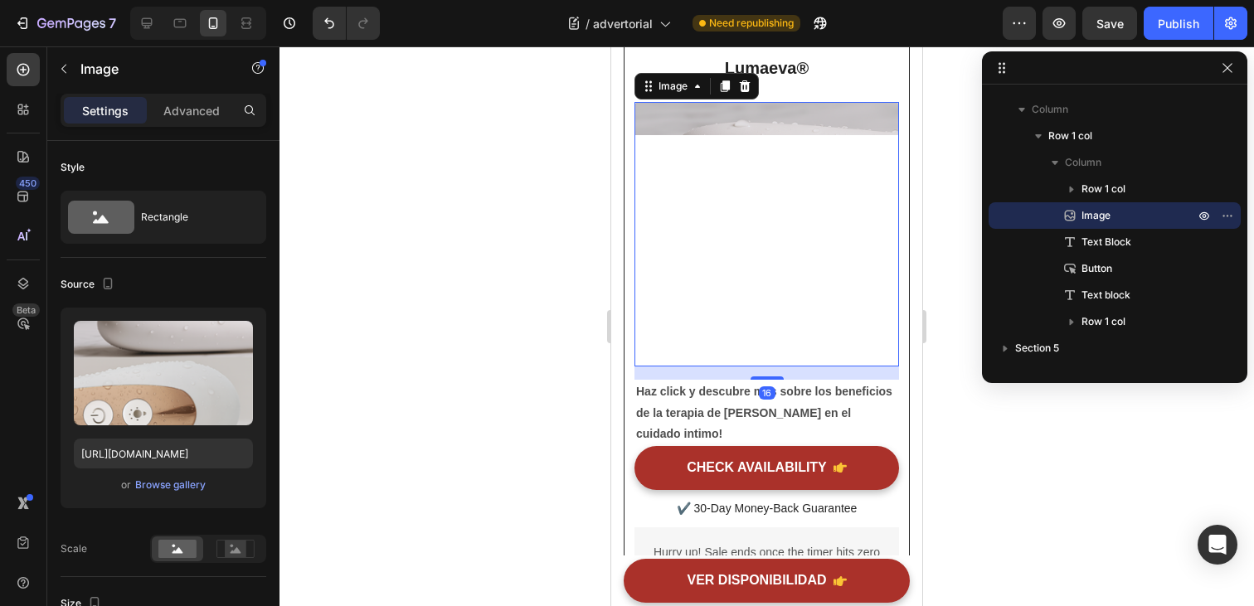
scroll to position [6491, 0]
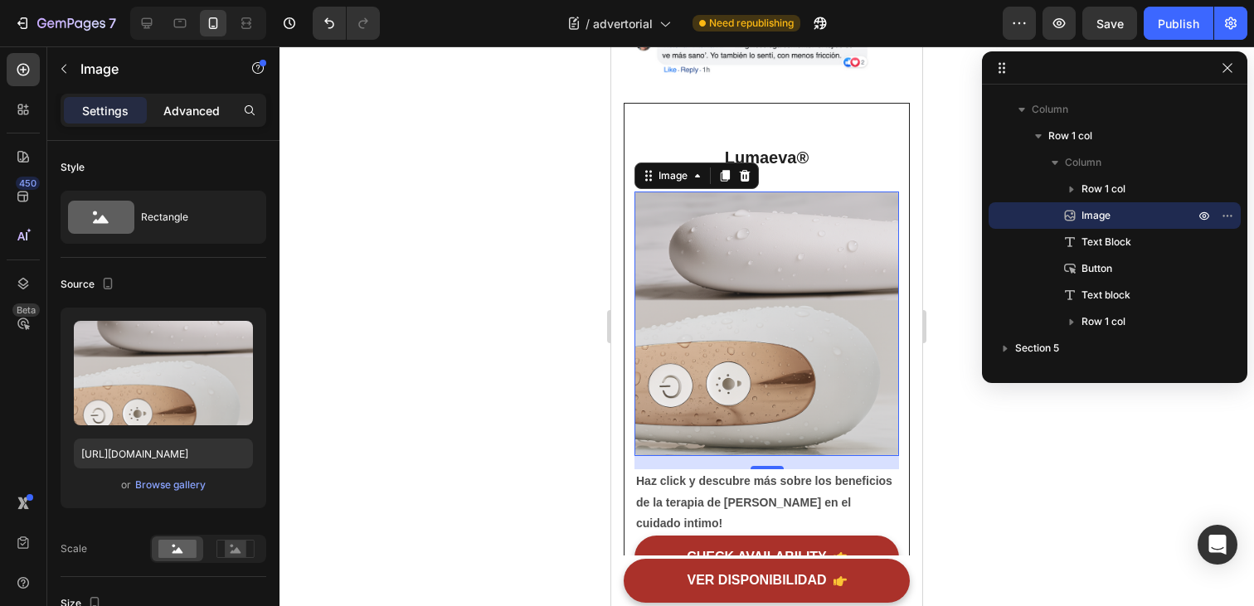
click at [183, 107] on p "Advanced" at bounding box center [191, 110] width 56 height 17
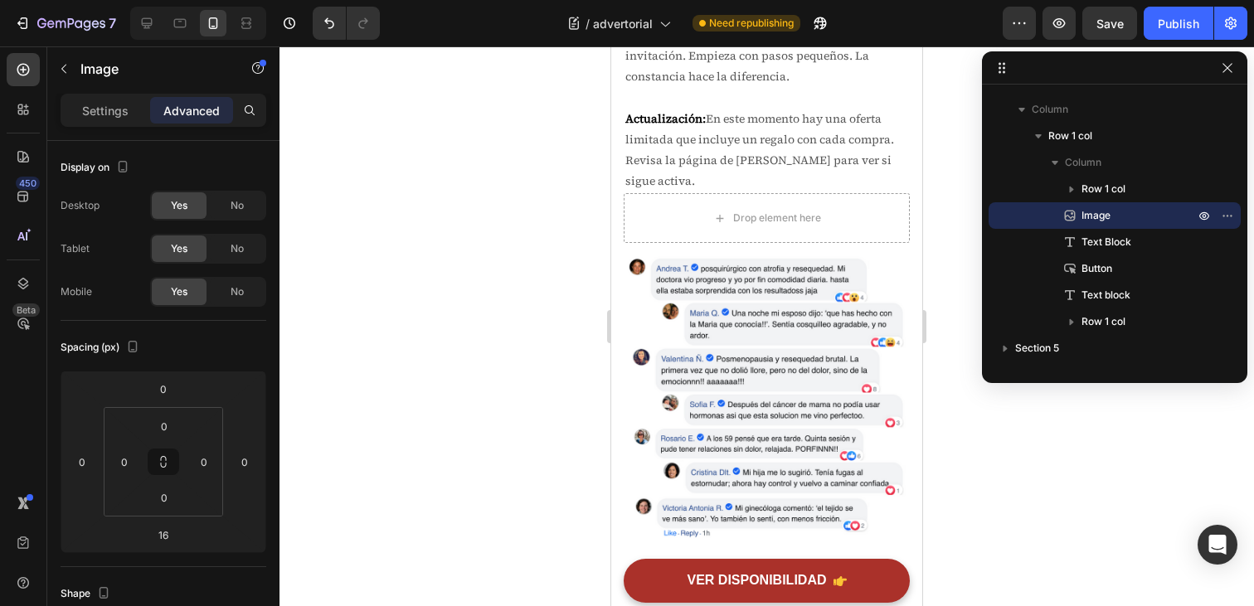
scroll to position [6026, 0]
click at [725, 329] on img at bounding box center [767, 399] width 286 height 286
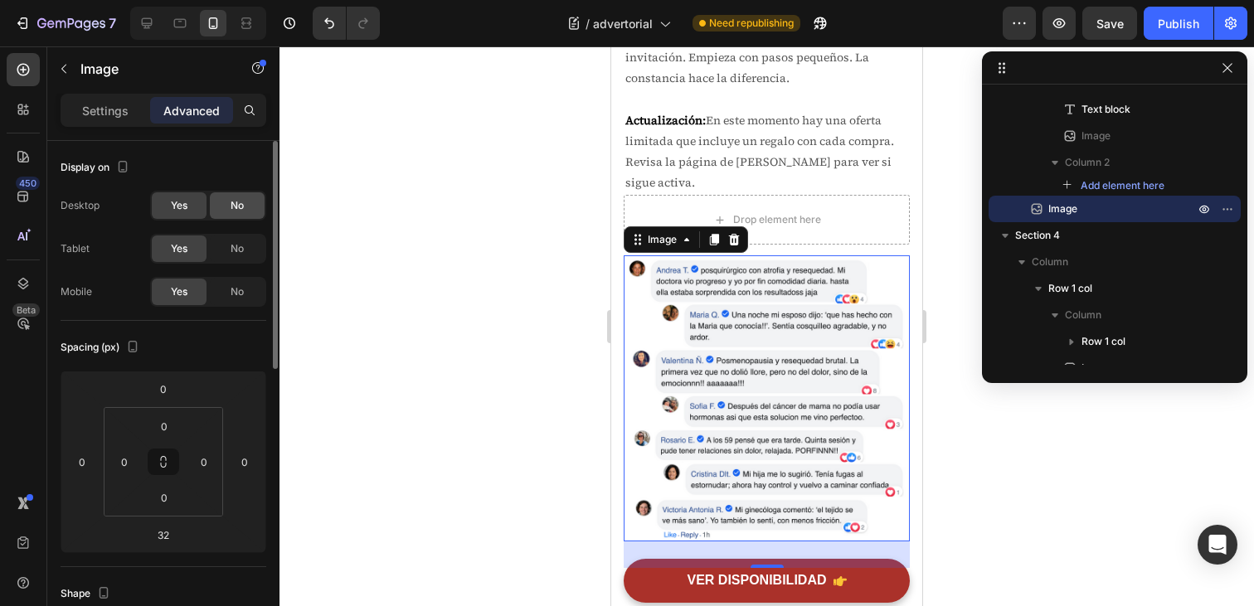
click at [230, 207] on div "No" at bounding box center [237, 205] width 55 height 27
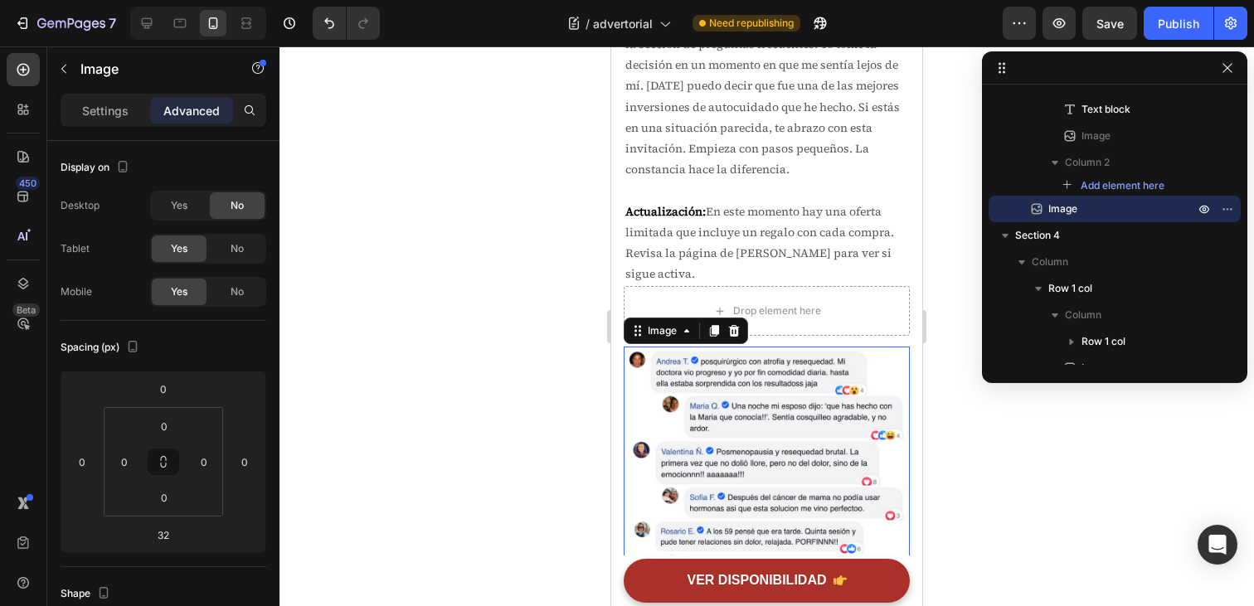
scroll to position [5932, 0]
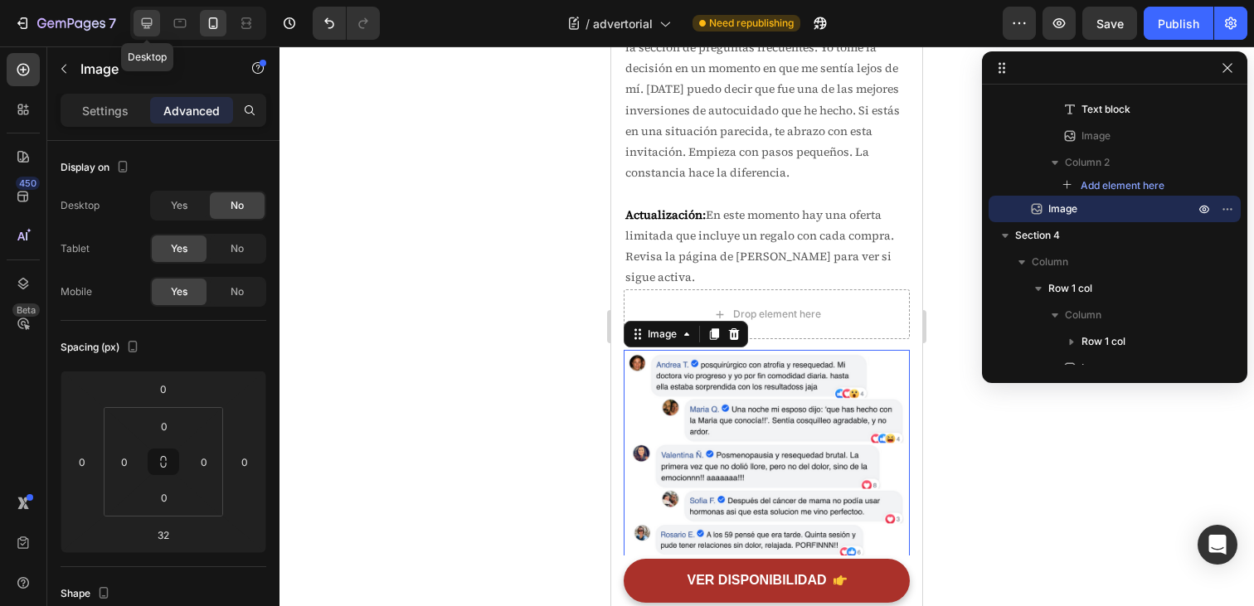
click at [136, 26] on div at bounding box center [147, 23] width 27 height 27
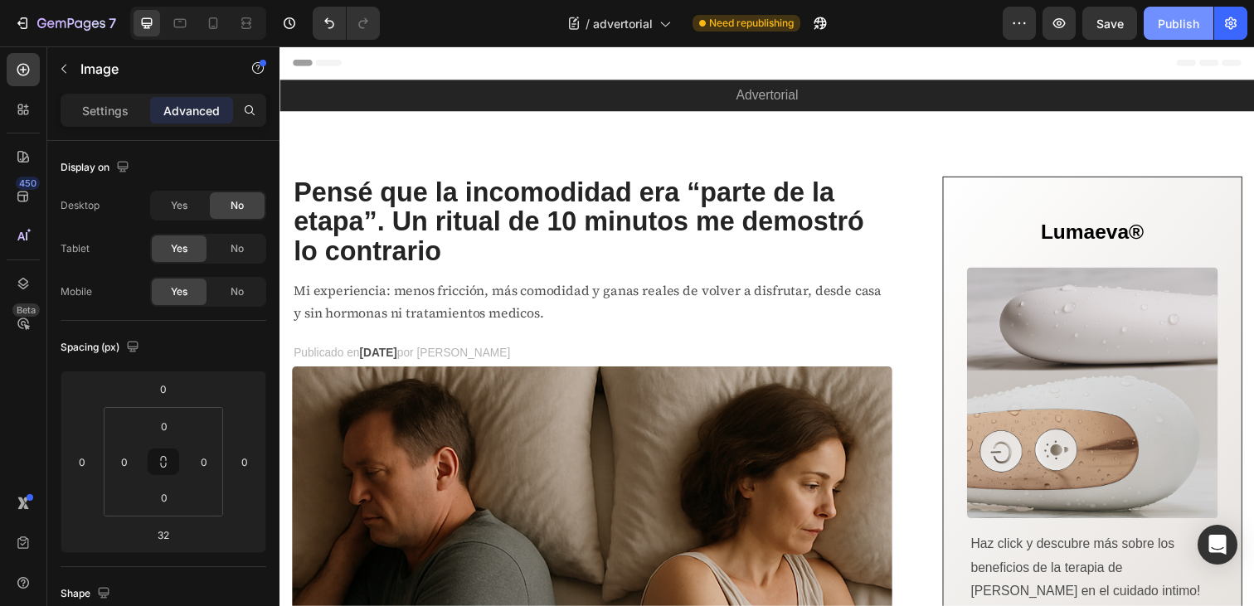
click at [1165, 24] on div "Publish" at bounding box center [1178, 23] width 41 height 17
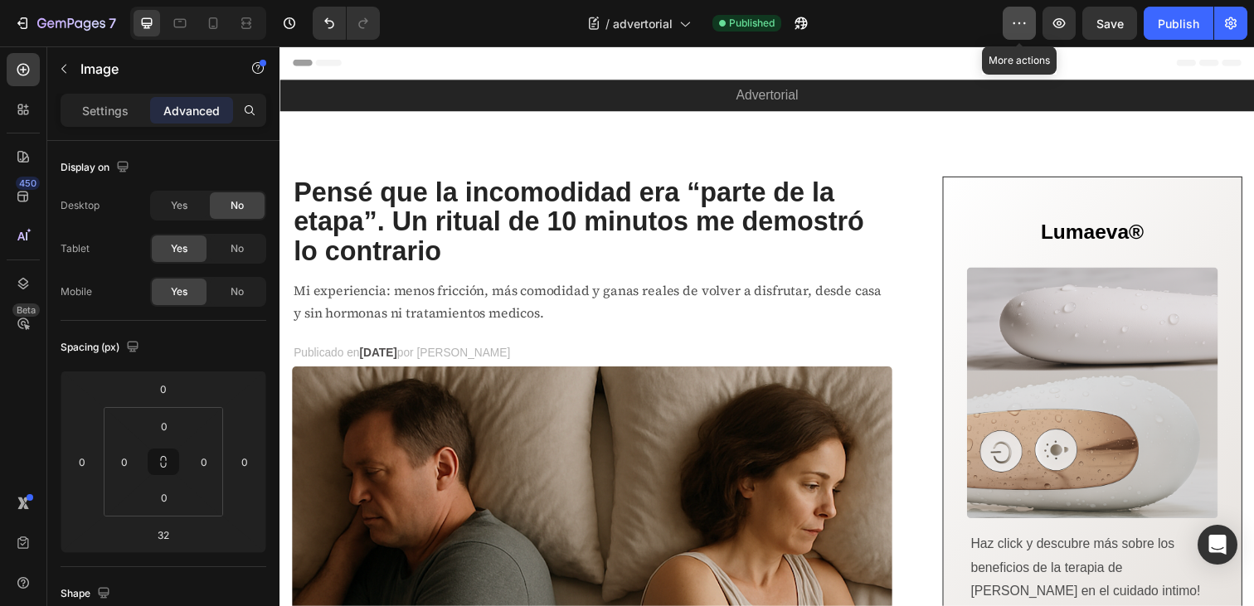
click at [1017, 35] on button "button" at bounding box center [1019, 23] width 33 height 33
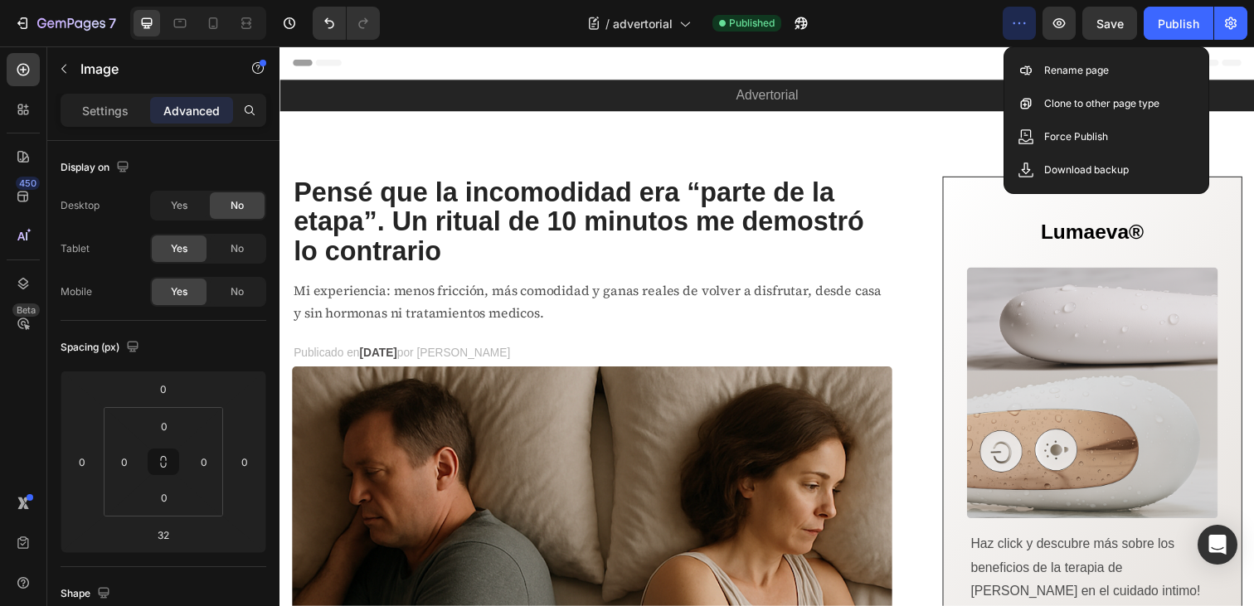
click at [874, 26] on div "/ advertorial Published" at bounding box center [698, 23] width 610 height 33
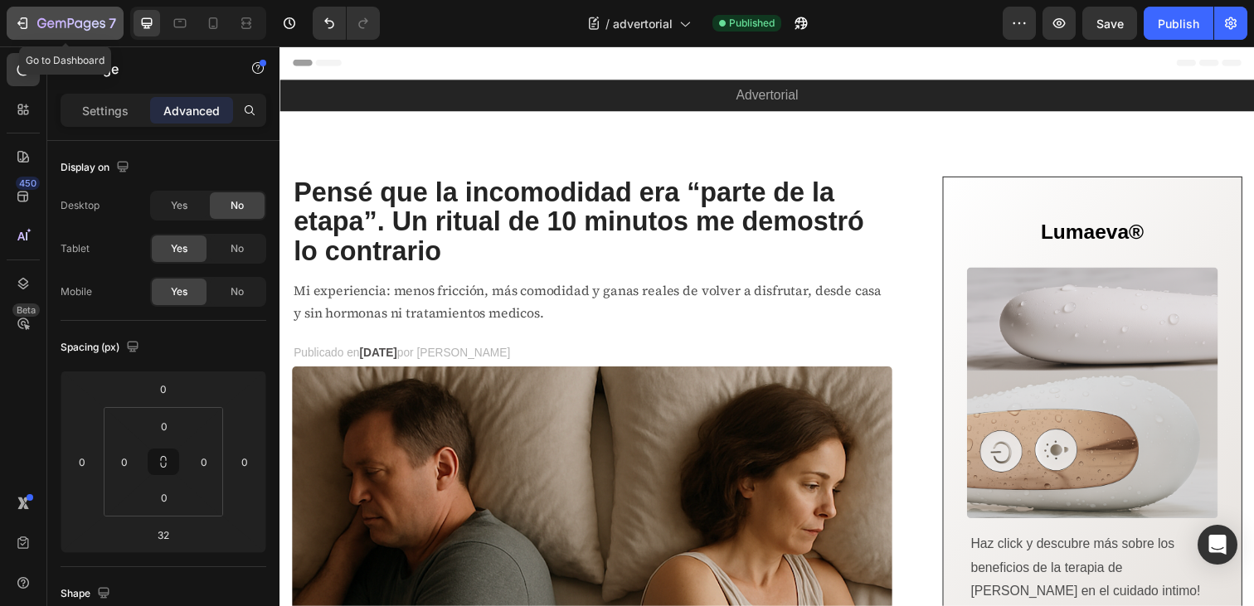
click at [16, 26] on icon "button" at bounding box center [22, 23] width 17 height 17
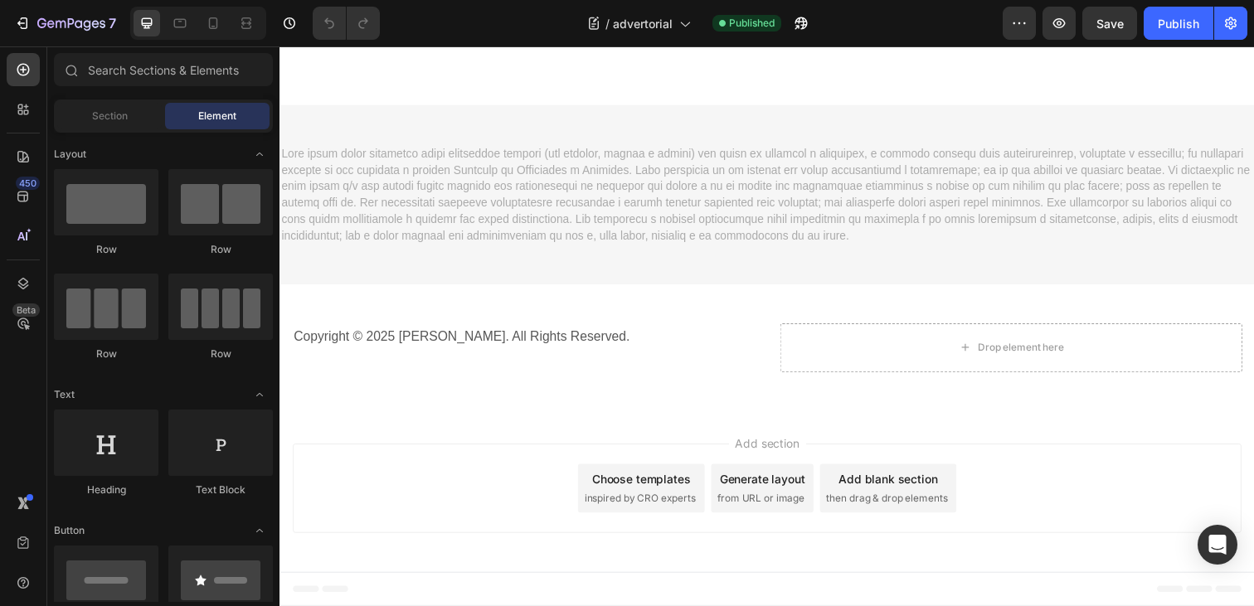
scroll to position [6496, 0]
click at [640, 106] on div "Lumaeva® Heading Row Image Haz click y descubre más sobre los beneficios de la …" at bounding box center [778, 73] width 996 height 66
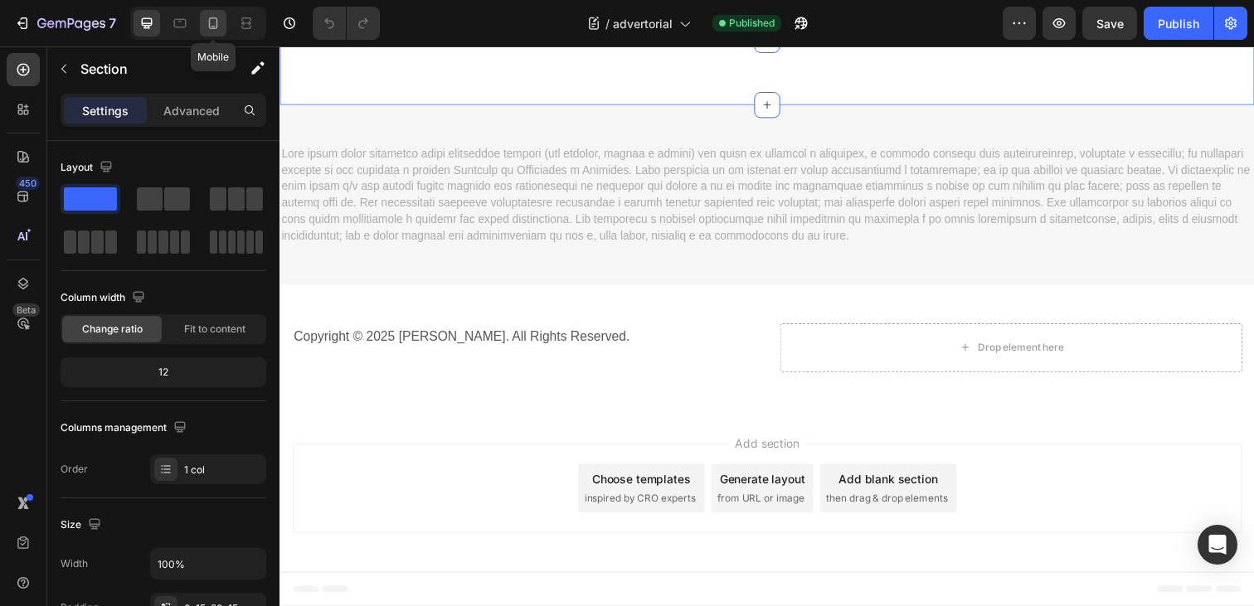
click at [211, 17] on icon at bounding box center [213, 23] width 9 height 12
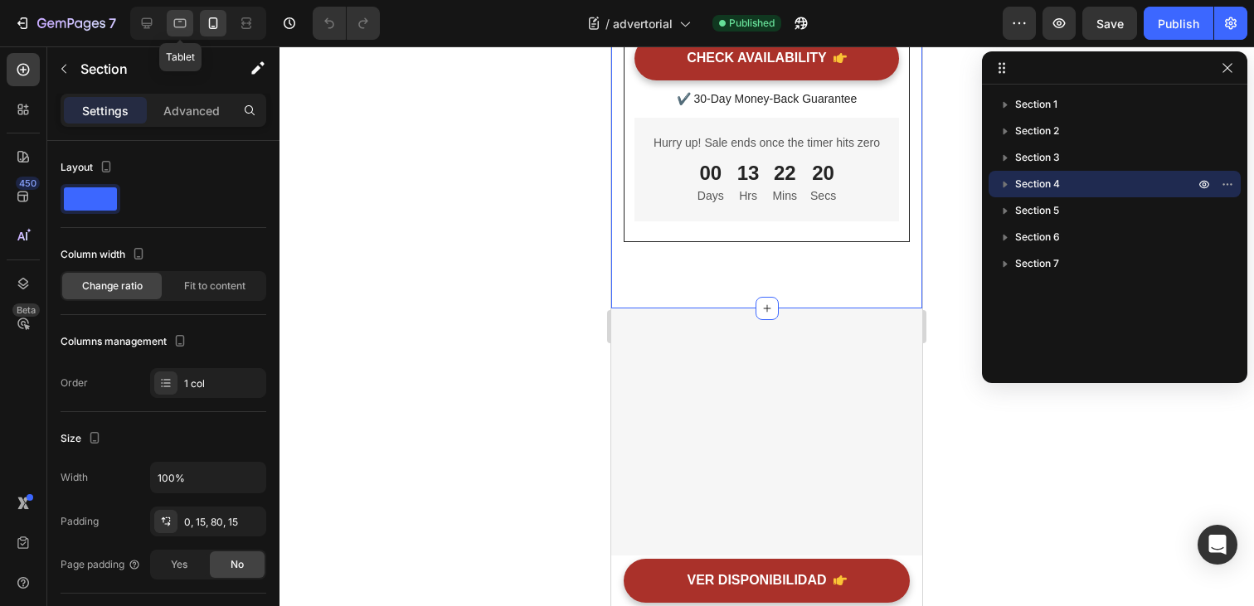
click at [176, 30] on icon at bounding box center [180, 23] width 17 height 17
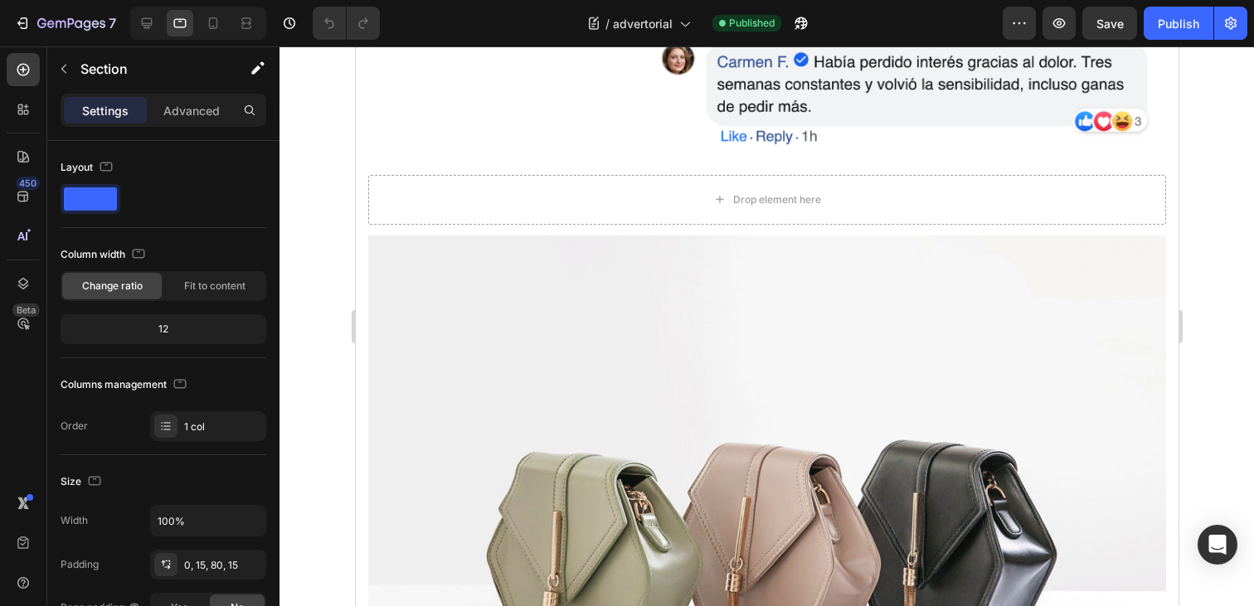
scroll to position [6735, 0]
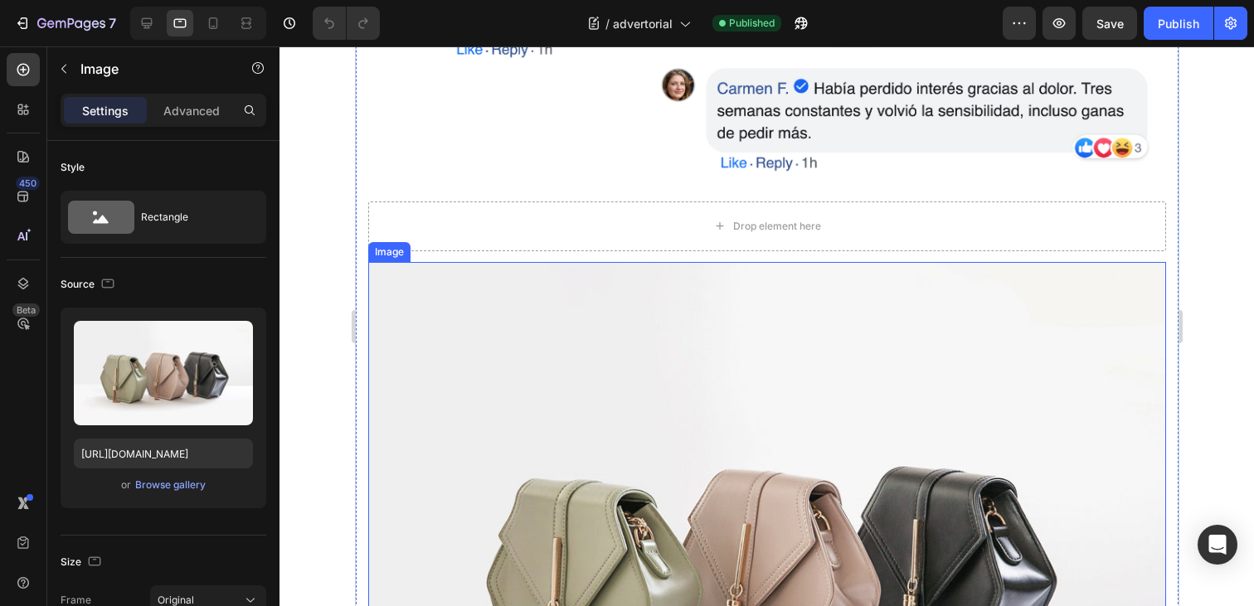
click at [657, 344] on img at bounding box center [767, 561] width 798 height 599
click at [479, 251] on icon at bounding box center [478, 247] width 11 height 12
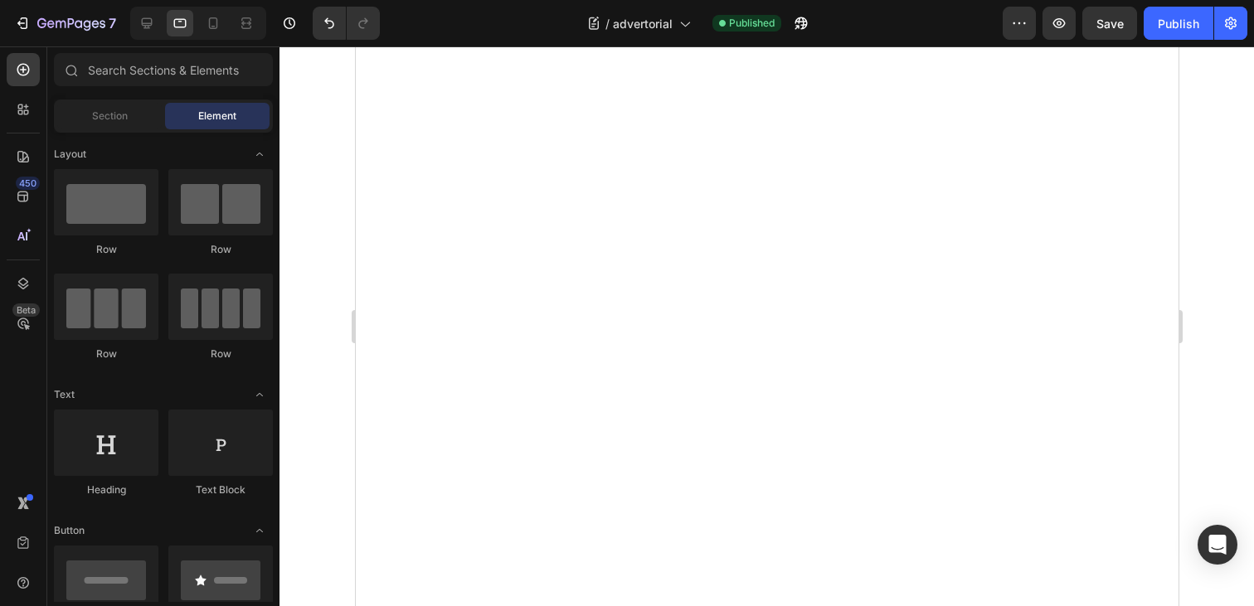
scroll to position [5595, 0]
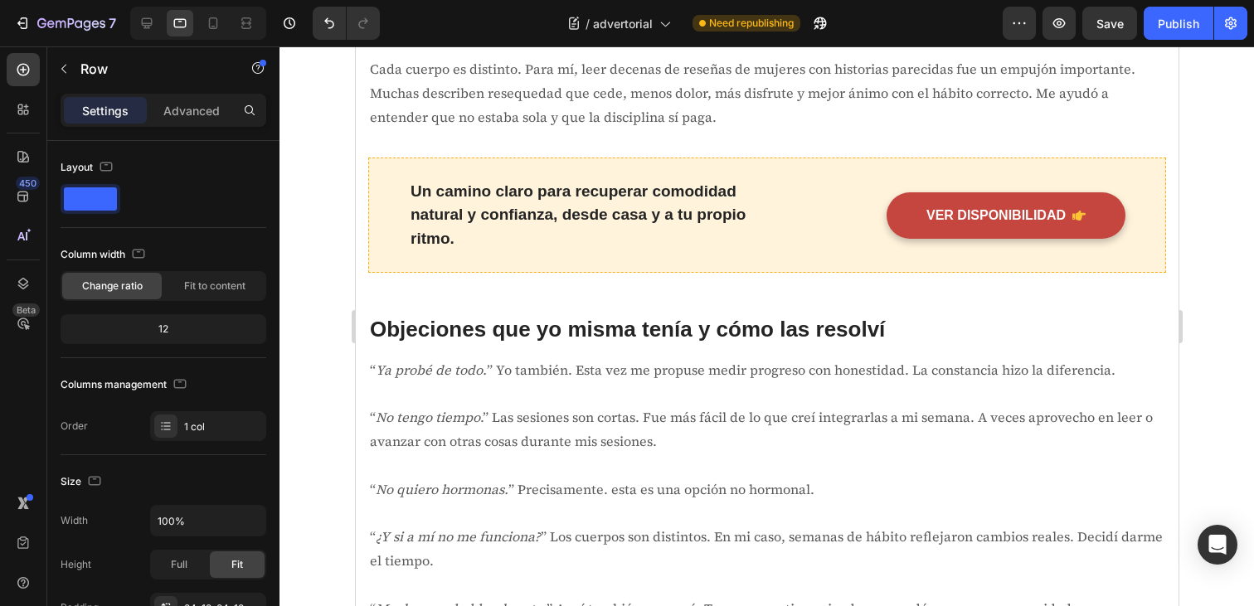
scroll to position [4288, 0]
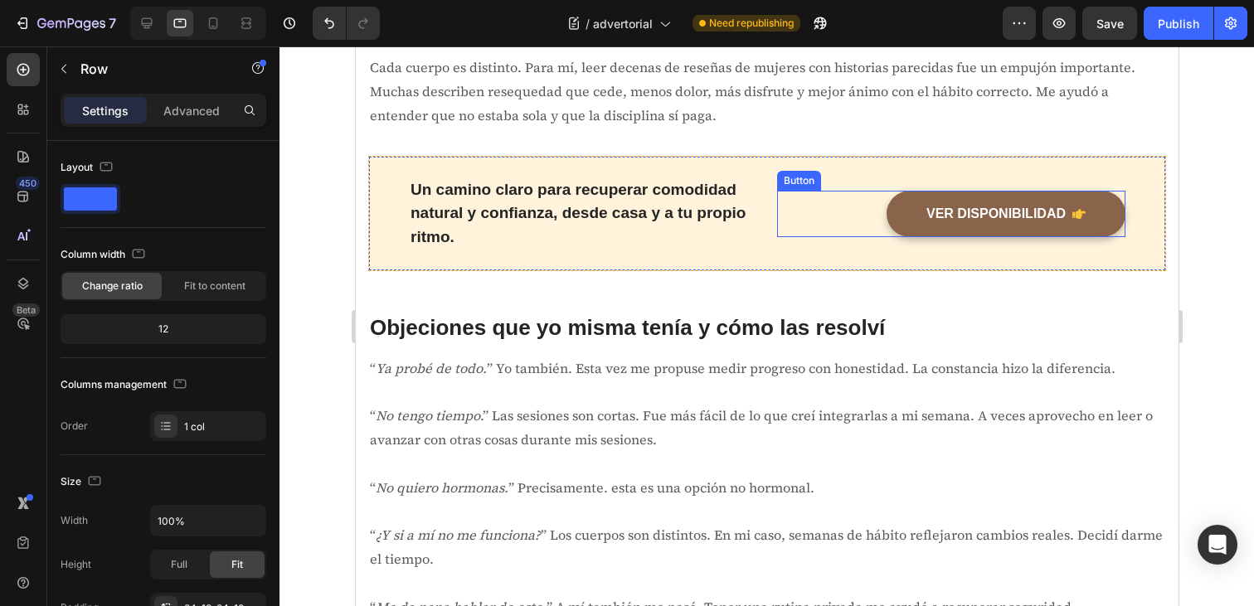
click at [913, 226] on link "VER DISPONIBILIDAD" at bounding box center [1005, 214] width 239 height 46
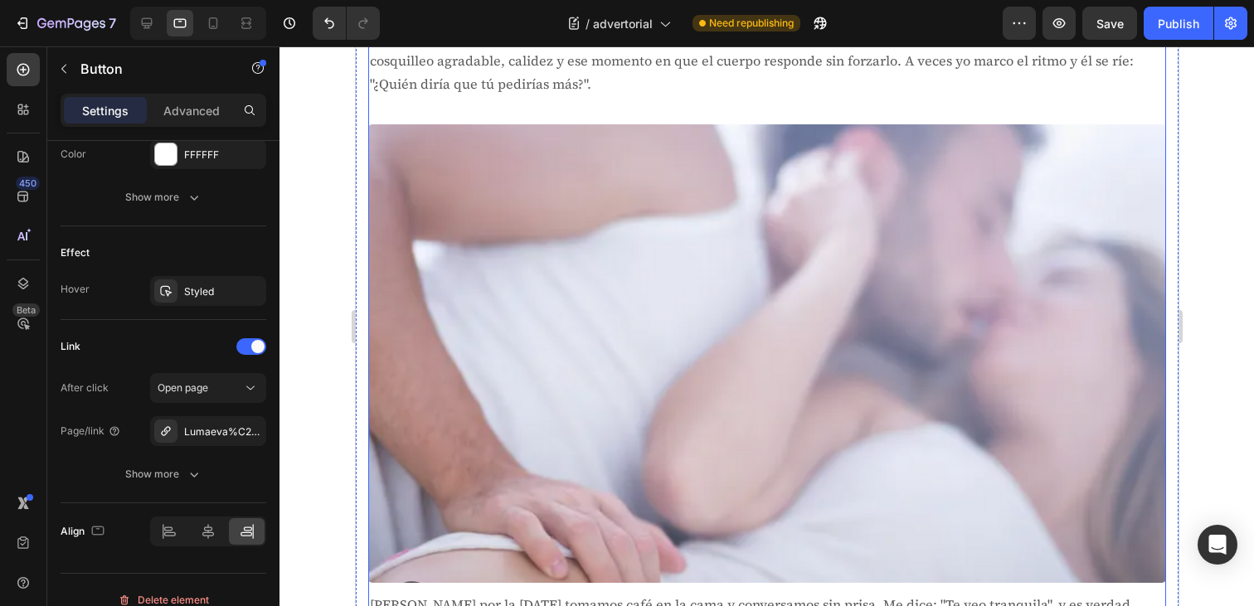
scroll to position [5162, 0]
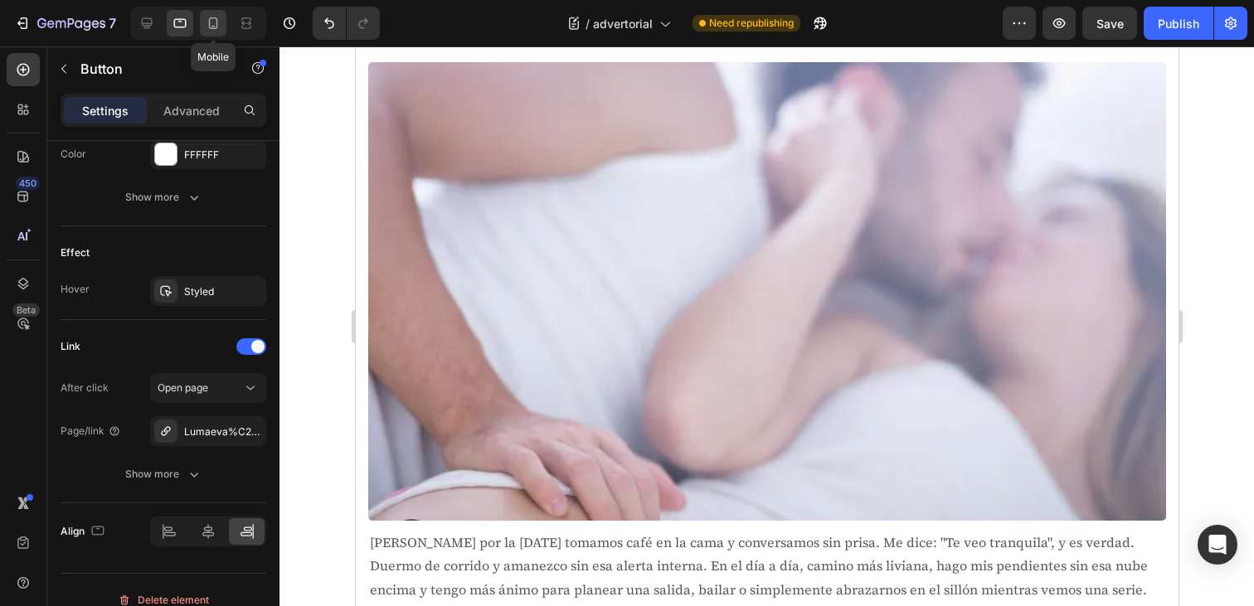
click at [215, 16] on icon at bounding box center [213, 23] width 17 height 17
type input "14"
type input "100%"
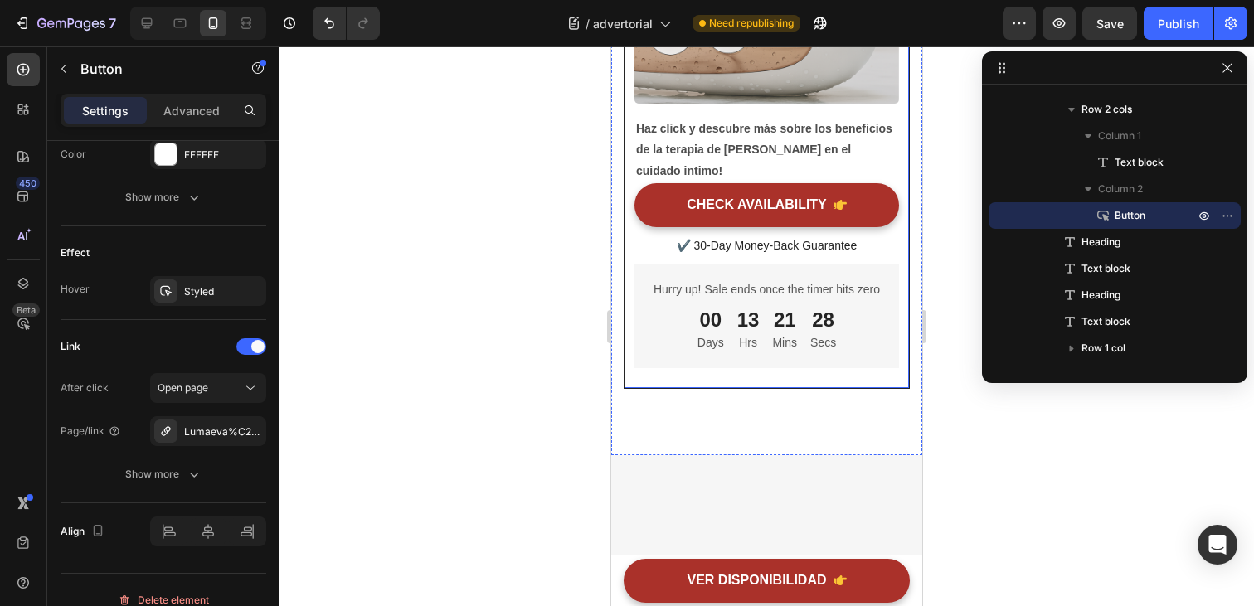
scroll to position [8018, 0]
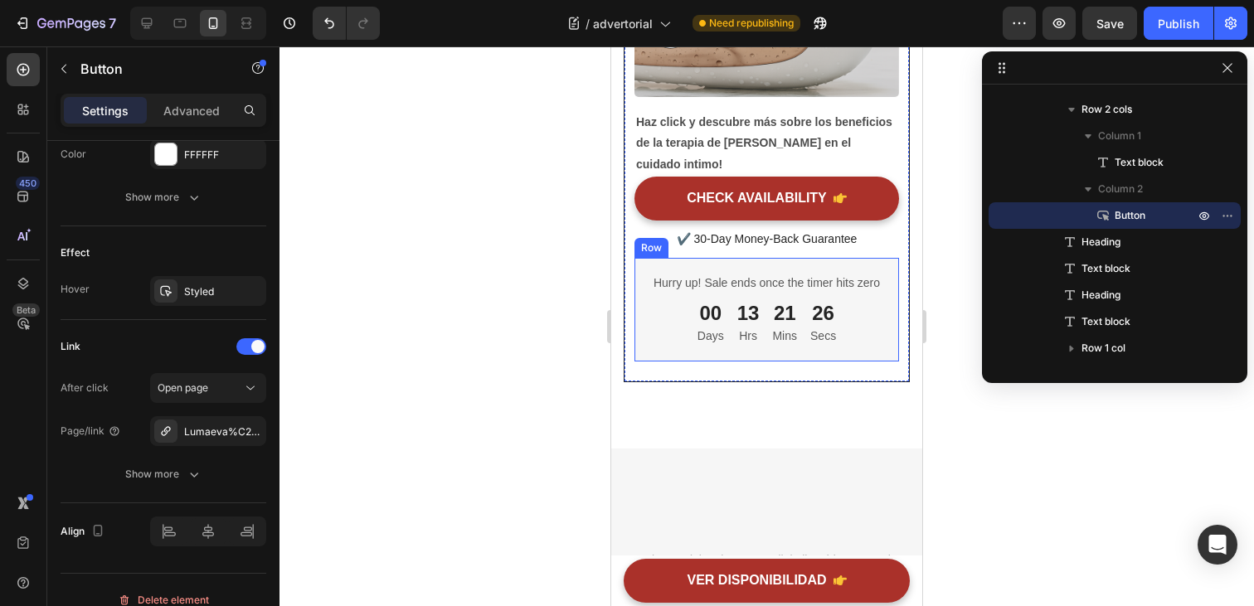
click at [872, 258] on div "Hurry up! Sale ends once the timer hits zero Text block 00 Days 13 Hrs 21 Mins …" at bounding box center [767, 310] width 265 height 105
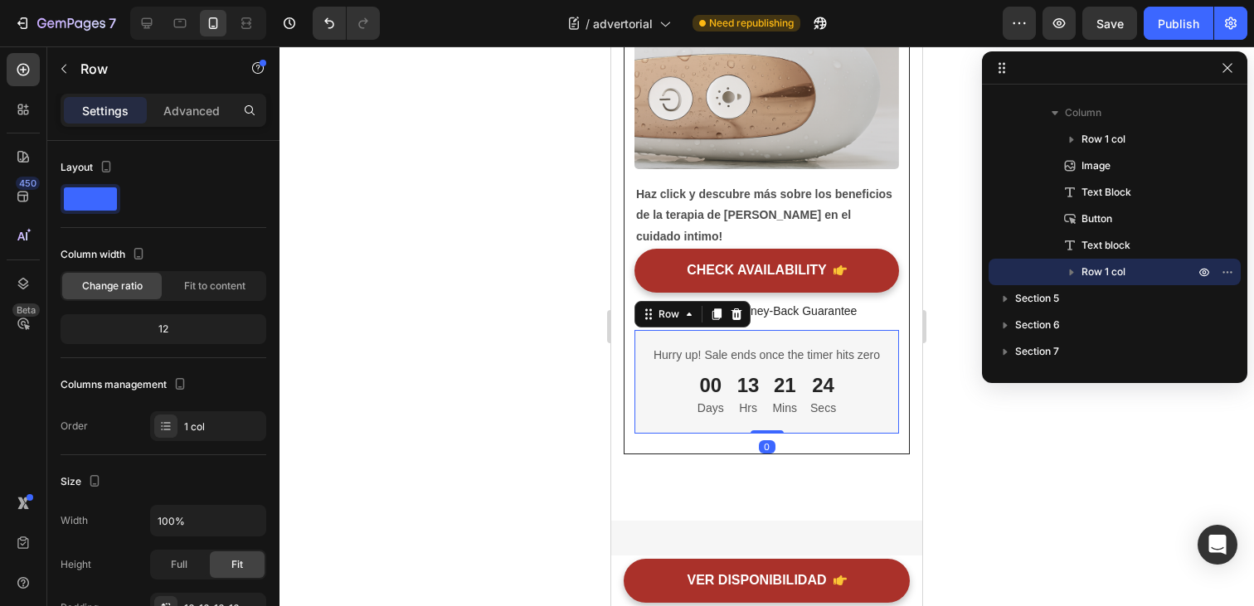
scroll to position [7945, 0]
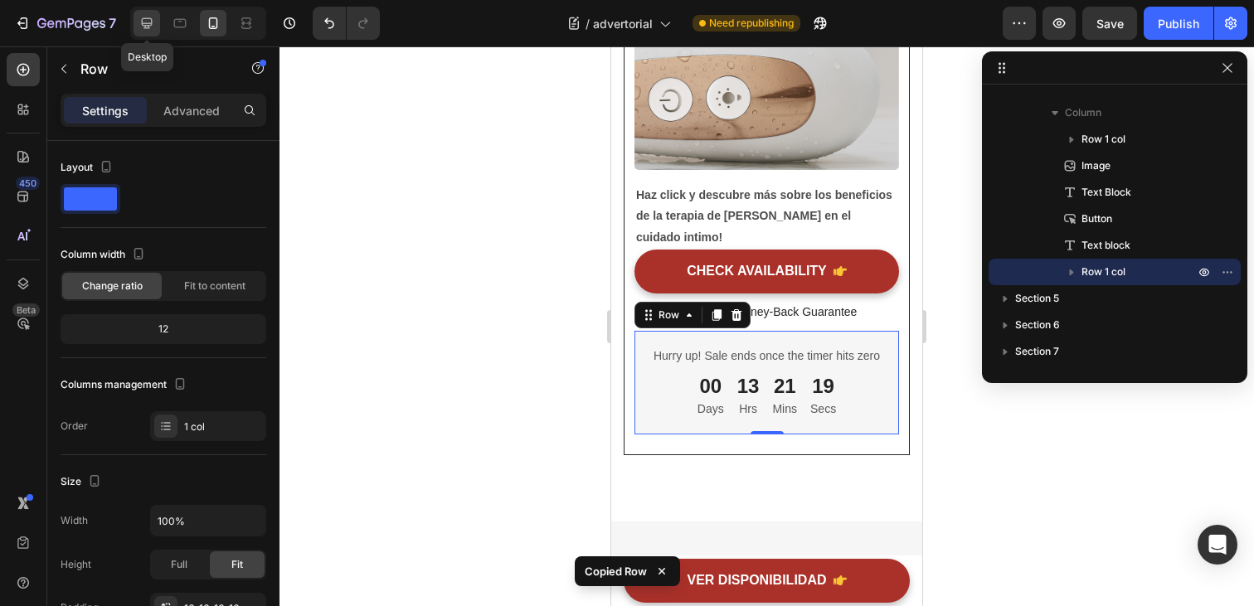
click at [153, 20] on icon at bounding box center [147, 23] width 17 height 17
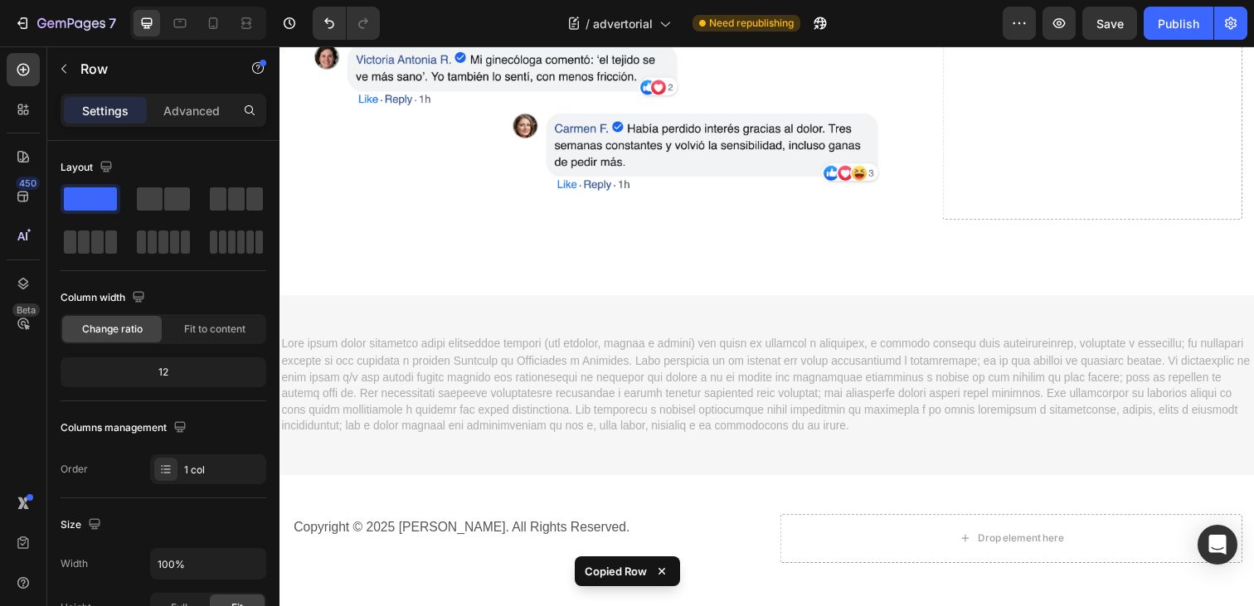
scroll to position [7957, 0]
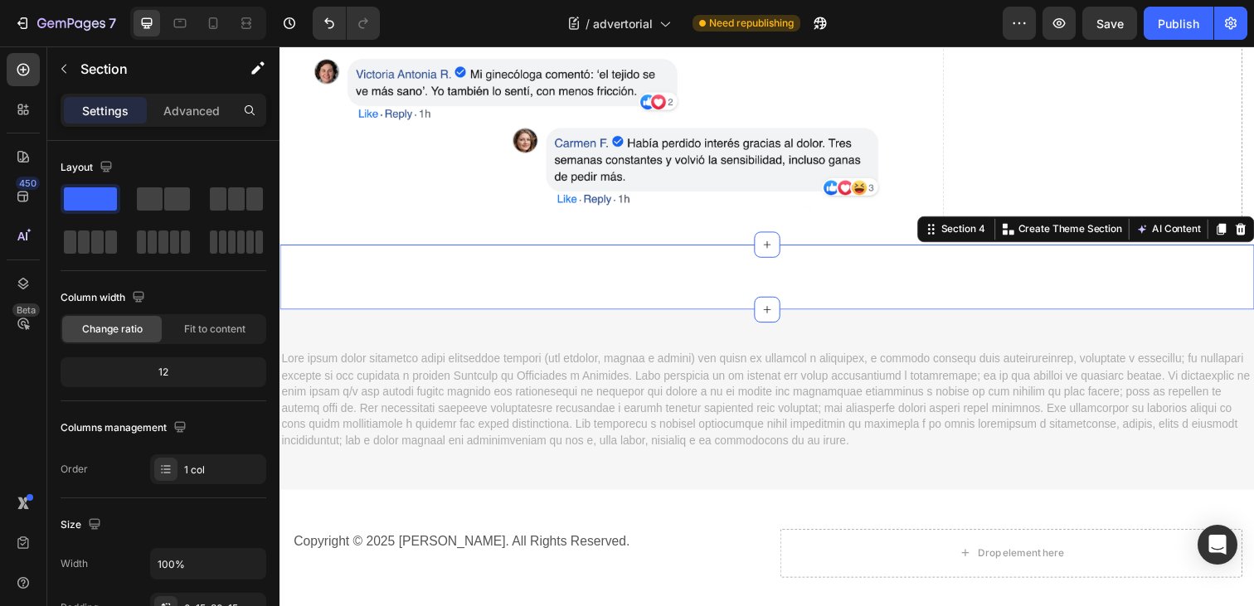
click at [614, 251] on div "Lumaeva® Heading Row Image Haz click y descubre más sobre los beneficios de la …" at bounding box center [778, 282] width 996 height 66
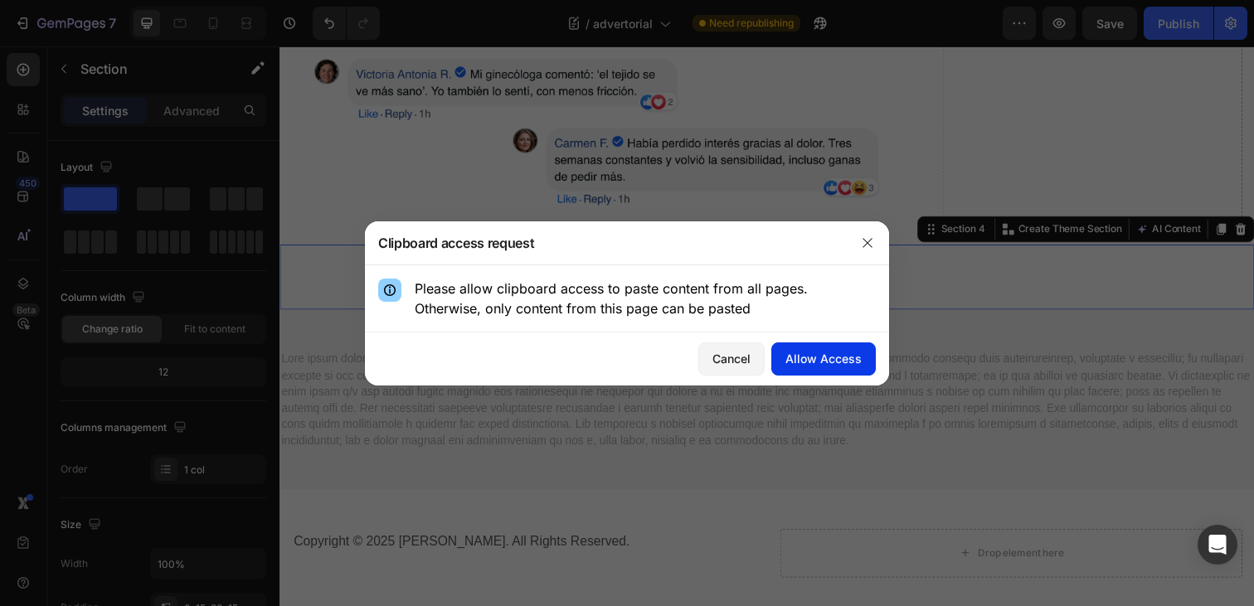
click at [819, 360] on div "Allow Access" at bounding box center [824, 358] width 76 height 17
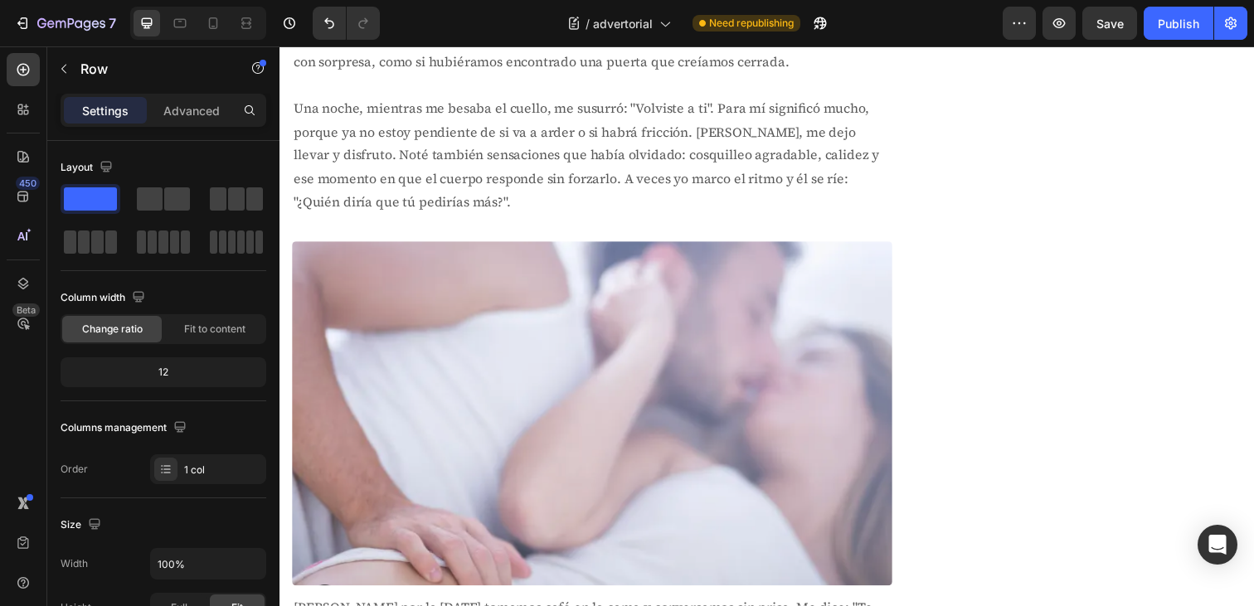
scroll to position [4153, 0]
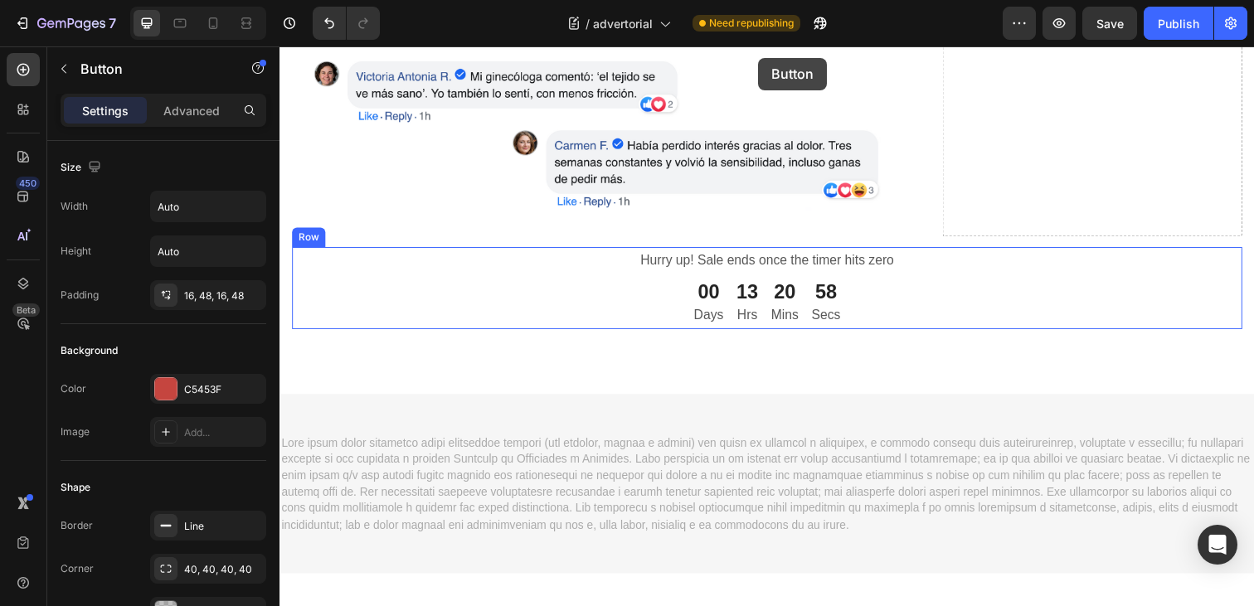
scroll to position [6603, 0]
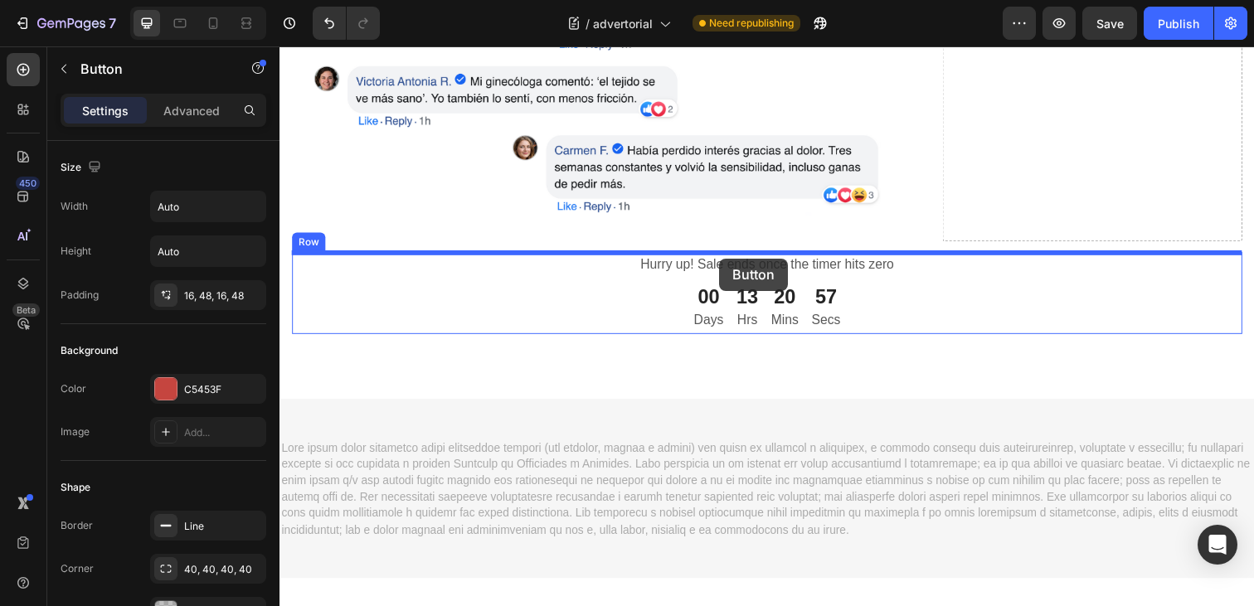
drag, startPoint x: 652, startPoint y: 296, endPoint x: 728, endPoint y: 263, distance: 83.2
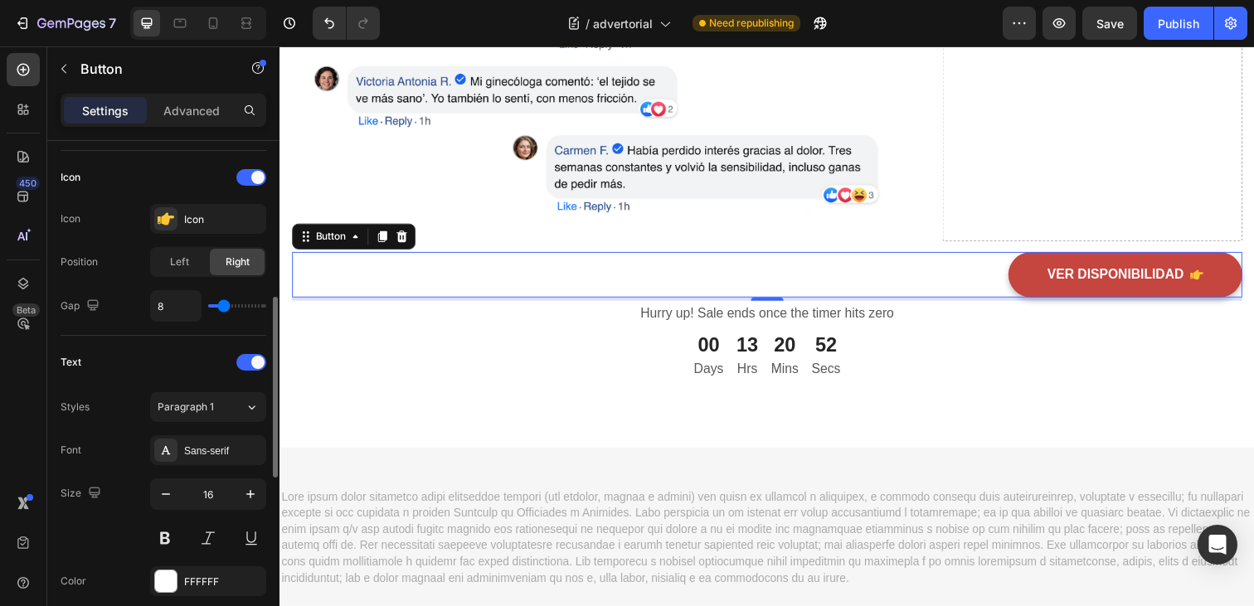
scroll to position [478, 0]
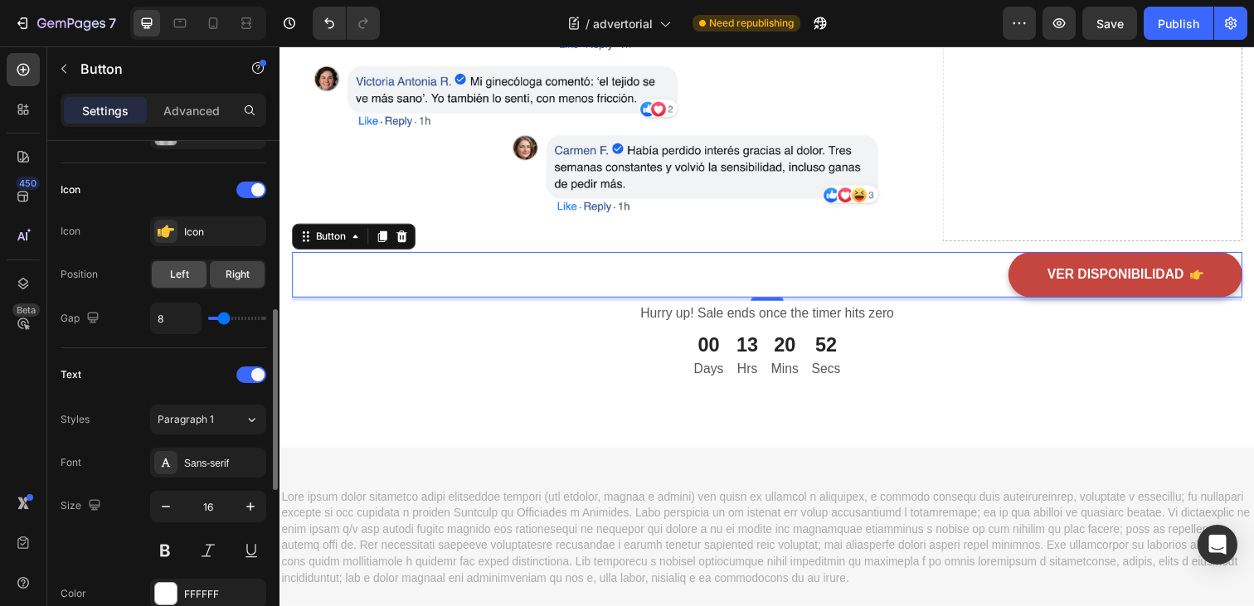
click at [195, 271] on div "Left" at bounding box center [179, 274] width 55 height 27
click at [222, 276] on div "Right" at bounding box center [237, 274] width 55 height 27
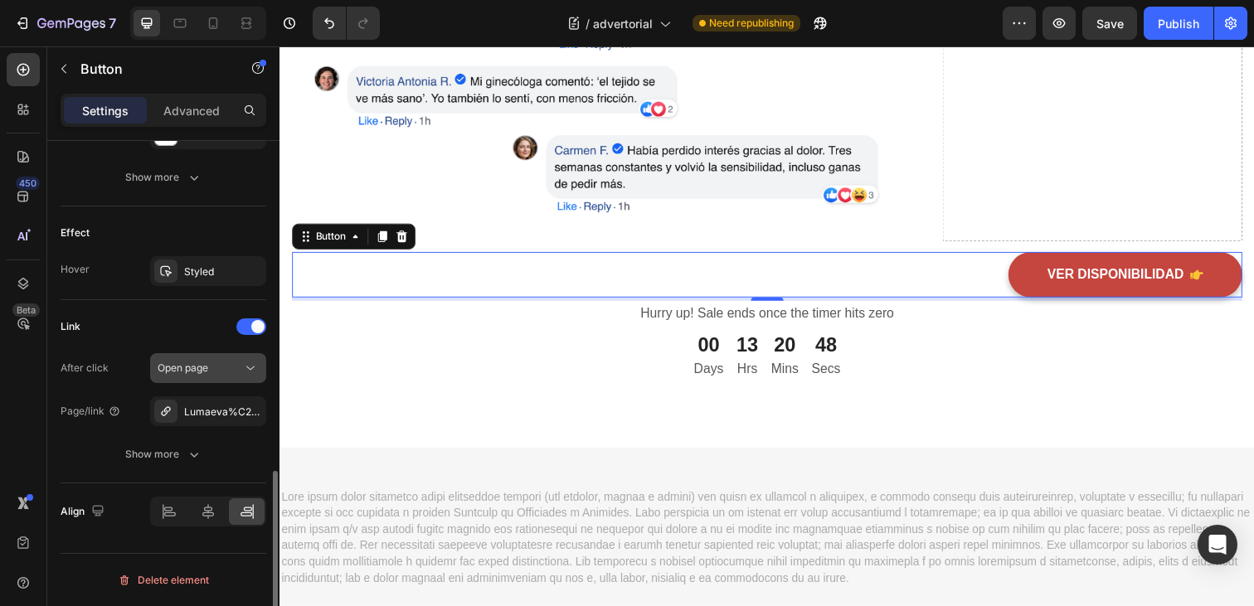
scroll to position [937, 0]
click at [209, 516] on icon at bounding box center [208, 512] width 12 height 15
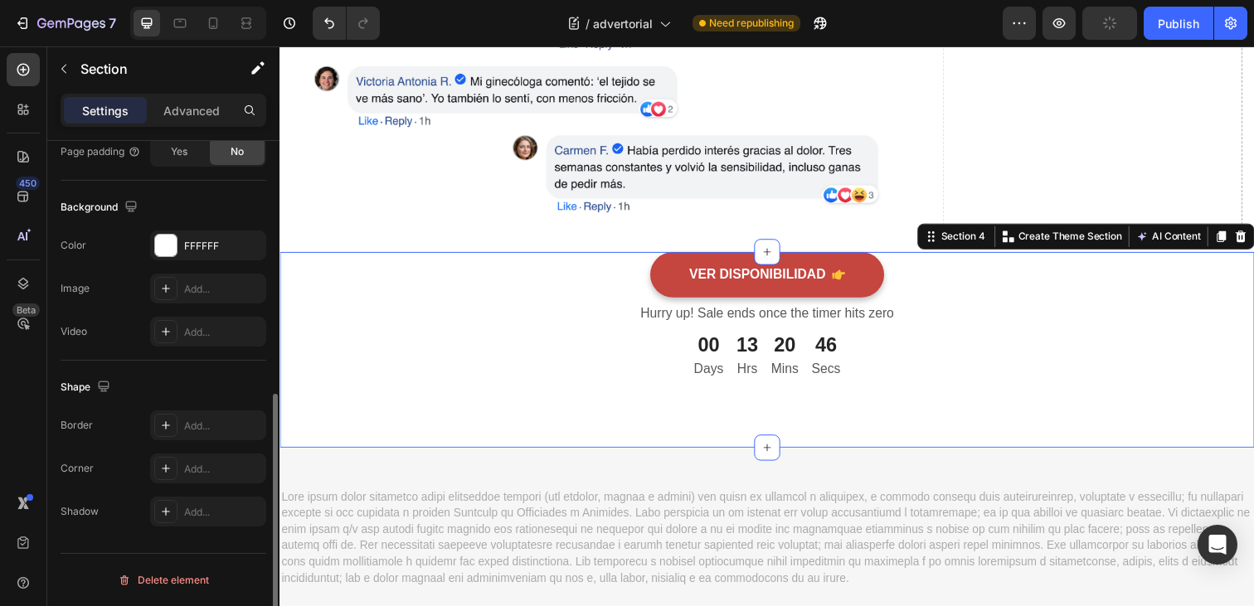
click at [595, 411] on div "Lumaeva® Heading Row Image Haz click y descubre más sobre los beneficios de la …" at bounding box center [778, 356] width 996 height 200
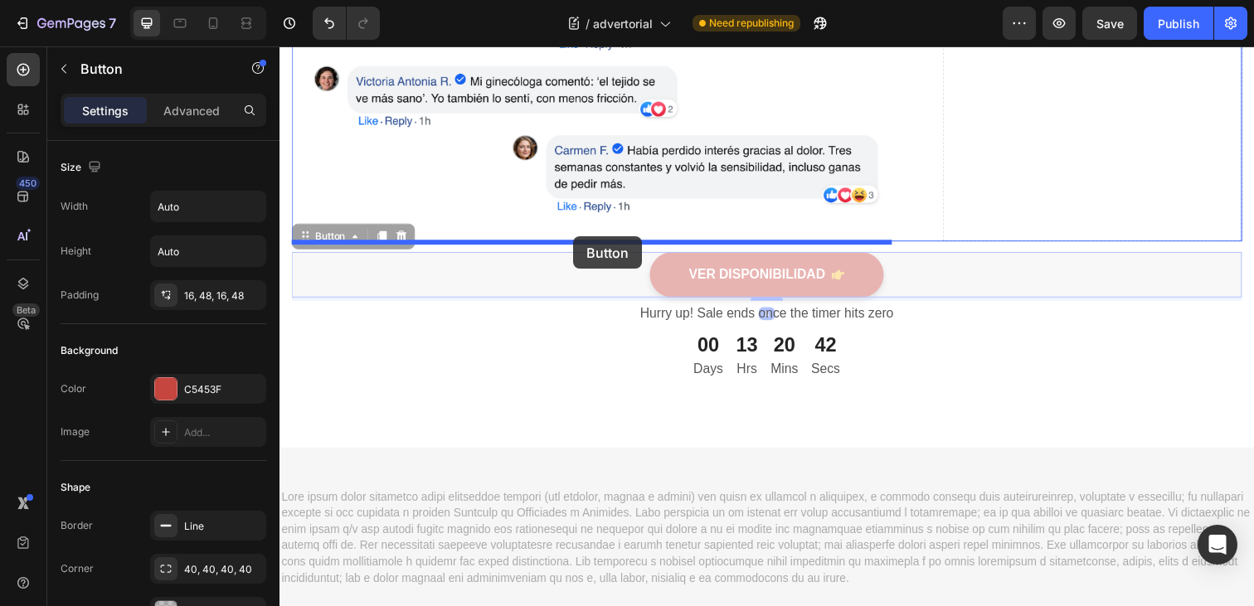
drag, startPoint x: 606, startPoint y: 277, endPoint x: 580, endPoint y: 241, distance: 45.1
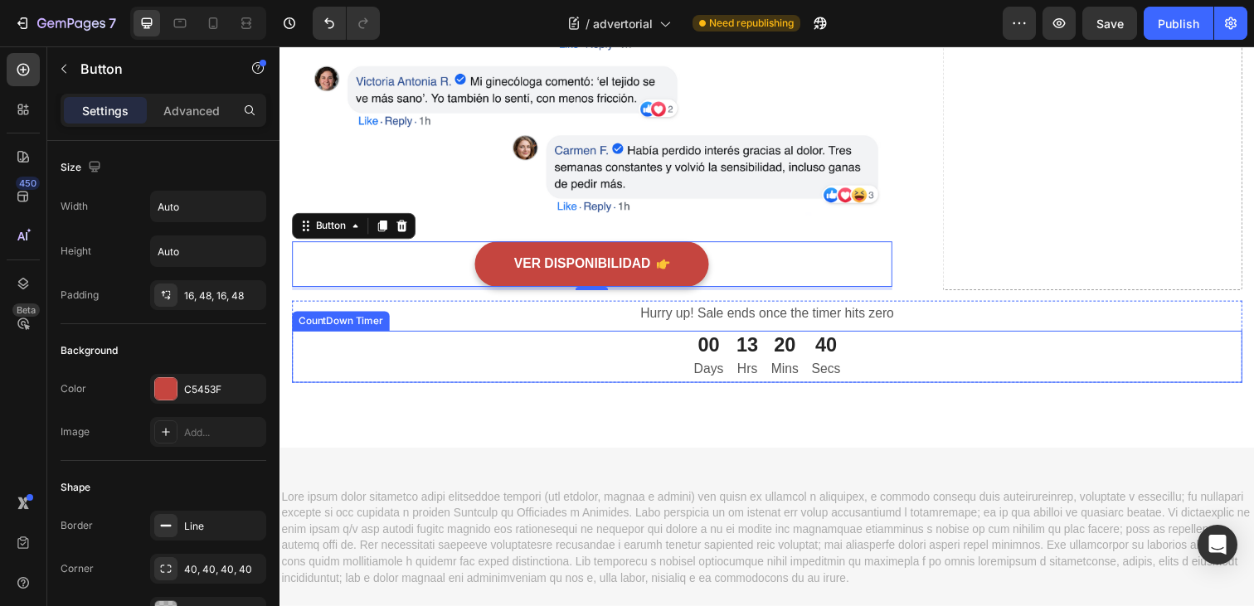
click at [387, 357] on div "00 Days 13 Hrs 20 Mins 40 Secs" at bounding box center [777, 363] width 971 height 53
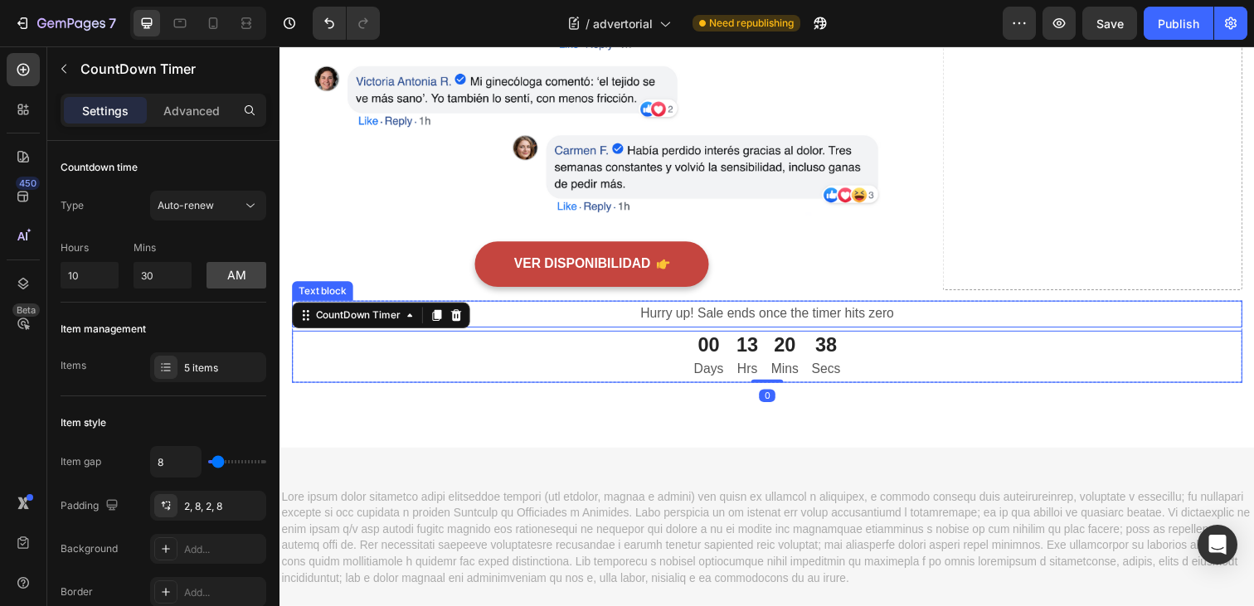
click at [492, 319] on p "Hurry up! Sale ends once the timer hits zero" at bounding box center [777, 320] width 967 height 24
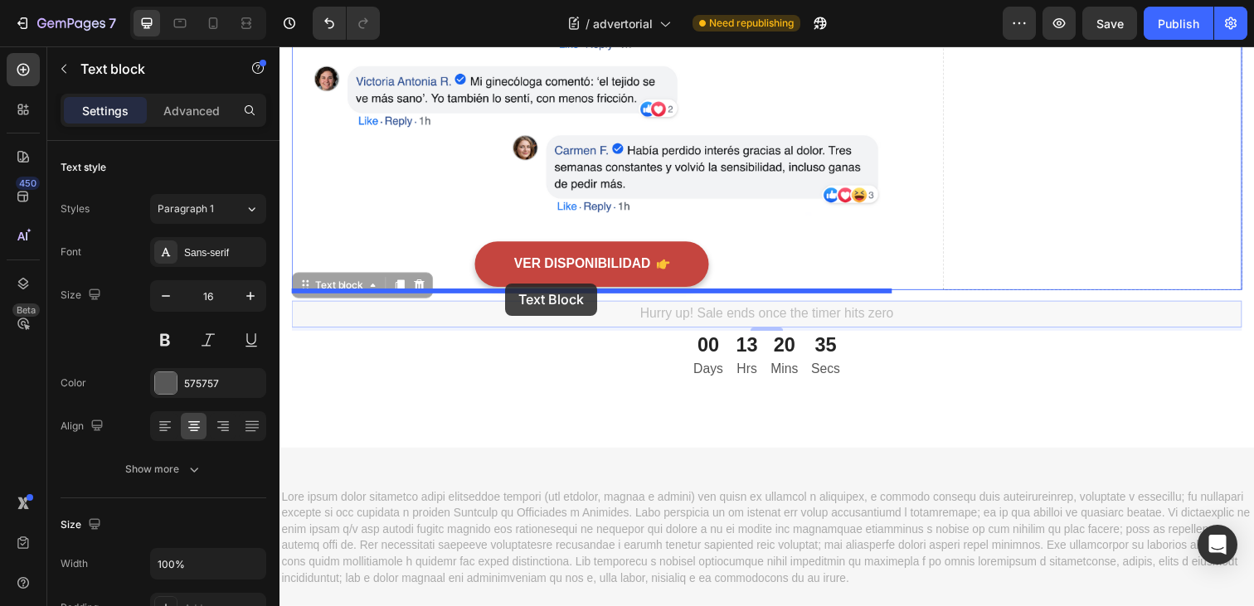
drag, startPoint x: 522, startPoint y: 322, endPoint x: 510, endPoint y: 289, distance: 35.2
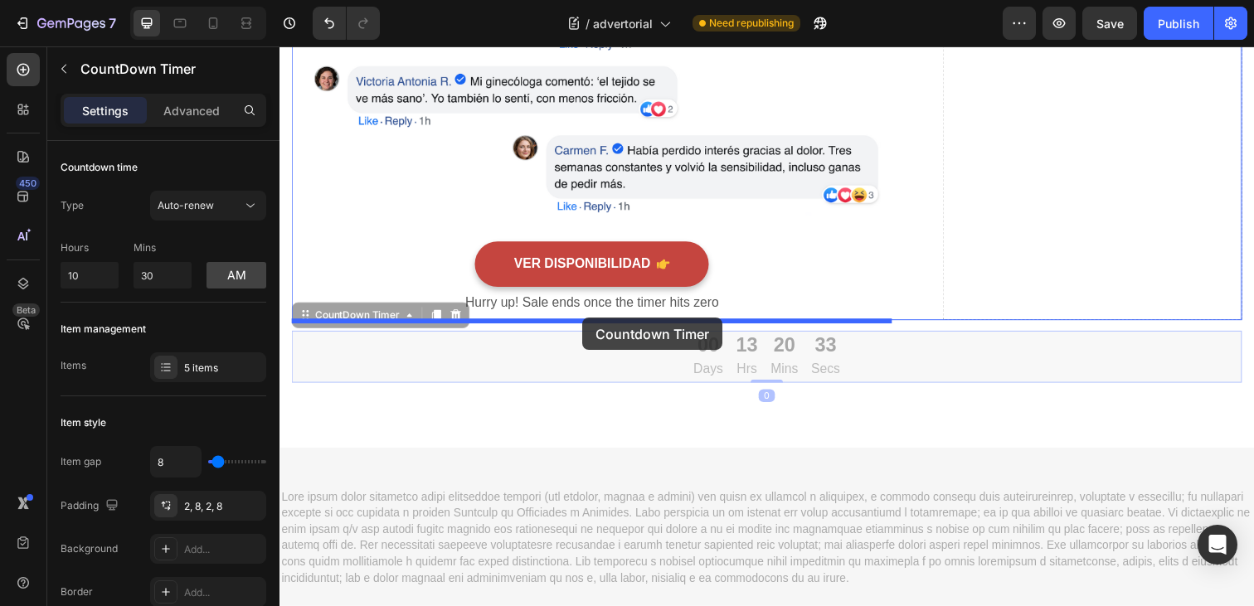
drag, startPoint x: 628, startPoint y: 368, endPoint x: 589, endPoint y: 324, distance: 58.8
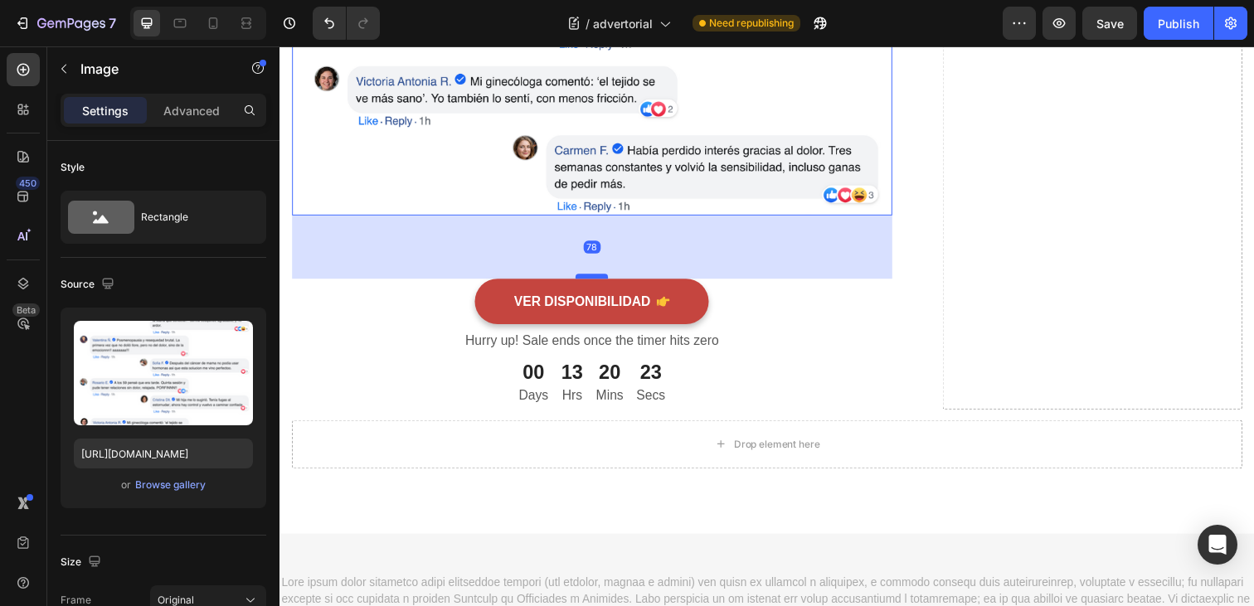
drag, startPoint x: 593, startPoint y: 244, endPoint x: 592, endPoint y: 282, distance: 38.2
click at [592, 282] on div at bounding box center [598, 281] width 33 height 5
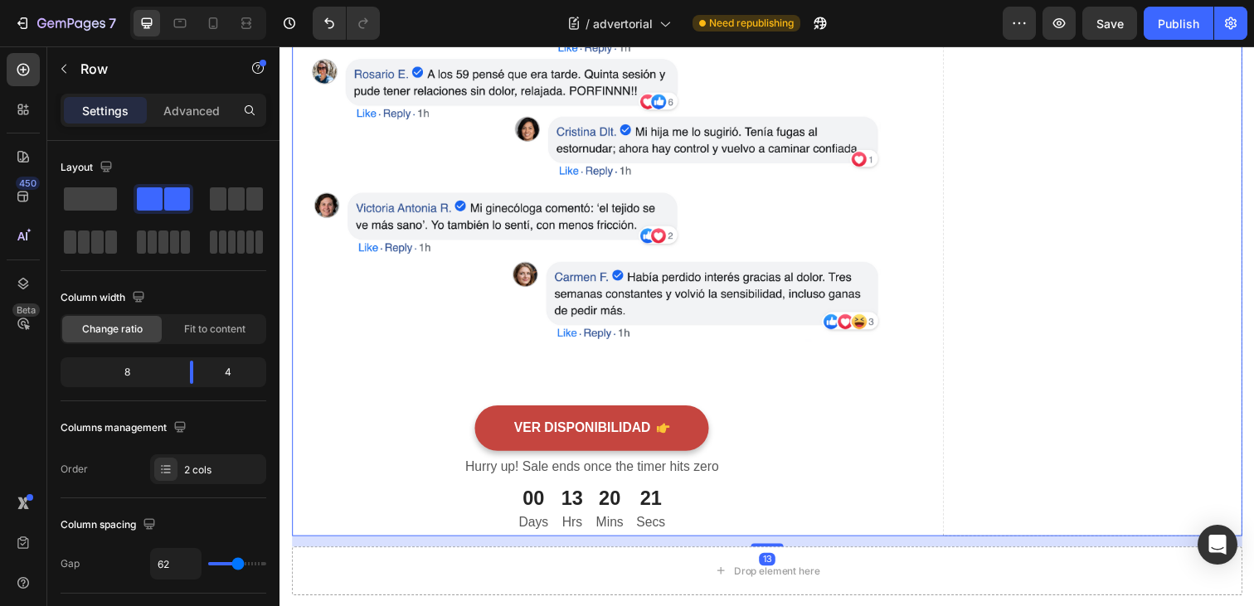
scroll to position [6460, 0]
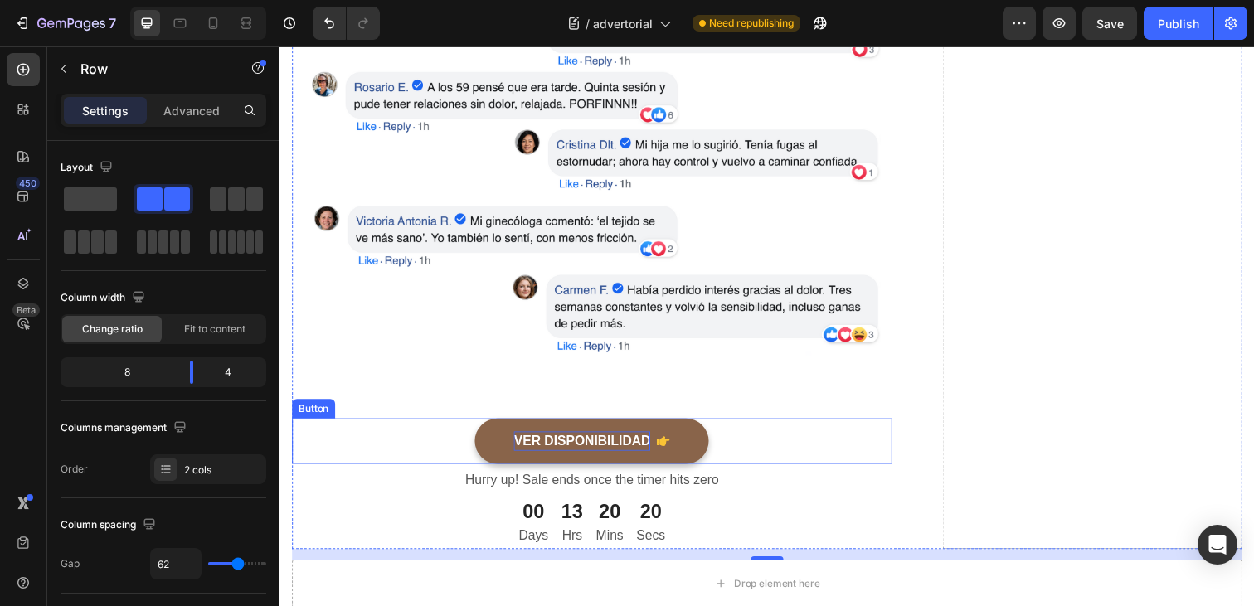
click at [650, 452] on p "VER DISPONIBILIDAD" at bounding box center [587, 450] width 139 height 20
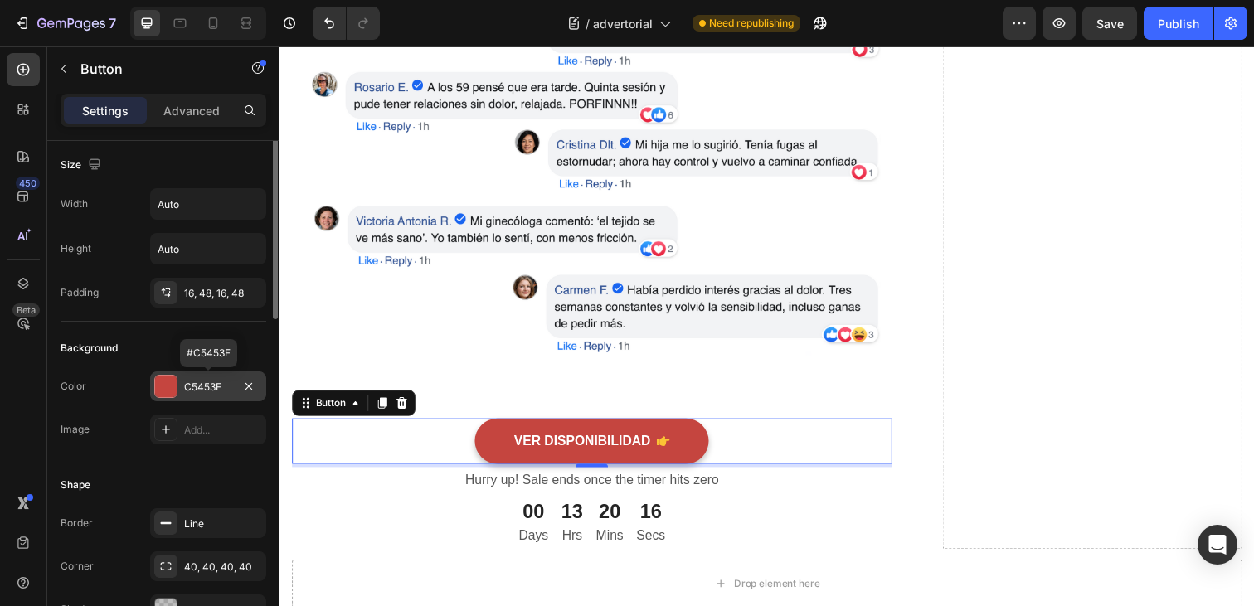
scroll to position [0, 0]
click at [240, 208] on button "button" at bounding box center [251, 207] width 30 height 30
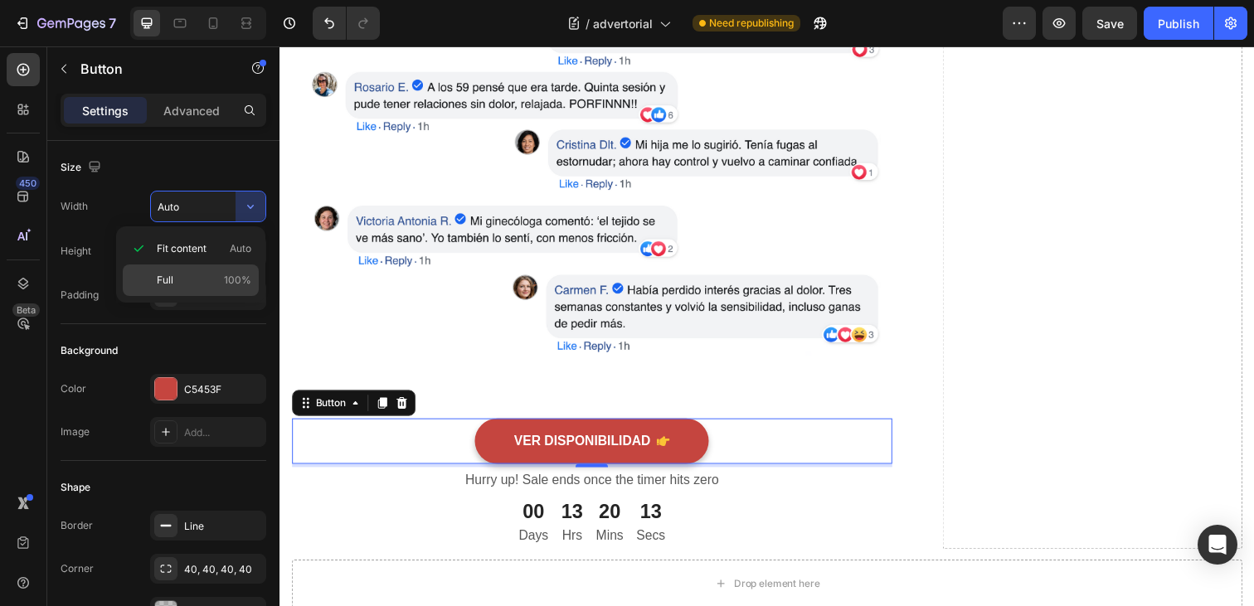
click at [217, 275] on p "Full 100%" at bounding box center [204, 280] width 95 height 15
type input "100%"
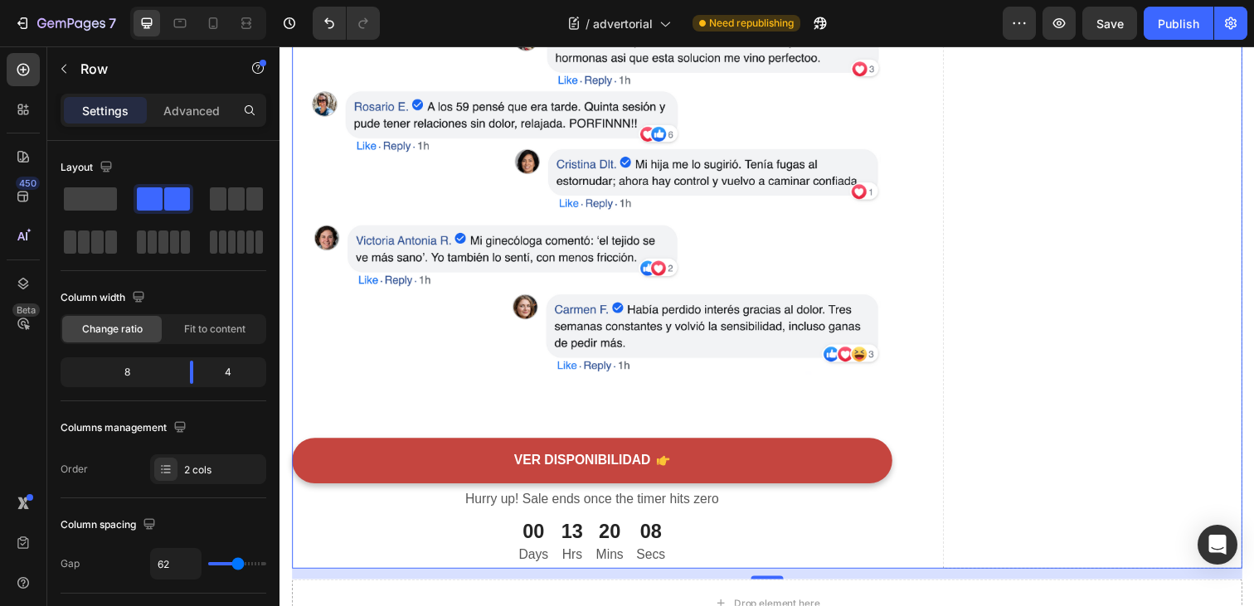
scroll to position [6451, 0]
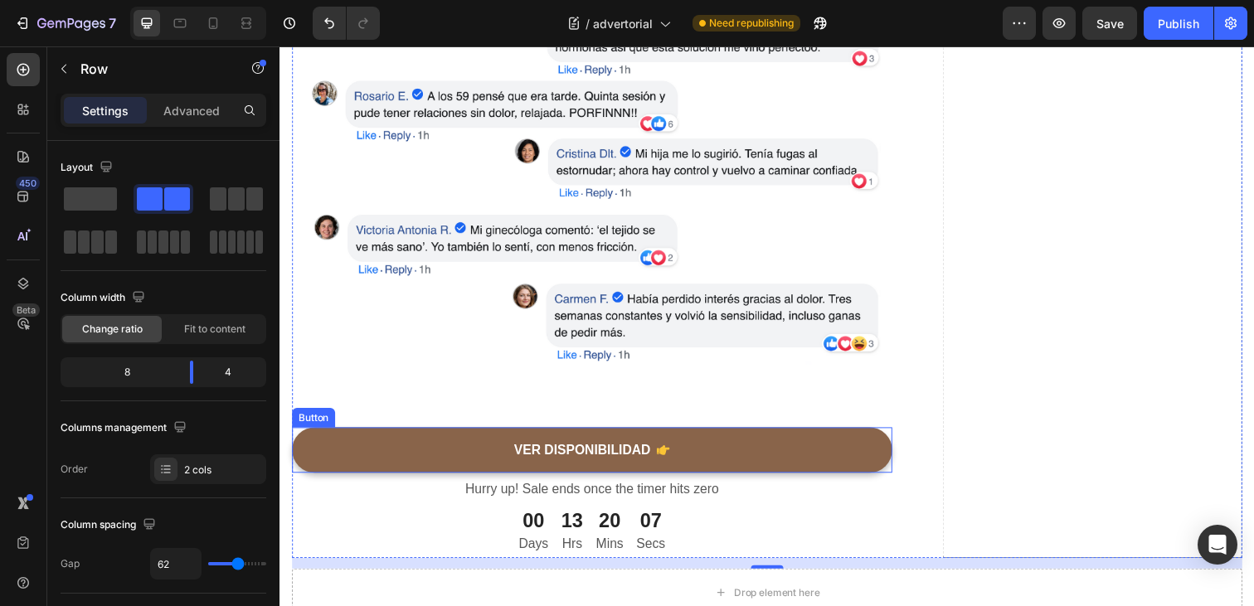
click at [823, 465] on link "VER DISPONIBILIDAD" at bounding box center [598, 459] width 613 height 46
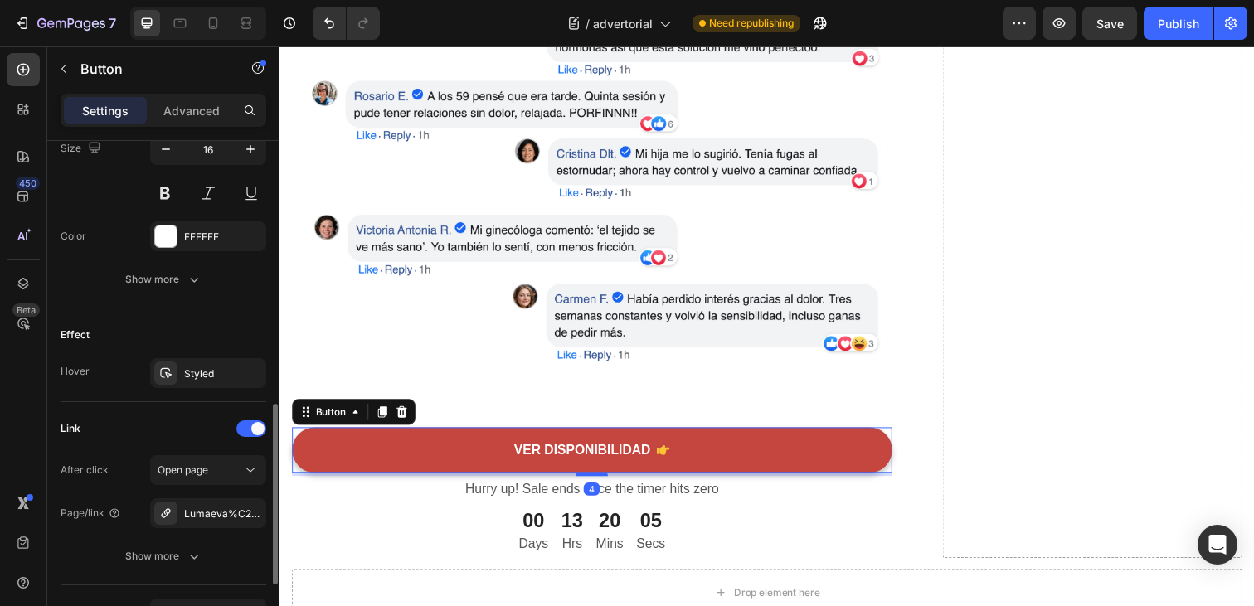
scroll to position [937, 0]
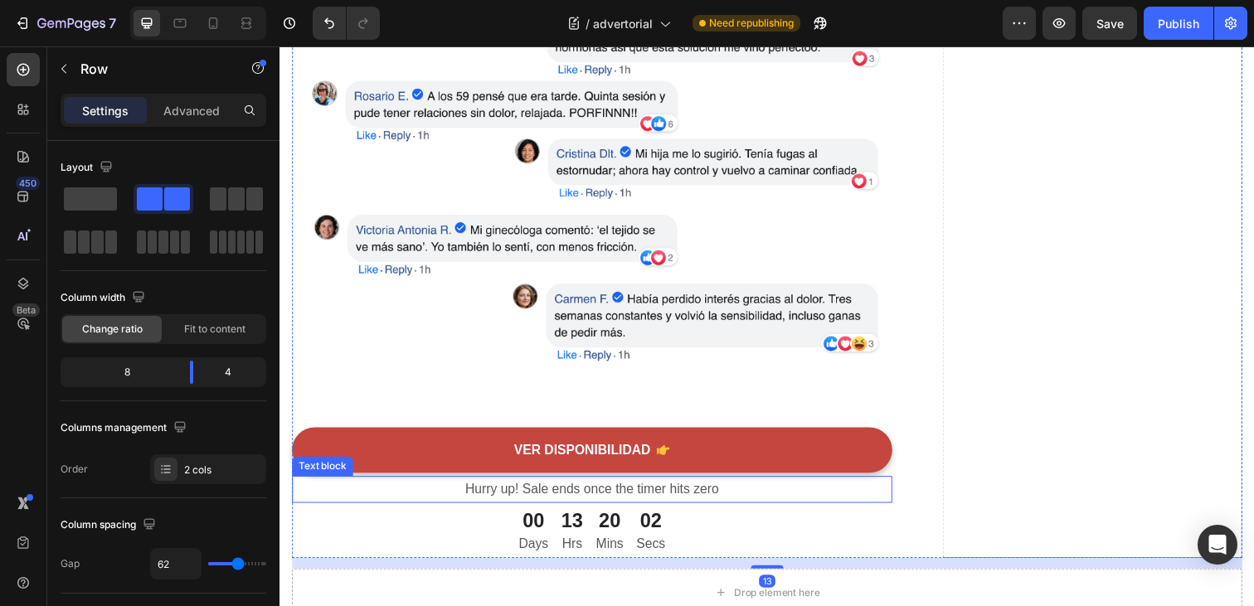
click at [643, 506] on p "Hurry up! Sale ends once the timer hits zero" at bounding box center [599, 499] width 610 height 24
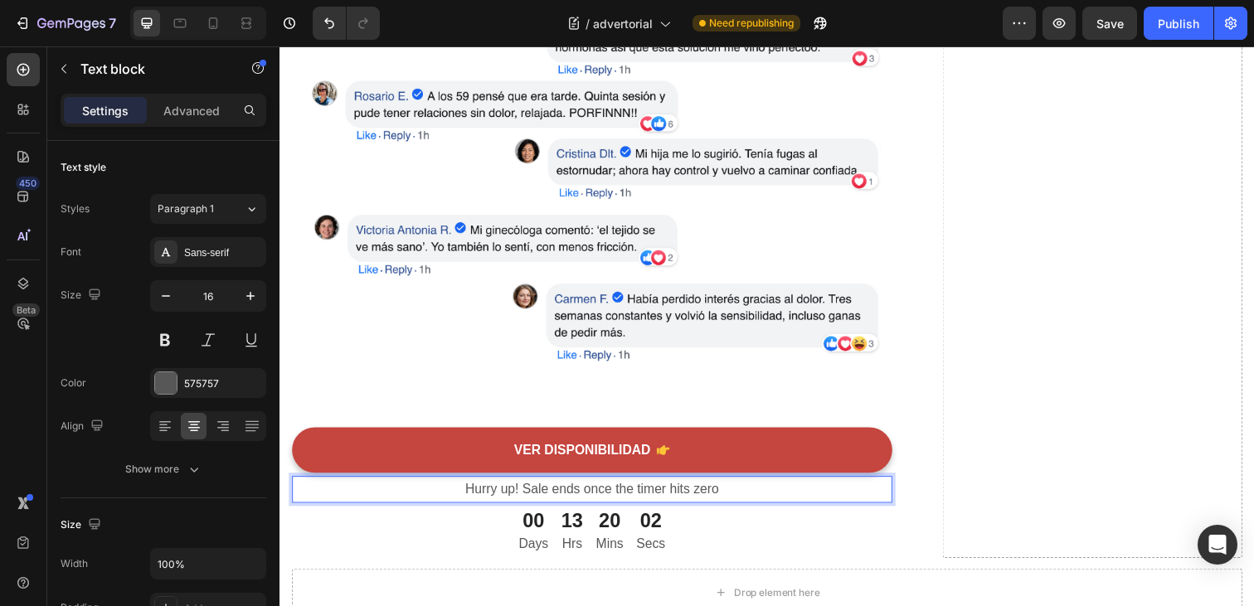
click at [694, 503] on p "Hurry up! Sale ends once the timer hits zero" at bounding box center [599, 499] width 610 height 24
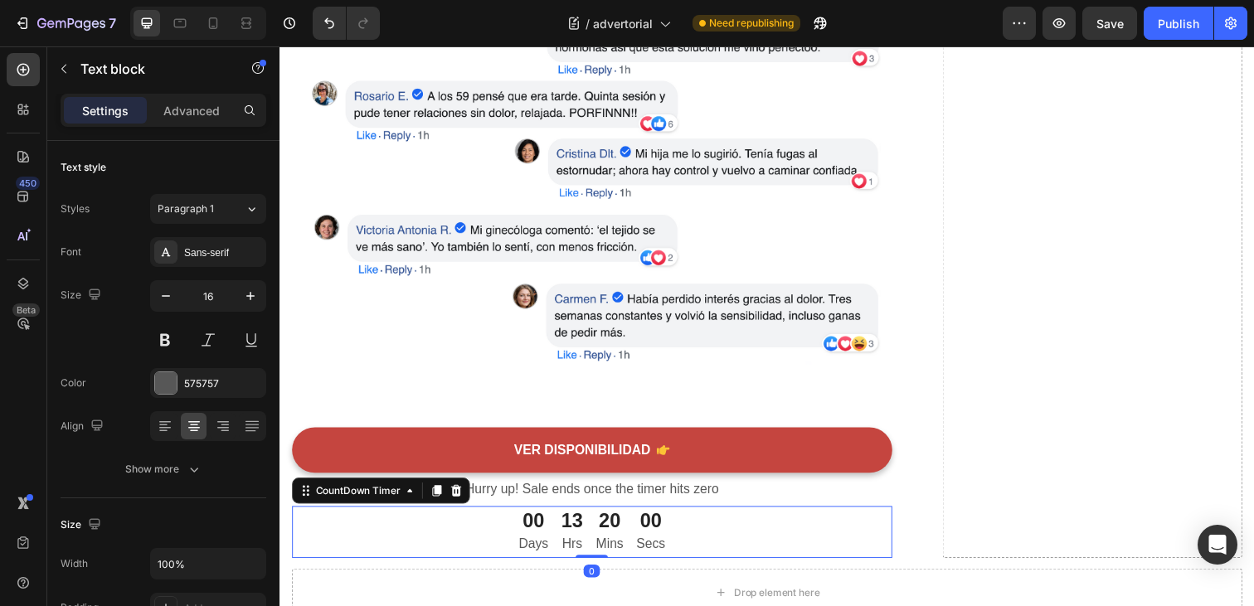
click at [596, 551] on div "20 Mins" at bounding box center [616, 542] width 41 height 53
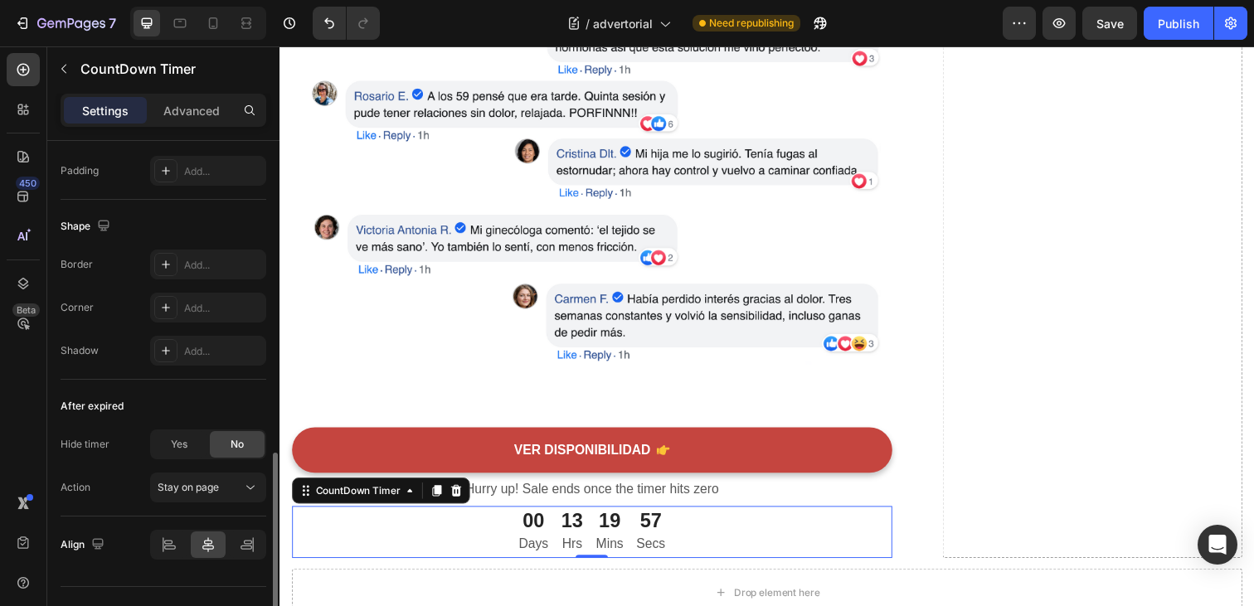
scroll to position [878, 0]
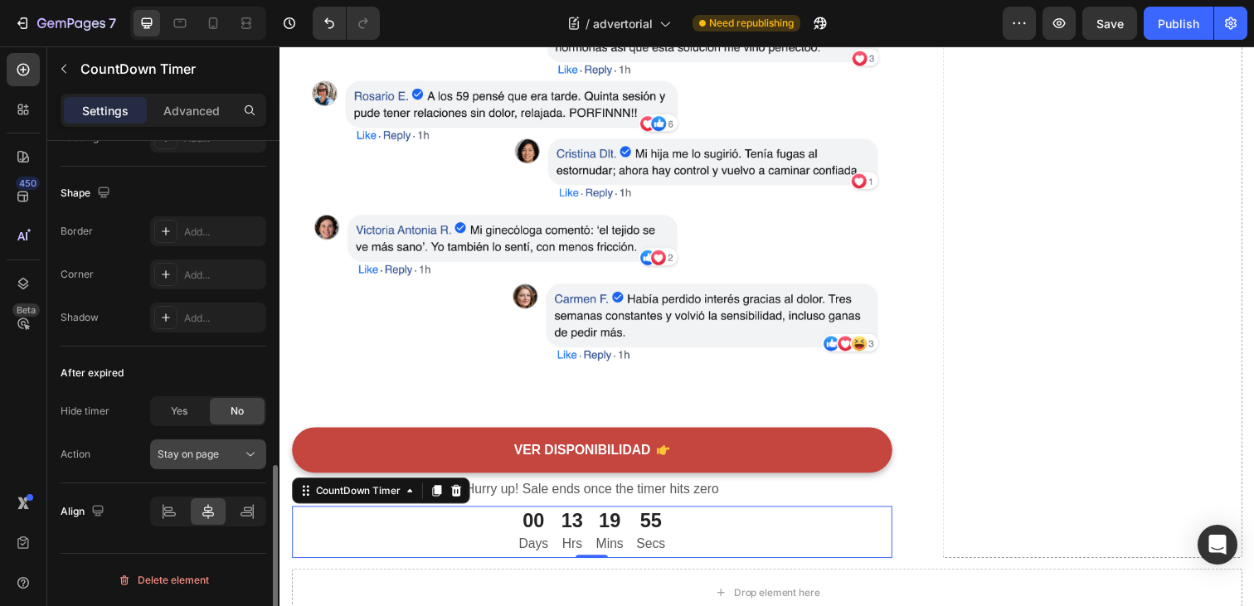
click at [199, 446] on div "Stay on page" at bounding box center [208, 454] width 101 height 17
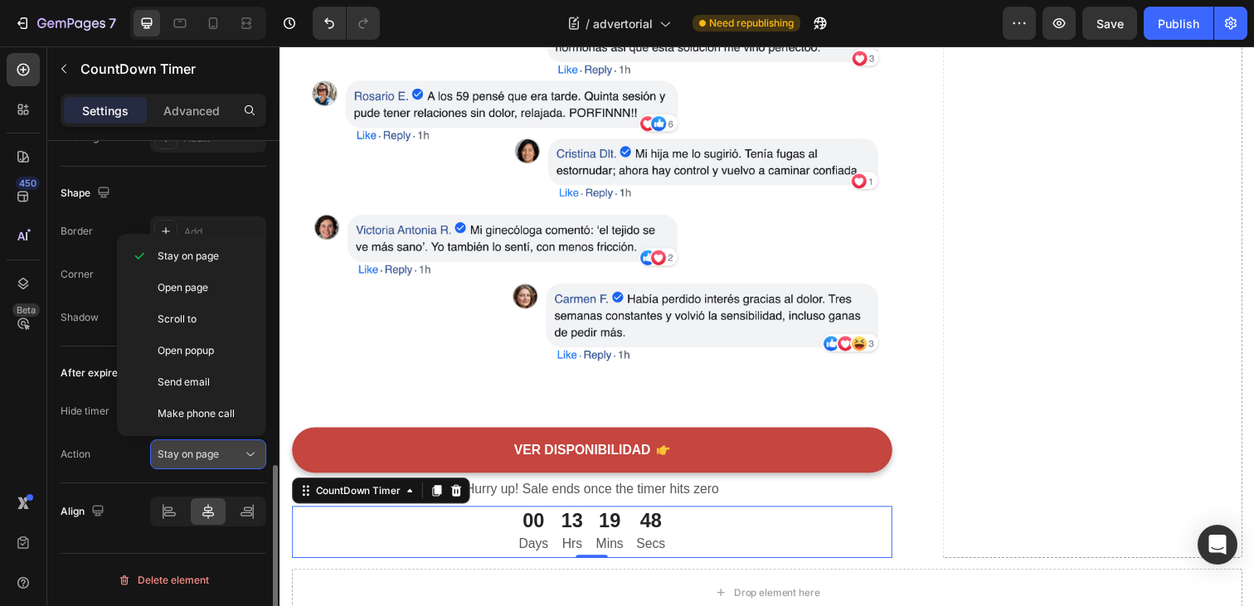
click at [222, 460] on div "Stay on page" at bounding box center [200, 454] width 85 height 15
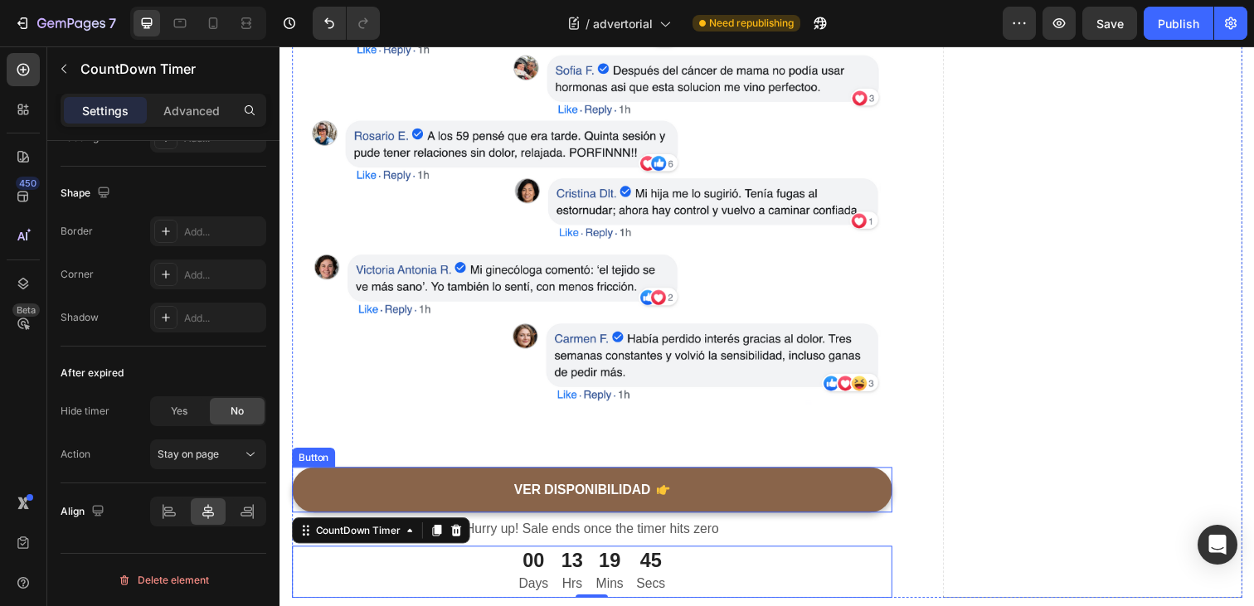
scroll to position [6494, 0]
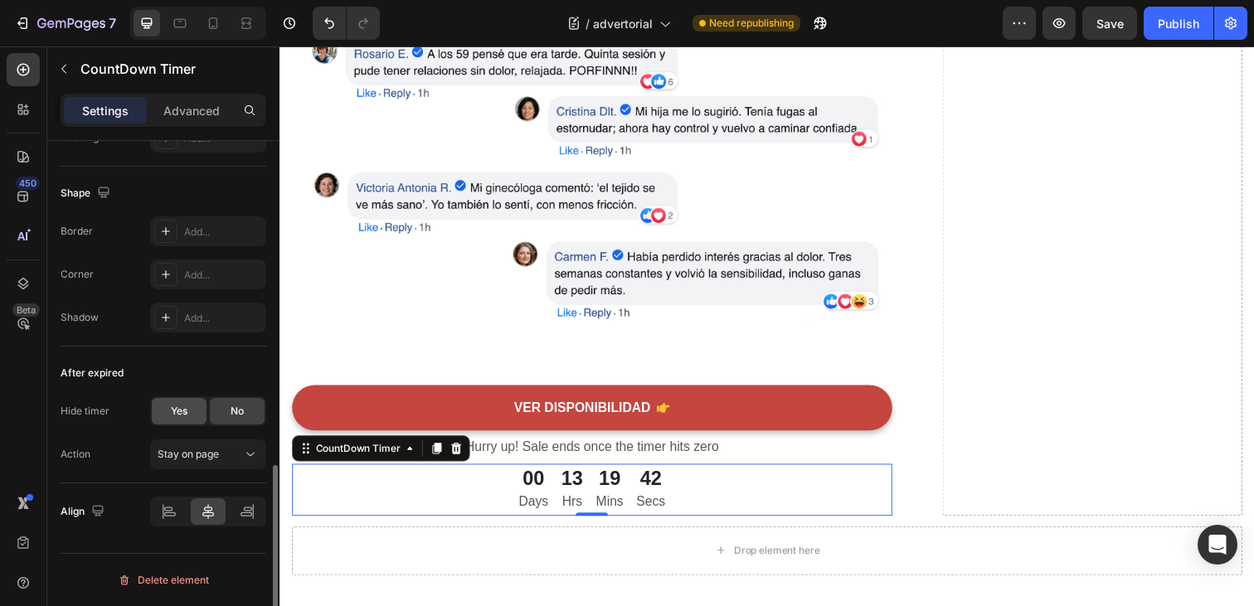
click at [183, 423] on div "Yes" at bounding box center [179, 411] width 55 height 27
click at [246, 407] on div "No" at bounding box center [237, 411] width 55 height 27
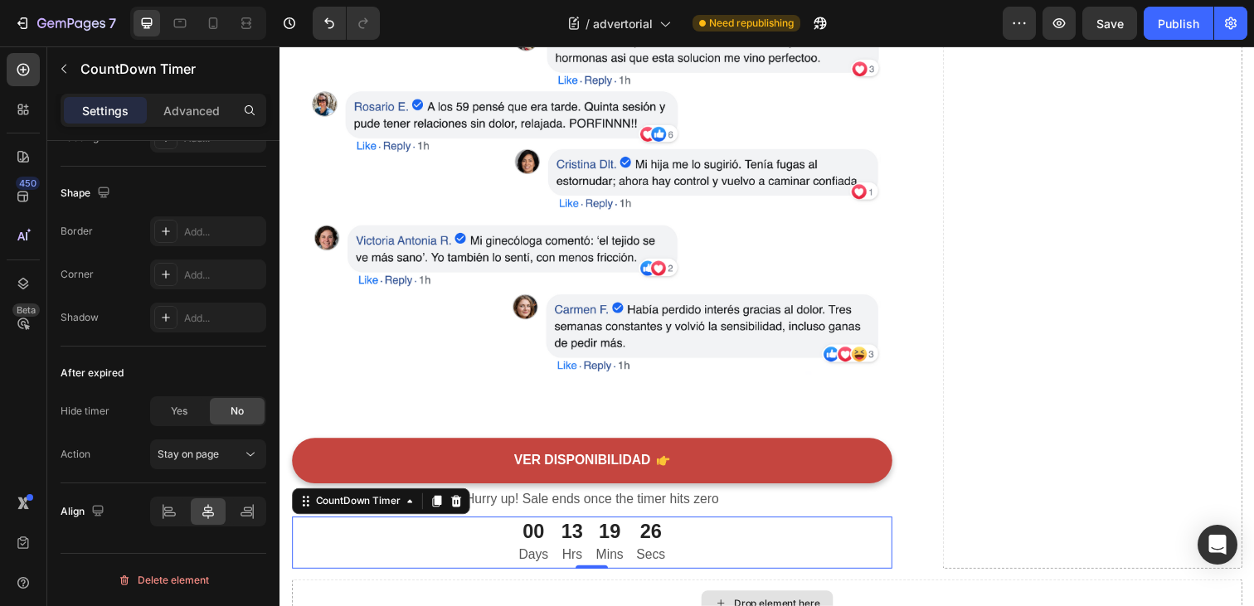
scroll to position [6433, 0]
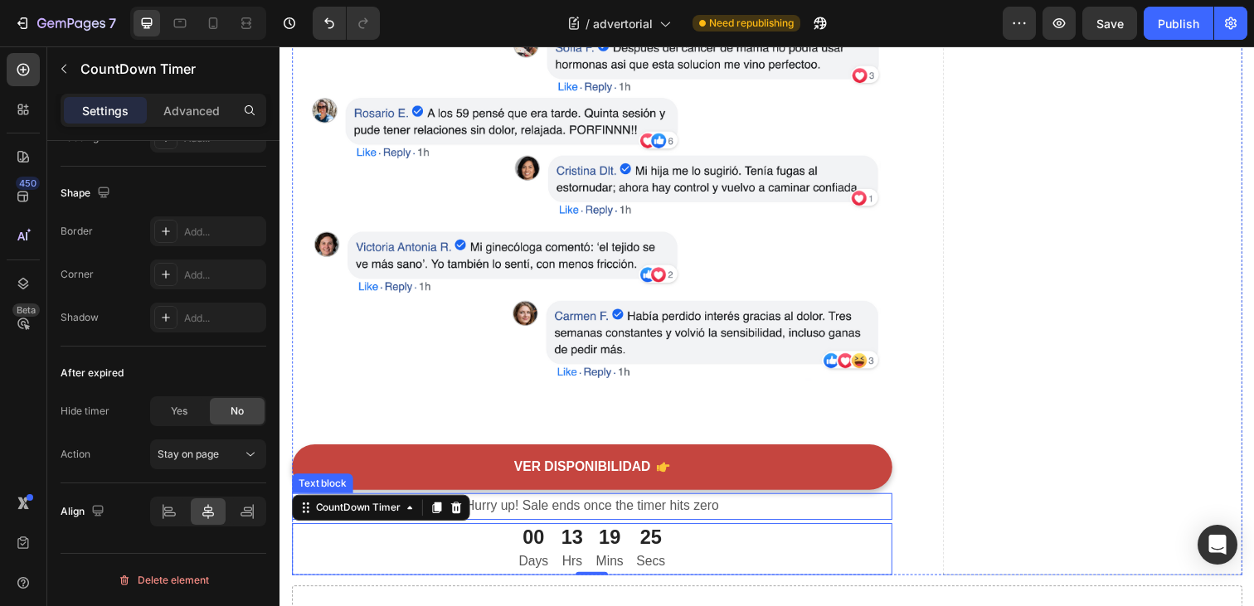
click at [504, 517] on p "Hurry up! Sale ends once the timer hits zero" at bounding box center [599, 516] width 610 height 24
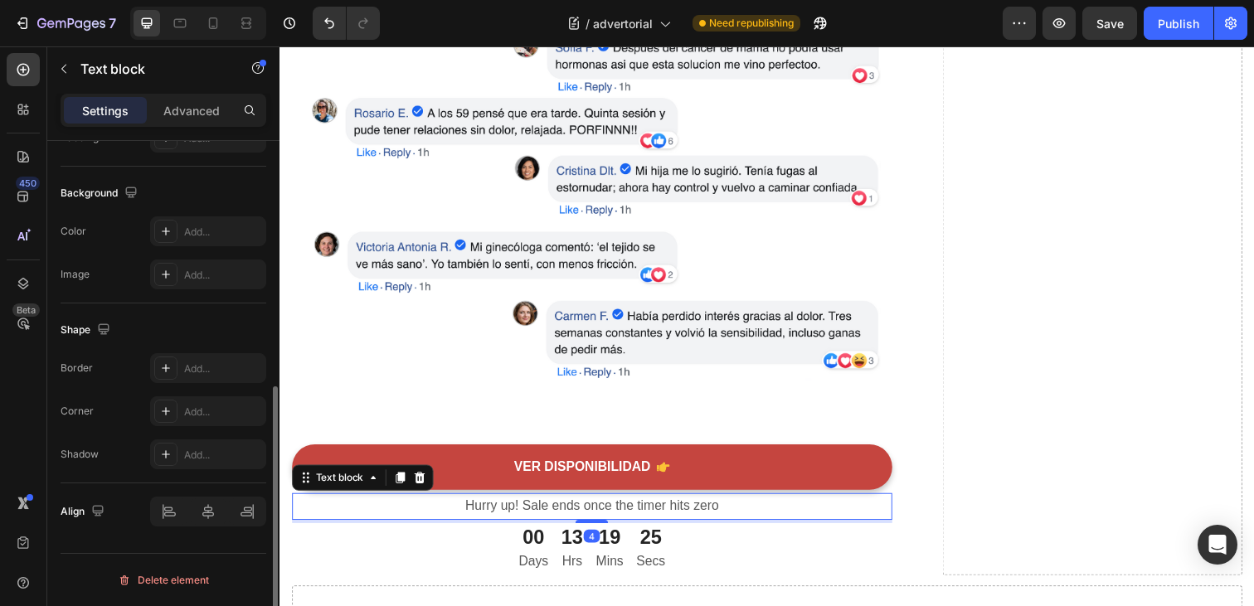
scroll to position [0, 0]
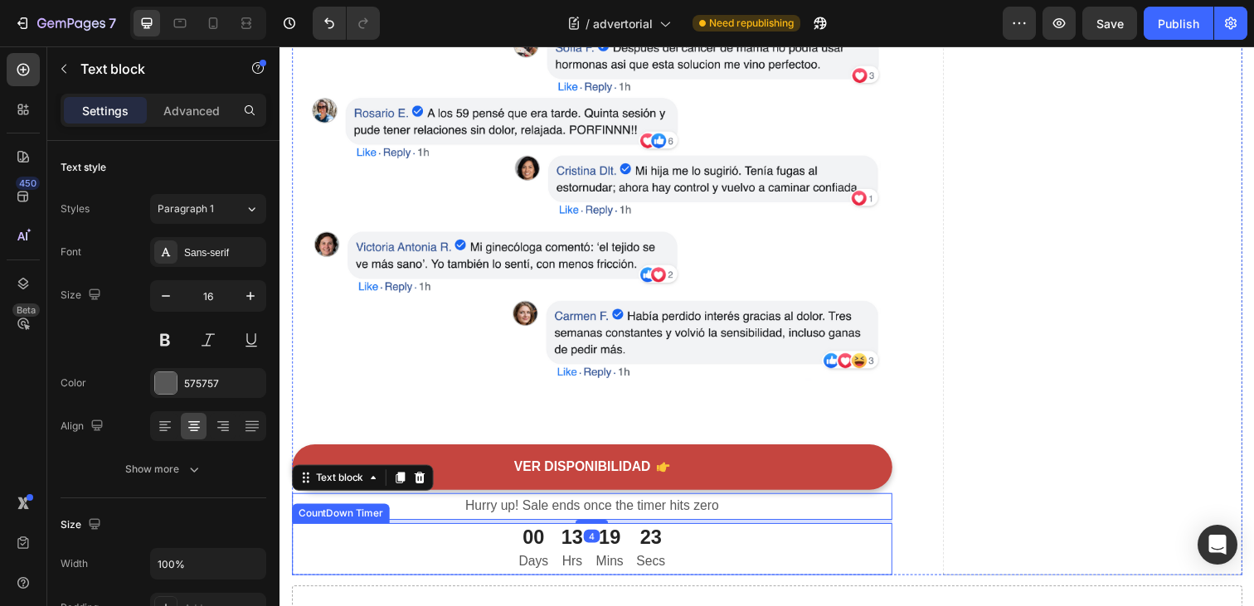
click at [493, 555] on div "00 Days 13 Hrs 19 Mins 23 Secs" at bounding box center [598, 559] width 613 height 53
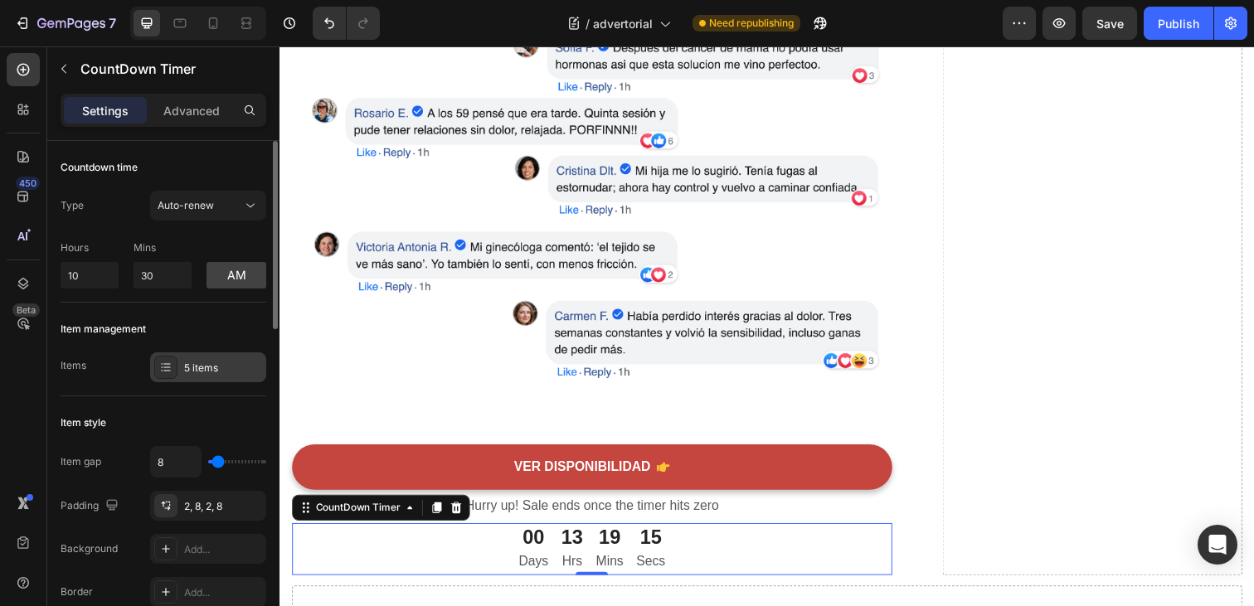
click at [207, 370] on div "5 items" at bounding box center [223, 368] width 78 height 15
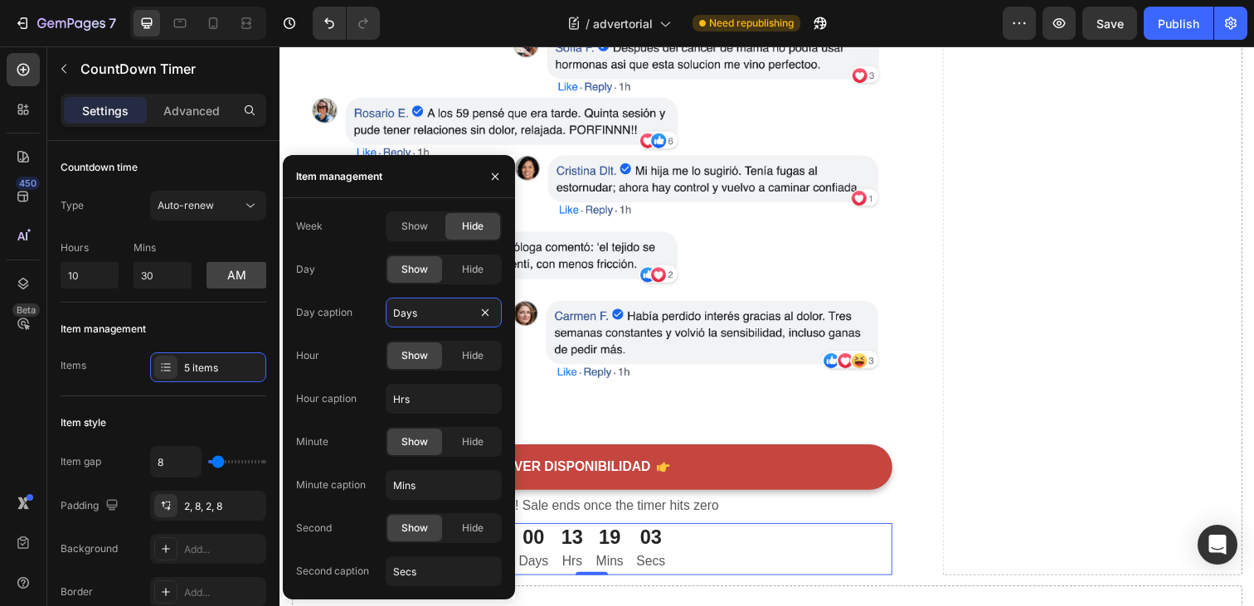
drag, startPoint x: 430, startPoint y: 312, endPoint x: 366, endPoint y: 312, distance: 63.9
click at [367, 312] on div "Day caption Days" at bounding box center [399, 313] width 206 height 30
click at [405, 309] on input "Days" at bounding box center [444, 313] width 116 height 30
type input "Dias"
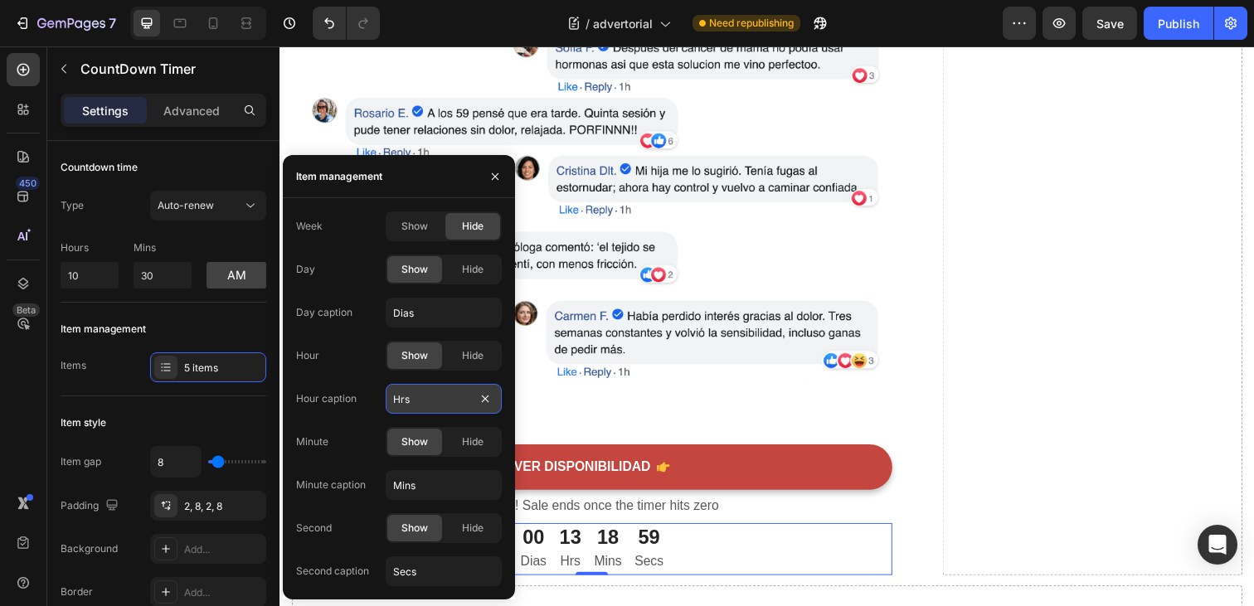
click at [397, 399] on input "Hrs" at bounding box center [444, 399] width 116 height 30
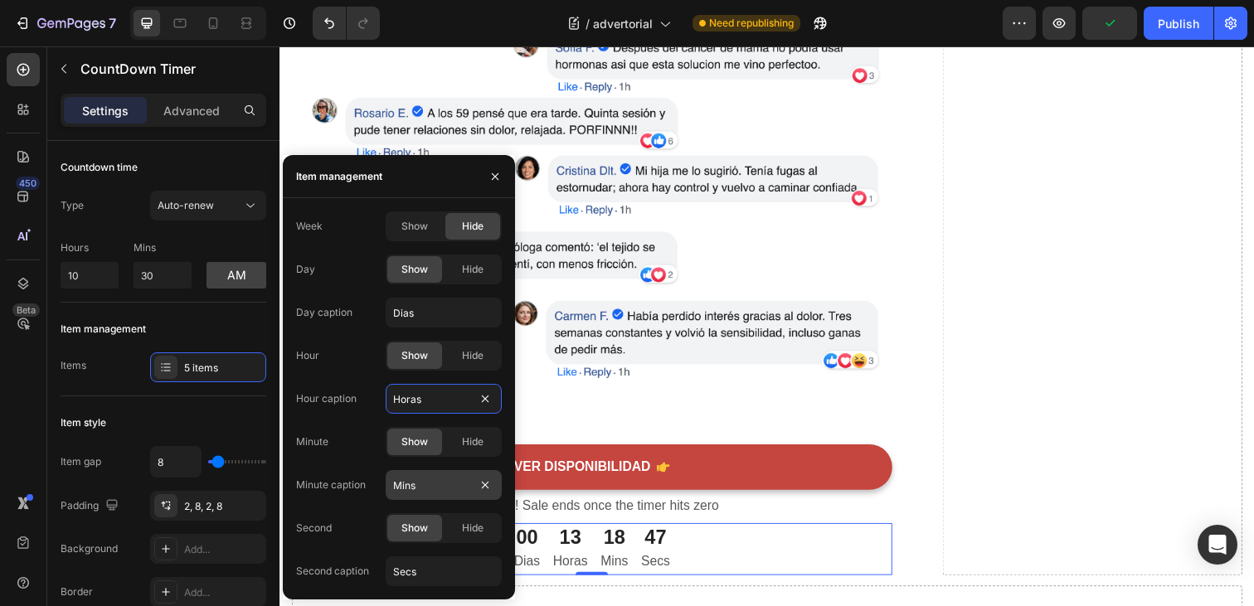
type input "Horas"
click at [414, 490] on input "Mins" at bounding box center [444, 485] width 116 height 30
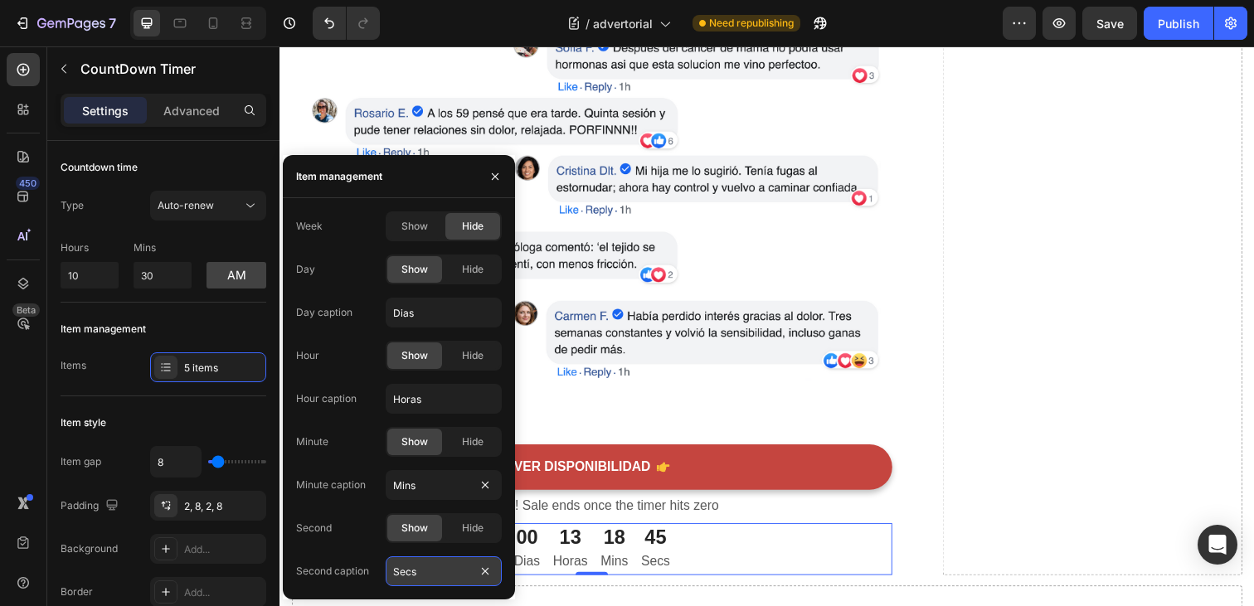
click at [411, 571] on input "Secs" at bounding box center [444, 572] width 116 height 30
click at [428, 576] on input "Secs" at bounding box center [444, 572] width 116 height 30
type input "Seg"
click at [493, 176] on icon "button" at bounding box center [495, 176] width 13 height 13
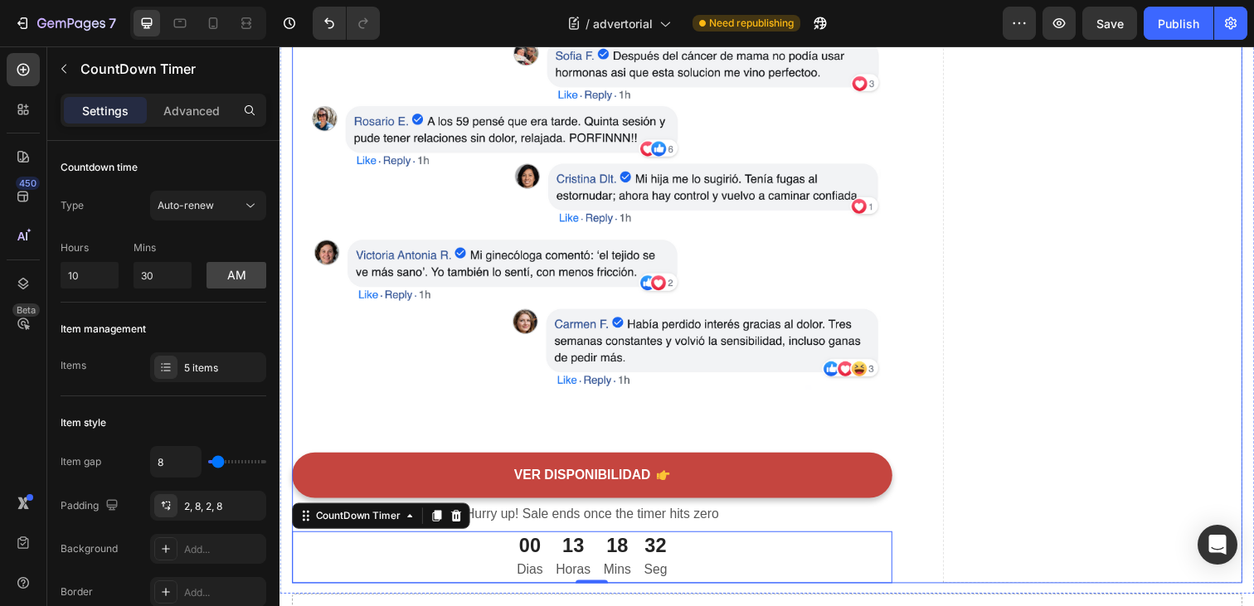
scroll to position [6426, 0]
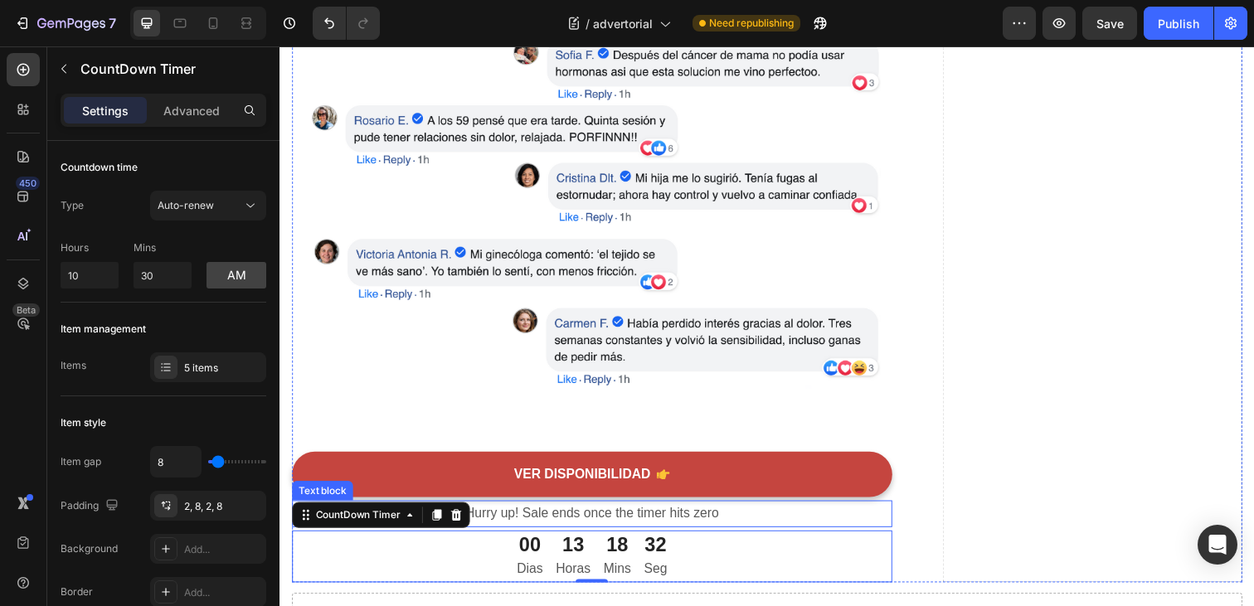
click at [524, 523] on p "Hurry up! Sale ends once the timer hits zero" at bounding box center [599, 524] width 610 height 24
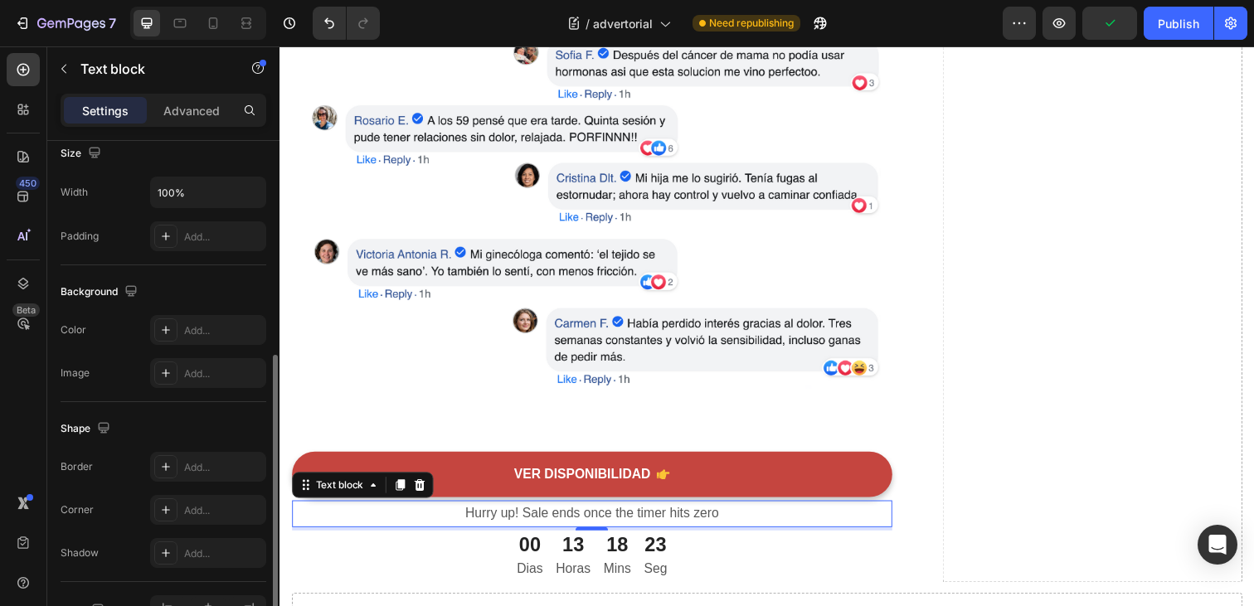
scroll to position [385, 0]
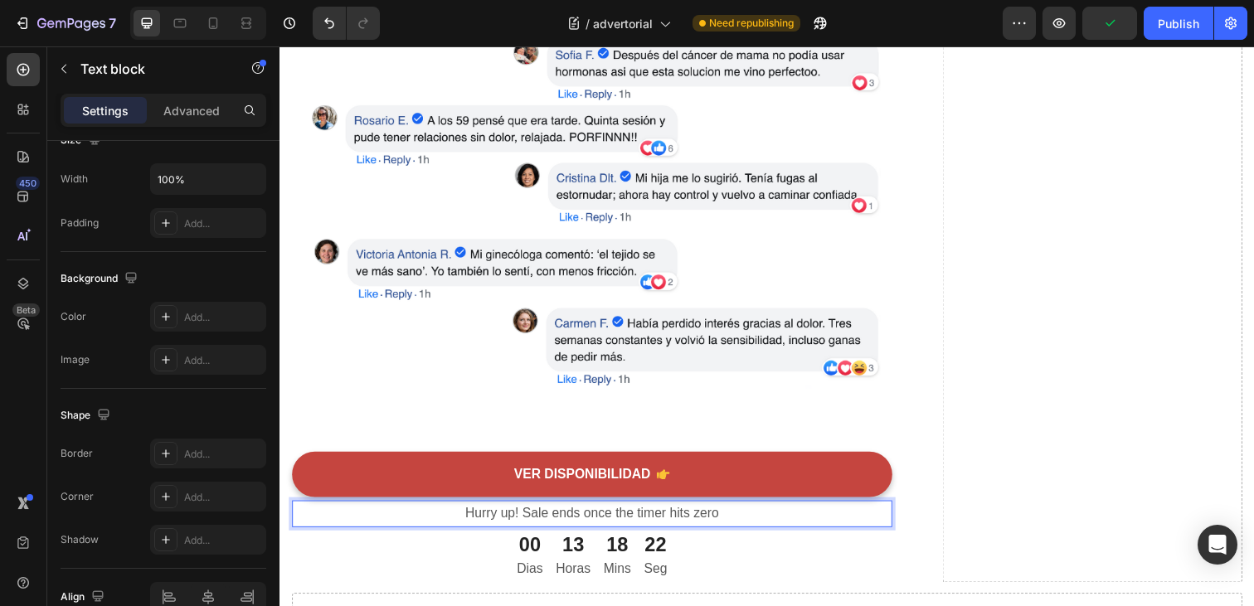
click at [738, 520] on p "Hurry up! Sale ends once the timer hits zero" at bounding box center [599, 524] width 610 height 24
click at [725, 527] on p "Hurry up! Sale ends once the timer hits zero" at bounding box center [599, 524] width 610 height 24
drag, startPoint x: 730, startPoint y: 527, endPoint x: 473, endPoint y: 529, distance: 257.2
click at [473, 529] on p "Hurry up! Sale ends once the timer hits zero" at bounding box center [599, 524] width 610 height 24
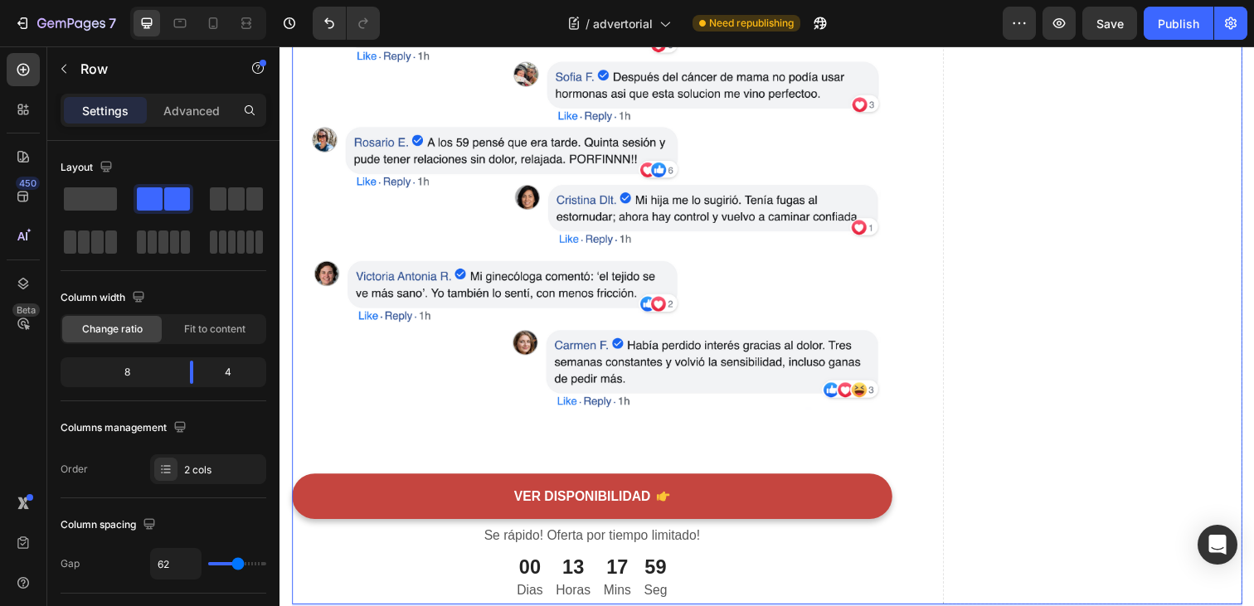
scroll to position [6407, 0]
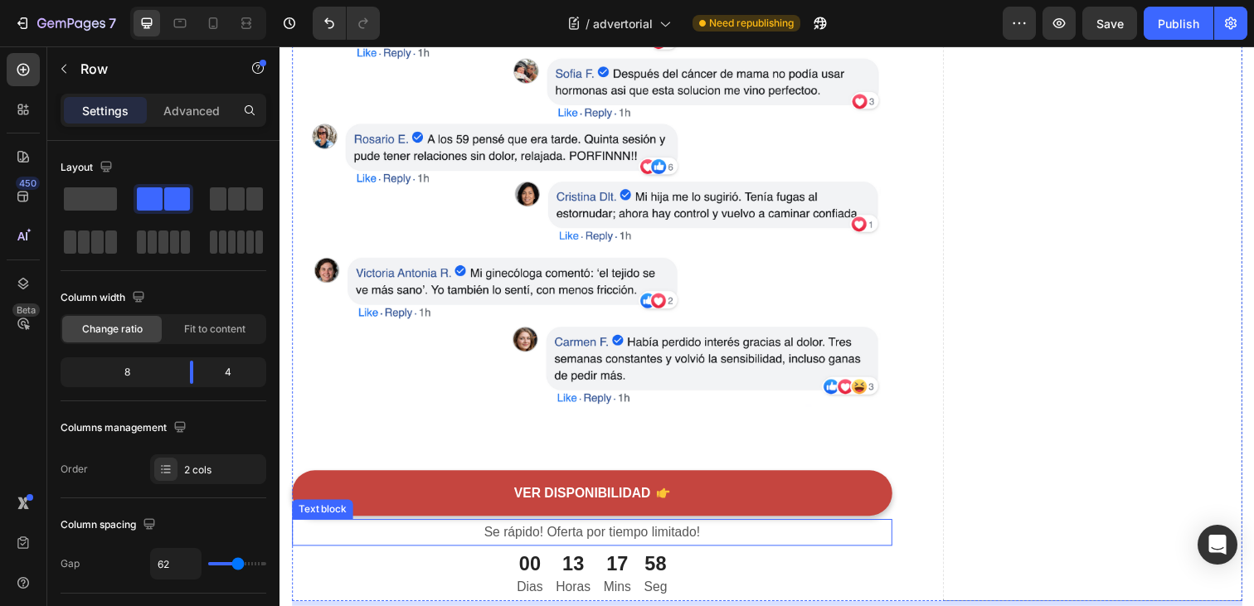
click at [701, 539] on p "Se rápido! Oferta por tiempo limitado!" at bounding box center [599, 543] width 610 height 24
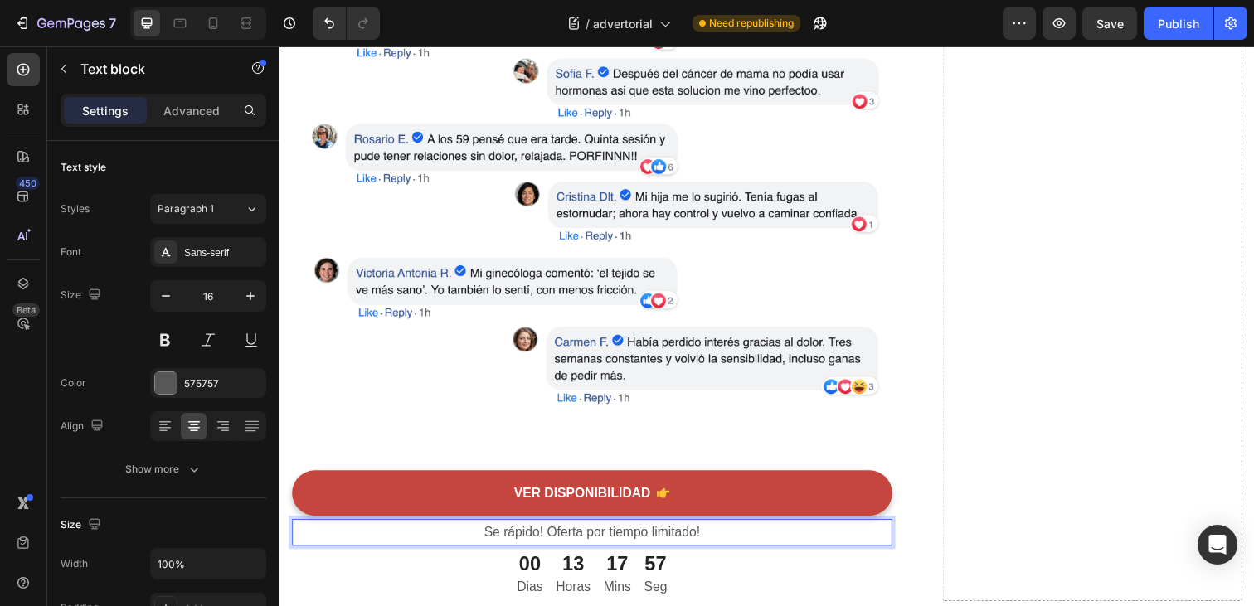
click at [709, 543] on p "Se rápido! Oferta por tiempo limitado!" at bounding box center [599, 543] width 610 height 24
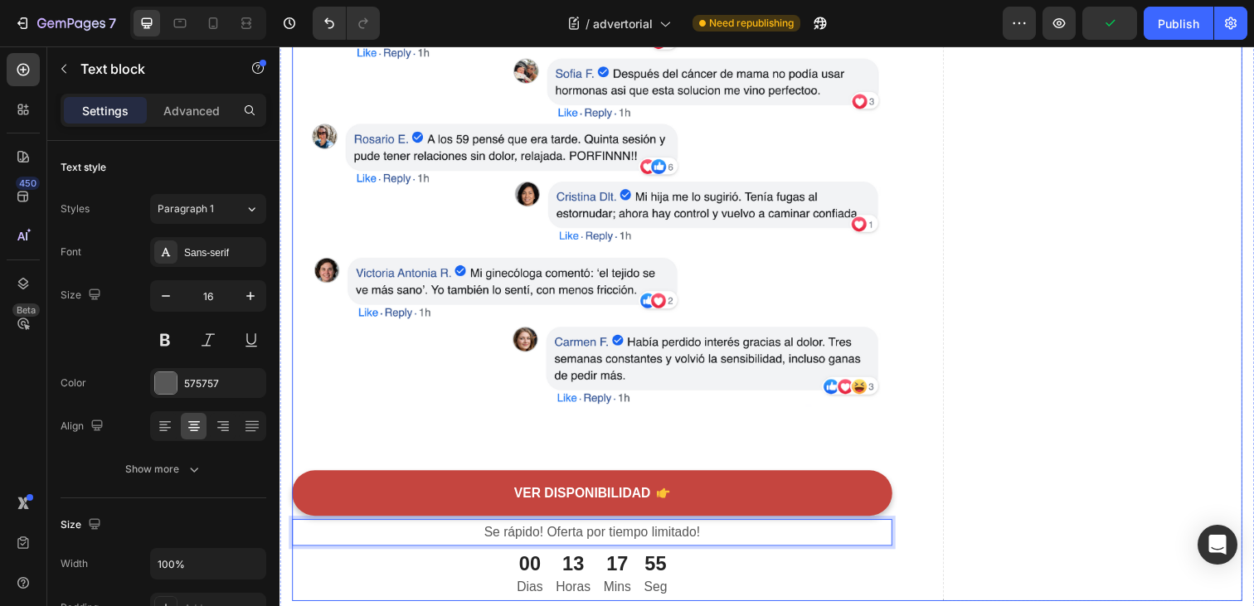
click at [925, 494] on div "Si la incomodidad está afectando tu vida, vale la pena intentarlo Heading No de…" at bounding box center [777, 11] width 971 height 1203
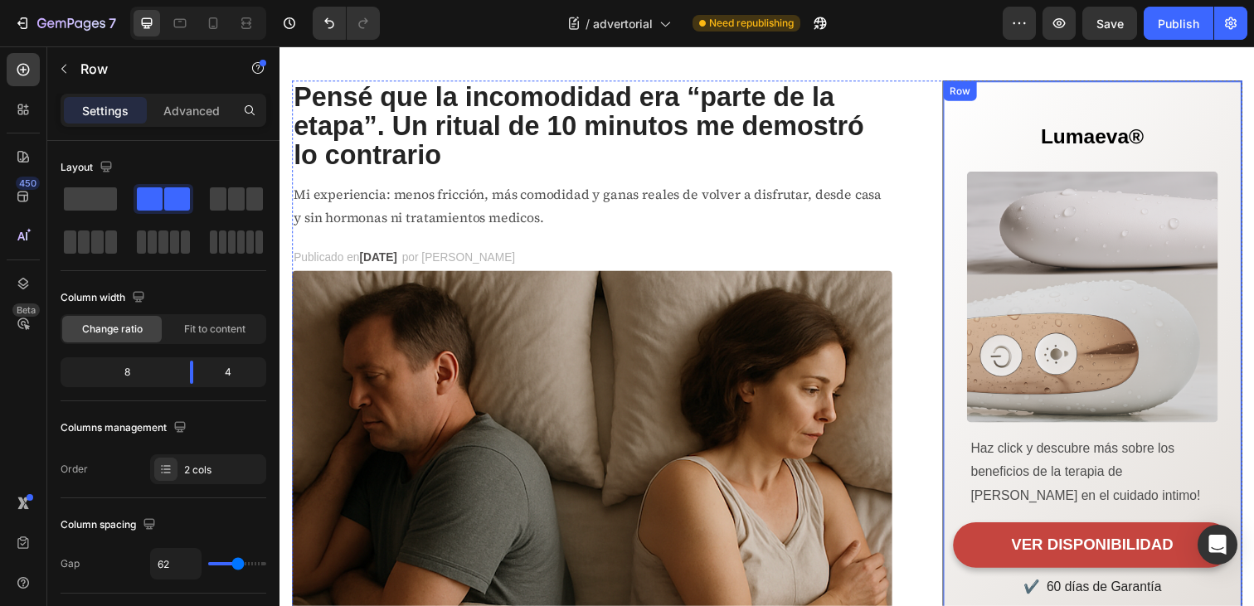
scroll to position [0, 0]
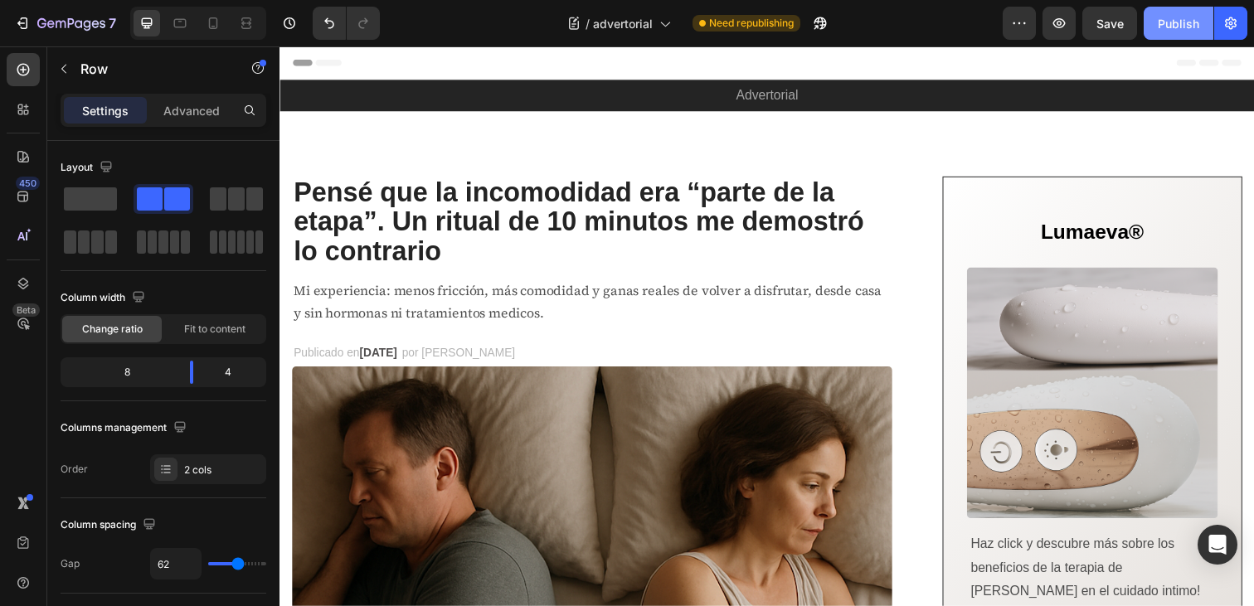
click at [1174, 25] on div "Publish" at bounding box center [1178, 23] width 41 height 17
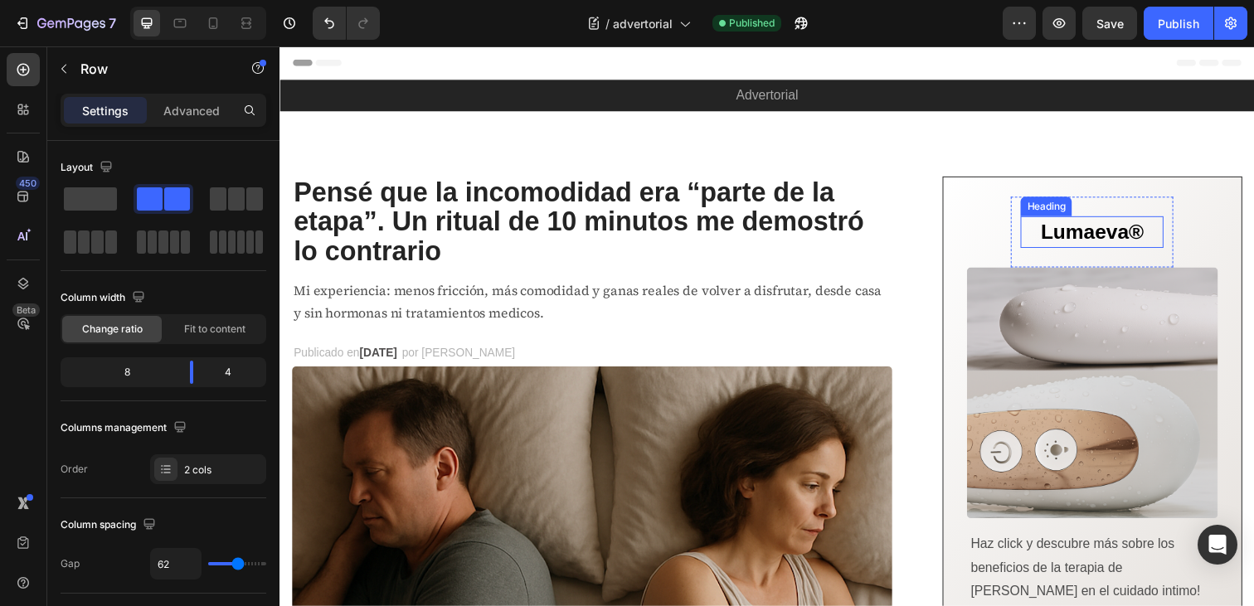
click at [1073, 239] on span "Lumaeva®" at bounding box center [1109, 235] width 105 height 23
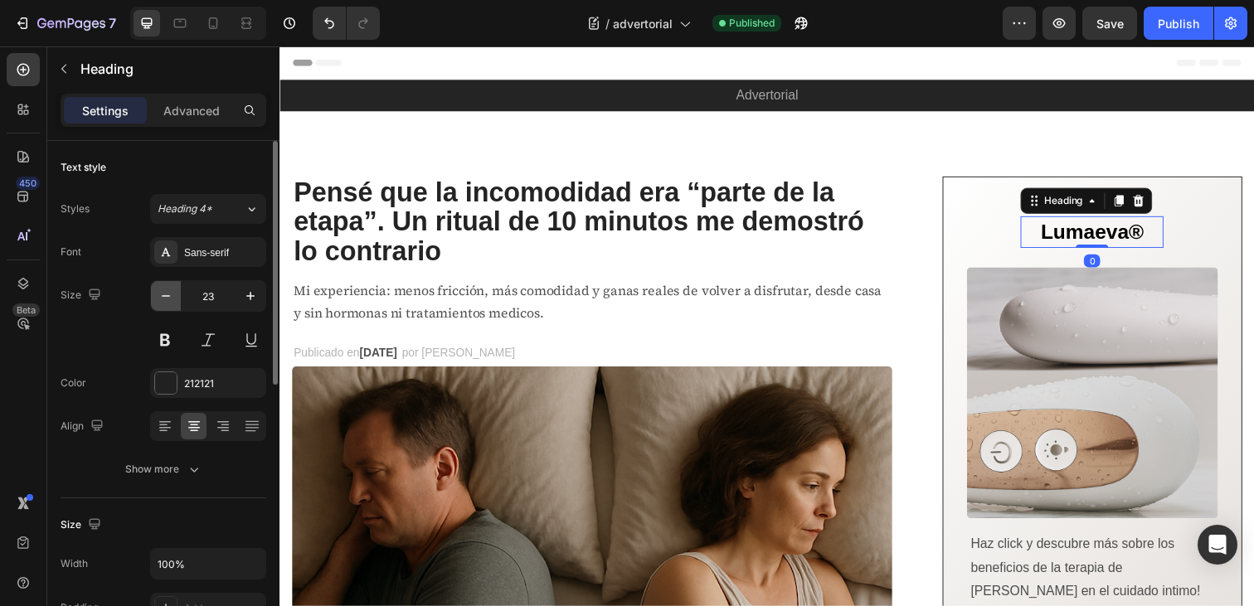
click at [165, 298] on icon "button" at bounding box center [166, 296] width 17 height 17
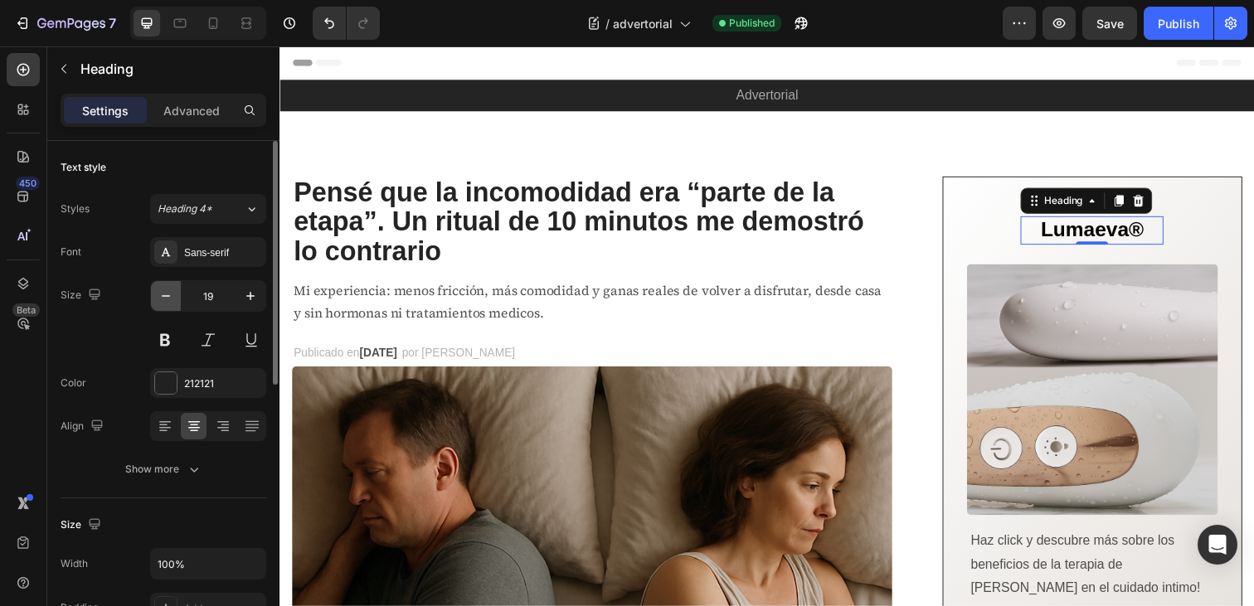
click at [165, 298] on icon "button" at bounding box center [166, 296] width 17 height 17
type input "17"
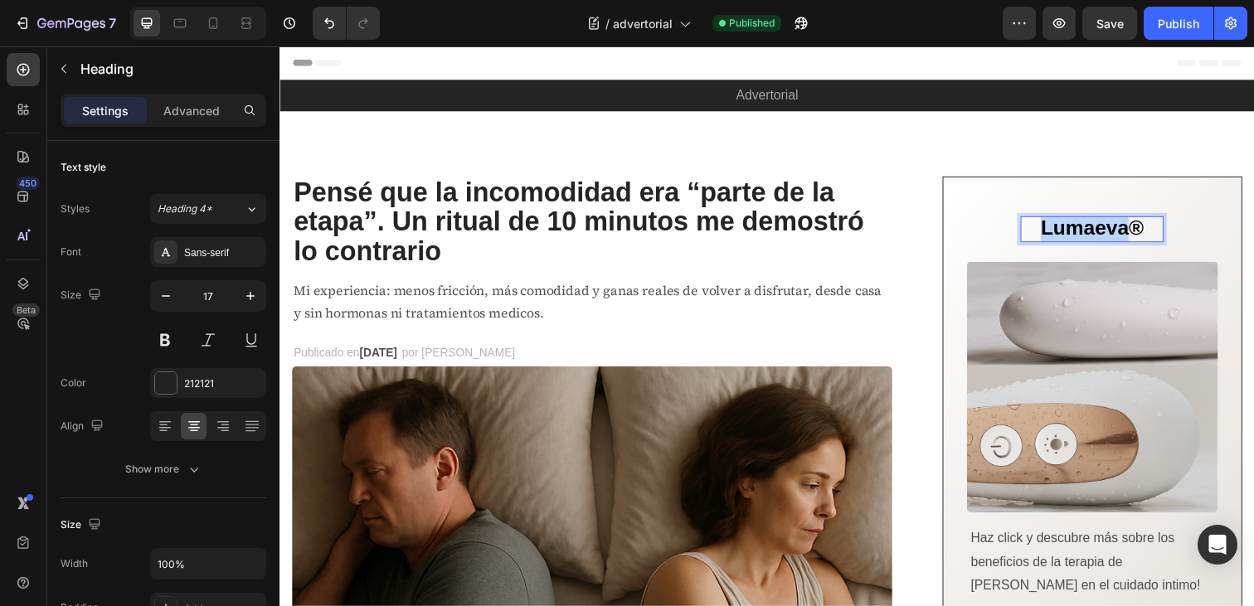
click at [1111, 233] on span "Lumaeva®" at bounding box center [1109, 231] width 105 height 23
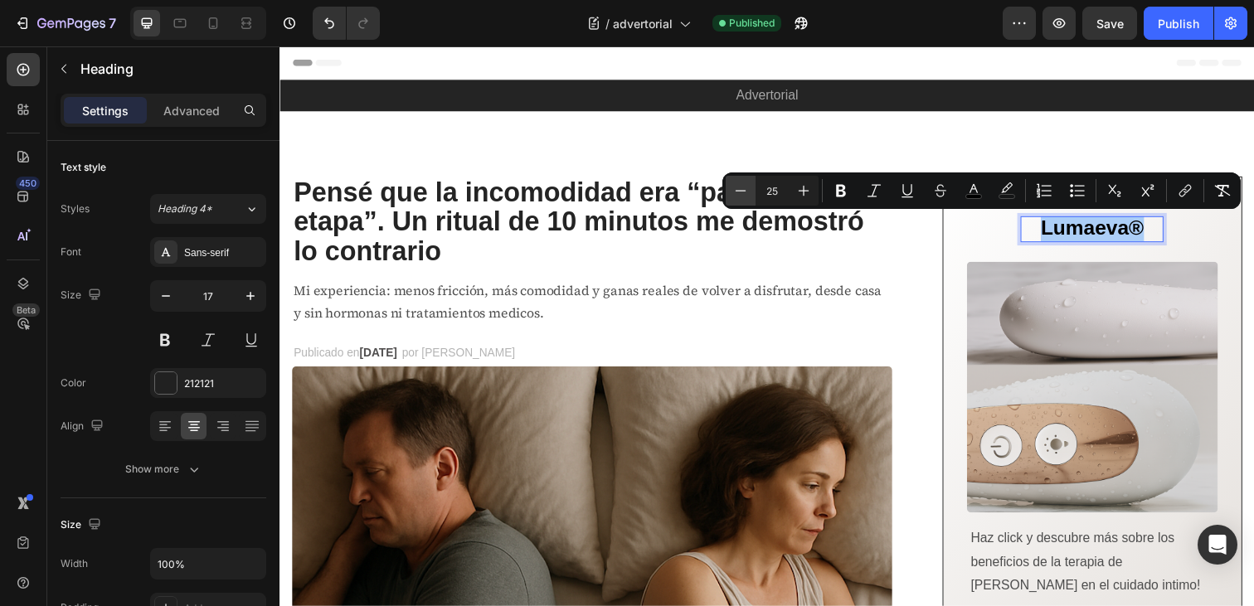
click at [735, 187] on icon "Editor contextual toolbar" at bounding box center [741, 191] width 17 height 17
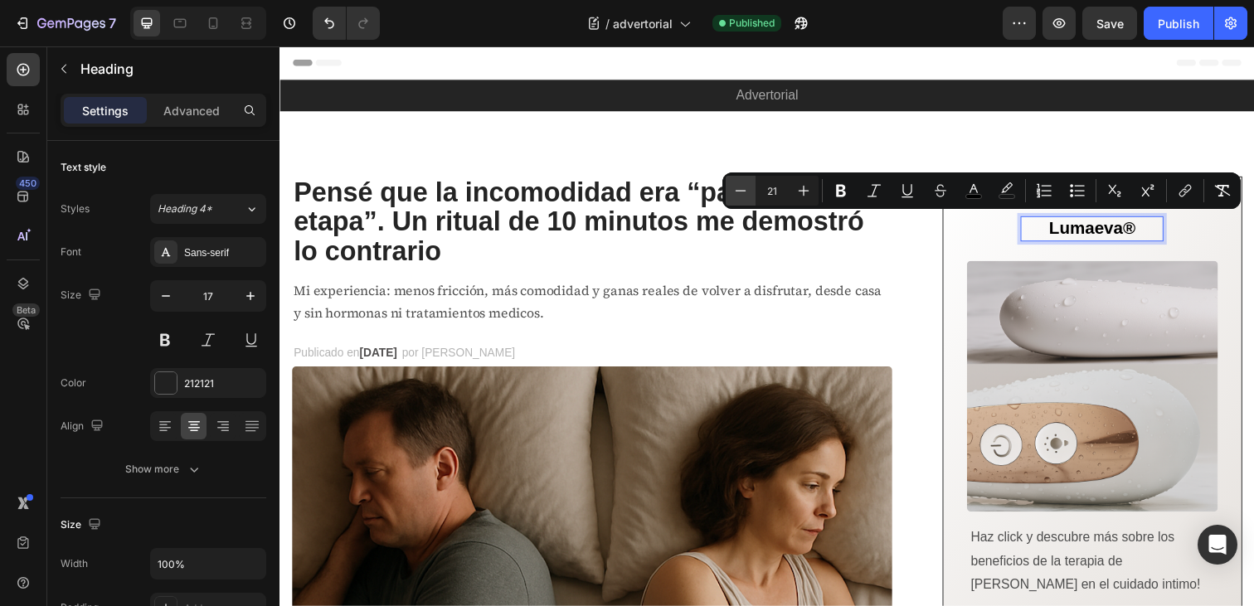
type input "20"
click at [1254, 299] on div "Lumaeva® Heading 0 Row Image Haz click y descubre más sobre los beneficios de l…" at bounding box center [1110, 451] width 306 height 545
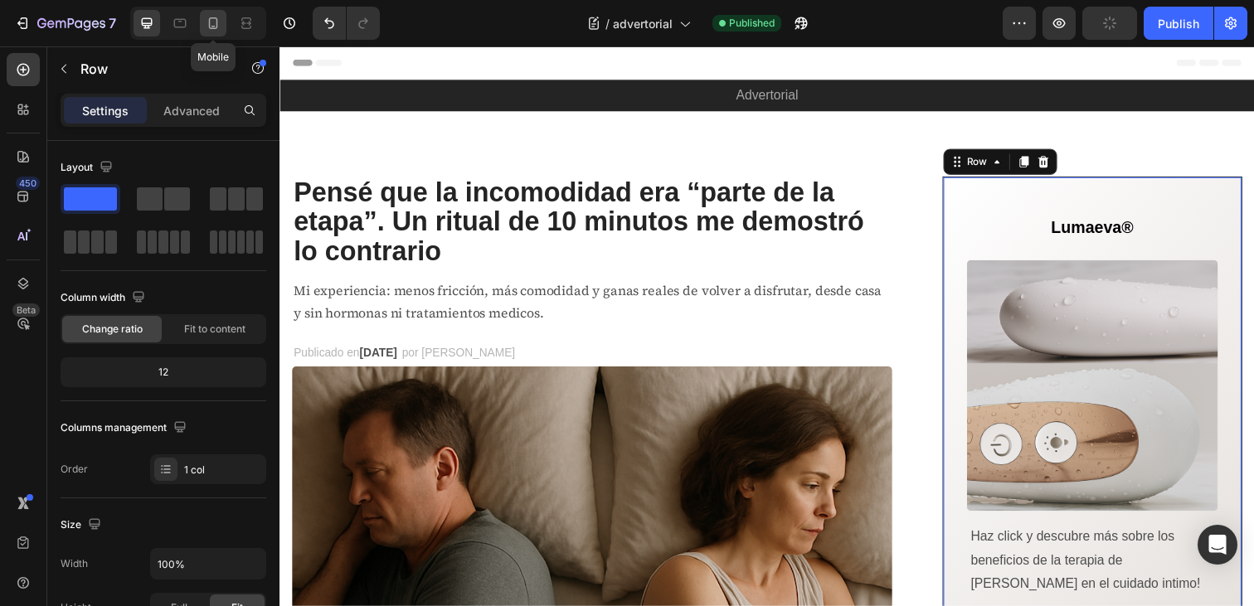
click at [209, 22] on icon at bounding box center [213, 23] width 9 height 12
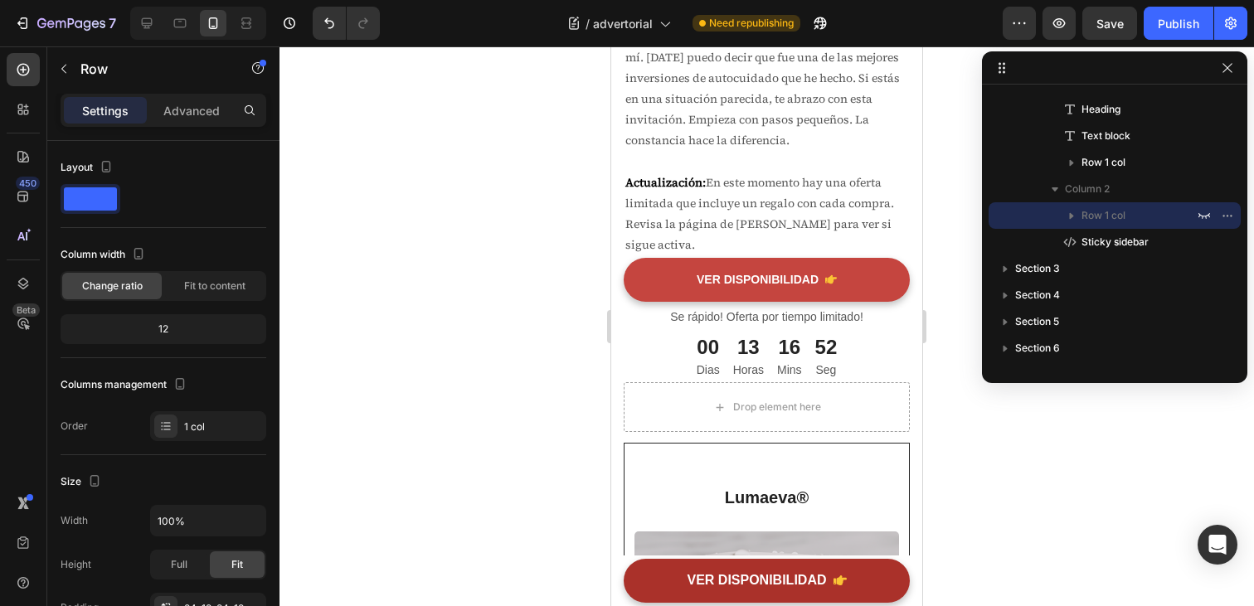
scroll to position [7565, 0]
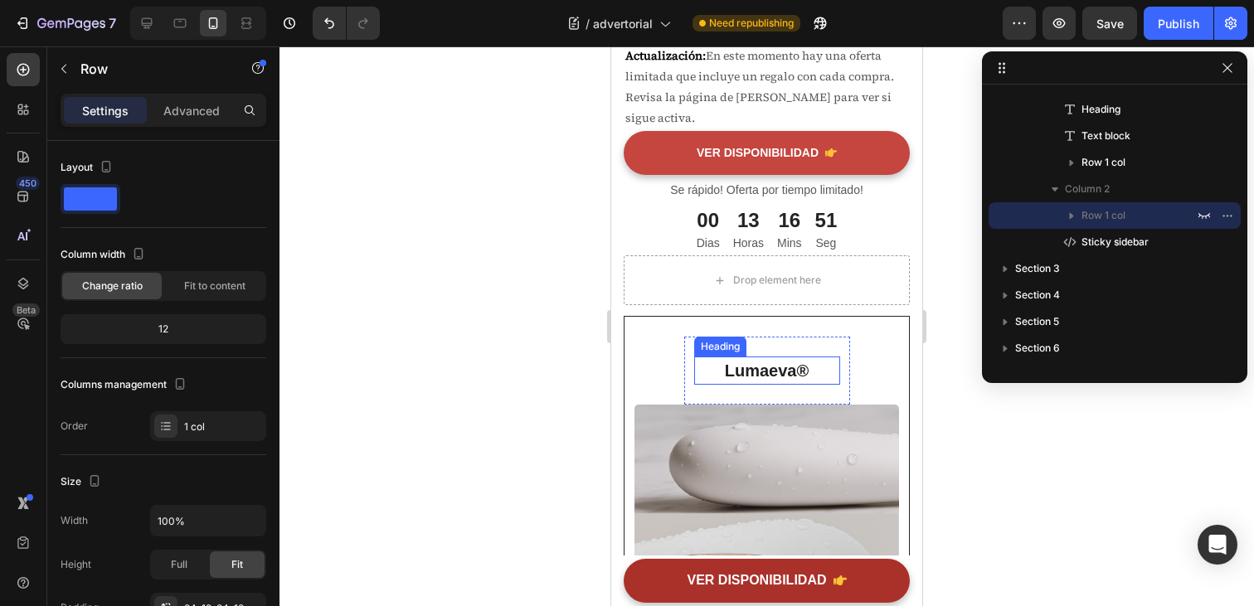
click at [765, 364] on strong "Lumaeva®" at bounding box center [767, 371] width 84 height 18
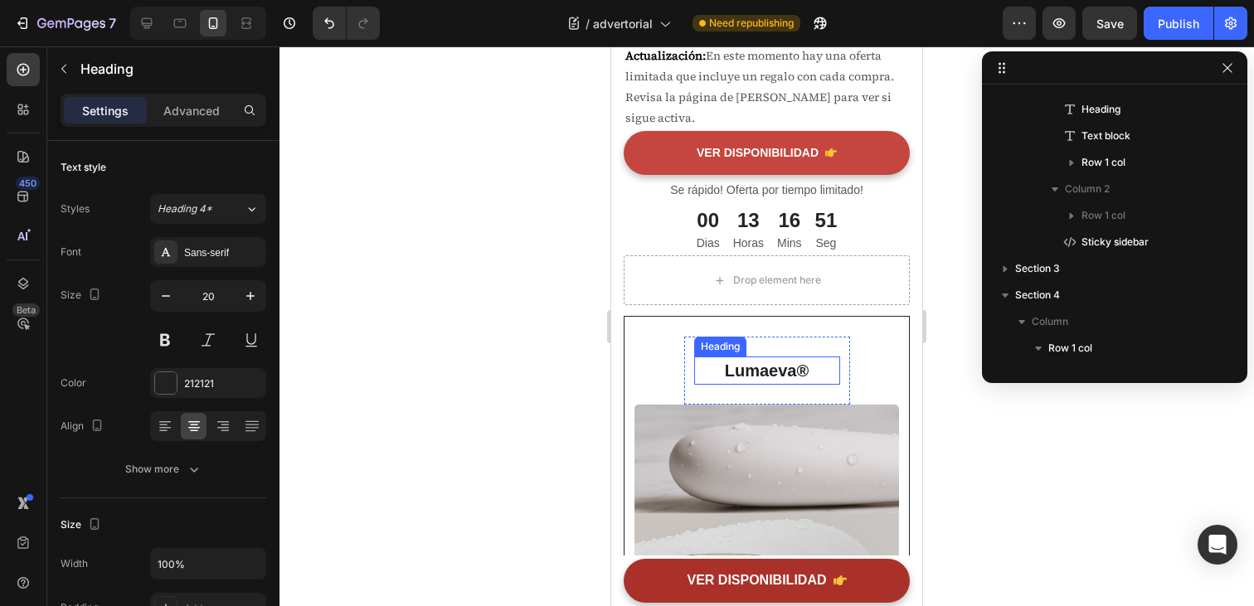
scroll to position [1030, 0]
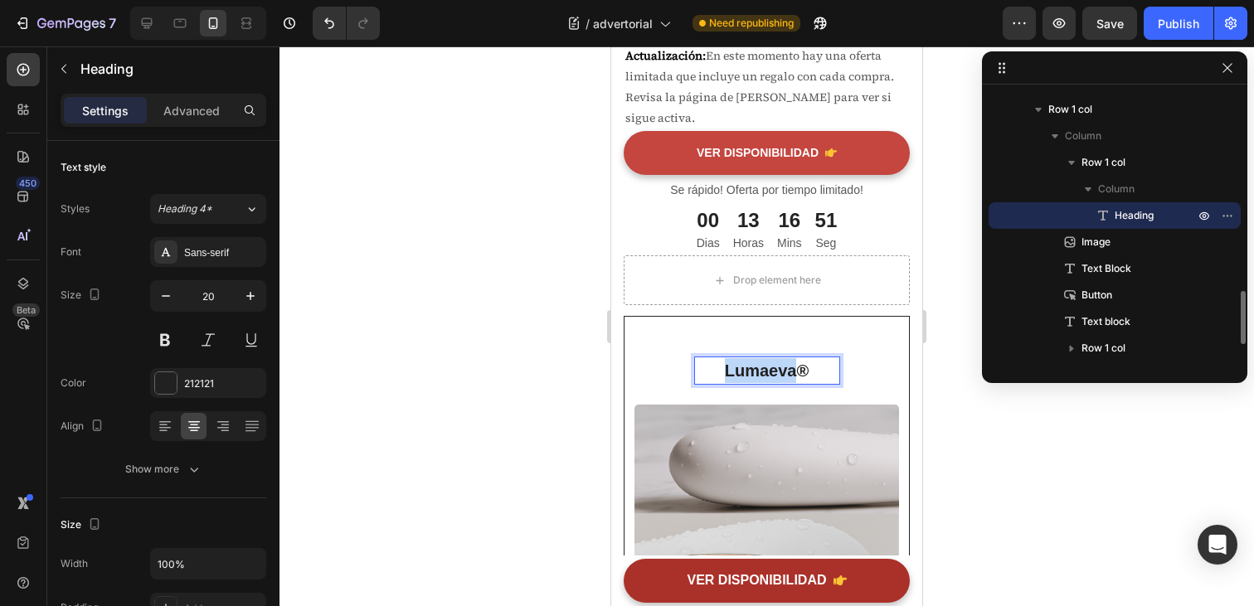
click at [756, 371] on strong "Lumaeva®" at bounding box center [767, 371] width 84 height 18
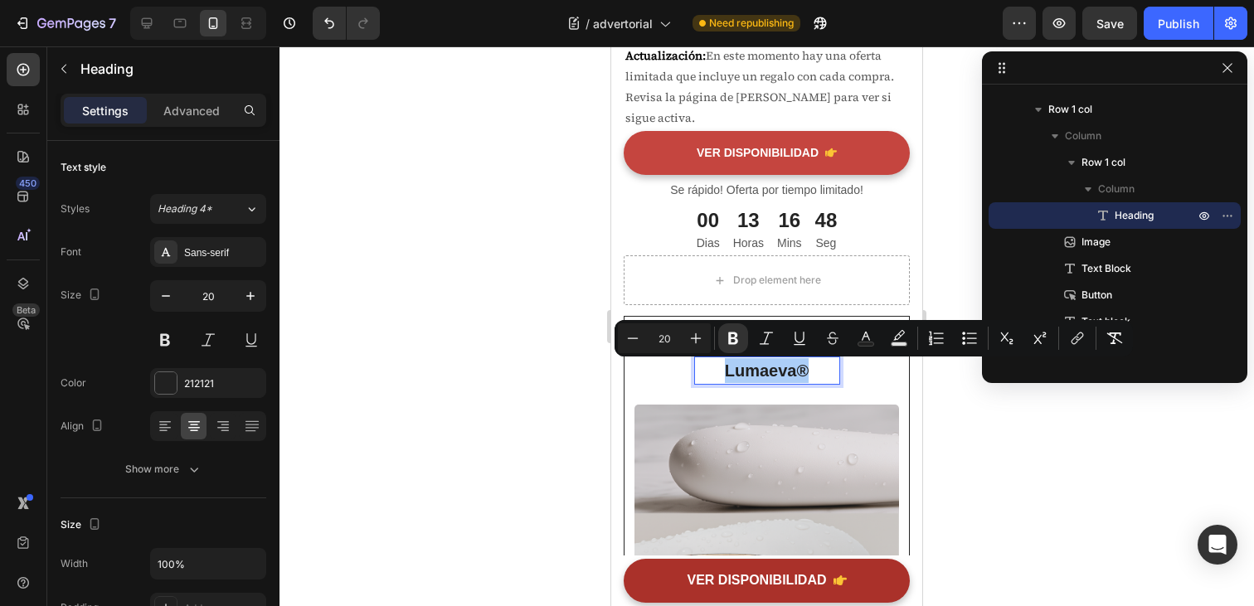
click at [580, 337] on div at bounding box center [767, 326] width 975 height 560
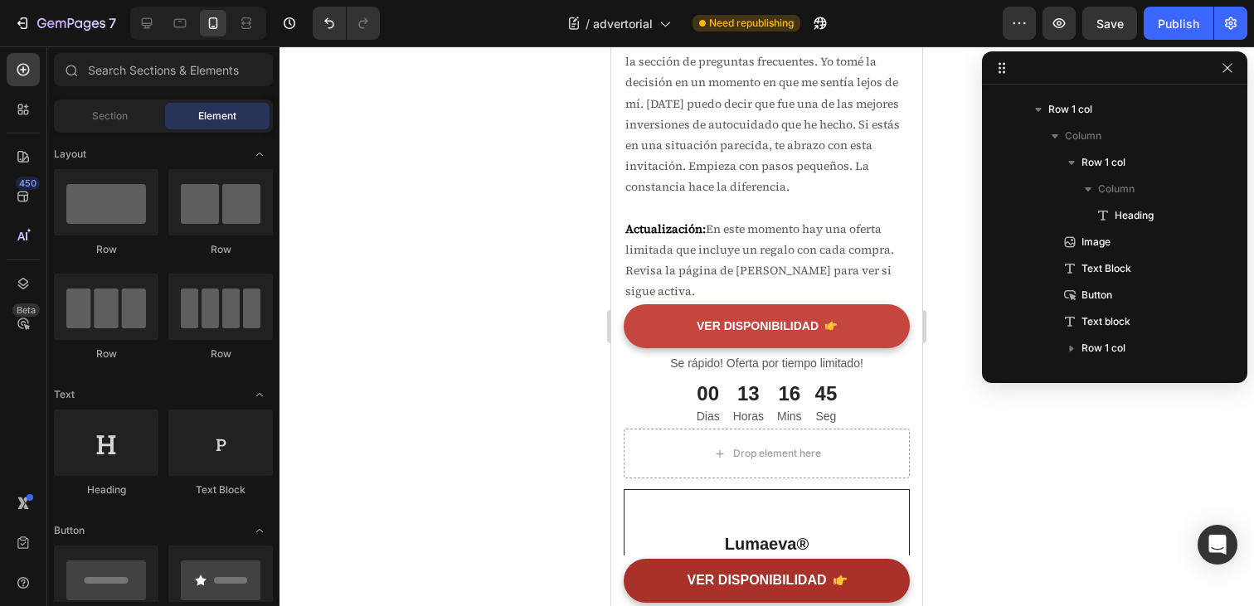
scroll to position [7314, 0]
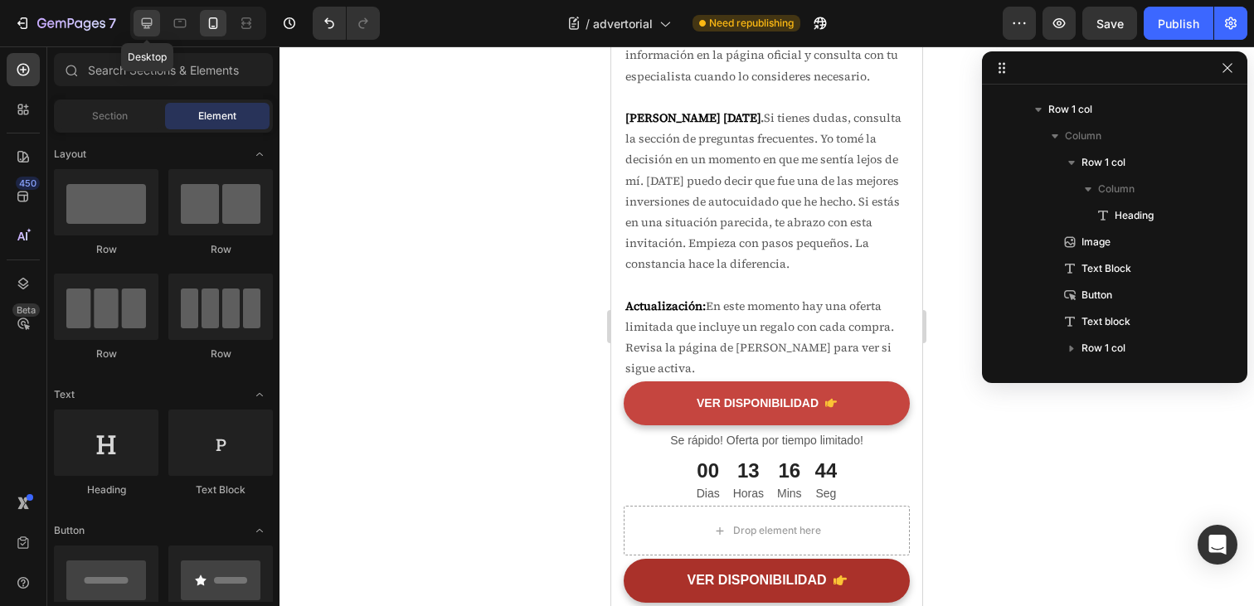
click at [147, 24] on icon at bounding box center [147, 23] width 17 height 17
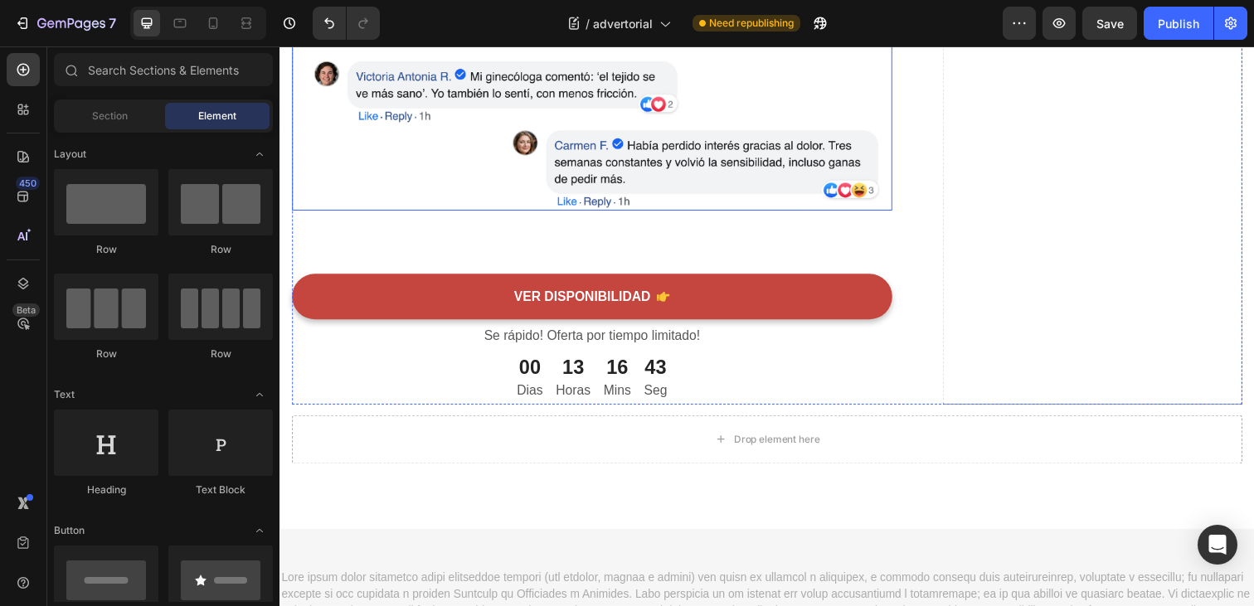
scroll to position [7798, 0]
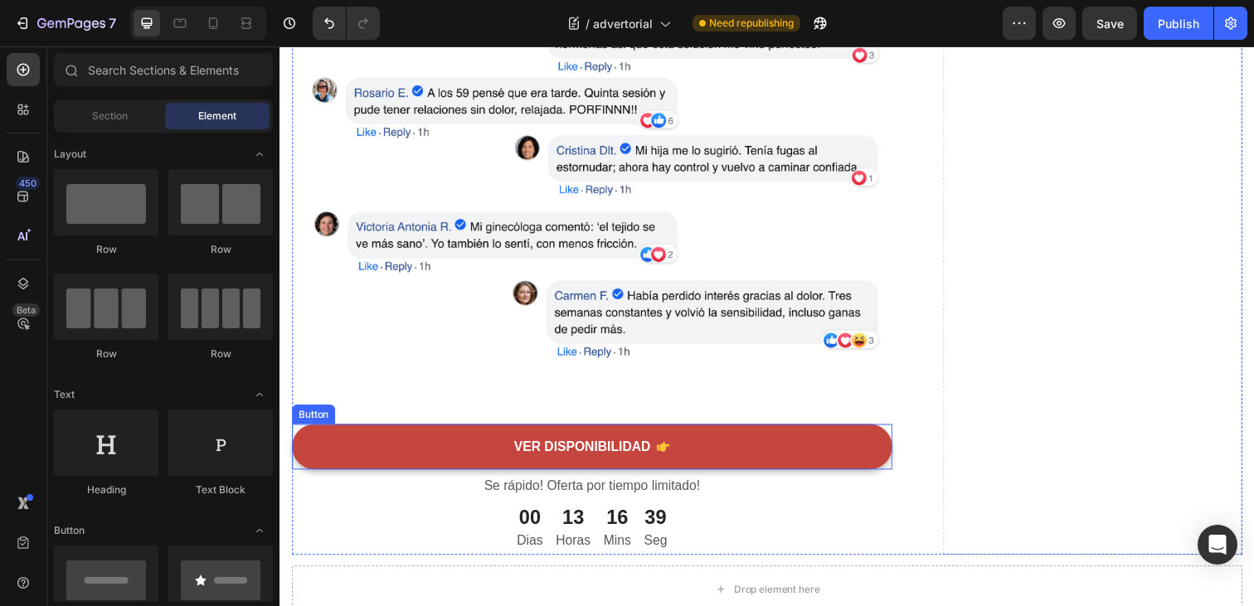
click at [902, 477] on div "VER DISPONIBILIDAD Button" at bounding box center [598, 455] width 613 height 46
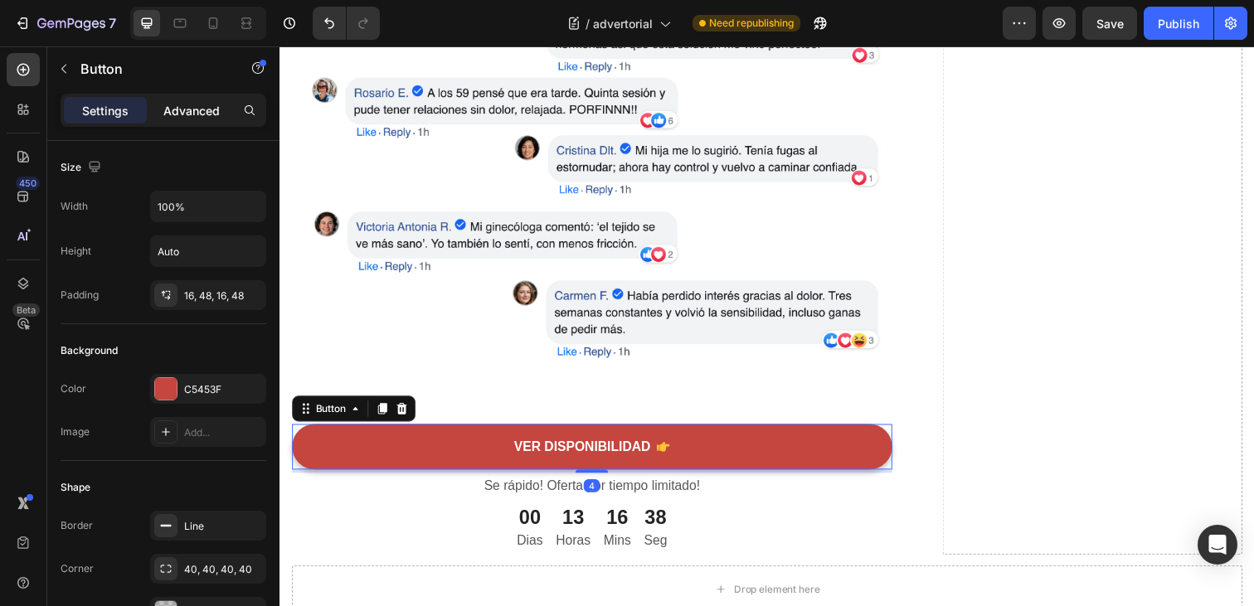
click at [198, 114] on p "Advanced" at bounding box center [191, 110] width 56 height 17
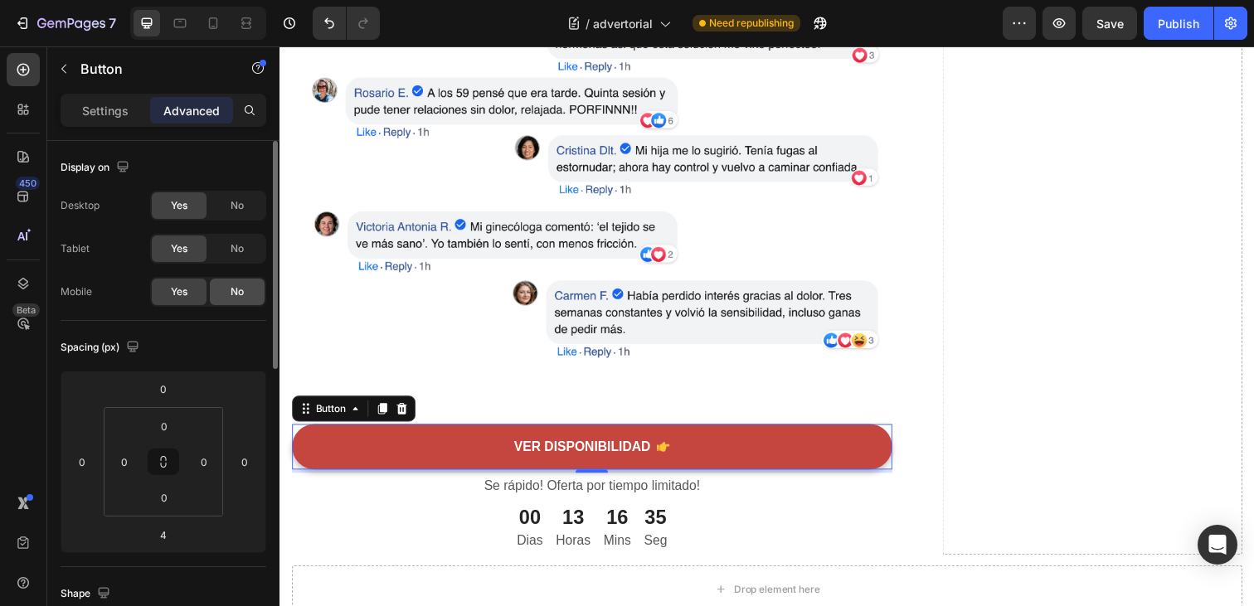
click at [224, 287] on div "No" at bounding box center [237, 292] width 55 height 27
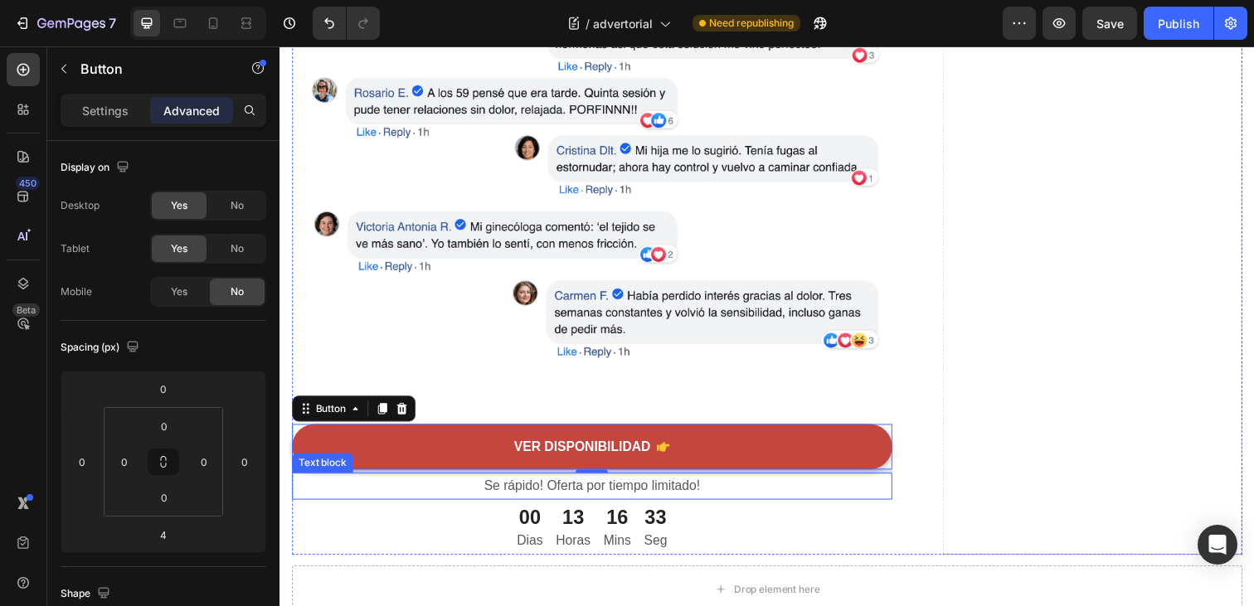
click at [724, 497] on p "Se rápido! Oferta por tiempo limitado!" at bounding box center [599, 496] width 610 height 24
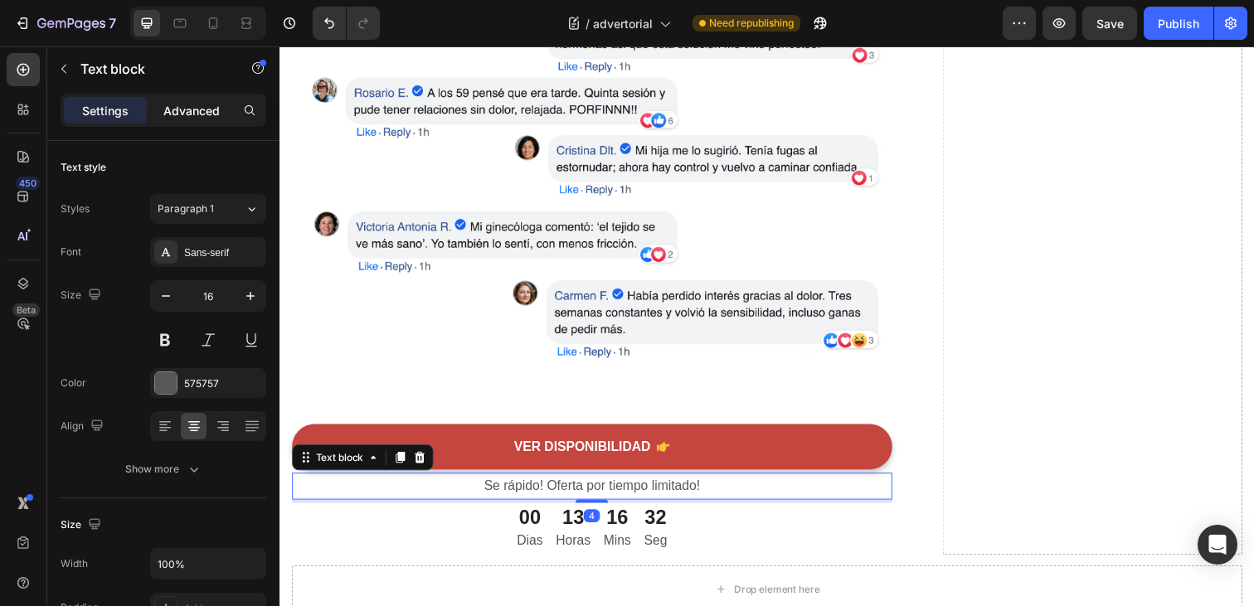
click at [193, 102] on p "Advanced" at bounding box center [191, 110] width 56 height 17
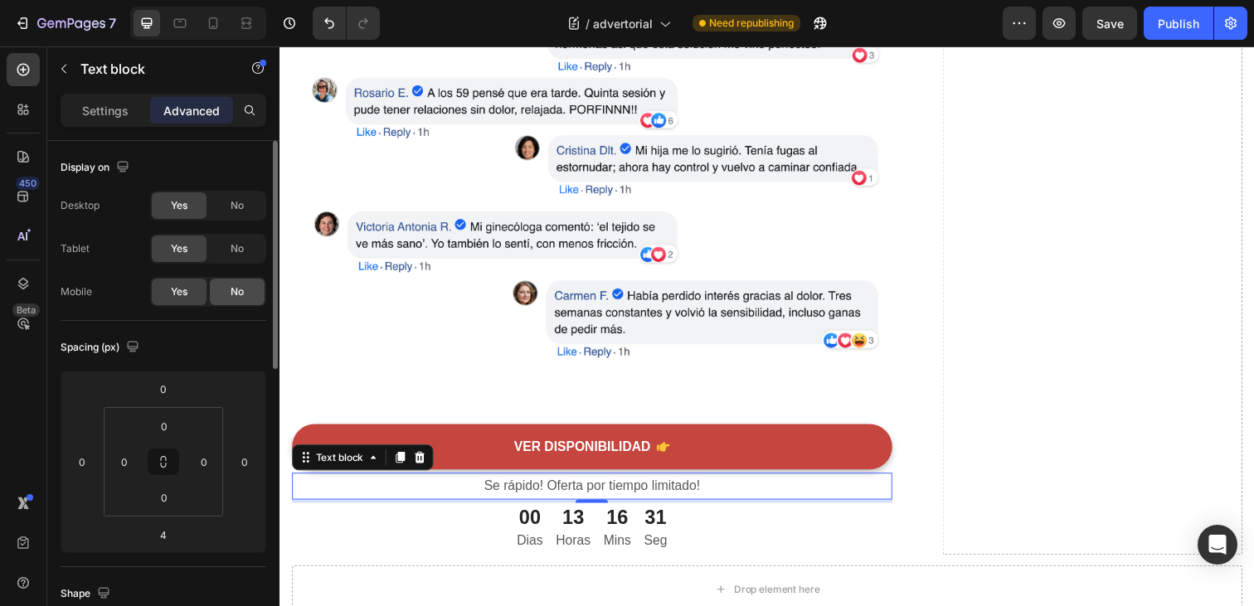
click at [231, 293] on span "No" at bounding box center [237, 292] width 13 height 15
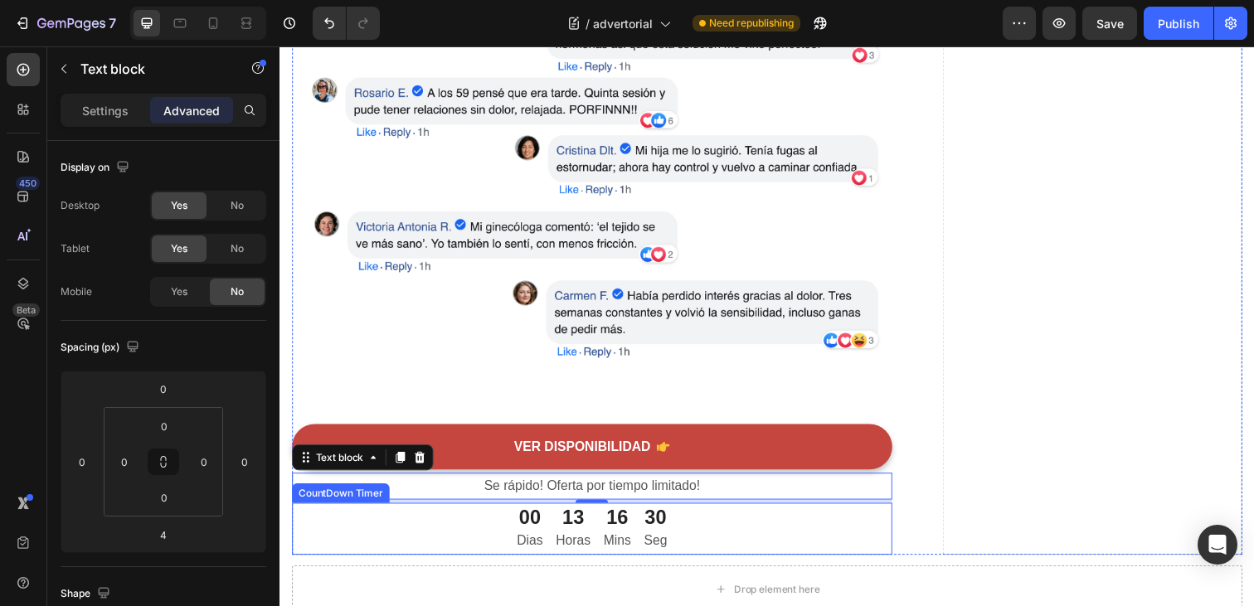
click at [733, 547] on div "00 Dias 13 Horas 16 Mins 30 Seg" at bounding box center [598, 539] width 613 height 53
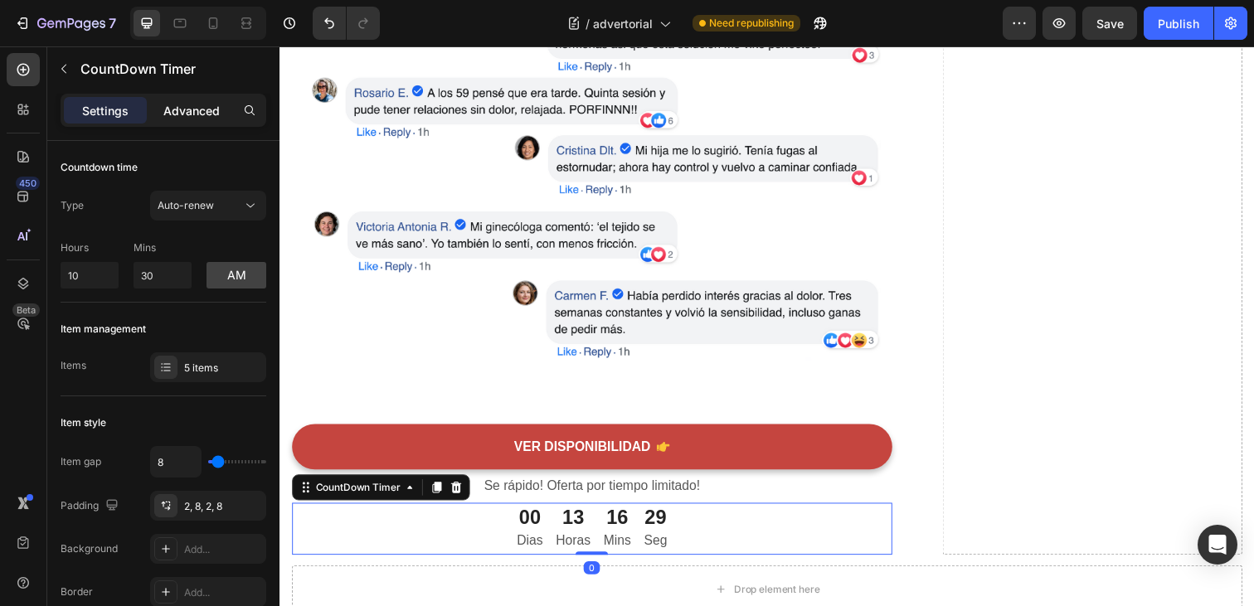
click at [207, 110] on p "Advanced" at bounding box center [191, 110] width 56 height 17
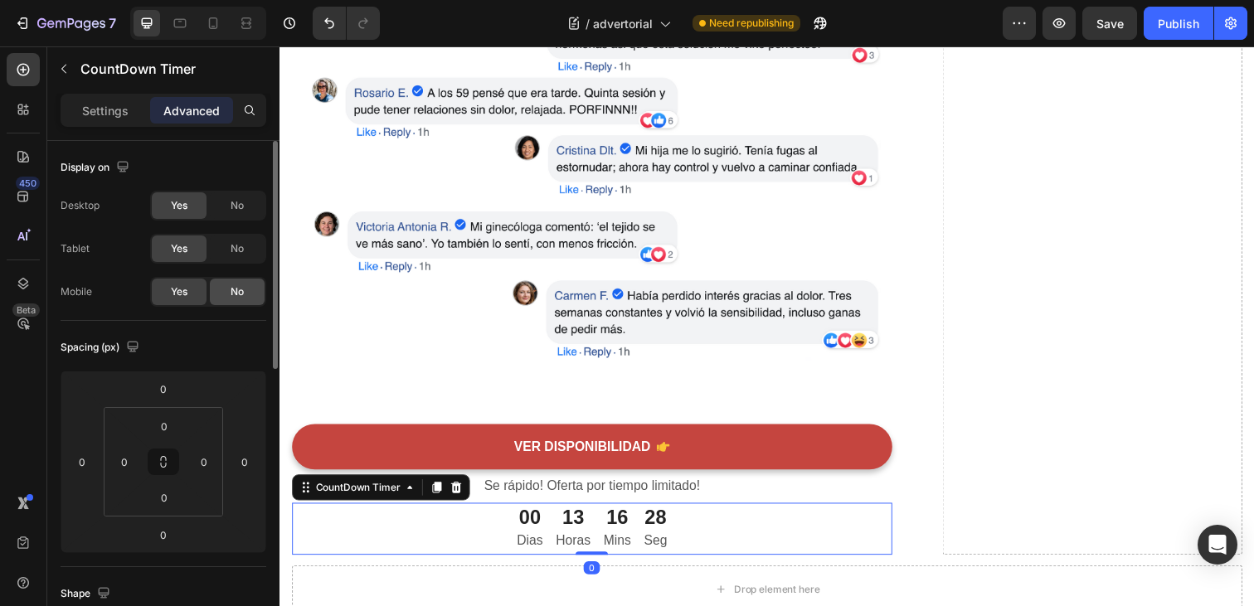
click at [240, 294] on span "No" at bounding box center [237, 292] width 13 height 15
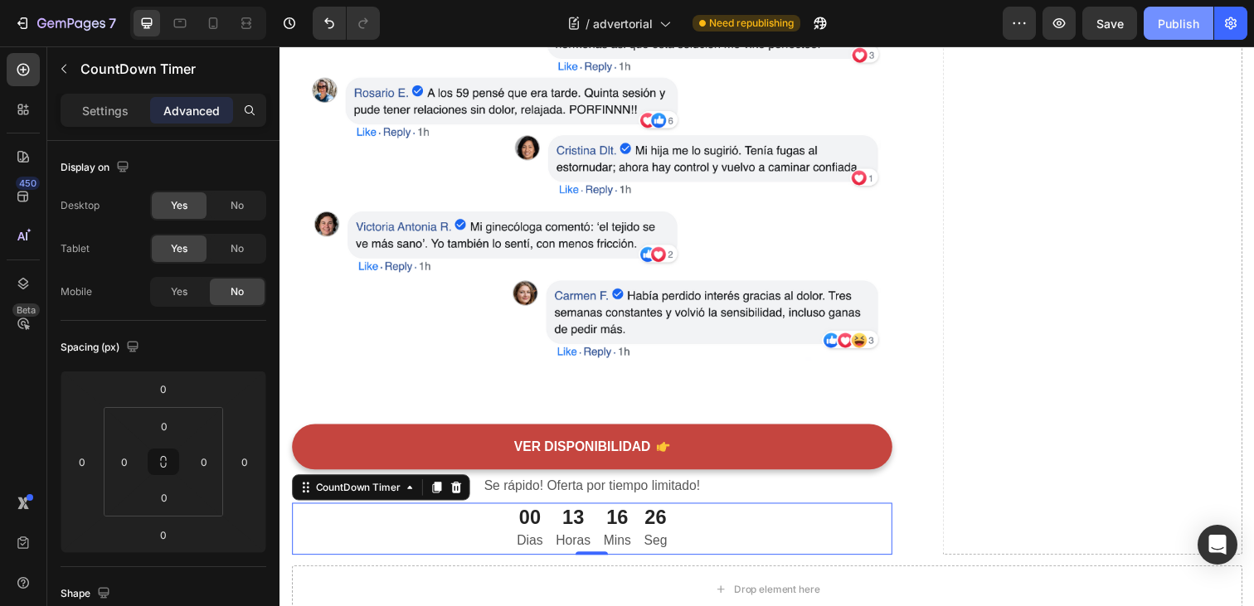
click at [1188, 11] on button "Publish" at bounding box center [1179, 23] width 70 height 33
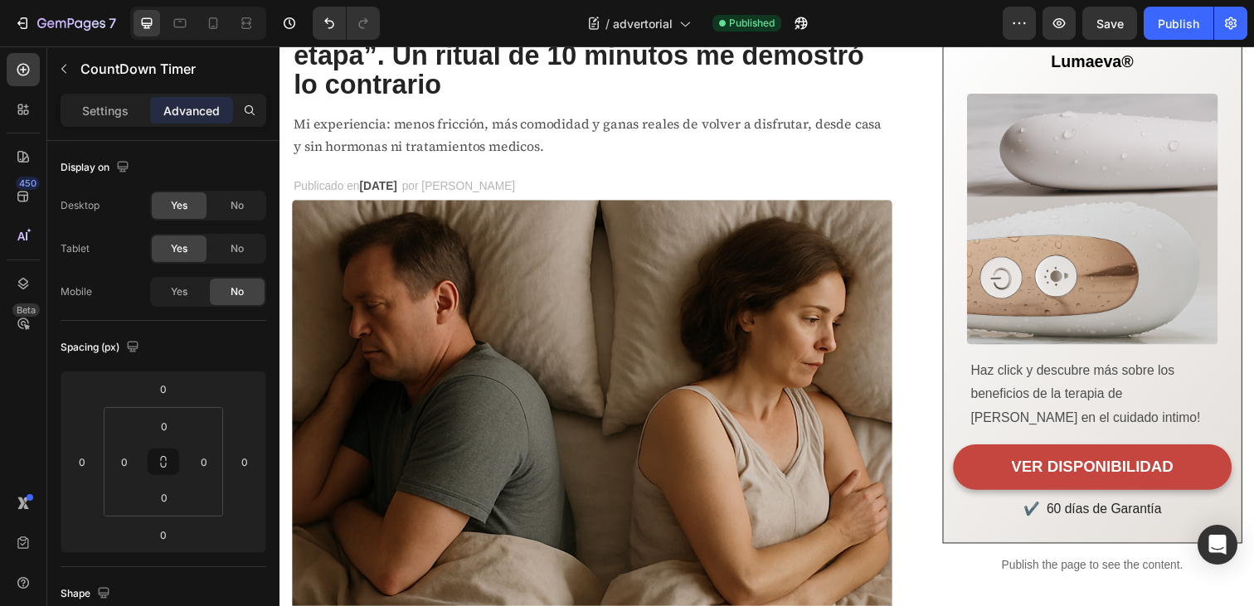
scroll to position [0, 0]
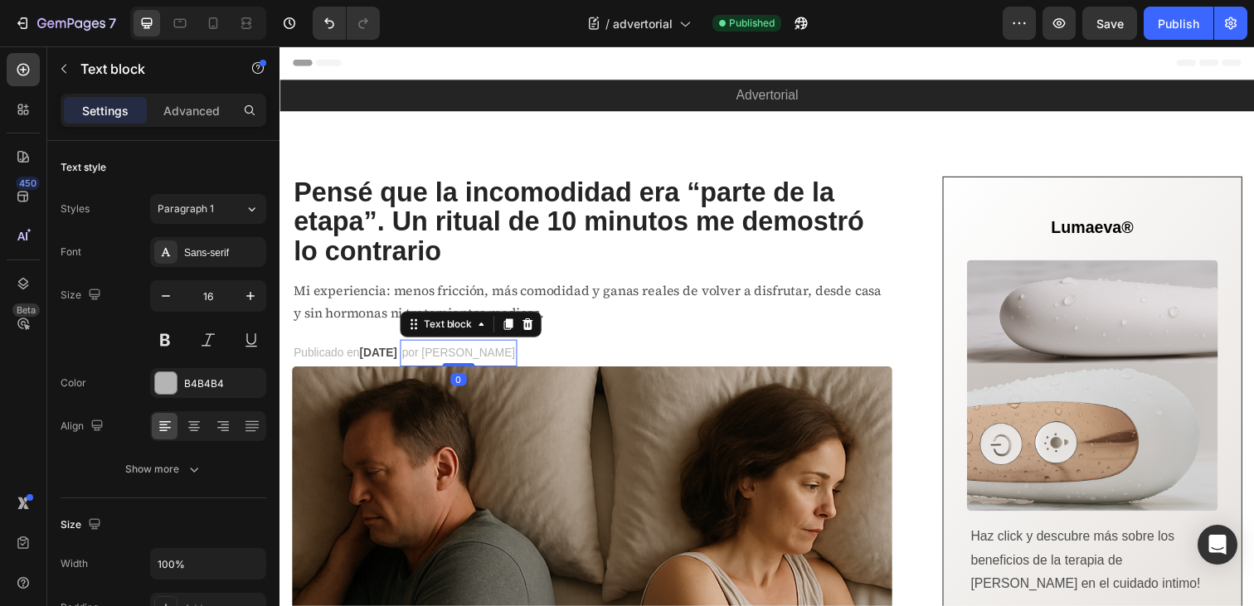
click at [468, 362] on span "por [PERSON_NAME]" at bounding box center [461, 359] width 115 height 13
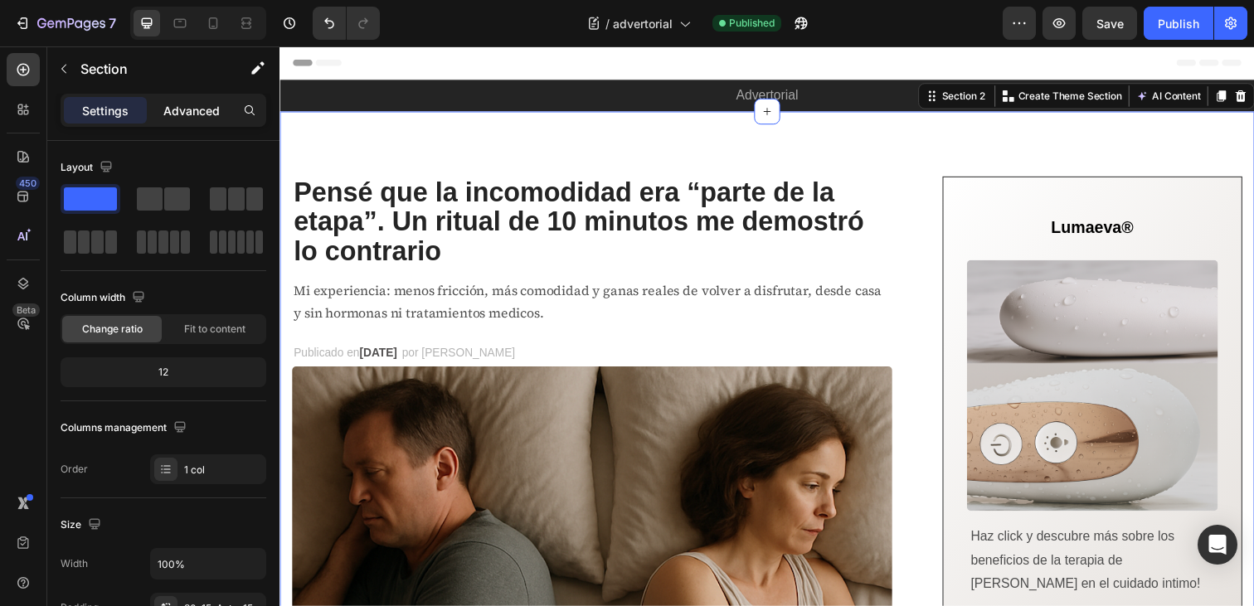
click at [191, 105] on p "Advanced" at bounding box center [191, 110] width 56 height 17
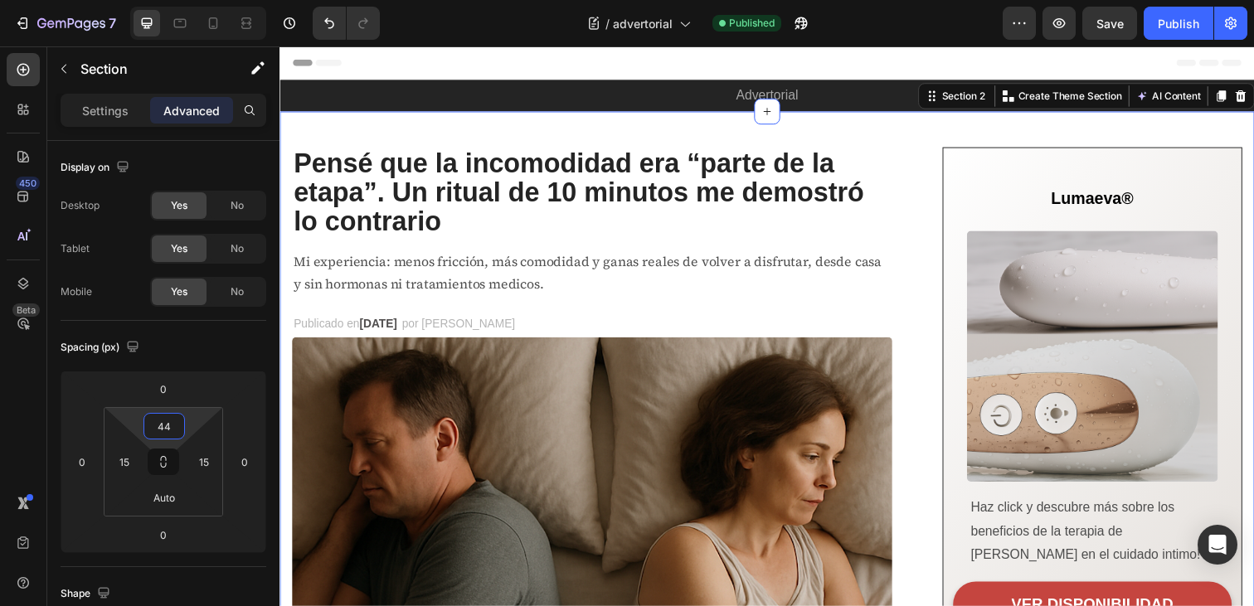
type input "48"
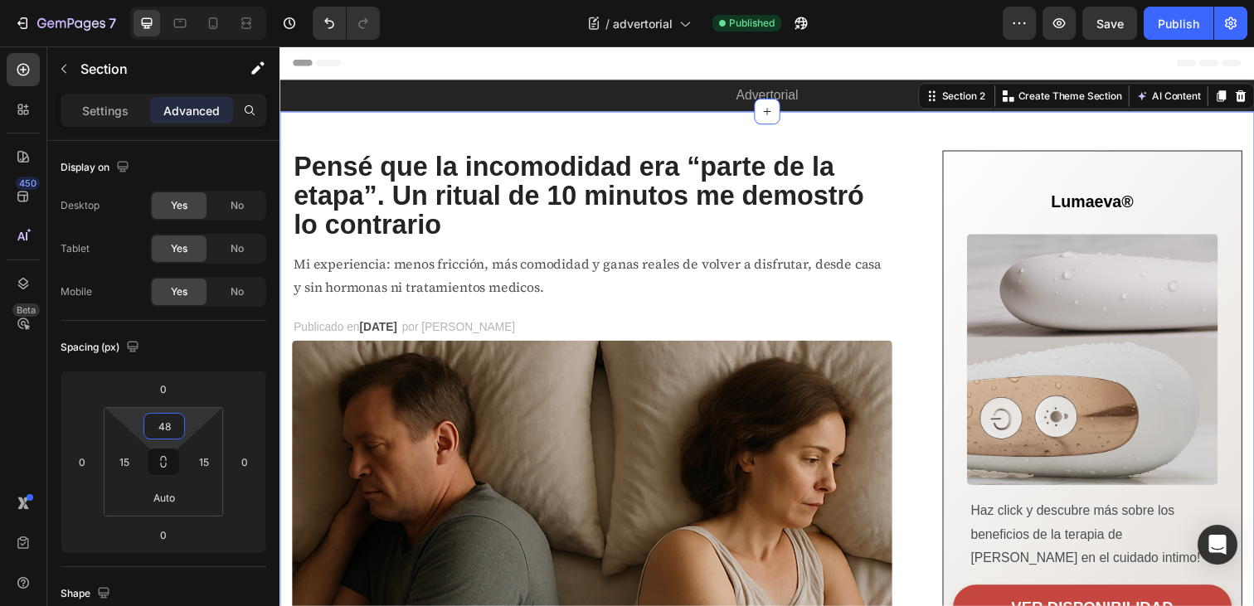
drag, startPoint x: 187, startPoint y: 427, endPoint x: 195, endPoint y: 409, distance: 20.0
click at [195, 0] on html "7 / advertorial Published Preview Save Publish 450 Beta Sections(18) Elements(8…" at bounding box center [627, 0] width 1254 height 0
click at [482, 332] on span "por [PERSON_NAME]" at bounding box center [461, 332] width 115 height 13
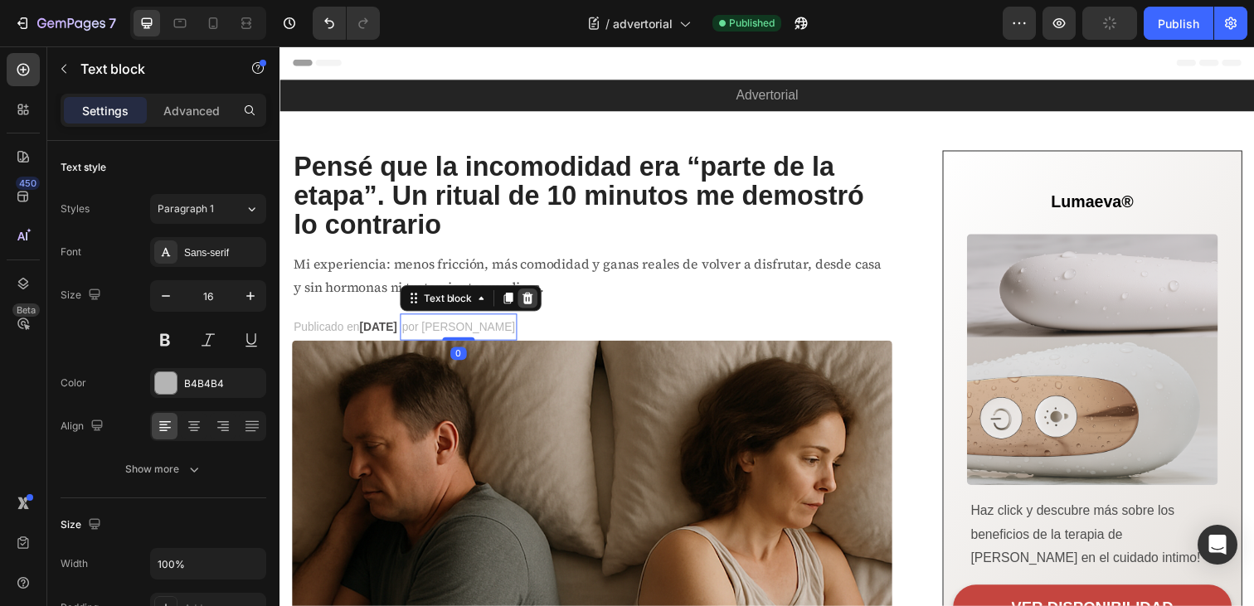
click at [543, 310] on div at bounding box center [533, 304] width 20 height 20
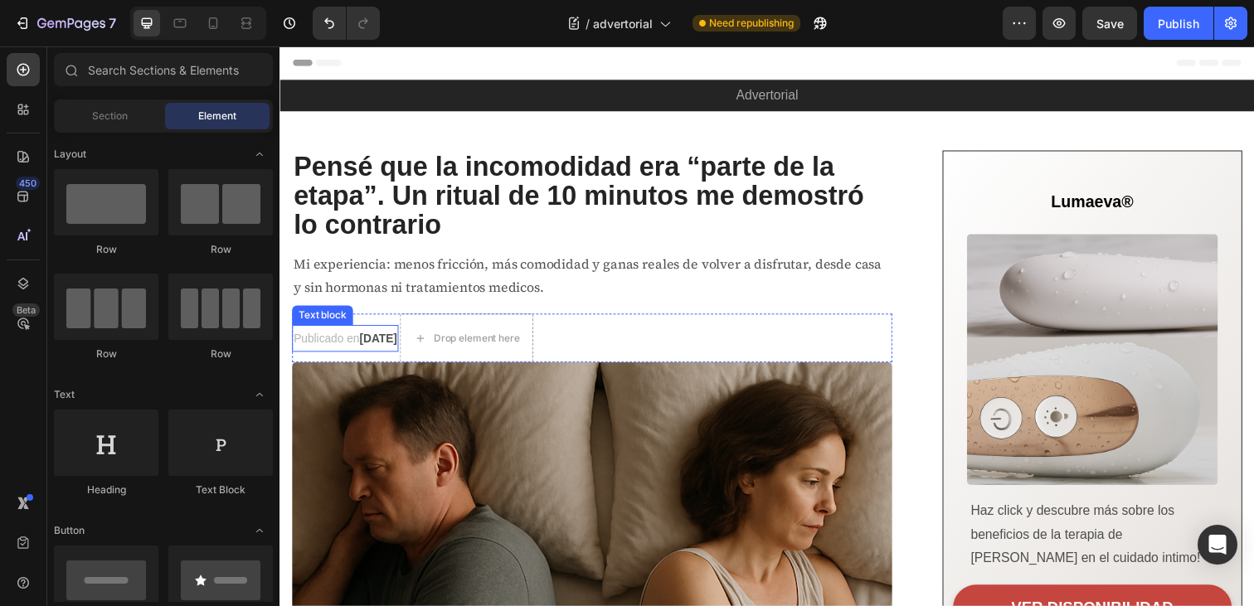
click at [399, 347] on strong "[DATE]" at bounding box center [380, 344] width 38 height 13
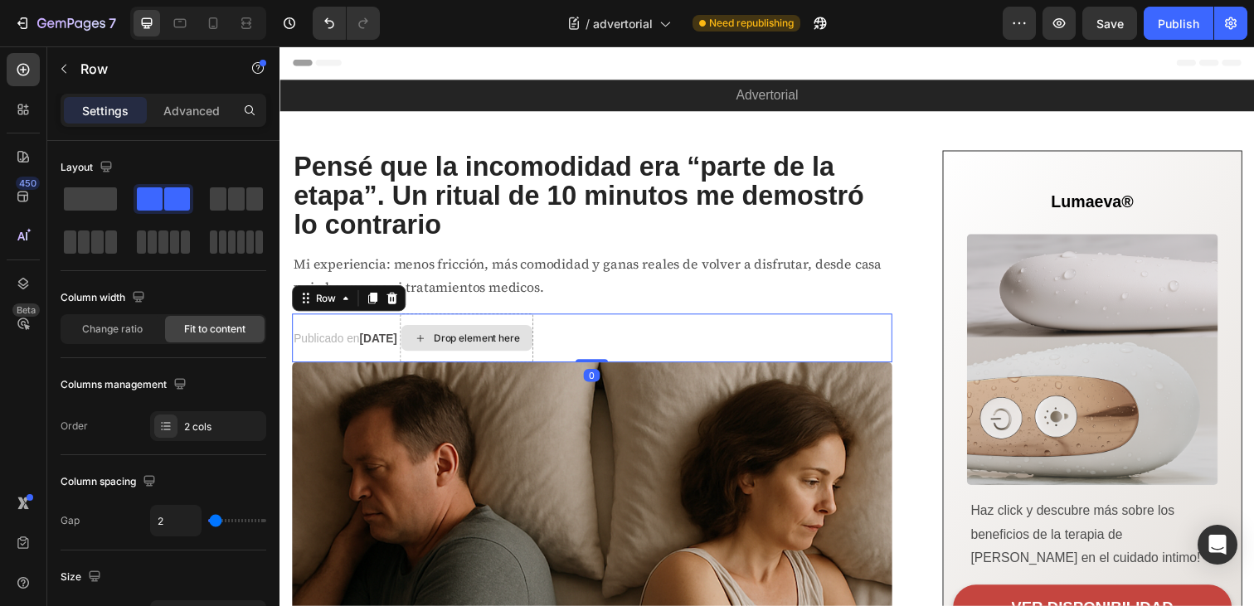
click at [455, 367] on div "Drop element here" at bounding box center [470, 344] width 136 height 50
click at [455, 363] on div "Drop element here" at bounding box center [470, 344] width 136 height 50
click at [95, 194] on span at bounding box center [90, 198] width 53 height 23
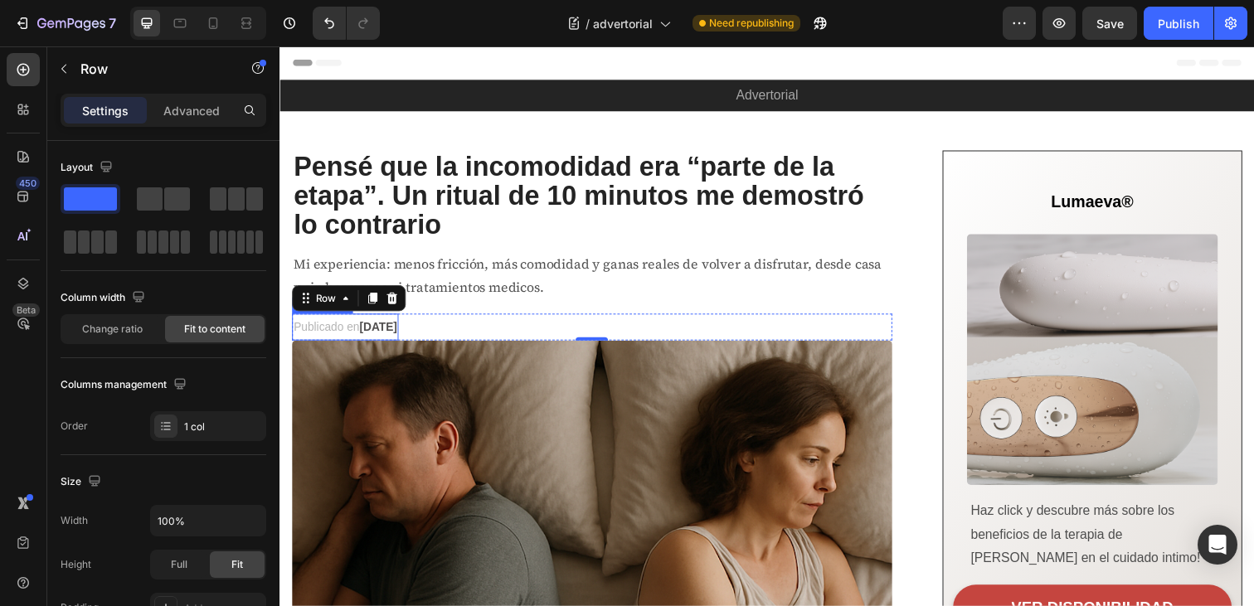
click at [399, 334] on strong "[DATE]" at bounding box center [380, 332] width 38 height 13
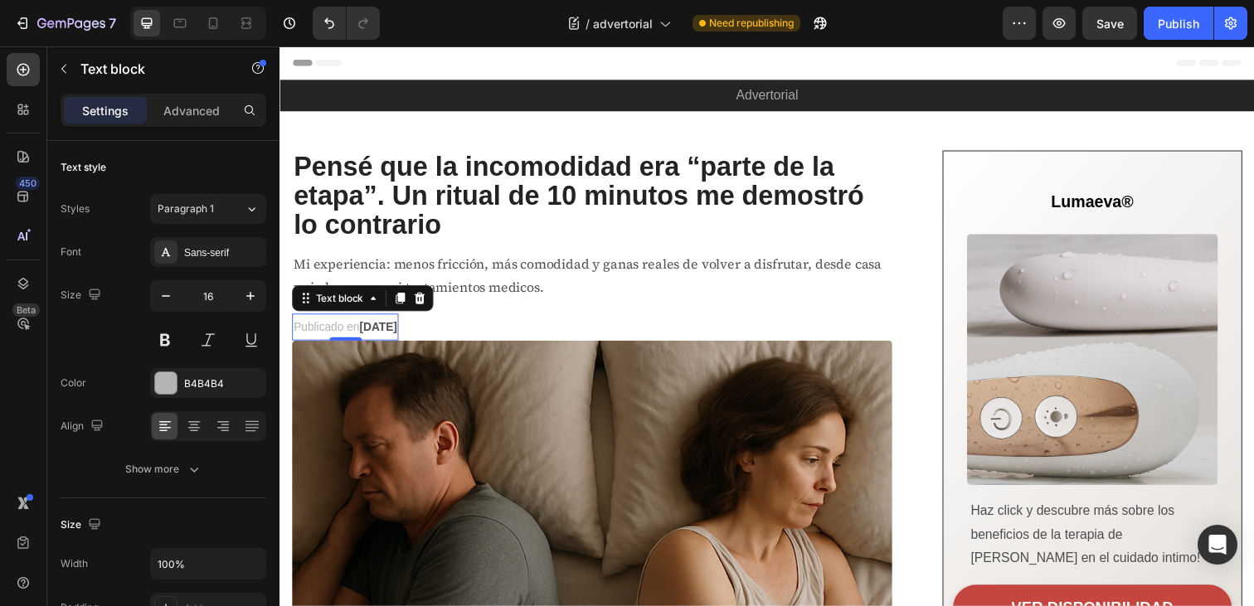
click at [399, 334] on strong "[DATE]" at bounding box center [380, 332] width 38 height 13
click at [352, 333] on span "Publicado en" at bounding box center [327, 332] width 67 height 13
click at [326, 332] on span "Publicado en" at bounding box center [327, 332] width 67 height 13
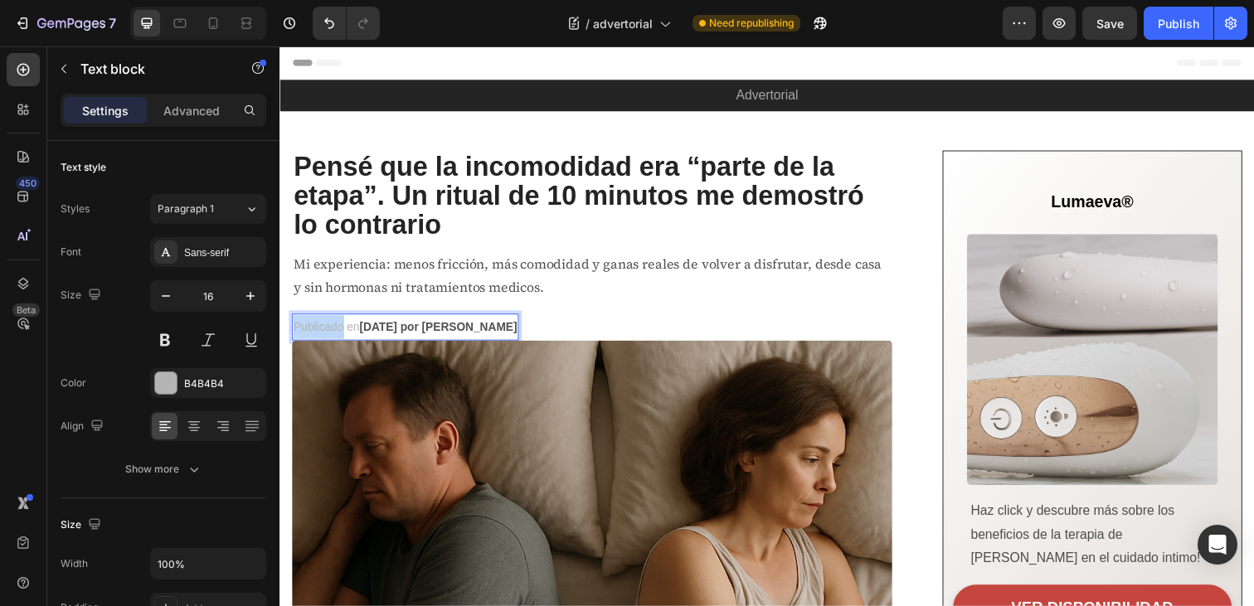
click at [326, 332] on span "Publicado en" at bounding box center [327, 332] width 67 height 13
click at [465, 335] on strong "Junio 23, 2025 por Elena R." at bounding box center [441, 332] width 161 height 13
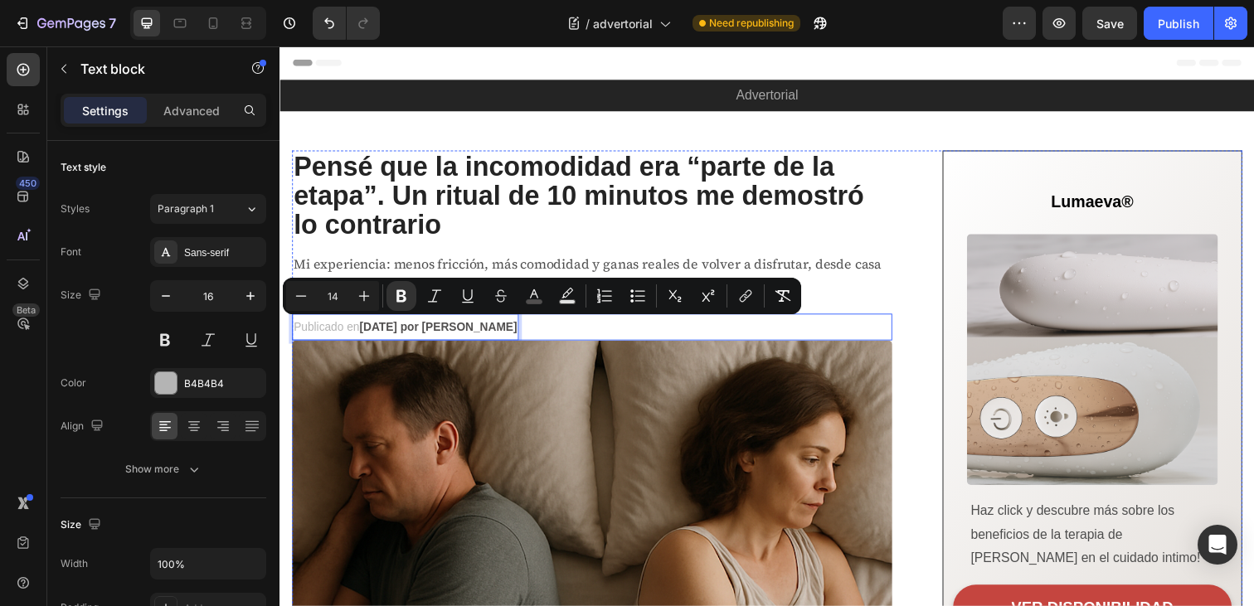
drag, startPoint x: 448, startPoint y: 333, endPoint x: 517, endPoint y: 332, distance: 68.9
click at [517, 332] on div "Publicado en Junio 23, 2025 por Elena R. Text block 0 Row" at bounding box center [598, 332] width 613 height 27
click at [547, 340] on div "Publicado en Junio 23, 2025 por Elena R. Text block 0 Row" at bounding box center [598, 332] width 613 height 27
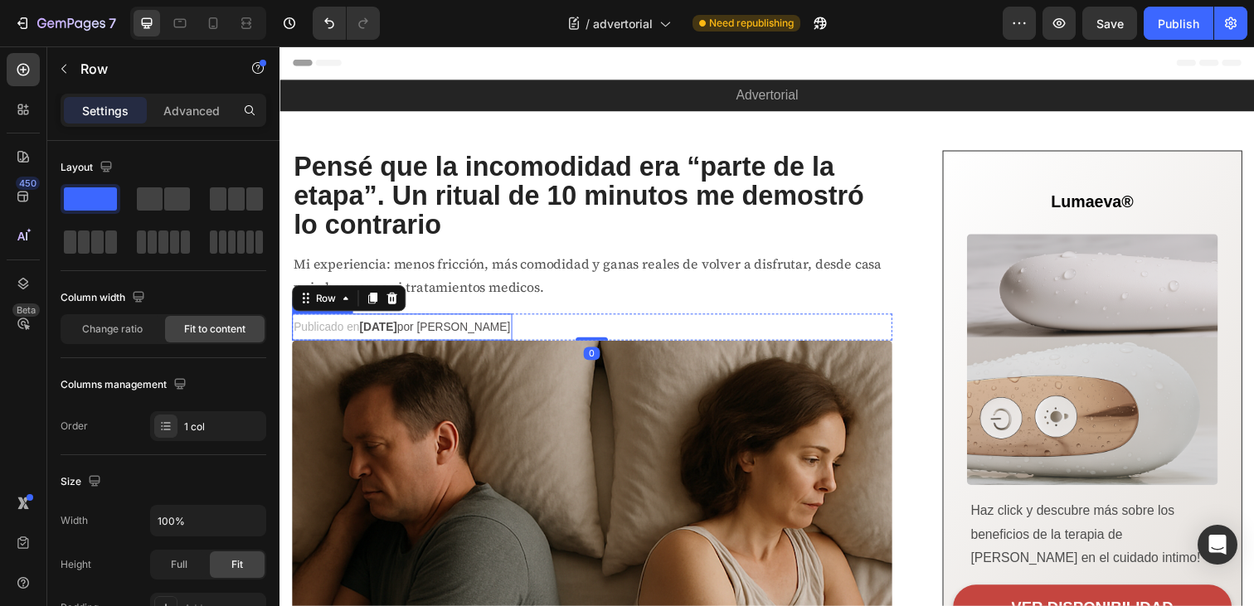
click at [329, 329] on span "Publicado en" at bounding box center [327, 332] width 67 height 13
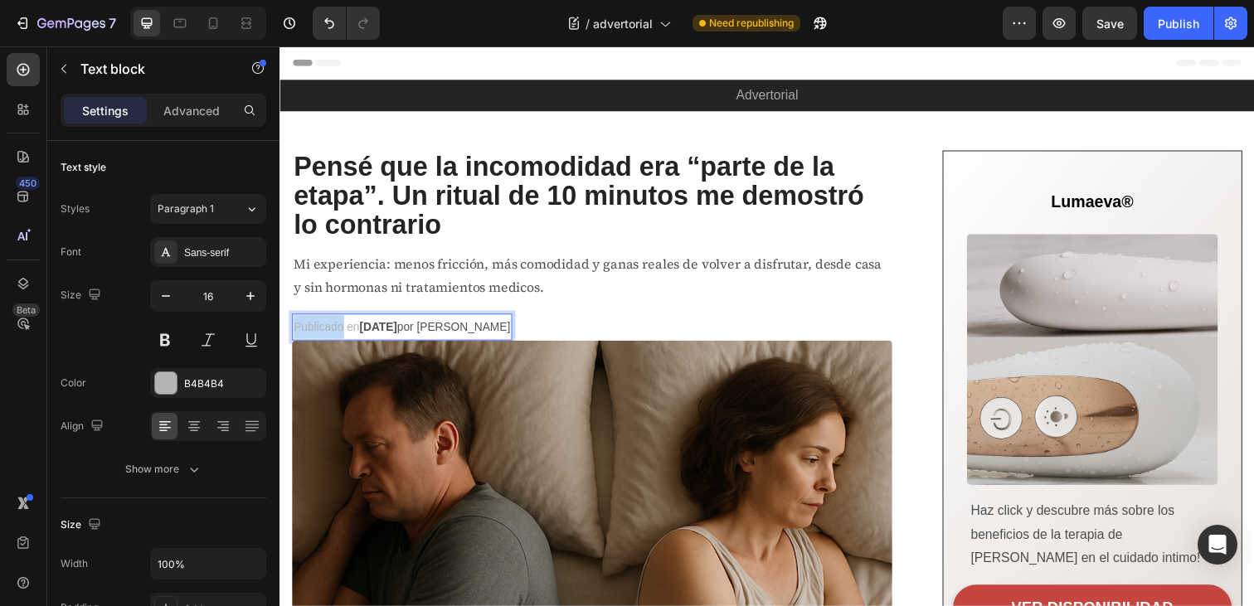
click at [335, 332] on span "Publicado en" at bounding box center [327, 332] width 67 height 13
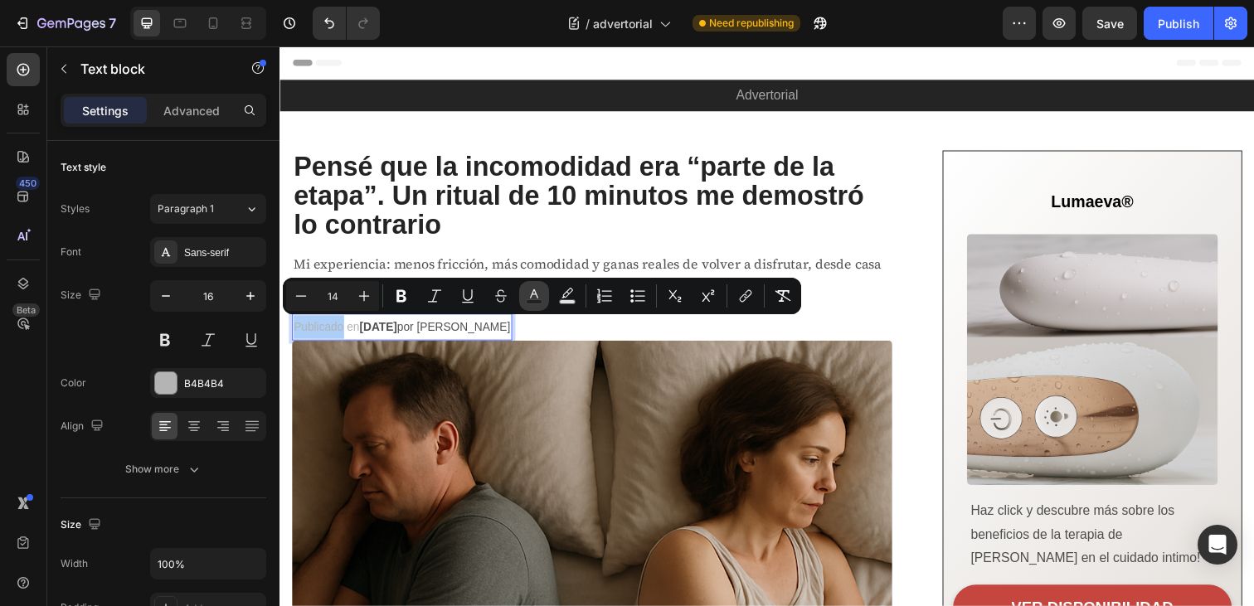
click at [544, 300] on button "Text Color" at bounding box center [534, 296] width 30 height 30
type input "B4B4B4"
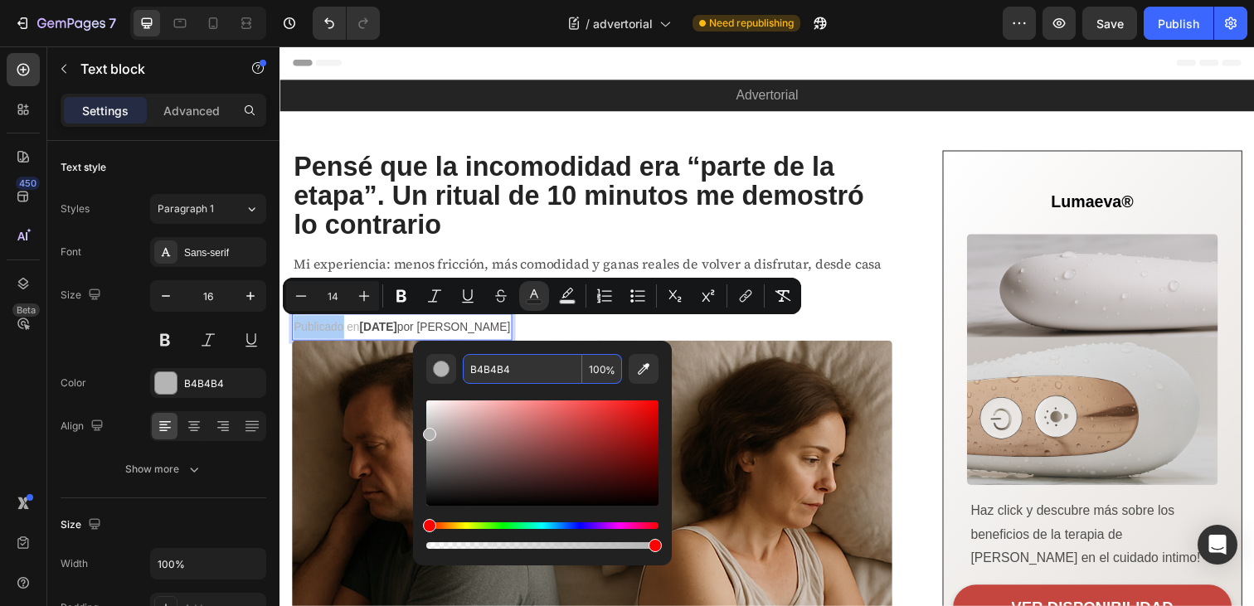
drag, startPoint x: 516, startPoint y: 370, endPoint x: 458, endPoint y: 369, distance: 58.1
click at [458, 370] on div "B4B4B4 100 %" at bounding box center [542, 369] width 232 height 30
drag, startPoint x: 519, startPoint y: 370, endPoint x: 453, endPoint y: 370, distance: 66.4
click at [454, 370] on div "B4B4B4 100 %" at bounding box center [542, 369] width 232 height 30
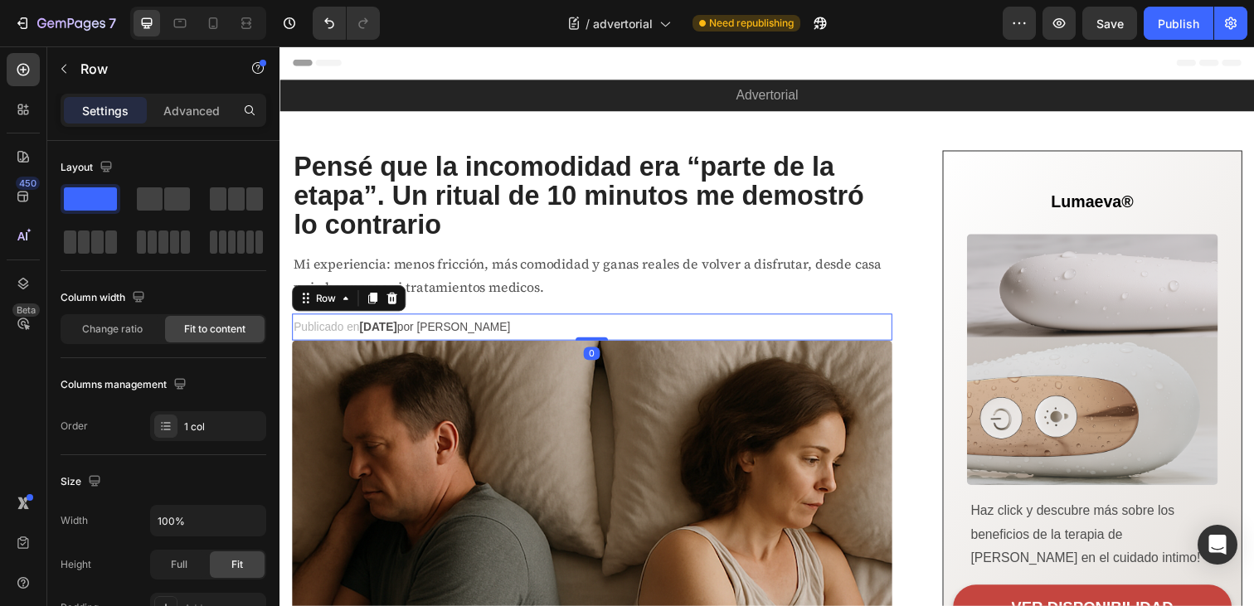
click at [554, 336] on div "Publicado en Junio 23, 2025 por Elena R. Text block Row 0" at bounding box center [598, 332] width 613 height 27
click at [502, 332] on span "Junio 23, 2025 por Elena R." at bounding box center [438, 332] width 154 height 13
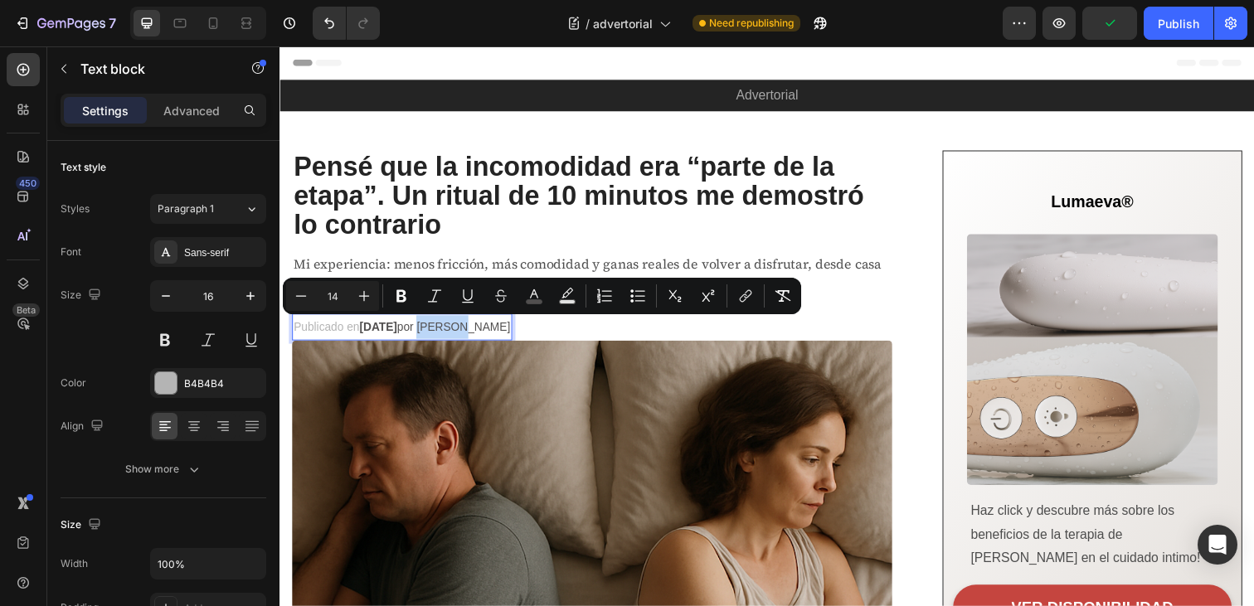
drag, startPoint x: 467, startPoint y: 333, endPoint x: 509, endPoint y: 335, distance: 41.6
click at [509, 335] on span "Junio 23, 2025 por Elena R." at bounding box center [438, 332] width 154 height 13
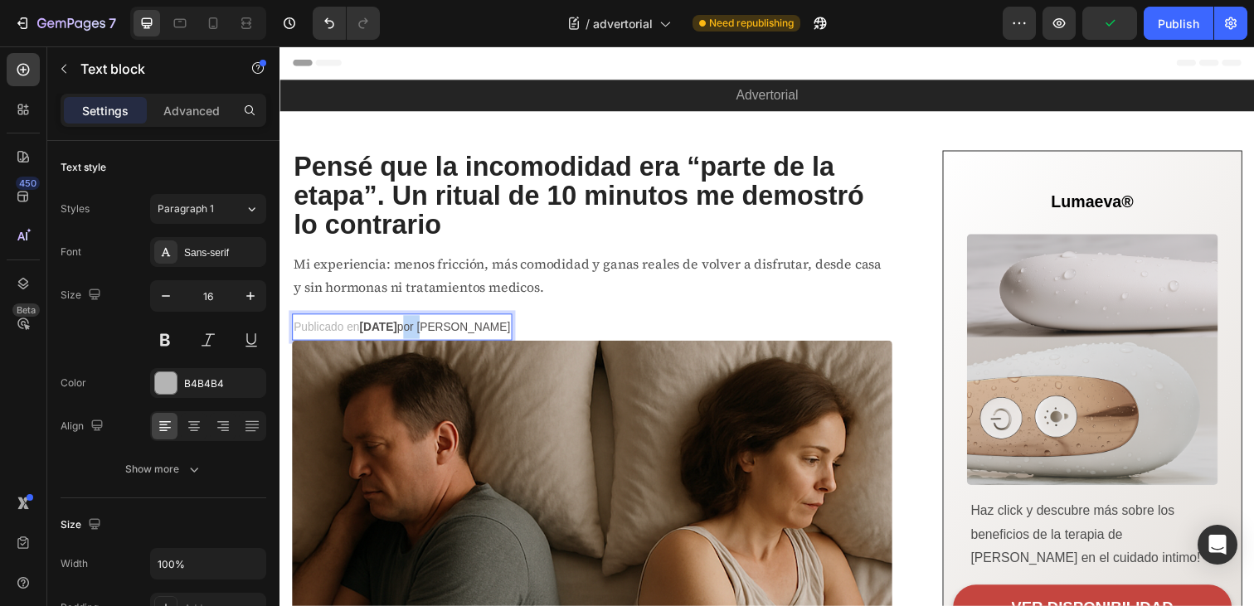
drag, startPoint x: 450, startPoint y: 333, endPoint x: 475, endPoint y: 333, distance: 24.9
click at [475, 333] on span "Junio 23, 2025 por Elena R." at bounding box center [438, 332] width 154 height 13
drag, startPoint x: 447, startPoint y: 336, endPoint x: 517, endPoint y: 337, distance: 69.7
click at [517, 337] on div "Publicado en Junio 23, 2025 por Elena R. Text block 0 Row" at bounding box center [598, 332] width 613 height 27
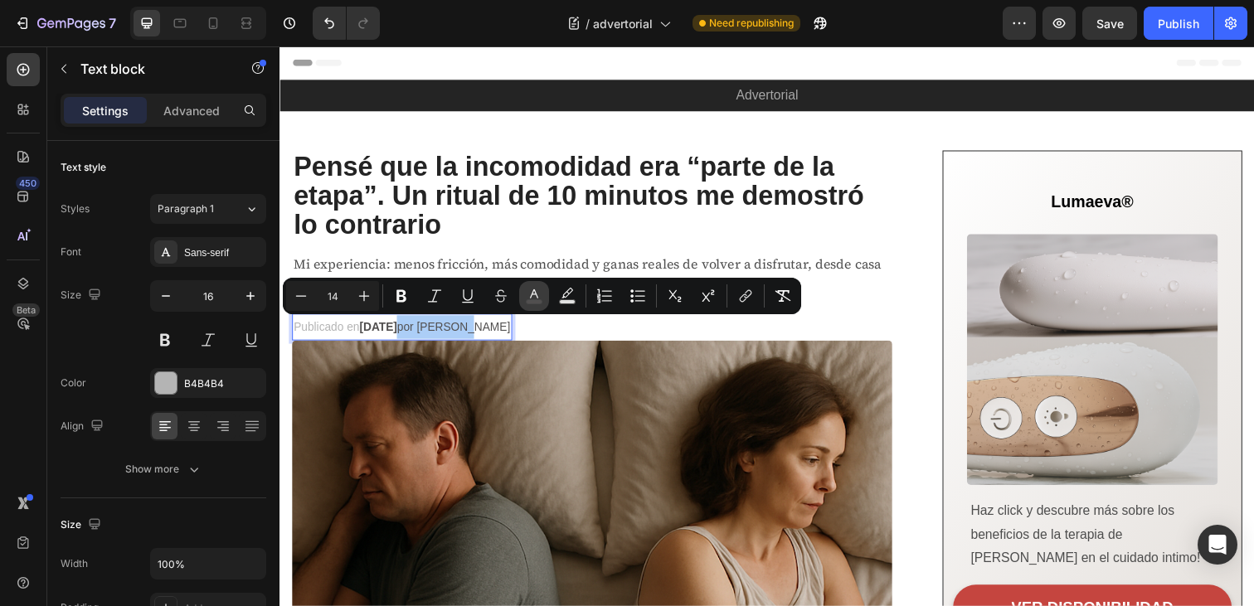
click at [526, 296] on icon "Editor contextual toolbar" at bounding box center [534, 296] width 17 height 17
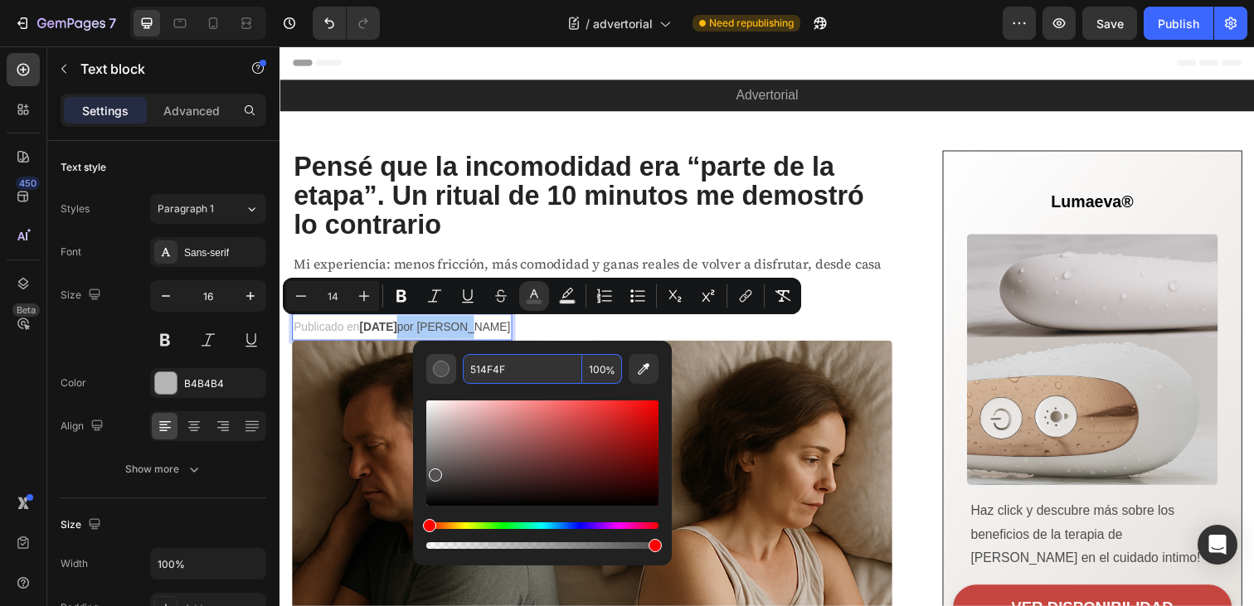
drag, startPoint x: 512, startPoint y: 369, endPoint x: 441, endPoint y: 366, distance: 70.6
click at [441, 367] on div "514F4F 100 %" at bounding box center [542, 369] width 232 height 30
paste input "B4B4B4"
drag, startPoint x: 543, startPoint y: 373, endPoint x: 445, endPoint y: 373, distance: 97.9
click at [445, 373] on div "B4B4B4514F4F 100 %" at bounding box center [542, 369] width 232 height 30
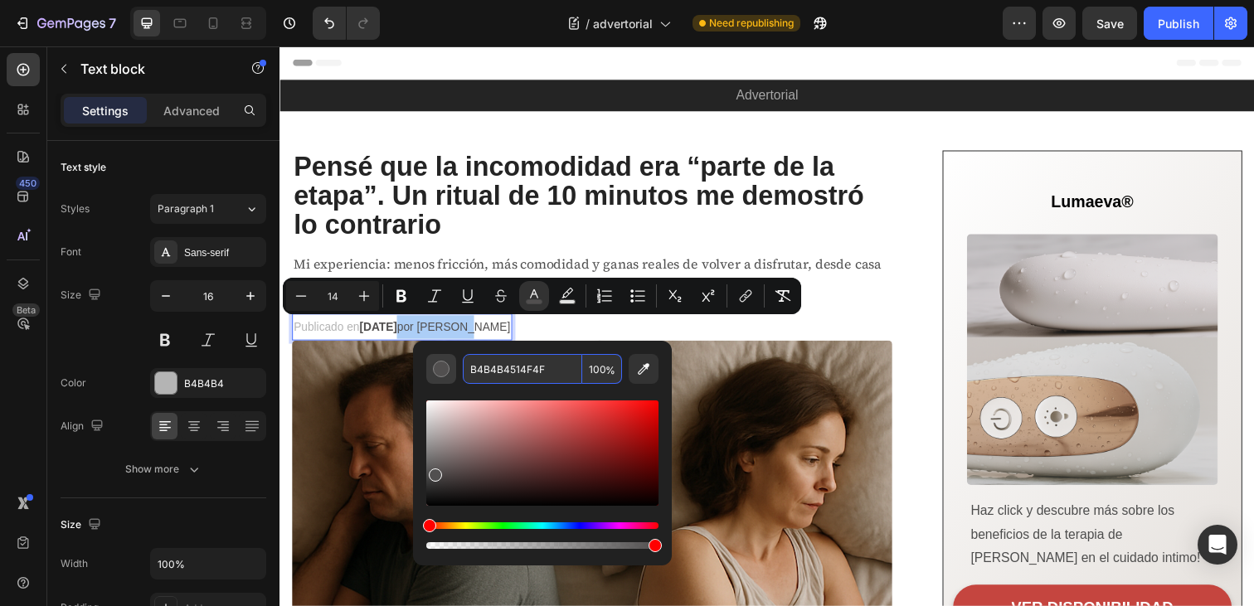
paste input "Editor contextual toolbar"
type input "B4B4B4"
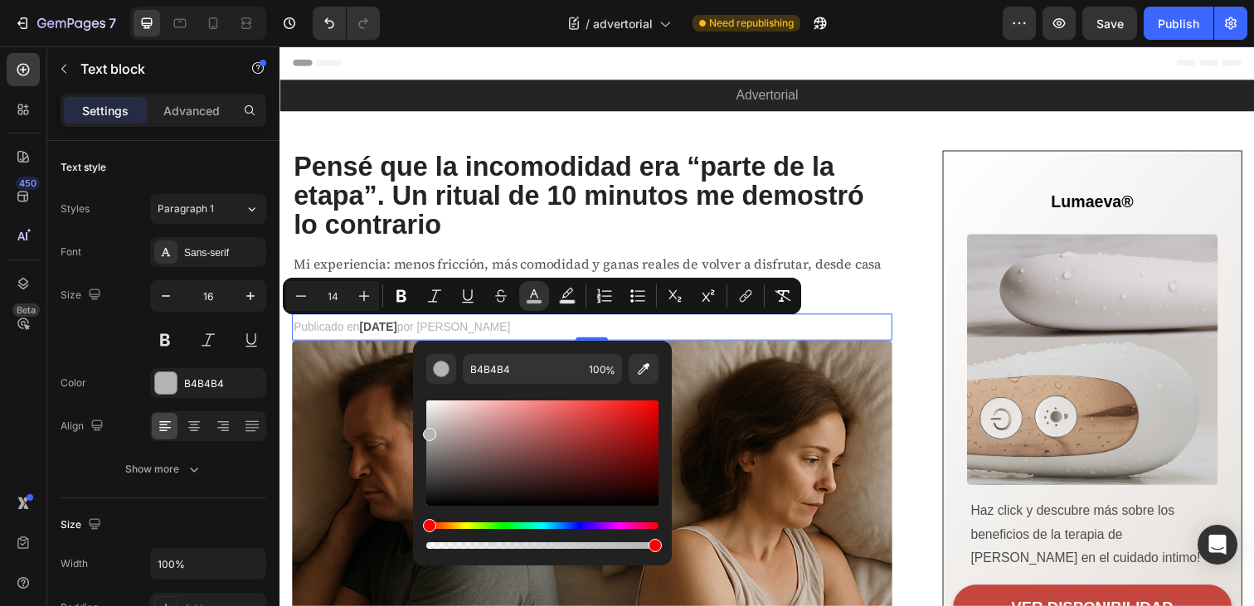
click at [594, 333] on div "Publicado en Junio 23, 2025 por Elena R. Text block Row 0" at bounding box center [598, 332] width 613 height 27
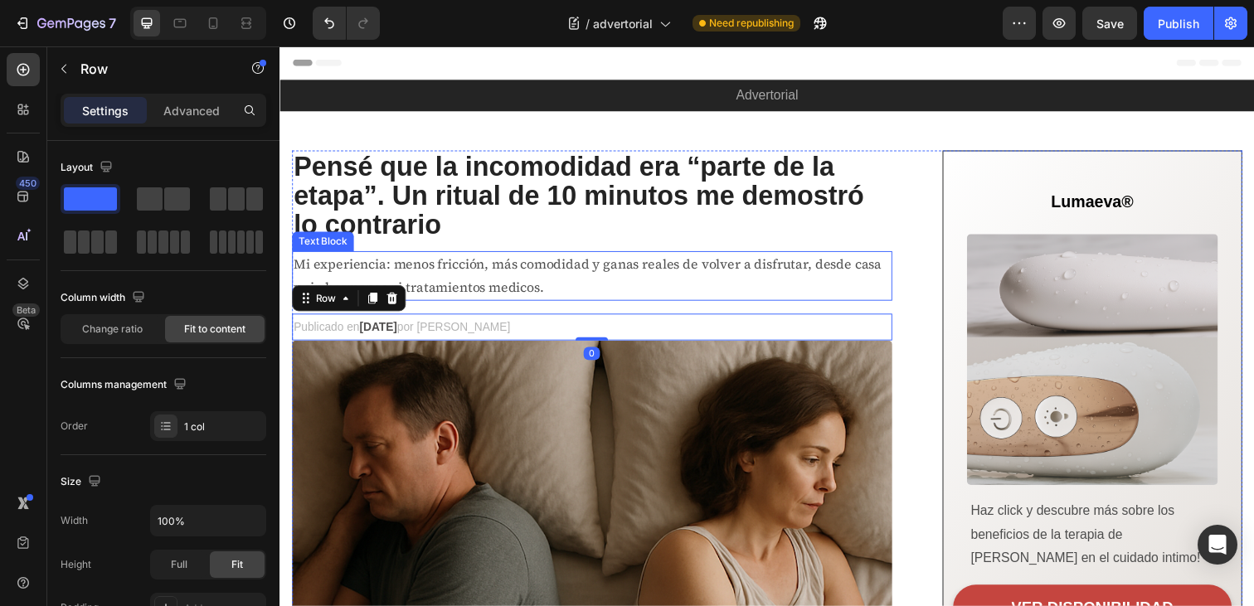
click at [726, 293] on p "Mi experiencia: menos fricción, más comodidad y ganas reales de volver a disfru…" at bounding box center [599, 281] width 610 height 48
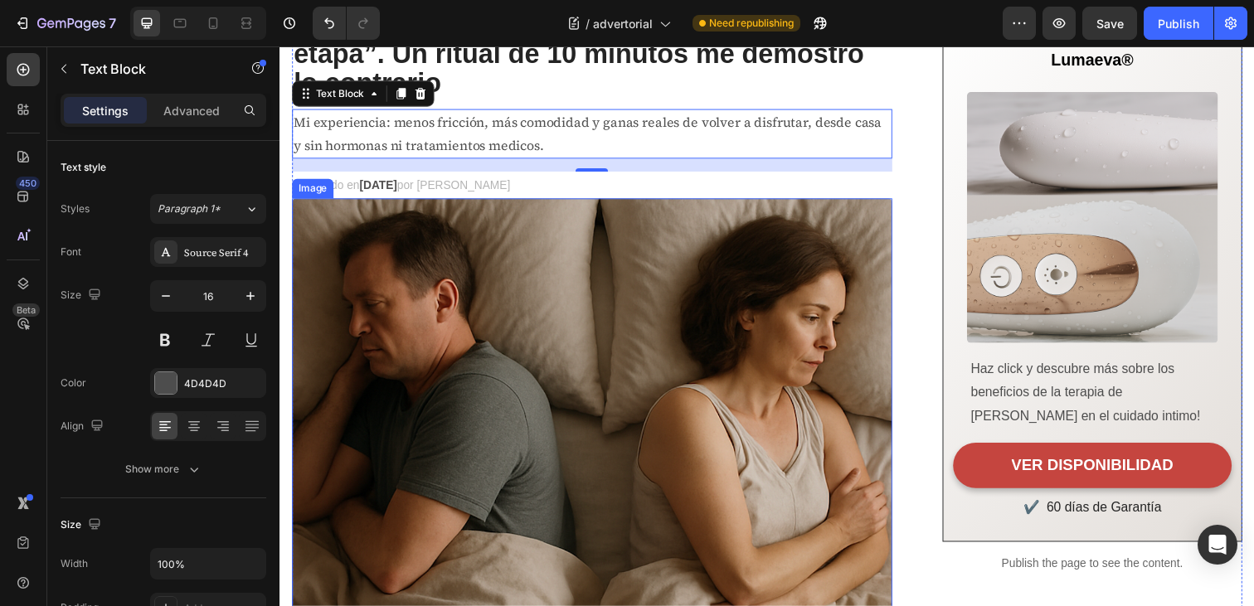
scroll to position [152, 0]
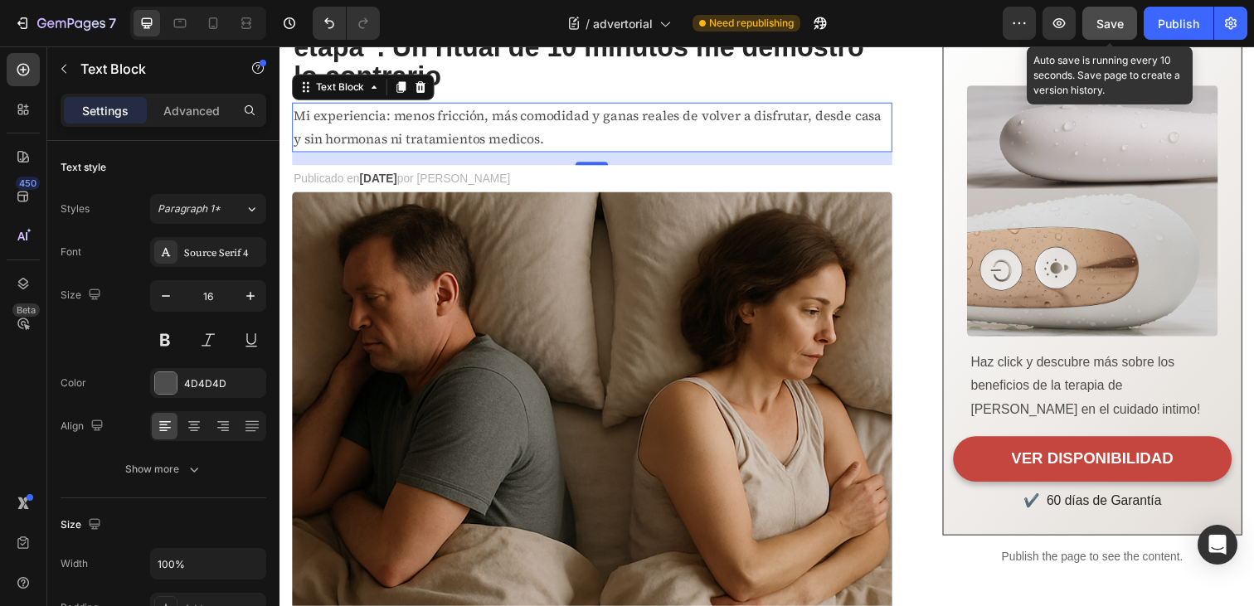
click at [1105, 21] on span "Save" at bounding box center [1110, 24] width 27 height 14
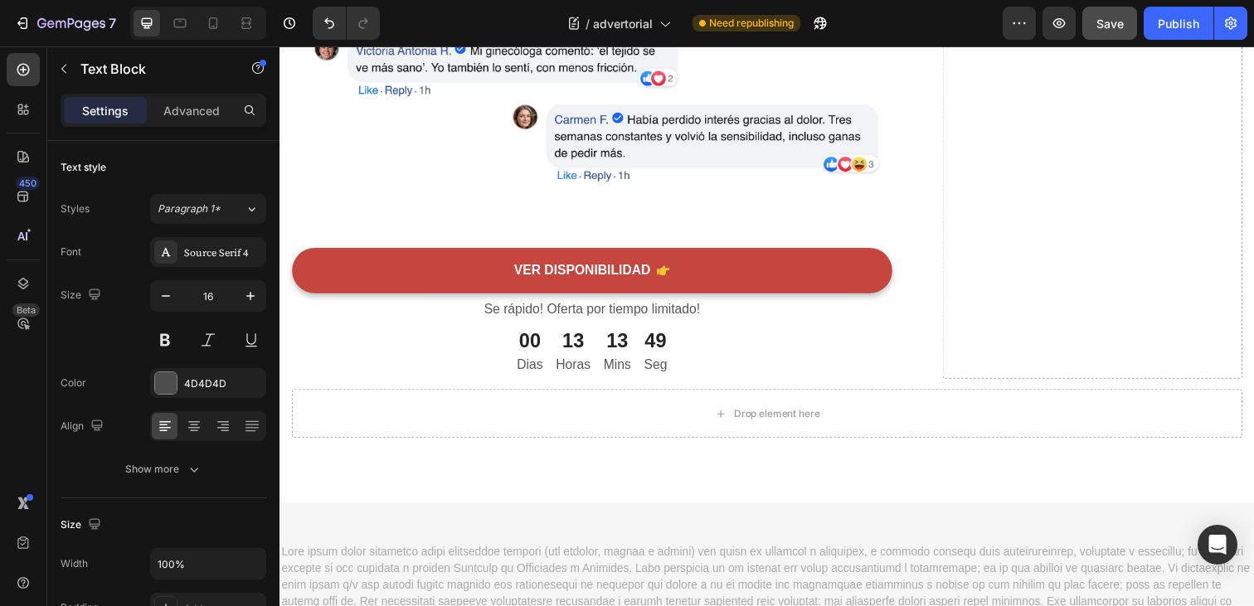
scroll to position [6572, 0]
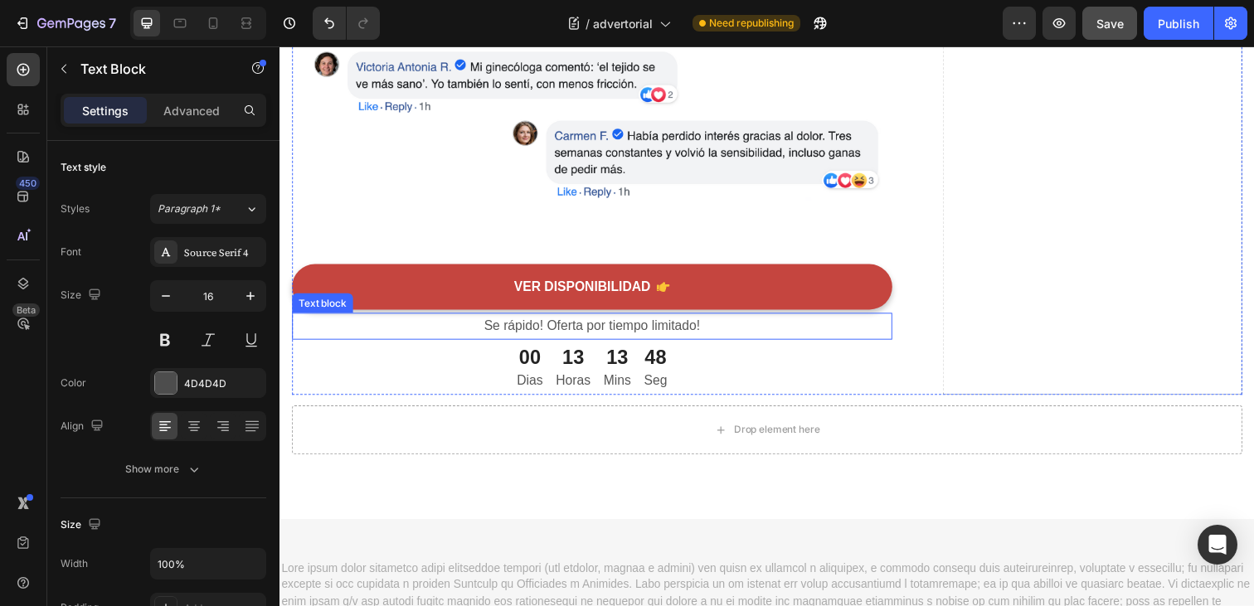
click at [770, 333] on p "Se rápido! Oferta por tiempo limitado!" at bounding box center [599, 332] width 610 height 24
click at [198, 112] on p "Advanced" at bounding box center [191, 110] width 56 height 17
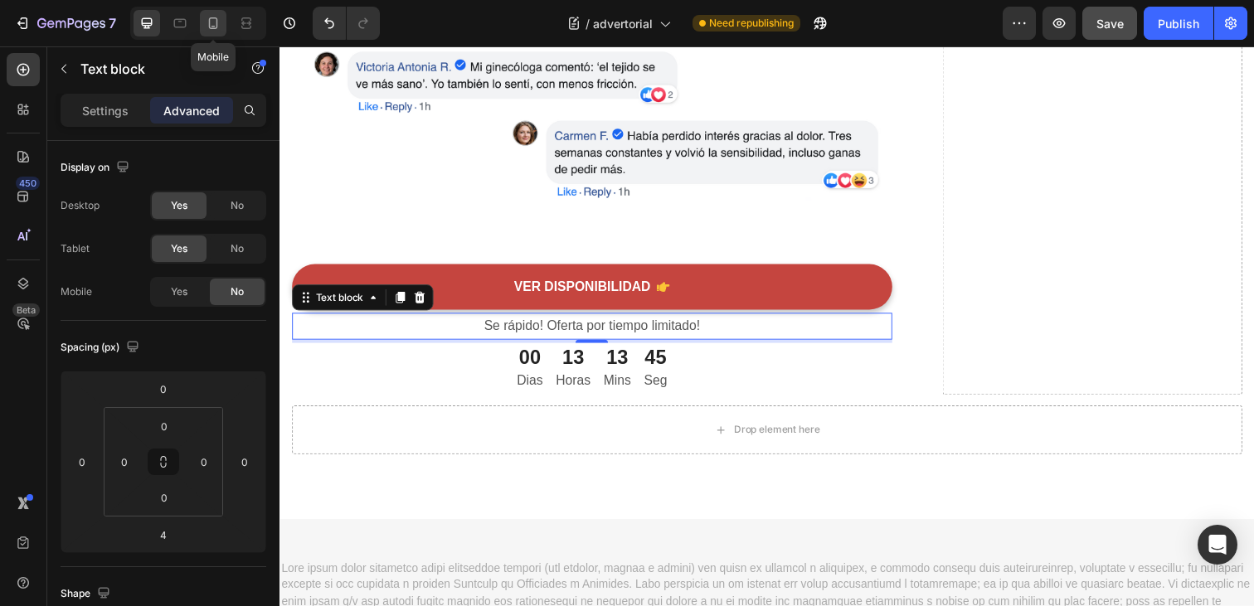
click at [212, 25] on icon at bounding box center [213, 23] width 17 height 17
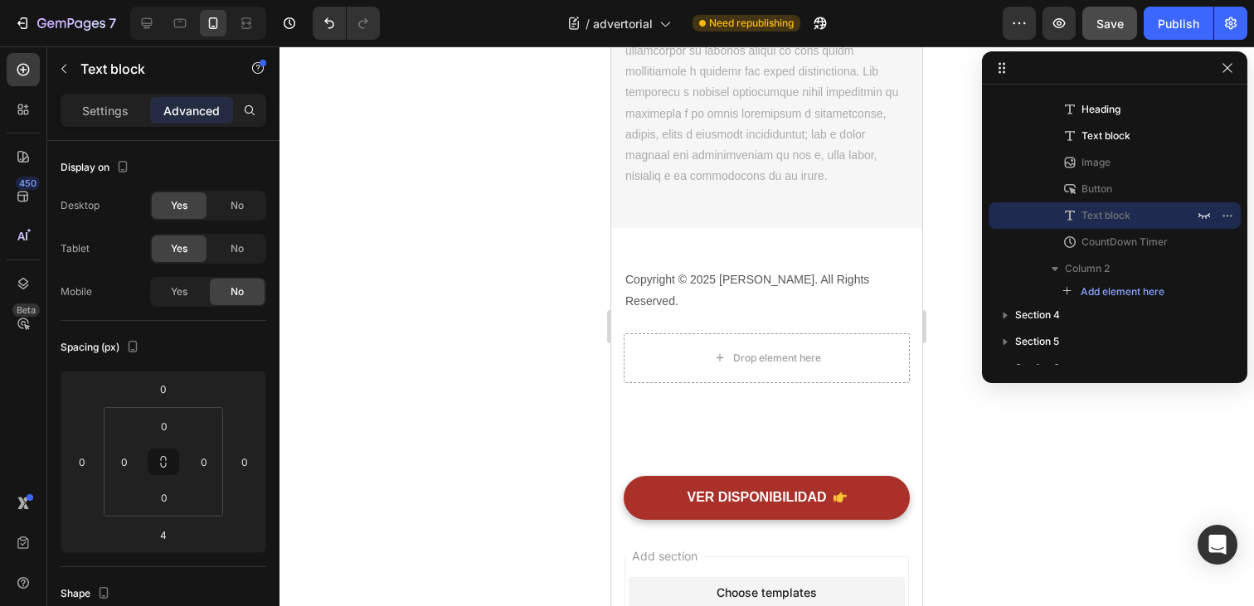
scroll to position [7491, 0]
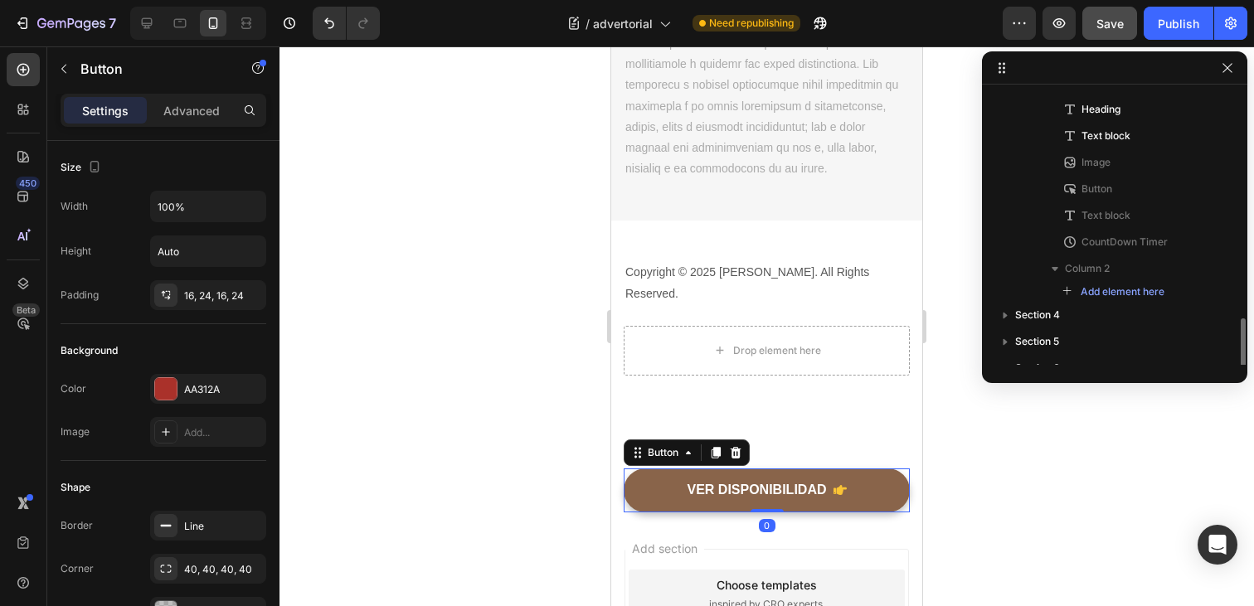
click at [864, 469] on link "VER DISPONIBILIDAD" at bounding box center [767, 491] width 286 height 44
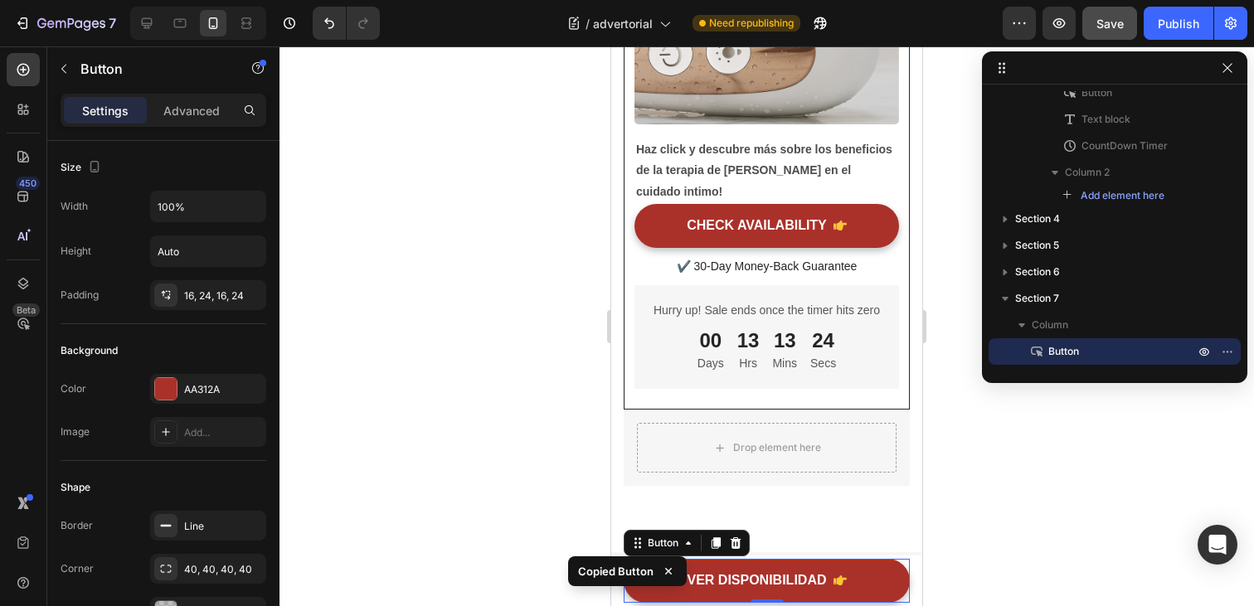
scroll to position [6583, 0]
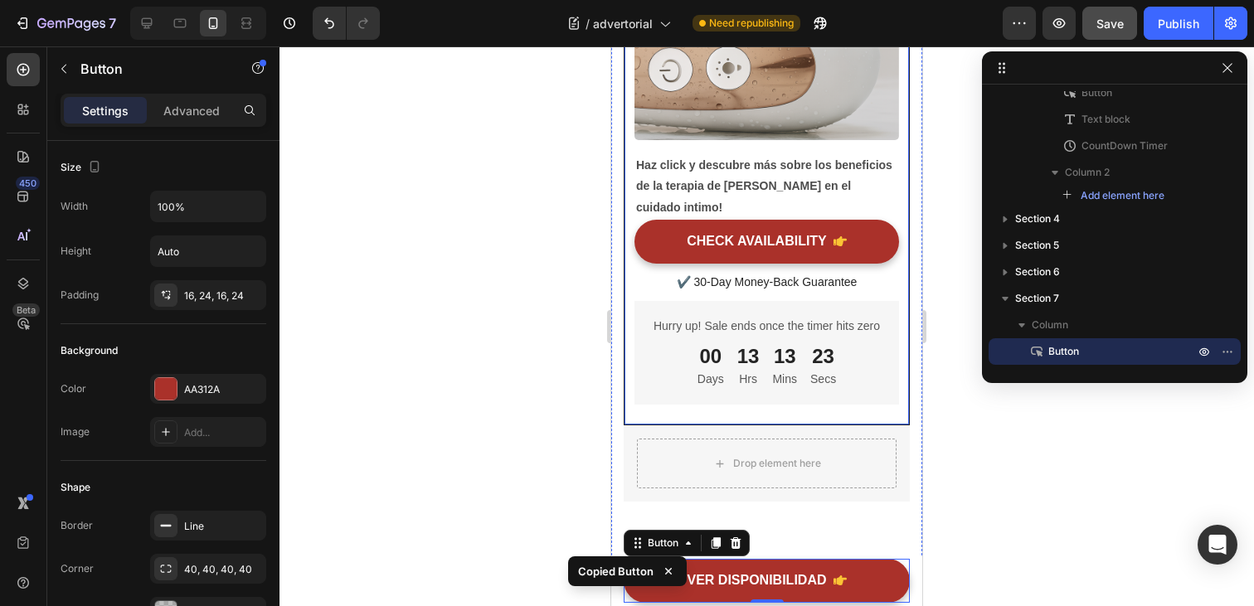
click at [772, 246] on div "CHECK AVAILABILITY Button" at bounding box center [767, 245] width 265 height 51
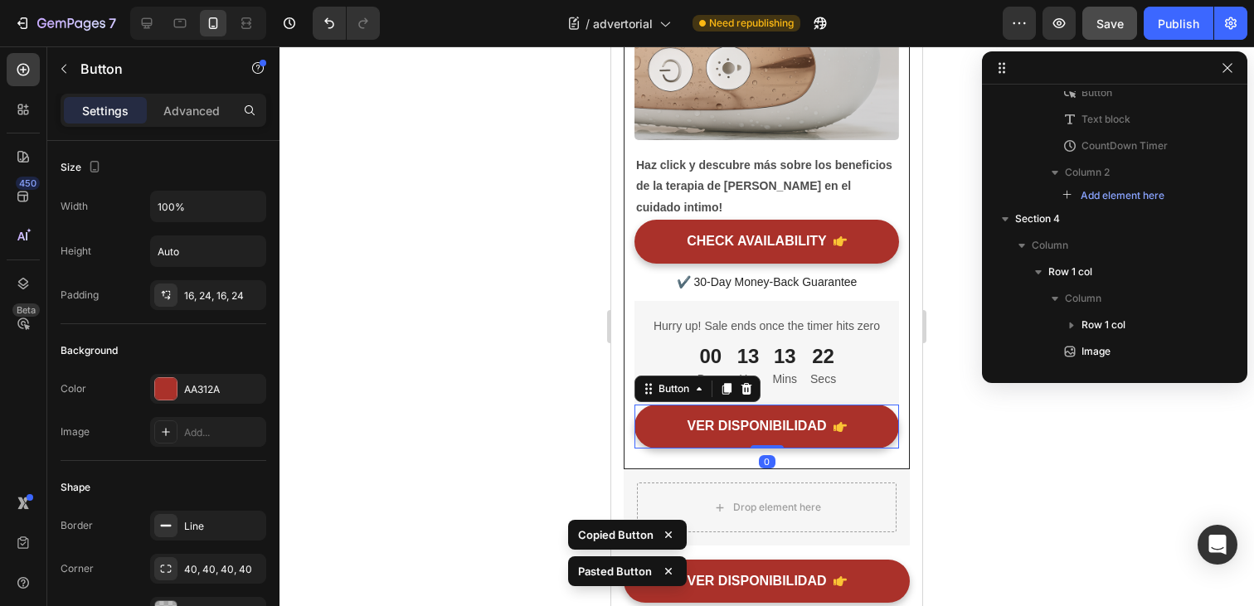
scroll to position [519, 0]
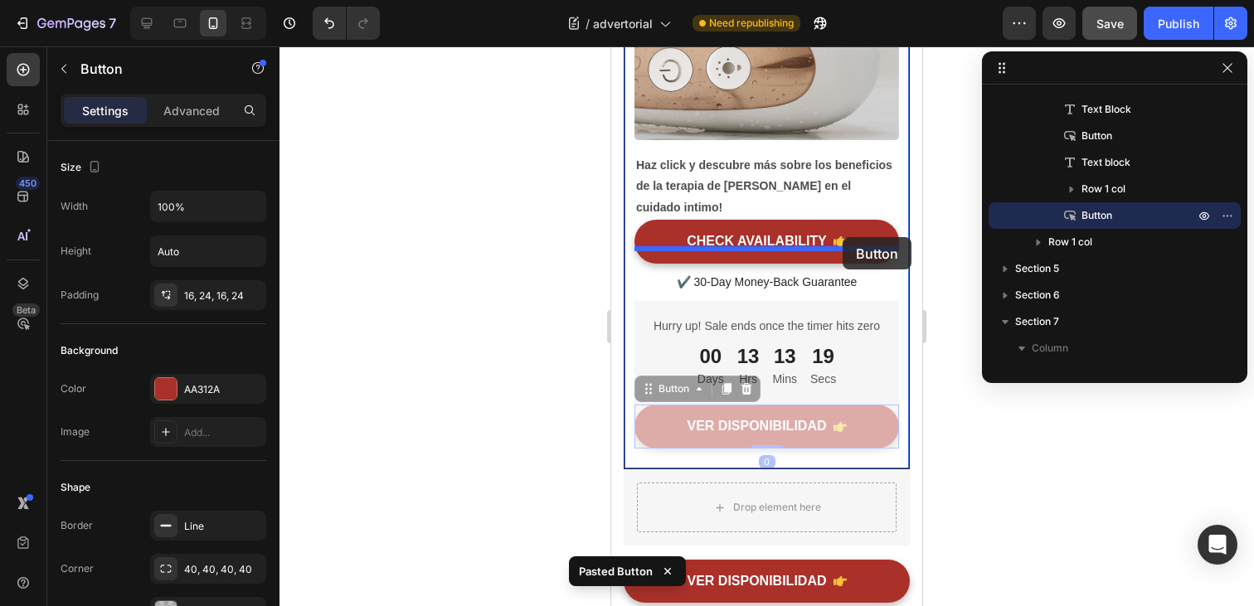
drag, startPoint x: 864, startPoint y: 393, endPoint x: 843, endPoint y: 237, distance: 157.3
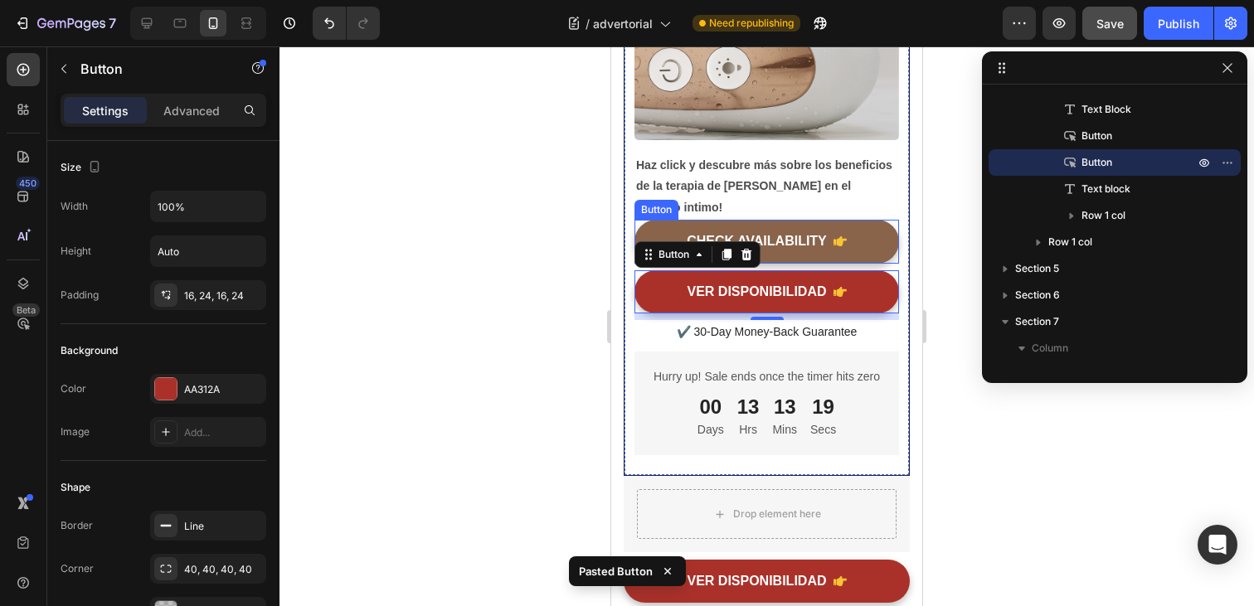
click at [856, 228] on link "CHECK AVAILABILITY" at bounding box center [767, 242] width 265 height 44
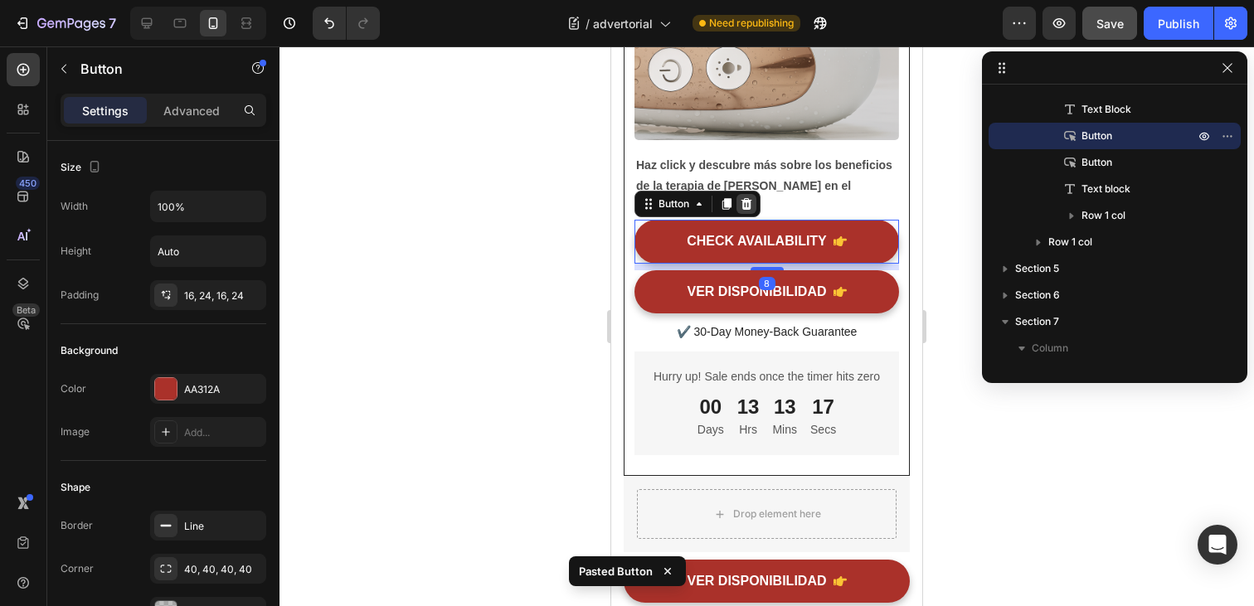
click at [747, 198] on icon at bounding box center [747, 204] width 11 height 12
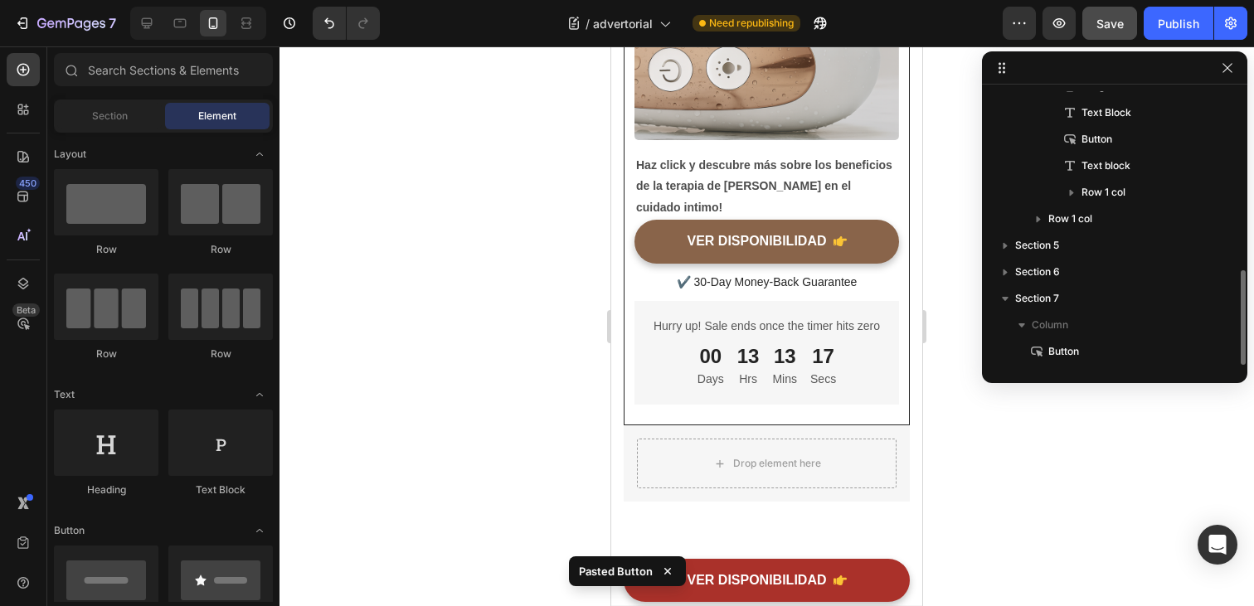
scroll to position [516, 0]
click at [866, 225] on link "VER DISPONIBILIDAD" at bounding box center [767, 242] width 265 height 44
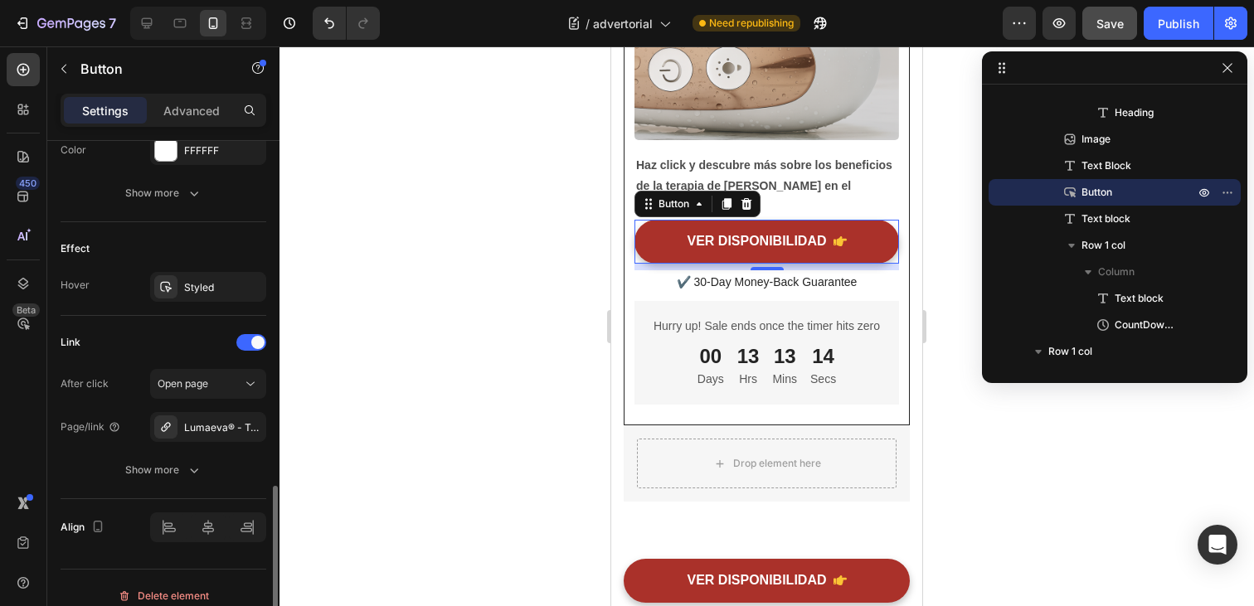
scroll to position [937, 0]
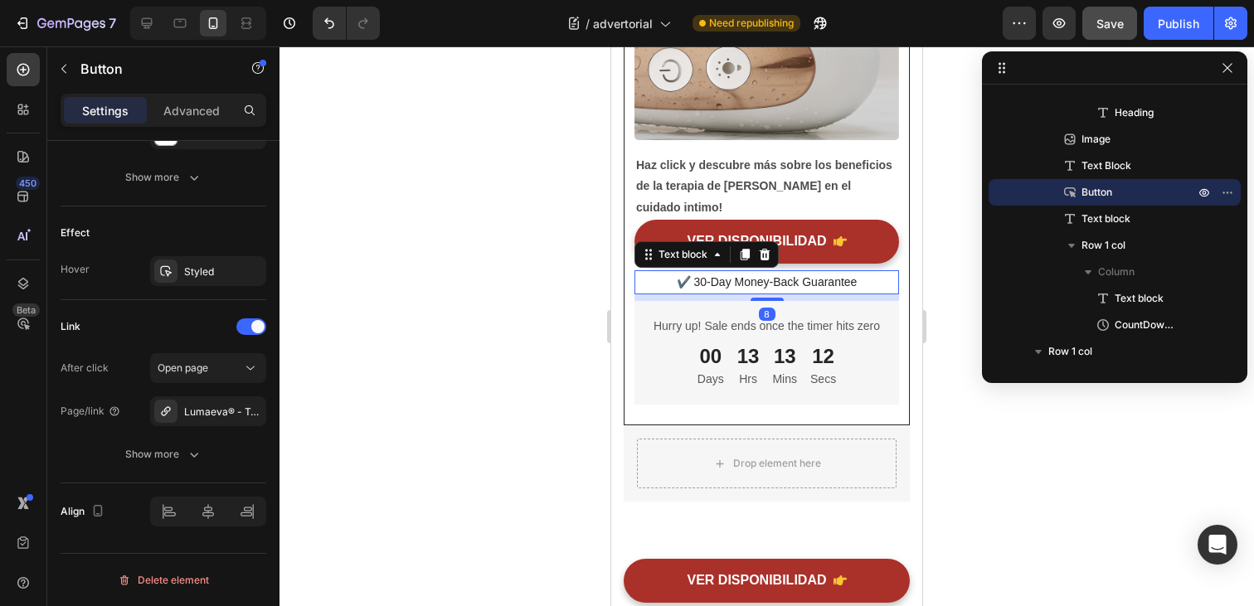
click at [700, 271] on div "✔️ 30-Day Money-Back Guarantee" at bounding box center [767, 282] width 265 height 24
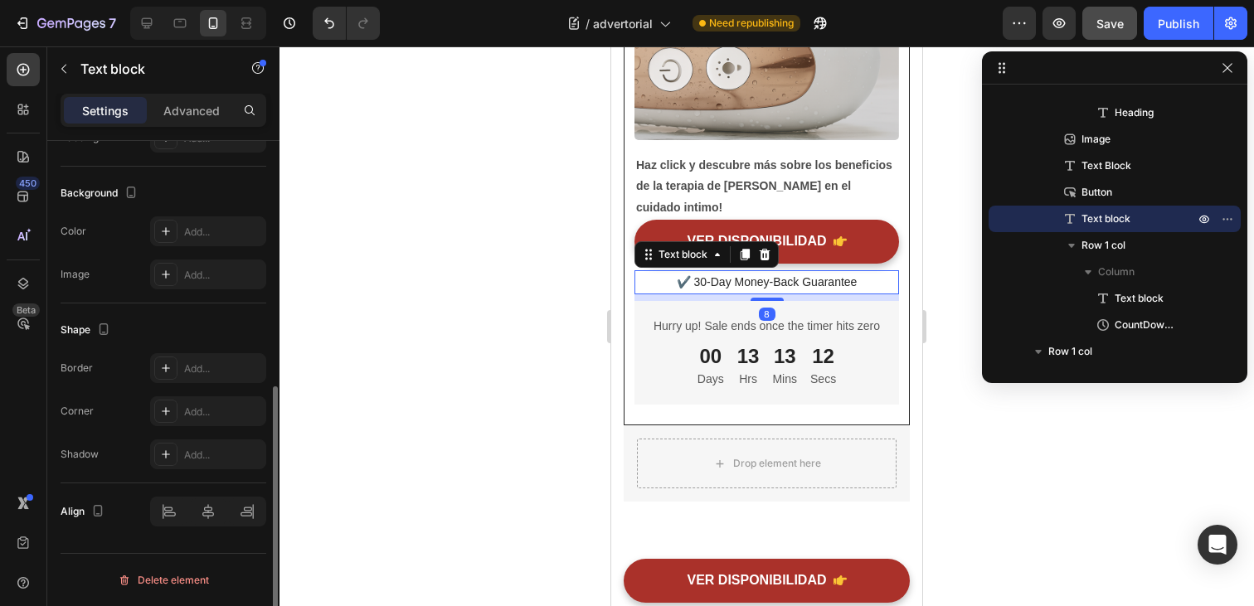
scroll to position [0, 0]
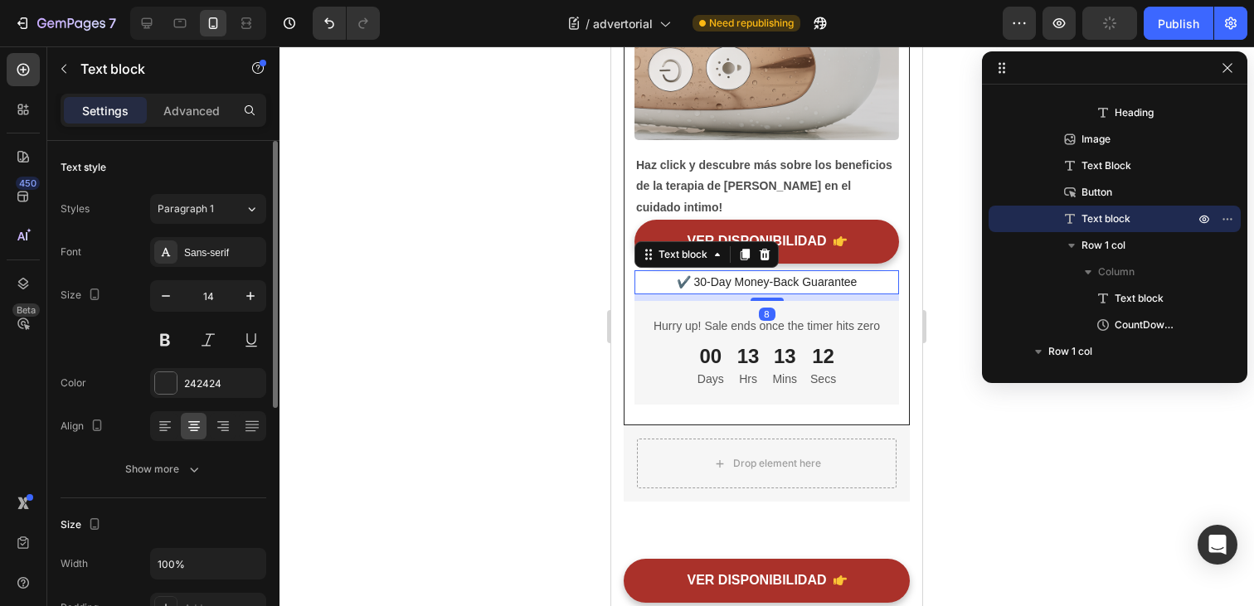
click at [700, 272] on p "✔️ 30-Day Money-Back Guarantee" at bounding box center [766, 282] width 261 height 21
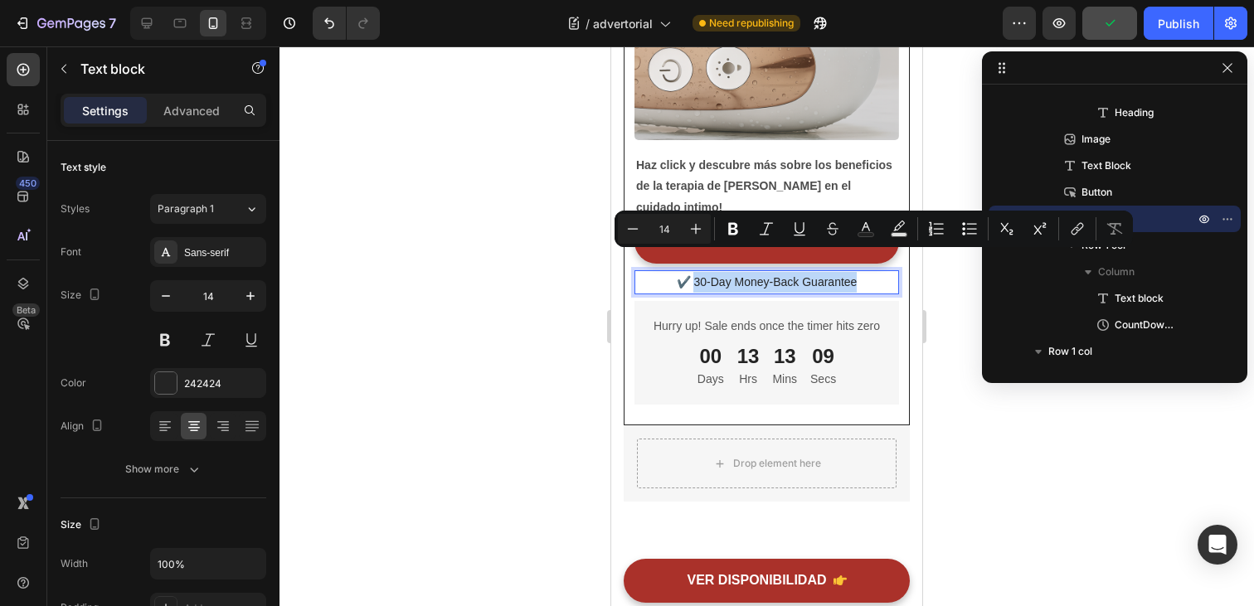
drag, startPoint x: 868, startPoint y: 265, endPoint x: 694, endPoint y: 268, distance: 174.2
click at [694, 272] on p "✔️ 30-Day Money-Back Guarantee" at bounding box center [766, 282] width 261 height 21
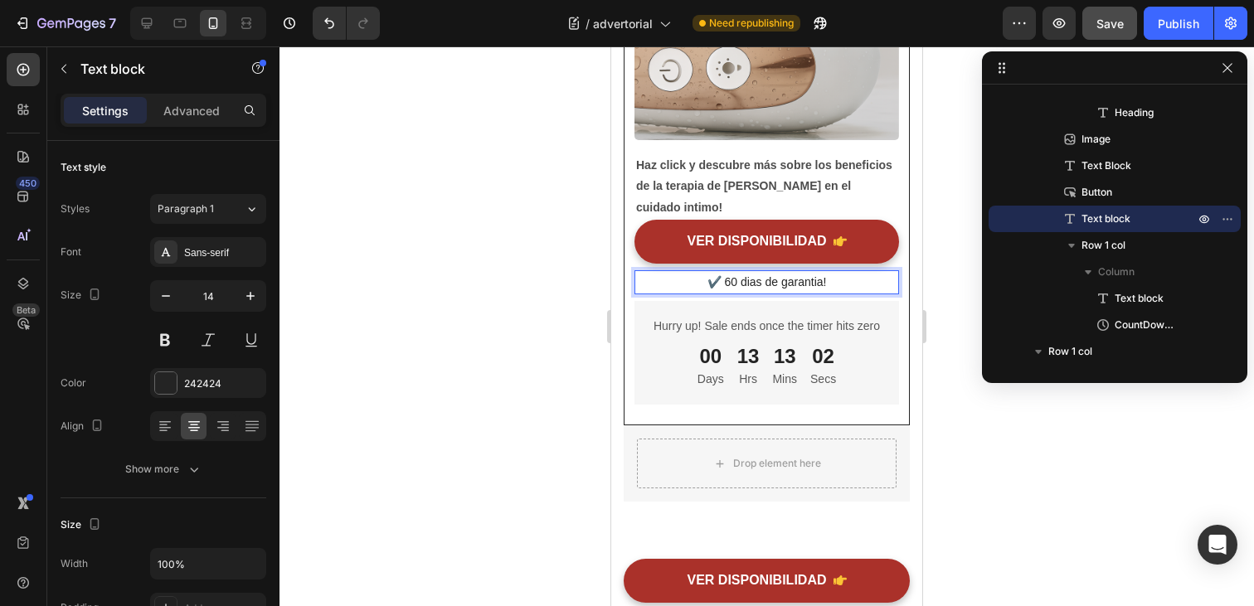
click at [947, 303] on div at bounding box center [767, 326] width 975 height 560
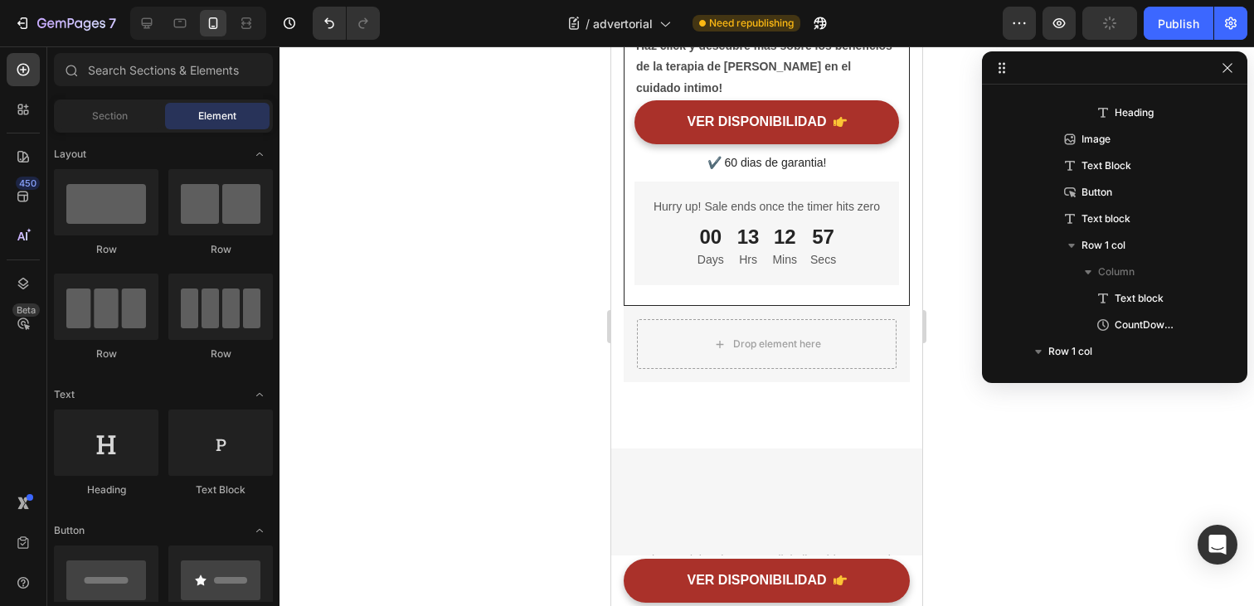
scroll to position [6678, 0]
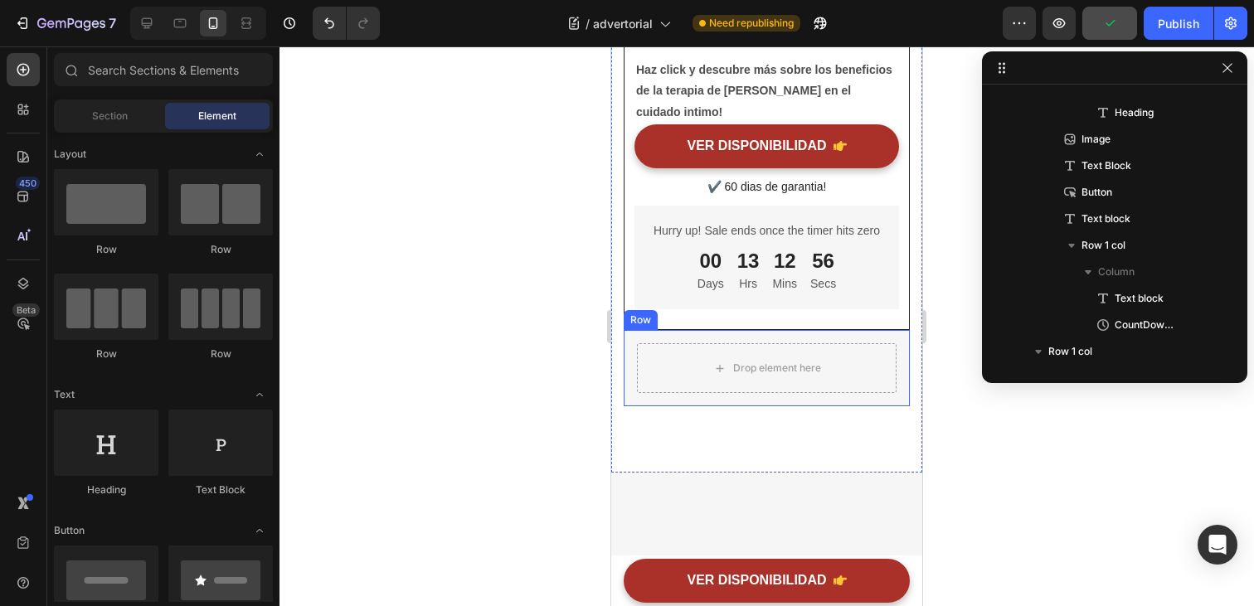
click at [902, 358] on div "Drop element here Row" at bounding box center [767, 368] width 286 height 76
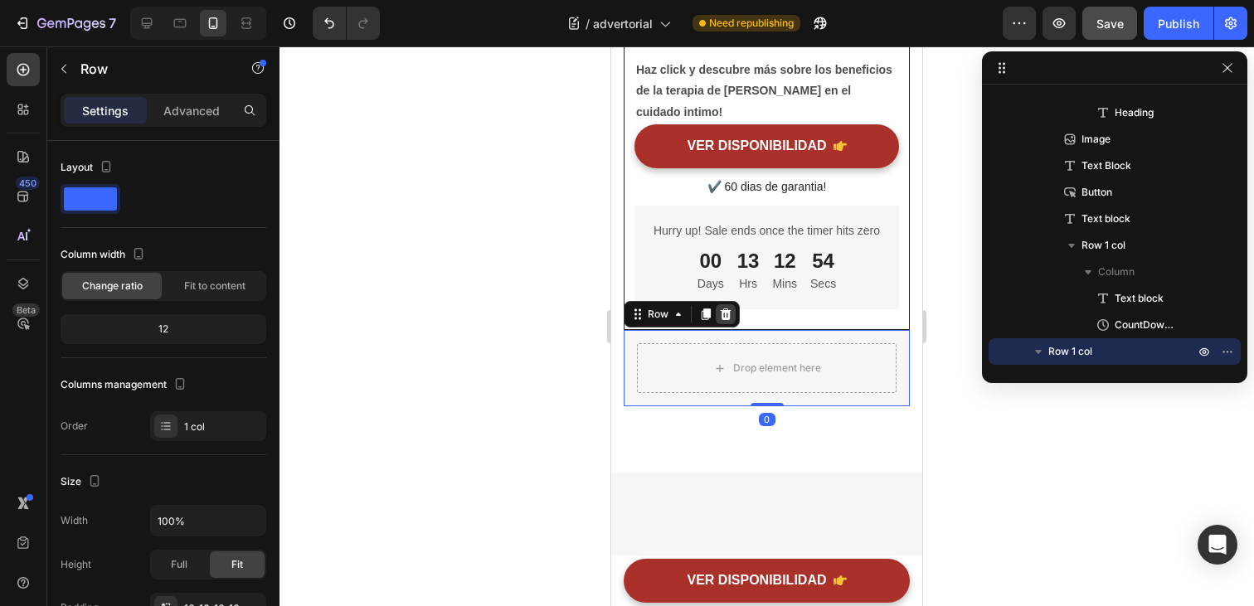
click at [729, 309] on icon at bounding box center [726, 315] width 11 height 12
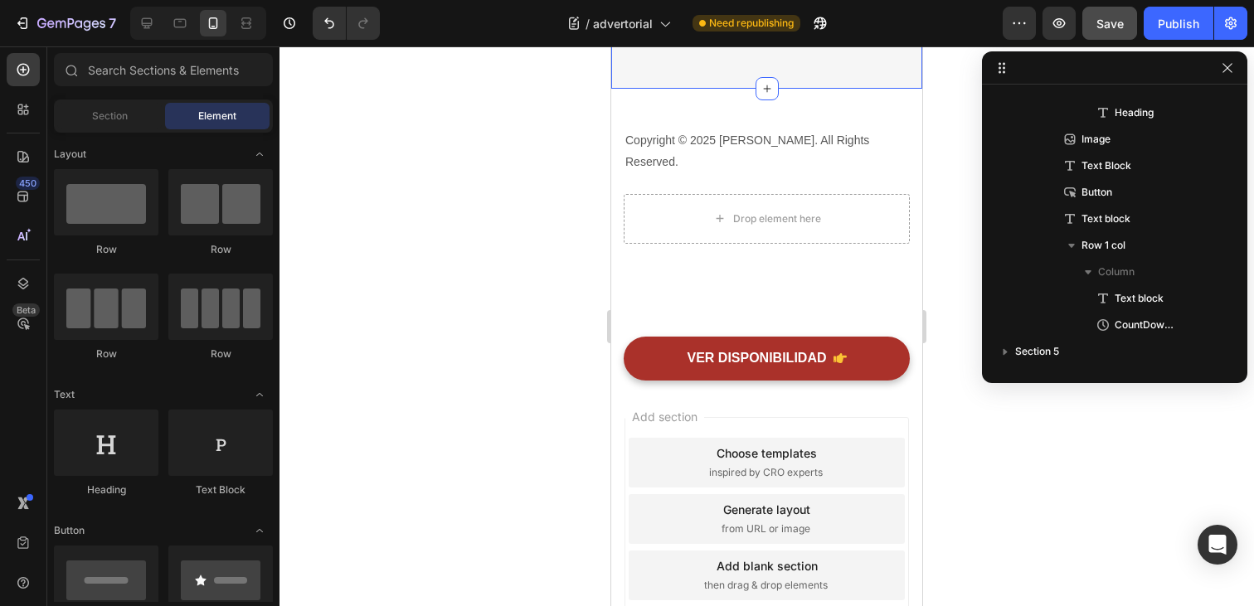
scroll to position [7553, 0]
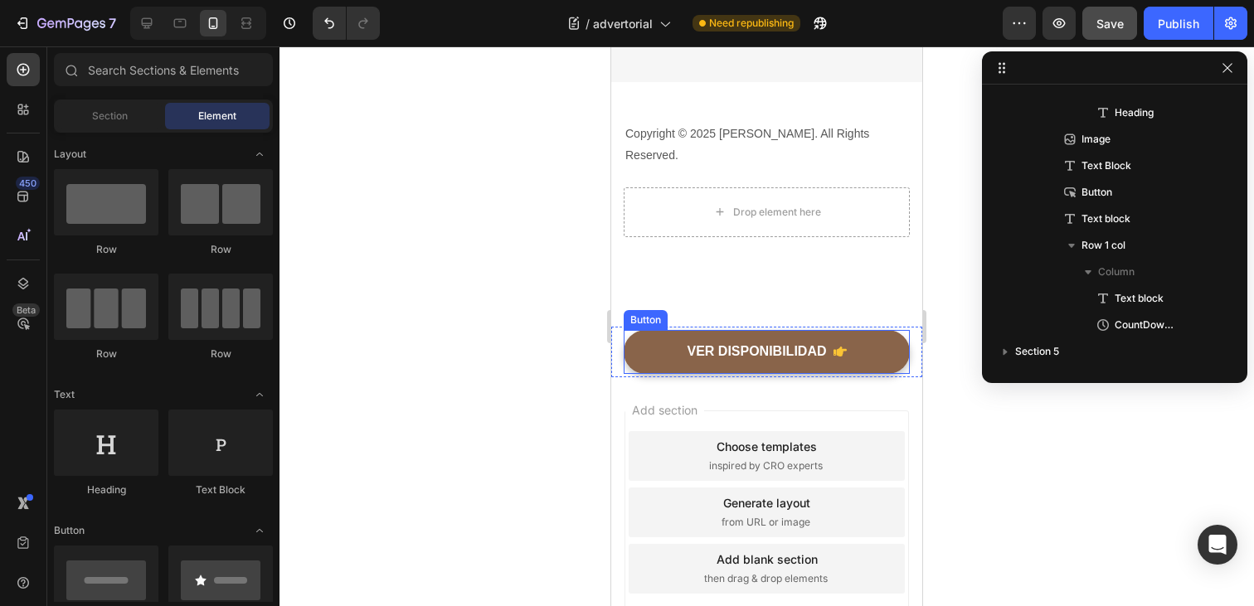
click at [899, 332] on link "VER DISPONIBILIDAD" at bounding box center [767, 352] width 286 height 44
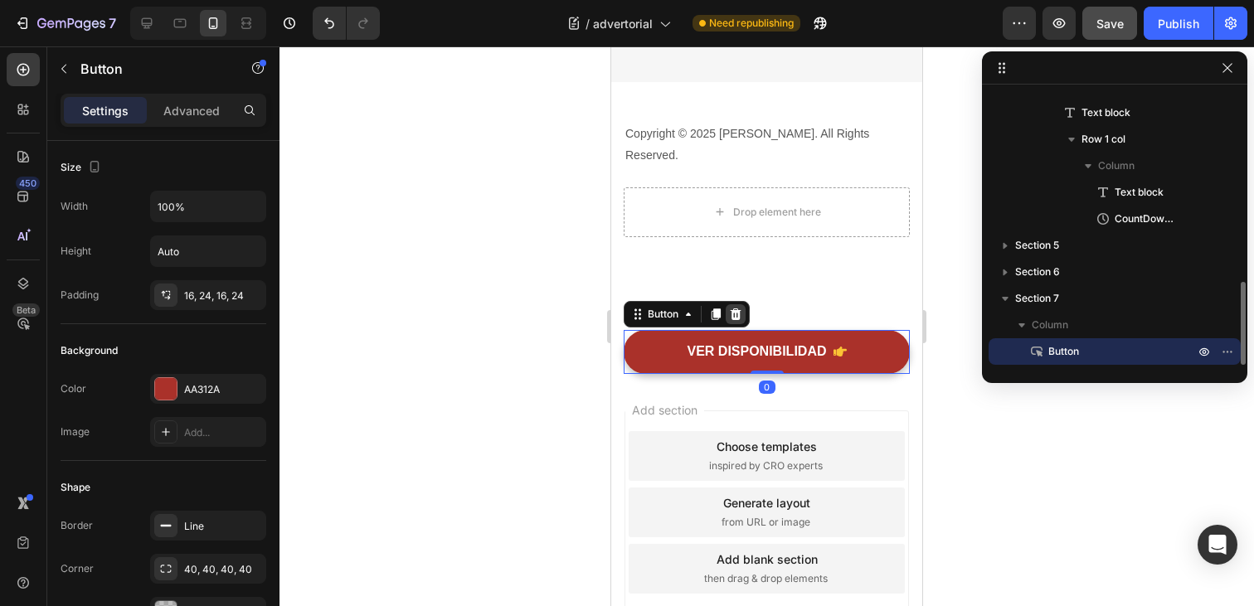
click at [728, 304] on div at bounding box center [736, 314] width 20 height 20
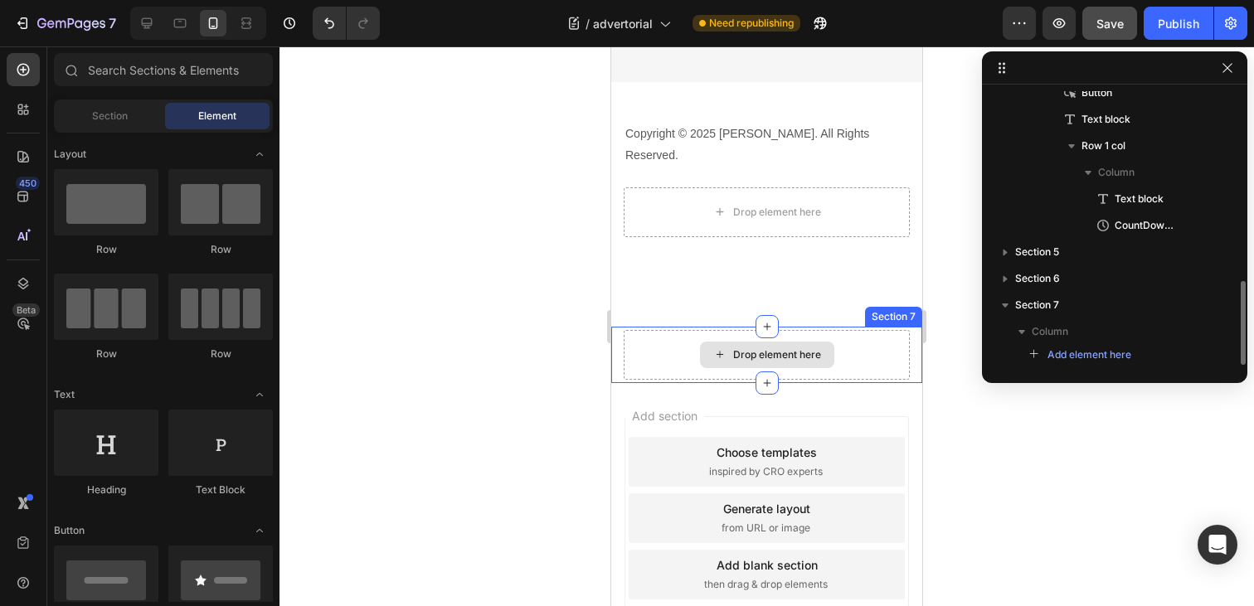
click at [859, 330] on div "Drop element here" at bounding box center [767, 355] width 286 height 50
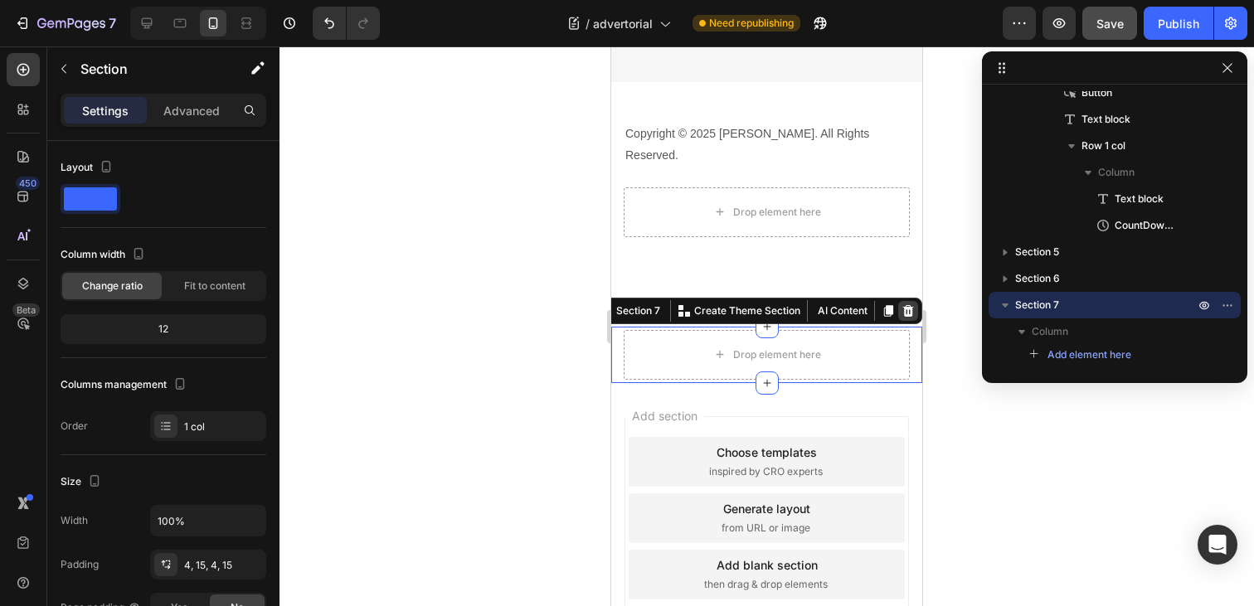
click at [908, 305] on icon at bounding box center [908, 311] width 11 height 12
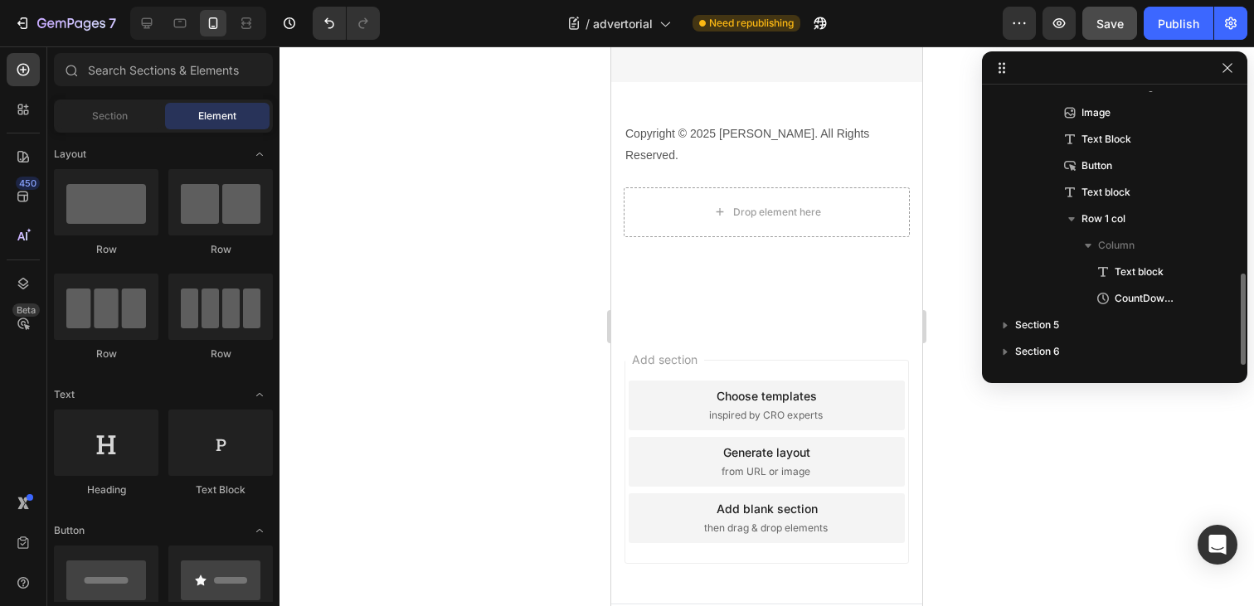
scroll to position [543, 0]
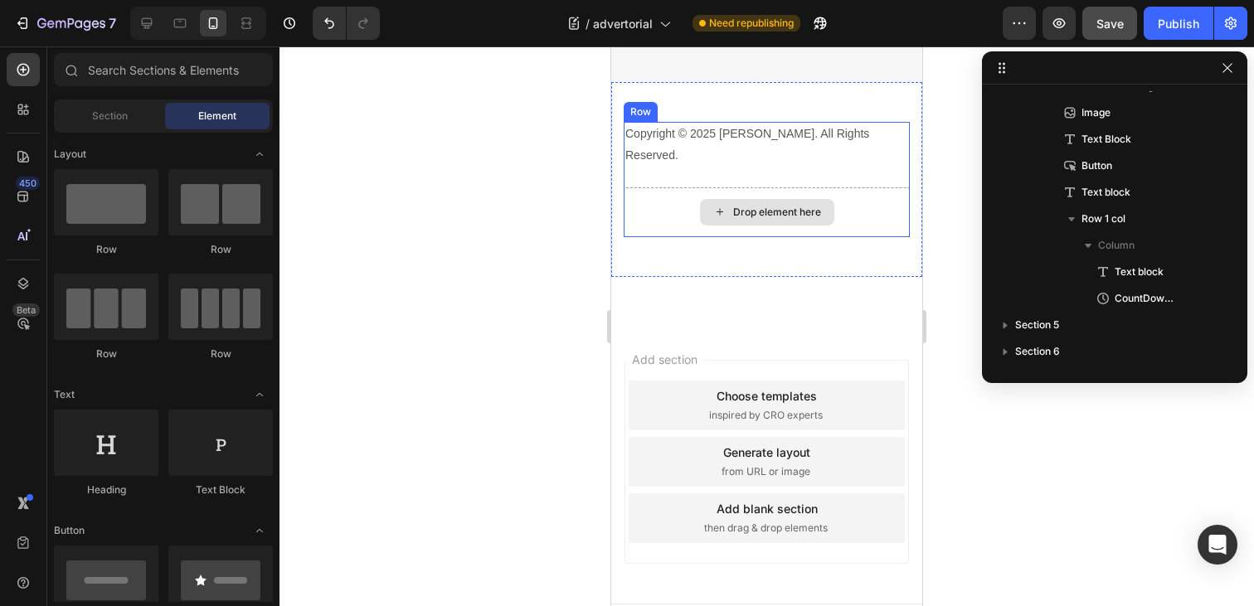
click at [872, 206] on div "Drop element here" at bounding box center [767, 212] width 286 height 50
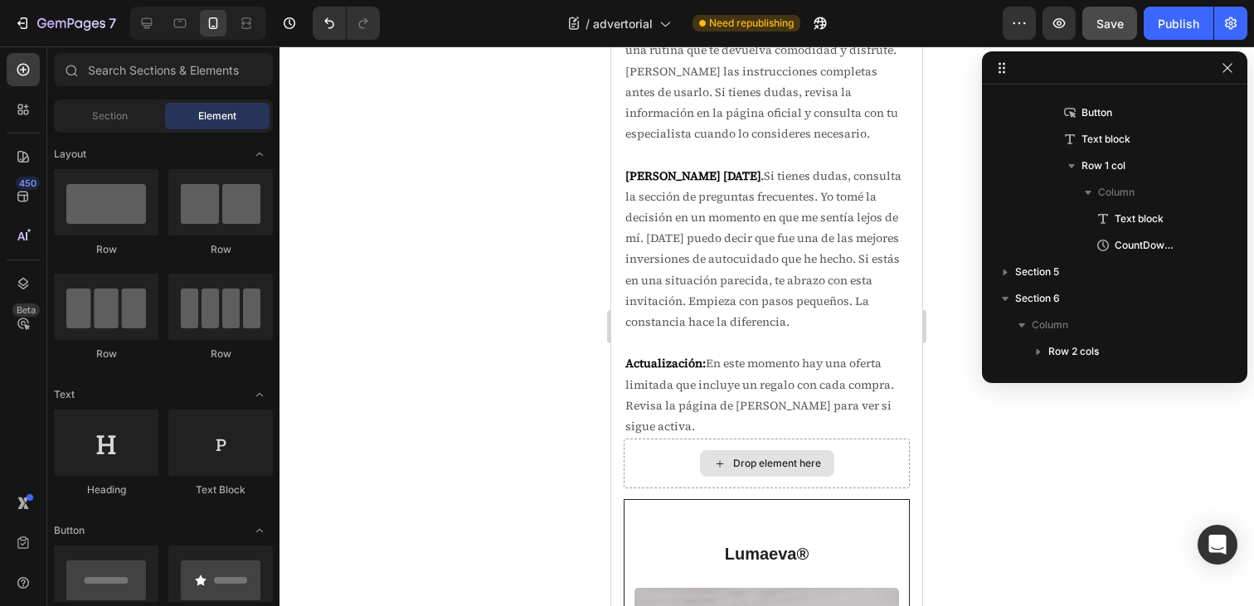
scroll to position [5854, 0]
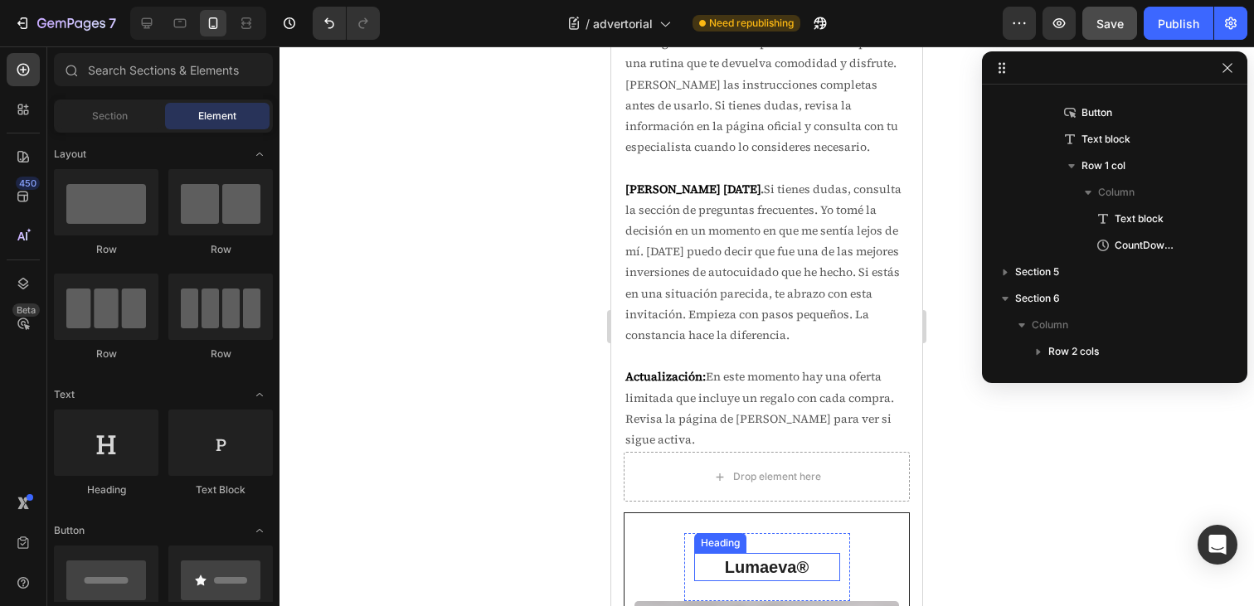
click at [769, 574] on strong "Lumaeva®" at bounding box center [767, 567] width 84 height 18
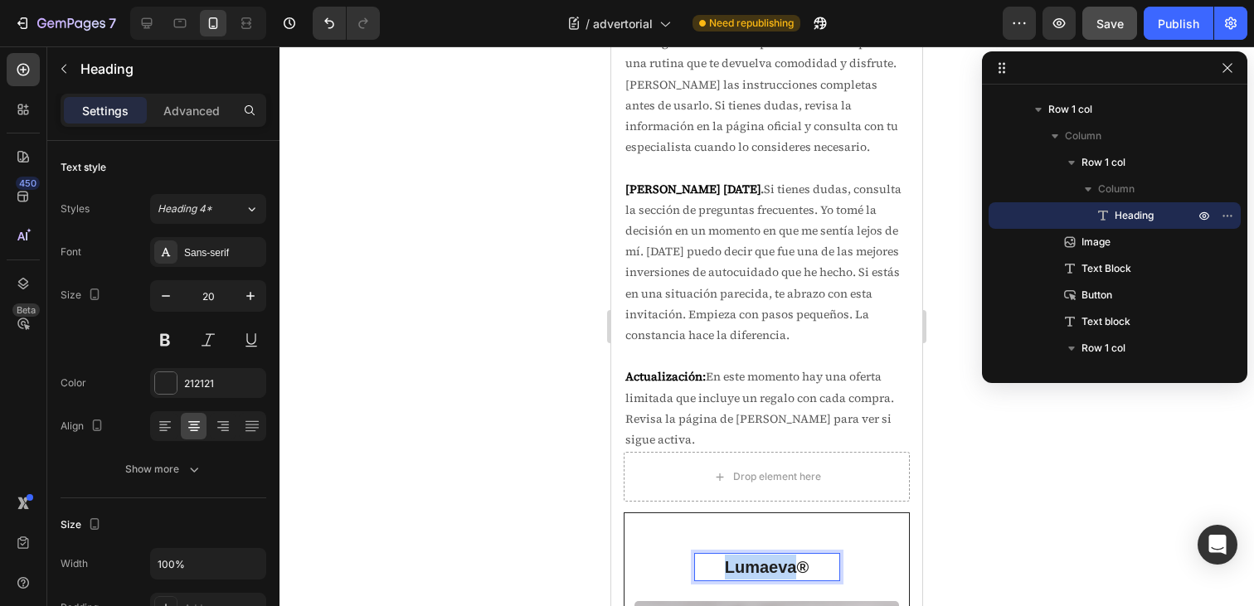
click at [769, 562] on strong "Lumaeva®" at bounding box center [767, 567] width 84 height 18
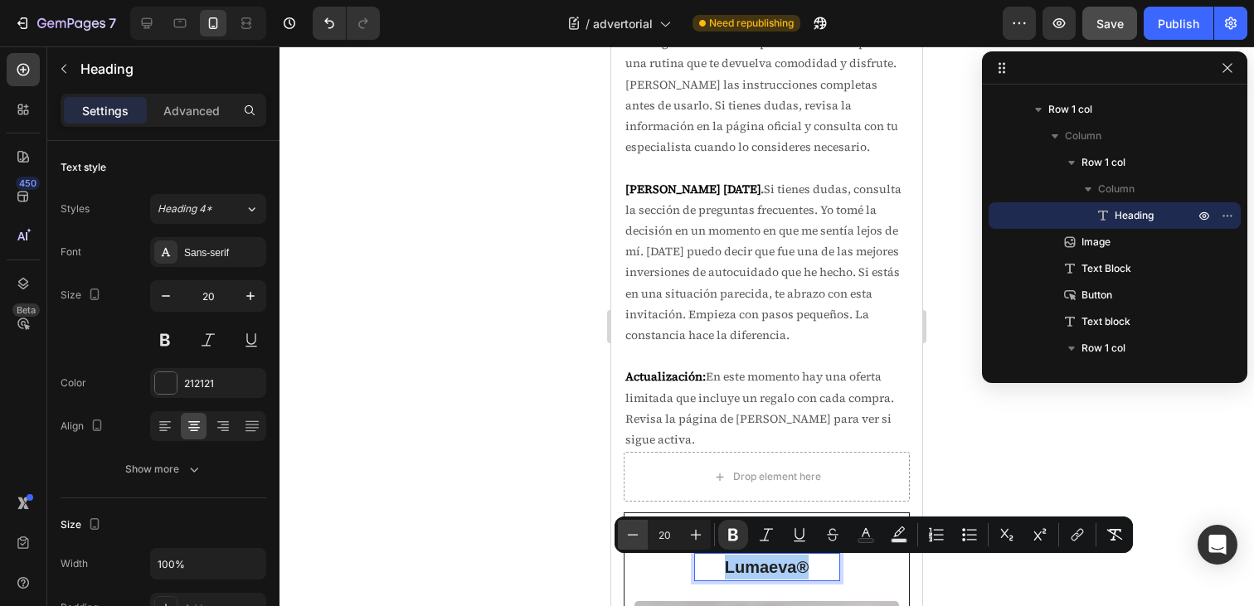
click at [634, 539] on icon "Editor contextual toolbar" at bounding box center [633, 535] width 17 height 17
type input "18"
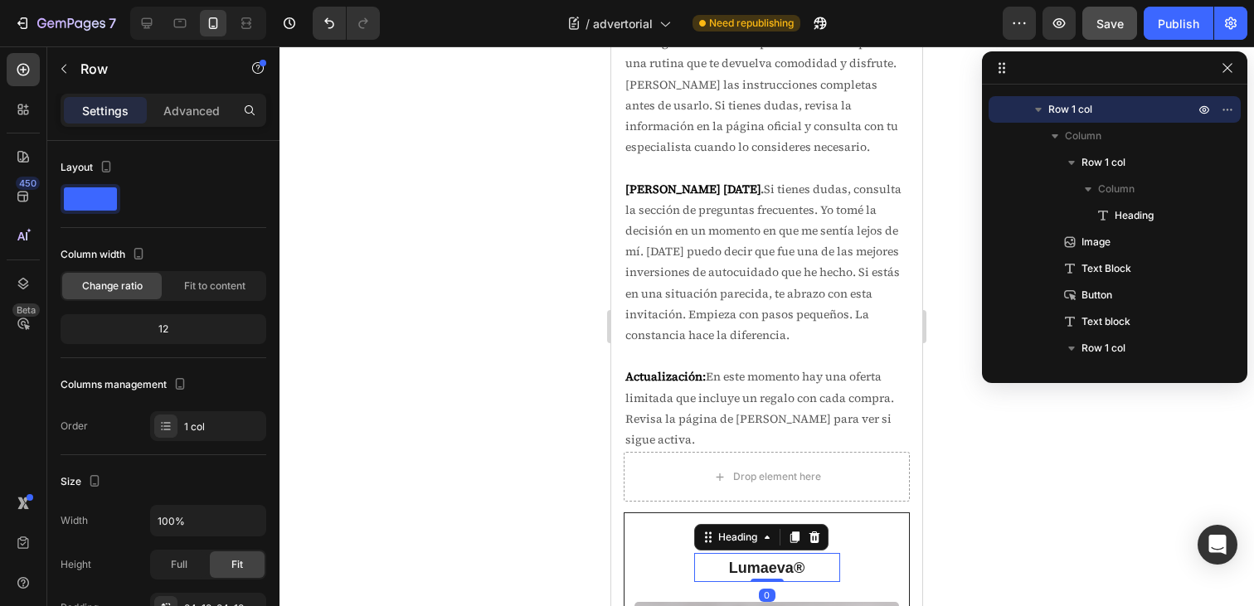
click at [825, 569] on p "⁠⁠⁠⁠⁠⁠⁠ Lumaeva®" at bounding box center [767, 568] width 143 height 26
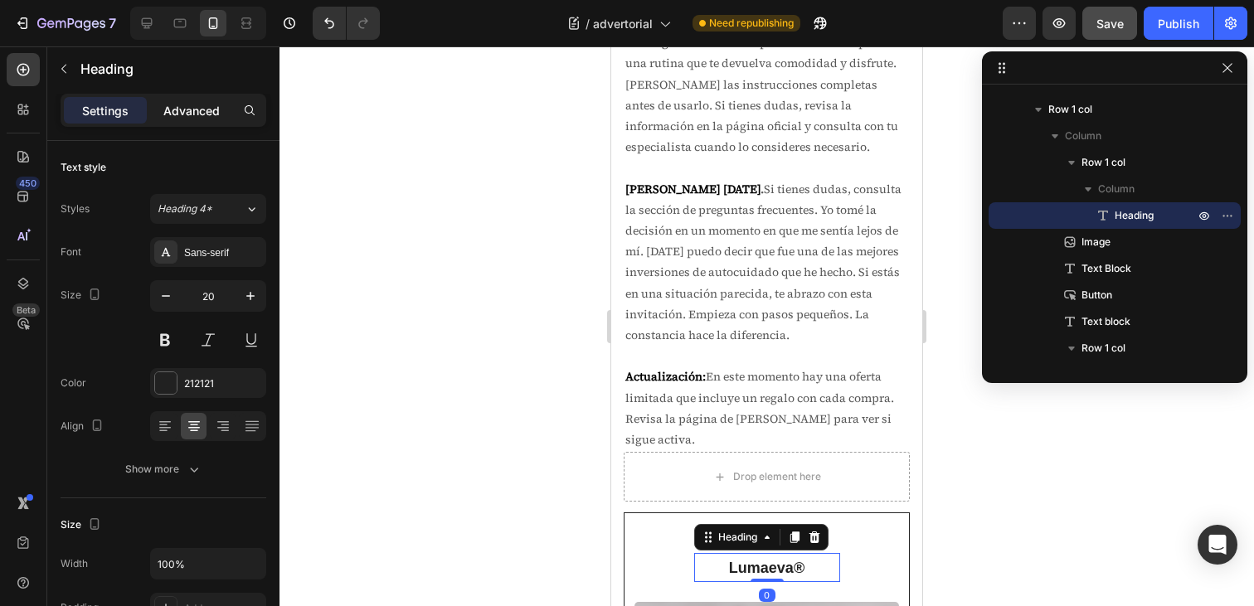
click at [183, 115] on p "Advanced" at bounding box center [191, 110] width 56 height 17
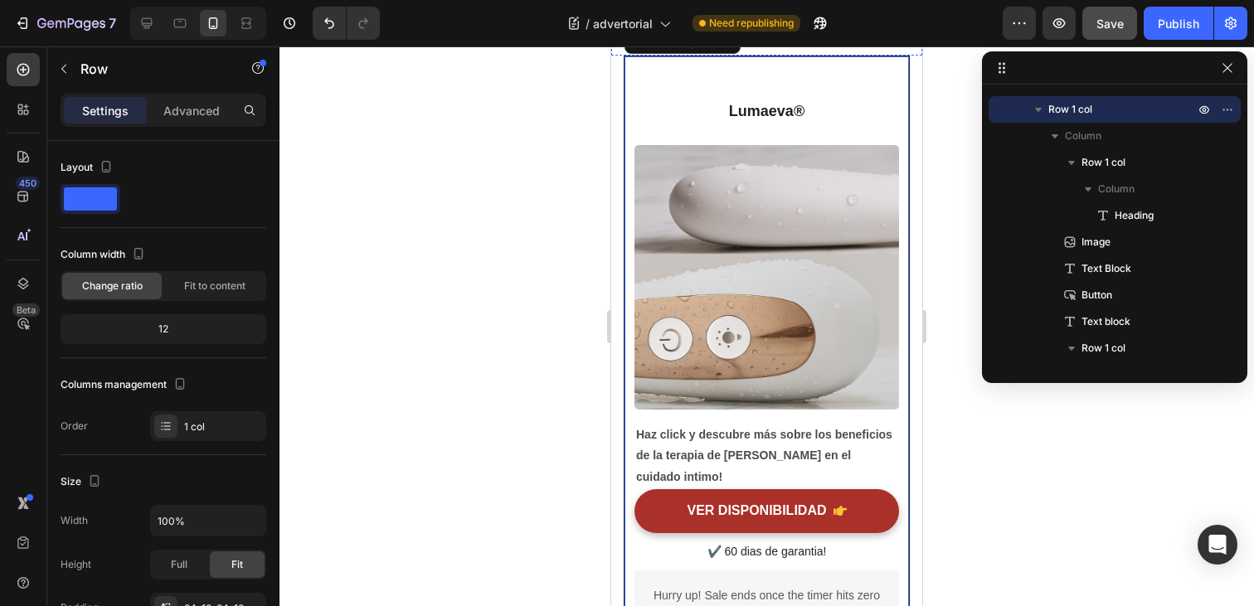
scroll to position [6312, 0]
click at [150, 20] on icon at bounding box center [147, 23] width 17 height 17
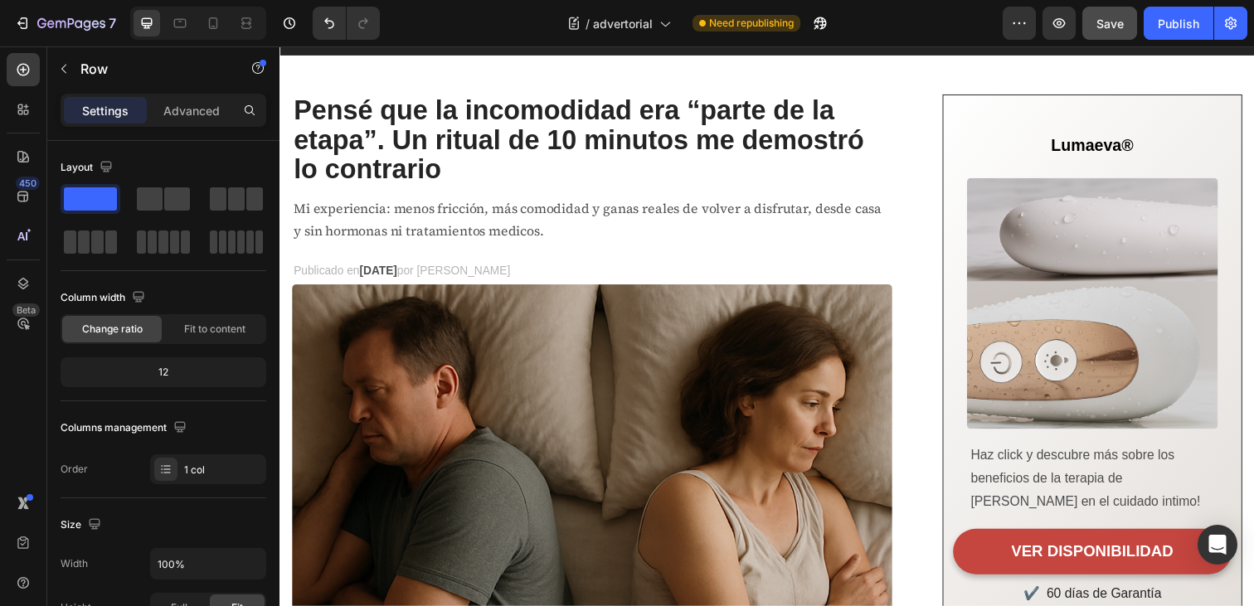
scroll to position [63, 0]
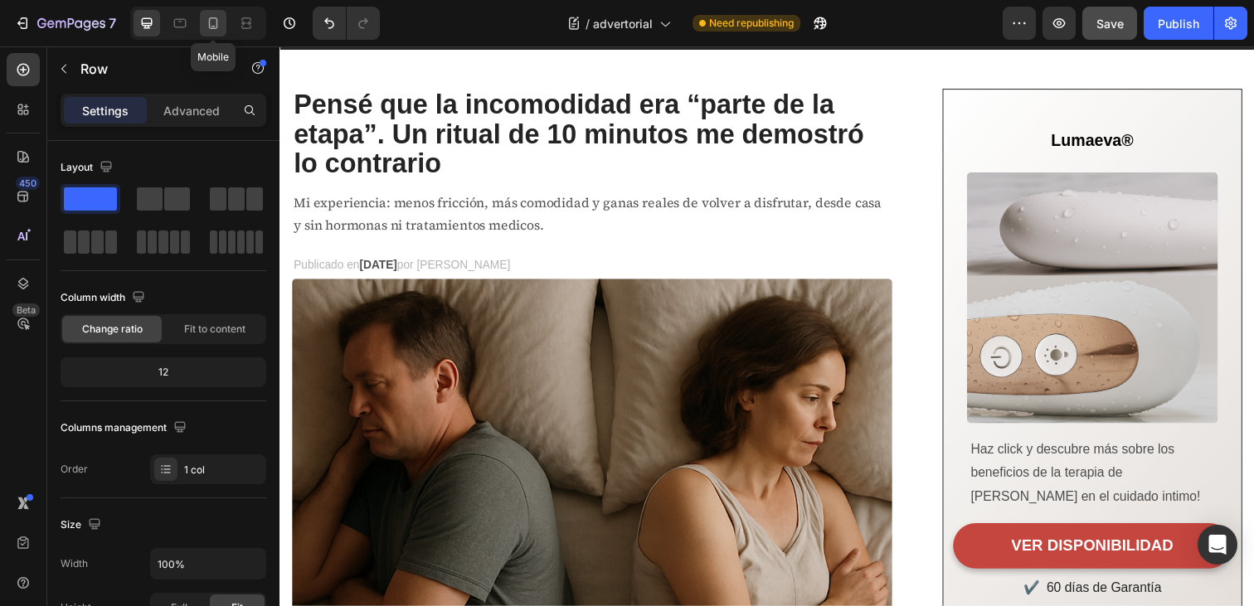
click at [211, 18] on icon at bounding box center [213, 23] width 17 height 17
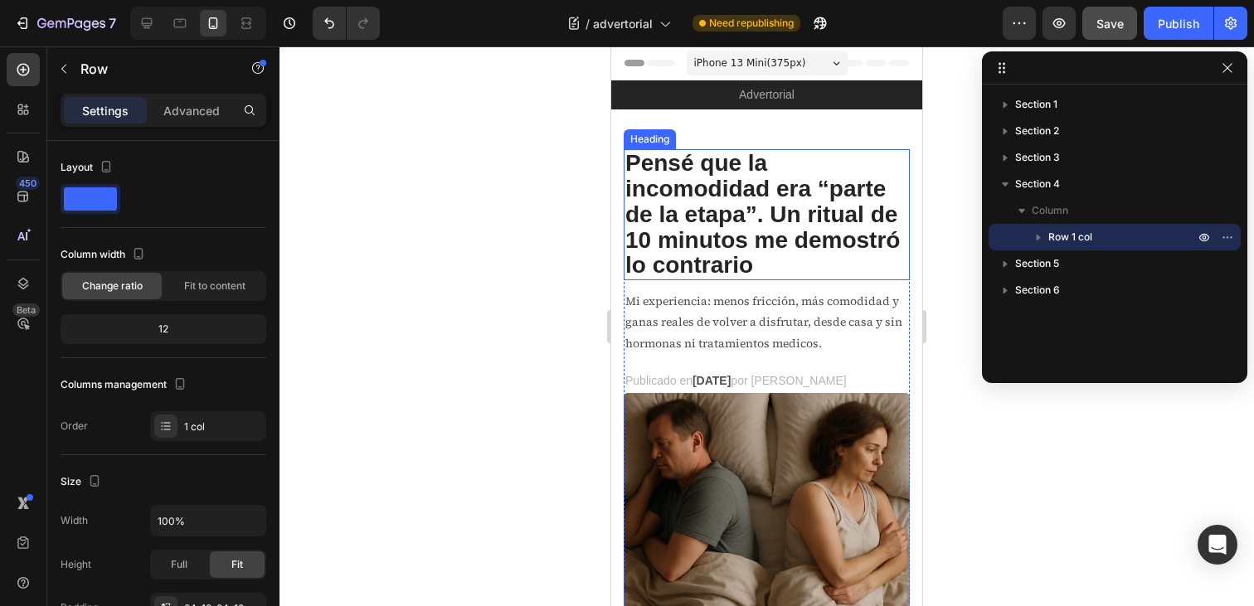
click at [776, 157] on h2 "Pensé que la incomodidad era “parte de la etapa”. Un ritual de 10 minutos me de…" at bounding box center [767, 214] width 286 height 131
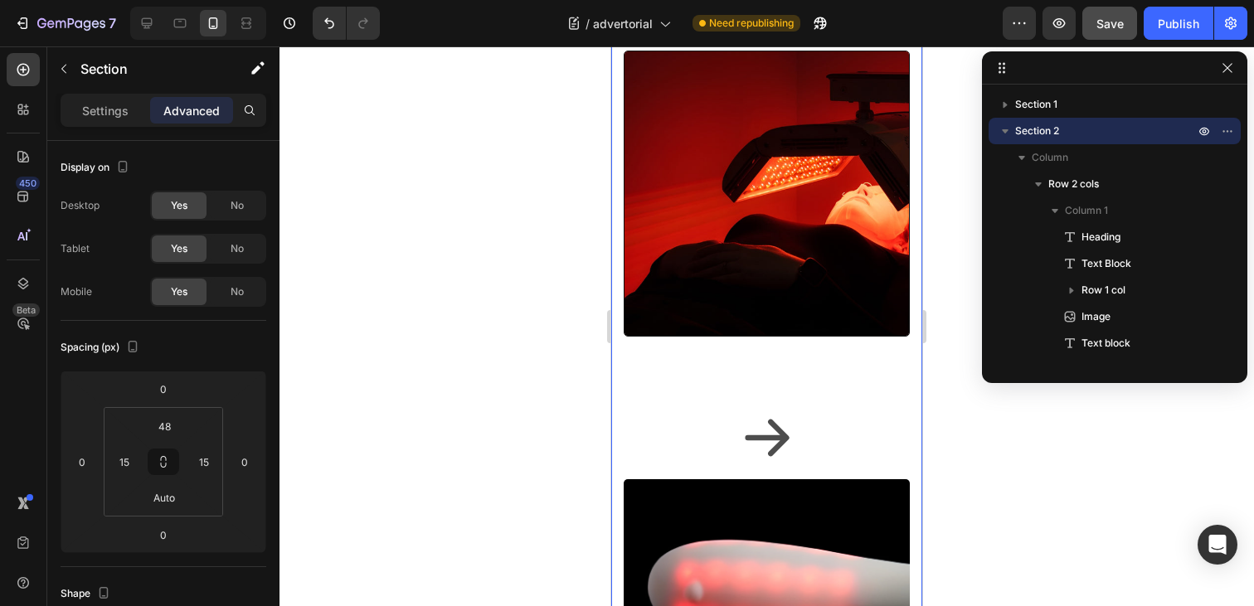
scroll to position [2870, 0]
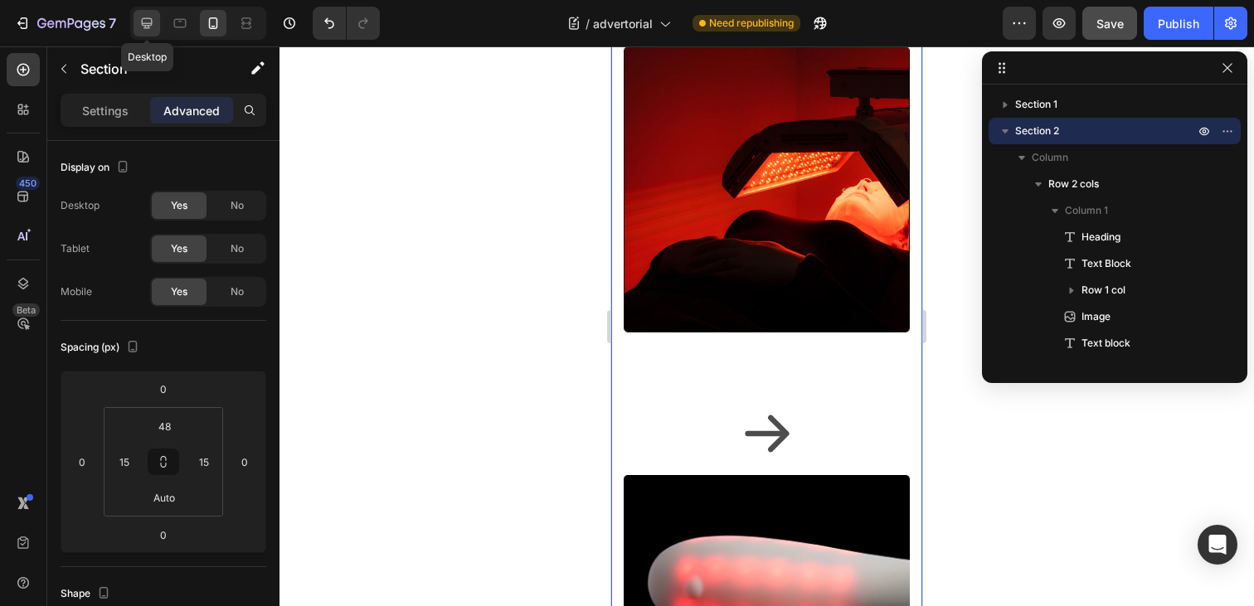
click at [147, 22] on icon at bounding box center [147, 23] width 17 height 17
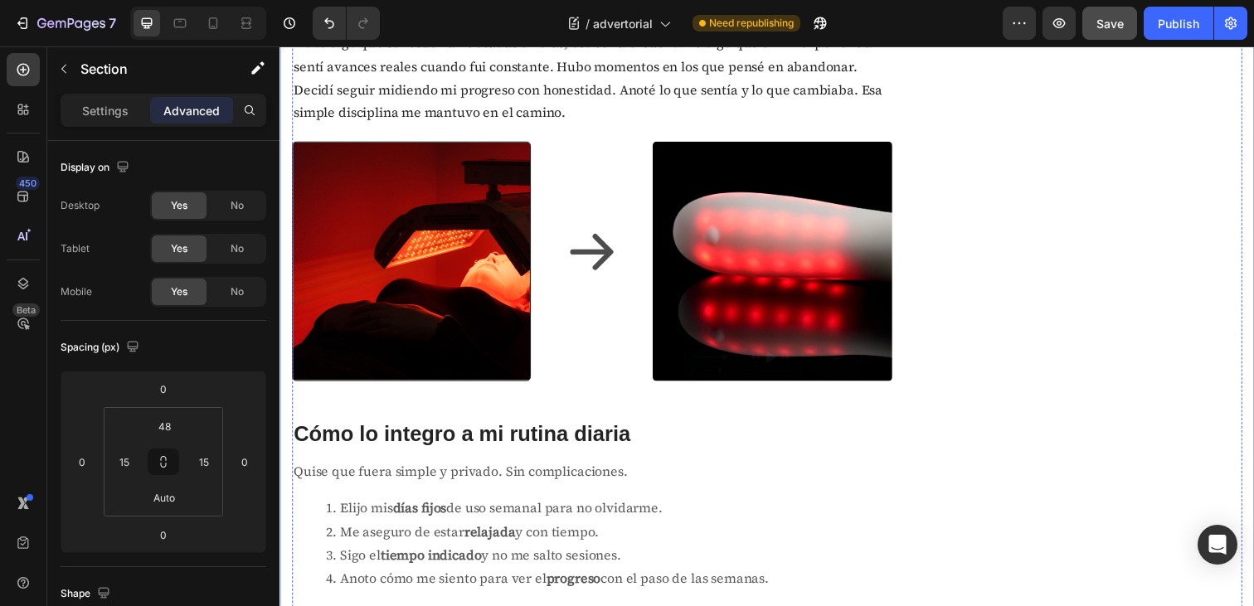
scroll to position [2476, 0]
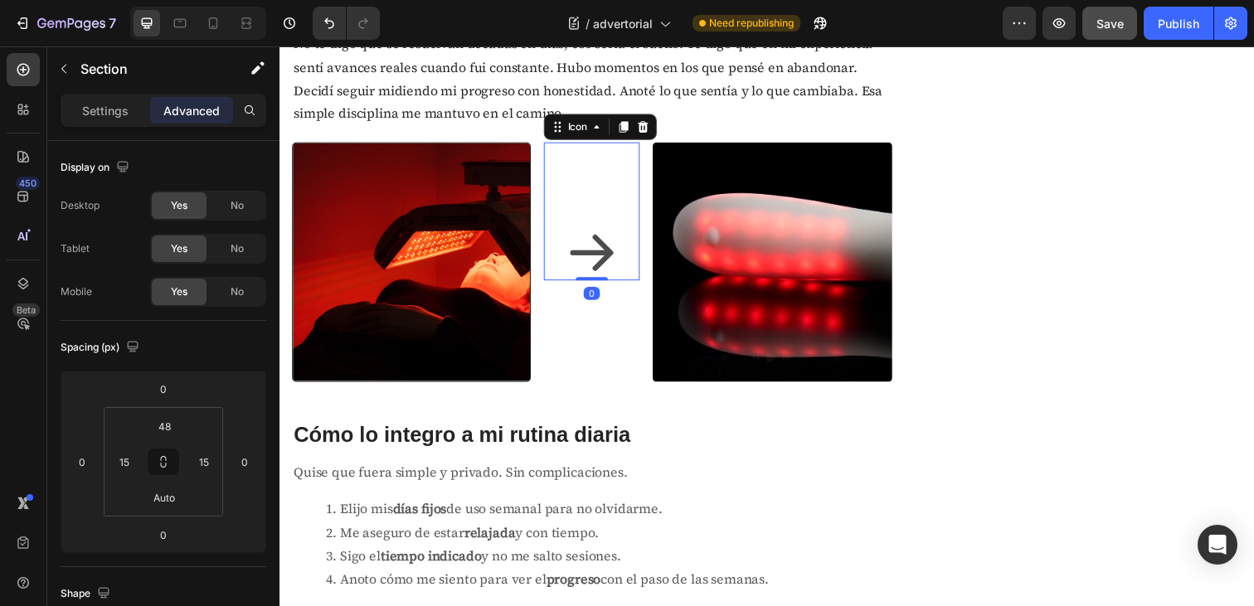
click at [598, 257] on icon at bounding box center [599, 257] width 44 height 37
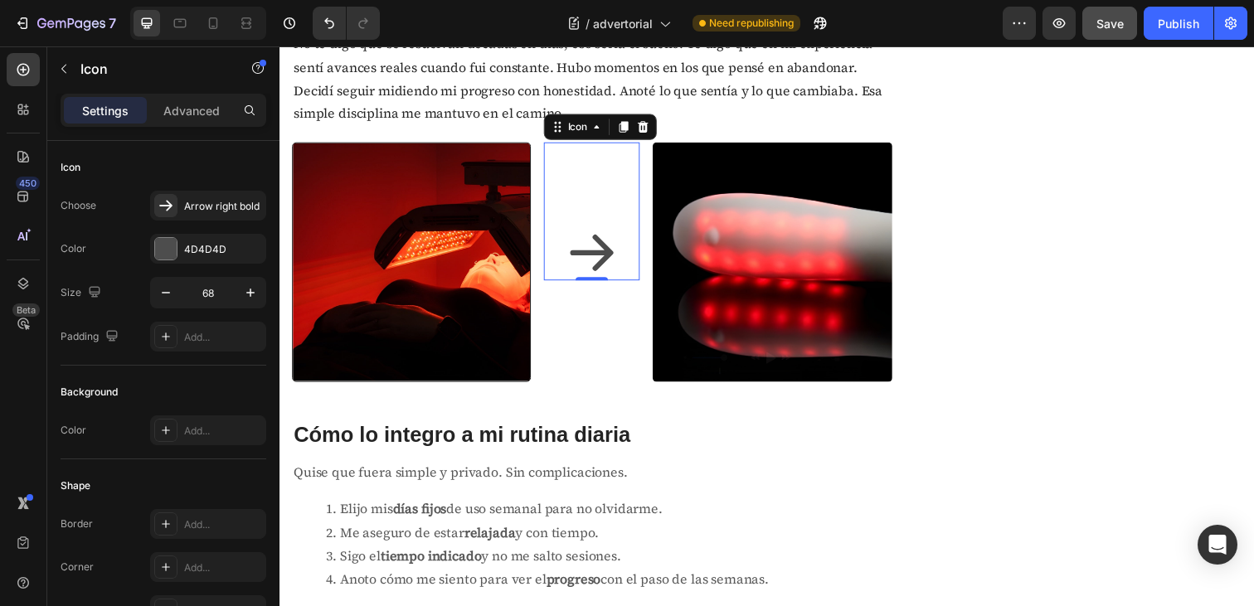
click at [596, 271] on icon at bounding box center [598, 257] width 56 height 56
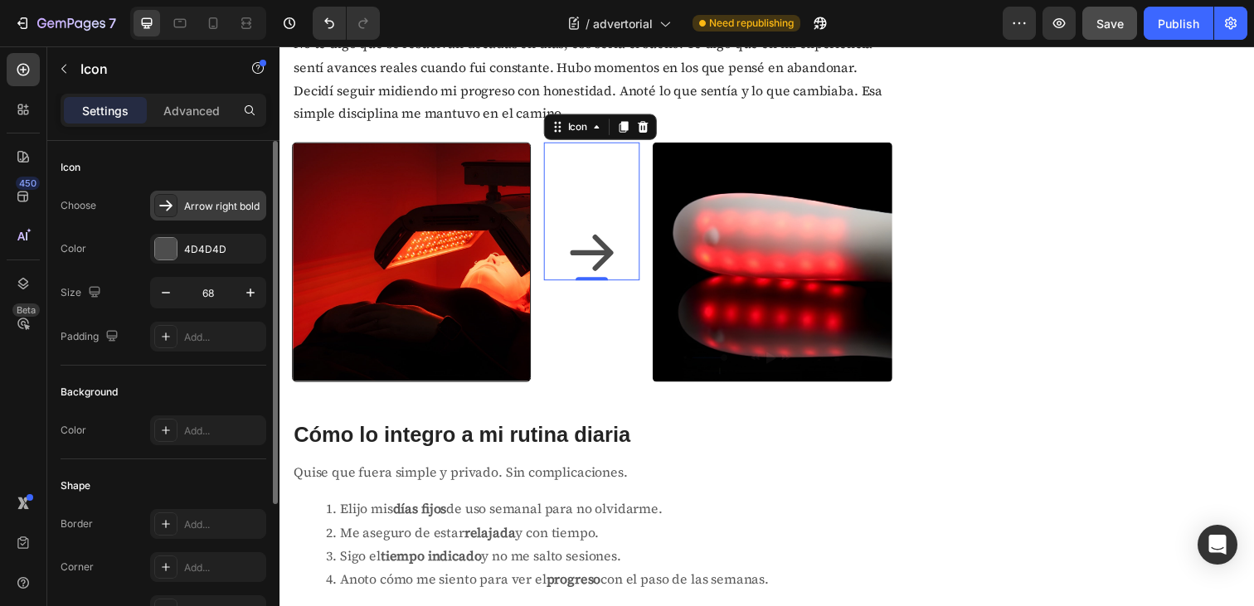
click at [194, 202] on div "Arrow right bold" at bounding box center [223, 206] width 78 height 15
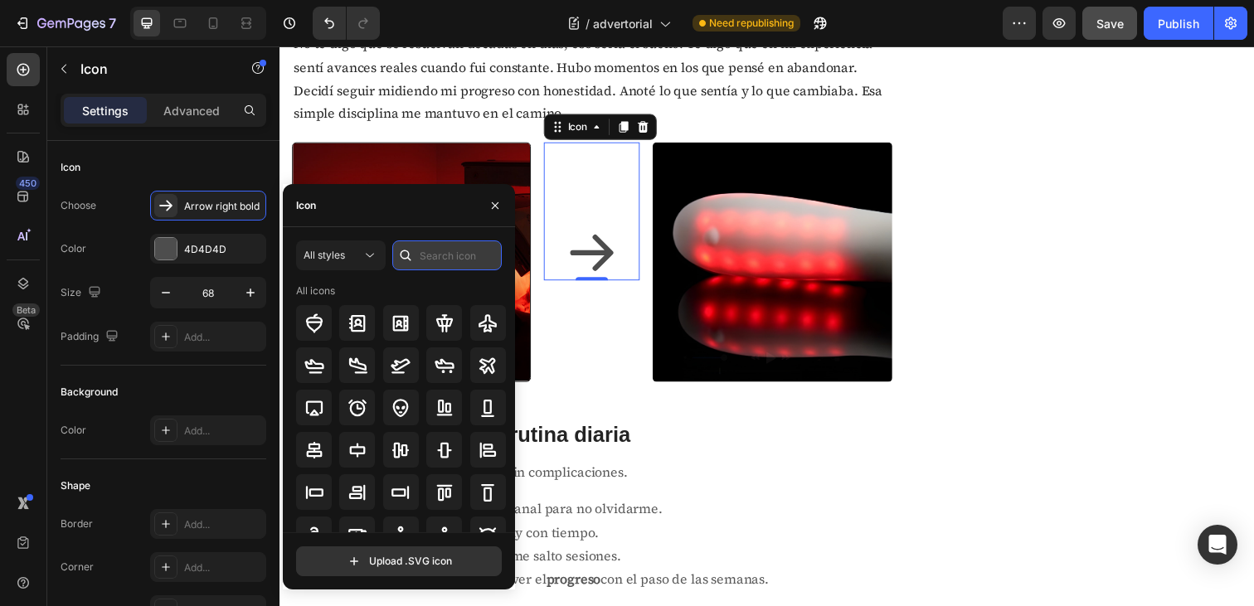
click at [427, 255] on input "text" at bounding box center [447, 256] width 110 height 30
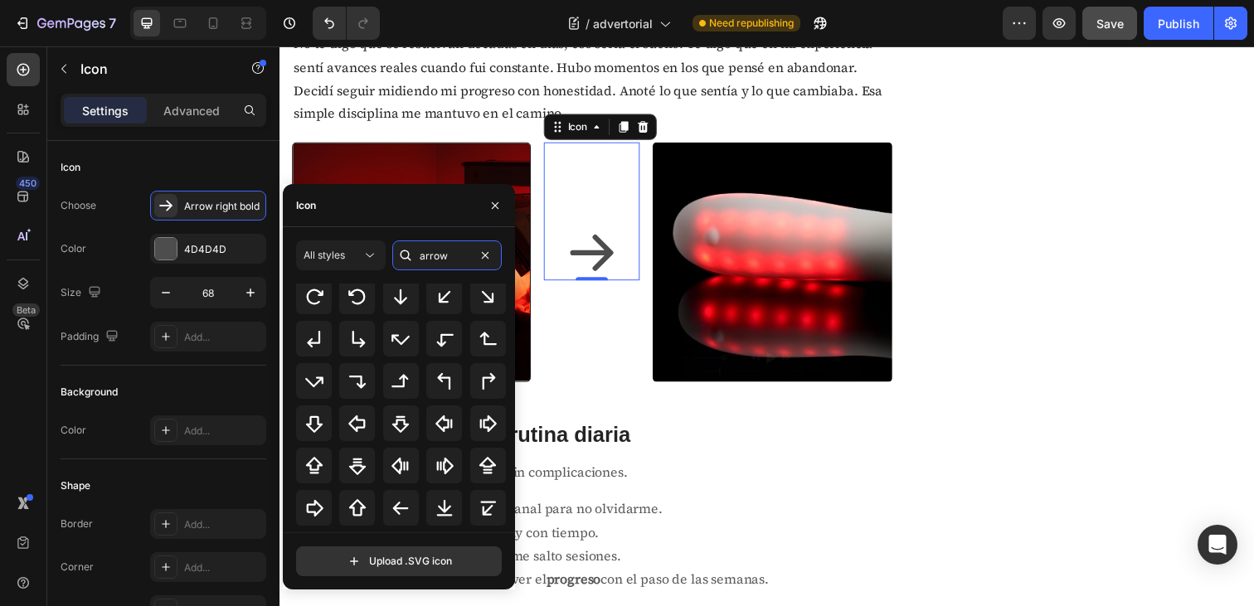
scroll to position [224, 0]
type input "arrow"
click at [319, 467] on icon at bounding box center [314, 467] width 20 height 20
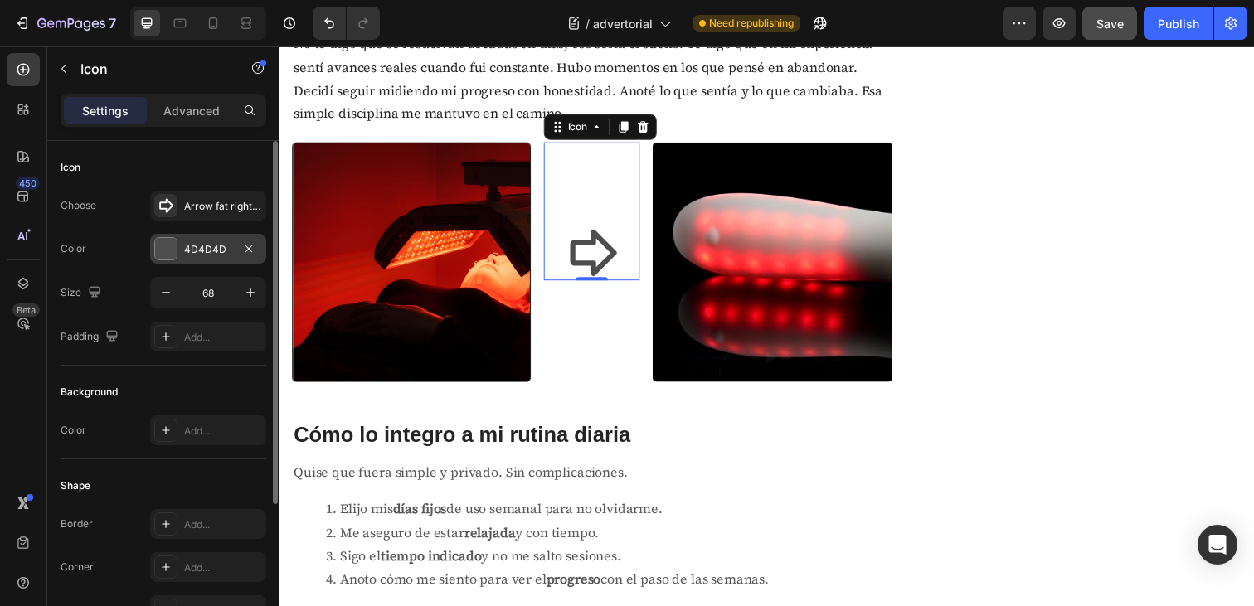
click at [197, 256] on div "4D4D4D" at bounding box center [208, 249] width 48 height 15
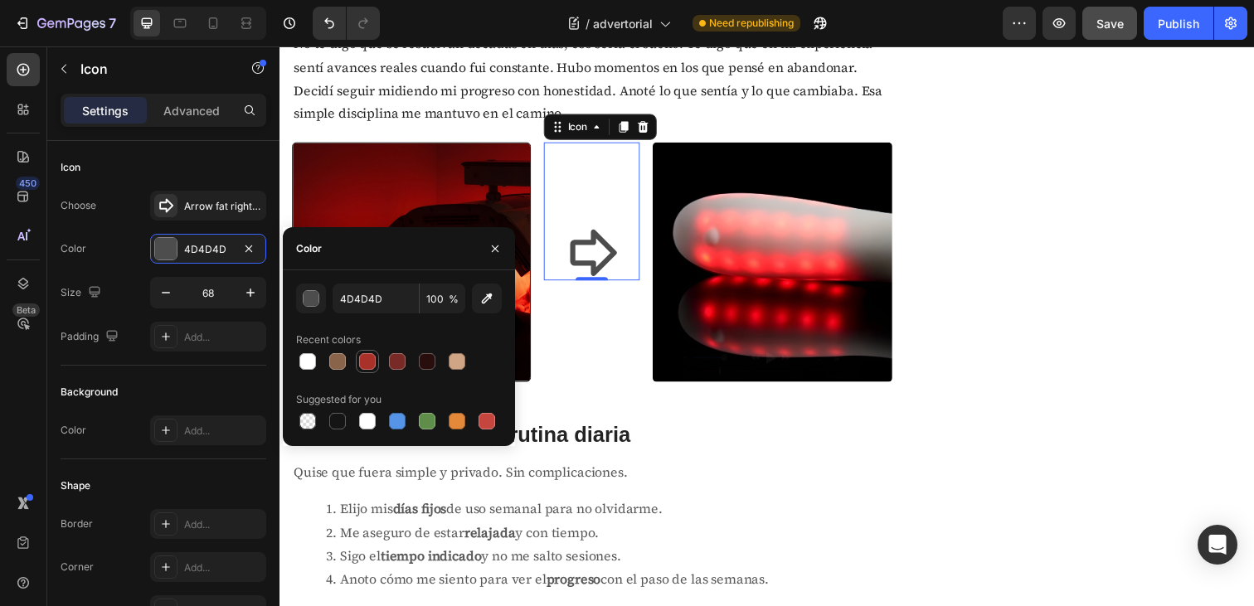
click at [368, 366] on div at bounding box center [367, 361] width 17 height 17
type input "AA312A"
click at [911, 454] on div "Pensé que la incomodidad era “parte de la etapa”. Un ritual de 10 minutos me de…" at bounding box center [777, 496] width 971 height 5640
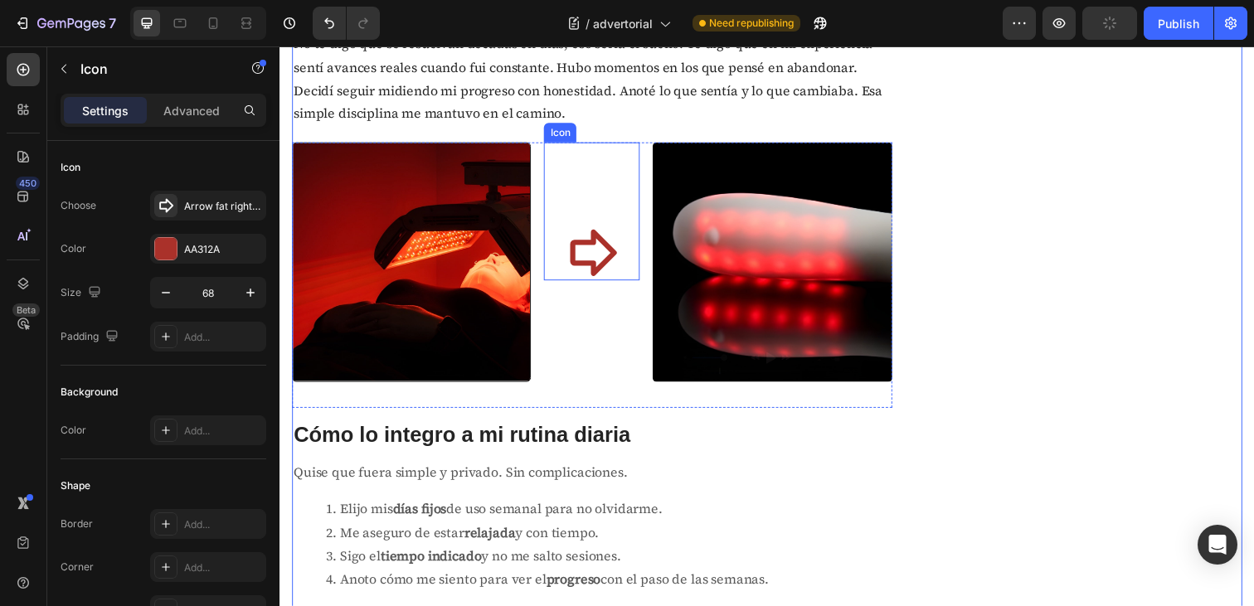
click at [600, 255] on icon at bounding box center [598, 257] width 56 height 56
click at [542, 170] on div "Image Icon 0 Image Row" at bounding box center [598, 279] width 613 height 270
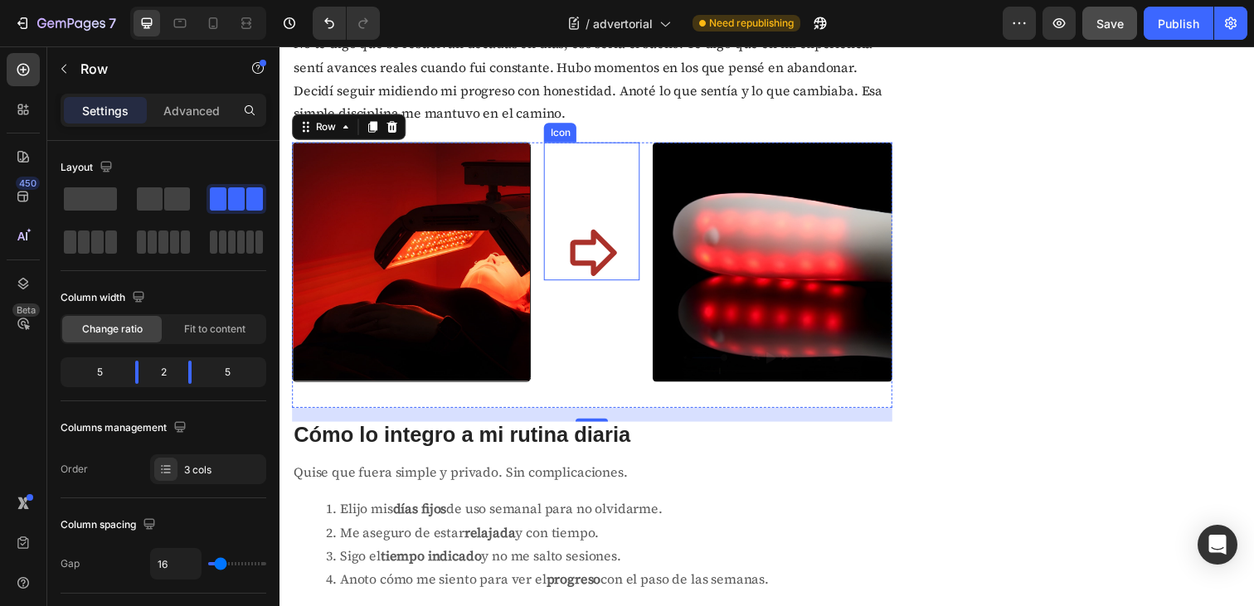
click at [582, 251] on icon at bounding box center [598, 257] width 56 height 56
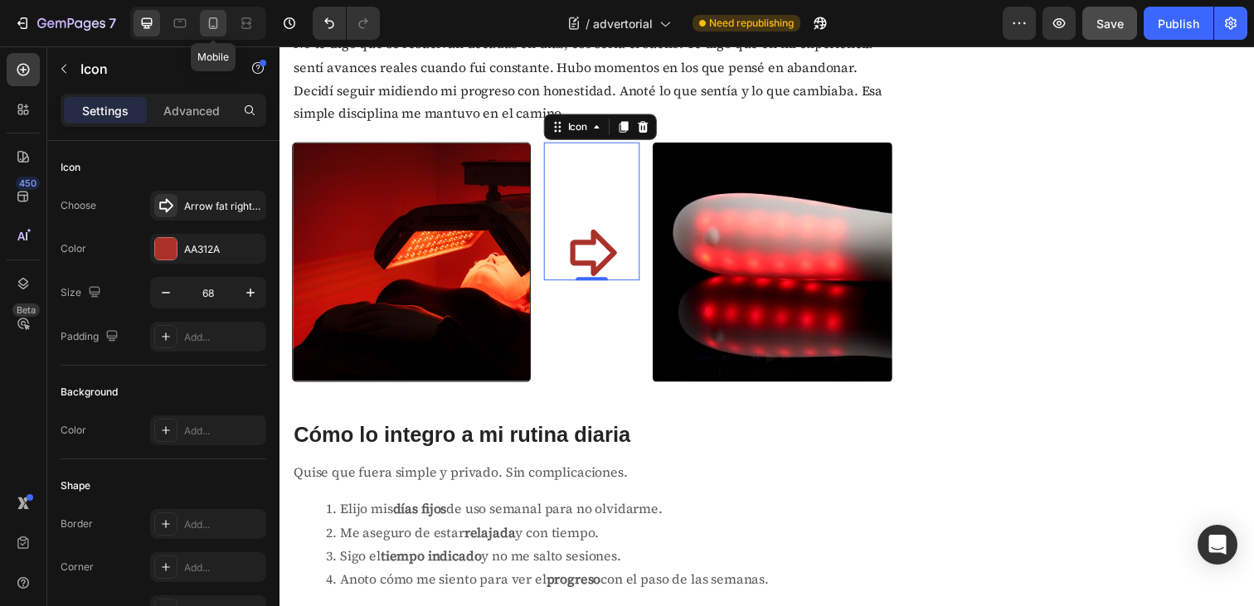
click at [216, 29] on icon at bounding box center [213, 23] width 17 height 17
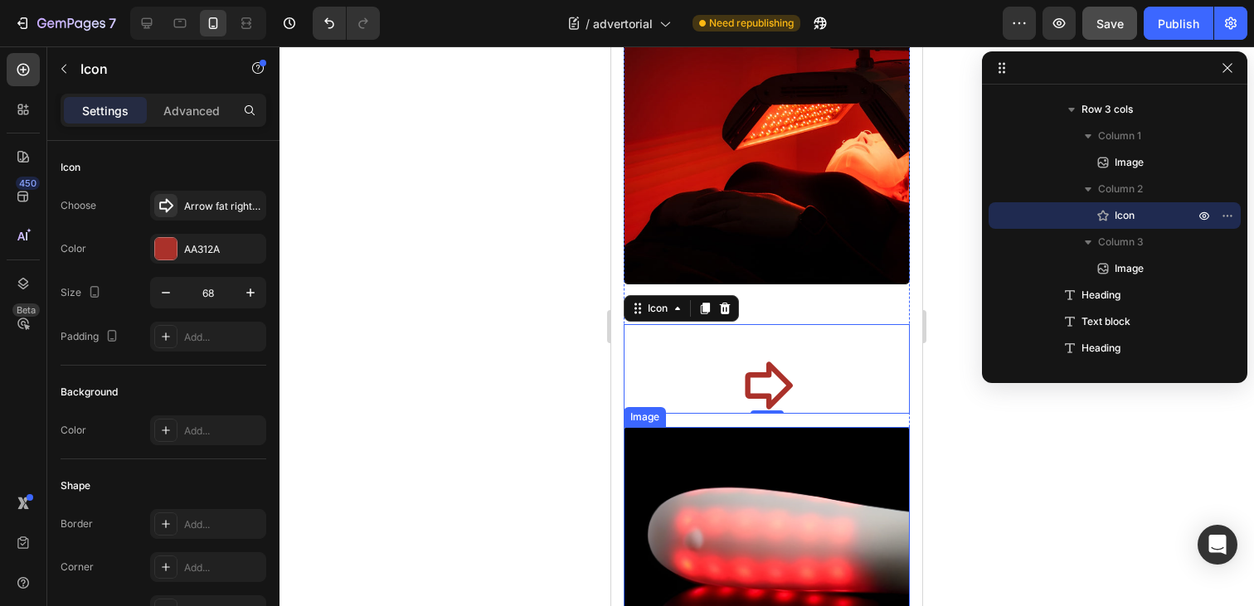
scroll to position [2903, 0]
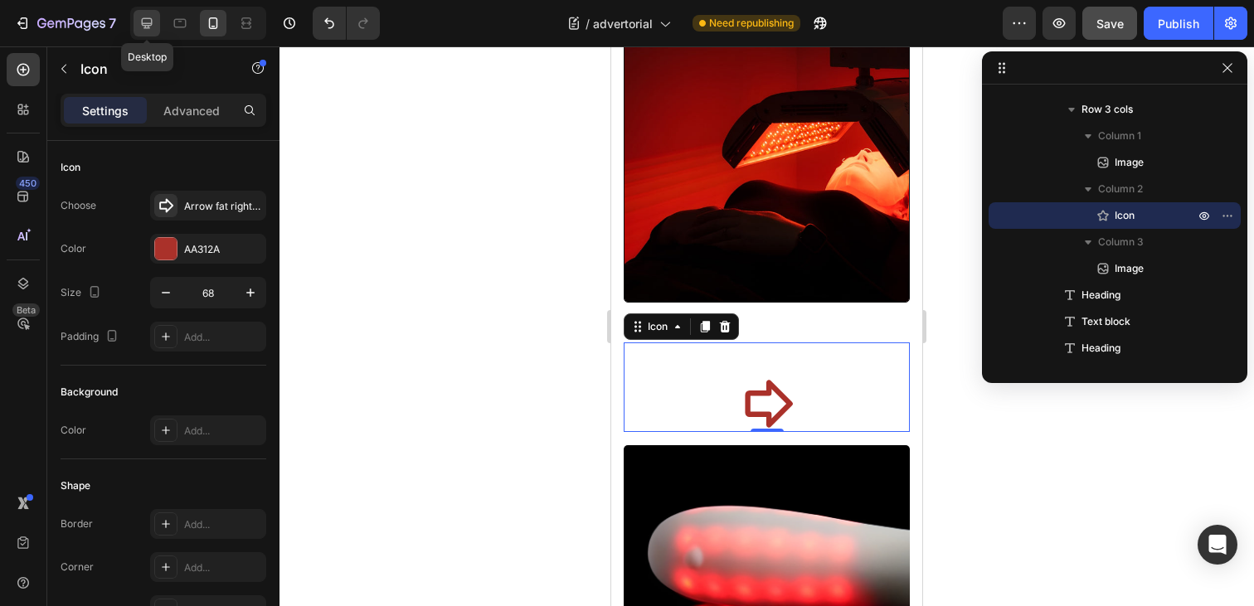
click at [149, 18] on icon at bounding box center [147, 23] width 11 height 11
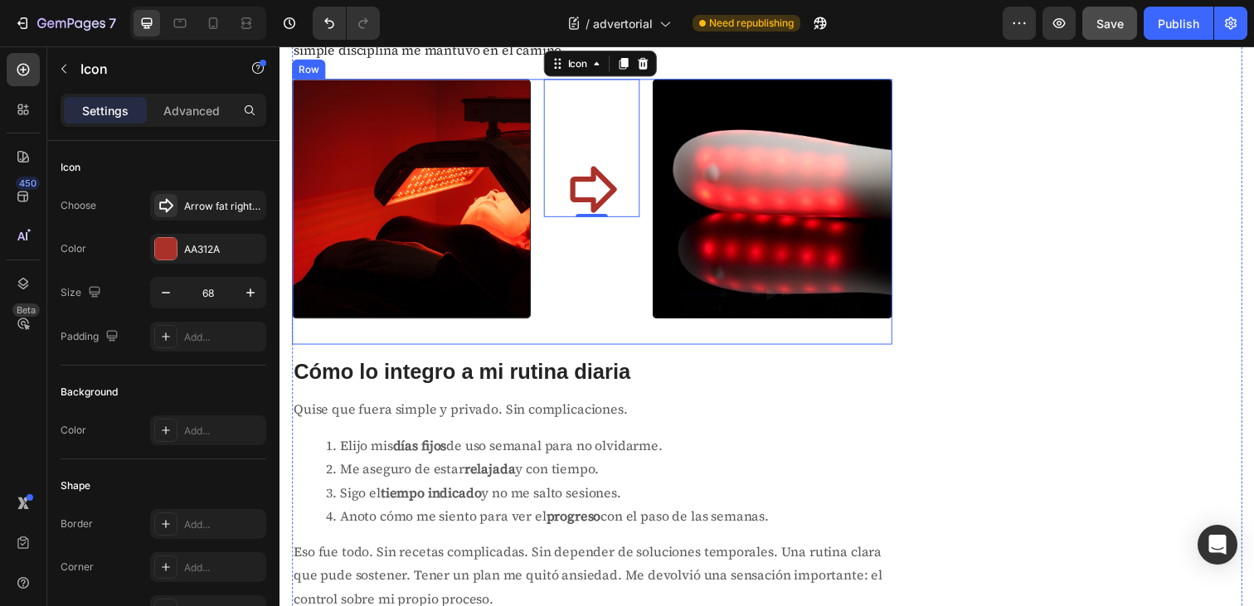
scroll to position [2517, 0]
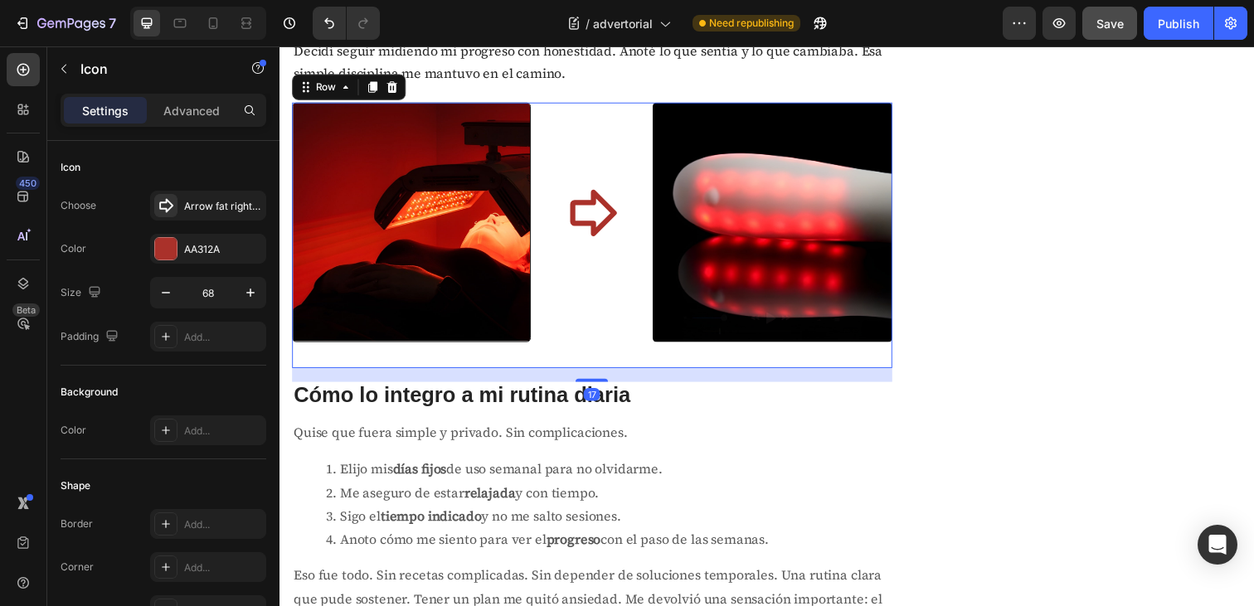
click at [561, 328] on div "Icon" at bounding box center [598, 239] width 98 height 270
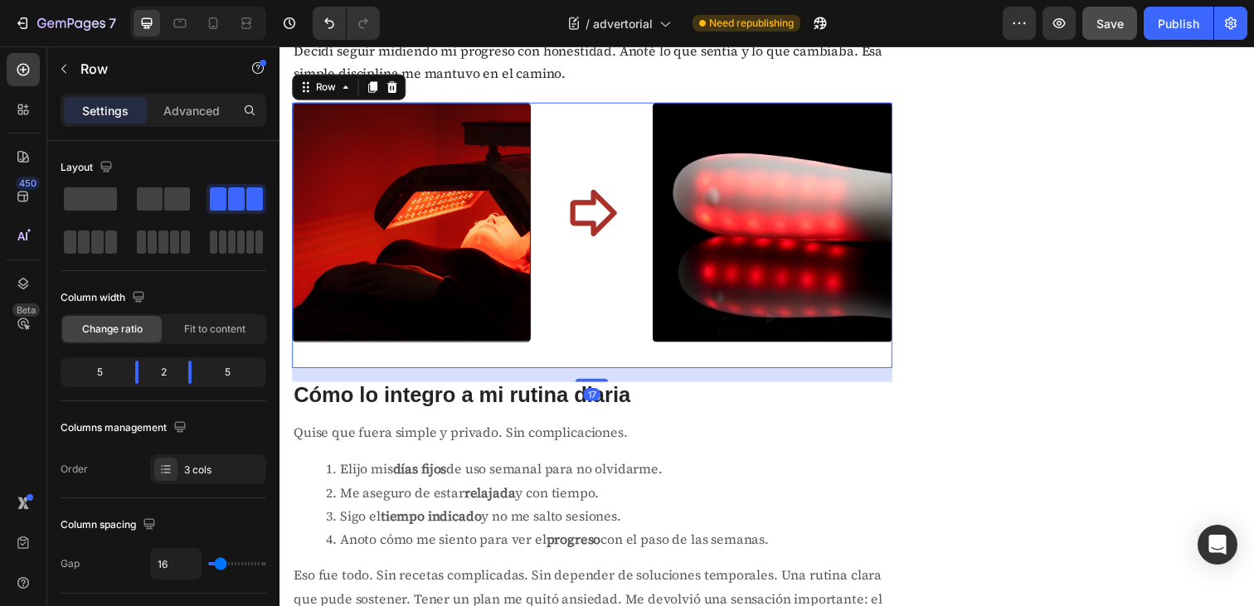
click at [582, 304] on div "Icon" at bounding box center [598, 239] width 98 height 270
click at [207, 116] on p "Advanced" at bounding box center [191, 110] width 56 height 17
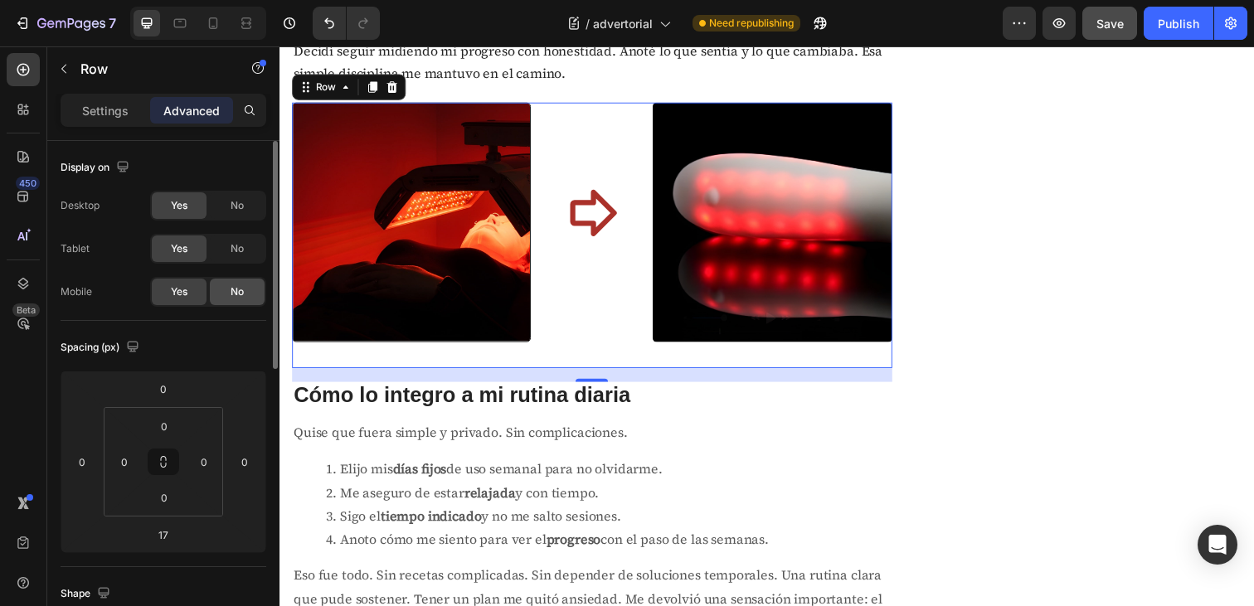
click at [236, 285] on span "No" at bounding box center [237, 292] width 13 height 15
click at [214, 30] on icon at bounding box center [213, 23] width 17 height 17
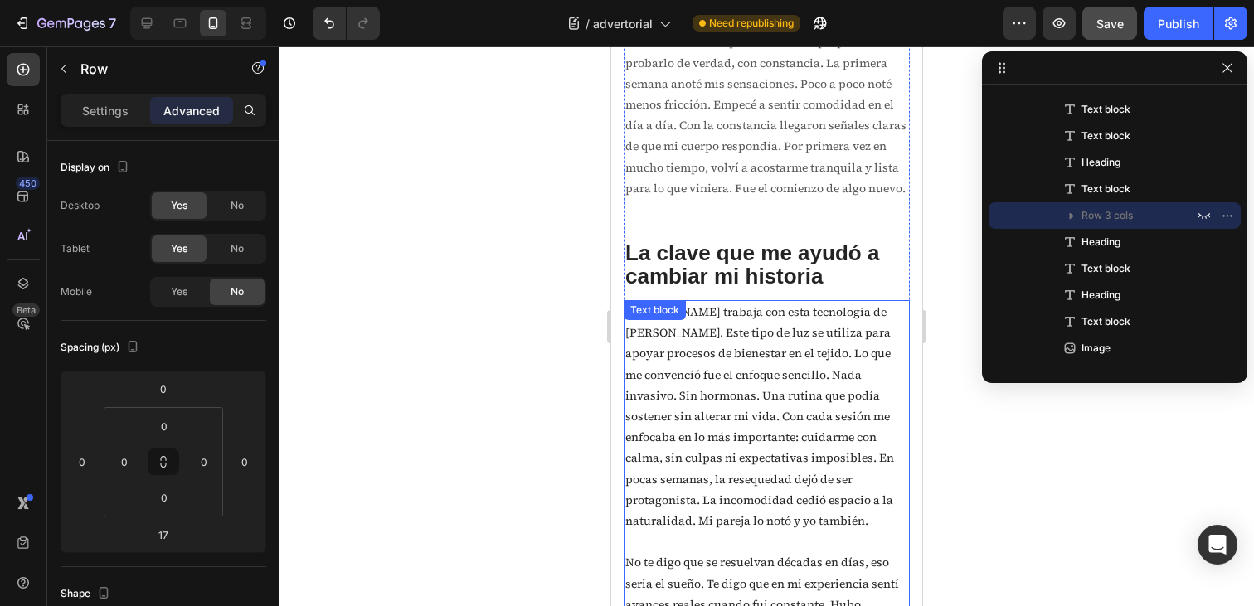
scroll to position [2206, 0]
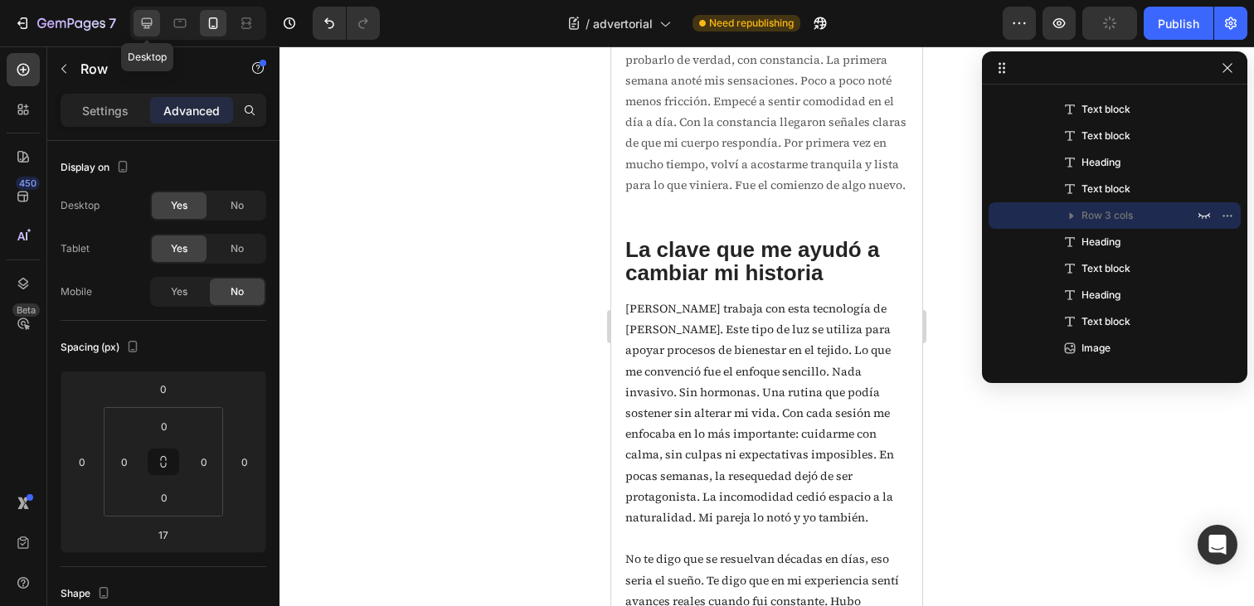
click at [151, 28] on icon at bounding box center [147, 23] width 17 height 17
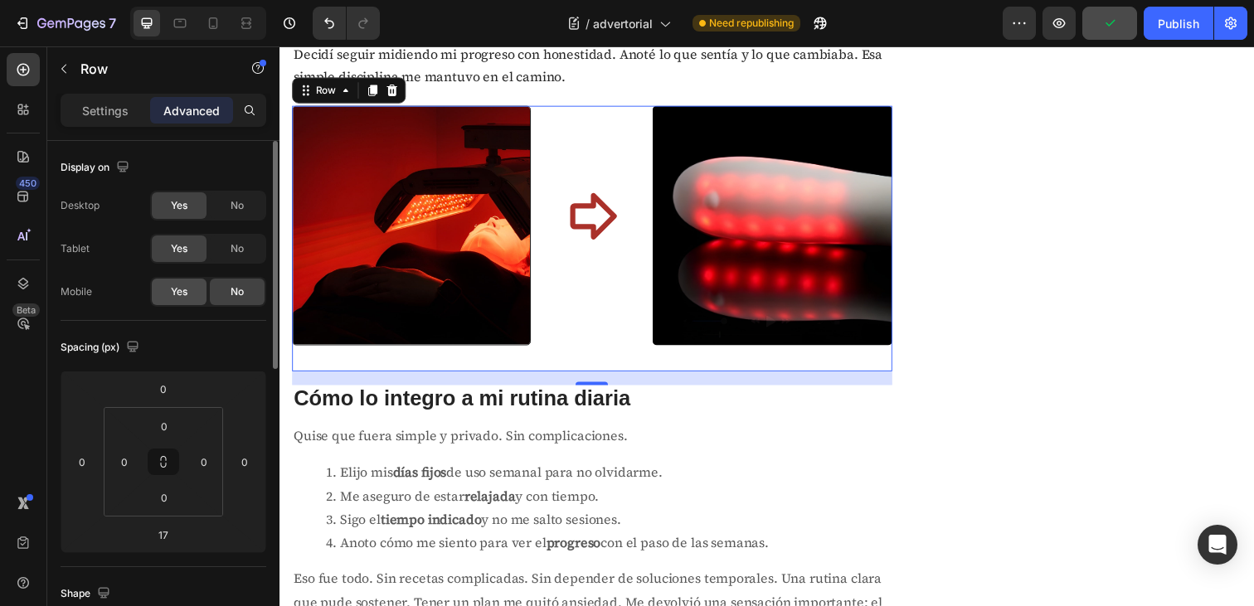
scroll to position [2517, 0]
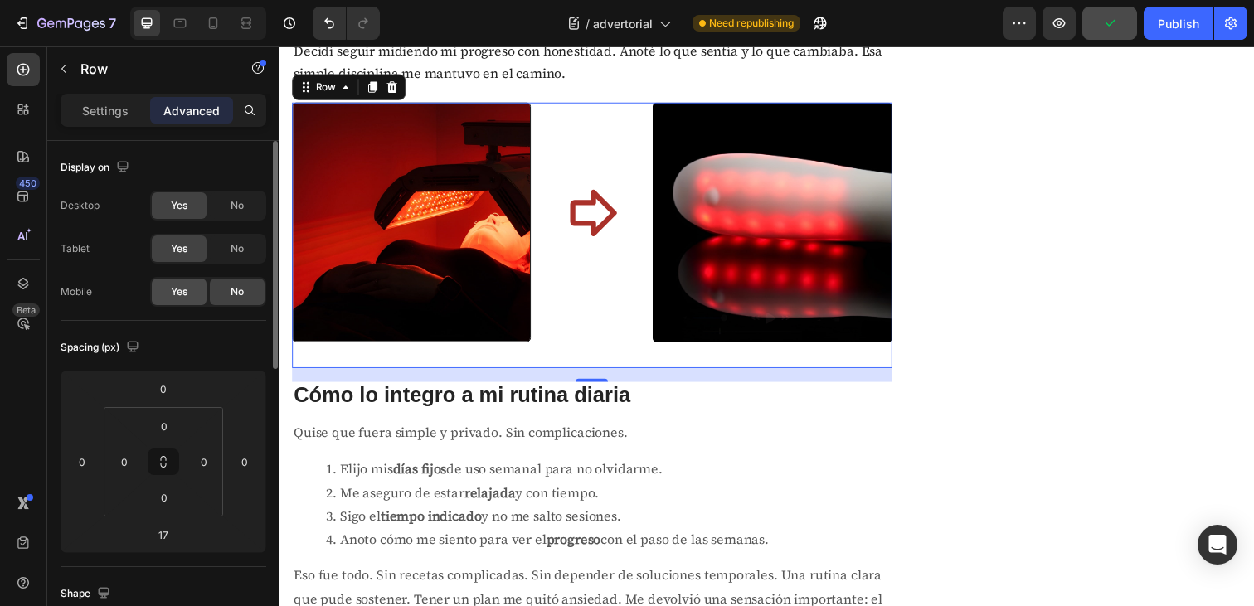
click at [187, 281] on div "Yes" at bounding box center [179, 292] width 55 height 27
click at [207, 23] on icon at bounding box center [213, 23] width 17 height 17
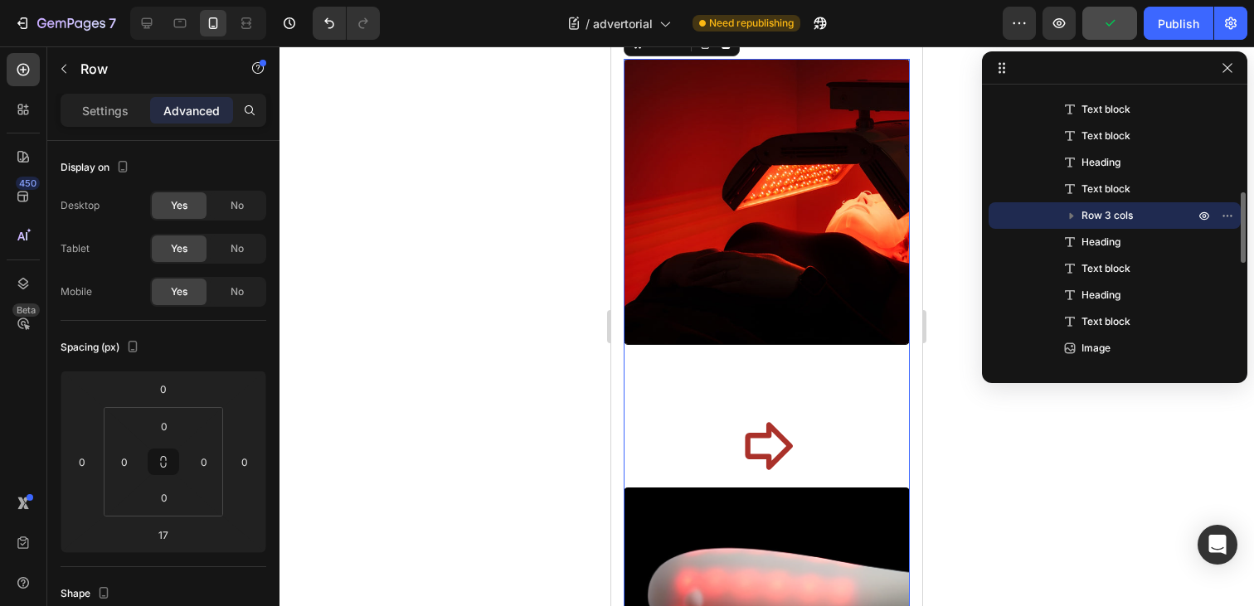
scroll to position [2816, 0]
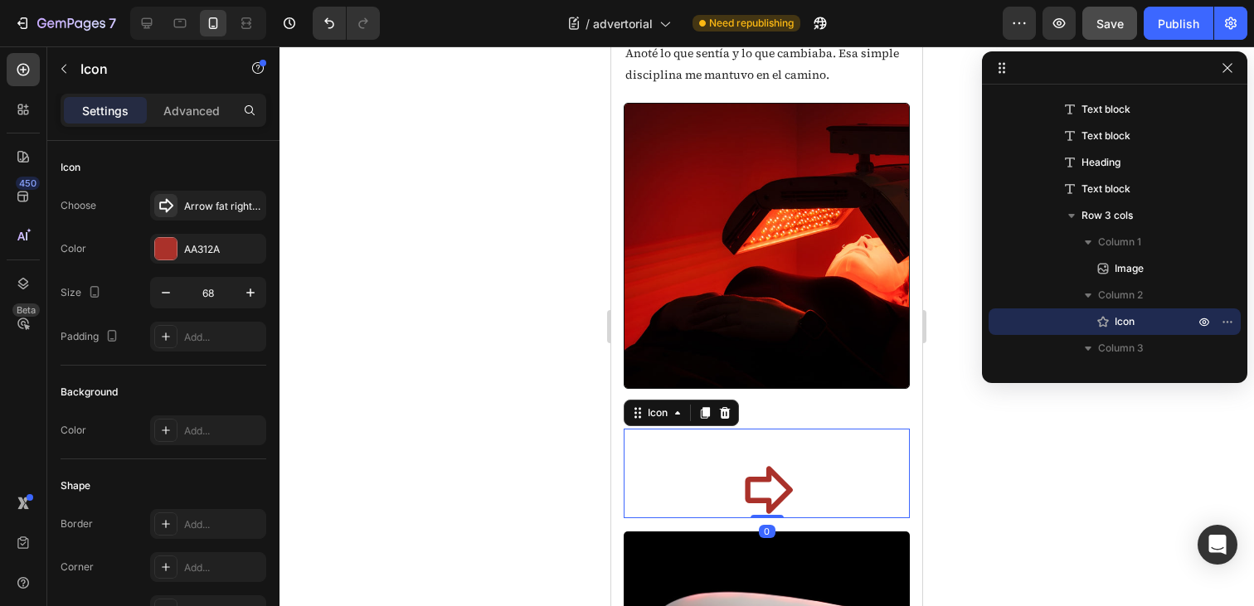
click at [697, 441] on div "Icon 0" at bounding box center [767, 474] width 286 height 90
click at [801, 421] on div "Image Icon 0 Image Row" at bounding box center [767, 460] width 286 height 715
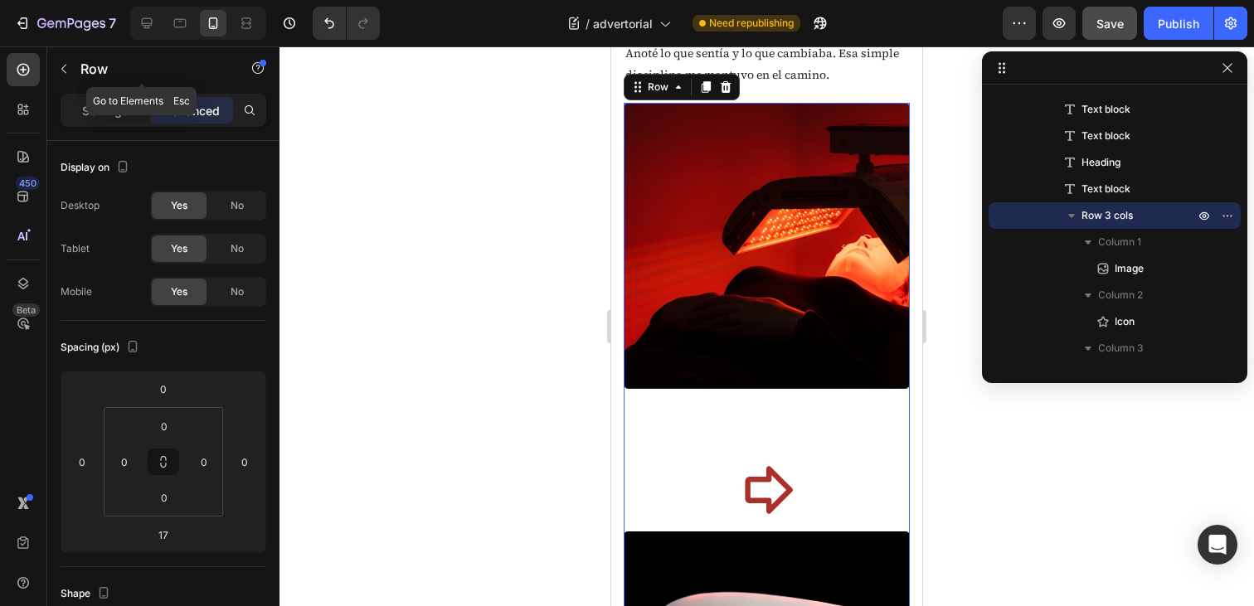
click at [104, 91] on div "Row" at bounding box center [141, 69] width 189 height 47
click at [89, 114] on p "Settings" at bounding box center [105, 110] width 46 height 17
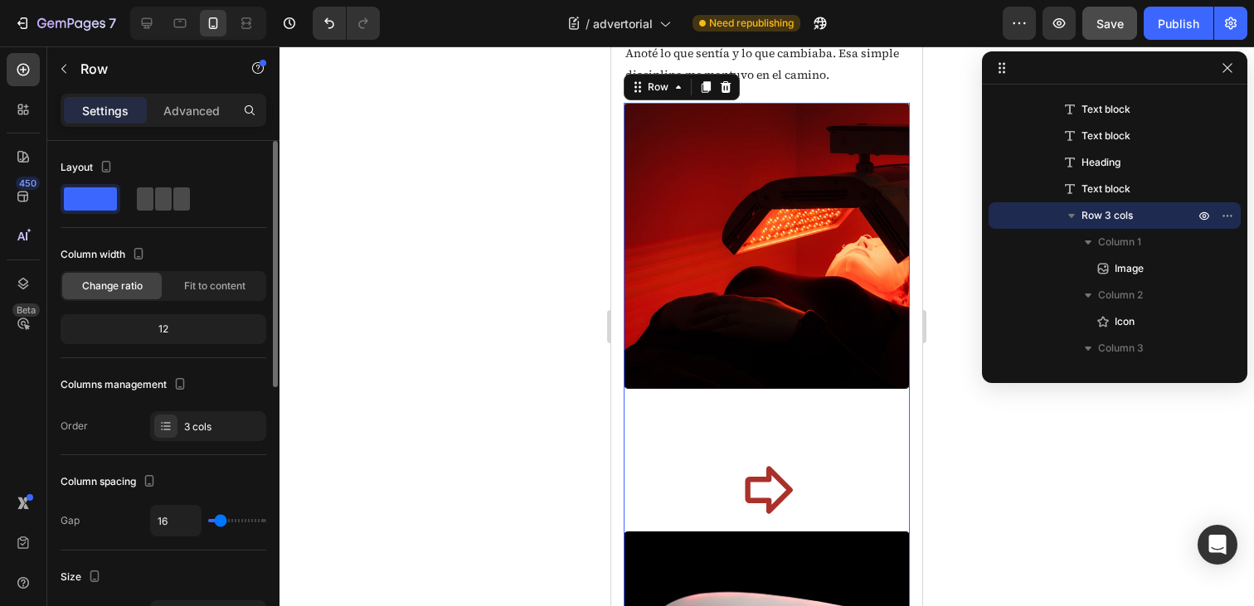
click at [173, 194] on span at bounding box center [181, 198] width 17 height 23
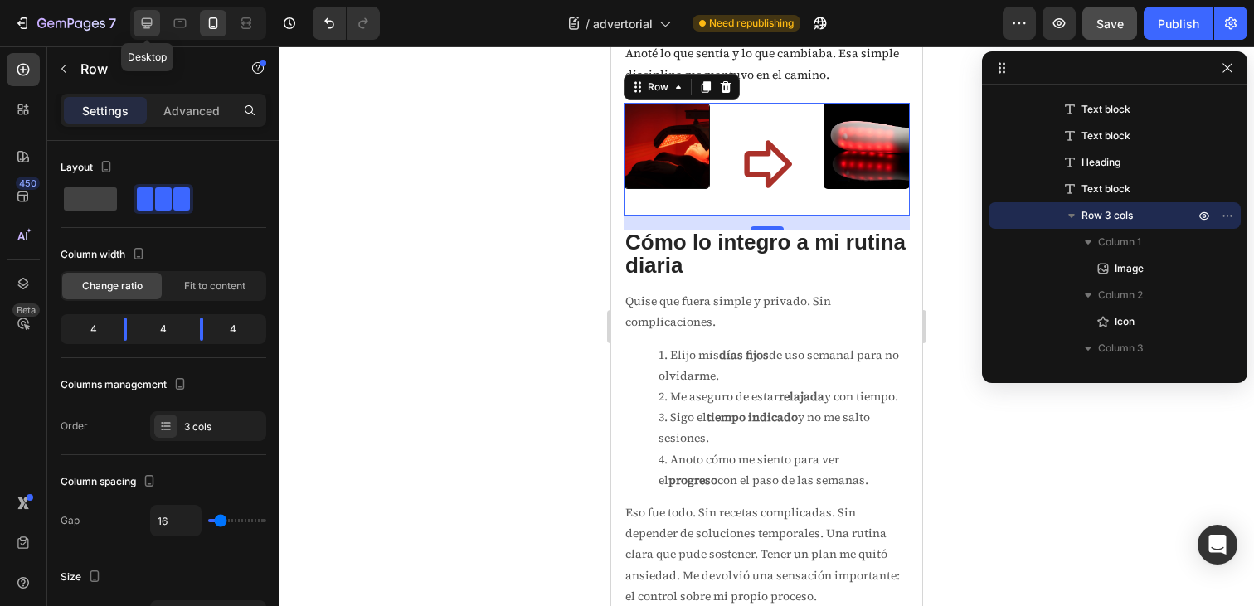
click at [146, 28] on icon at bounding box center [147, 23] width 11 height 11
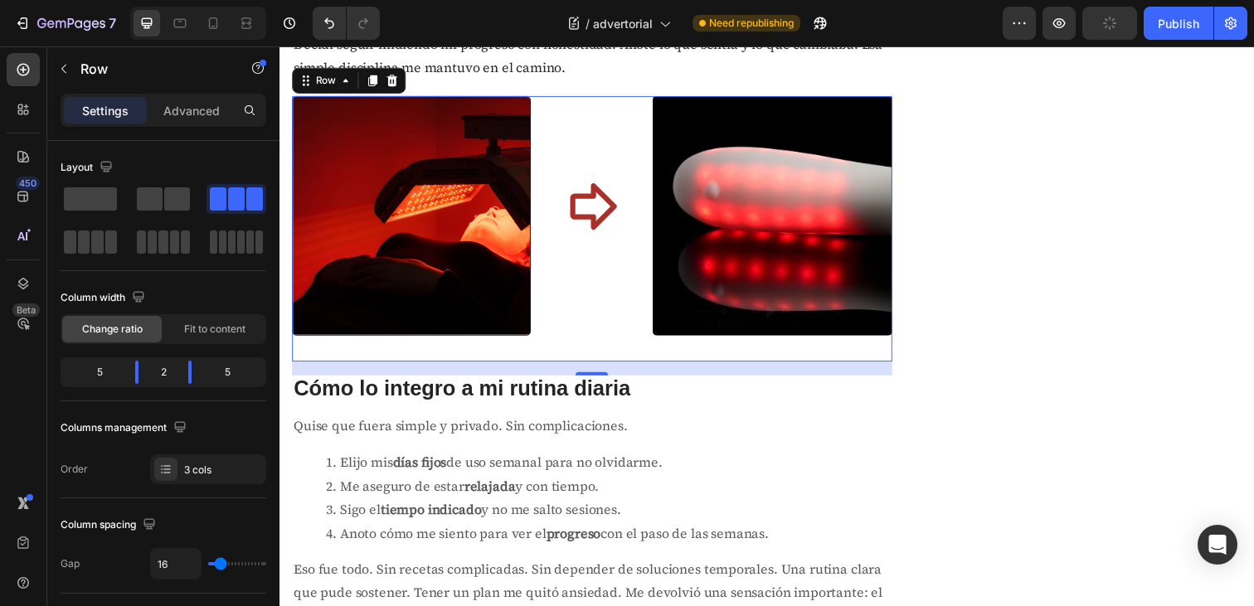
scroll to position [2517, 0]
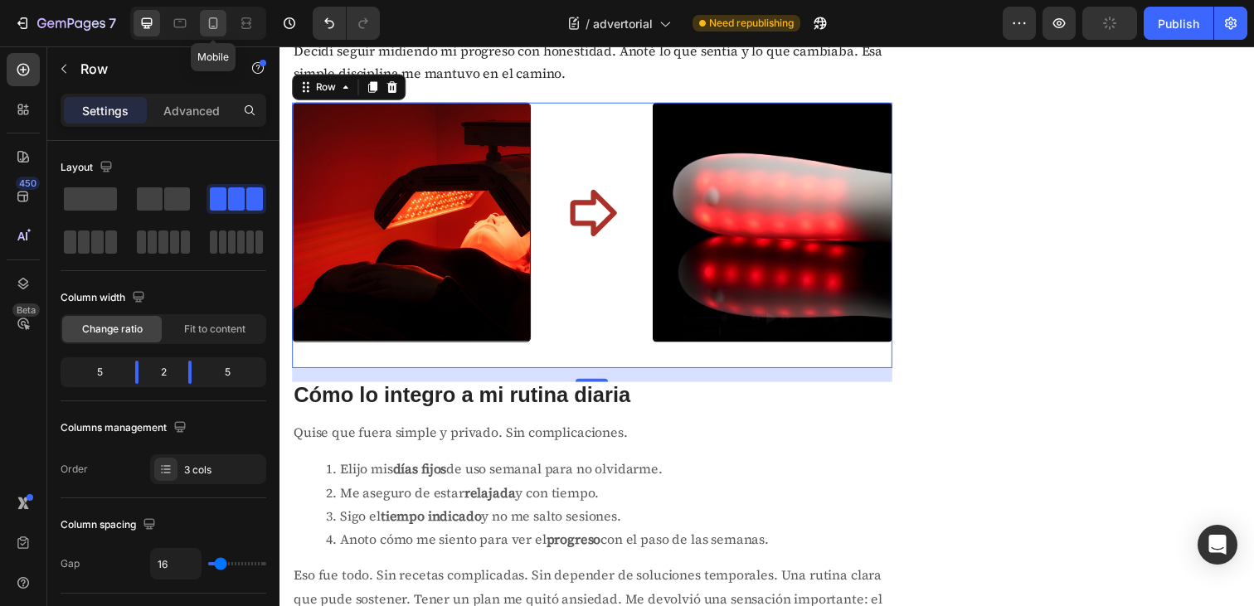
click at [210, 33] on div at bounding box center [213, 23] width 27 height 27
type input "100%"
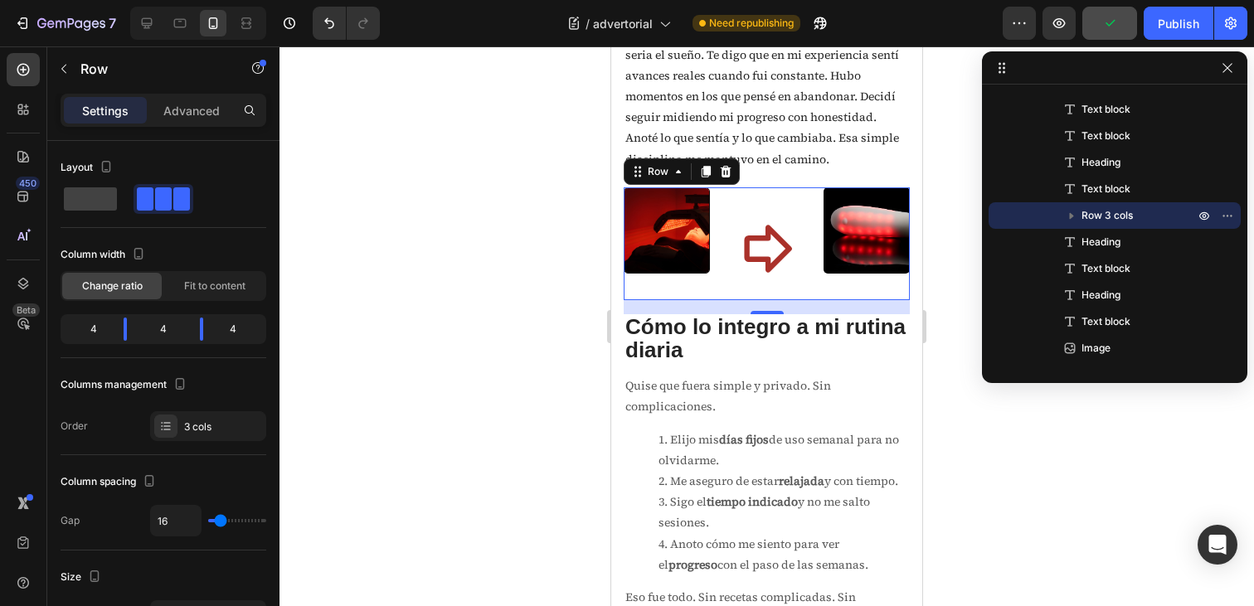
scroll to position [2729, 0]
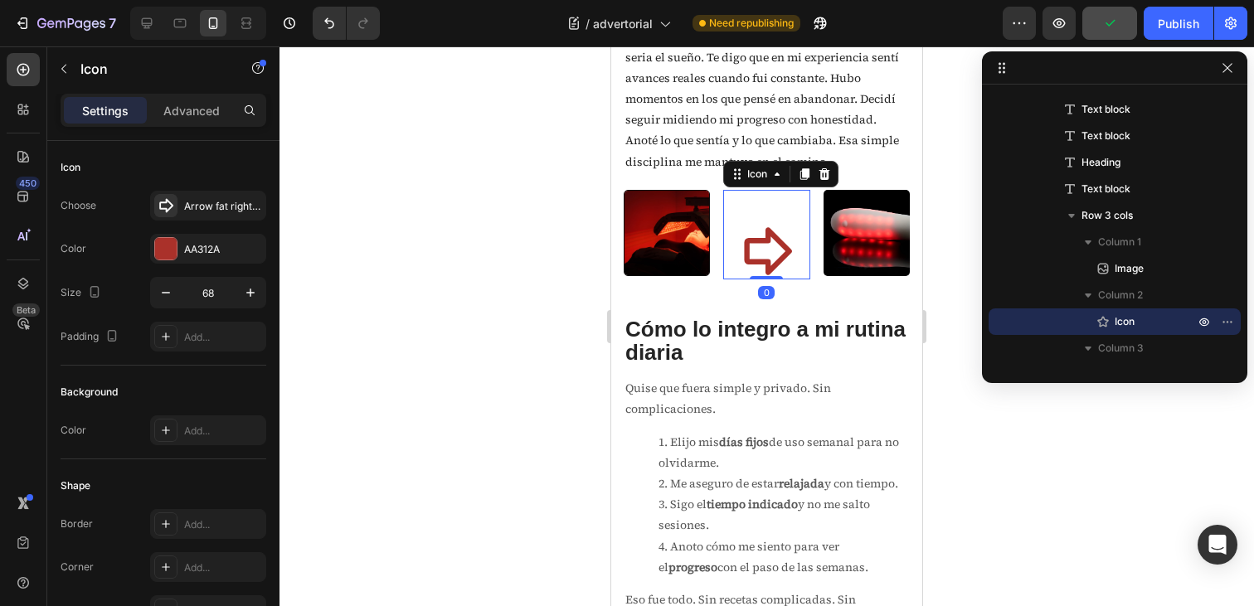
click at [776, 251] on icon at bounding box center [766, 251] width 56 height 56
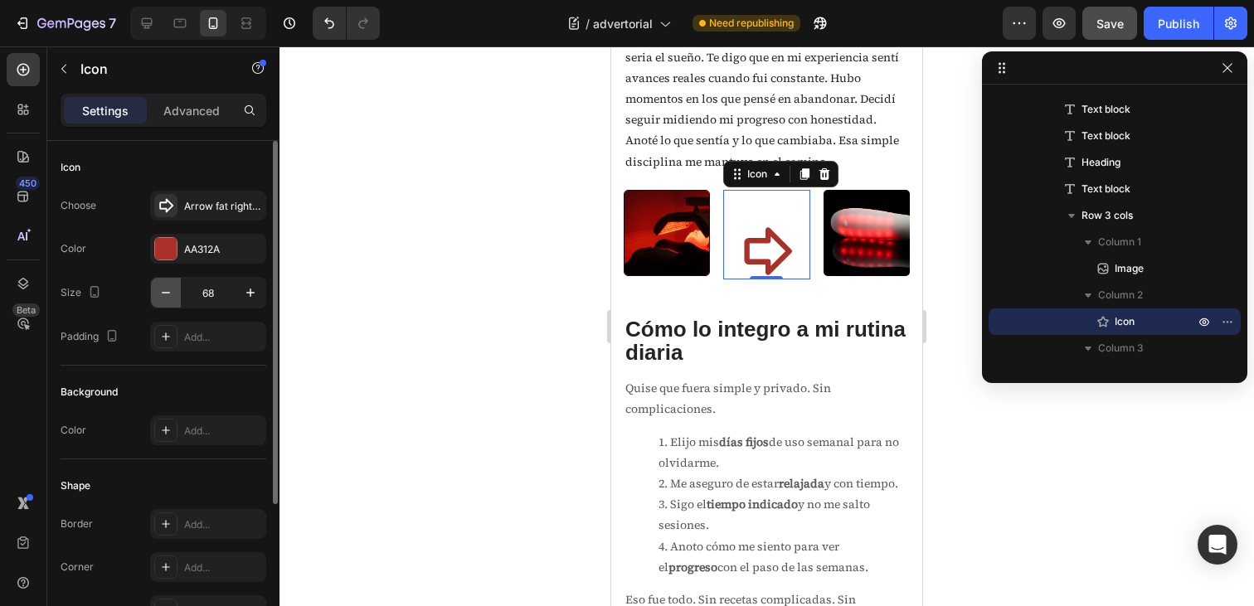
click at [171, 296] on icon "button" at bounding box center [166, 293] width 17 height 17
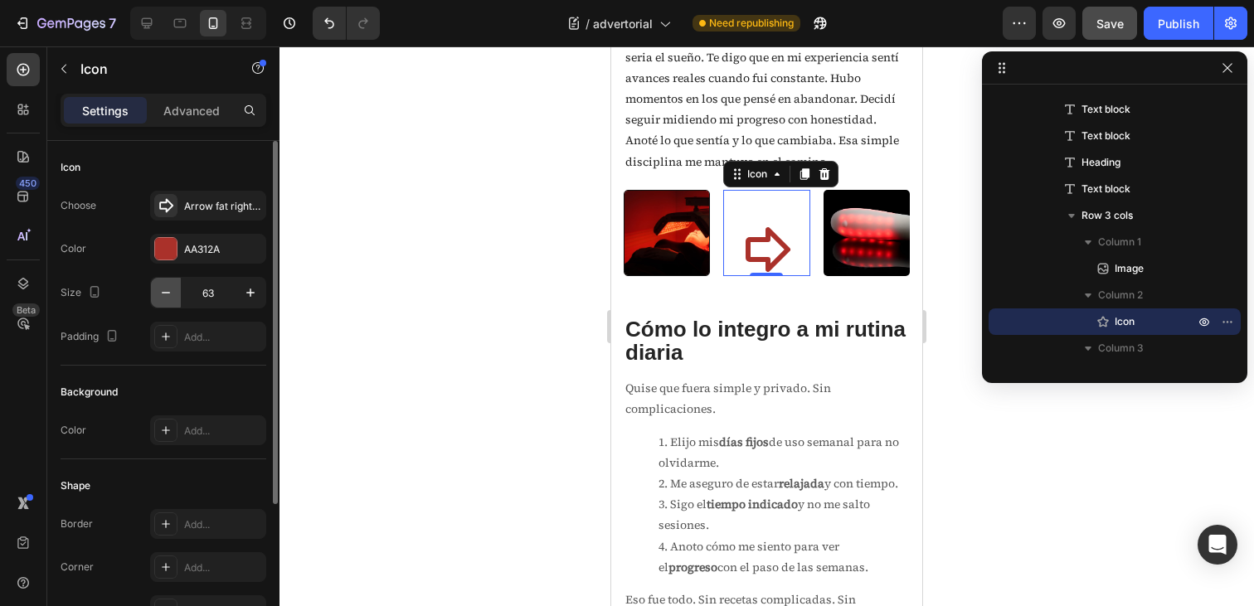
click at [171, 296] on icon "button" at bounding box center [166, 293] width 17 height 17
click at [210, 295] on input "62" at bounding box center [208, 293] width 55 height 30
type input "30"
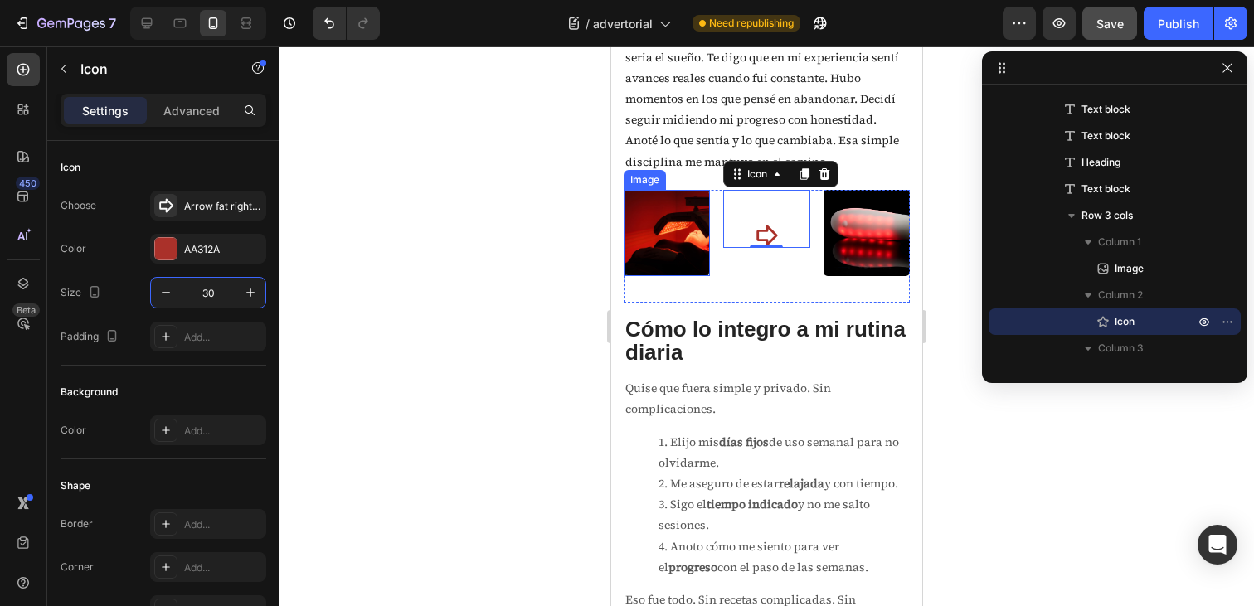
click at [682, 251] on img at bounding box center [667, 233] width 86 height 86
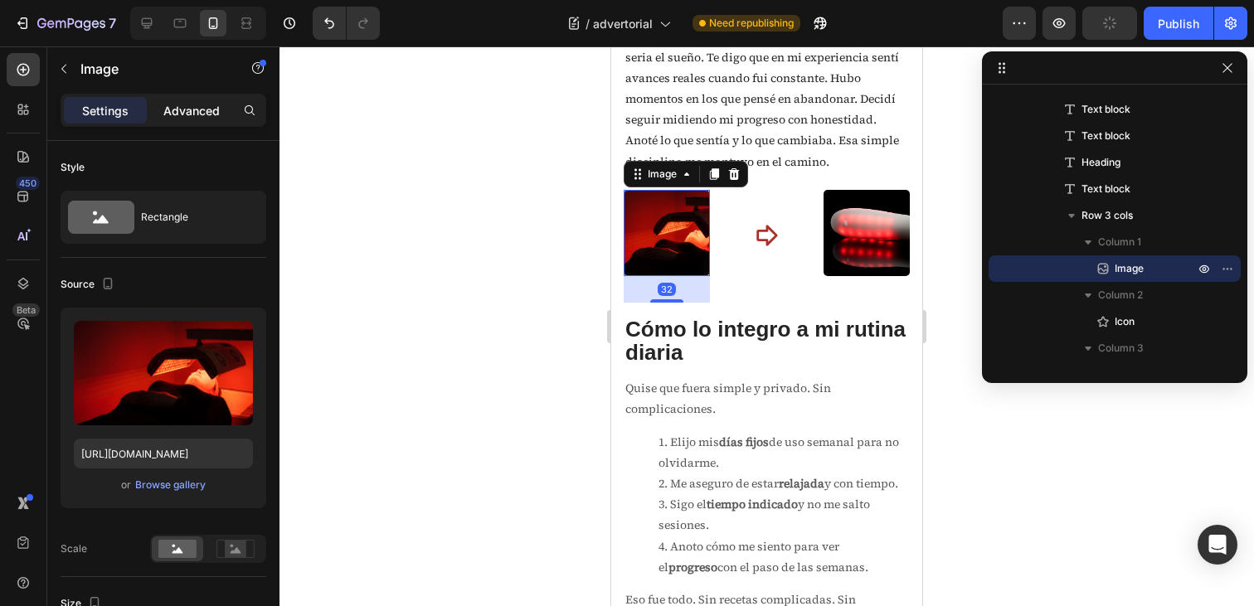
click at [195, 98] on div "Advanced" at bounding box center [191, 110] width 83 height 27
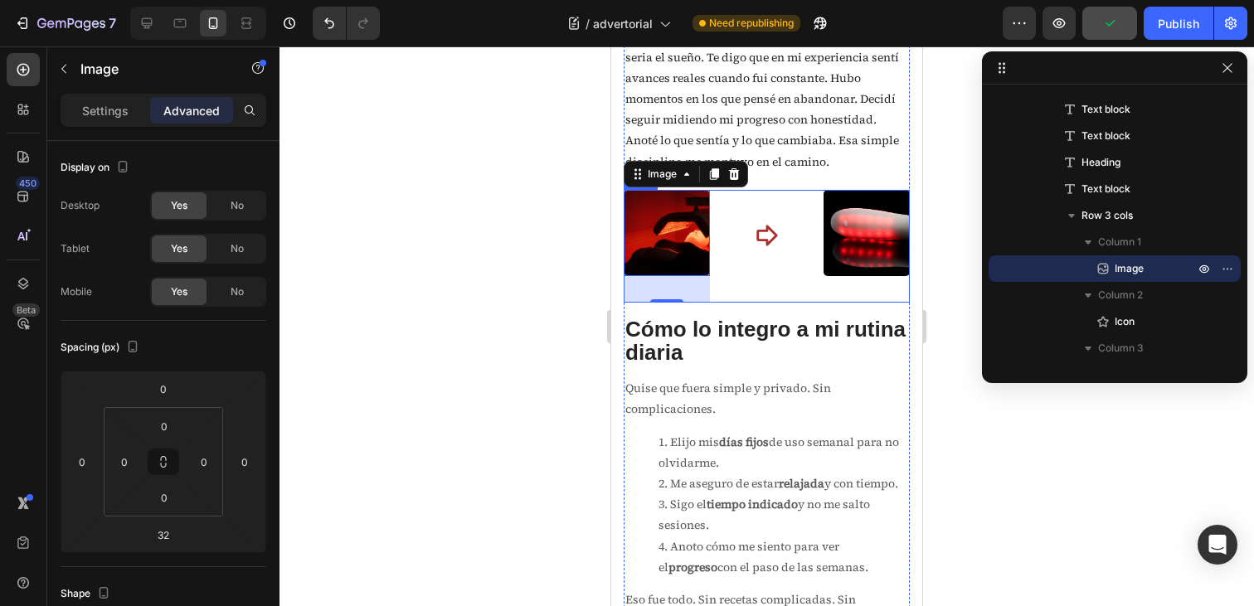
click at [752, 254] on div "Icon" at bounding box center [766, 246] width 86 height 113
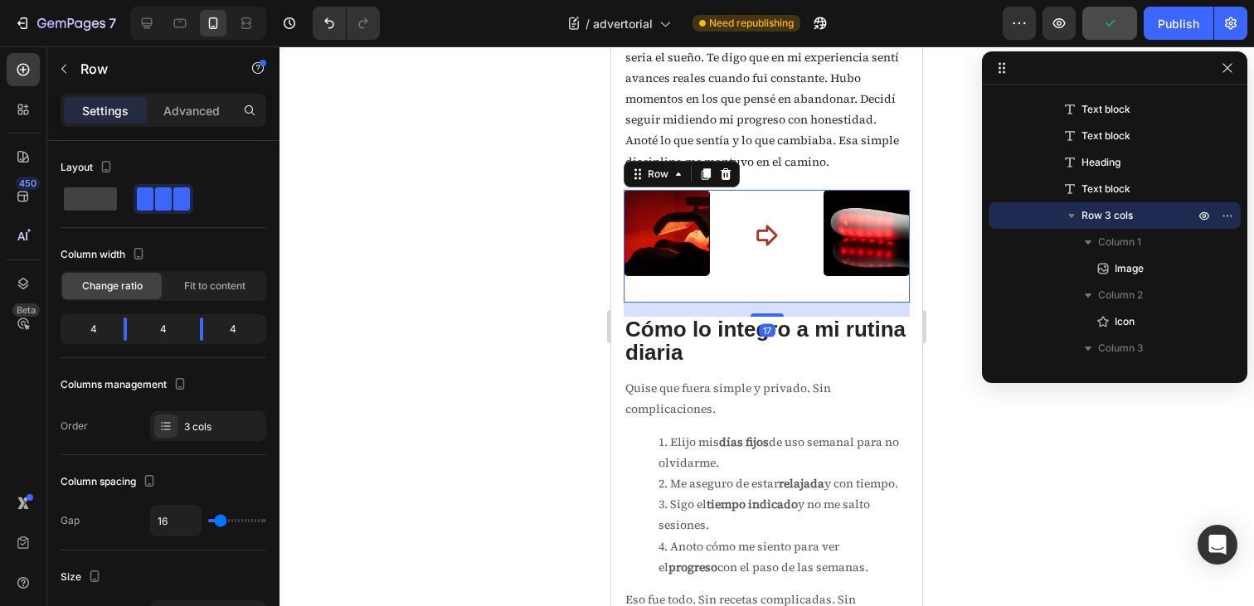
click at [742, 288] on div "Icon" at bounding box center [766, 246] width 86 height 113
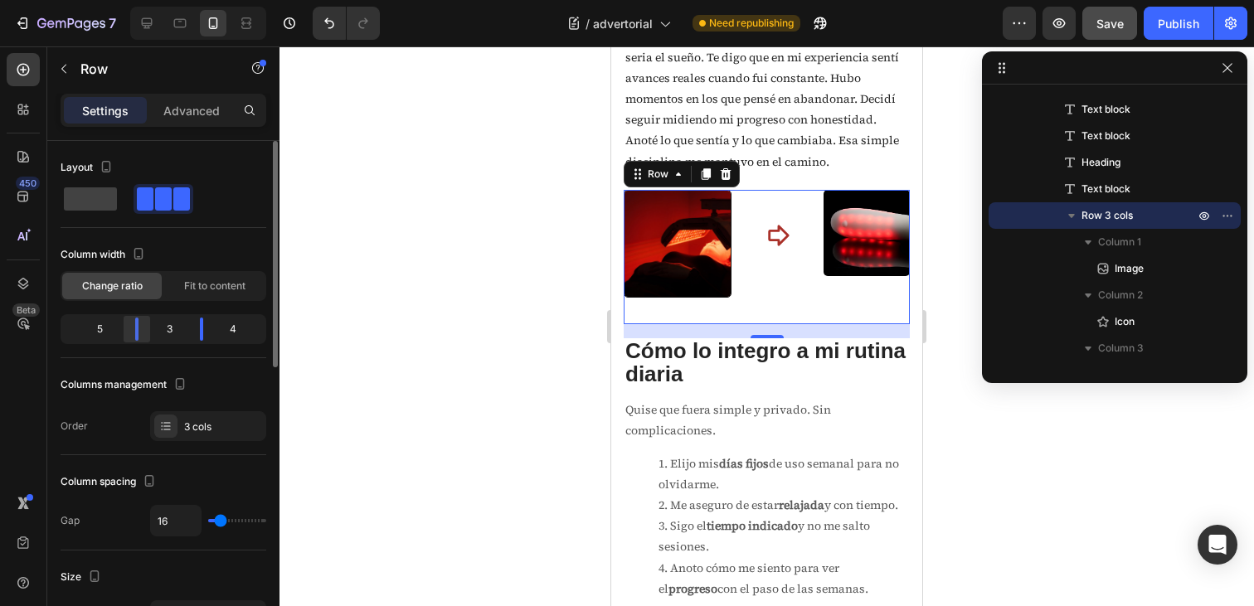
drag, startPoint x: 128, startPoint y: 333, endPoint x: 149, endPoint y: 332, distance: 21.6
click at [187, 332] on div at bounding box center [202, 329] width 30 height 23
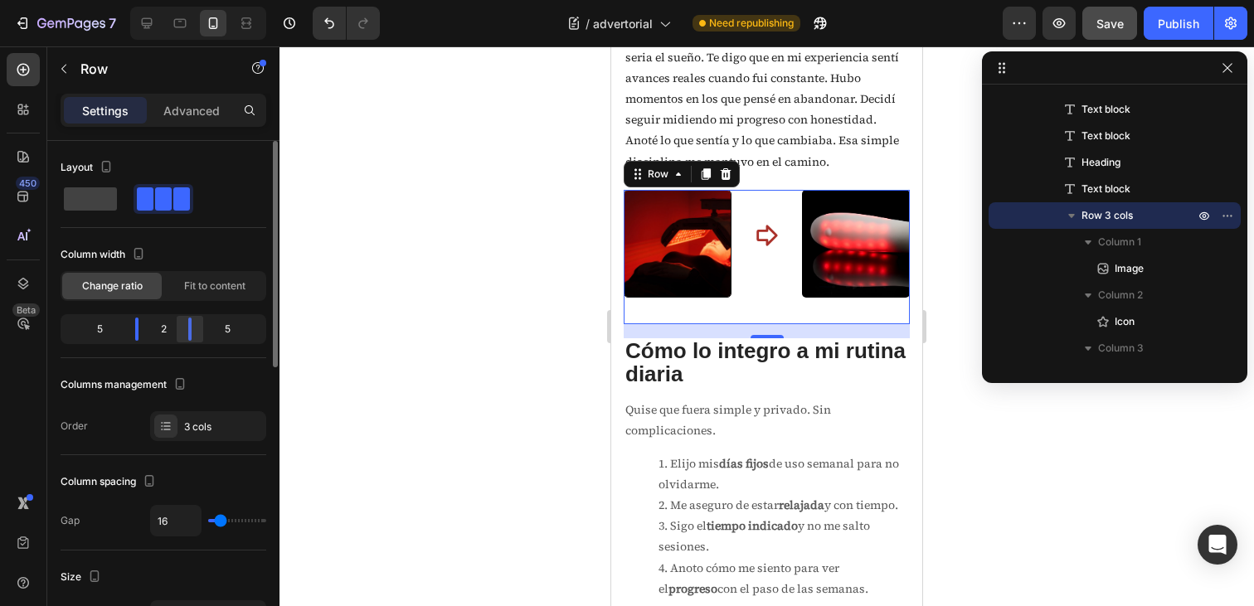
drag, startPoint x: 196, startPoint y: 332, endPoint x: 183, endPoint y: 332, distance: 13.3
click at [183, 332] on div at bounding box center [190, 329] width 30 height 23
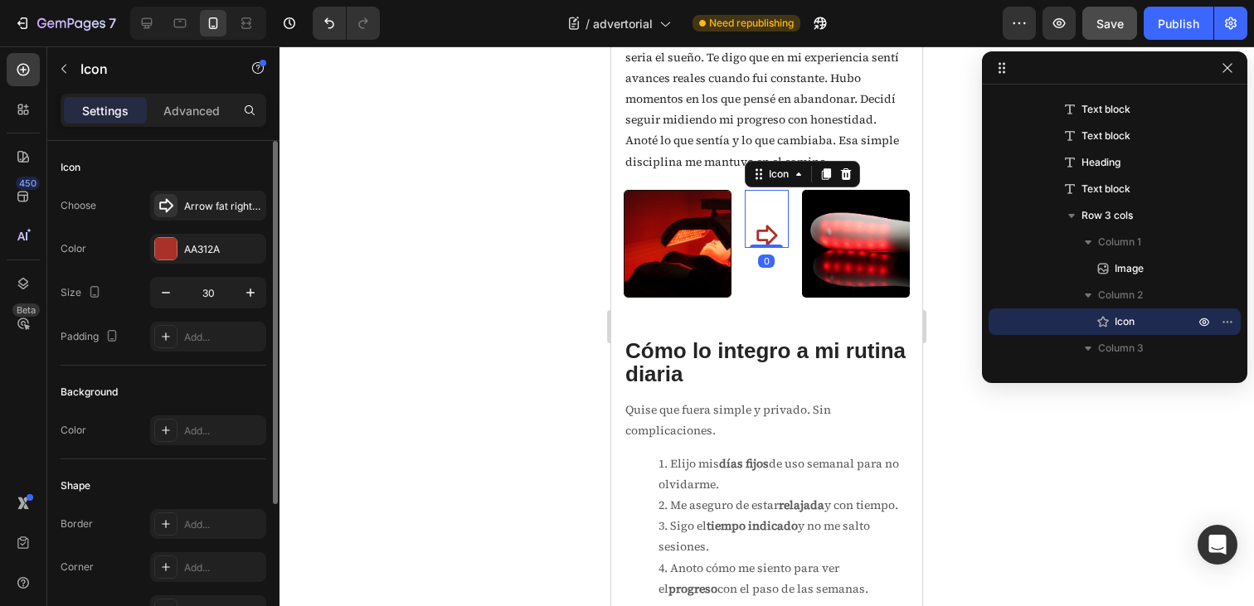
click at [770, 241] on icon at bounding box center [766, 235] width 25 height 25
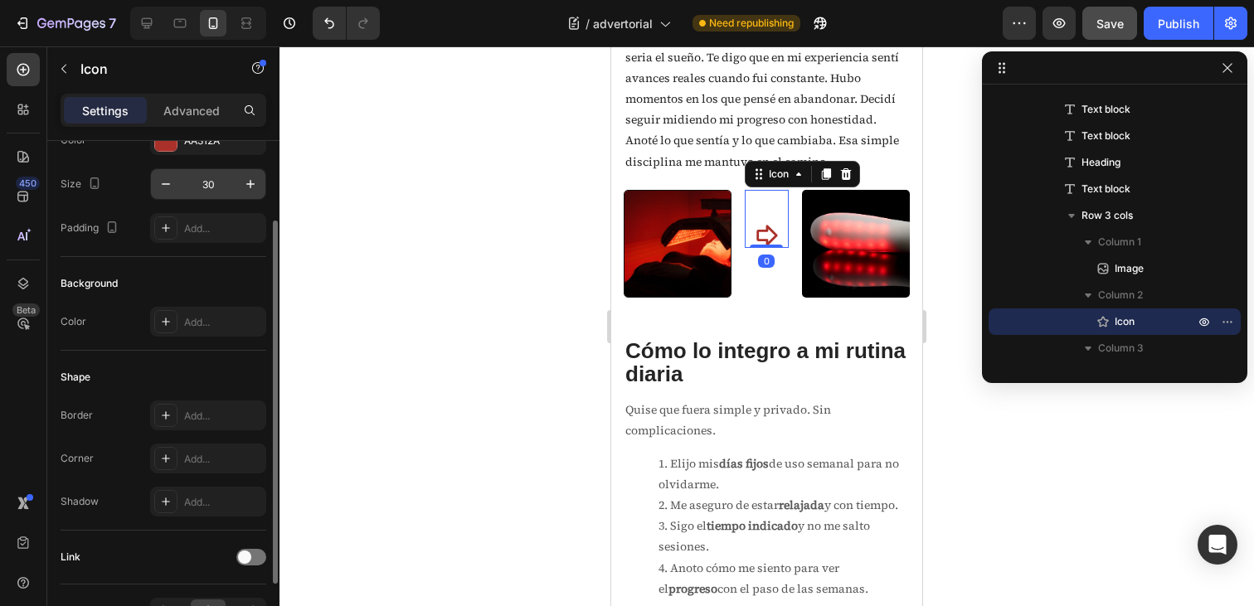
scroll to position [110, 0]
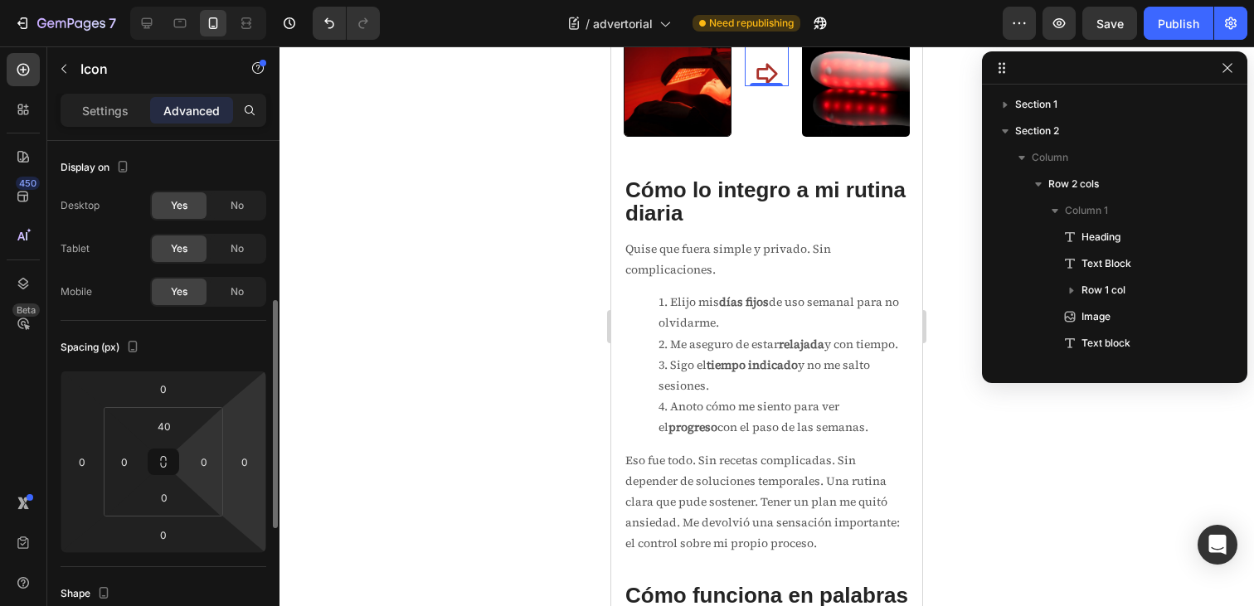
scroll to position [393, 0]
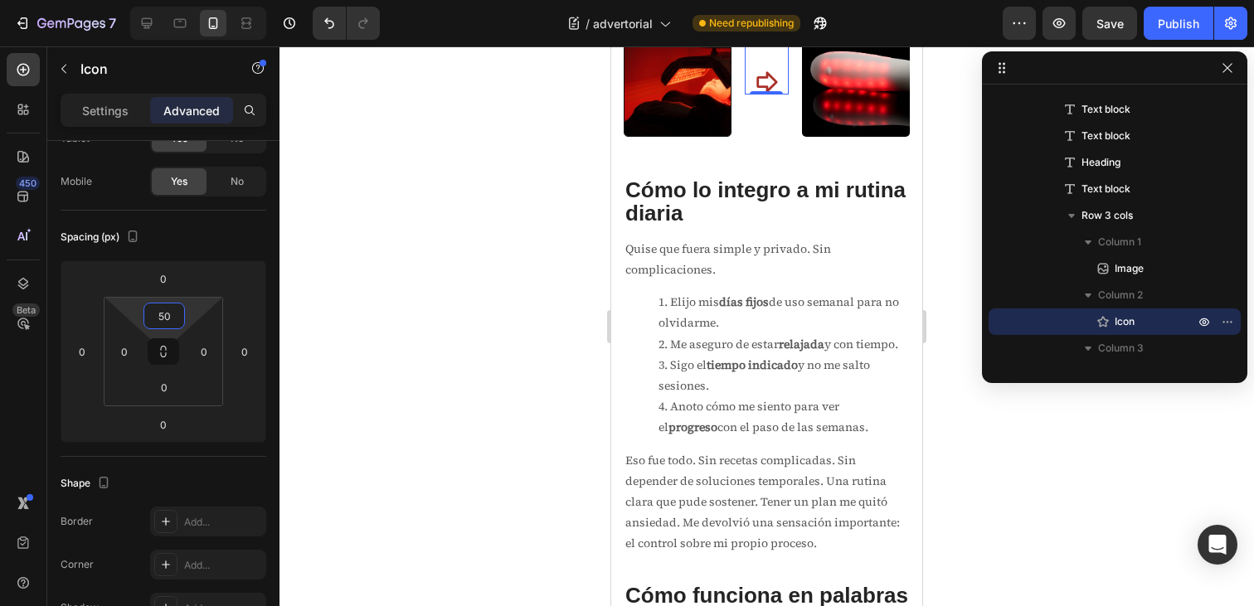
type input "48"
click at [187, 0] on html "7 / advertorial Need republishing Preview Save Publish 450 Beta Sections(18) El…" at bounding box center [627, 0] width 1254 height 0
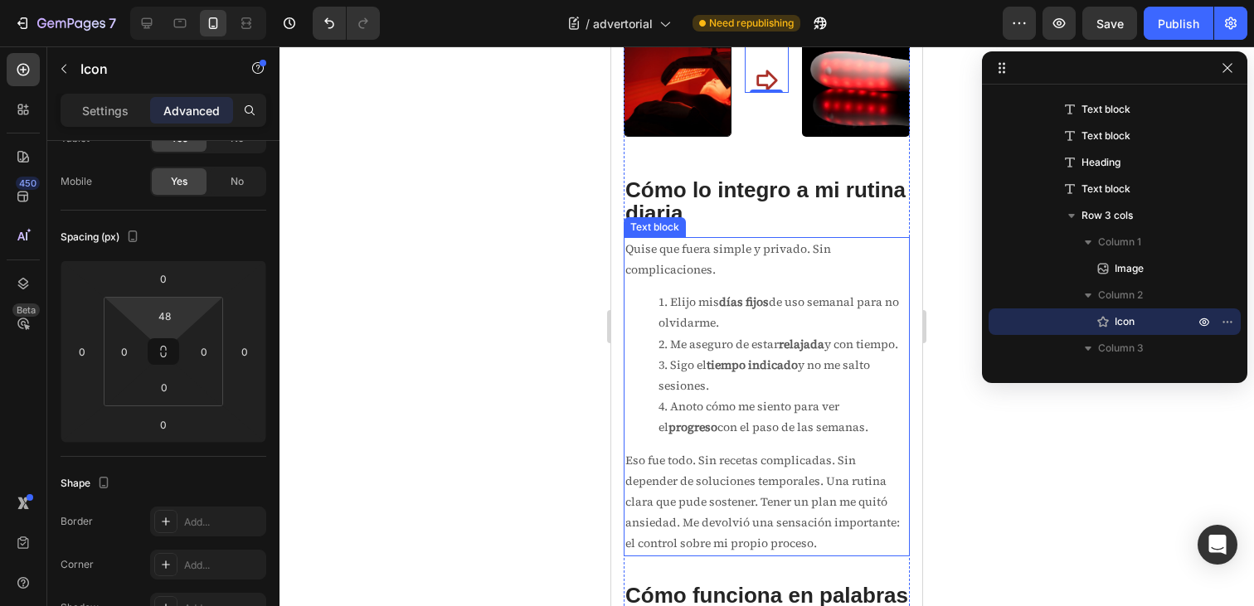
click at [970, 377] on div at bounding box center [767, 326] width 975 height 560
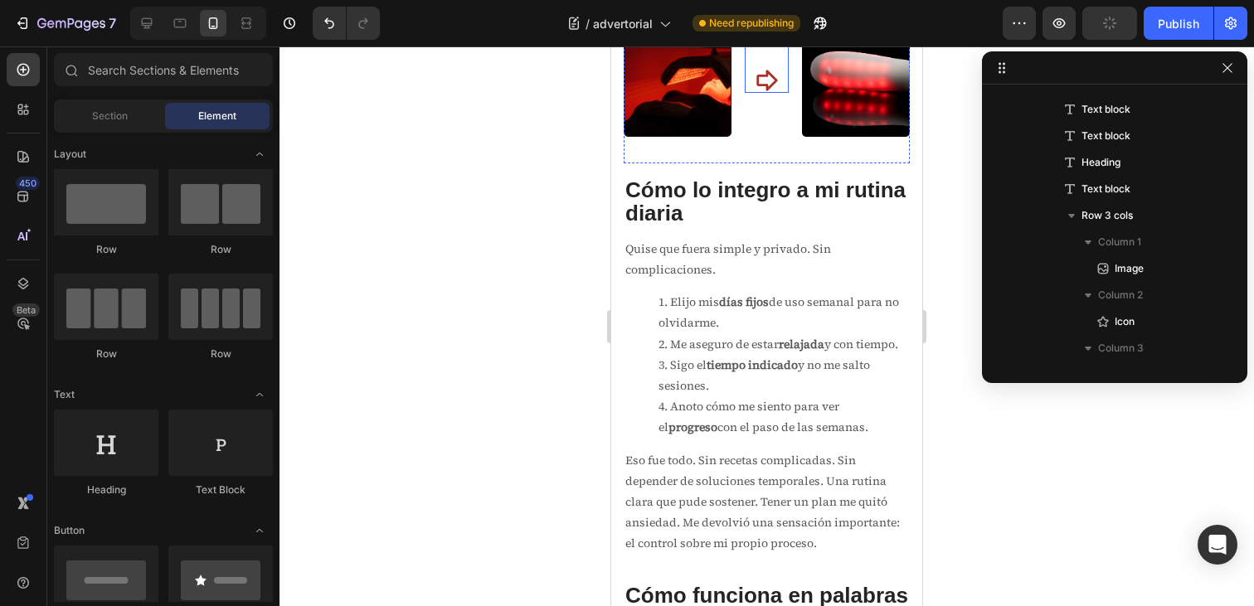
click at [766, 91] on icon at bounding box center [767, 81] width 21 height 21
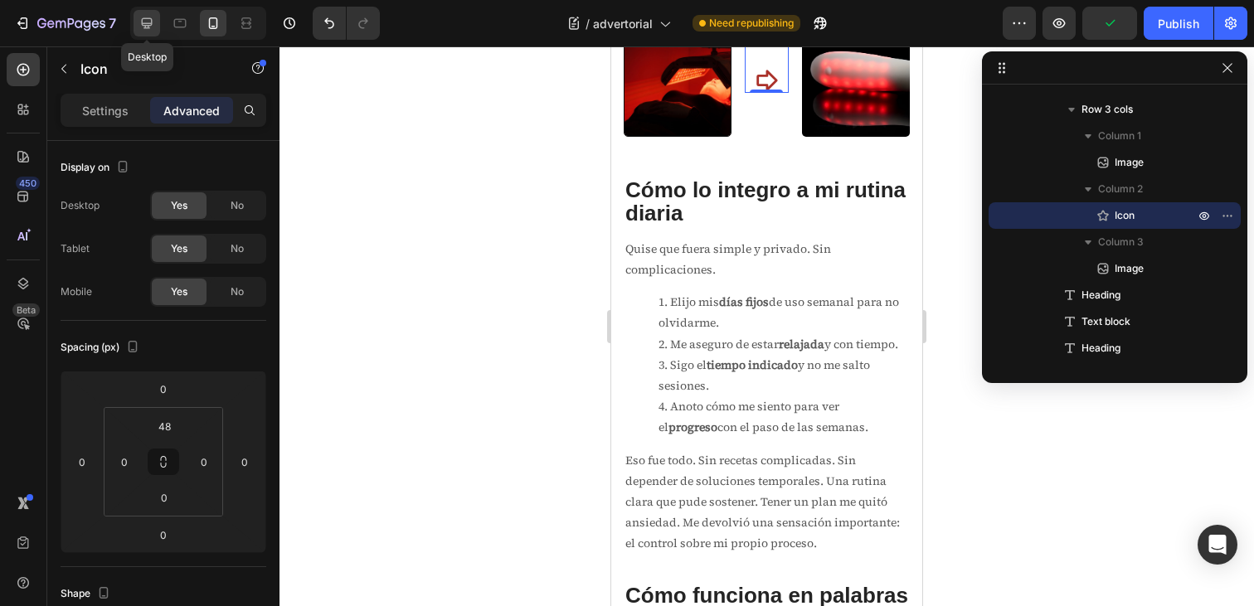
click at [145, 23] on icon at bounding box center [147, 23] width 11 height 11
type input "102"
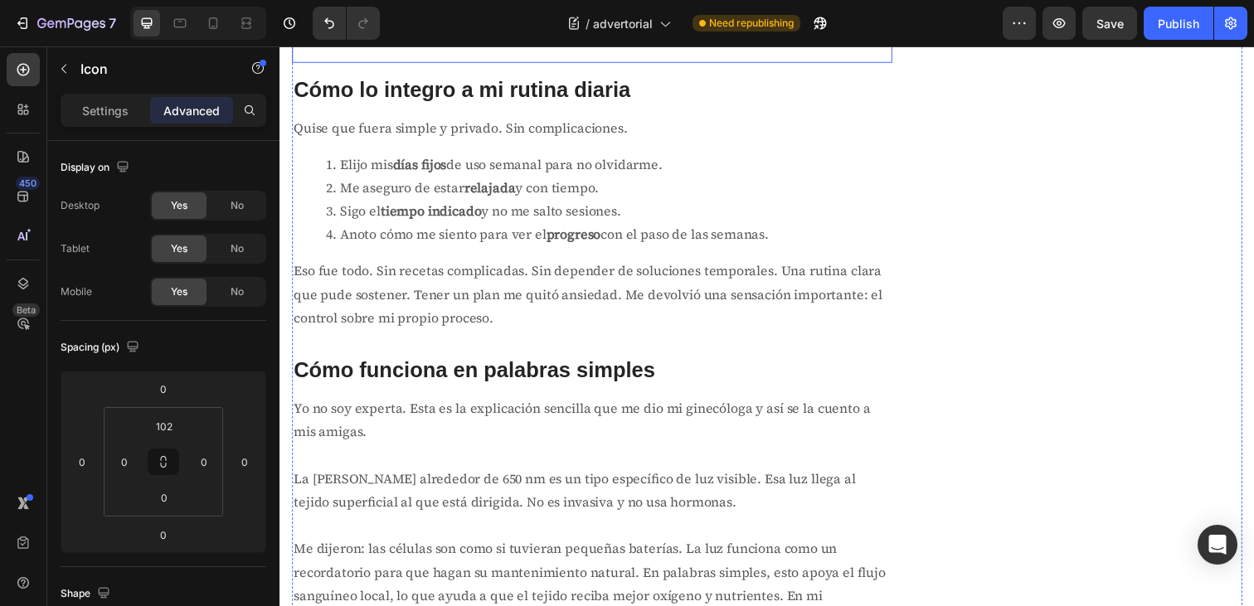
scroll to position [2517, 0]
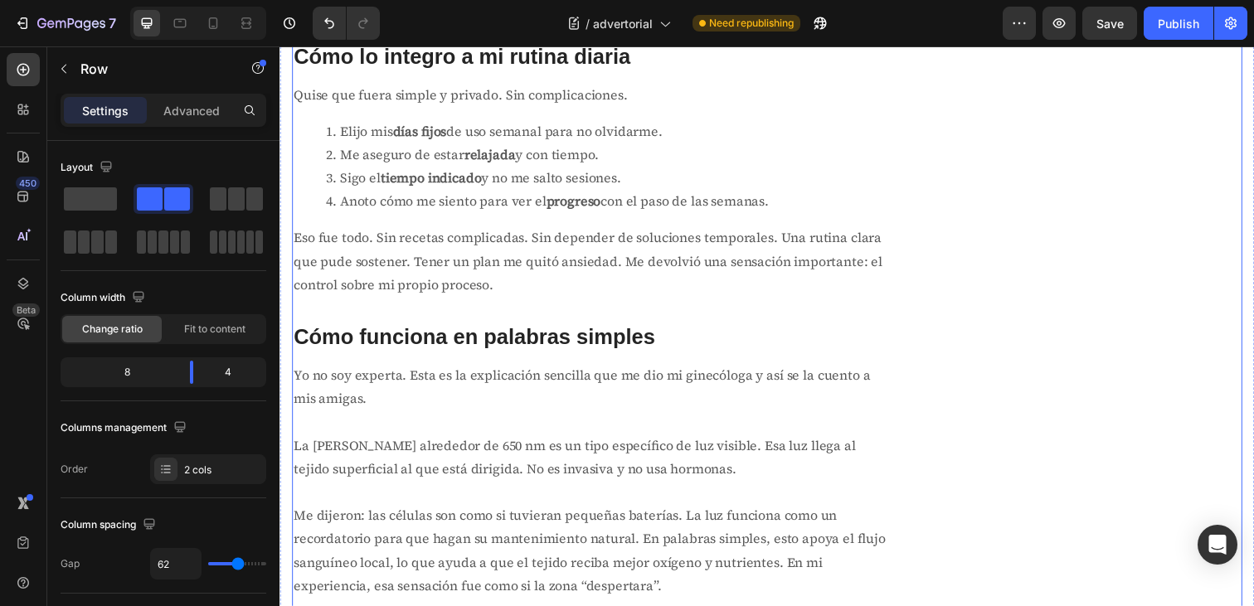
click at [981, 369] on div "Lumaeva® Heading Row Image Haz click y descubre más sobre los beneficios de la …" at bounding box center [1110, 107] width 306 height 4943
click at [209, 26] on icon at bounding box center [213, 23] width 9 height 12
type input "0"
type input "100%"
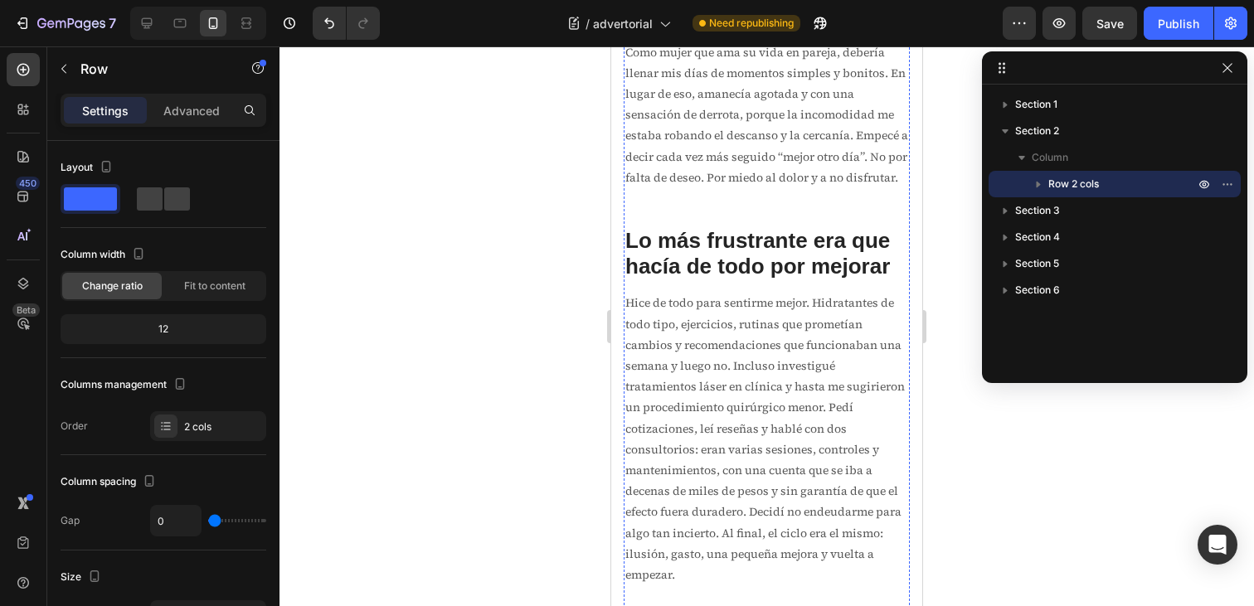
scroll to position [628, 0]
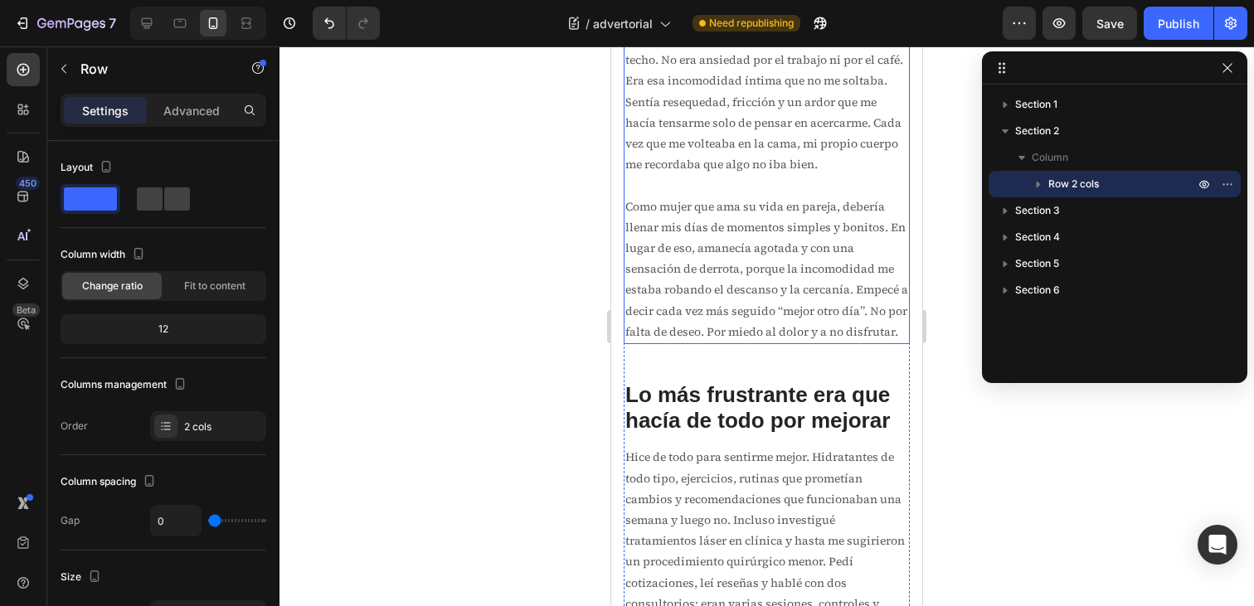
click at [770, 282] on span "Como mujer que ama su vida en pareja, debería llenar mis días de momentos simpl…" at bounding box center [767, 269] width 283 height 142
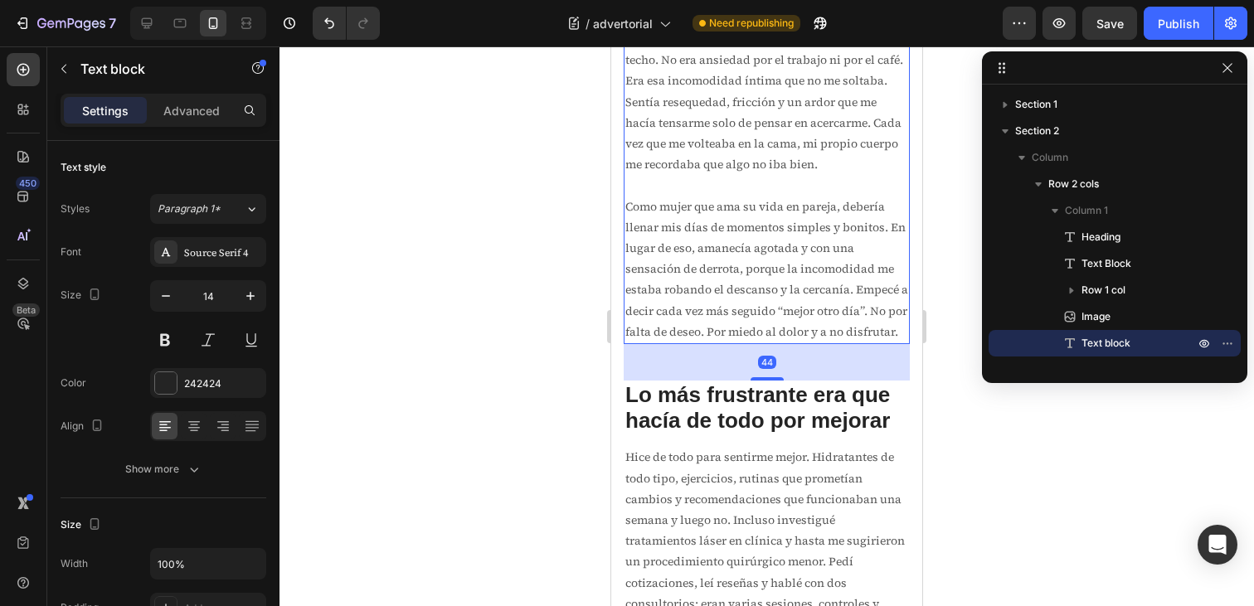
click at [770, 282] on span "Como mujer que ama su vida en pareja, debería llenar mis días de momentos simpl…" at bounding box center [767, 269] width 283 height 142
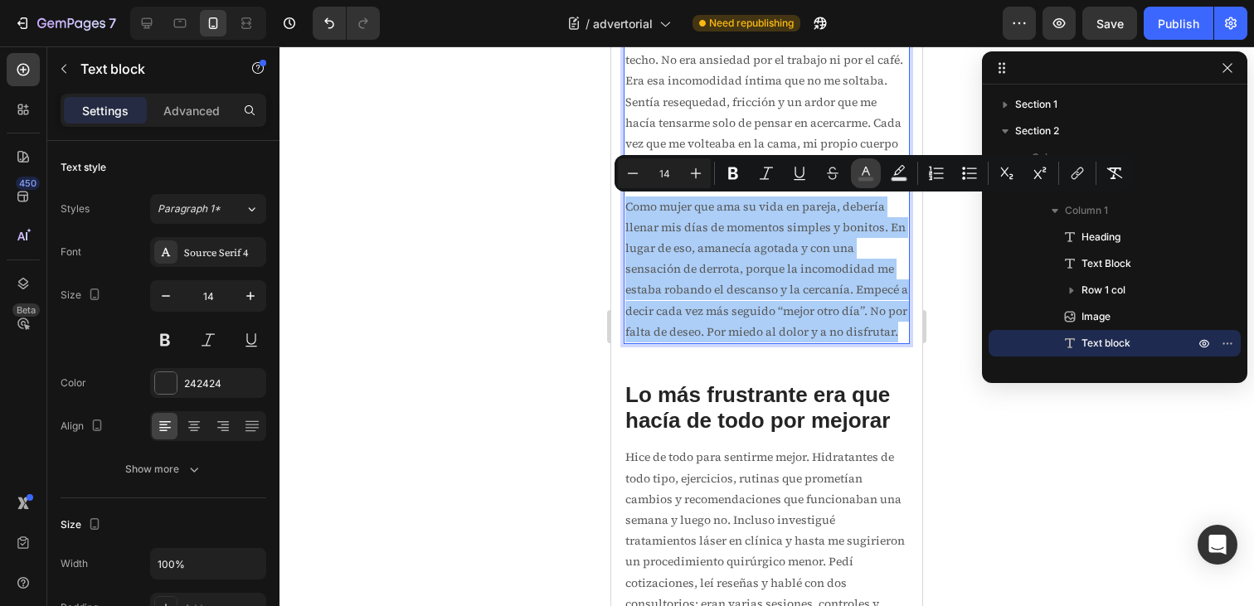
click at [872, 166] on icon "Editor contextual toolbar" at bounding box center [866, 173] width 17 height 17
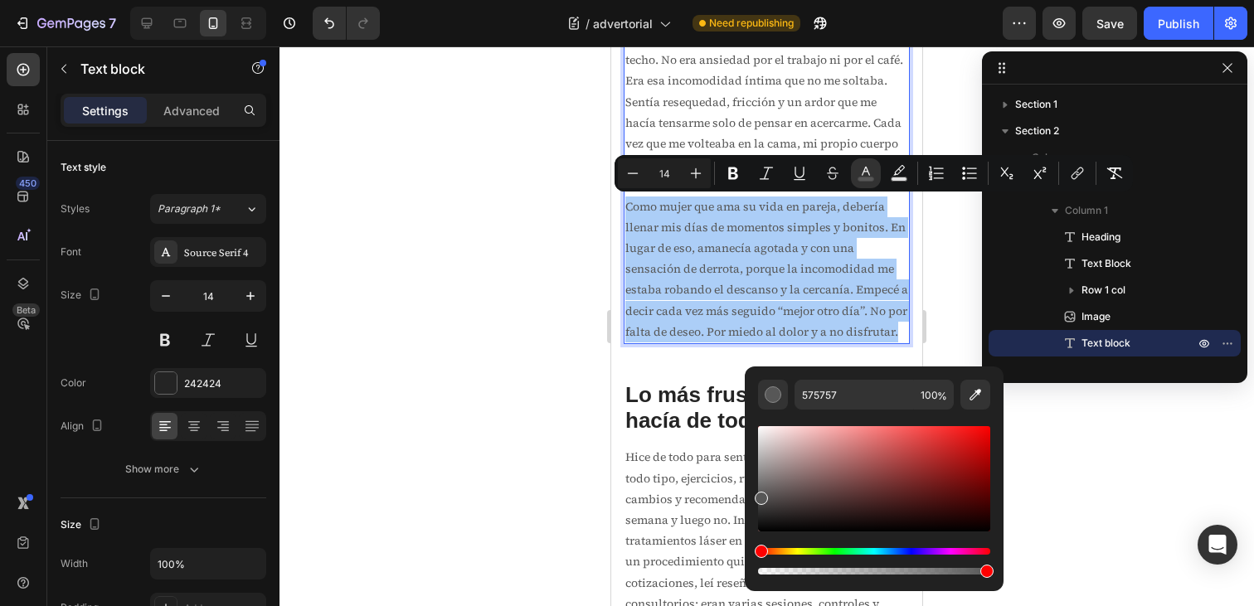
click at [939, 280] on div at bounding box center [767, 326] width 975 height 560
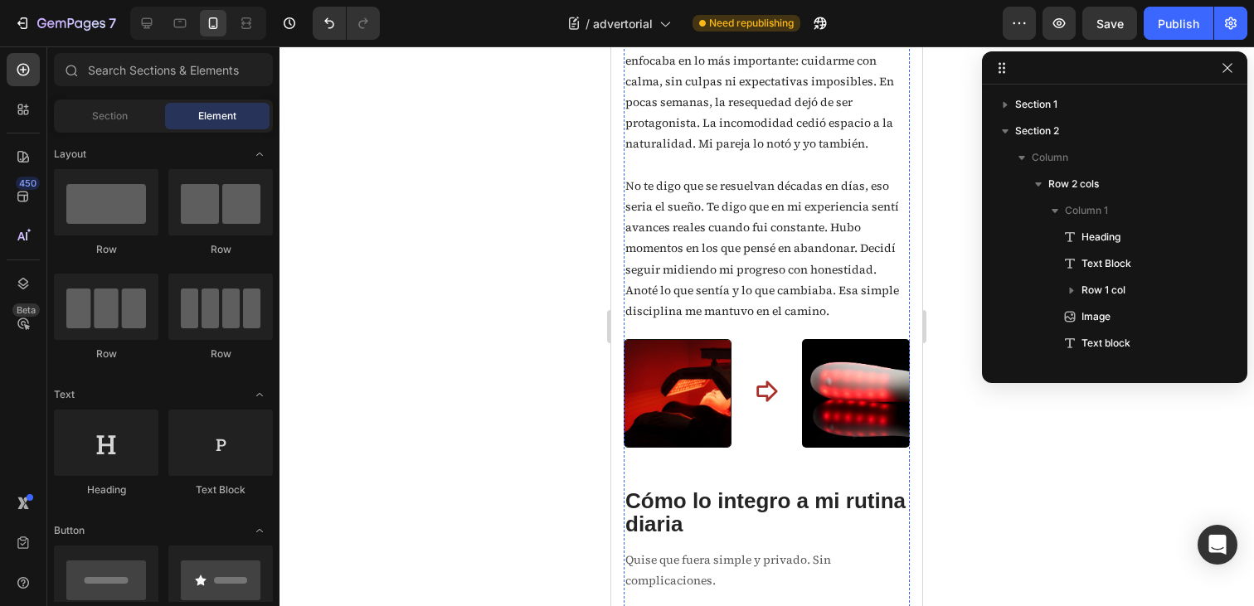
scroll to position [2603, 0]
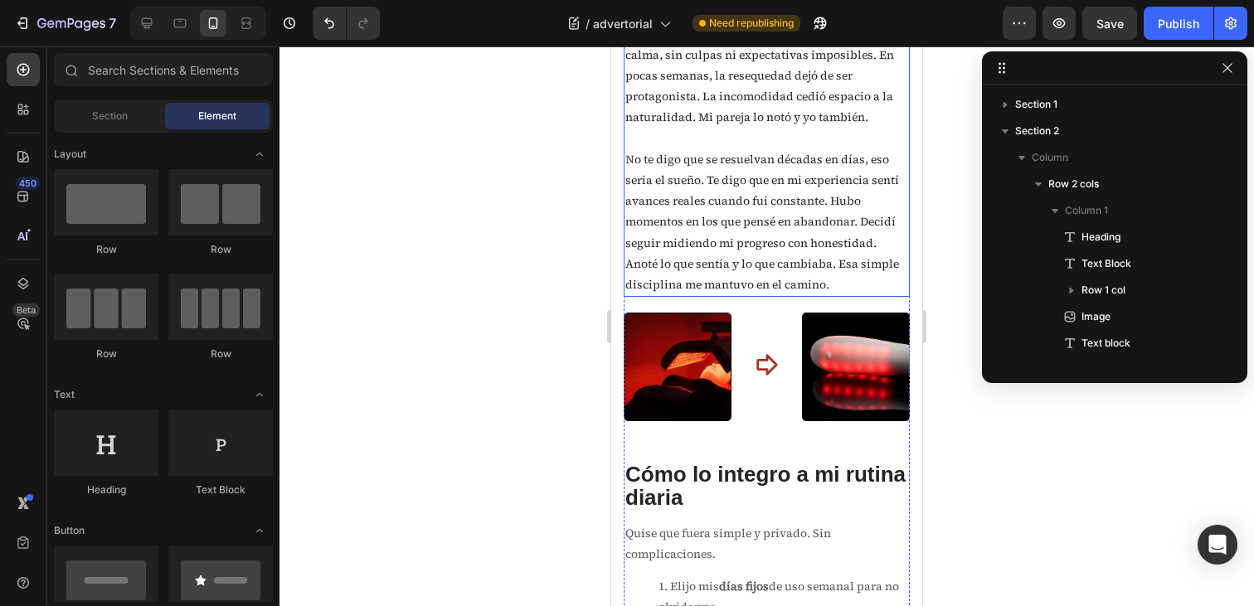
click at [799, 230] on p "No te digo que se resuelvan décadas en días, eso seria el sueño. Te digo que en…" at bounding box center [767, 222] width 283 height 146
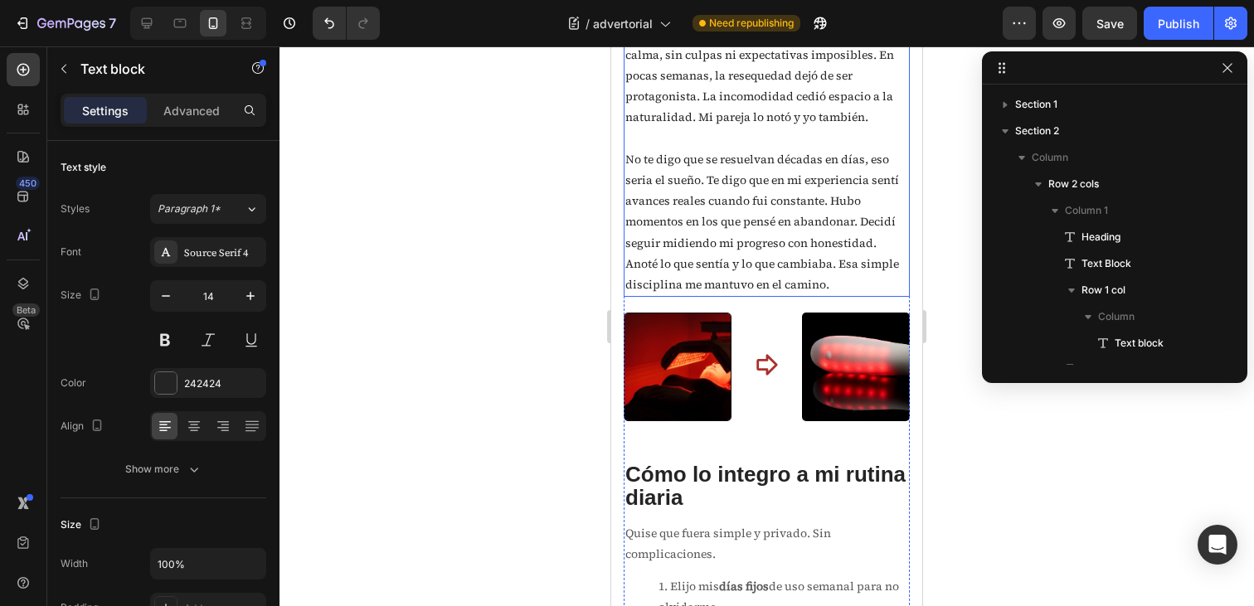
scroll to position [420, 0]
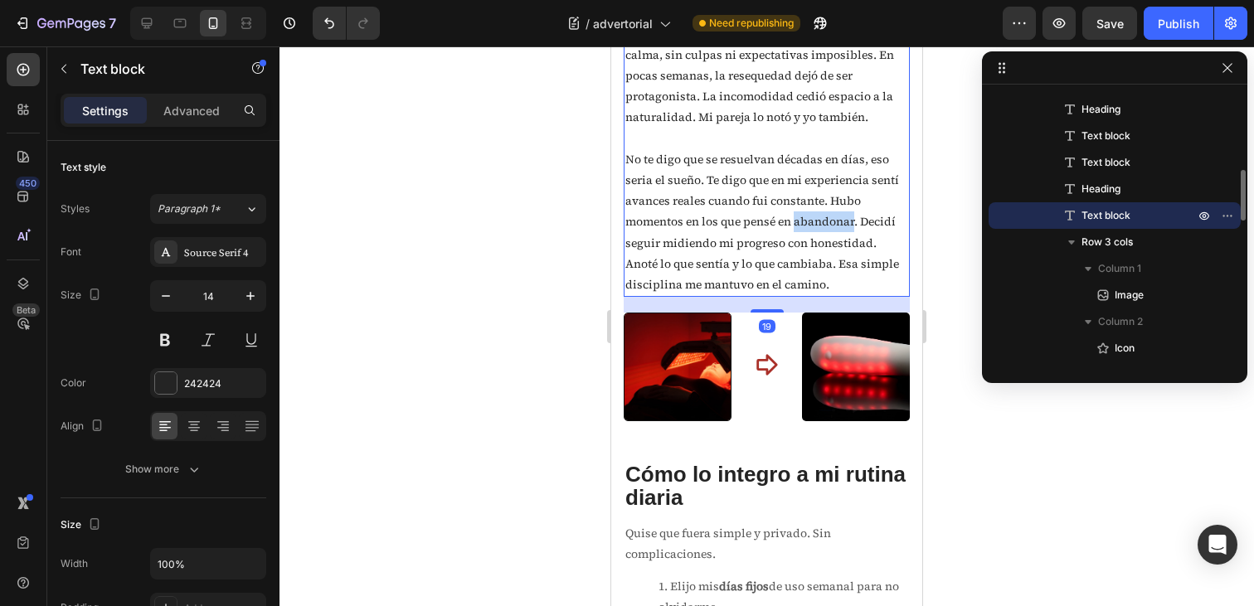
click at [799, 230] on p "No te digo que se resuelvan décadas en días, eso seria el sueño. Te digo que en…" at bounding box center [767, 222] width 283 height 146
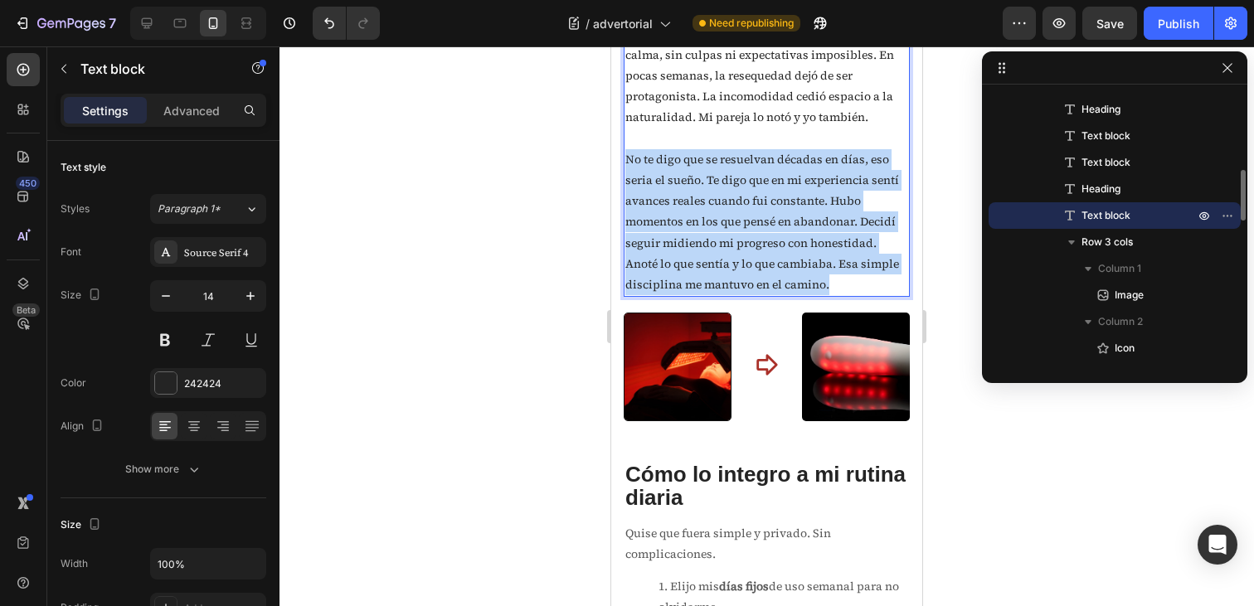
click at [799, 230] on p "No te digo que se resuelvan décadas en días, eso seria el sueño. Te digo que en…" at bounding box center [767, 222] width 283 height 146
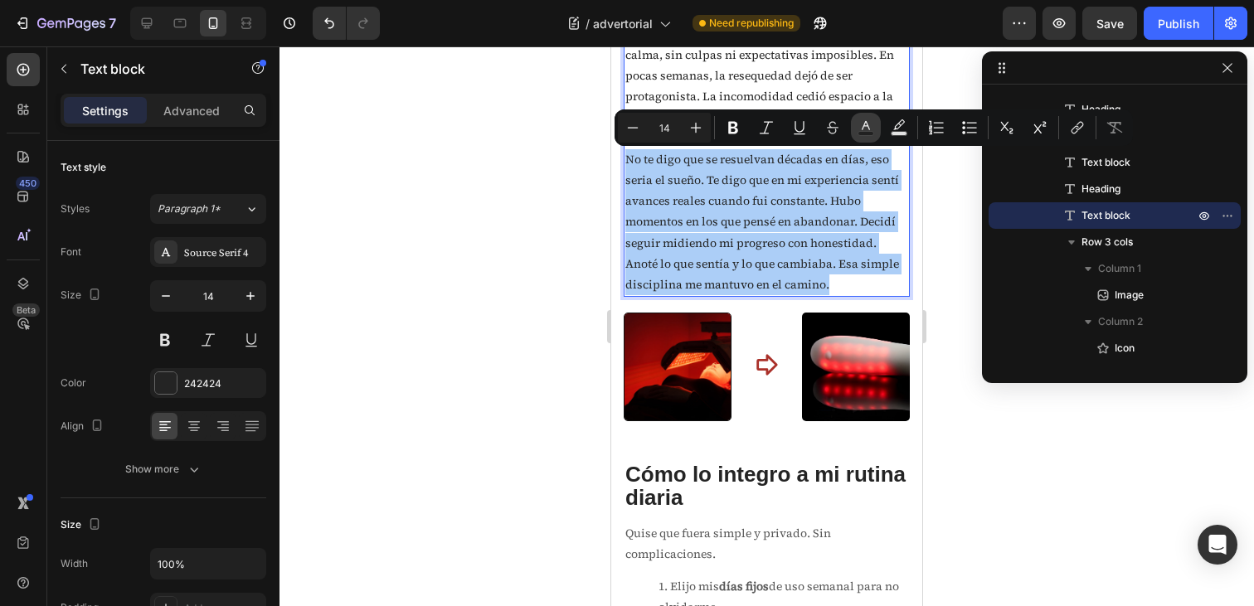
click at [867, 124] on icon "Editor contextual toolbar" at bounding box center [866, 125] width 8 height 9
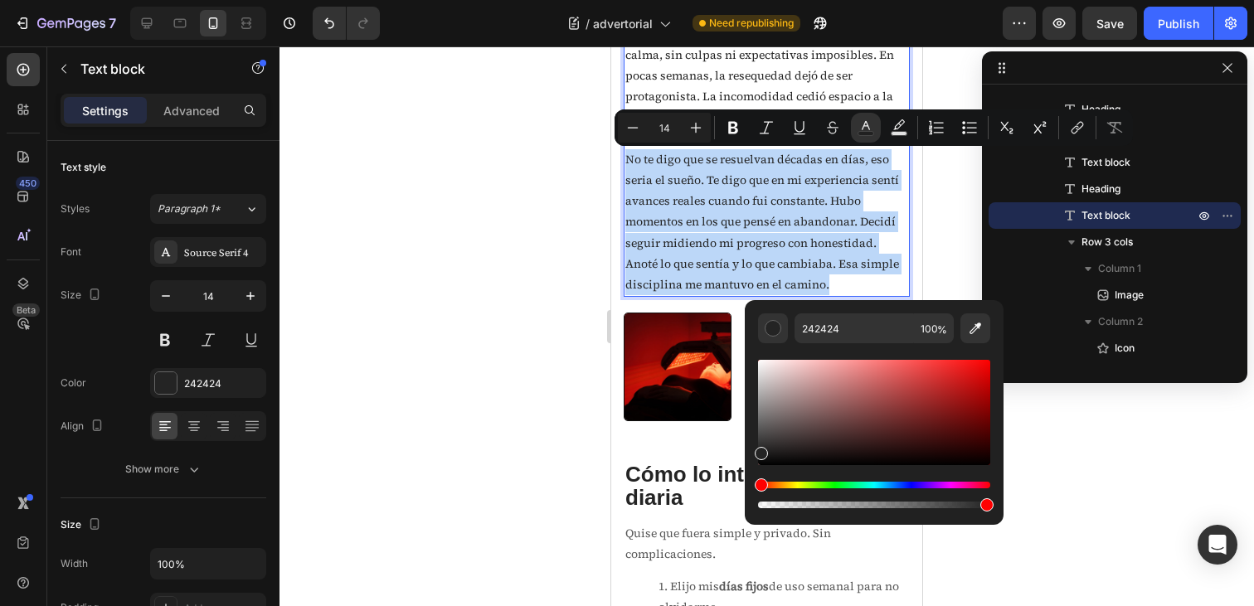
click at [837, 267] on p "No te digo que se resuelvan décadas en días, eso seria el sueño. Te digo que en…" at bounding box center [767, 222] width 283 height 146
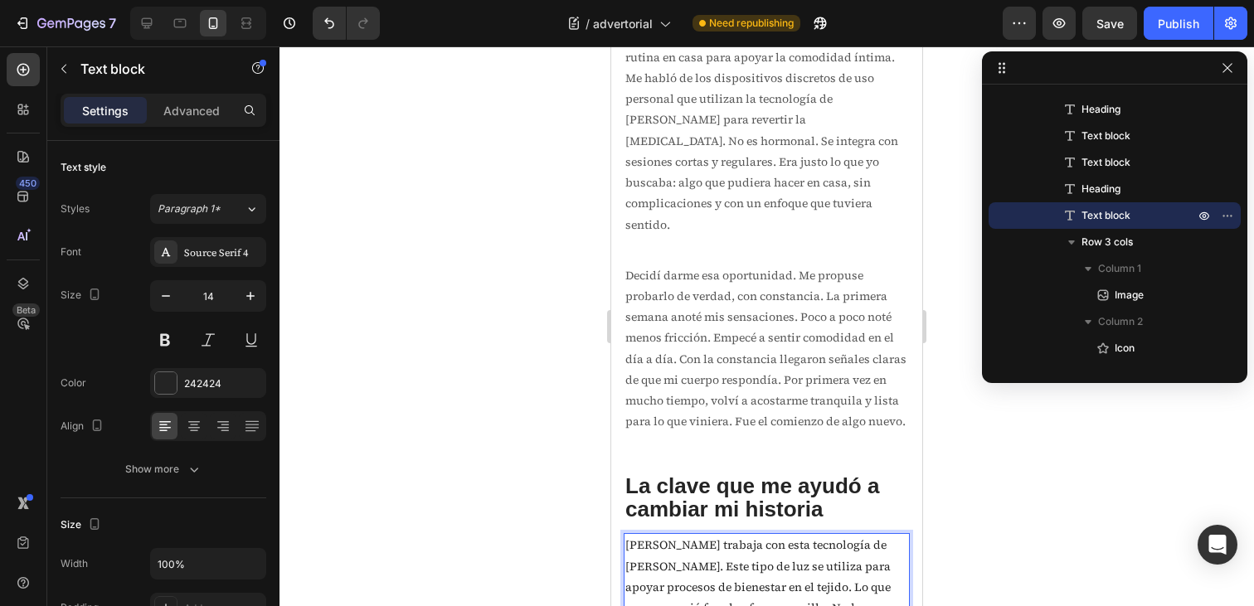
scroll to position [1935, 0]
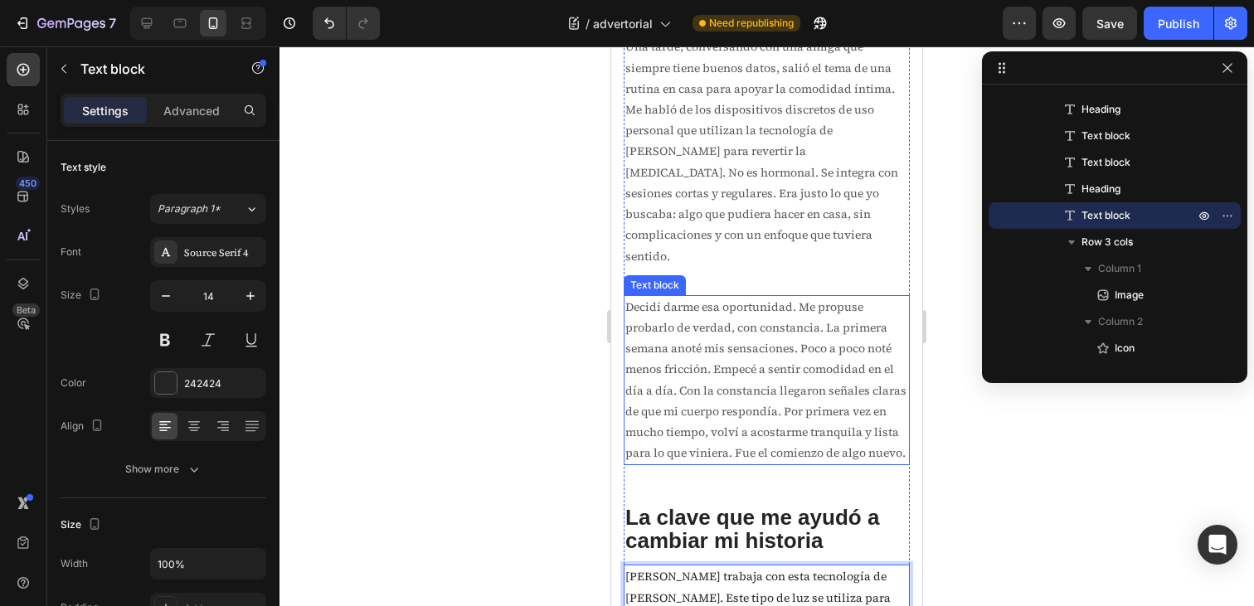
click at [753, 333] on p "Decidí darme esa oportunidad. Me propuse probarlo de verdad, con constancia. La…" at bounding box center [767, 381] width 283 height 168
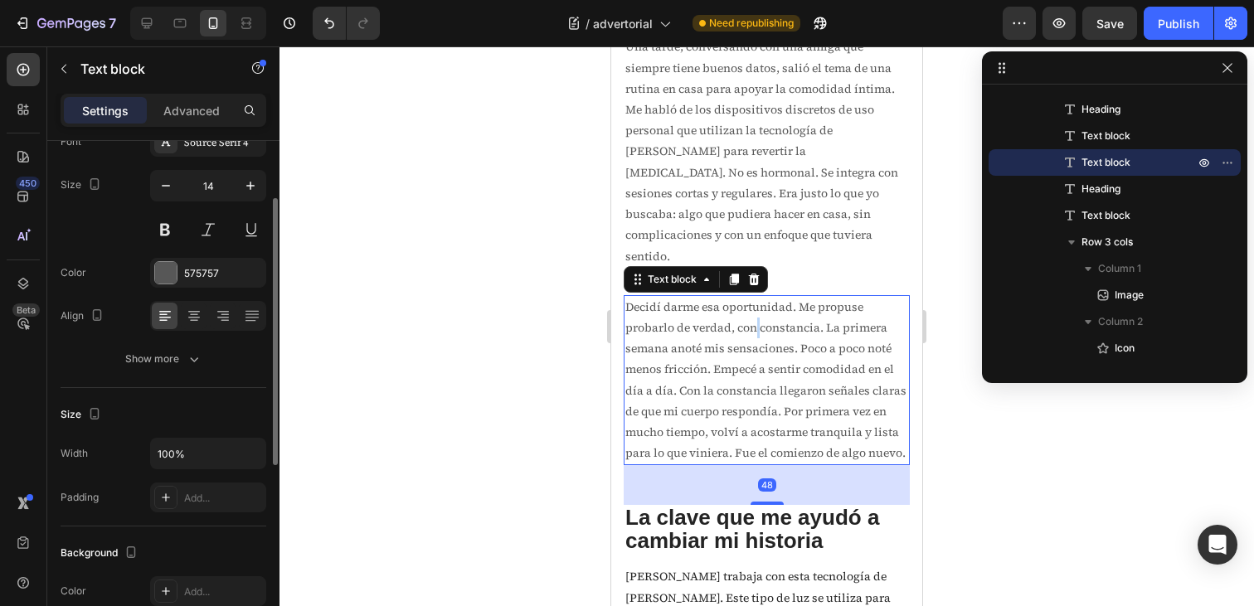
click at [753, 333] on p "Decidí darme esa oportunidad. Me propuse probarlo de verdad, con constancia. La…" at bounding box center [767, 381] width 283 height 168
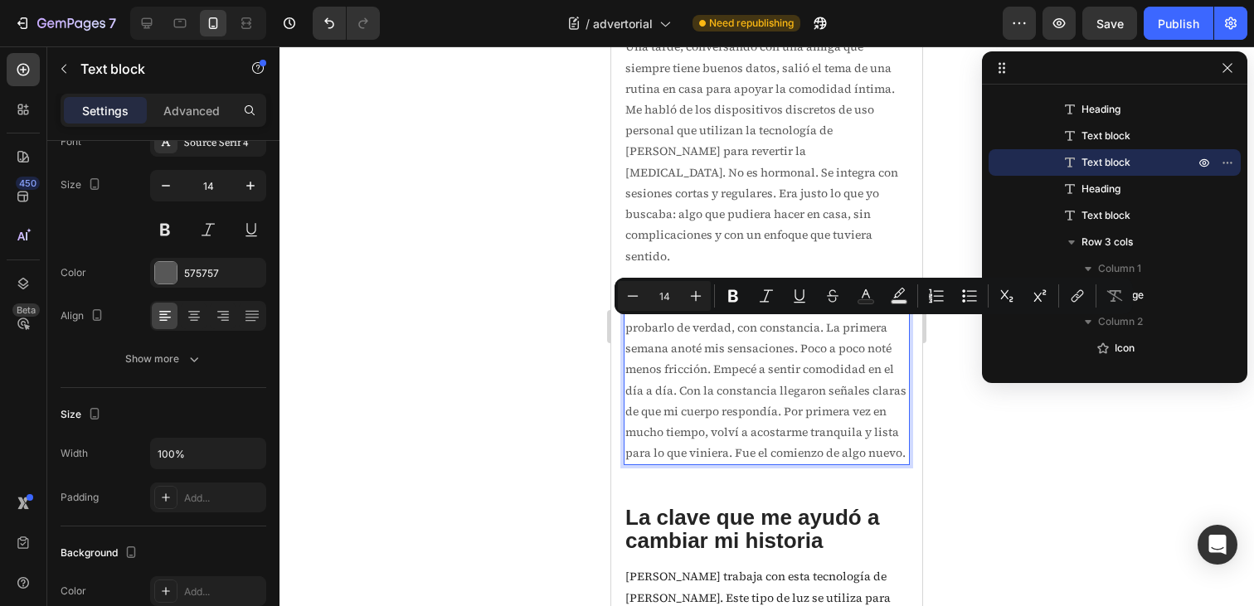
click at [790, 378] on p "Decidí darme esa oportunidad. Me propuse probarlo de verdad, con constancia. La…" at bounding box center [767, 381] width 283 height 168
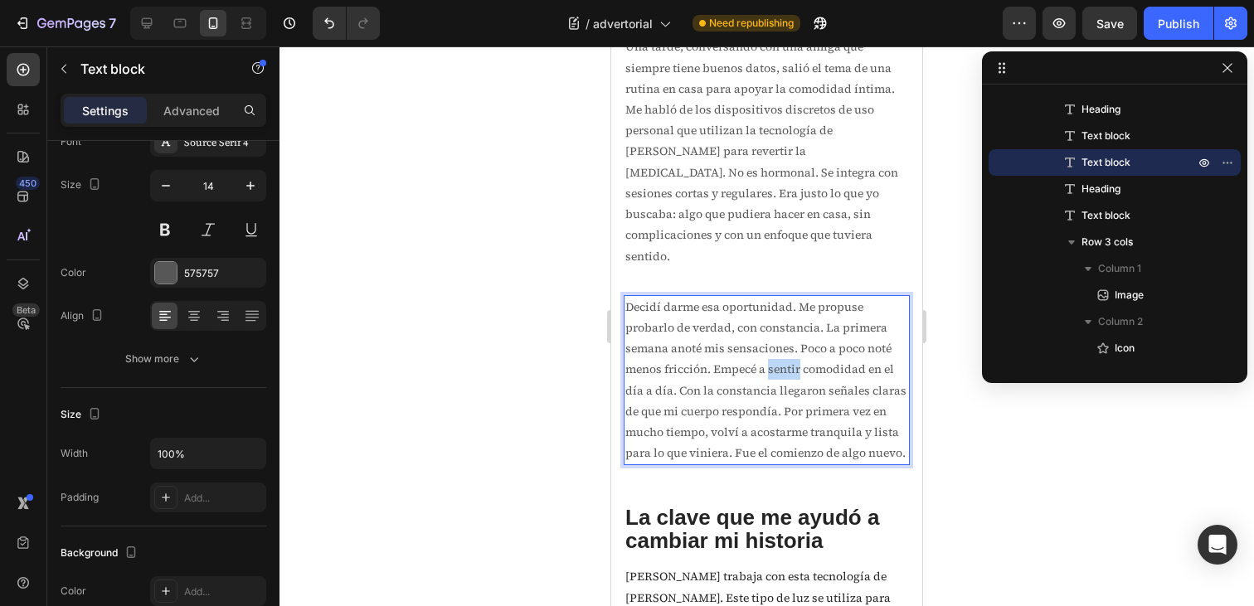
click at [790, 378] on p "Decidí darme esa oportunidad. Me propuse probarlo de verdad, con constancia. La…" at bounding box center [767, 381] width 283 height 168
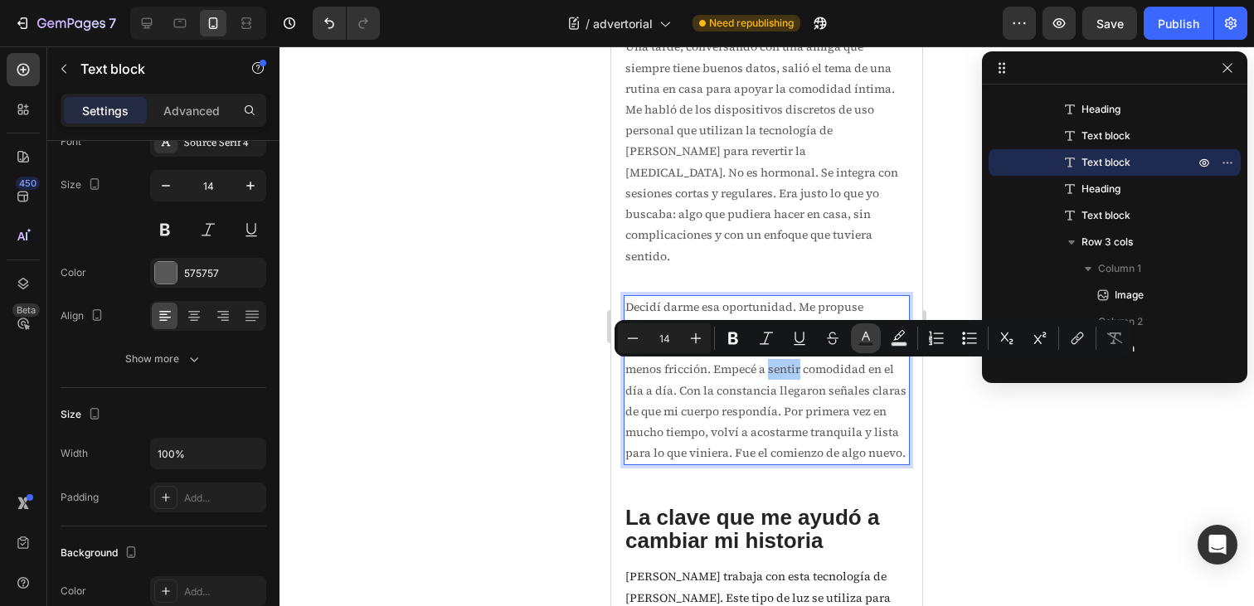
click at [861, 338] on icon "Editor contextual toolbar" at bounding box center [866, 338] width 17 height 17
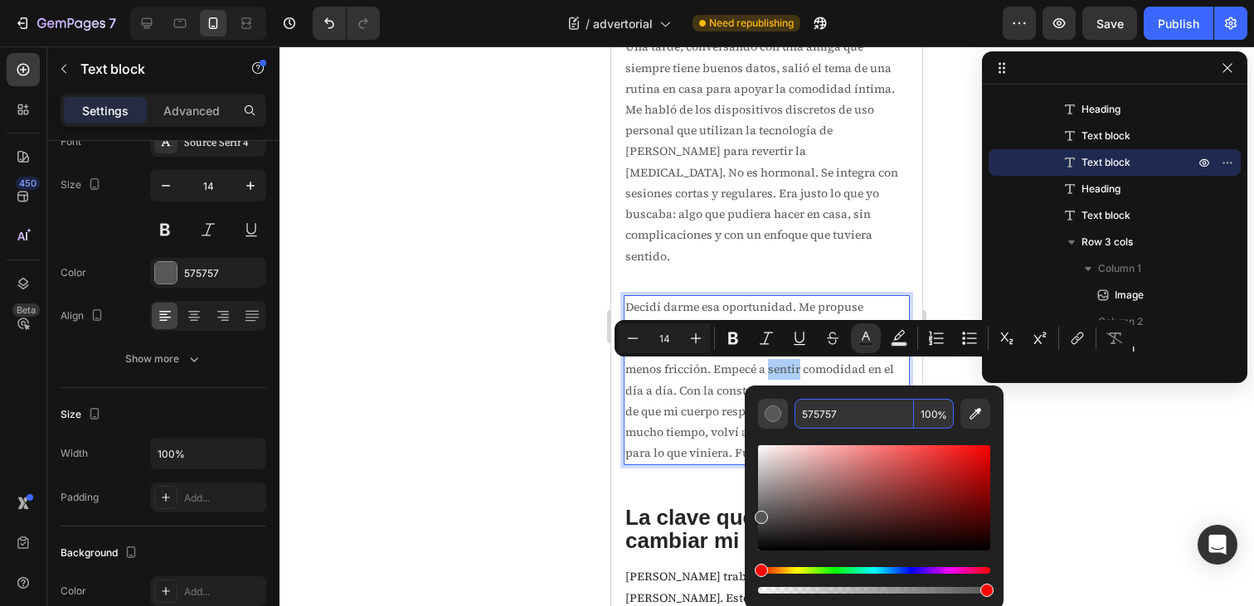
drag, startPoint x: 842, startPoint y: 416, endPoint x: 779, endPoint y: 414, distance: 63.1
click at [779, 414] on div "575757 100 %" at bounding box center [874, 414] width 232 height 30
click at [853, 418] on input "575757" at bounding box center [854, 414] width 119 height 30
click at [806, 226] on p "Una tarde, conversando con una amiga que siempre tiene buenos datos, salió el t…" at bounding box center [767, 152] width 283 height 230
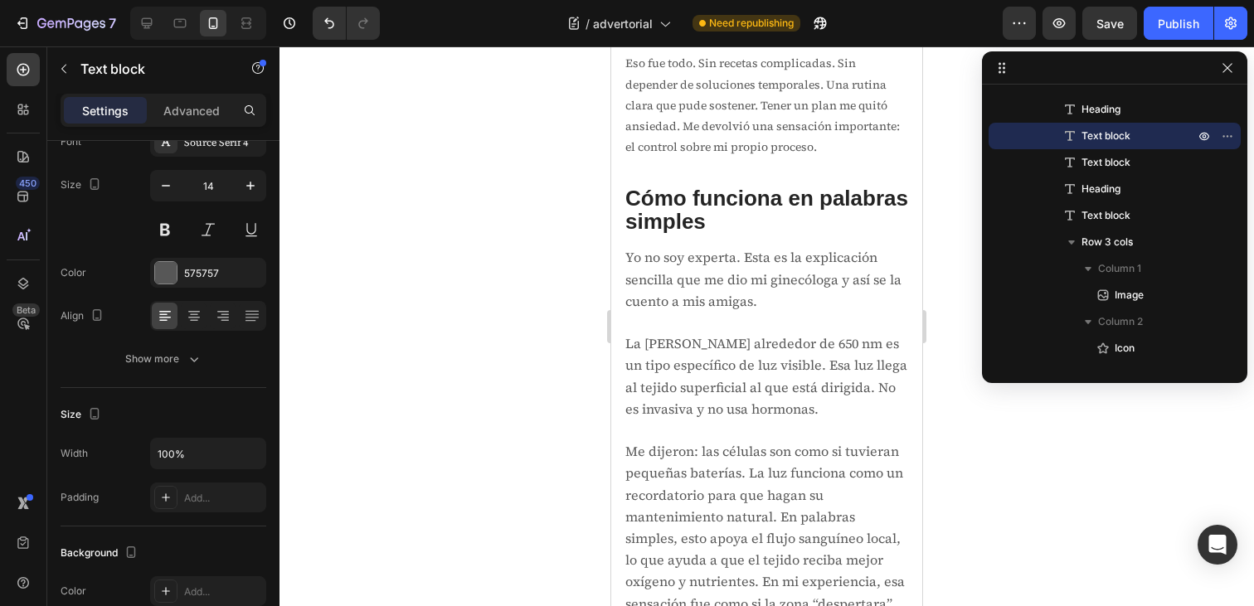
scroll to position [3287, 0]
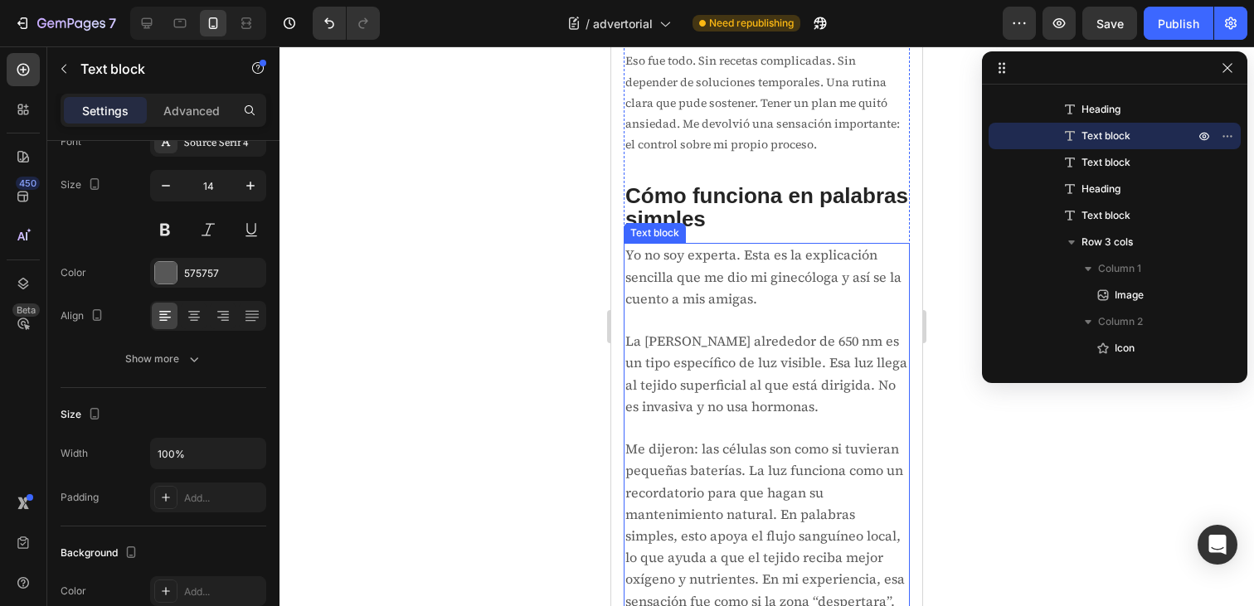
click at [754, 256] on span "Yo no soy experta. Esta es la explicación sencilla que me dio mi ginecóloga y a…" at bounding box center [764, 276] width 276 height 61
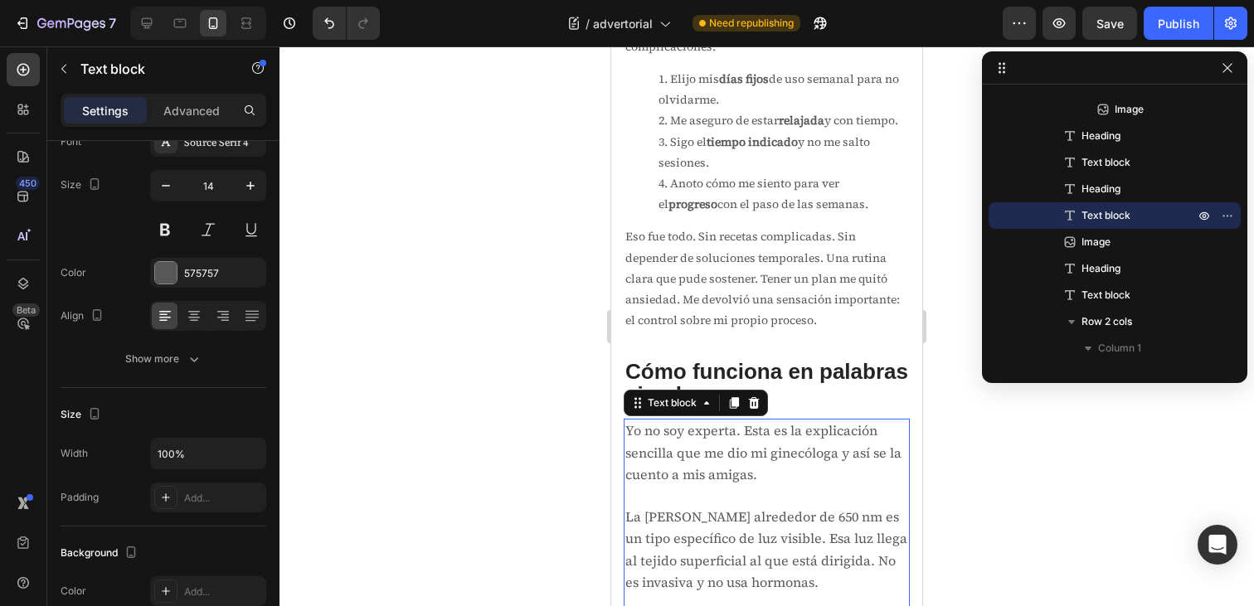
scroll to position [3342, 0]
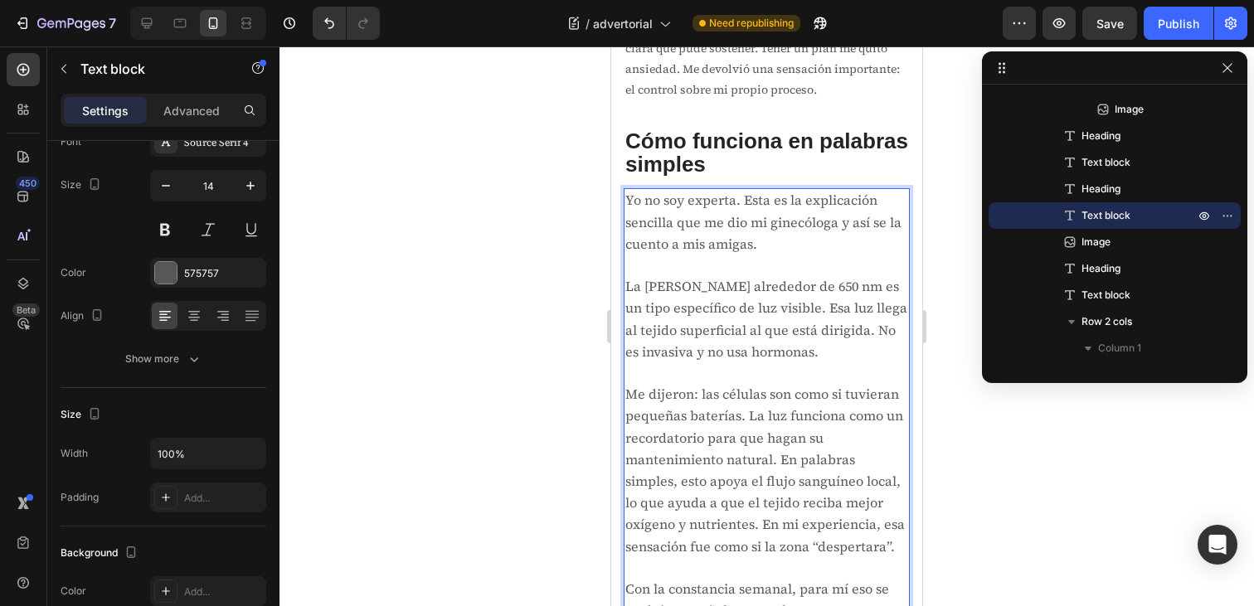
click at [754, 271] on p "Rich Text Editor. Editing area: main" at bounding box center [767, 266] width 283 height 21
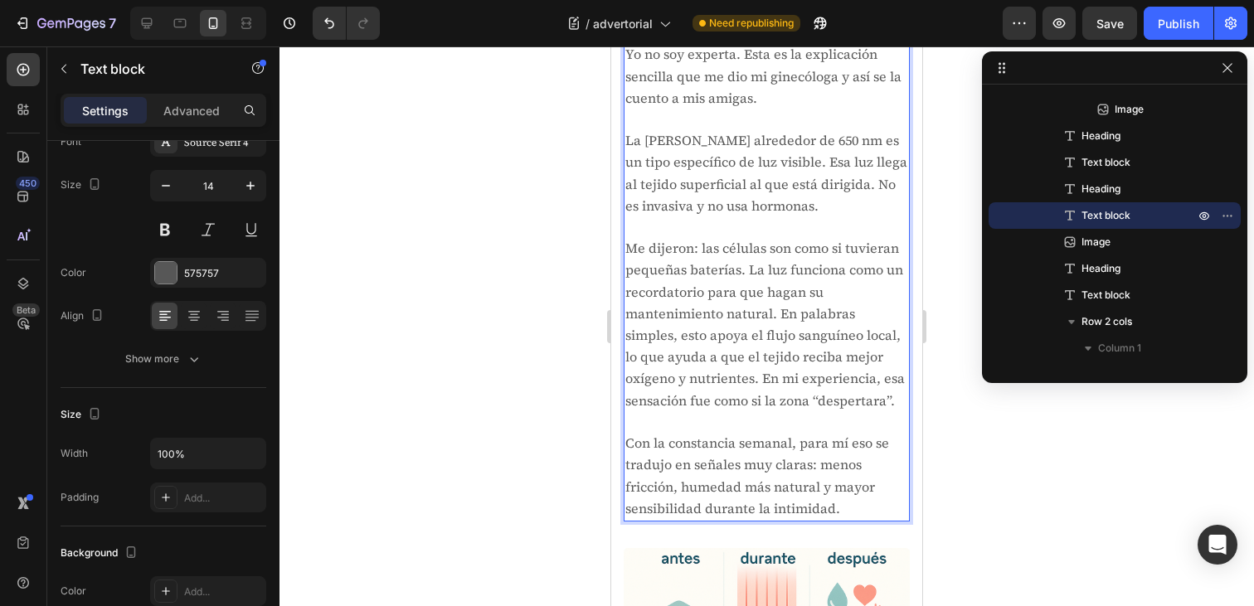
scroll to position [3488, 0]
click at [784, 444] on span "Con la constancia semanal, para mí eso se tradujo en señales muy claras: menos …" at bounding box center [758, 475] width 264 height 84
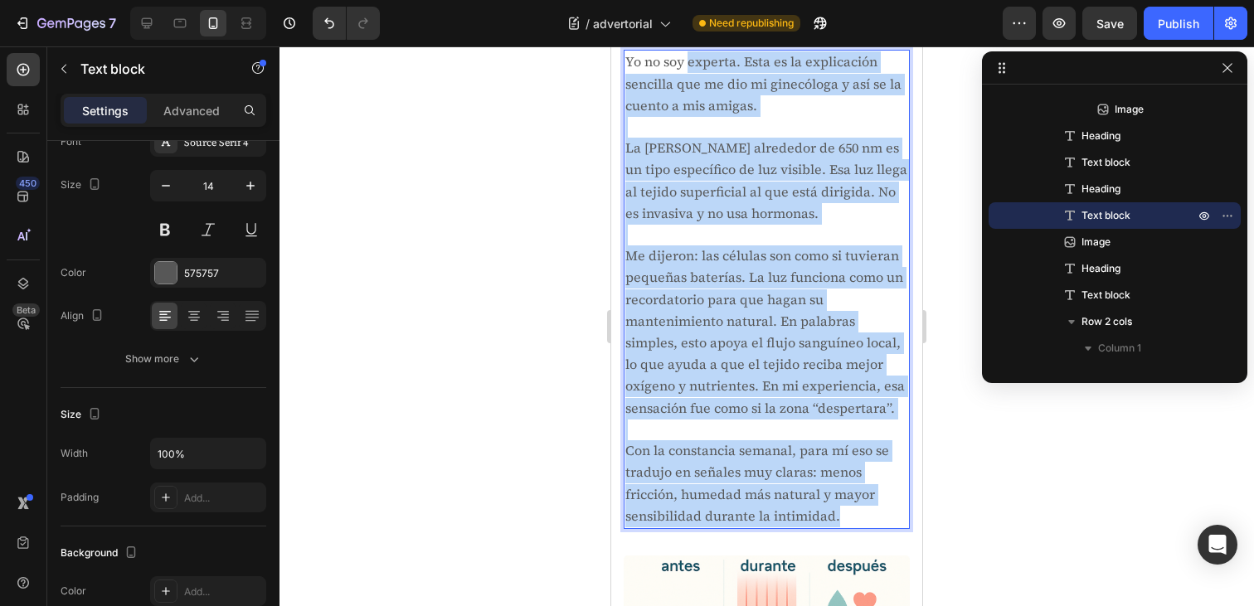
scroll to position [3440, 0]
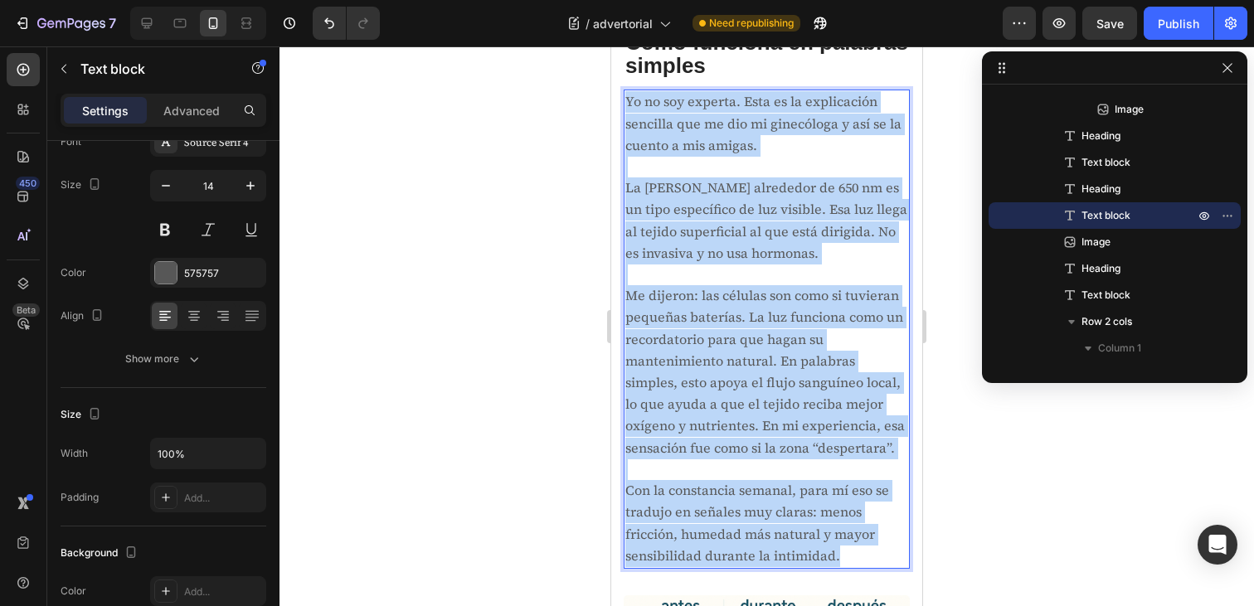
drag, startPoint x: 848, startPoint y: 499, endPoint x: 628, endPoint y: 105, distance: 452.0
click at [628, 105] on div "Yo no soy experta. Esta es la explicación sencilla que me dio mi ginecóloga y a…" at bounding box center [767, 329] width 286 height 479
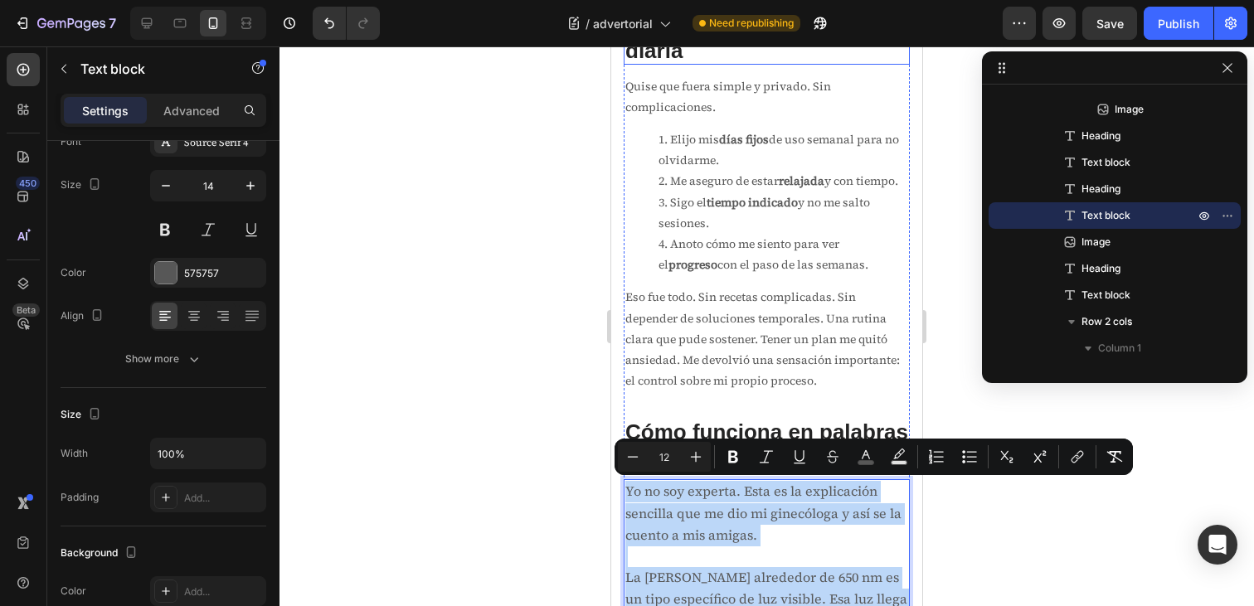
scroll to position [3052, 0]
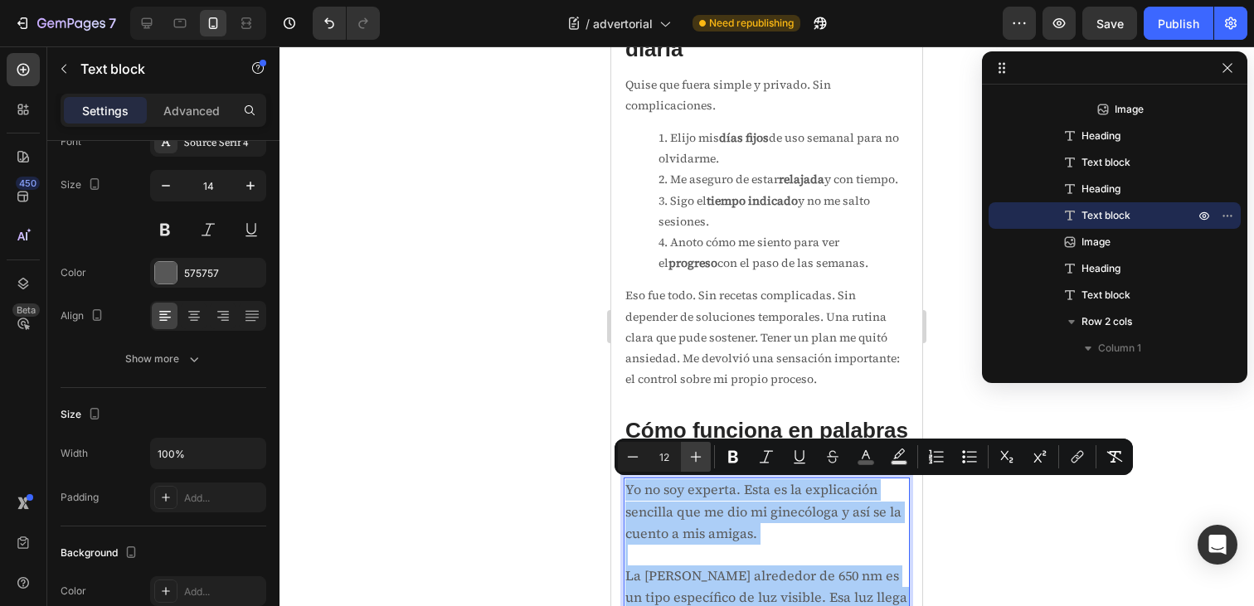
click at [691, 463] on icon "Editor contextual toolbar" at bounding box center [696, 457] width 17 height 17
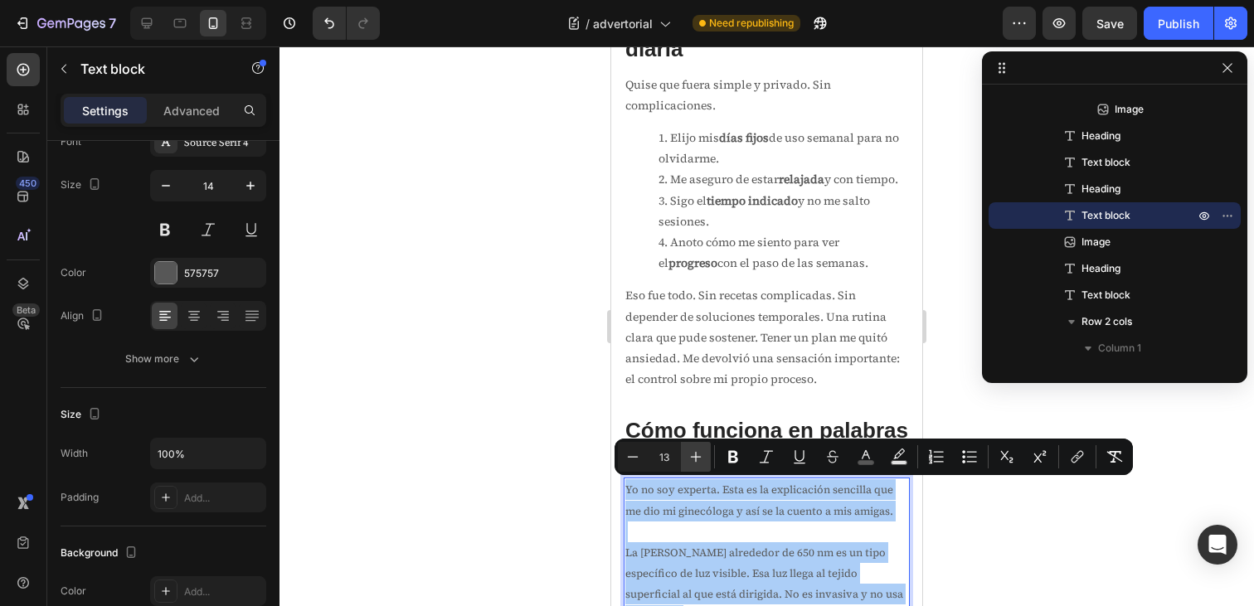
click at [696, 456] on icon "Editor contextual toolbar" at bounding box center [696, 457] width 11 height 11
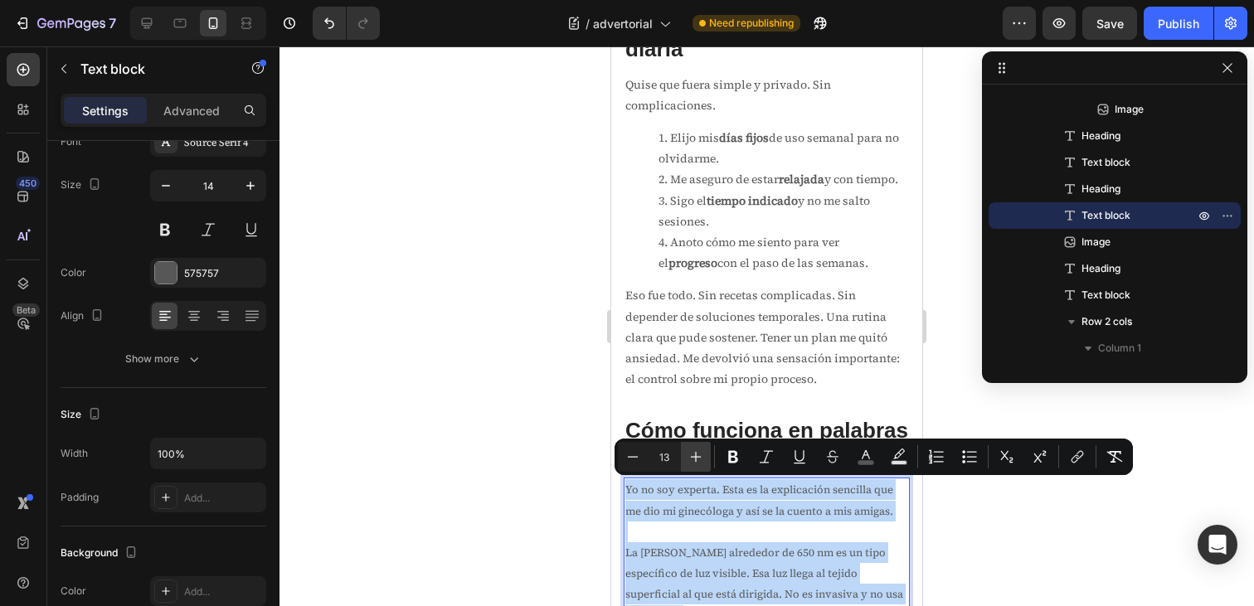
type input "14"
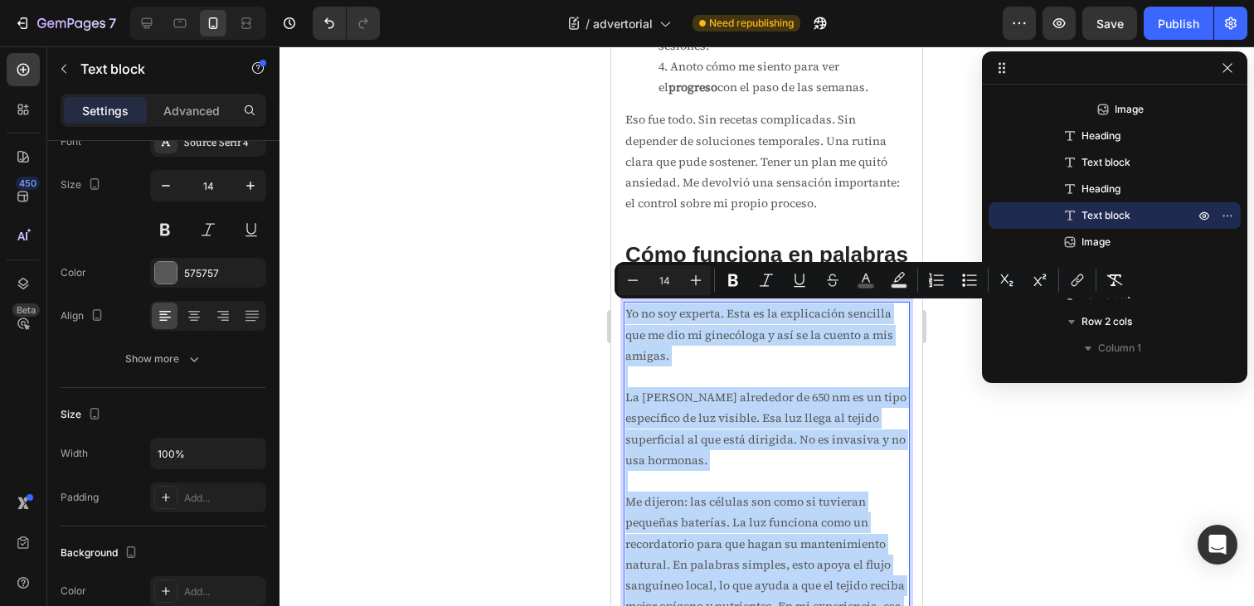
scroll to position [3230, 0]
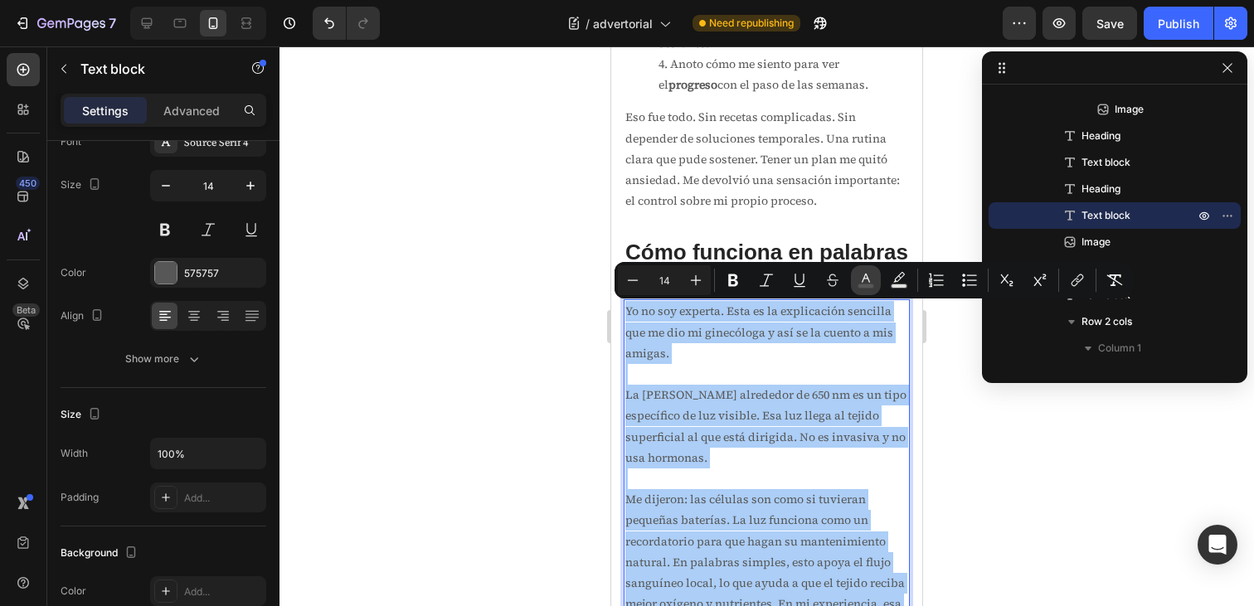
click at [859, 279] on icon "Editor contextual toolbar" at bounding box center [866, 280] width 17 height 17
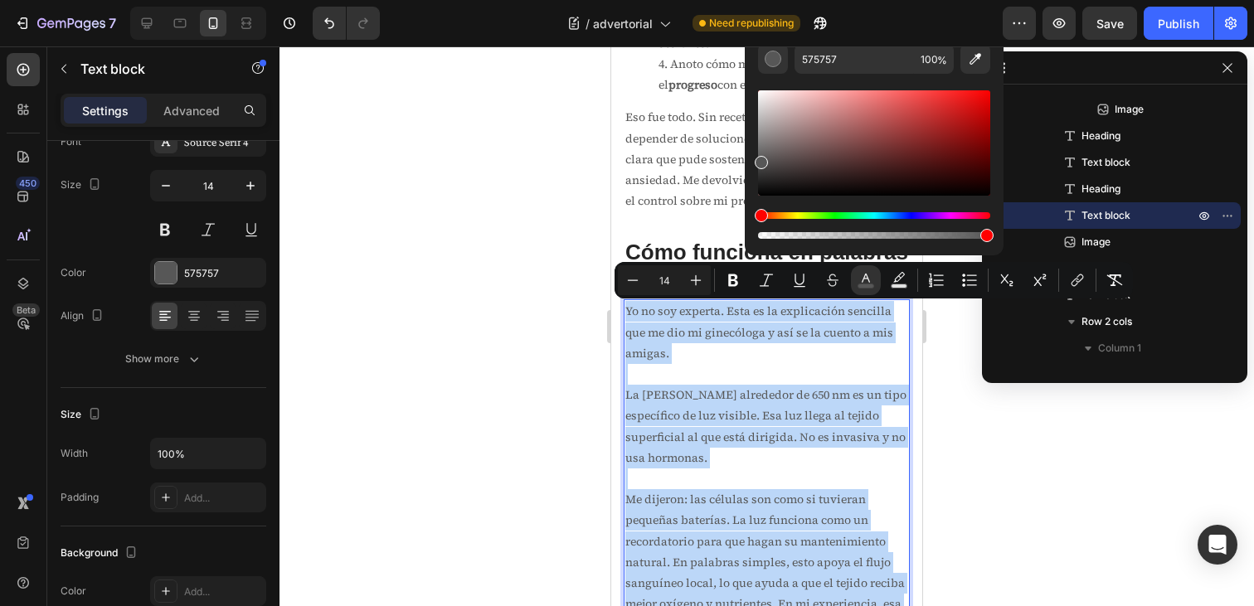
click at [852, 352] on p "Yo no soy experta. Esta es la explicación sencilla que me dio mi ginecóloga y a…" at bounding box center [767, 332] width 283 height 63
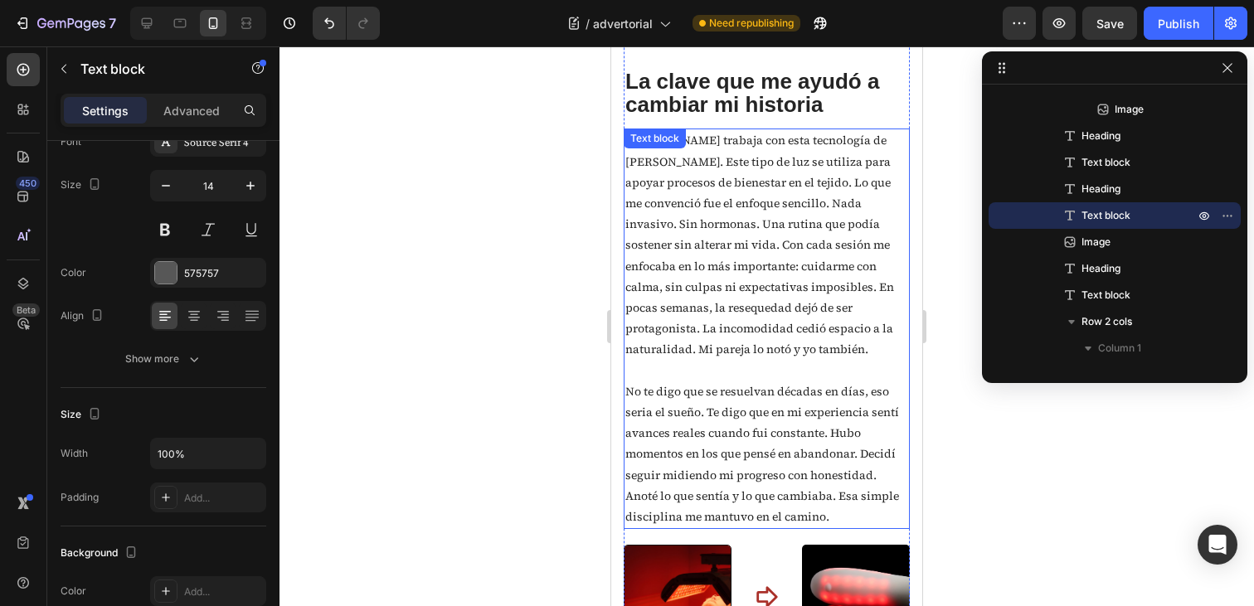
scroll to position [2369, 0]
click at [849, 353] on p "[PERSON_NAME] trabaja con esta tecnología de [PERSON_NAME]. Este tipo de luz se…" at bounding box center [767, 247] width 283 height 230
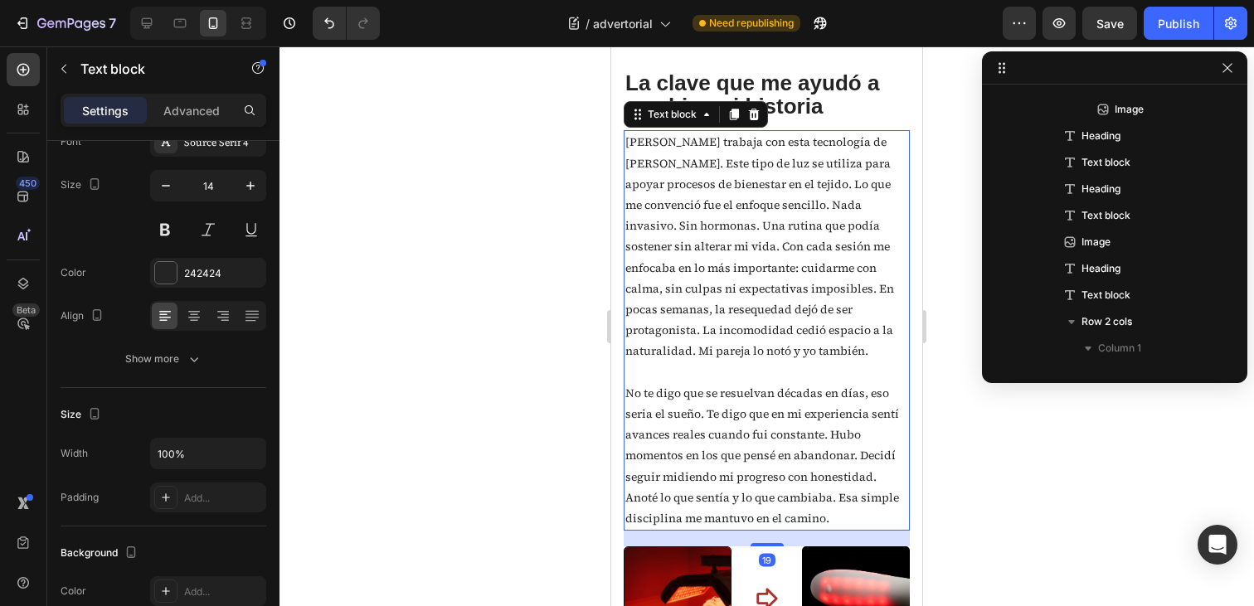
scroll to position [420, 0]
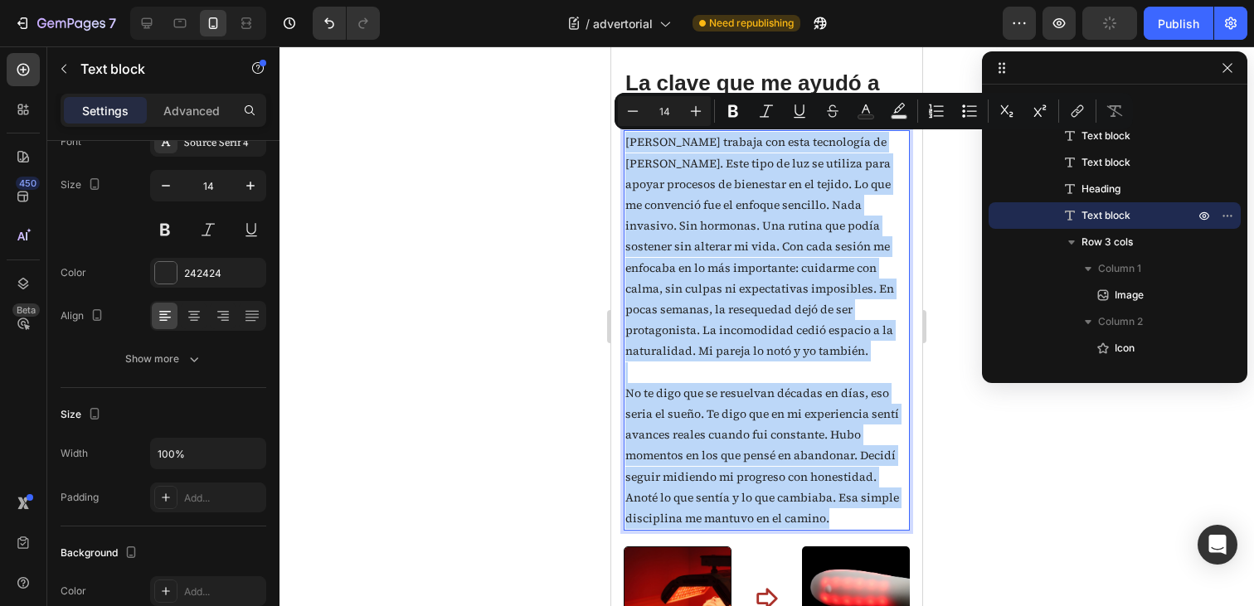
drag, startPoint x: 833, startPoint y: 518, endPoint x: 628, endPoint y: 148, distance: 422.2
click at [628, 148] on div "[PERSON_NAME] trabaja con esta tecnología de [PERSON_NAME]. Este tipo de luz se…" at bounding box center [767, 330] width 286 height 401
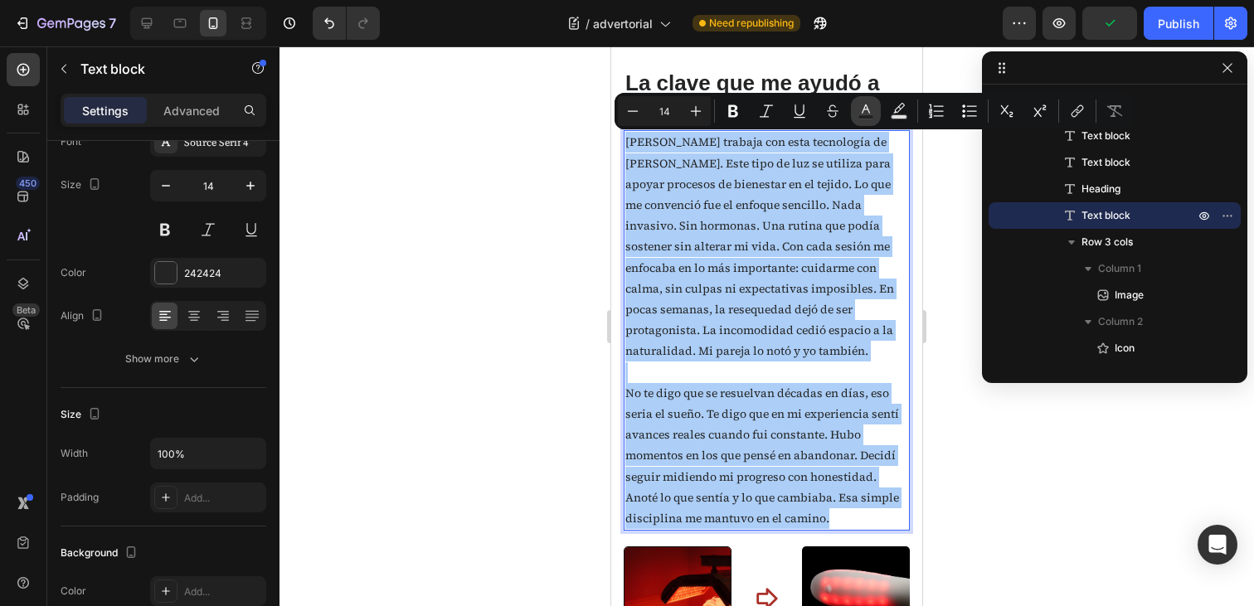
click at [860, 116] on rect "Editor contextual toolbar" at bounding box center [867, 117] width 16 height 4
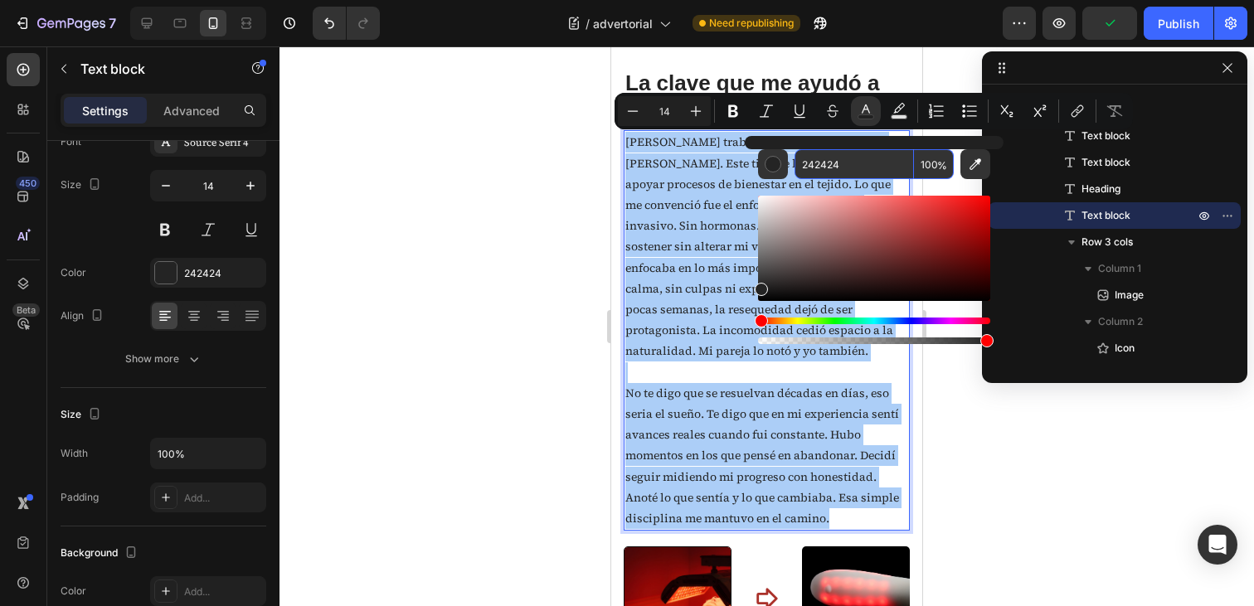
click at [825, 168] on input "242424" at bounding box center [854, 164] width 119 height 30
drag, startPoint x: 845, startPoint y: 163, endPoint x: 769, endPoint y: 163, distance: 76.3
click at [769, 163] on div "242424 100 %" at bounding box center [874, 164] width 232 height 30
paste input "575757"
type input "575757"
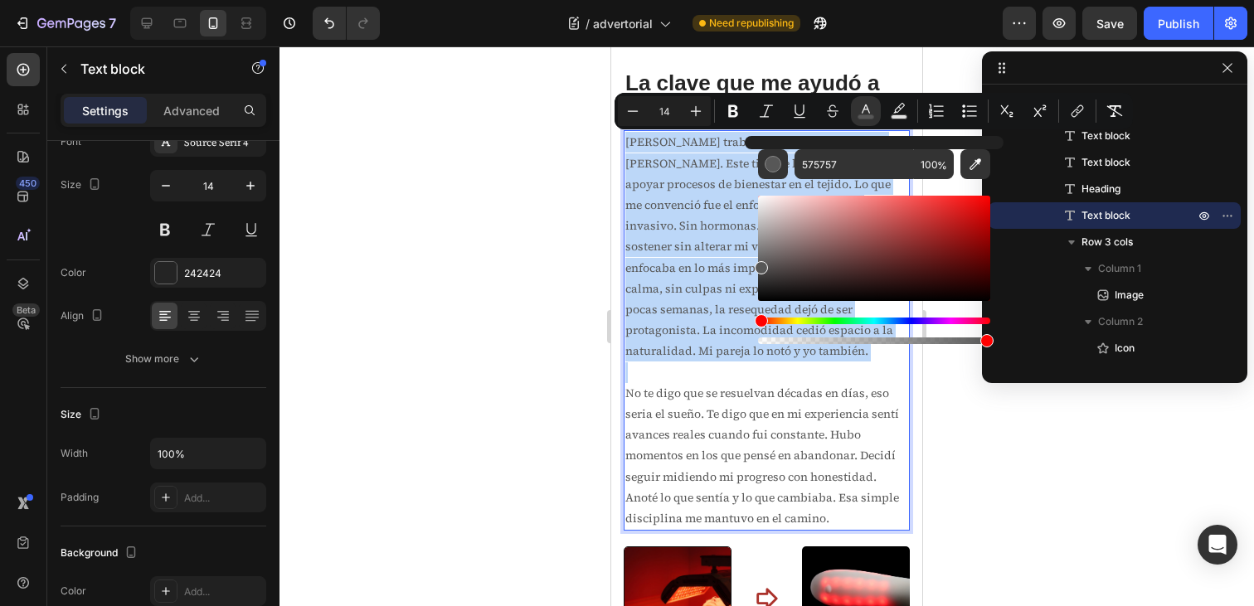
click at [708, 278] on p "[PERSON_NAME] trabaja con esta tecnología de [PERSON_NAME]. Este tipo de luz se…" at bounding box center [767, 247] width 283 height 230
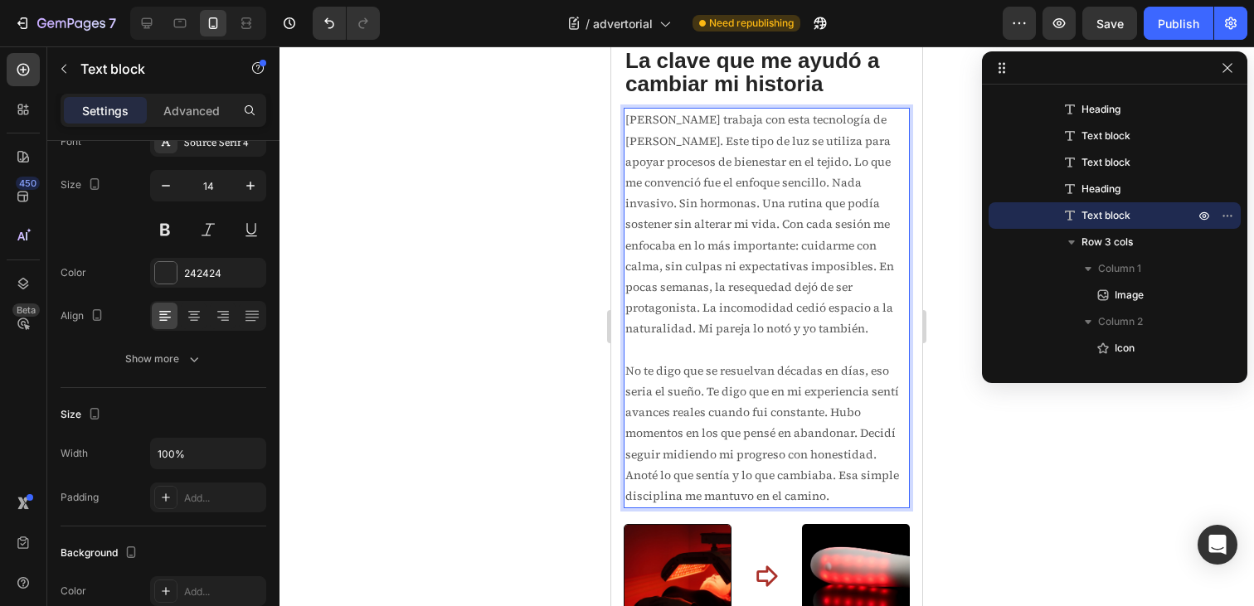
scroll to position [2389, 0]
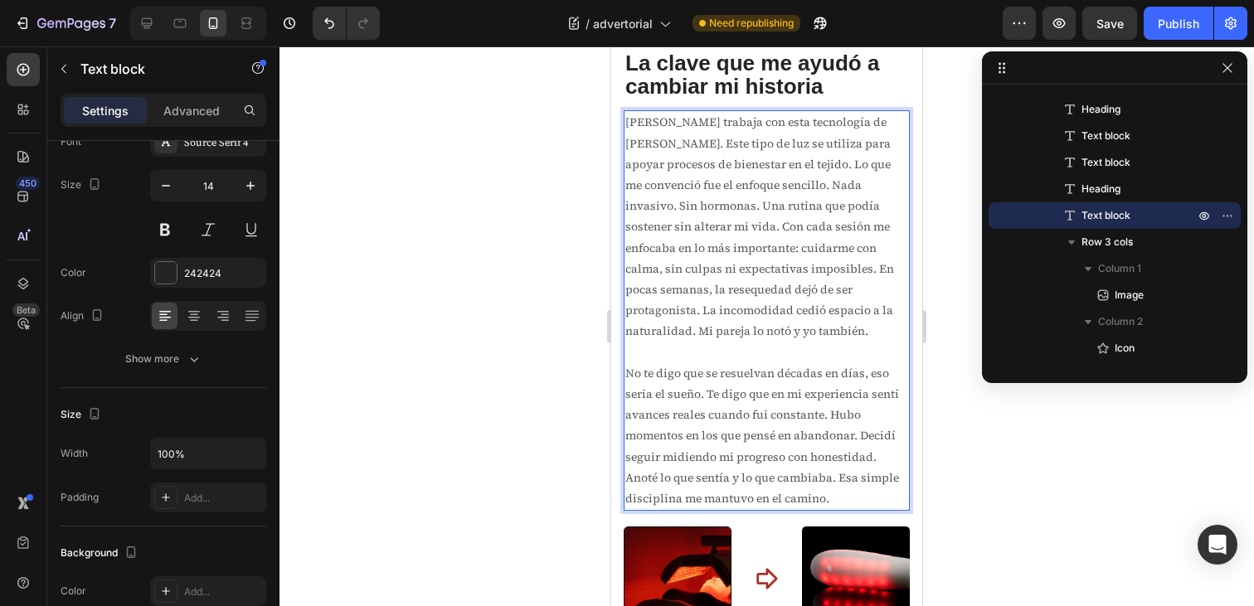
click at [846, 182] on span "[PERSON_NAME] trabaja con esta tecnología de [PERSON_NAME]. Este tipo de luz se…" at bounding box center [760, 227] width 269 height 226
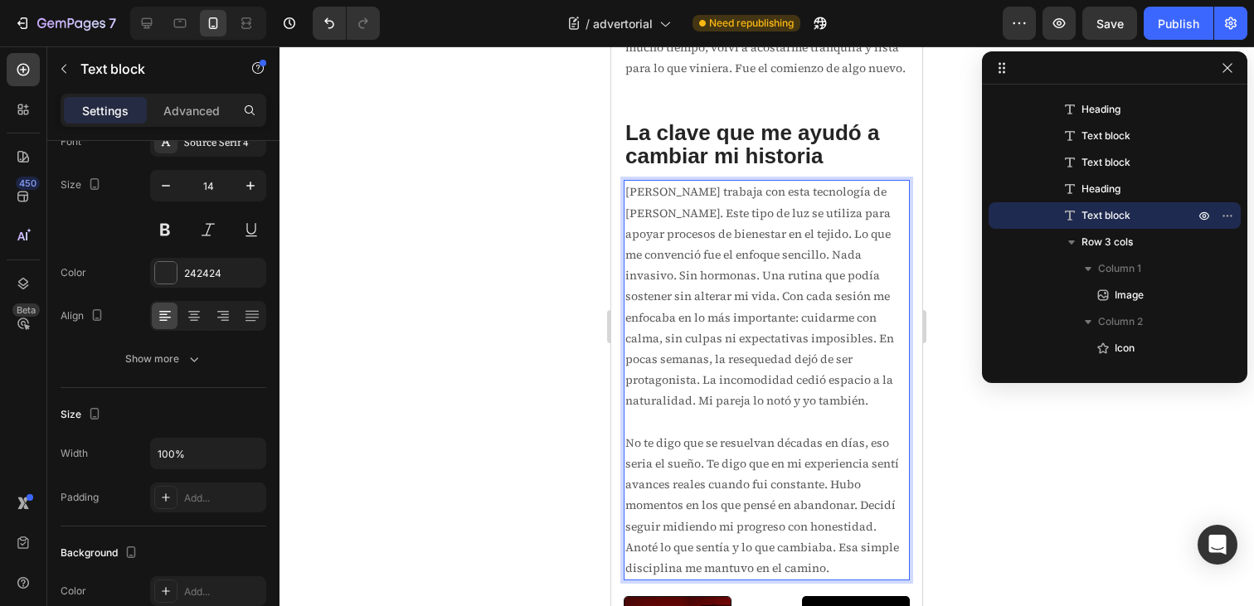
scroll to position [2299, 0]
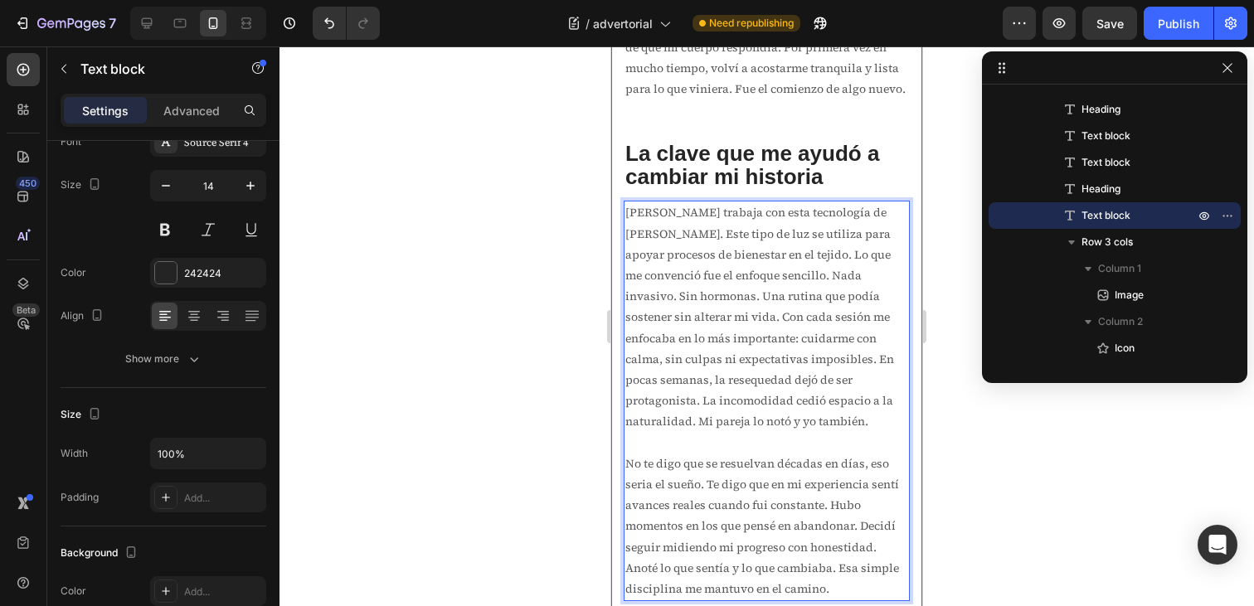
click at [942, 275] on div at bounding box center [767, 326] width 975 height 560
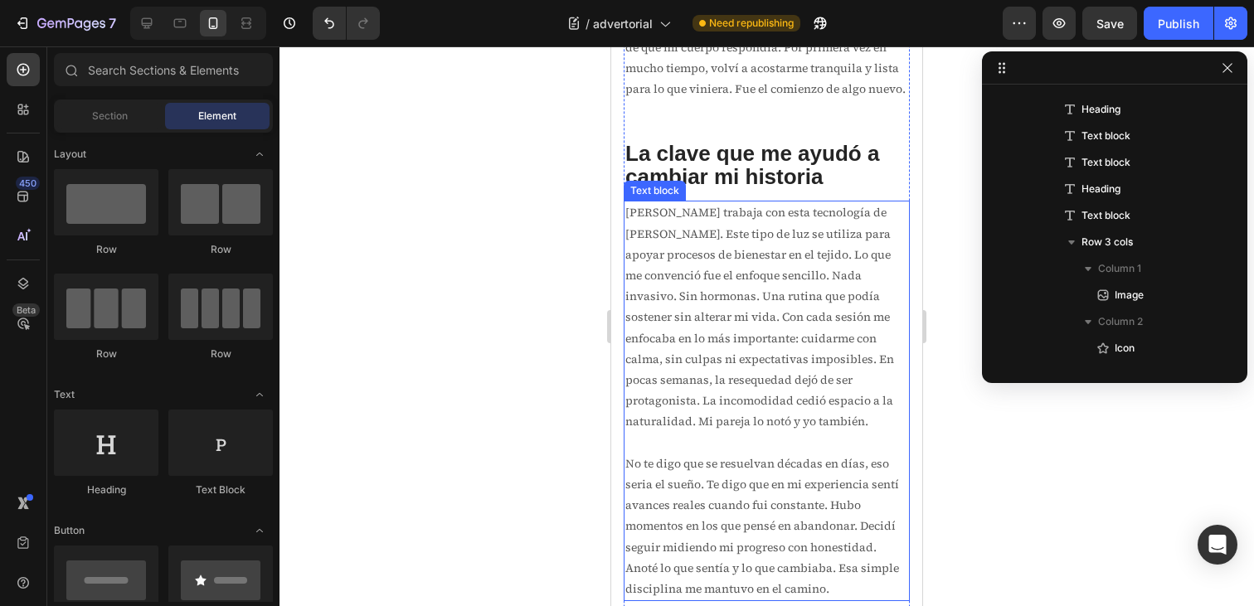
click at [804, 270] on span "[PERSON_NAME] trabaja con esta tecnología de [PERSON_NAME]. Este tipo de luz se…" at bounding box center [760, 317] width 269 height 226
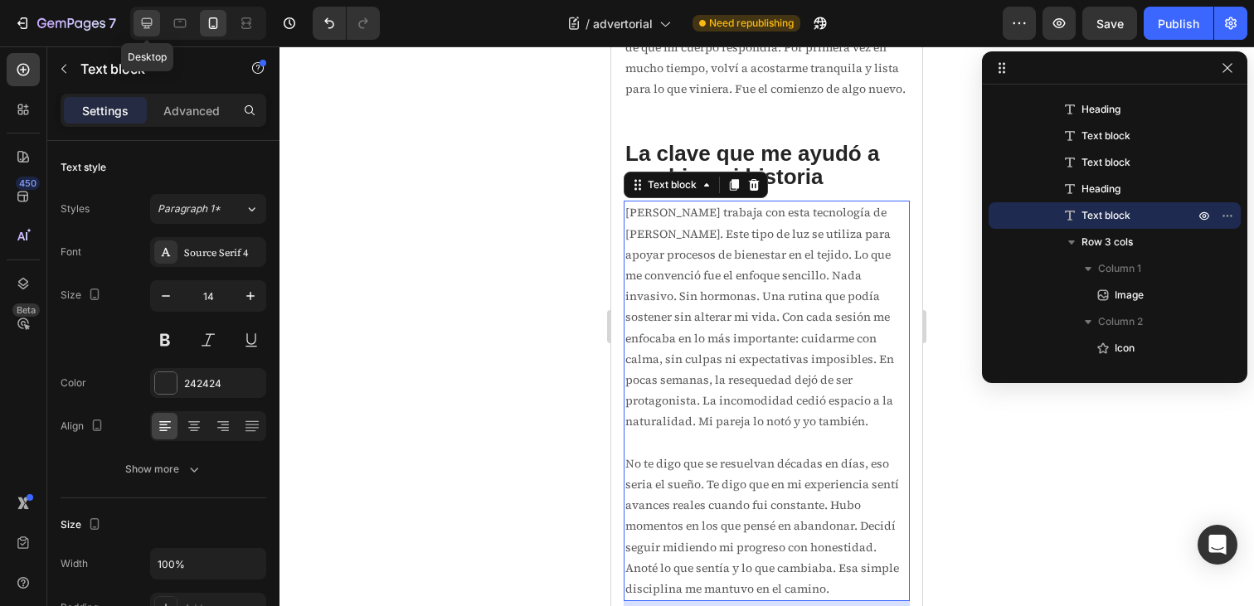
click at [156, 22] on div at bounding box center [147, 23] width 27 height 27
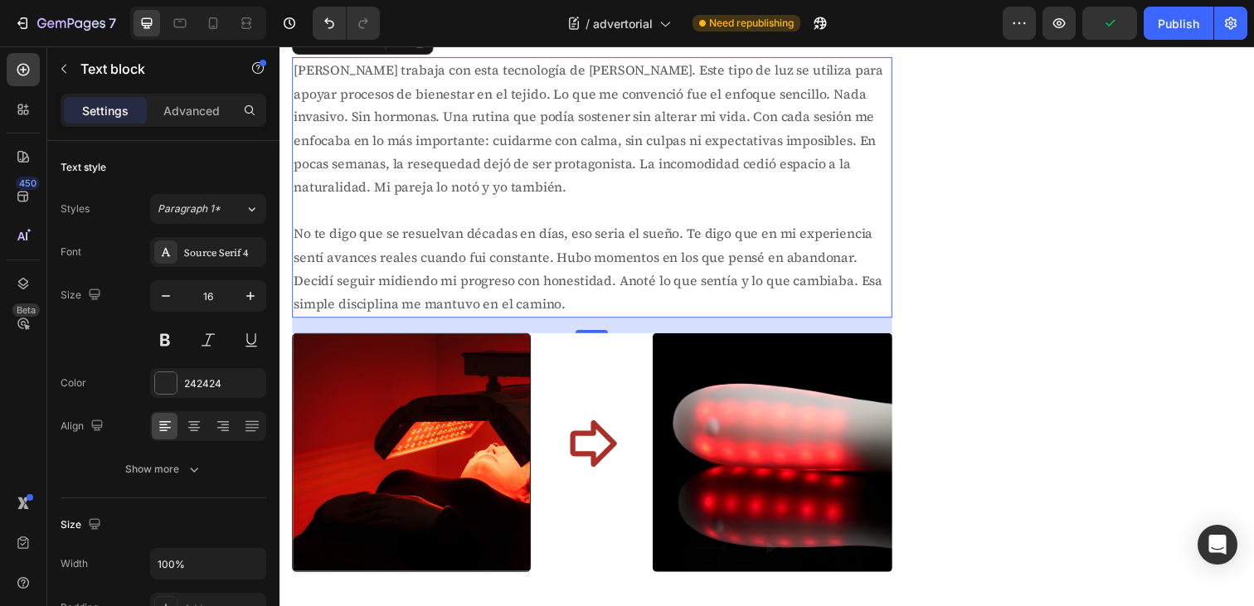
scroll to position [2256, 0]
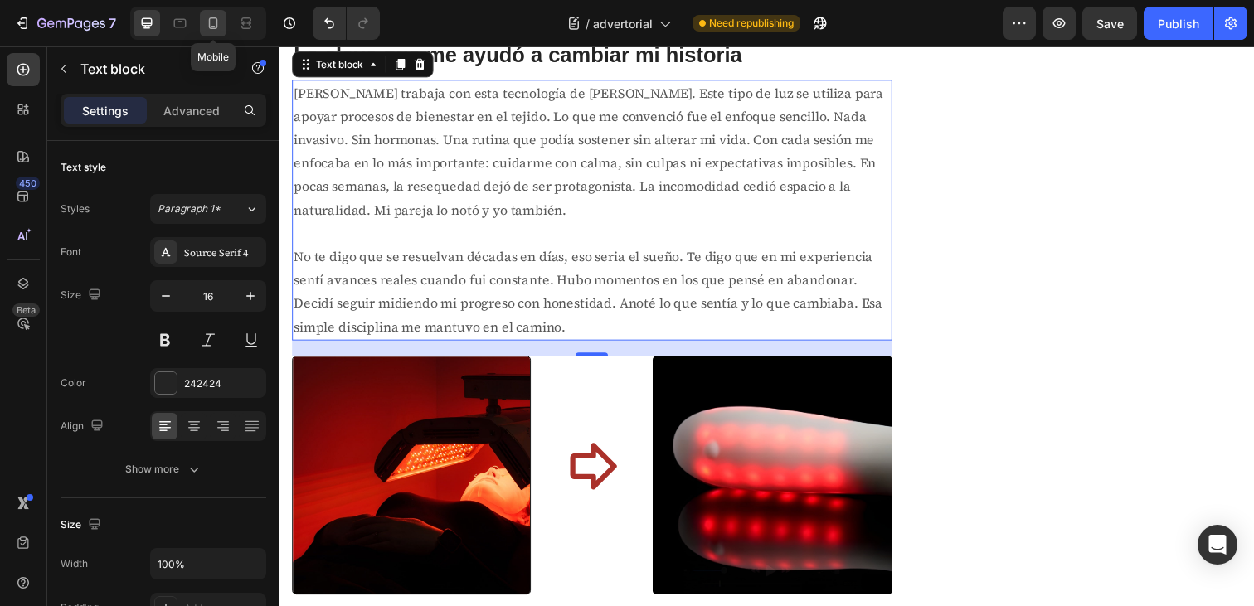
click at [205, 27] on icon at bounding box center [213, 23] width 17 height 17
type input "14"
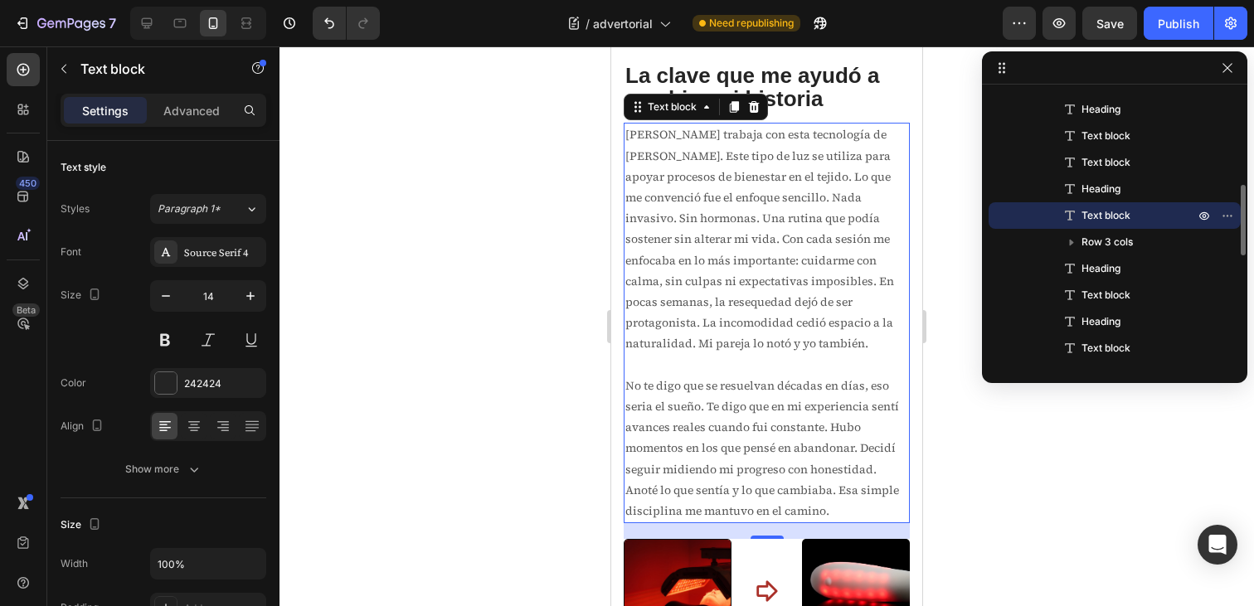
scroll to position [2397, 0]
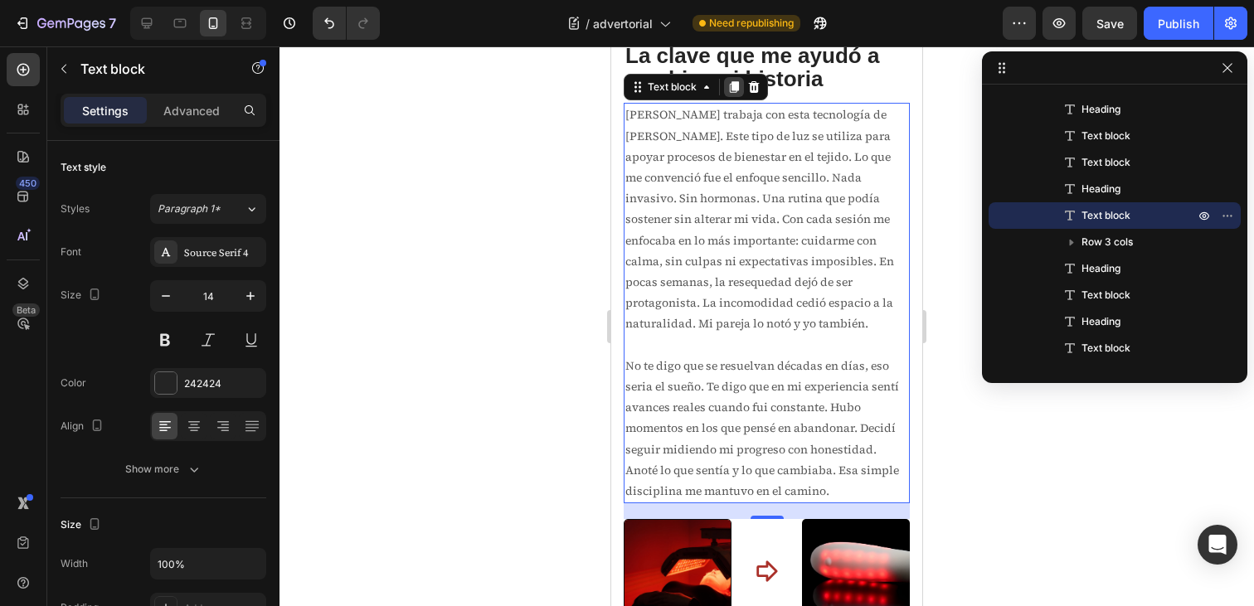
click at [733, 91] on icon at bounding box center [734, 88] width 9 height 12
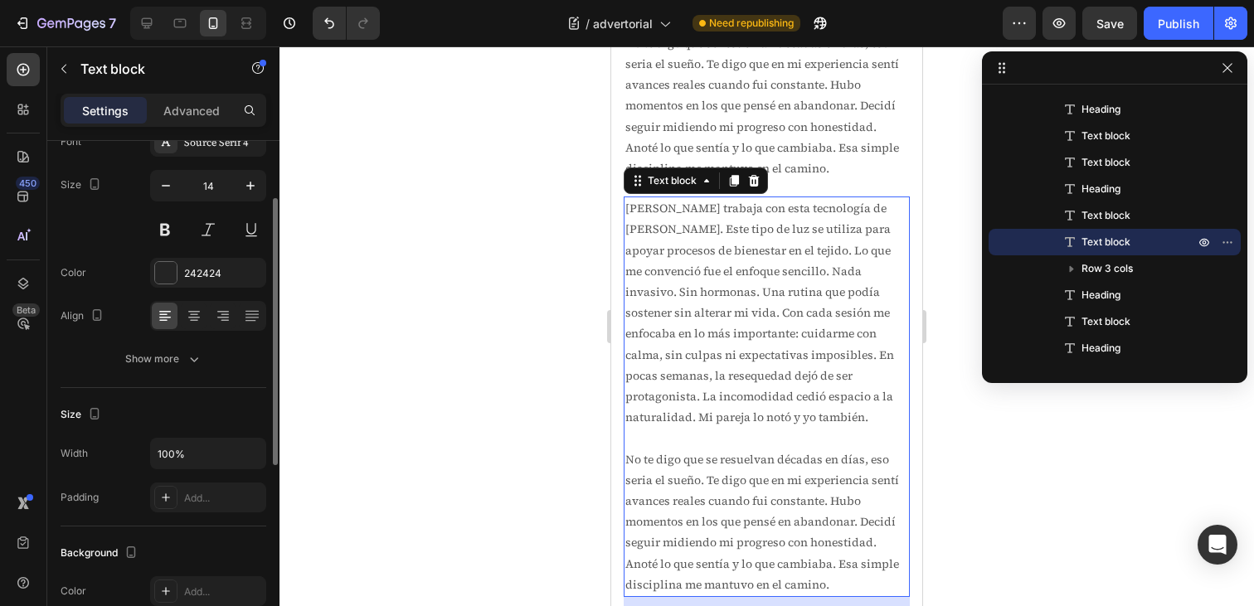
scroll to position [2813, 0]
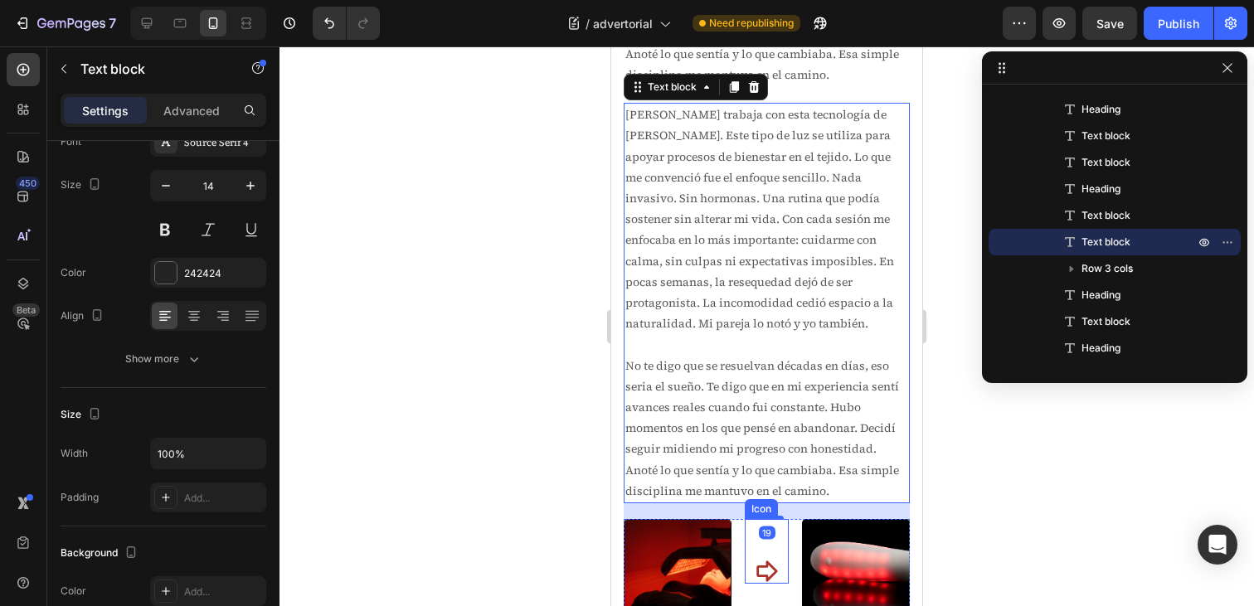
click at [788, 542] on div "Icon" at bounding box center [766, 551] width 43 height 65
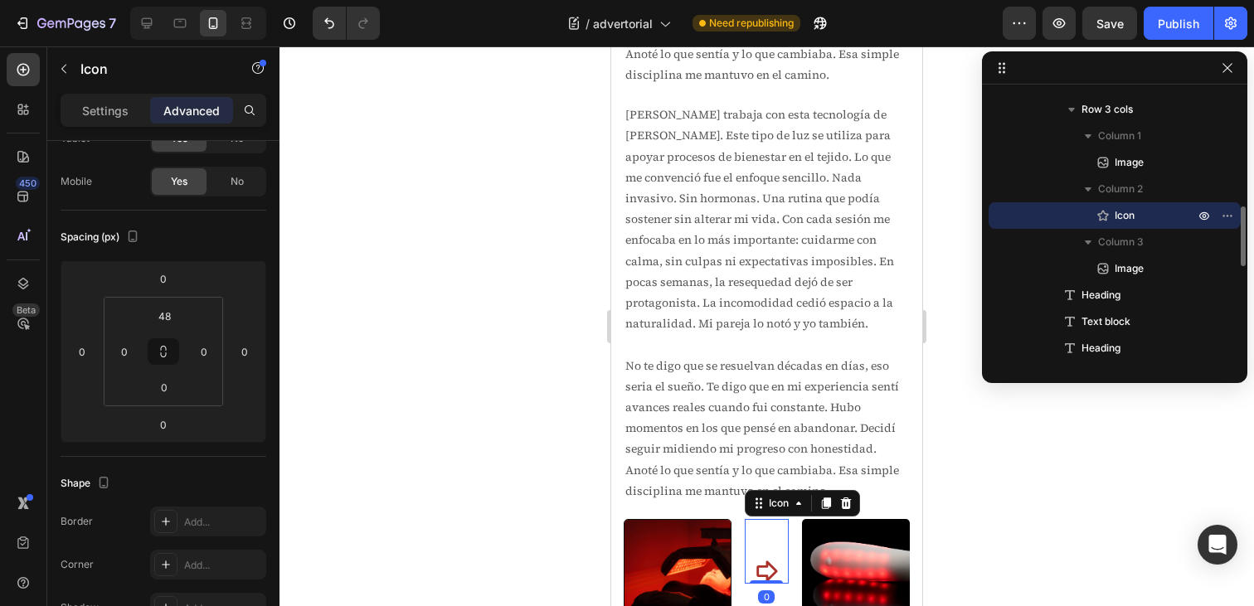
scroll to position [0, 0]
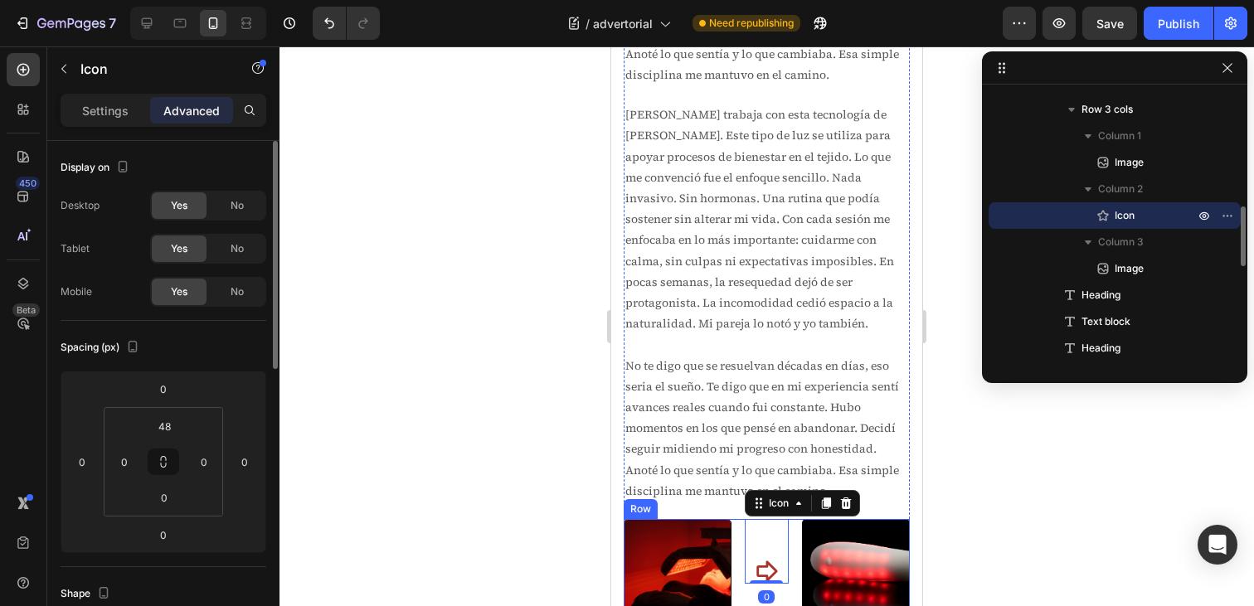
click at [791, 535] on div "Image Icon 0 Image Row" at bounding box center [767, 586] width 286 height 134
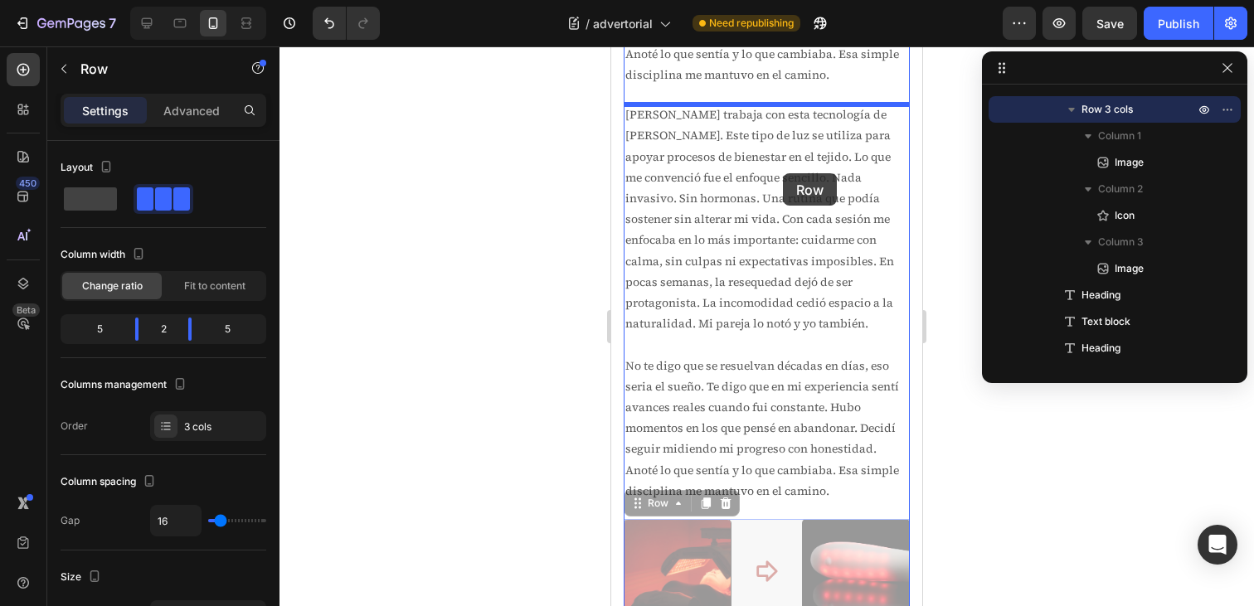
drag, startPoint x: 791, startPoint y: 535, endPoint x: 783, endPoint y: 173, distance: 361.8
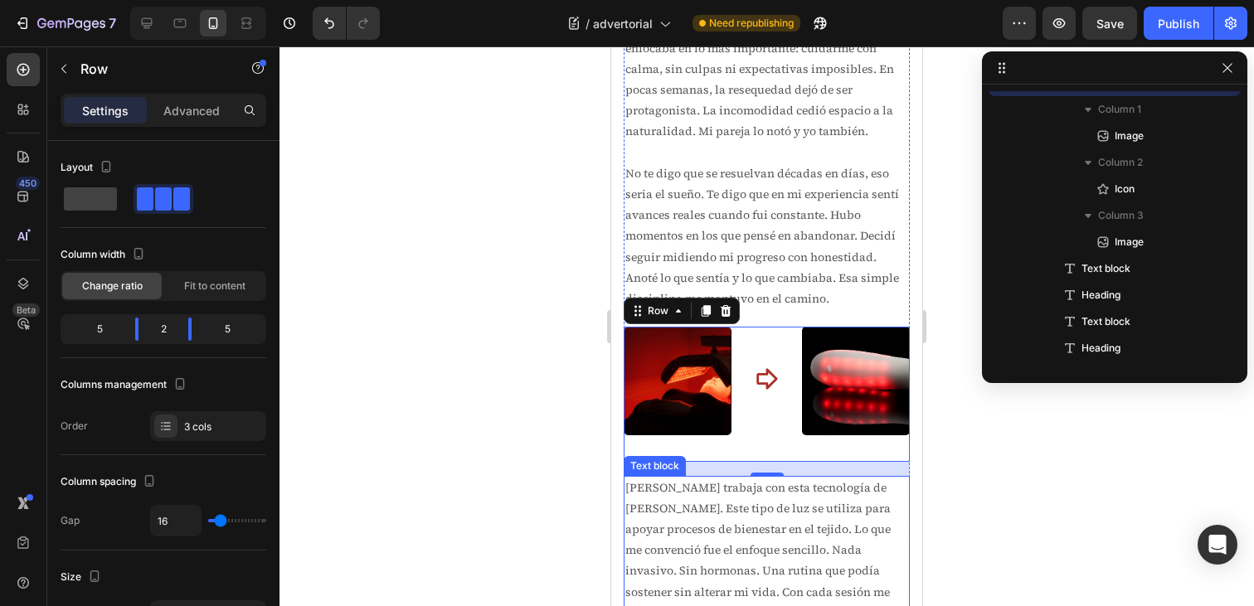
scroll to position [2489, 0]
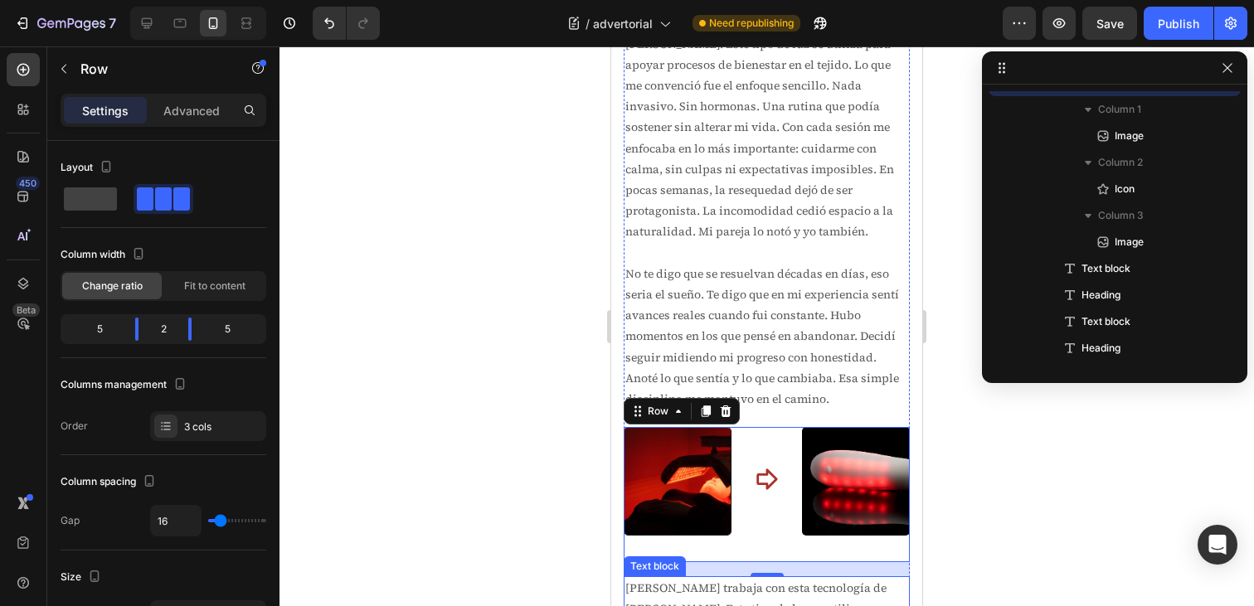
click at [776, 313] on span "No te digo que se resuelvan décadas en días, eso seria el sueño. Te digo que en…" at bounding box center [763, 336] width 274 height 142
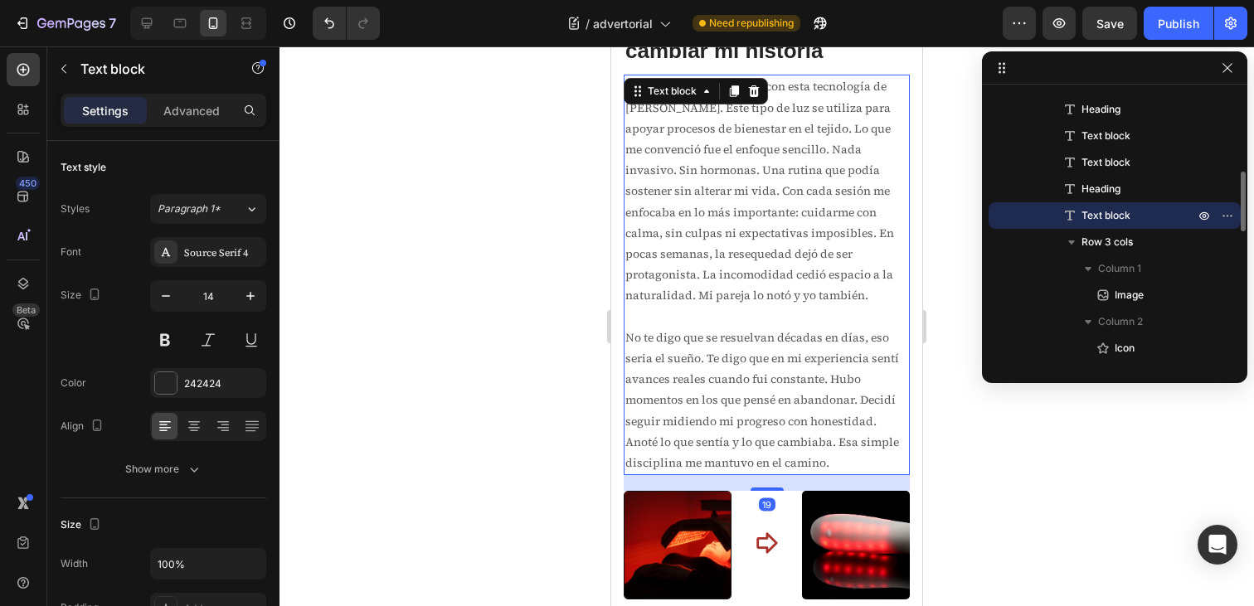
scroll to position [2403, 0]
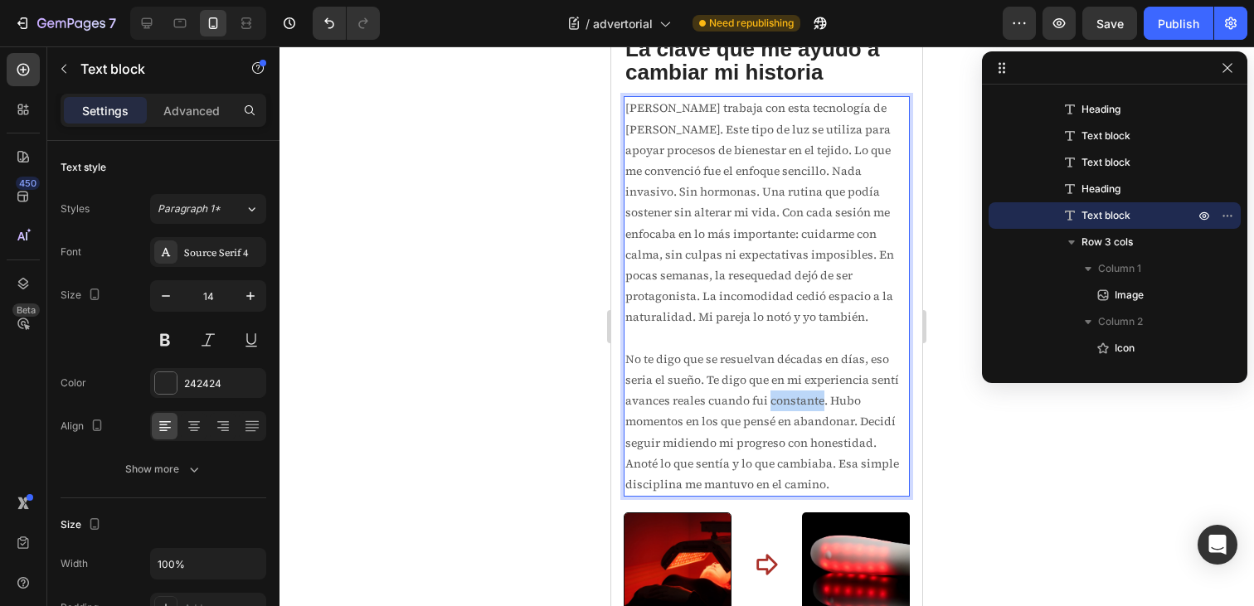
click at [796, 401] on span "No te digo que se resuelvan décadas en días, eso seria el sueño. Te digo que en…" at bounding box center [763, 422] width 274 height 142
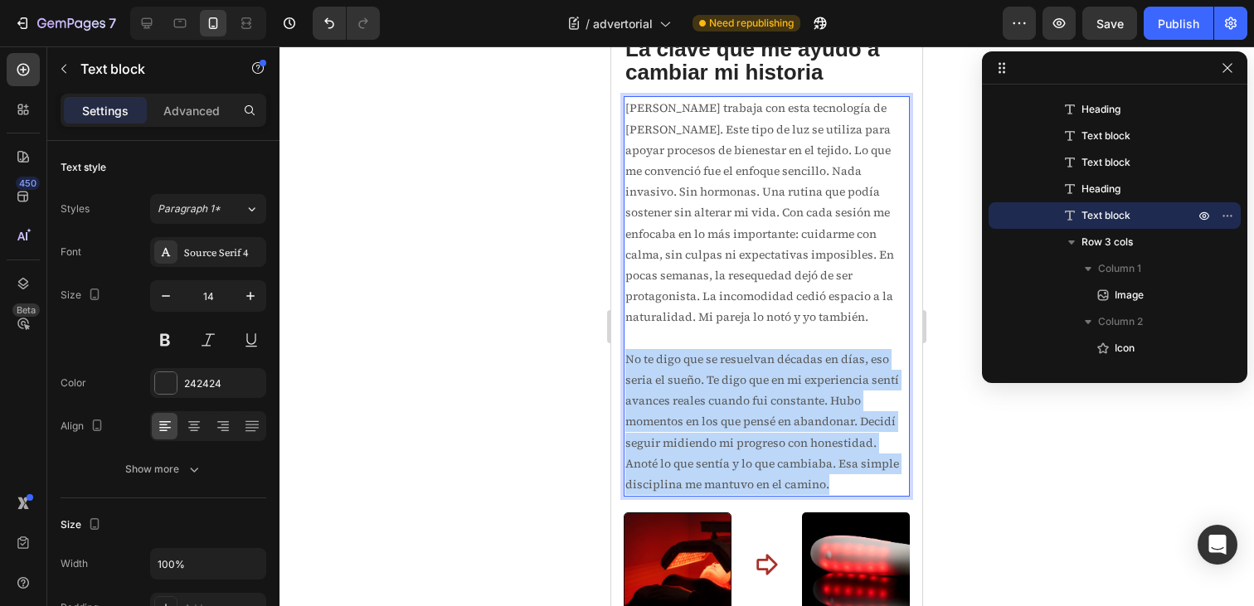
click at [796, 401] on span "No te digo que se resuelvan décadas en días, eso seria el sueño. Te digo que en…" at bounding box center [763, 422] width 274 height 142
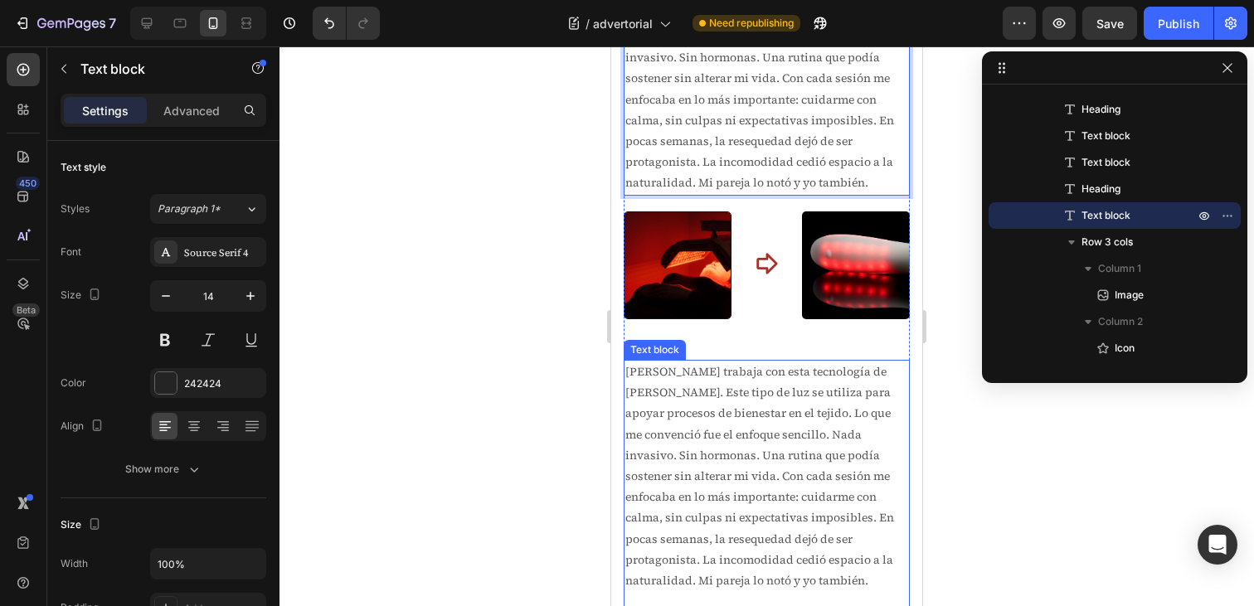
scroll to position [2587, 0]
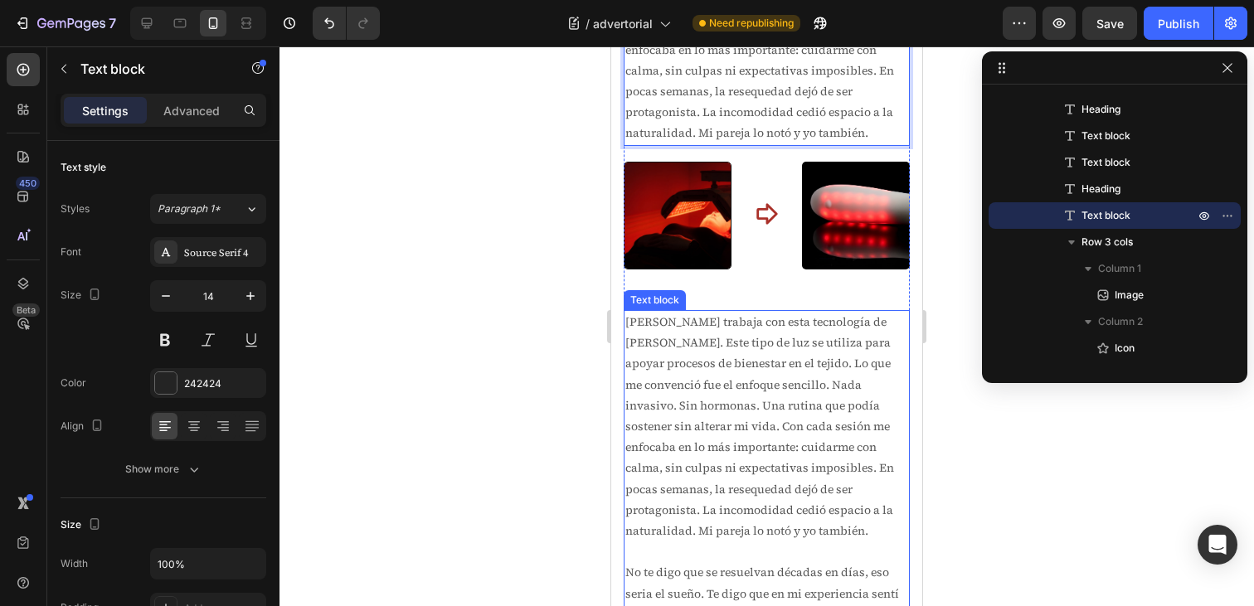
click at [783, 440] on p "[PERSON_NAME] trabaja con esta tecnología de [PERSON_NAME]. Este tipo de luz se…" at bounding box center [767, 427] width 283 height 230
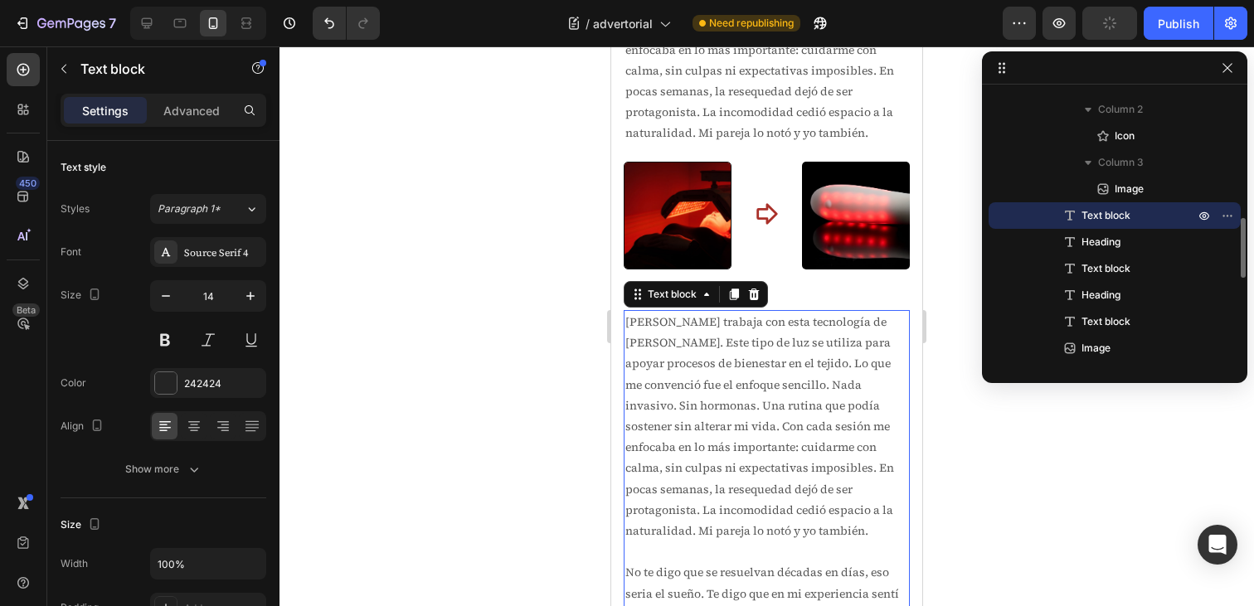
click at [783, 440] on p "[PERSON_NAME] trabaja con esta tecnología de [PERSON_NAME]. Este tipo de luz se…" at bounding box center [767, 427] width 283 height 230
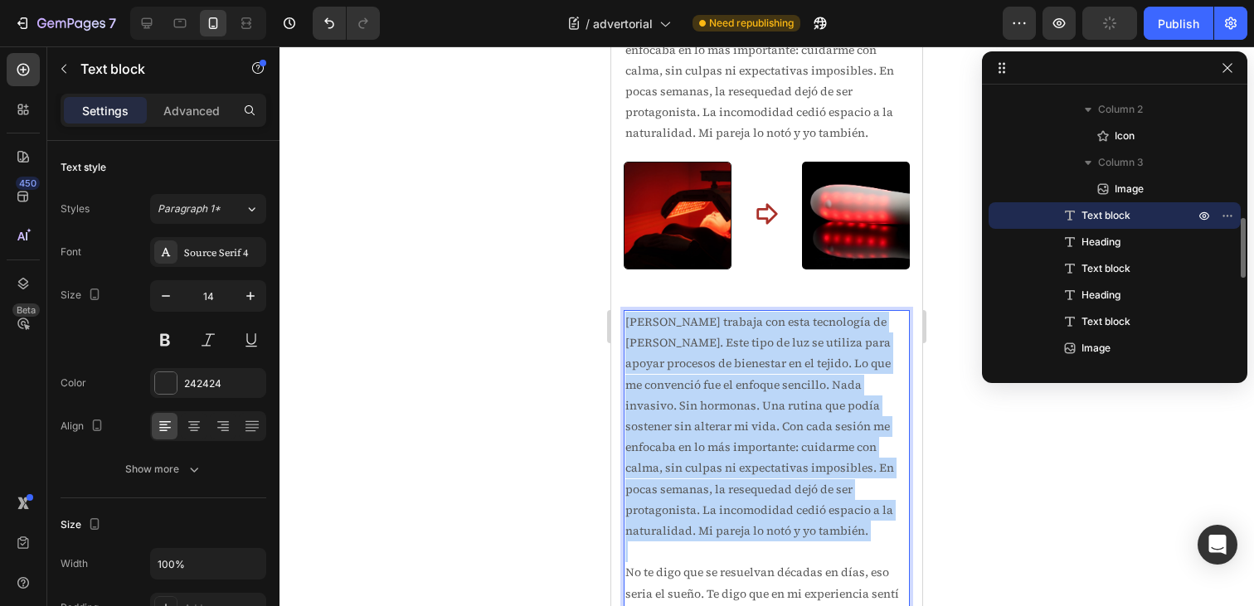
click at [783, 440] on p "[PERSON_NAME] trabaja con esta tecnología de [PERSON_NAME]. Este tipo de luz se…" at bounding box center [767, 427] width 283 height 230
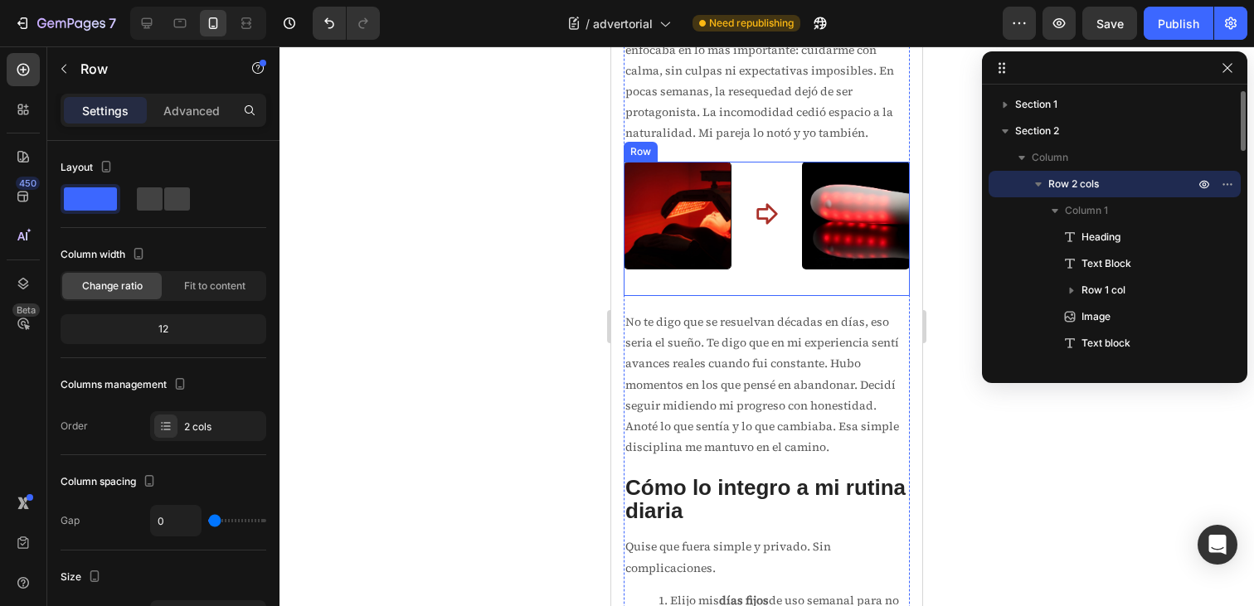
click at [796, 284] on div "Image Icon Image Row" at bounding box center [767, 229] width 286 height 134
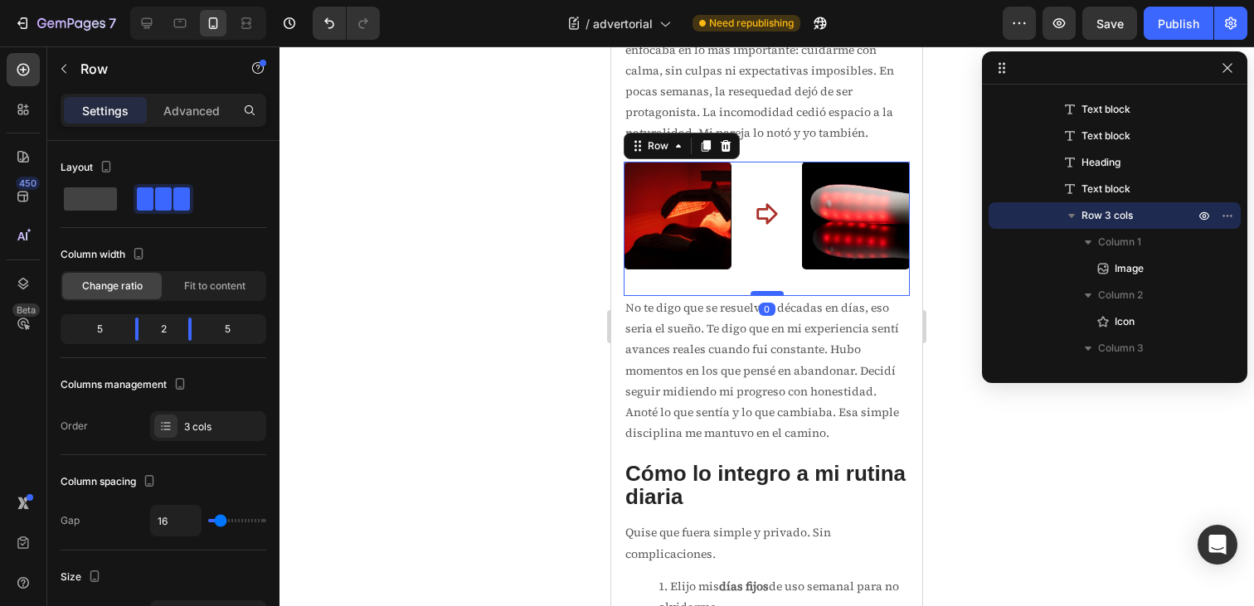
drag, startPoint x: 765, startPoint y: 310, endPoint x: 767, endPoint y: 295, distance: 15.1
click at [767, 295] on div at bounding box center [767, 293] width 33 height 5
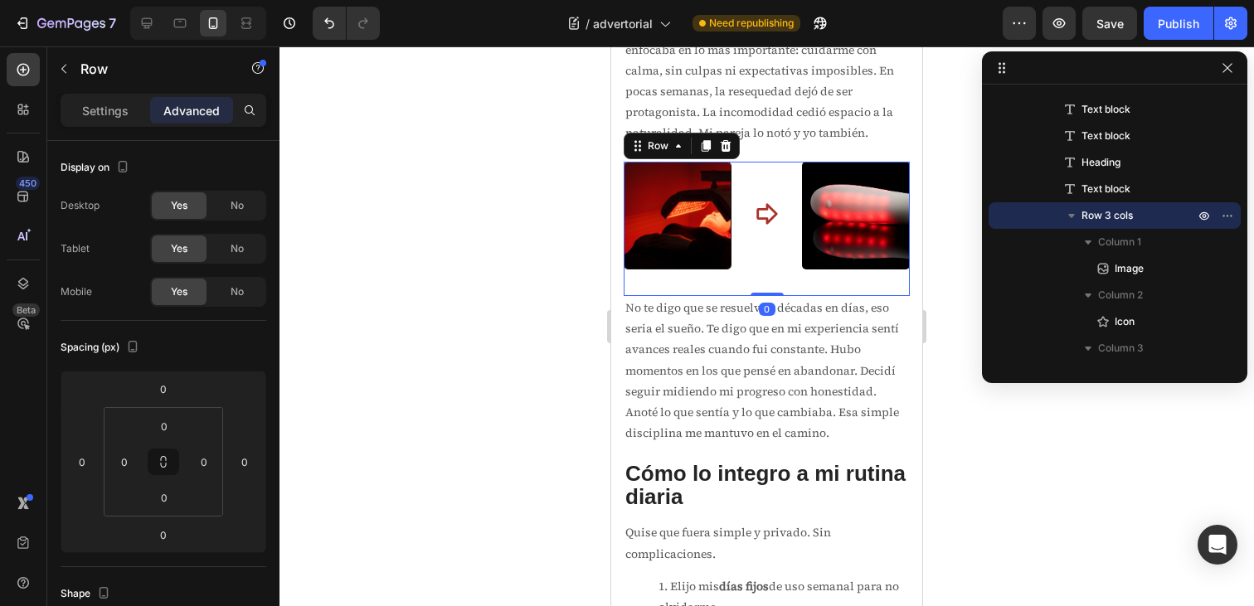
click at [937, 277] on div at bounding box center [767, 326] width 975 height 560
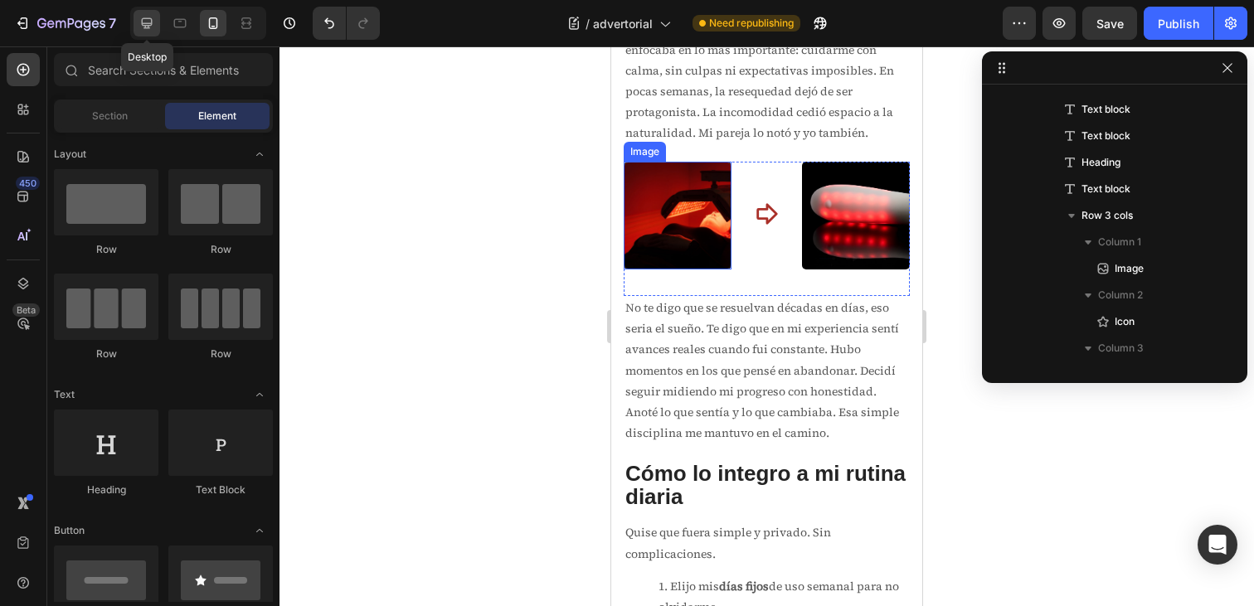
click at [150, 22] on icon at bounding box center [147, 23] width 17 height 17
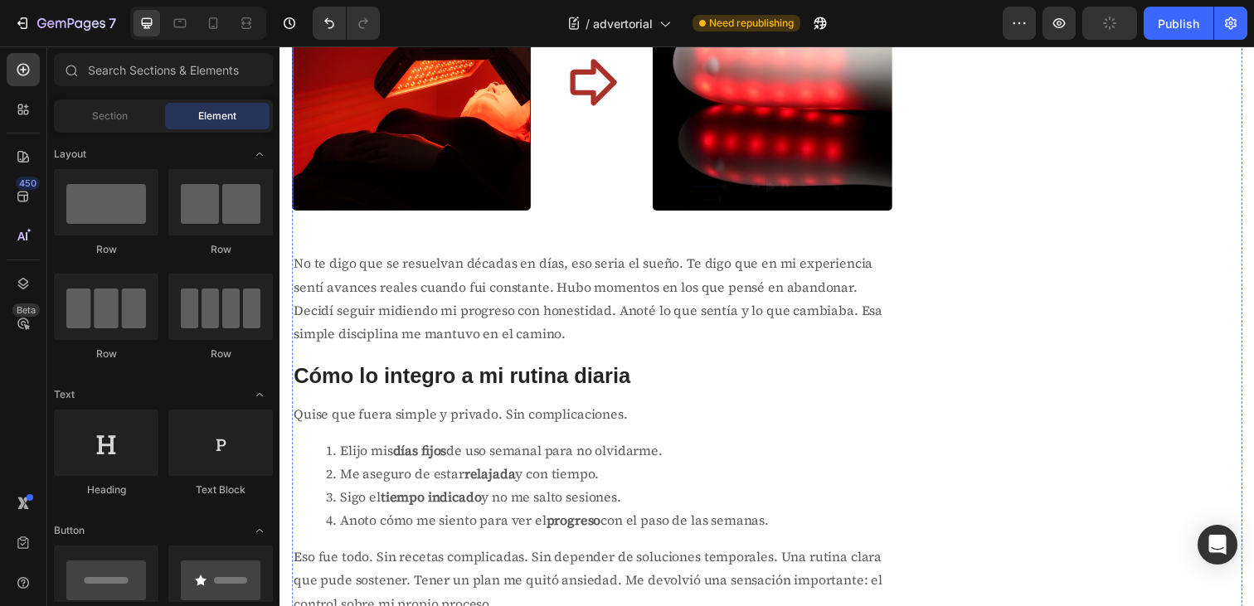
scroll to position [2530, 0]
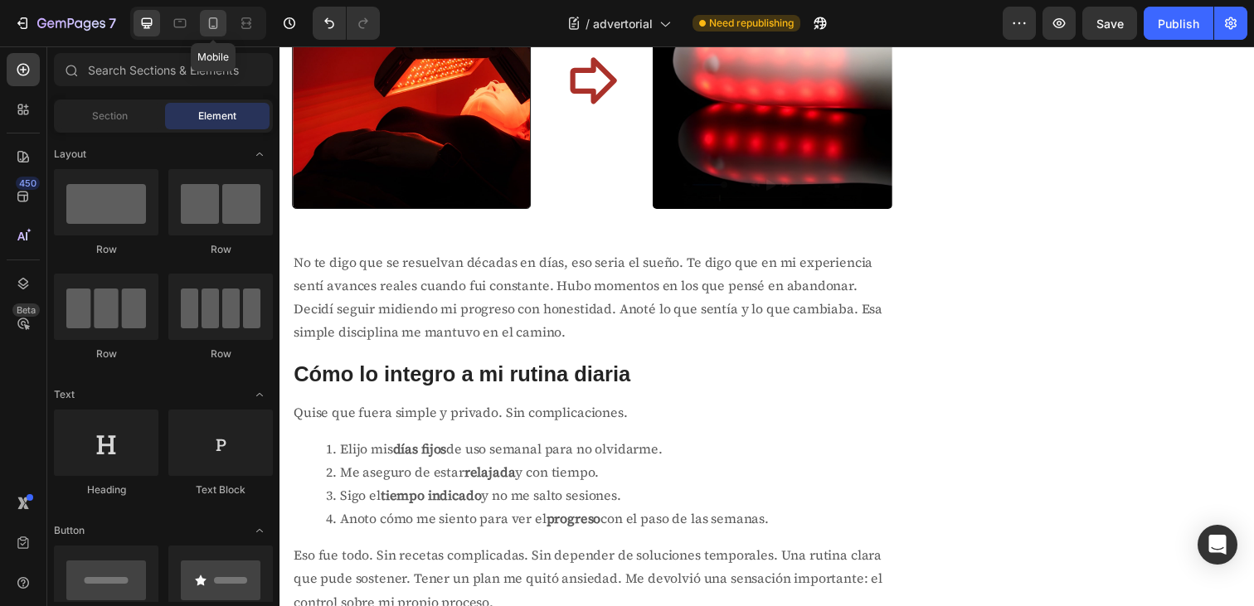
click at [210, 28] on icon at bounding box center [213, 23] width 9 height 12
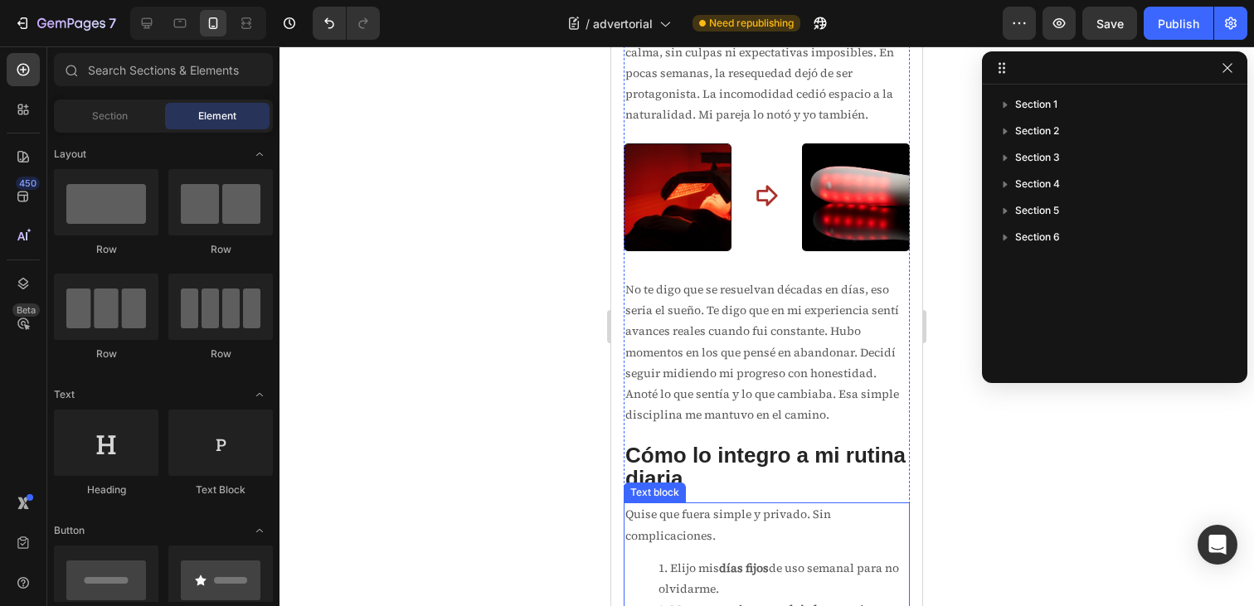
scroll to position [2584, 0]
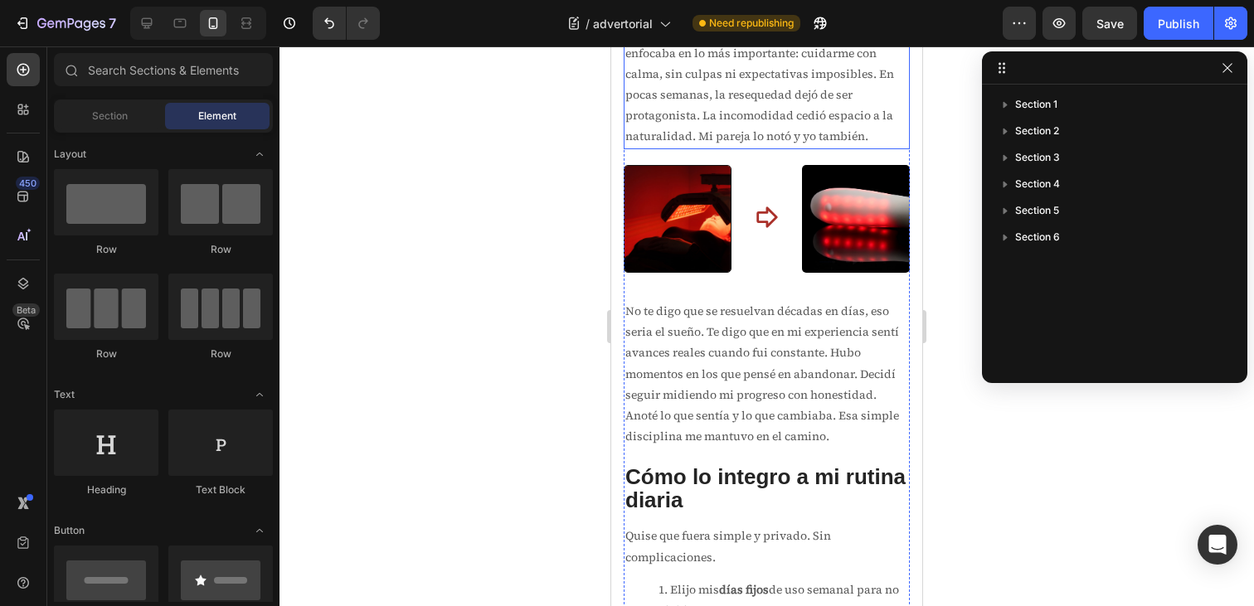
click at [781, 144] on p "[PERSON_NAME] trabaja con esta tecnología de [PERSON_NAME]. Este tipo de luz se…" at bounding box center [767, 32] width 283 height 230
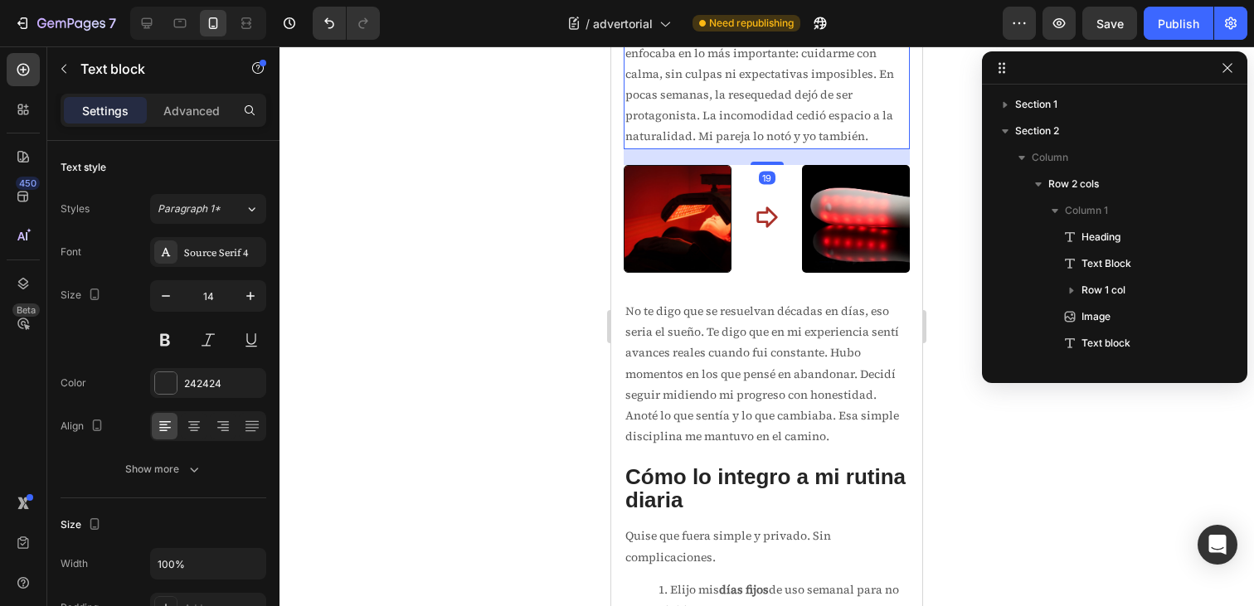
scroll to position [367, 0]
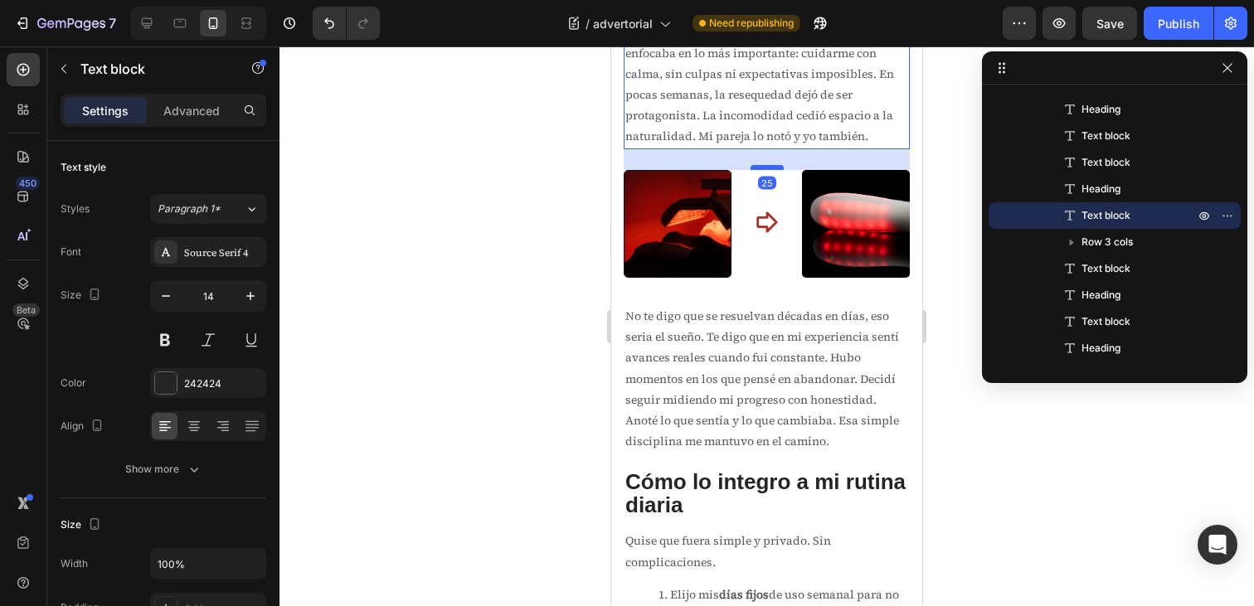
click at [769, 168] on div at bounding box center [767, 167] width 33 height 5
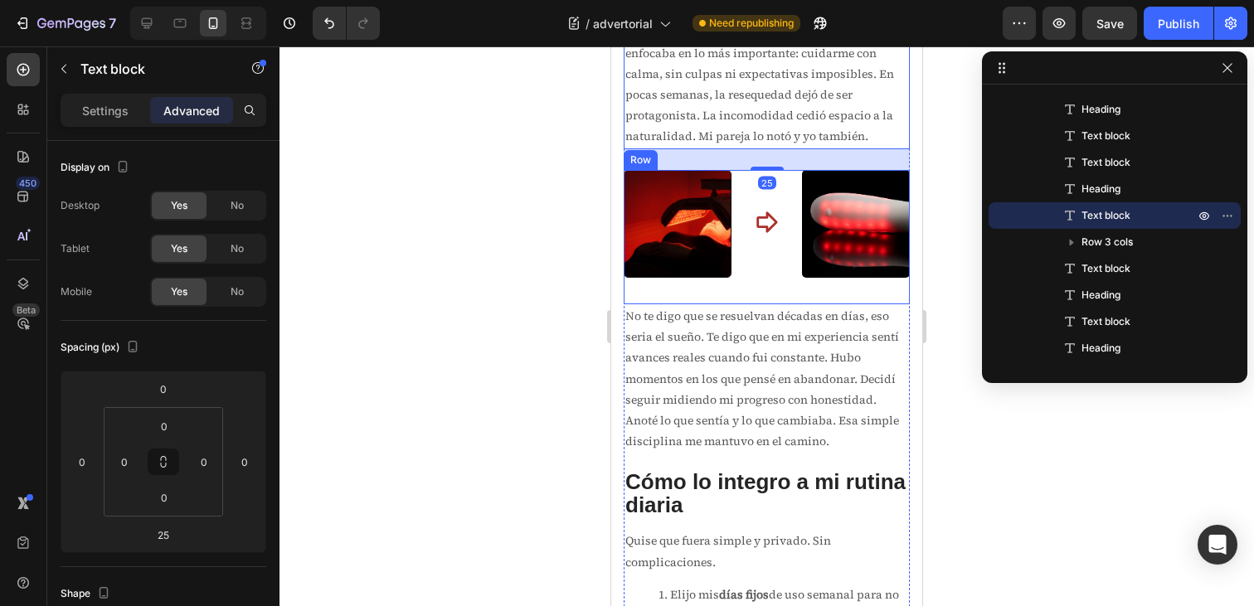
click at [765, 305] on div "No te digo que se resuelvan décadas en días, eso seria el sueño. Te digo que en…" at bounding box center [767, 378] width 286 height 149
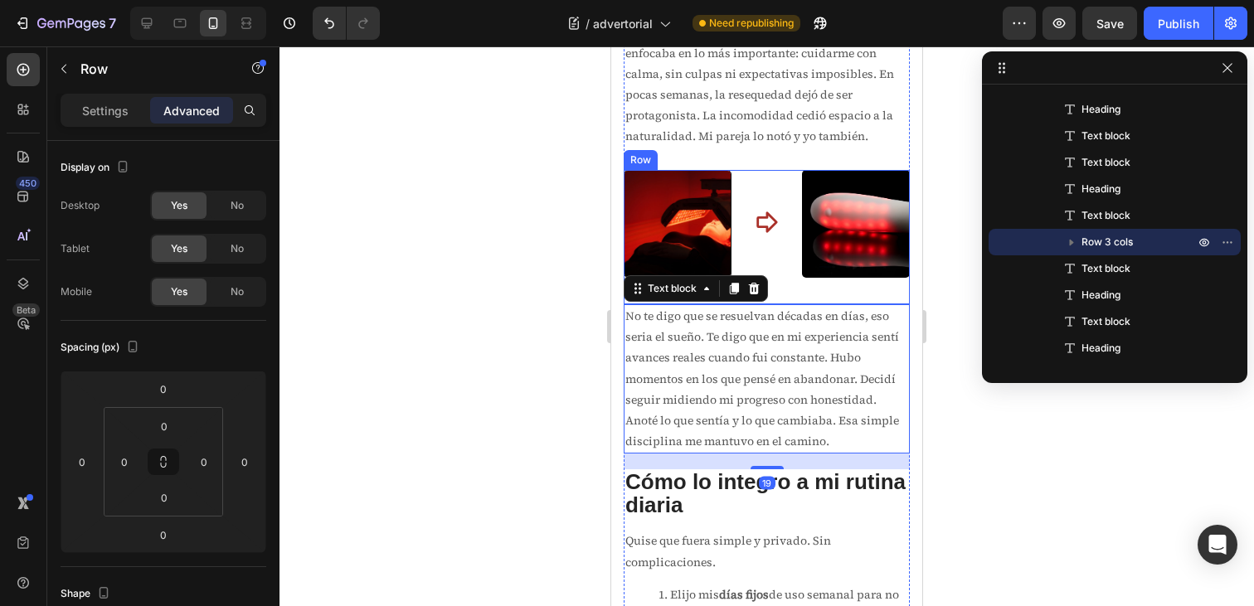
click at [786, 287] on div "Icon" at bounding box center [766, 237] width 43 height 134
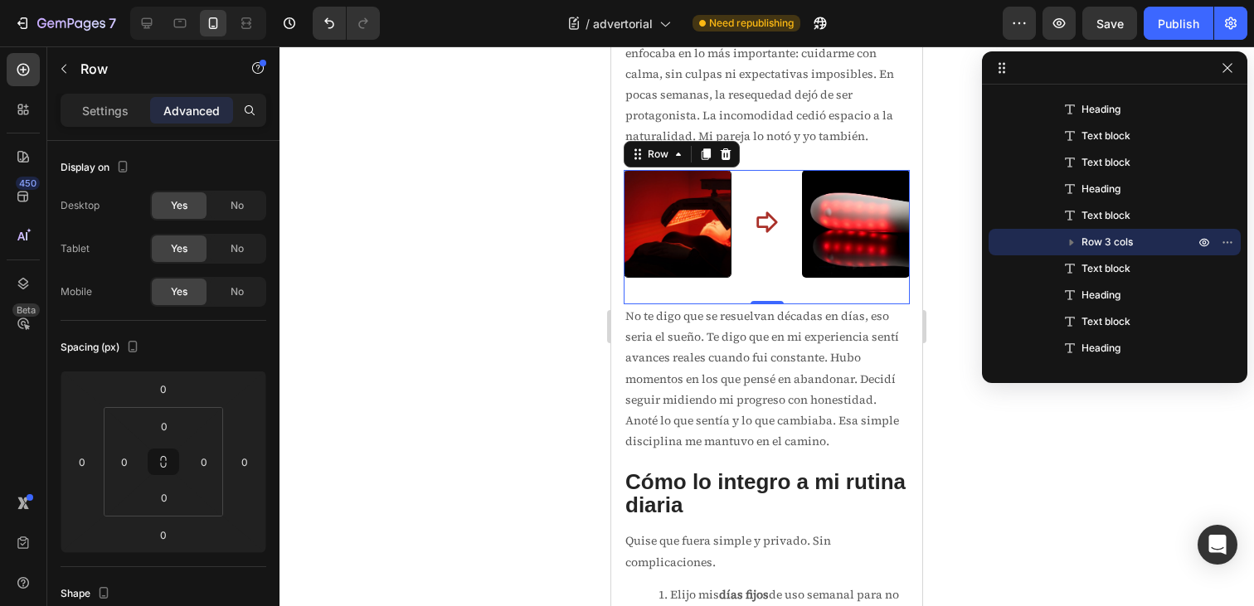
click at [948, 222] on div at bounding box center [767, 326] width 975 height 560
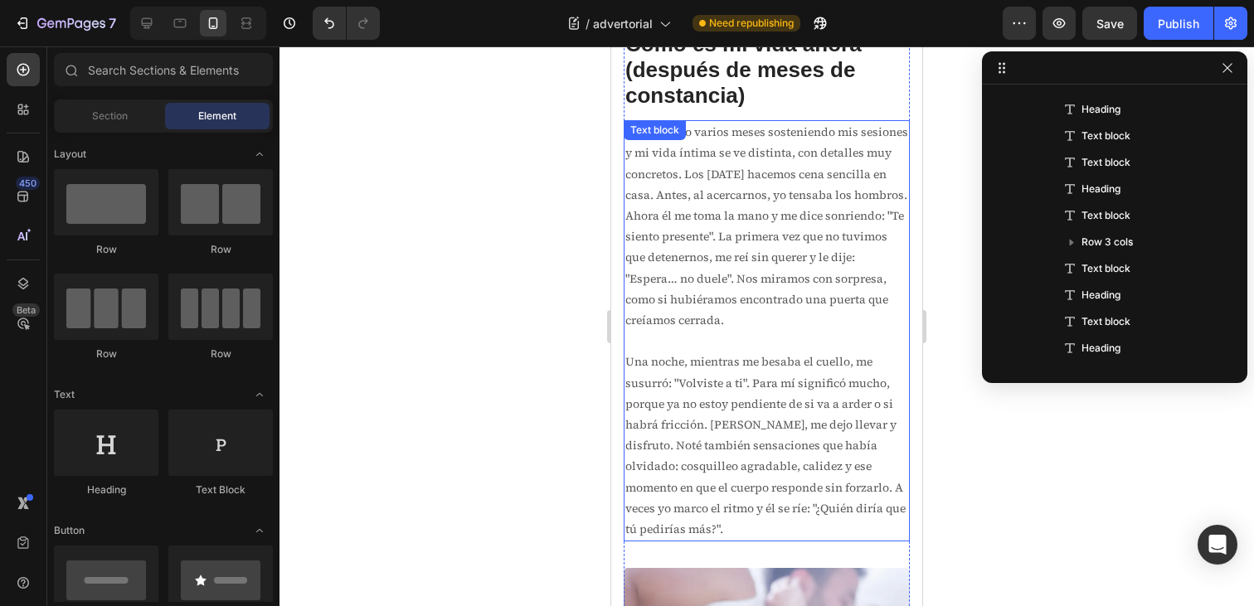
scroll to position [5411, 0]
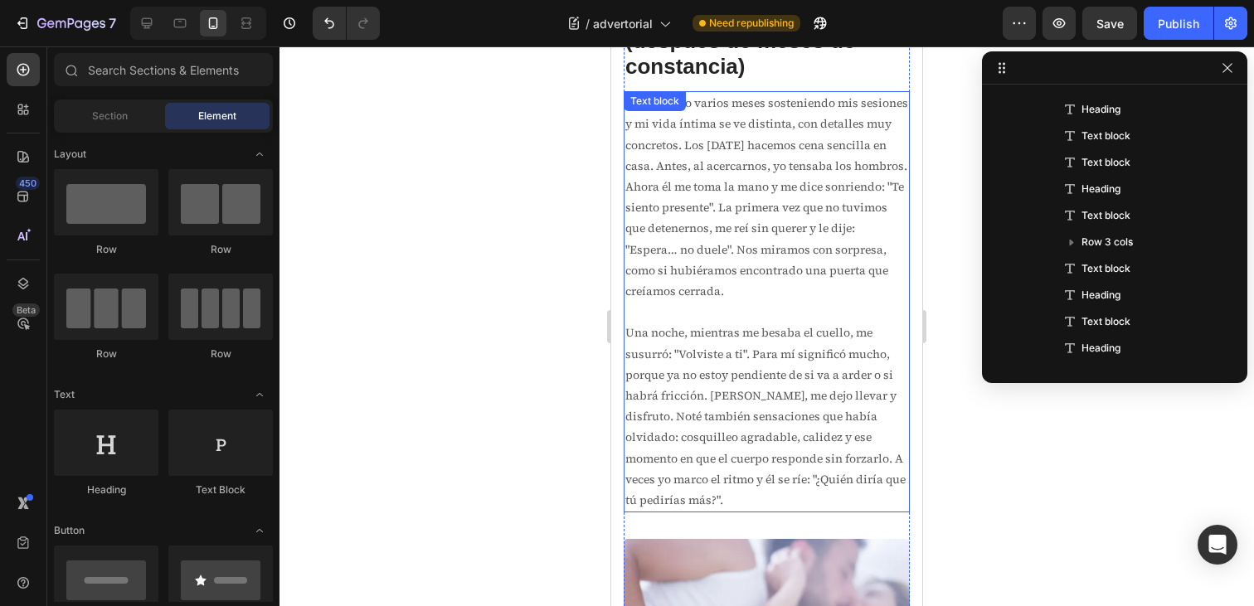
click at [701, 416] on p "Una noche, mientras me besaba el cuello, me susurró: "Volviste a ti". Para mí s…" at bounding box center [767, 417] width 283 height 188
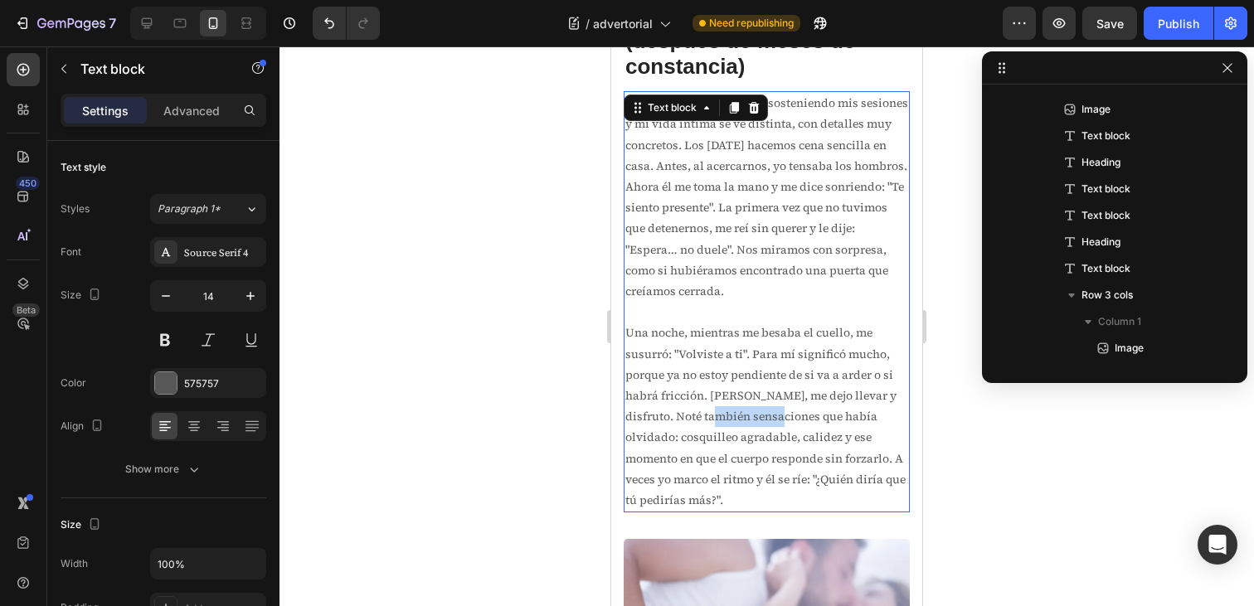
scroll to position [1057, 0]
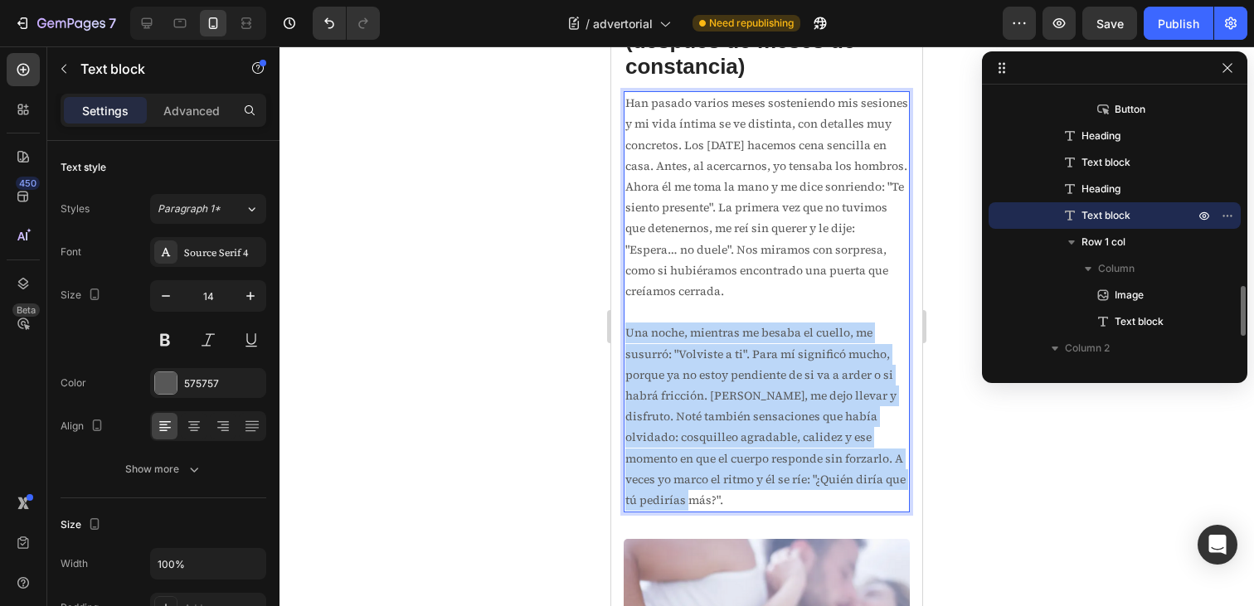
click at [701, 416] on p "Una noche, mientras me besaba el cuello, me susurró: "Volviste a ti". Para mí s…" at bounding box center [767, 417] width 283 height 188
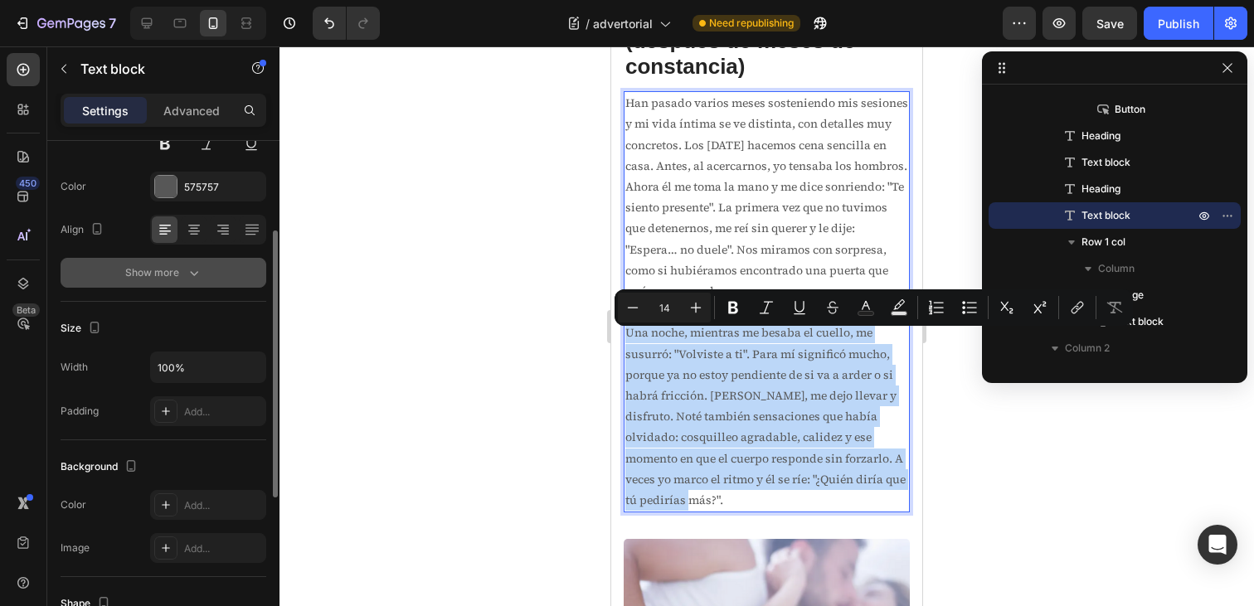
scroll to position [178, 0]
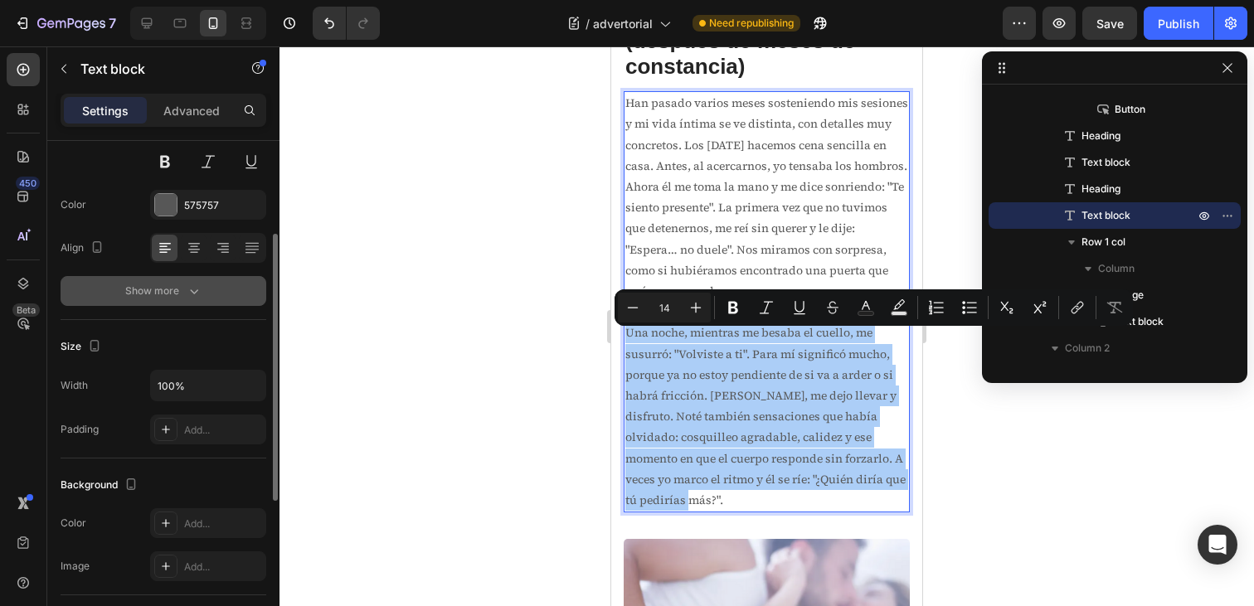
click at [173, 290] on div "Show more" at bounding box center [163, 291] width 77 height 17
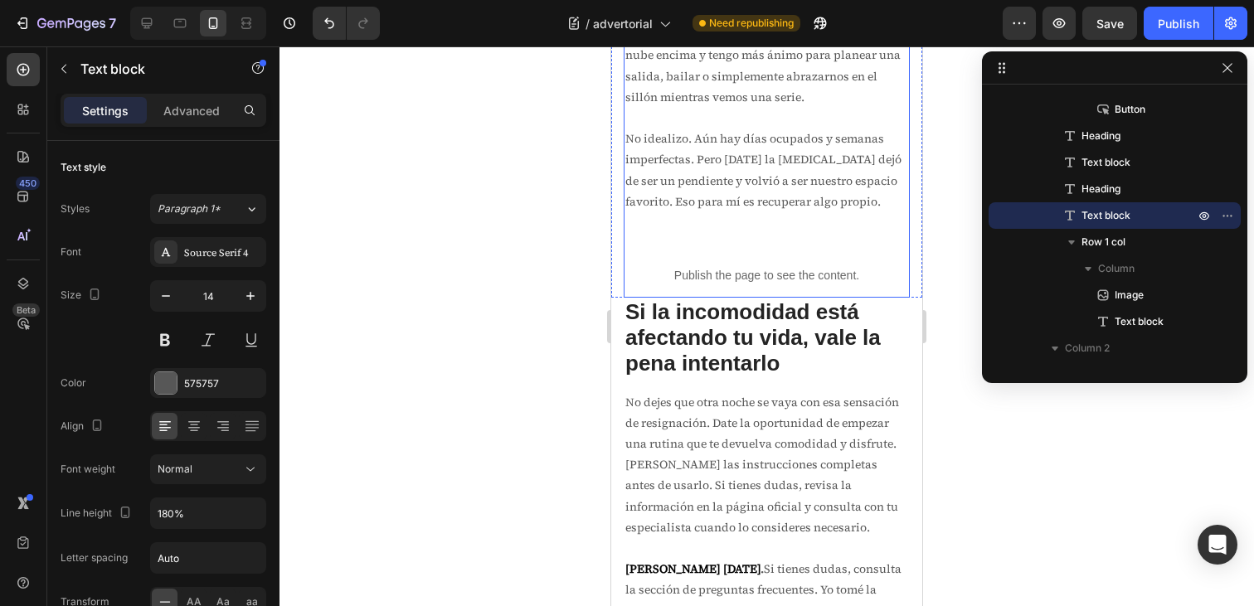
scroll to position [6184, 0]
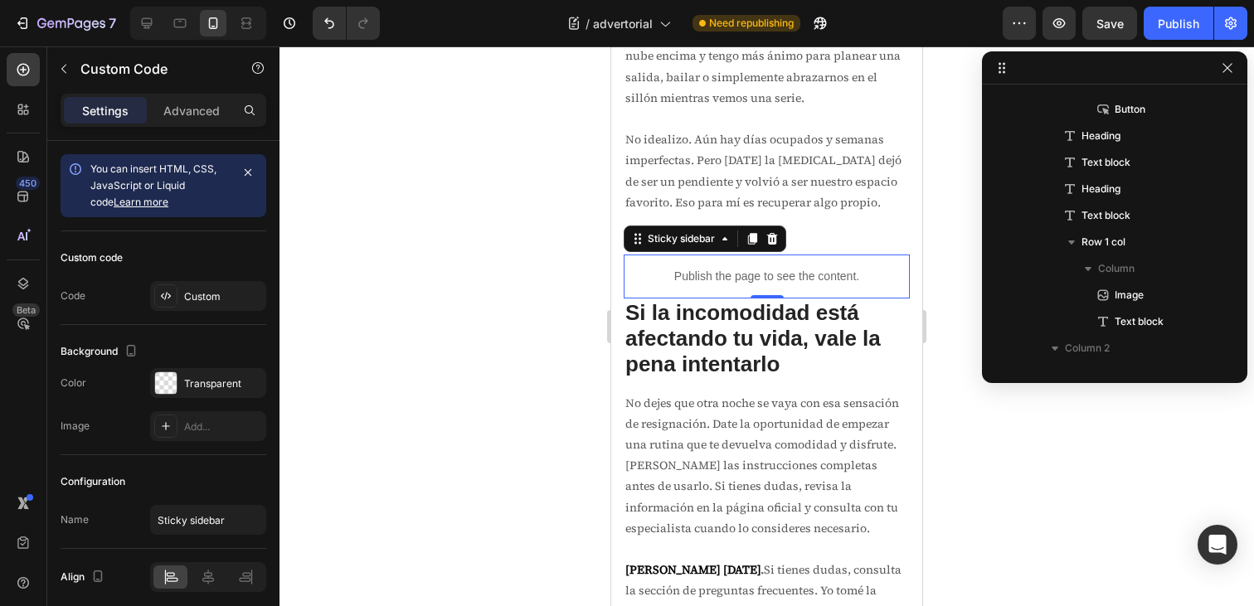
click at [791, 285] on p "Publish the page to see the content." at bounding box center [767, 276] width 286 height 17
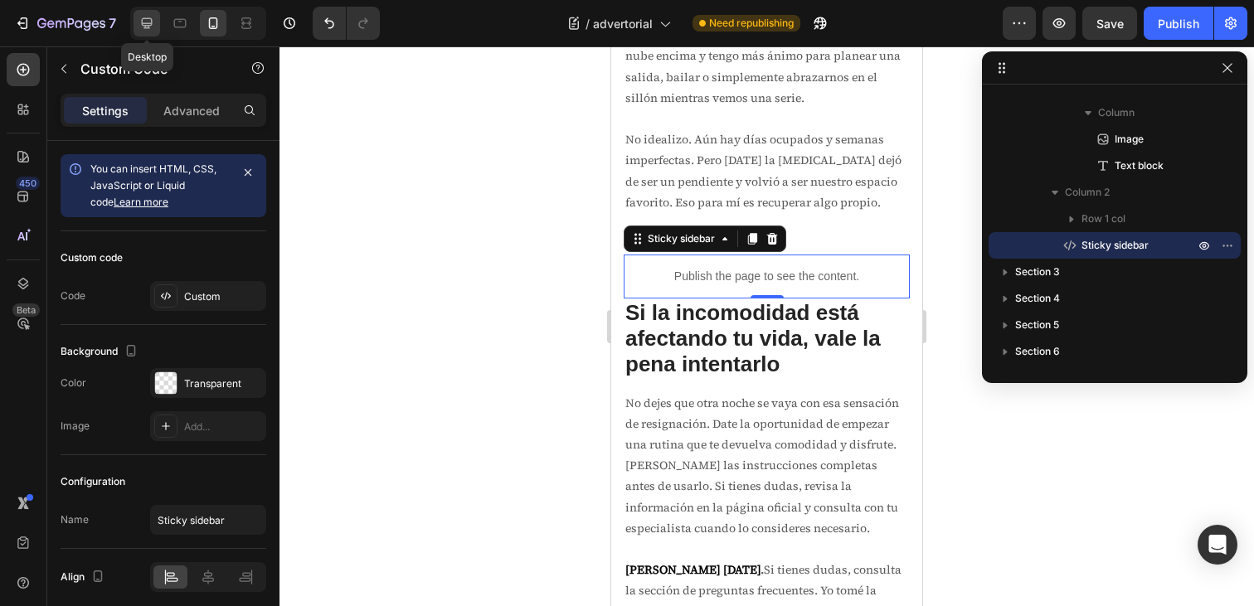
click at [153, 22] on icon at bounding box center [147, 23] width 17 height 17
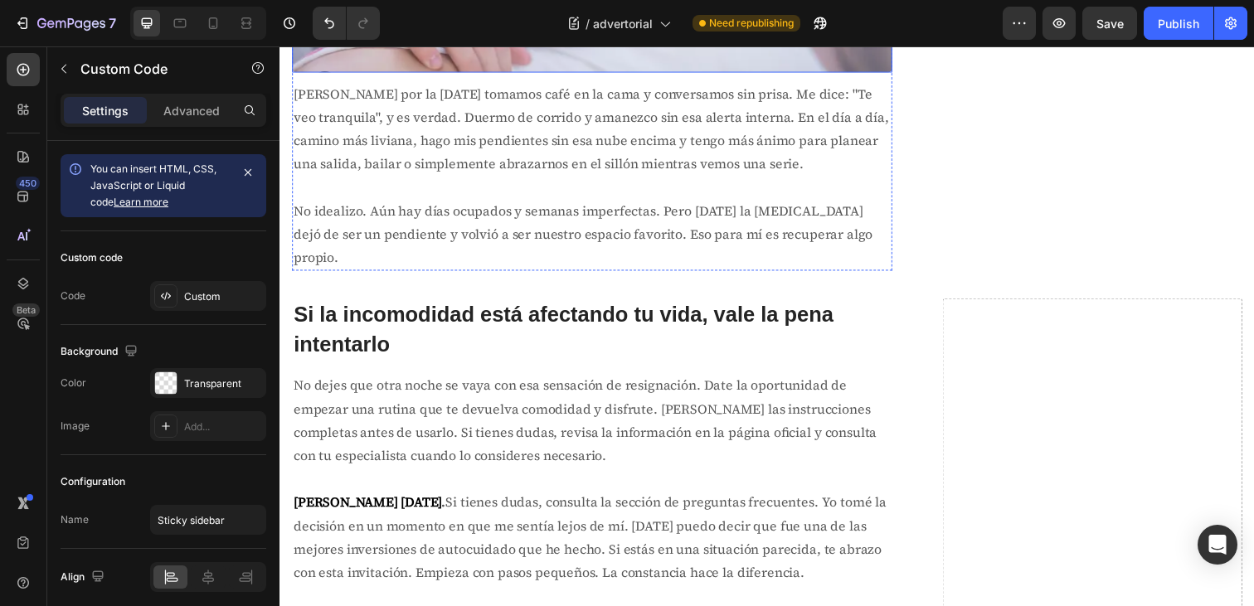
scroll to position [5443, 0]
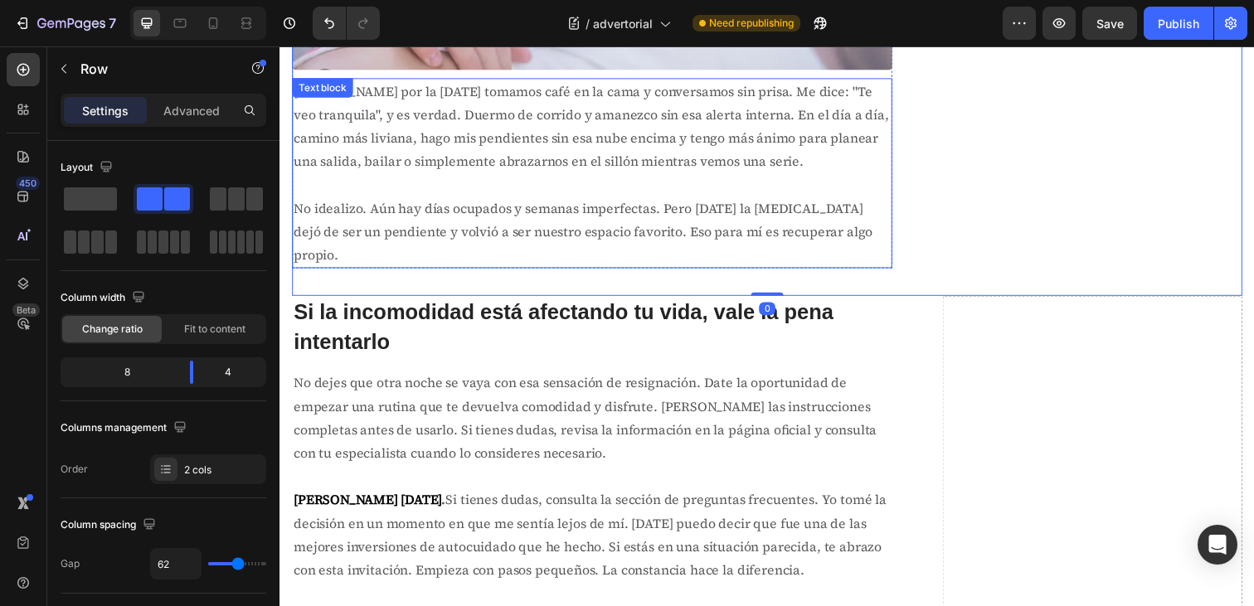
click at [533, 212] on p "No idealizo. Aún hay días ocupados y semanas imperfectas. Pero [DATE] la [MEDIC…" at bounding box center [599, 235] width 610 height 71
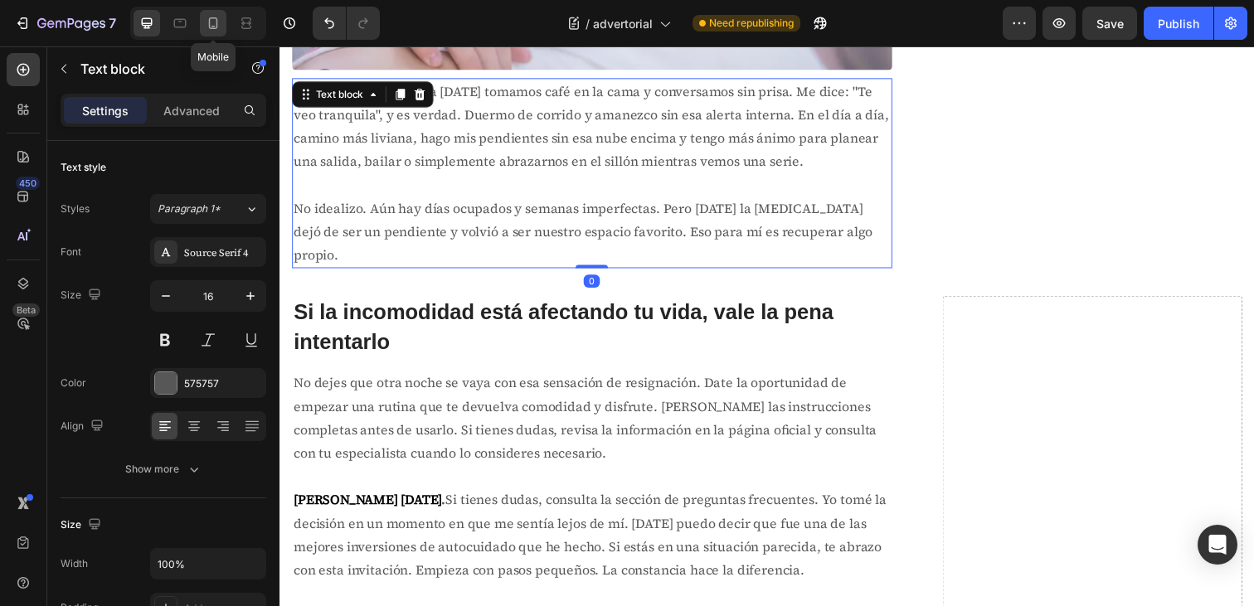
click at [217, 28] on icon at bounding box center [213, 23] width 17 height 17
type input "14"
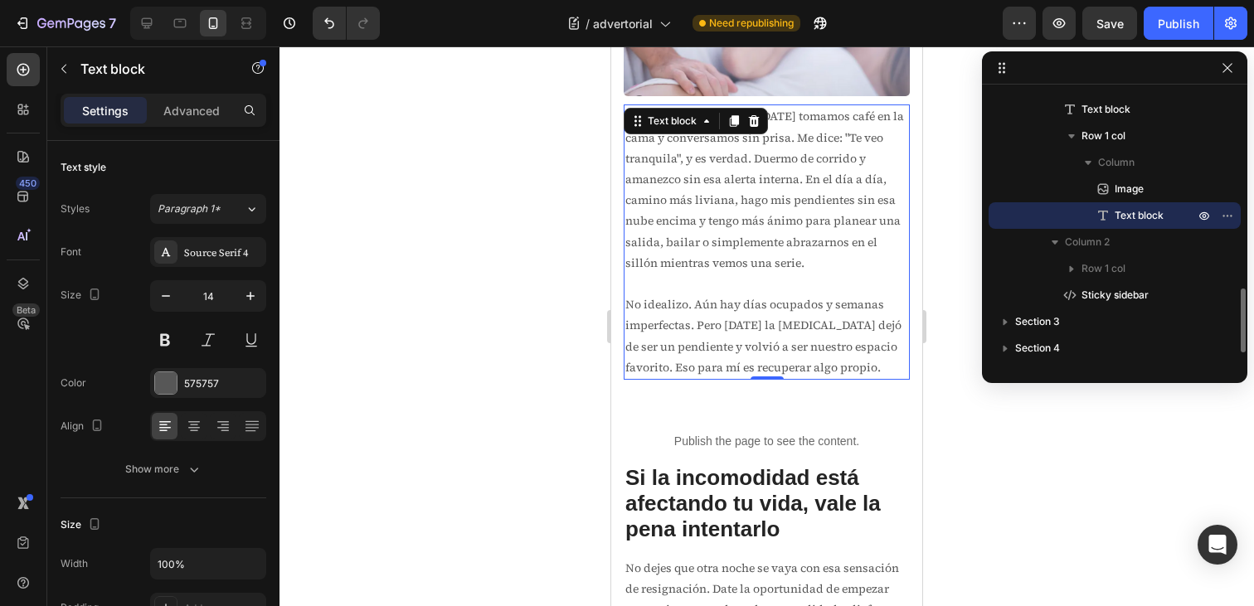
scroll to position [6026, 0]
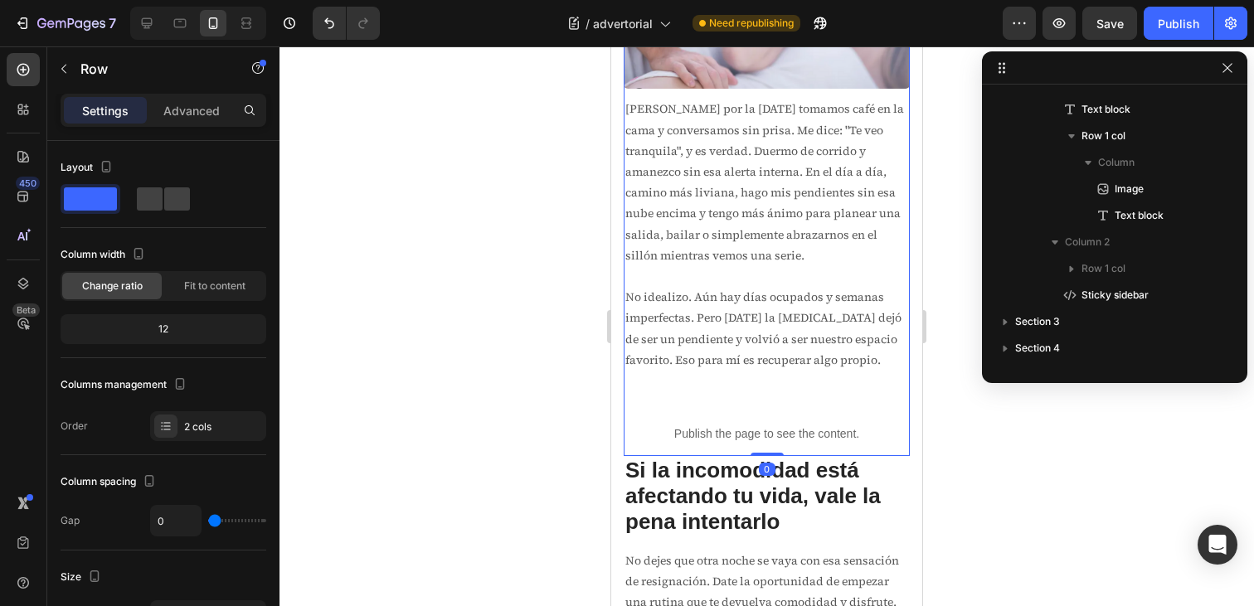
scroll to position [0, 0]
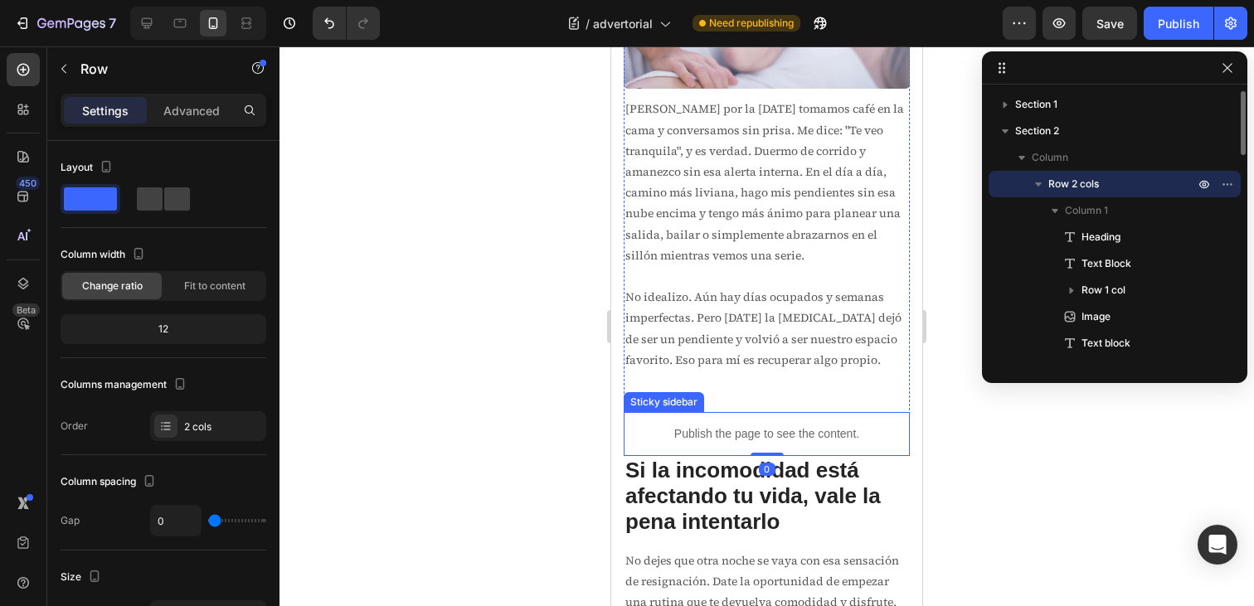
click at [841, 441] on p "Publish the page to see the content." at bounding box center [767, 434] width 286 height 17
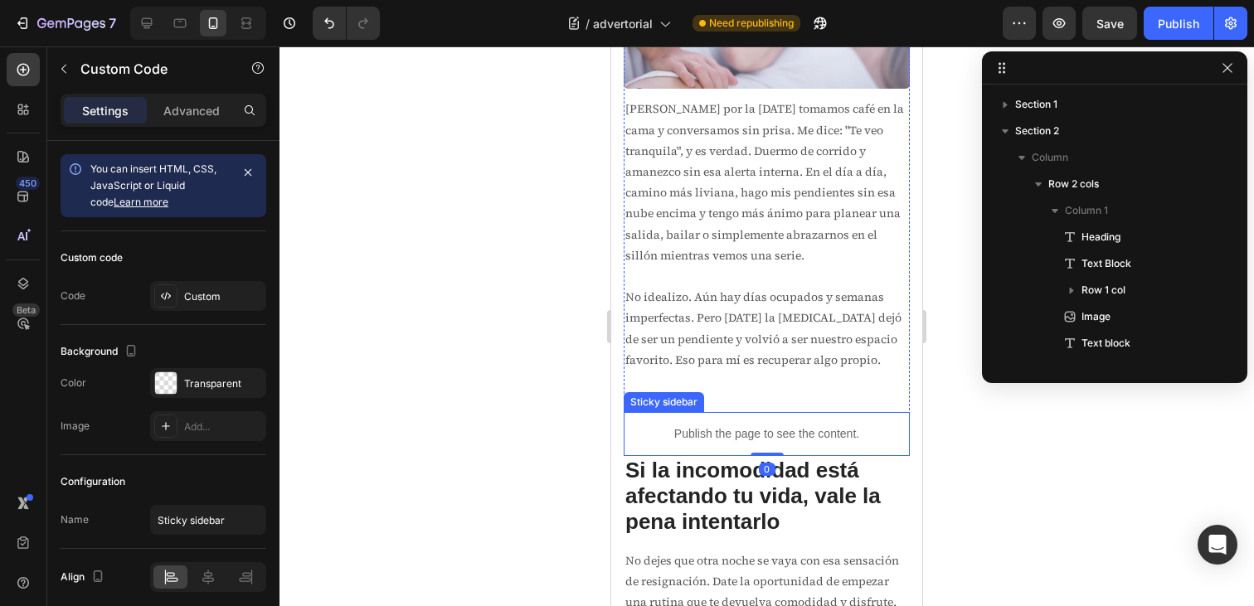
scroll to position [894, 0]
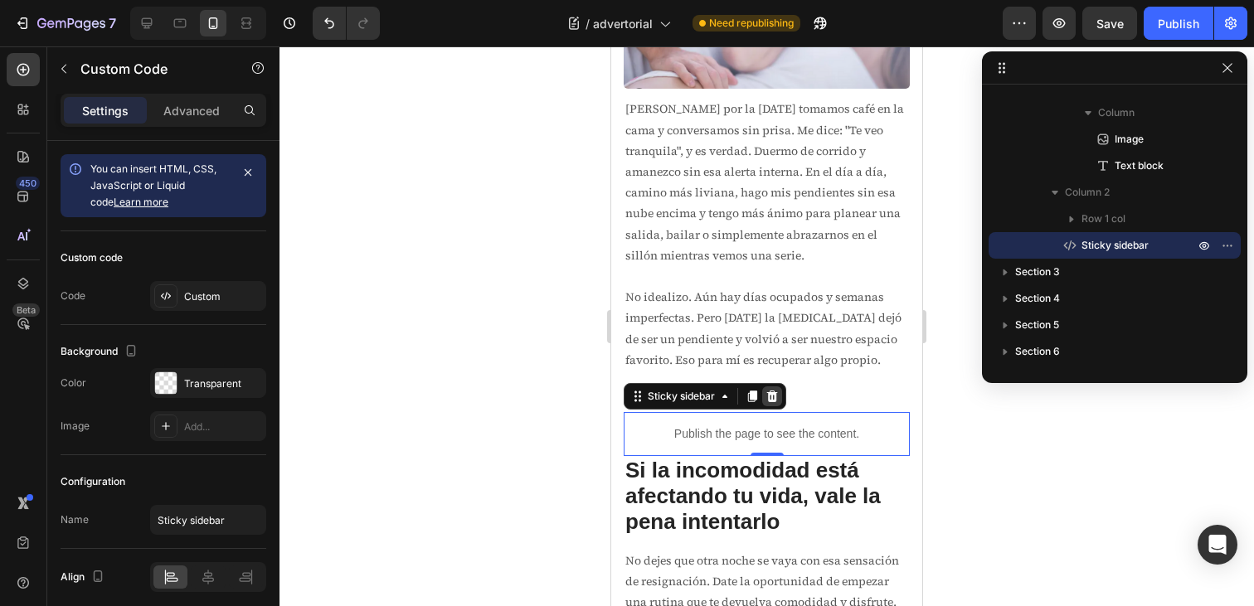
click at [772, 402] on icon at bounding box center [772, 397] width 11 height 12
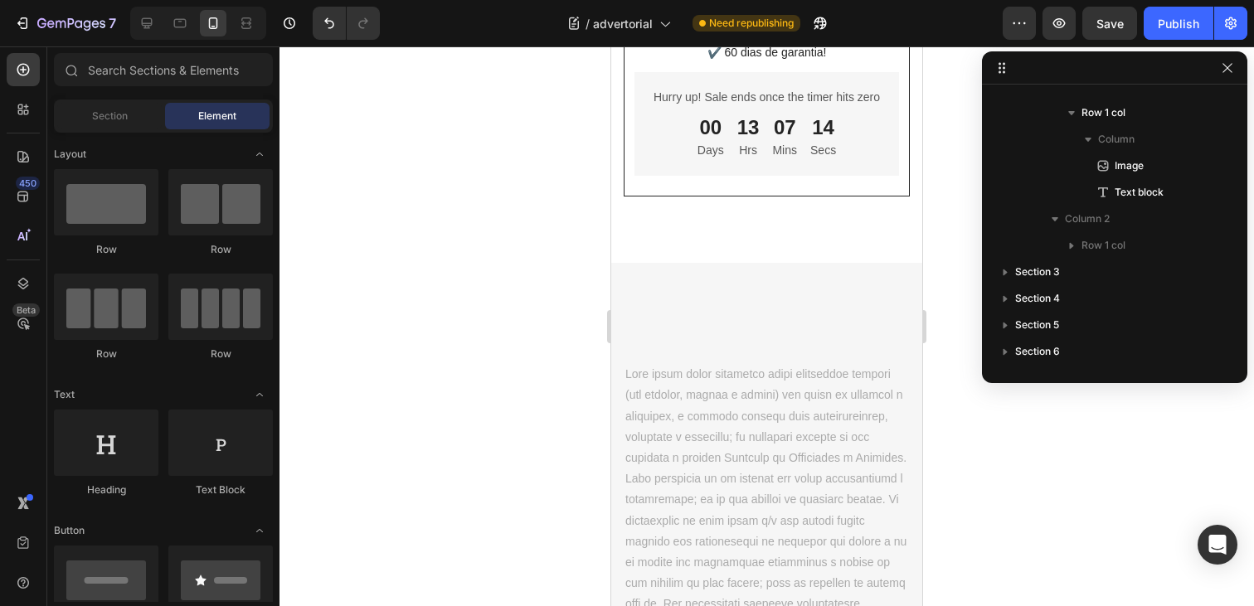
scroll to position [7223, 0]
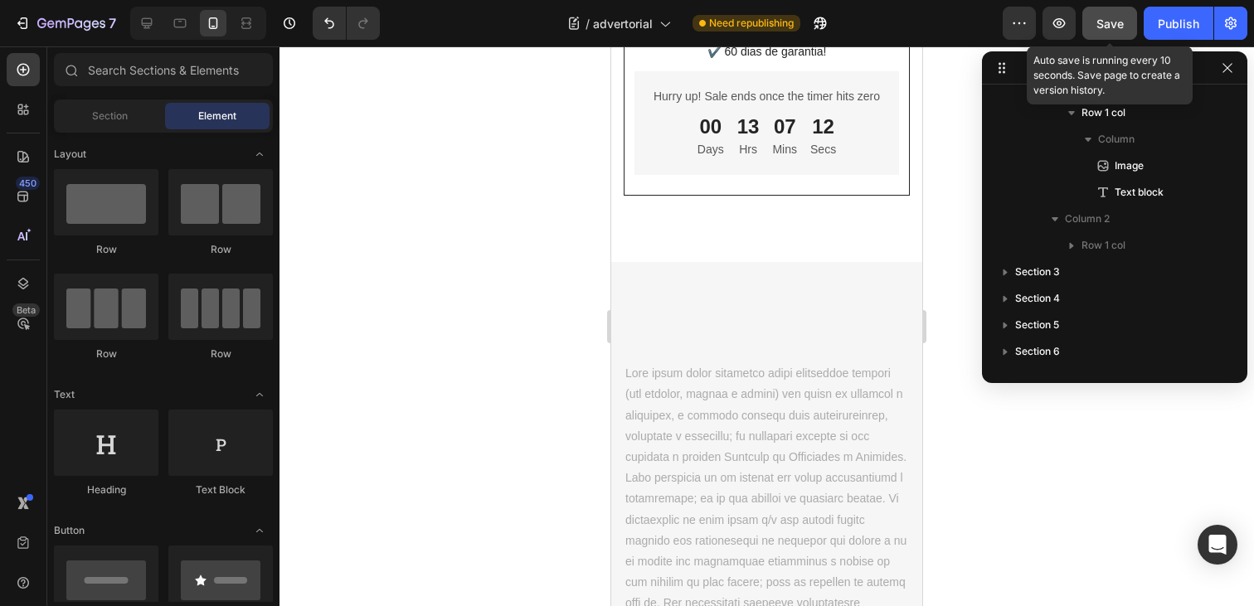
click at [1106, 28] on span "Save" at bounding box center [1110, 24] width 27 height 14
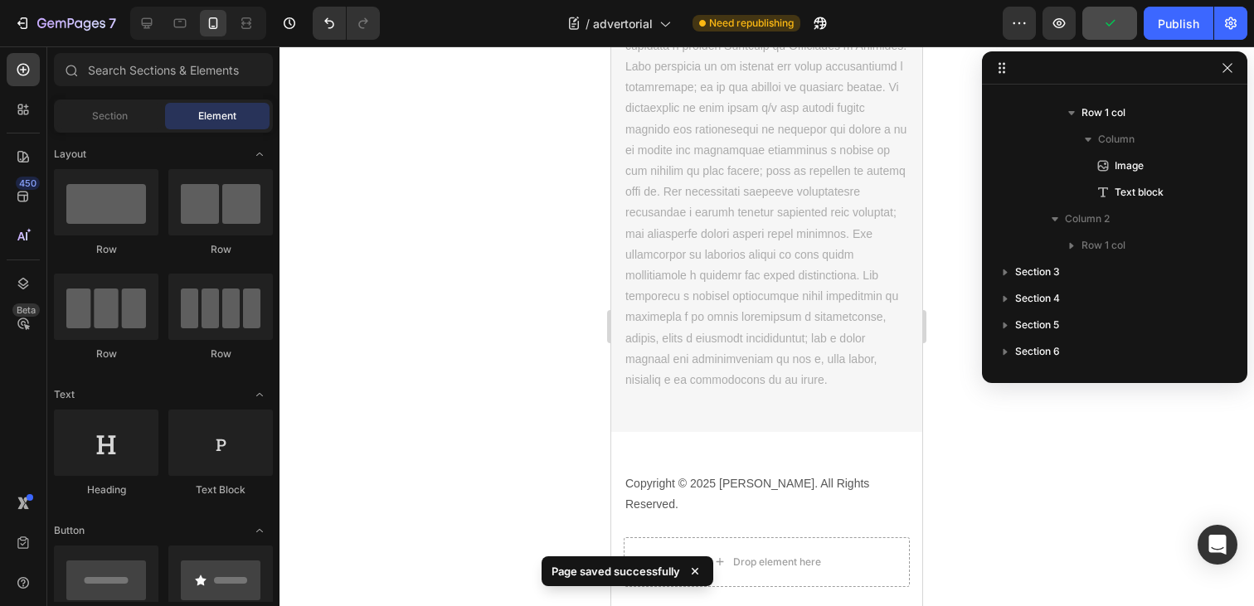
scroll to position [7900, 0]
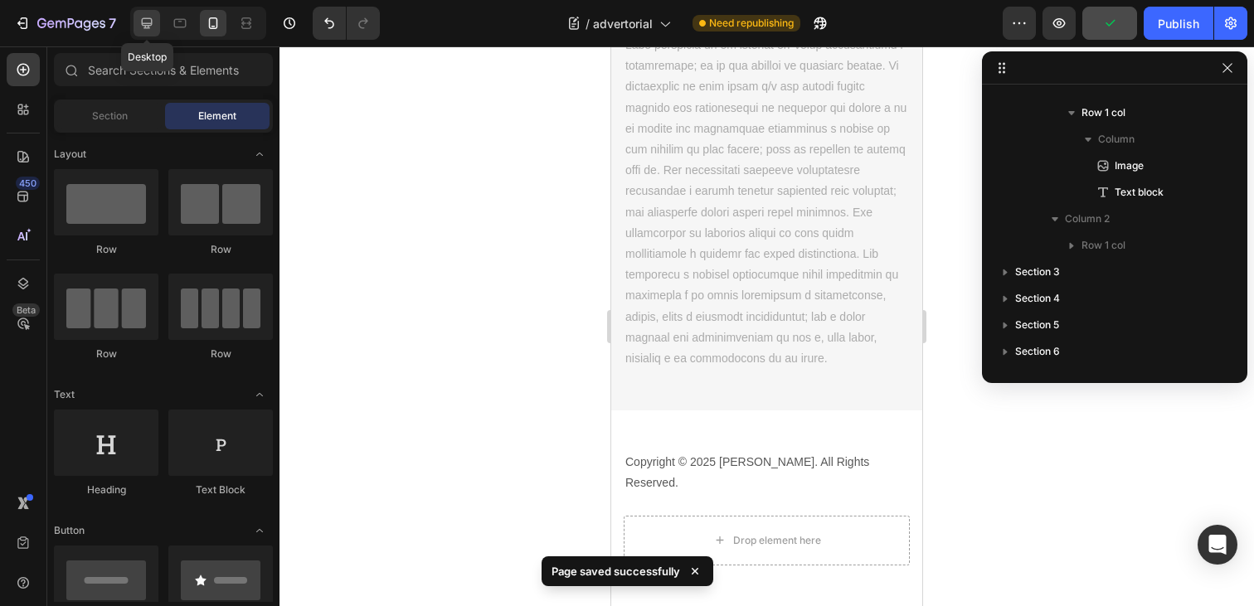
click at [154, 25] on icon at bounding box center [147, 23] width 17 height 17
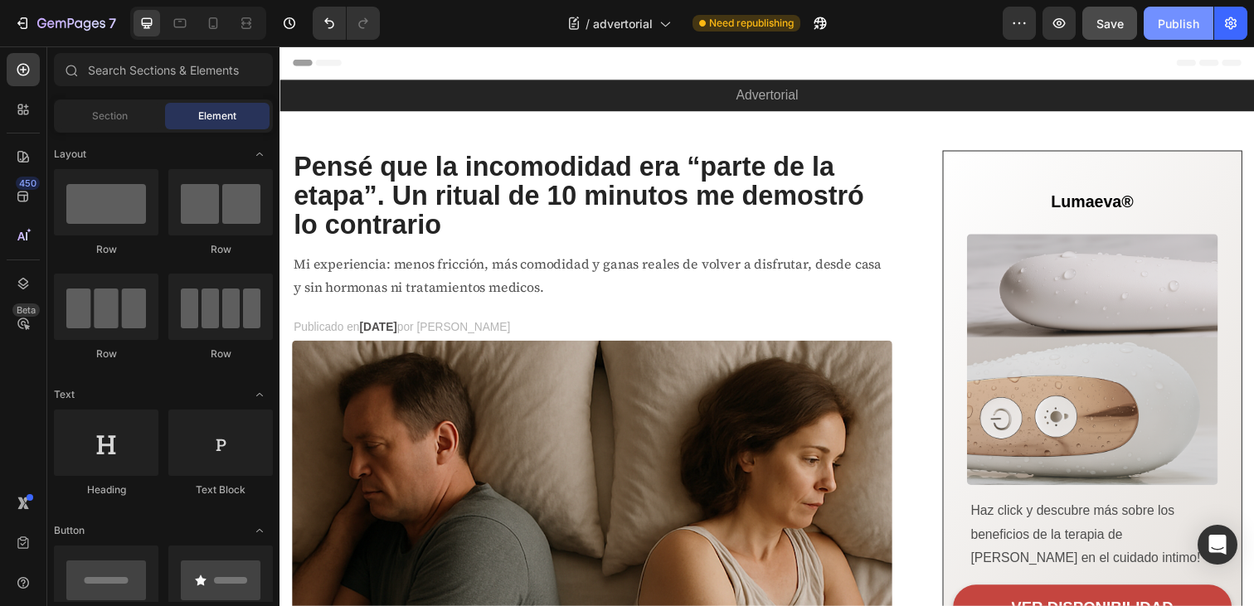
click at [1176, 22] on div "Publish" at bounding box center [1178, 23] width 41 height 17
click at [215, 29] on icon at bounding box center [213, 23] width 17 height 17
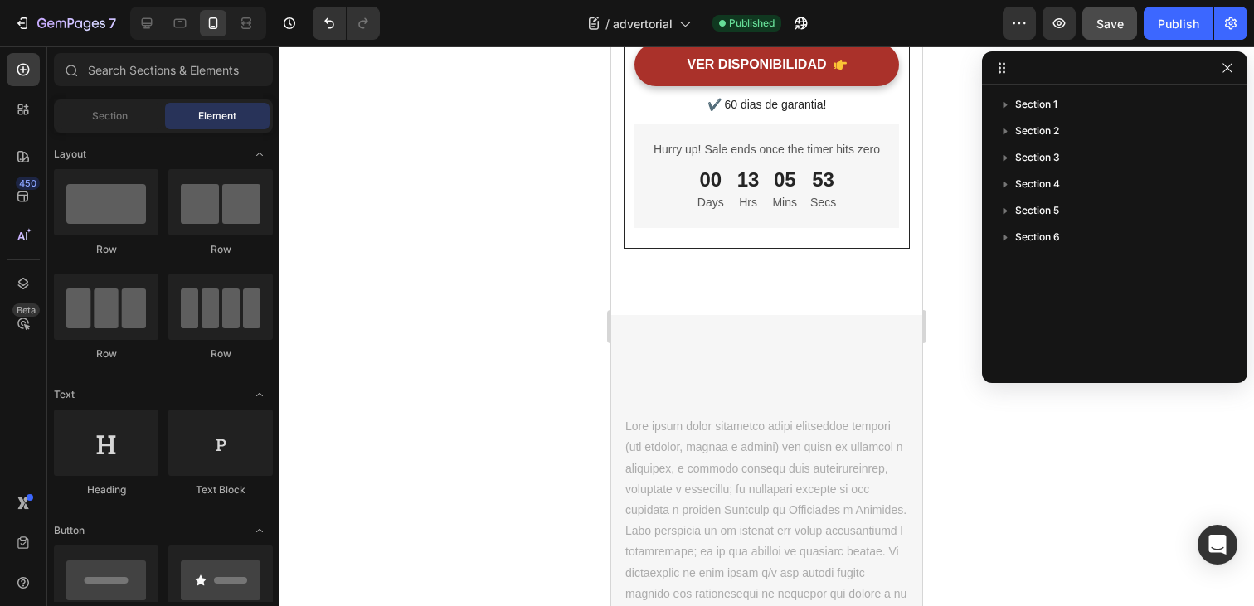
scroll to position [7160, 0]
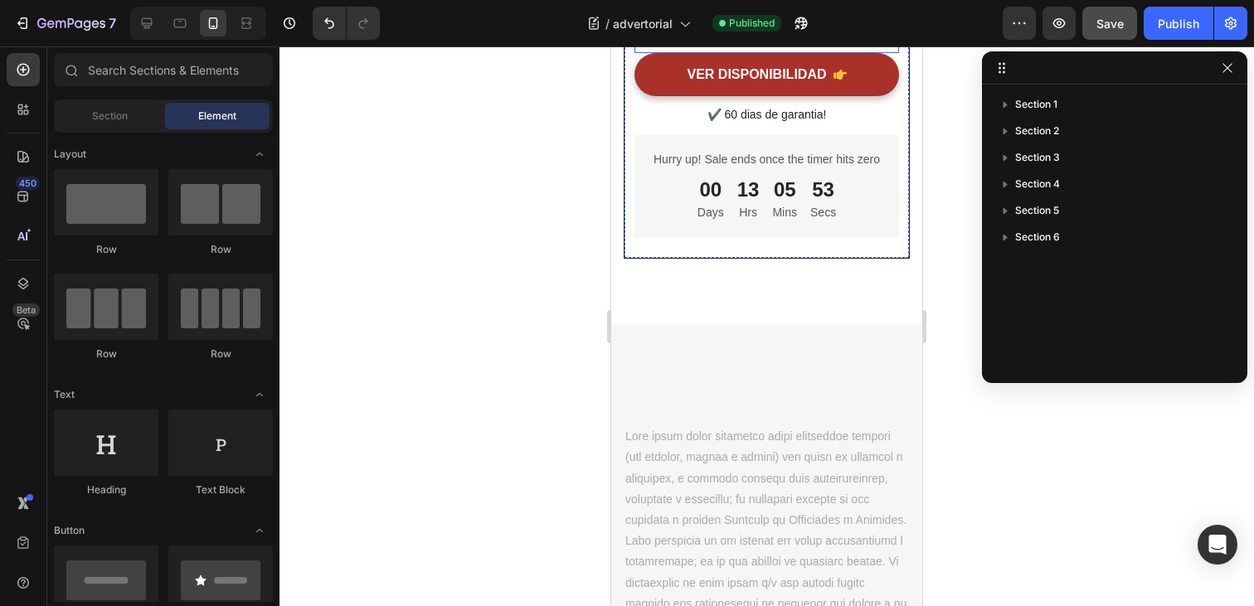
click at [775, 46] on strong "Haz click y descubre más sobre los beneficios de la terapia de [PERSON_NAME] en…" at bounding box center [764, 19] width 256 height 55
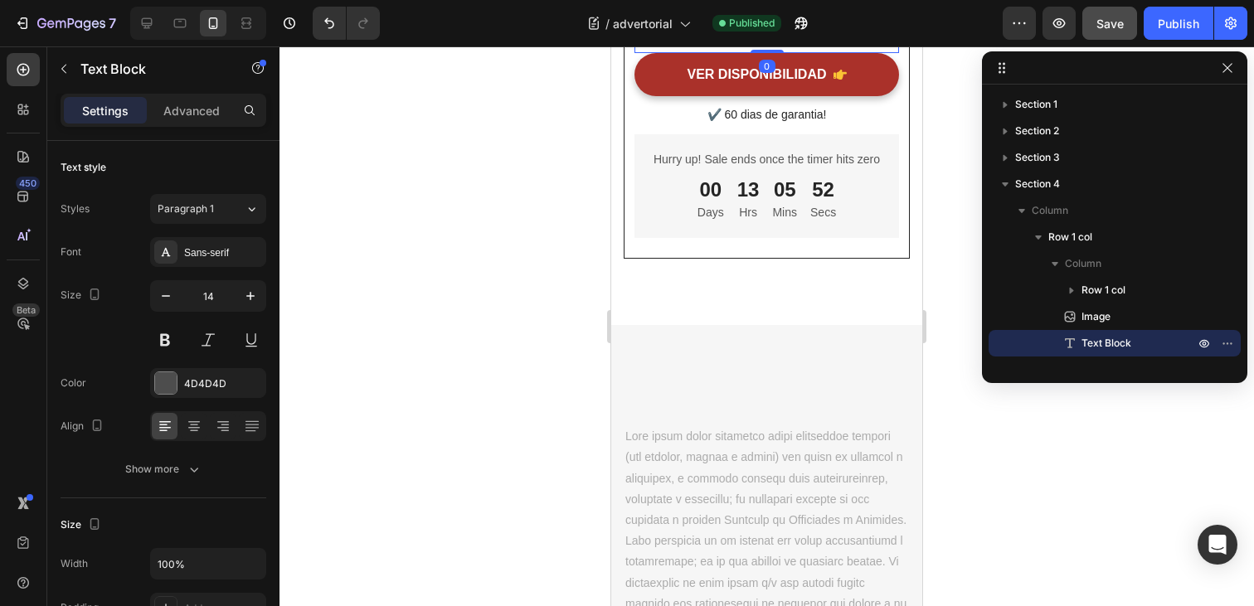
click at [775, 46] on strong "Haz click y descubre más sobre los beneficios de la terapia de [PERSON_NAME] en…" at bounding box center [764, 19] width 256 height 55
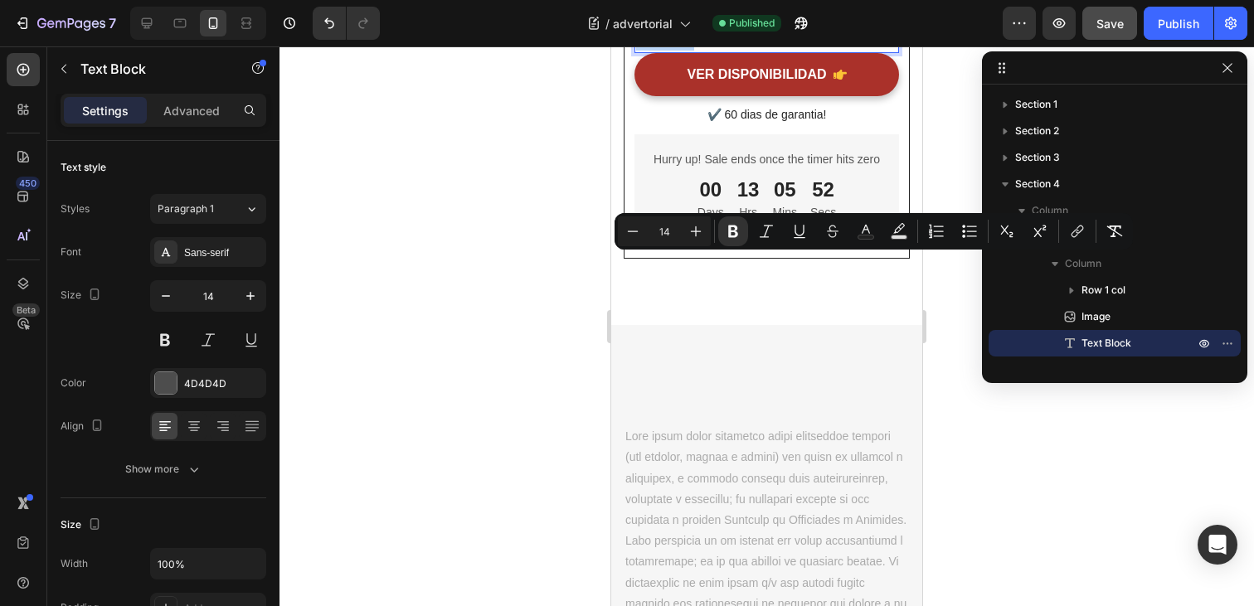
click at [775, 46] on strong "Haz click y descubre más sobre los beneficios de la terapia de [PERSON_NAME] en…" at bounding box center [764, 19] width 256 height 55
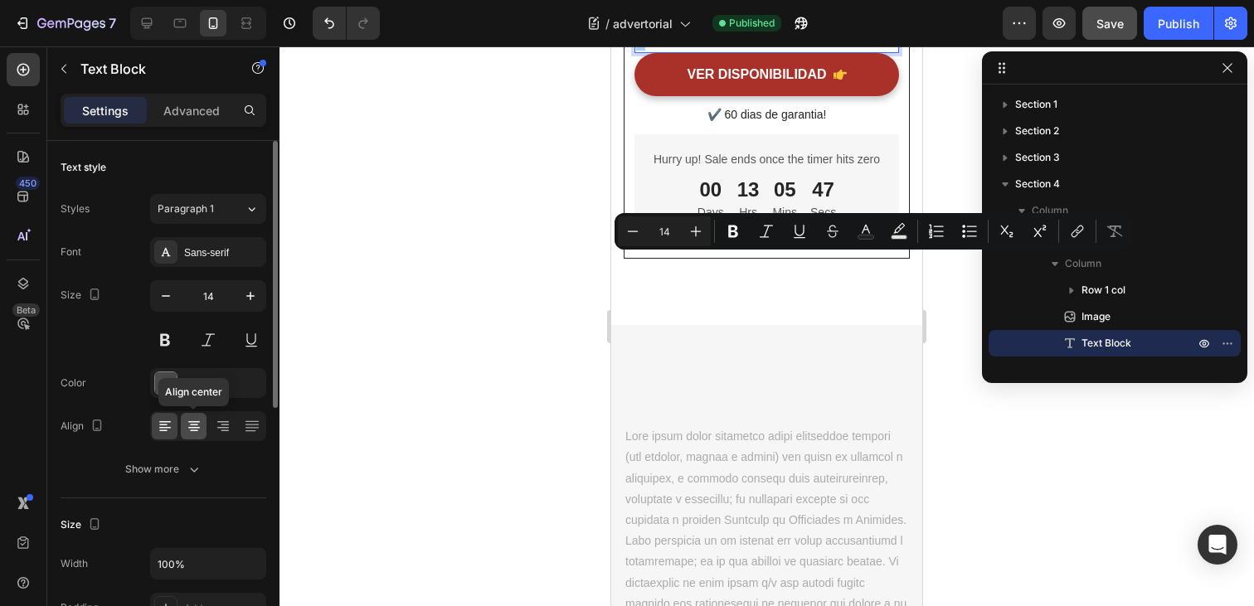
click at [193, 427] on icon at bounding box center [194, 428] width 12 height 2
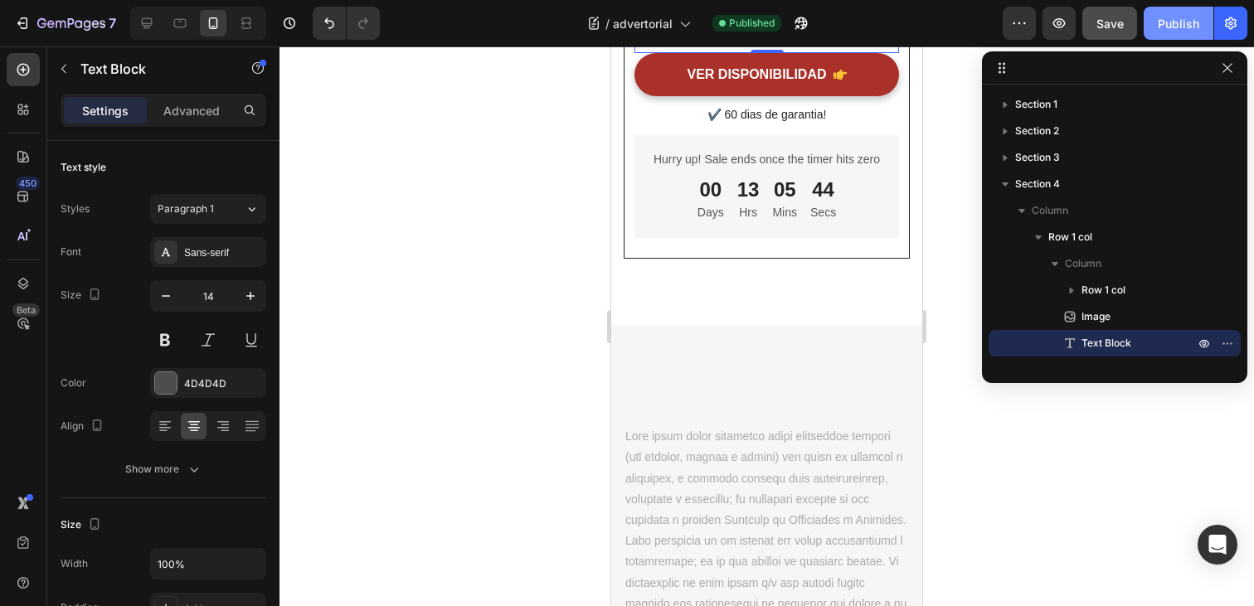
click at [1182, 21] on div "Publish" at bounding box center [1178, 23] width 41 height 17
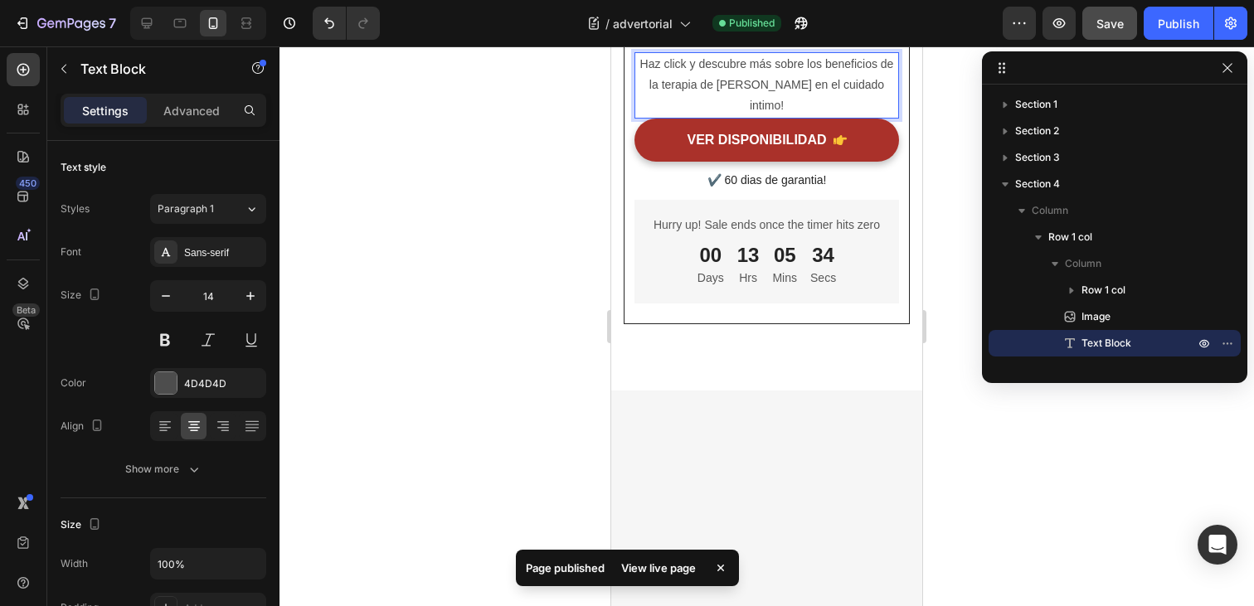
scroll to position [7096, 0]
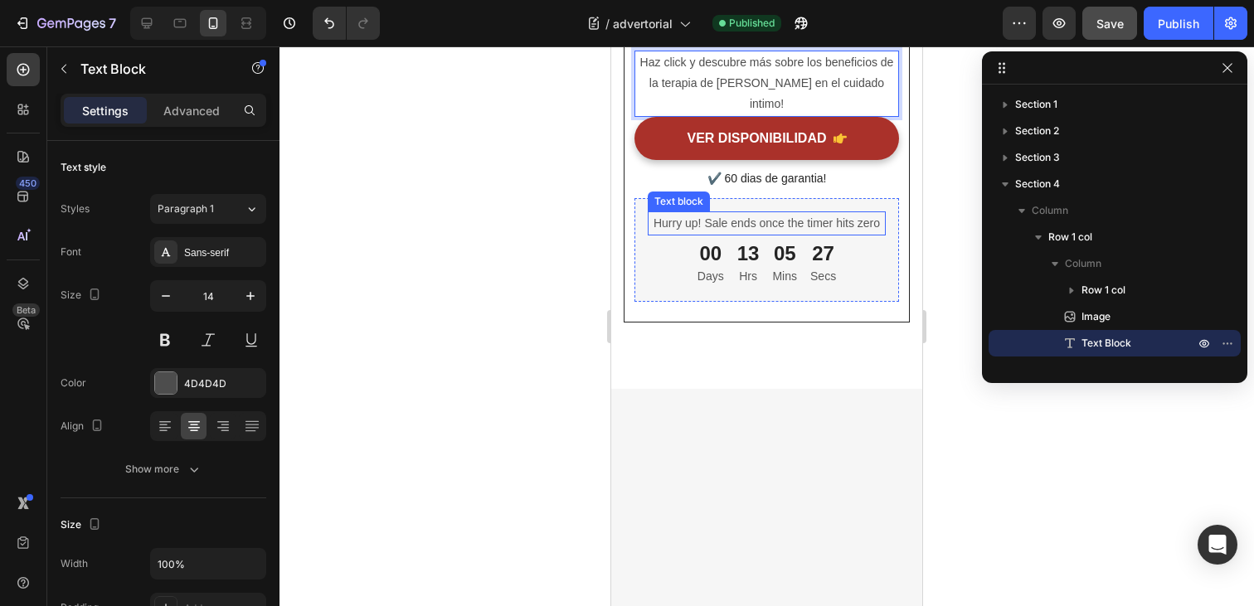
click at [817, 234] on p "Hurry up! Sale ends once the timer hits zero" at bounding box center [767, 223] width 235 height 21
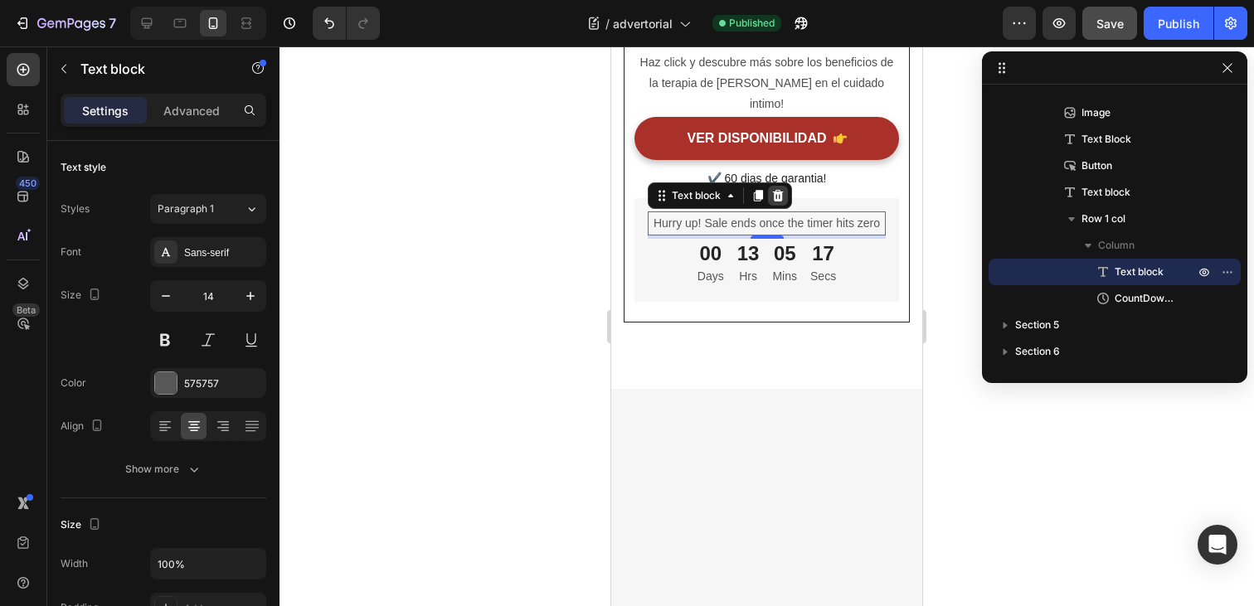
click at [782, 202] on icon at bounding box center [778, 195] width 13 height 13
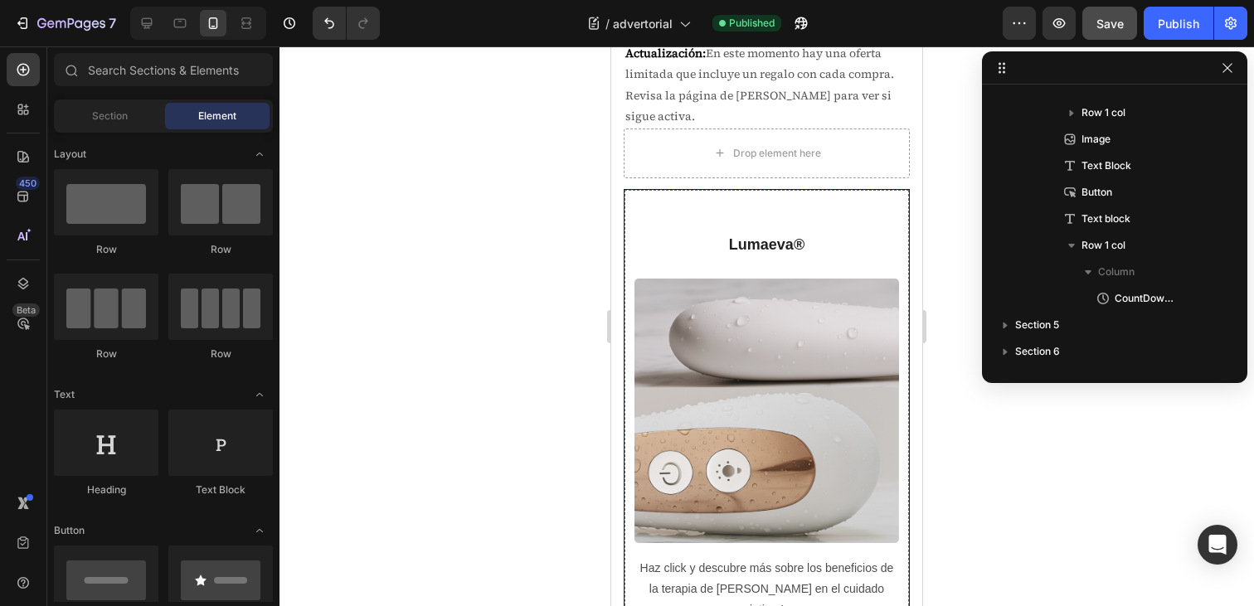
scroll to position [6817, 0]
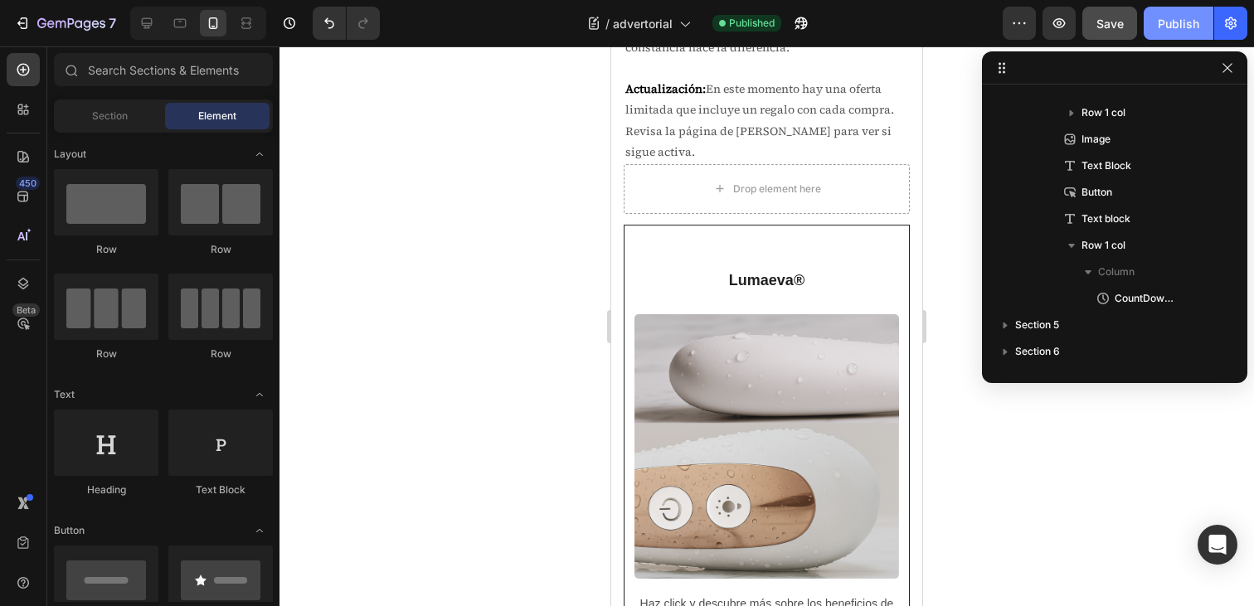
click at [1184, 23] on div "Publish" at bounding box center [1178, 23] width 41 height 17
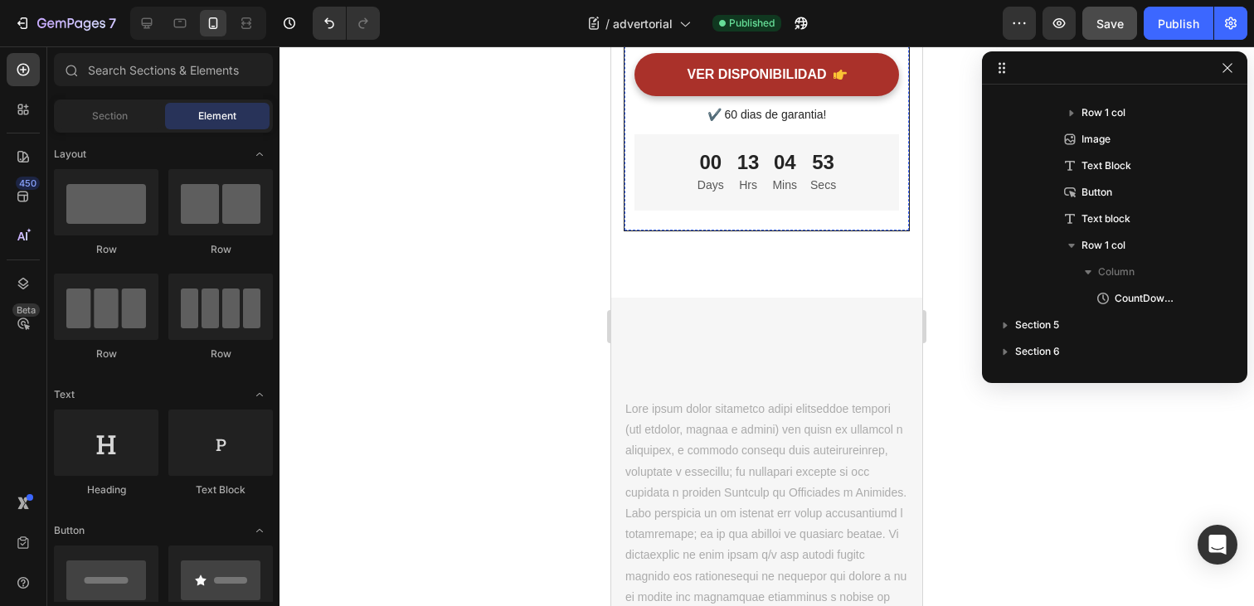
scroll to position [7371, 0]
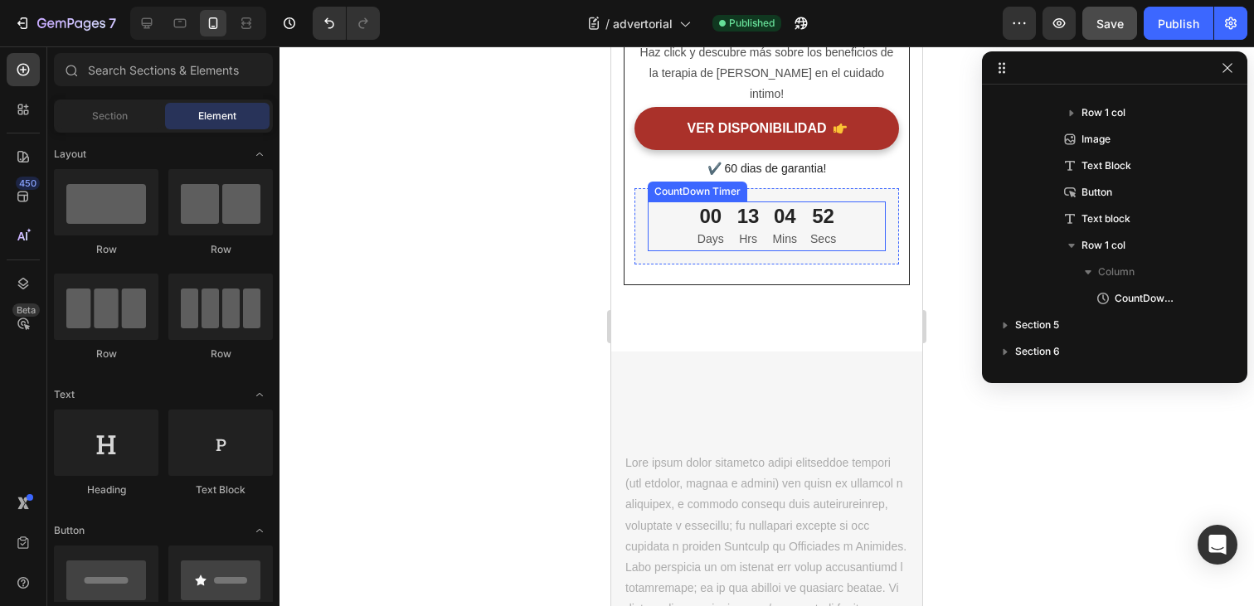
click at [781, 229] on p "Mins" at bounding box center [784, 239] width 25 height 21
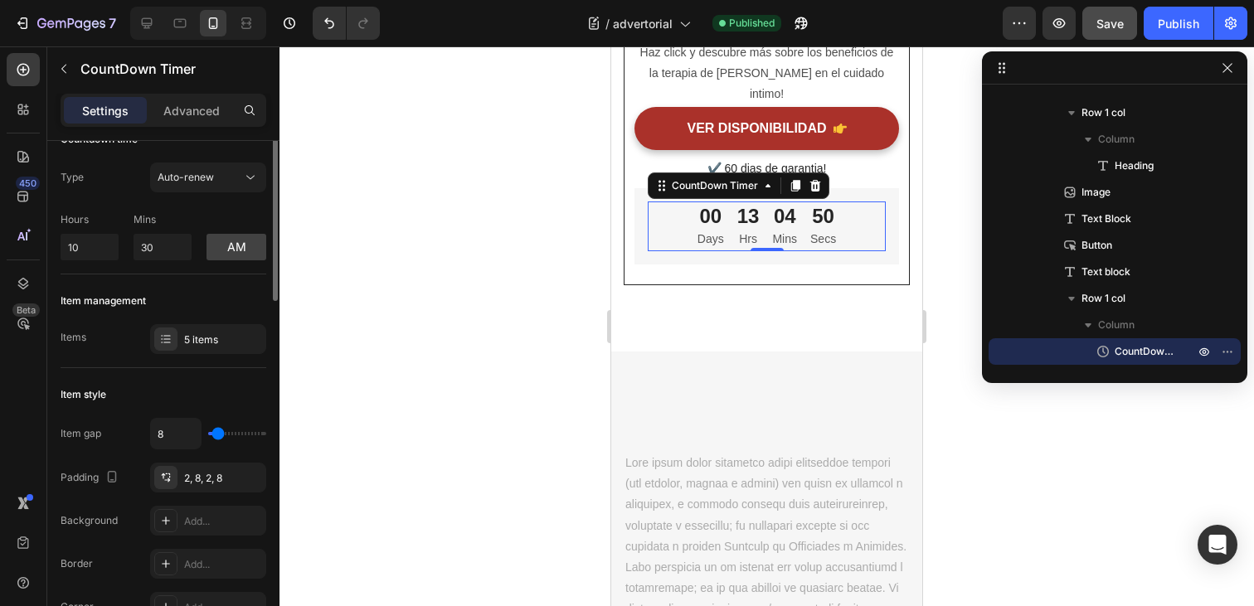
scroll to position [0, 0]
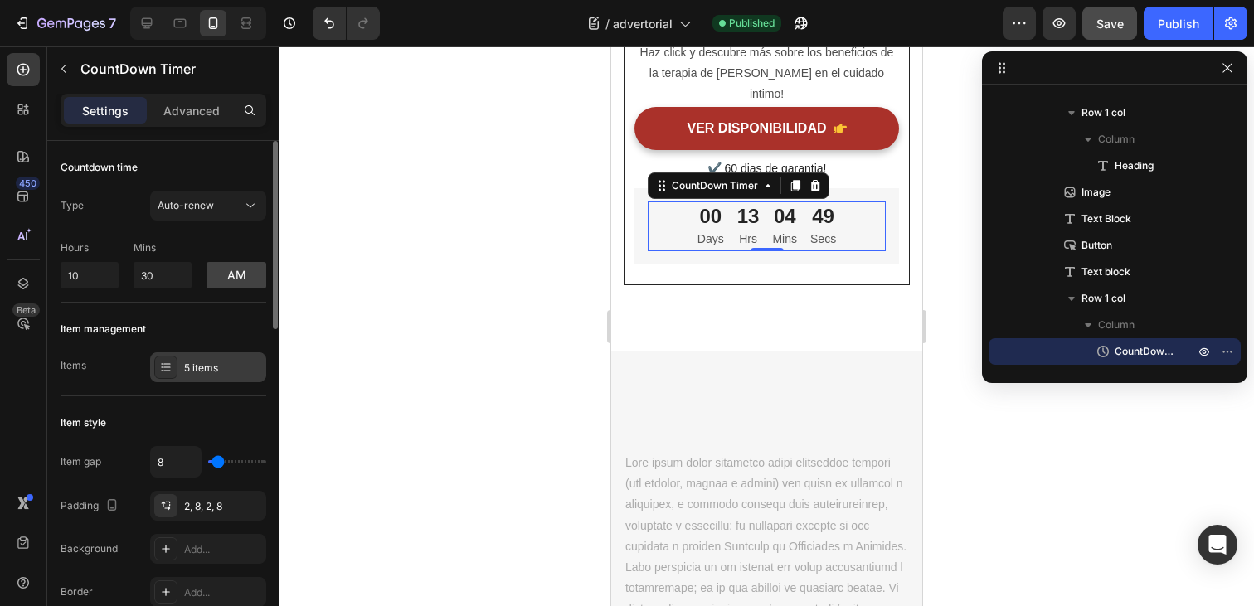
click at [198, 382] on div "5 items" at bounding box center [208, 368] width 116 height 30
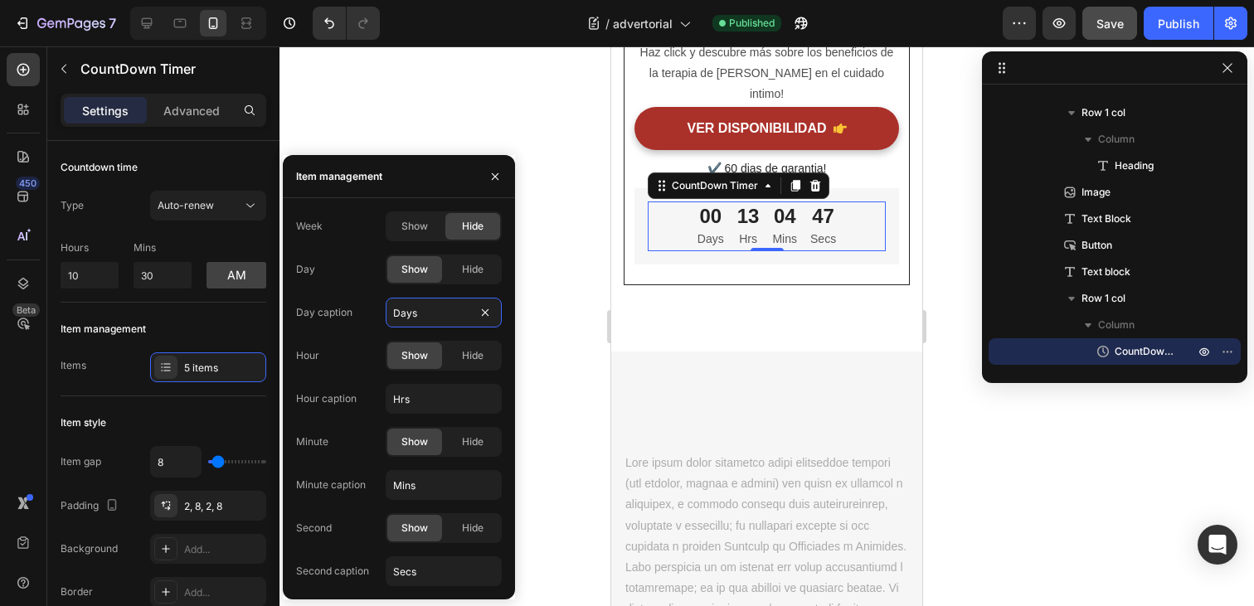
drag, startPoint x: 426, startPoint y: 310, endPoint x: 367, endPoint y: 307, distance: 59.0
click at [367, 307] on div "Day caption Days" at bounding box center [399, 313] width 206 height 30
click at [421, 318] on input "Days" at bounding box center [444, 313] width 116 height 30
type input "Días"
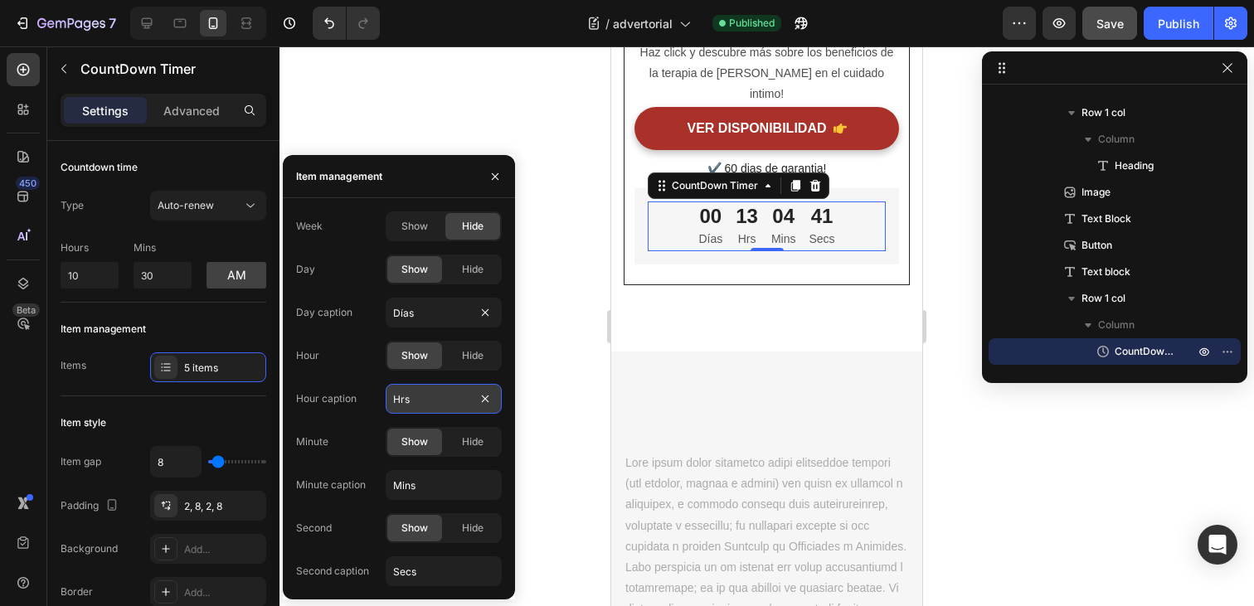
click at [426, 406] on input "Hrs" at bounding box center [444, 399] width 116 height 30
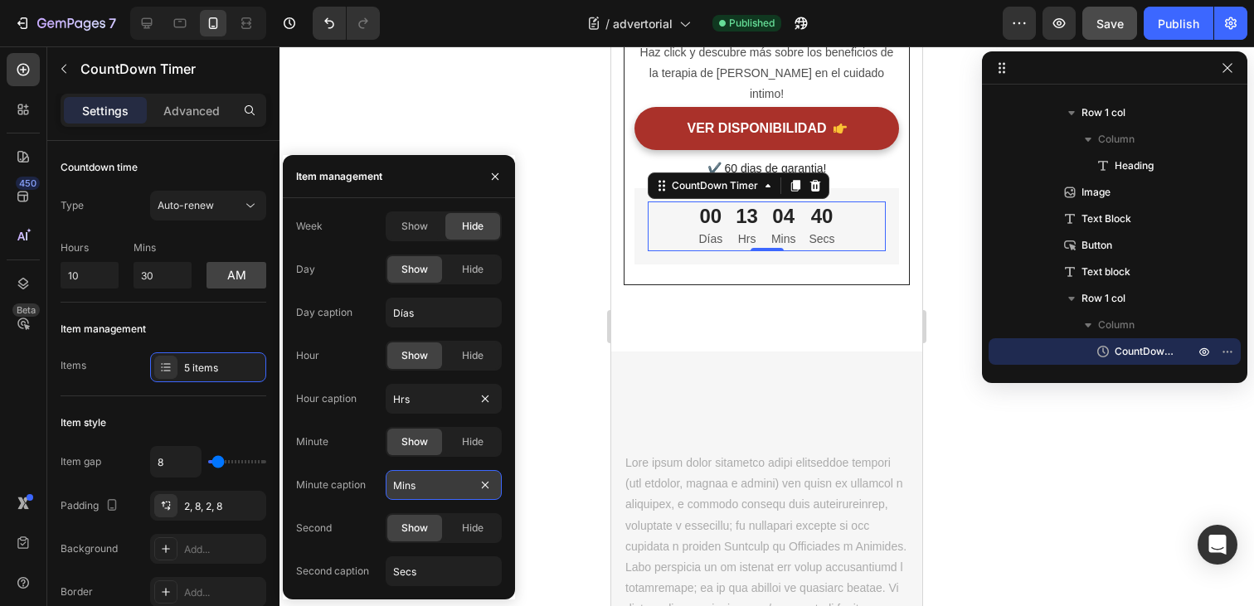
click at [428, 482] on input "Mins" at bounding box center [444, 485] width 116 height 30
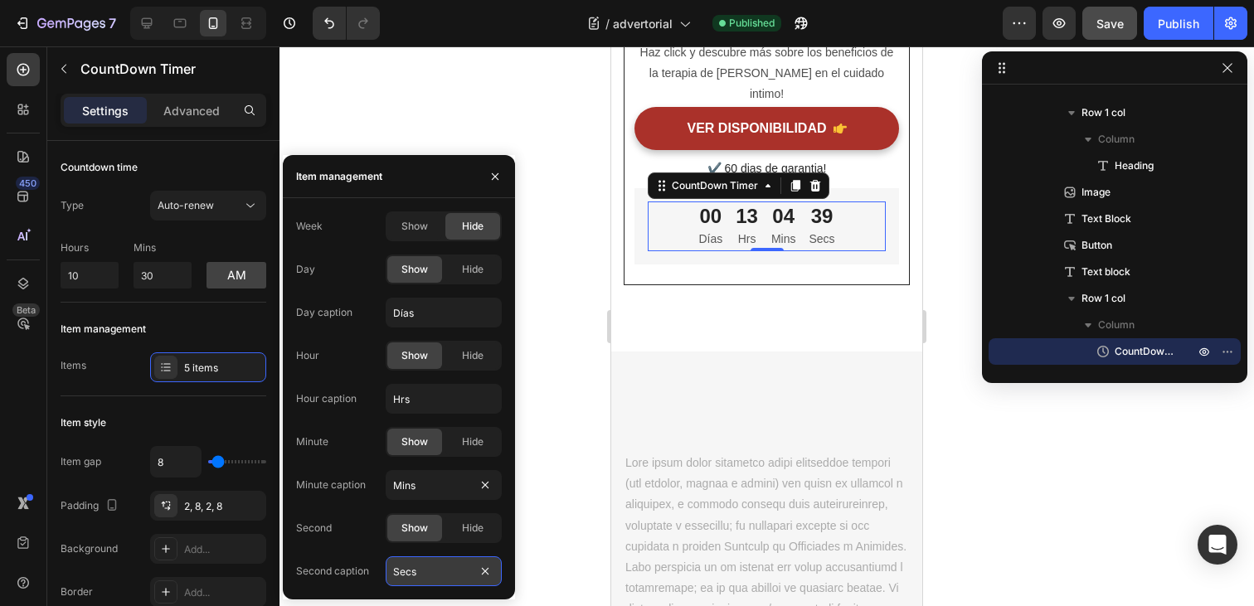
click at [444, 563] on input "Secs" at bounding box center [444, 572] width 116 height 30
type input "Seg"
click at [938, 345] on div at bounding box center [767, 326] width 975 height 560
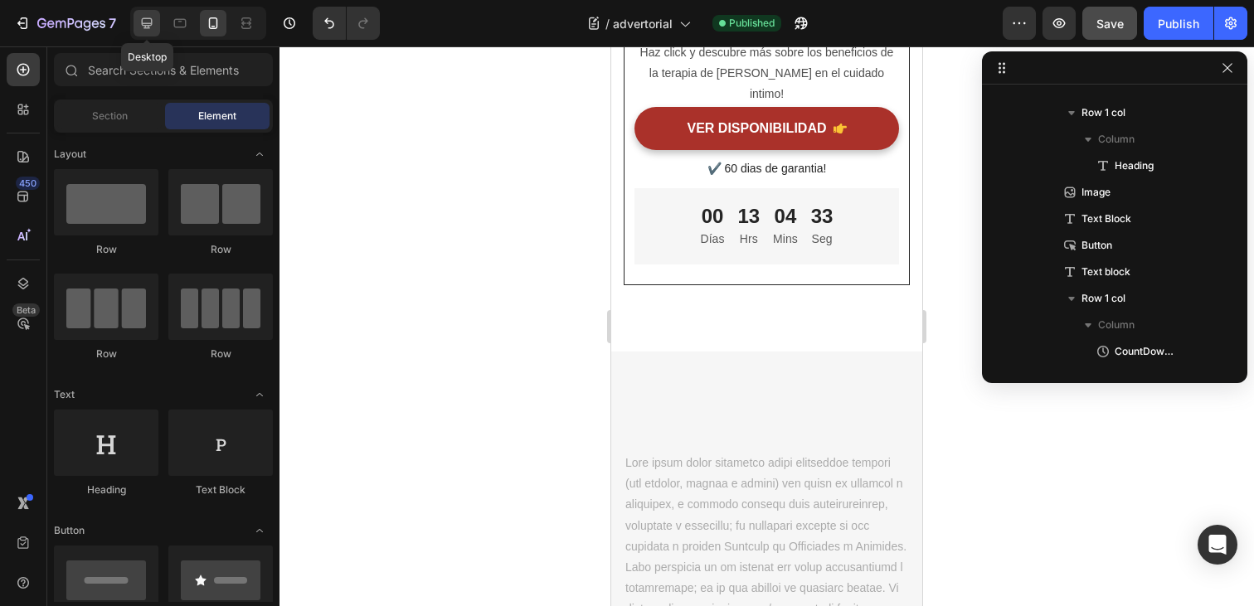
click at [148, 32] on div at bounding box center [147, 23] width 27 height 27
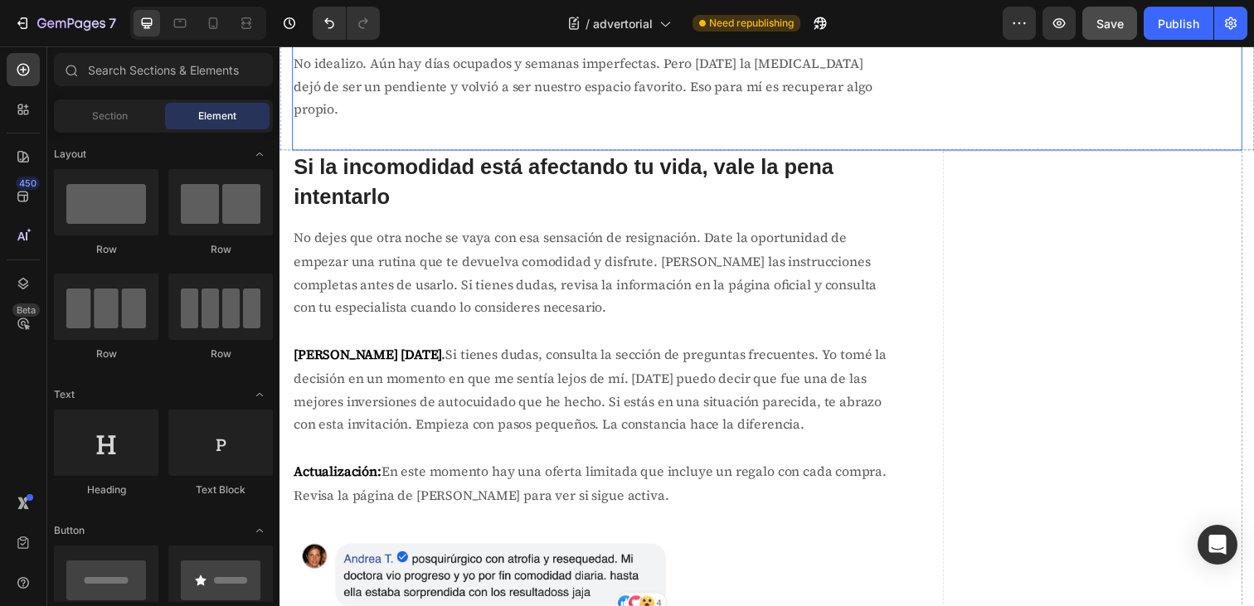
scroll to position [5550, 0]
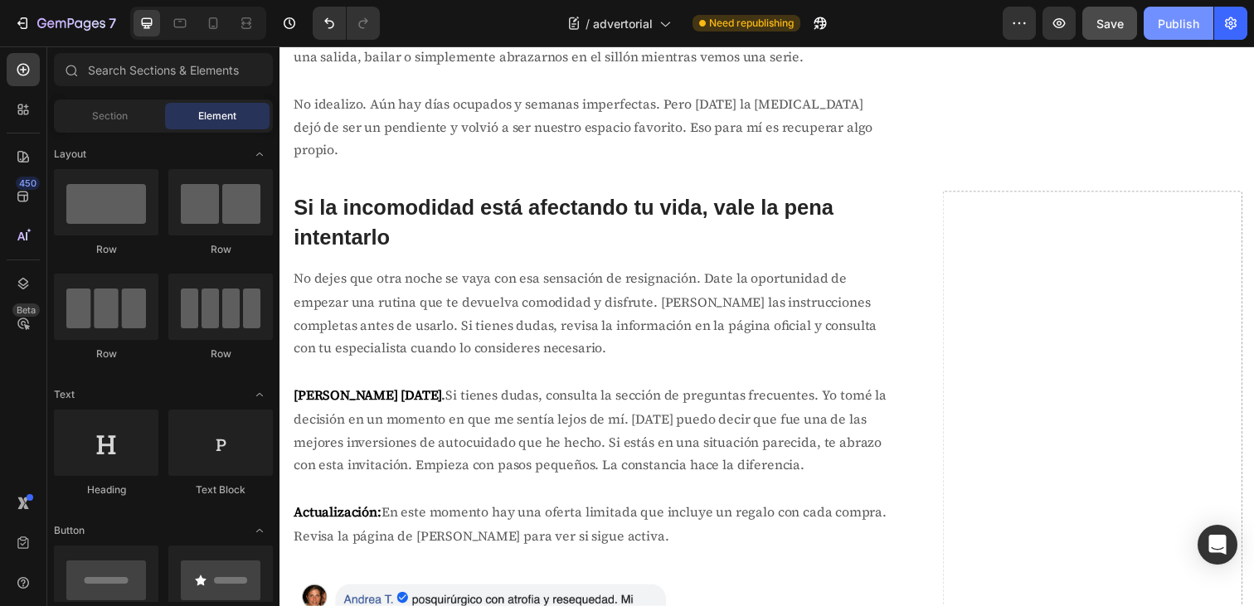
click at [1178, 31] on div "Publish" at bounding box center [1178, 23] width 41 height 17
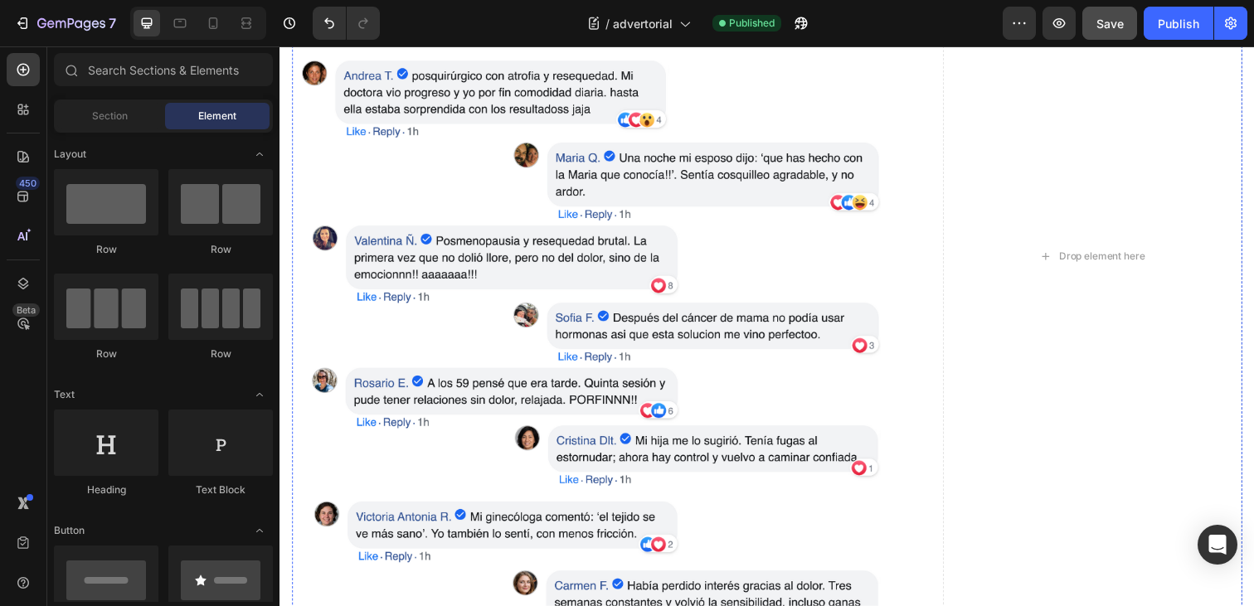
scroll to position [6253, 0]
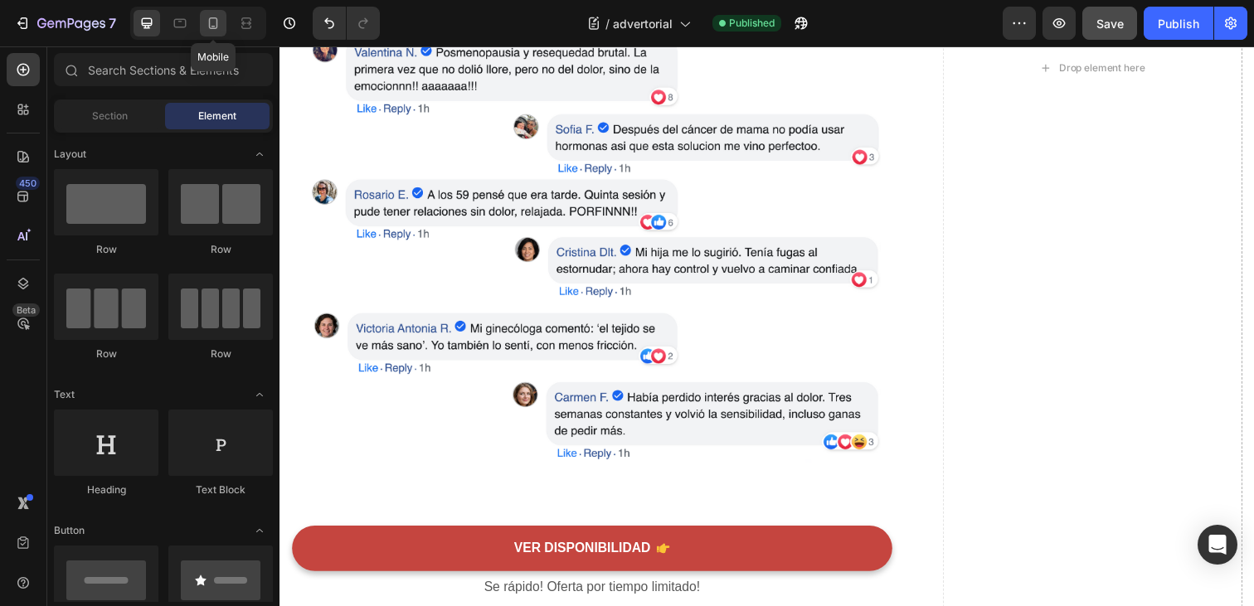
click at [212, 29] on icon at bounding box center [213, 23] width 17 height 17
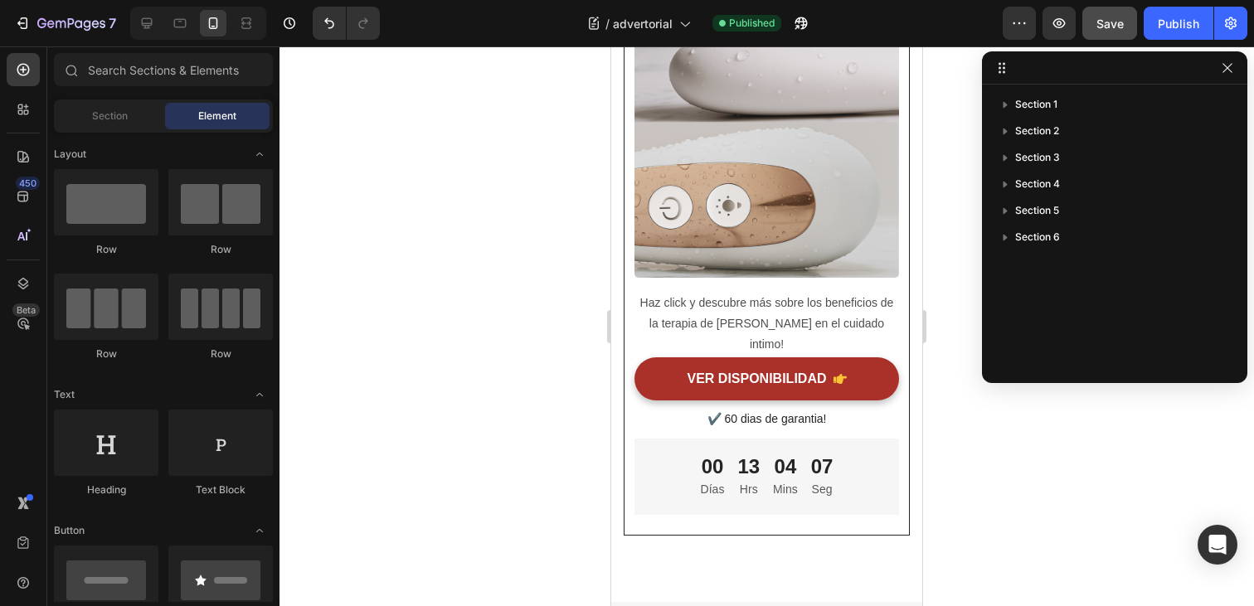
scroll to position [7138, 0]
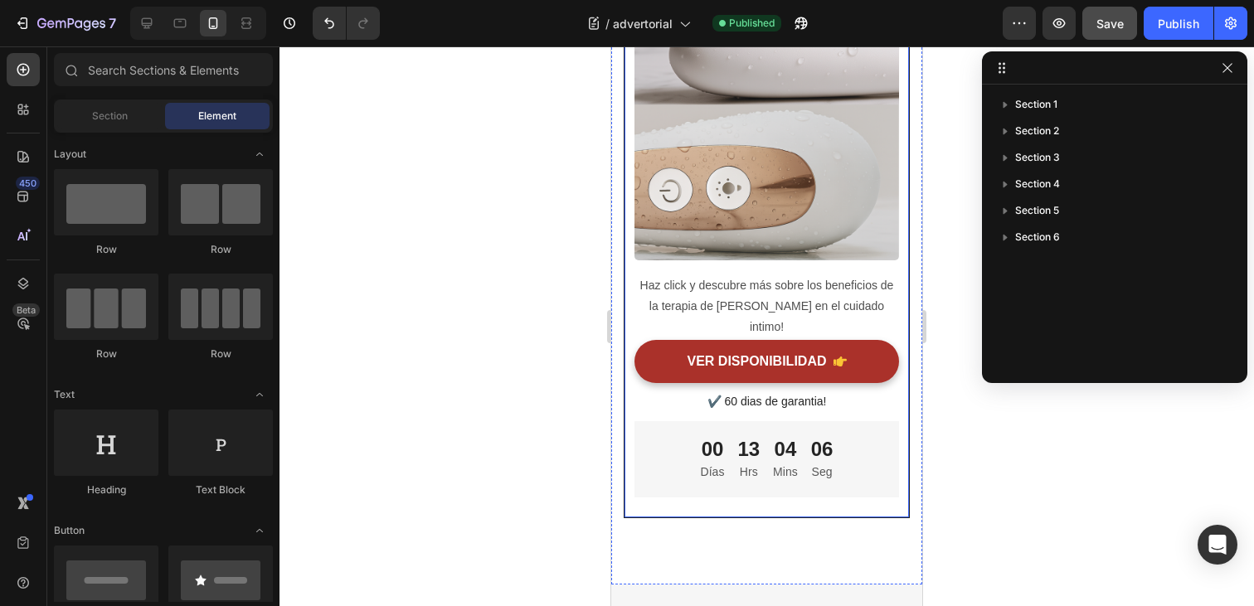
click at [773, 273] on div "Lumaeva® Heading Row Image Haz click y descubre más sobre los beneficios de la …" at bounding box center [767, 212] width 265 height 571
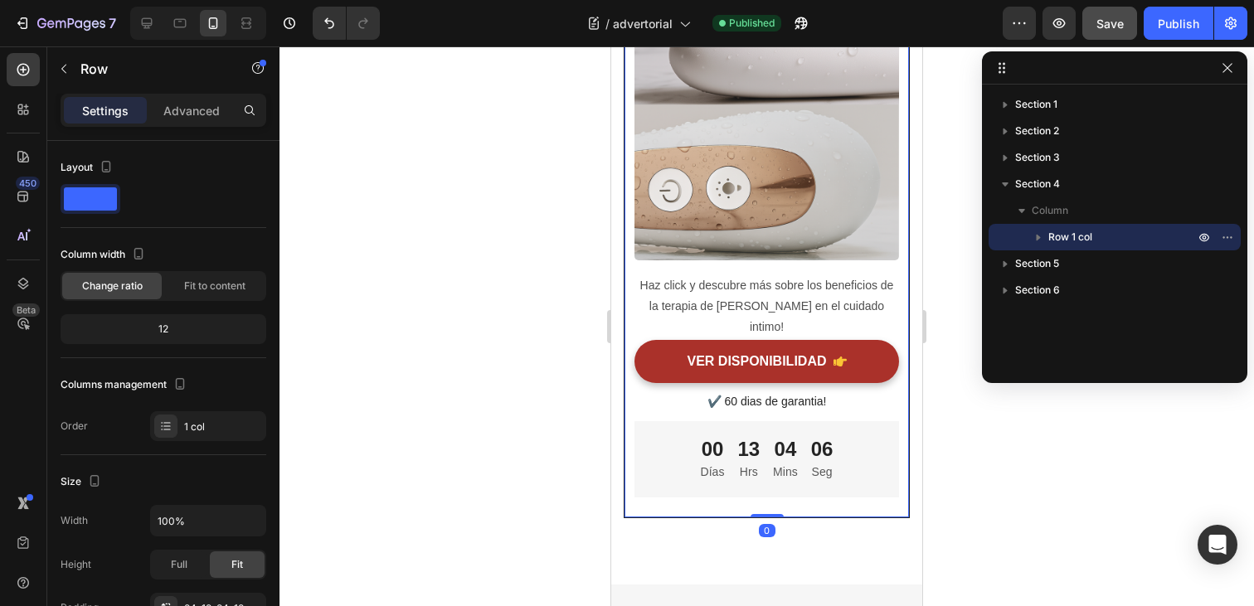
click at [773, 294] on p "Haz click y descubre más sobre los beneficios de la terapia de [PERSON_NAME] en…" at bounding box center [766, 306] width 261 height 63
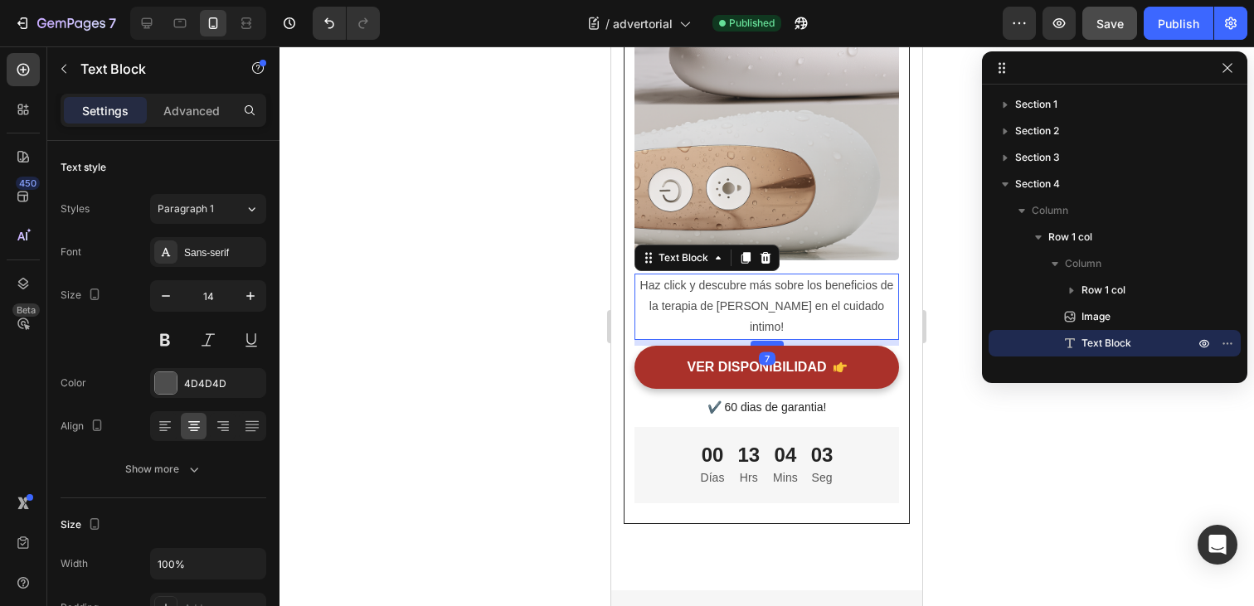
click at [763, 341] on div at bounding box center [767, 343] width 33 height 5
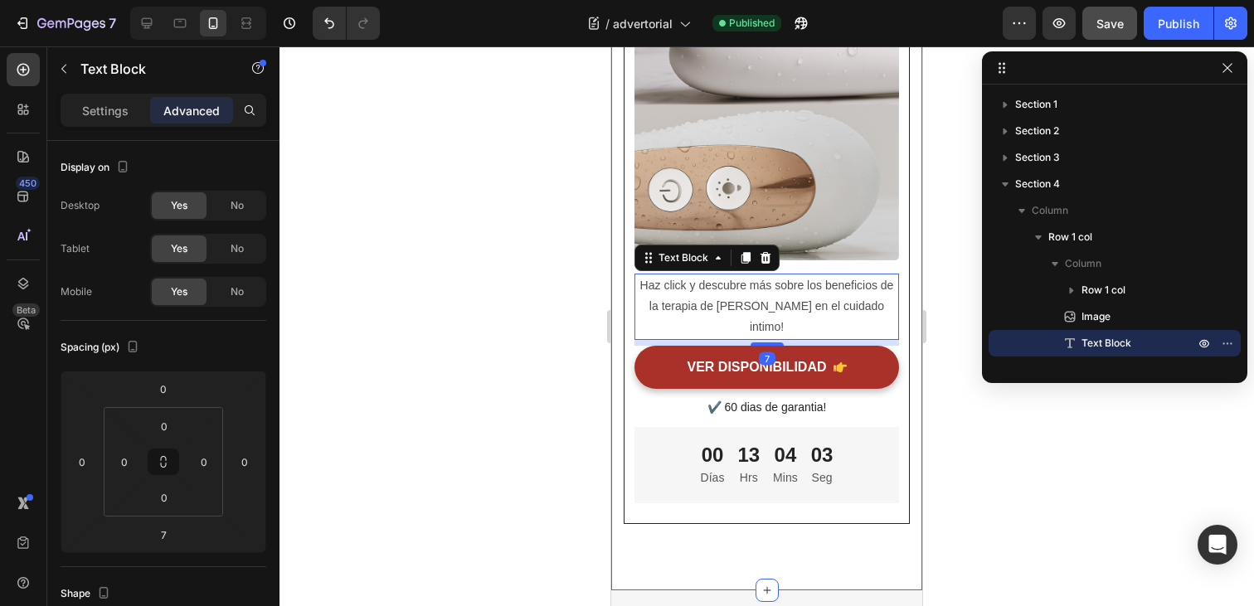
click at [937, 376] on div at bounding box center [767, 326] width 975 height 560
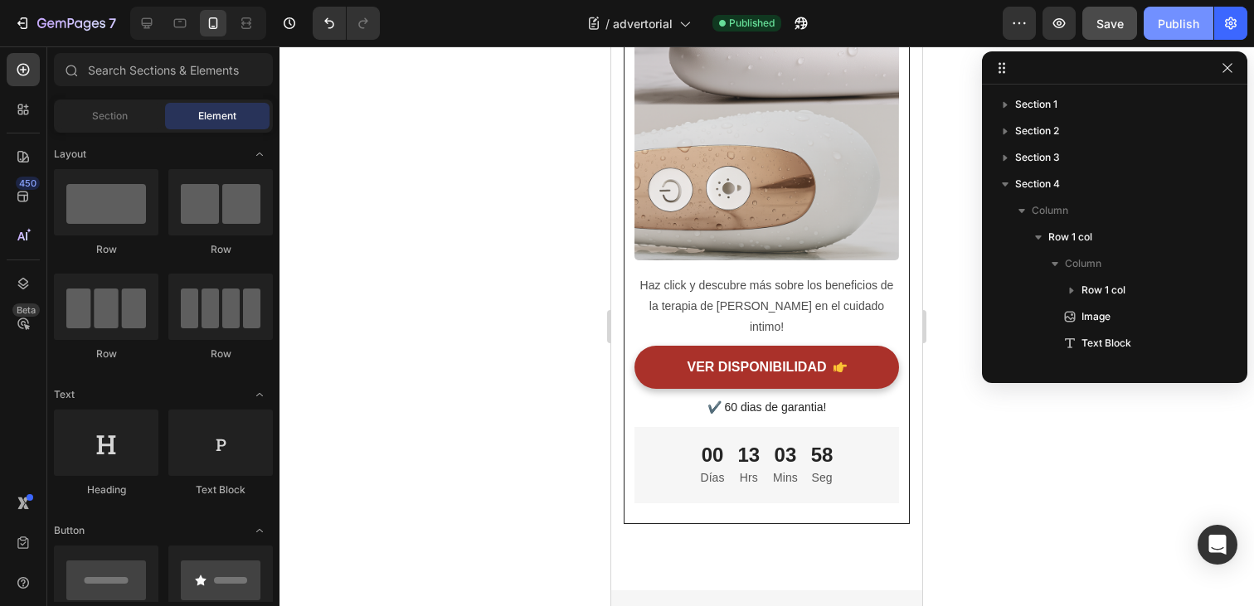
click at [1160, 35] on button "Publish" at bounding box center [1179, 23] width 70 height 33
click at [147, 24] on icon at bounding box center [147, 23] width 17 height 17
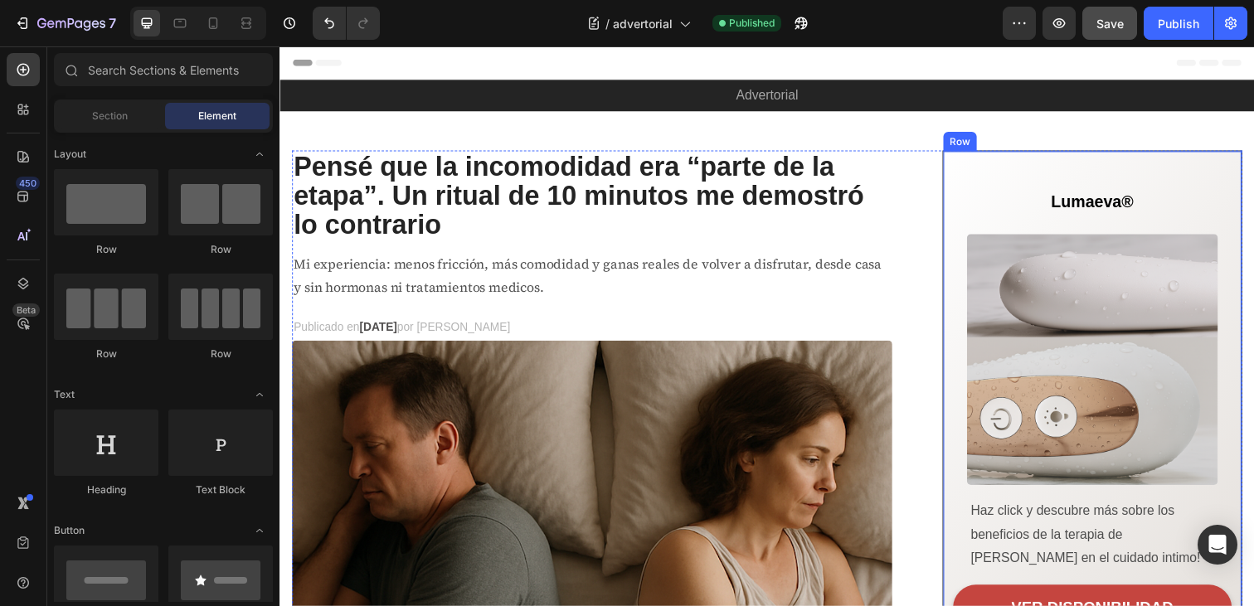
click at [1014, 189] on div "Lumaeva® Heading Row Image Haz click y descubre más sobre los beneficios de la …" at bounding box center [1109, 425] width 285 height 504
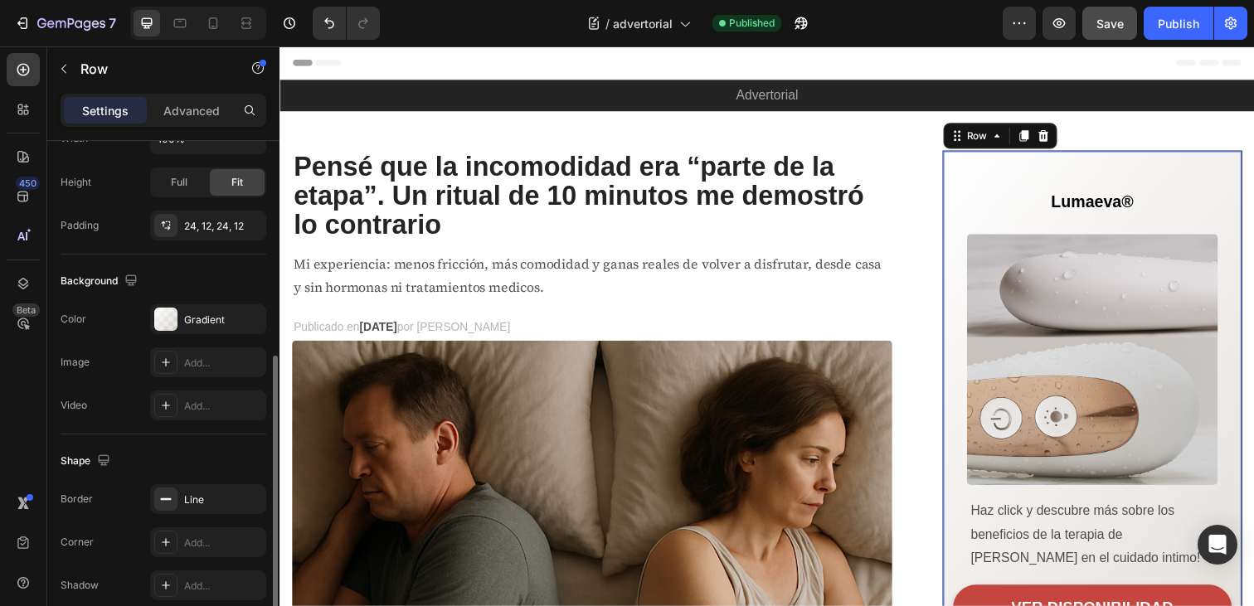
scroll to position [499, 0]
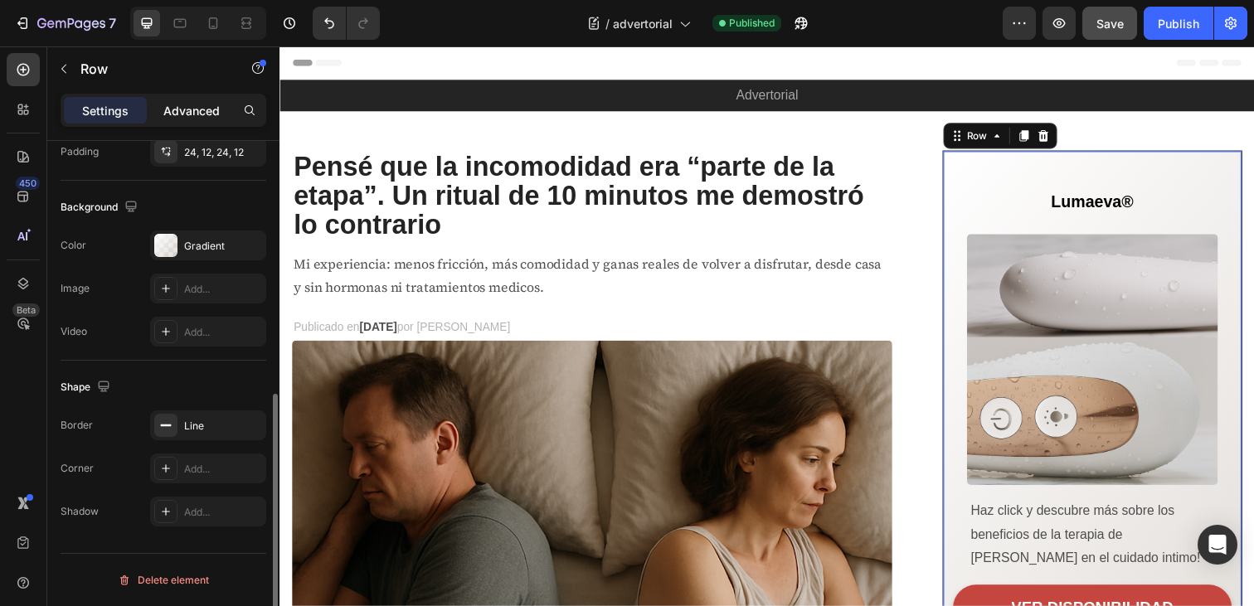
click at [187, 111] on p "Advanced" at bounding box center [191, 110] width 56 height 17
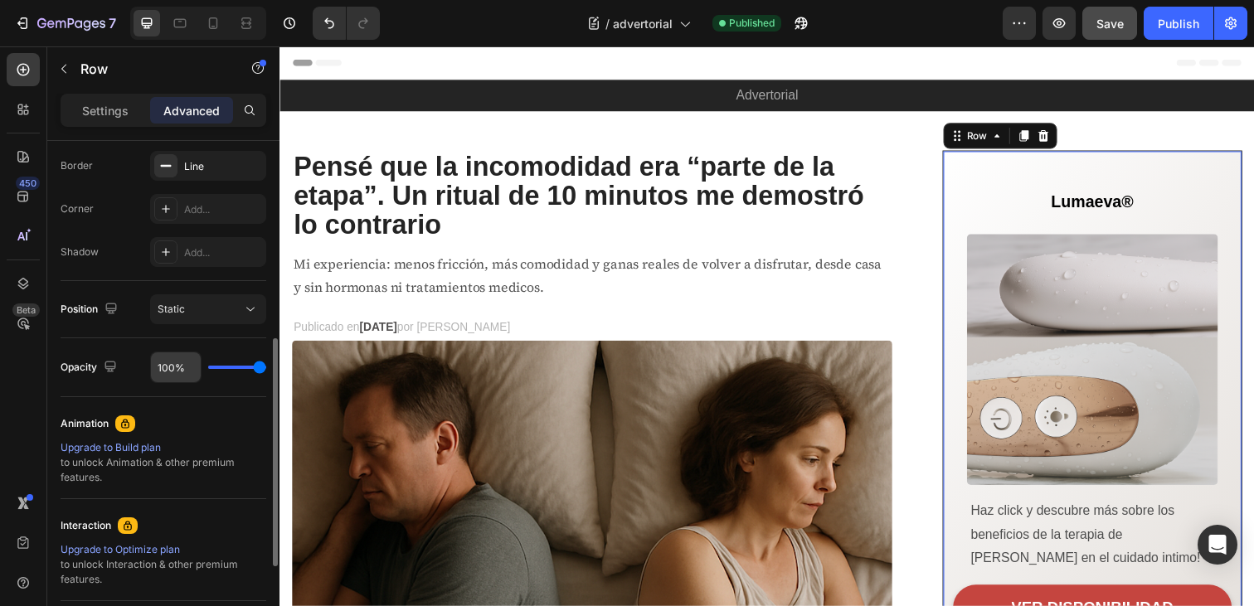
scroll to position [459, 0]
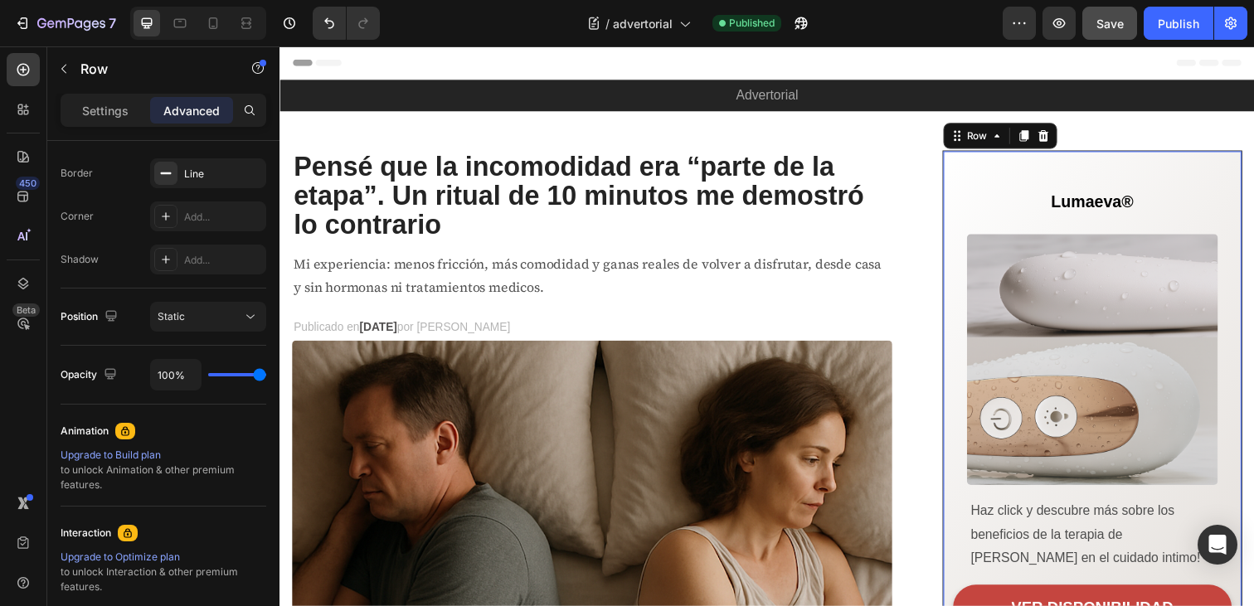
click at [999, 183] on div "Lumaeva® Heading Row Image Haz click y descubre más sobre los beneficios de la …" at bounding box center [1109, 425] width 285 height 504
click at [215, 314] on div "Static" at bounding box center [200, 316] width 85 height 15
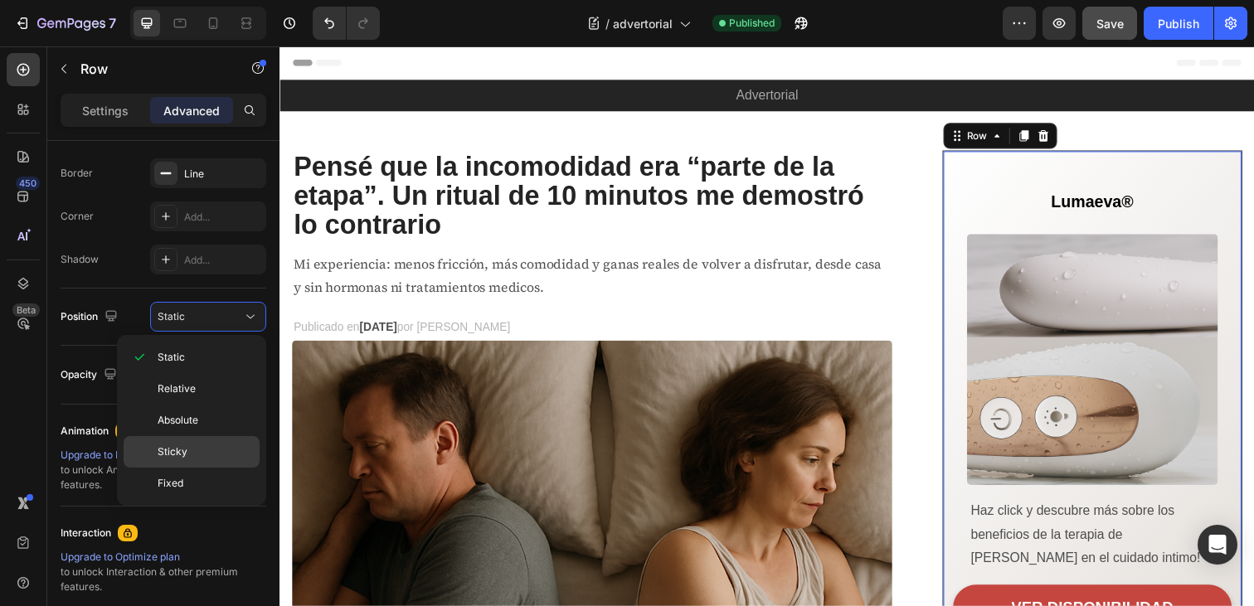
click at [197, 450] on p "Sticky" at bounding box center [205, 452] width 95 height 15
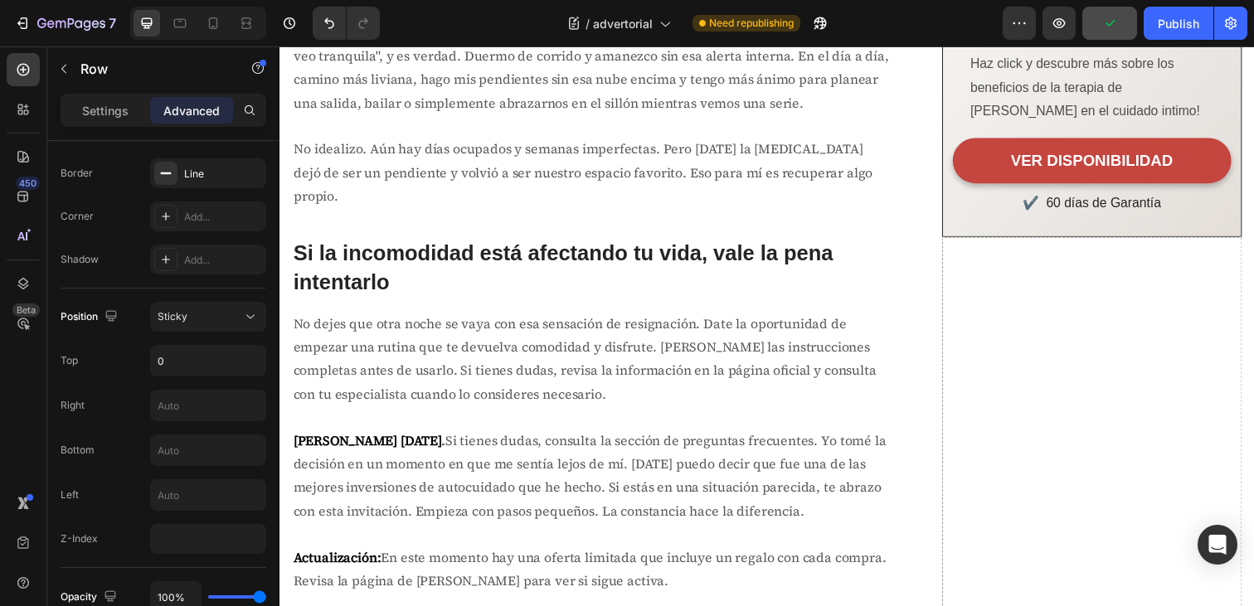
scroll to position [5511, 0]
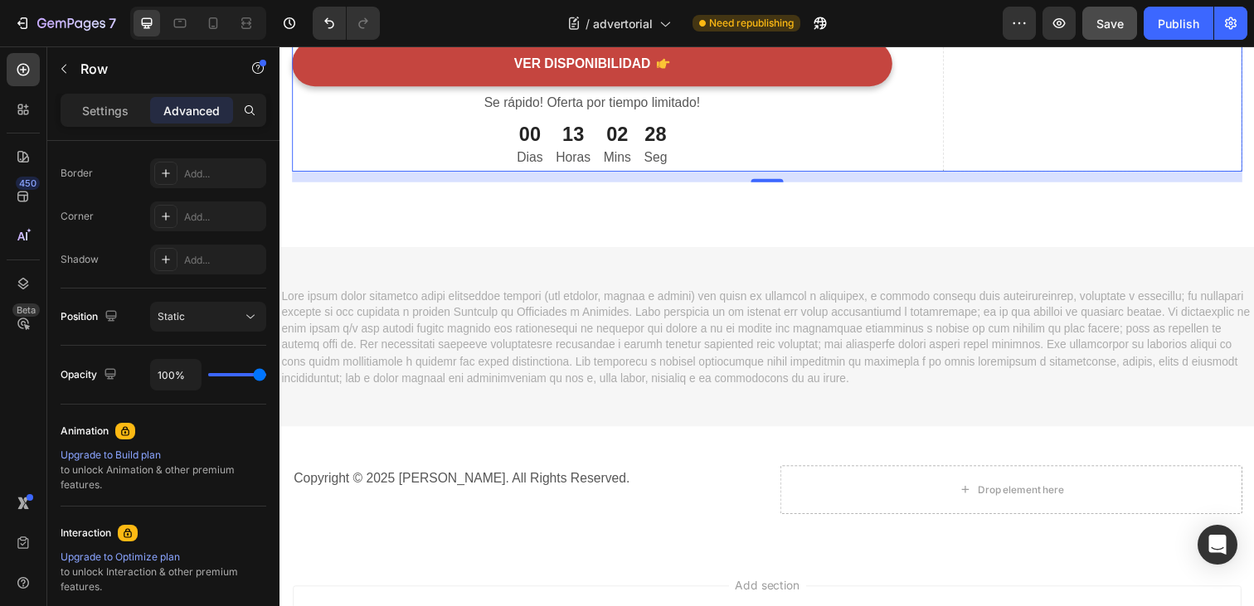
scroll to position [6894, 0]
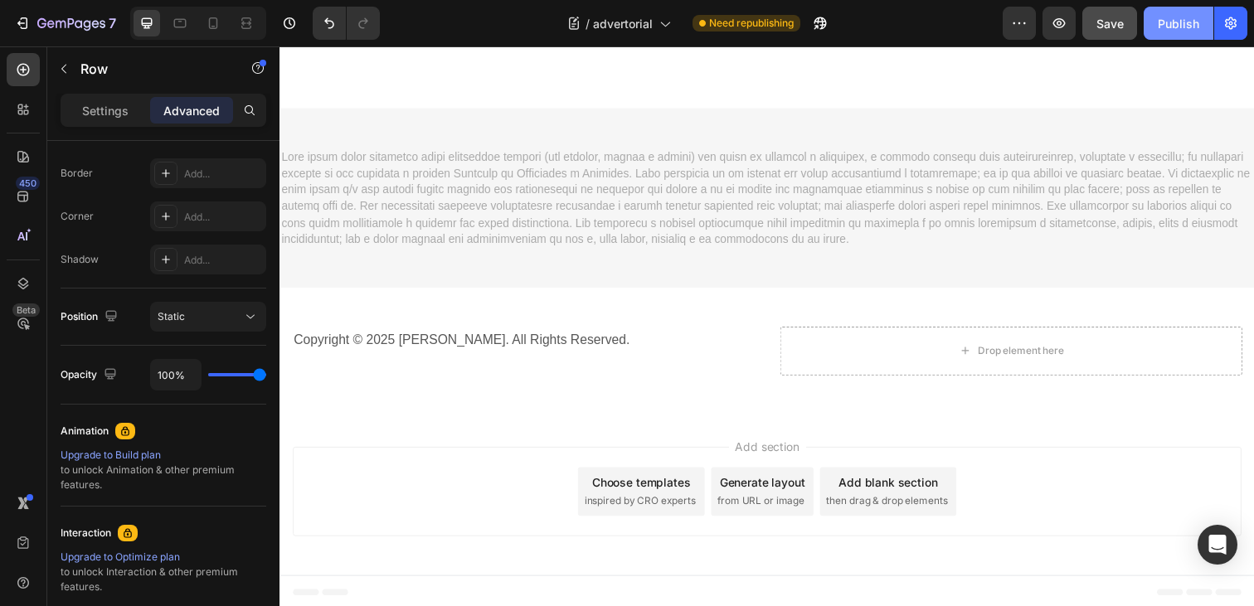
click at [1165, 32] on button "Publish" at bounding box center [1179, 23] width 70 height 33
